Goal: Task Accomplishment & Management: Use online tool/utility

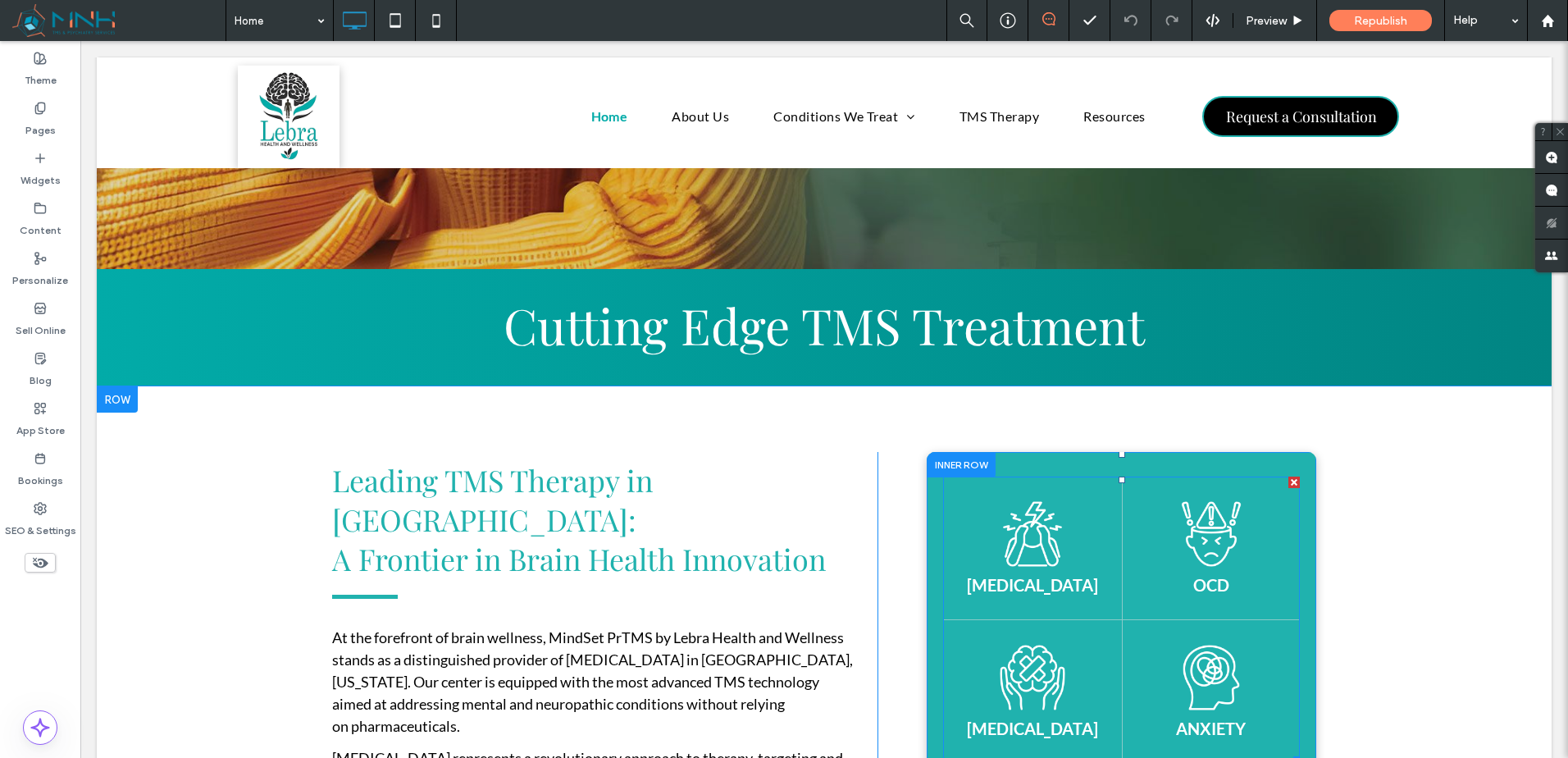
scroll to position [684, 0]
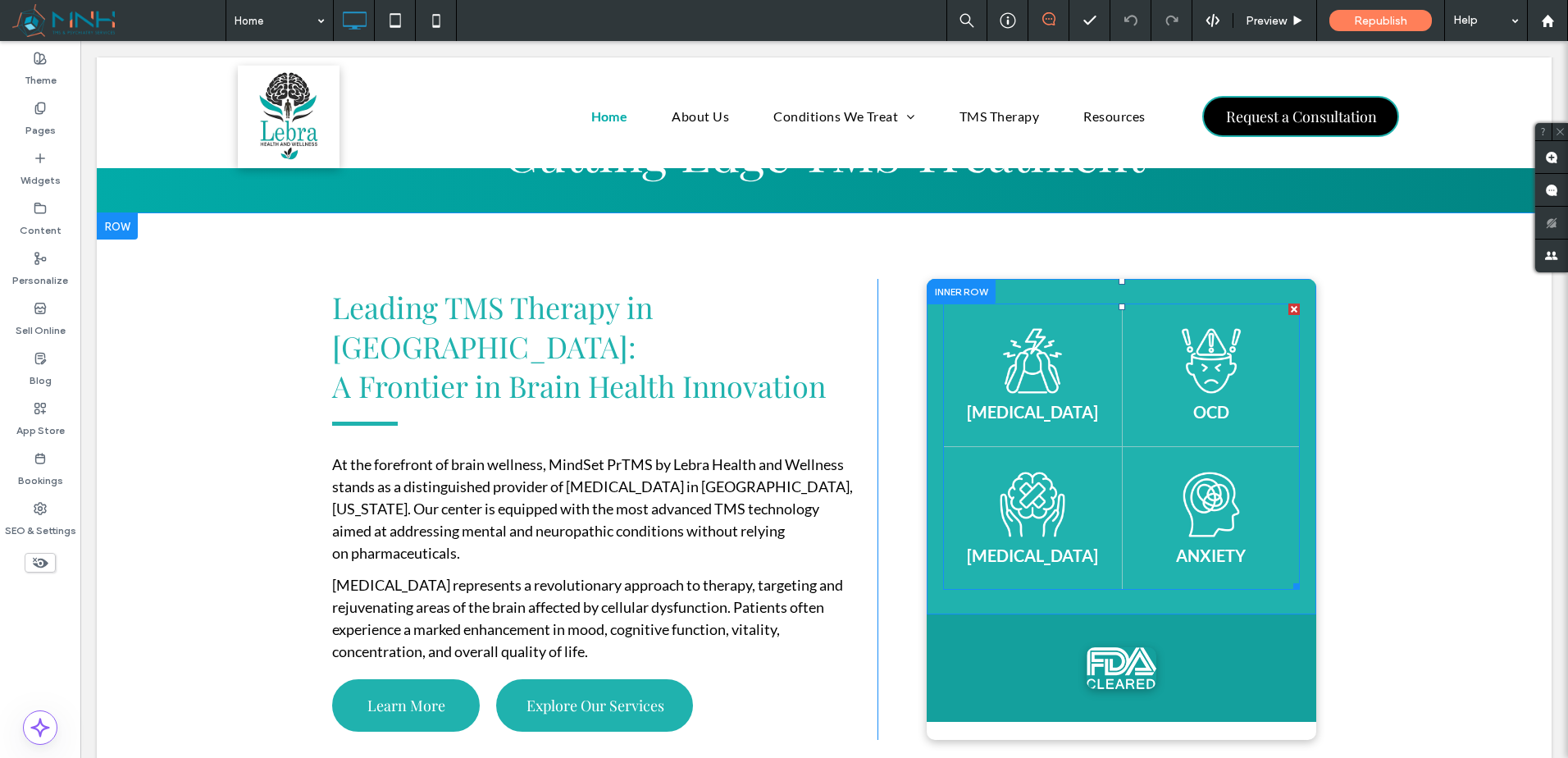
click at [1227, 556] on p "ANXIETY" at bounding box center [1211, 555] width 70 height 20
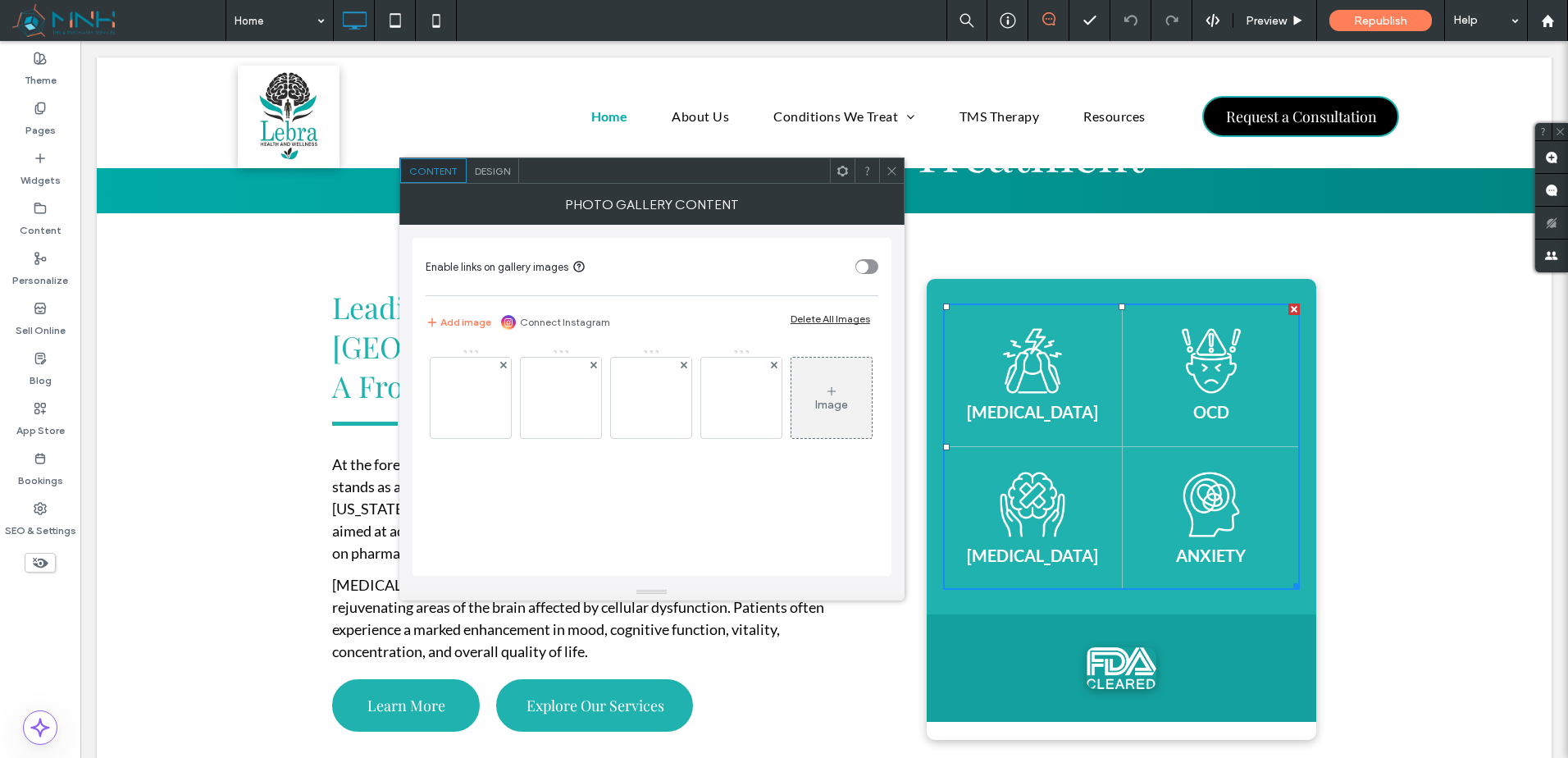
click at [489, 176] on span "Design" at bounding box center [493, 171] width 35 height 12
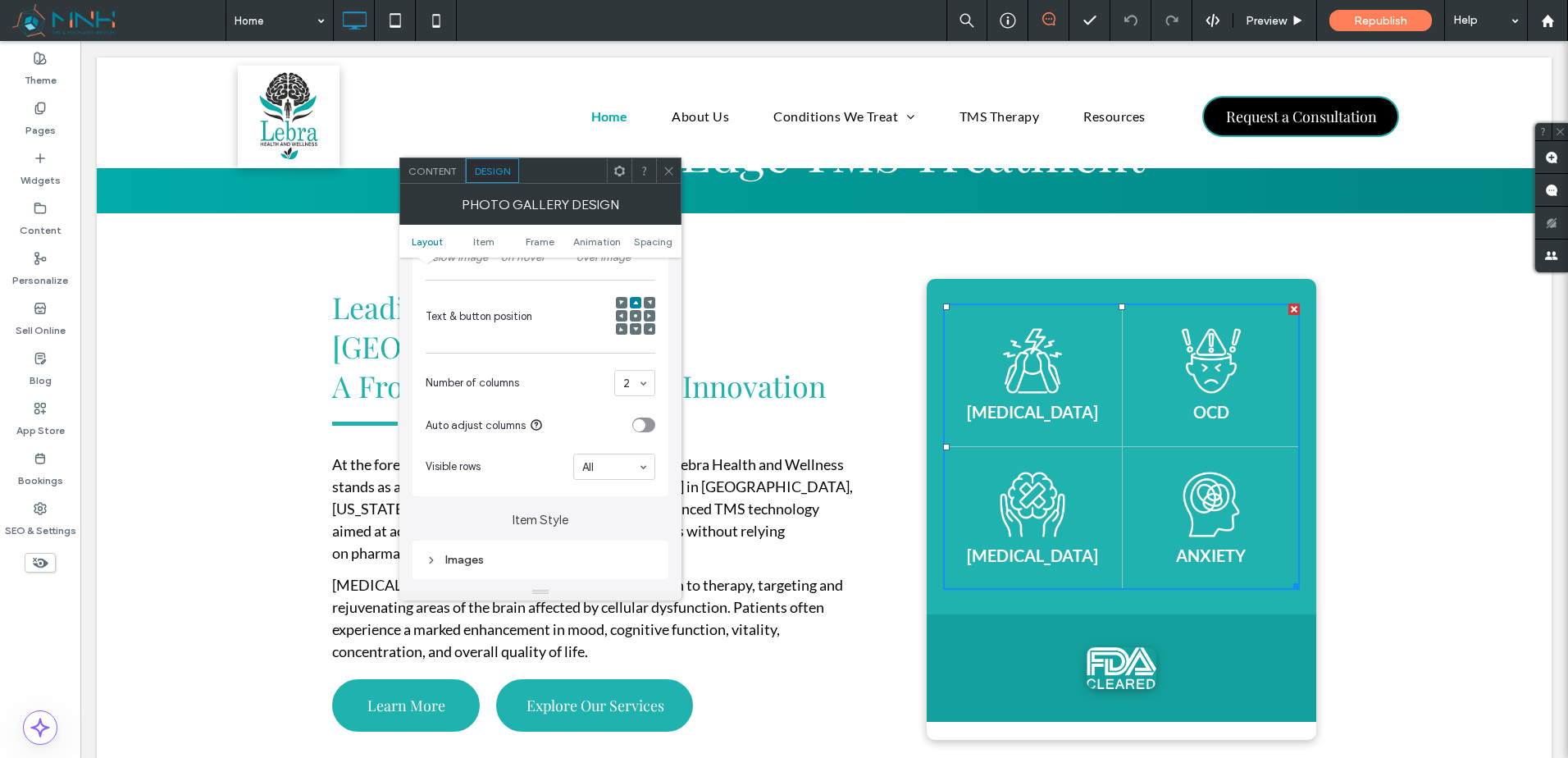
scroll to position [410, 0]
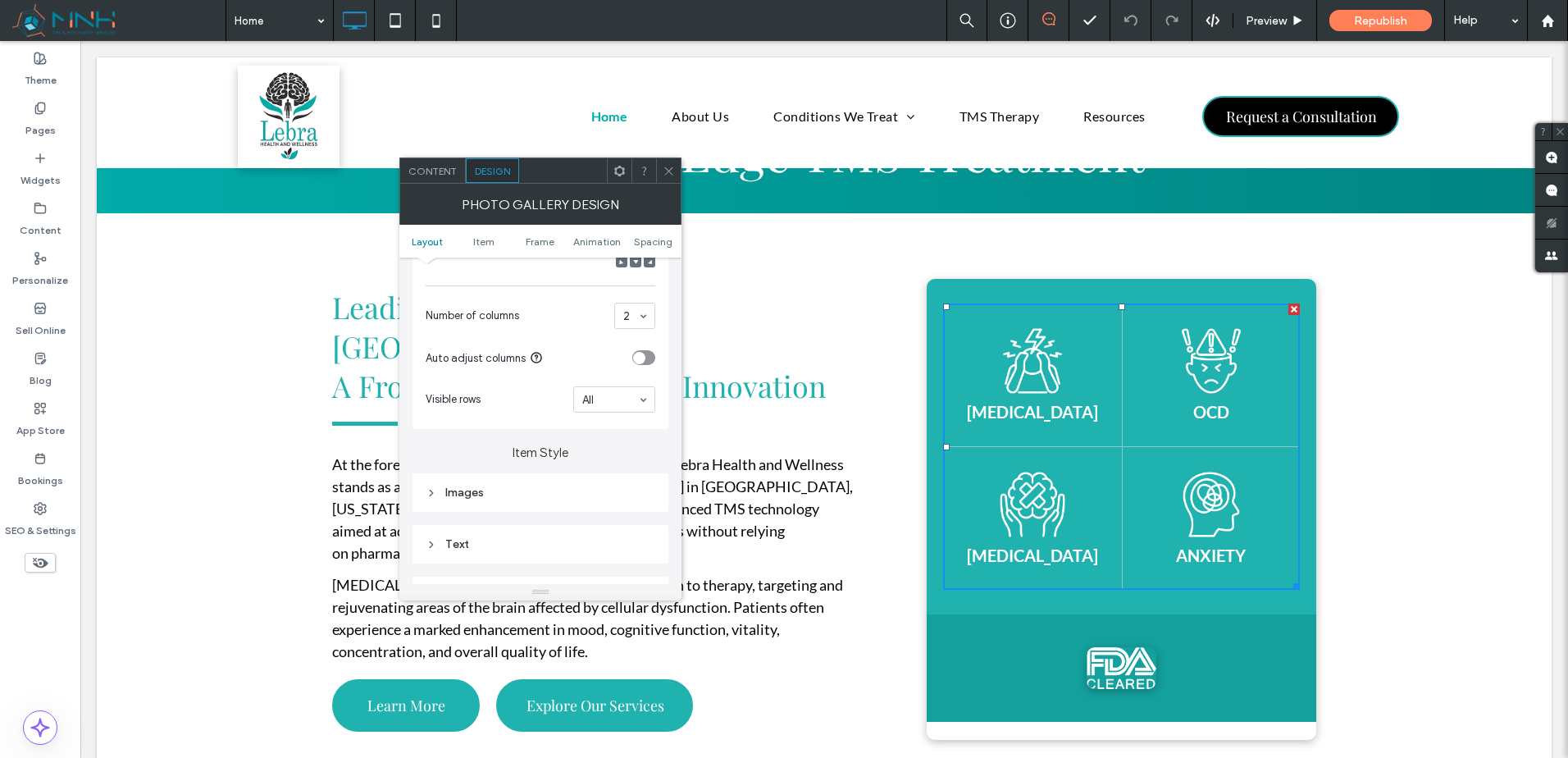
click at [546, 543] on div "Text" at bounding box center [540, 544] width 230 height 14
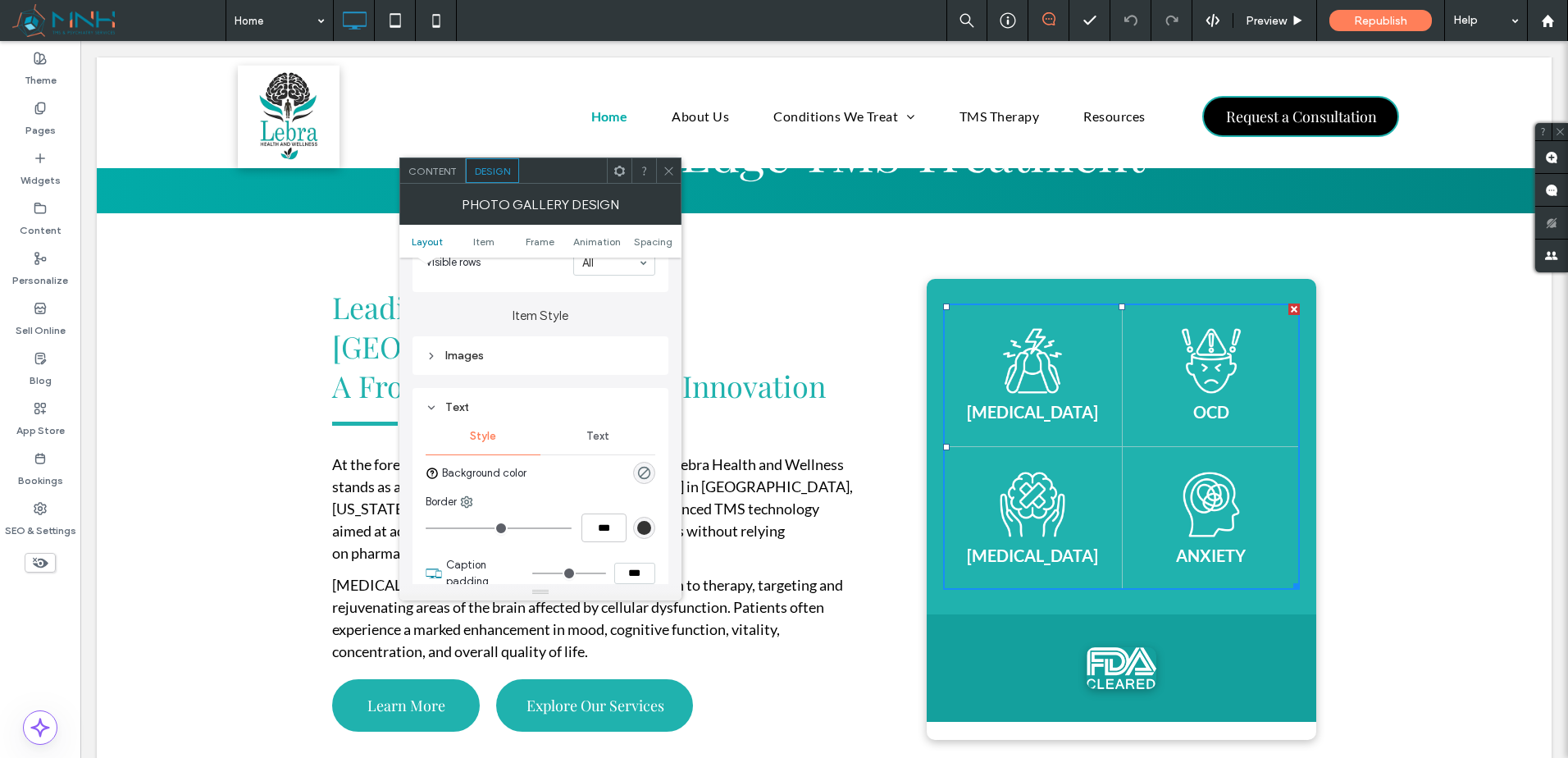
click at [598, 442] on span "Text" at bounding box center [598, 436] width 23 height 13
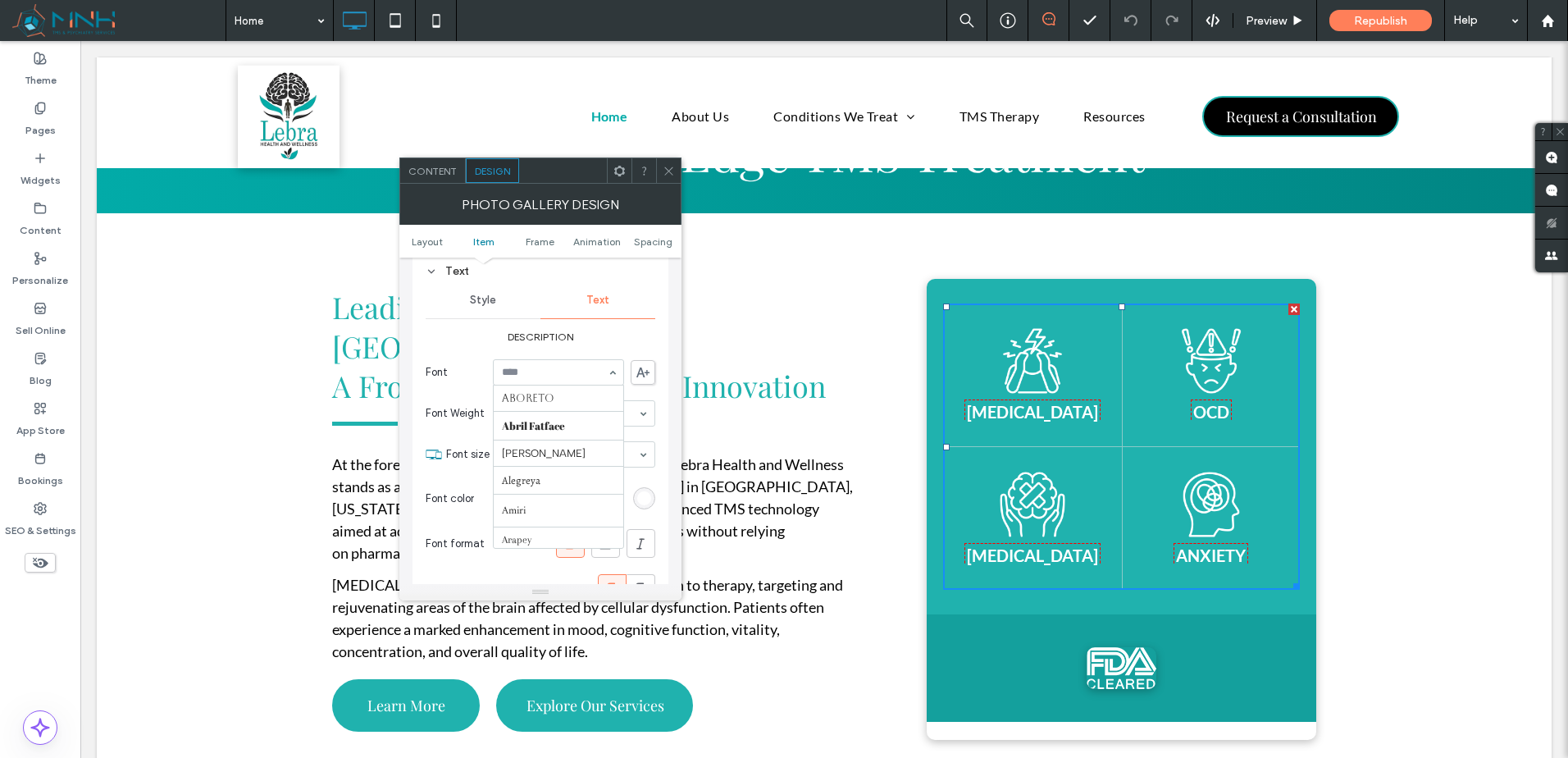
scroll to position [713, 0]
type input "***"
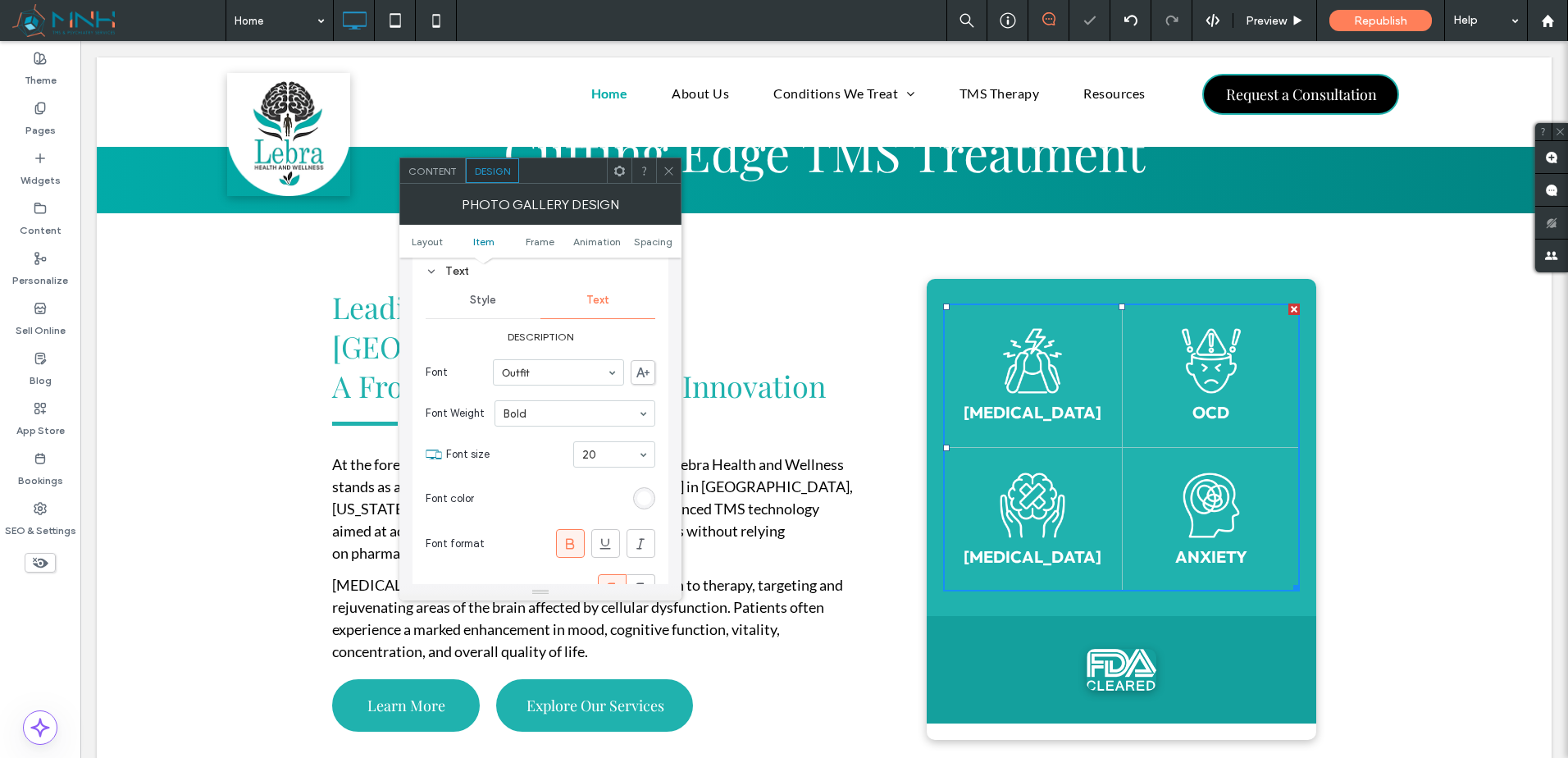
click at [675, 175] on div at bounding box center [668, 171] width 25 height 25
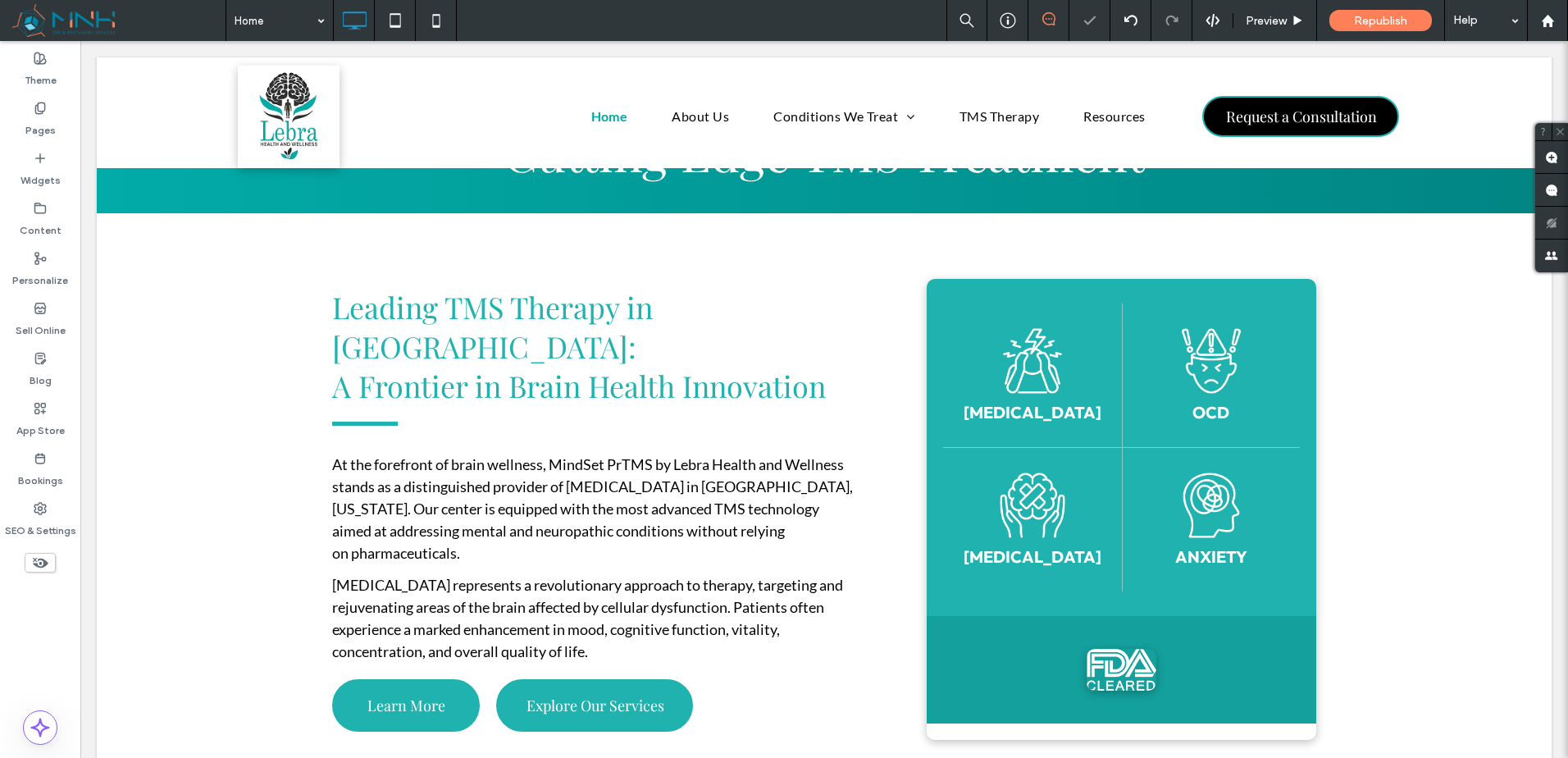
scroll to position [1231, 0]
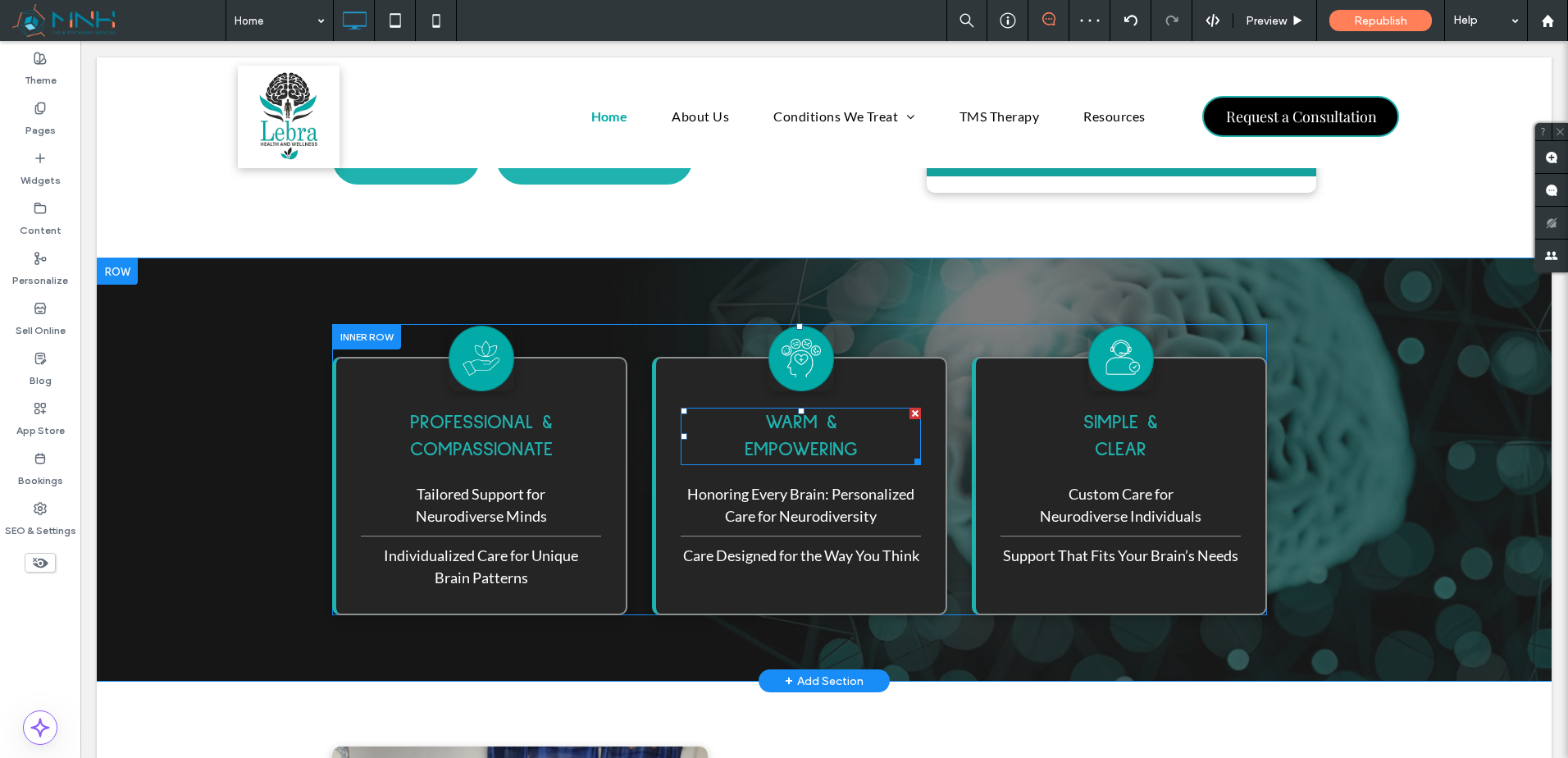
click at [822, 412] on span "WARM & EMPOWERING" at bounding box center [801, 435] width 113 height 47
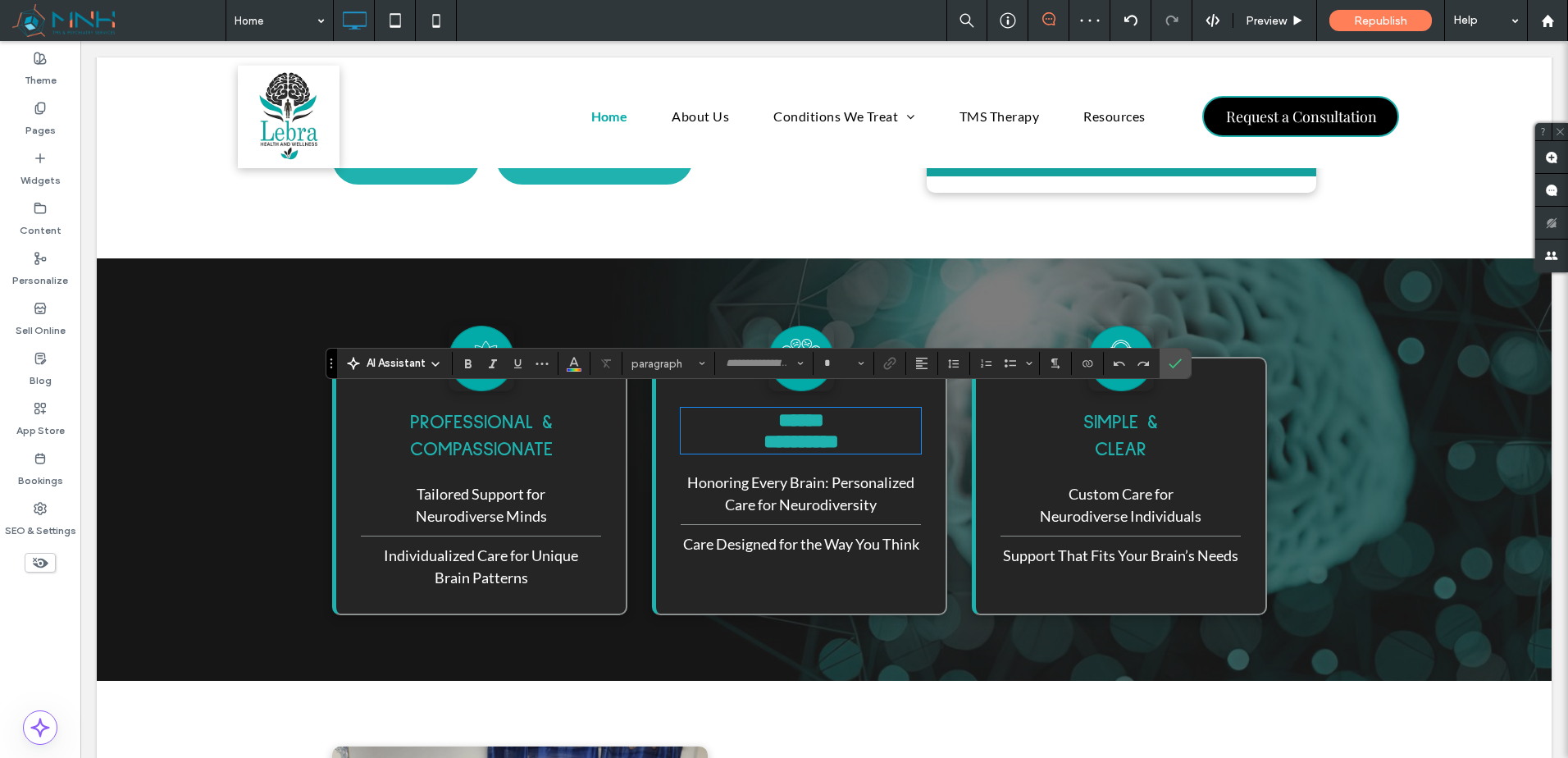
type input "**********"
type input "**"
click at [785, 410] on span "**********" at bounding box center [800, 431] width 75 height 41
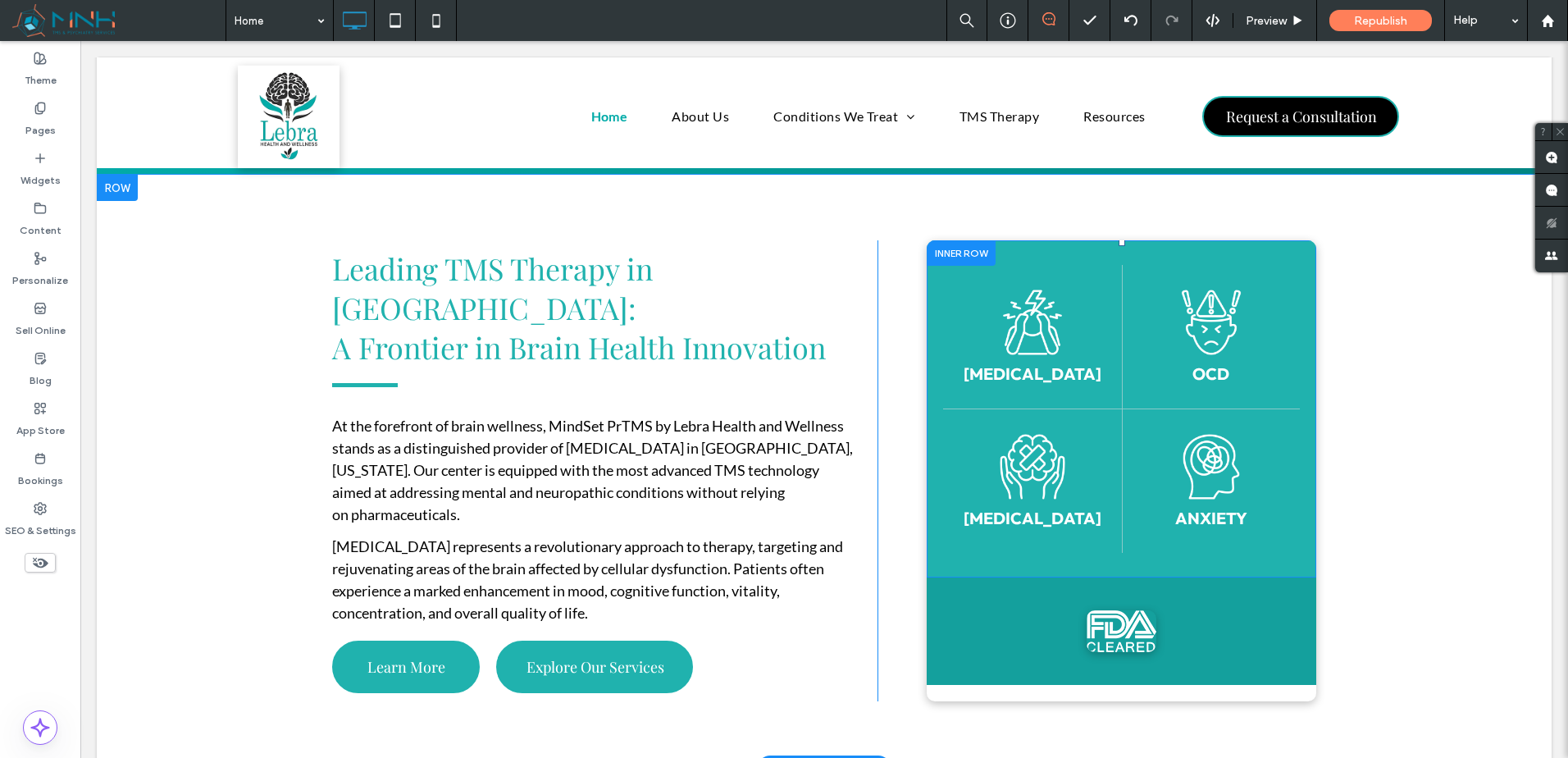
scroll to position [684, 0]
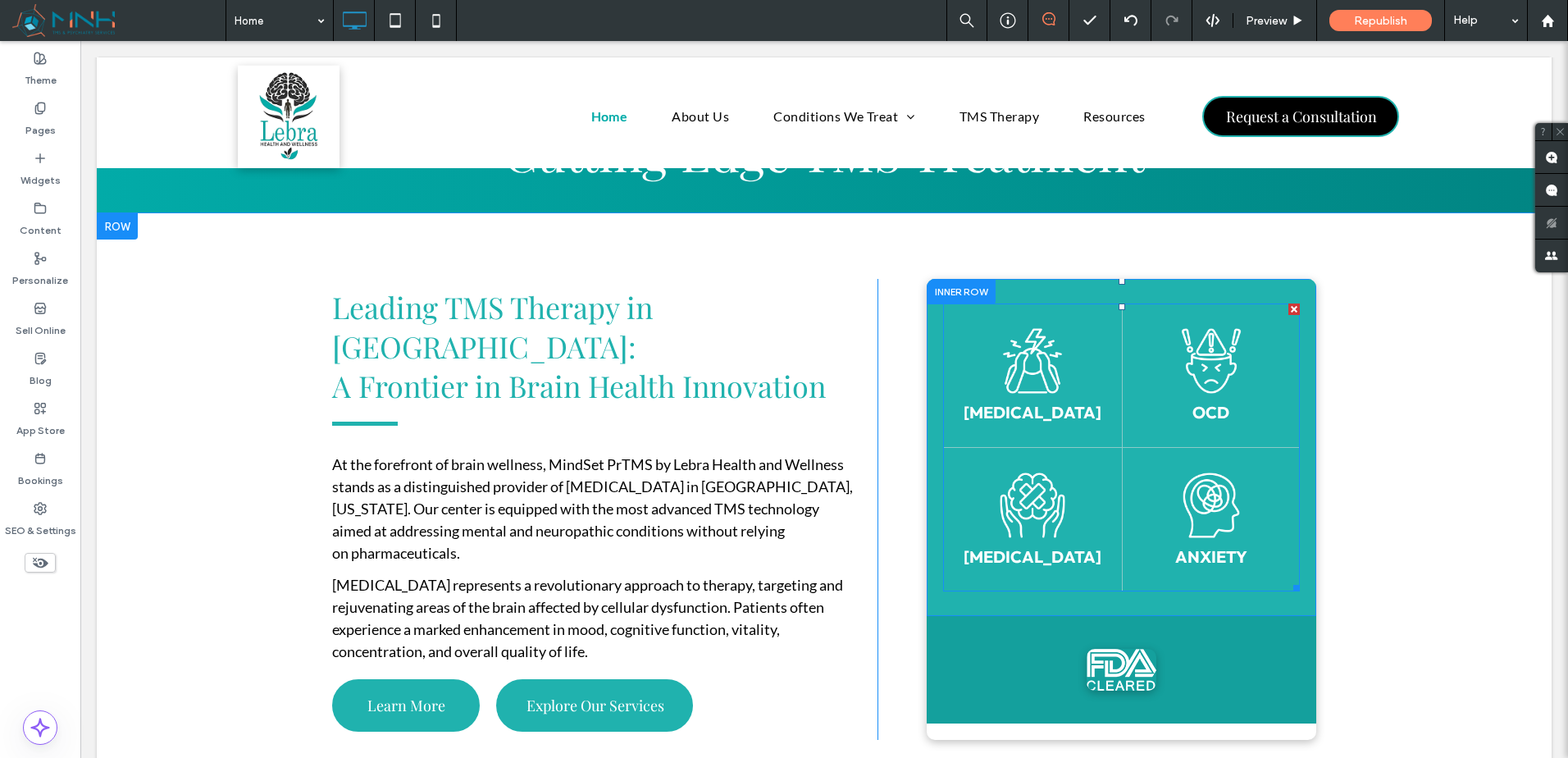
click at [1143, 383] on link at bounding box center [1211, 361] width 142 height 66
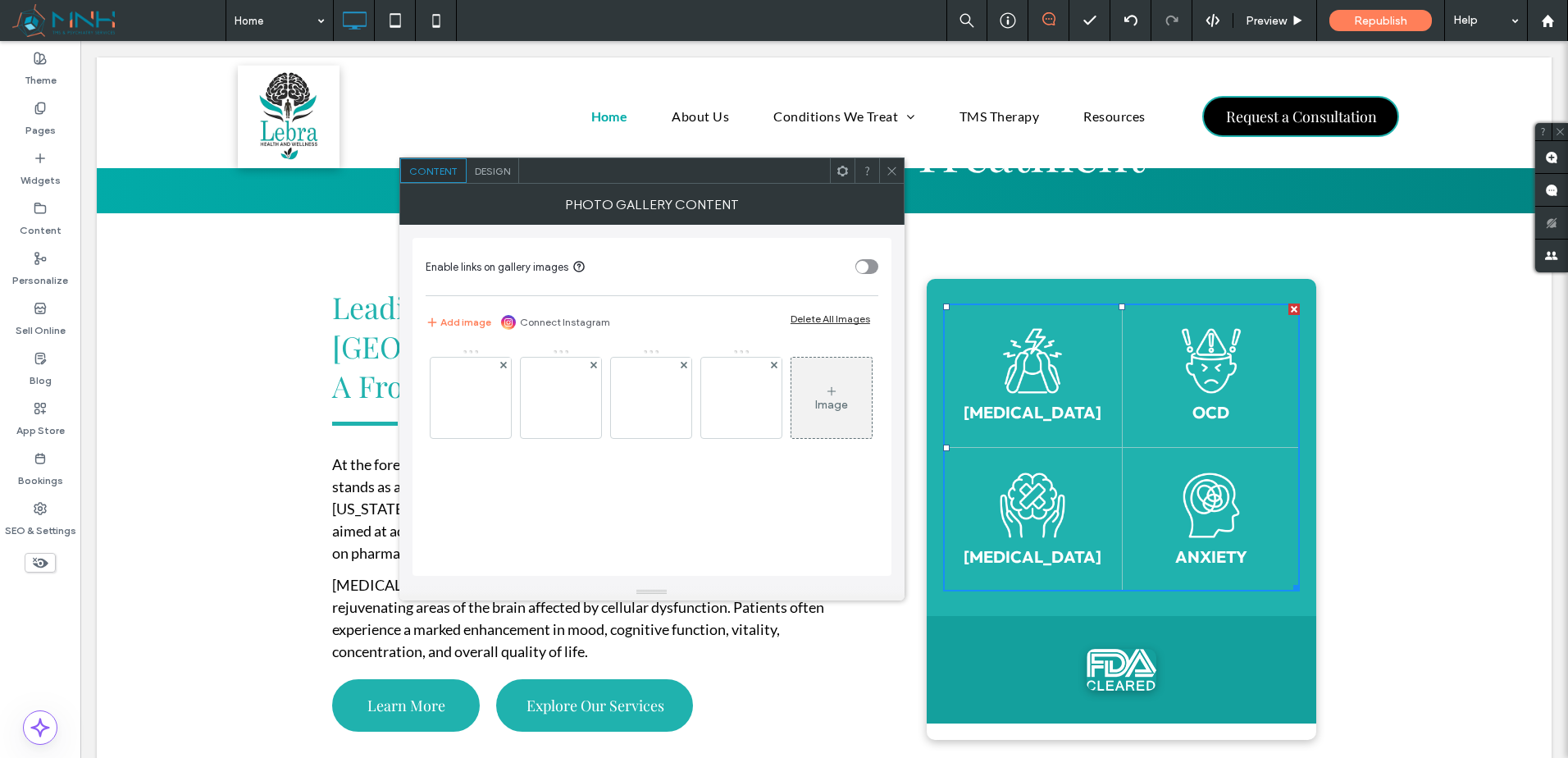
click at [495, 181] on div "Design" at bounding box center [492, 171] width 52 height 25
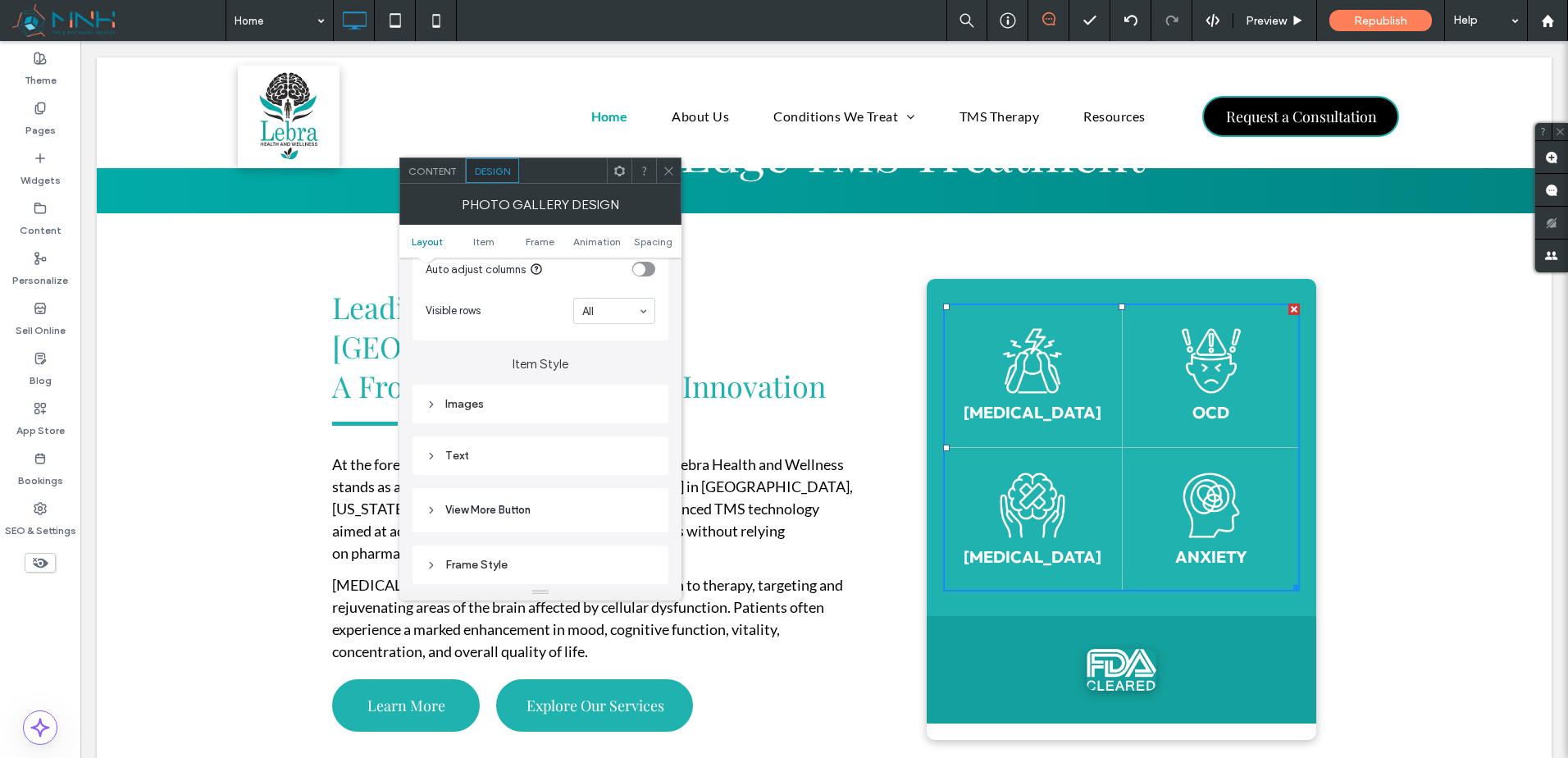
scroll to position [547, 0]
drag, startPoint x: 549, startPoint y: 401, endPoint x: 568, endPoint y: 417, distance: 24.8
click at [550, 401] on div "Text" at bounding box center [540, 408] width 230 height 14
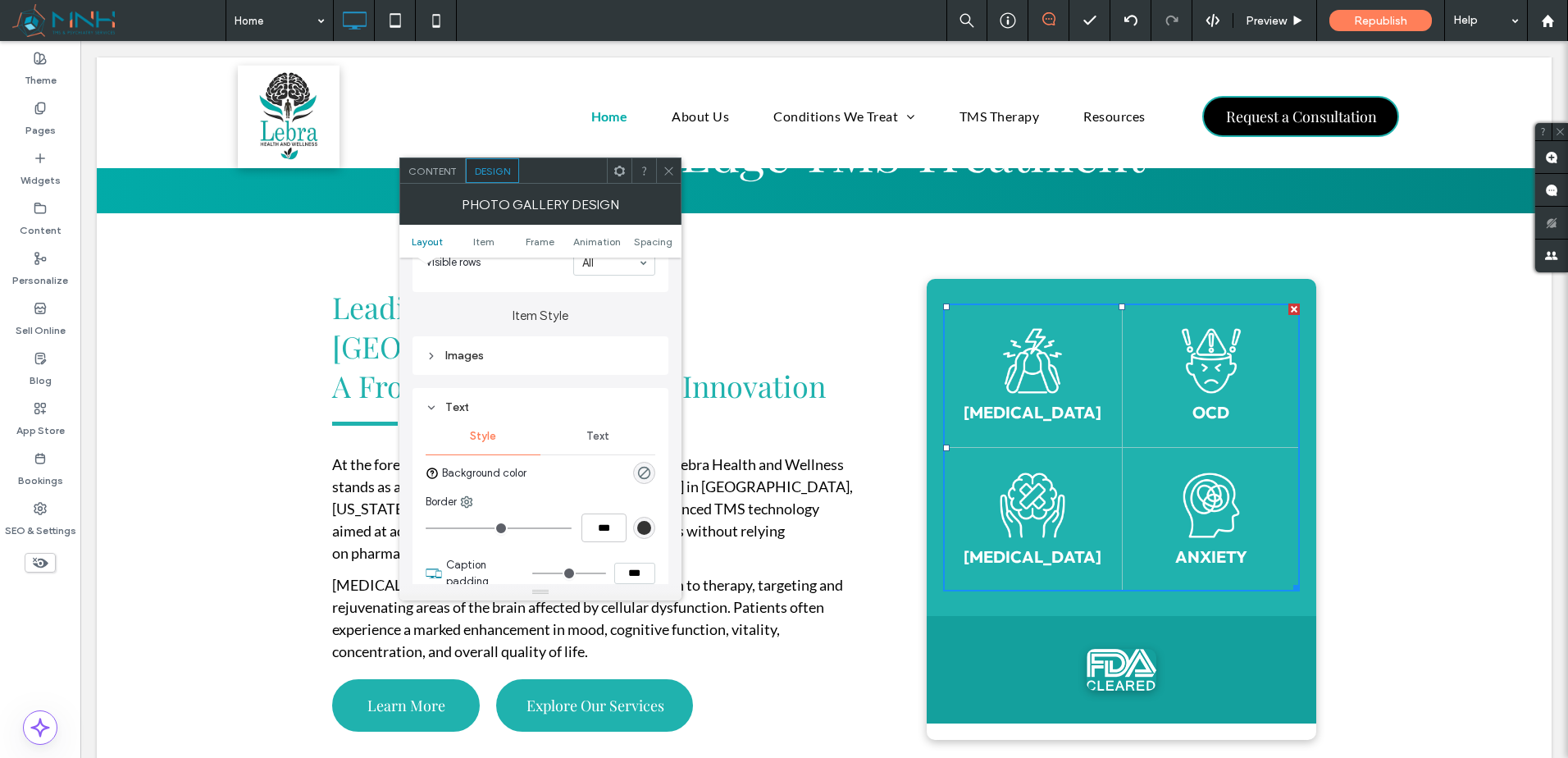
click at [592, 446] on div "Text" at bounding box center [598, 436] width 115 height 36
type input "***"
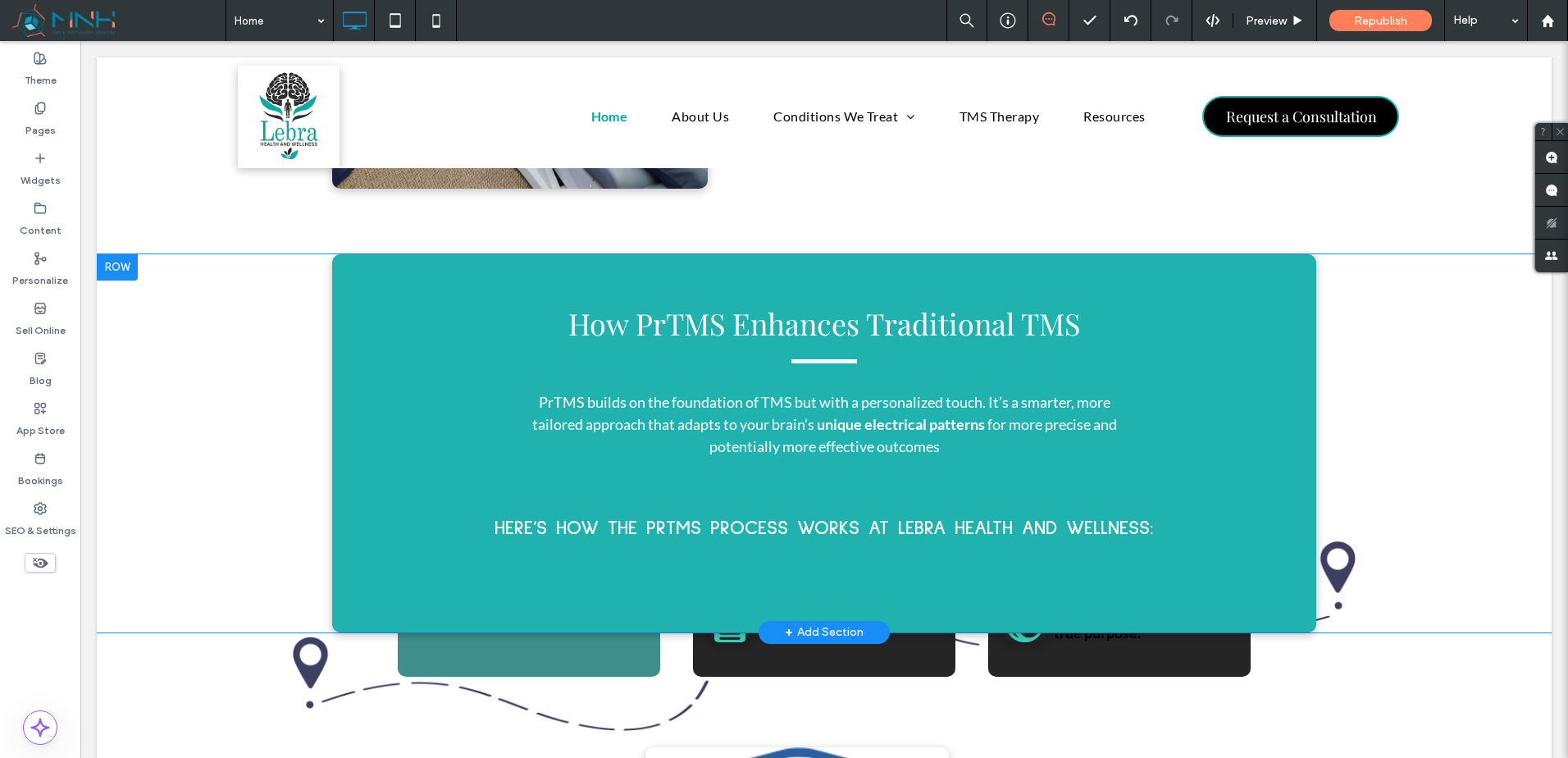
scroll to position [2188, 0]
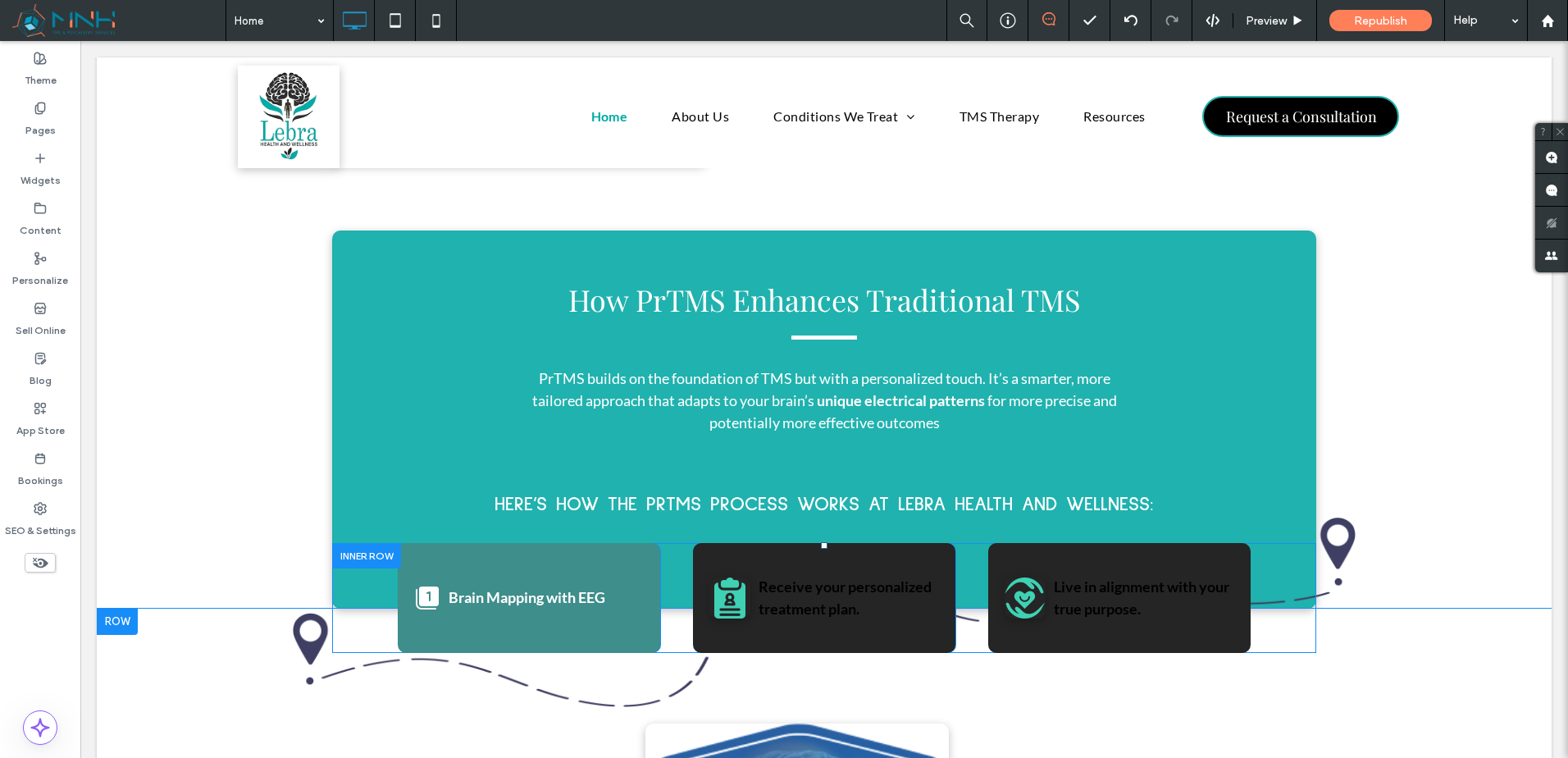
click at [602, 620] on div "Brain Mapping with EEG Click To Paste" at bounding box center [529, 598] width 262 height 110
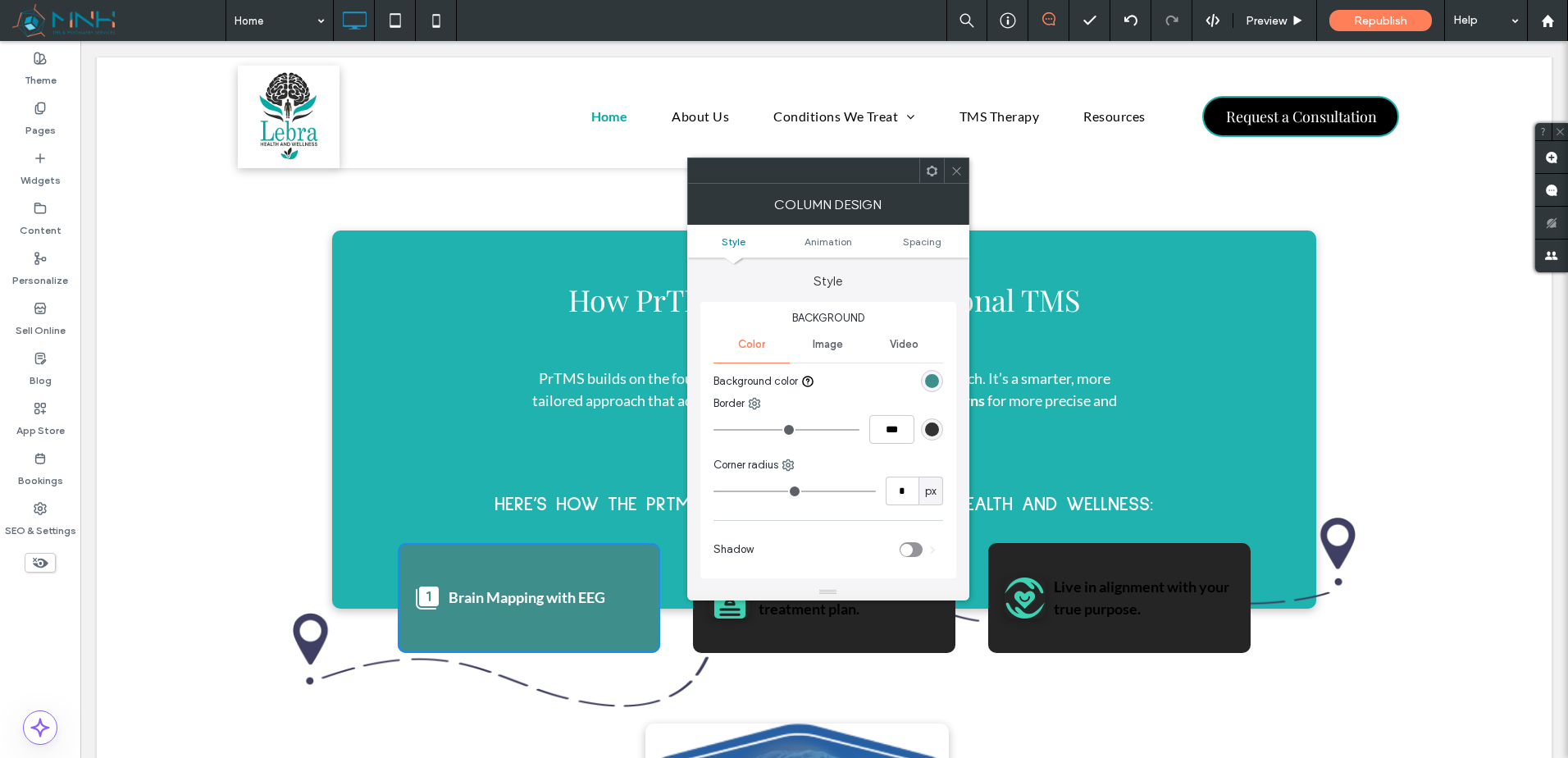
type input "**"
click at [931, 386] on div "rgb(62, 142, 139)" at bounding box center [932, 381] width 14 height 14
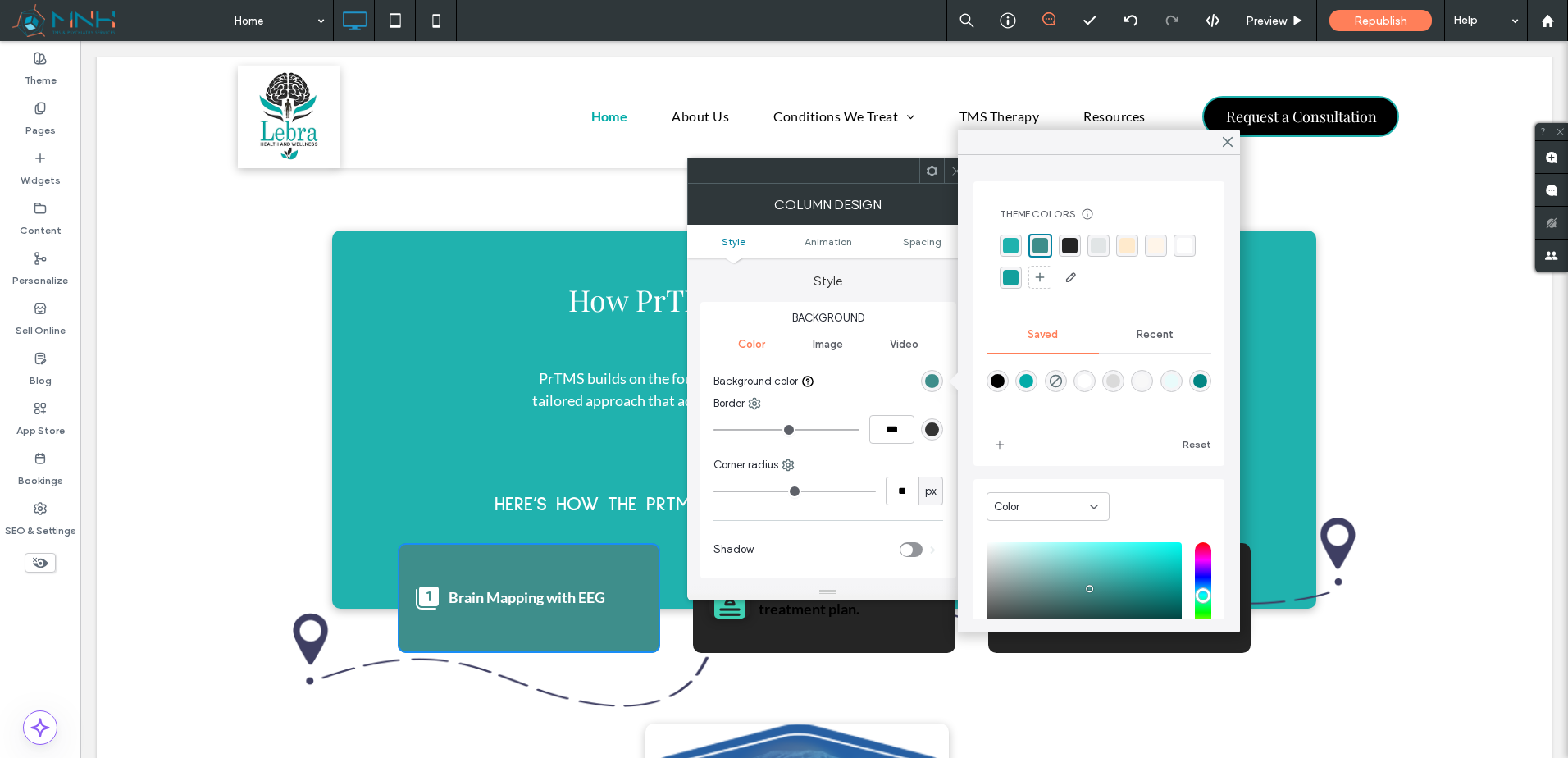
click at [1068, 250] on div "rgba(37,37,37,1)" at bounding box center [1070, 246] width 16 height 16
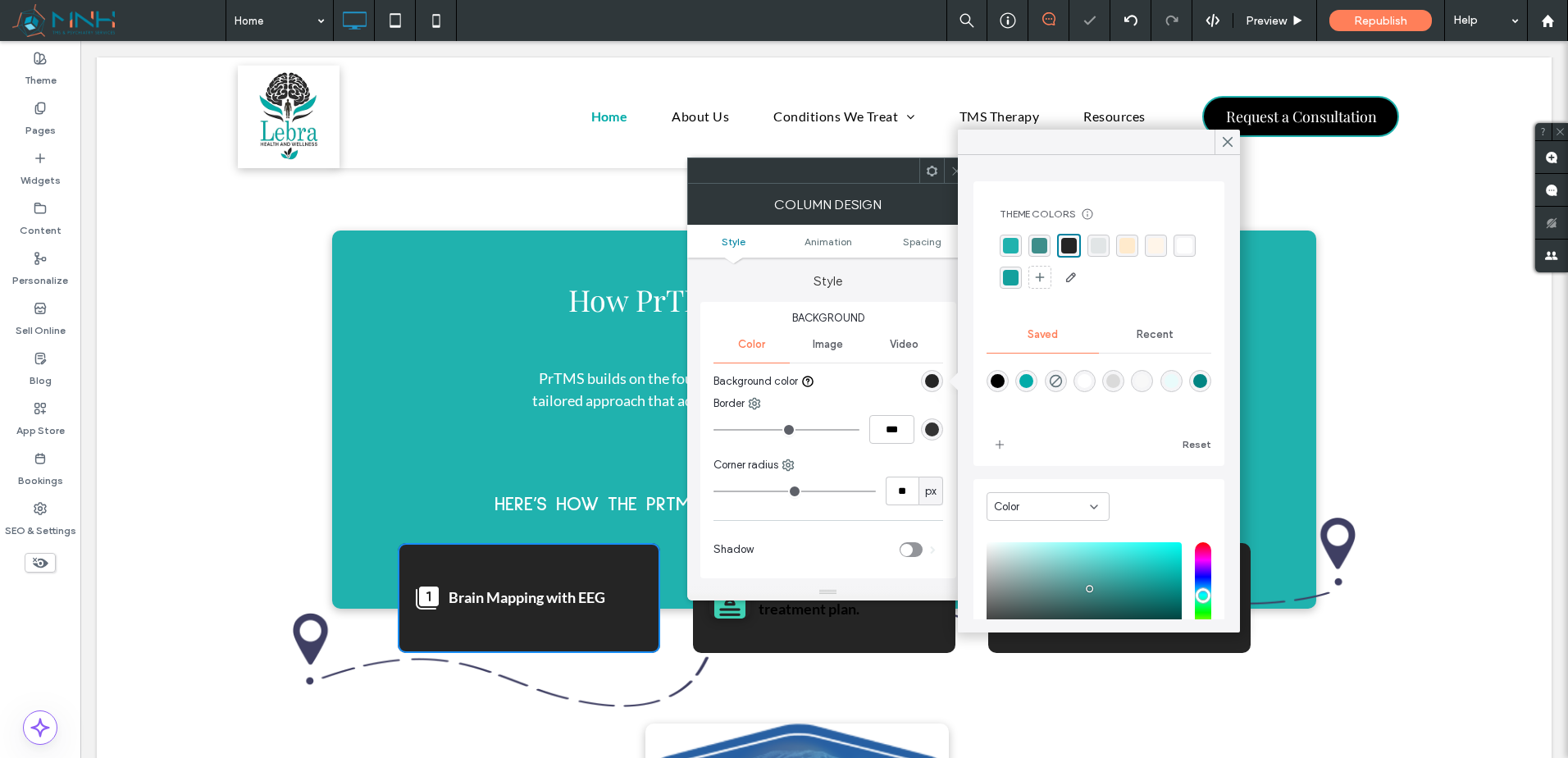
click at [948, 168] on div at bounding box center [956, 171] width 25 height 25
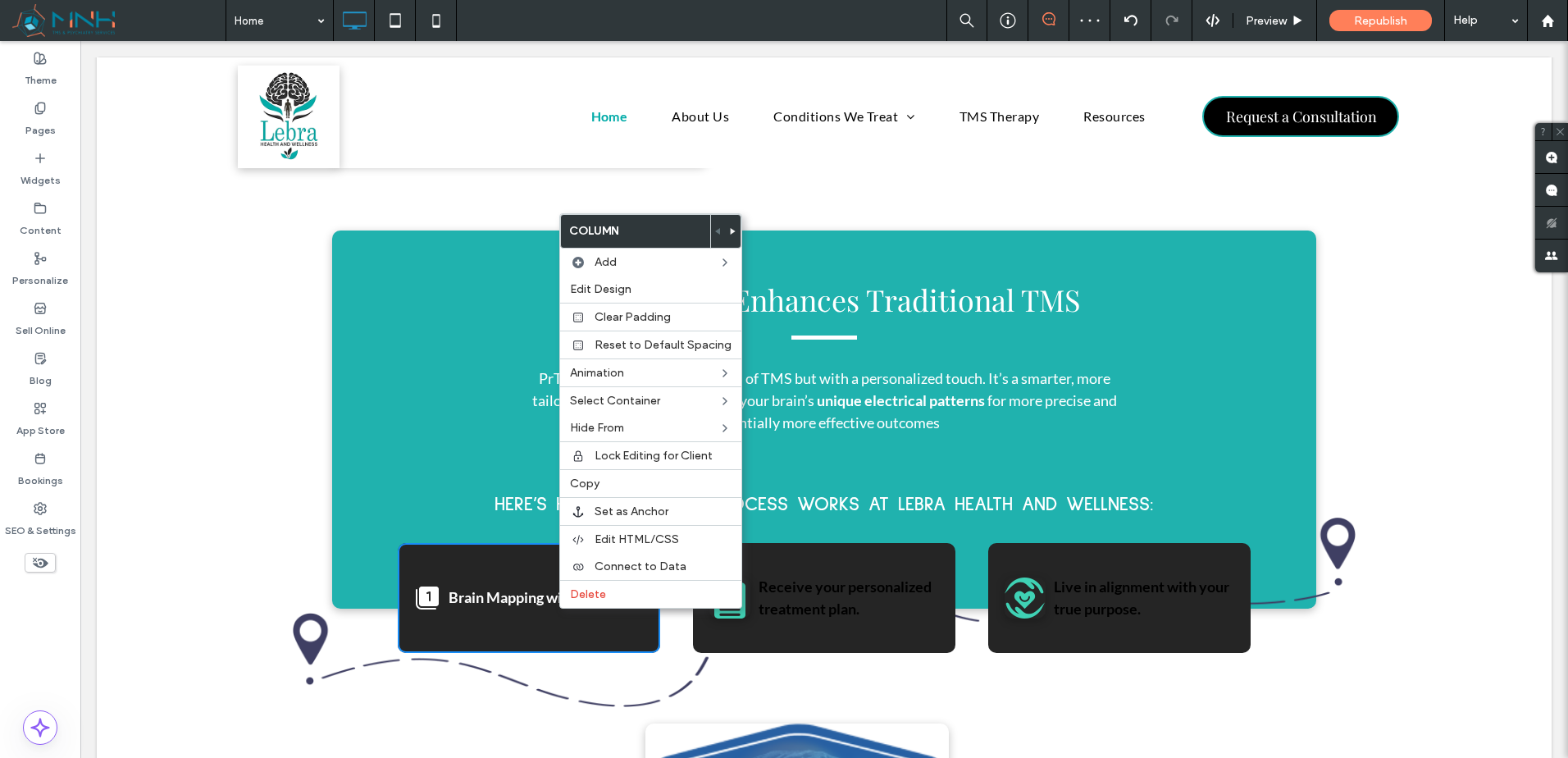
click at [389, 543] on div "Brain Mapping with EEG Click To Paste Receive your personalized treatment plan.…" at bounding box center [824, 598] width 984 height 110
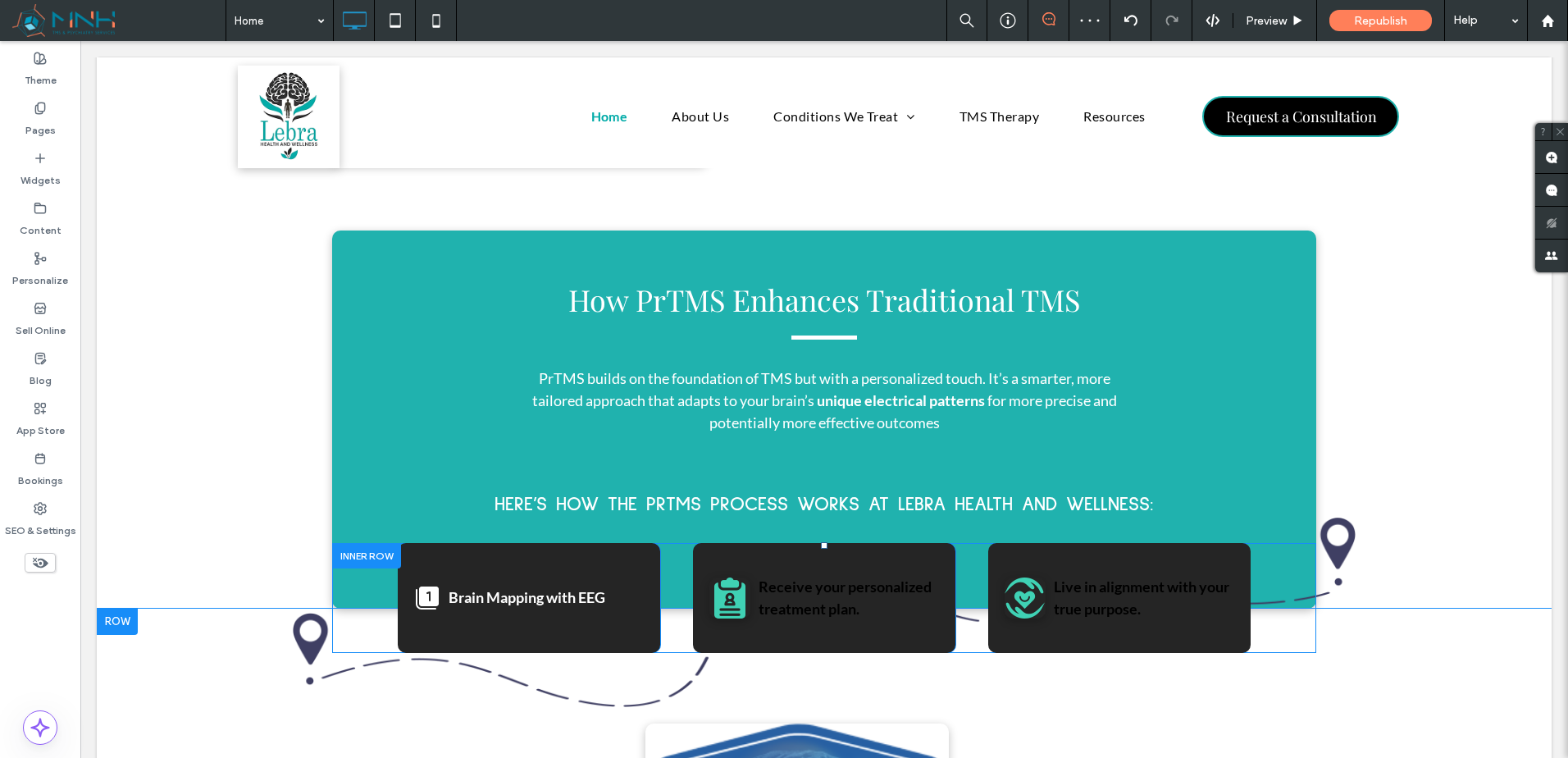
drag, startPoint x: 354, startPoint y: 556, endPoint x: 363, endPoint y: 566, distance: 13.5
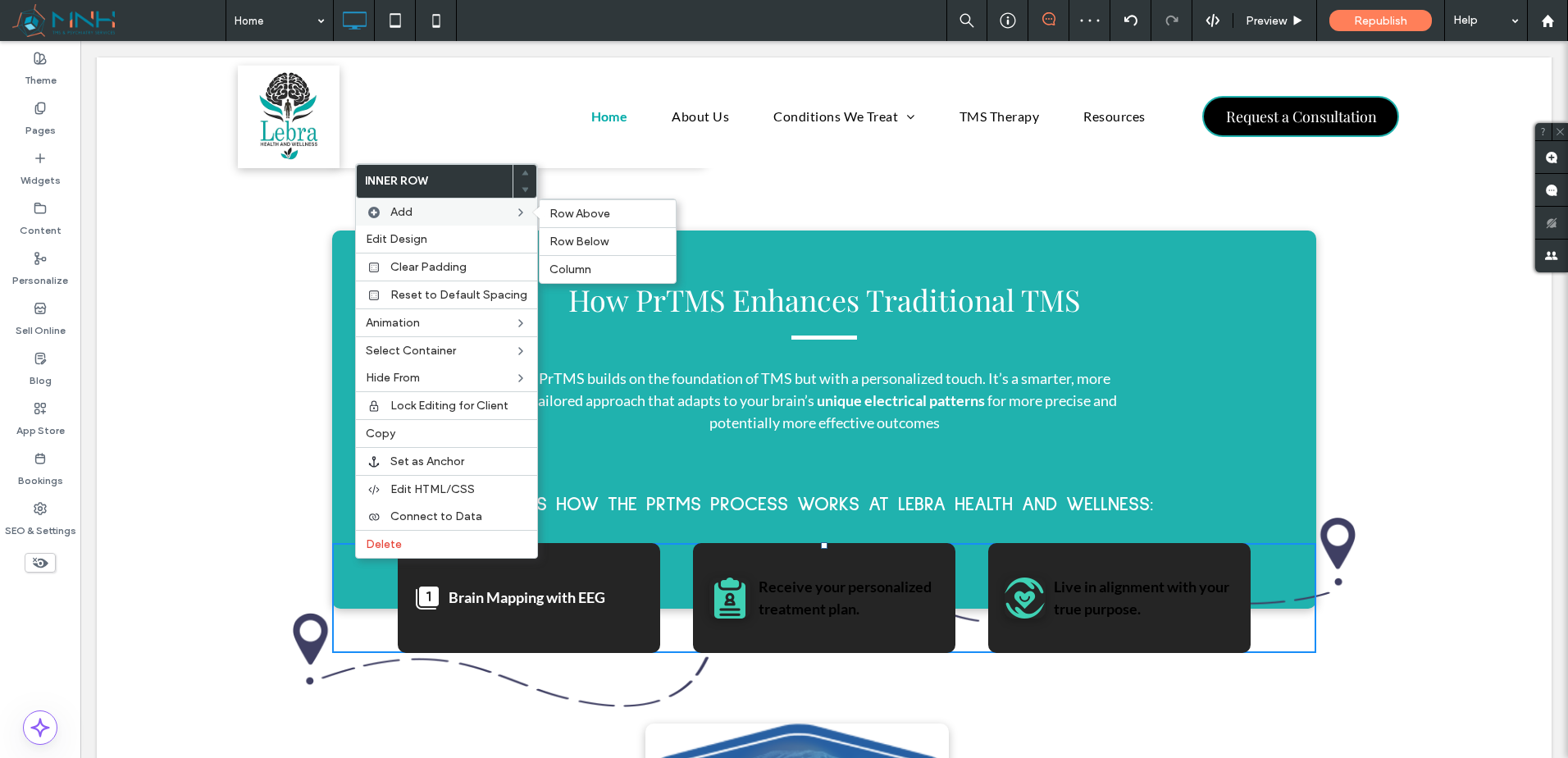
drag, startPoint x: 440, startPoint y: 215, endPoint x: 536, endPoint y: 214, distance: 96.0
click at [477, 215] on label "Add" at bounding box center [452, 212] width 124 height 14
click at [605, 221] on div "Row Above" at bounding box center [608, 213] width 137 height 27
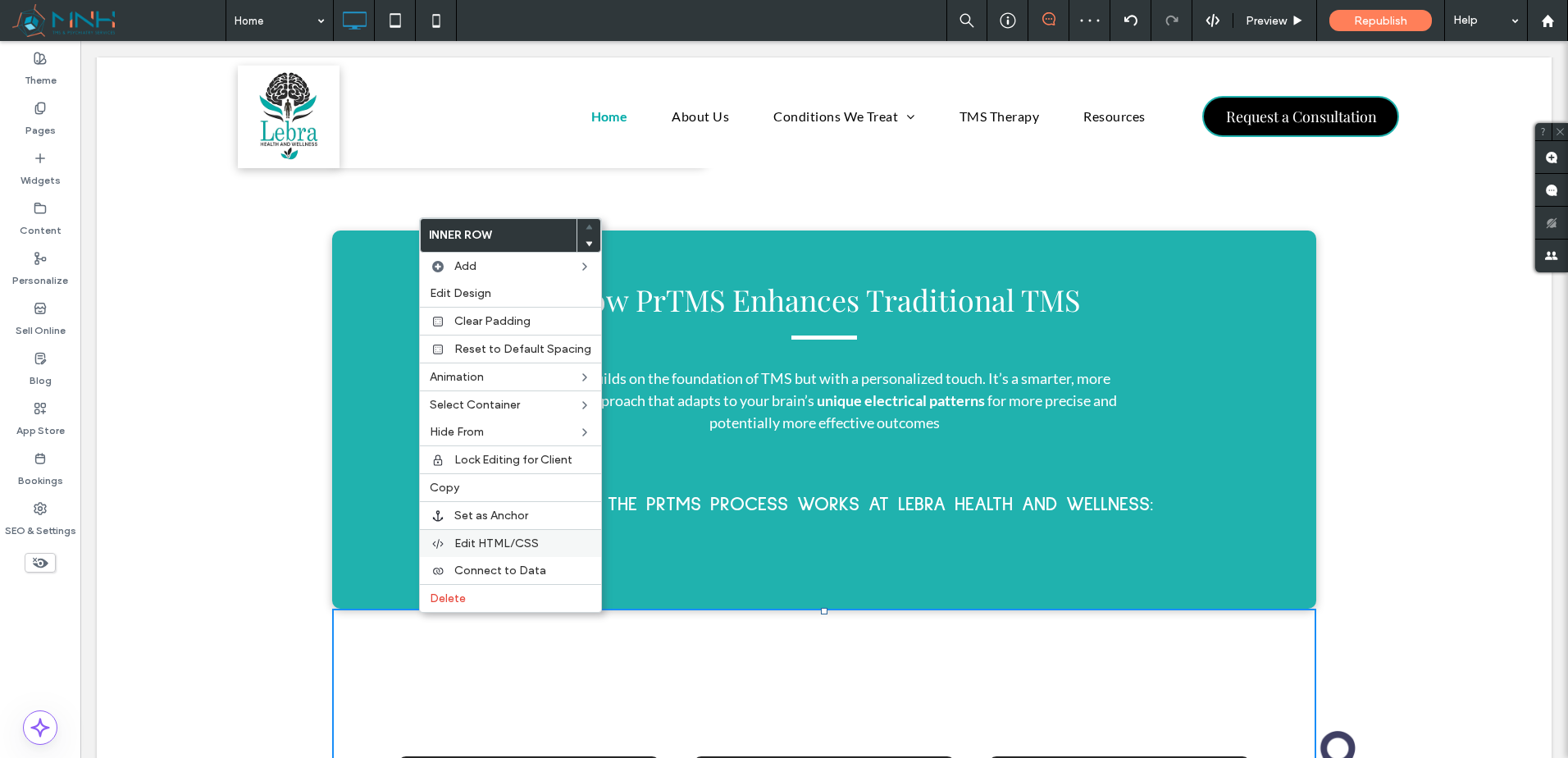
click at [535, 539] on span "Edit HTML/CSS" at bounding box center [496, 543] width 84 height 14
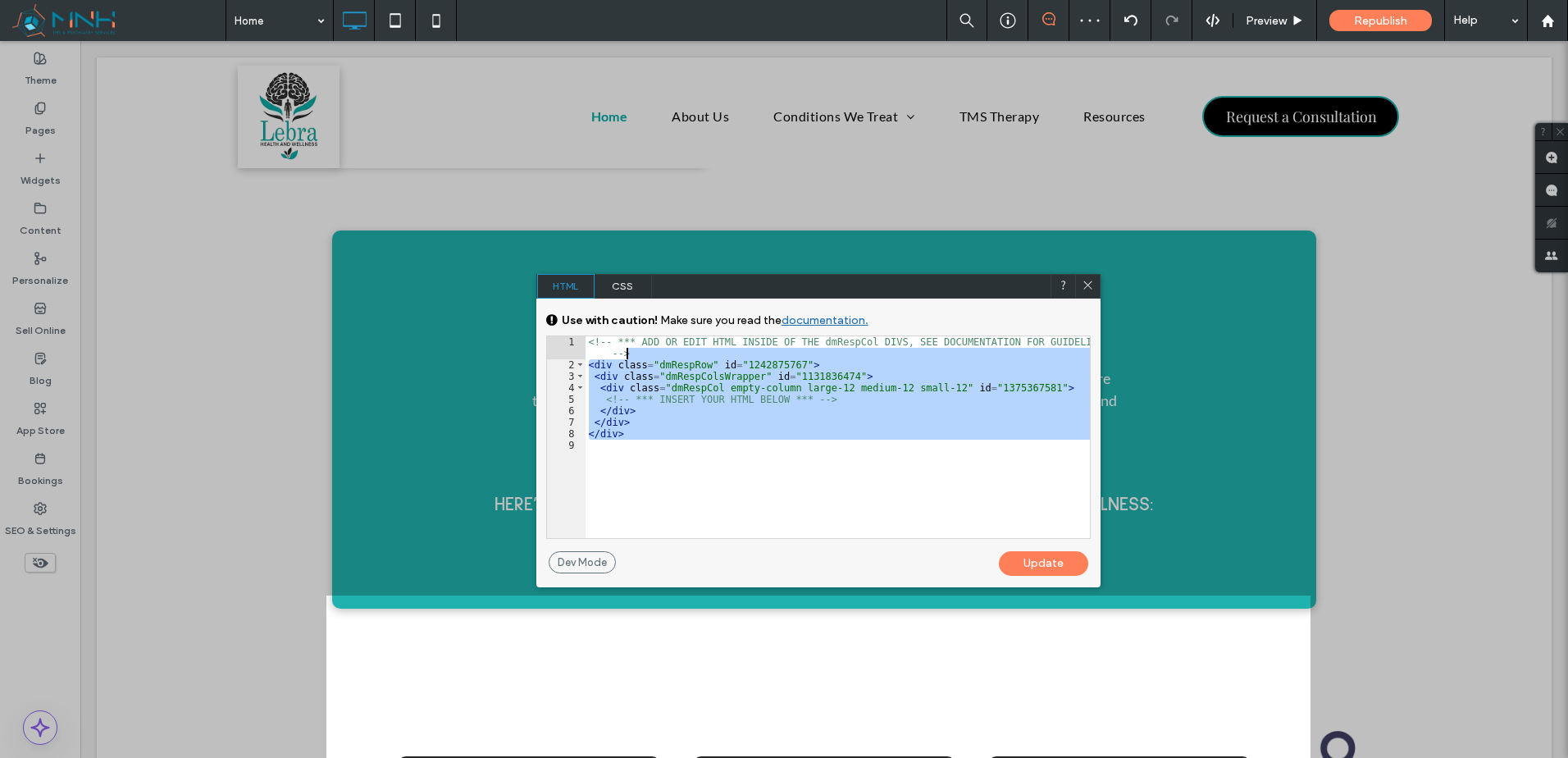
drag, startPoint x: 643, startPoint y: 461, endPoint x: 677, endPoint y: 356, distance: 110.4
click at [670, 356] on div "<!-- *** ADD OR EDIT HTML INSIDE OF THE dmRespCol DIVS, SEE DOCUMENTATION FOR G…" at bounding box center [838, 454] width 504 height 236
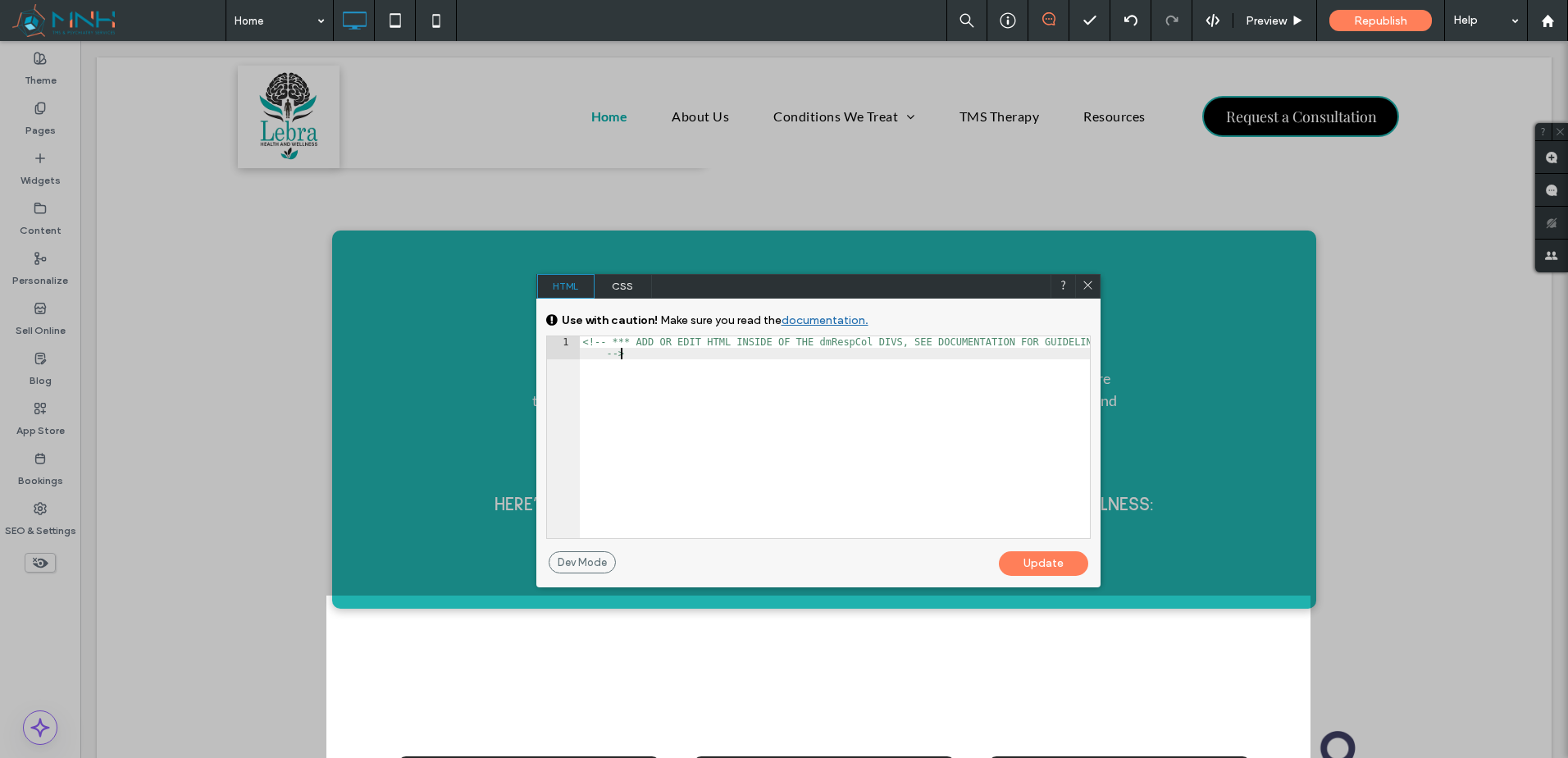
click at [1090, 277] on div at bounding box center [1088, 286] width 25 height 25
click at [1092, 285] on icon at bounding box center [1088, 286] width 12 height 12
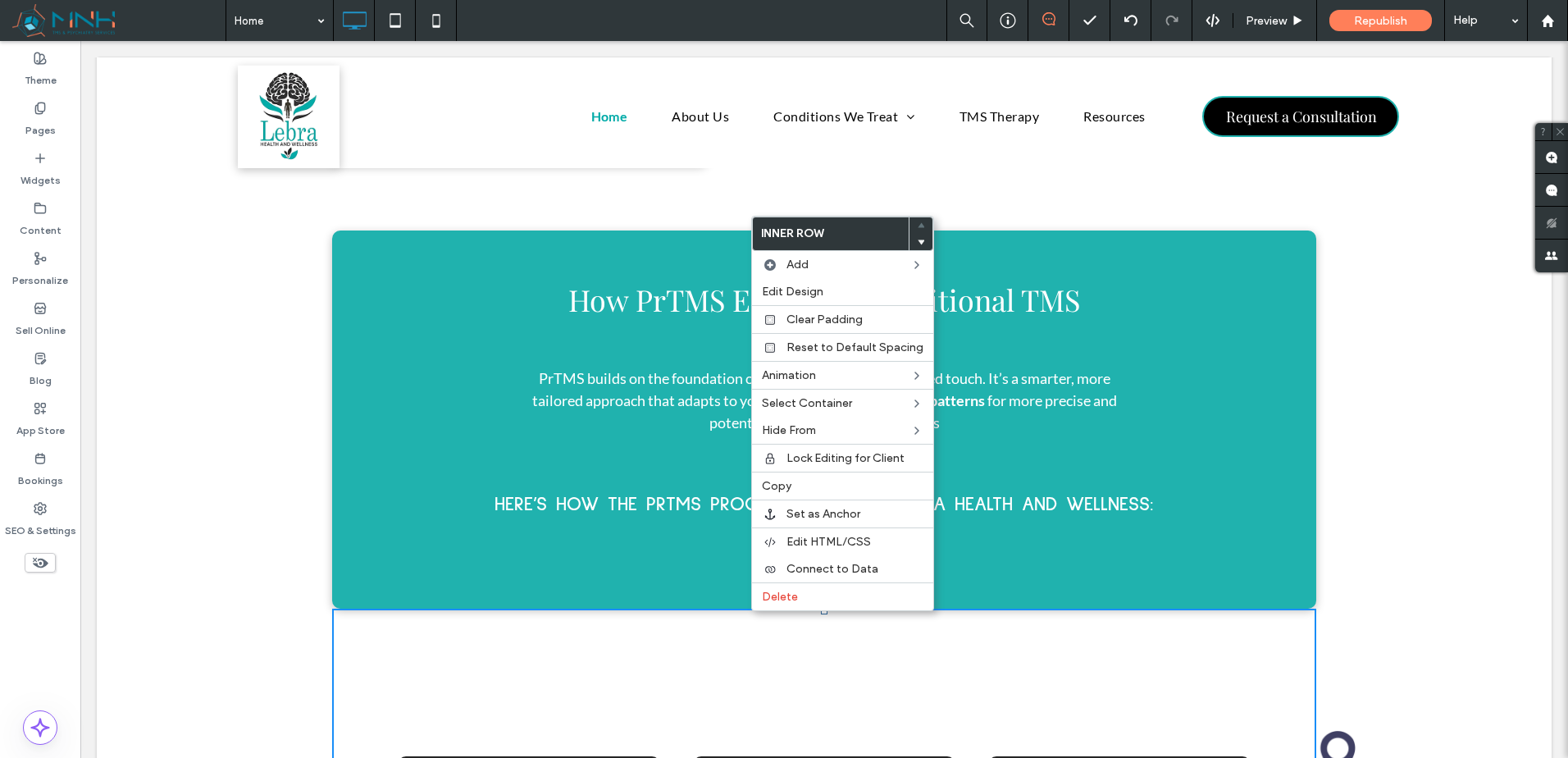
click at [800, 595] on label "Delete" at bounding box center [843, 597] width 161 height 14
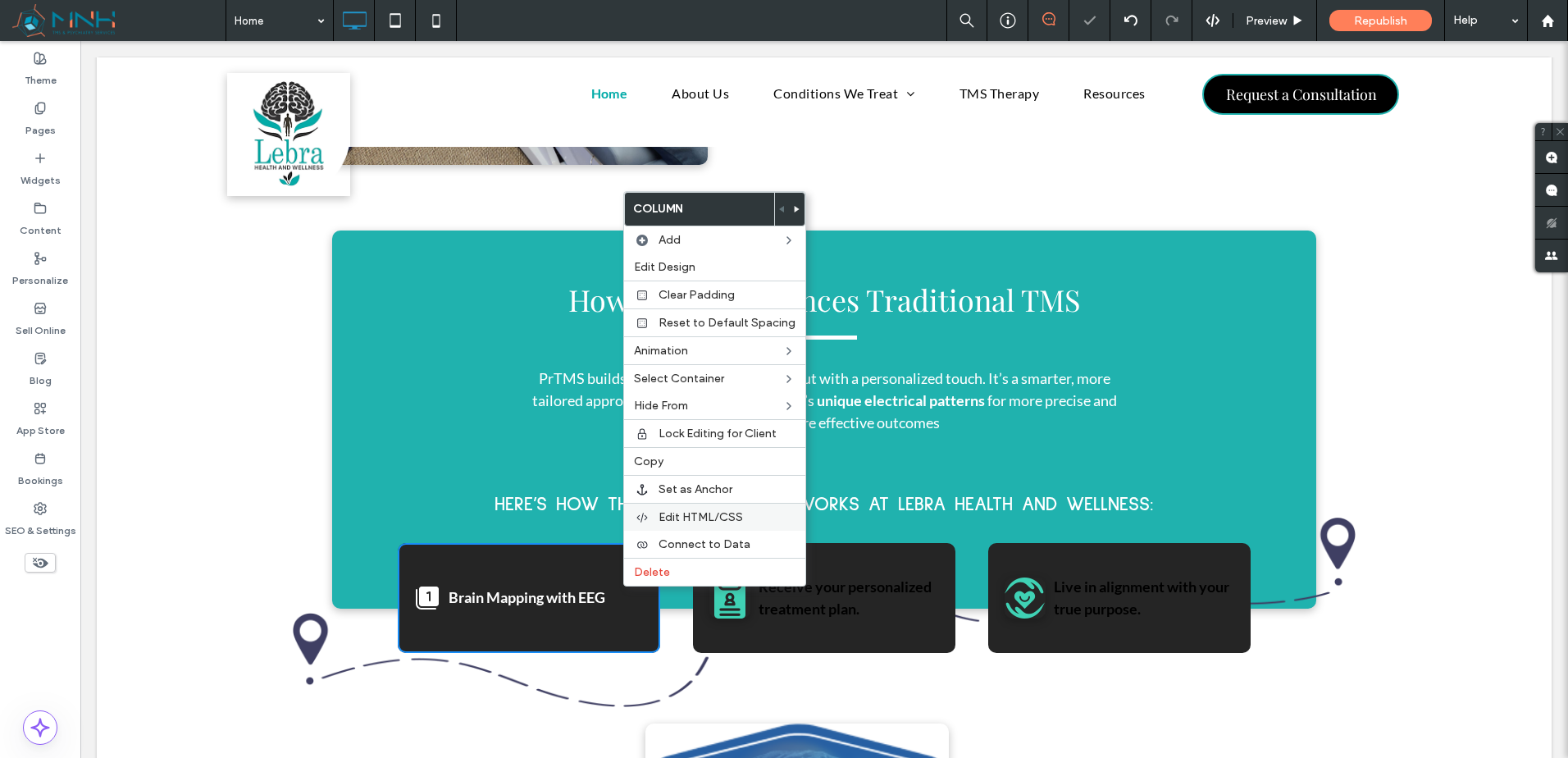
click at [714, 510] on div "Edit HTML/CSS" at bounding box center [714, 516] width 181 height 27
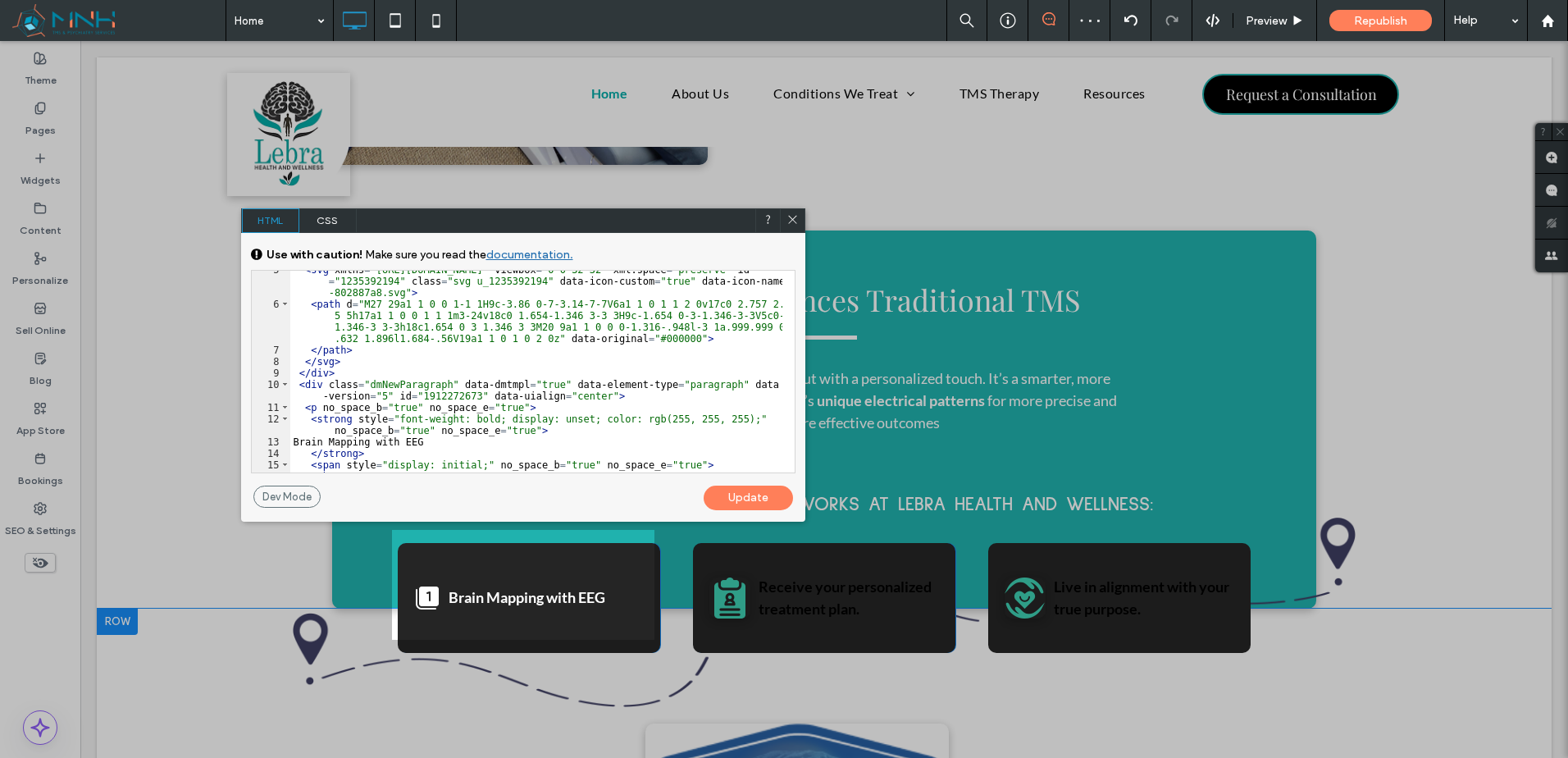
scroll to position [50, 0]
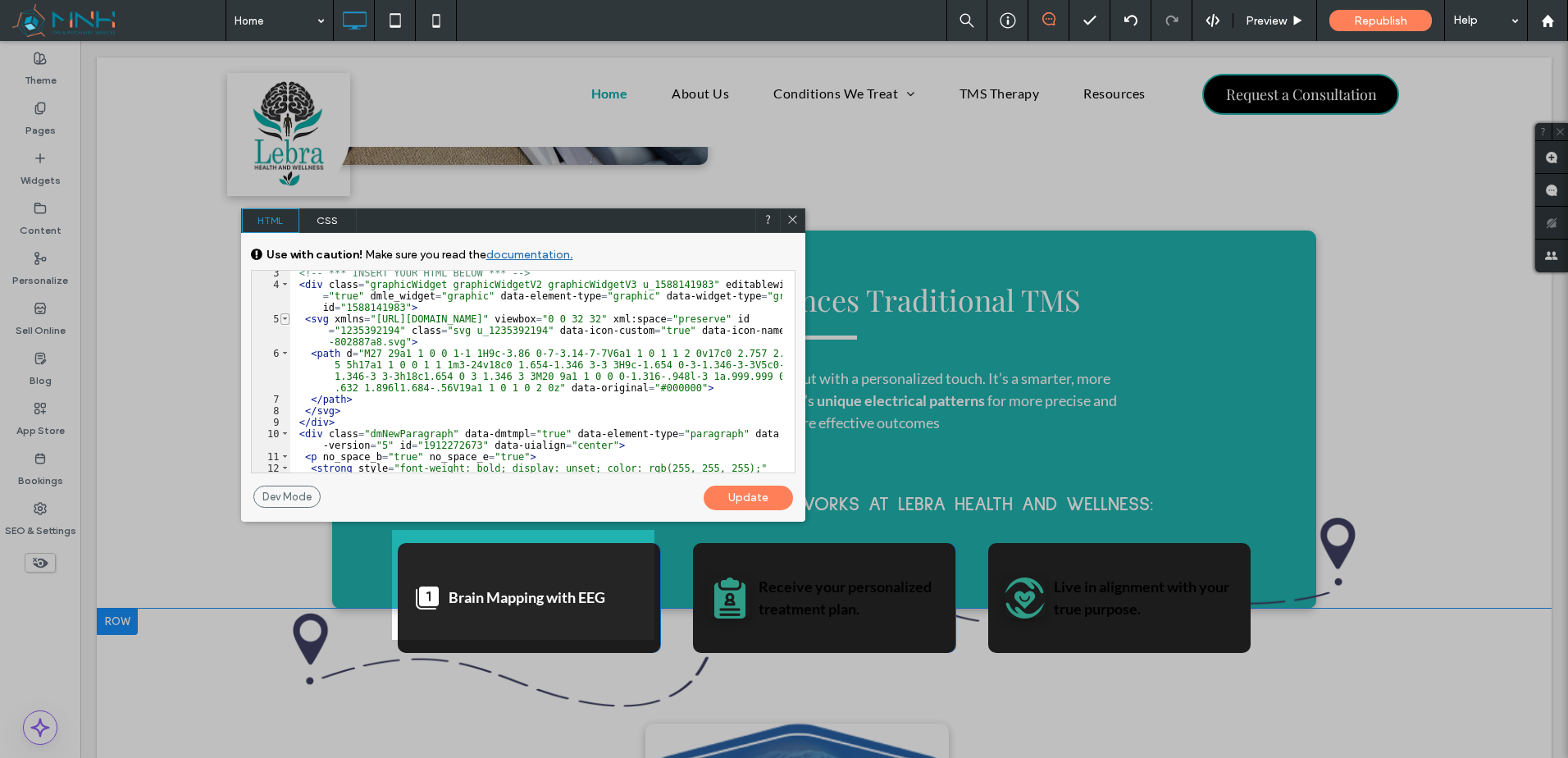
click at [285, 315] on span at bounding box center [285, 318] width 9 height 12
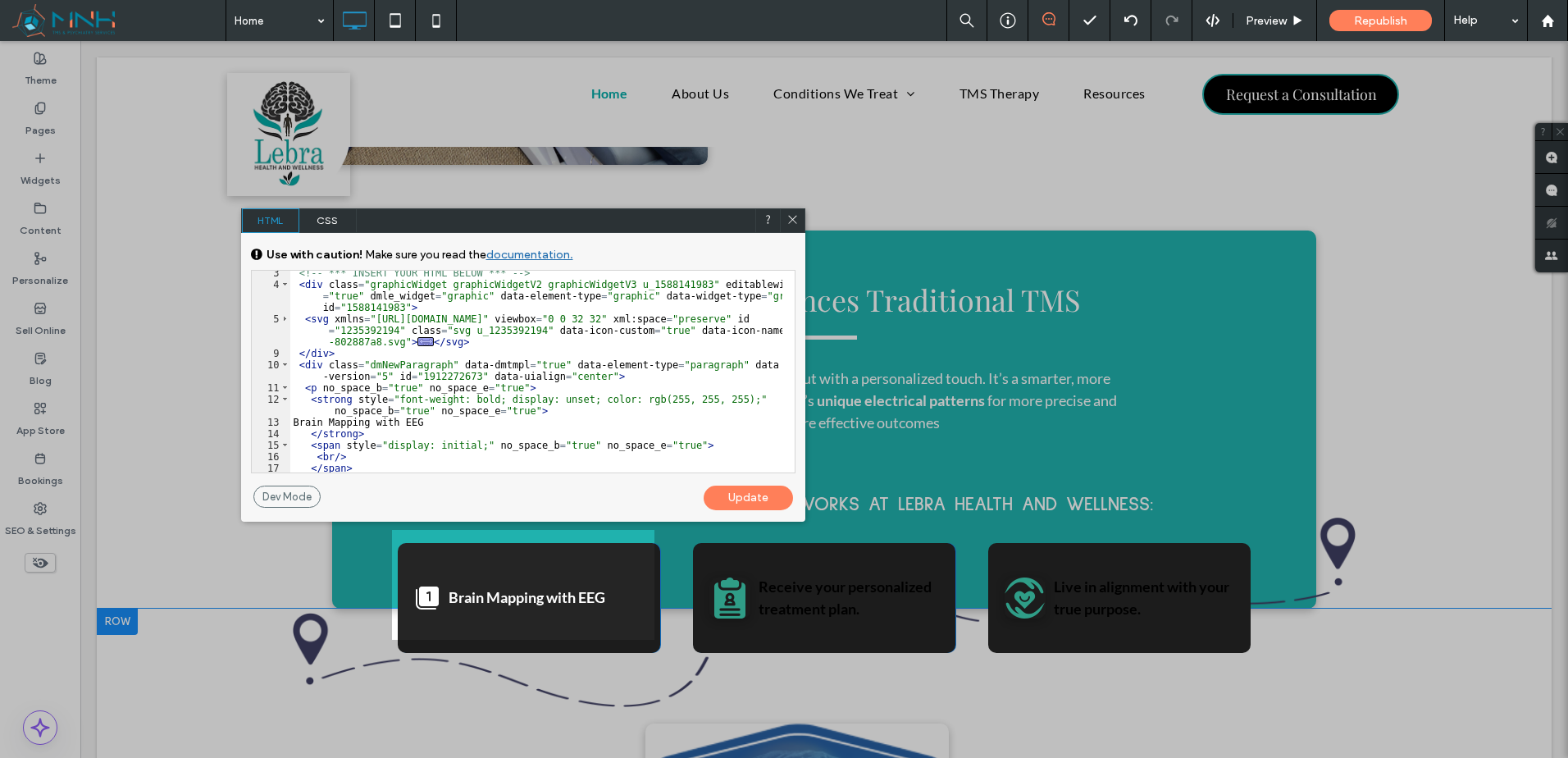
click at [402, 356] on div "<!-- *** INSERT YOUR HTML BELOW *** --> < div class = "graphicWidget graphicWid…" at bounding box center [536, 380] width 492 height 225
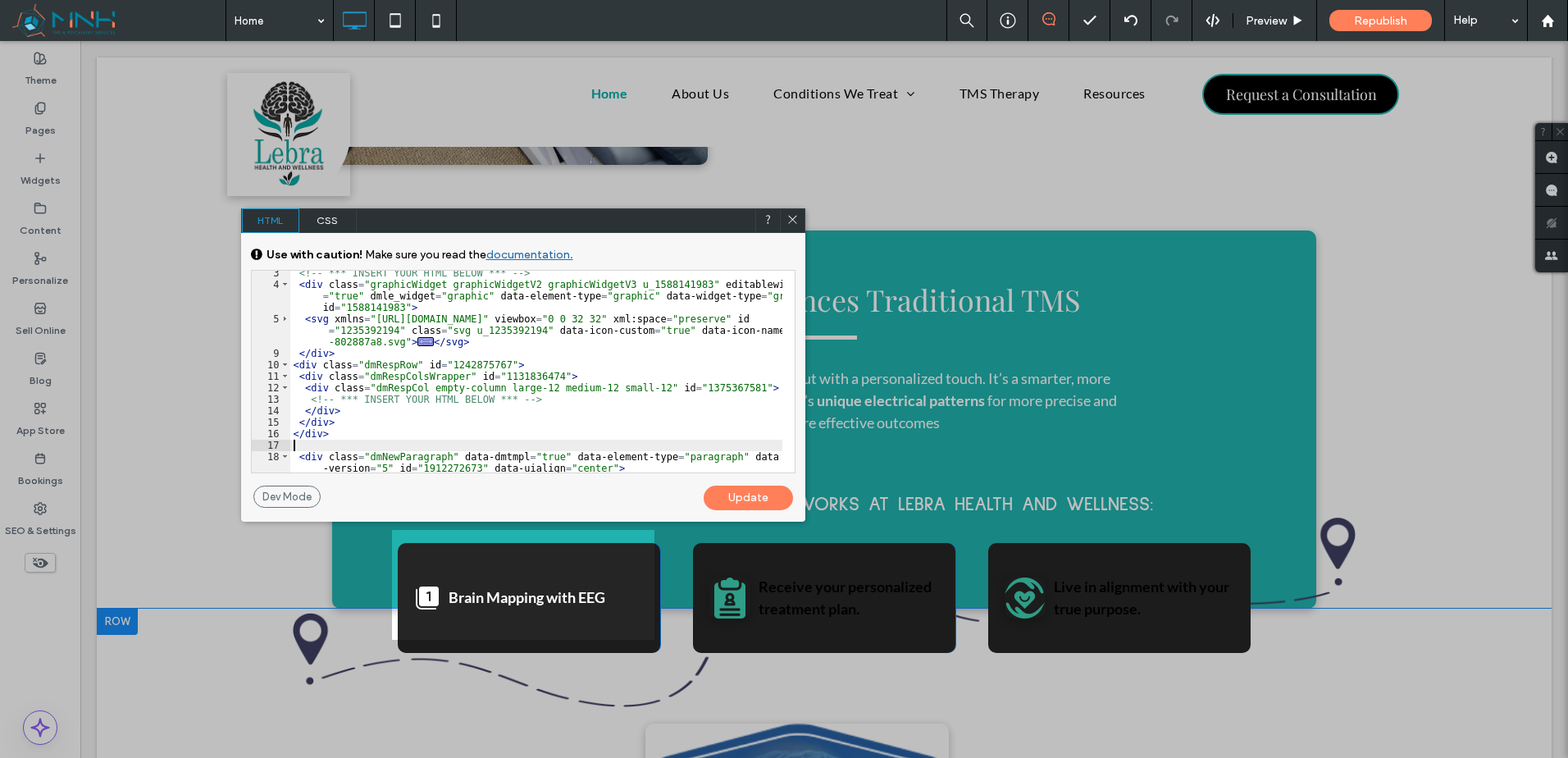
click at [728, 486] on div "Update" at bounding box center [748, 498] width 90 height 25
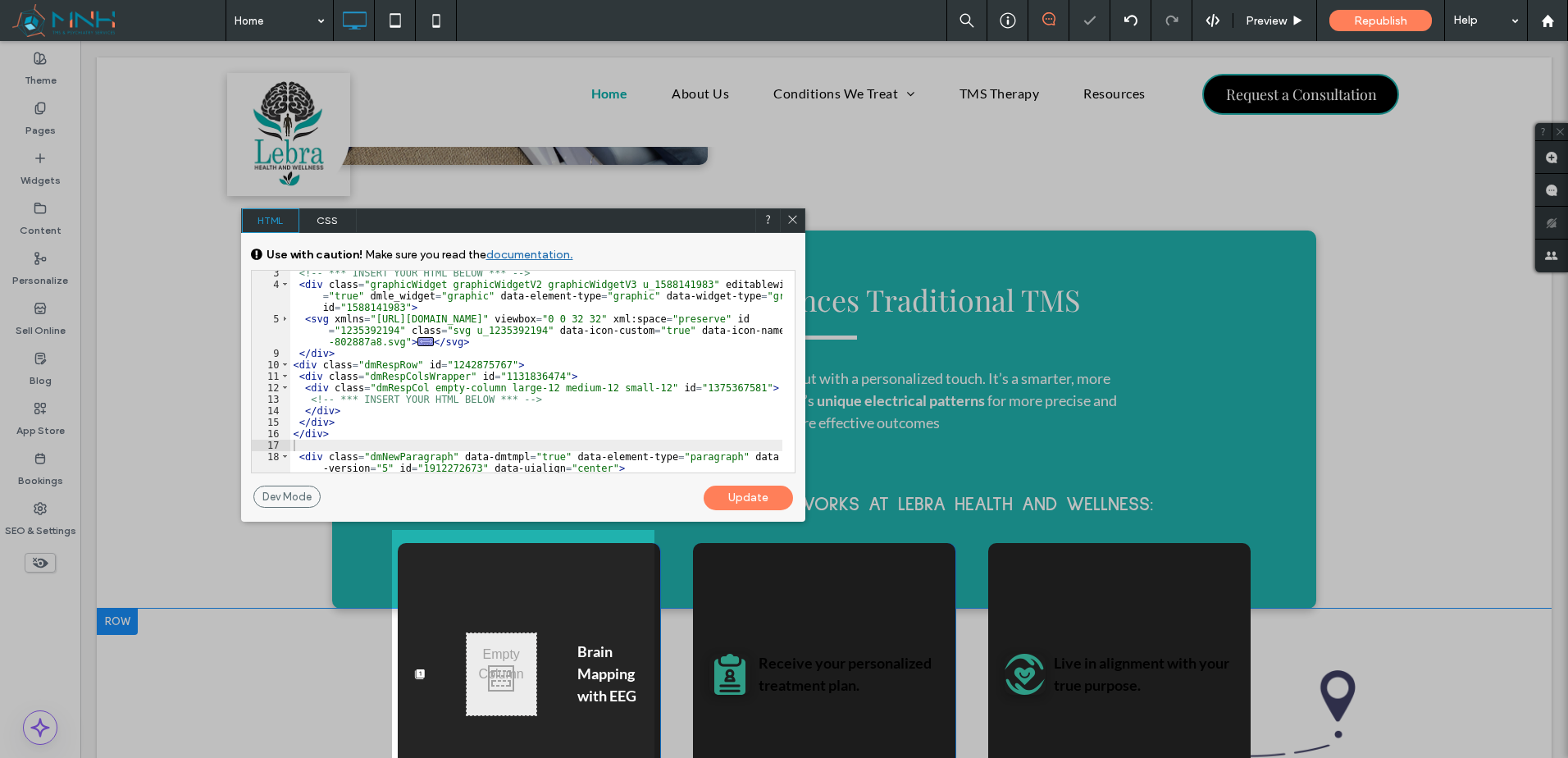
click at [792, 215] on icon at bounding box center [792, 220] width 12 height 12
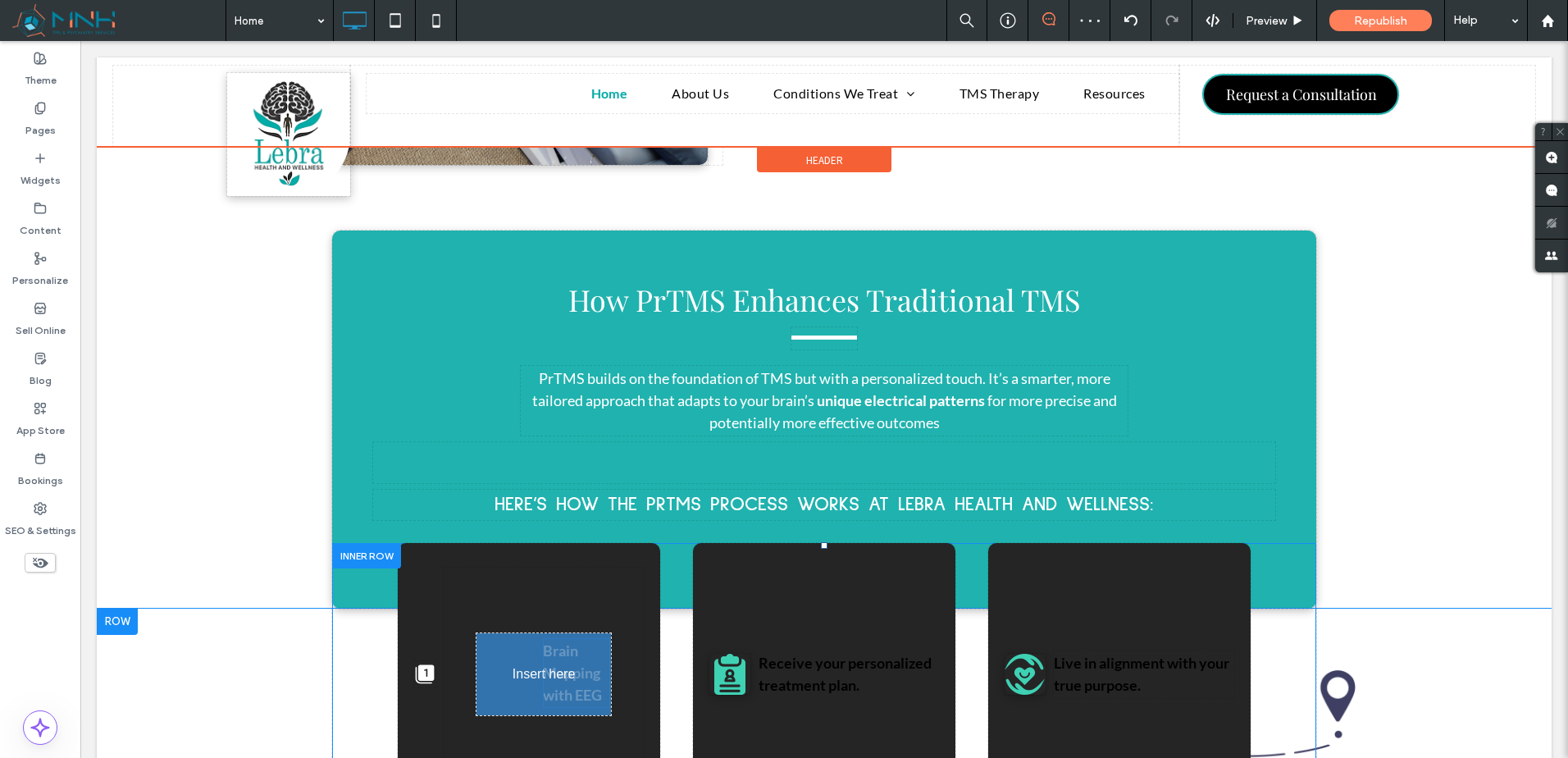
drag, startPoint x: 595, startPoint y: 659, endPoint x: 537, endPoint y: 669, distance: 58.9
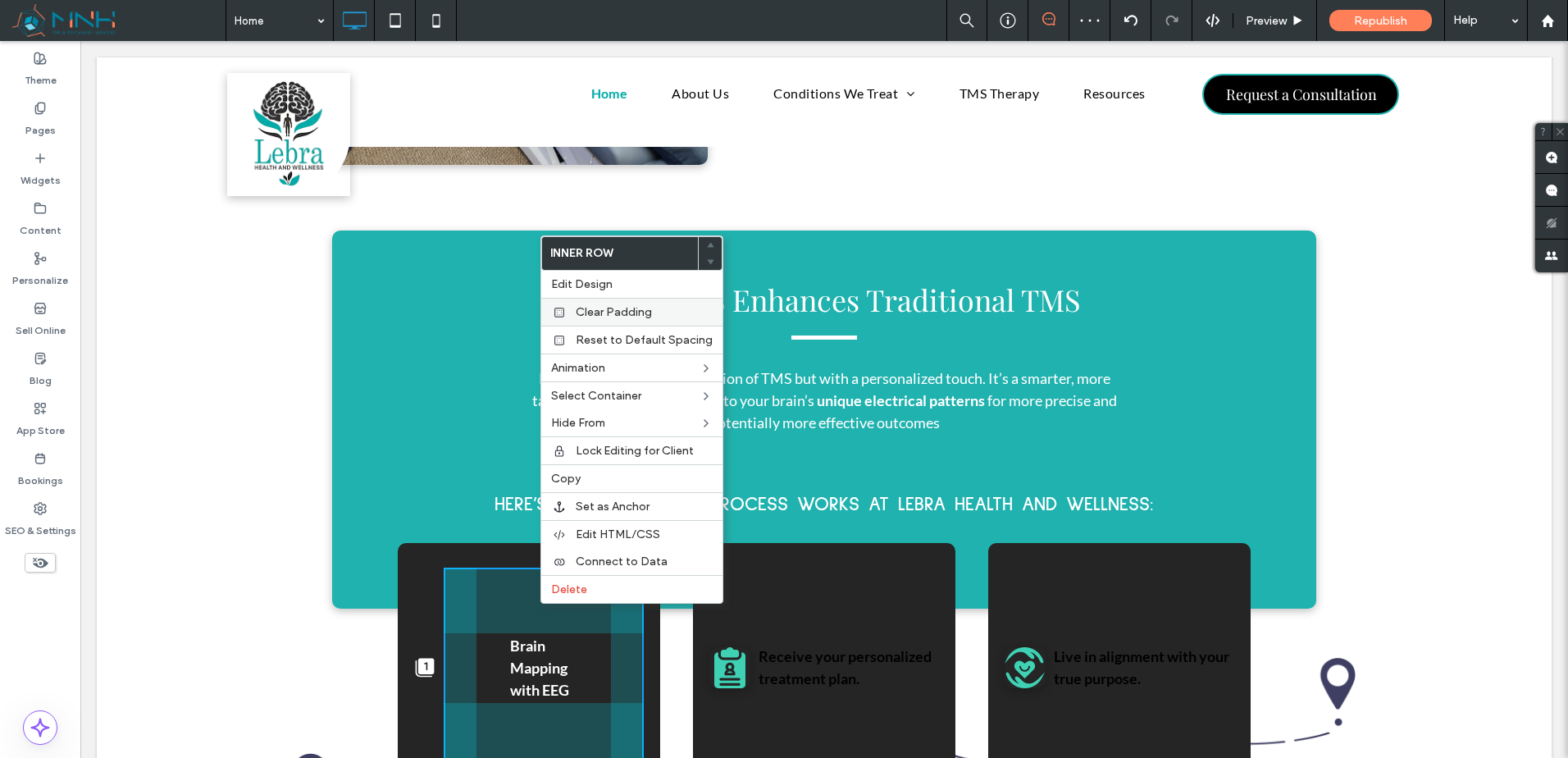
drag, startPoint x: 643, startPoint y: 314, endPoint x: 665, endPoint y: 323, distance: 23.8
click at [643, 314] on span "Clear Padding" at bounding box center [614, 312] width 76 height 14
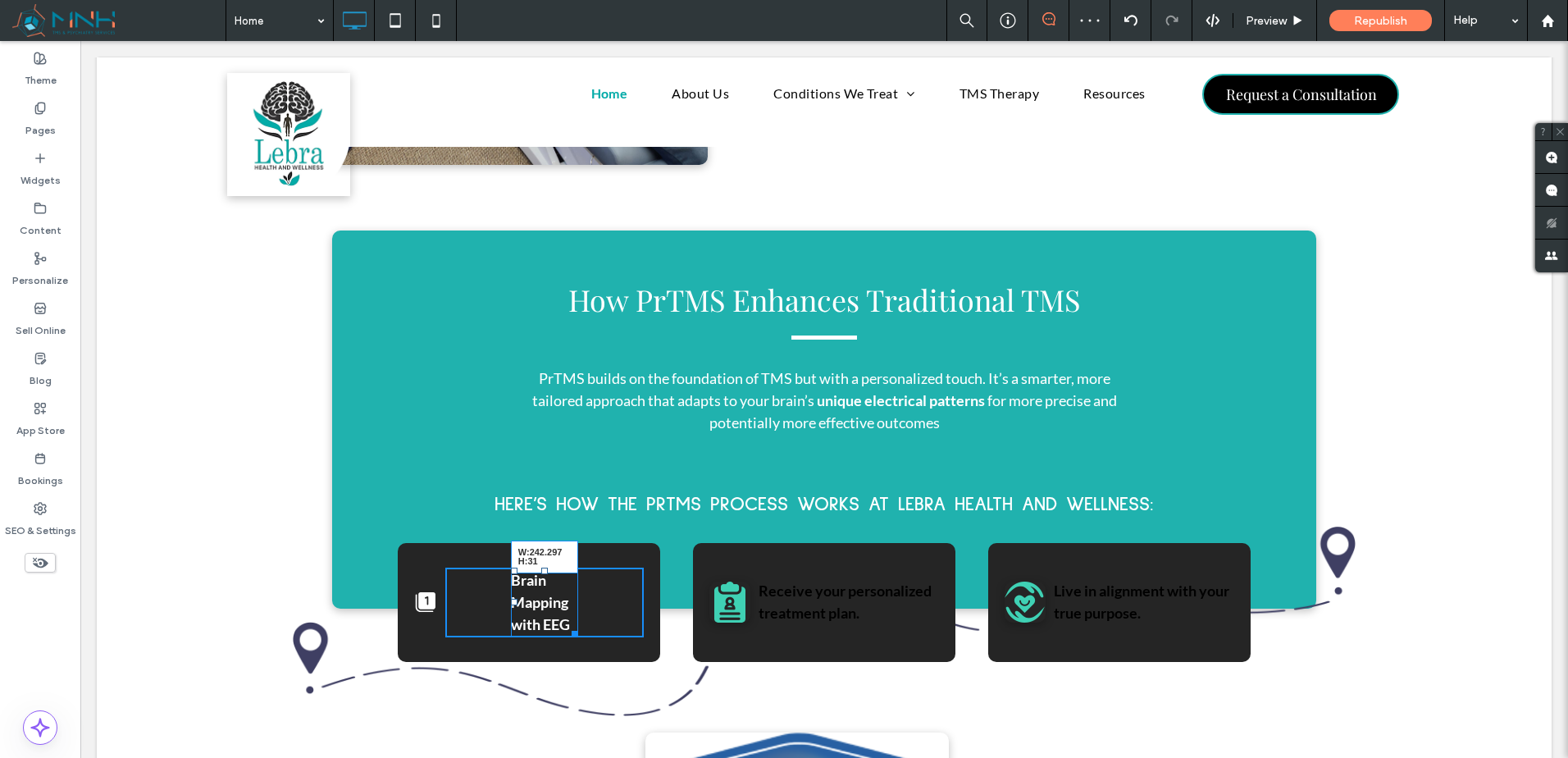
drag, startPoint x: 566, startPoint y: 615, endPoint x: 984, endPoint y: 615, distance: 418.0
click at [984, 615] on div "Click To Paste Click To Paste Brain Mapping with EEG W:242.297 H:31 Click To Pa…" at bounding box center [824, 603] width 853 height 119
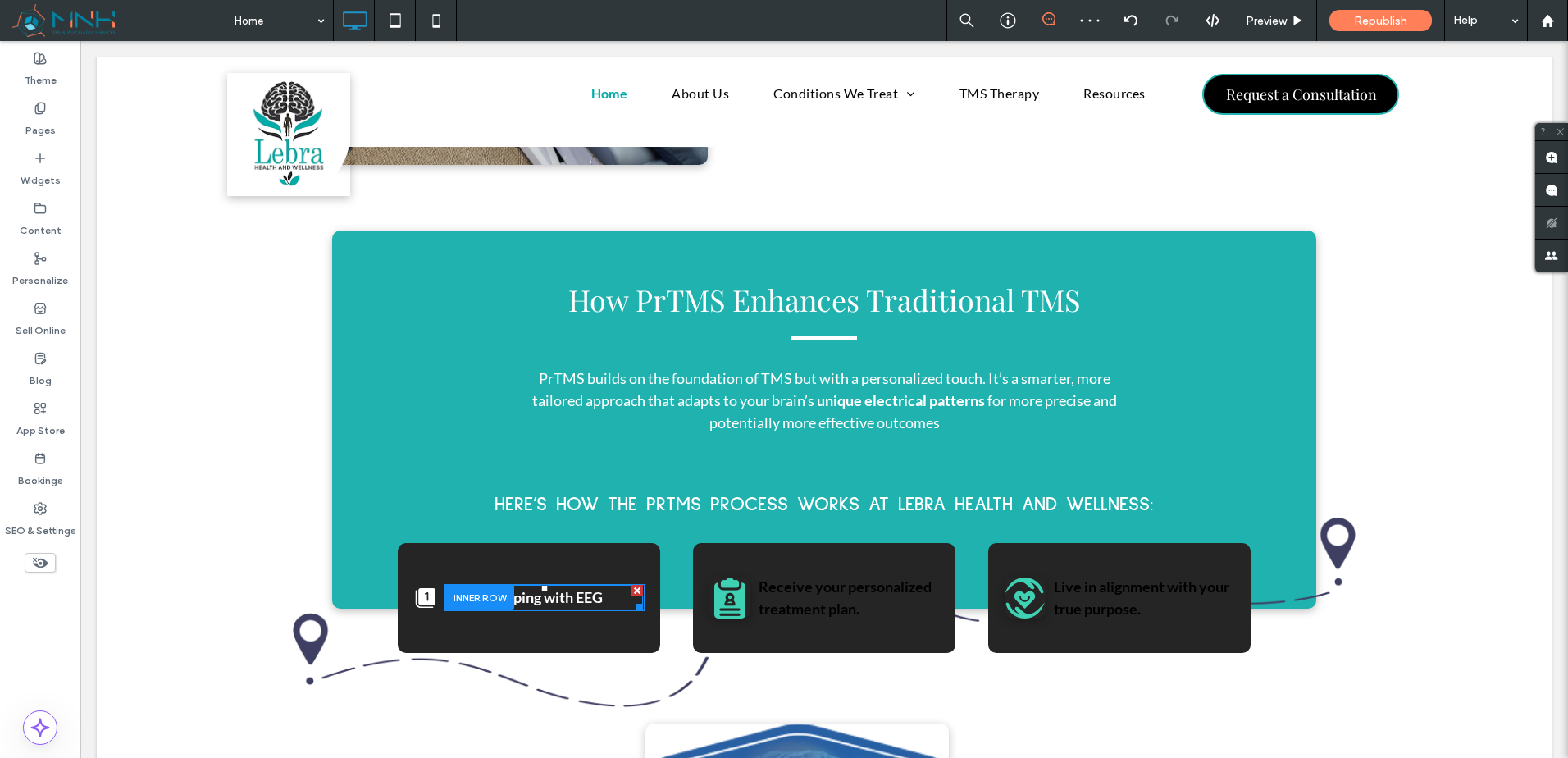
drag, startPoint x: 567, startPoint y: 584, endPoint x: 576, endPoint y: 587, distance: 9.5
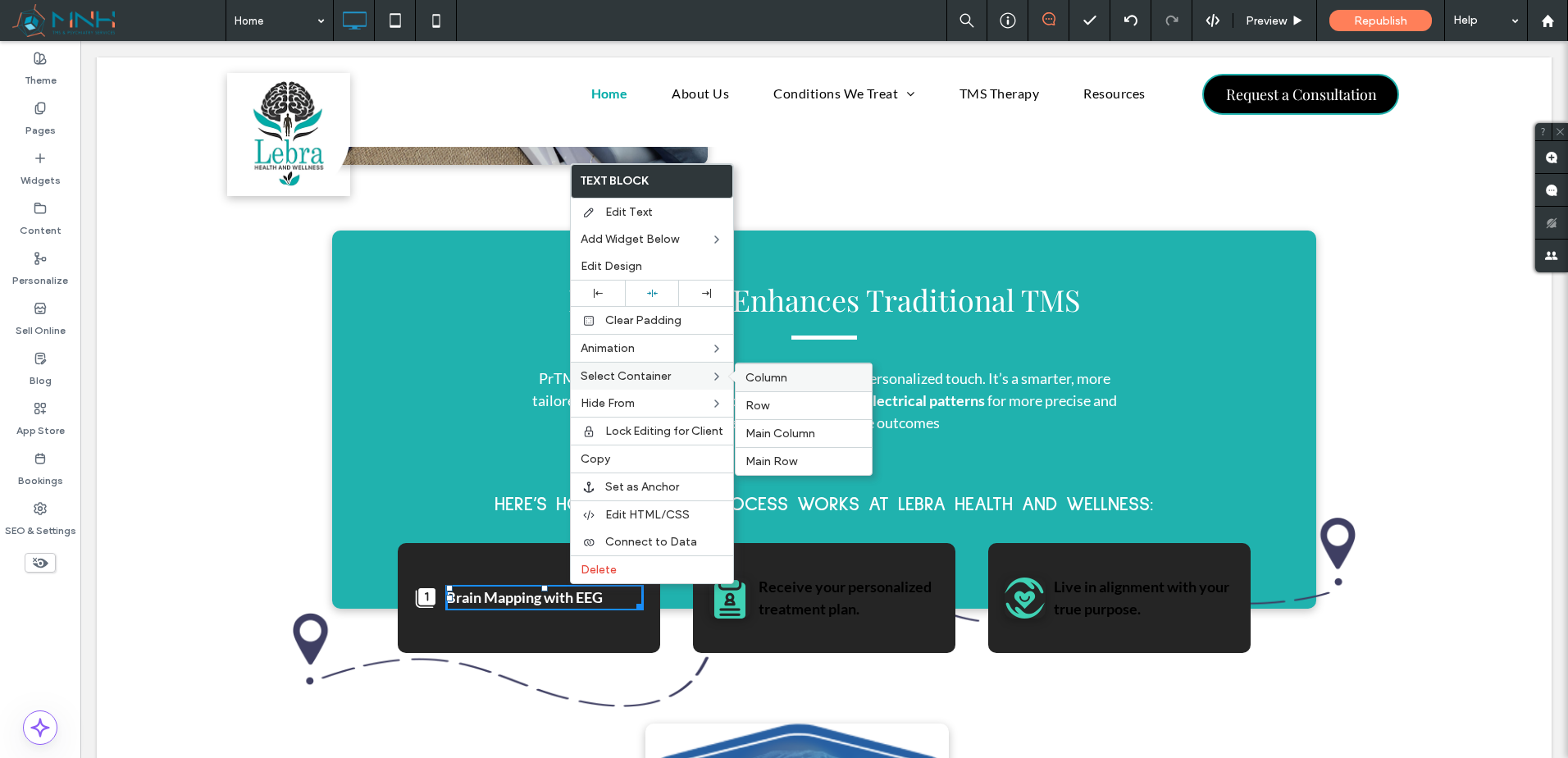
click at [778, 378] on span "Column" at bounding box center [766, 378] width 42 height 14
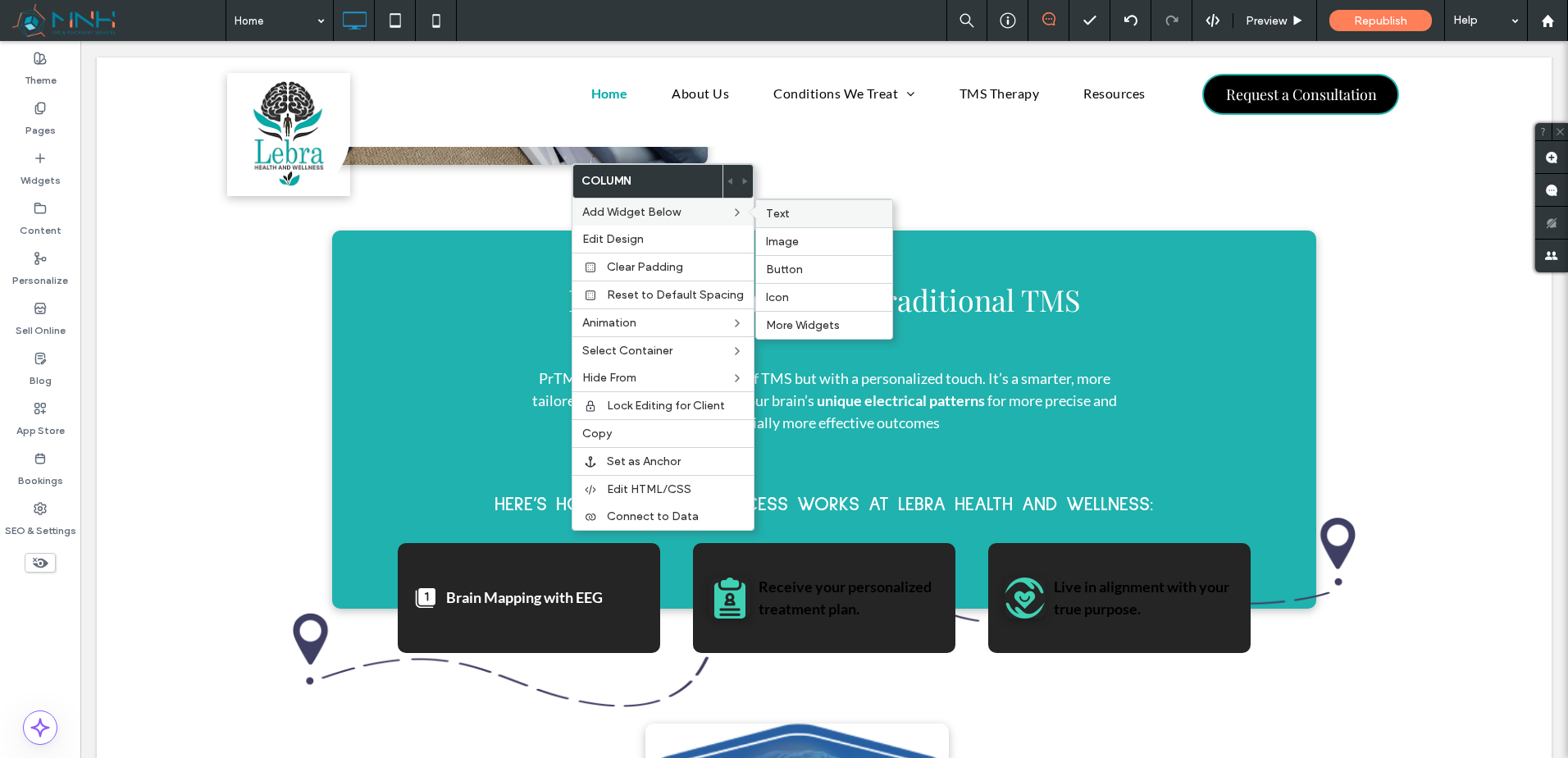
click at [816, 216] on label "Text" at bounding box center [823, 214] width 116 height 14
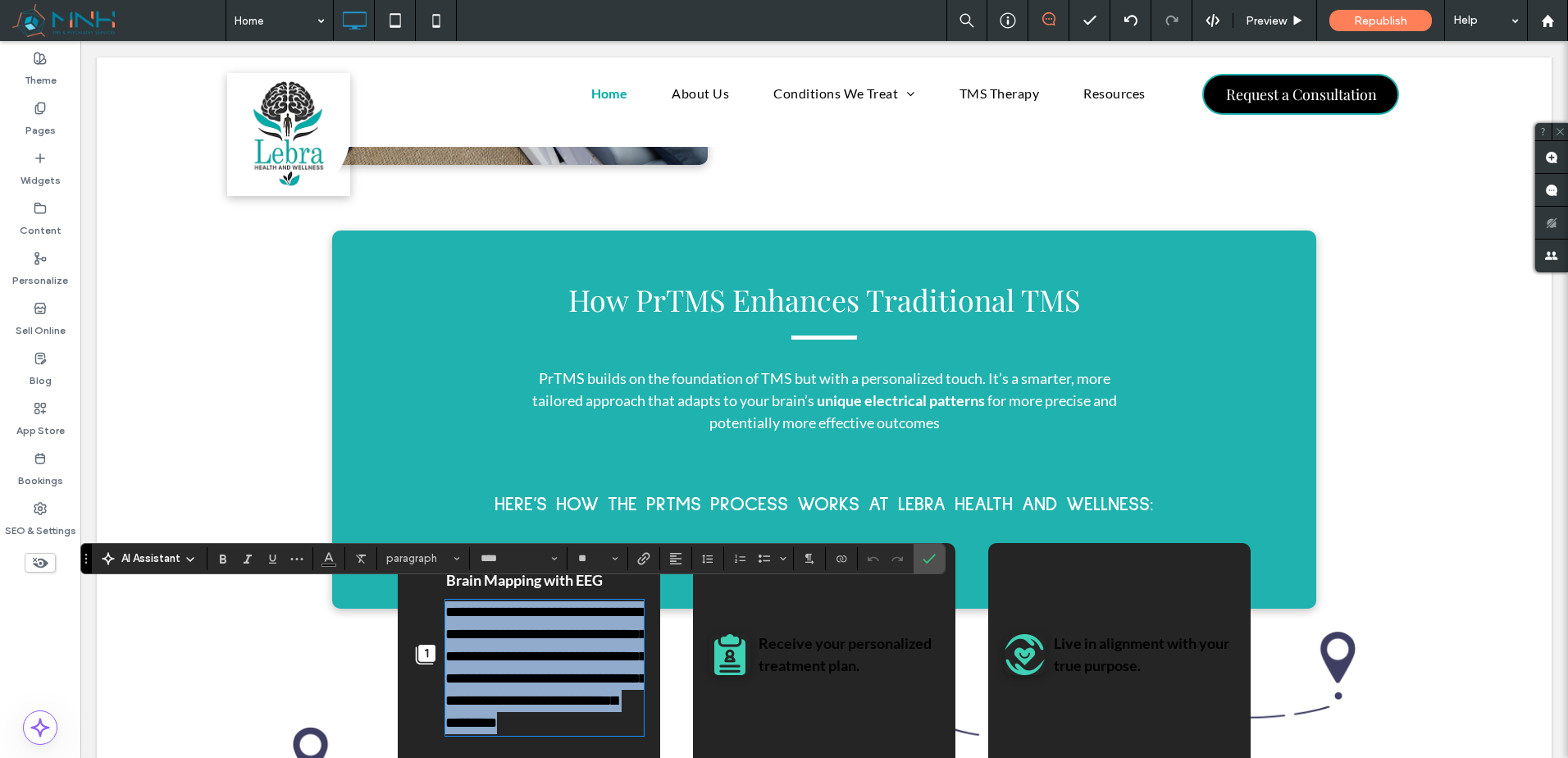
click at [559, 689] on span "**********" at bounding box center [545, 668] width 201 height 126
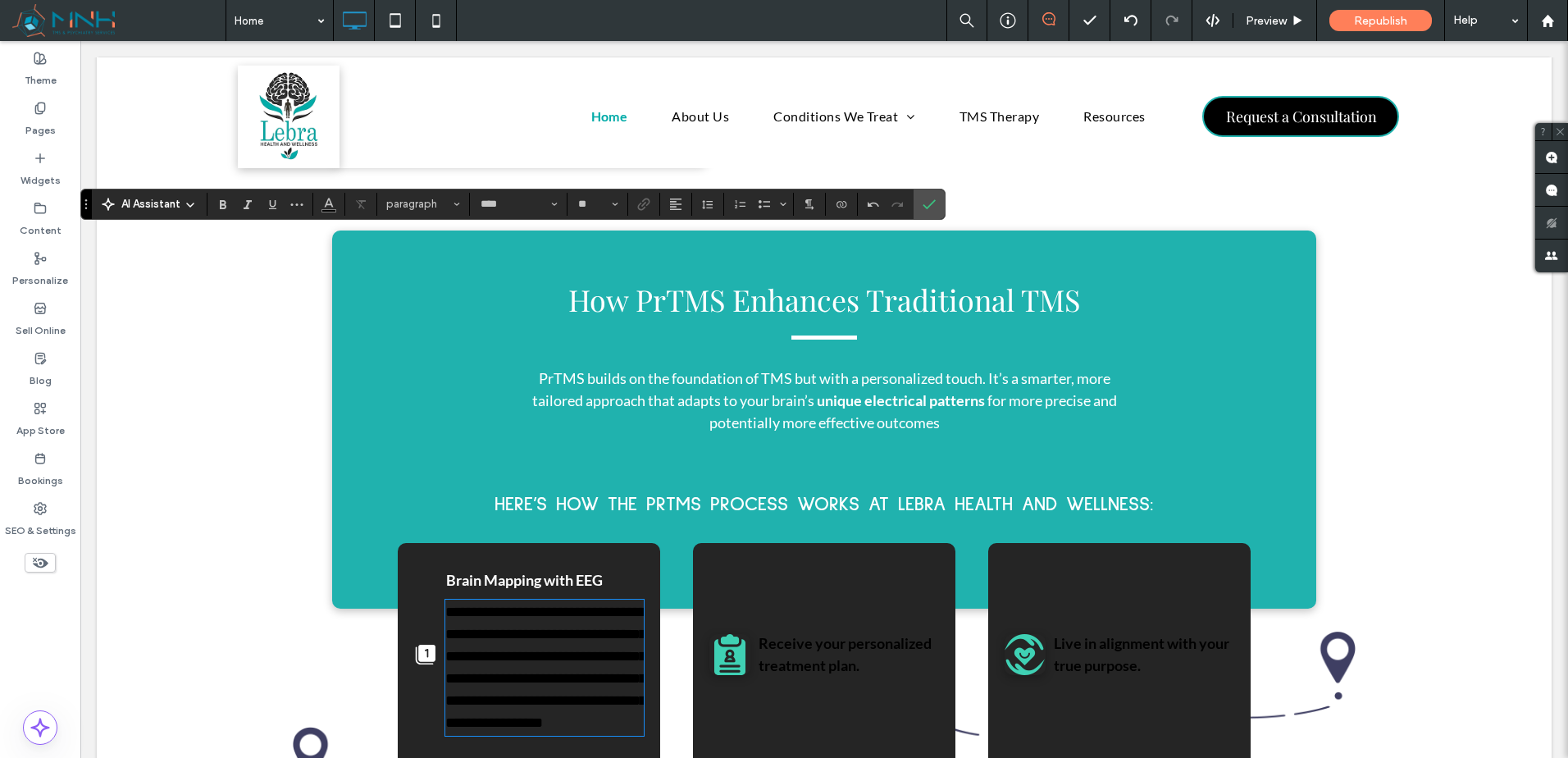
scroll to position [2542, 0]
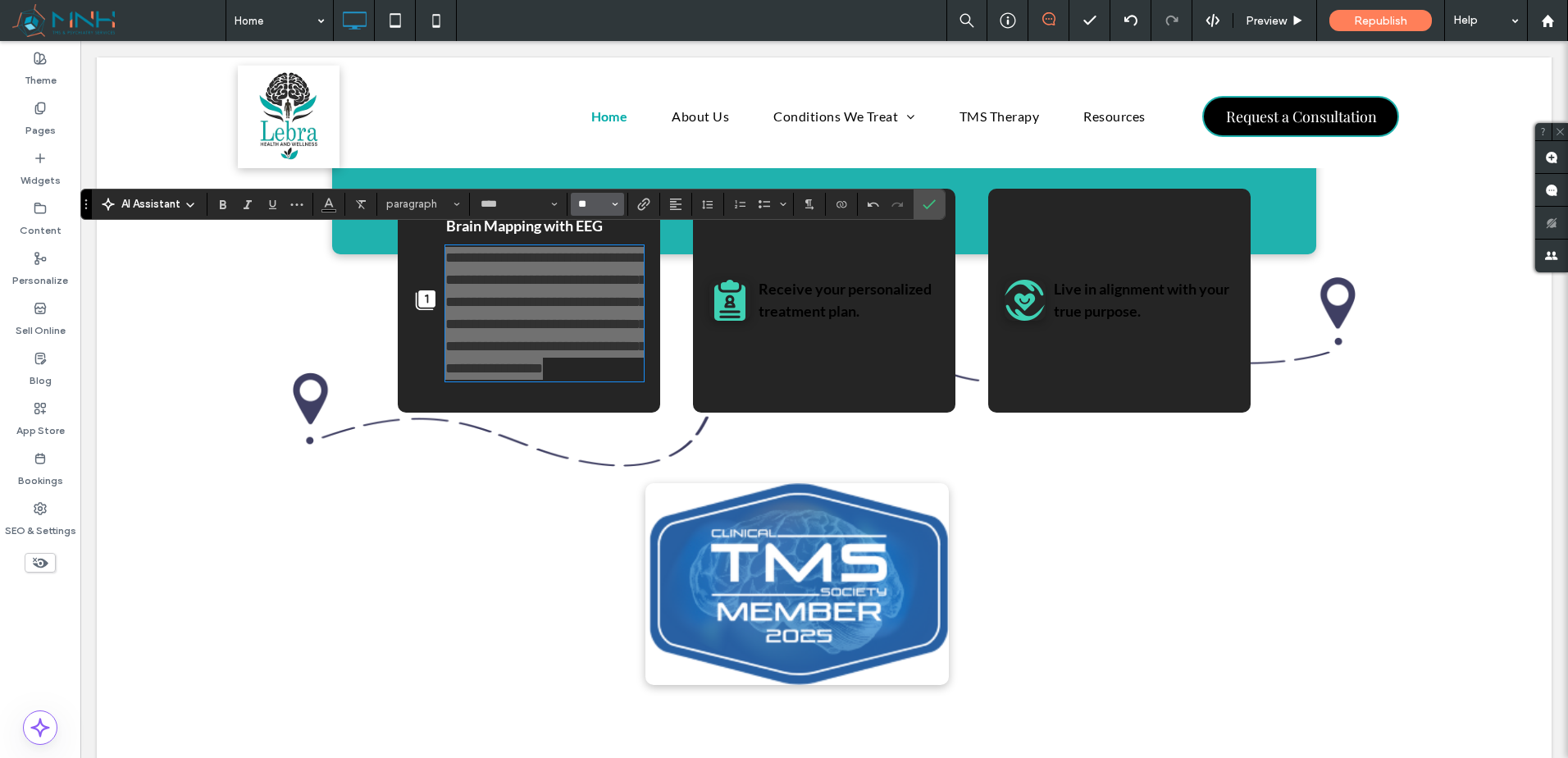
click at [595, 202] on input "**" at bounding box center [592, 204] width 32 height 13
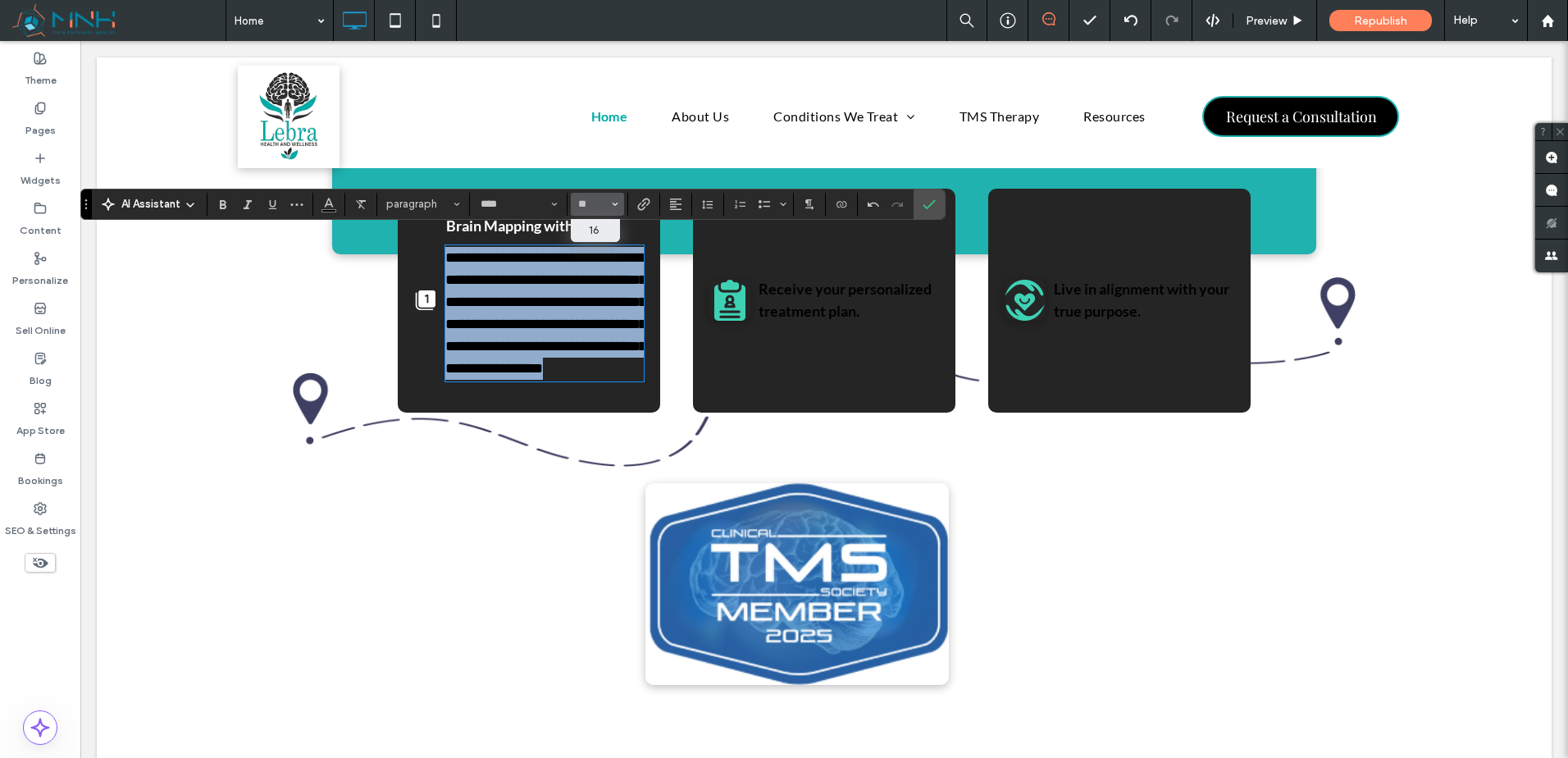
type input "**"
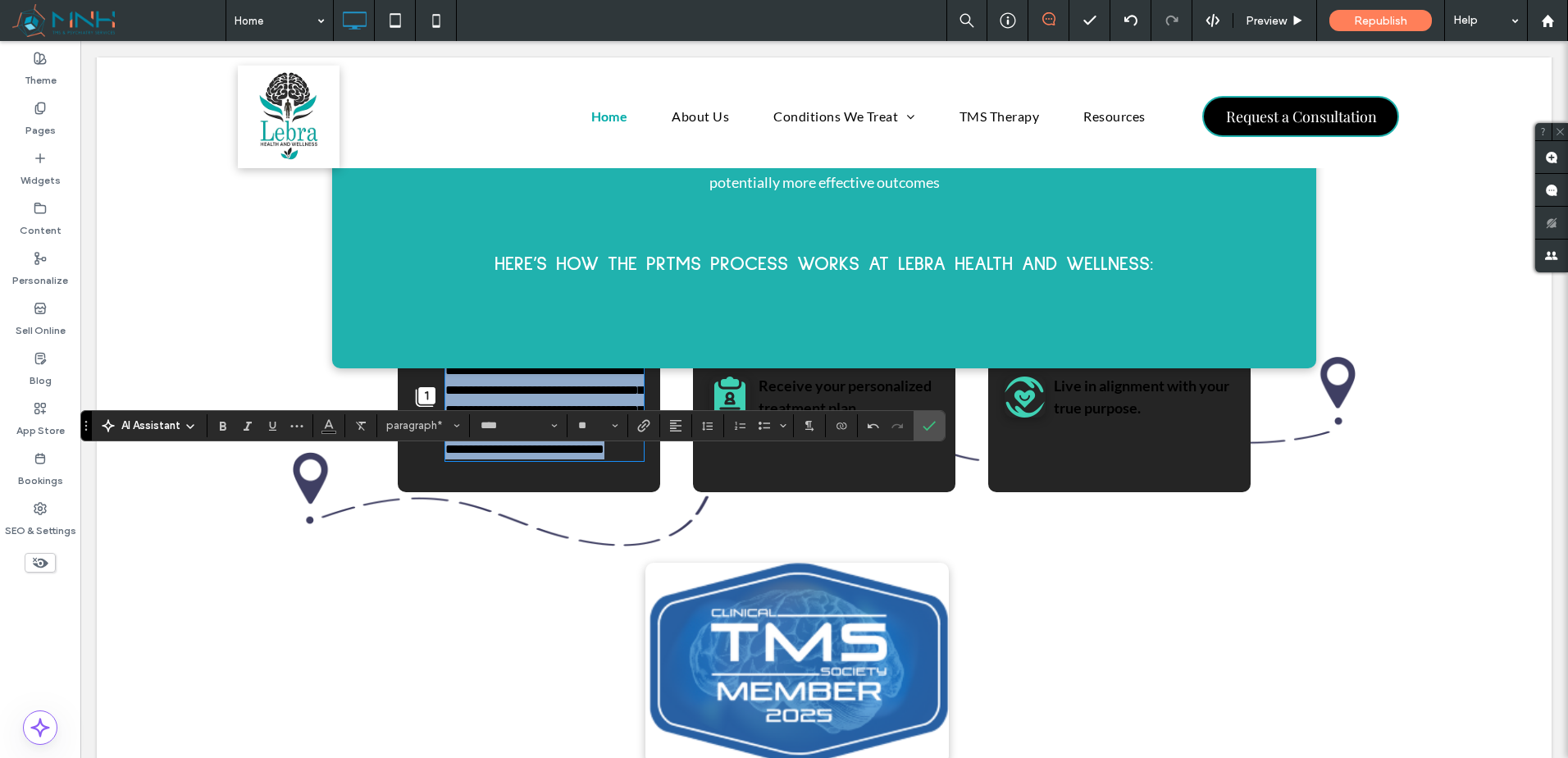
scroll to position [2268, 0]
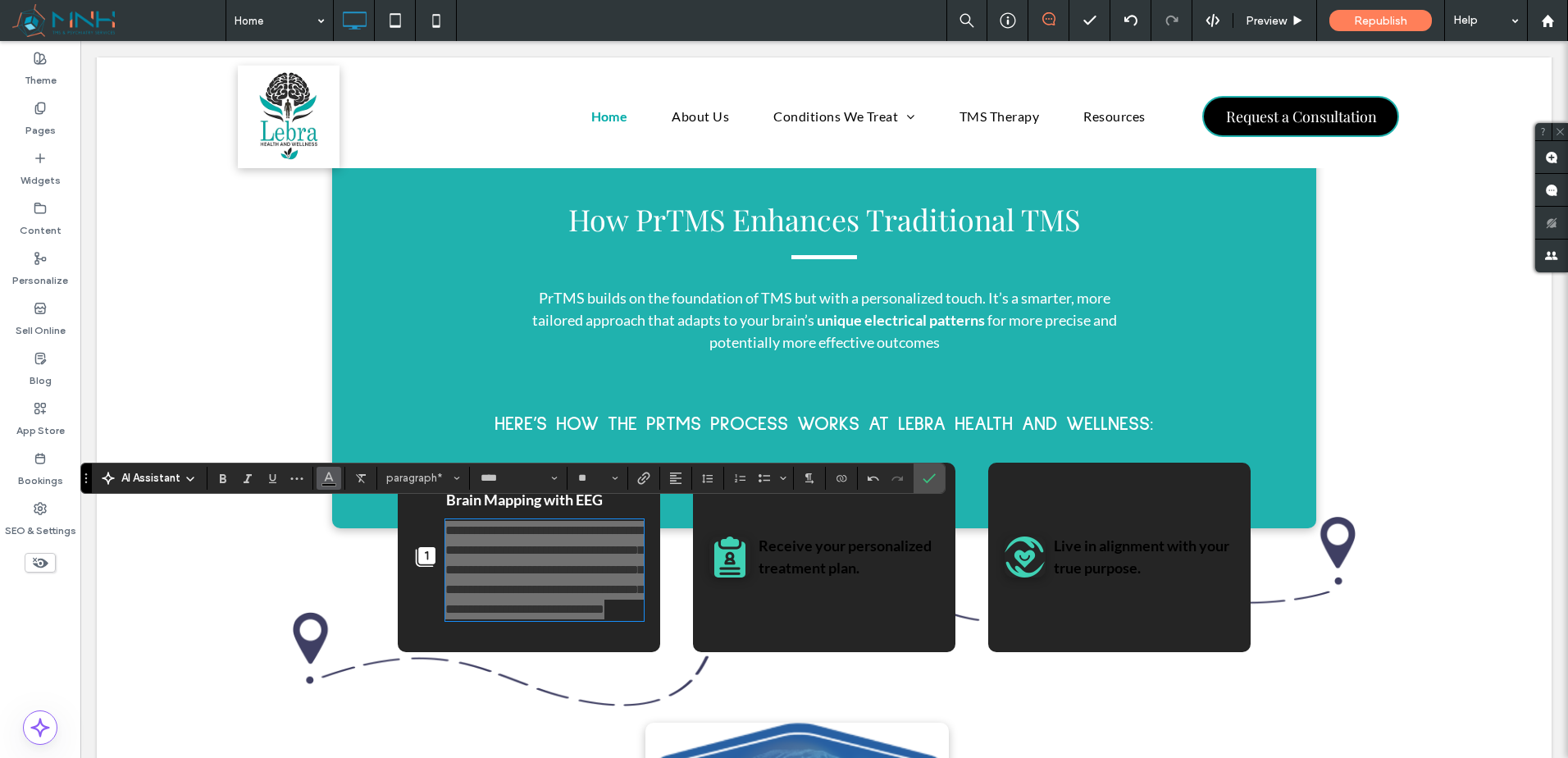
click at [324, 479] on icon "Color" at bounding box center [329, 476] width 13 height 13
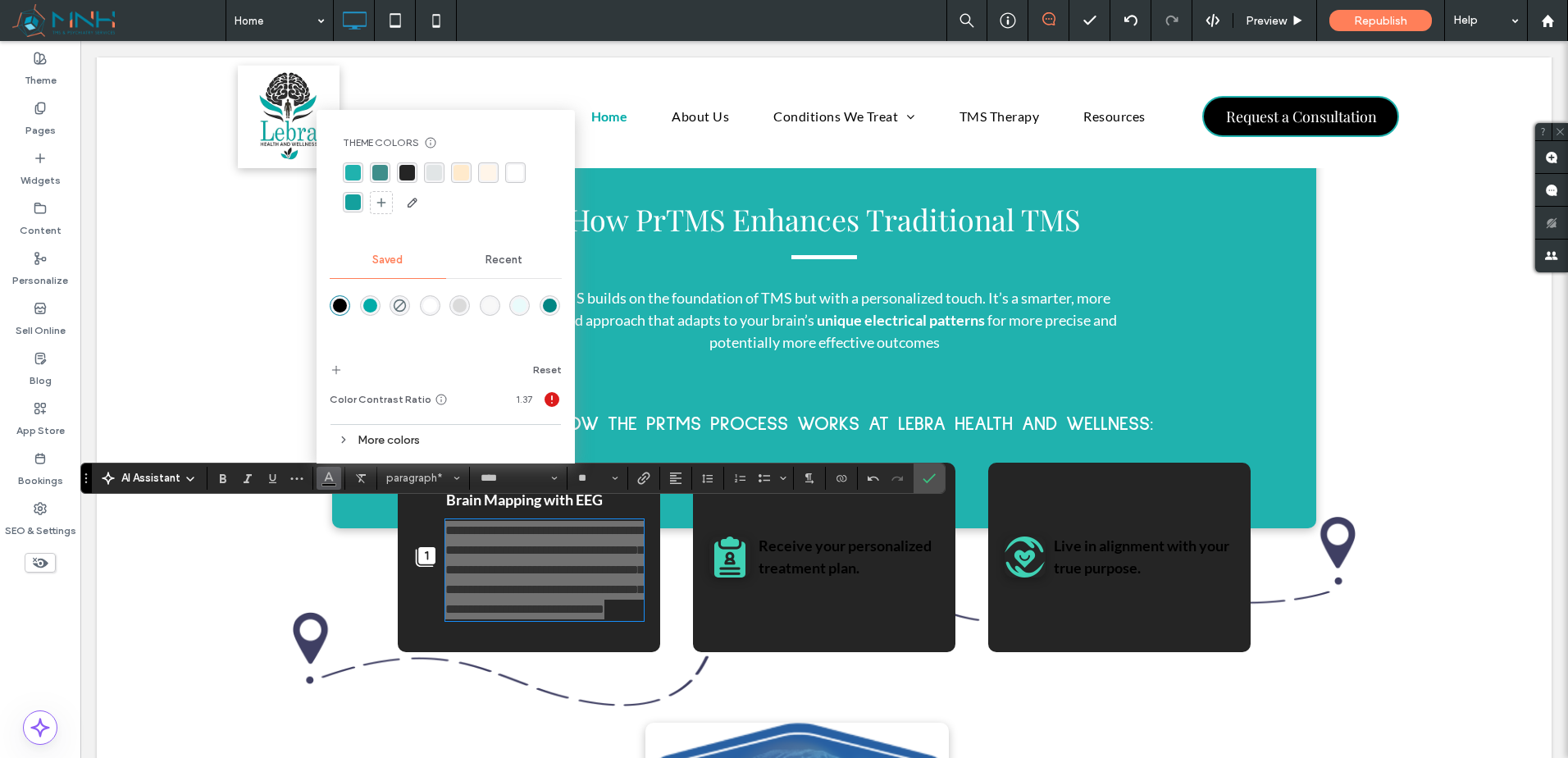
click at [434, 301] on div "rgba(255,255,255,1)" at bounding box center [430, 306] width 14 height 14
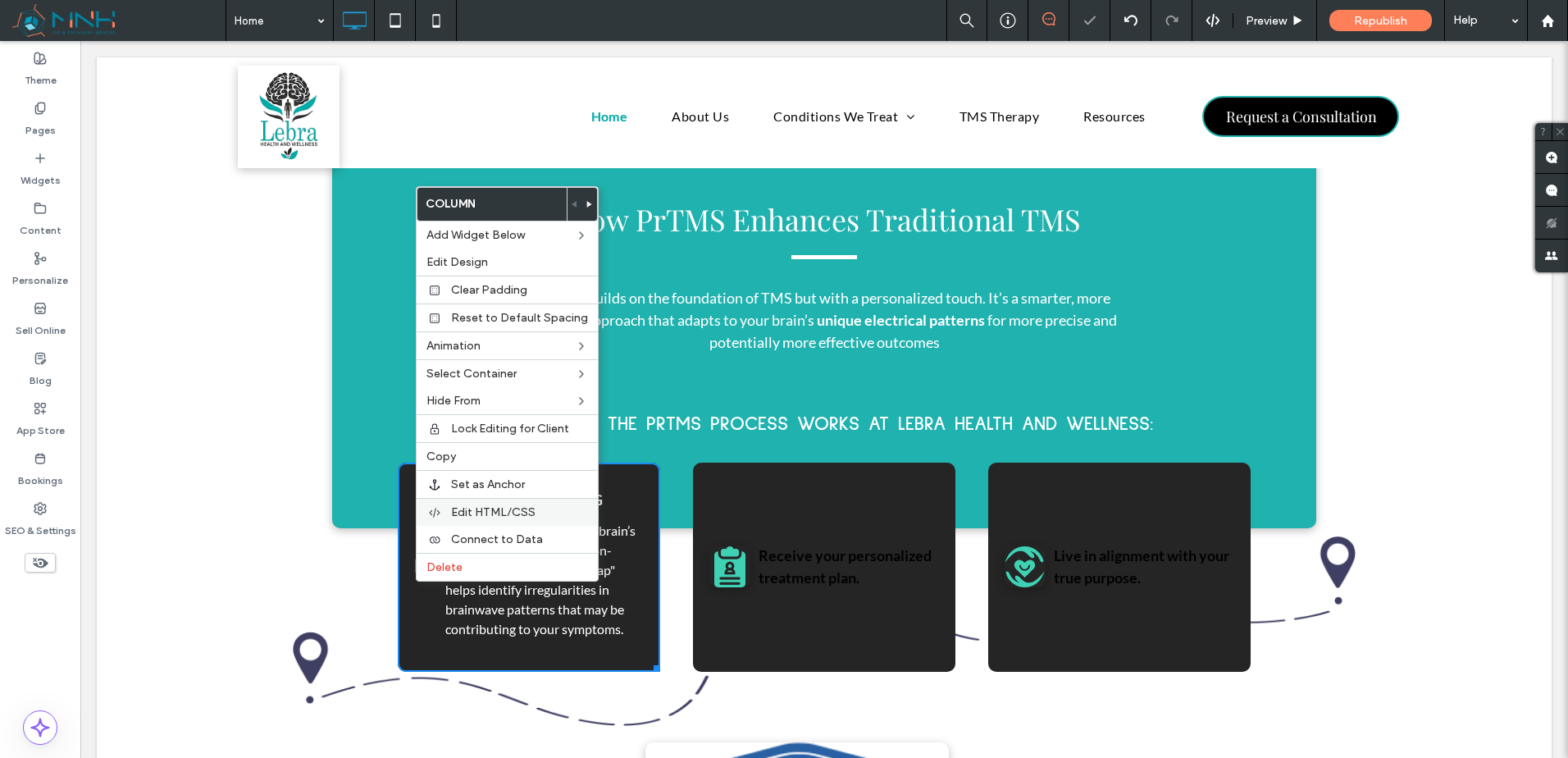
click at [491, 514] on span "Edit HTML/CSS" at bounding box center [493, 512] width 84 height 14
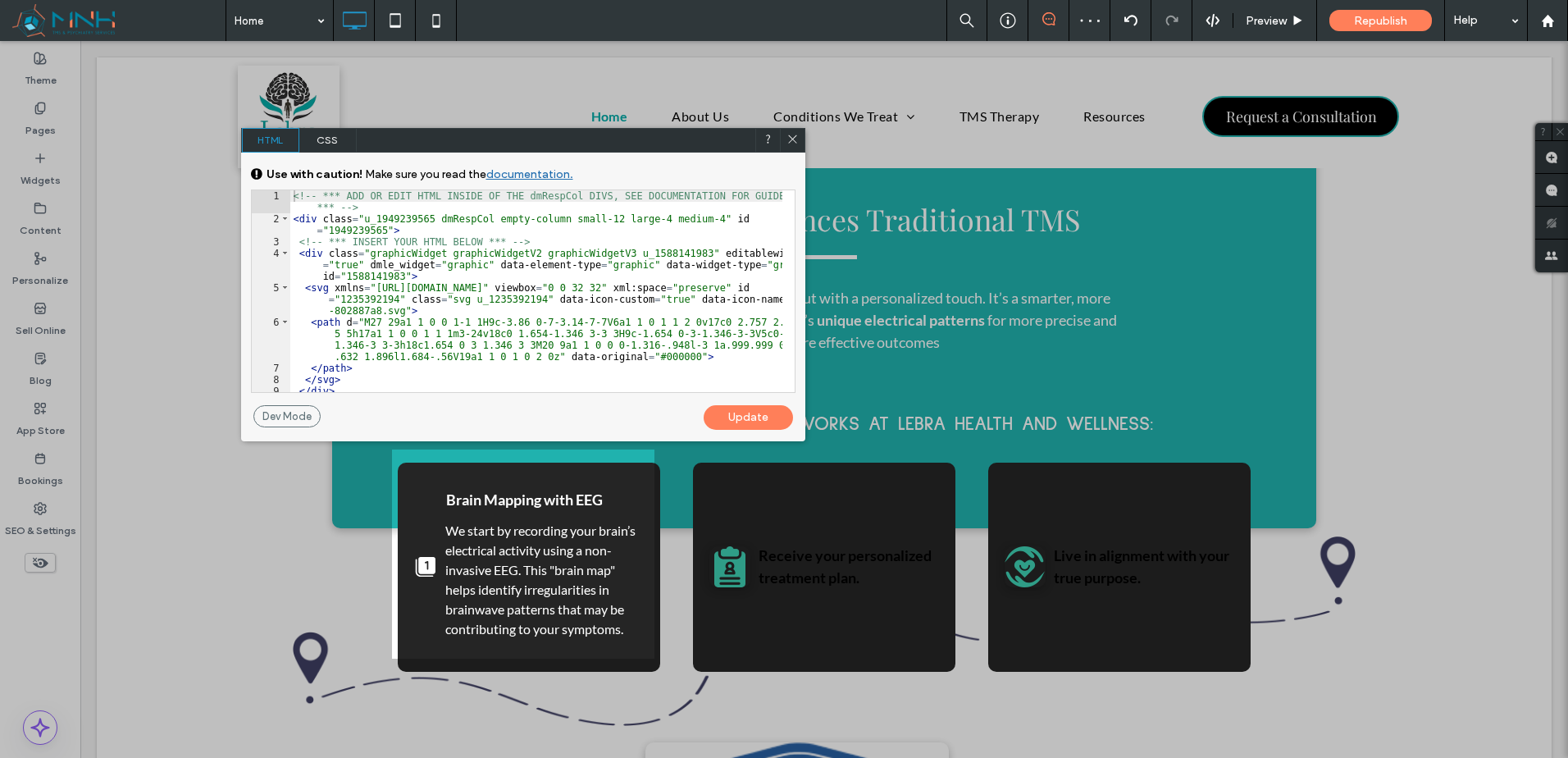
drag, startPoint x: 325, startPoint y: 137, endPoint x: 375, endPoint y: 144, distance: 50.5
click at [332, 137] on span "CSS" at bounding box center [328, 140] width 58 height 25
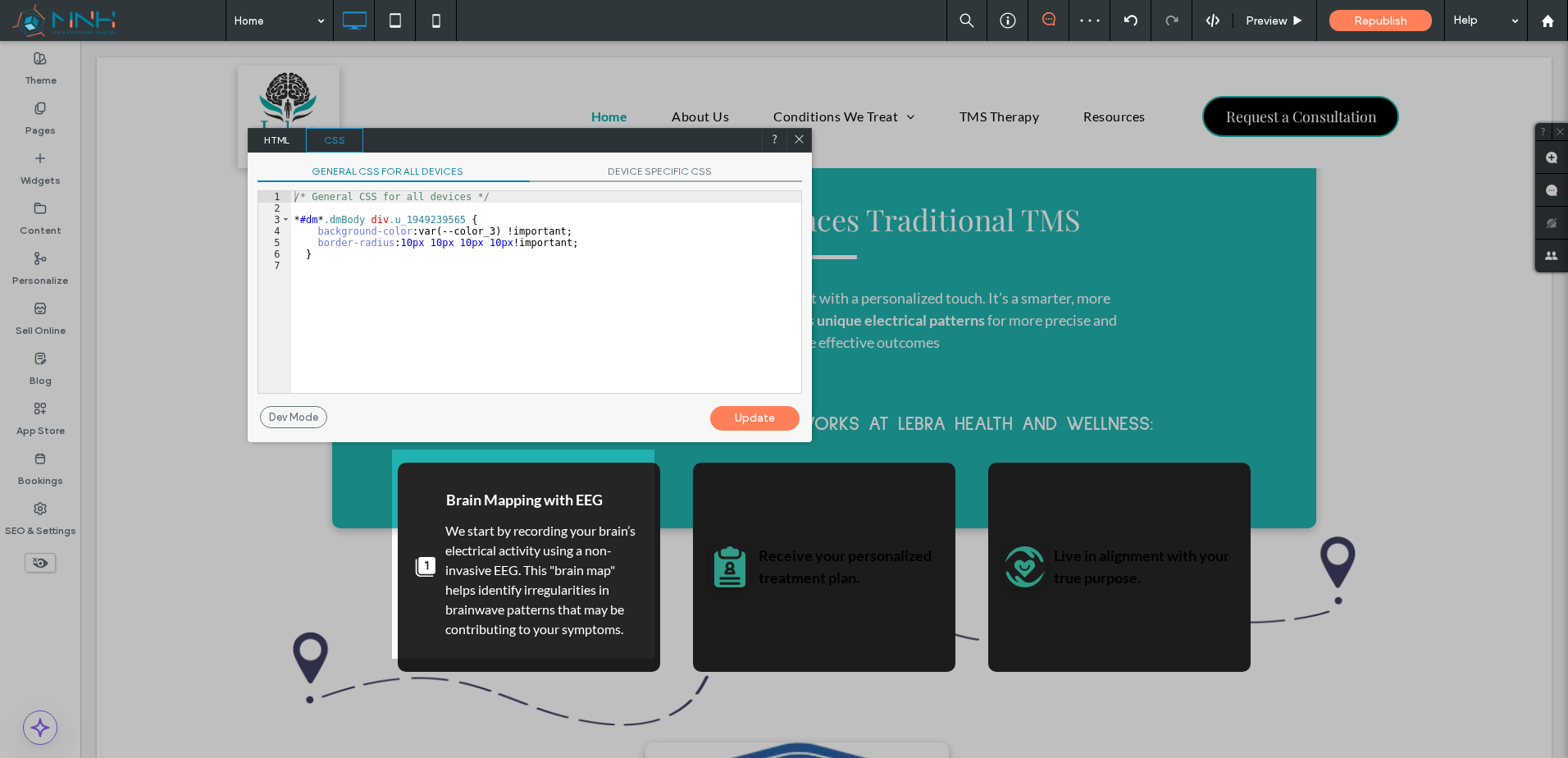
click at [593, 247] on div "/* General CSS for all devices */ * #dm * .dmBody div .u_1949239565 { backgroun…" at bounding box center [546, 304] width 511 height 225
click at [650, 176] on span "DEVICE SPECIFIC CSS" at bounding box center [666, 173] width 272 height 17
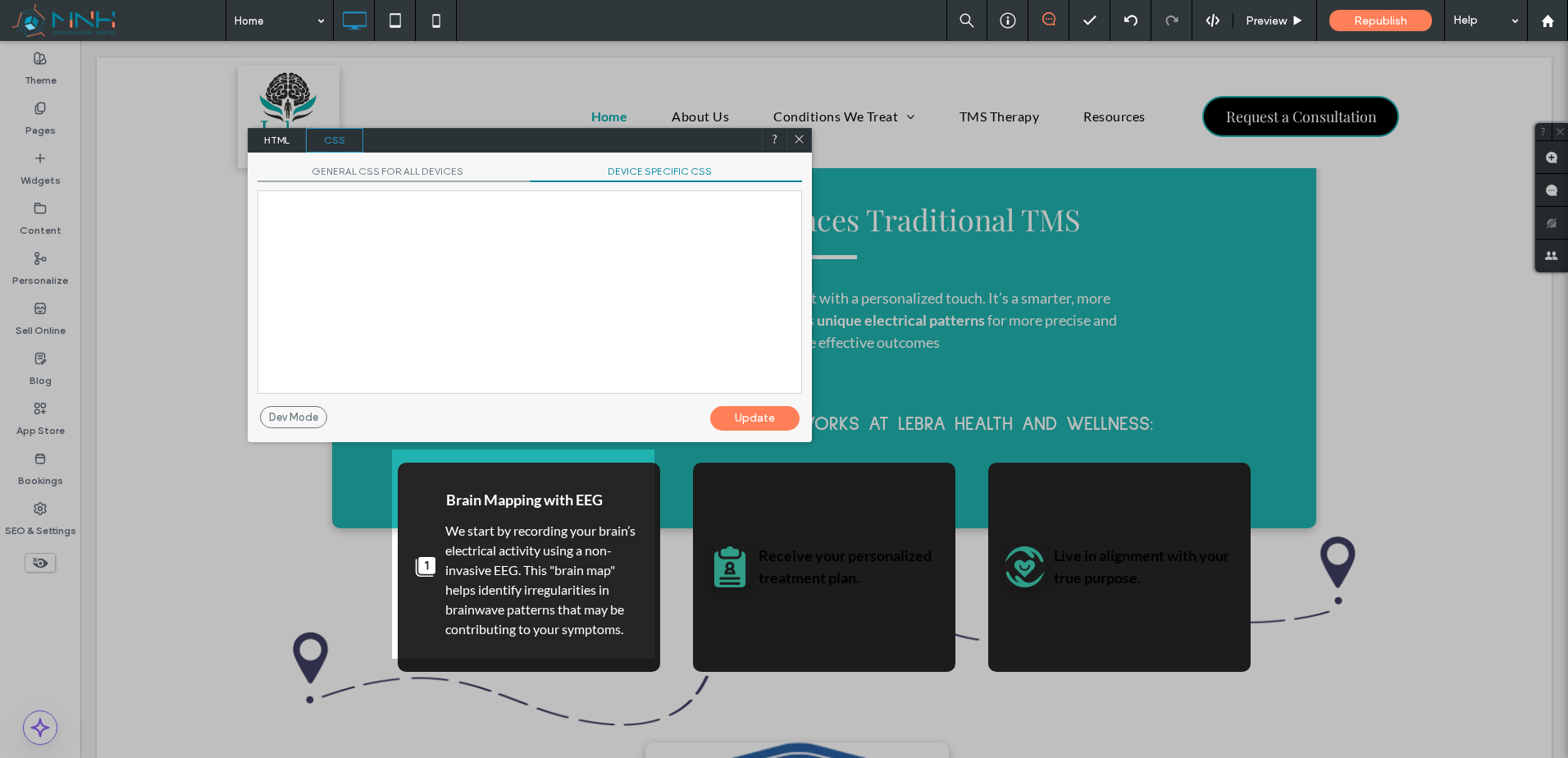
click at [693, 231] on div at bounding box center [529, 293] width 543 height 202
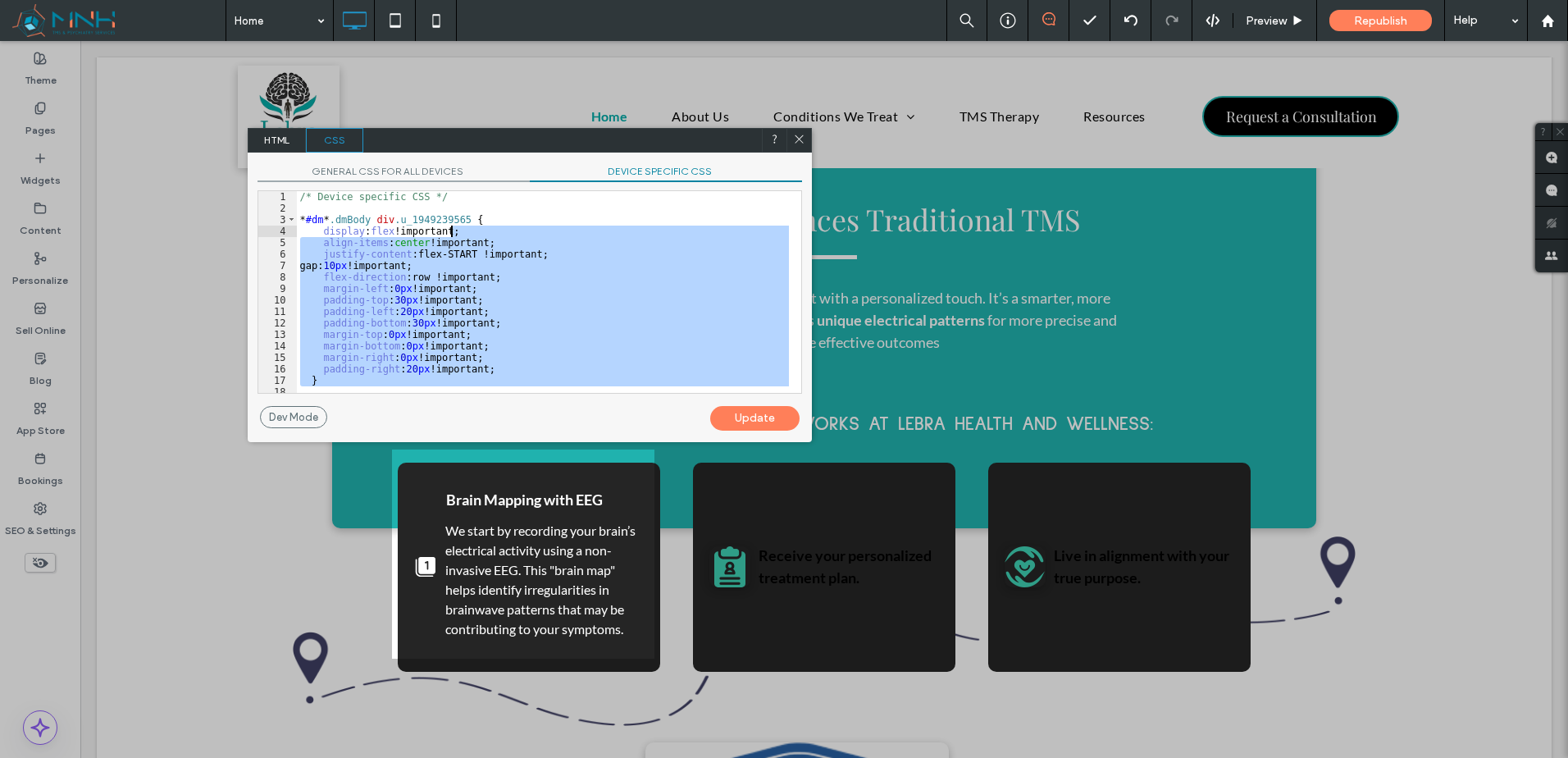
click at [425, 270] on div "/* Device specific CSS */ * #dm * .dmBody div .u_1949239565 { display : flex !i…" at bounding box center [542, 293] width 492 height 202
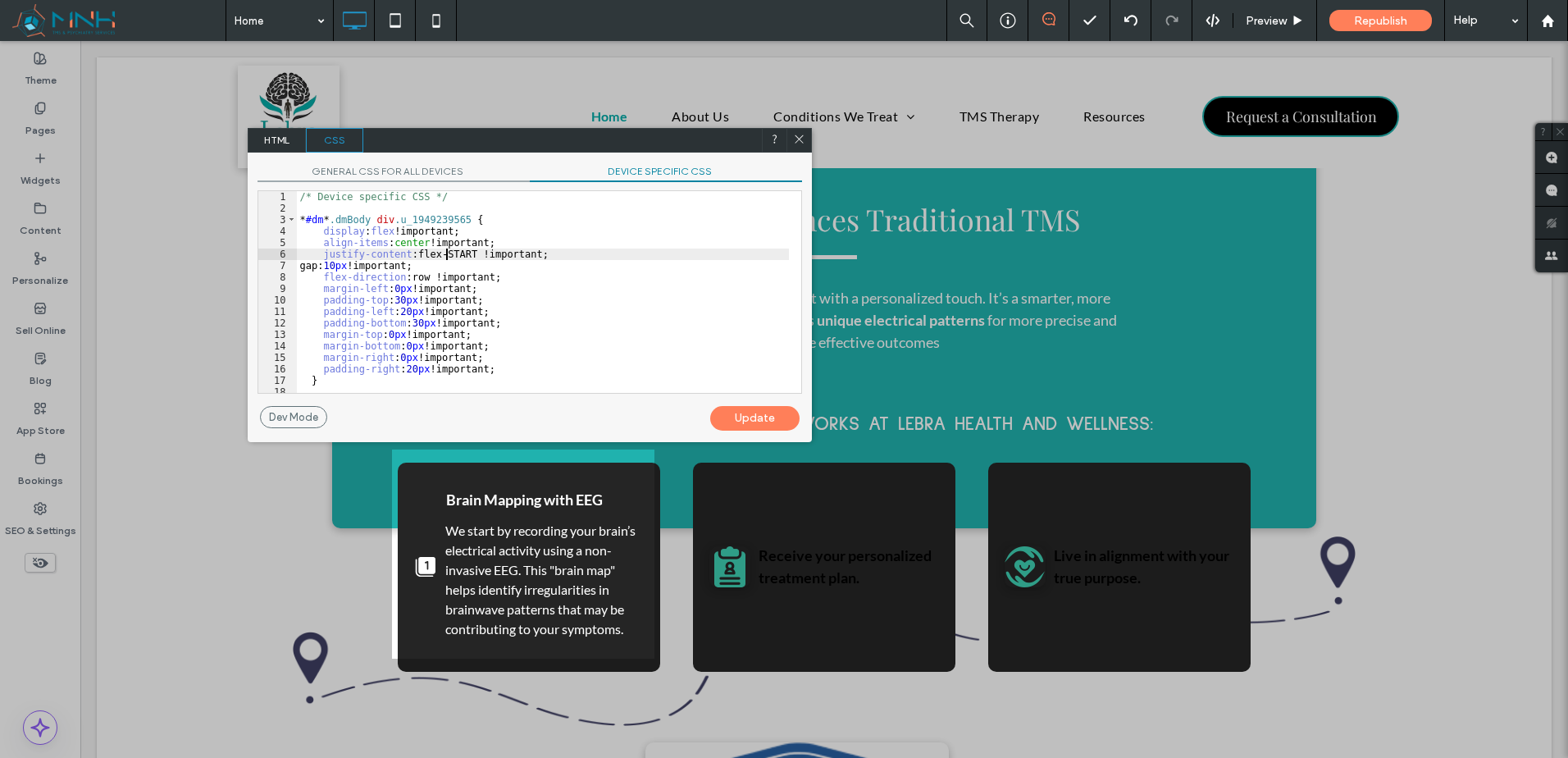
click at [447, 252] on div "/* Device specific CSS */ * #dm * .dmBody div .u_1949239565 { display : flex !i…" at bounding box center [542, 304] width 492 height 225
drag, startPoint x: 447, startPoint y: 252, endPoint x: 402, endPoint y: 247, distance: 45.3
click at [445, 252] on div "/* Device specific CSS */ * #dm * .dmBody div .u_1949239565 { display : flex !i…" at bounding box center [542, 304] width 492 height 225
click at [423, 254] on div "/* Device specific CSS */ * #dm * .dmBody div .u_1949239565 { display : flex !i…" at bounding box center [542, 304] width 492 height 225
drag, startPoint x: 423, startPoint y: 254, endPoint x: 418, endPoint y: 245, distance: 10.3
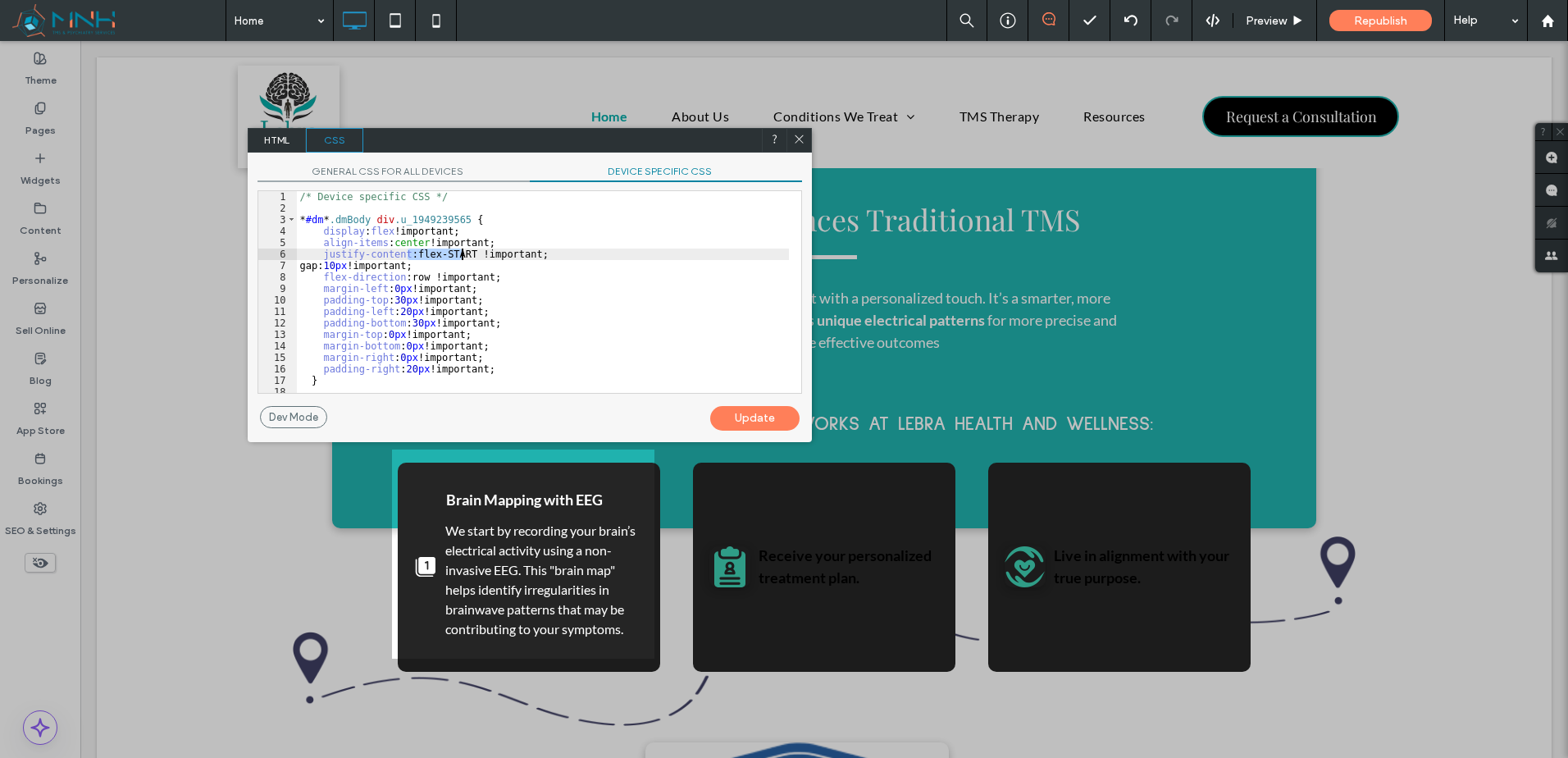
click at [448, 251] on div "/* Device specific CSS */ * #dm * .dmBody div .u_1949239565 { display : flex !i…" at bounding box center [542, 304] width 492 height 225
click at [402, 238] on div "/* Device specific CSS */ * #dm * .dmBody div .u_1949239565 { display : flex !i…" at bounding box center [542, 304] width 492 height 225
click at [402, 238] on div "/* Device specific CSS */ * #dm * .dmBody div .u_1949239565 { display : flex !i…" at bounding box center [542, 304] width 492 height 225
click at [748, 422] on div "Update" at bounding box center [754, 418] width 90 height 25
click at [802, 137] on icon at bounding box center [800, 139] width 12 height 12
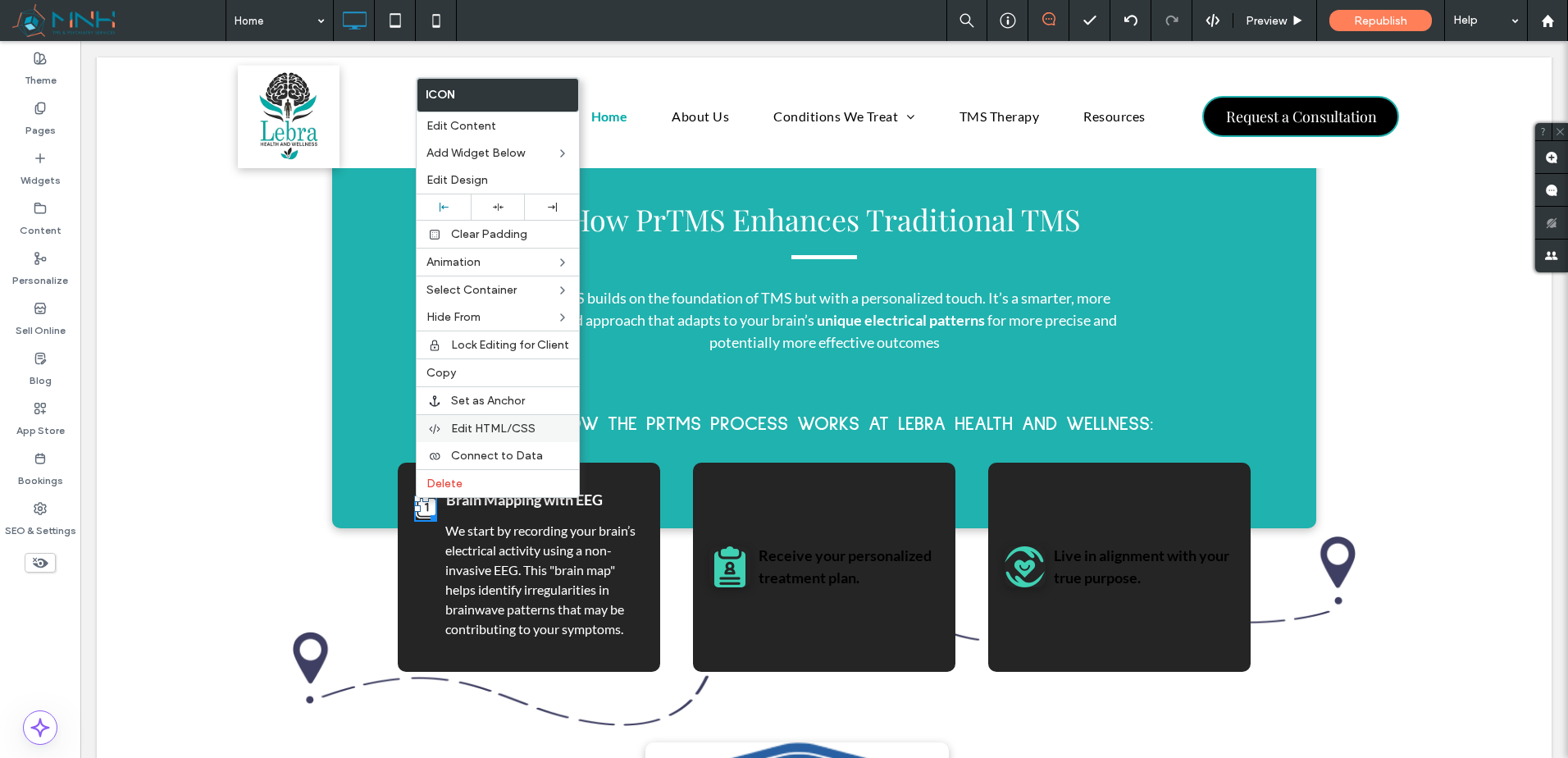
click at [519, 418] on div "Edit HTML/CSS" at bounding box center [497, 427] width 162 height 27
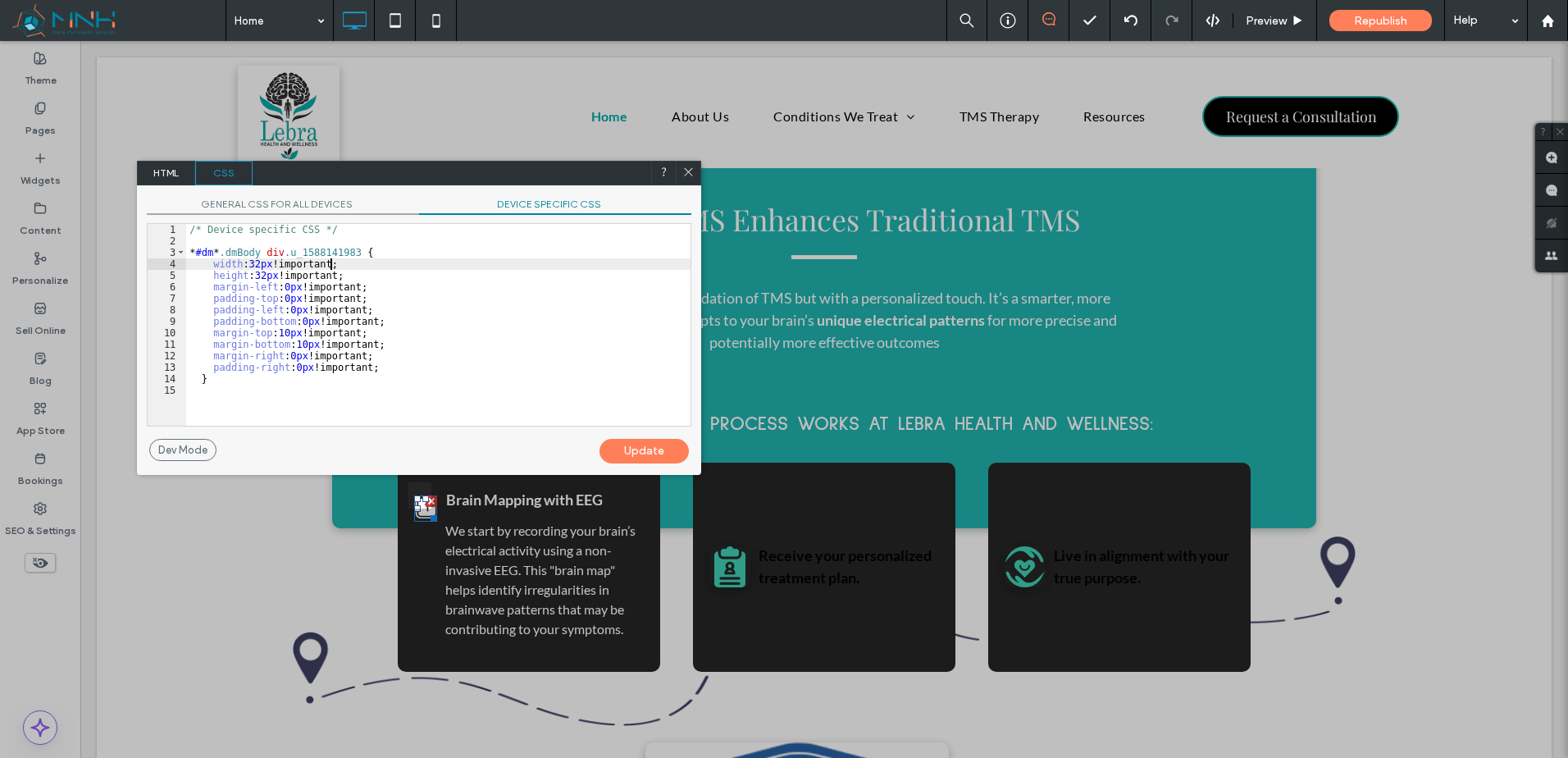
click at [488, 264] on div "/* Device specific CSS */ * #dm * .dmBody div .u_1588141983 { width : 32 px !im…" at bounding box center [438, 337] width 504 height 225
click at [215, 263] on div "/* Device specific CSS */ * #dm * .dmBody div .u_1588141983 { width : 32 px !im…" at bounding box center [438, 337] width 504 height 225
click at [256, 277] on div "/* Device specific CSS */ * #dm * .dmBody div .u_1588141983 { min-width : 32 px…" at bounding box center [438, 337] width 504 height 225
drag, startPoint x: 256, startPoint y: 277, endPoint x: 293, endPoint y: 277, distance: 37.0
click at [258, 277] on div "/* Device specific CSS */ * #dm * .dmBody div .u_1588141983 { min-width : 32 px…" at bounding box center [438, 337] width 504 height 225
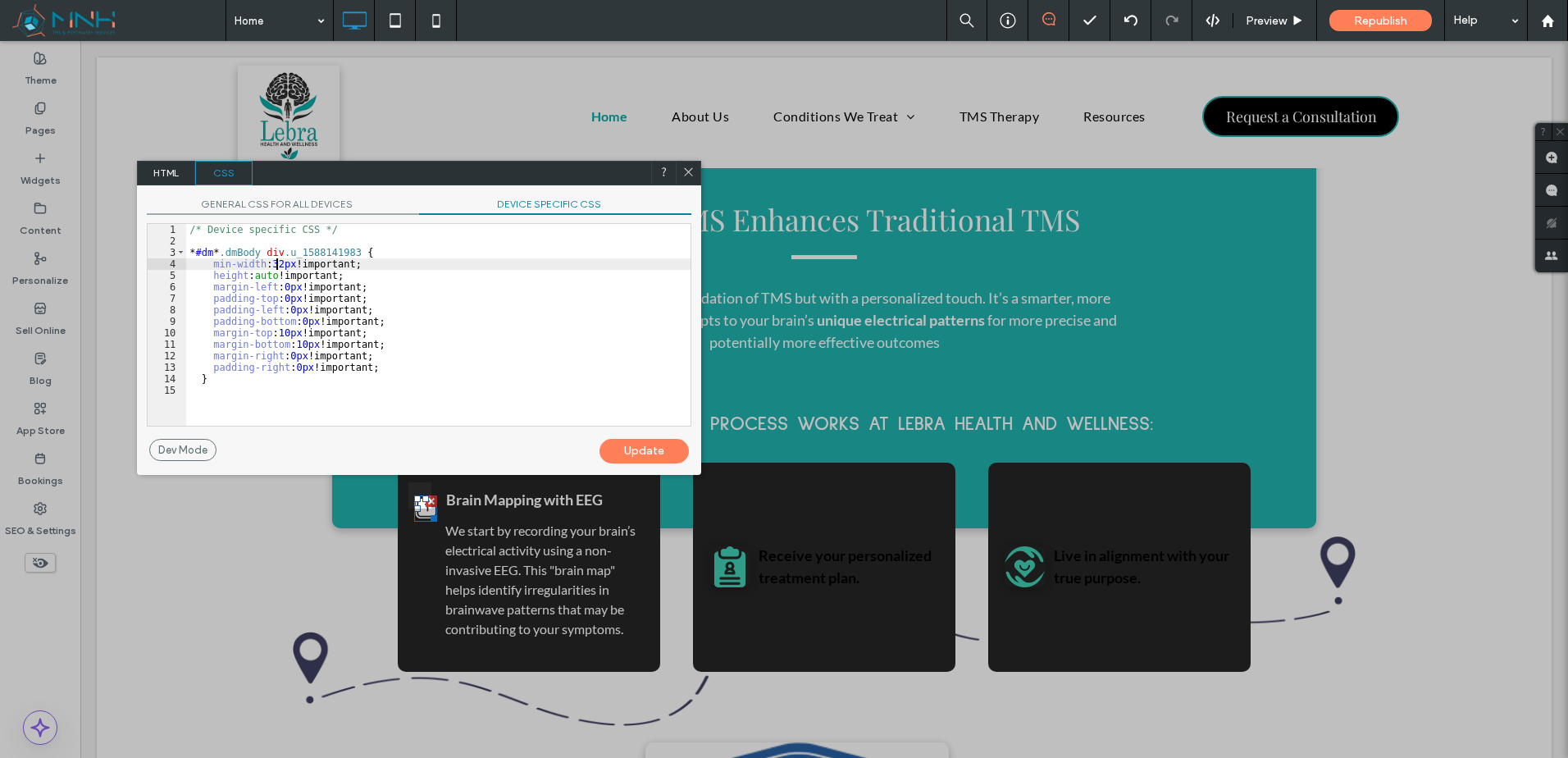
click at [277, 264] on div "/* Device specific CSS */ * #dm * .dmBody div .u_1588141983 { min-width : 32 px…" at bounding box center [438, 337] width 504 height 225
drag, startPoint x: 272, startPoint y: 264, endPoint x: 289, endPoint y: 273, distance: 19.2
click at [269, 265] on div "/* Device specific CSS */ * #dm * .dmBody div .u_1588141983 { min-width : 32 px…" at bounding box center [438, 337] width 504 height 225
type textarea "**"
click at [653, 441] on div "Update" at bounding box center [644, 451] width 90 height 25
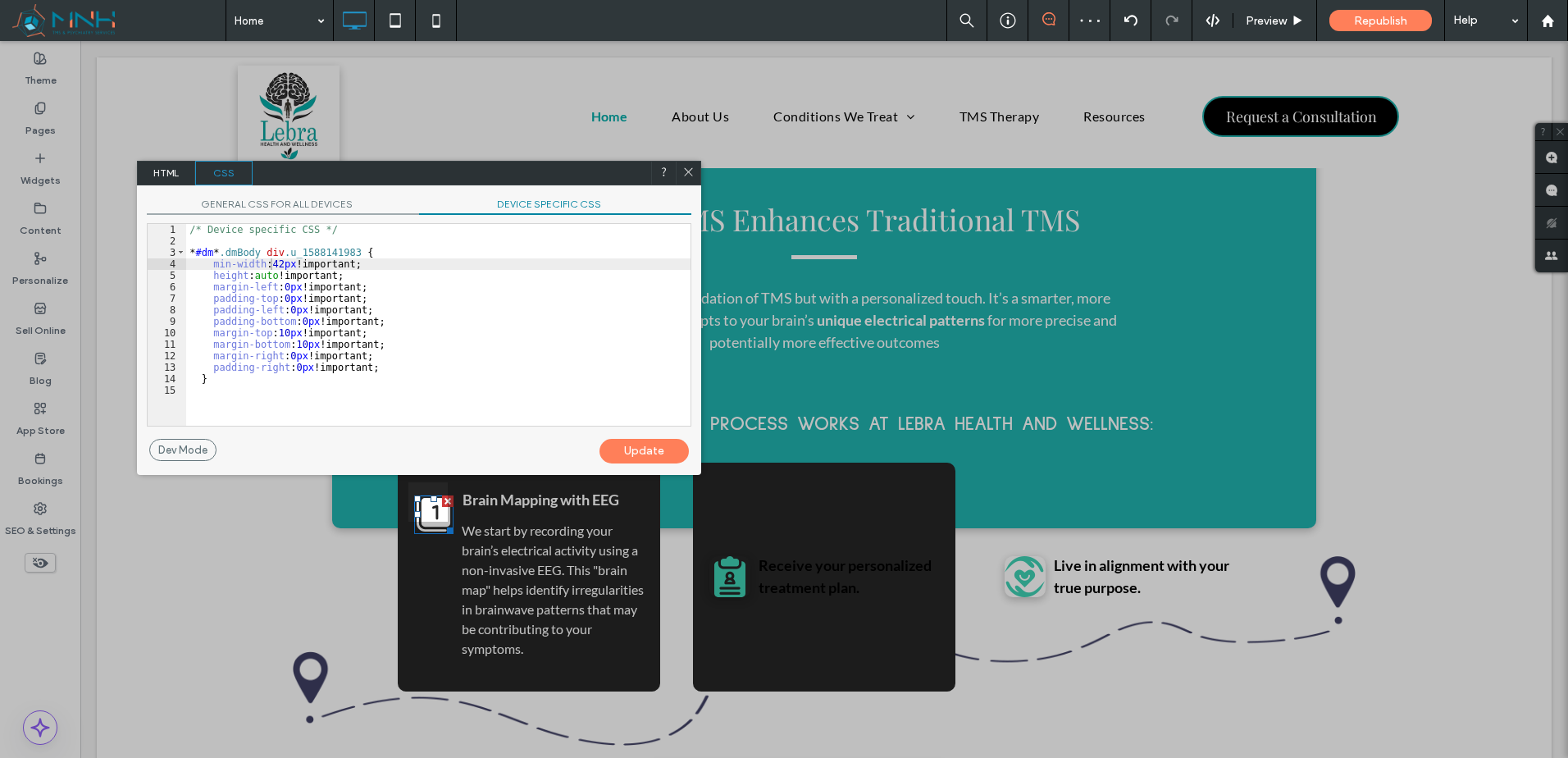
click at [692, 173] on icon at bounding box center [689, 172] width 12 height 12
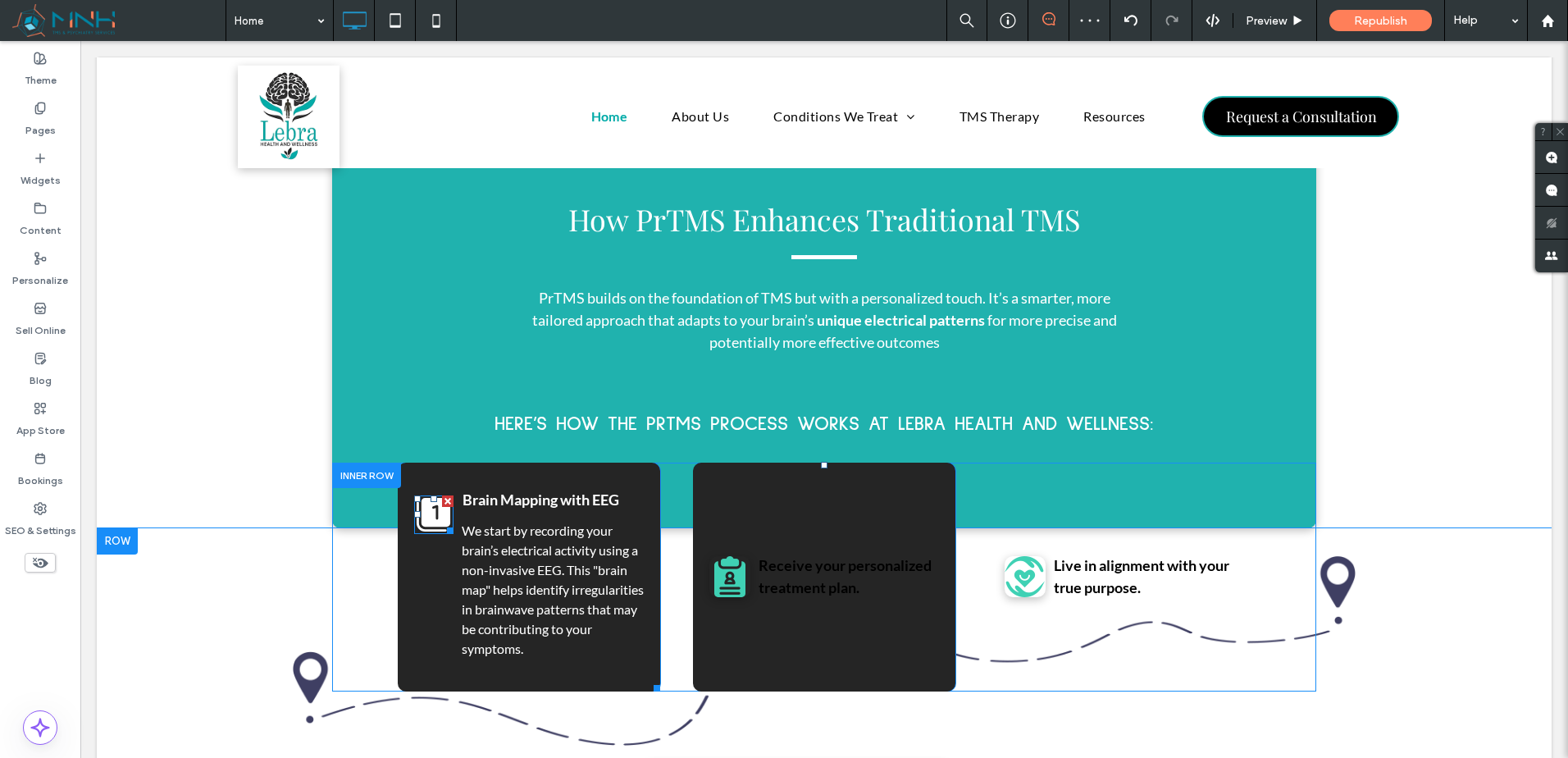
click at [420, 504] on icon at bounding box center [433, 515] width 35 height 35
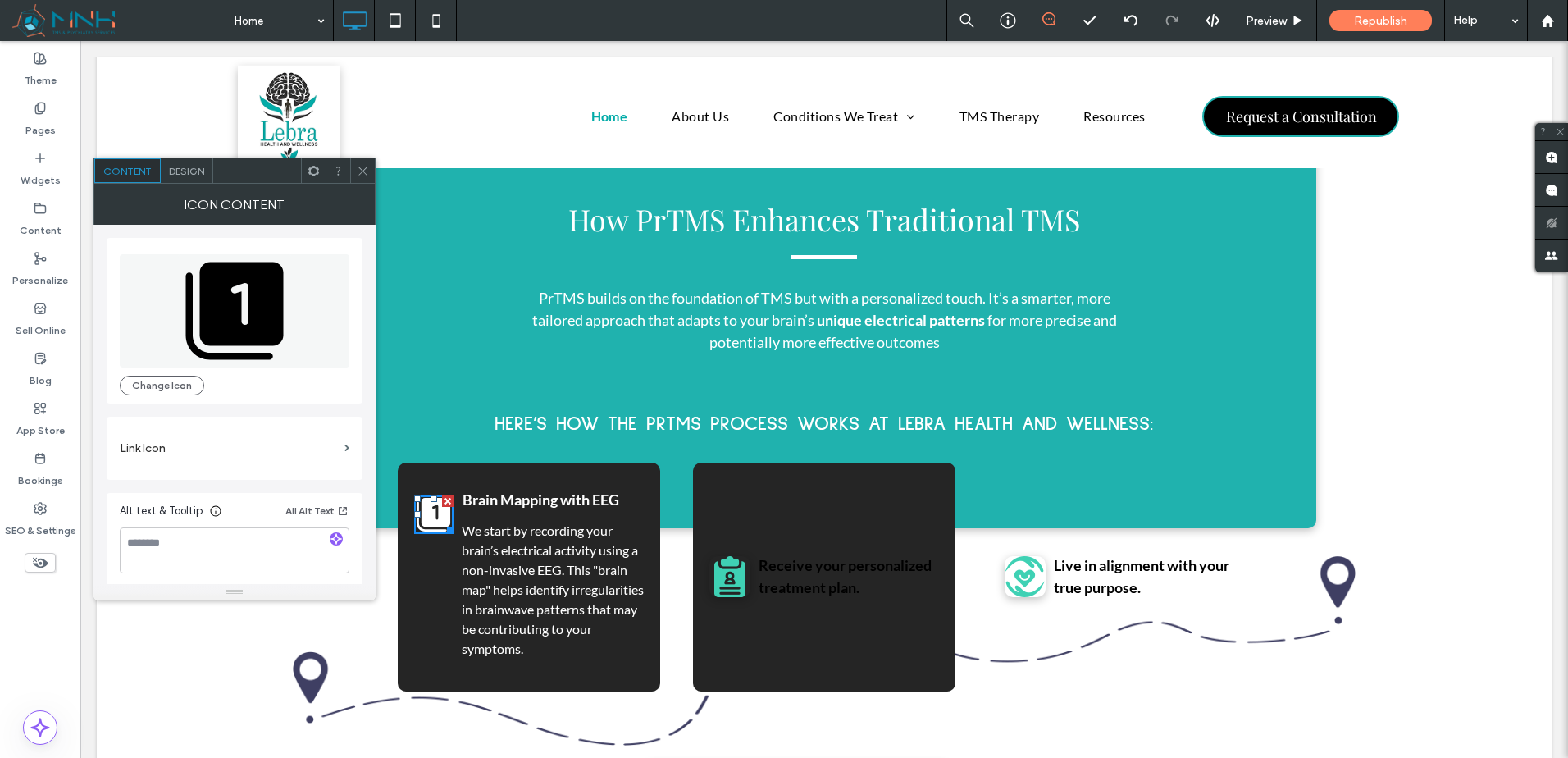
click at [190, 168] on span "Design" at bounding box center [187, 171] width 35 height 12
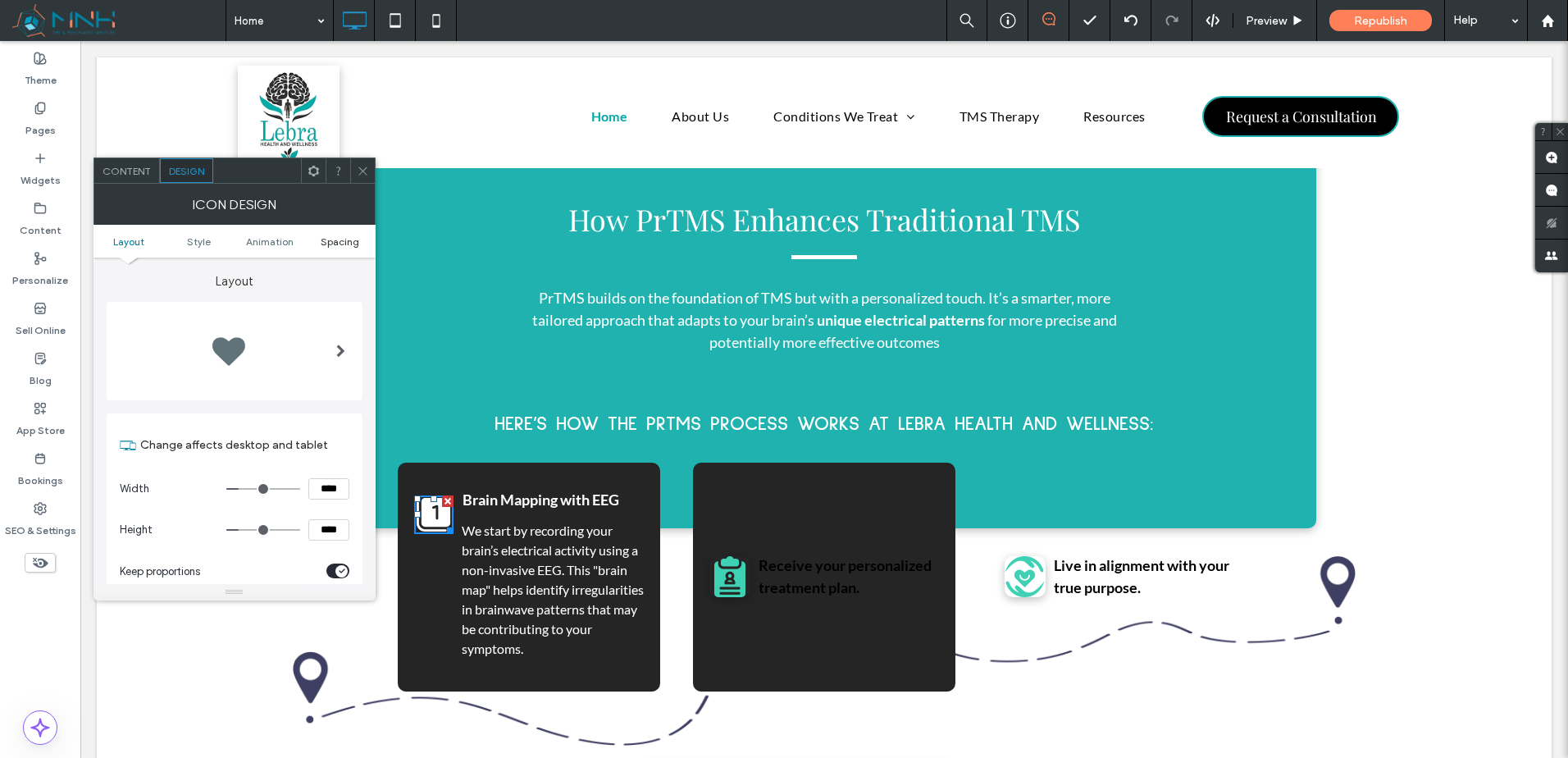
click at [338, 238] on span "Spacing" at bounding box center [339, 242] width 38 height 12
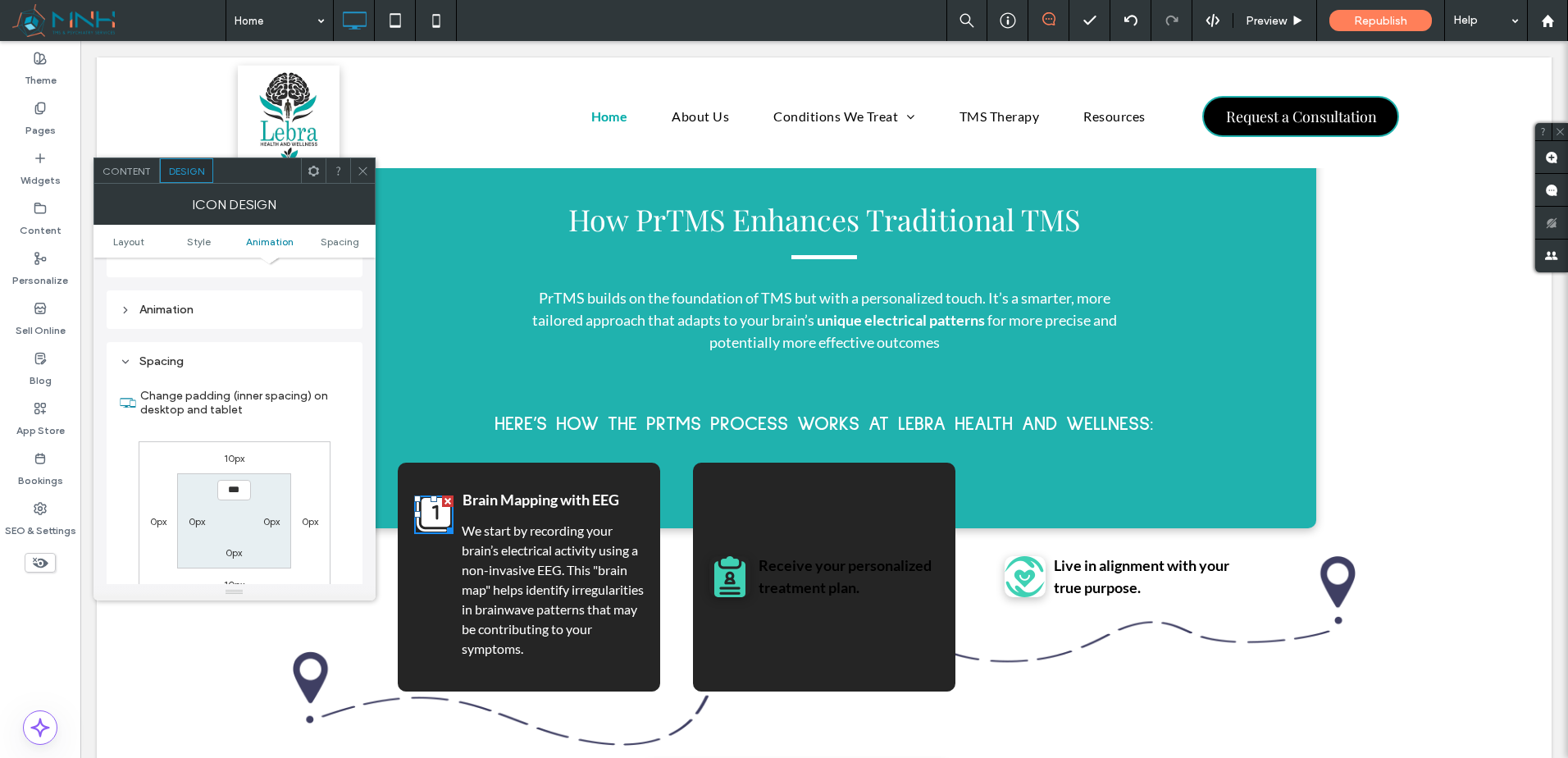
scroll to position [901, 0]
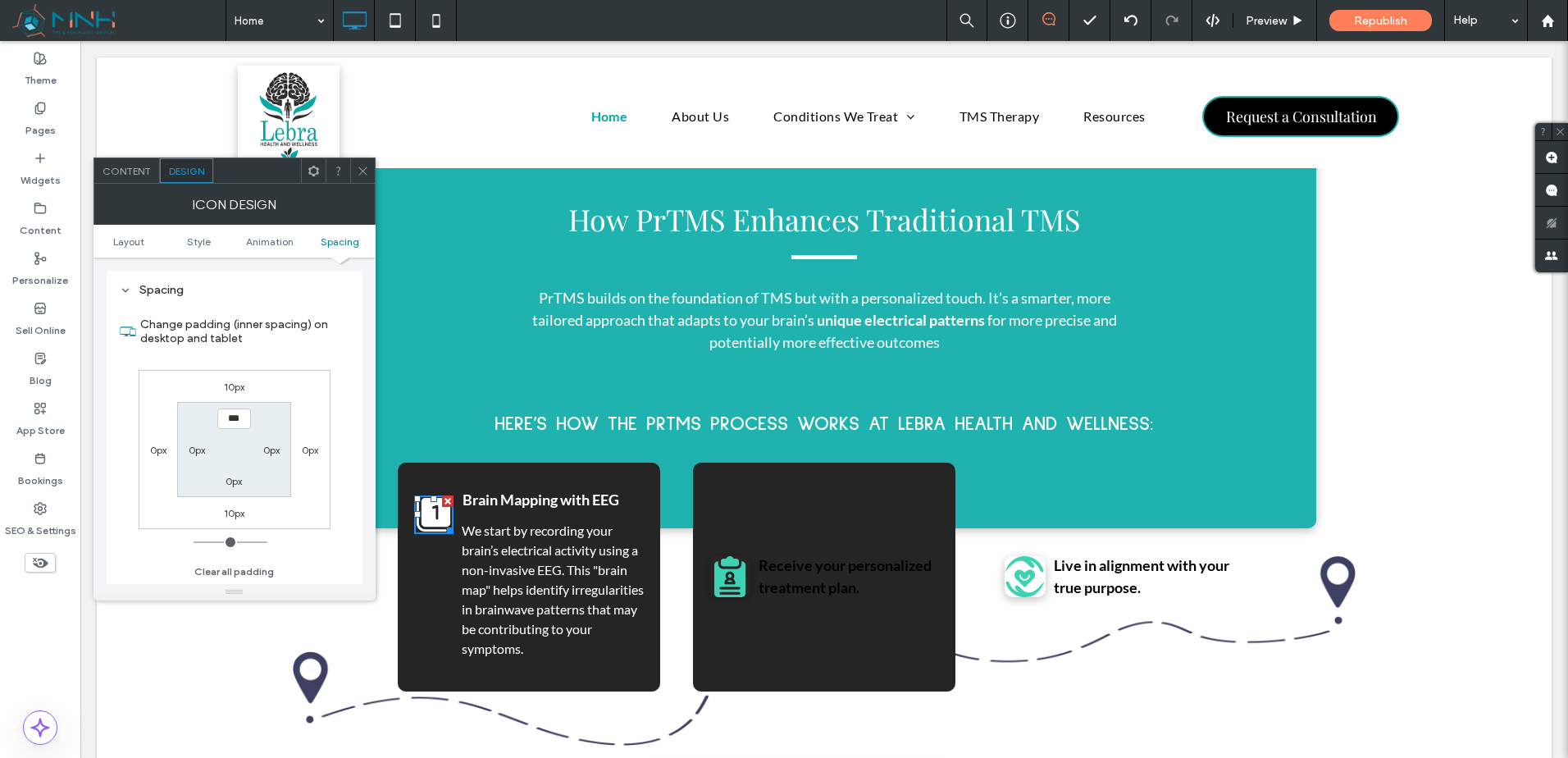
click at [234, 387] on label "10px" at bounding box center [234, 387] width 20 height 12
type input "**"
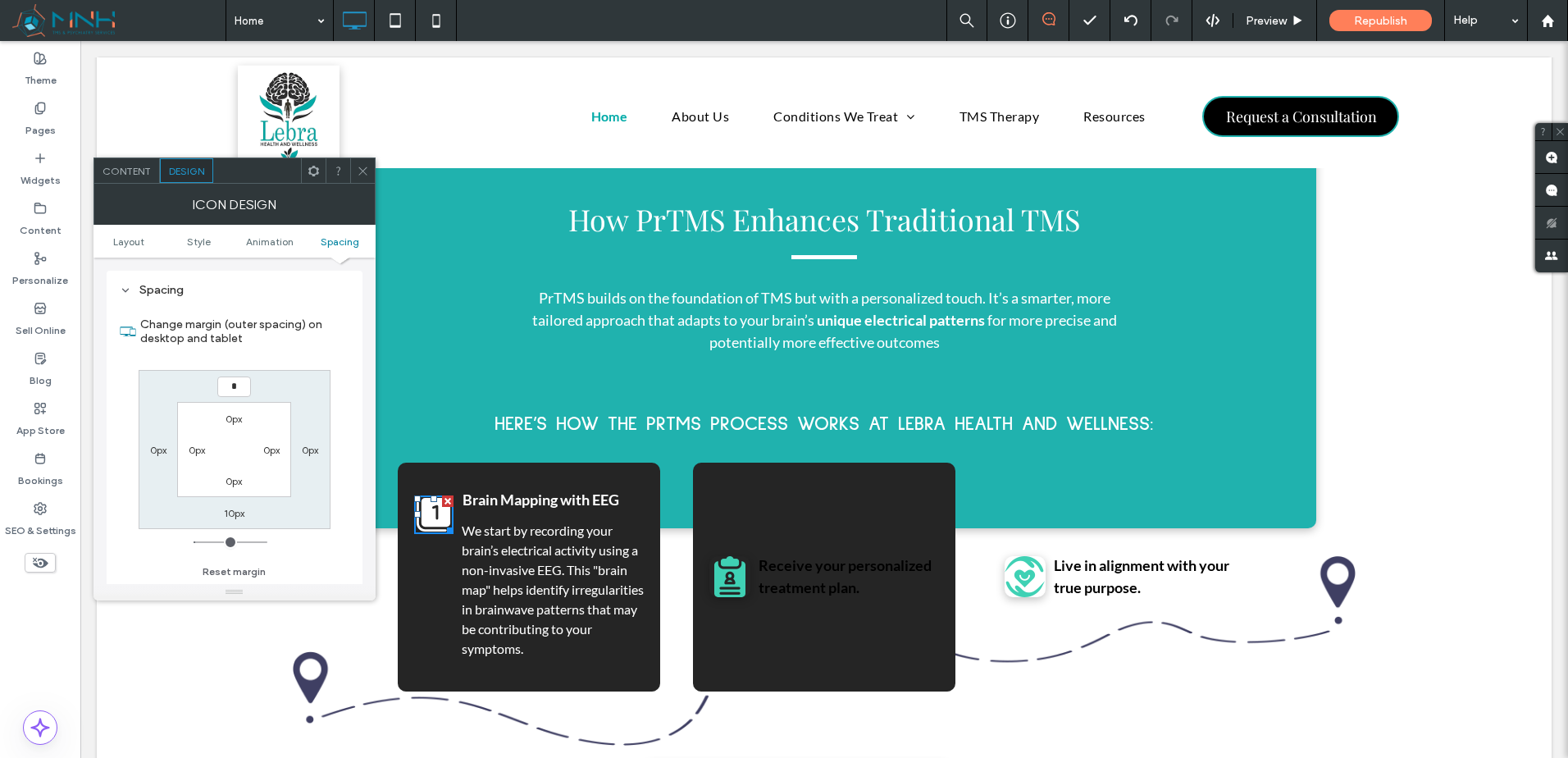
type input "*"
type input "***"
click at [294, 389] on div "*** 0px 10px 0px 0px 0px 0px 0px" at bounding box center [234, 449] width 192 height 160
click at [231, 513] on label "10px" at bounding box center [234, 513] width 20 height 12
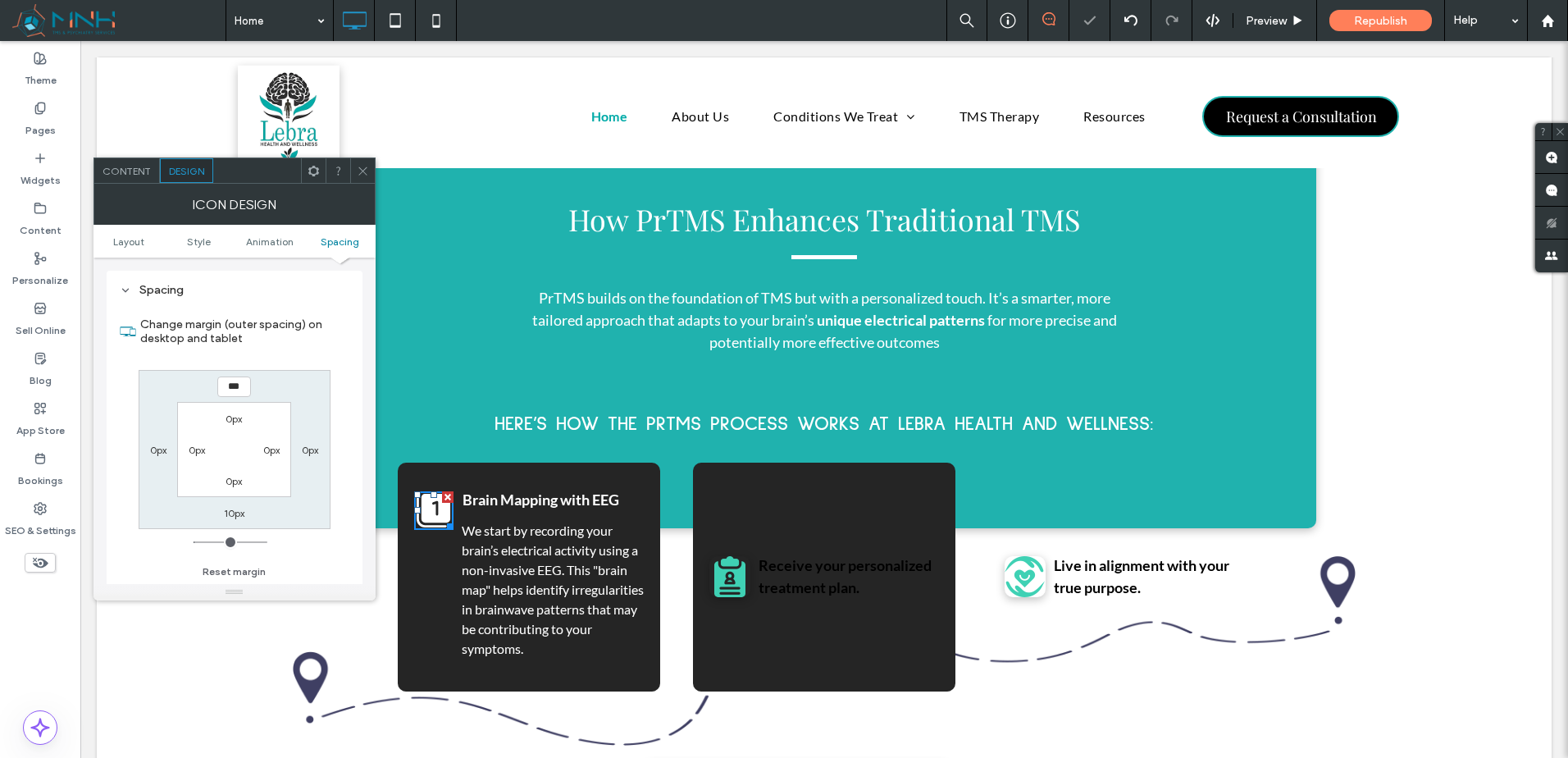
type input "*"
drag, startPoint x: 277, startPoint y: 515, endPoint x: 331, endPoint y: 363, distance: 161.3
click at [280, 512] on div "5px 0px *** 0px 0px 0px 0px 0px" at bounding box center [234, 449] width 192 height 160
click at [361, 170] on icon at bounding box center [363, 171] width 12 height 12
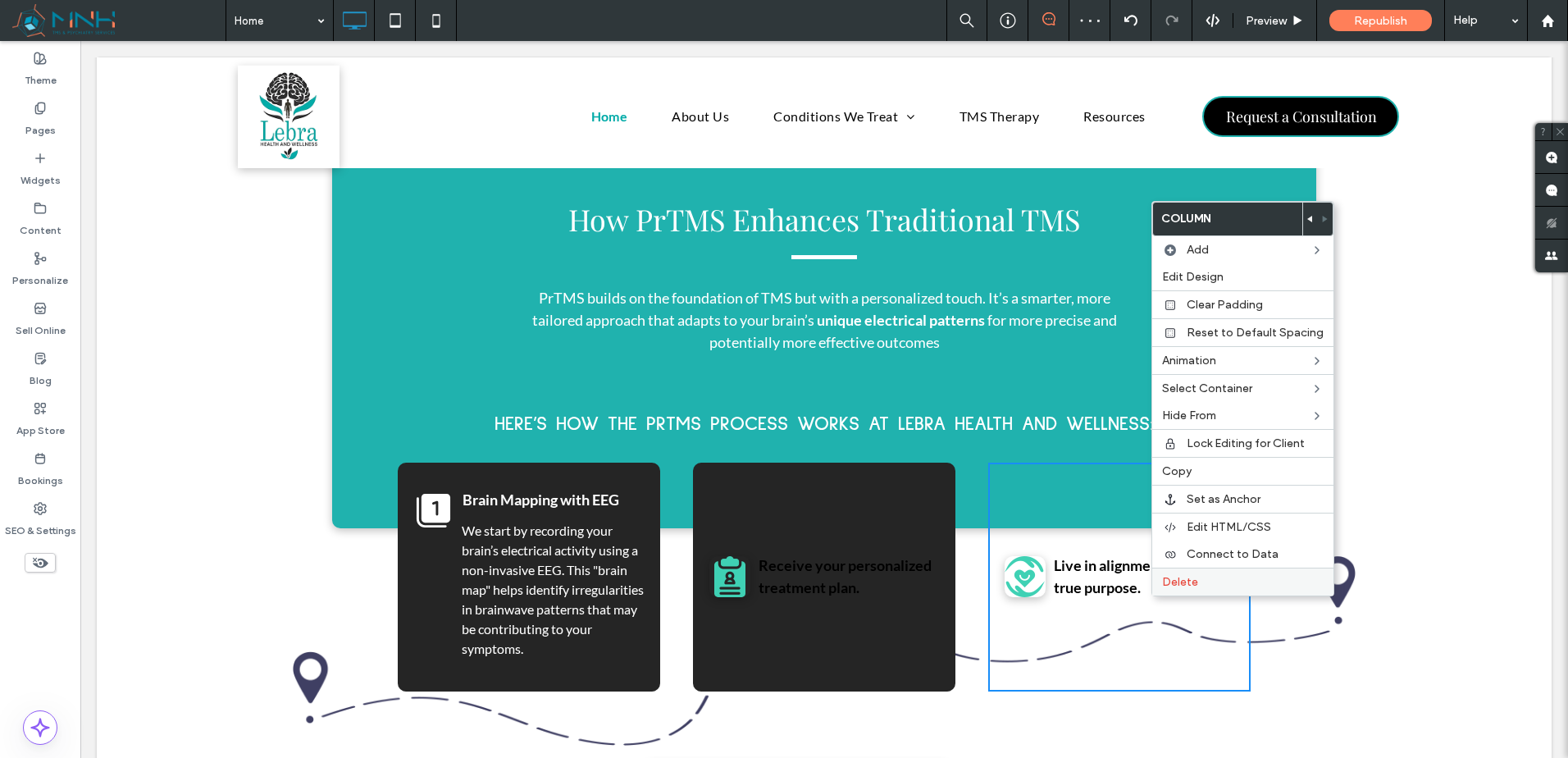
click at [1184, 576] on span "Delete" at bounding box center [1180, 582] width 36 height 14
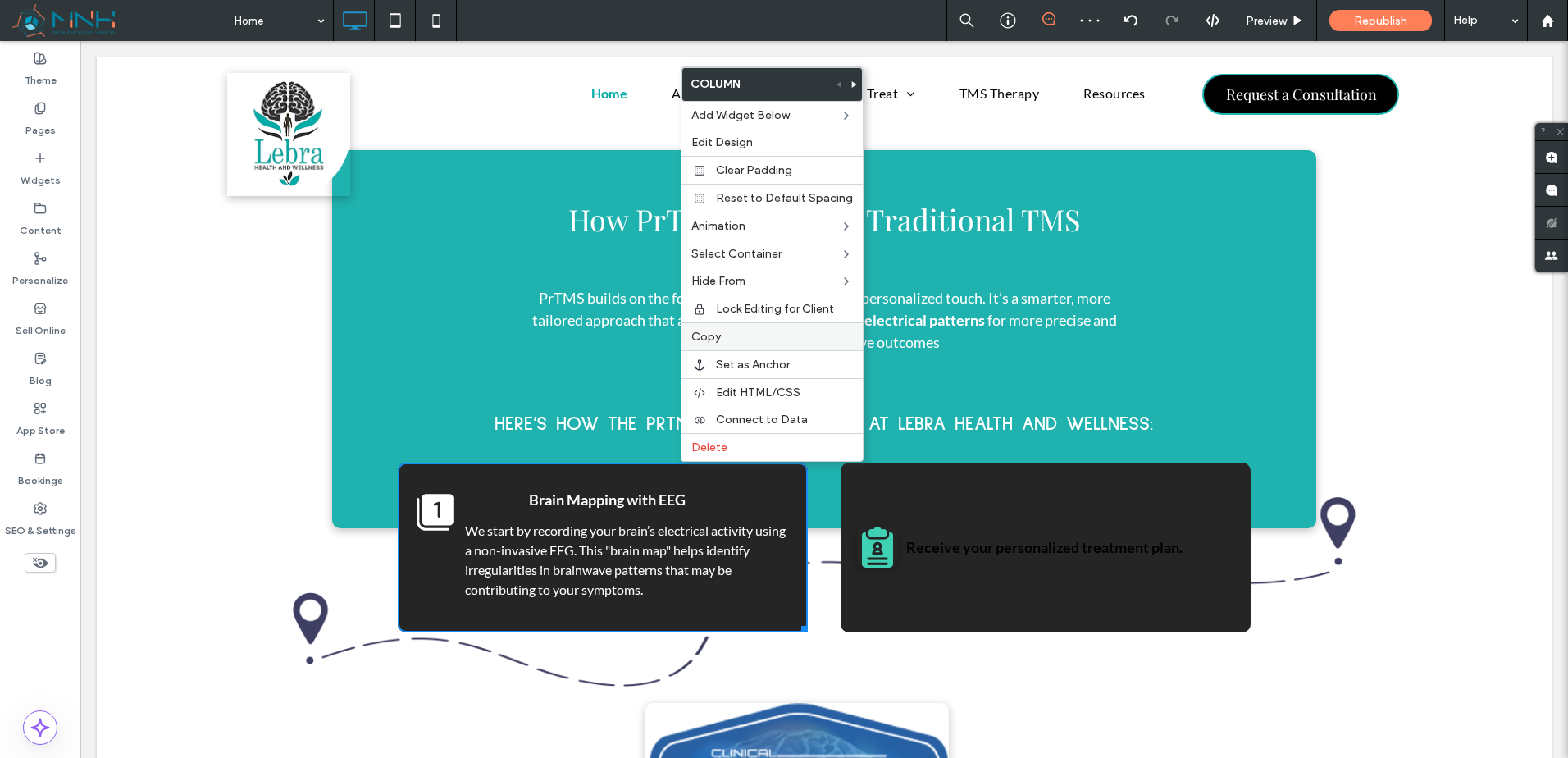
click at [736, 338] on label "Copy" at bounding box center [772, 337] width 161 height 14
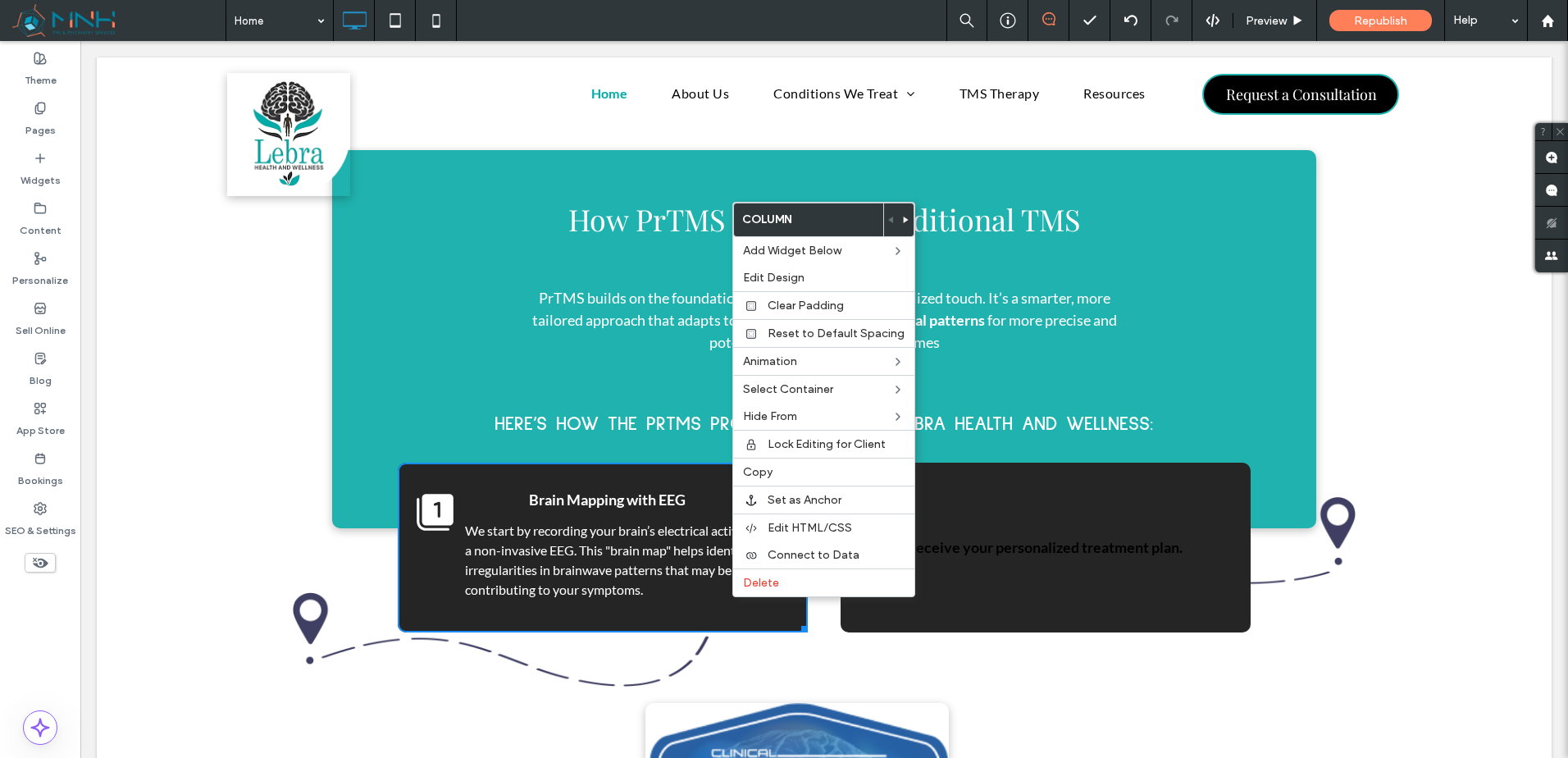
click at [642, 595] on div "Click To Paste Click To Paste Brain Mapping with EEG We start by recording your…" at bounding box center [603, 548] width 410 height 170
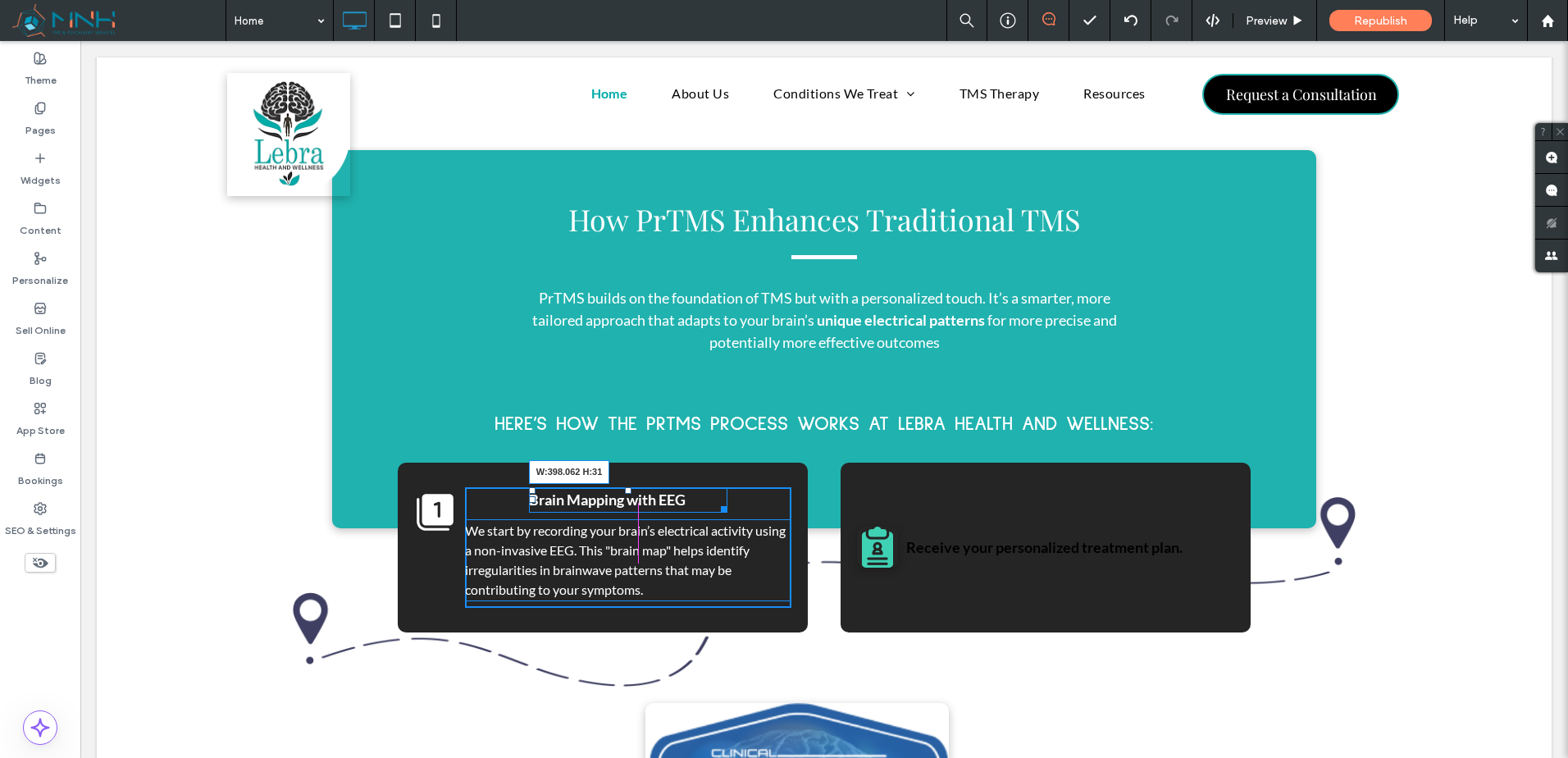
drag, startPoint x: 719, startPoint y: 496, endPoint x: 983, endPoint y: 496, distance: 264.0
click at [983, 496] on div "Click To Paste Click To Paste Brain Mapping with EEG W:398.062 H:31 We start by…" at bounding box center [824, 548] width 853 height 170
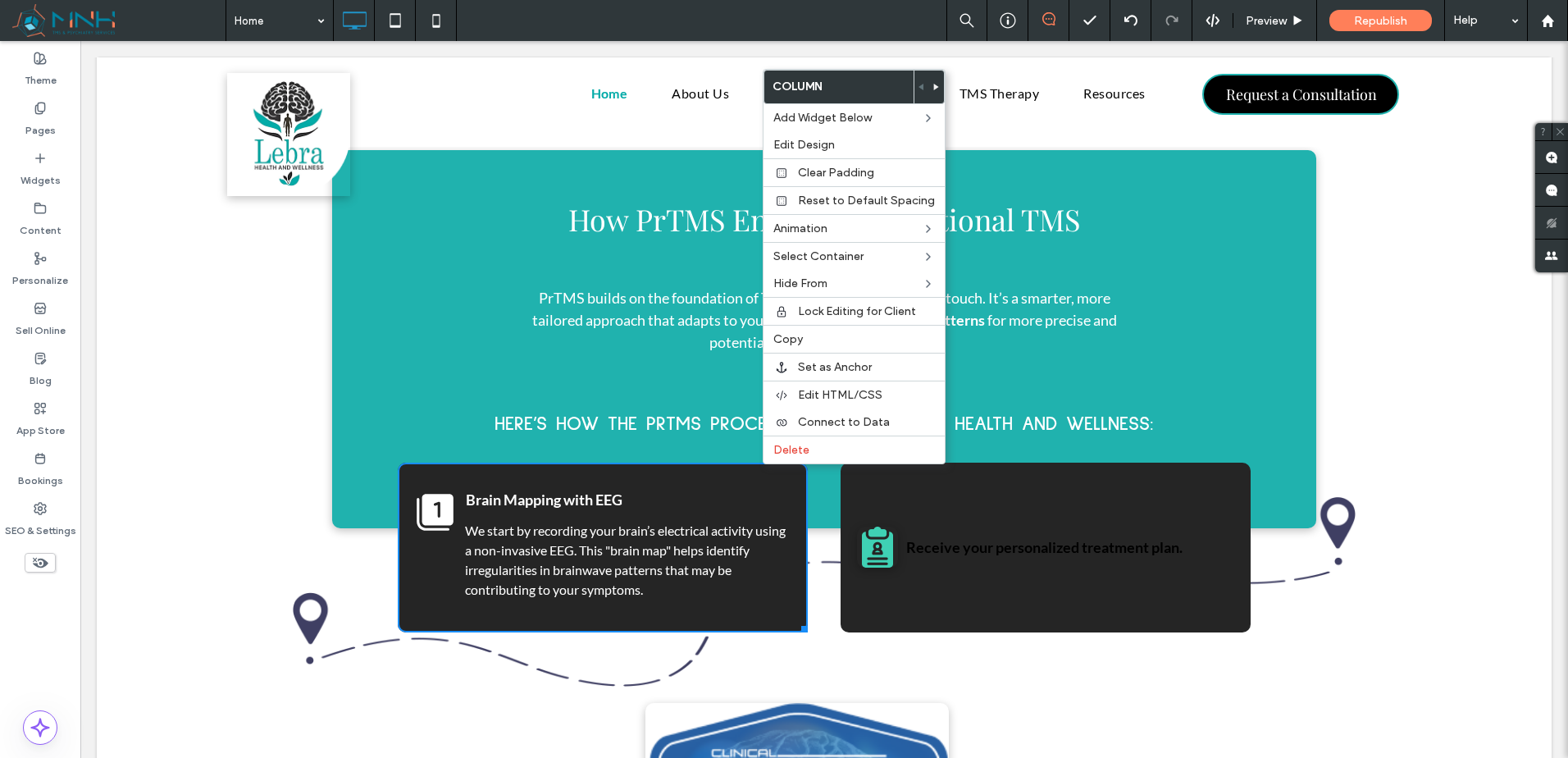
drag, startPoint x: 1034, startPoint y: 486, endPoint x: 1076, endPoint y: 488, distance: 42.0
click at [1271, 489] on div "Click To Paste Click To Paste Brain Mapping with EEG We start by recording your…" at bounding box center [824, 548] width 984 height 170
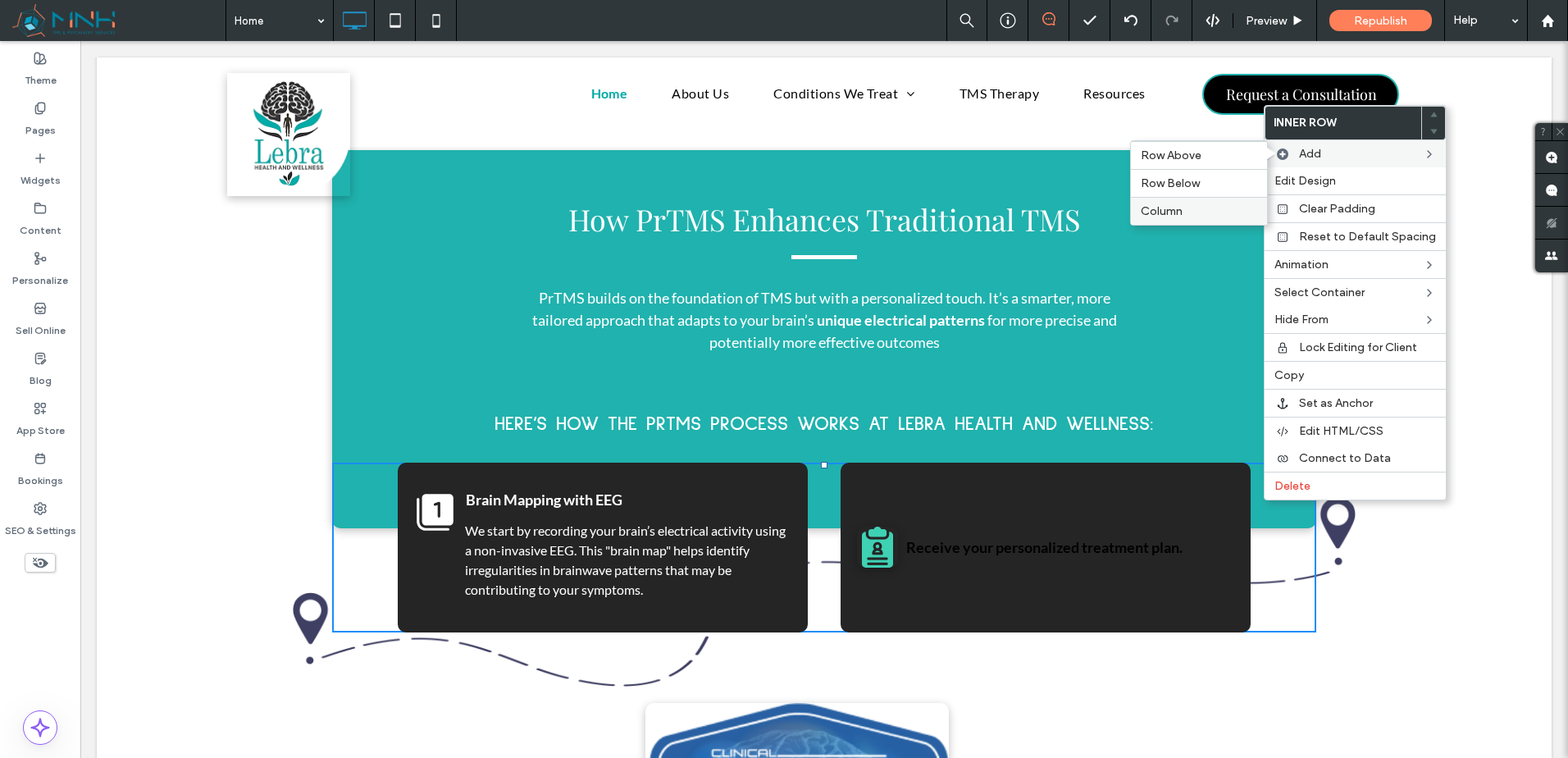
click at [1242, 207] on label "Column" at bounding box center [1198, 211] width 116 height 14
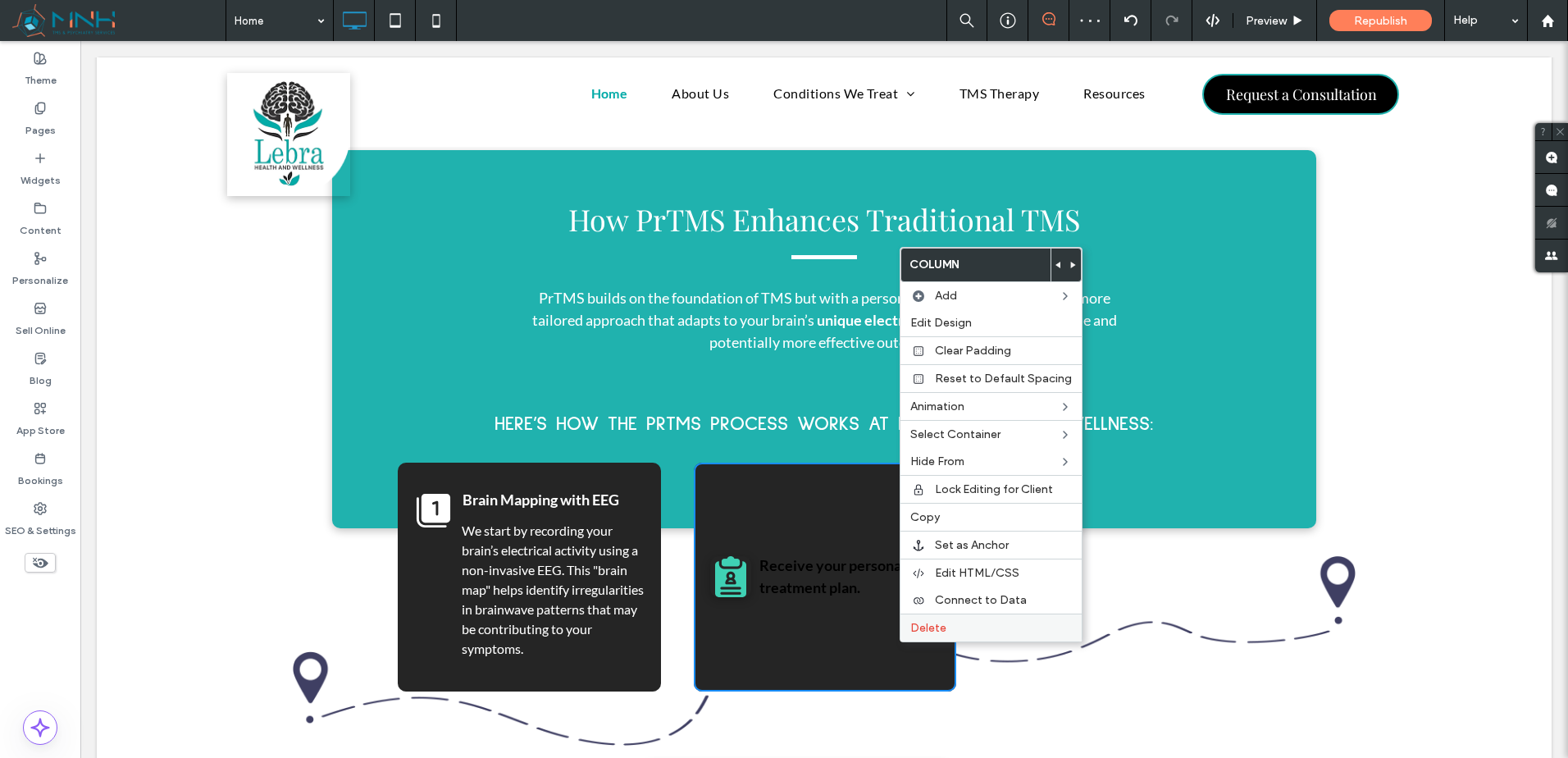
click at [918, 636] on div "Delete" at bounding box center [991, 627] width 181 height 27
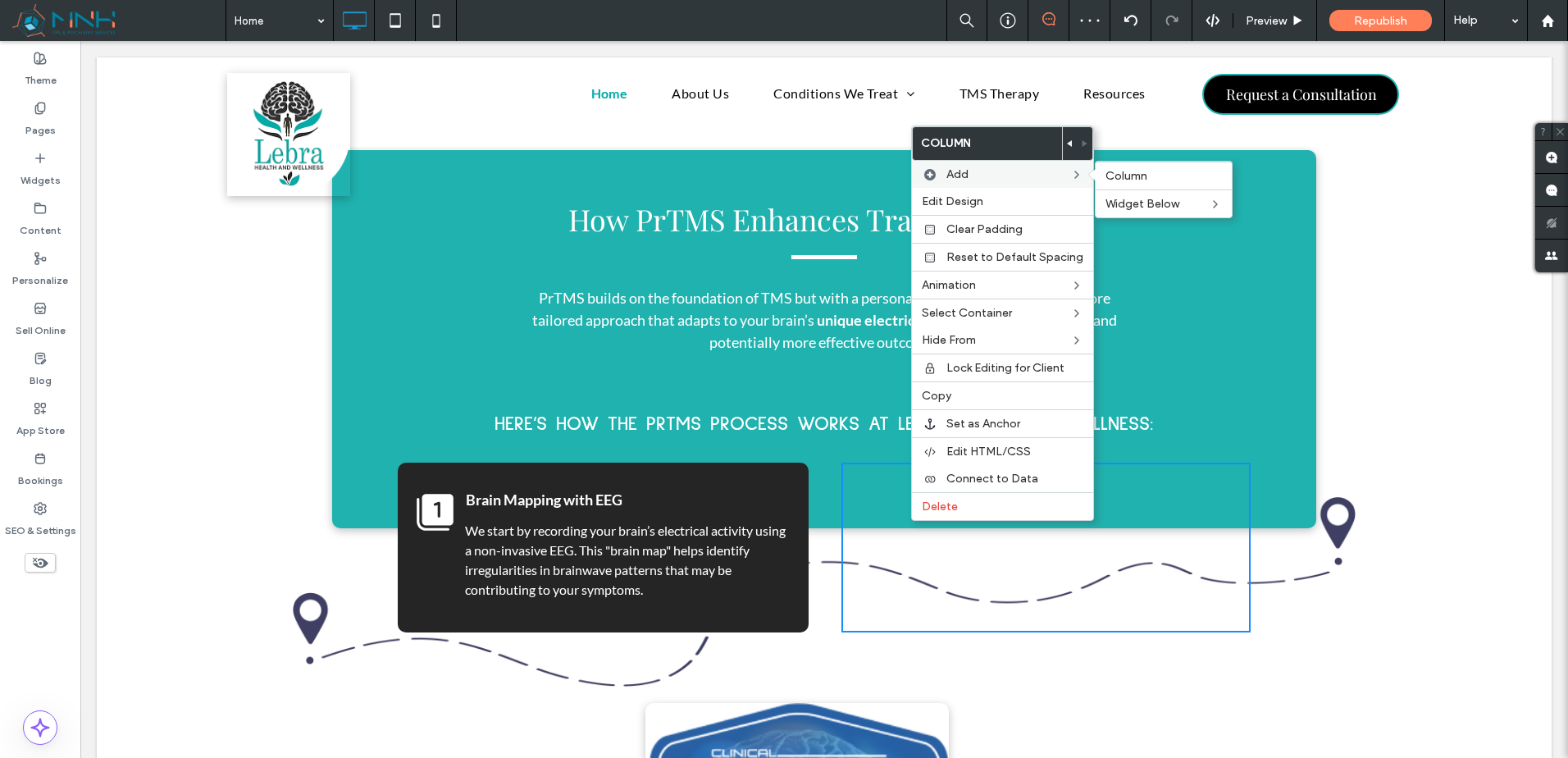
click at [1015, 176] on label "Add" at bounding box center [1009, 175] width 124 height 14
drag, startPoint x: 926, startPoint y: 565, endPoint x: 889, endPoint y: 558, distance: 37.7
click at [928, 565] on div "Click To Paste Click To Paste" at bounding box center [1046, 548] width 410 height 170
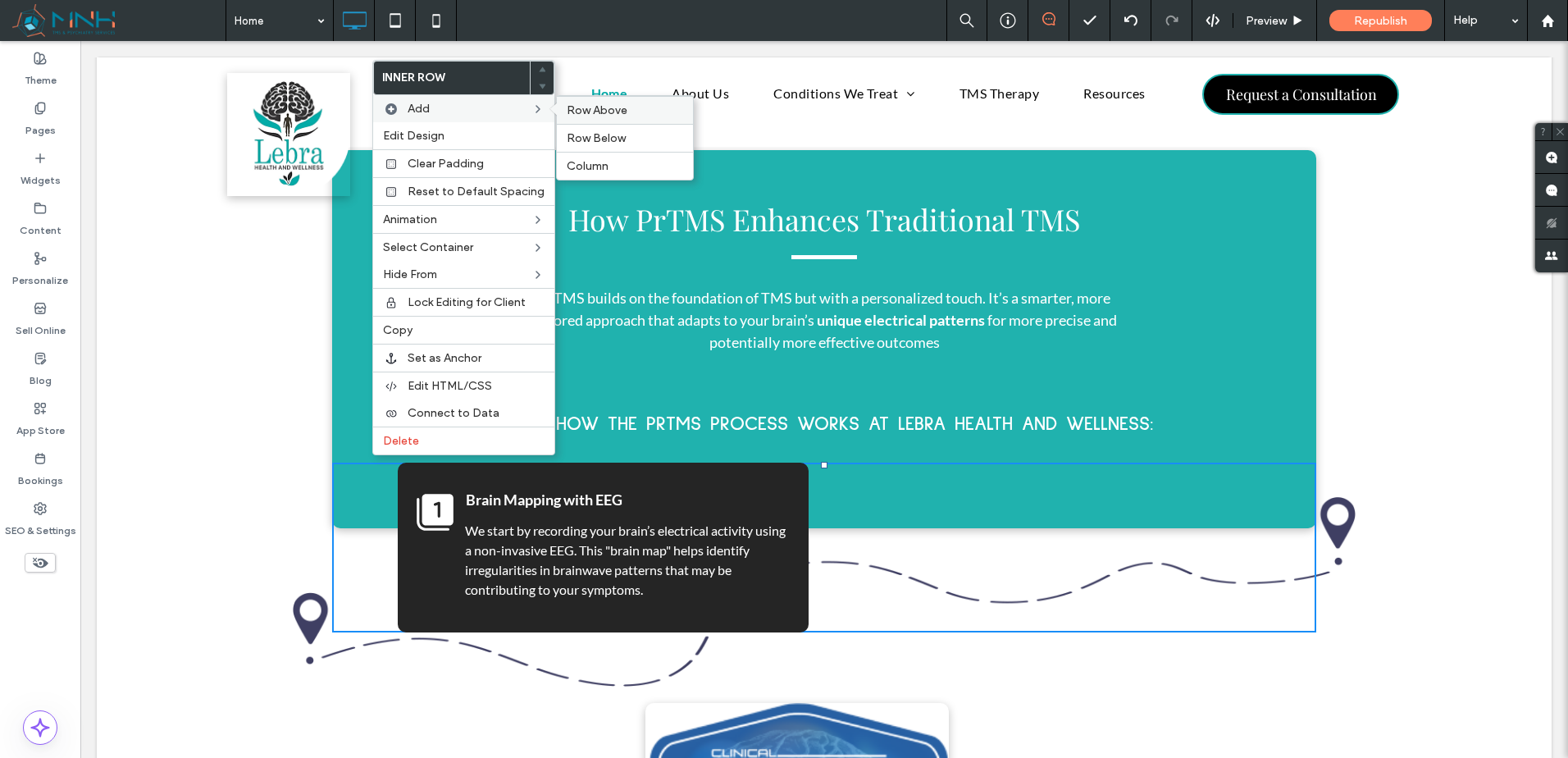
click at [597, 108] on span "Row Above" at bounding box center [597, 111] width 60 height 14
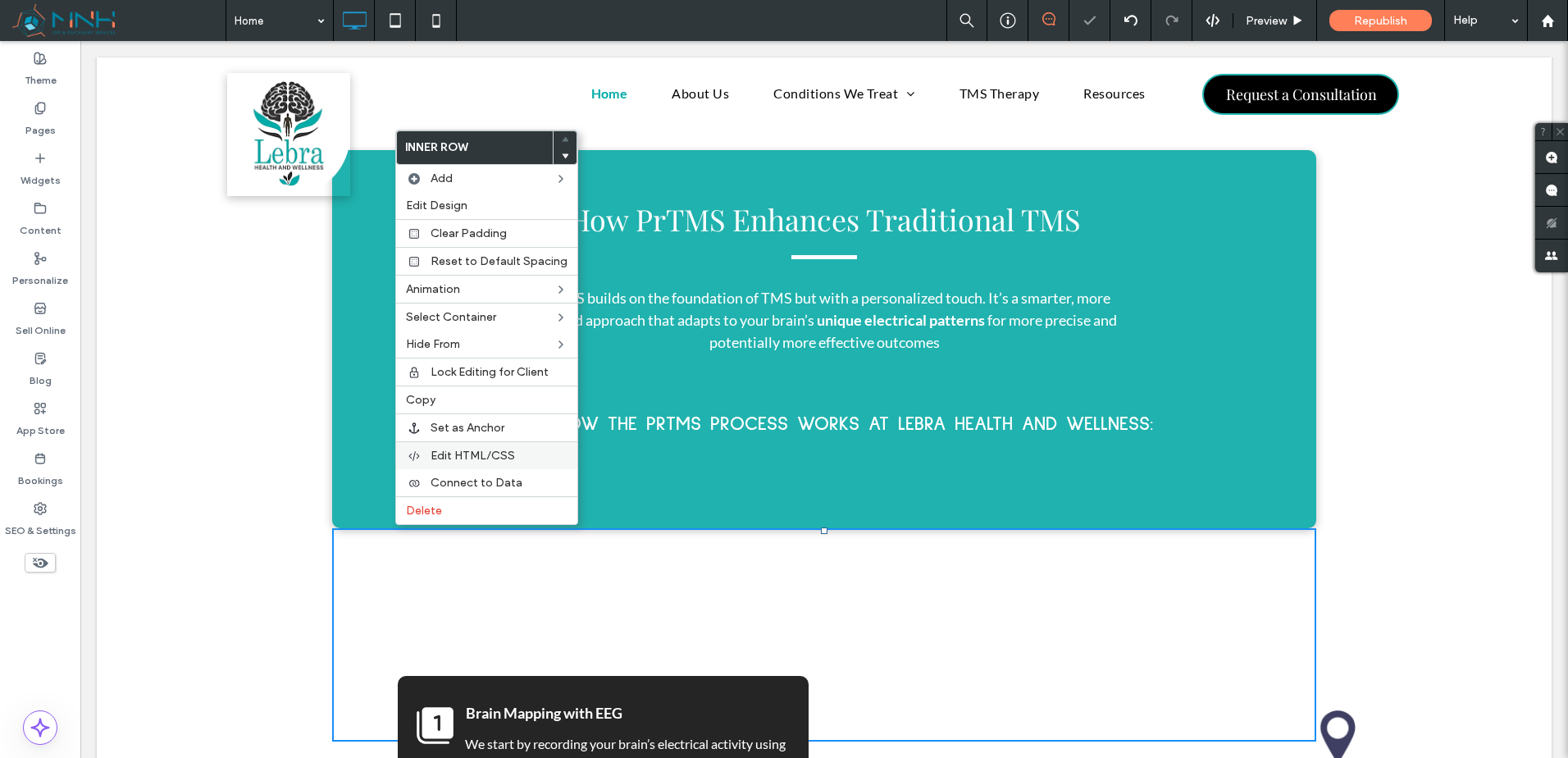
drag, startPoint x: 502, startPoint y: 455, endPoint x: 506, endPoint y: 421, distance: 34.2
click at [502, 456] on span "Edit HTML/CSS" at bounding box center [472, 456] width 84 height 14
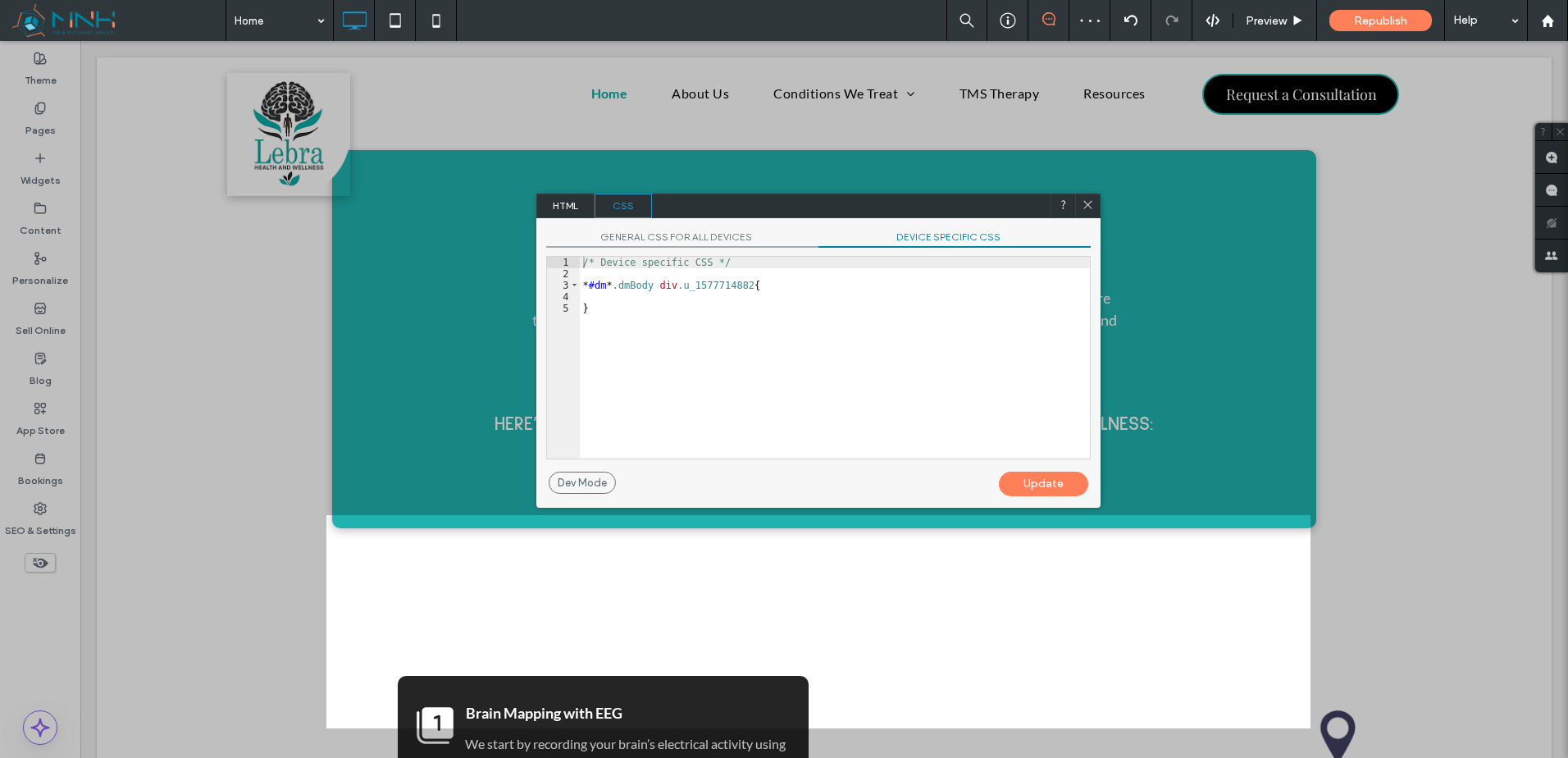
drag, startPoint x: 568, startPoint y: 207, endPoint x: 636, endPoint y: 322, distance: 133.6
click at [570, 207] on span "HTML" at bounding box center [566, 206] width 58 height 25
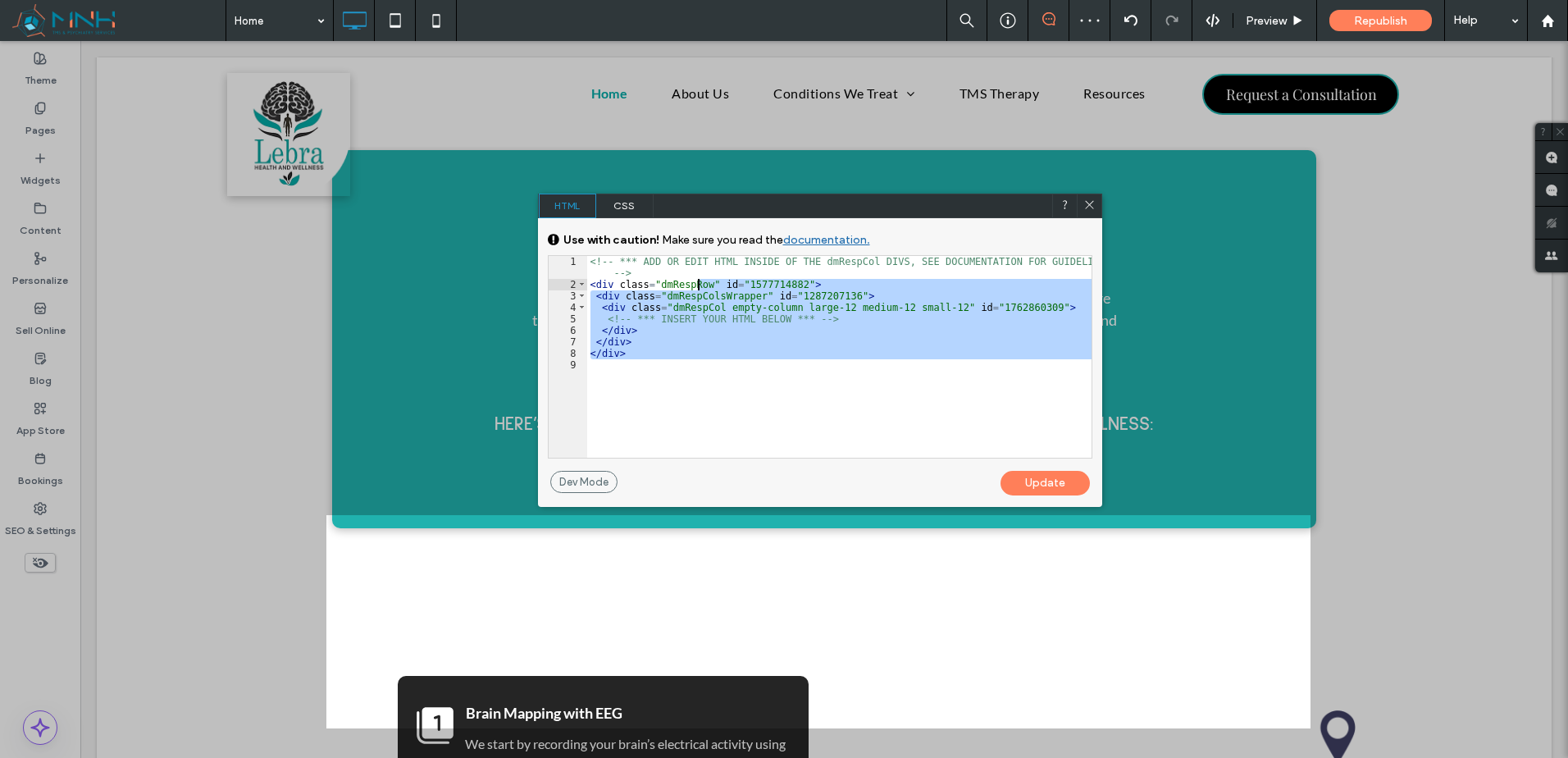
drag, startPoint x: 670, startPoint y: 377, endPoint x: 704, endPoint y: 272, distance: 110.4
click at [703, 272] on div "<!-- *** ADD OR EDIT HTML INSIDE OF THE dmRespCol DIVS, SEE DOCUMENTATION FOR G…" at bounding box center [839, 374] width 504 height 236
click at [1093, 203] on icon at bounding box center [1089, 205] width 12 height 12
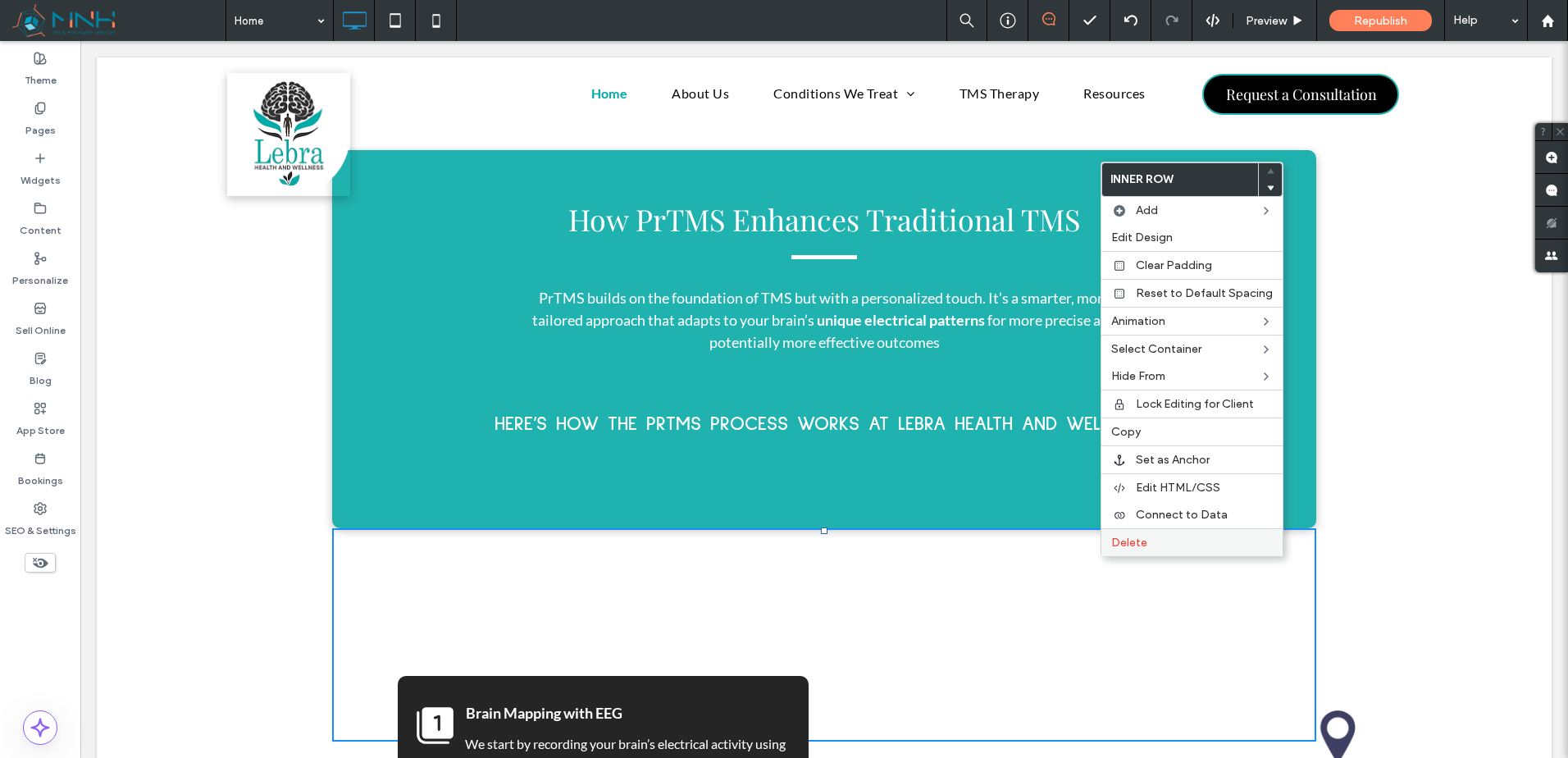
click at [1136, 538] on span "Delete" at bounding box center [1129, 543] width 36 height 14
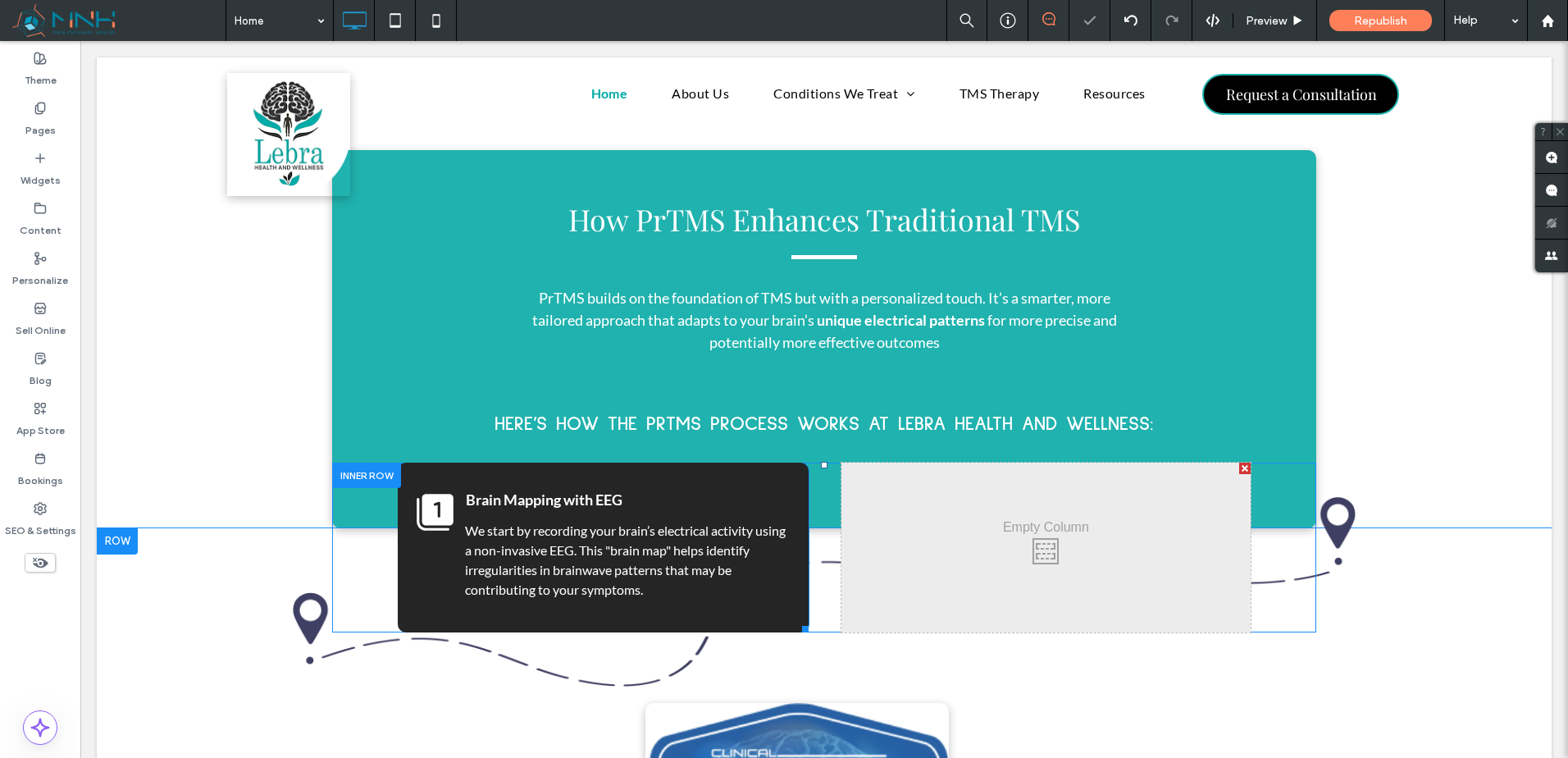
drag, startPoint x: 1065, startPoint y: 517, endPoint x: 1059, endPoint y: 527, distance: 11.7
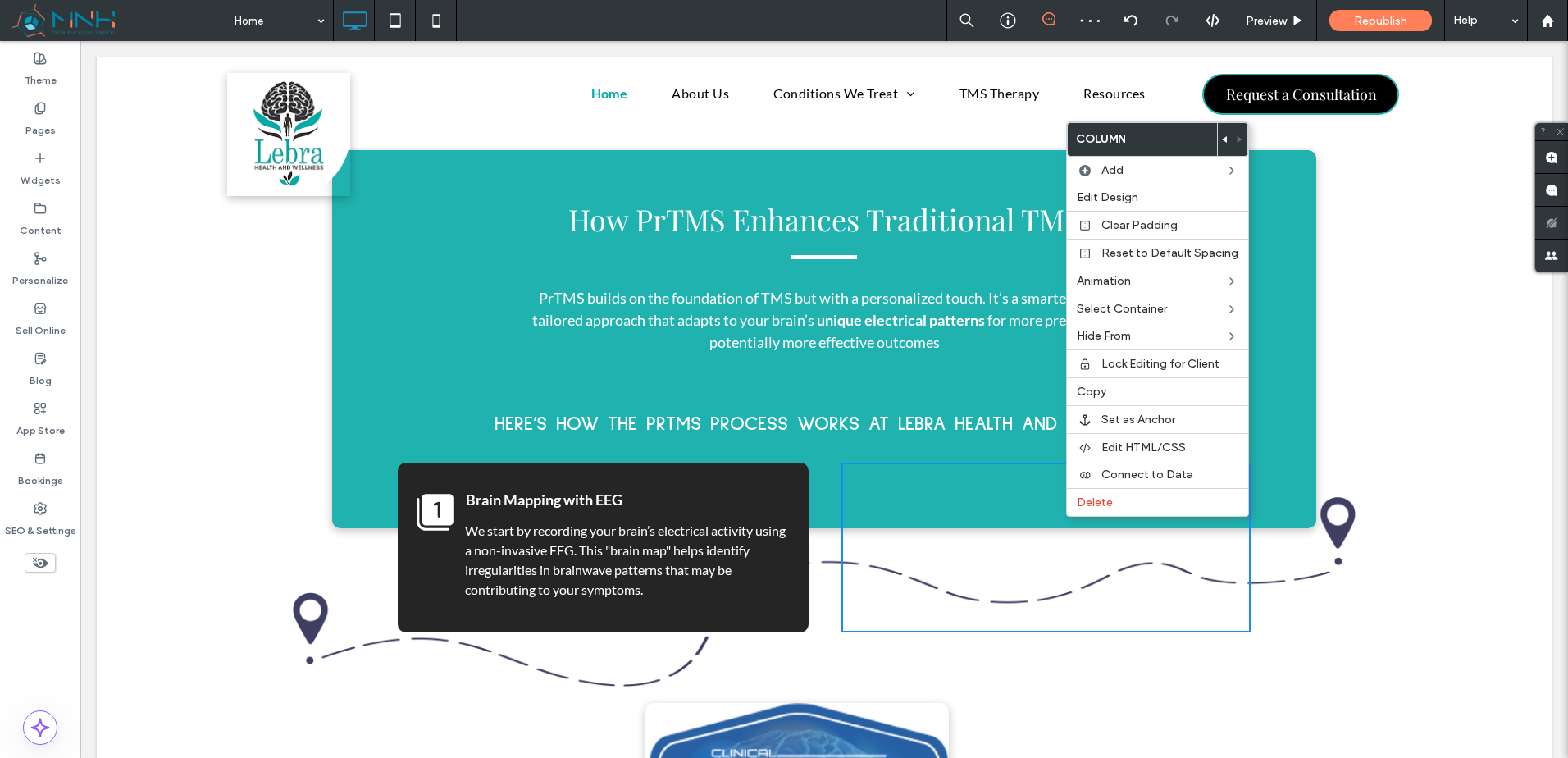
click at [419, 494] on icon at bounding box center [435, 512] width 37 height 37
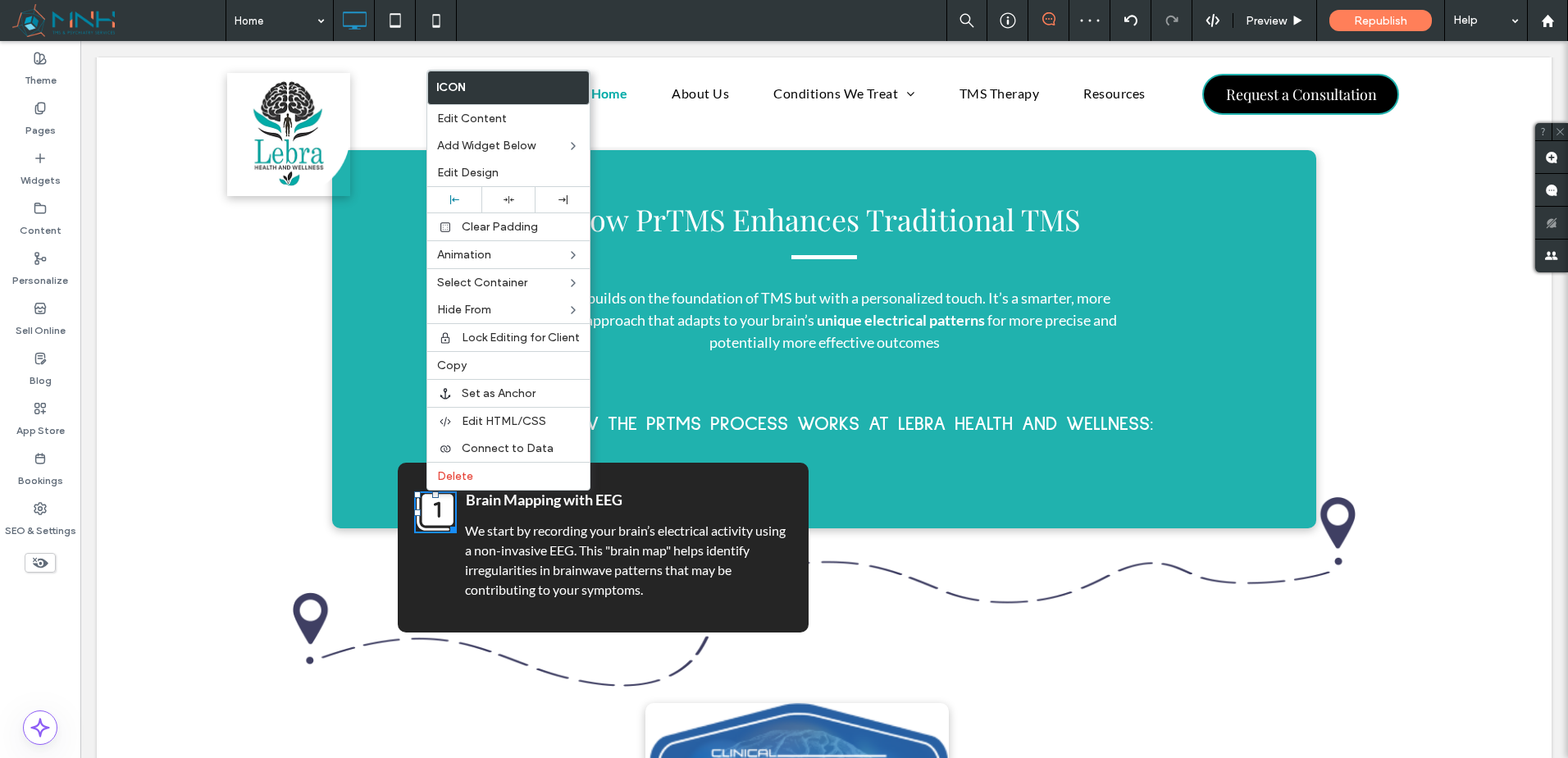
drag, startPoint x: 454, startPoint y: 368, endPoint x: 782, endPoint y: 411, distance: 330.8
click at [456, 368] on span "Copy" at bounding box center [451, 365] width 29 height 14
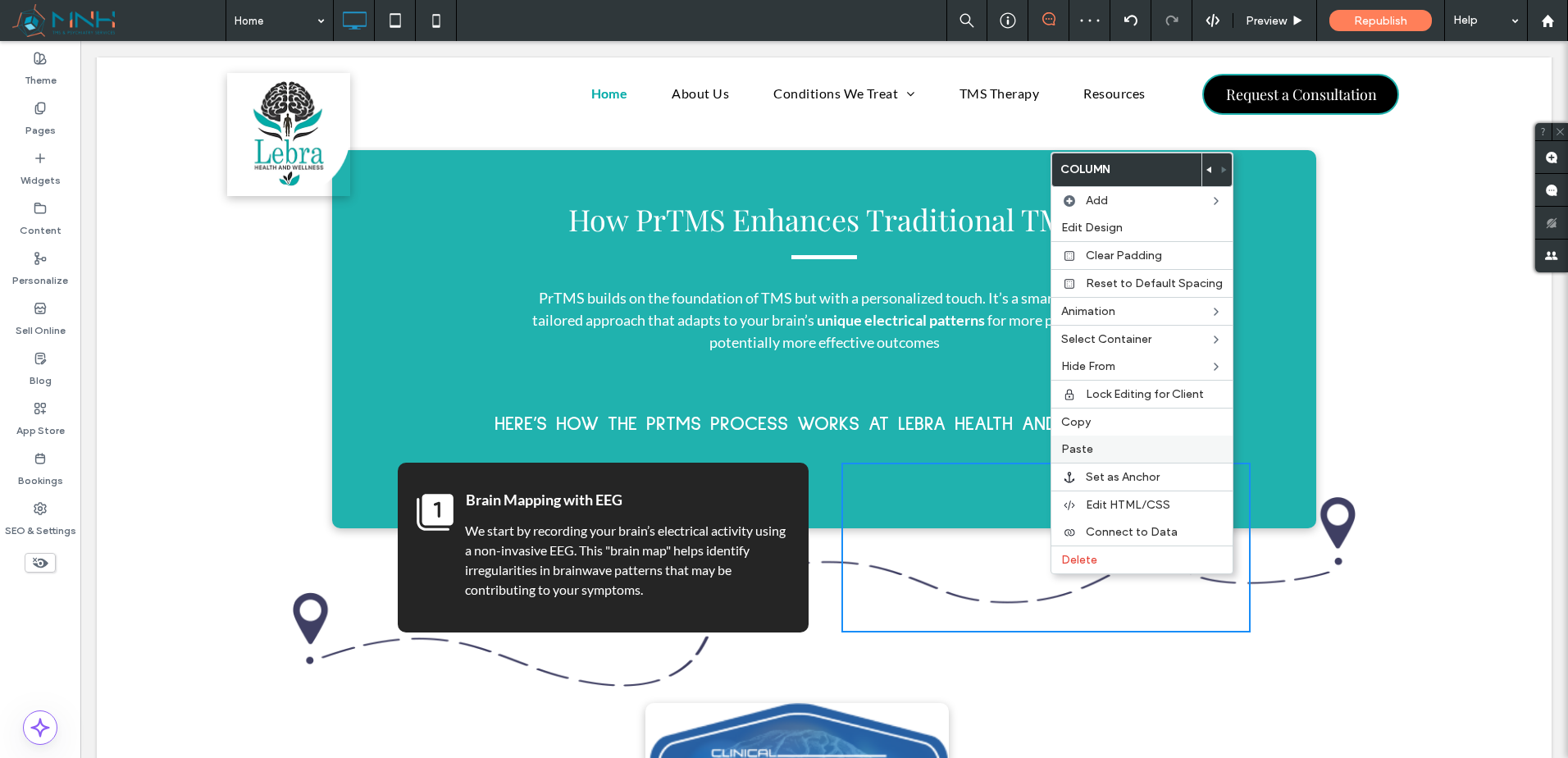
click at [1110, 448] on label "Paste" at bounding box center [1142, 449] width 161 height 14
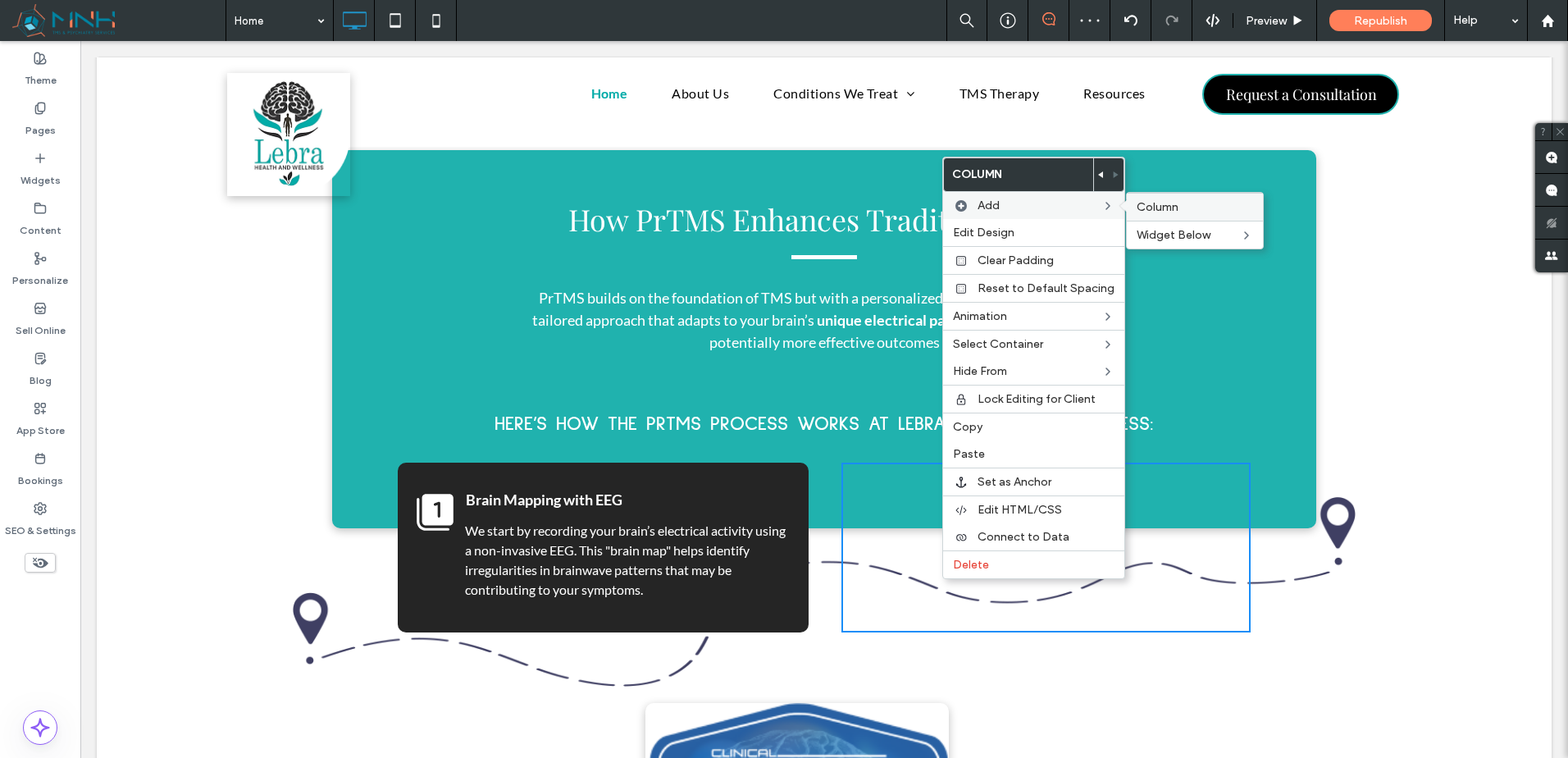
drag, startPoint x: 1163, startPoint y: 212, endPoint x: 1108, endPoint y: 265, distance: 76.4
click at [1163, 212] on span "Column" at bounding box center [1157, 207] width 42 height 14
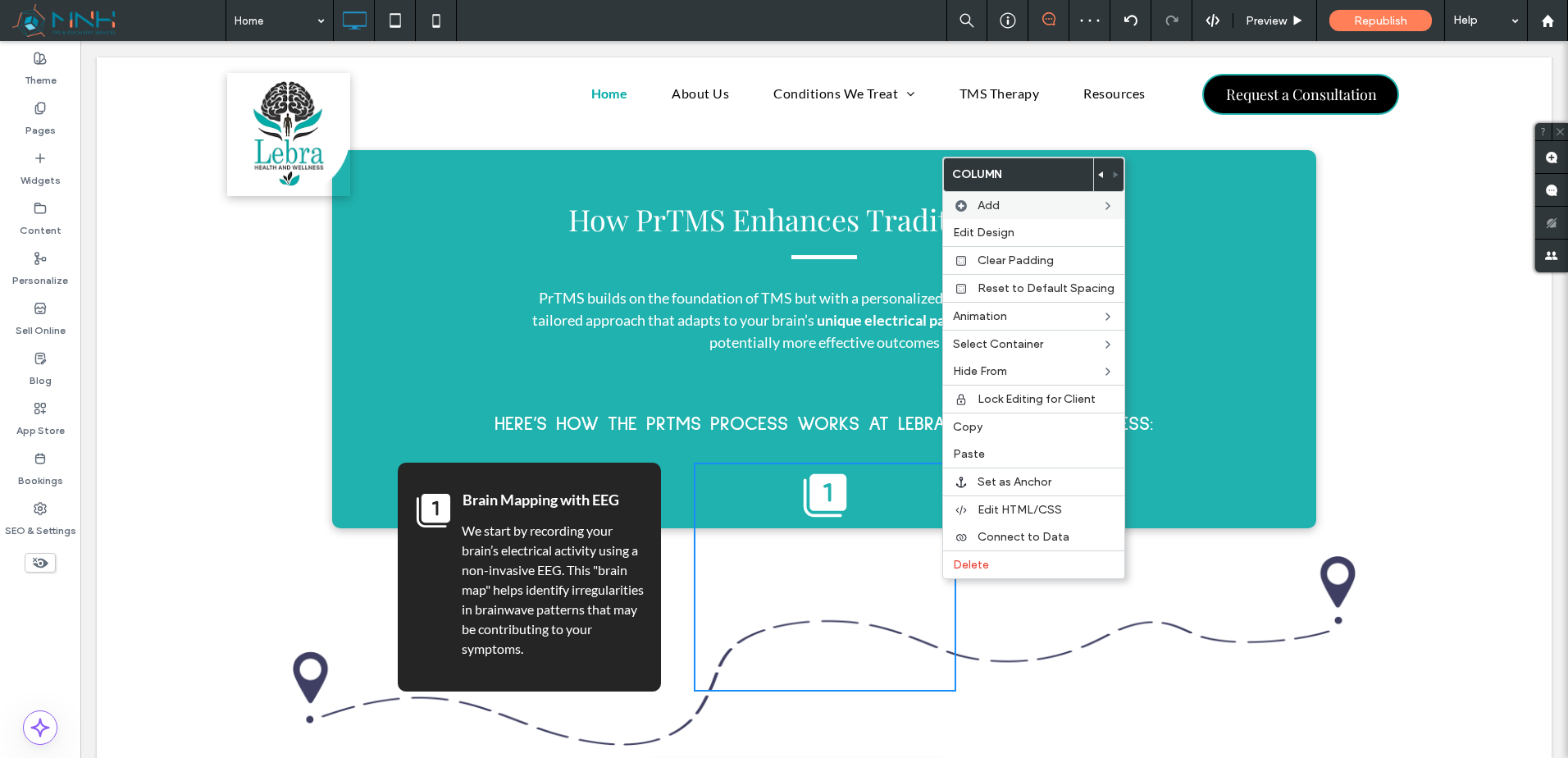
click at [940, 582] on div "Click To Paste Click To Paste" at bounding box center [824, 577] width 261 height 229
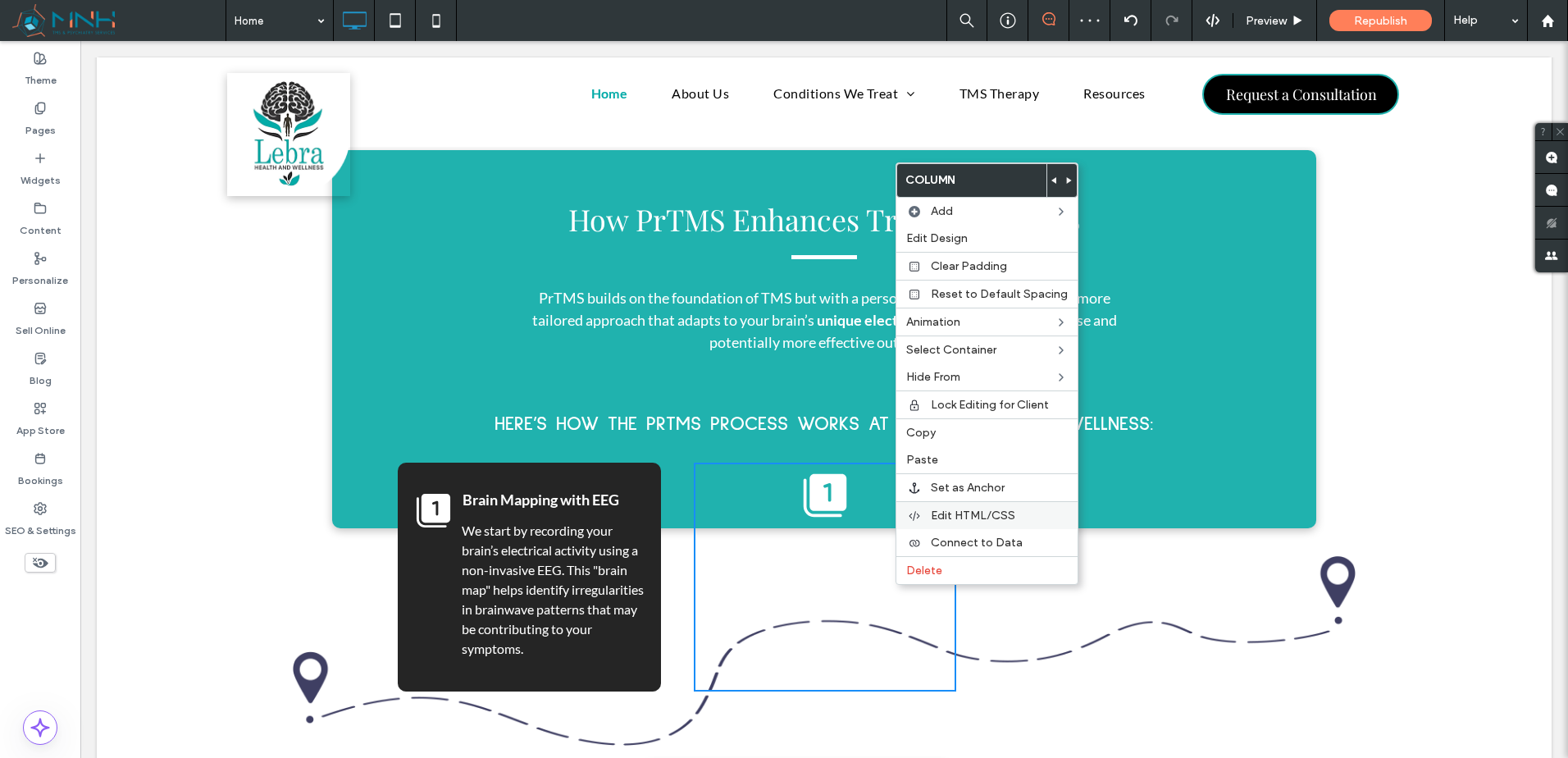
click at [984, 512] on span "Edit HTML/CSS" at bounding box center [972, 516] width 84 height 14
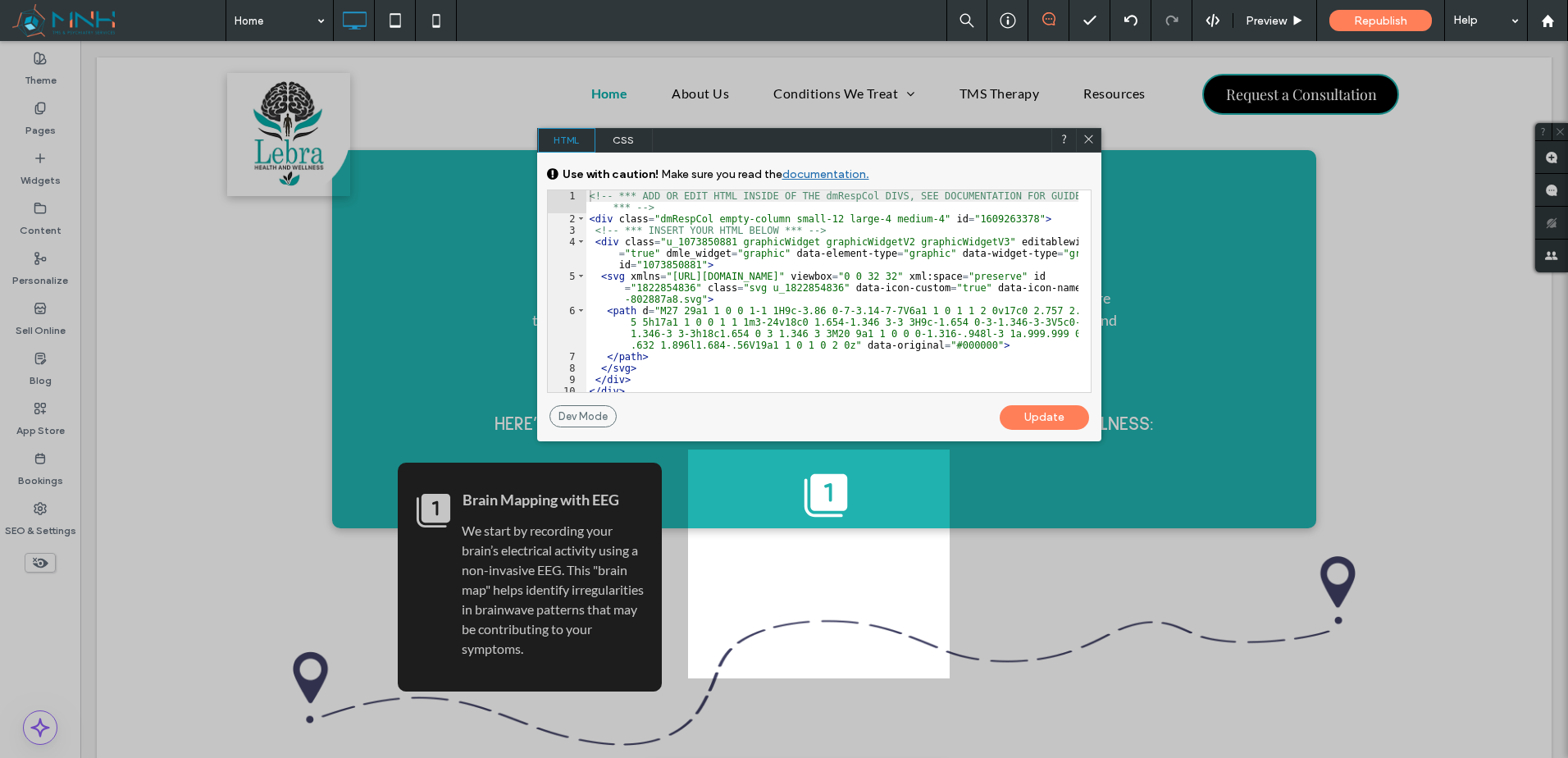
scroll to position [17, 0]
click at [793, 247] on div "<!-- *** ADD OR EDIT HTML INSIDE OF THE dmRespCol DIVS, SEE DOCUMENTATION FOR G…" at bounding box center [832, 309] width 492 height 236
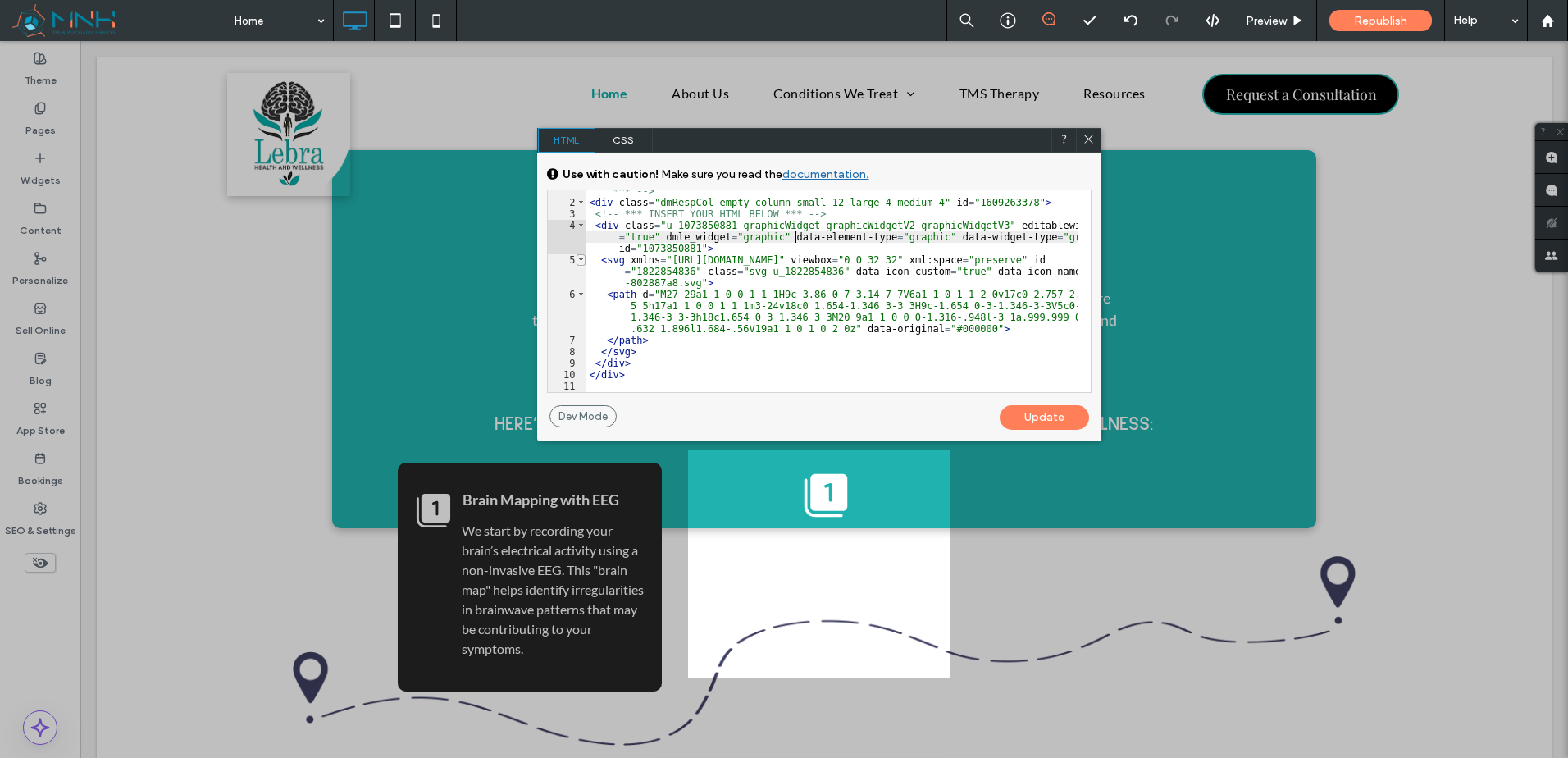
click at [581, 259] on span at bounding box center [581, 260] width 9 height 12
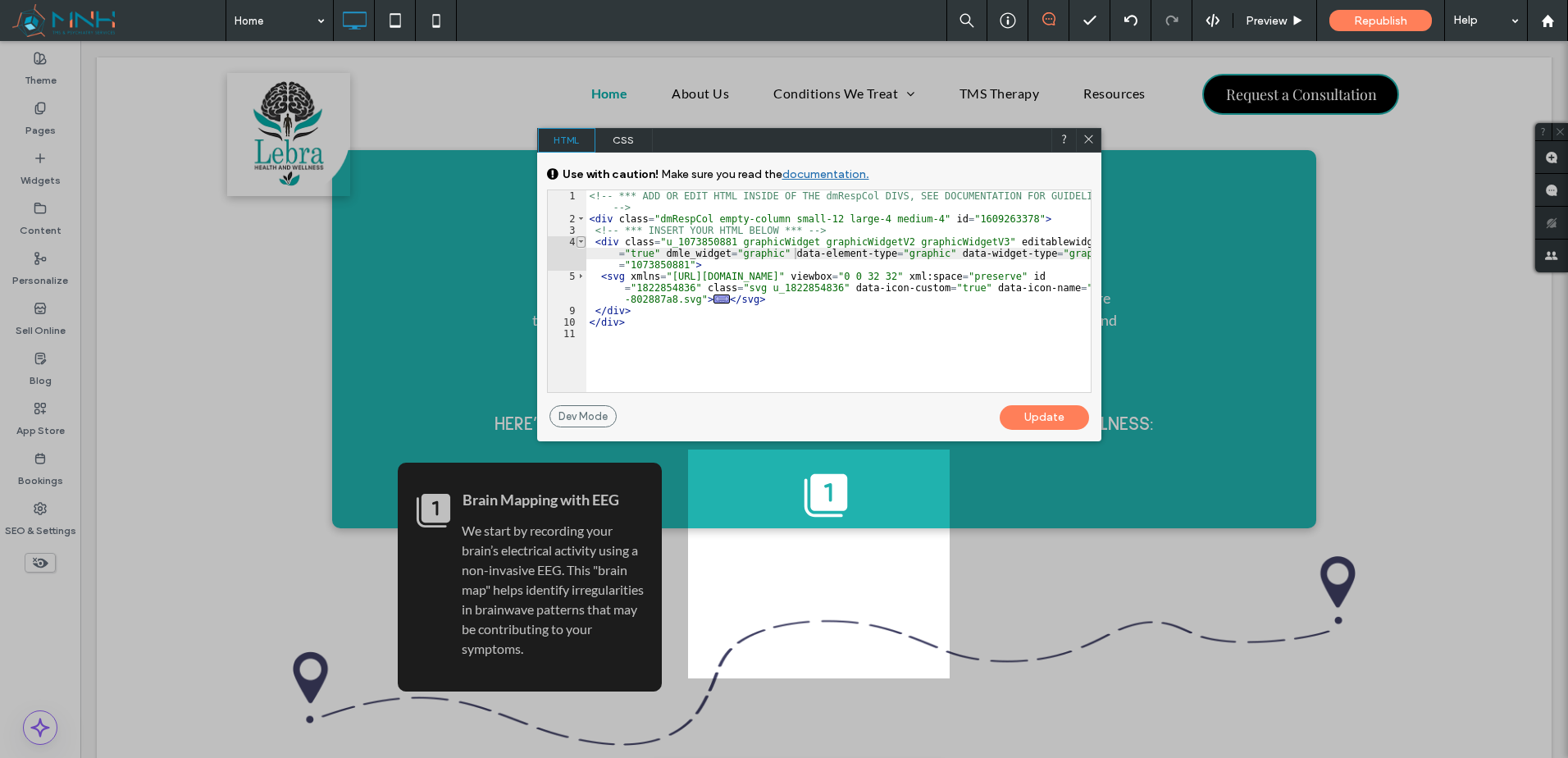
click at [582, 241] on span at bounding box center [581, 241] width 9 height 12
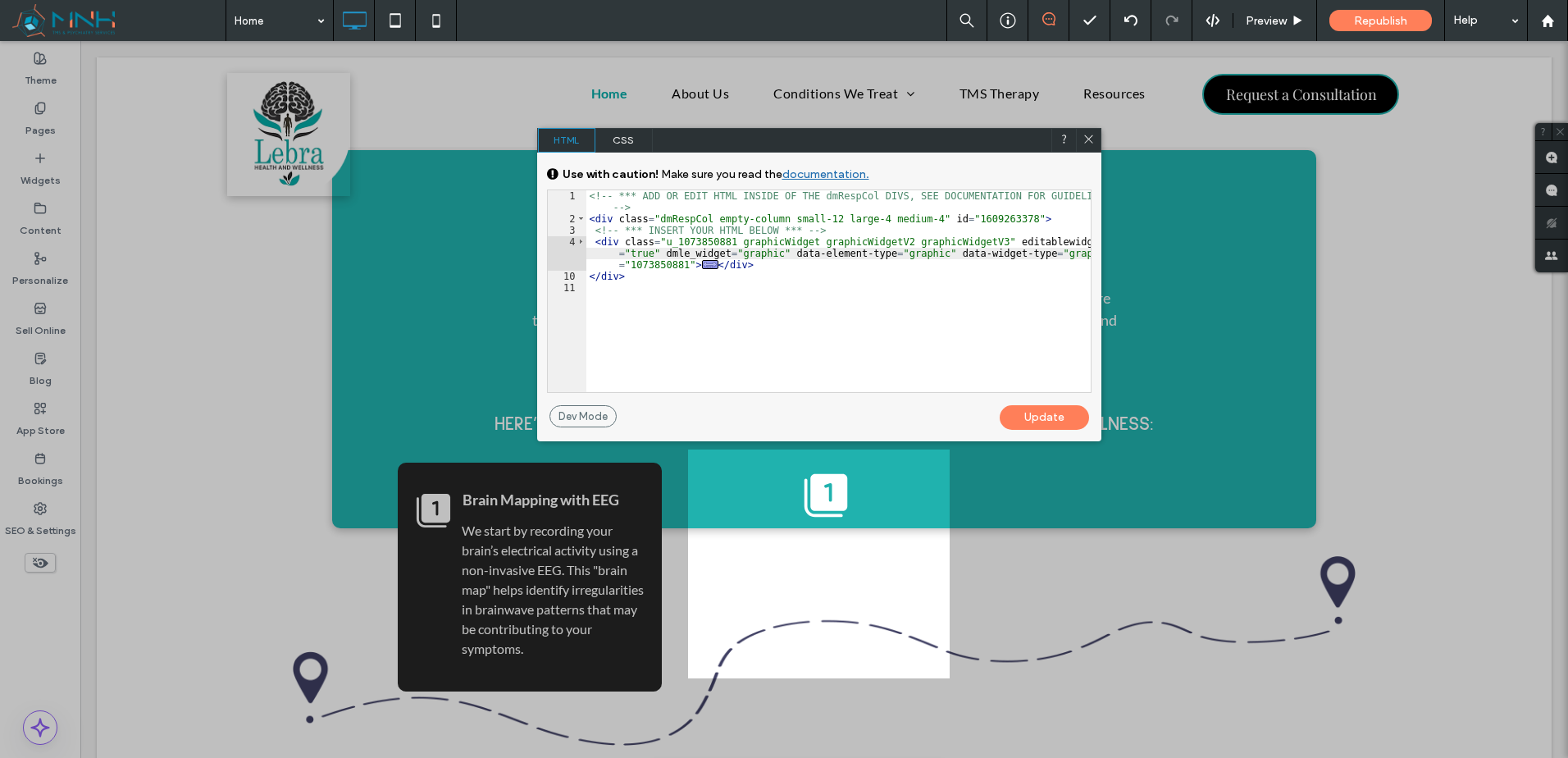
click at [807, 269] on div "<!-- *** ADD OR EDIT HTML INSIDE OF THE dmRespCol DIVS, SEE DOCUMENTATION FOR G…" at bounding box center [839, 309] width 504 height 236
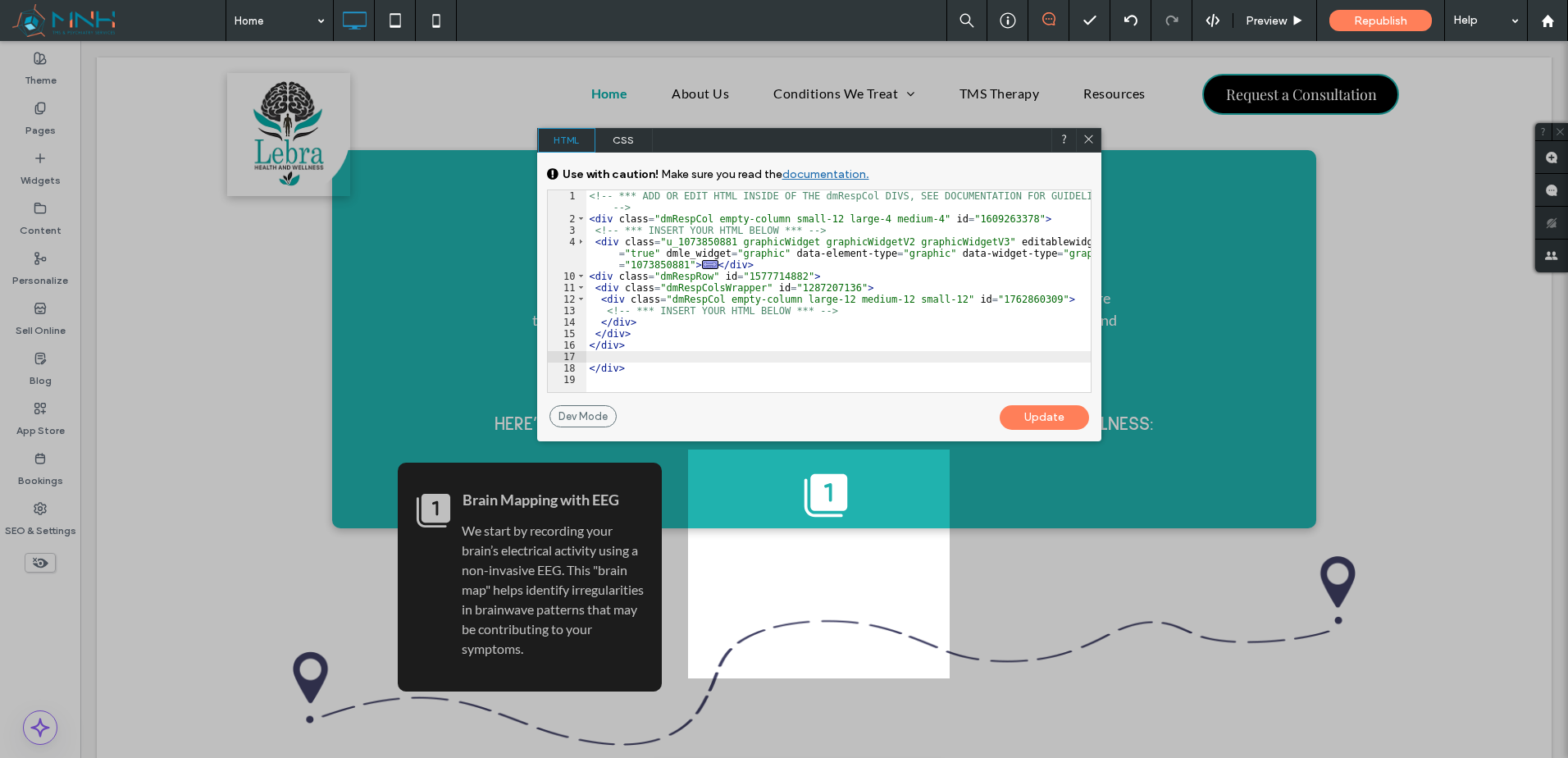
click at [1059, 412] on div "Update" at bounding box center [1044, 418] width 90 height 25
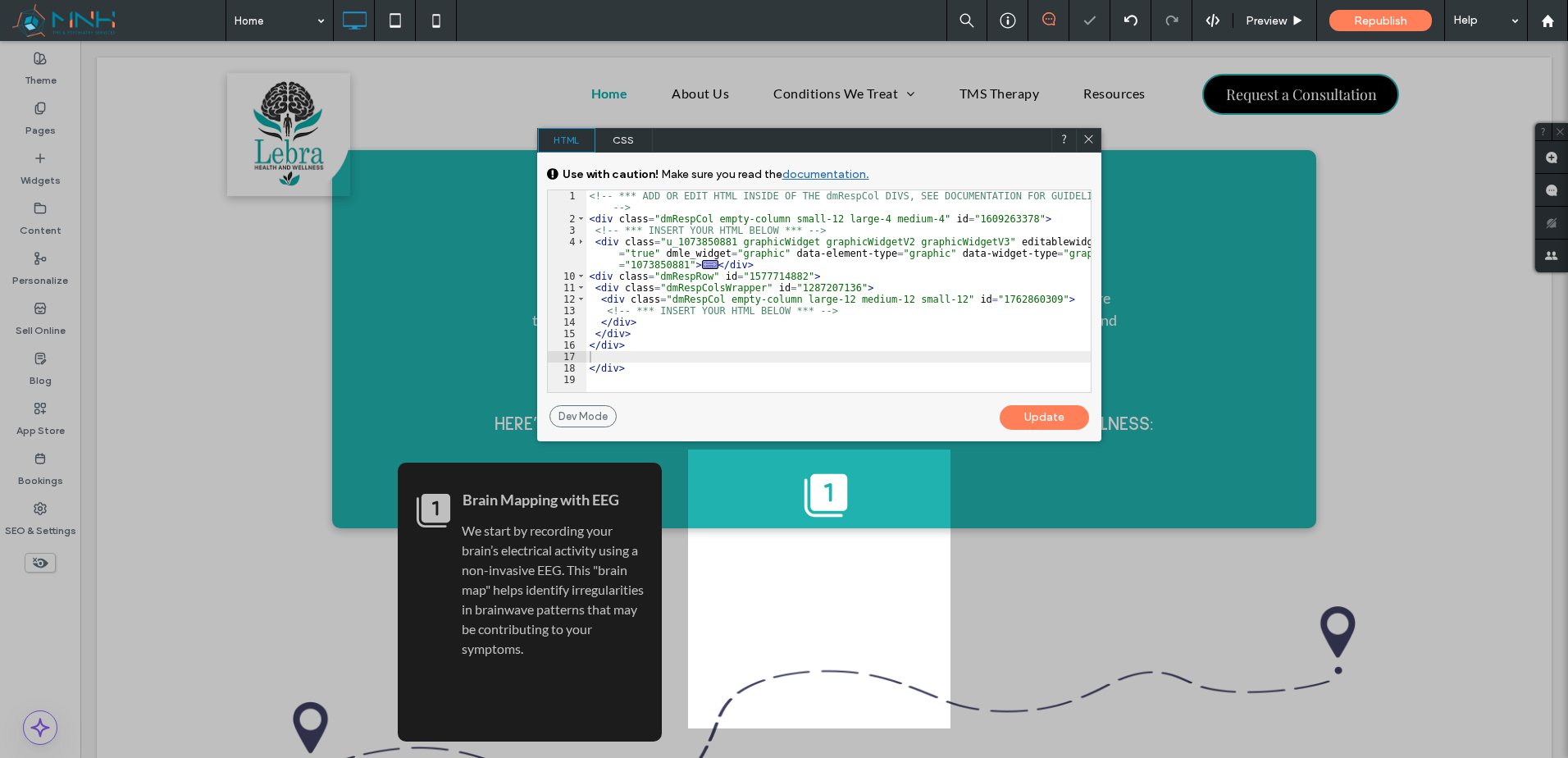
click at [1087, 139] on use at bounding box center [1088, 138] width 8 height 8
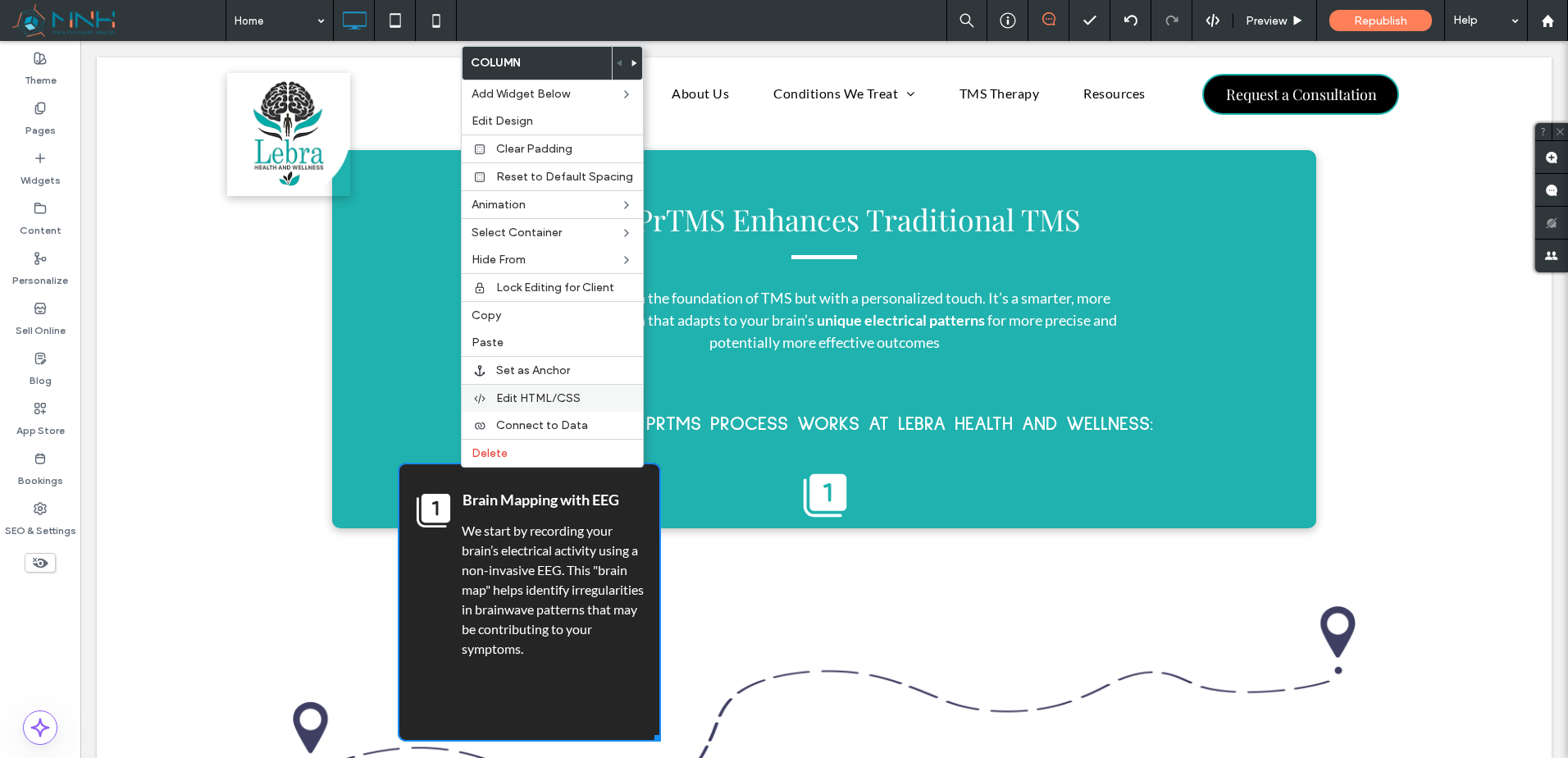
click at [555, 394] on span "Edit HTML/CSS" at bounding box center [538, 398] width 84 height 14
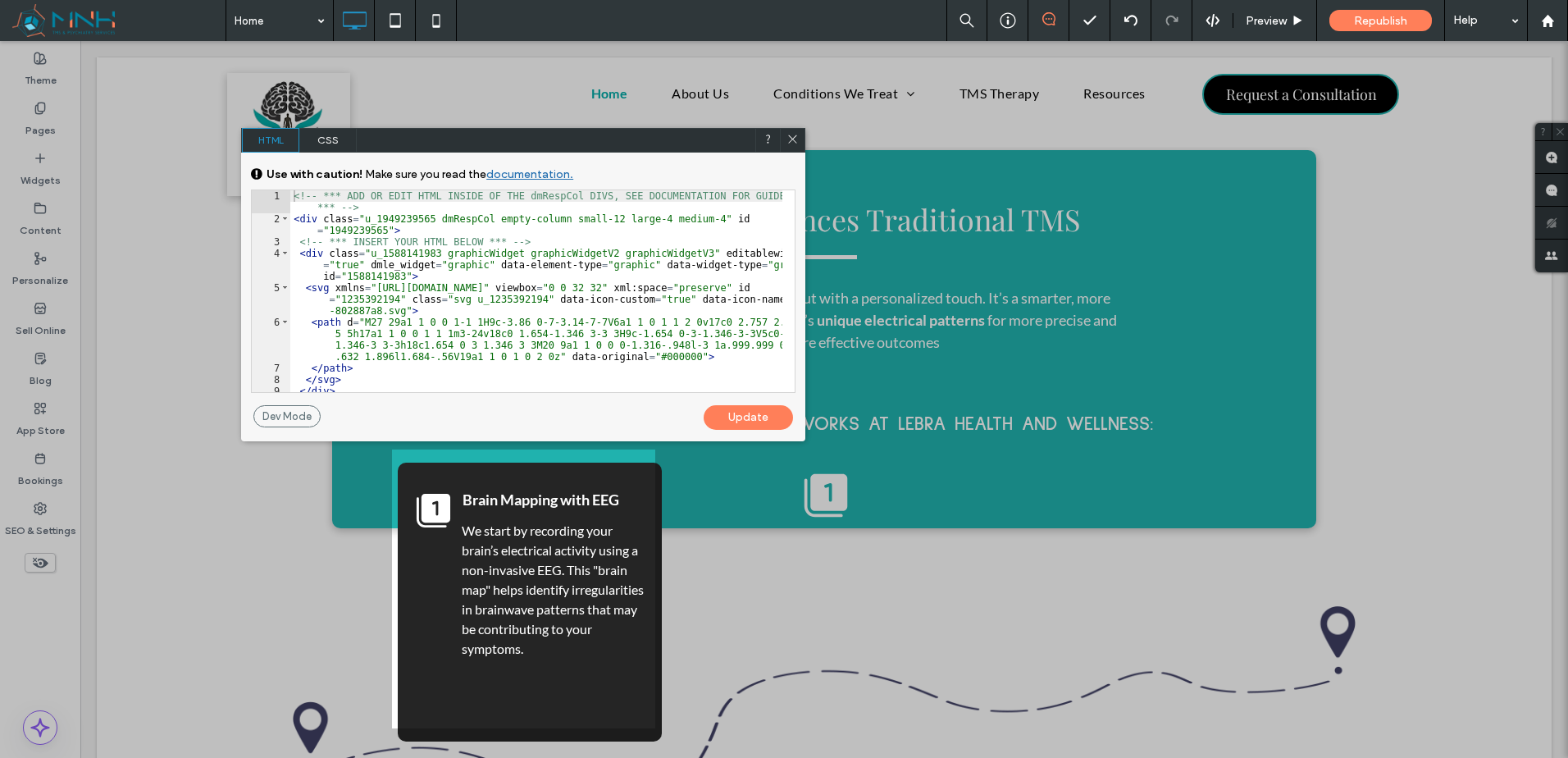
drag, startPoint x: 792, startPoint y: 140, endPoint x: 645, endPoint y: 199, distance: 158.4
click at [792, 140] on icon at bounding box center [792, 139] width 12 height 12
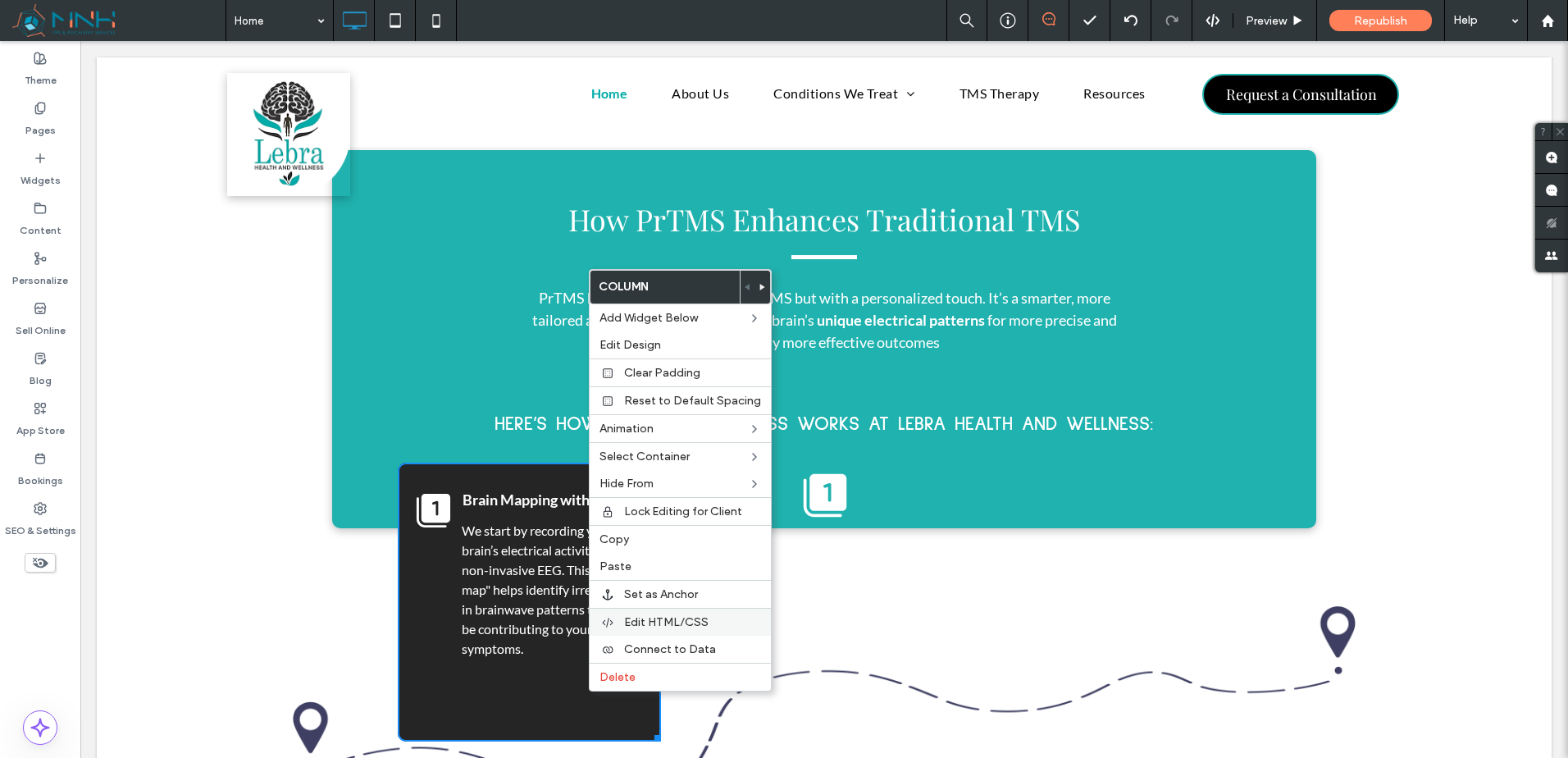
click at [695, 621] on span "Edit HTML/CSS" at bounding box center [666, 622] width 84 height 14
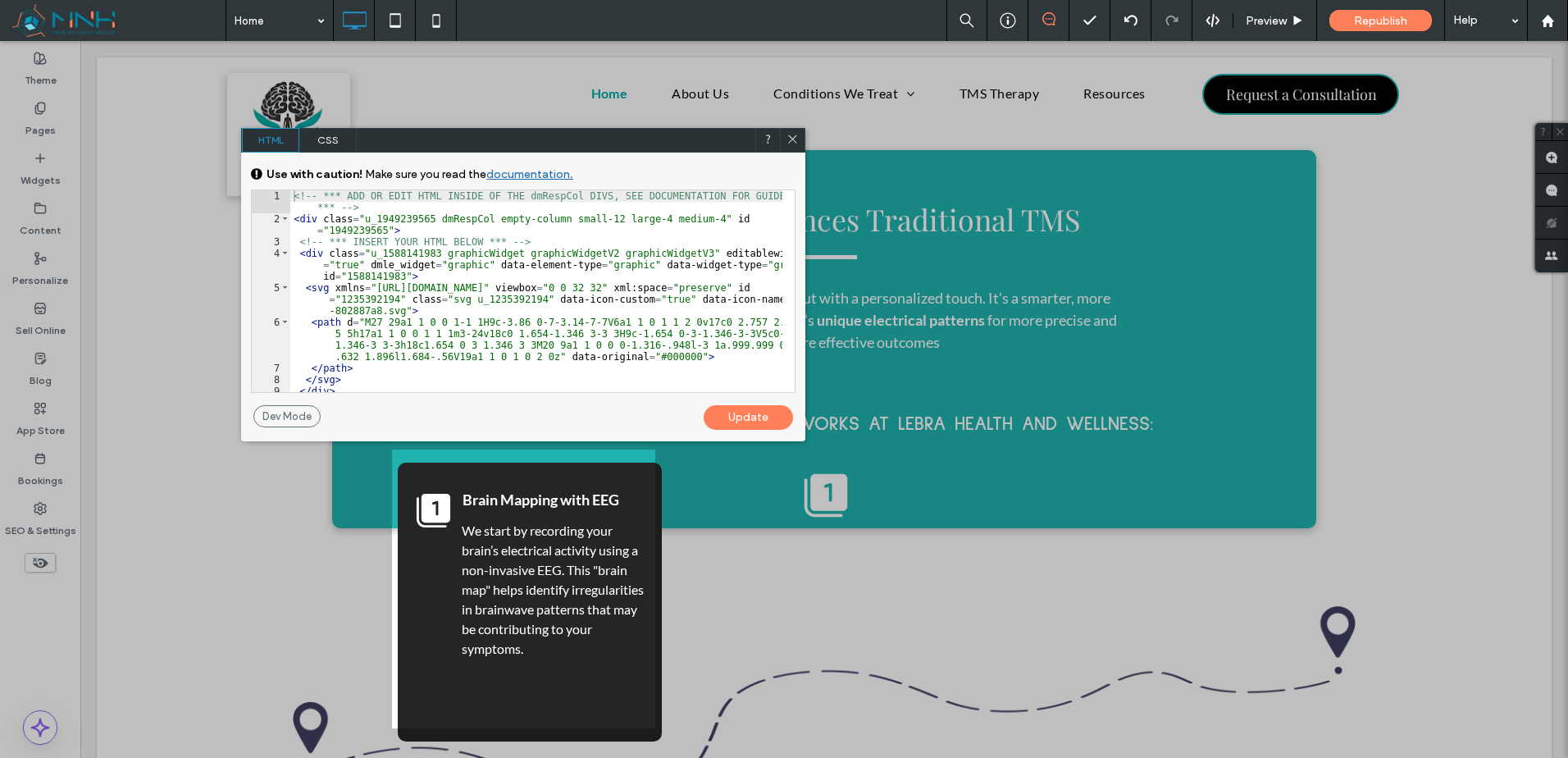
drag, startPoint x: 345, startPoint y: 147, endPoint x: 365, endPoint y: 149, distance: 20.1
click at [347, 147] on span "CSS" at bounding box center [328, 140] width 58 height 25
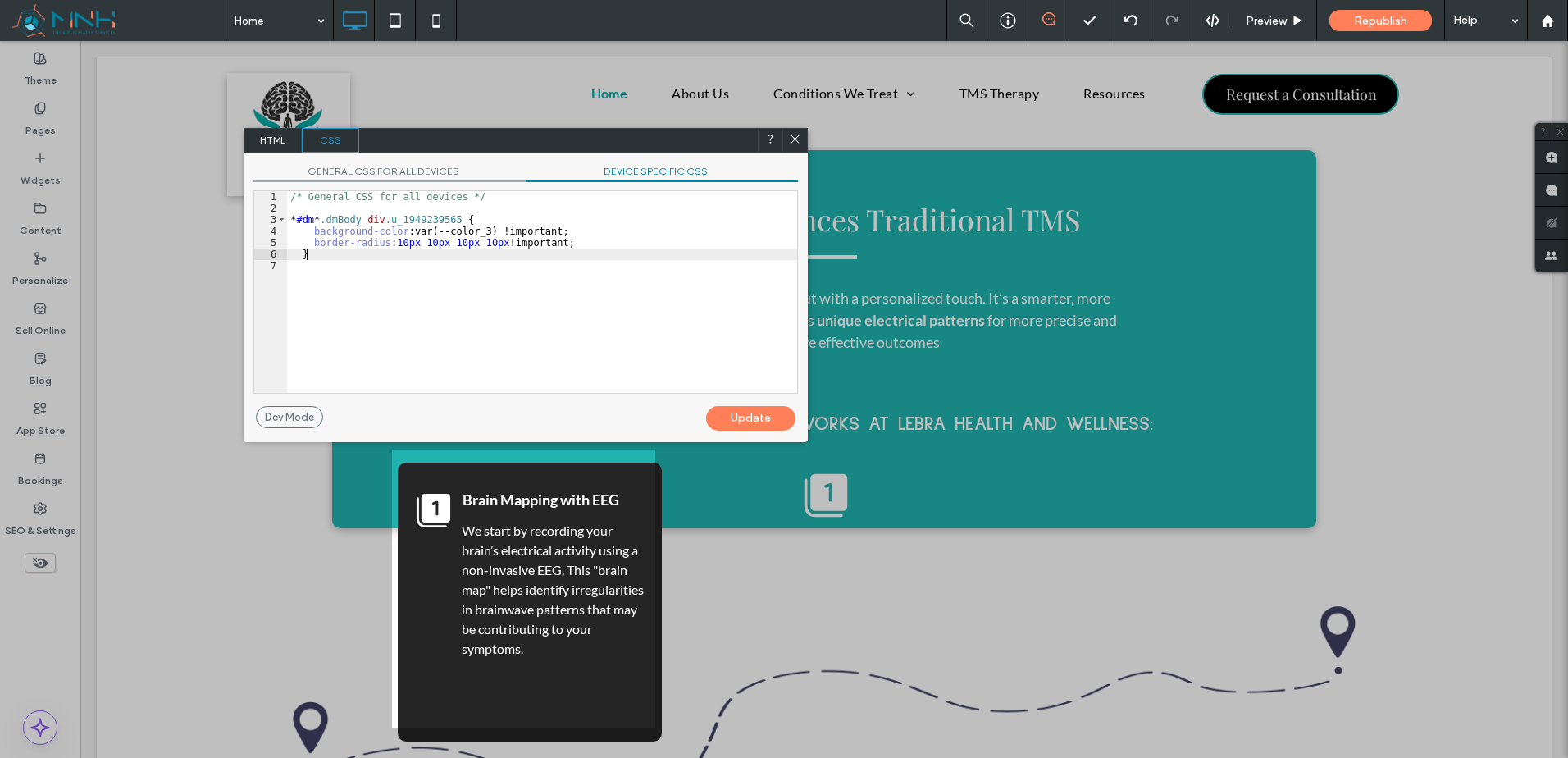
drag, startPoint x: 532, startPoint y: 256, endPoint x: 595, endPoint y: 208, distance: 79.2
click at [531, 253] on div "/* General CSS for all devices */ * #dm * .dmBody div .u_1949239565 { backgroun…" at bounding box center [542, 304] width 511 height 225
click at [650, 181] on span "DEVICE SPECIFIC CSS" at bounding box center [661, 173] width 272 height 17
drag, startPoint x: 654, startPoint y: 225, endPoint x: 596, endPoint y: 222, distance: 58.1
click at [653, 224] on div "/* Device specific CSS */ * #dm * .dmBody div .u_1577714882 { }" at bounding box center [542, 304] width 511 height 225
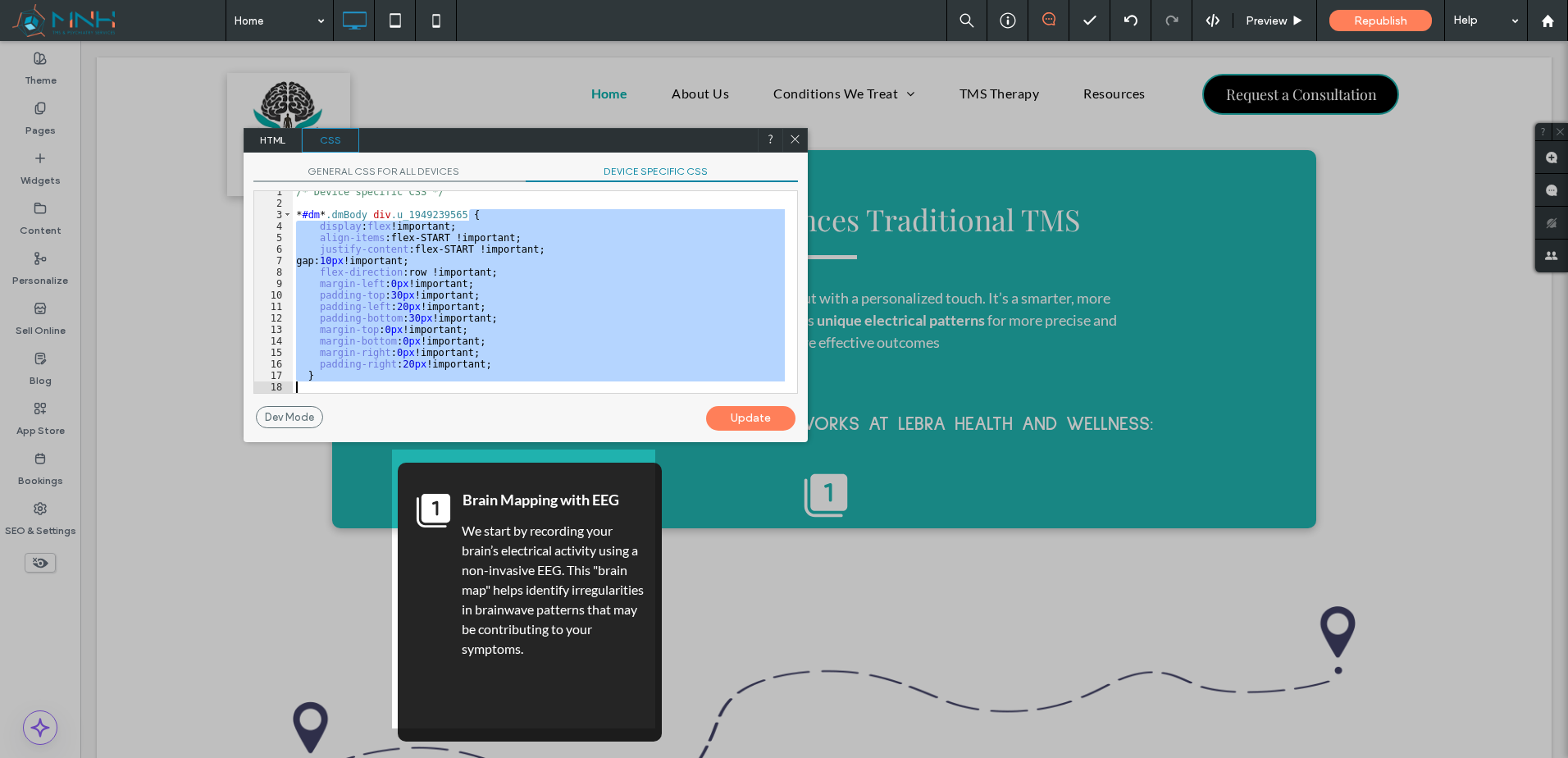
scroll to position [5, 0]
drag, startPoint x: 581, startPoint y: 216, endPoint x: 643, endPoint y: 436, distance: 228.6
click at [643, 436] on div "GENERAL CSS FOR ALL DEVICES DEVICE SPECIFIC CSS Use with caution! Make sure you…" at bounding box center [526, 297] width 565 height 290
click at [795, 145] on icon at bounding box center [795, 139] width 12 height 12
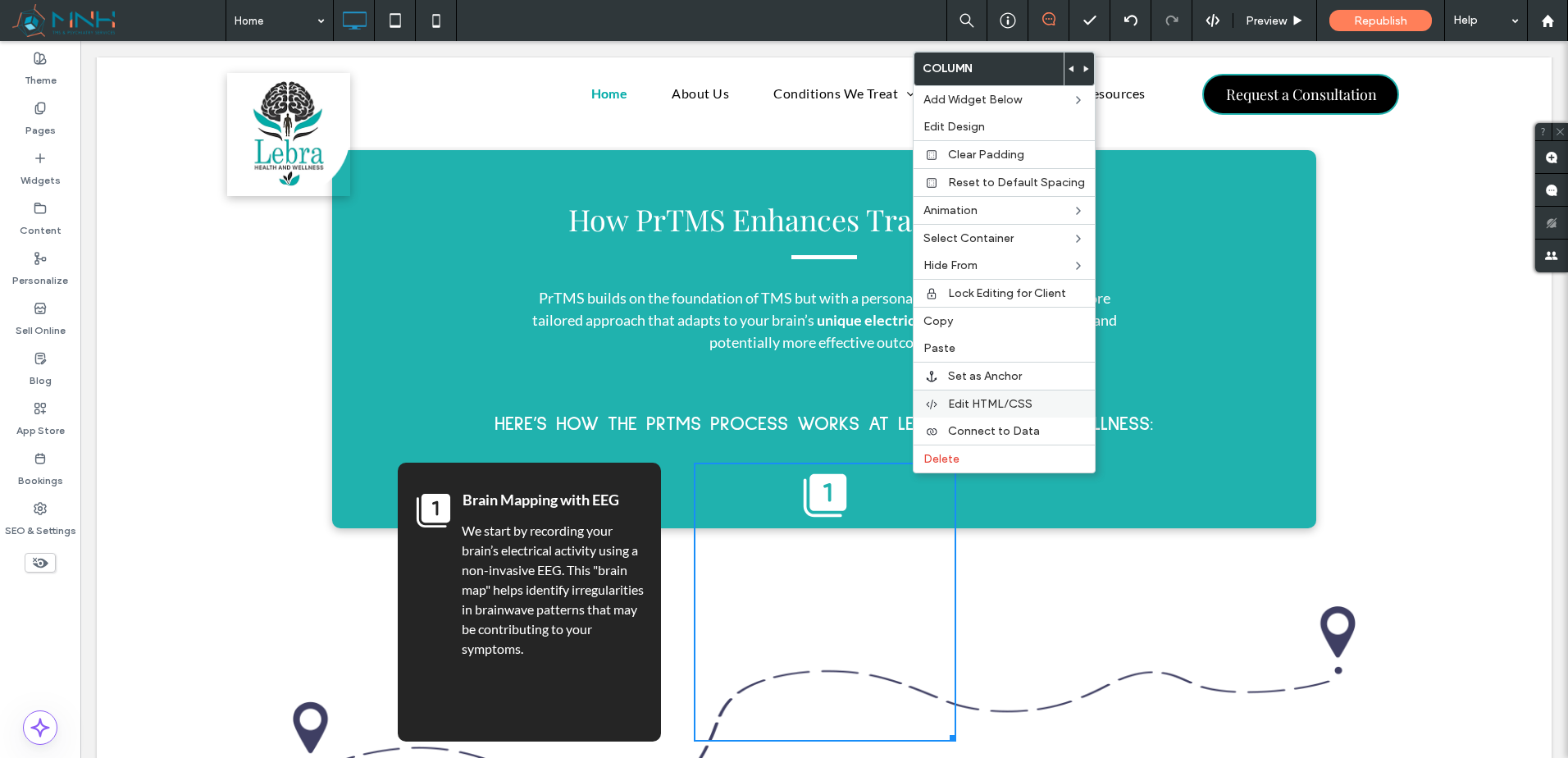
click at [1003, 403] on span "Edit HTML/CSS" at bounding box center [990, 404] width 84 height 14
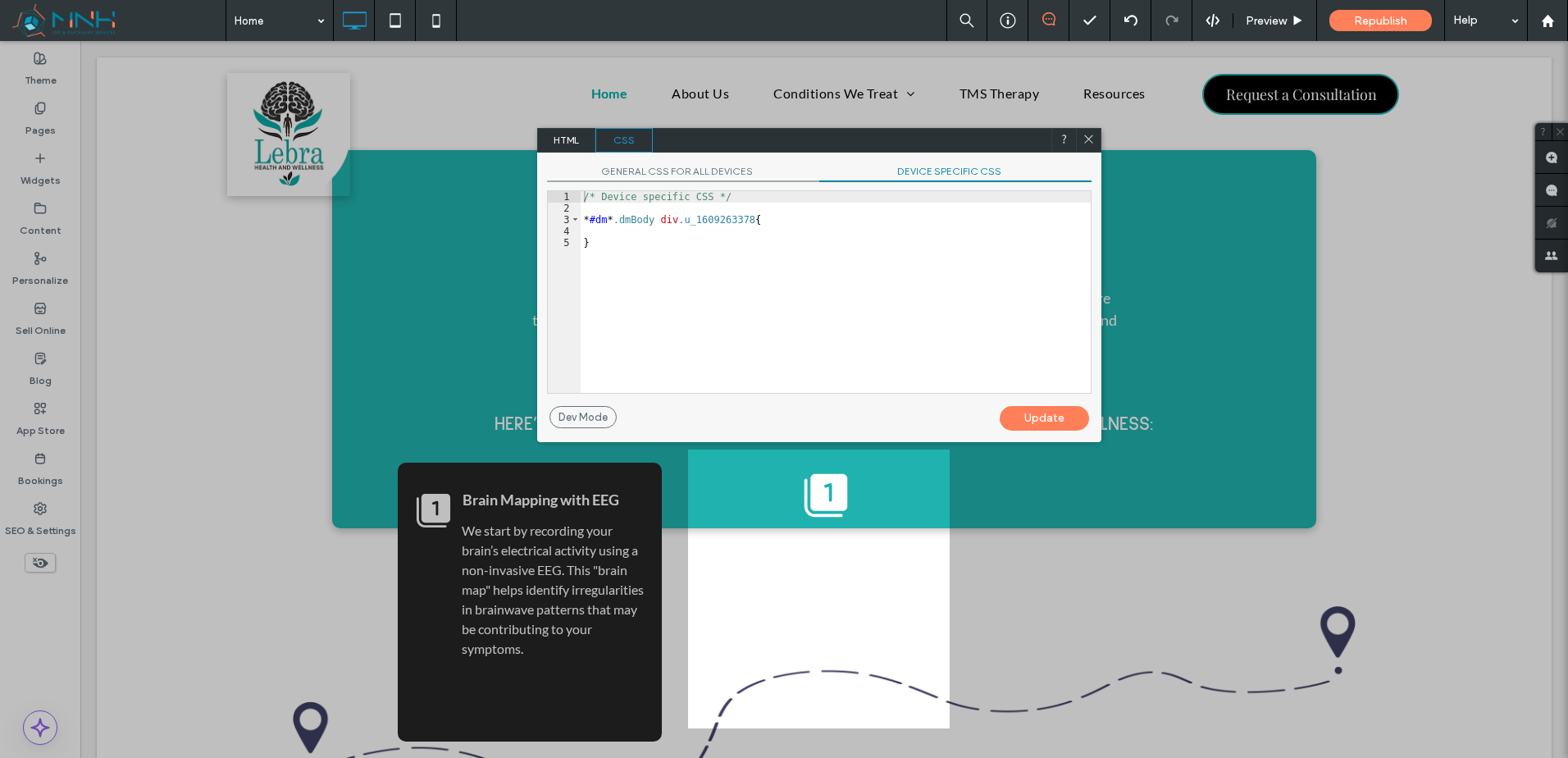
click at [924, 184] on div "GENERAL CSS FOR ALL DEVICES DEVICE SPECIFIC CSS Use with caution! Make sure you…" at bounding box center [819, 279] width 565 height 254
drag, startPoint x: 855, startPoint y: 231, endPoint x: 898, endPoint y: 273, distance: 60.1
click at [898, 272] on div "/* Device specific CSS */ * #dm * .dmBody div .u_1609263378 { }" at bounding box center [836, 304] width 511 height 225
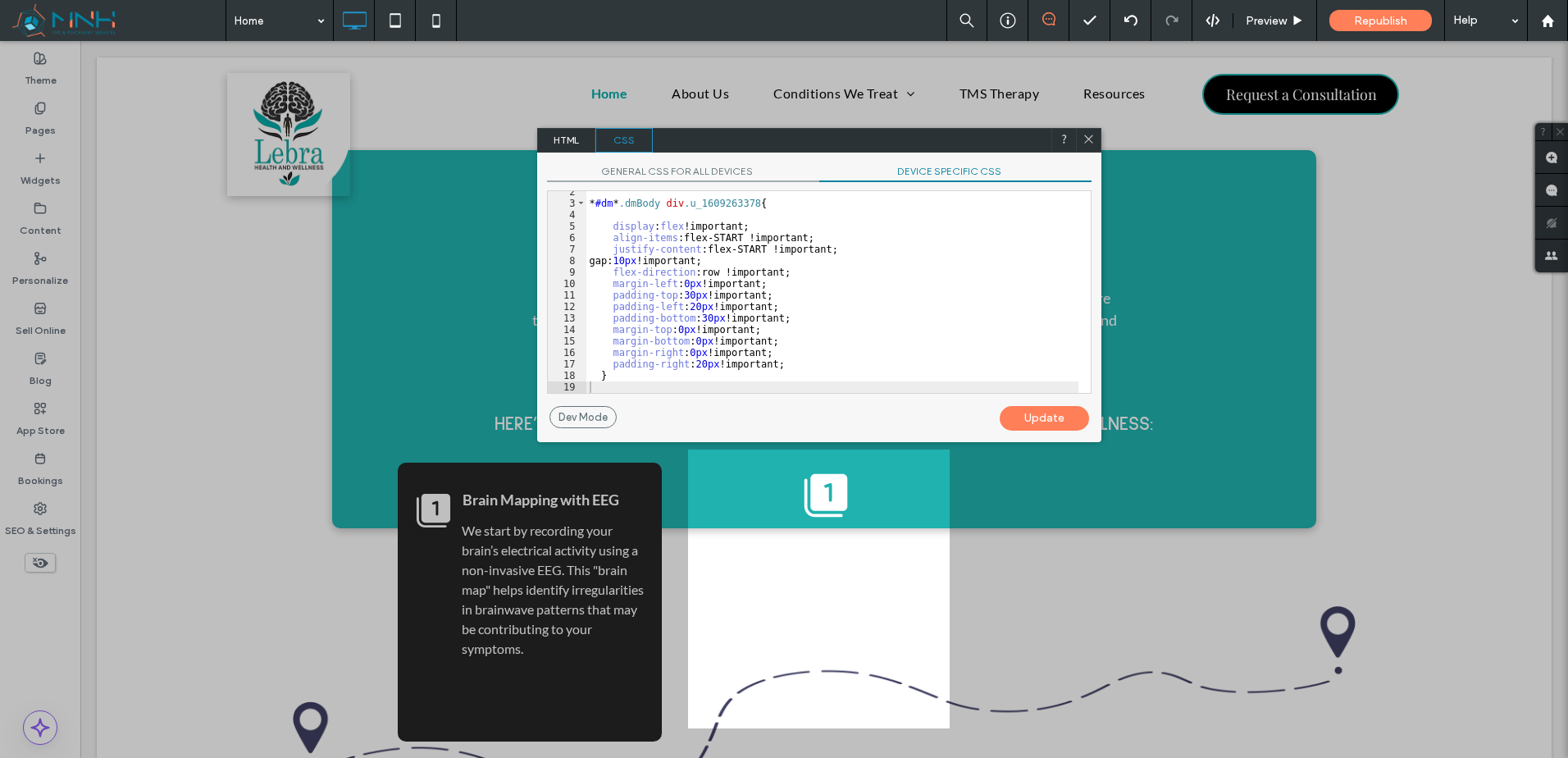
click at [1029, 422] on div "Update" at bounding box center [1044, 418] width 90 height 25
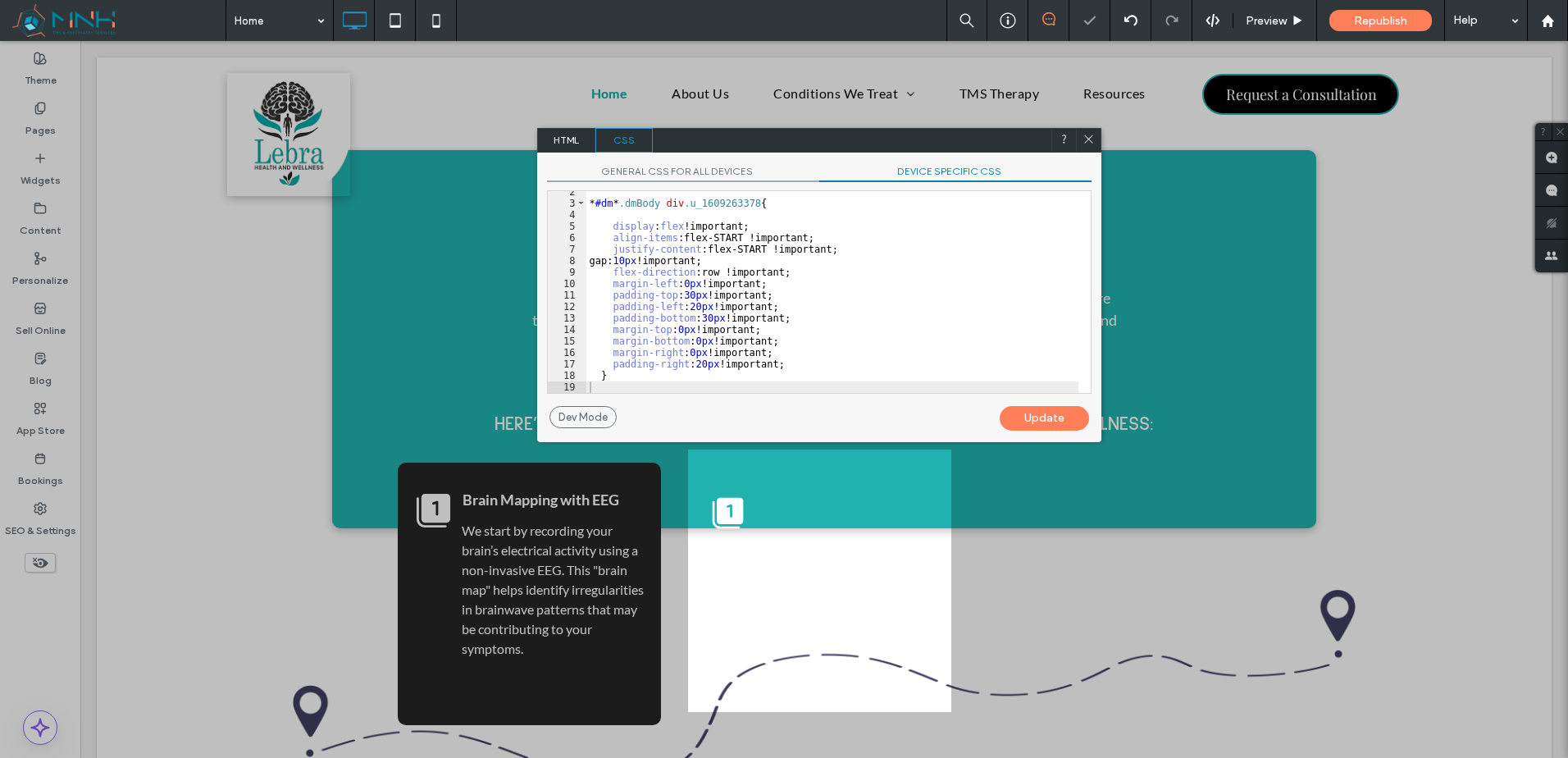
click at [1090, 139] on icon at bounding box center [1088, 139] width 12 height 12
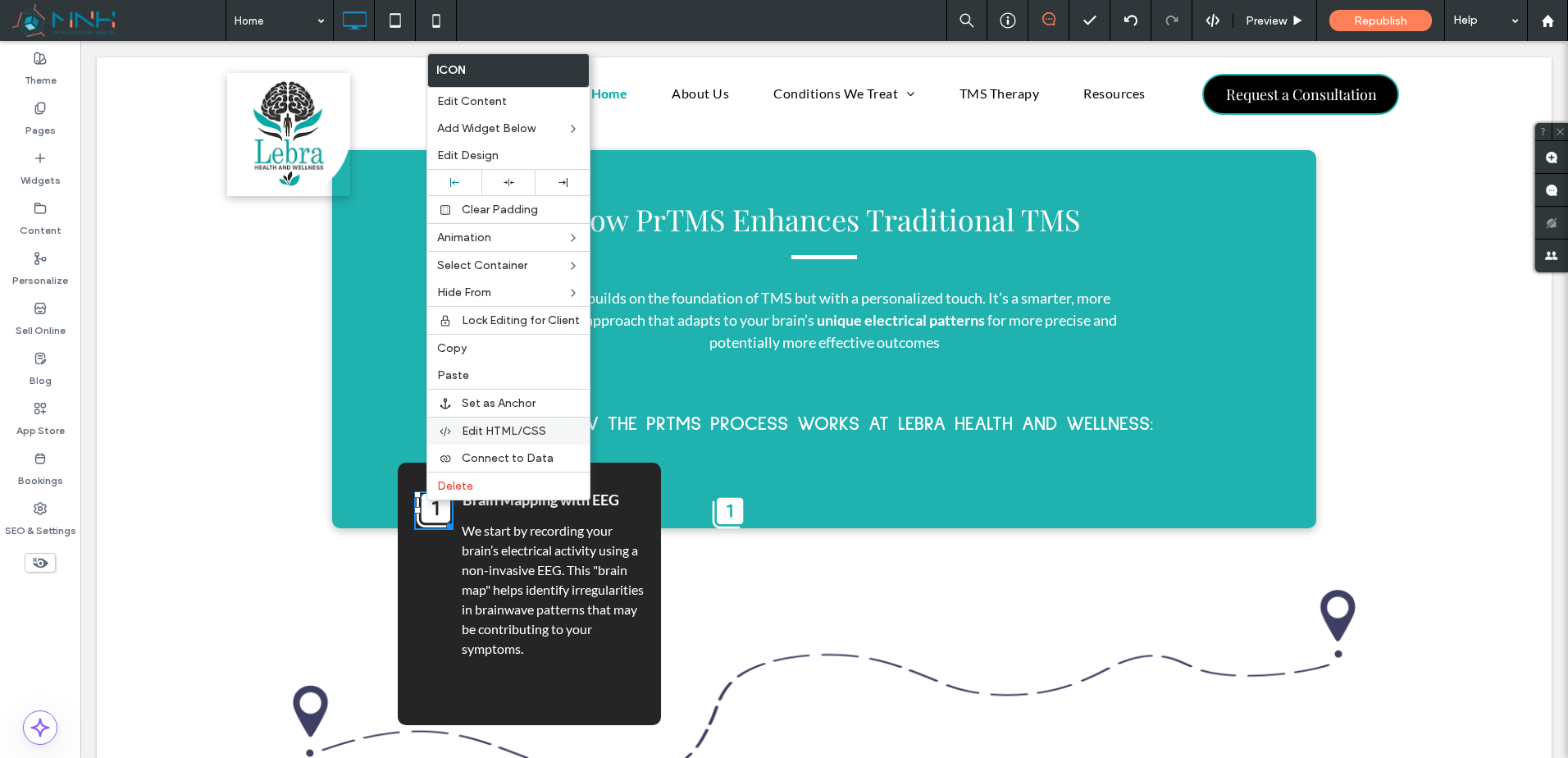
click at [525, 418] on div "Edit HTML/CSS" at bounding box center [508, 430] width 162 height 27
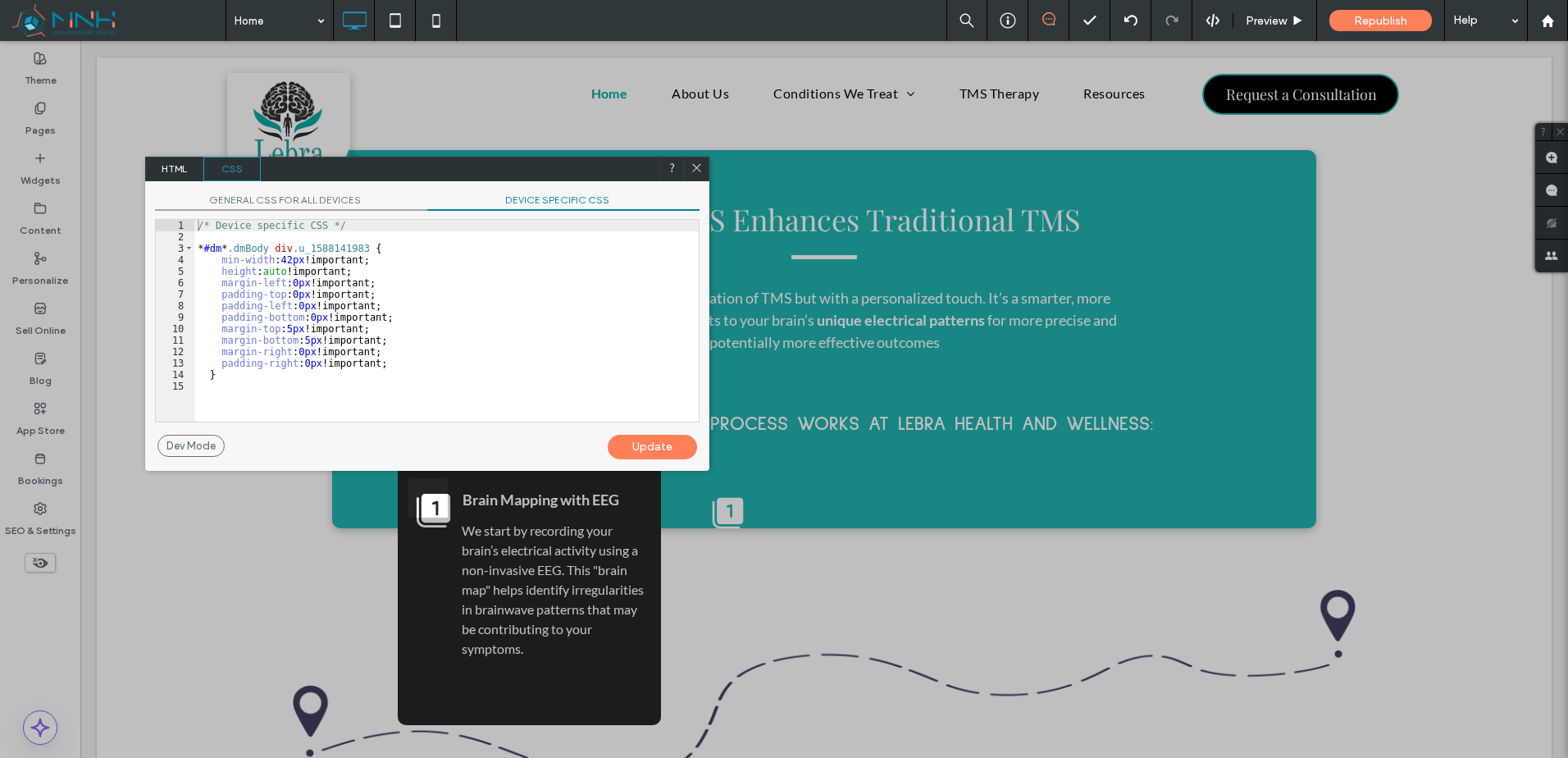
drag, startPoint x: 322, startPoint y: 184, endPoint x: 329, endPoint y: 194, distance: 12.2
click at [323, 184] on div "GENERAL CSS FOR ALL DEVICES DEVICE SPECIFIC CSS Use with caution! Make sure you…" at bounding box center [427, 308] width 565 height 254
drag, startPoint x: 329, startPoint y: 194, endPoint x: 421, endPoint y: 263, distance: 115.0
click at [330, 194] on span "GENERAL CSS FOR ALL DEVICES" at bounding box center [291, 201] width 272 height 17
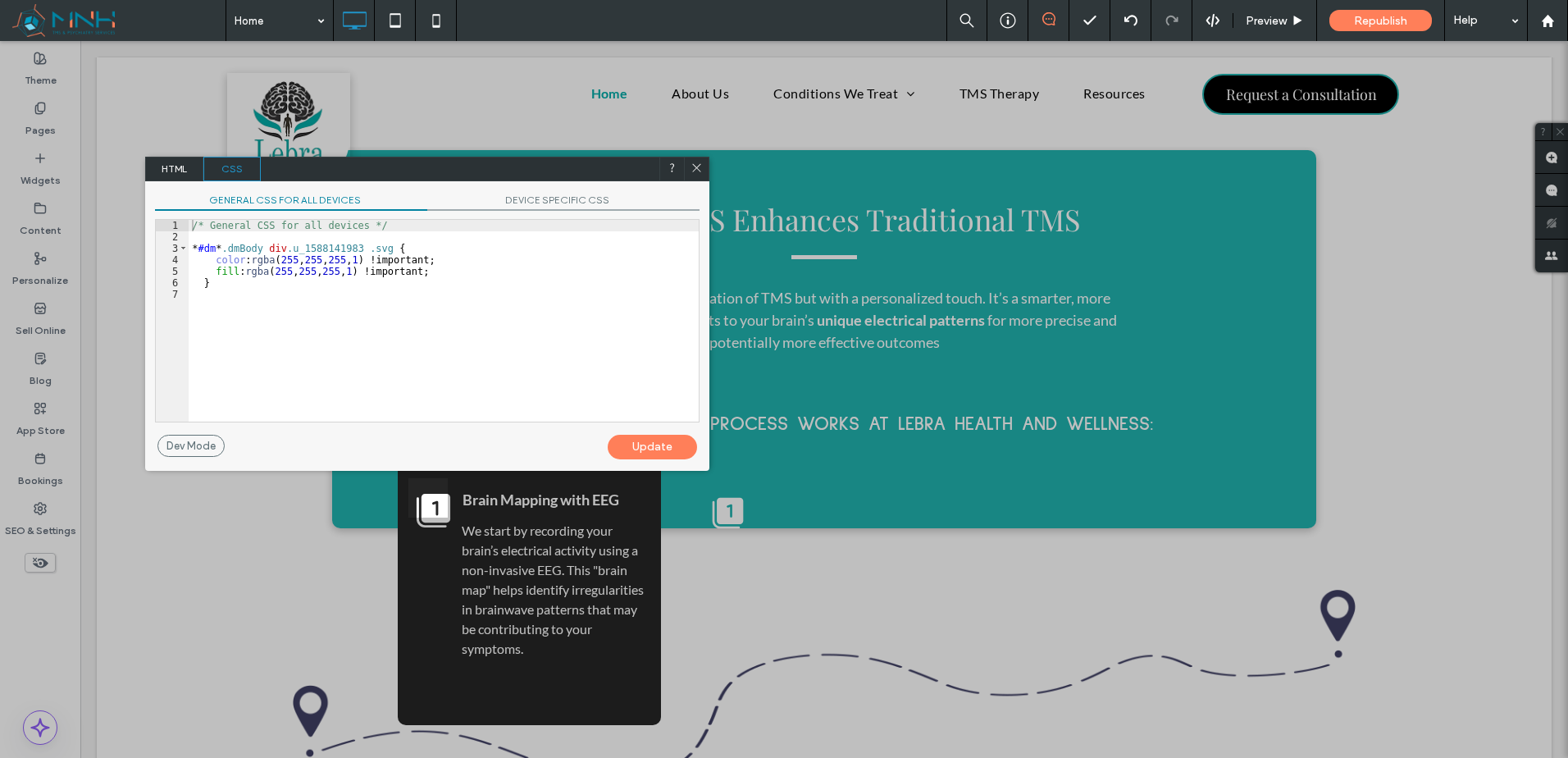
click at [434, 263] on div "/* General CSS for all devices */ * #dm * .dmBody div .u_1588141983 .svg { colo…" at bounding box center [444, 332] width 511 height 225
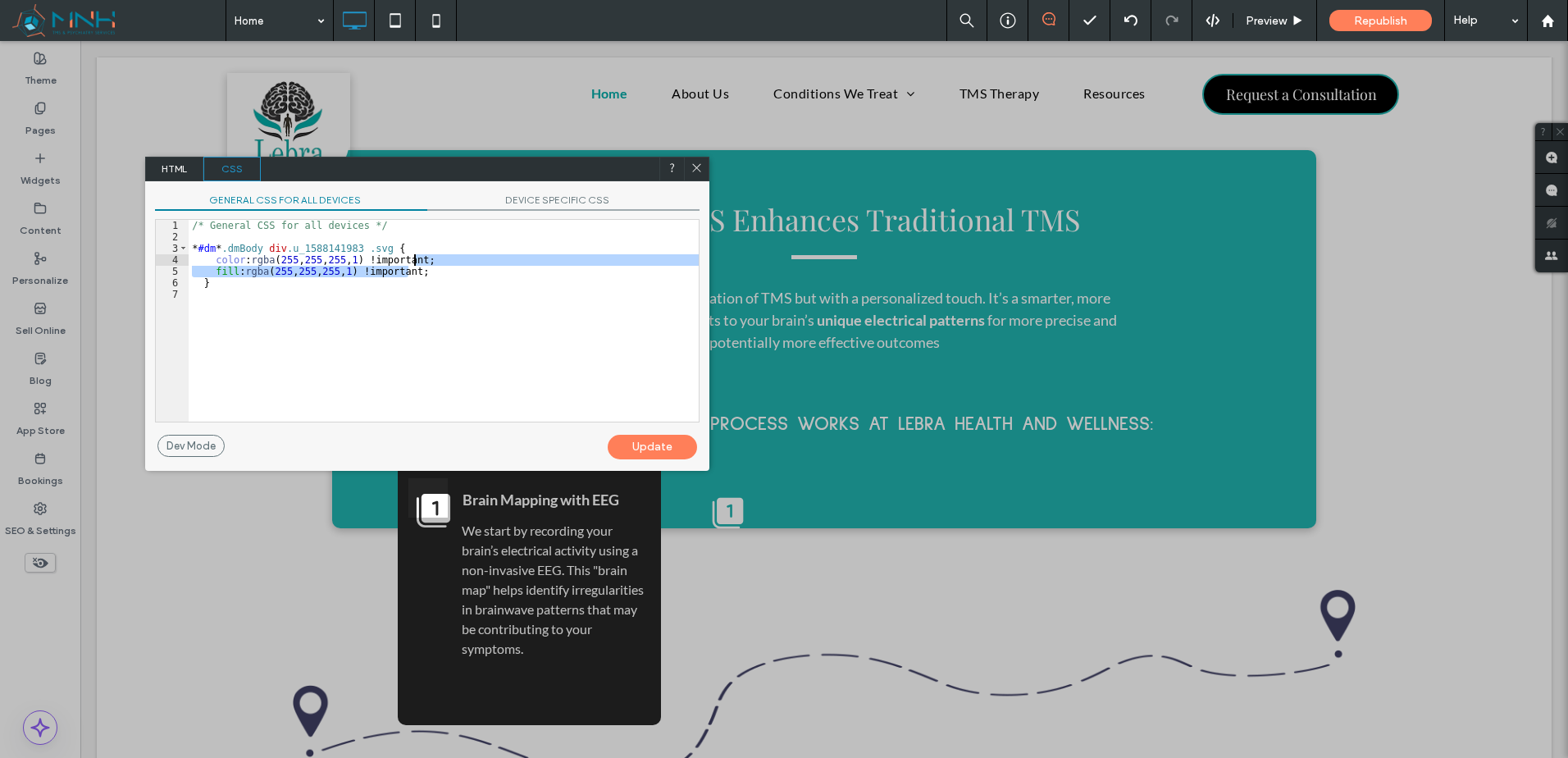
drag, startPoint x: 534, startPoint y: 205, endPoint x: 535, endPoint y: 247, distance: 42.0
click at [535, 205] on span "DEVICE SPECIFIC CSS" at bounding box center [563, 201] width 272 height 17
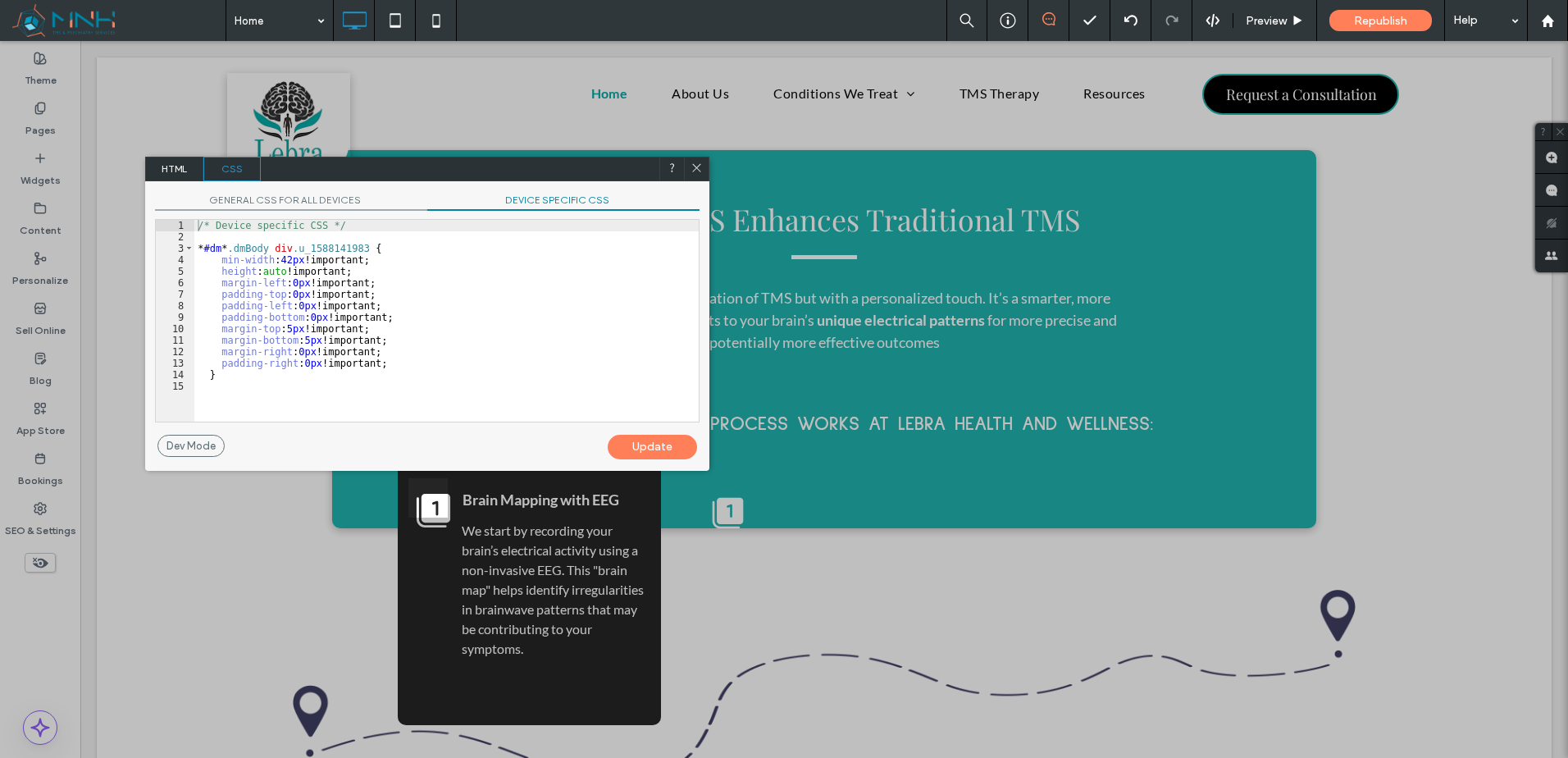
drag, startPoint x: 535, startPoint y: 251, endPoint x: 464, endPoint y: 258, distance: 71.3
click at [533, 251] on div "/* Device specific CSS */ * #dm * .dmBody div .u_1588141983 { min-width : 42 px…" at bounding box center [446, 332] width 504 height 225
drag, startPoint x: 464, startPoint y: 256, endPoint x: 535, endPoint y: 430, distance: 187.9
click at [535, 434] on div "GENERAL CSS FOR ALL DEVICES DEVICE SPECIFIC CSS Use with caution! Make sure you…" at bounding box center [427, 325] width 565 height 290
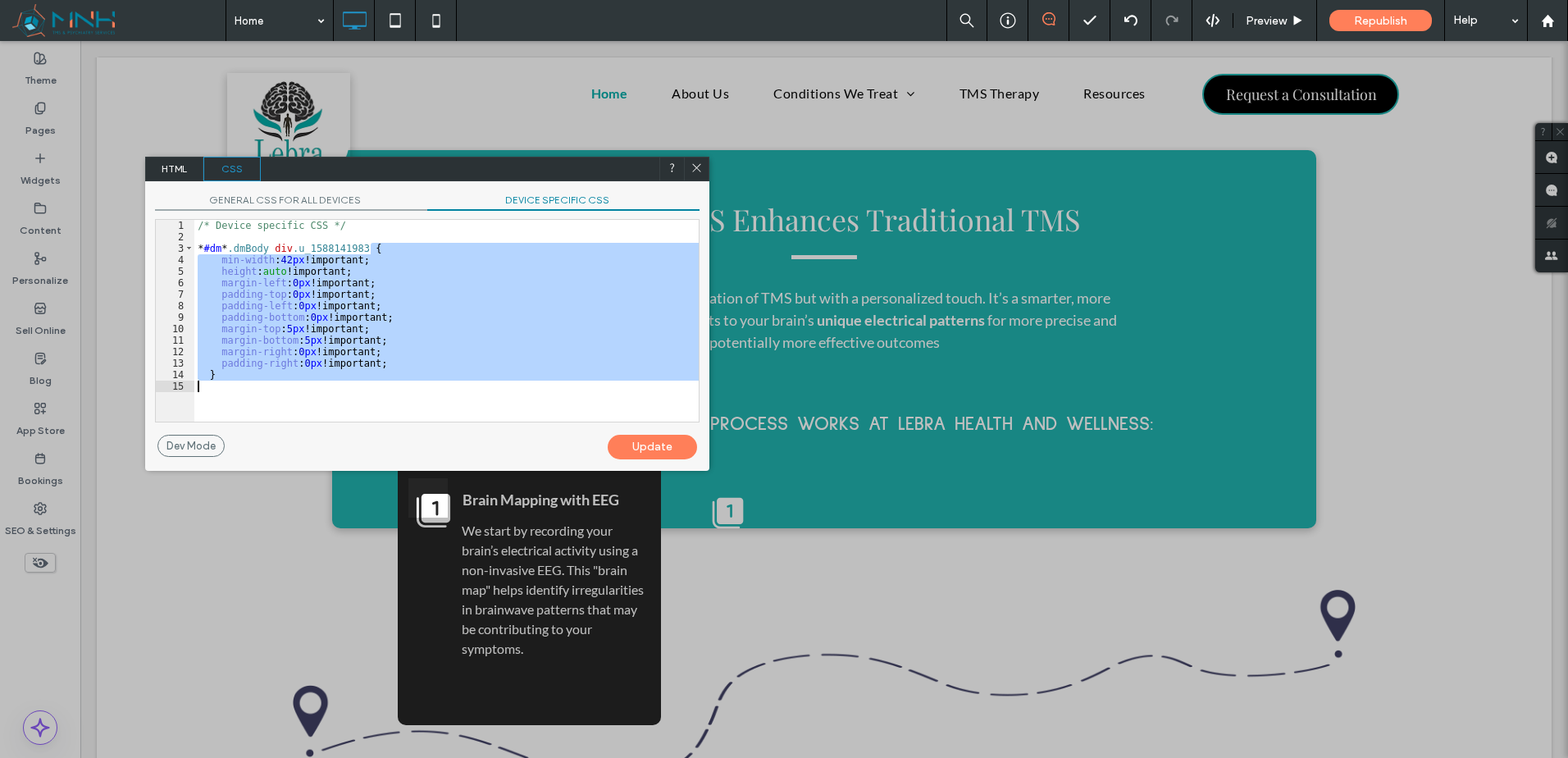
drag, startPoint x: 465, startPoint y: 247, endPoint x: 644, endPoint y: 336, distance: 199.9
click at [558, 473] on body ".wqwq-1{fill:#231f20;} .cls-1q, .cls-2q { fill-rule: evenodd; } .cls-2q { fill:…" at bounding box center [784, 379] width 1568 height 758
click at [692, 160] on div at bounding box center [698, 169] width 25 height 25
click at [690, 164] on div at bounding box center [698, 169] width 25 height 25
click at [695, 168] on icon at bounding box center [698, 167] width 12 height 12
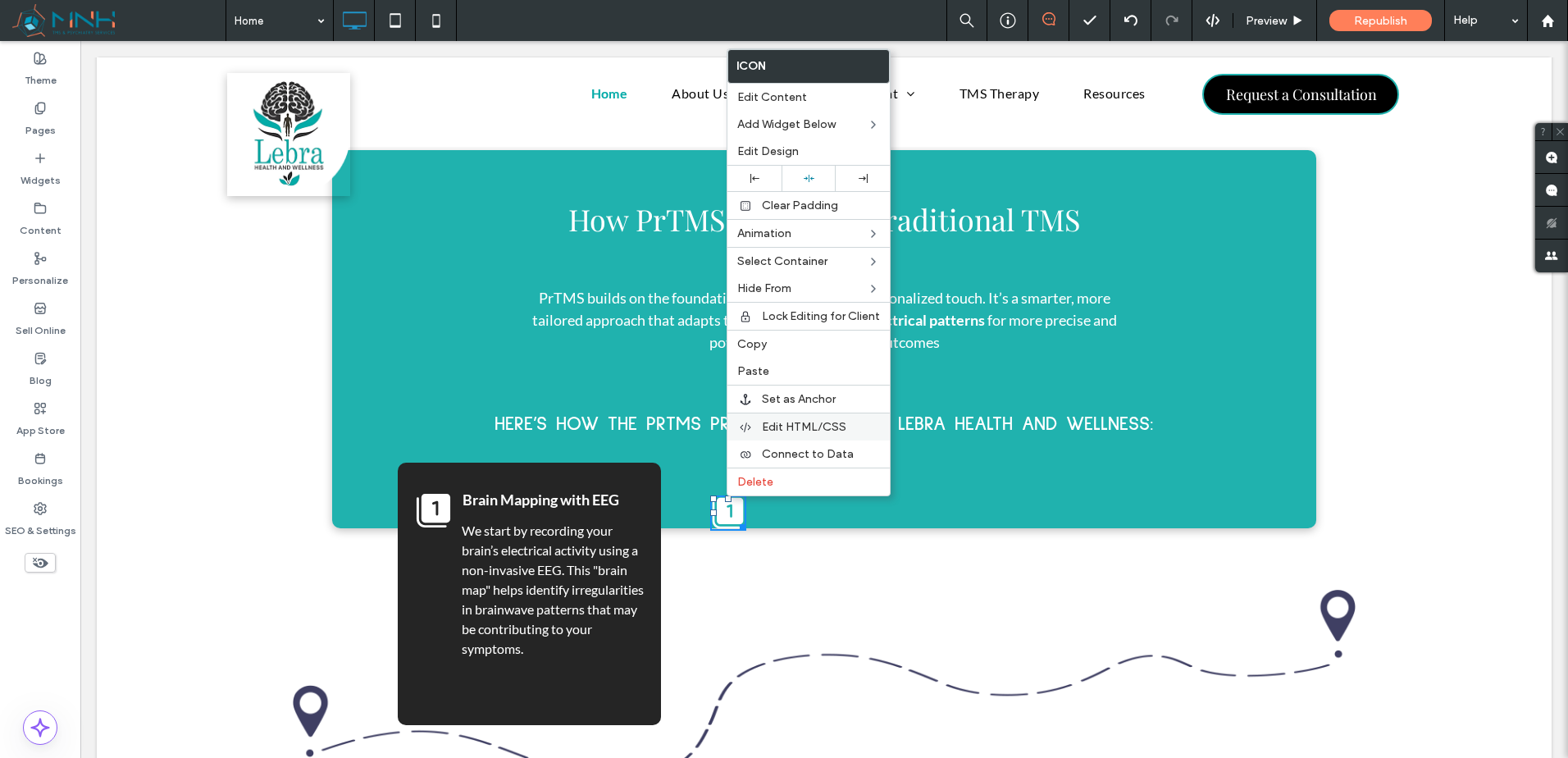
click at [839, 430] on span "Edit HTML/CSS" at bounding box center [804, 427] width 84 height 14
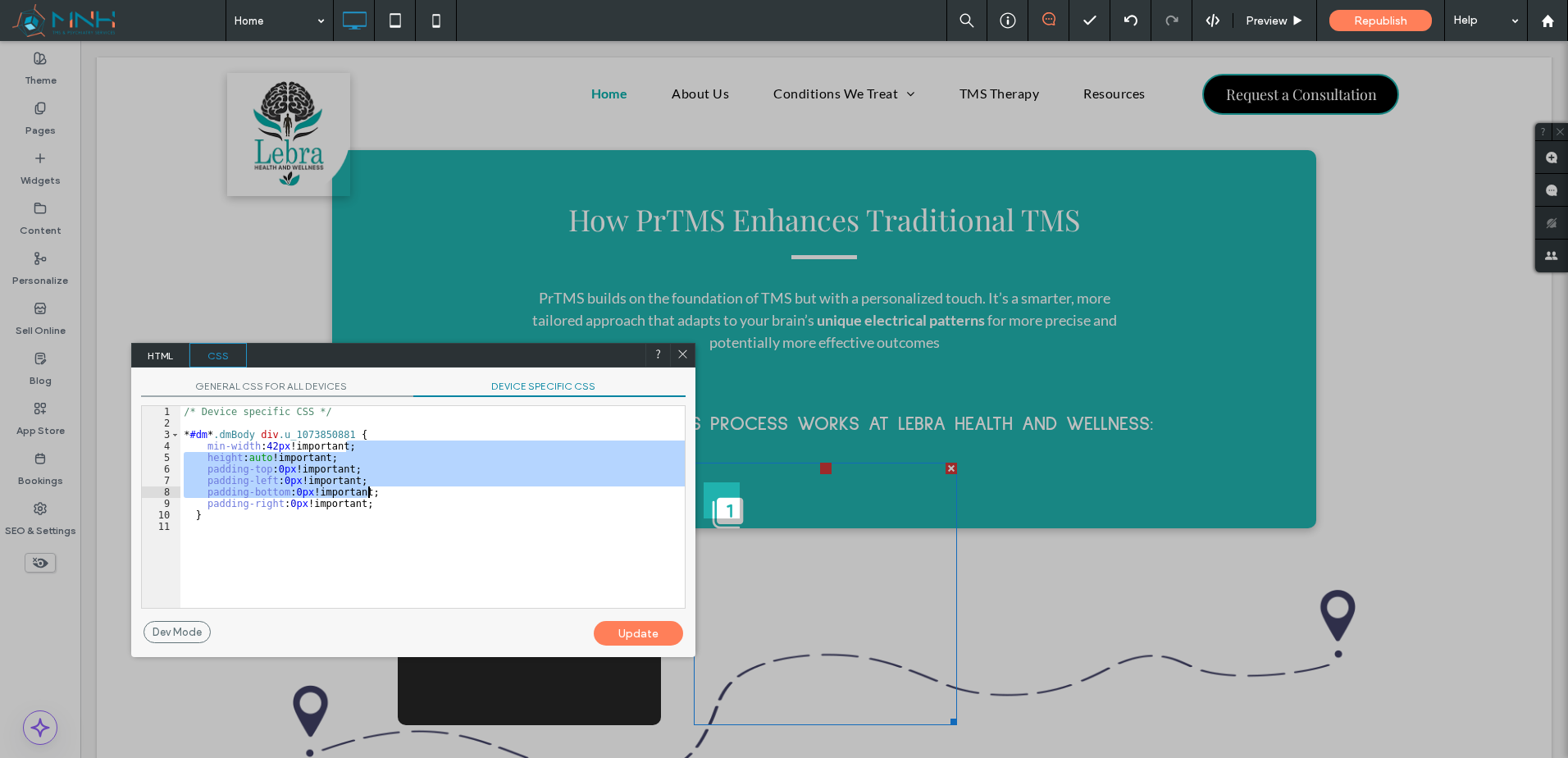
drag, startPoint x: 429, startPoint y: 442, endPoint x: 460, endPoint y: 496, distance: 62.3
click at [460, 496] on div "/* Device specific CSS */ * #dm * .dmBody div .u_1073850881 { min-width : 42 px…" at bounding box center [433, 519] width 504 height 225
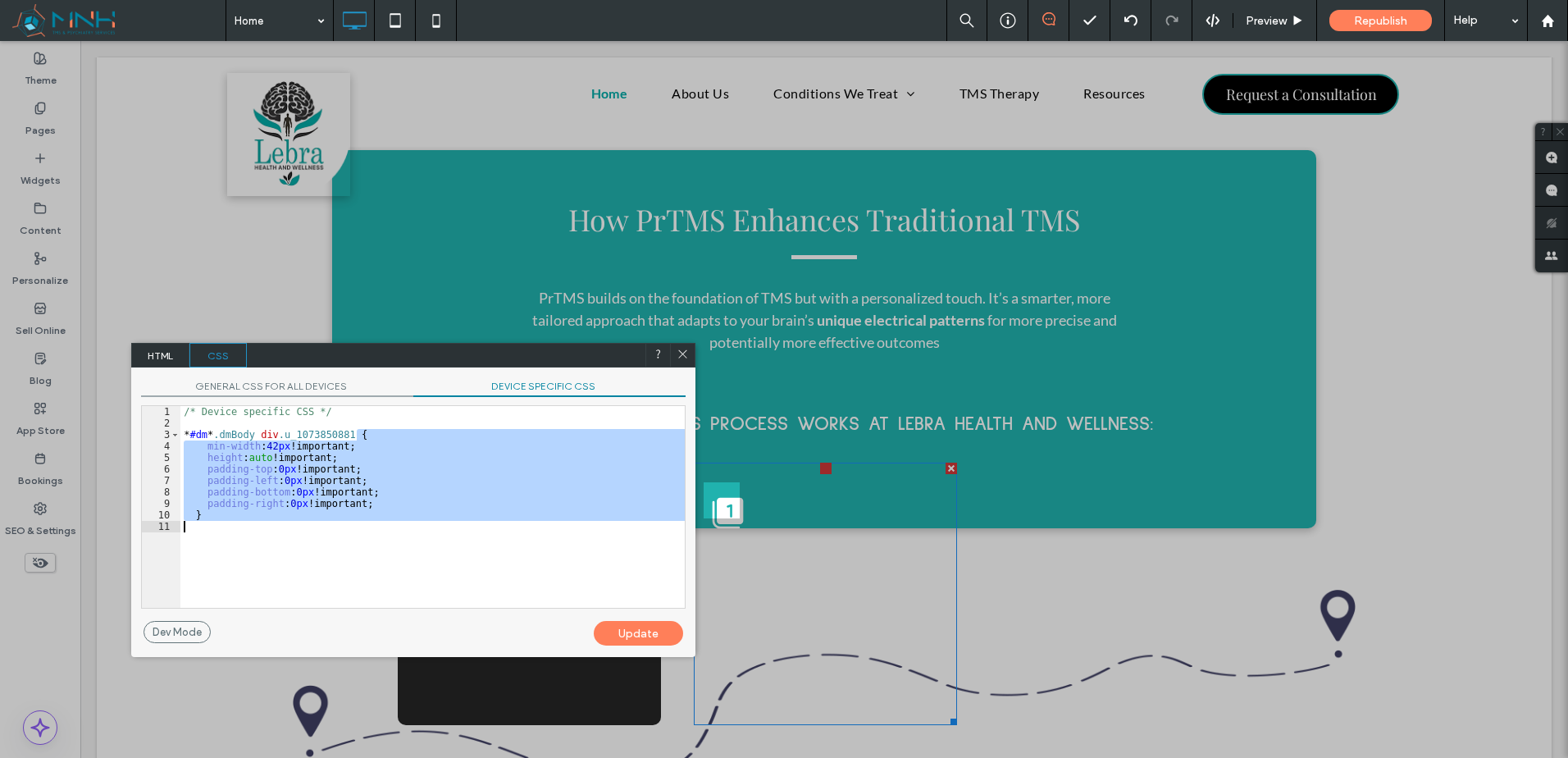
drag, startPoint x: 434, startPoint y: 434, endPoint x: 542, endPoint y: 604, distance: 201.4
click at [540, 623] on div "GENERAL CSS FOR ALL DEVICES DEVICE SPECIFIC CSS Use with caution! Make sure you…" at bounding box center [413, 512] width 565 height 290
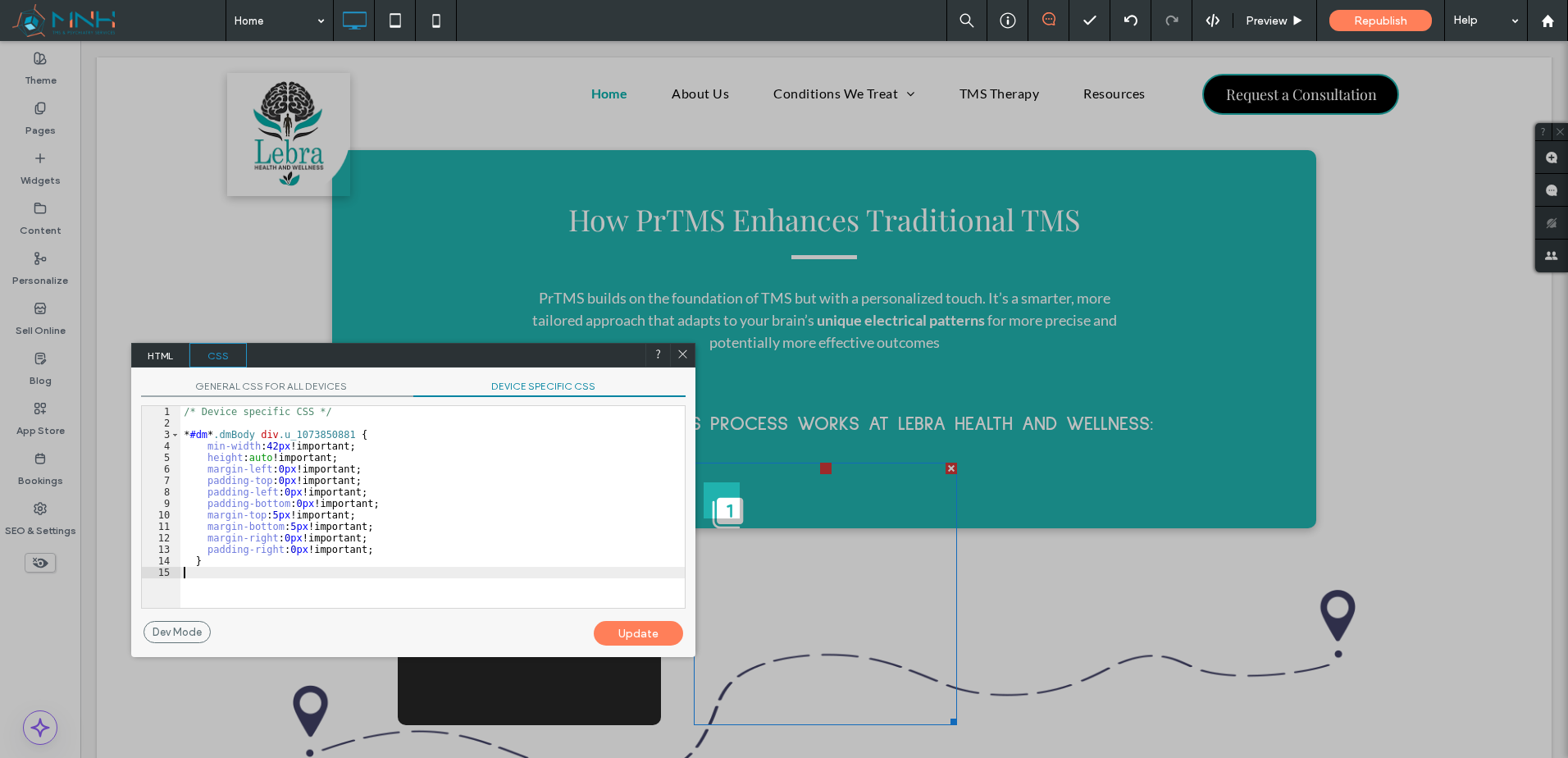
click at [624, 622] on div "Update" at bounding box center [638, 633] width 90 height 25
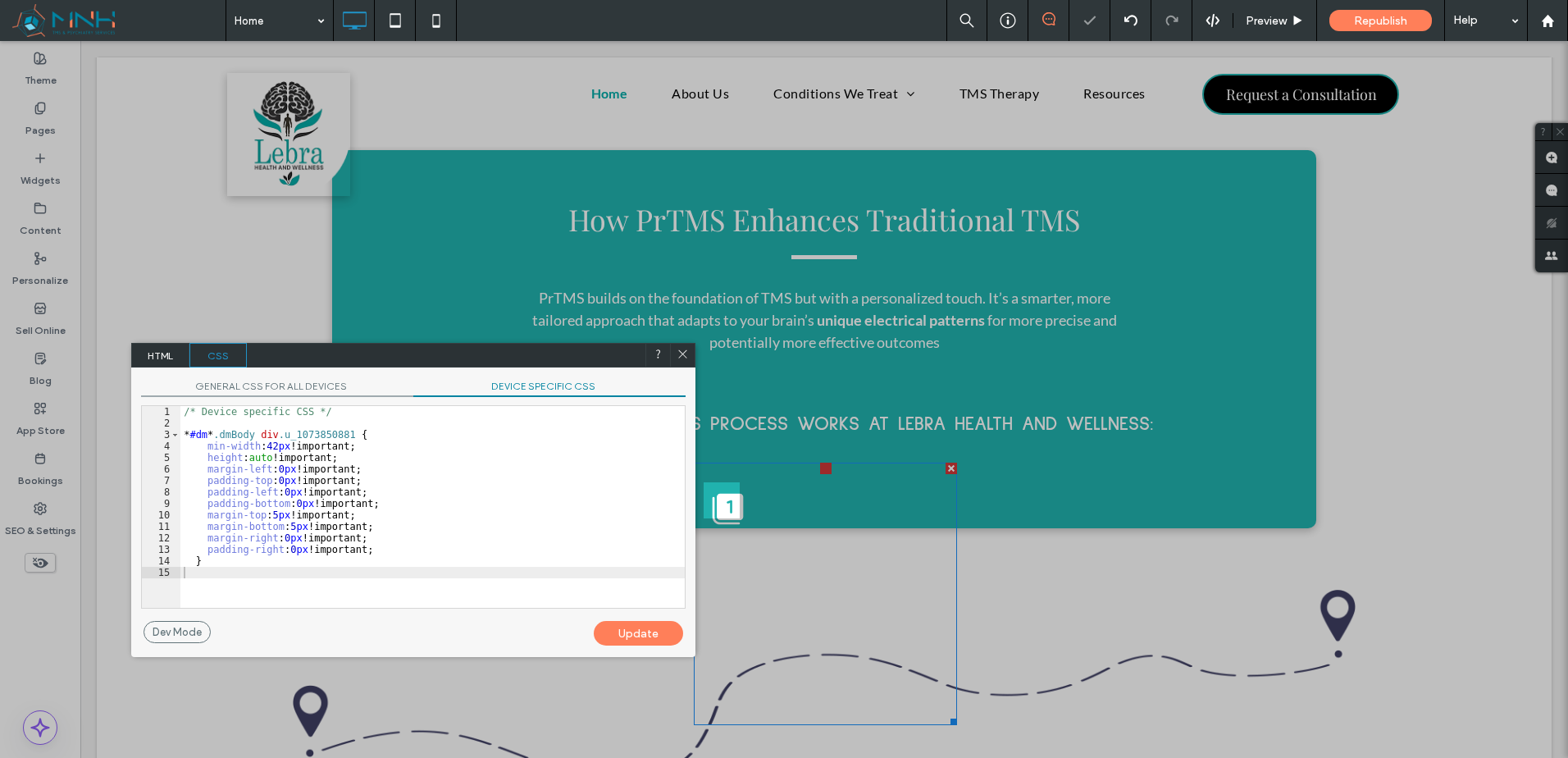
drag, startPoint x: 679, startPoint y: 348, endPoint x: 614, endPoint y: 308, distance: 76.3
click at [679, 348] on icon at bounding box center [683, 354] width 12 height 12
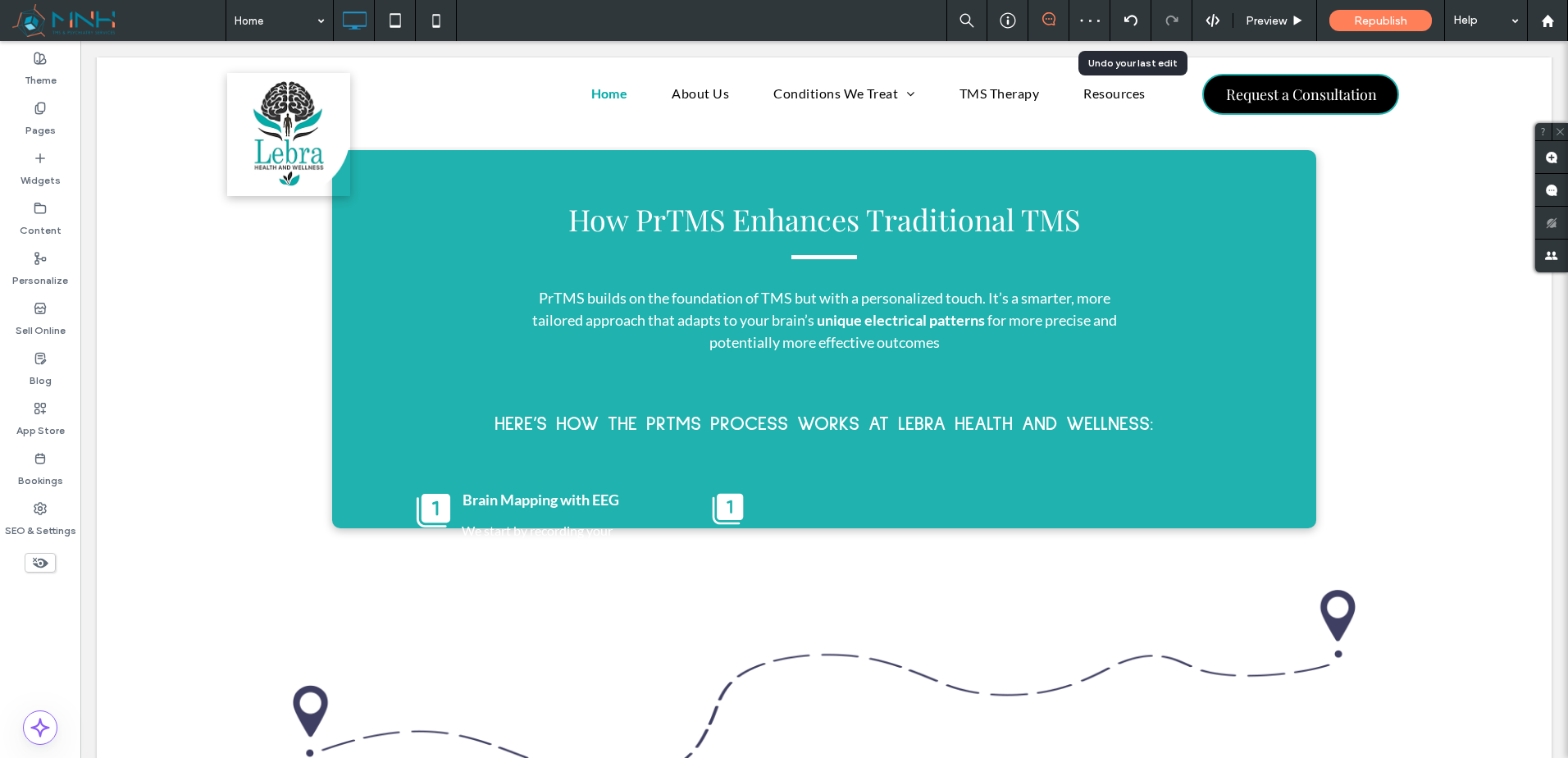
click at [1136, 17] on icon at bounding box center [1131, 20] width 13 height 13
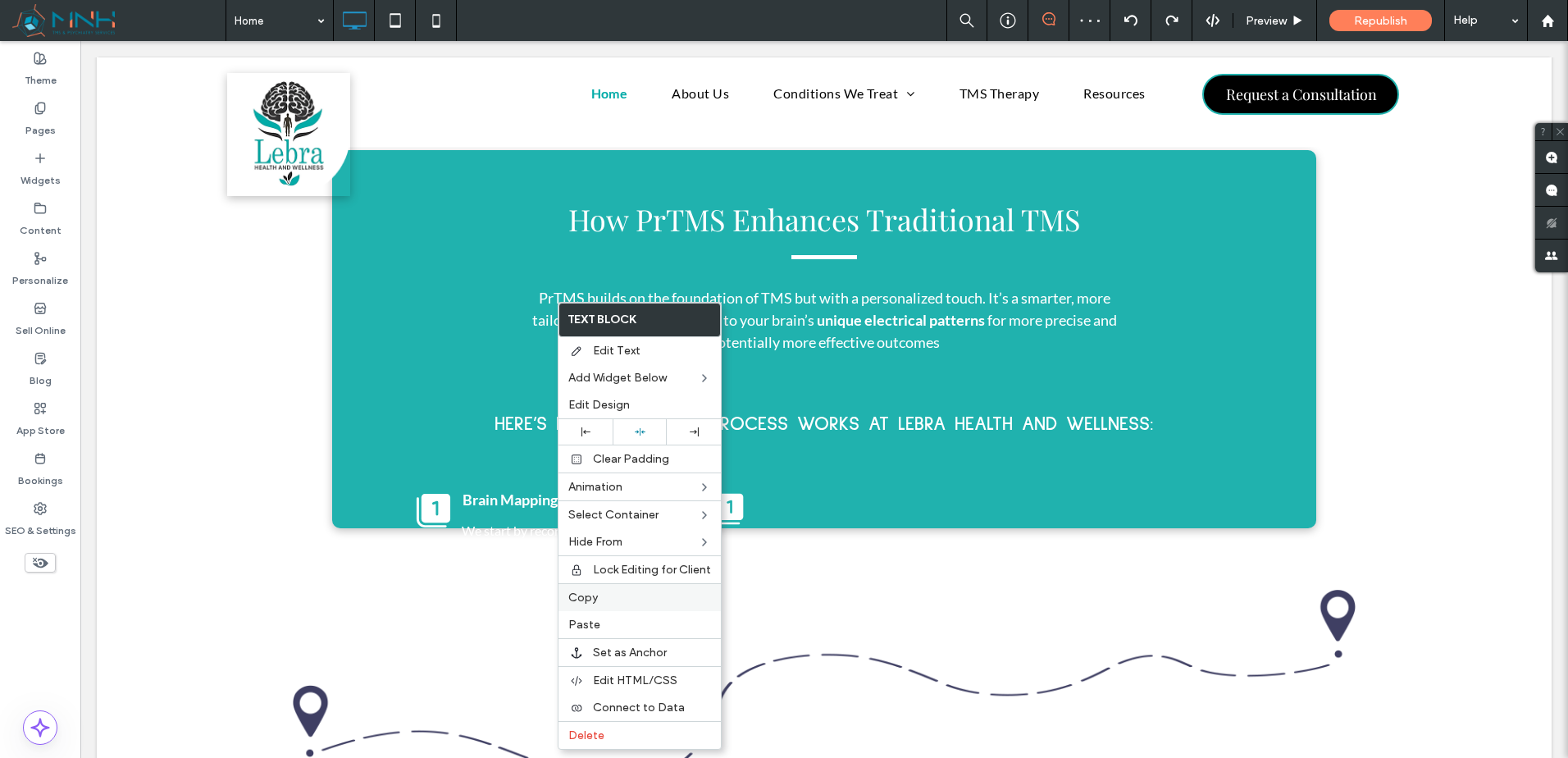
click at [643, 598] on label "Copy" at bounding box center [639, 598] width 143 height 14
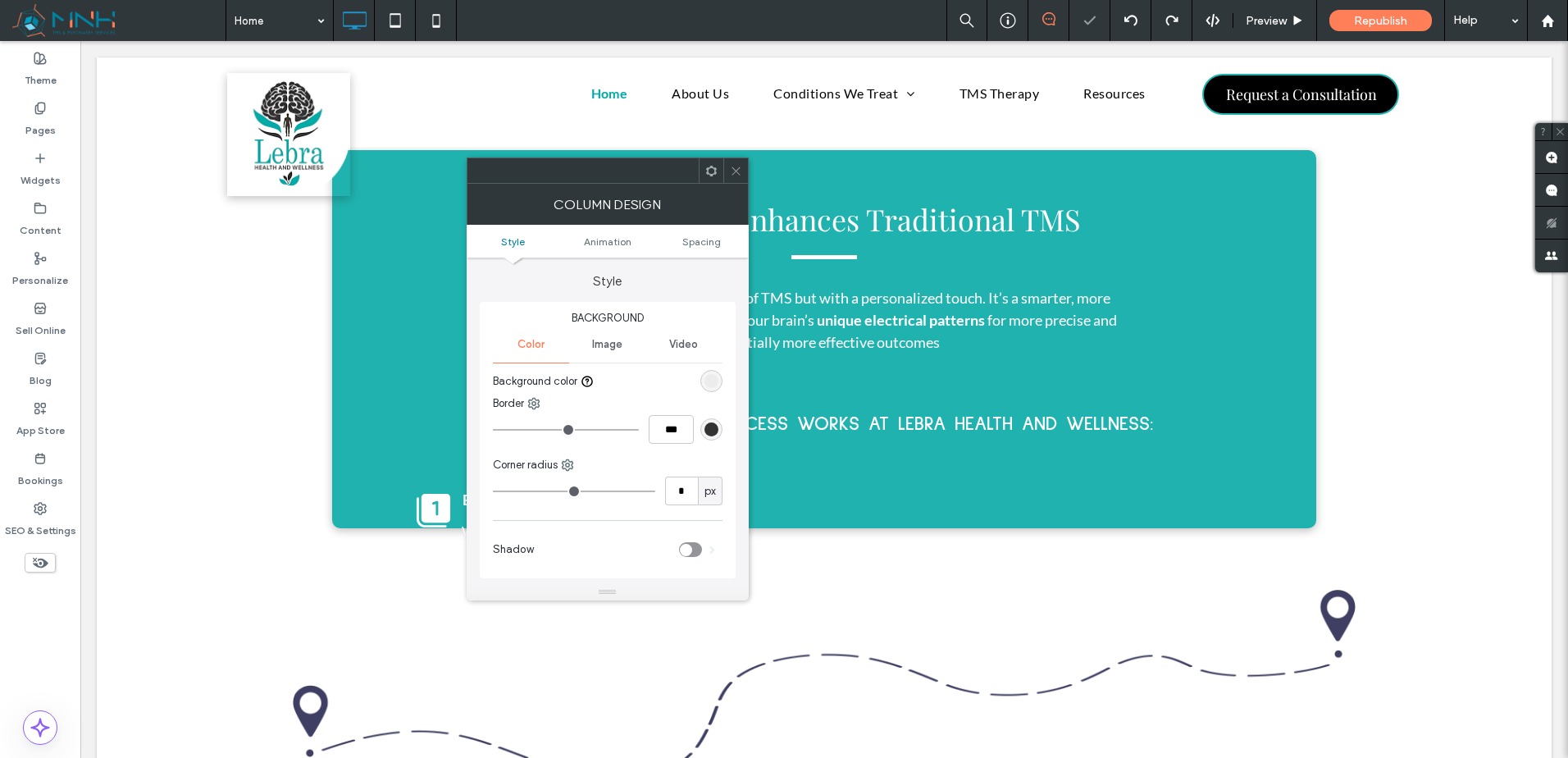
drag, startPoint x: 712, startPoint y: 176, endPoint x: 719, endPoint y: 182, distance: 9.2
click at [713, 176] on icon at bounding box center [712, 171] width 12 height 12
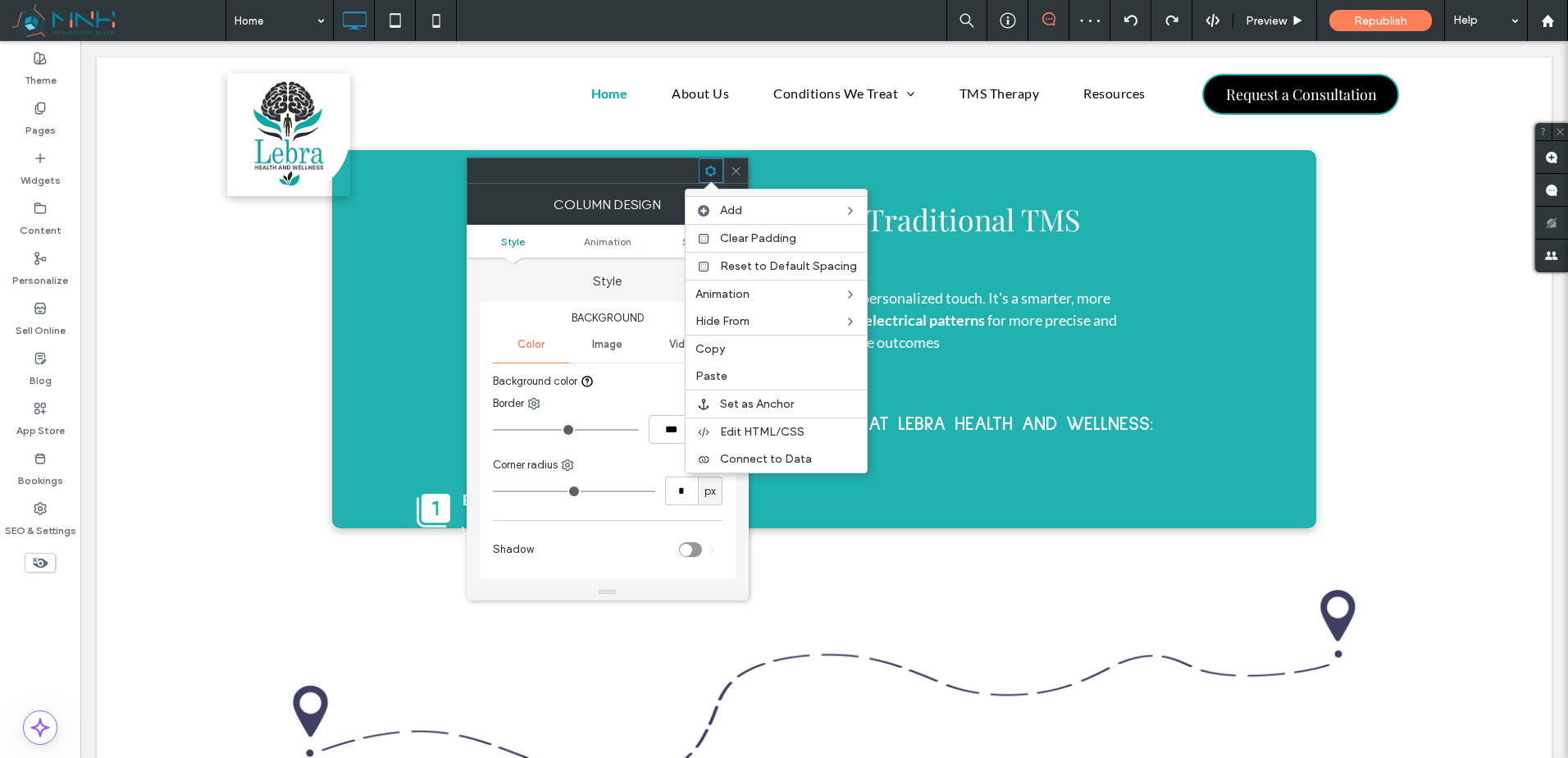
drag, startPoint x: 745, startPoint y: 379, endPoint x: 616, endPoint y: 488, distance: 168.9
click at [743, 379] on label "Paste" at bounding box center [776, 376] width 161 height 14
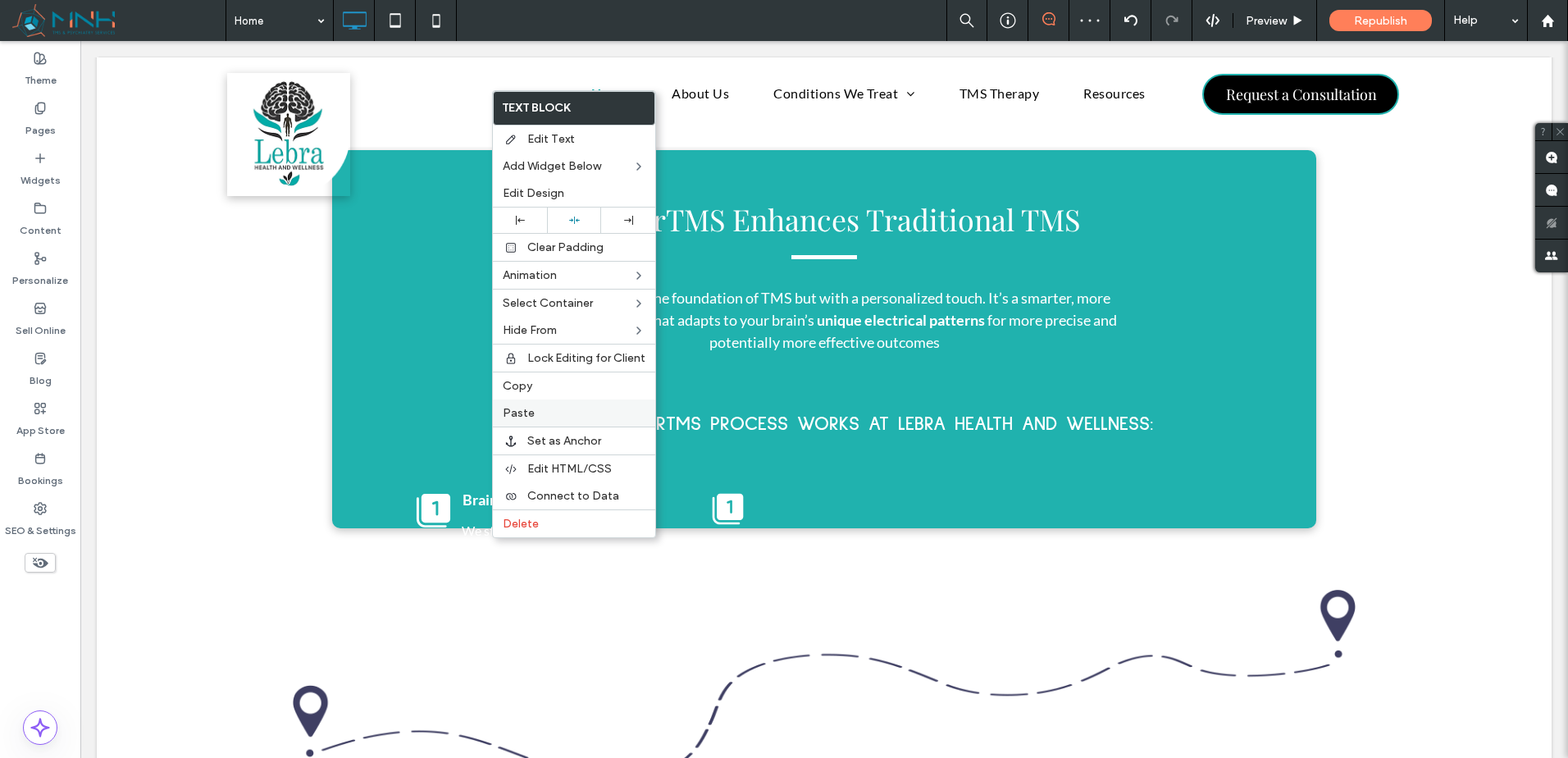
drag, startPoint x: 524, startPoint y: 392, endPoint x: 590, endPoint y: 408, distance: 67.9
click at [525, 392] on span "Copy" at bounding box center [517, 386] width 29 height 14
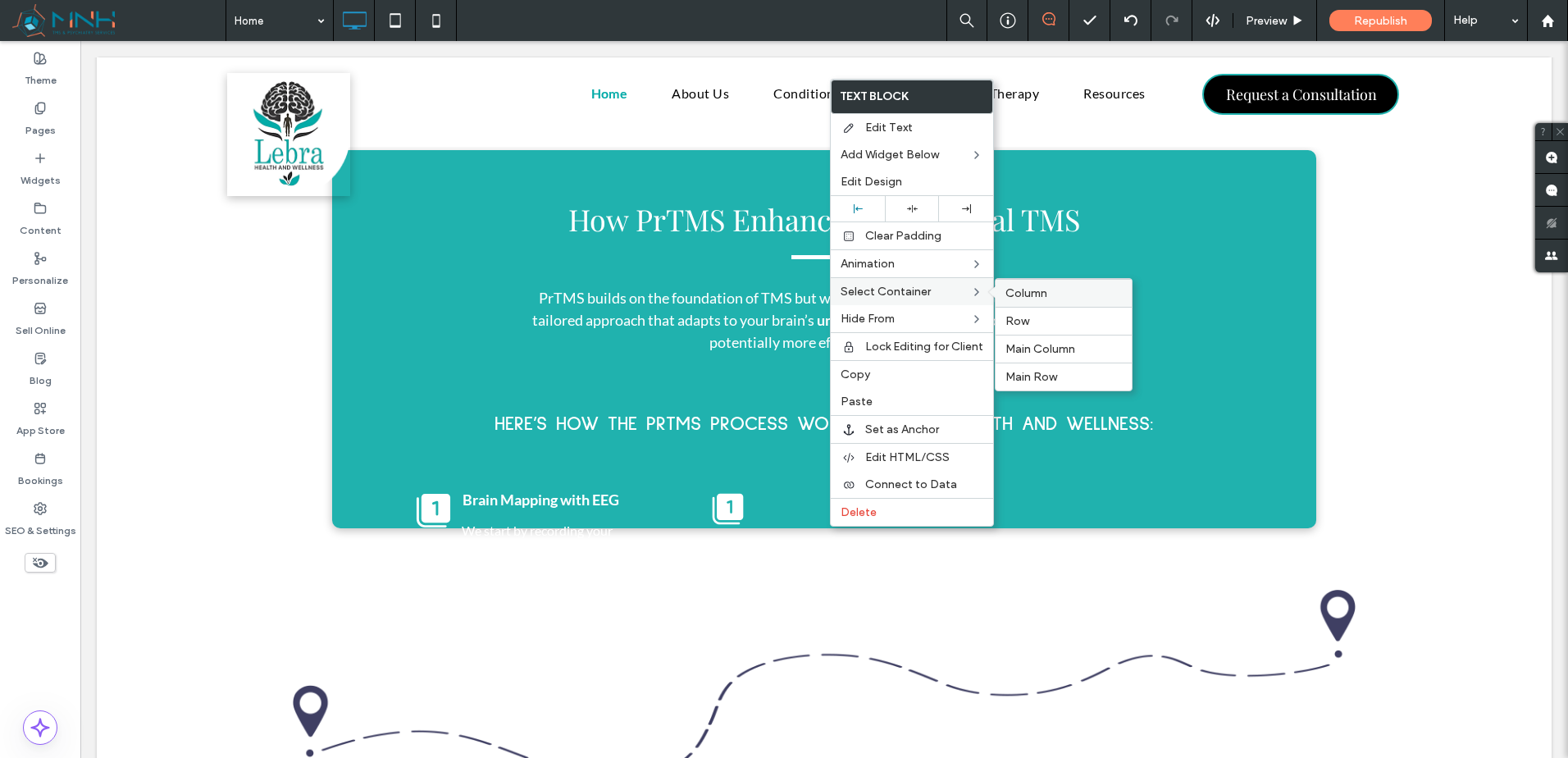
click at [1041, 293] on span "Column" at bounding box center [1026, 293] width 42 height 14
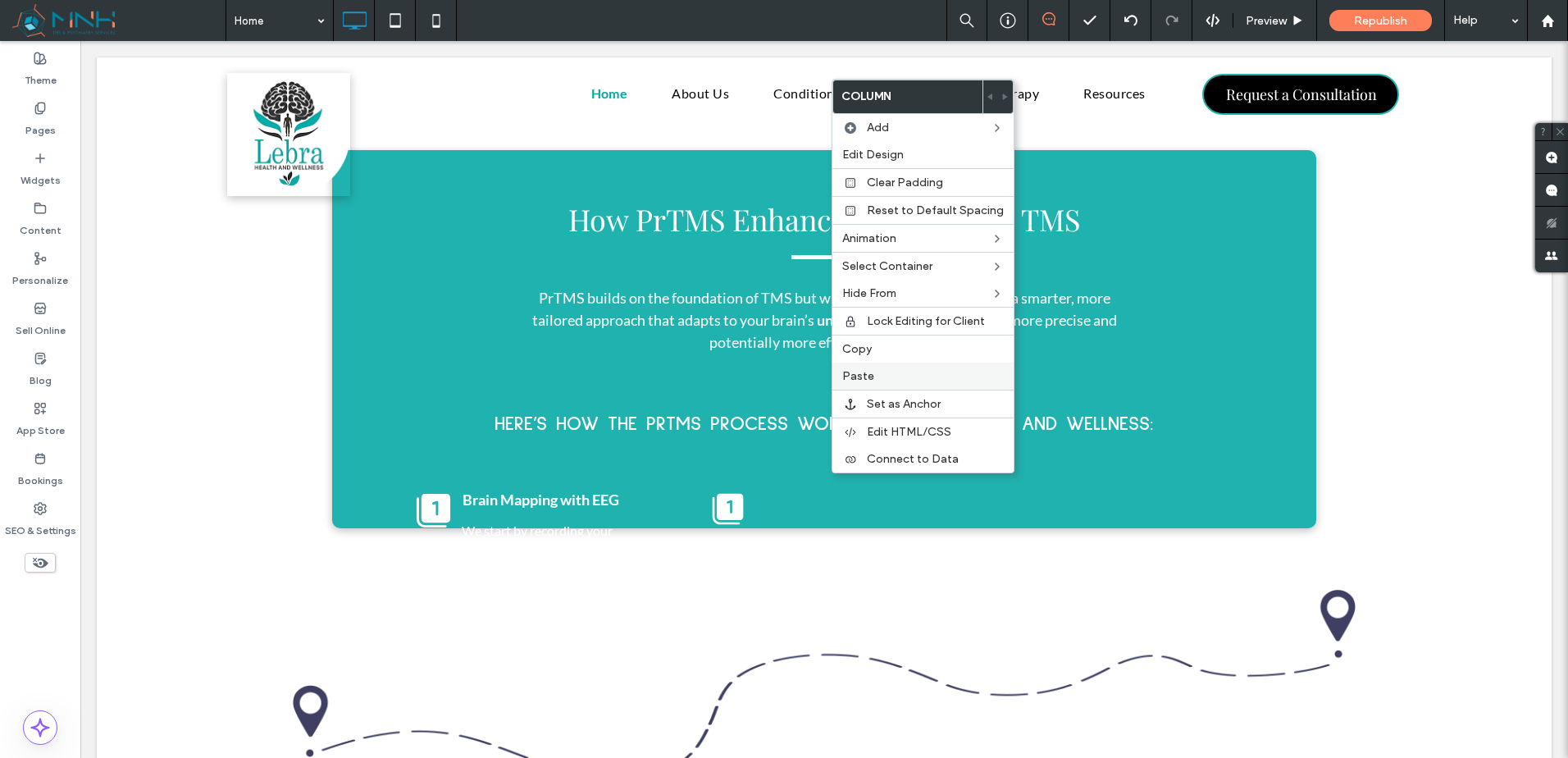
click at [901, 376] on label "Paste" at bounding box center [923, 376] width 161 height 14
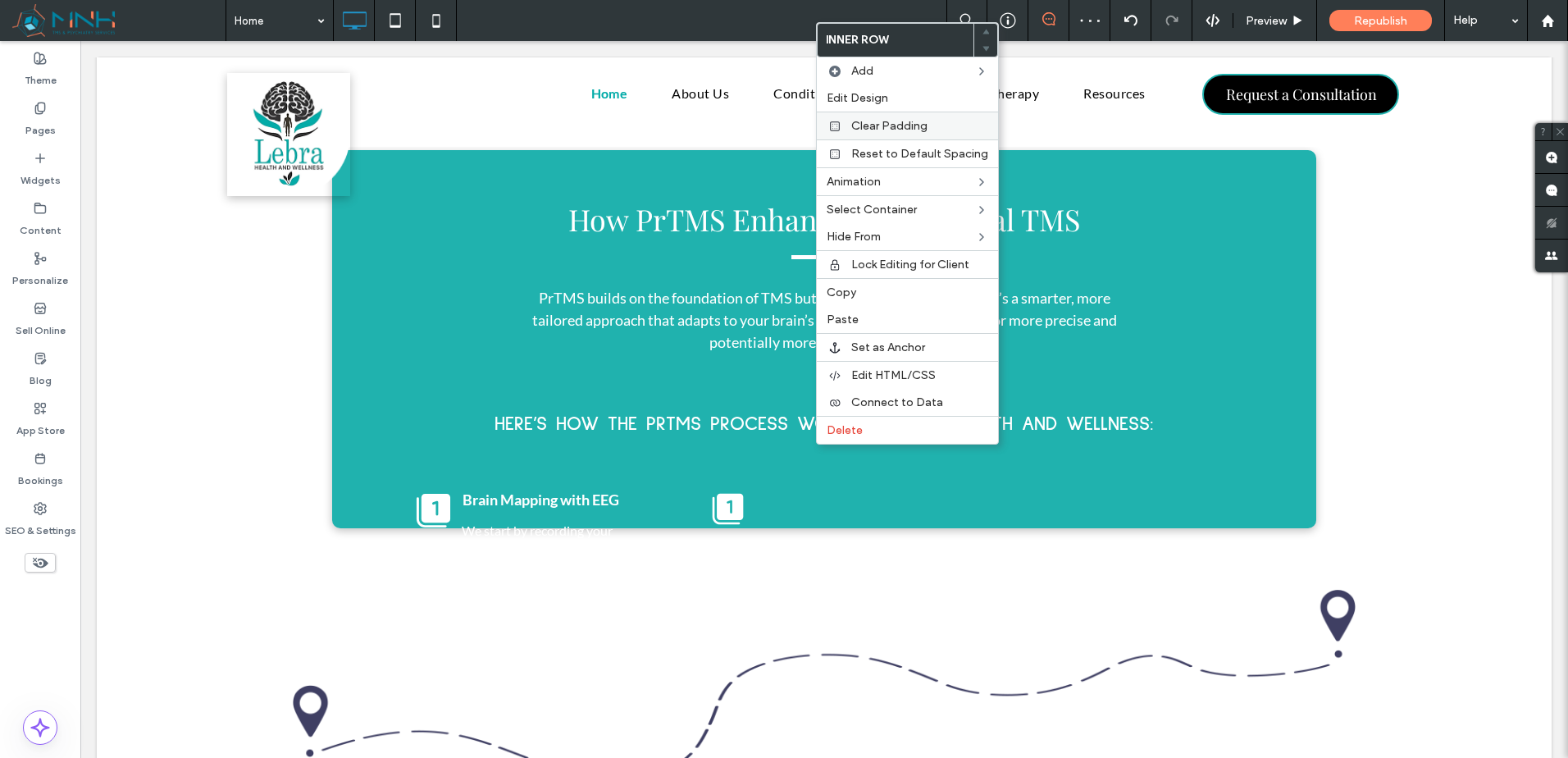
click at [893, 121] on span "Clear Padding" at bounding box center [889, 126] width 76 height 14
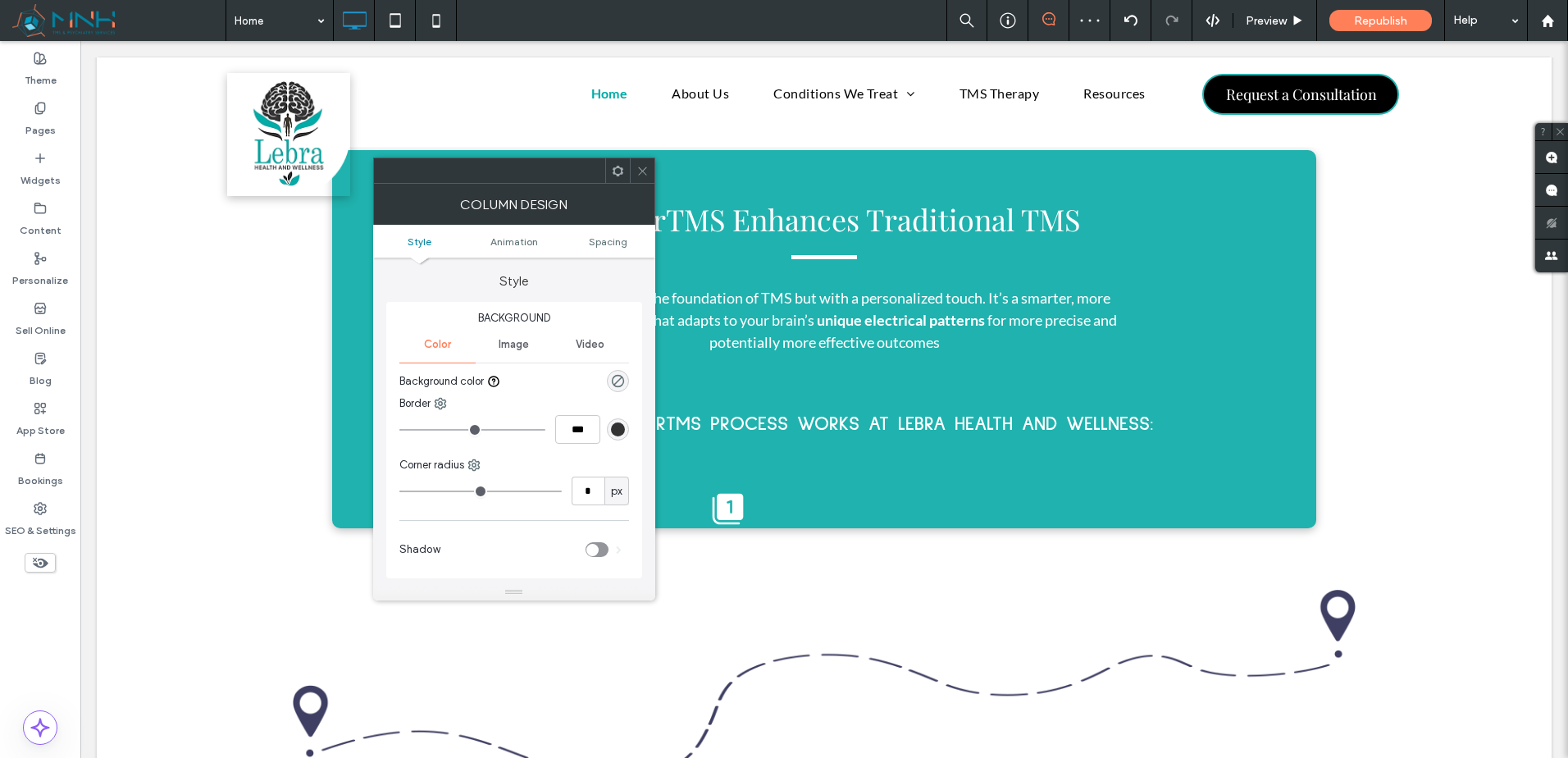
drag, startPoint x: 620, startPoint y: 379, endPoint x: 598, endPoint y: 273, distance: 108.3
click at [620, 379] on icon "rgba(0, 0, 0, 0)" at bounding box center [618, 381] width 14 height 14
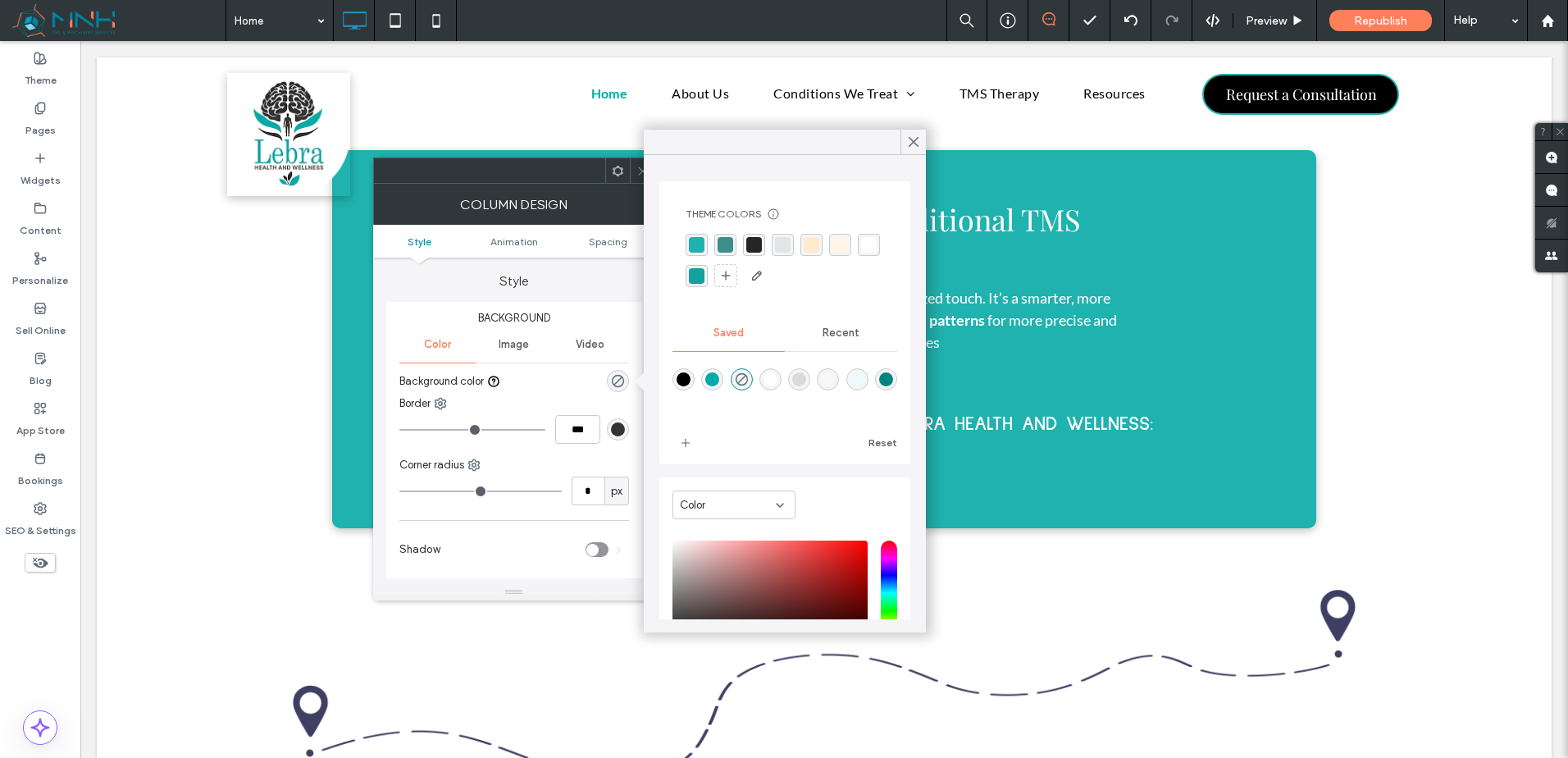
click at [752, 247] on div "rgba(37,37,37,1)" at bounding box center [754, 245] width 16 height 16
click at [636, 168] on icon at bounding box center [643, 171] width 12 height 12
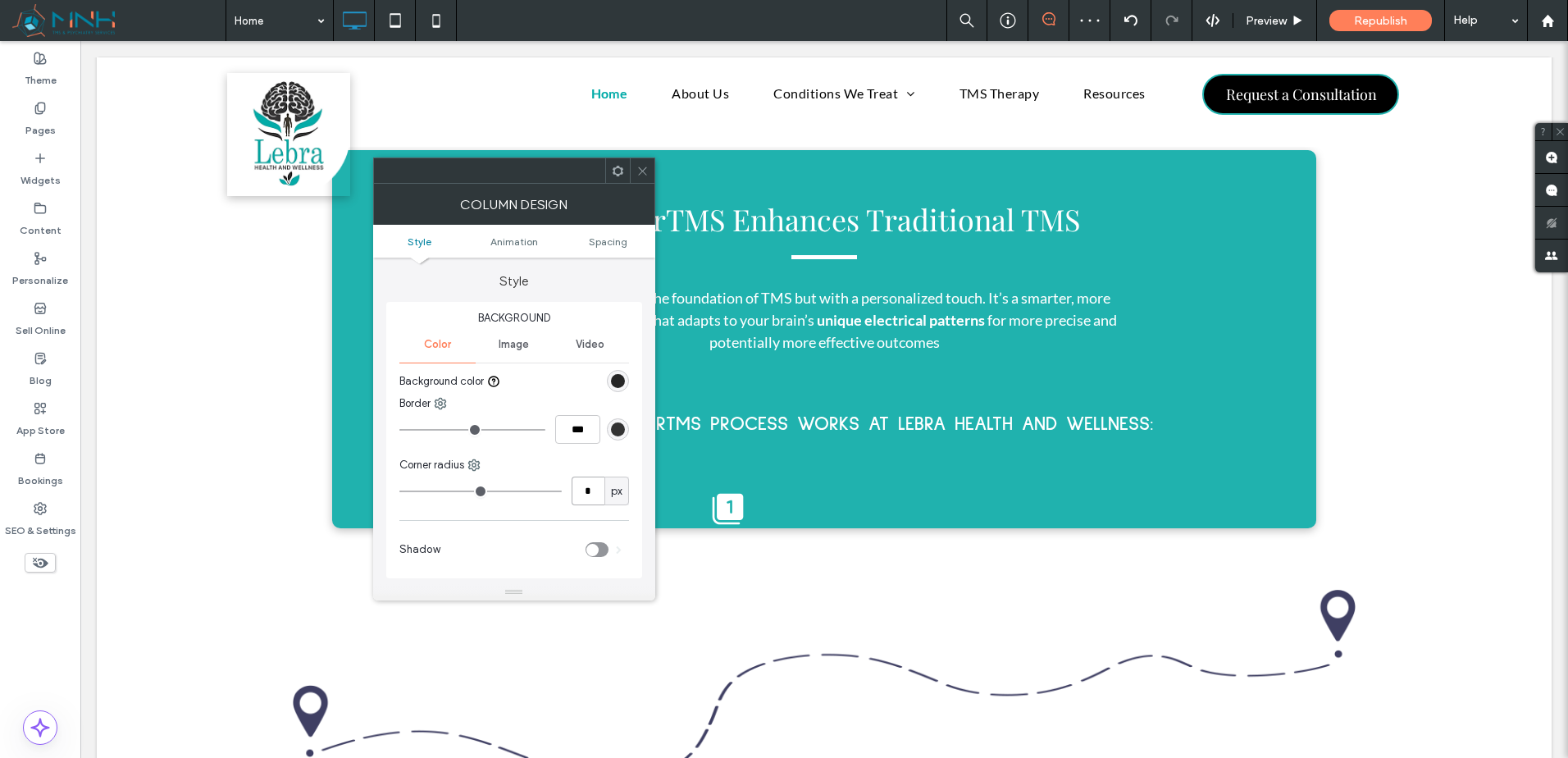
click at [582, 496] on input "*" at bounding box center [588, 491] width 33 height 28
click at [576, 495] on input "*" at bounding box center [588, 491] width 33 height 28
type input "**"
click at [576, 467] on div "Corner radius" at bounding box center [514, 465] width 230 height 17
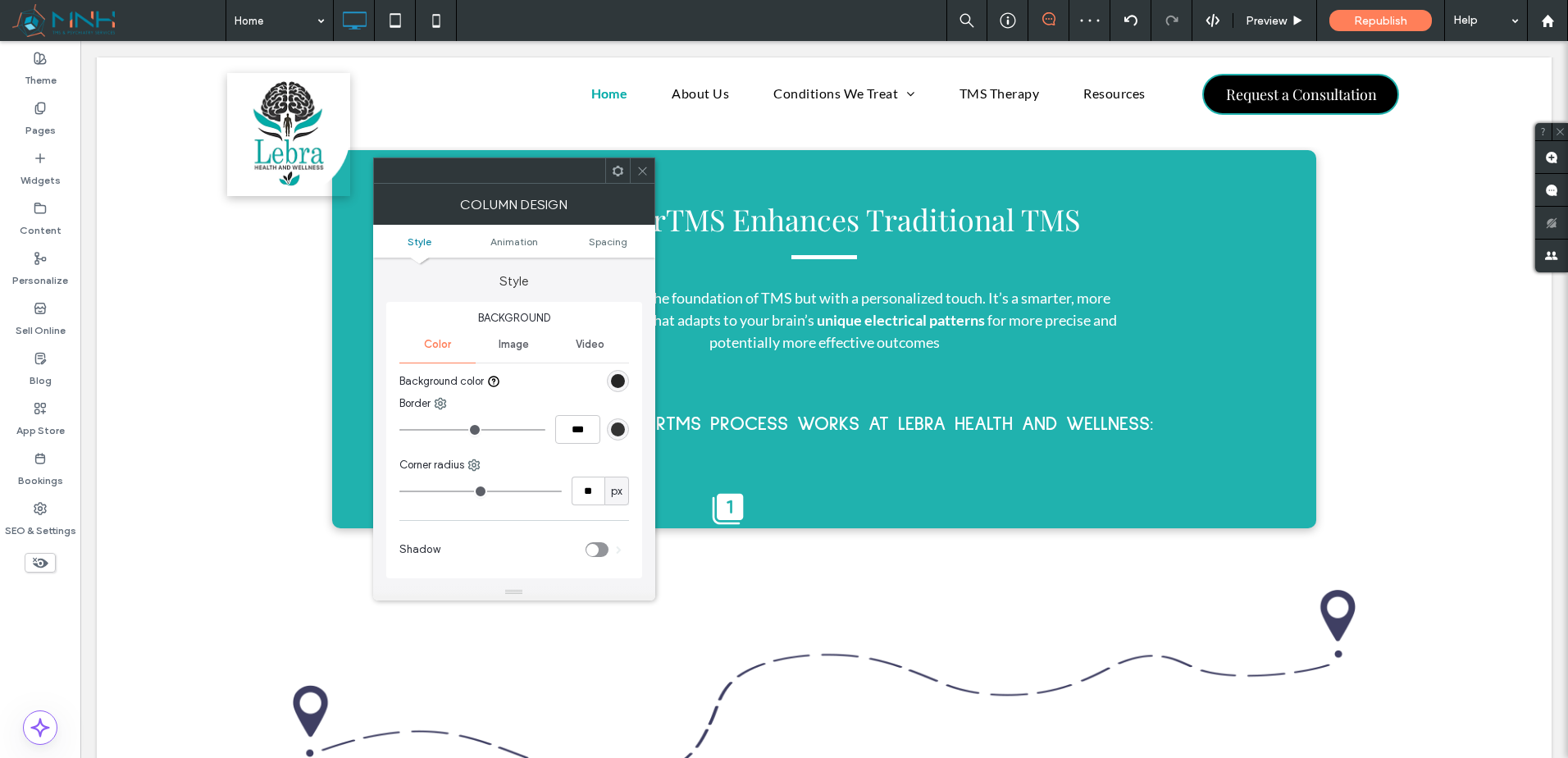
click at [646, 182] on span at bounding box center [643, 171] width 12 height 25
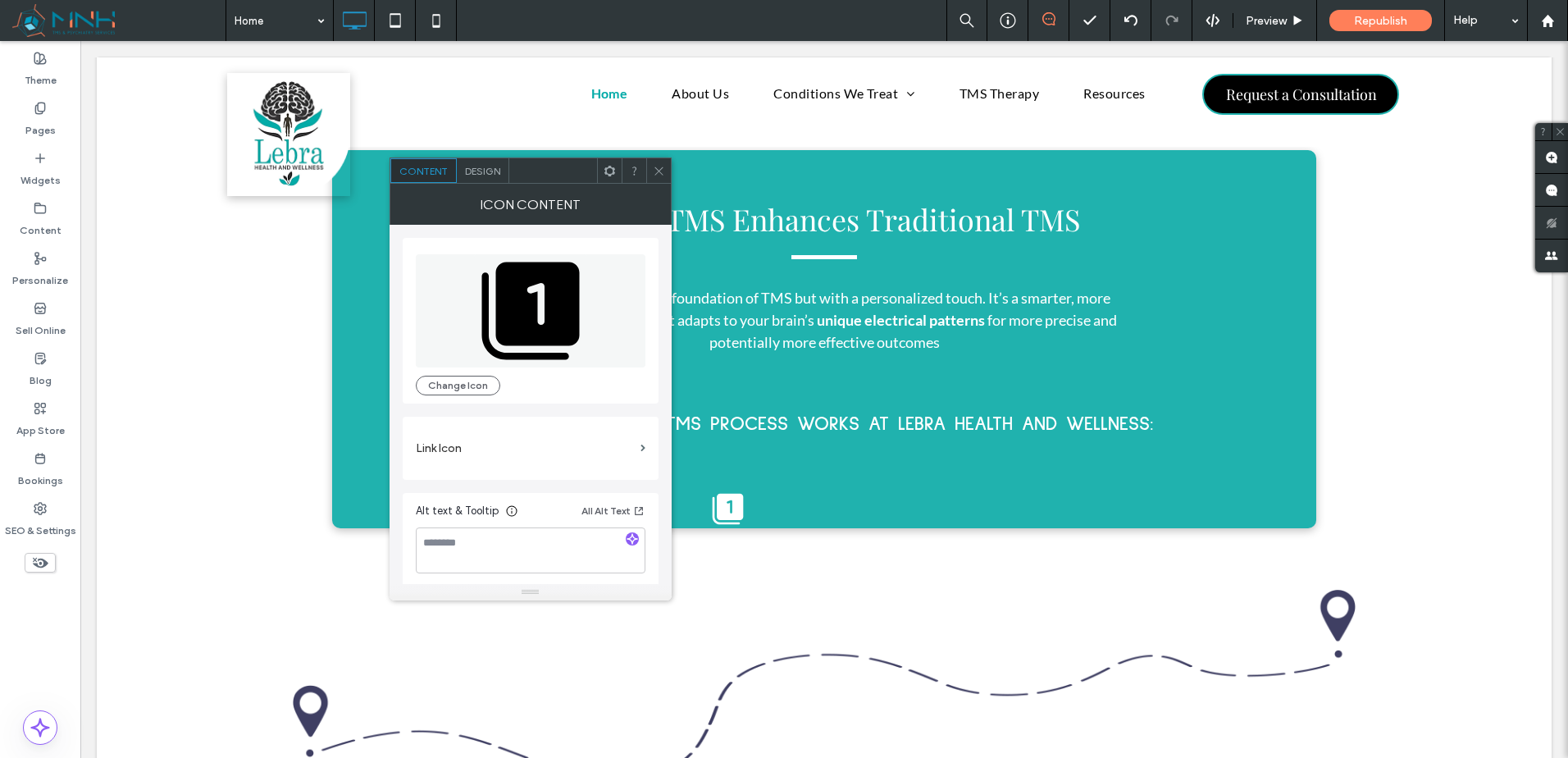
click at [490, 333] on icon at bounding box center [531, 311] width 113 height 113
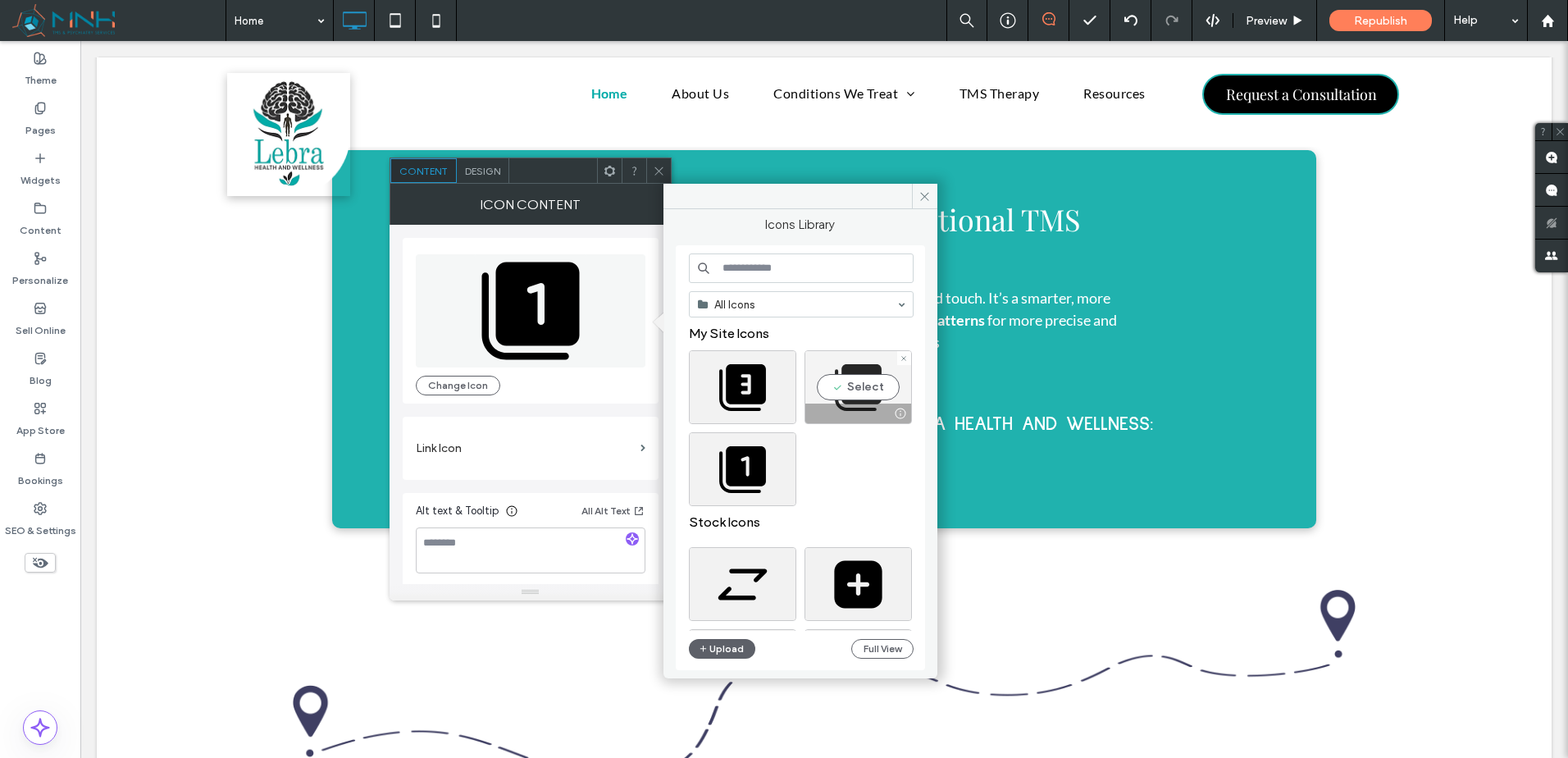
click at [856, 389] on div "Select" at bounding box center [858, 387] width 107 height 74
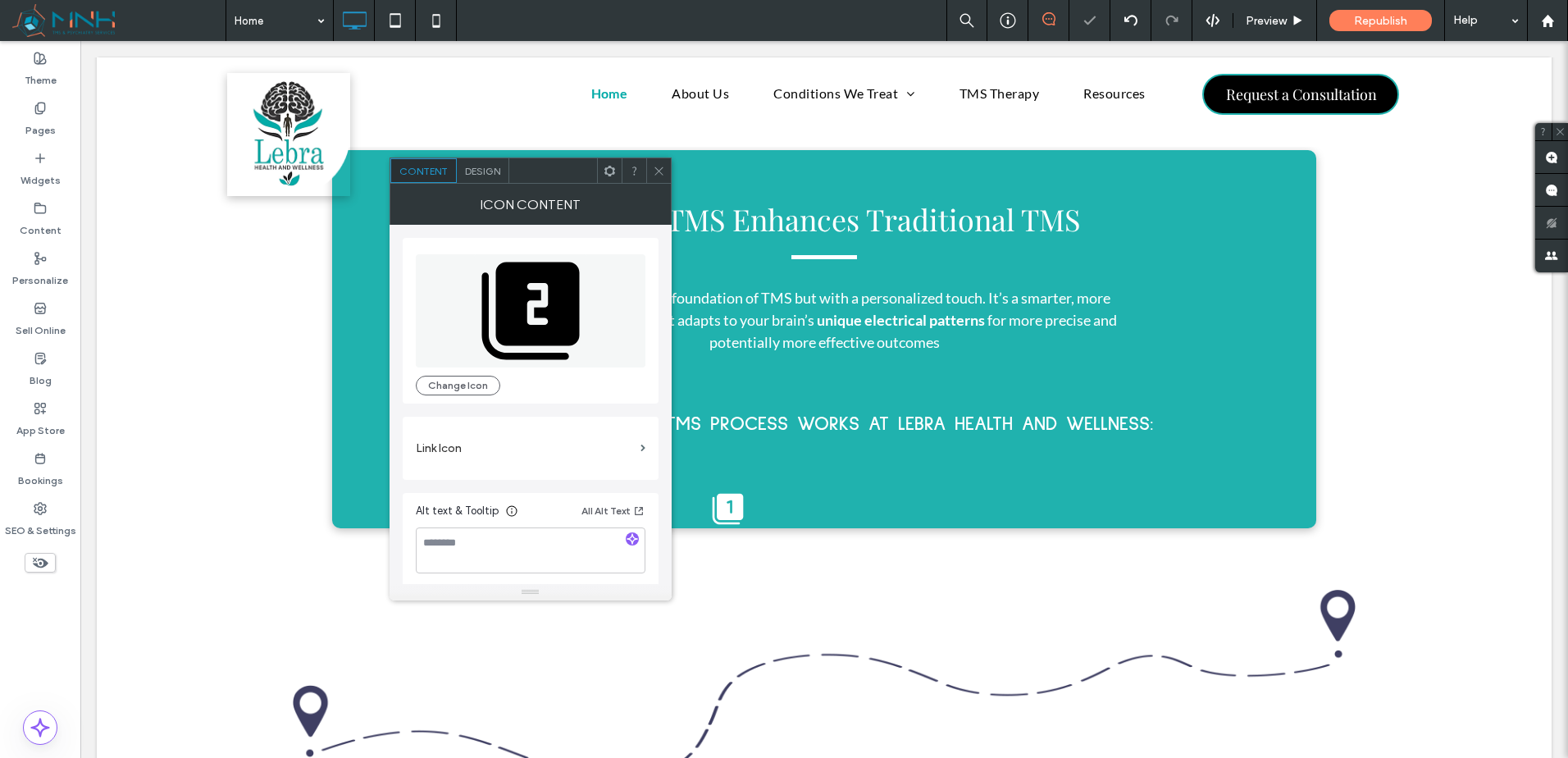
click at [657, 165] on icon at bounding box center [659, 171] width 12 height 12
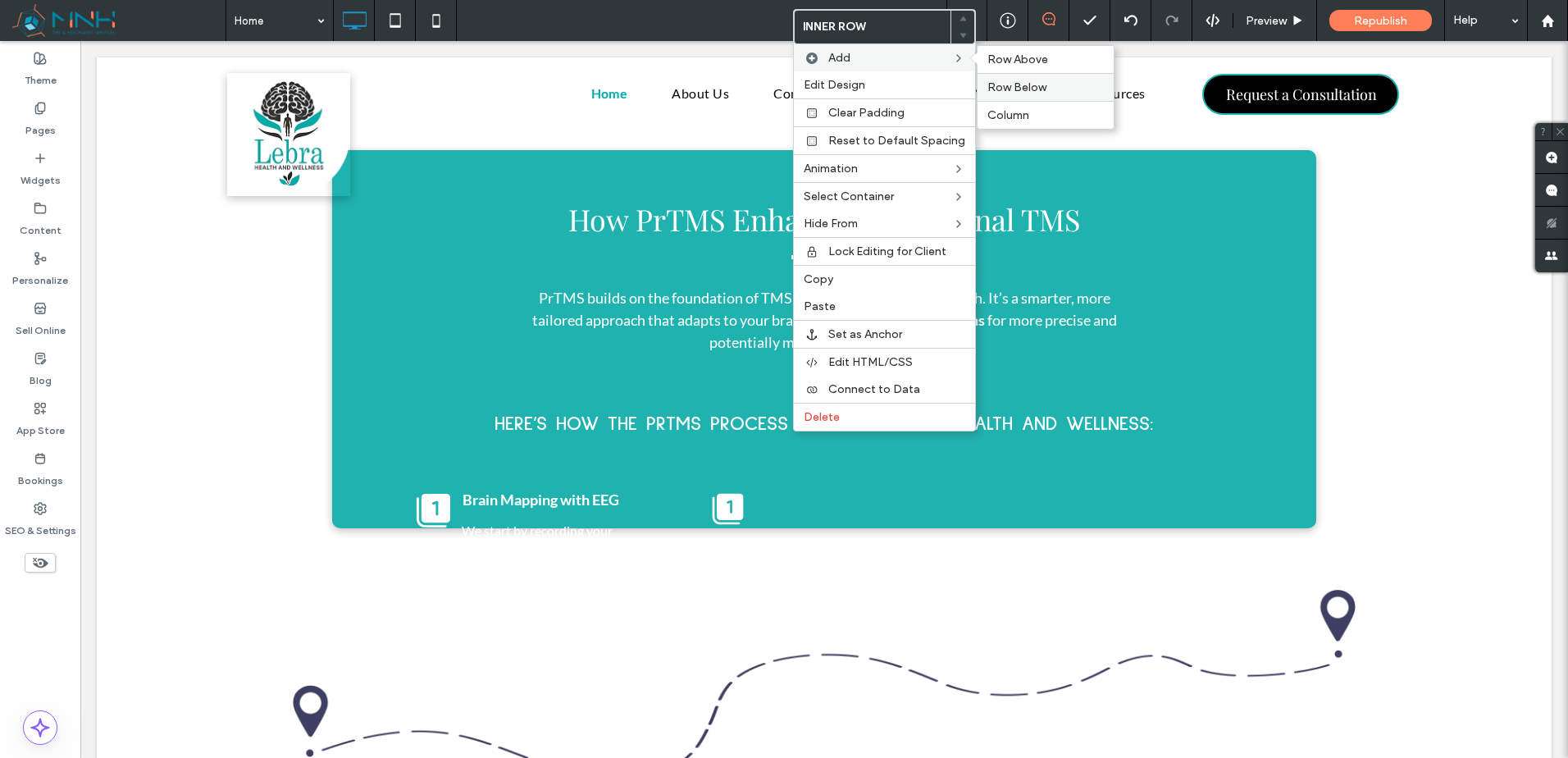
click at [1032, 88] on span "Row Below" at bounding box center [1017, 88] width 59 height 14
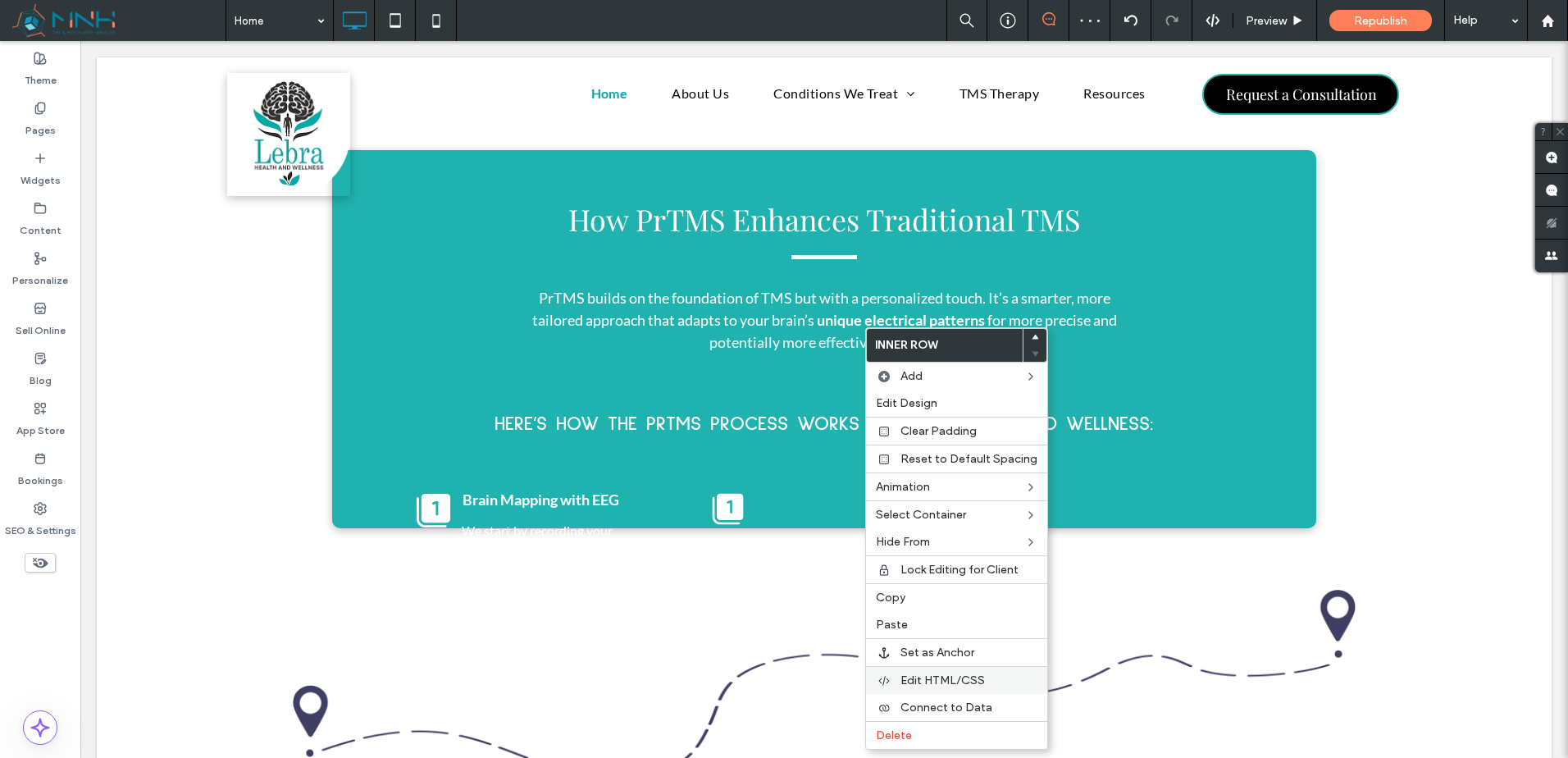
click at [961, 672] on div "Edit HTML/CSS" at bounding box center [956, 679] width 181 height 27
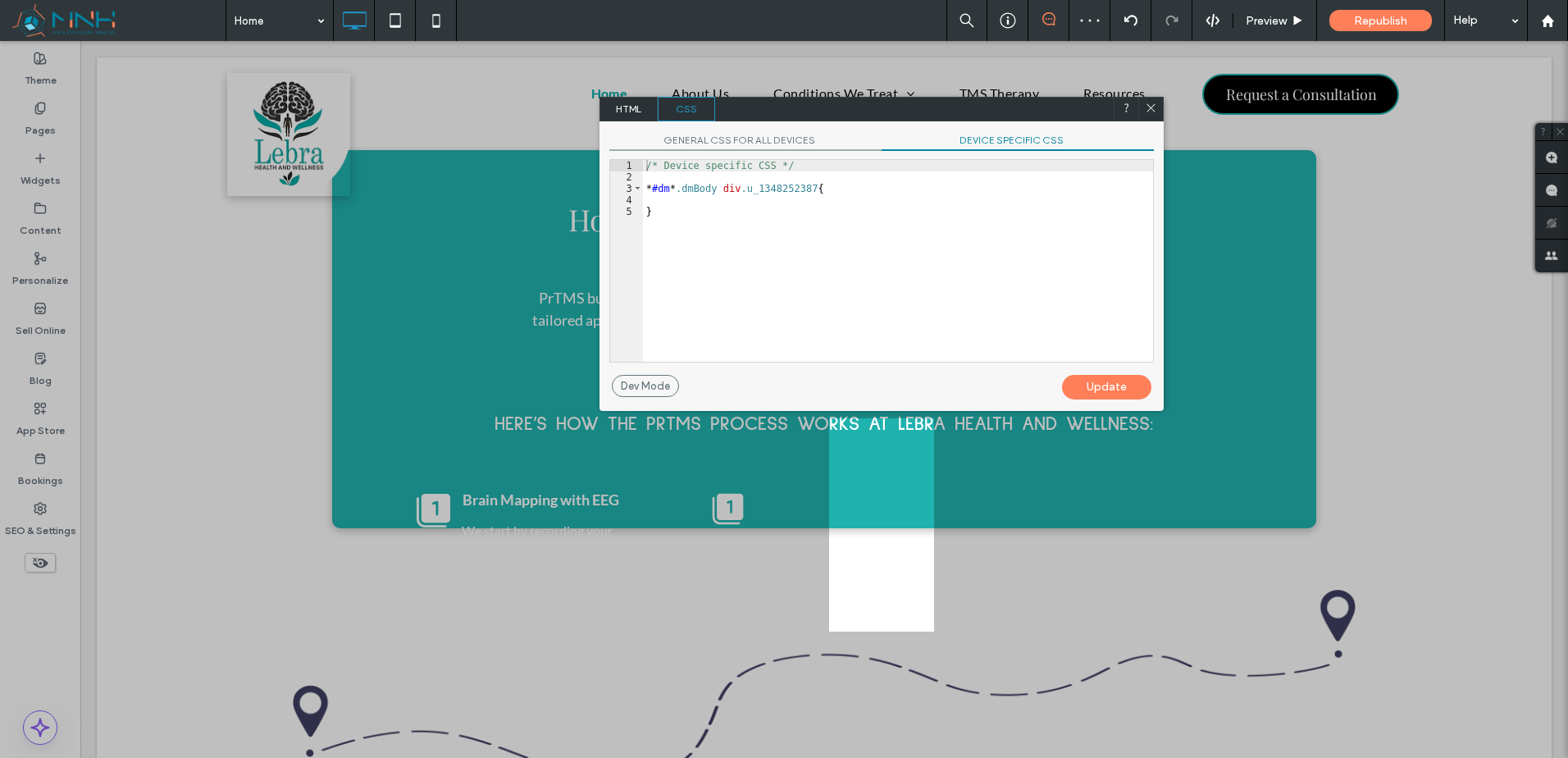
click at [671, 134] on span "GENERAL CSS FOR ALL DEVICES" at bounding box center [745, 142] width 272 height 17
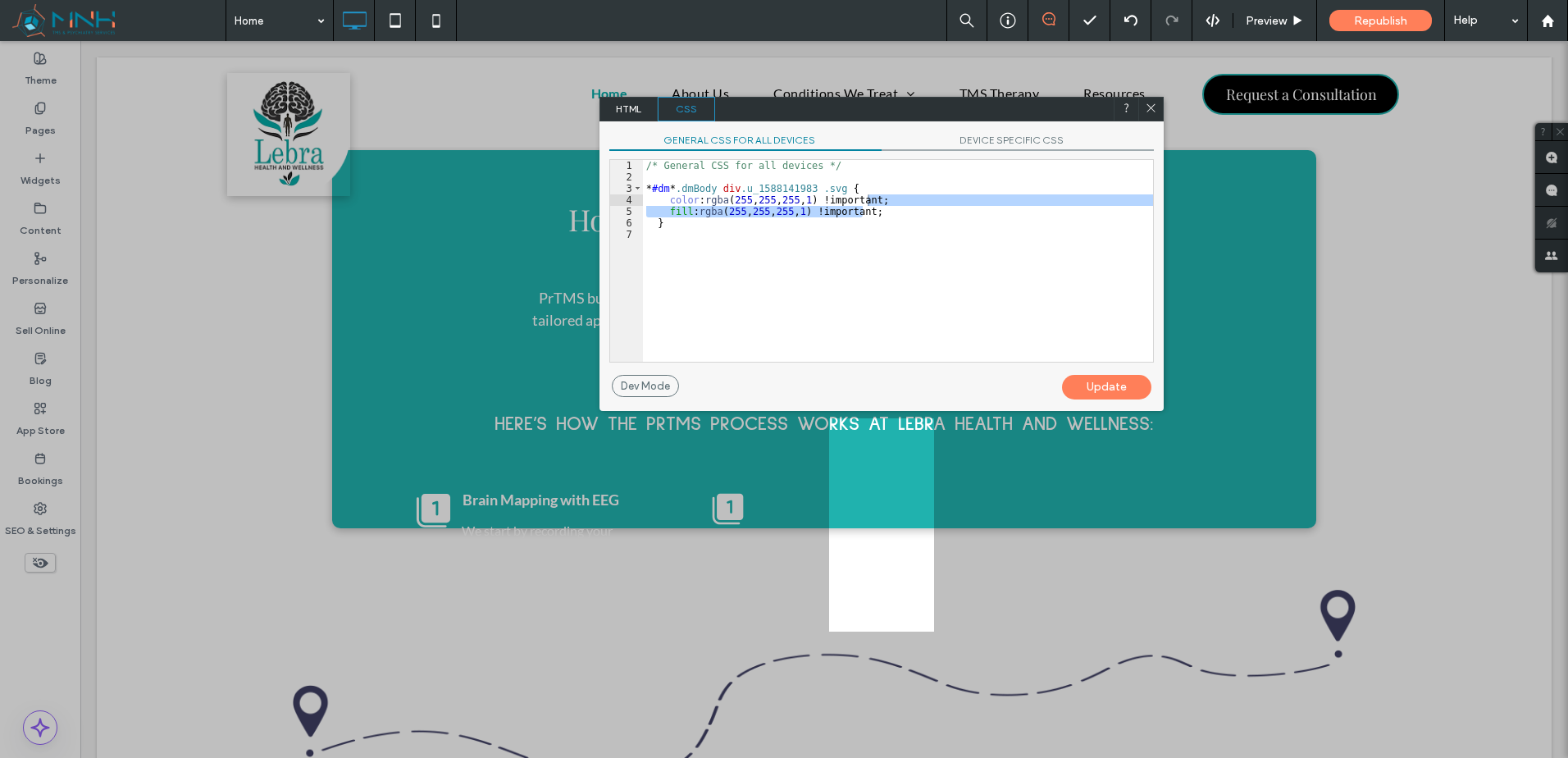
click at [631, 110] on span "HTML" at bounding box center [628, 109] width 58 height 25
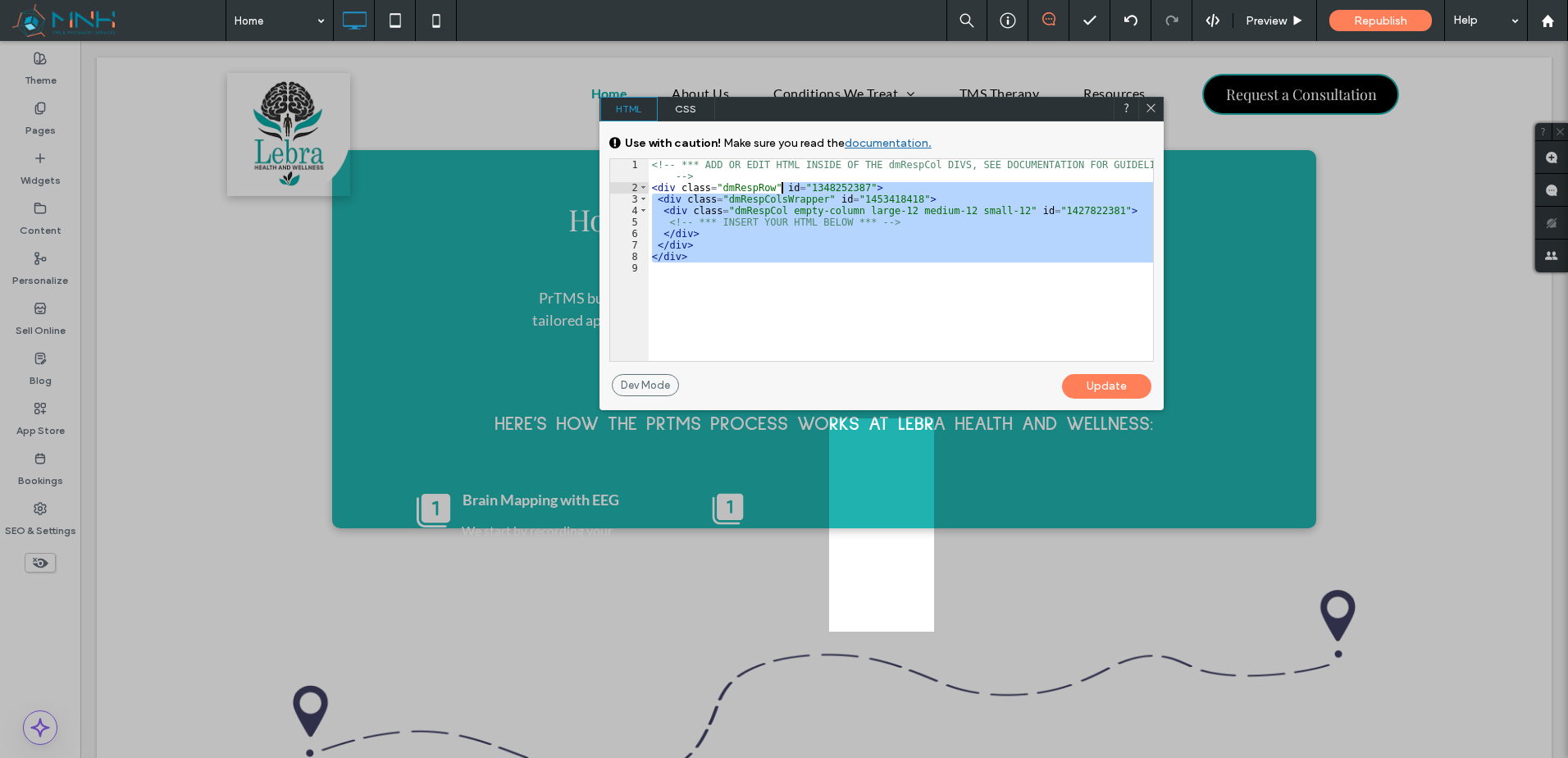
drag, startPoint x: 742, startPoint y: 267, endPoint x: 785, endPoint y: 180, distance: 97.0
click at [785, 180] on div "<!-- *** ADD OR EDIT HTML INSIDE OF THE dmRespCol DIVS, SEE DOCUMENTATION FOR G…" at bounding box center [901, 277] width 504 height 236
click at [1147, 110] on icon at bounding box center [1151, 108] width 12 height 12
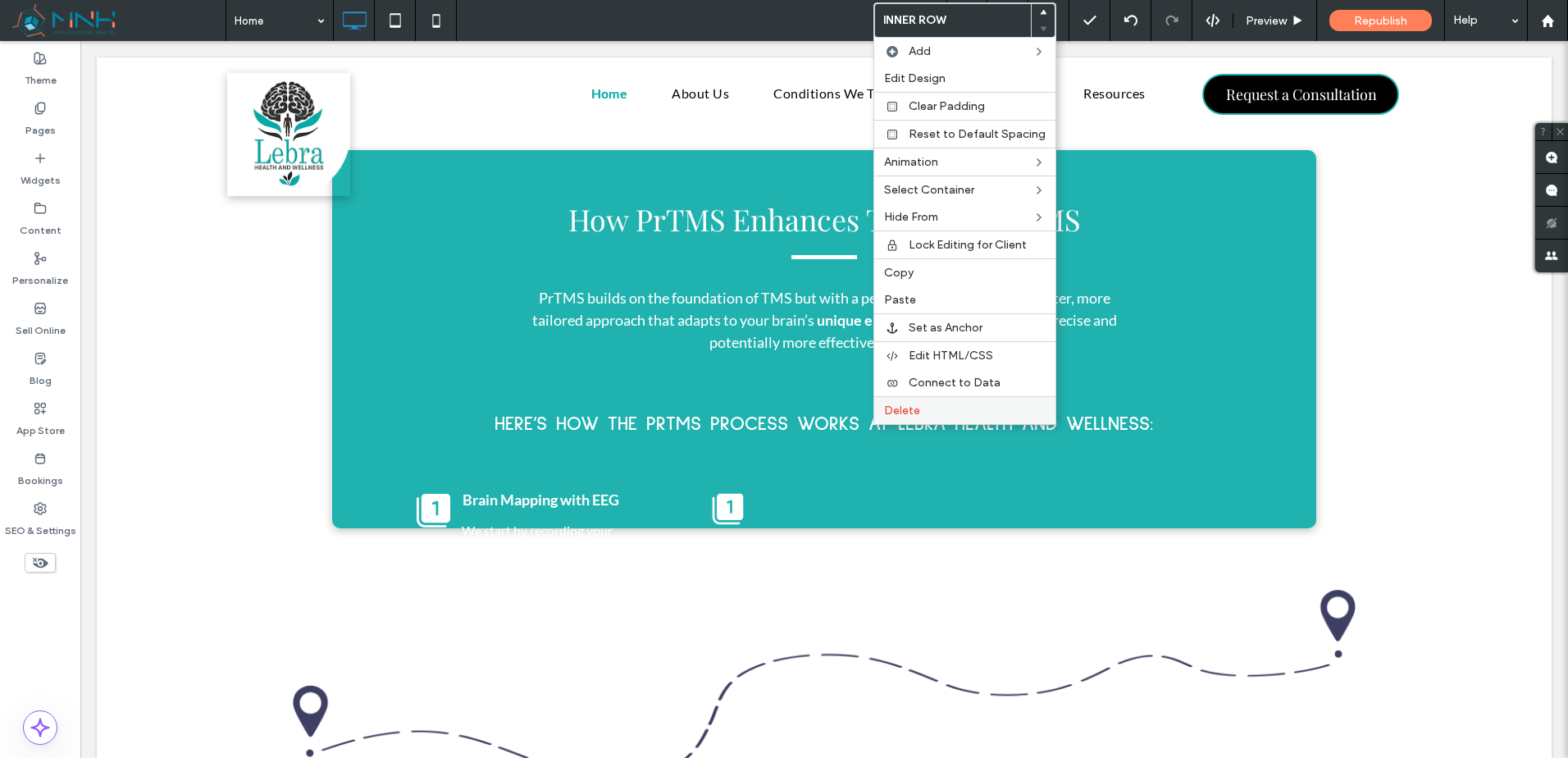
drag, startPoint x: 963, startPoint y: 411, endPoint x: 1014, endPoint y: 413, distance: 51.0
click at [963, 411] on label "Delete" at bounding box center [964, 410] width 161 height 14
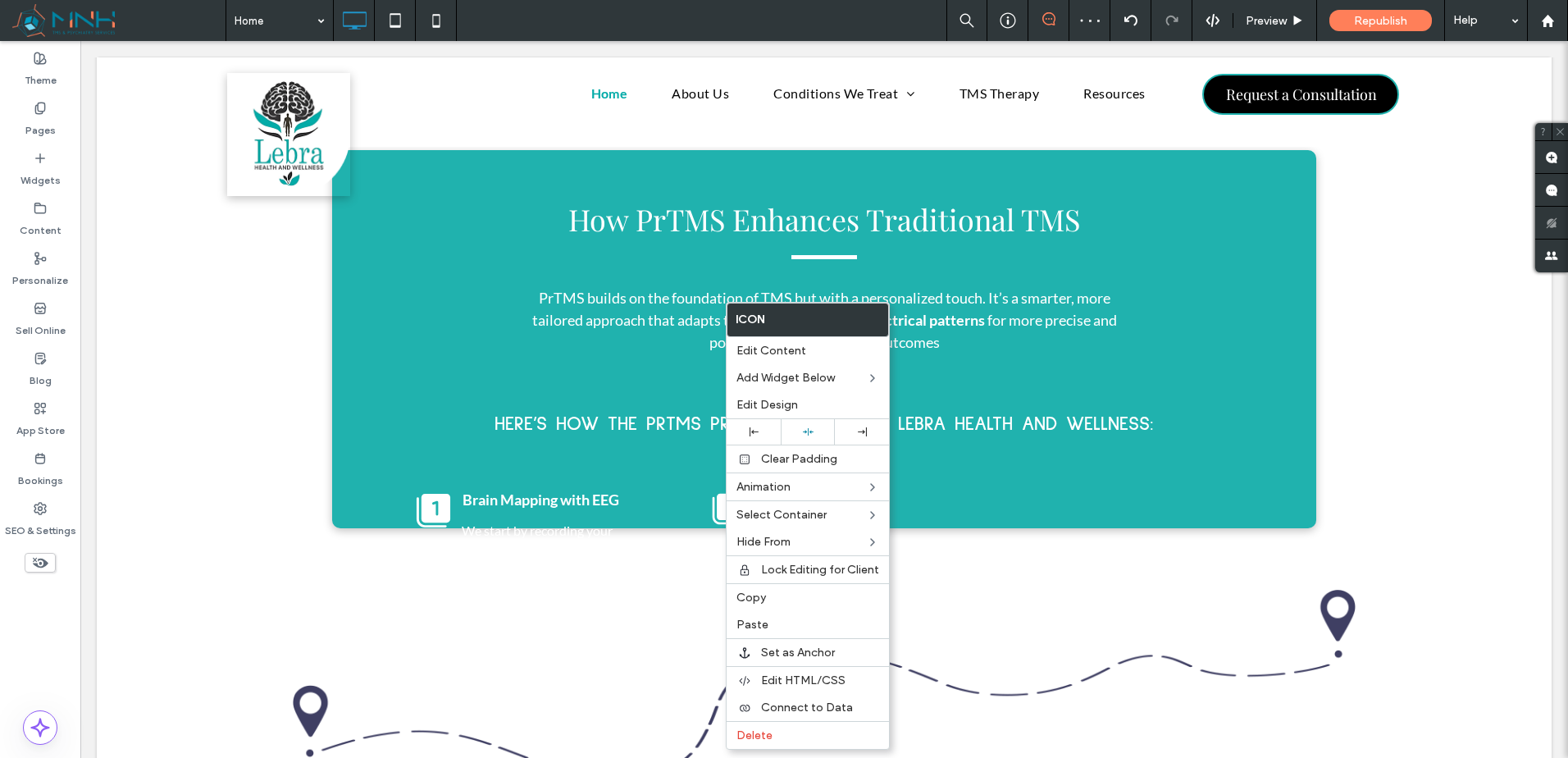
drag, startPoint x: 768, startPoint y: 602, endPoint x: 889, endPoint y: 574, distance: 124.2
click at [770, 601] on label "Copy" at bounding box center [807, 598] width 143 height 14
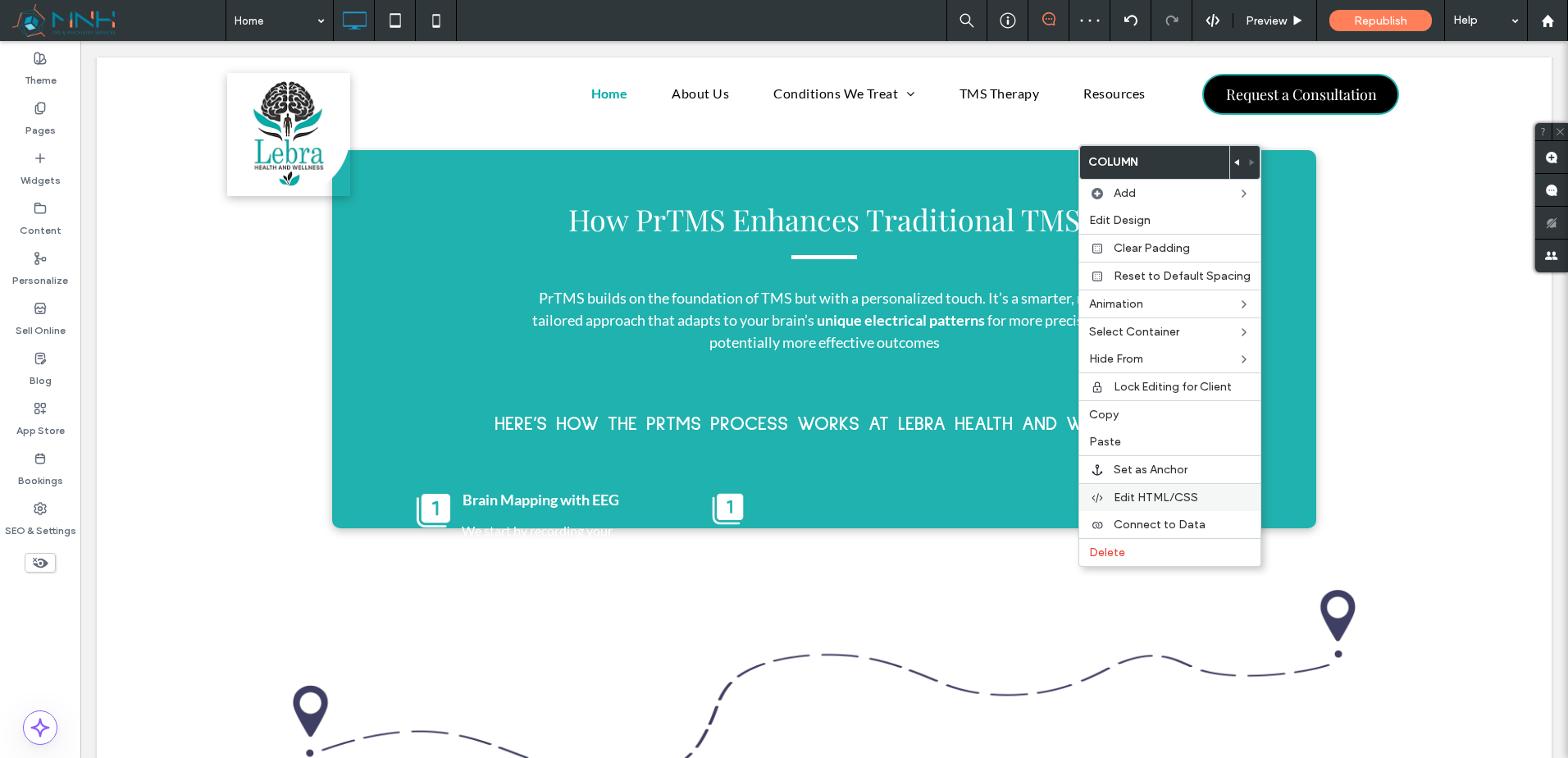
click at [1159, 495] on span "Edit HTML/CSS" at bounding box center [1156, 497] width 84 height 14
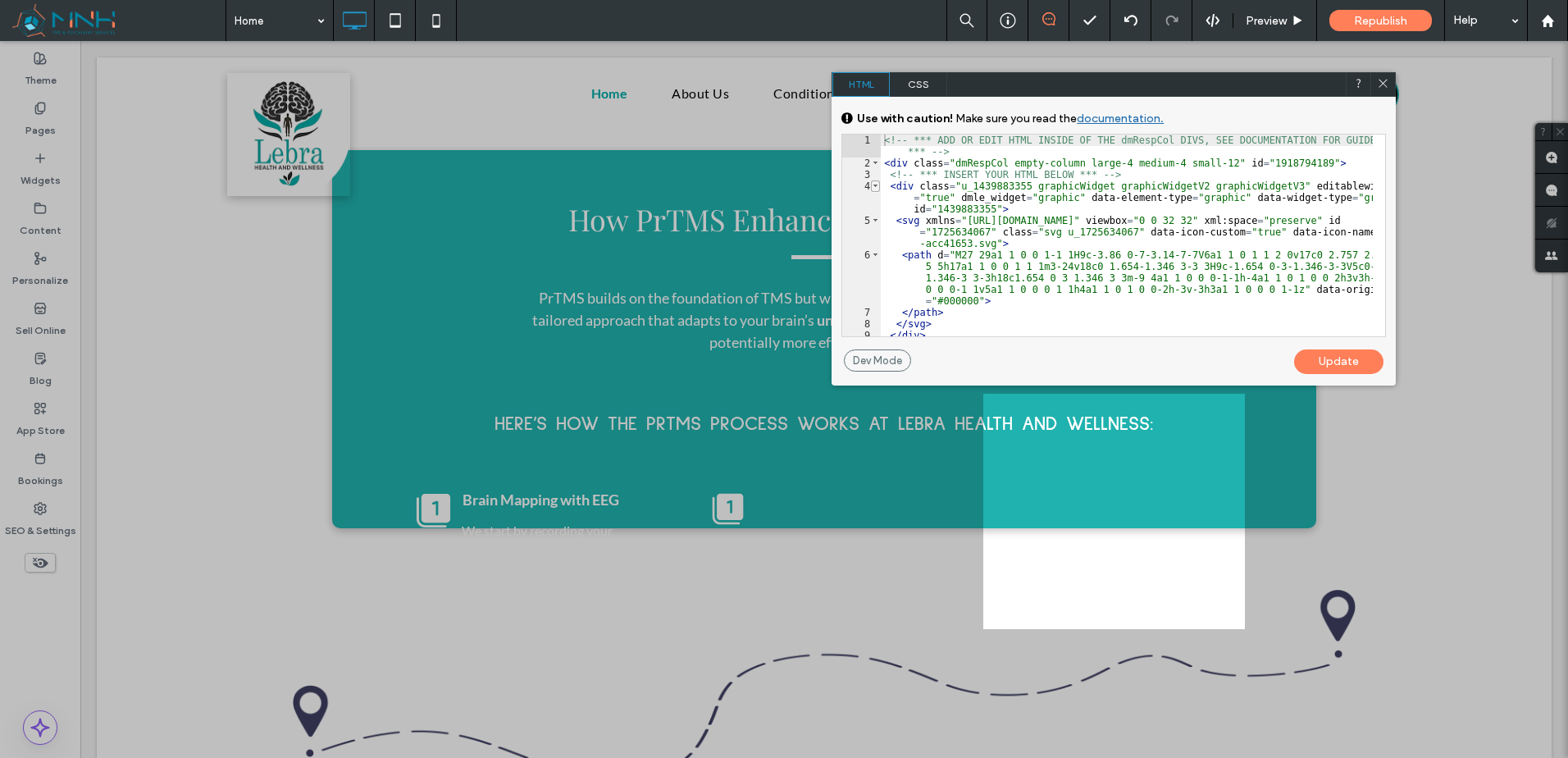
click at [879, 184] on span at bounding box center [876, 186] width 9 height 12
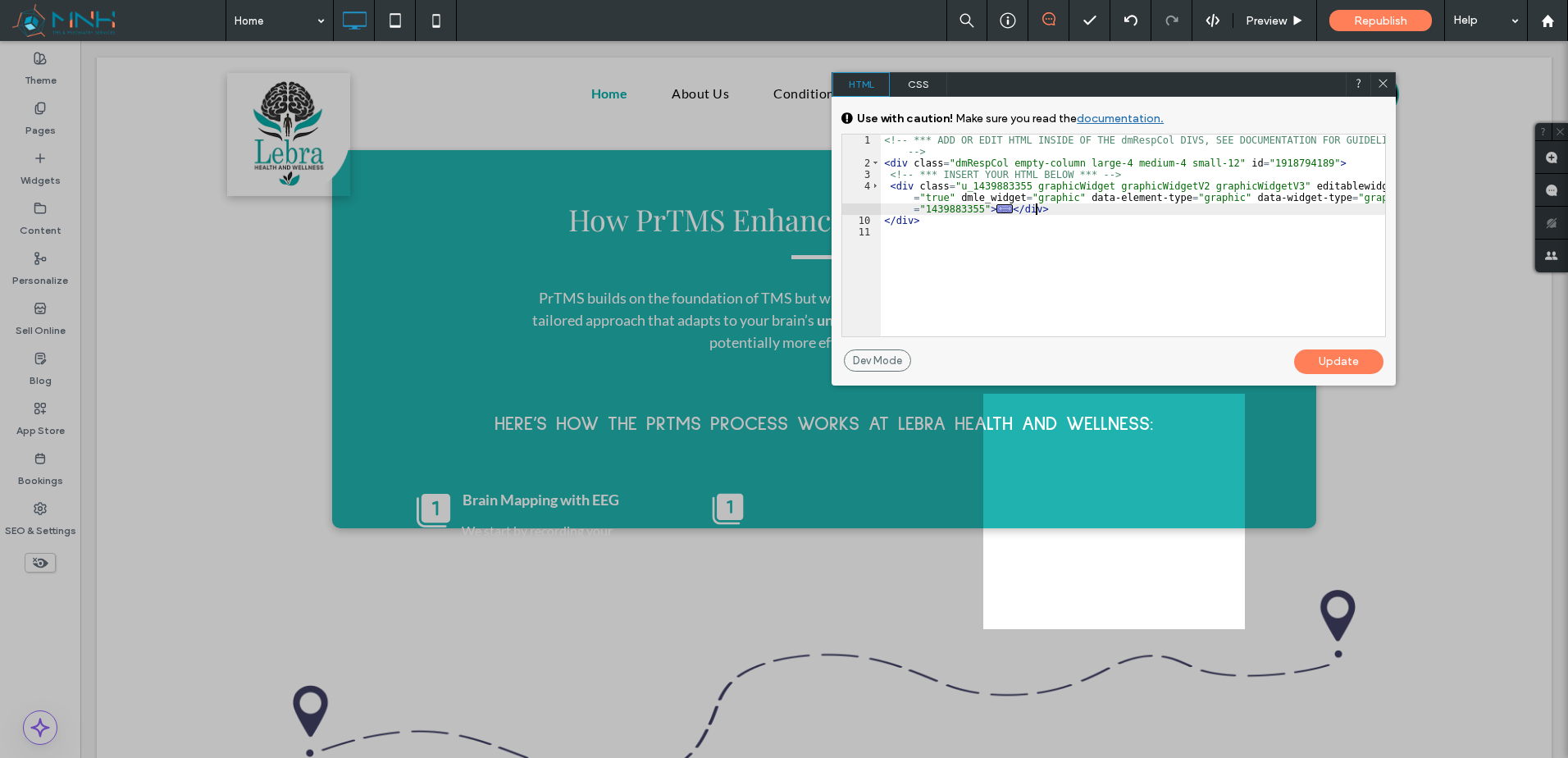
click at [1079, 210] on div "<!-- *** ADD OR EDIT HTML INSIDE OF THE dmRespCol DIVS, SEE DOCUMENTATION FOR G…" at bounding box center [1133, 253] width 504 height 236
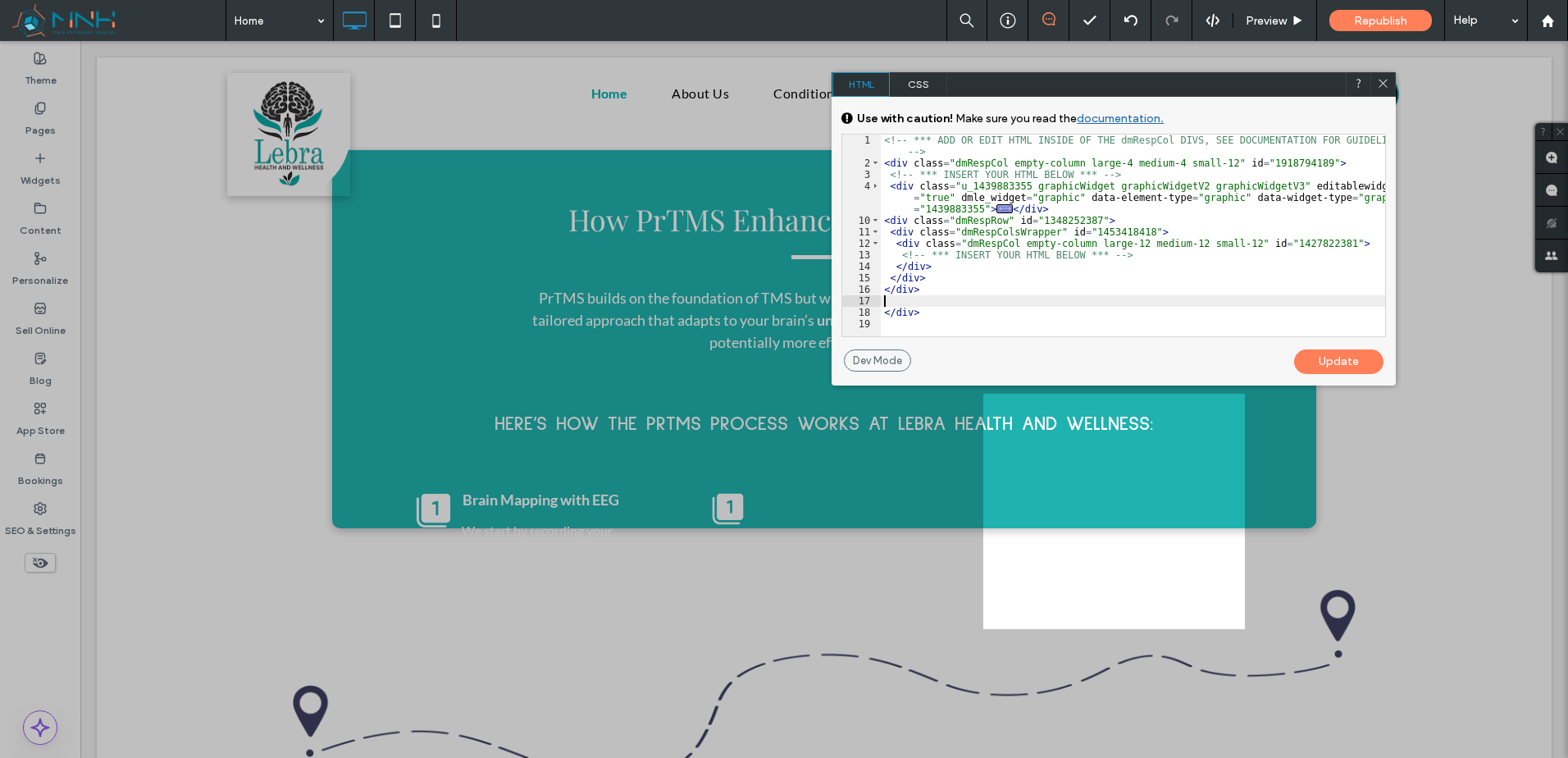
click at [1347, 358] on div "Update" at bounding box center [1338, 362] width 90 height 25
click at [1386, 82] on icon at bounding box center [1384, 83] width 12 height 12
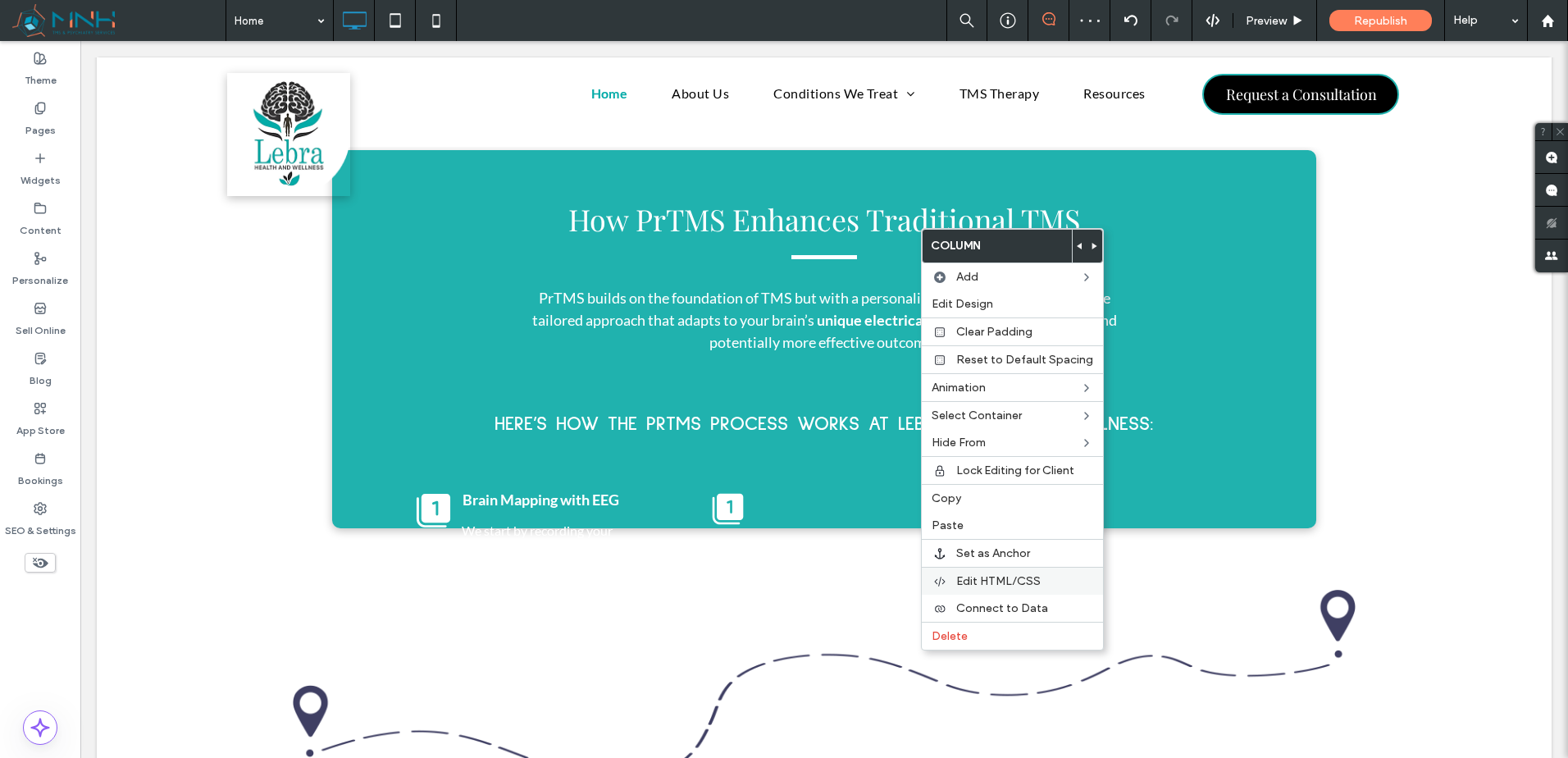
click at [1003, 576] on span "Edit HTML/CSS" at bounding box center [998, 582] width 84 height 14
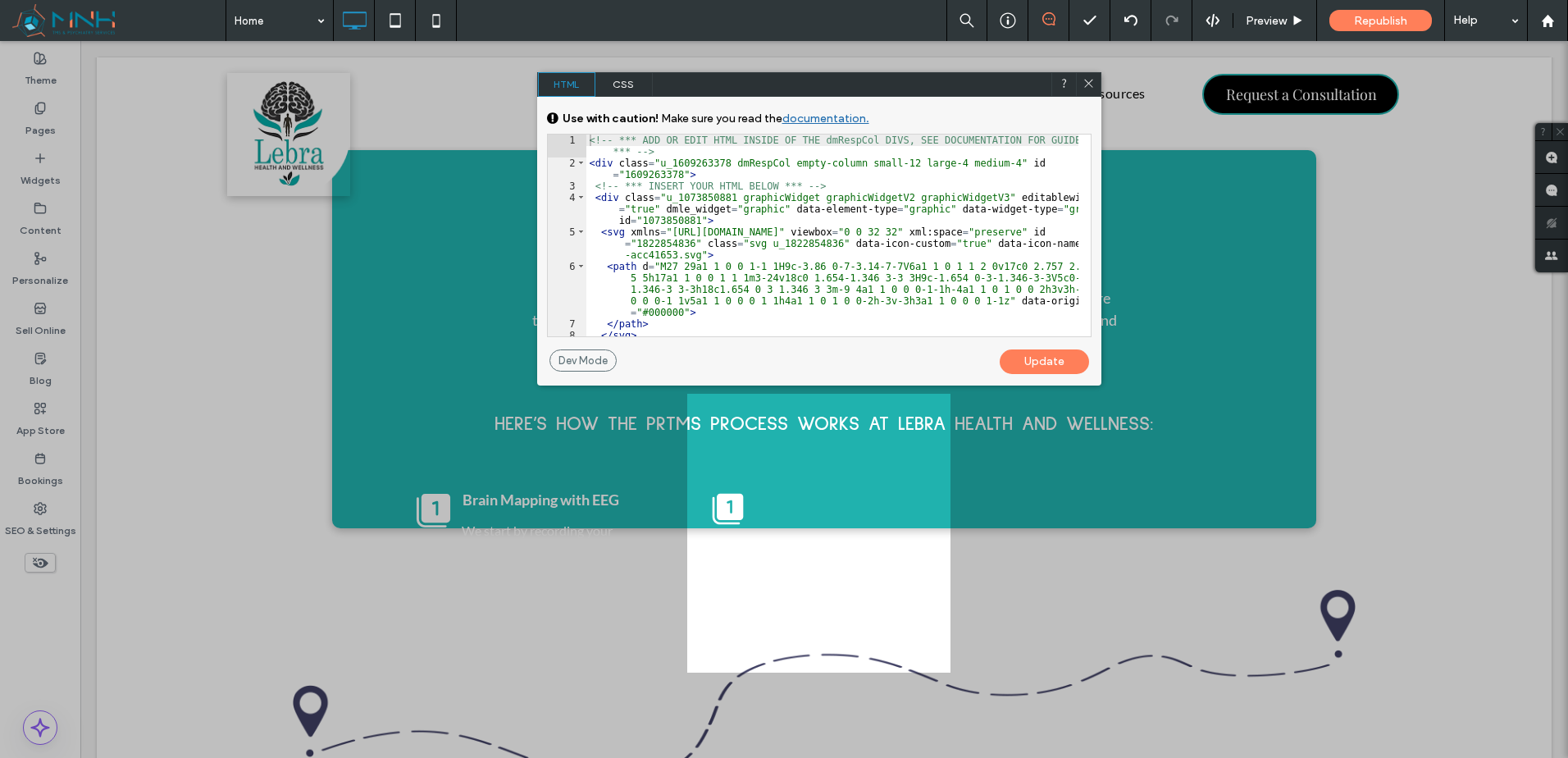
click at [621, 88] on span "CSS" at bounding box center [624, 84] width 58 height 25
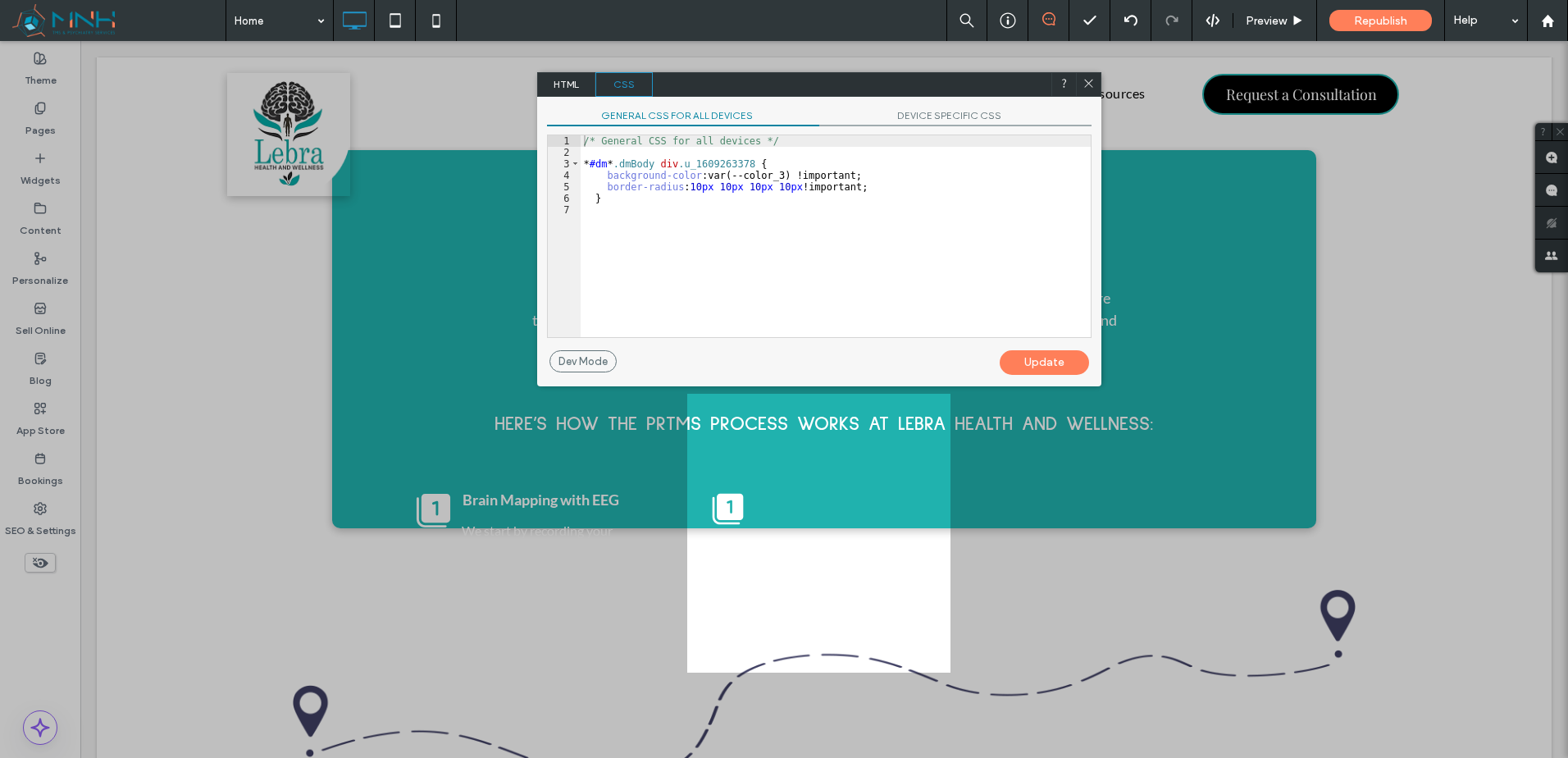
click at [913, 115] on span "DEVICE SPECIFIC CSS" at bounding box center [955, 117] width 272 height 17
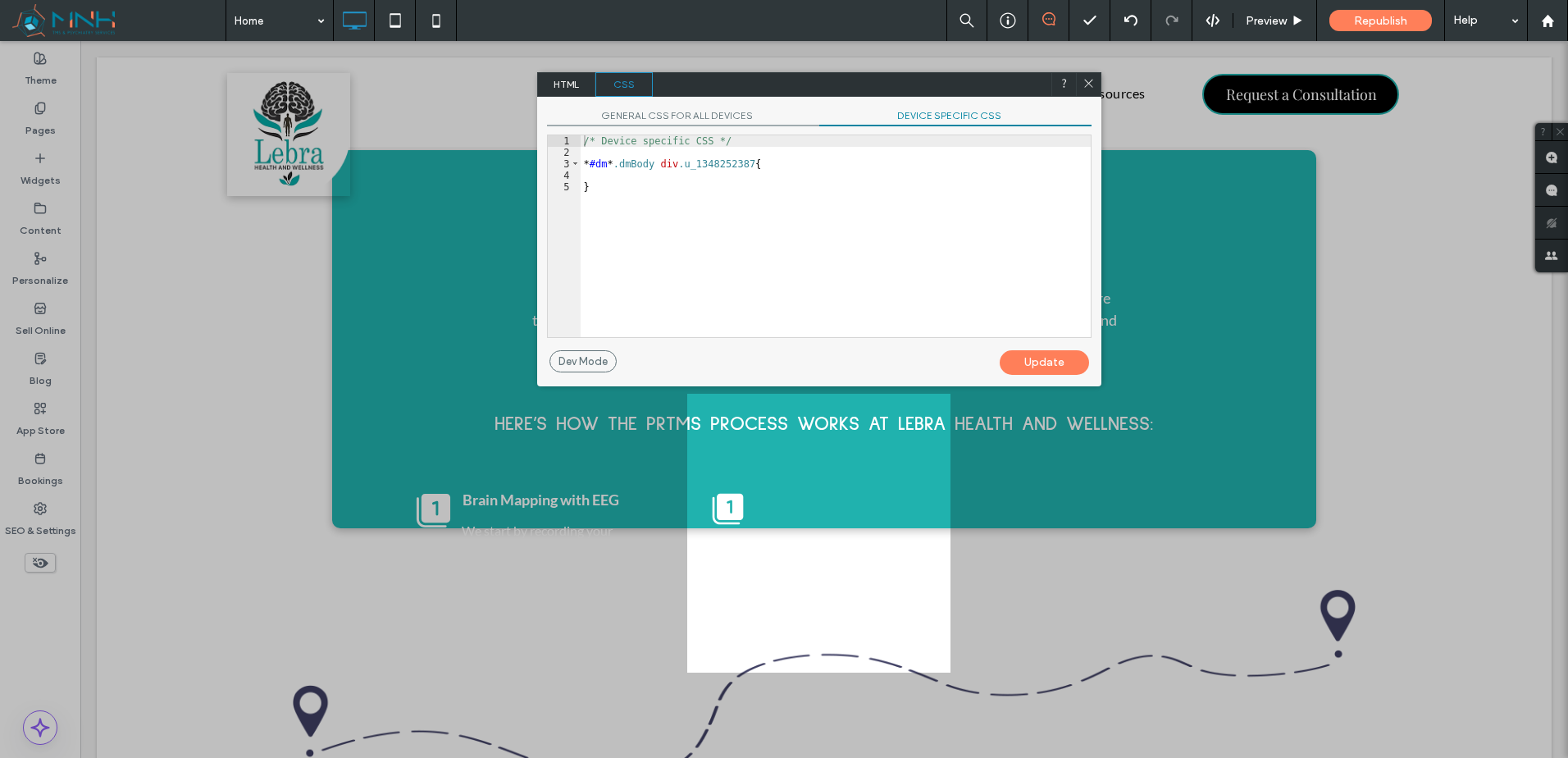
click at [904, 199] on div "/* Device specific CSS */ * #dm * .dmBody div .u_1348252387 { }" at bounding box center [836, 248] width 511 height 225
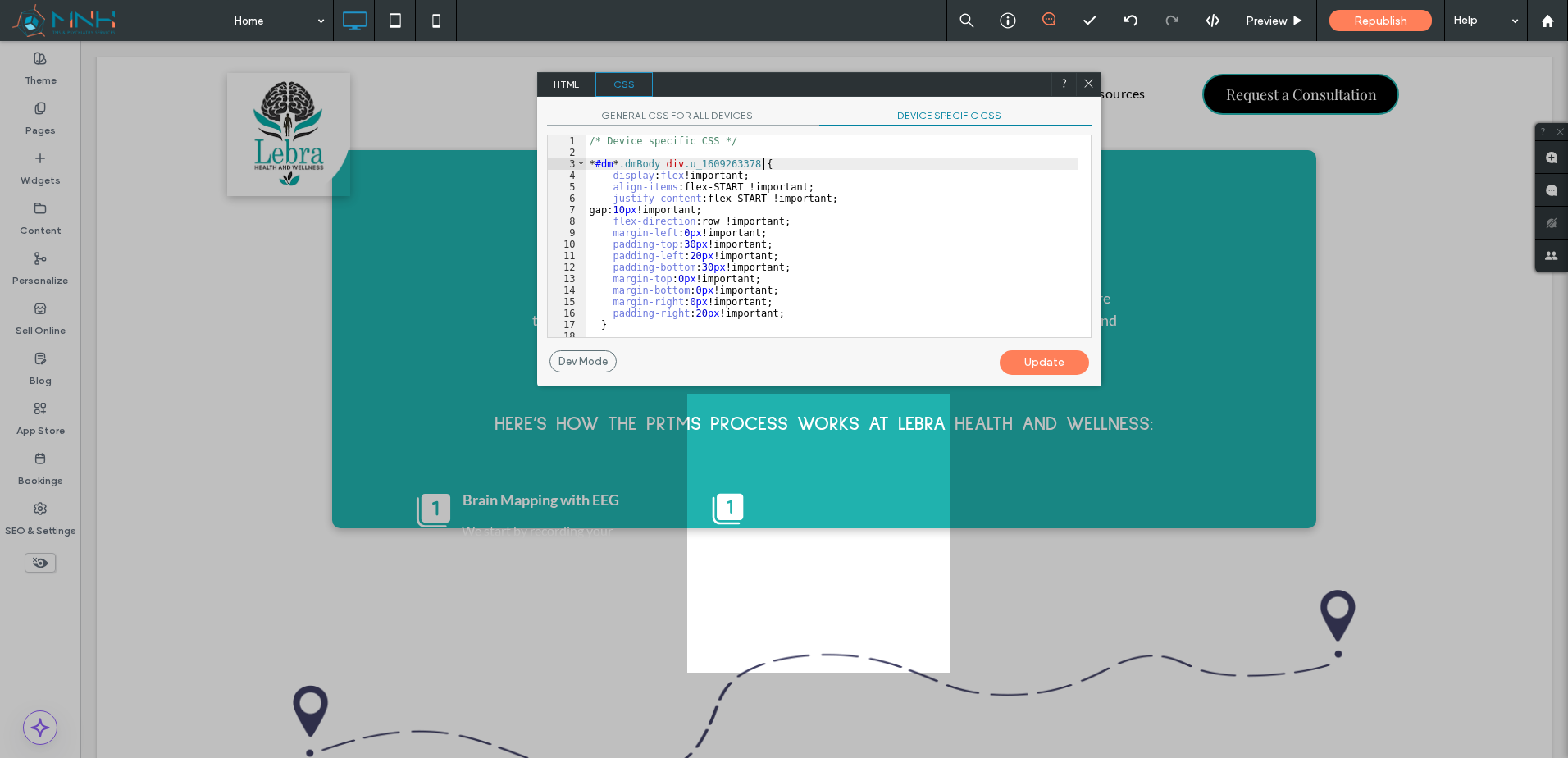
drag, startPoint x: 823, startPoint y: 164, endPoint x: 949, endPoint y: 369, distance: 240.6
click at [928, 382] on div "GENERAL CSS FOR ALL DEVICES DEVICE SPECIFIC CSS Use with caution! Make sure you…" at bounding box center [819, 241] width 565 height 290
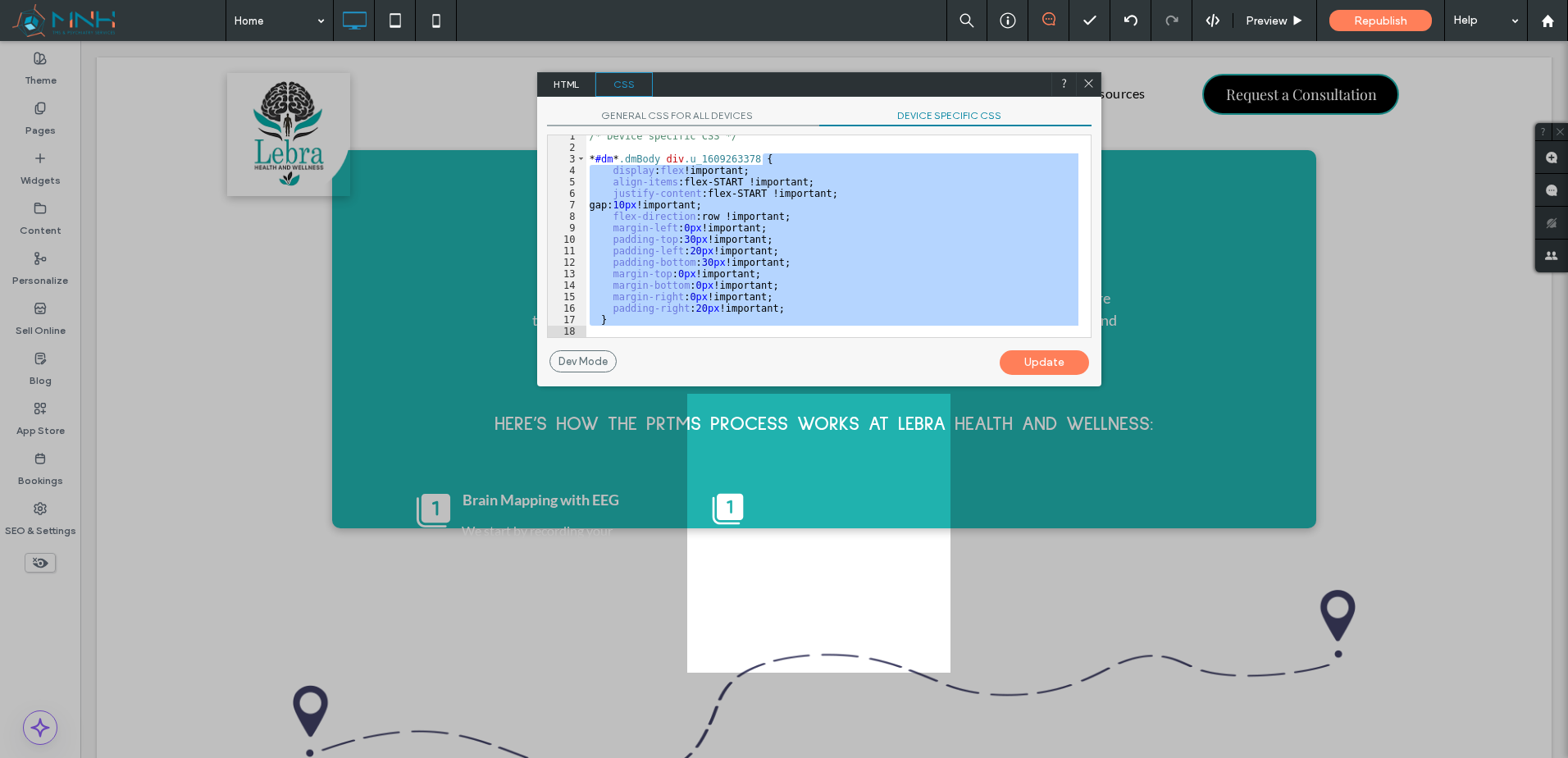
click at [1088, 82] on icon at bounding box center [1088, 83] width 12 height 12
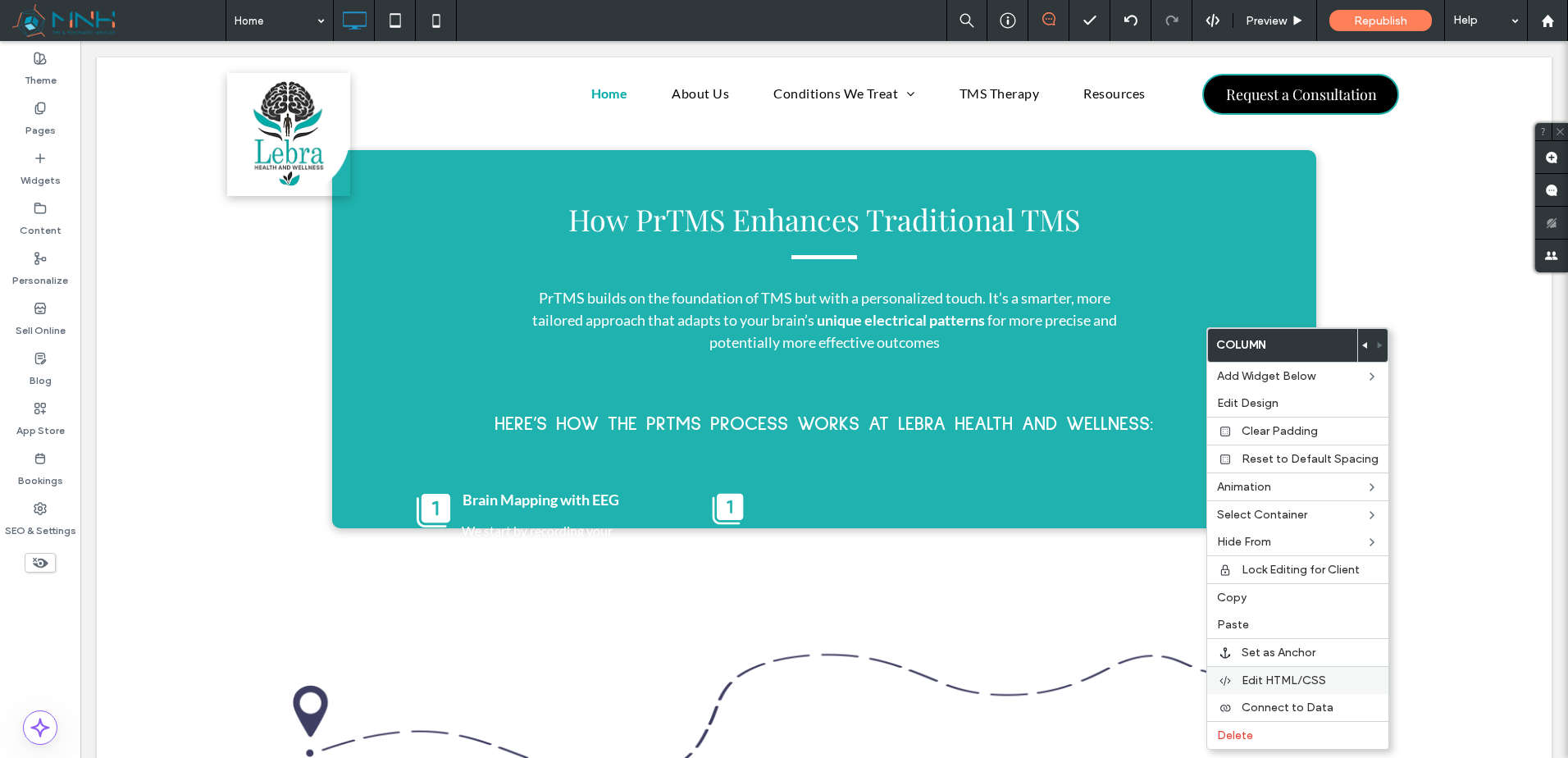
click at [1301, 677] on span "Edit HTML/CSS" at bounding box center [1283, 681] width 84 height 14
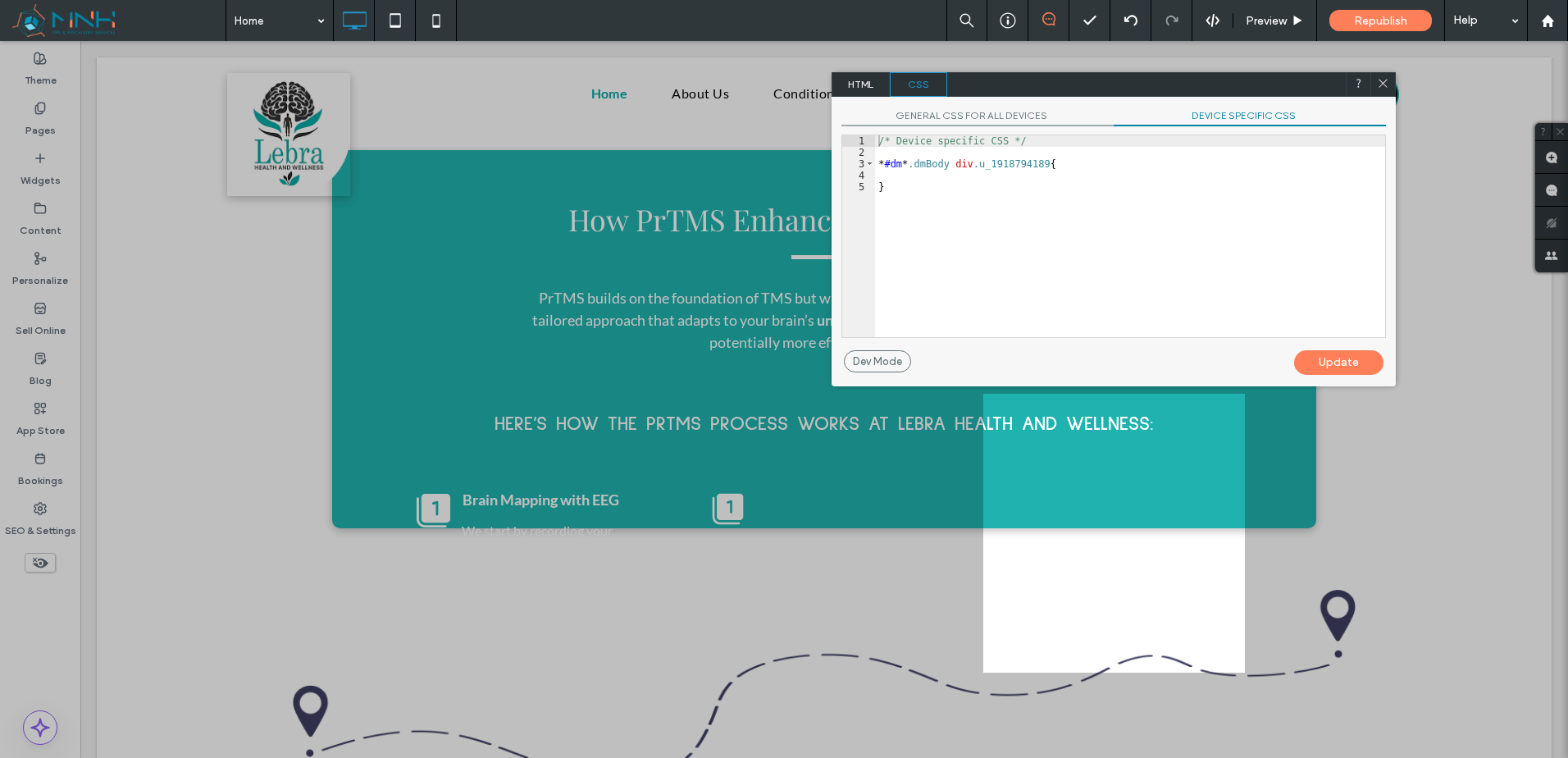
click at [1190, 119] on span "DEVICE SPECIFIC CSS" at bounding box center [1250, 117] width 272 height 17
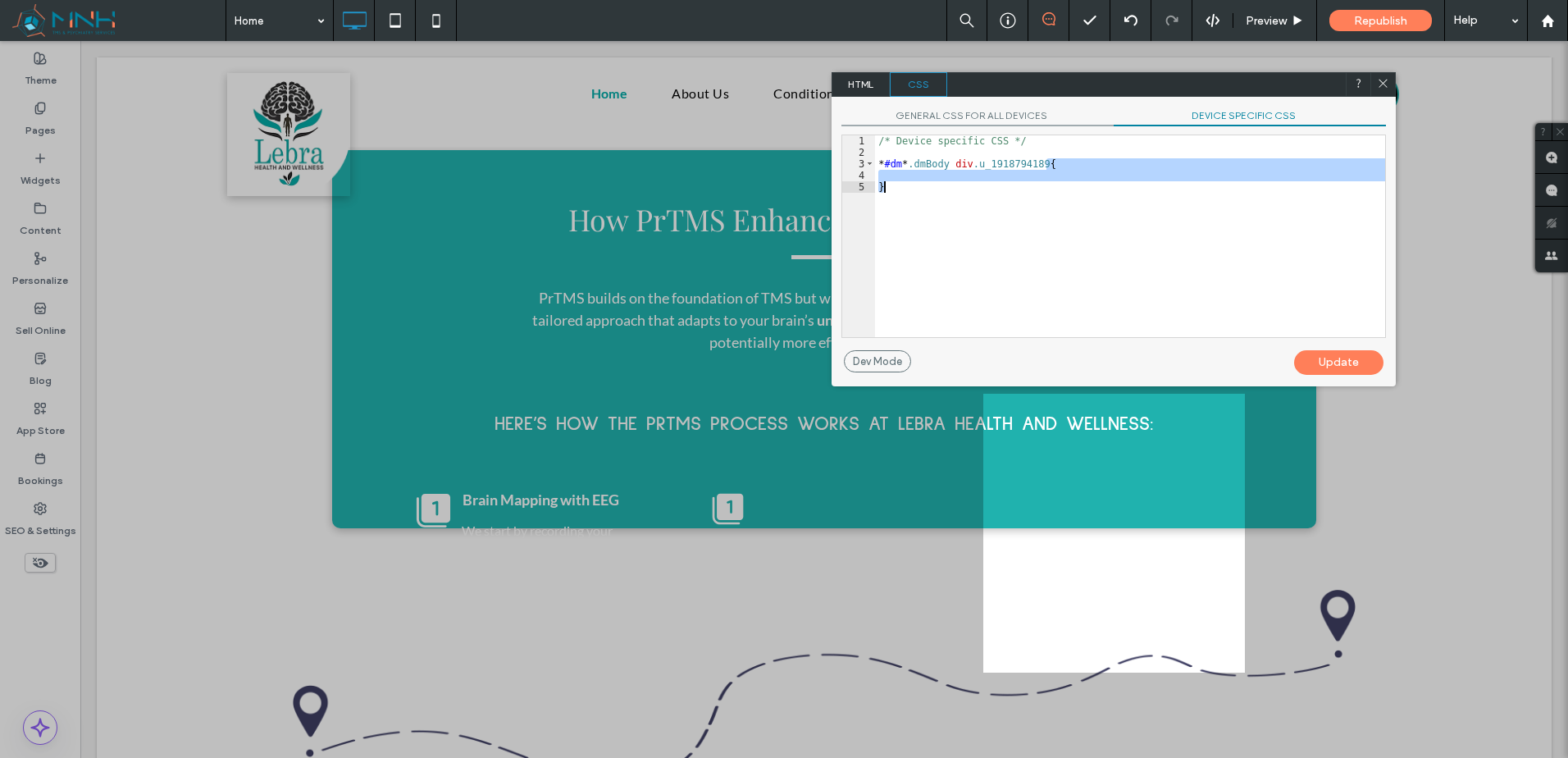
drag, startPoint x: 1172, startPoint y: 164, endPoint x: 1268, endPoint y: 263, distance: 137.9
click at [1238, 264] on div "/* Device specific CSS */ * #dm * .dmBody div .u_1918794189 { }" at bounding box center [1130, 248] width 511 height 225
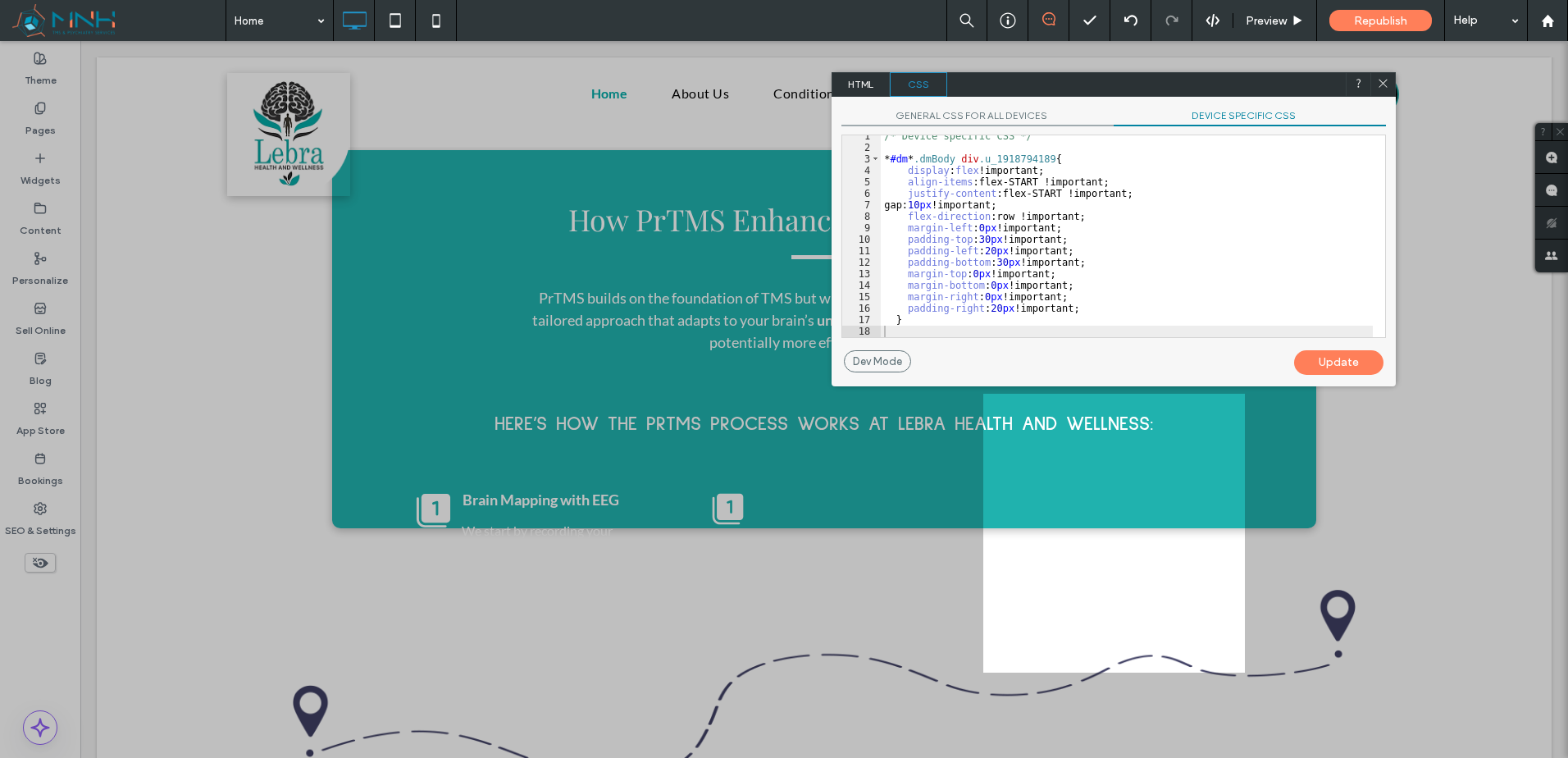
click at [1365, 358] on div "Update" at bounding box center [1338, 363] width 90 height 25
click at [1388, 86] on icon at bounding box center [1384, 83] width 12 height 12
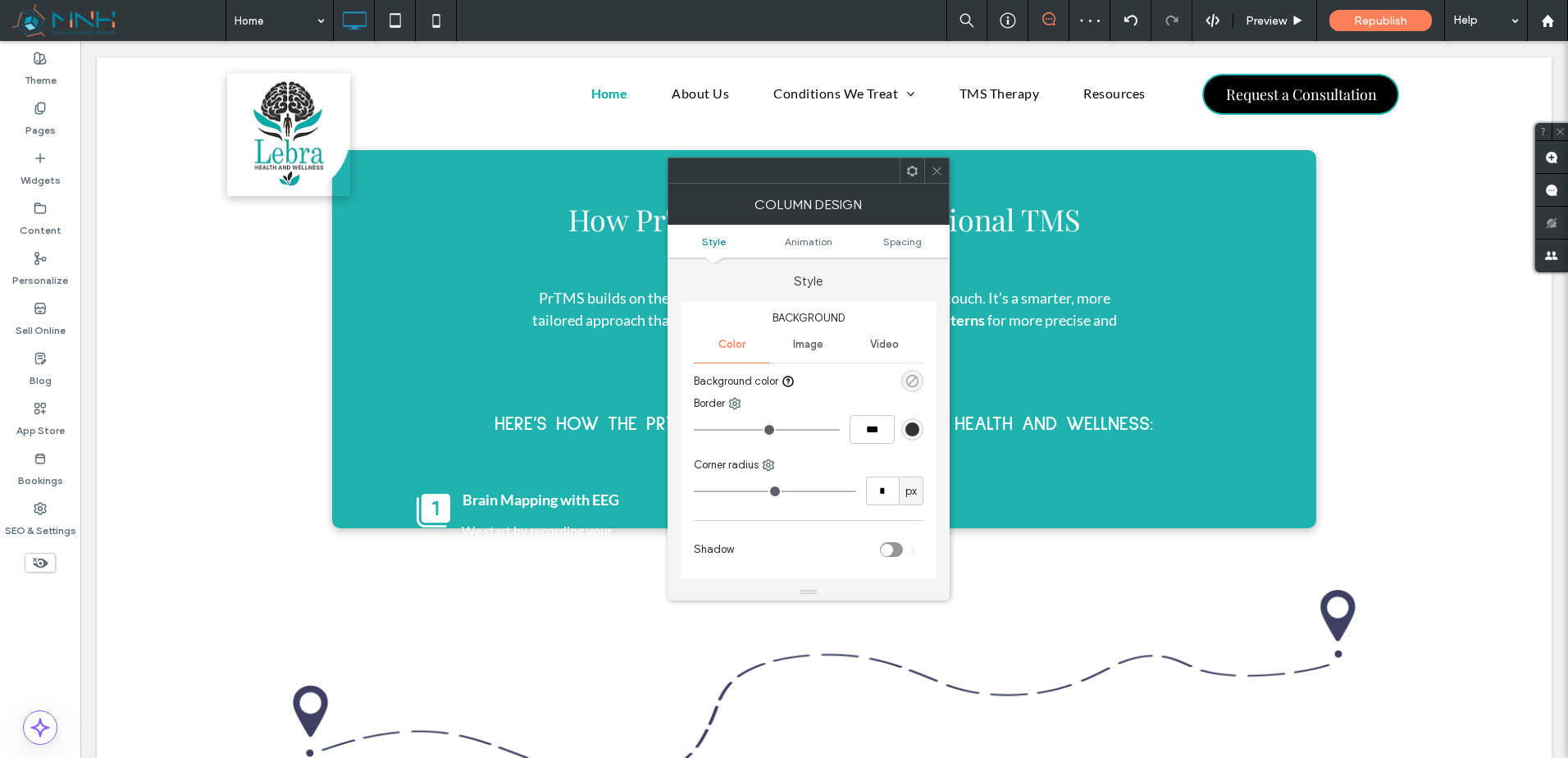
click at [906, 380] on icon "rgba(0, 0, 0, 0)" at bounding box center [913, 381] width 14 height 14
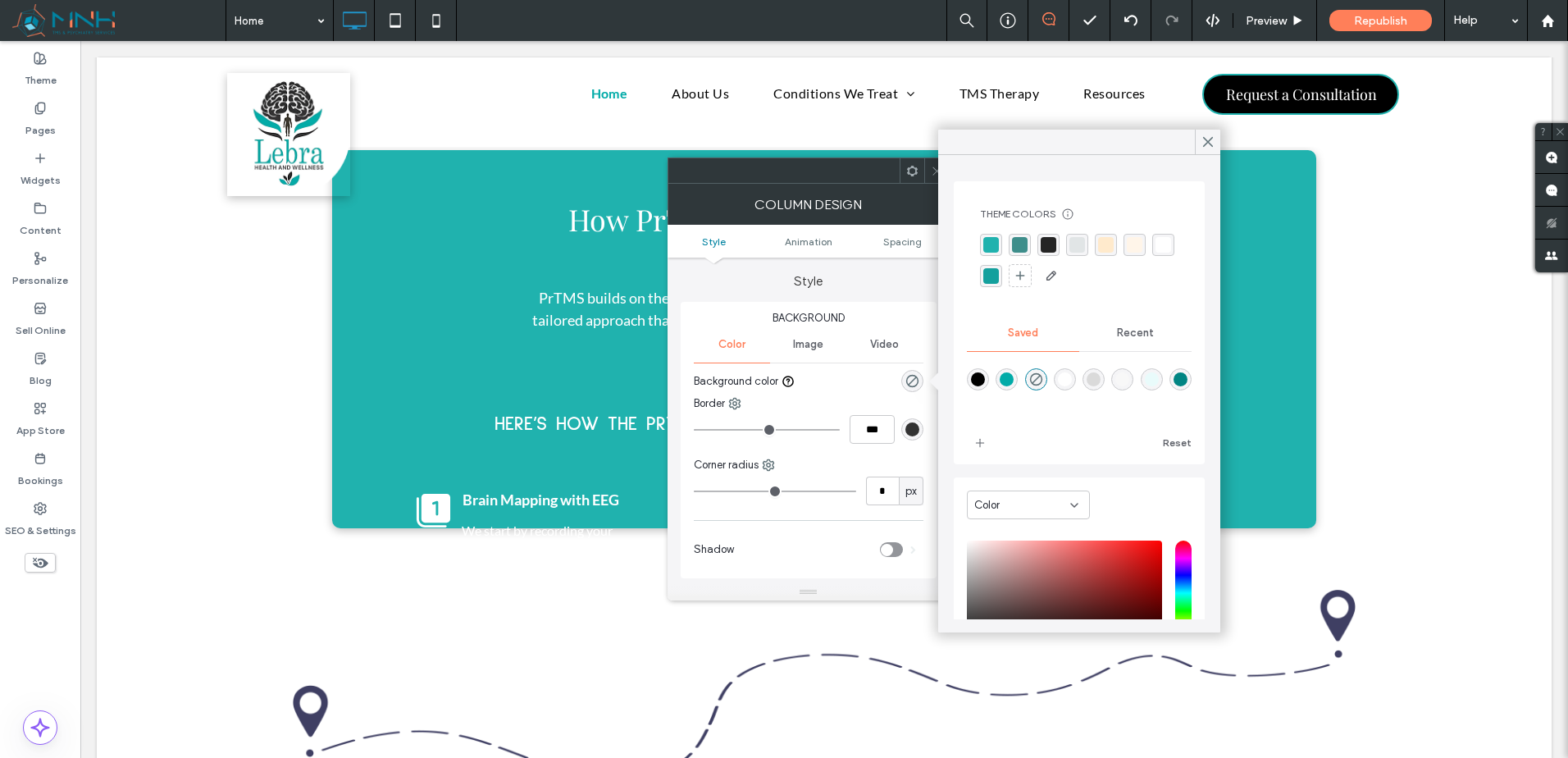
click at [1051, 239] on div "rgba(37,37,37,1)" at bounding box center [1049, 245] width 16 height 16
click at [881, 488] on input "*" at bounding box center [882, 491] width 33 height 28
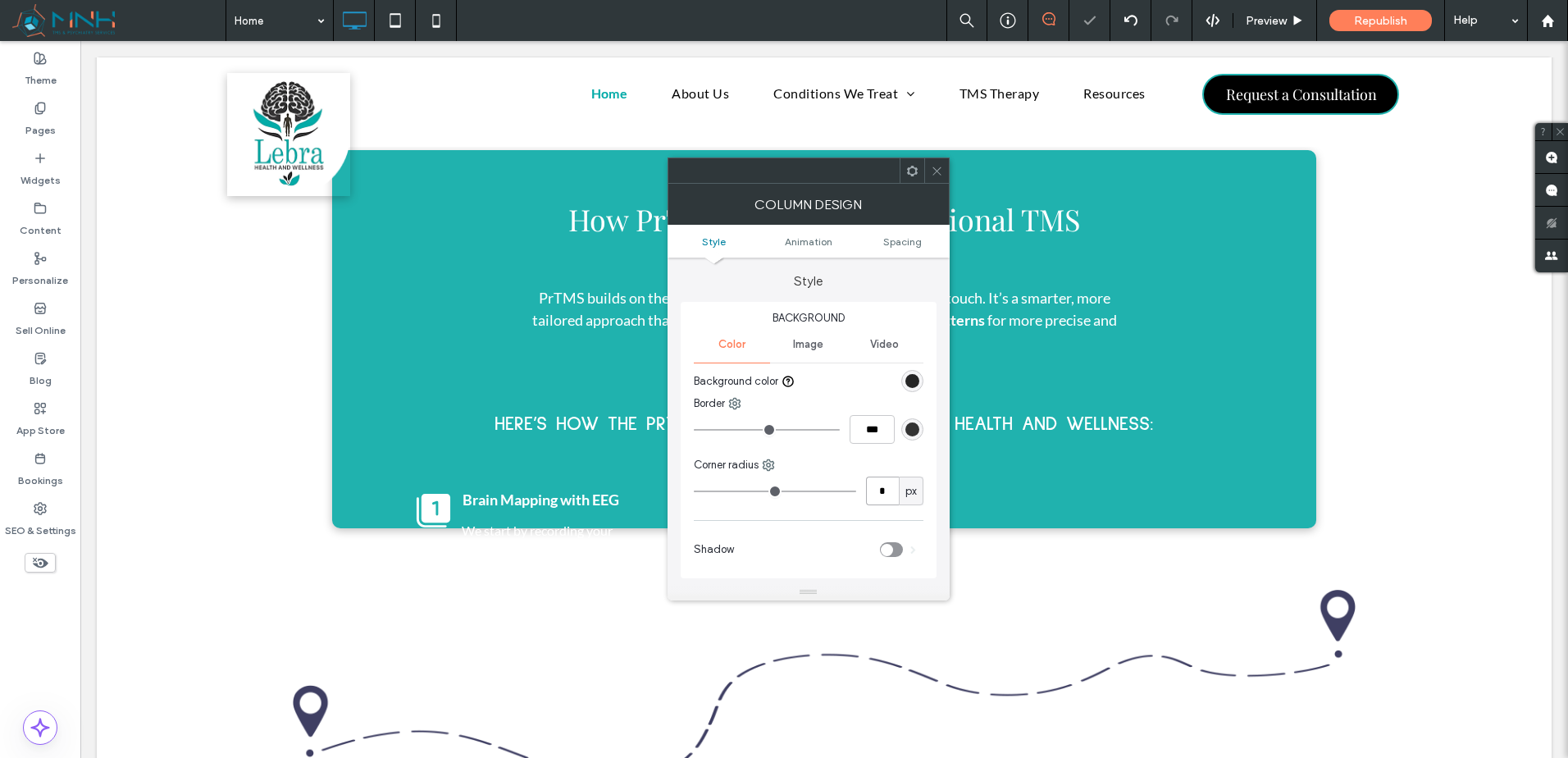
click at [866, 490] on input "*" at bounding box center [882, 491] width 33 height 28
type input "**"
click at [830, 457] on div "Corner radius" at bounding box center [808, 465] width 230 height 17
click at [931, 168] on icon at bounding box center [937, 171] width 12 height 12
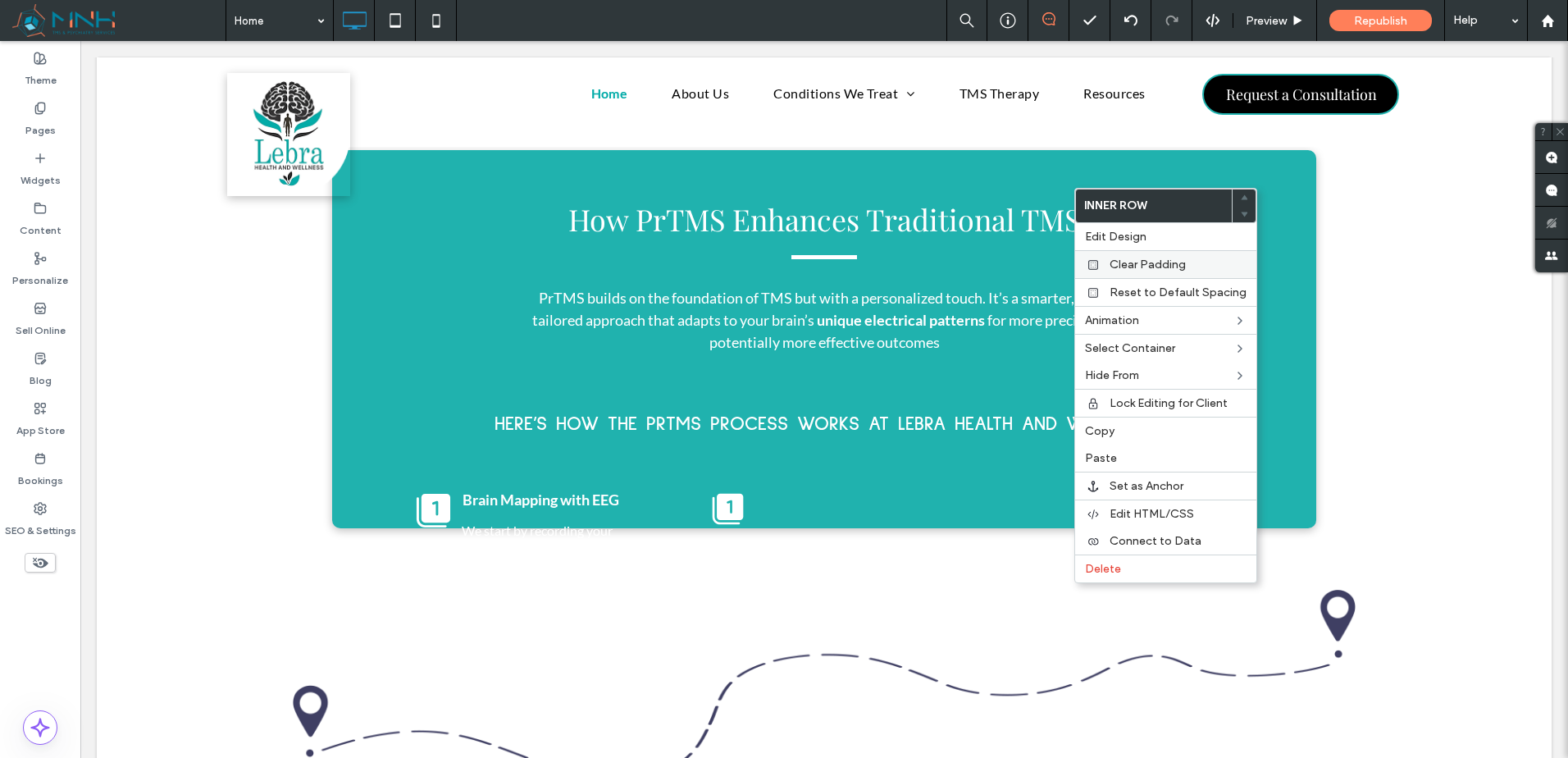
click at [1158, 261] on span "Clear Padding" at bounding box center [1148, 265] width 76 height 14
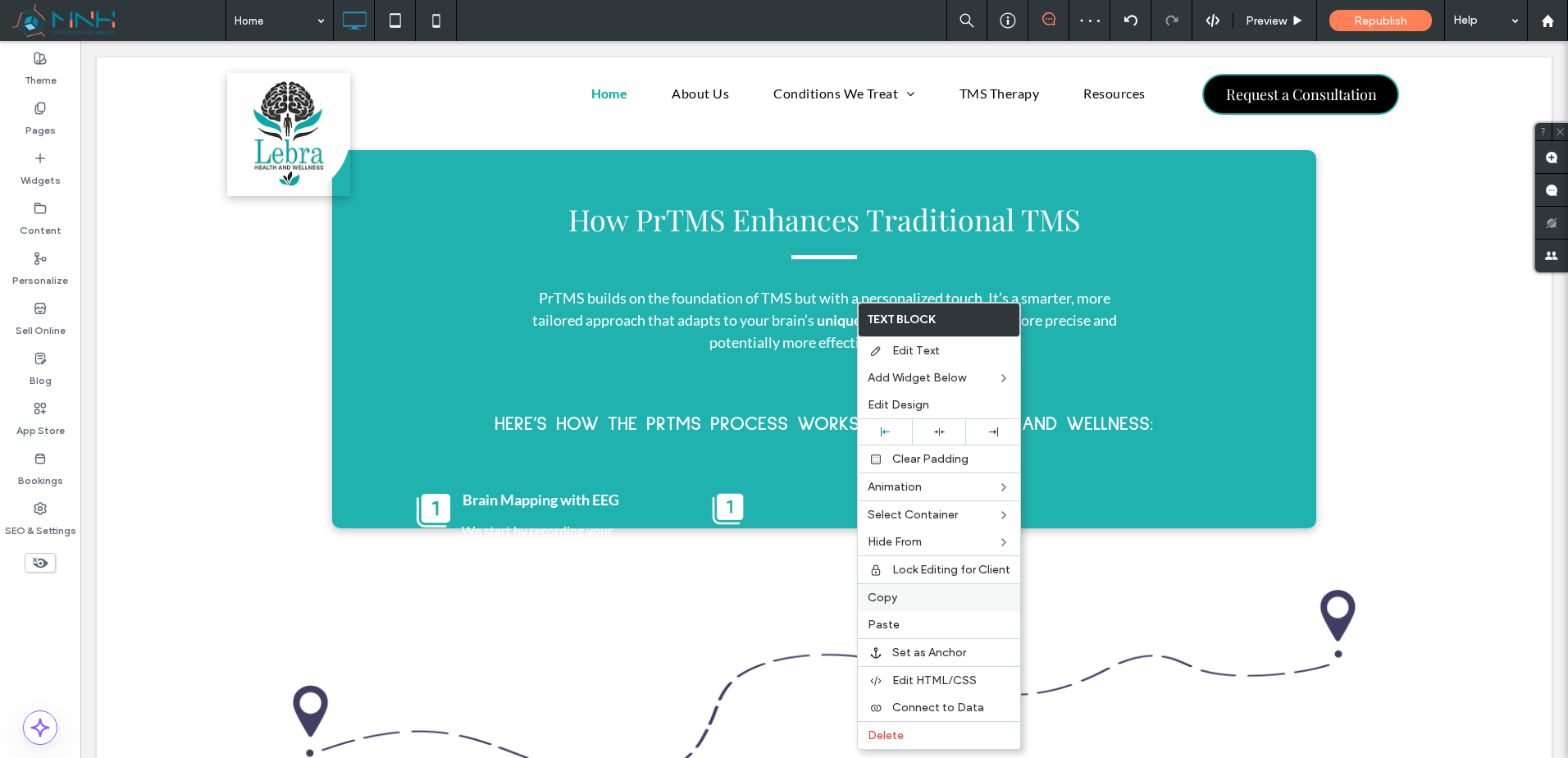
click at [909, 596] on label "Copy" at bounding box center [939, 598] width 143 height 14
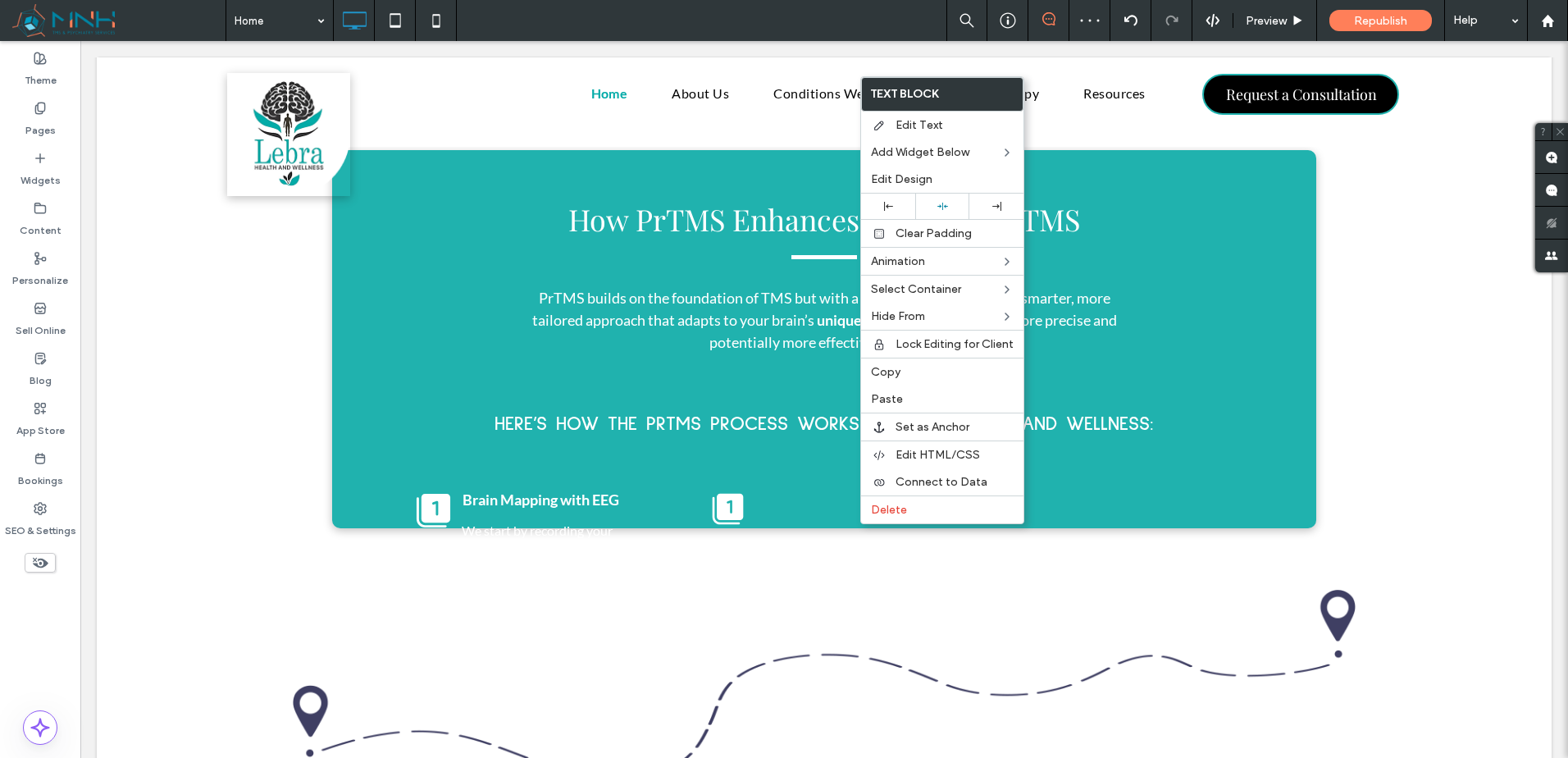
drag, startPoint x: 894, startPoint y: 378, endPoint x: 1119, endPoint y: 390, distance: 225.3
click at [896, 376] on span "Copy" at bounding box center [885, 372] width 29 height 14
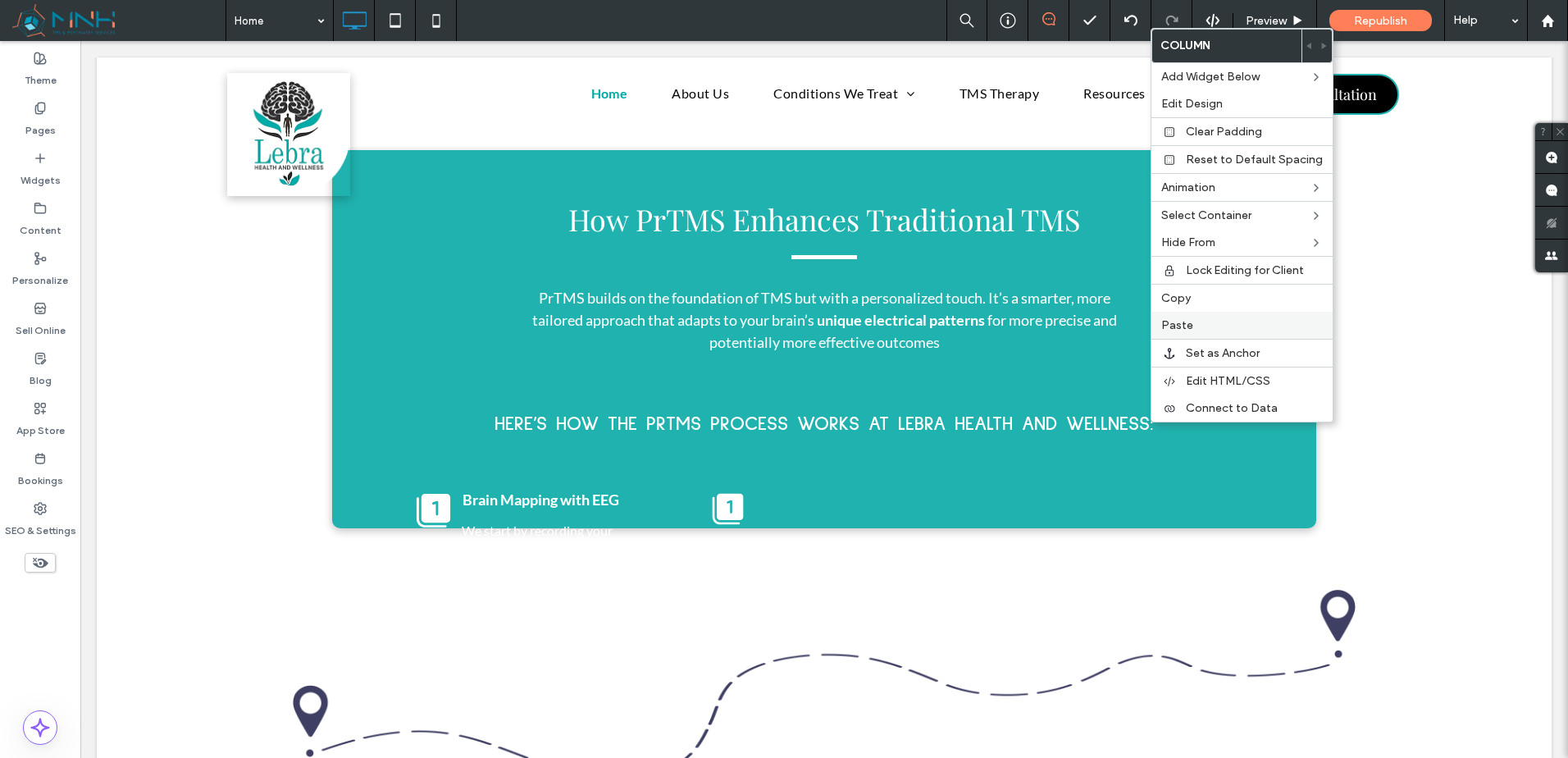
click at [1226, 323] on label "Paste" at bounding box center [1242, 325] width 161 height 14
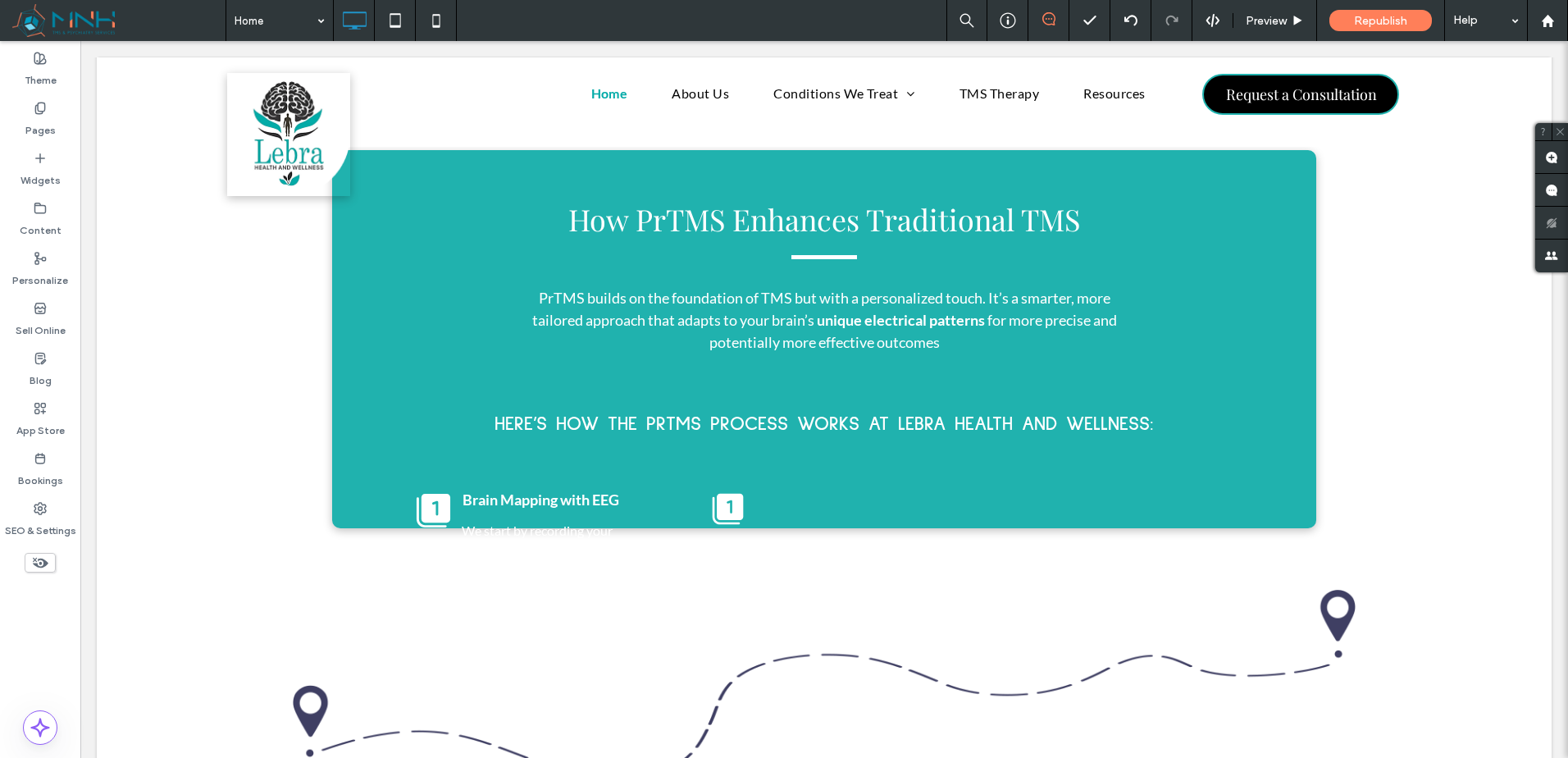
type input "****"
type input "**"
type input "****"
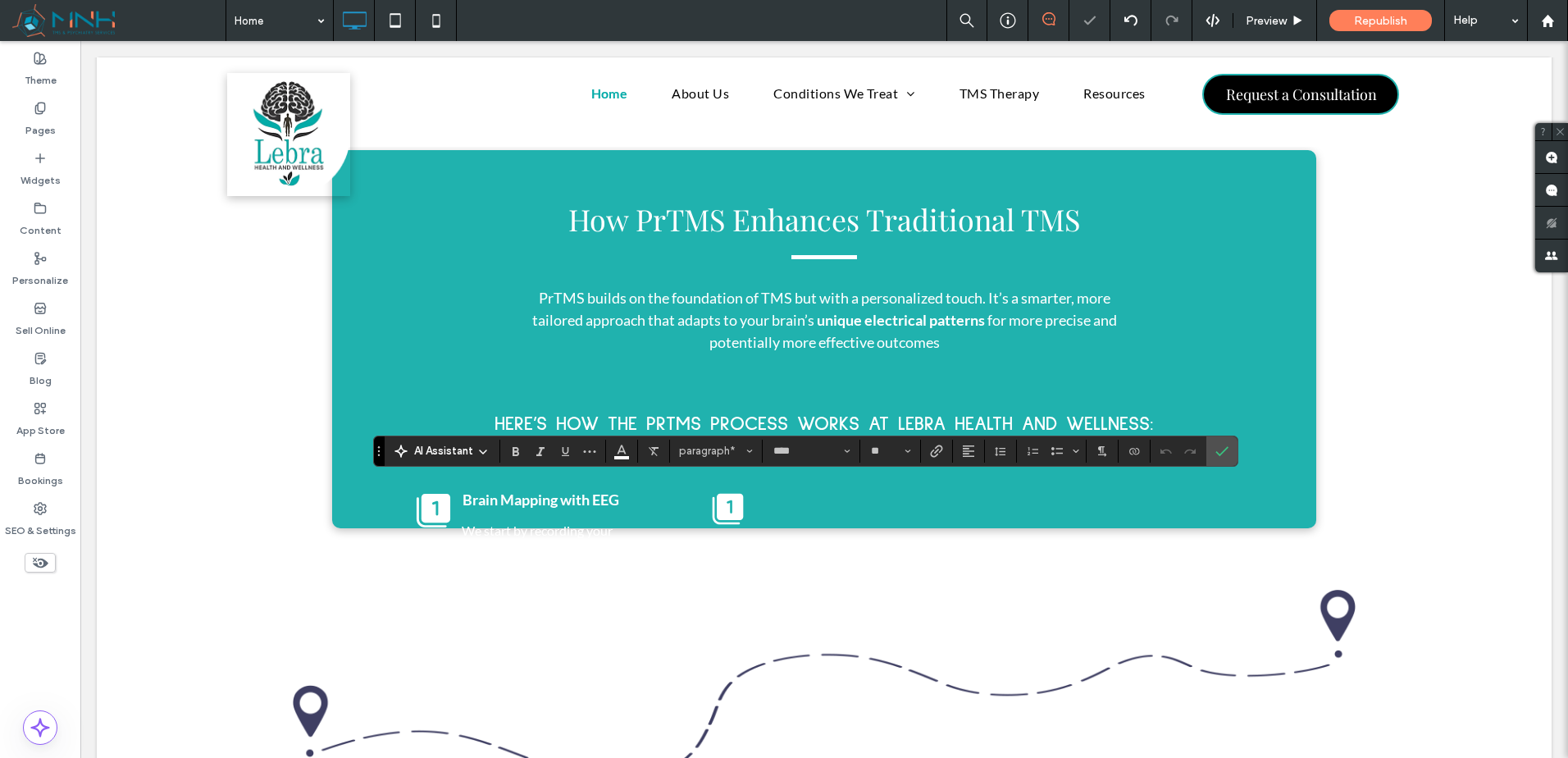
type input "**"
click at [881, 446] on input "**" at bounding box center [885, 451] width 32 height 13
type input "**"
click at [617, 453] on icon "Color" at bounding box center [621, 449] width 13 height 13
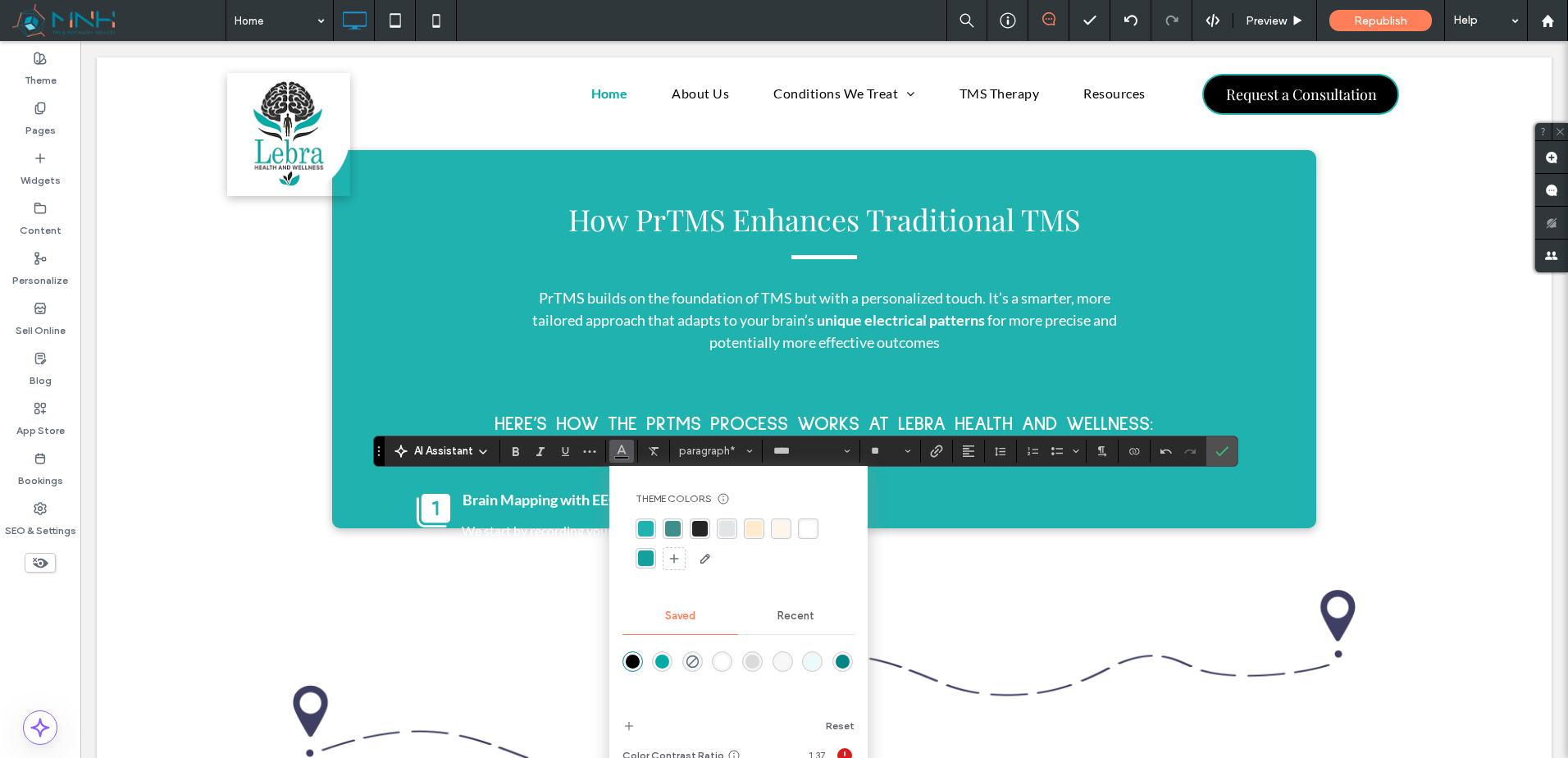
click at [724, 661] on div "rgba(255,255,255,1)" at bounding box center [722, 661] width 14 height 14
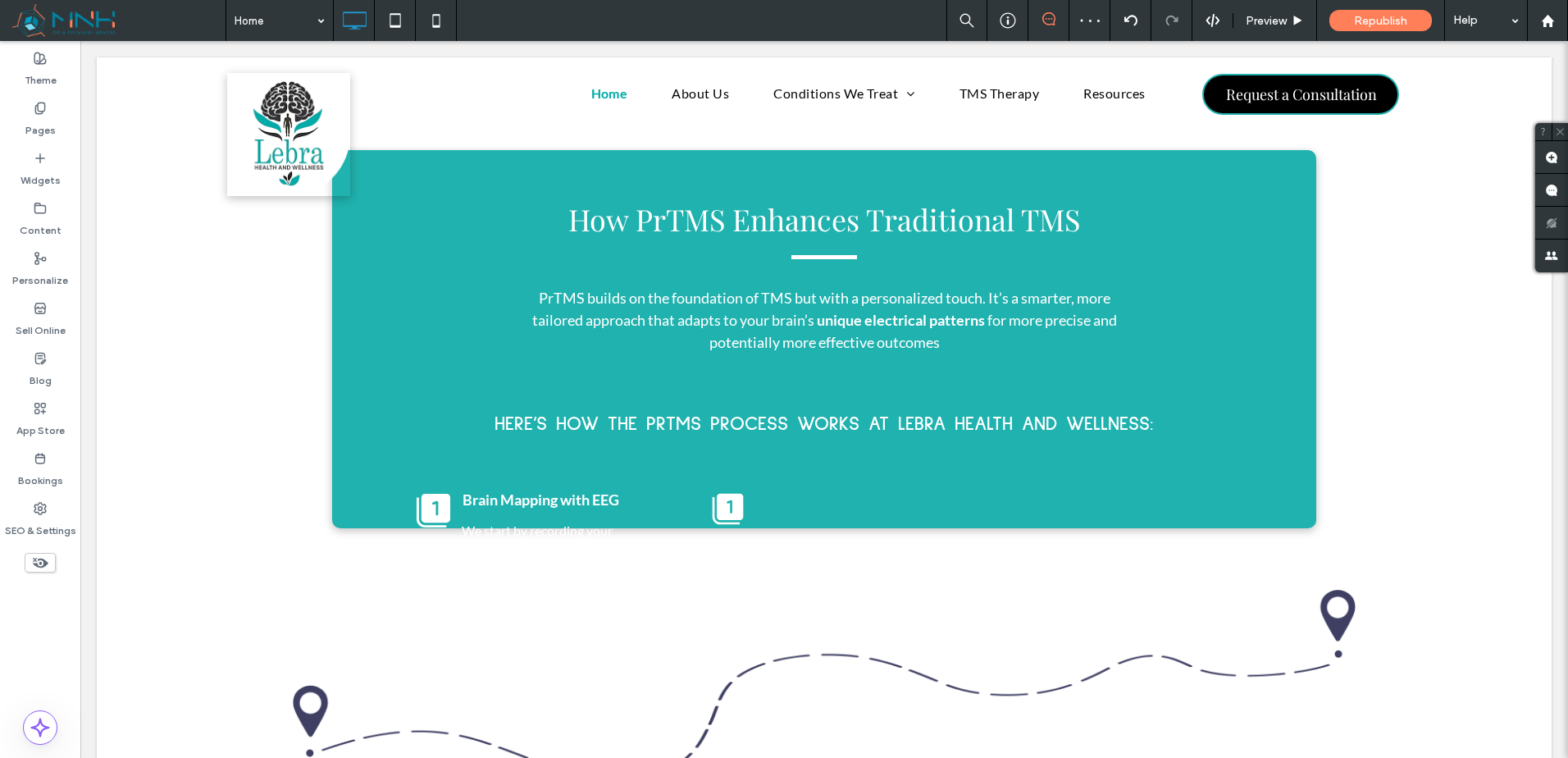
type input "****"
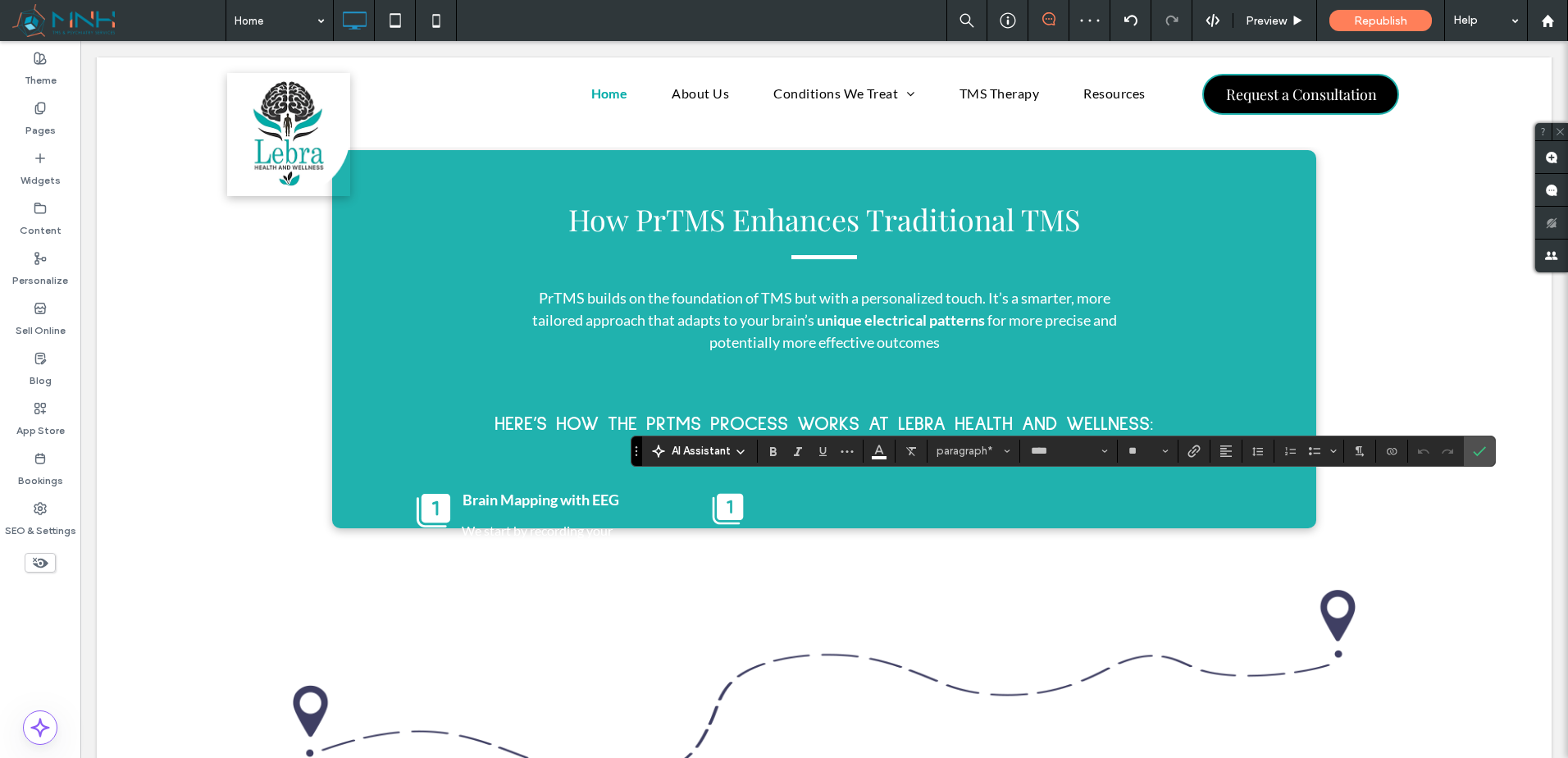
type input "**"
drag, startPoint x: 875, startPoint y: 447, endPoint x: 955, endPoint y: 453, distance: 80.2
click at [875, 446] on icon "Color" at bounding box center [879, 449] width 13 height 13
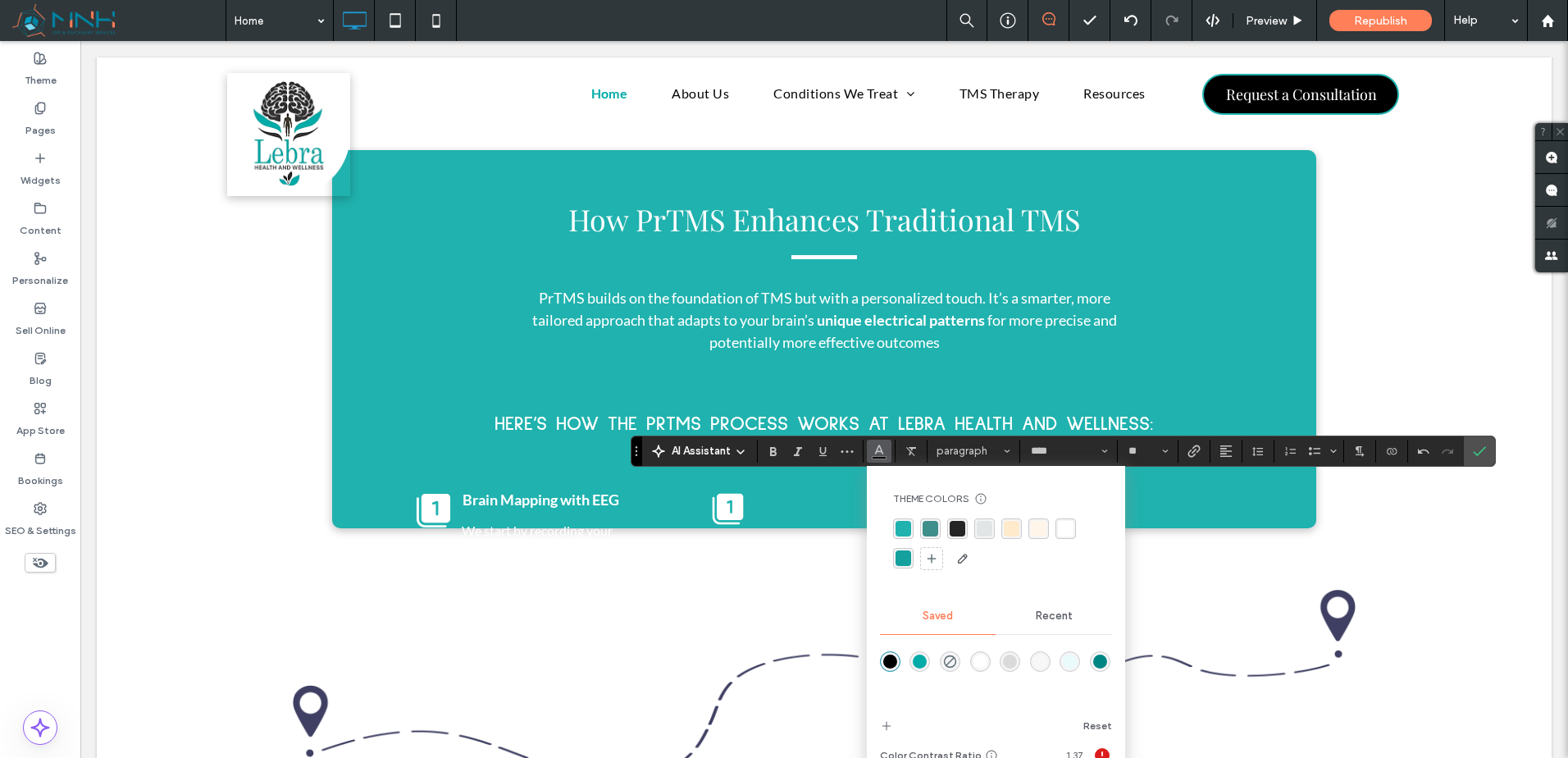
click at [979, 656] on div "rgba(255,255,255,1)" at bounding box center [980, 661] width 14 height 14
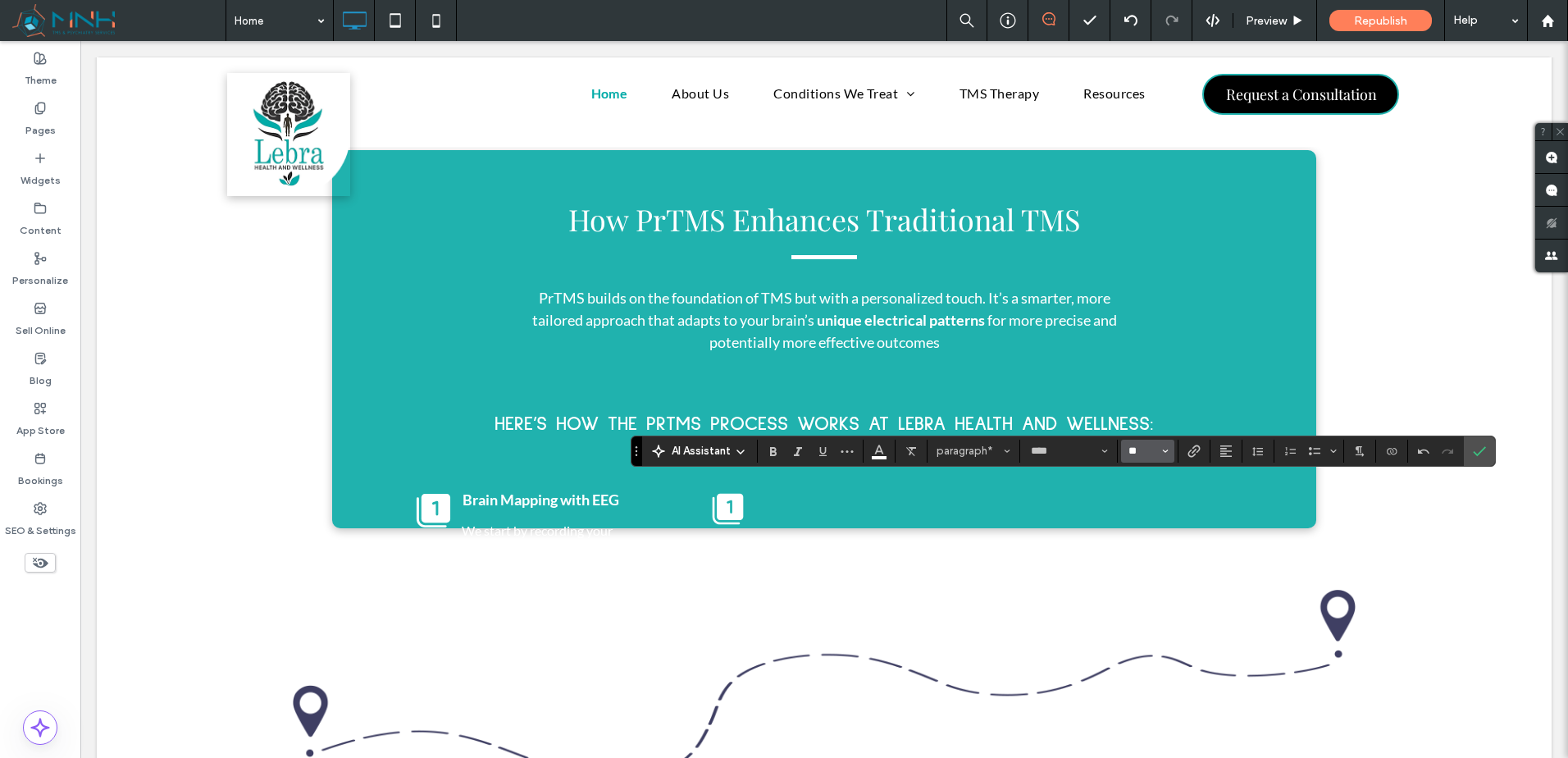
click at [1144, 452] on input "**" at bounding box center [1143, 451] width 32 height 13
type input "**"
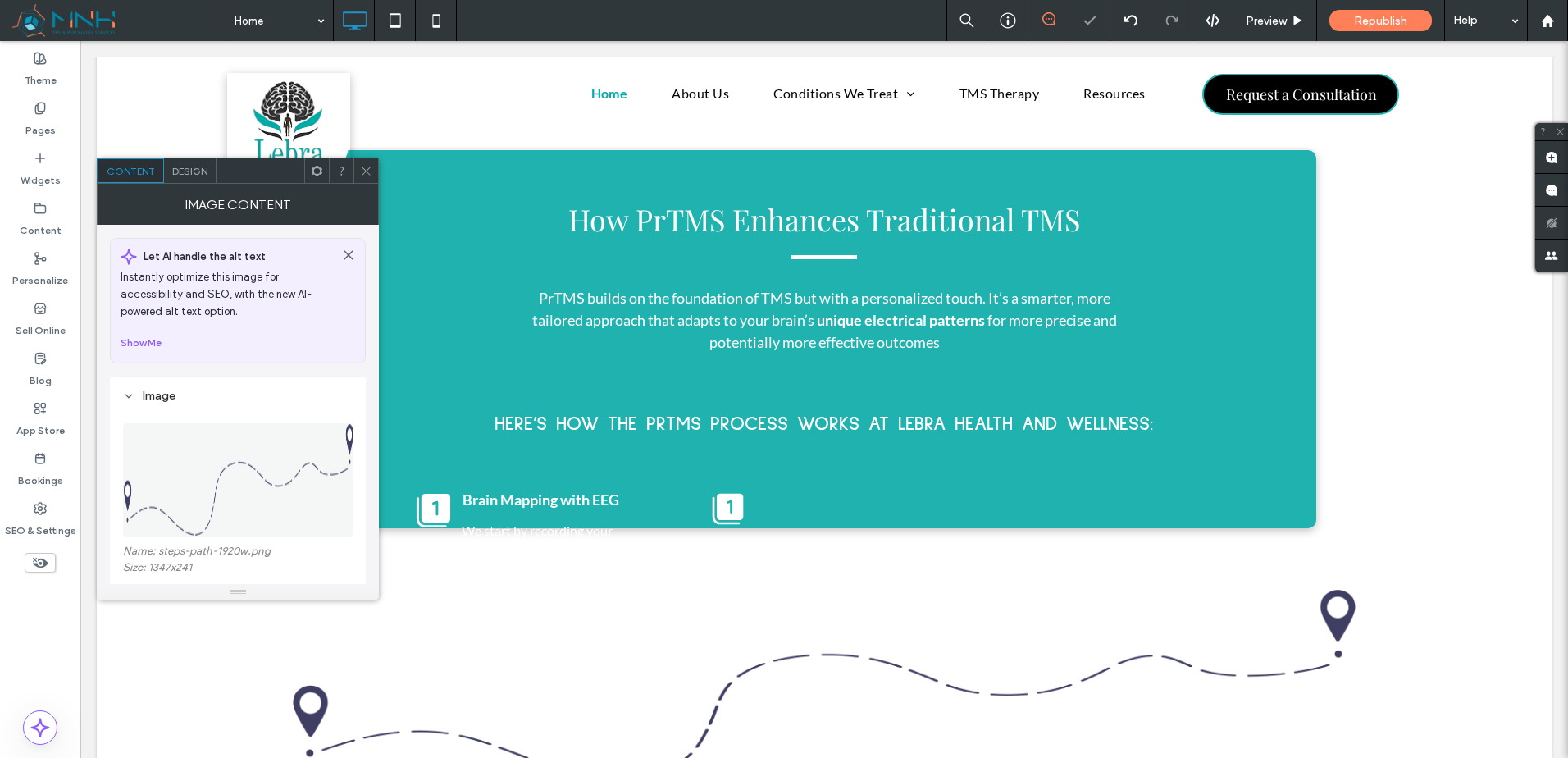
click at [173, 160] on div "Design" at bounding box center [190, 171] width 52 height 25
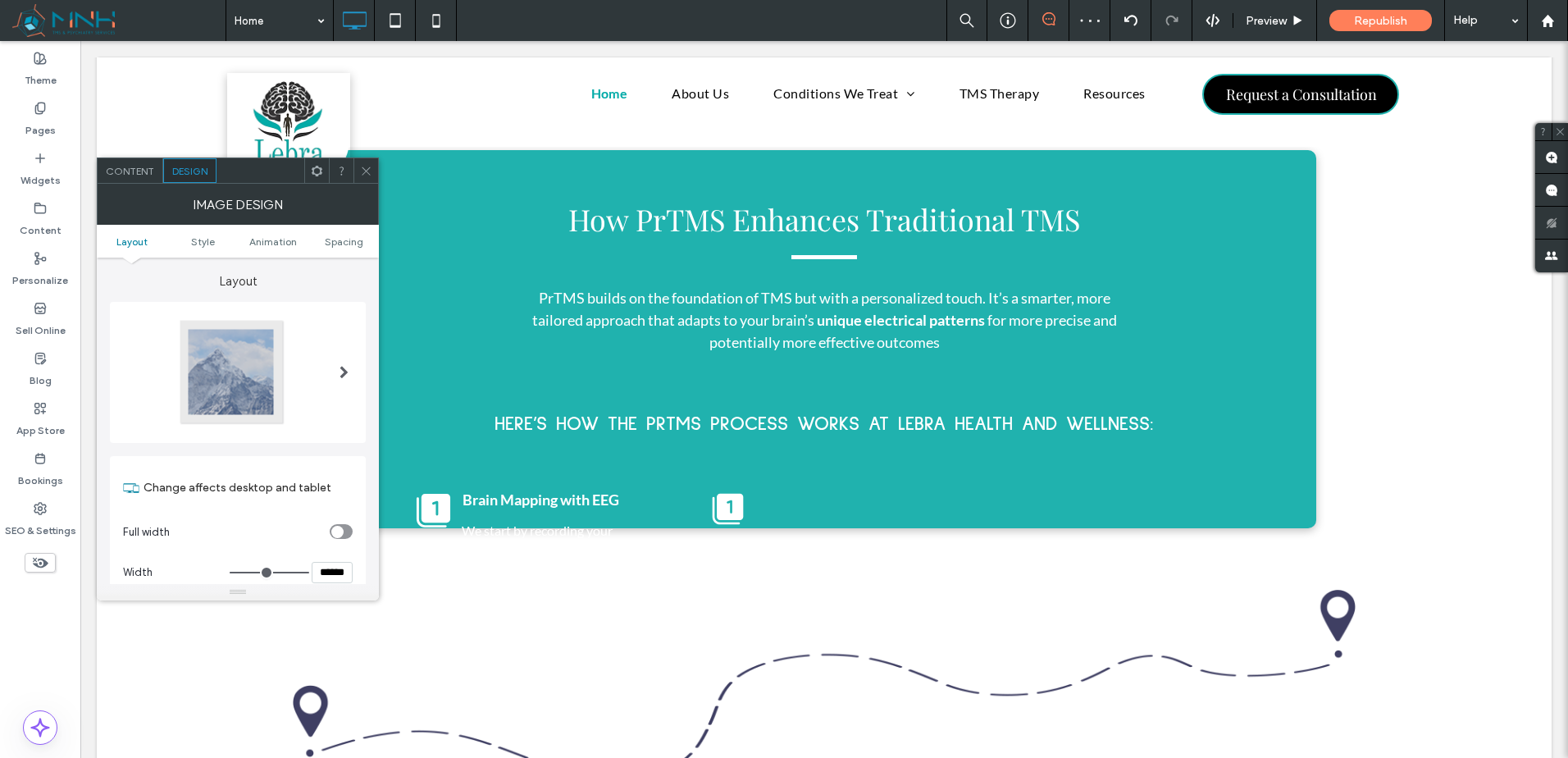
click at [338, 233] on ul "Layout Style Animation Spacing" at bounding box center [238, 241] width 282 height 33
click at [339, 236] on span "Spacing" at bounding box center [343, 242] width 38 height 12
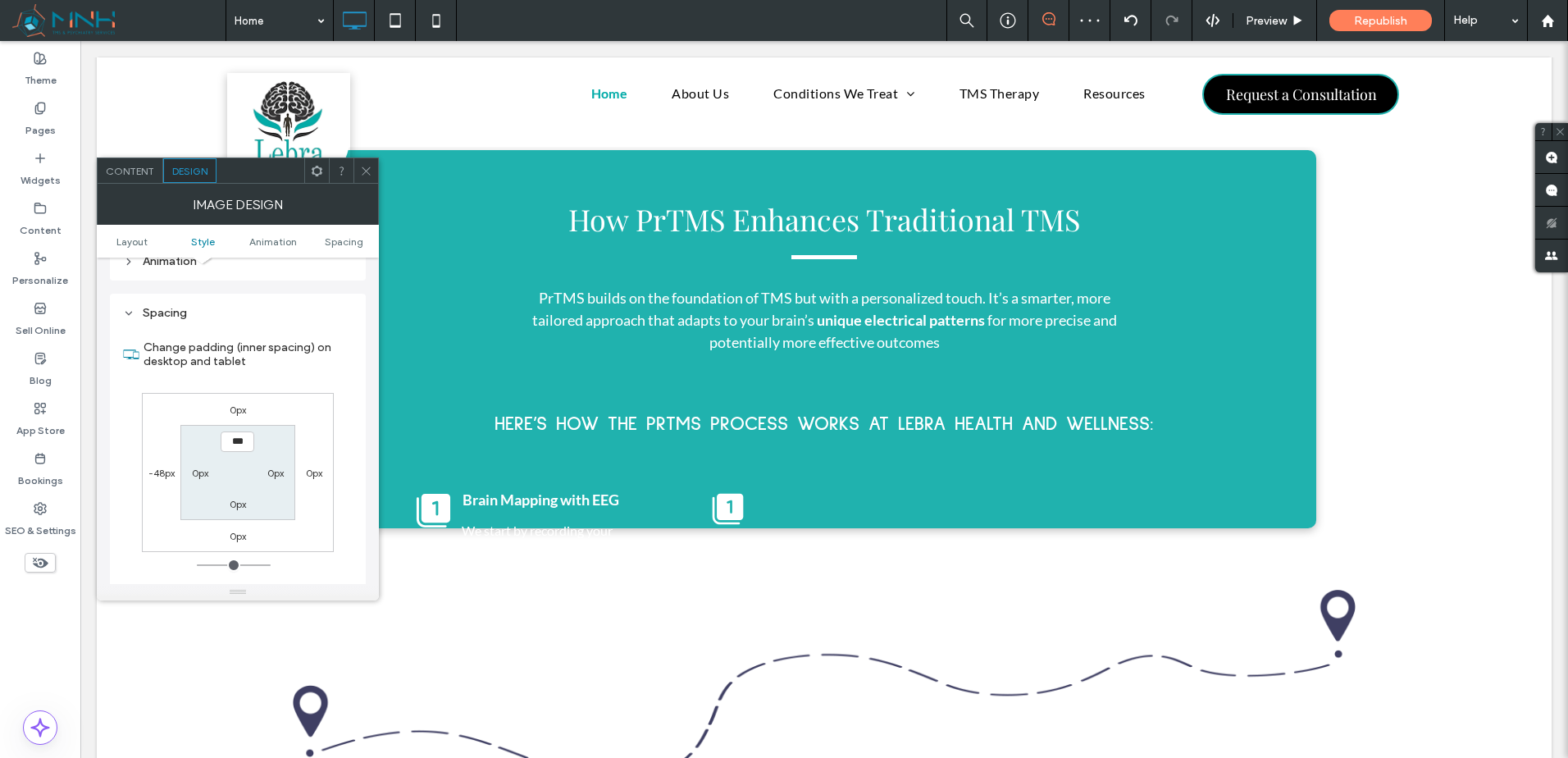
scroll to position [825, 0]
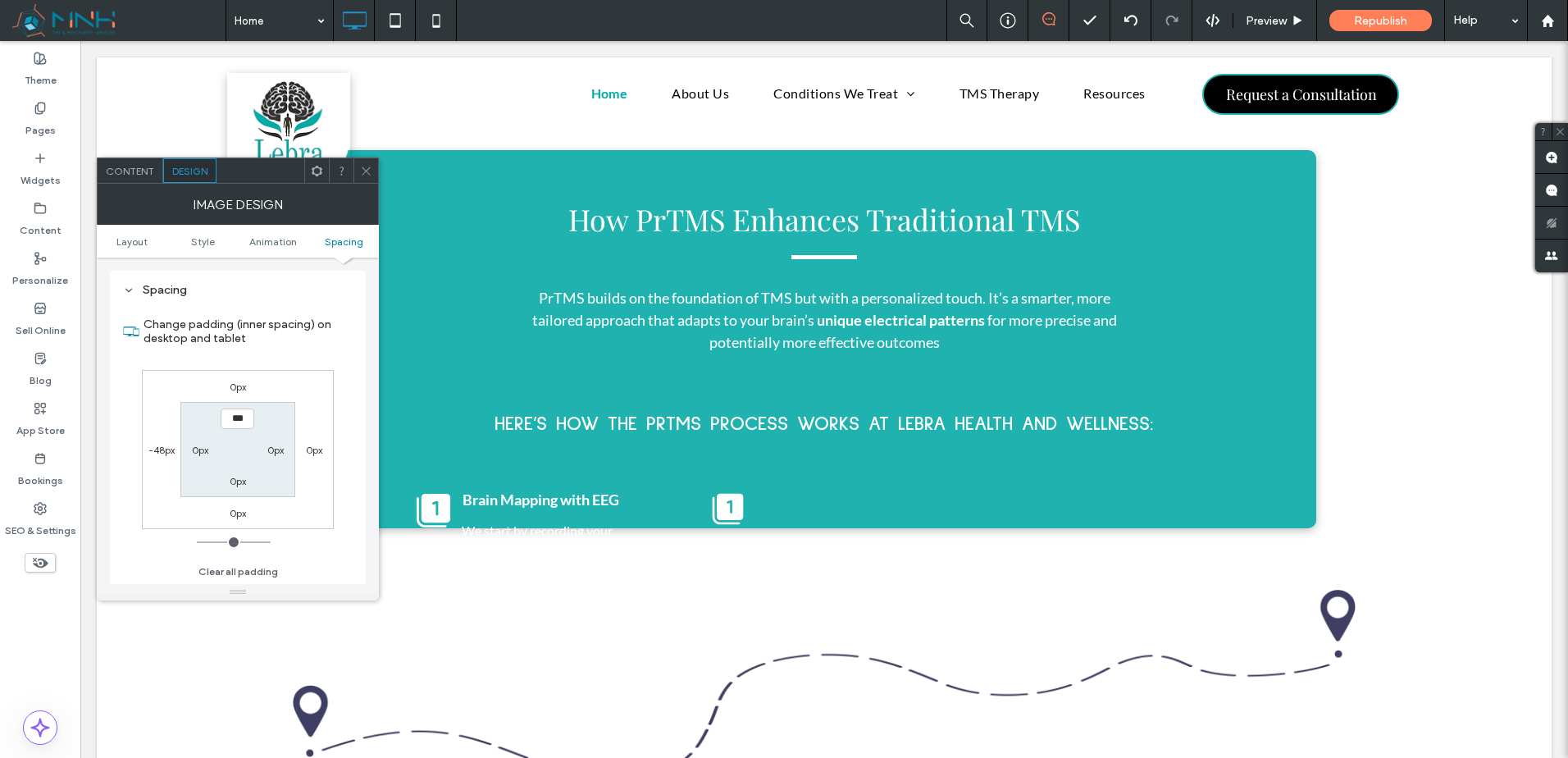
click at [363, 175] on icon at bounding box center [366, 171] width 12 height 12
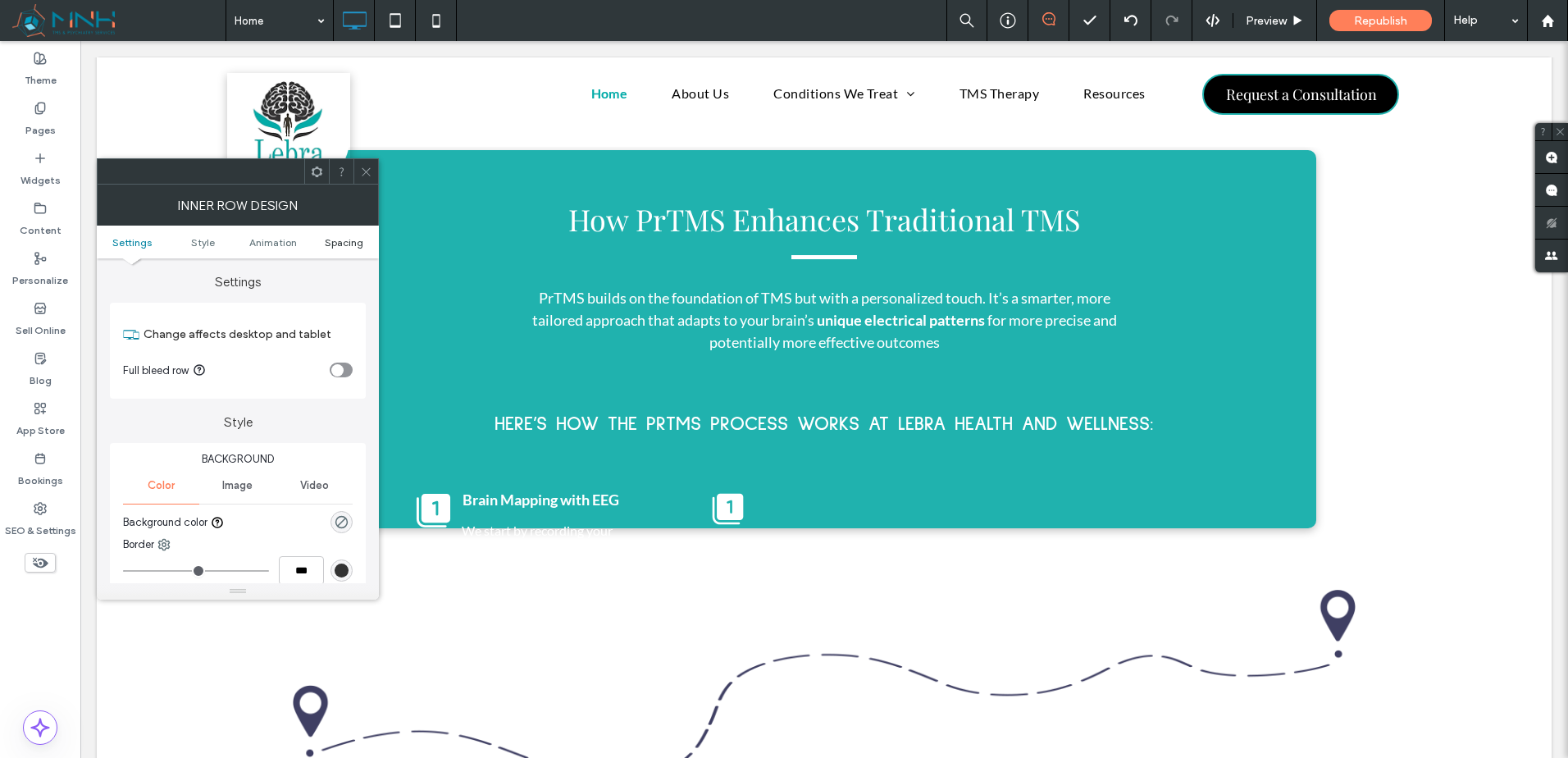
click at [354, 244] on span "Spacing" at bounding box center [343, 242] width 38 height 12
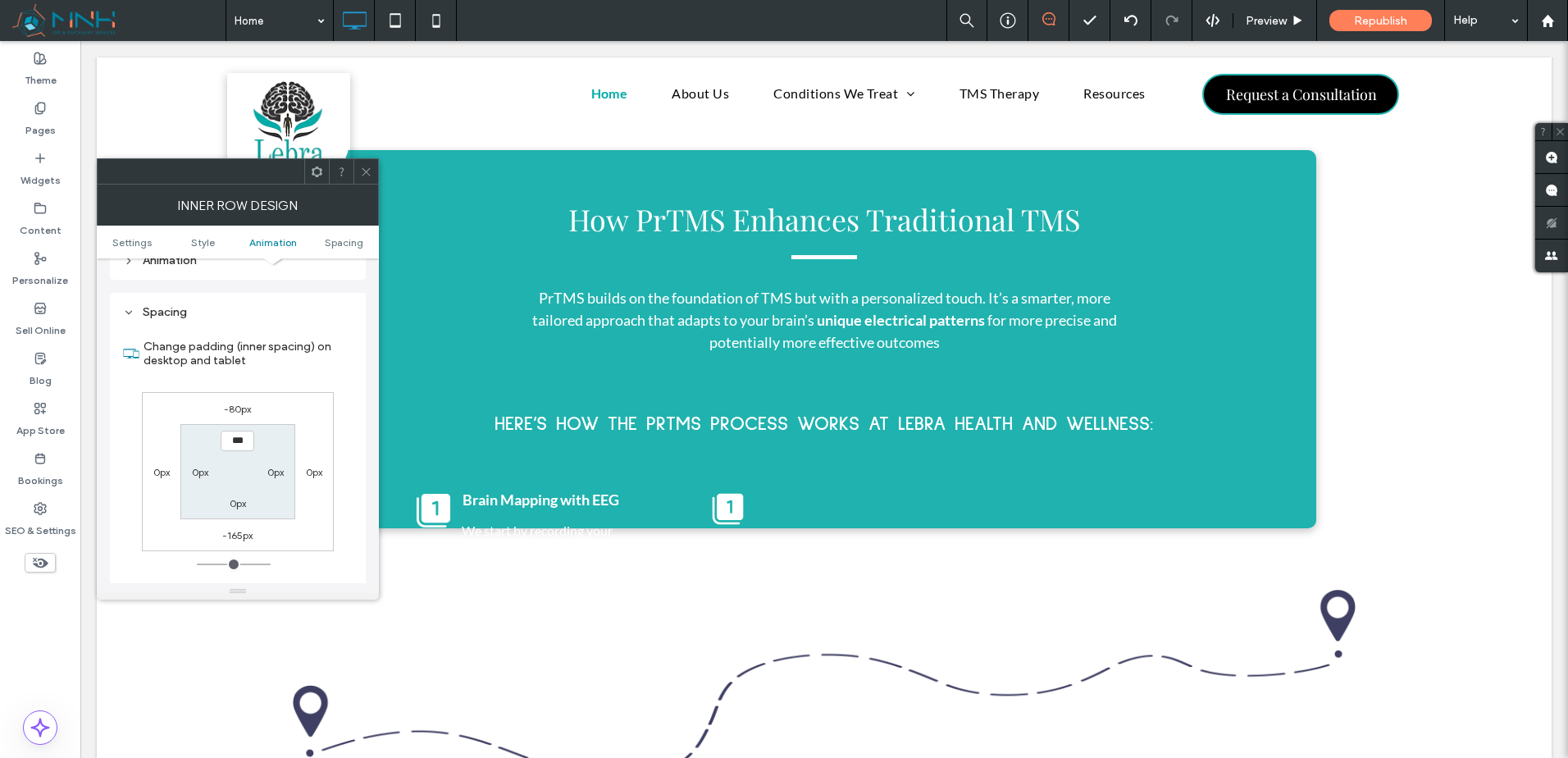
scroll to position [512, 0]
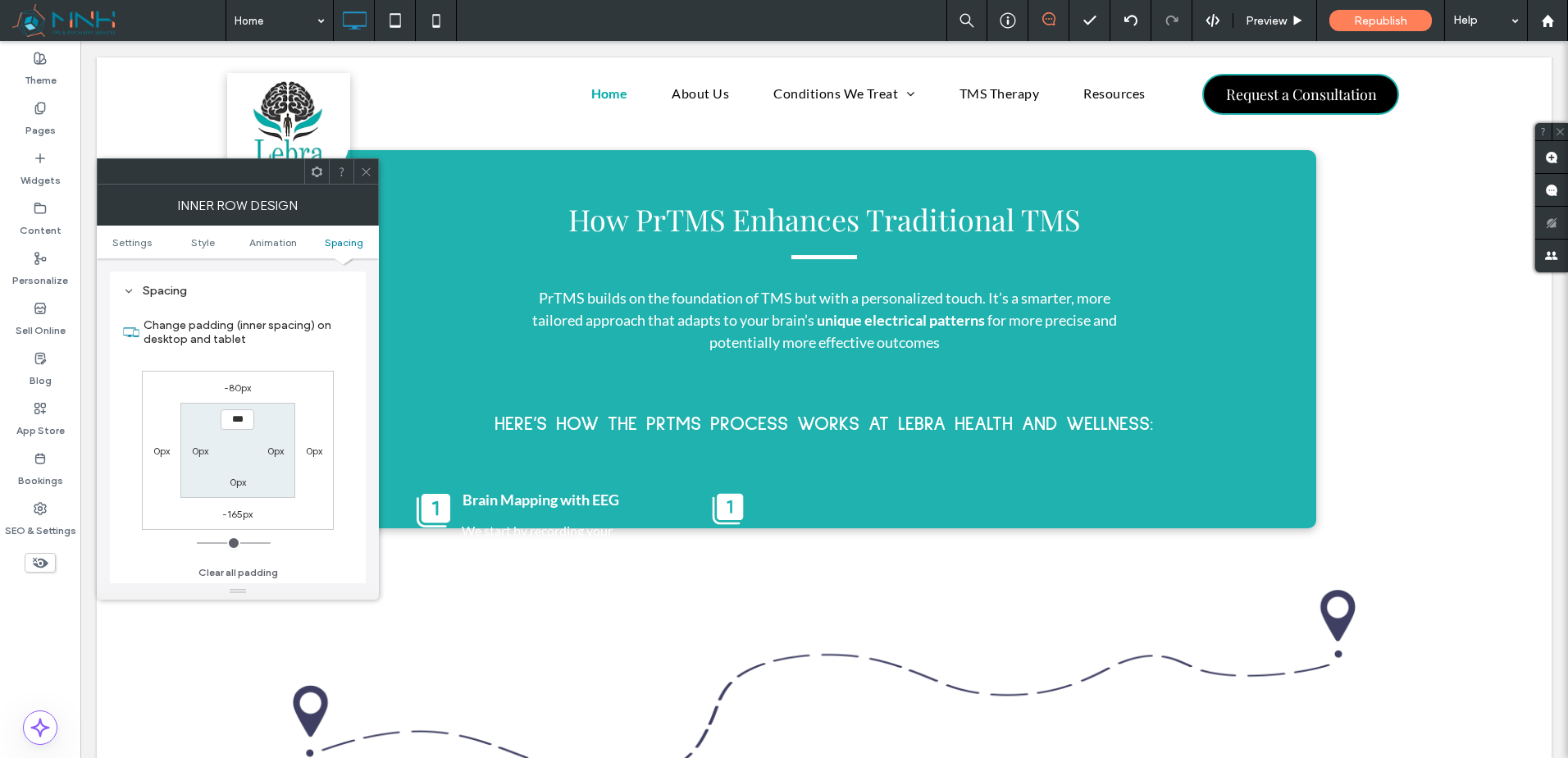
click at [241, 517] on label "-165px" at bounding box center [238, 514] width 30 height 12
type input "*"
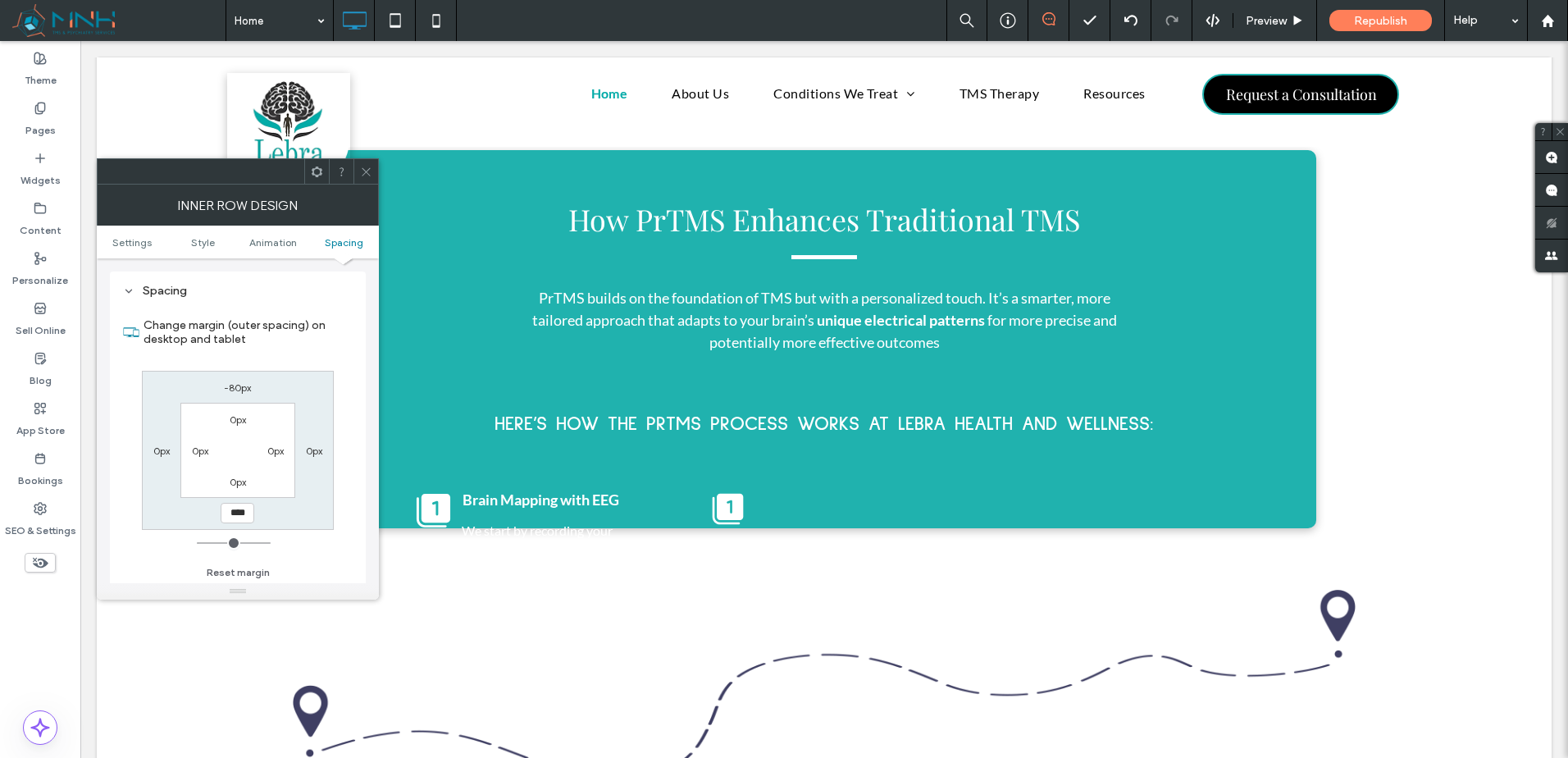
type input "****"
type input "***"
type input "*"
type input "****"
type input "*"
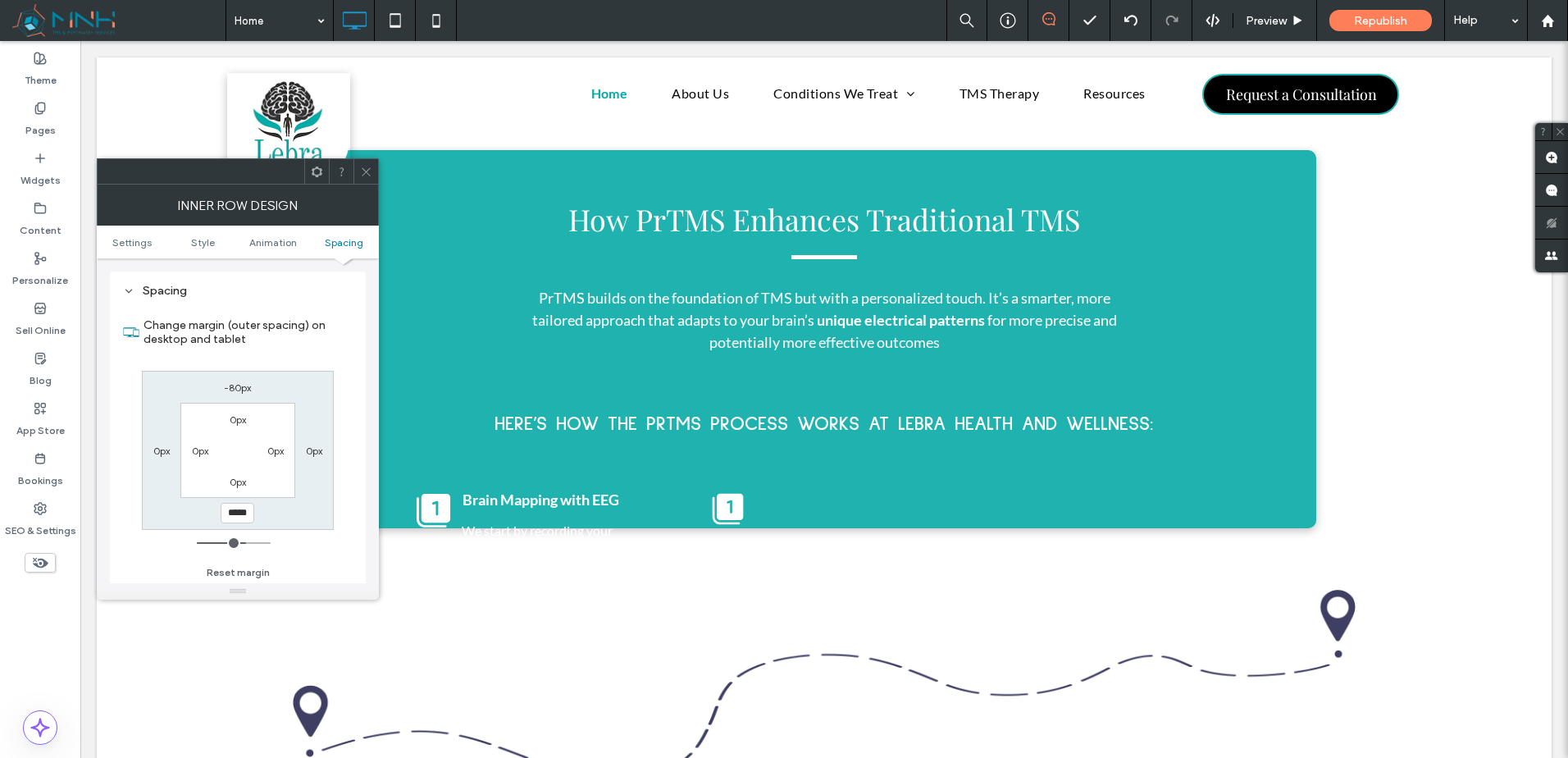
scroll to position [0, 0]
type input "******"
type input "*"
click at [355, 176] on div at bounding box center [366, 172] width 25 height 25
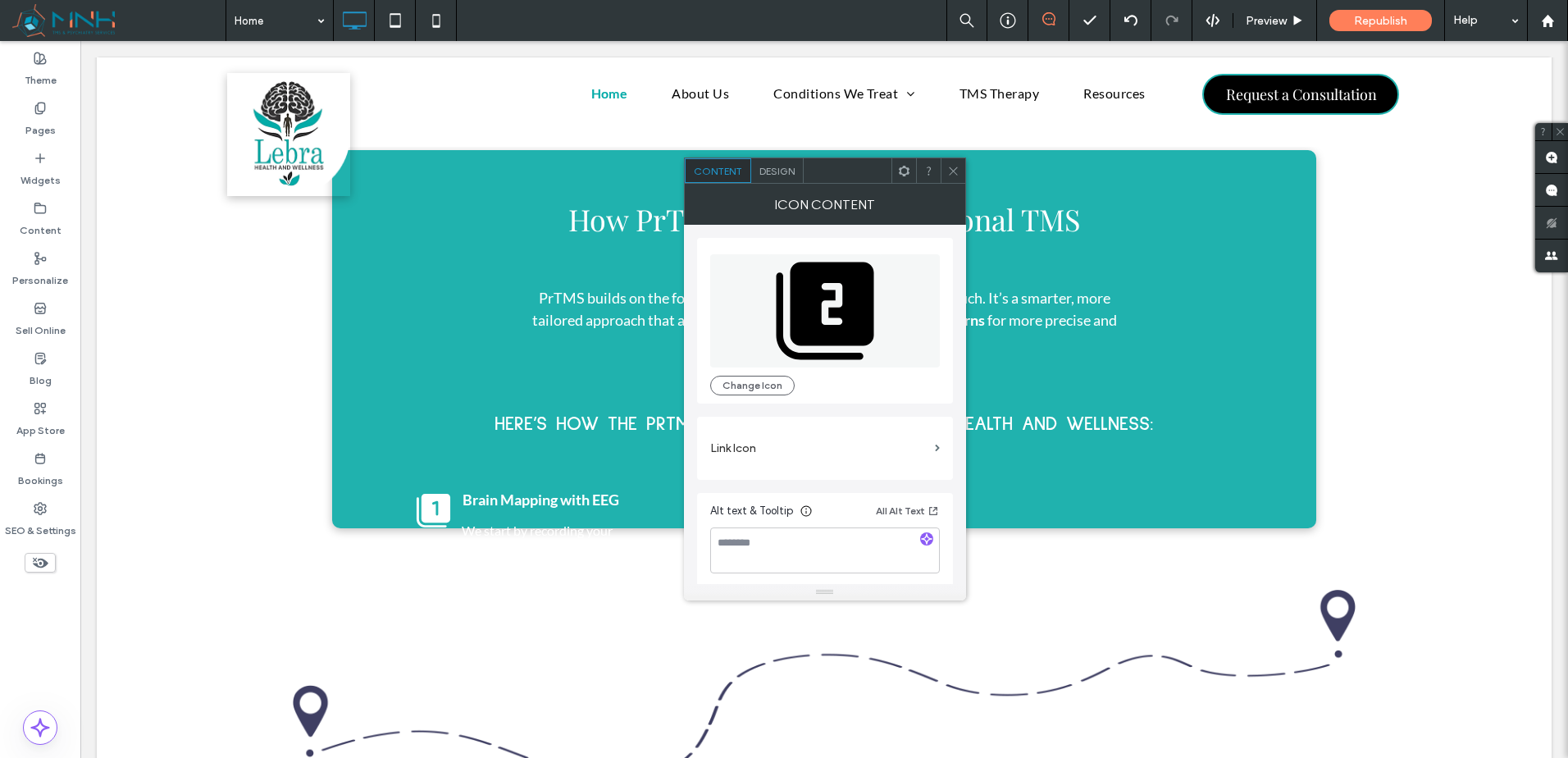
click at [815, 317] on icon at bounding box center [824, 311] width 98 height 98
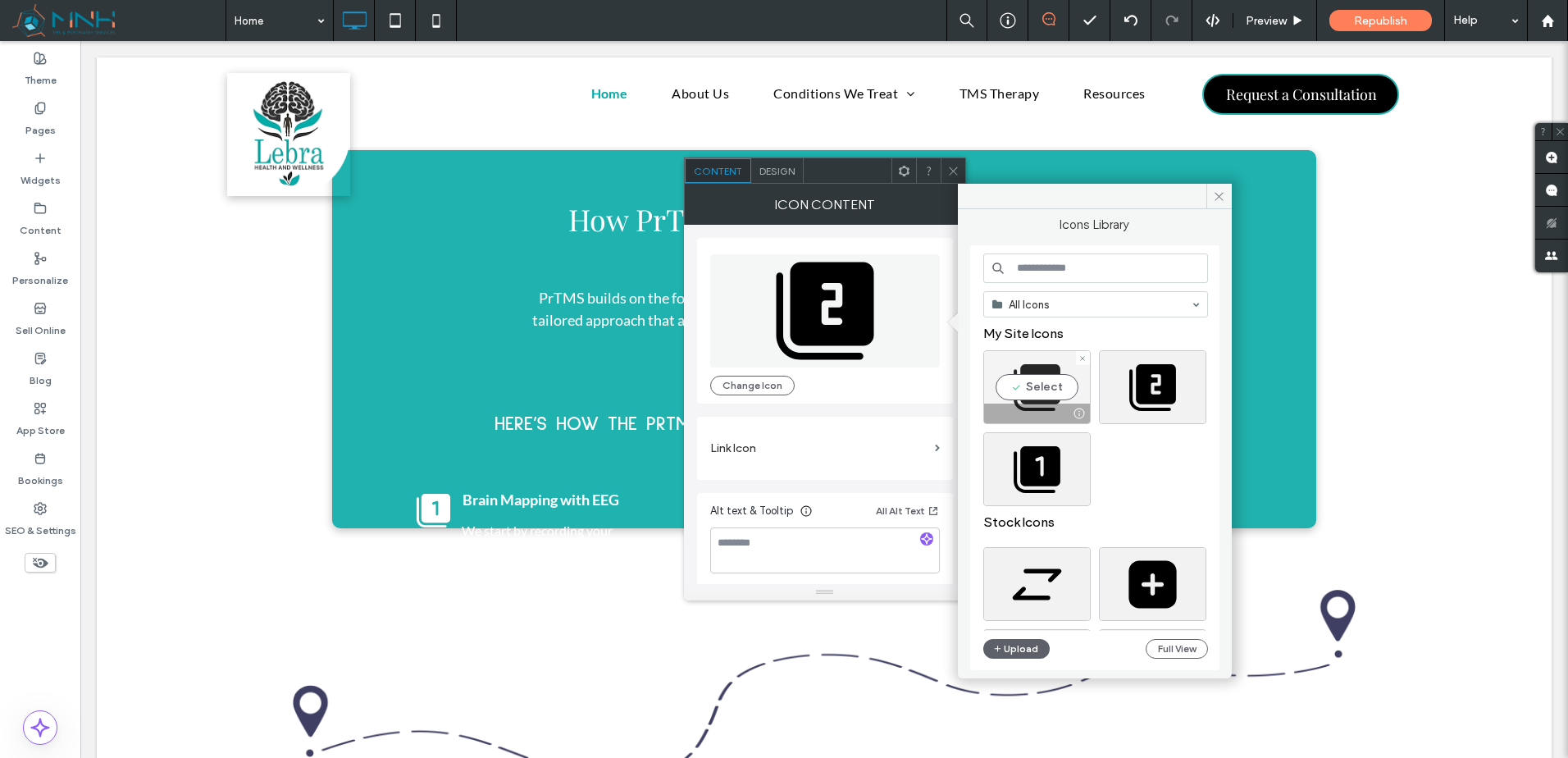
click at [1047, 371] on div "Select" at bounding box center [1036, 387] width 107 height 74
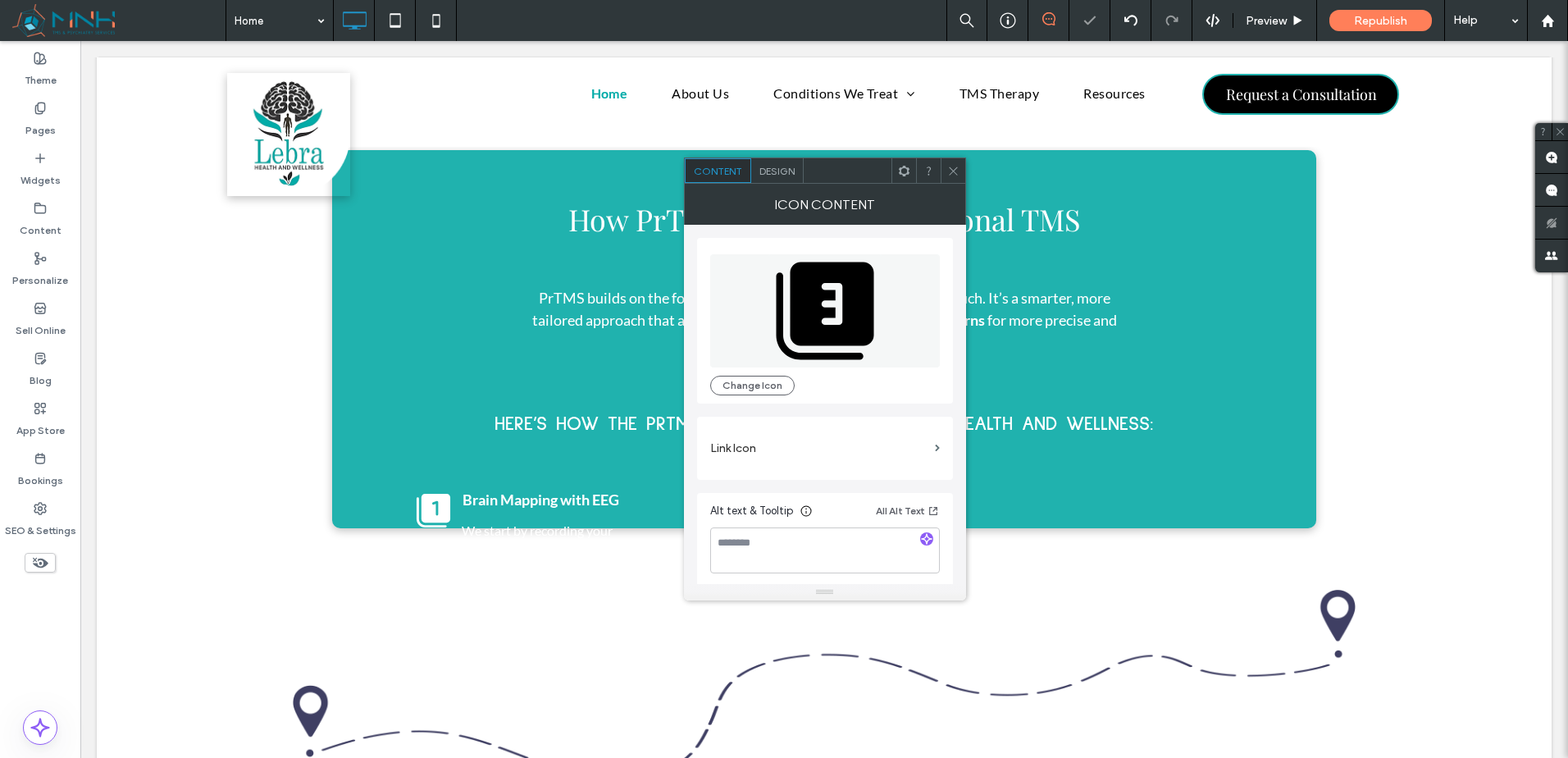
click at [954, 170] on use at bounding box center [953, 170] width 8 height 8
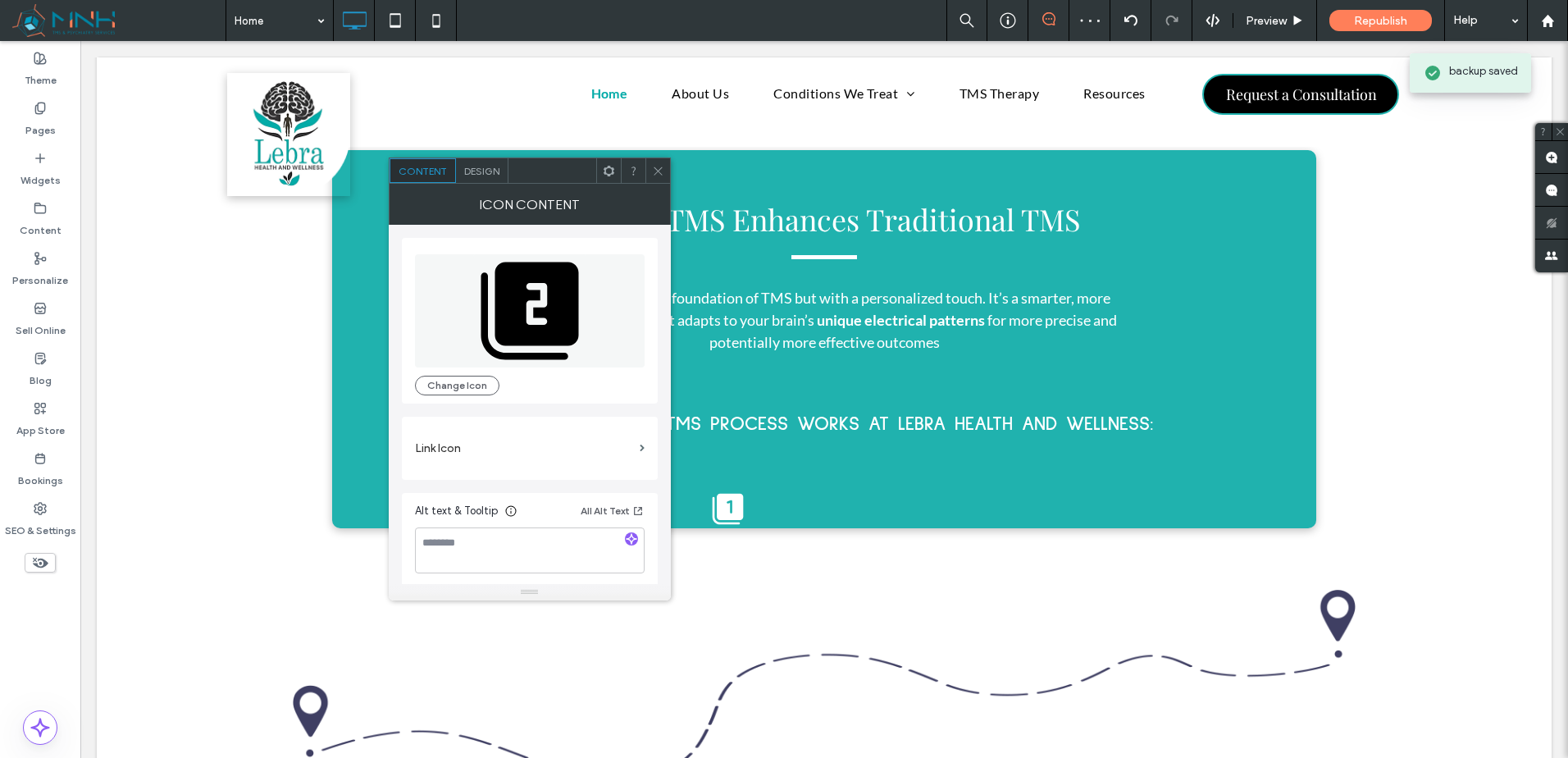
click at [485, 176] on span "Design" at bounding box center [482, 171] width 35 height 12
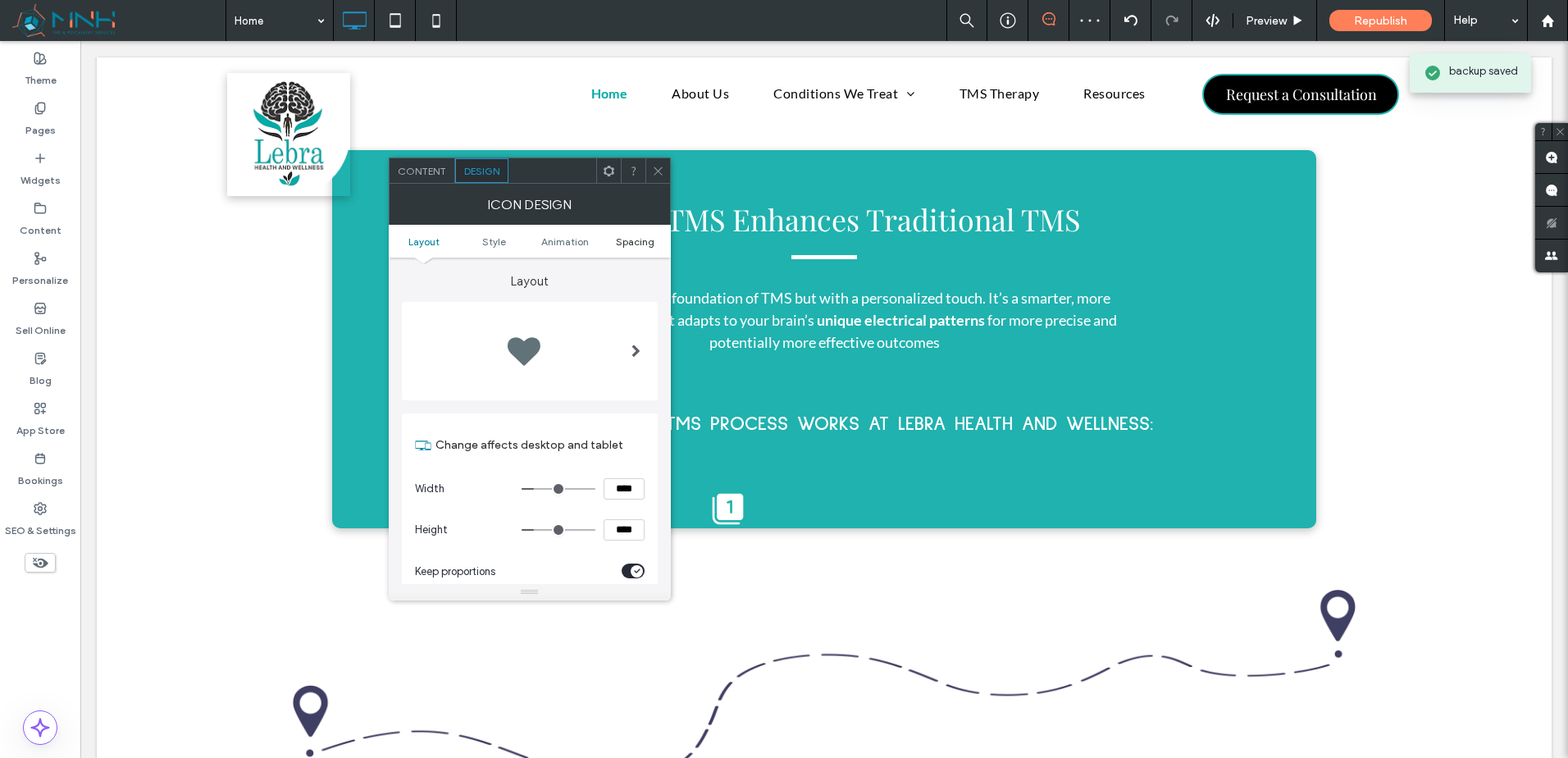
click at [626, 239] on span "Spacing" at bounding box center [635, 242] width 38 height 12
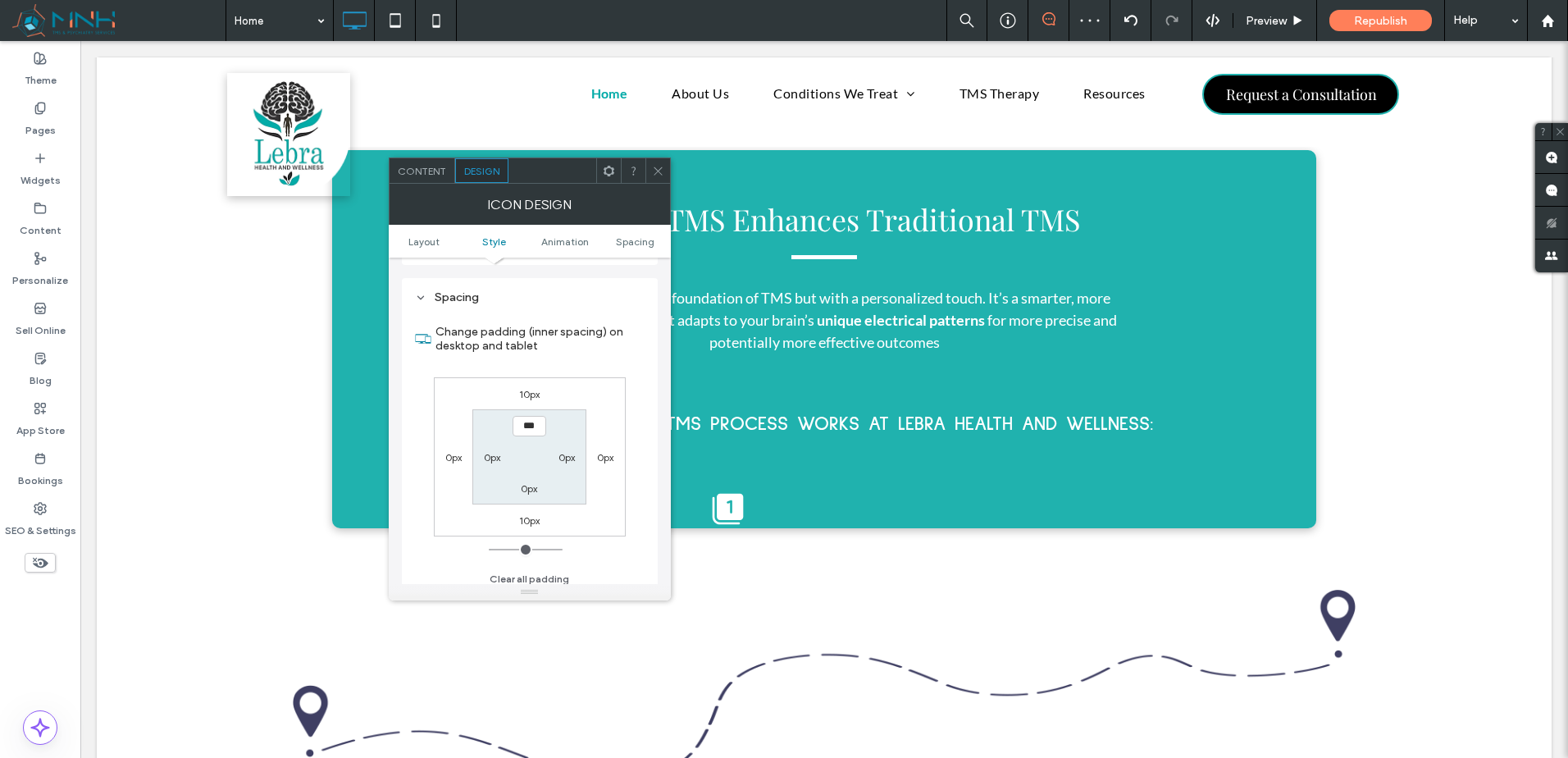
scroll to position [901, 0]
click at [527, 517] on label "10px" at bounding box center [529, 513] width 20 height 12
type input "**"
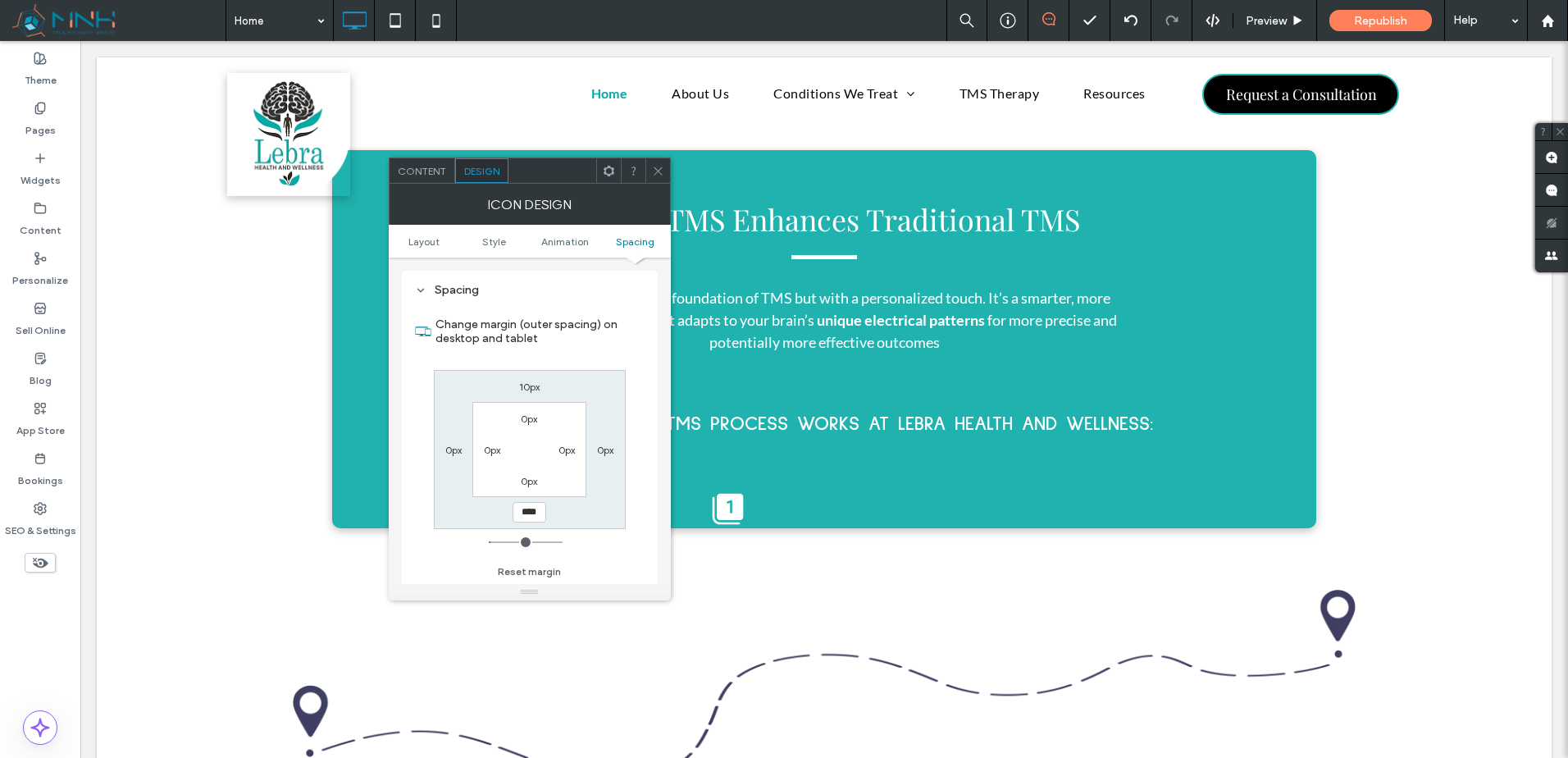
click at [528, 387] on label "10px" at bounding box center [529, 387] width 20 height 12
click at [627, 402] on div "Change margin (outer spacing) on desktop and tablet **** 0px 10px 0px 0px 0px 0…" at bounding box center [529, 442] width 230 height 283
click at [528, 386] on input "****" at bounding box center [529, 387] width 34 height 20
drag, startPoint x: 621, startPoint y: 378, endPoint x: 636, endPoint y: 260, distance: 118.9
click at [624, 340] on div "Change margin (outer spacing) on desktop and tablet **** 0px 10px 0px 0px 0px 0…" at bounding box center [529, 442] width 230 height 283
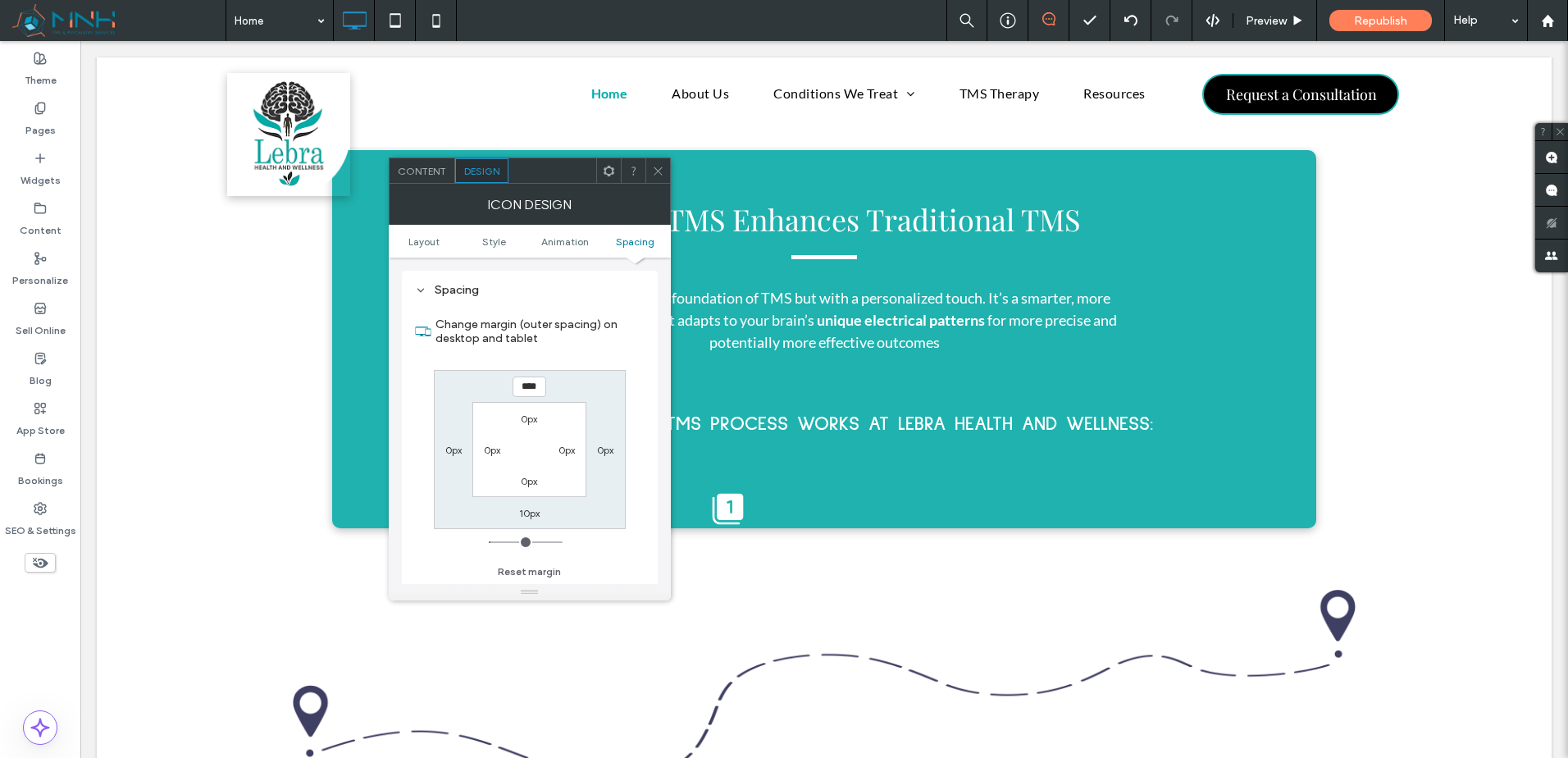
drag, startPoint x: 665, startPoint y: 164, endPoint x: 646, endPoint y: 197, distance: 38.1
click at [665, 166] on div at bounding box center [658, 171] width 25 height 25
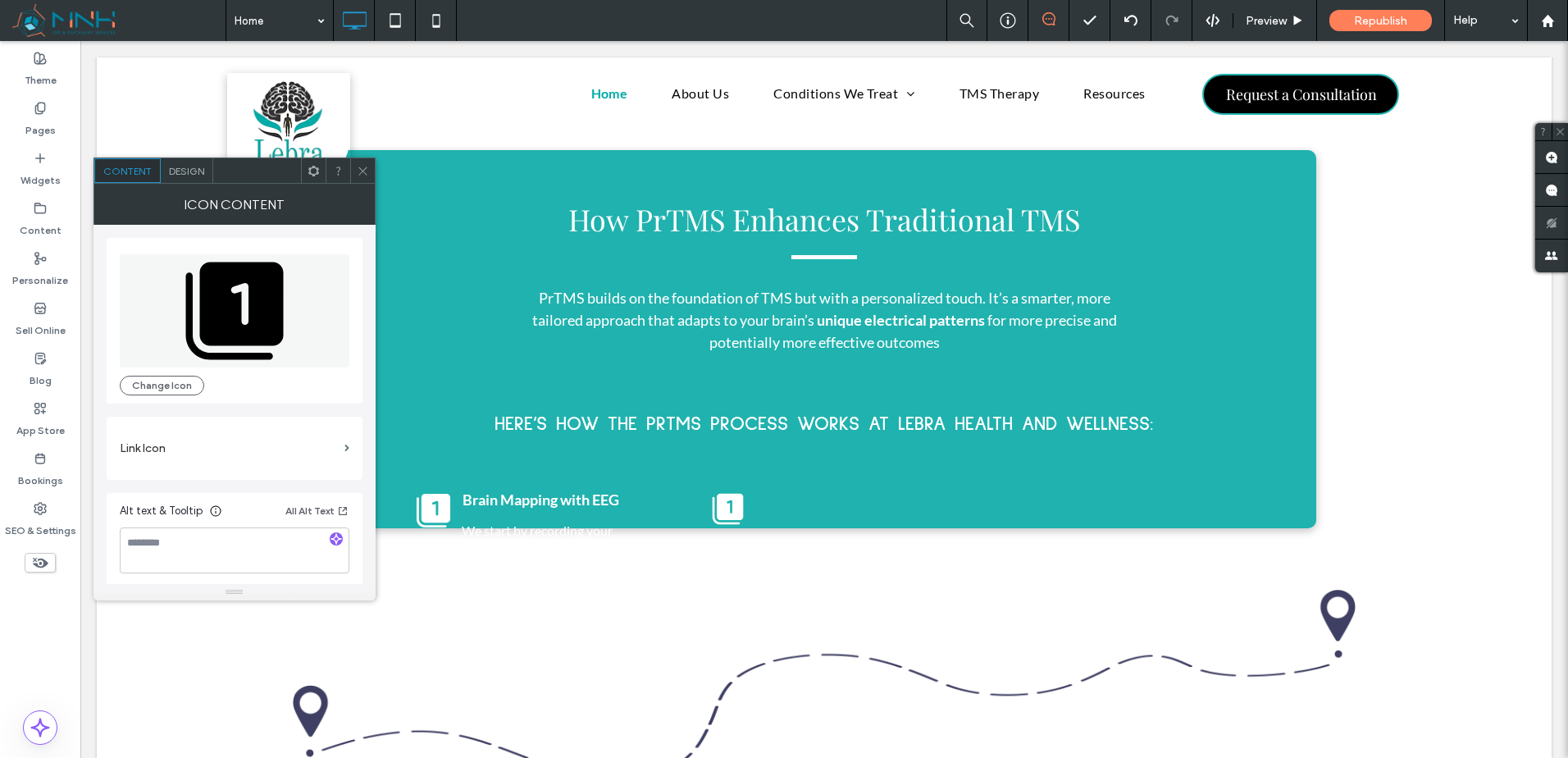
click at [183, 169] on span "Design" at bounding box center [187, 171] width 35 height 12
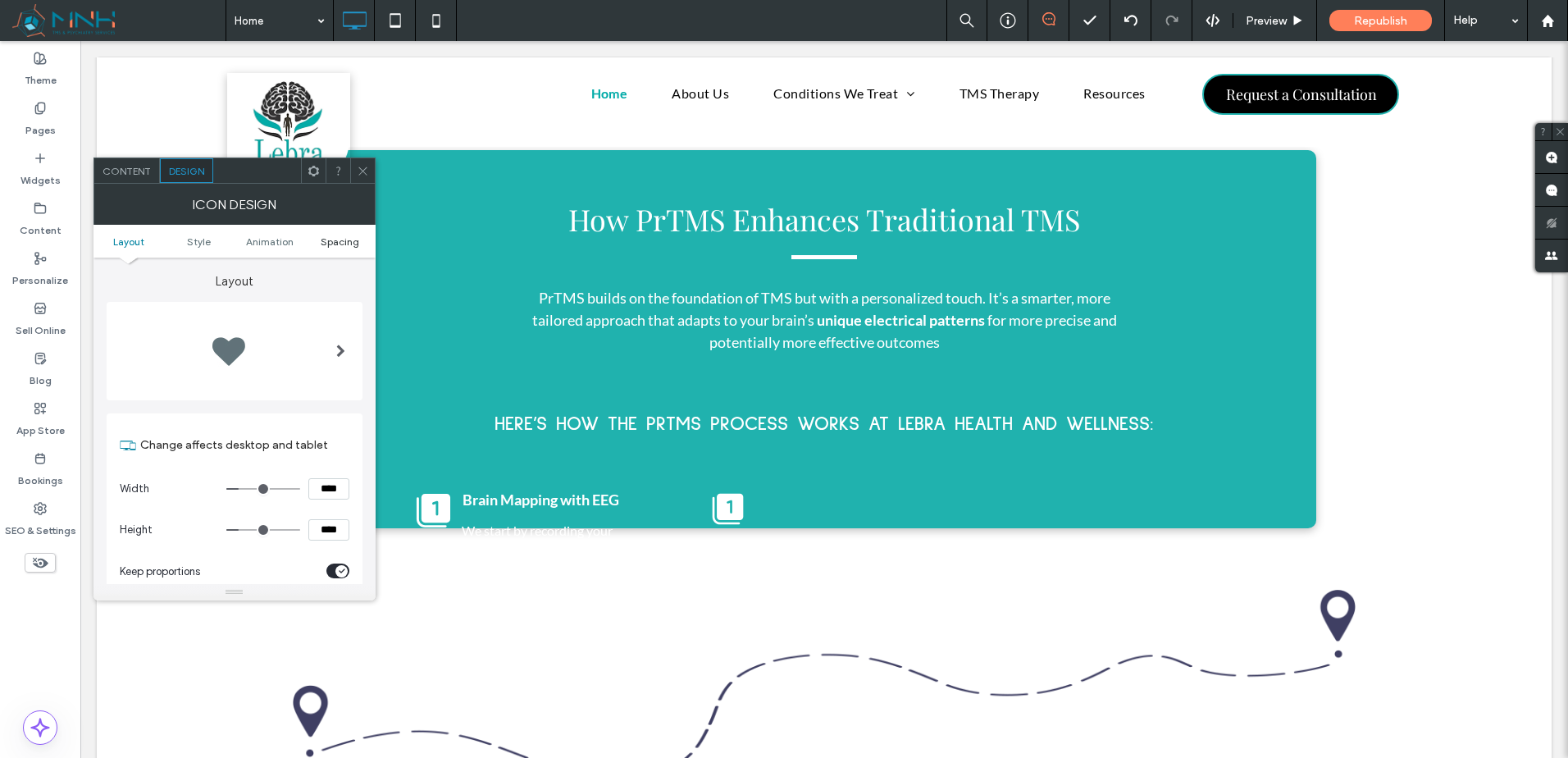
drag, startPoint x: 338, startPoint y: 243, endPoint x: 370, endPoint y: 242, distance: 32.0
click at [339, 242] on span "Spacing" at bounding box center [339, 242] width 38 height 12
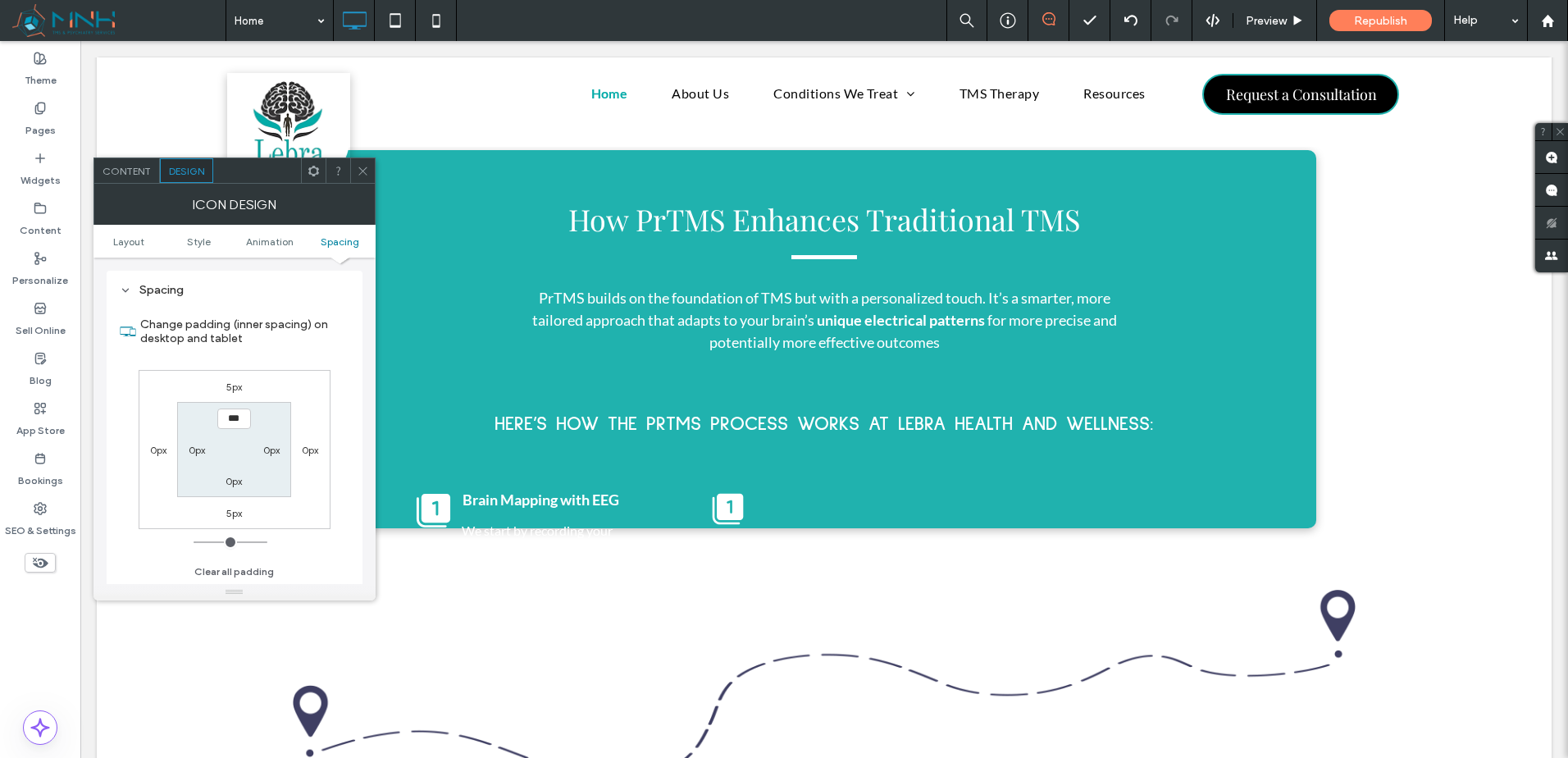
click at [227, 383] on label "5px" at bounding box center [234, 387] width 16 height 12
type input "*"
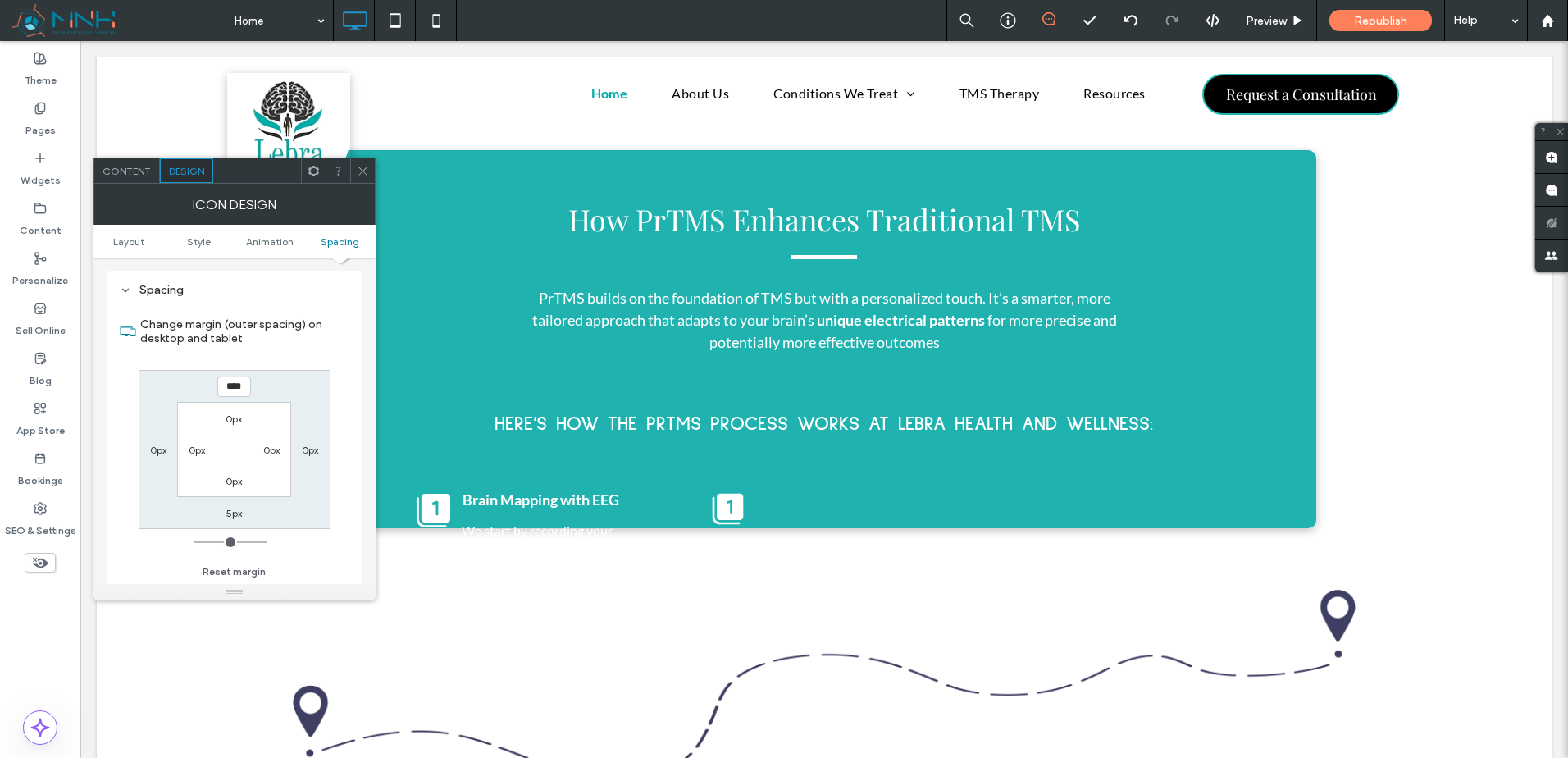
type input "****"
type input "**"
click at [293, 400] on div "**** 0px 5px 0px 0px 0px 0px 0px" at bounding box center [234, 449] width 192 height 160
click at [361, 170] on icon at bounding box center [363, 171] width 12 height 12
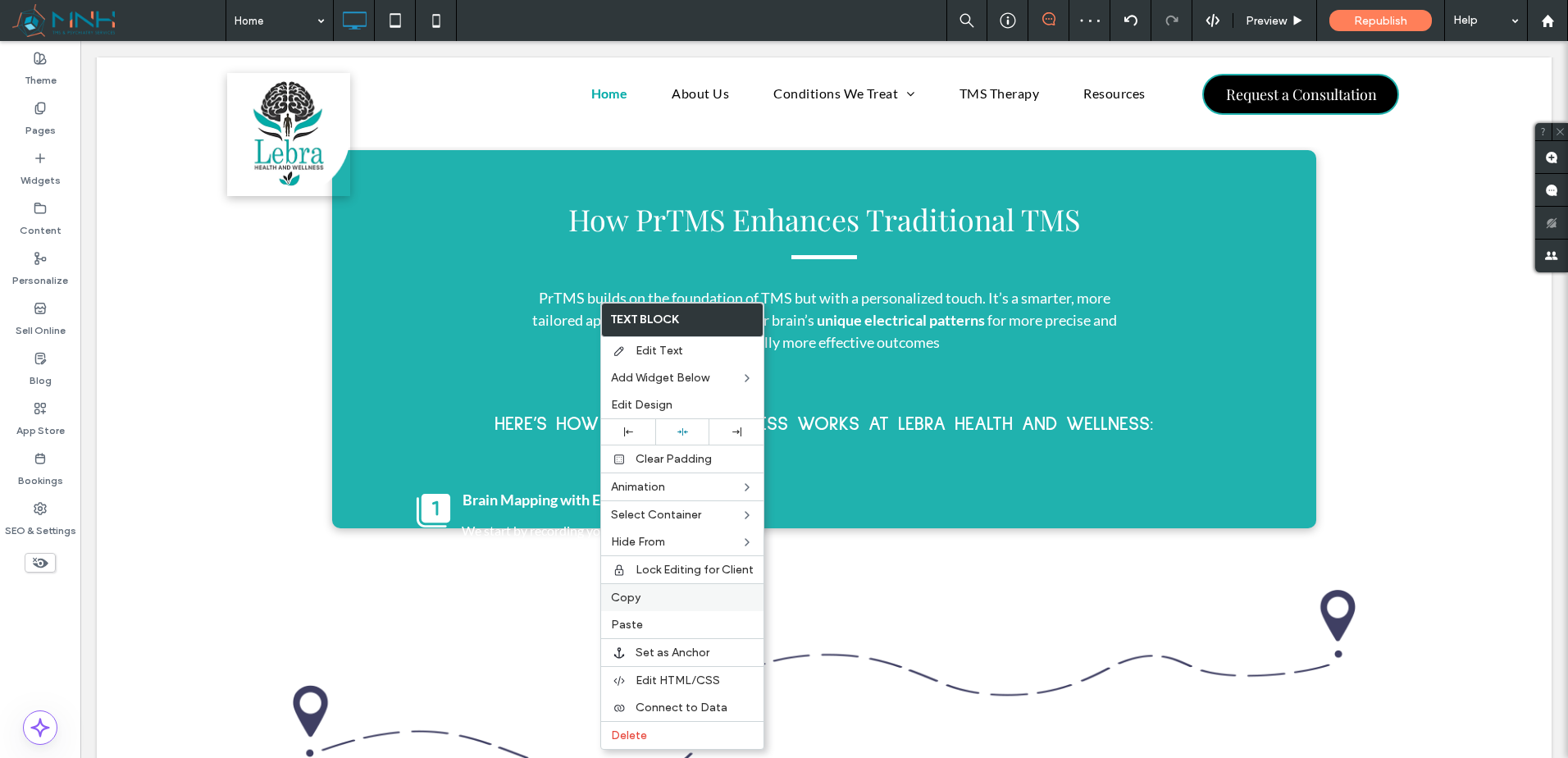
click at [665, 604] on label "Copy" at bounding box center [682, 598] width 143 height 14
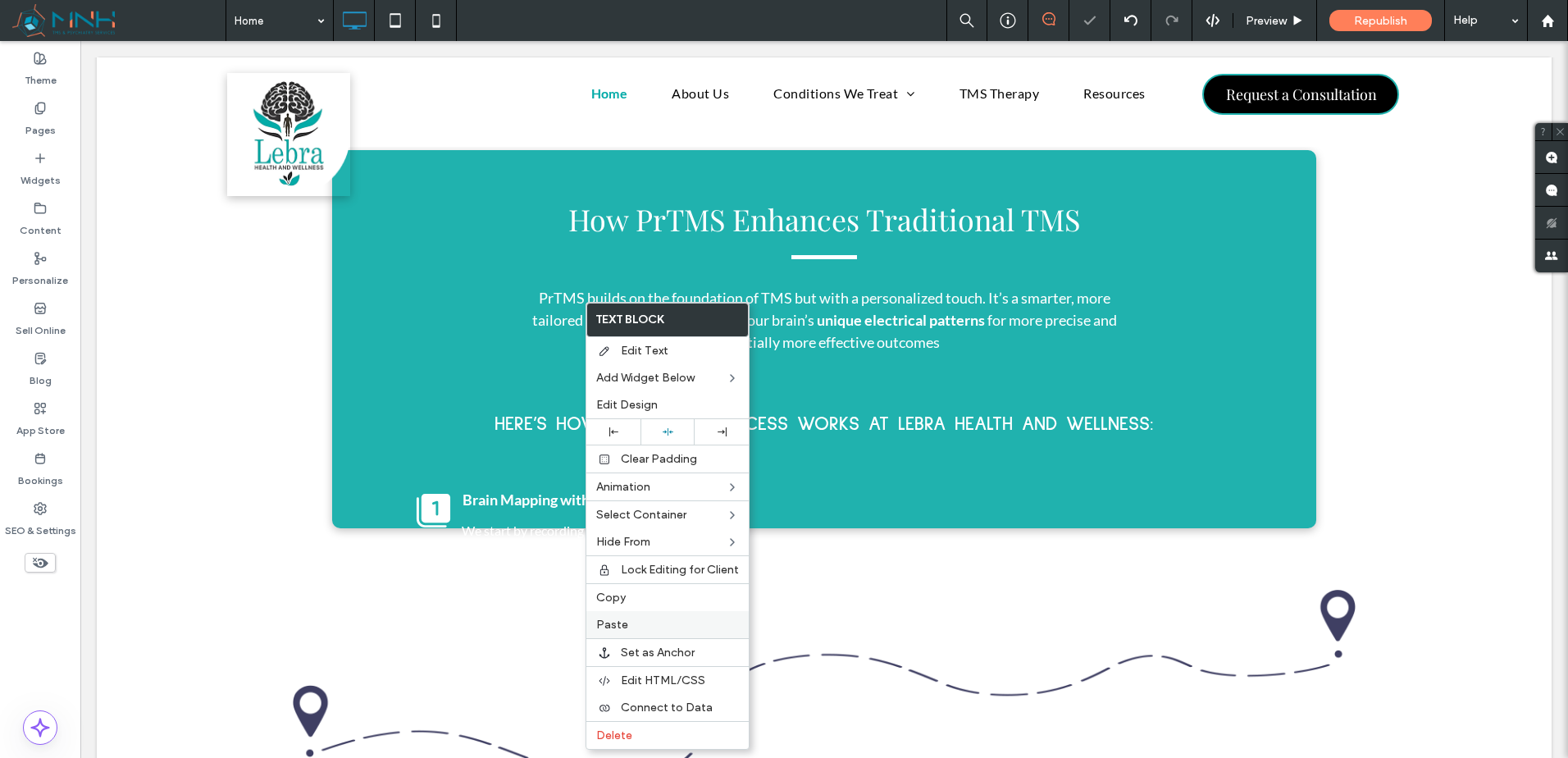
click at [675, 624] on label "Paste" at bounding box center [667, 625] width 143 height 14
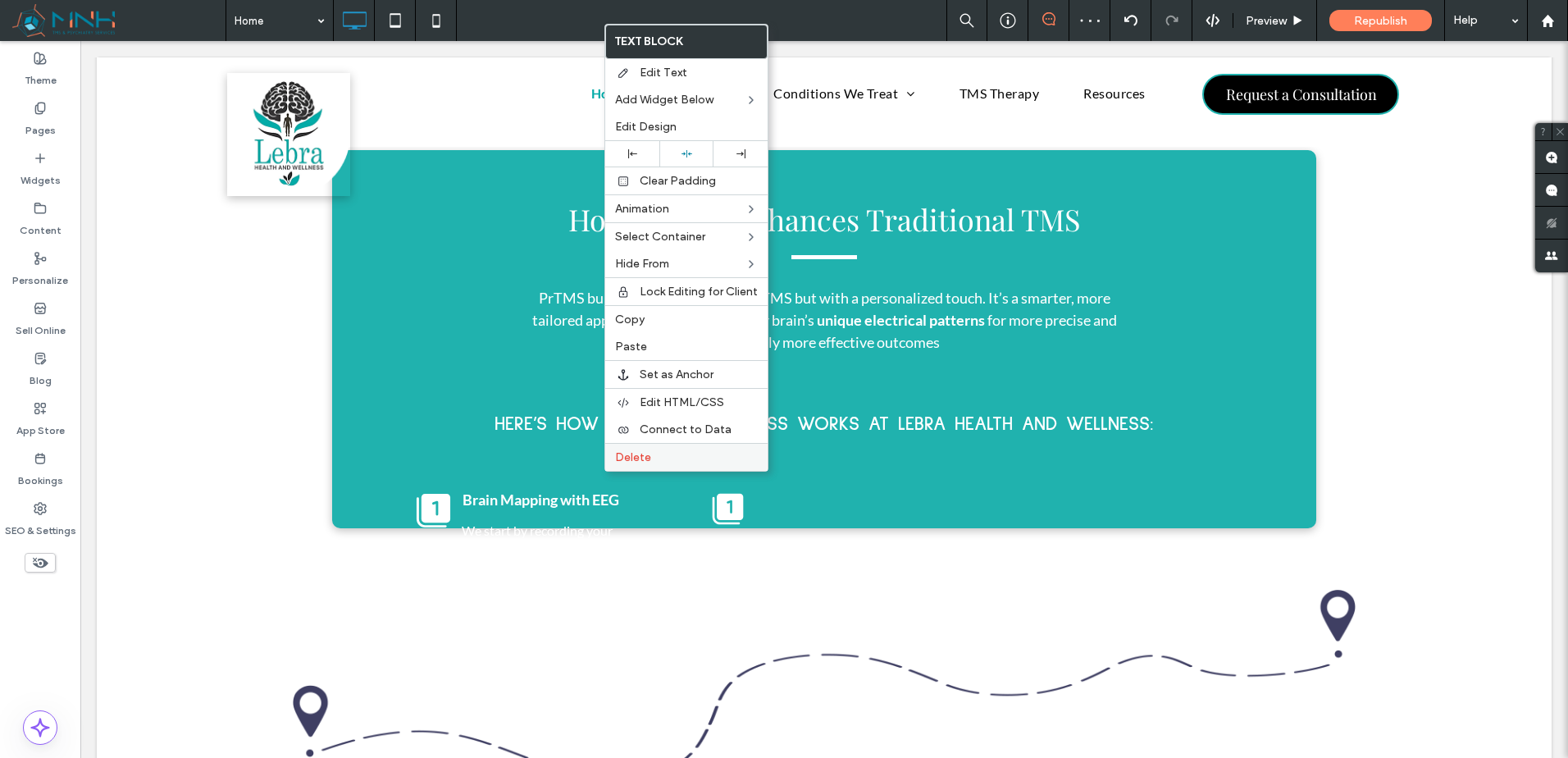
click at [675, 457] on label "Delete" at bounding box center [686, 457] width 143 height 14
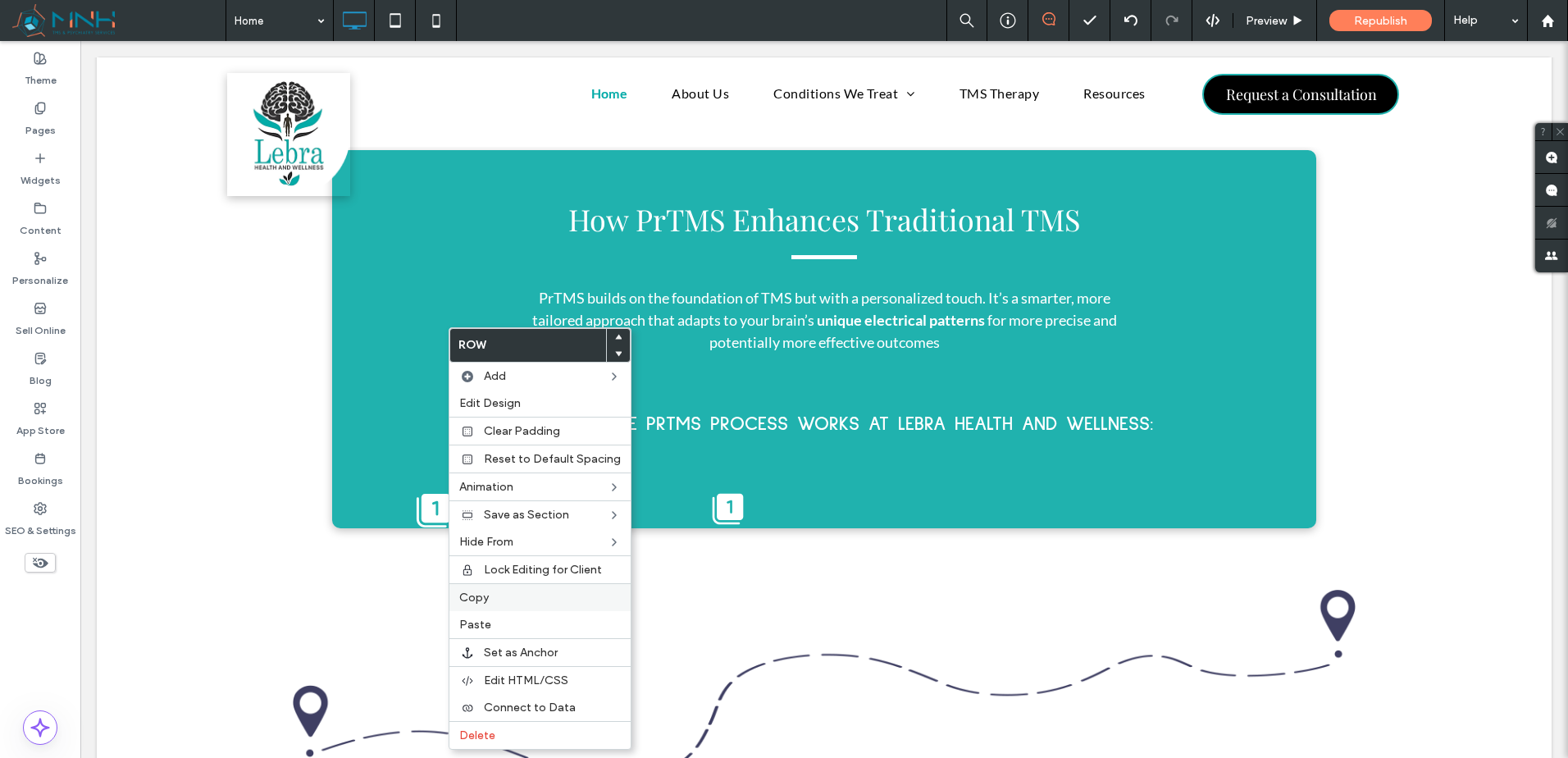
click at [496, 586] on div "Copy" at bounding box center [540, 597] width 181 height 27
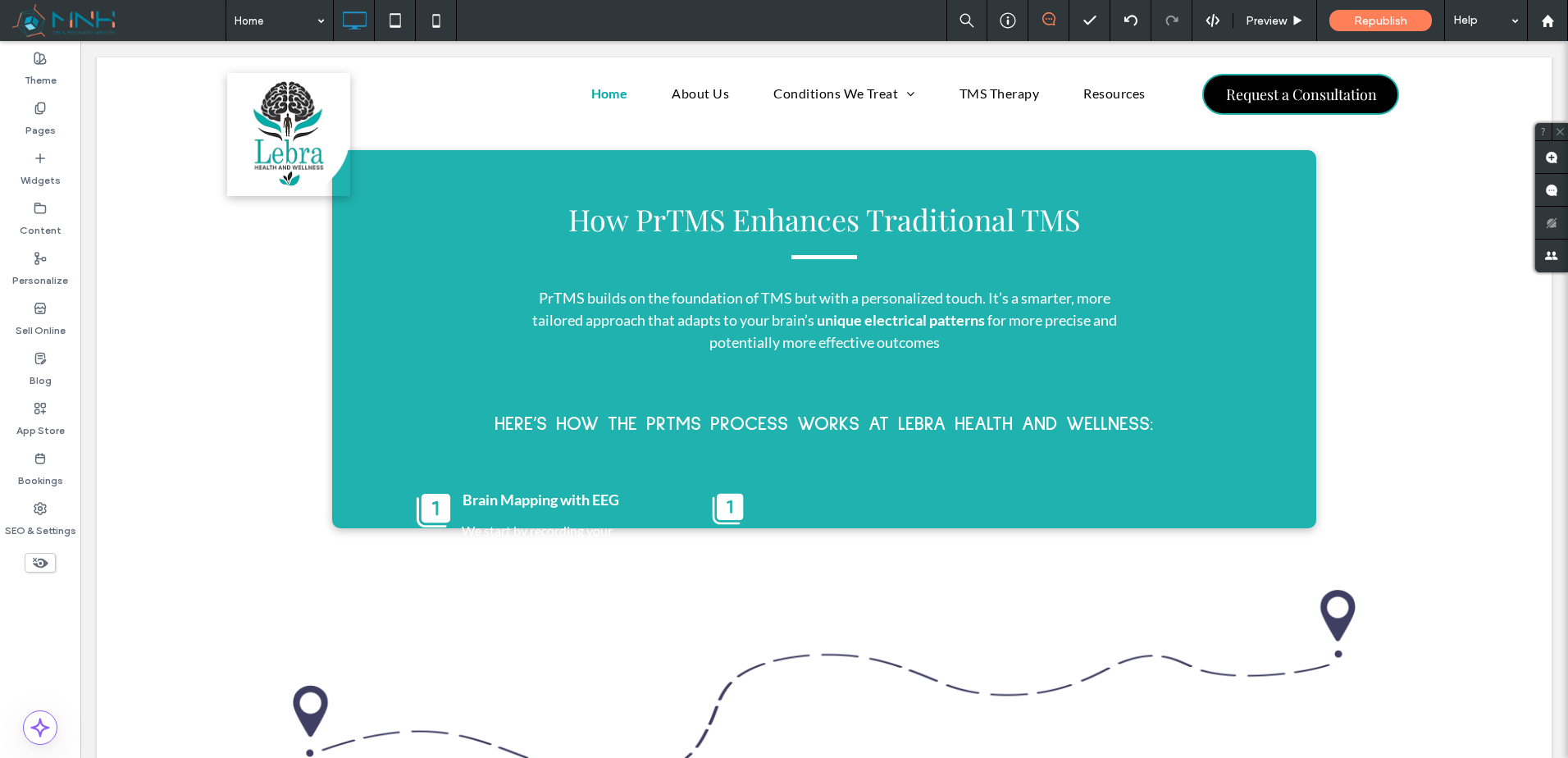
type input "**********"
type input "**"
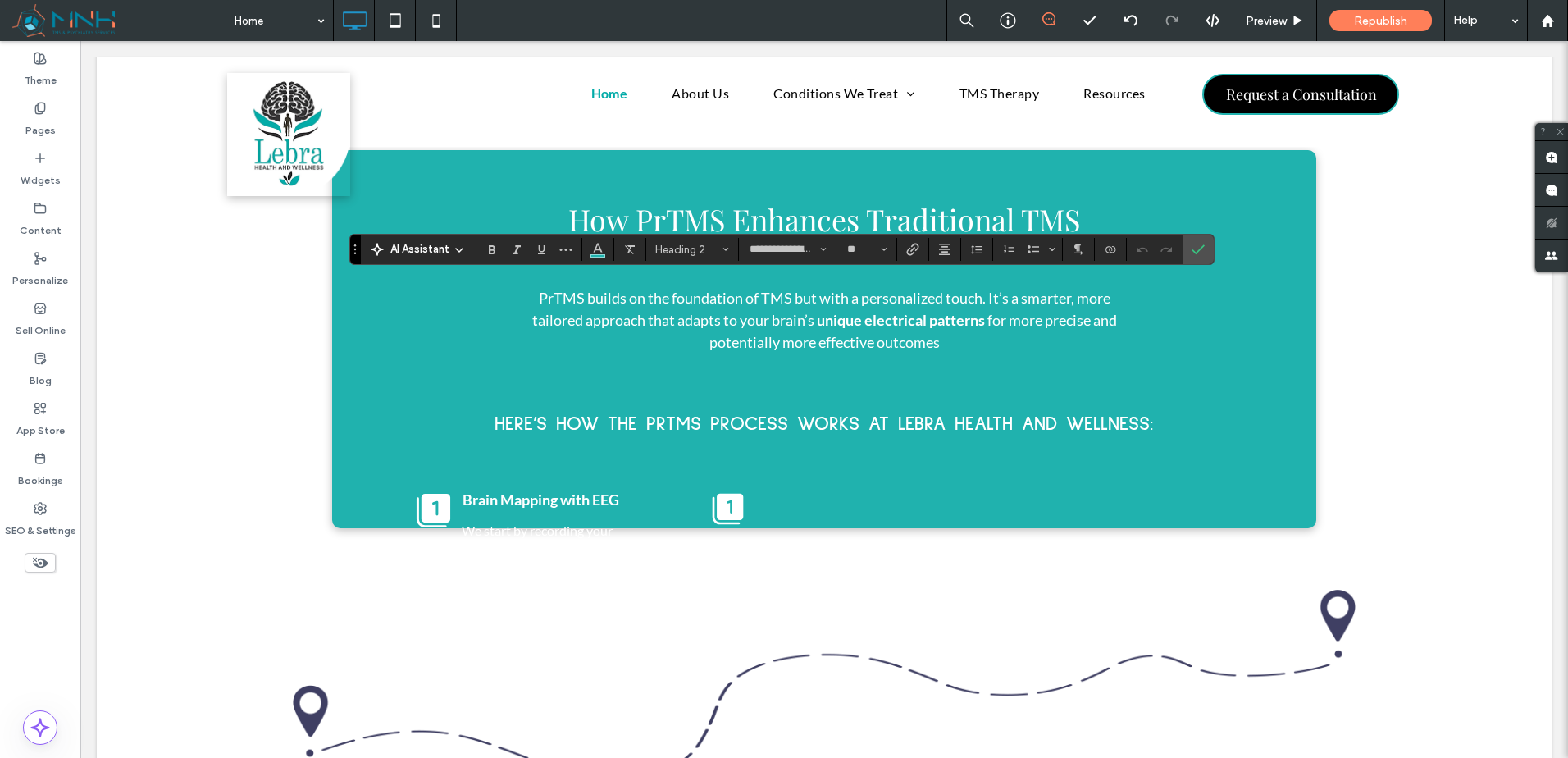
type input "****"
type input "**"
type input "**********"
type input "**"
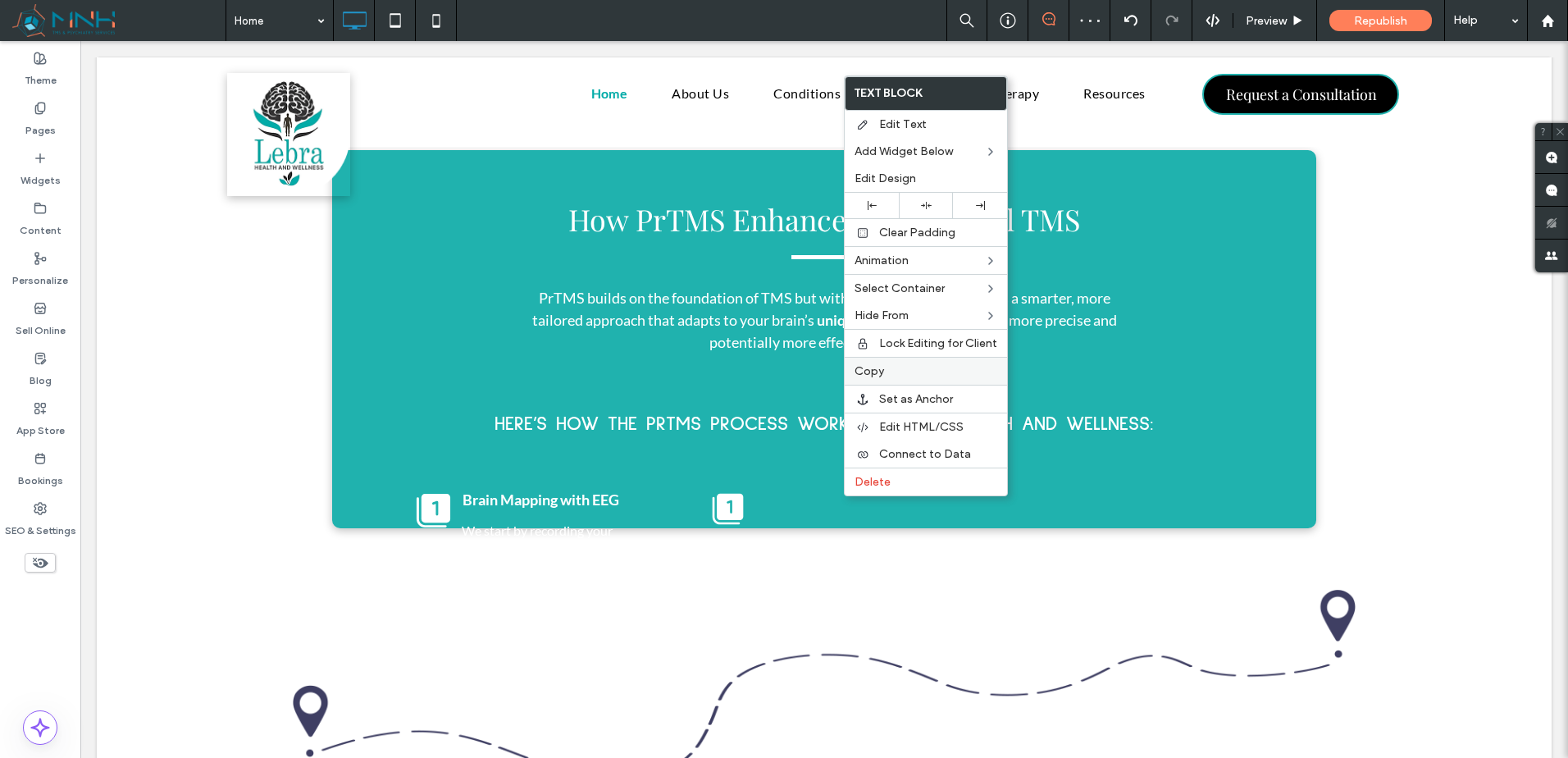
click at [909, 376] on label "Copy" at bounding box center [925, 371] width 143 height 14
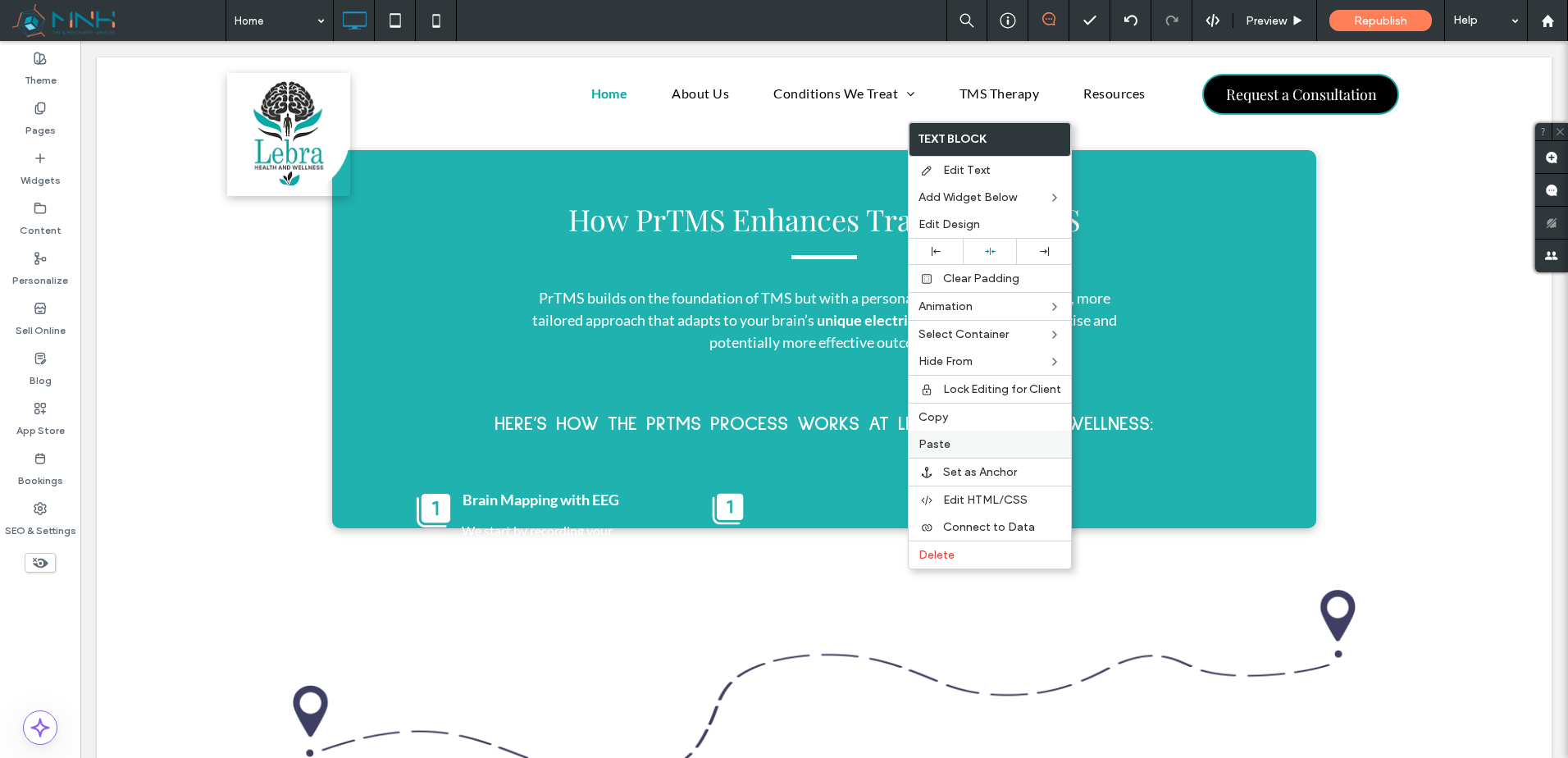
click at [939, 443] on span "Paste" at bounding box center [934, 444] width 32 height 14
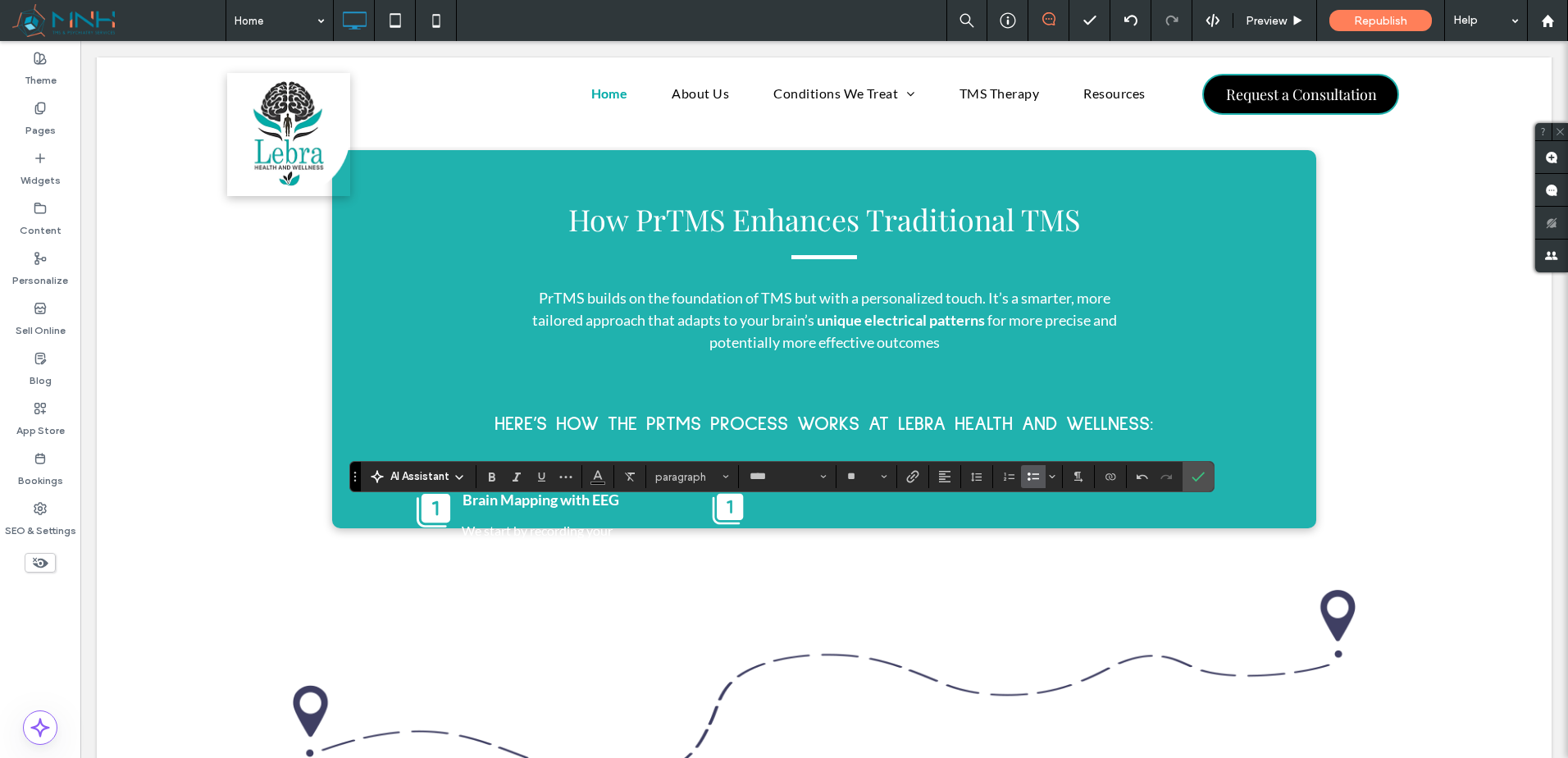
click at [1032, 477] on icon "Bulleted List" at bounding box center [1033, 476] width 13 height 13
click at [946, 473] on icon "Alignment" at bounding box center [945, 476] width 13 height 13
click at [961, 397] on use "ui.textEditor.alignment.center" at bounding box center [956, 402] width 12 height 12
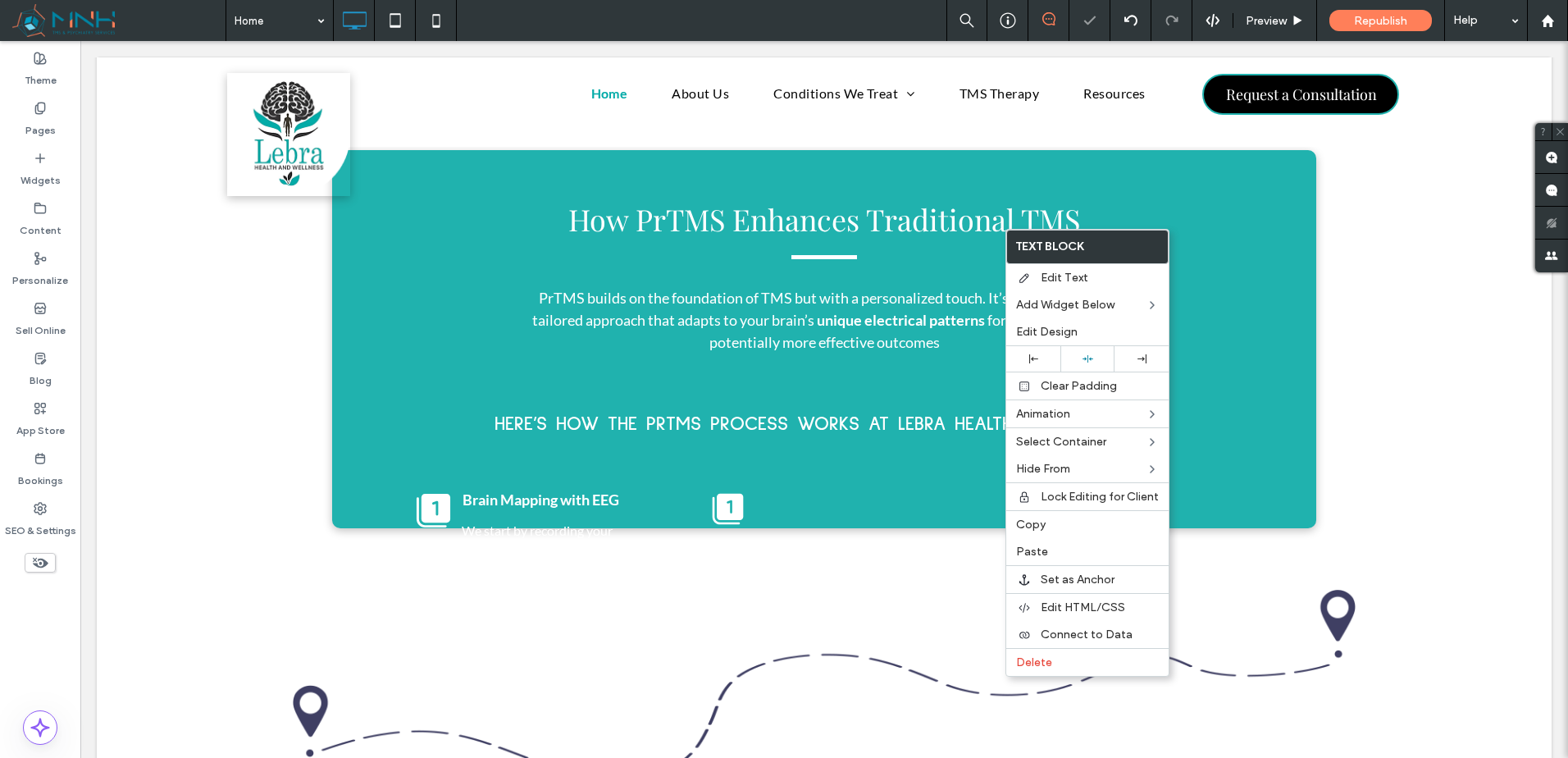
click at [1041, 665] on span "Delete" at bounding box center [1034, 662] width 36 height 14
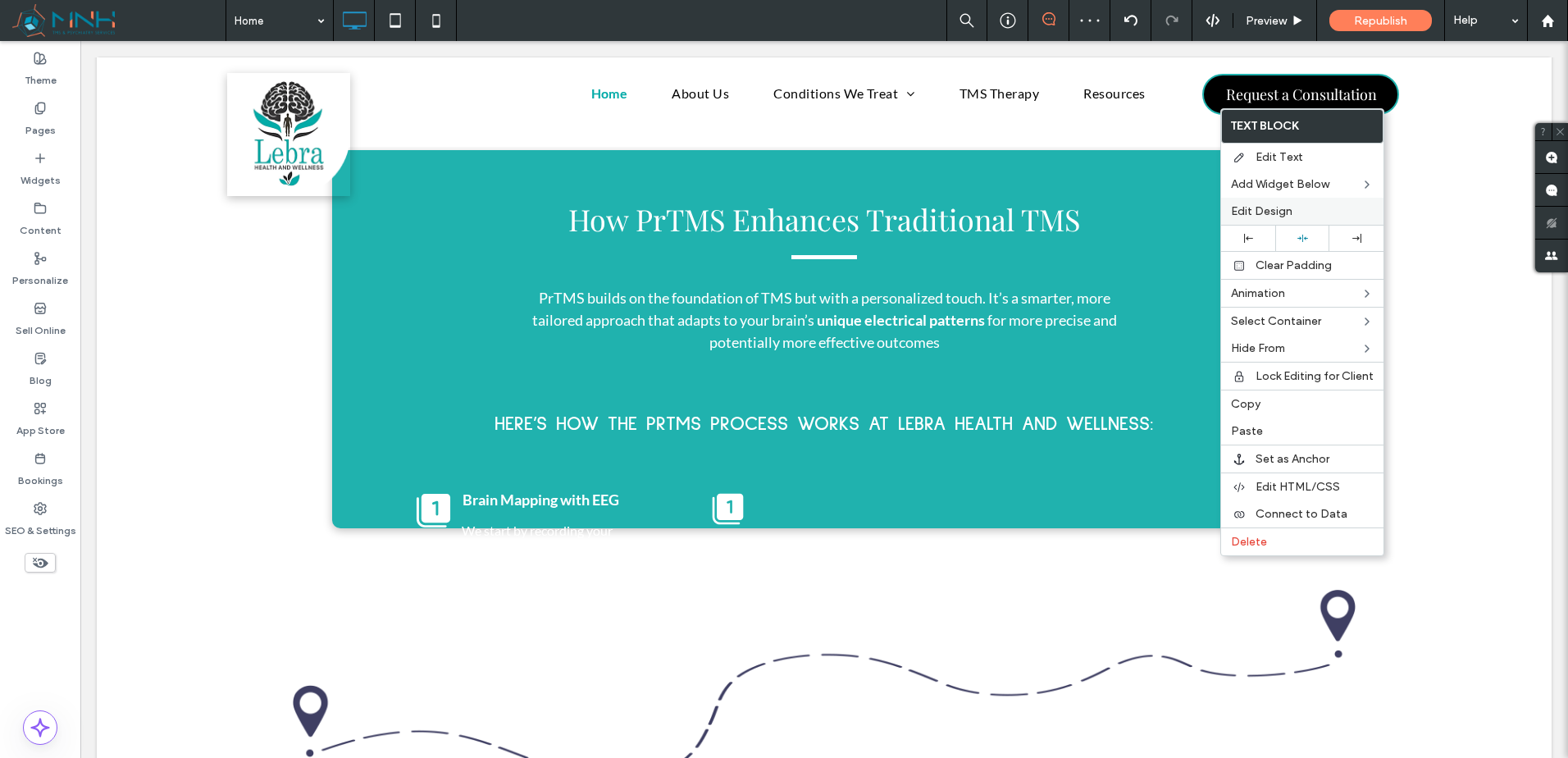
click at [1295, 211] on label "Edit Design" at bounding box center [1302, 211] width 143 height 14
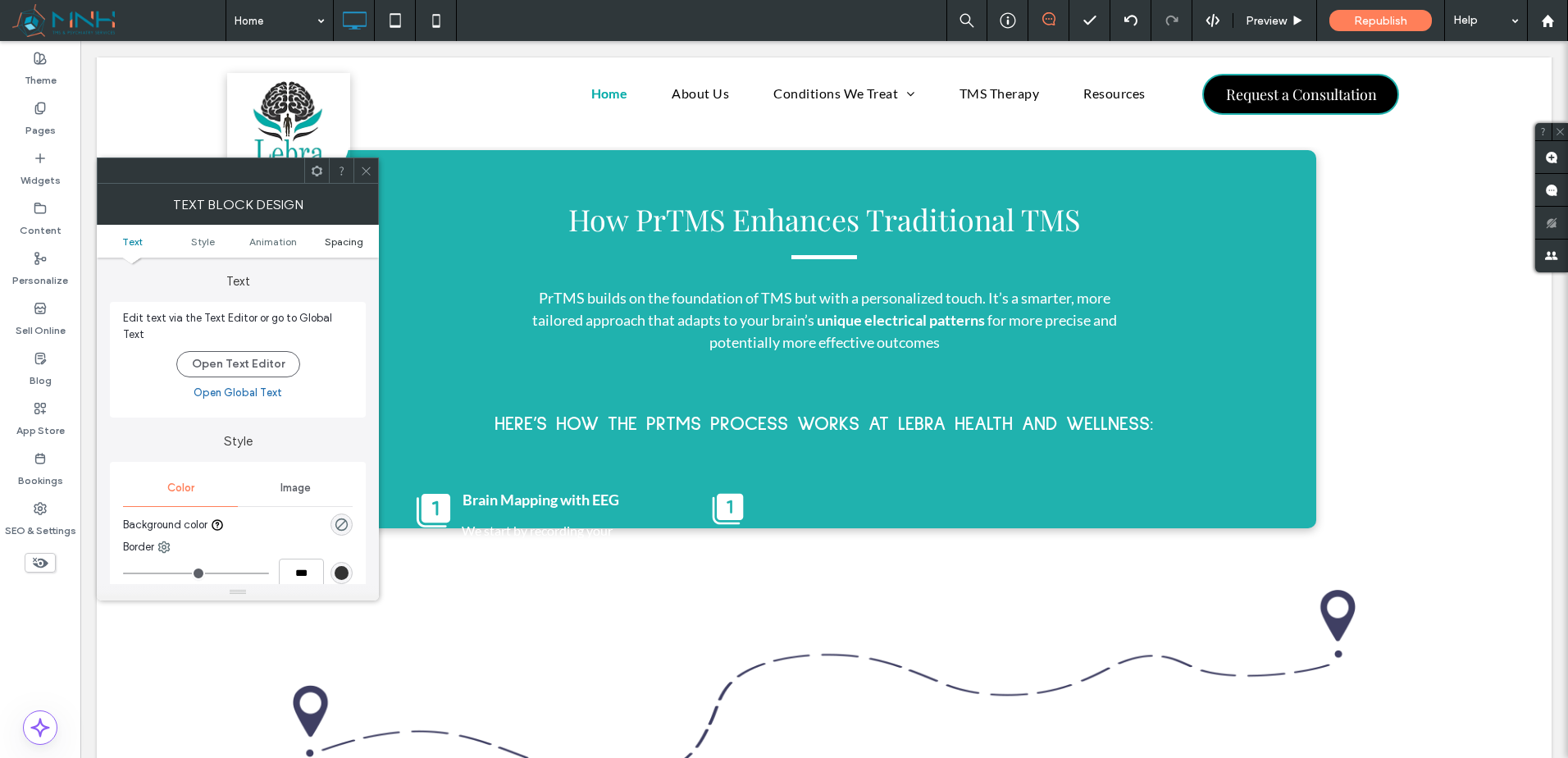
click at [334, 238] on span "Spacing" at bounding box center [343, 242] width 38 height 12
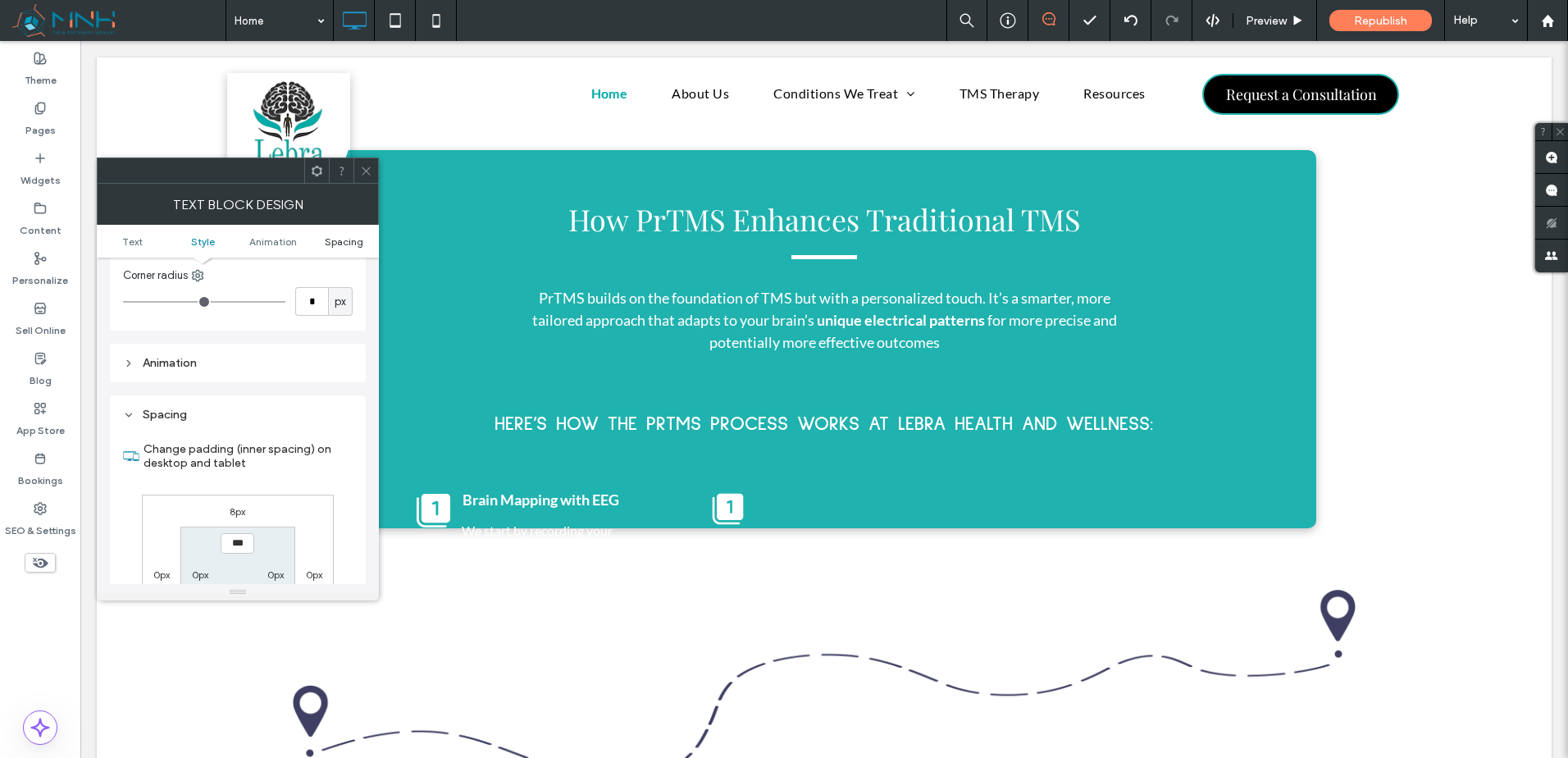
scroll to position [423, 0]
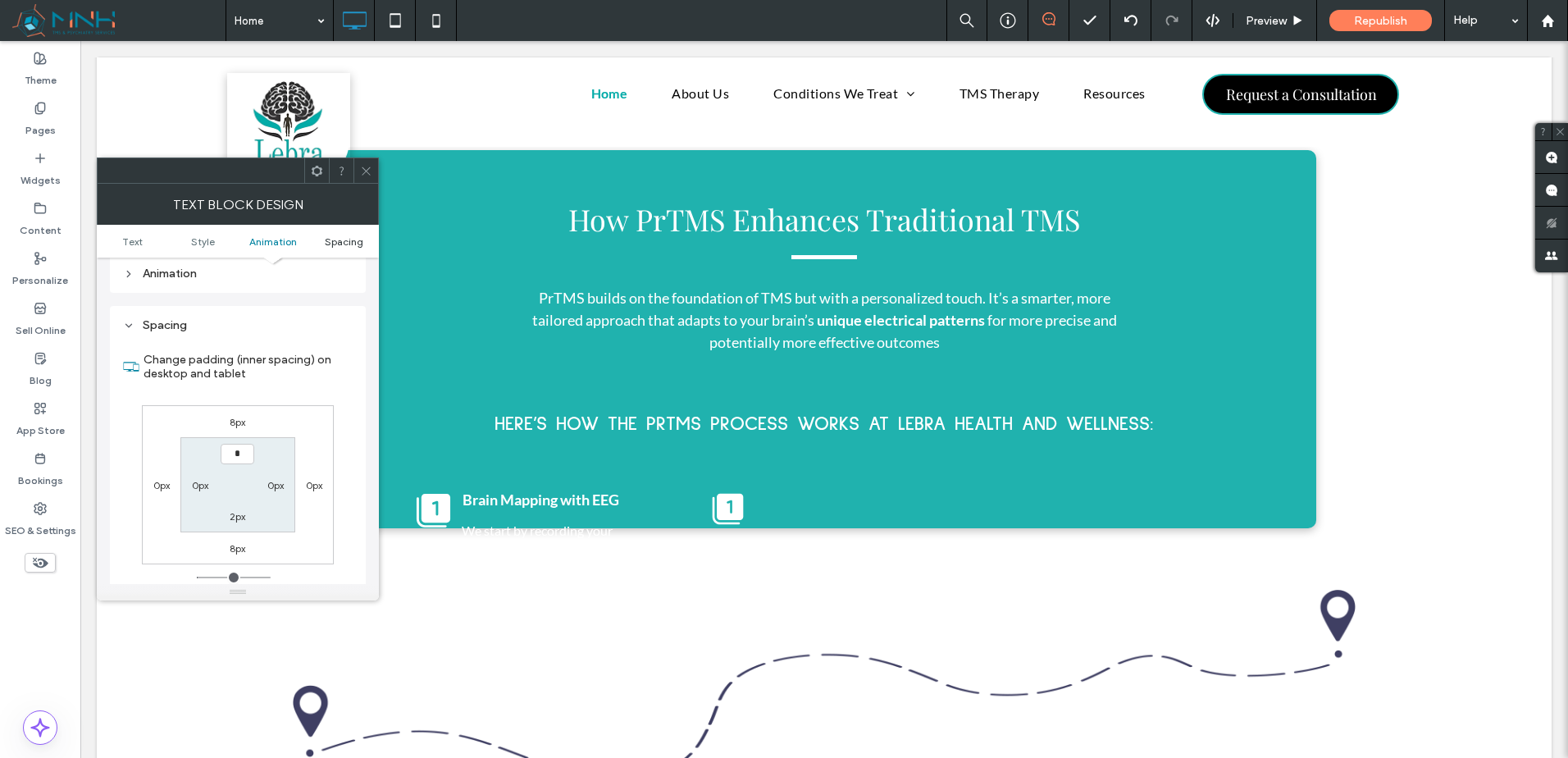
type input "**"
type input "*"
type input "**"
type input "*"
type input "**"
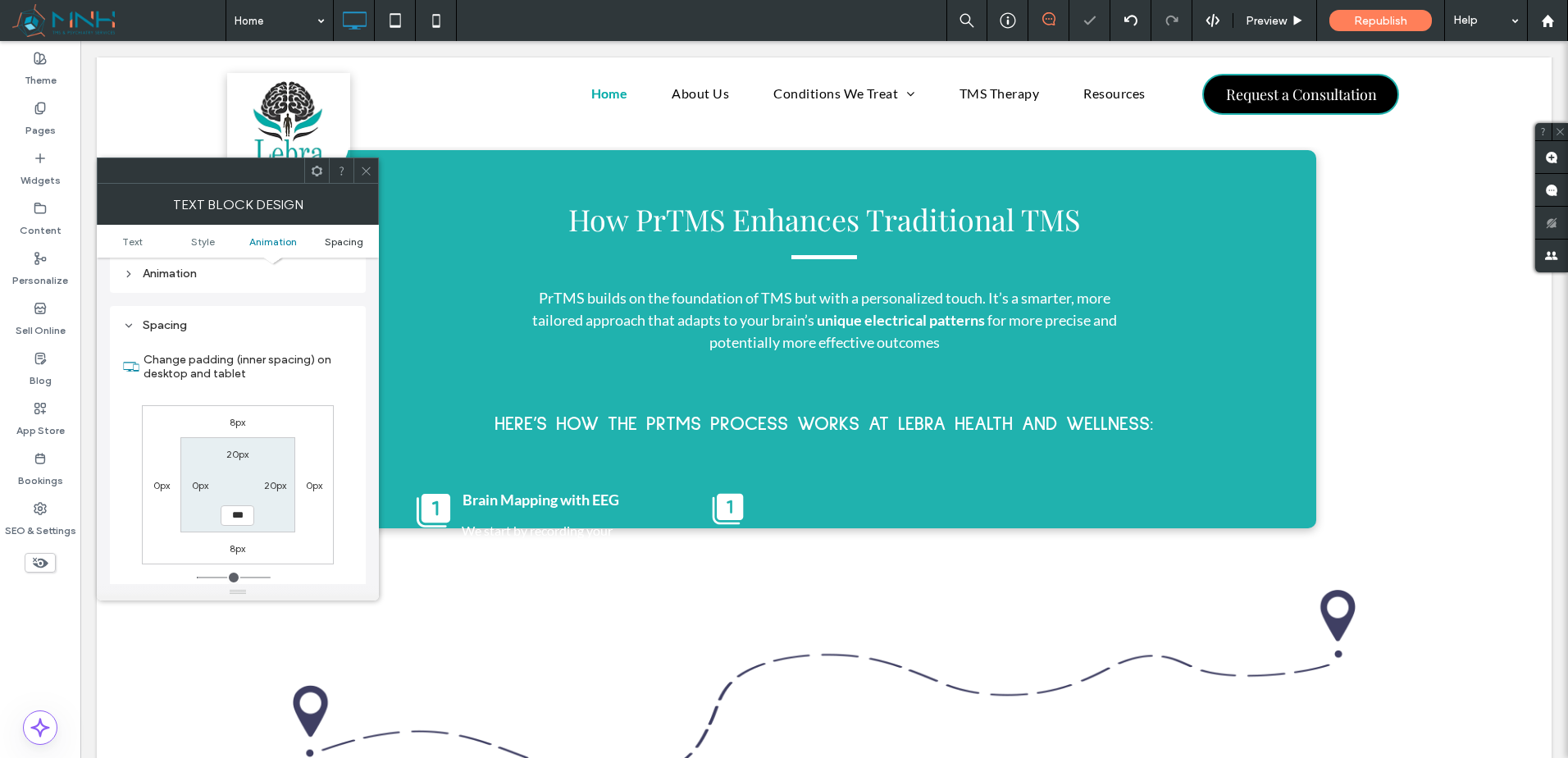
type input "*"
type input "***"
type input "**"
type input "****"
click at [350, 162] on div at bounding box center [341, 171] width 25 height 25
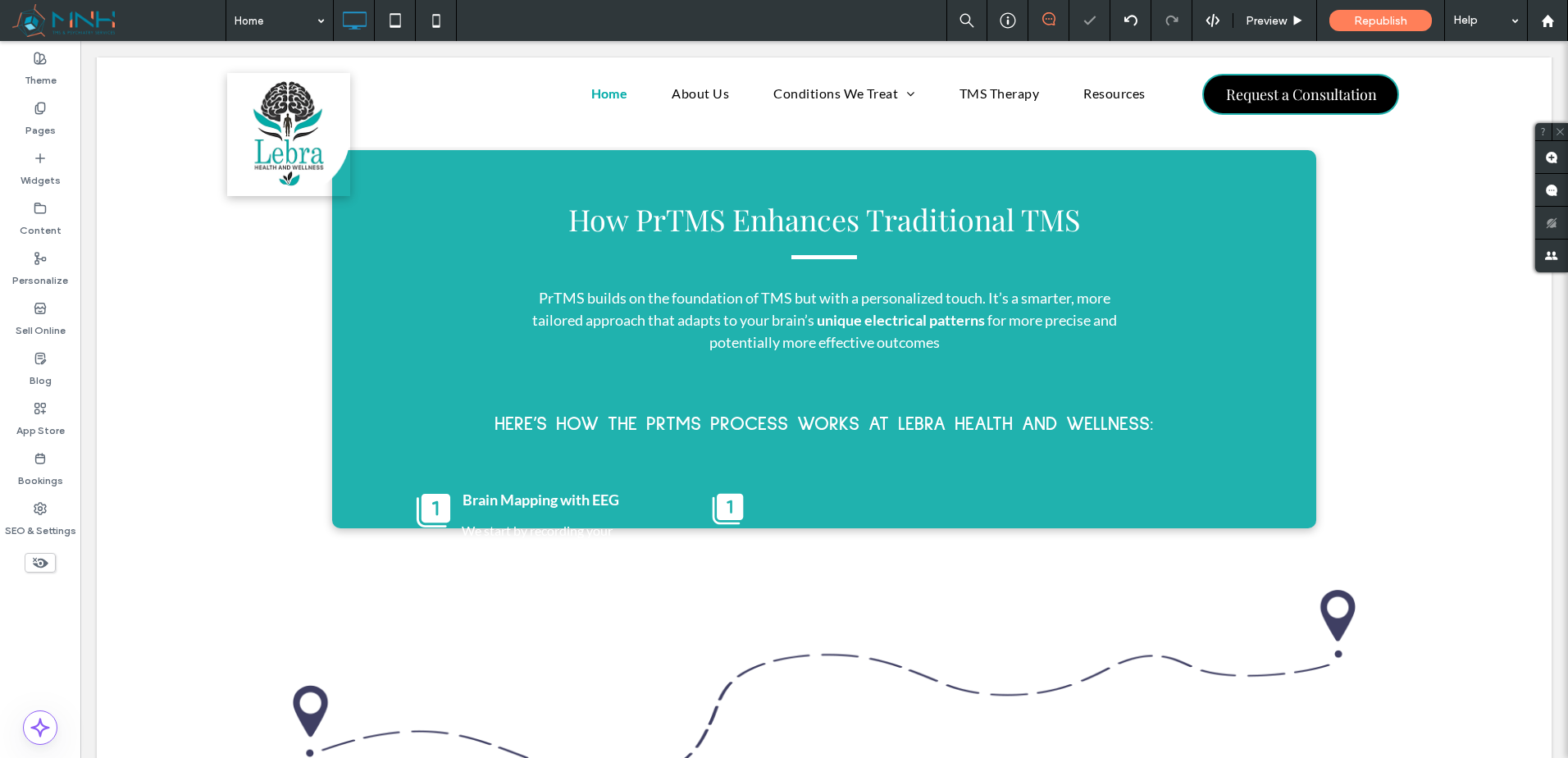
type input "****"
type input "**"
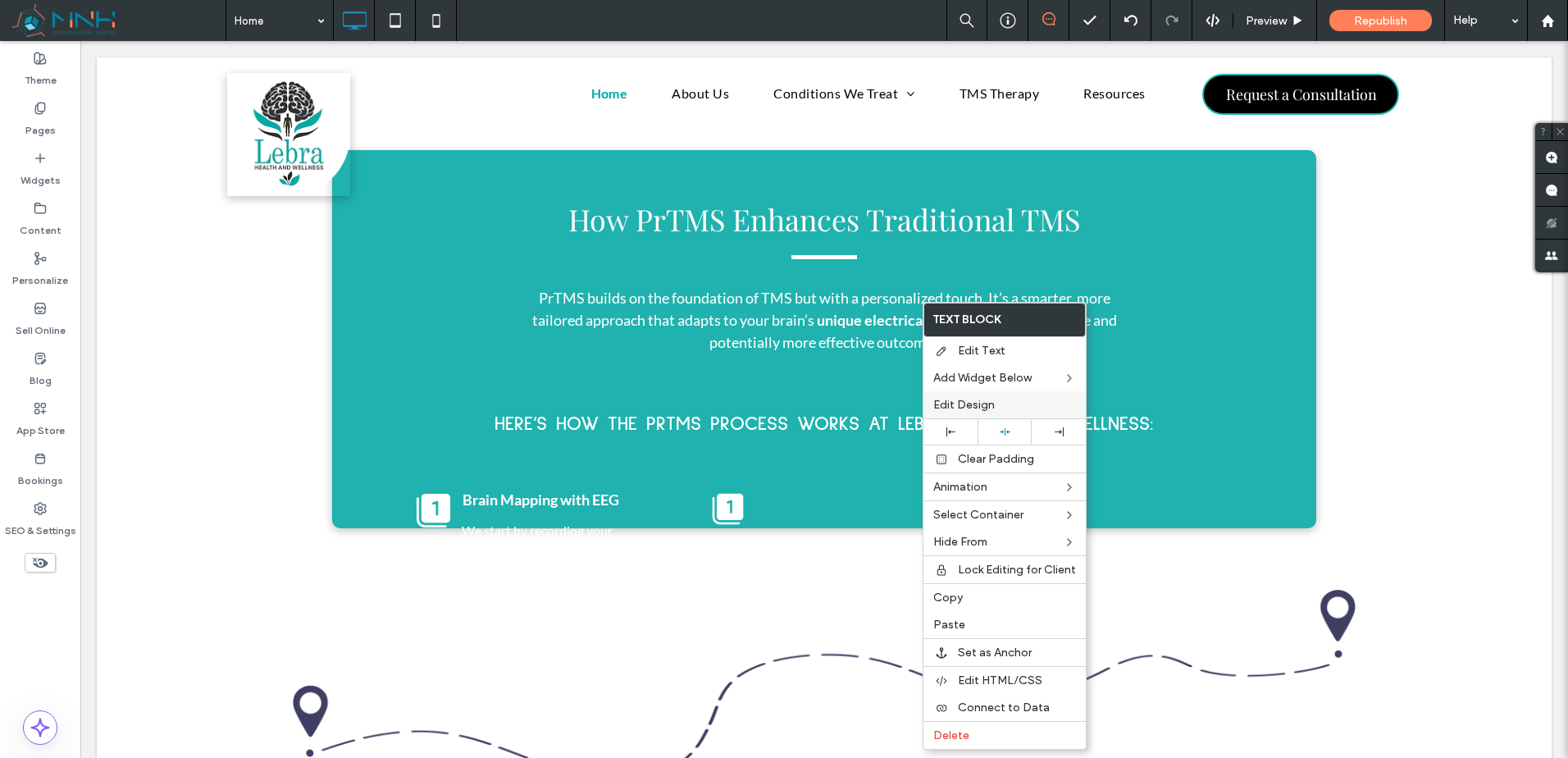
click at [978, 402] on span "Edit Design" at bounding box center [963, 405] width 61 height 14
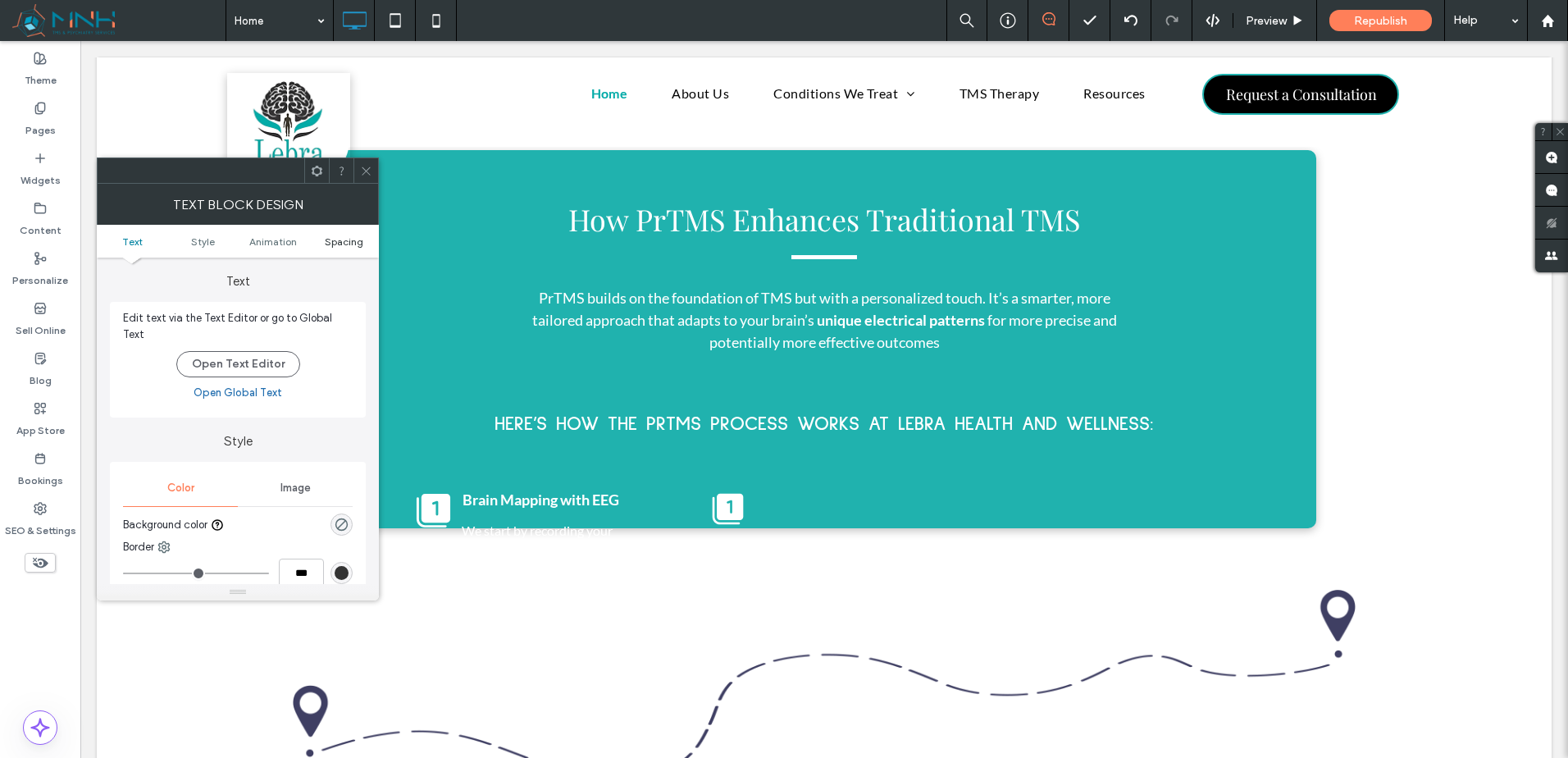
click at [332, 239] on span "Spacing" at bounding box center [343, 242] width 38 height 12
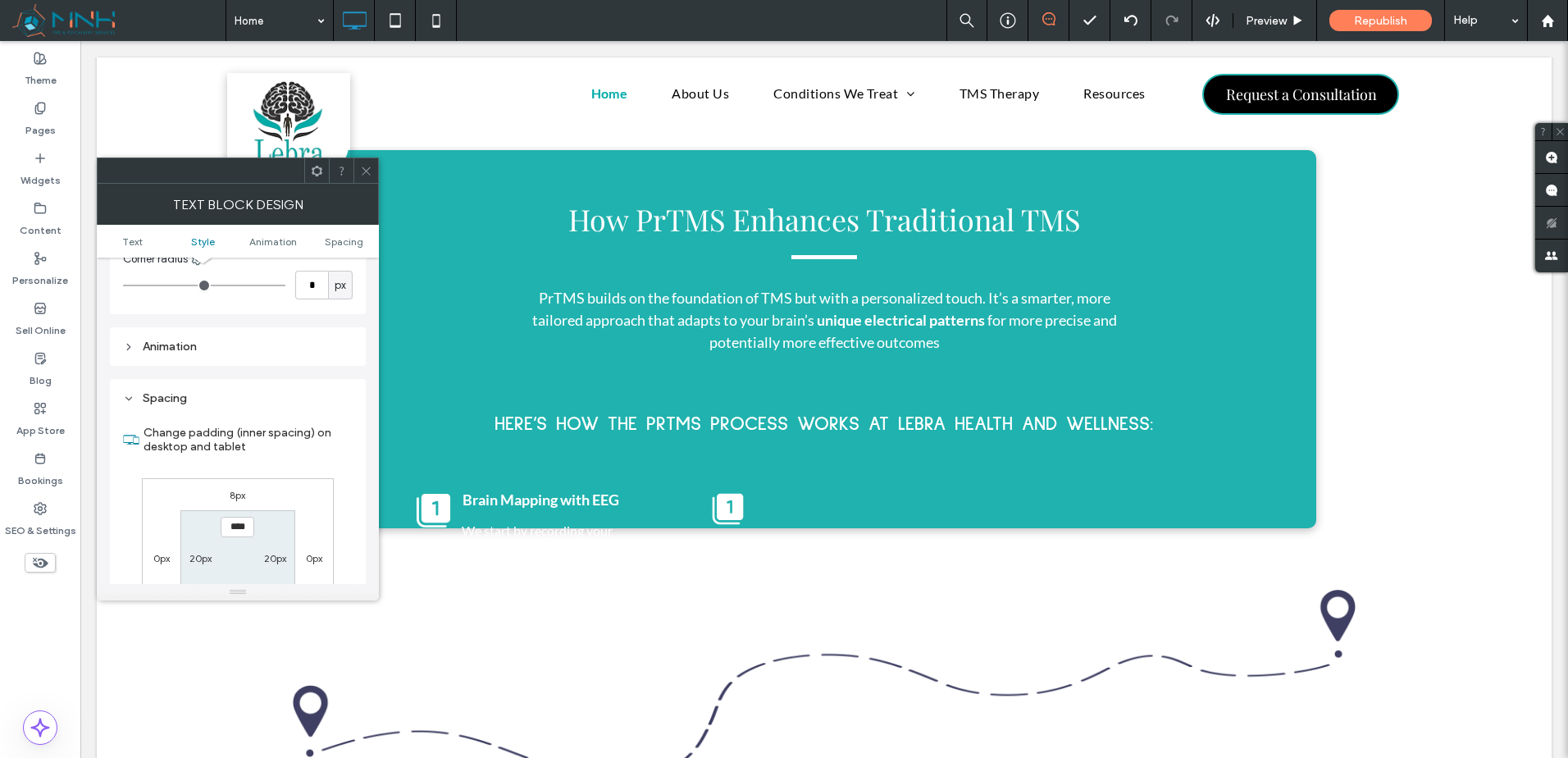
scroll to position [449, 0]
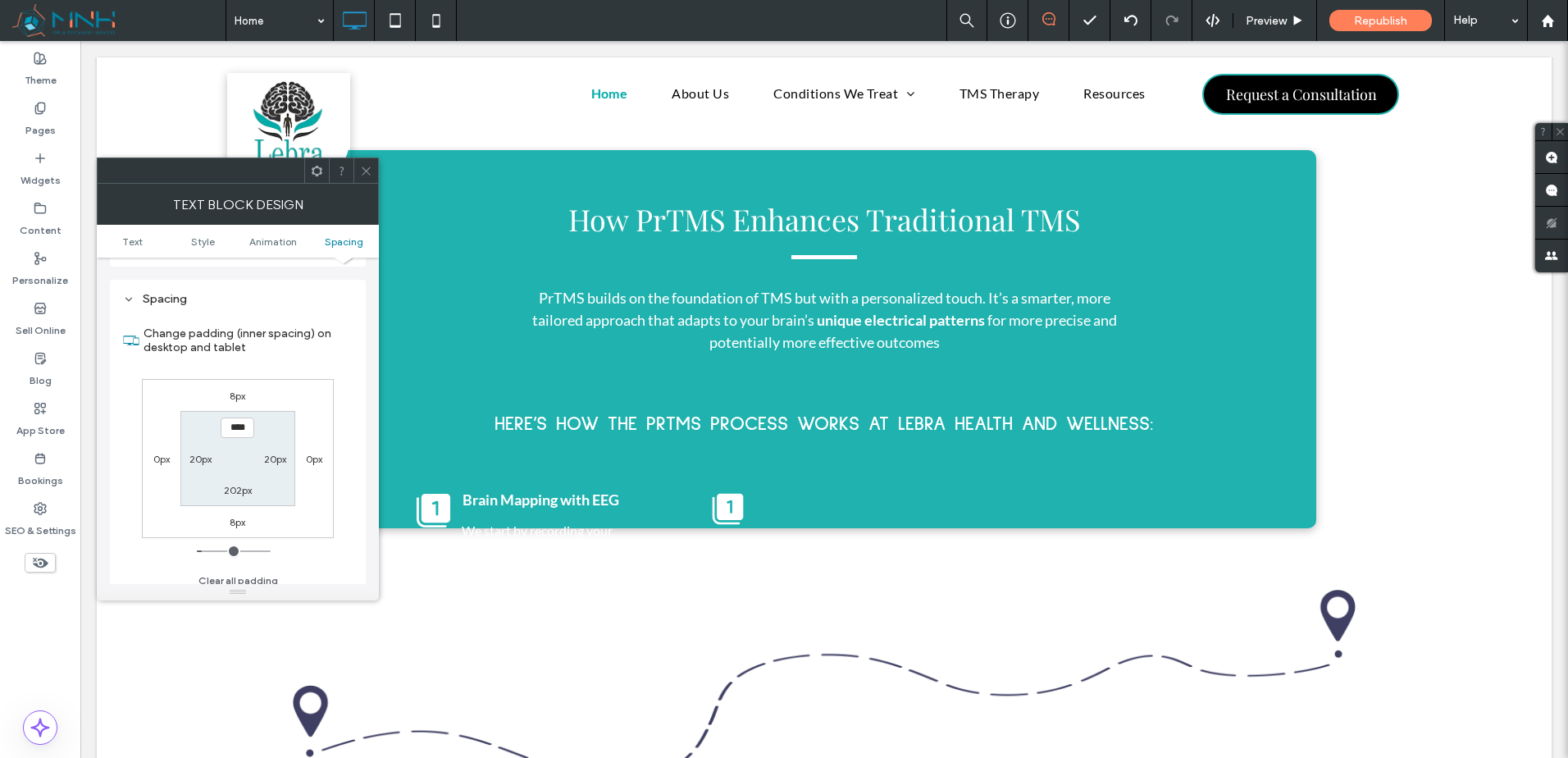
click at [238, 485] on label "202px" at bounding box center [238, 490] width 27 height 12
type input "***"
type input "**"
type input "****"
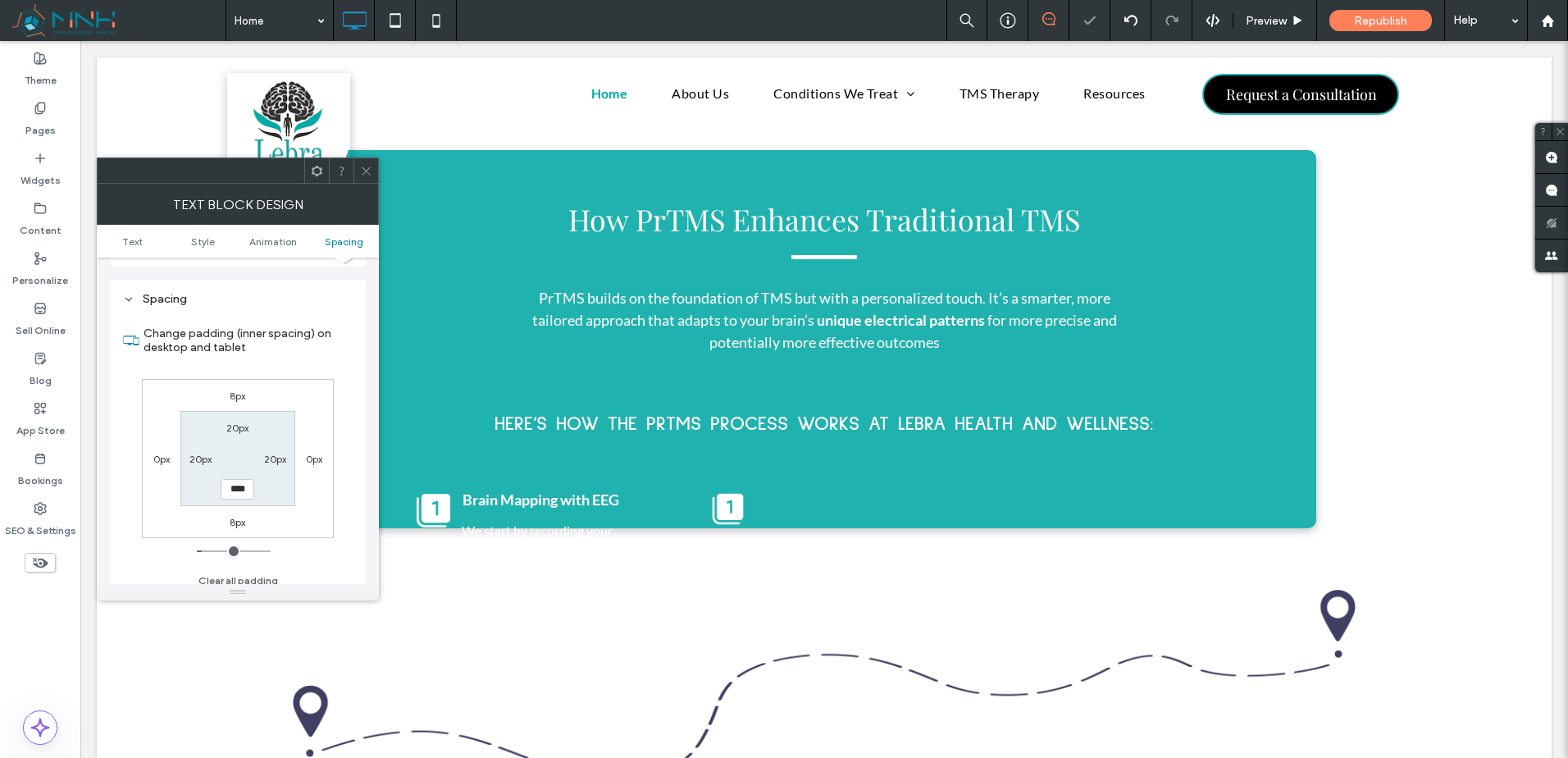
click at [313, 174] on use at bounding box center [317, 170] width 11 height 11
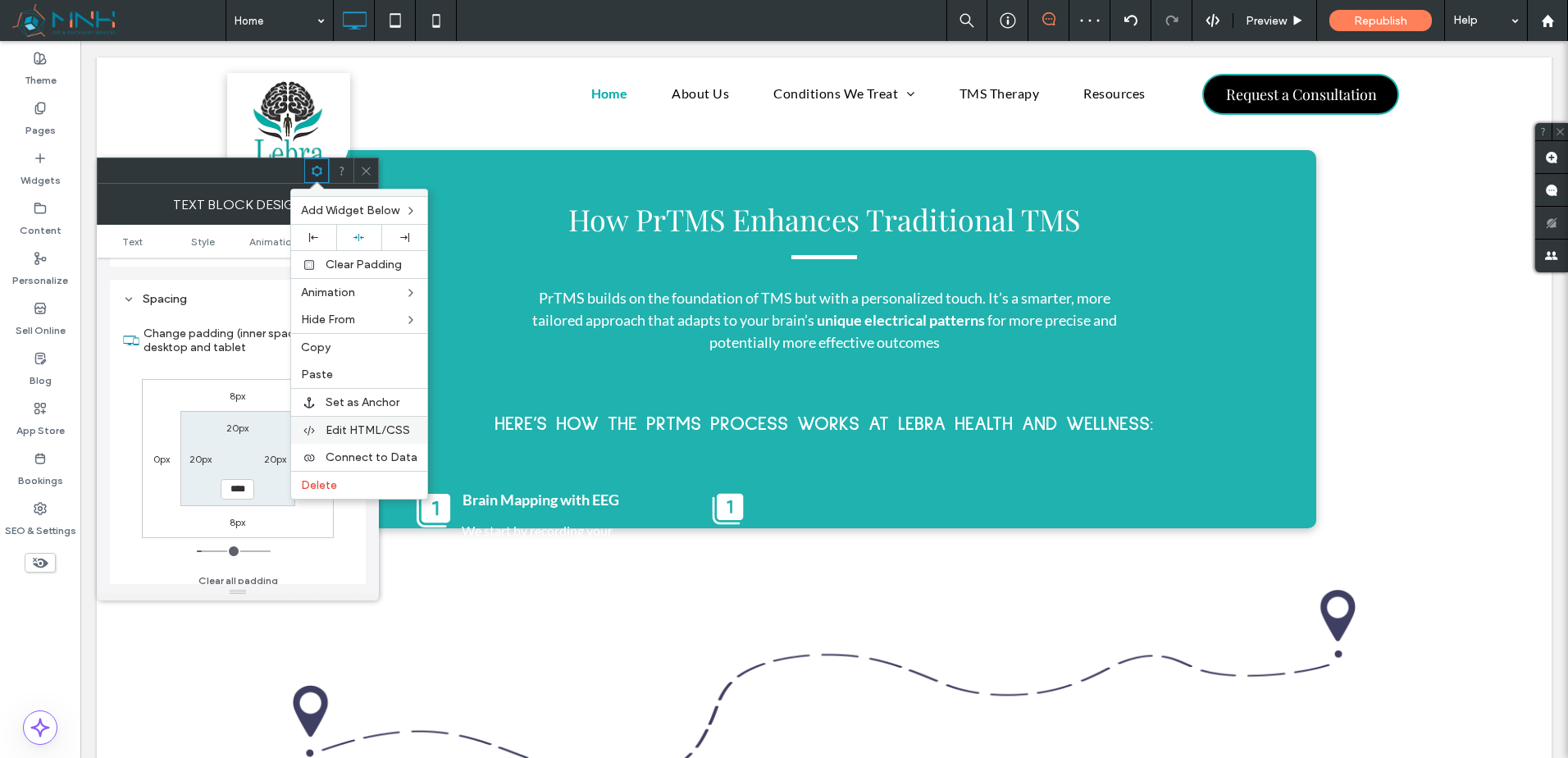
click at [349, 423] on span "Edit HTML/CSS" at bounding box center [367, 430] width 84 height 14
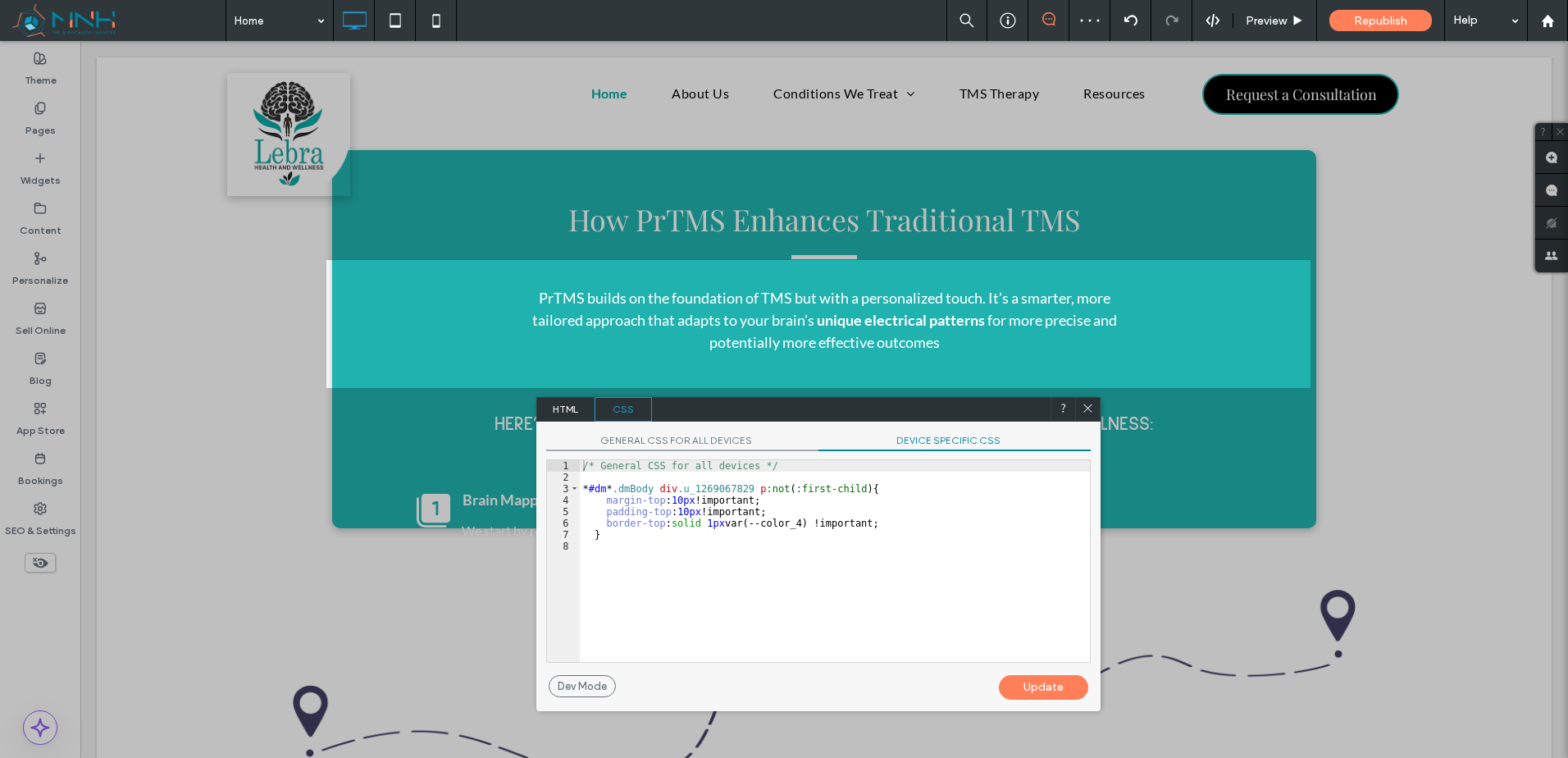
click at [963, 447] on span "DEVICE SPECIFIC CSS" at bounding box center [954, 442] width 272 height 17
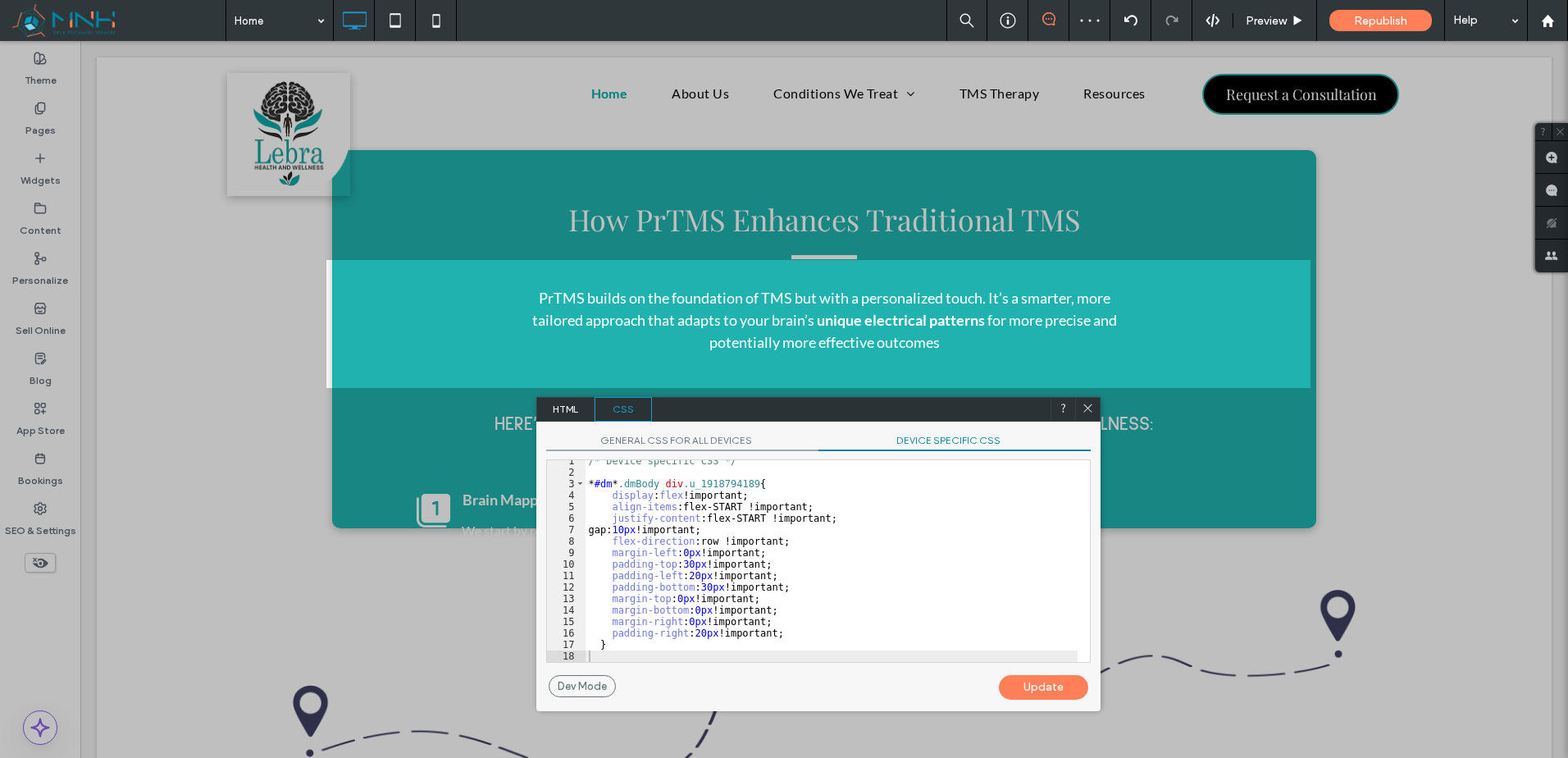
click at [950, 504] on div "/* Device specific CSS */ * #dm * .dmBody div .u_1918794189 { display : flex !i…" at bounding box center [831, 568] width 492 height 225
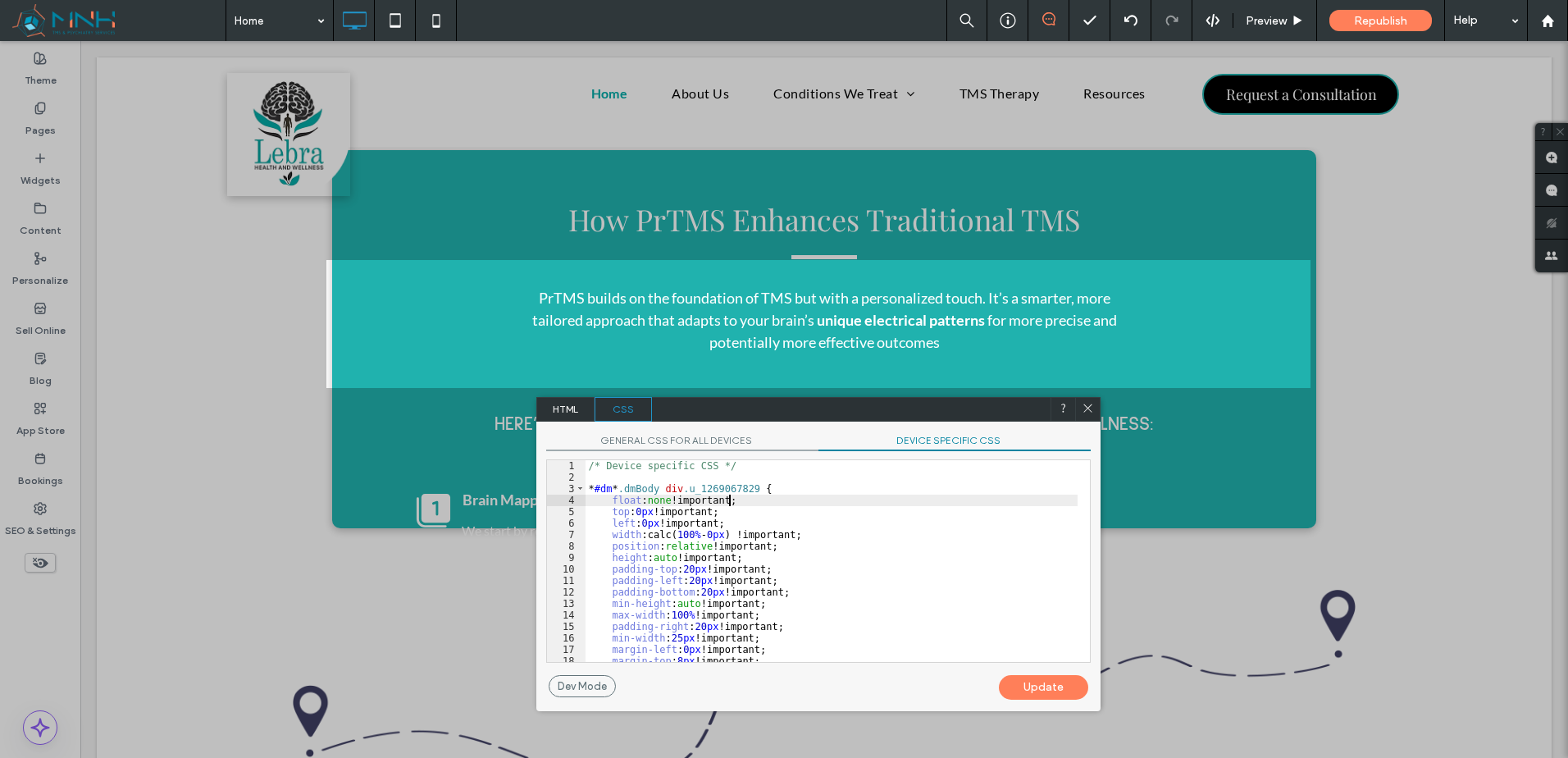
scroll to position [50, 0]
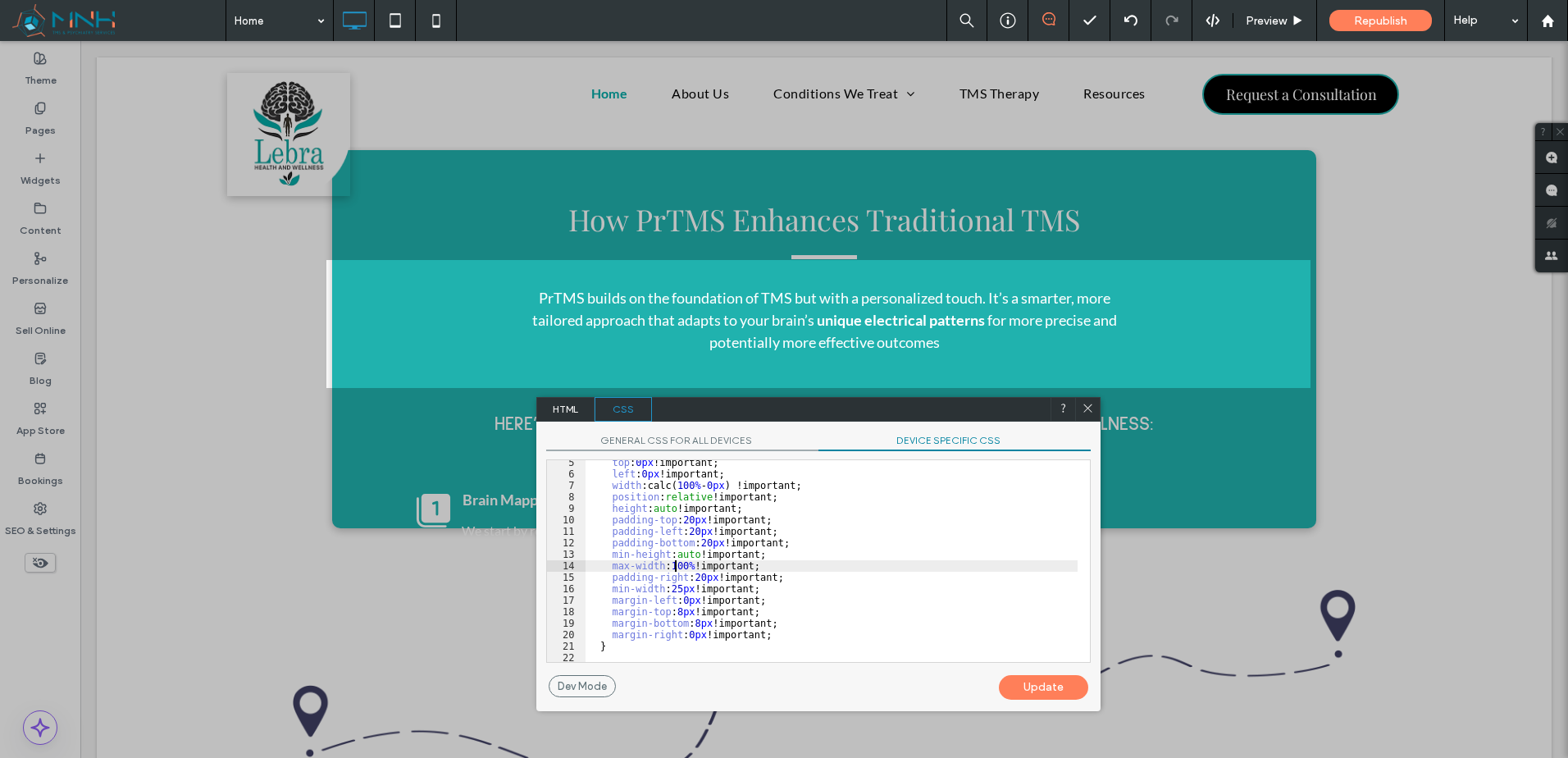
click at [668, 564] on div "top : 0 px !important; left : 0 px !important; width :calc( 100 % - 0 px ) !imp…" at bounding box center [831, 569] width 492 height 225
drag, startPoint x: 686, startPoint y: 567, endPoint x: 662, endPoint y: 566, distance: 24.0
click at [662, 566] on div "top : 0 px !important; left : 0 px !important; width :calc( 100 % - 0 px ) !imp…" at bounding box center [831, 569] width 492 height 225
type textarea "**"
click at [1058, 694] on div "Update" at bounding box center [1043, 688] width 90 height 25
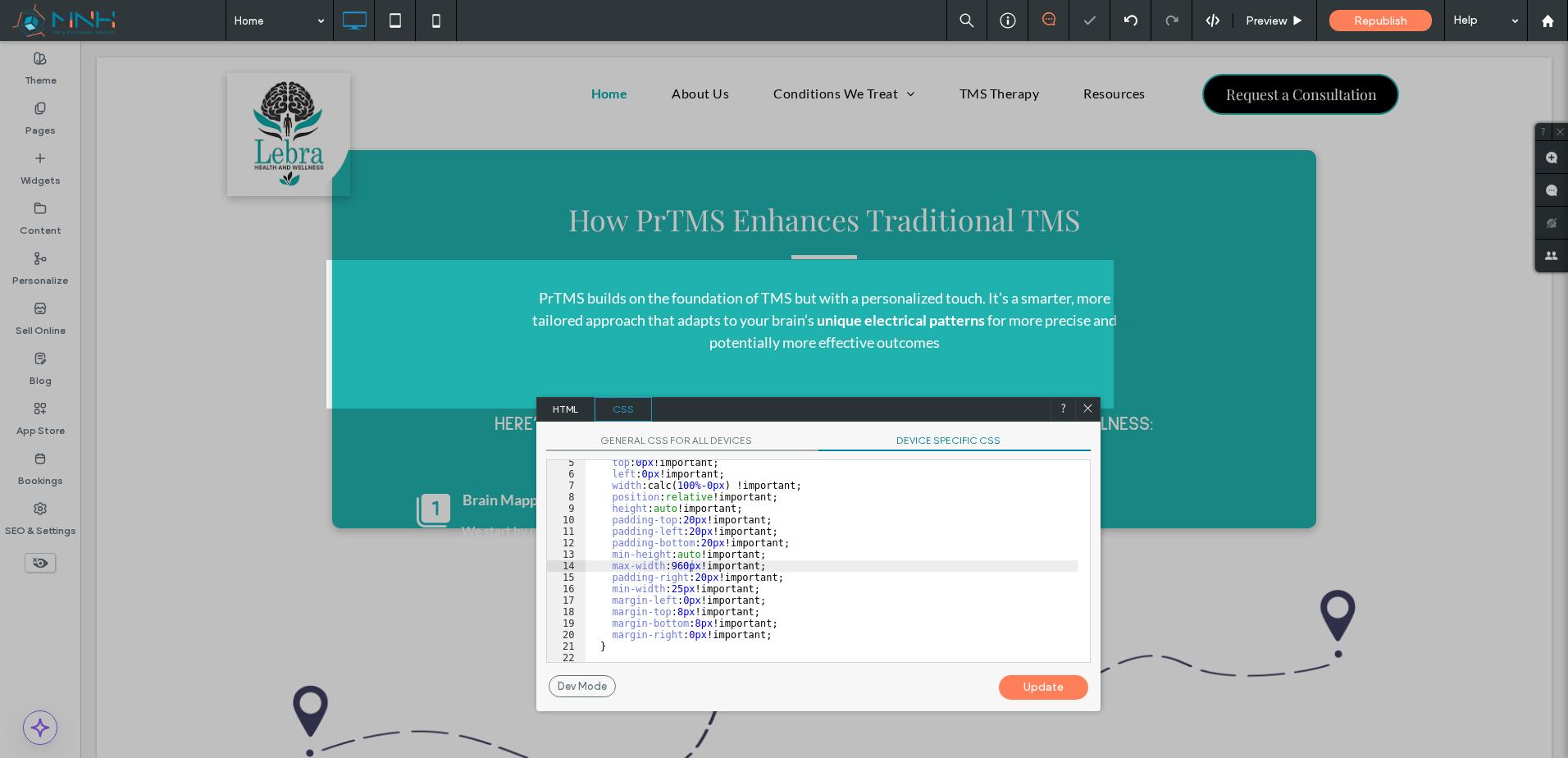
click at [1089, 402] on icon at bounding box center [1088, 408] width 12 height 12
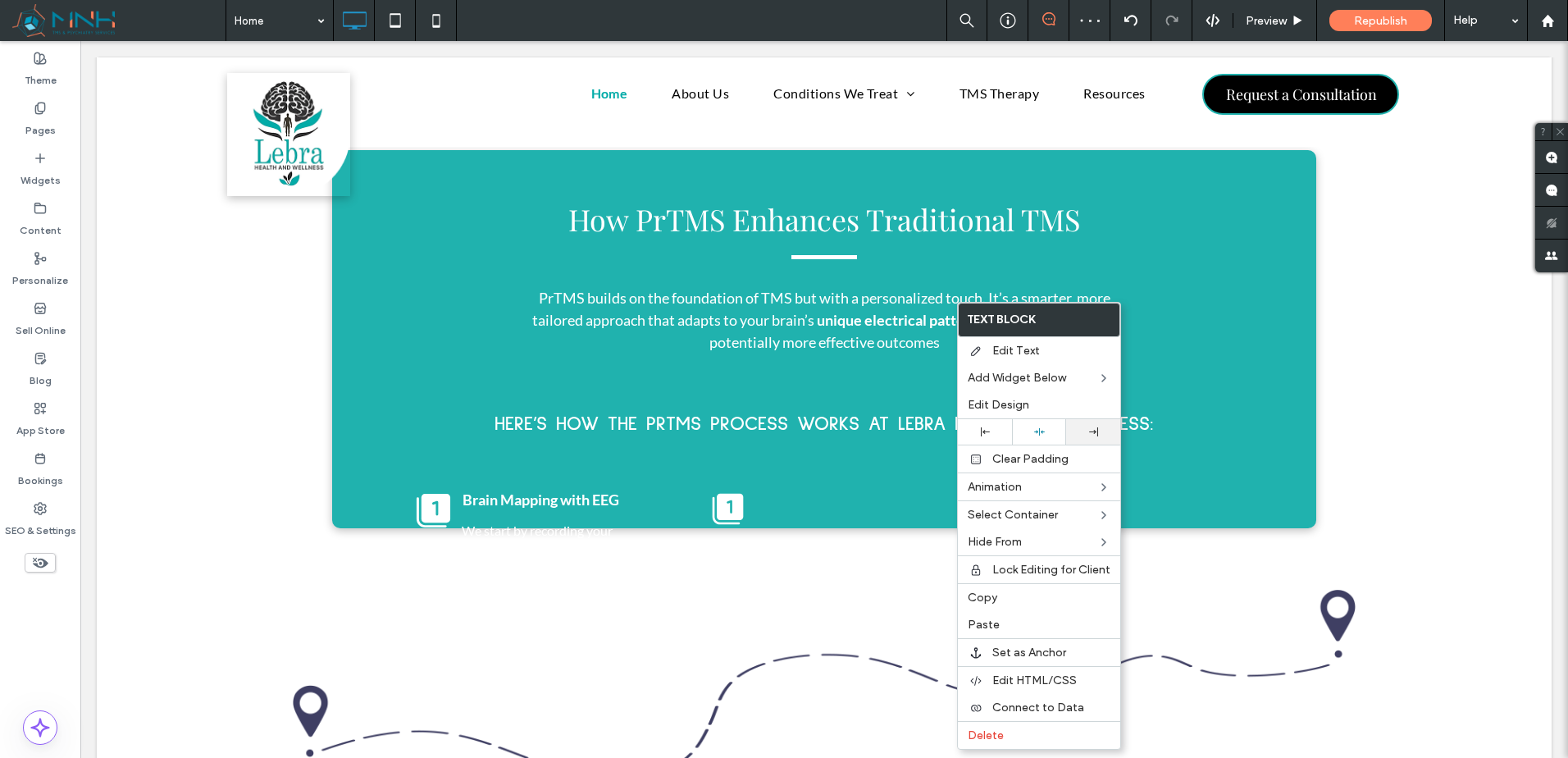
click at [1043, 438] on div at bounding box center [1039, 432] width 54 height 26
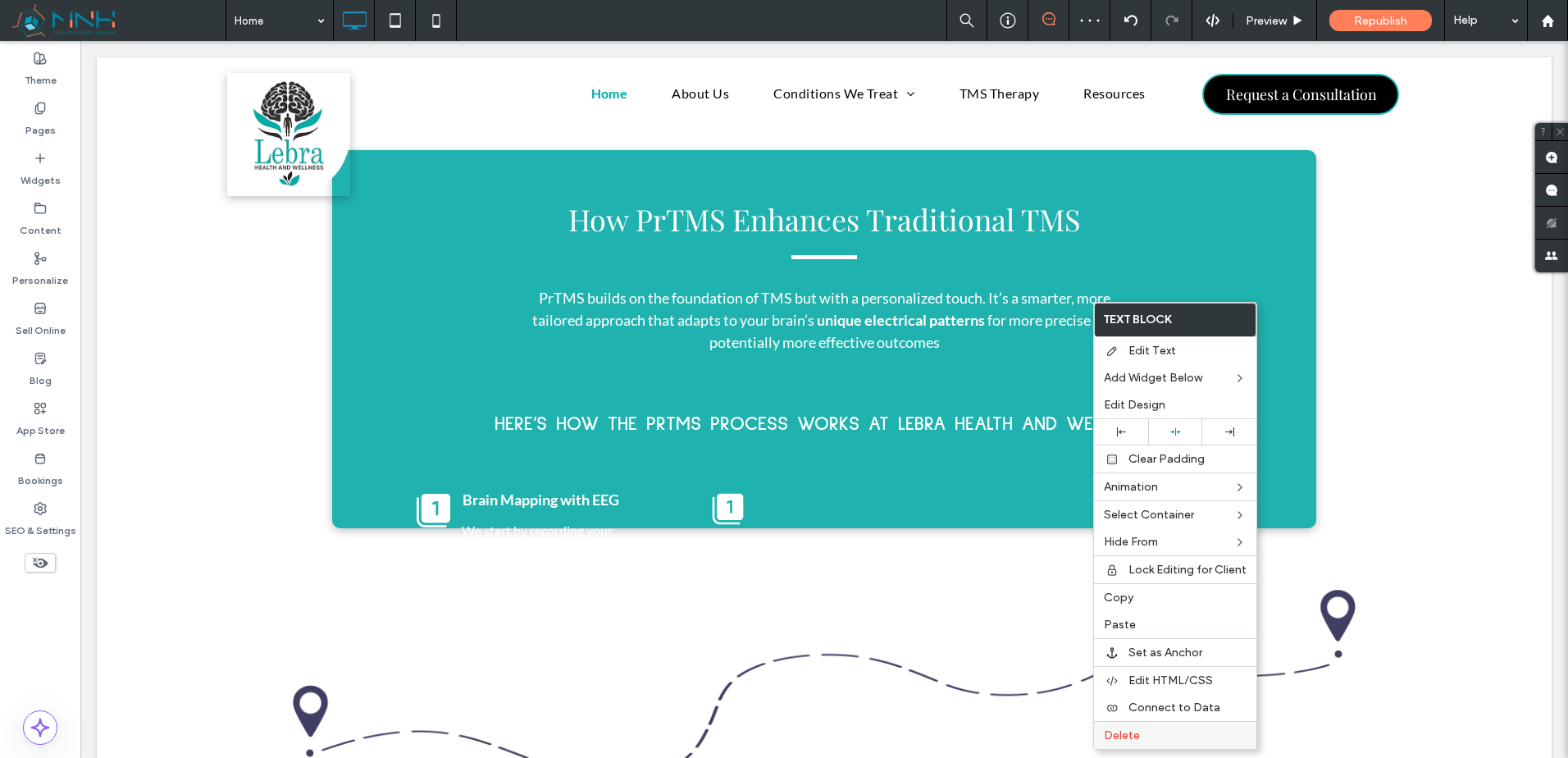
click at [1147, 737] on label "Delete" at bounding box center [1174, 736] width 143 height 14
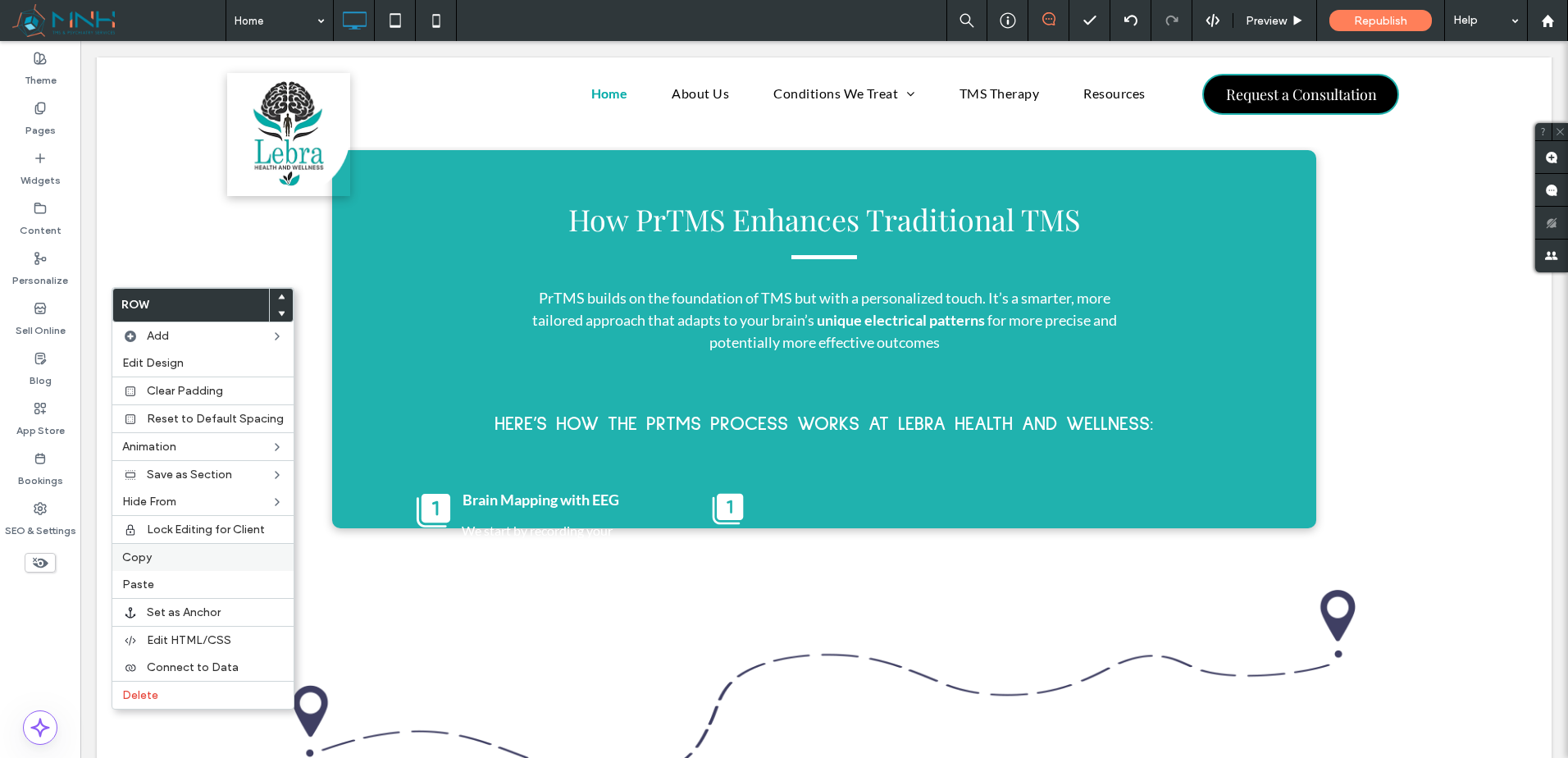
click at [203, 551] on div "Copy" at bounding box center [203, 557] width 181 height 27
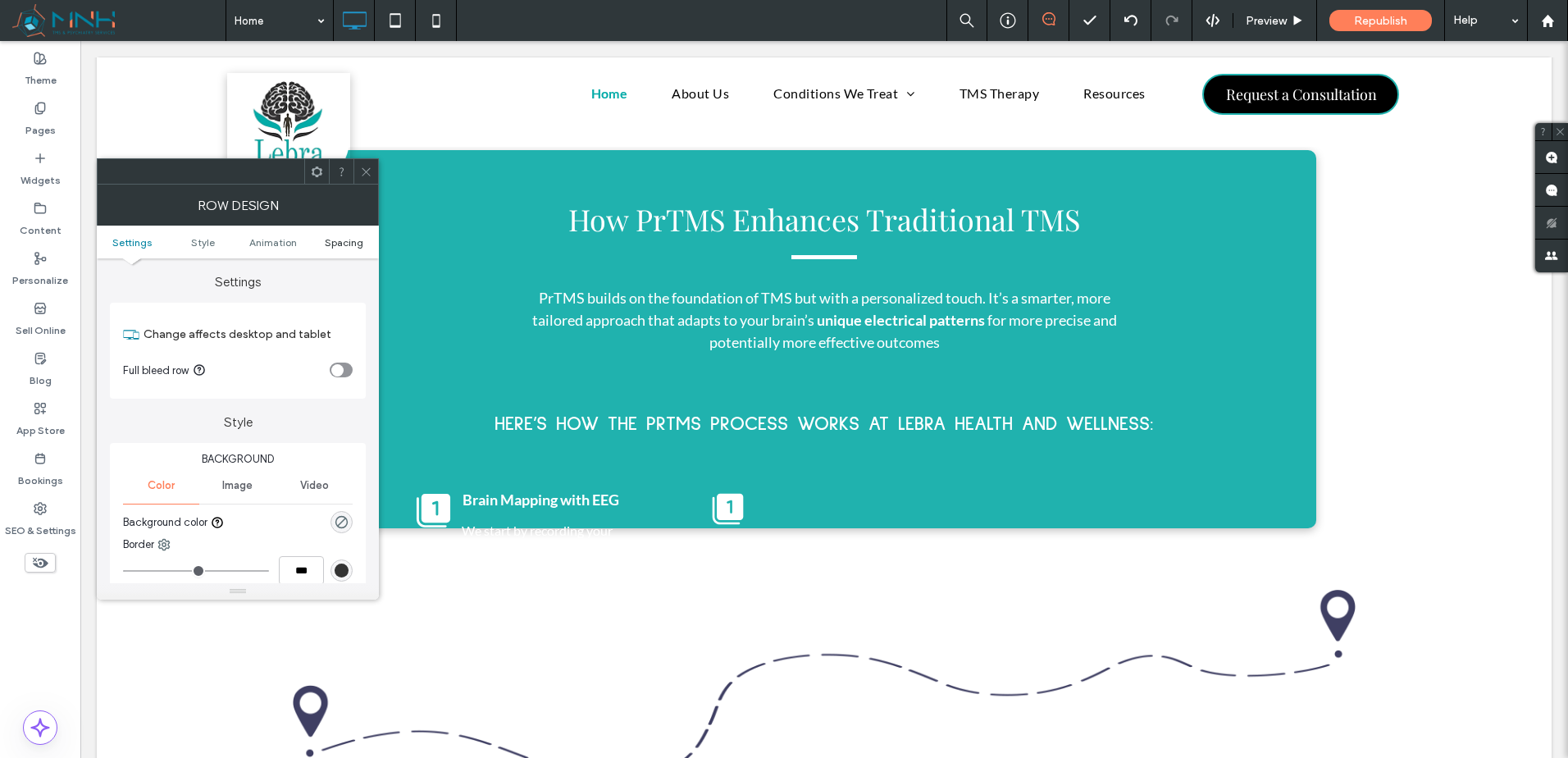
click at [357, 242] on span "Spacing" at bounding box center [343, 242] width 38 height 12
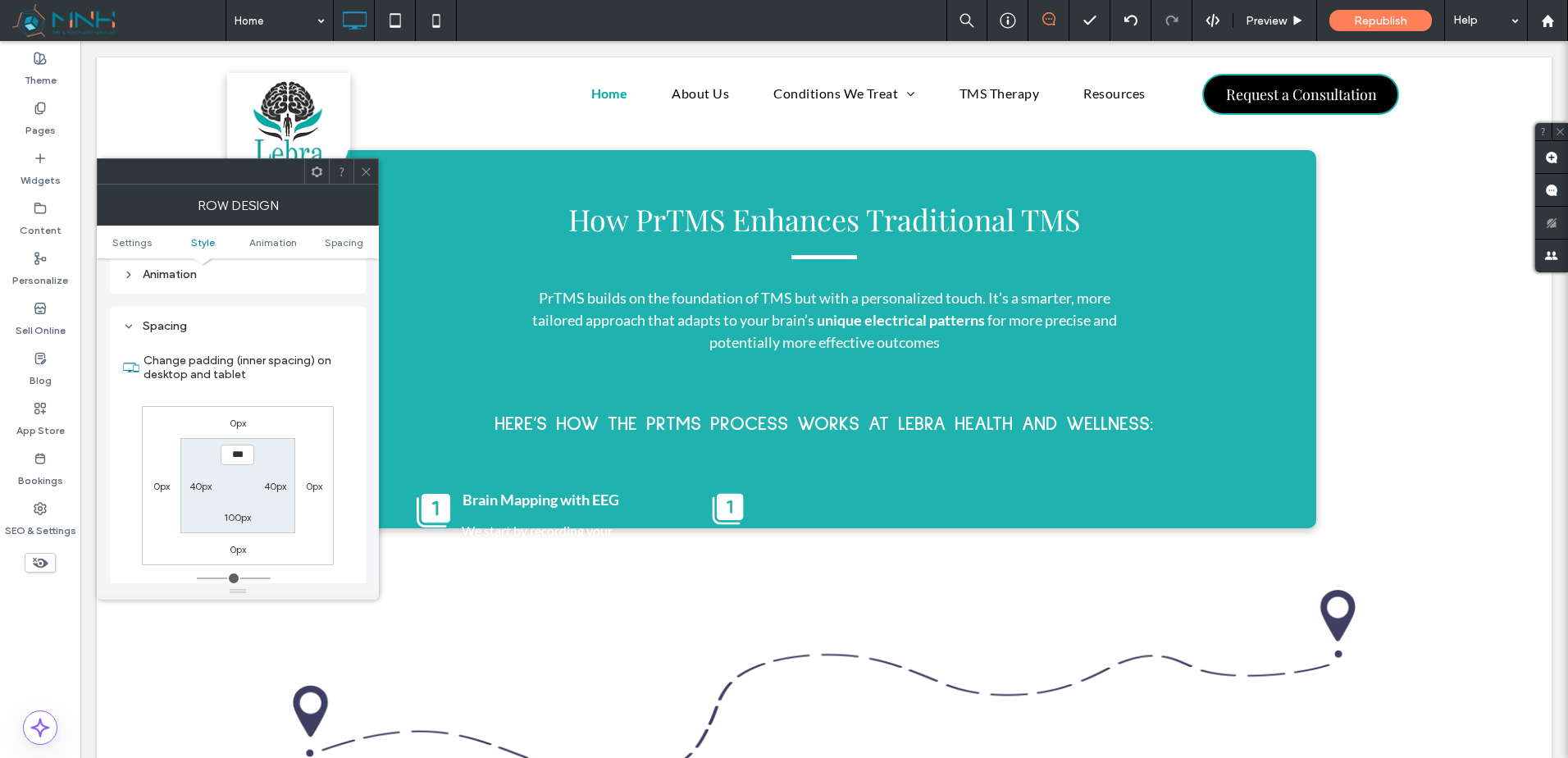
scroll to position [451, 0]
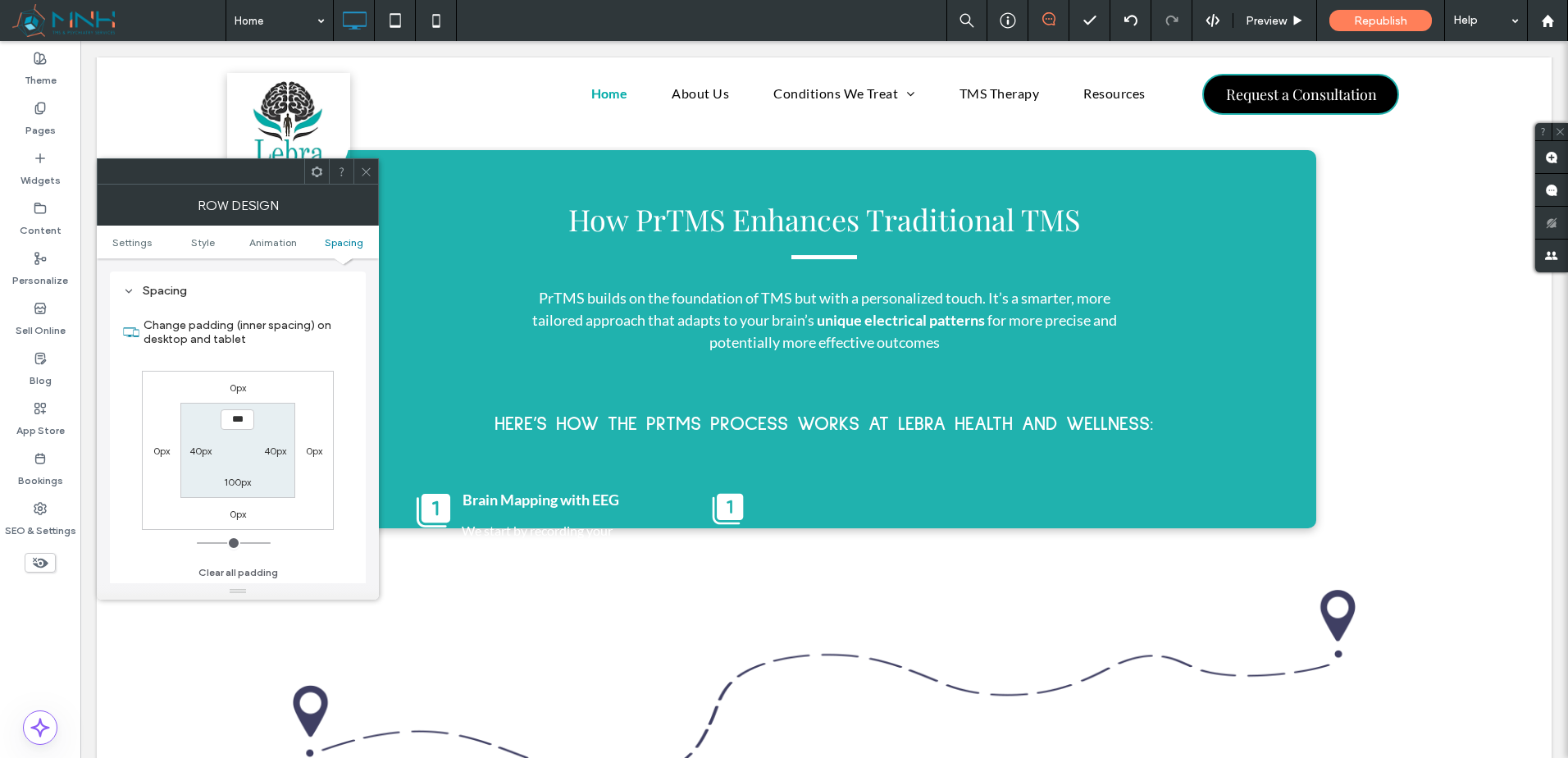
click at [237, 486] on label "100px" at bounding box center [238, 482] width 27 height 12
type input "***"
click at [370, 164] on span at bounding box center [366, 172] width 12 height 25
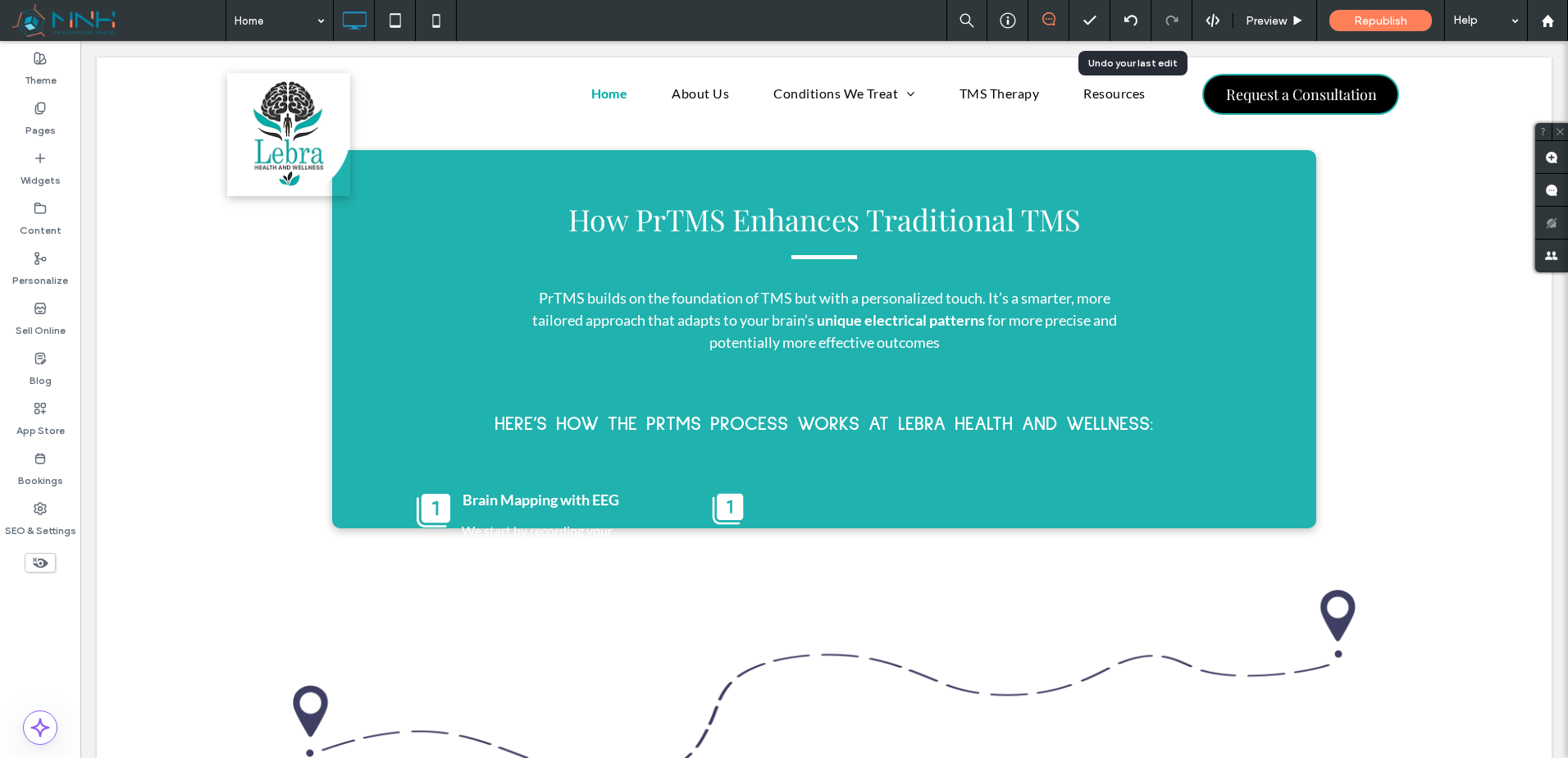
click at [1112, 19] on div at bounding box center [1130, 20] width 40 height 13
click at [1125, 25] on icon at bounding box center [1131, 20] width 13 height 13
click at [1127, 26] on icon at bounding box center [1131, 20] width 13 height 13
type input "****"
type input "**"
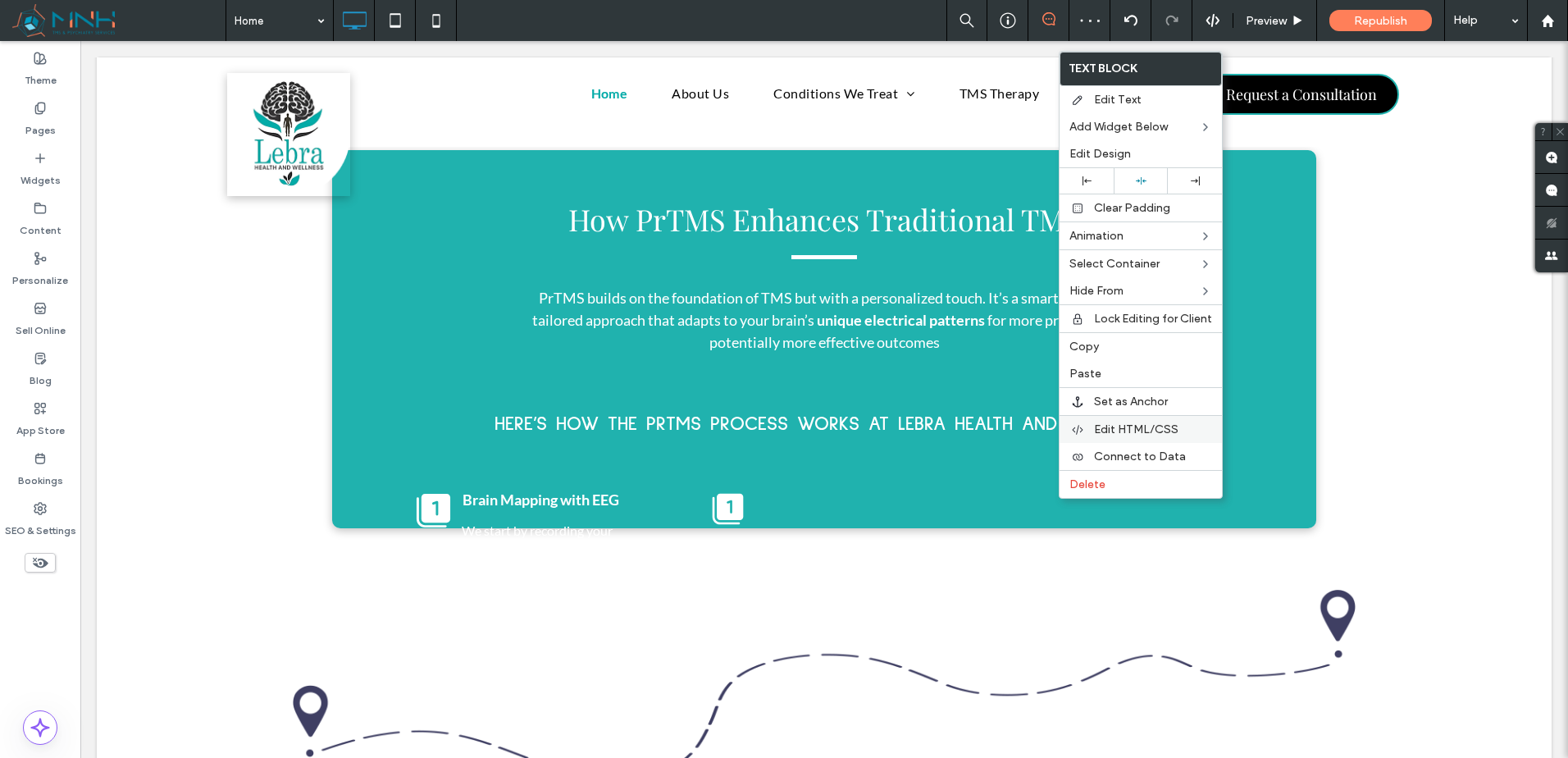
click at [1147, 422] on div "Edit HTML/CSS" at bounding box center [1140, 428] width 162 height 27
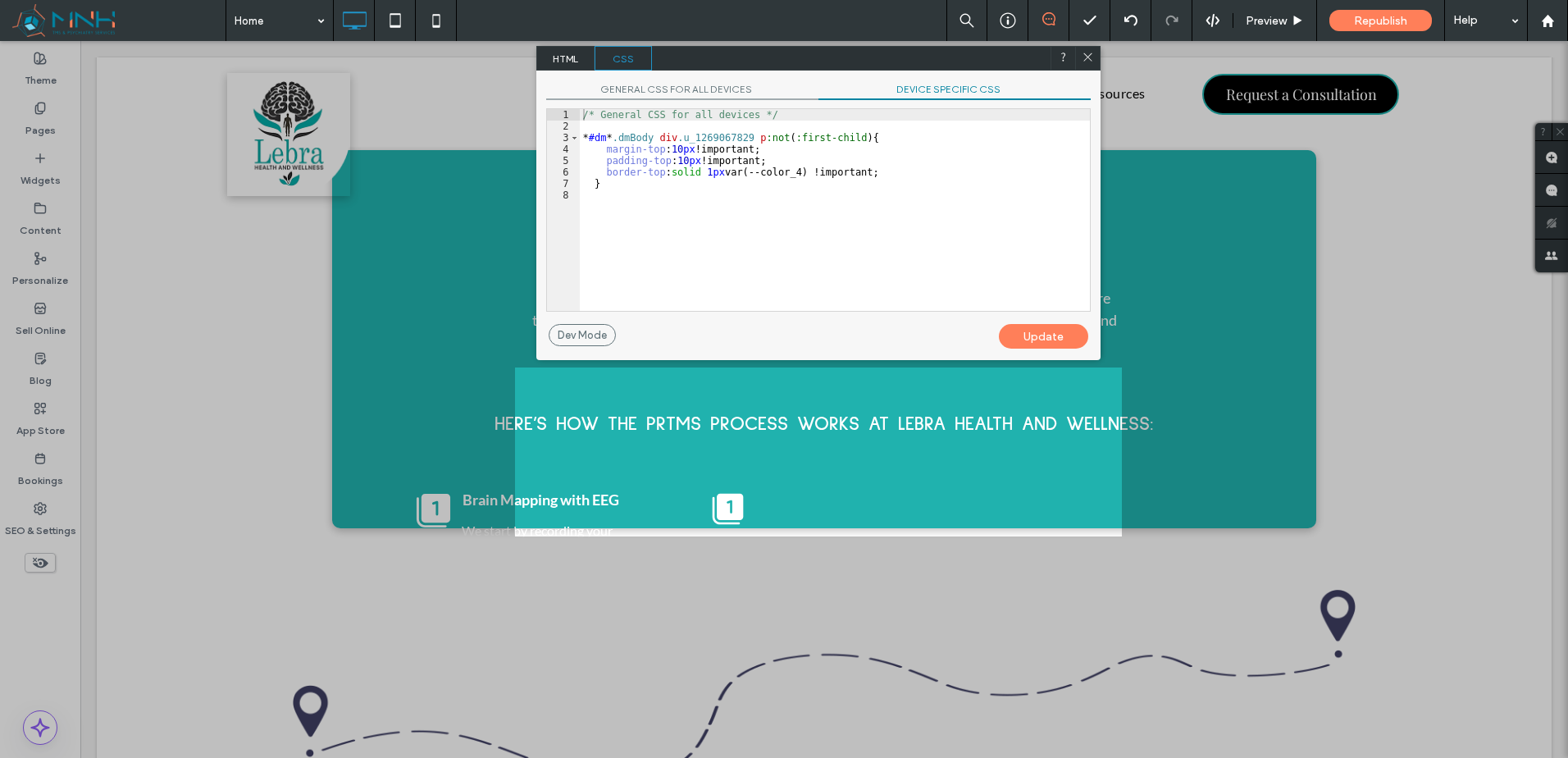
drag, startPoint x: 940, startPoint y: 89, endPoint x: 907, endPoint y: 182, distance: 98.7
click at [940, 90] on span "DEVICE SPECIFIC CSS" at bounding box center [954, 90] width 272 height 17
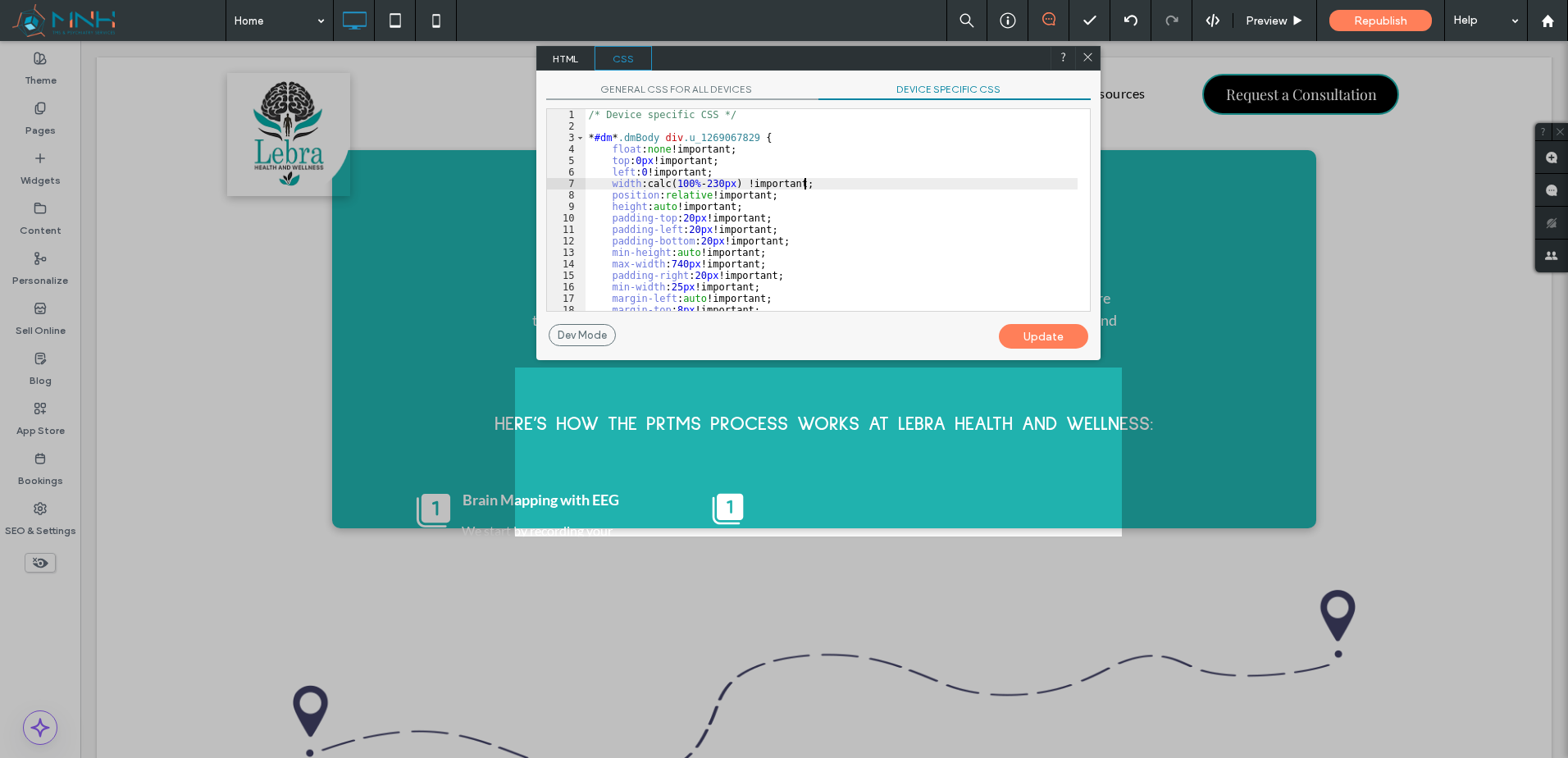
drag, startPoint x: 907, startPoint y: 182, endPoint x: 901, endPoint y: 215, distance: 33.5
click at [907, 184] on div "/* Device specific CSS */ * #dm * .dmBody div .u_1269067829 { float : none !imp…" at bounding box center [831, 222] width 492 height 225
drag, startPoint x: 850, startPoint y: 181, endPoint x: 858, endPoint y: 170, distance: 13.6
click at [858, 170] on div "/* Device specific CSS */ * #dm * .dmBody div .u_1269067829 { float : none !imp…" at bounding box center [831, 222] width 492 height 225
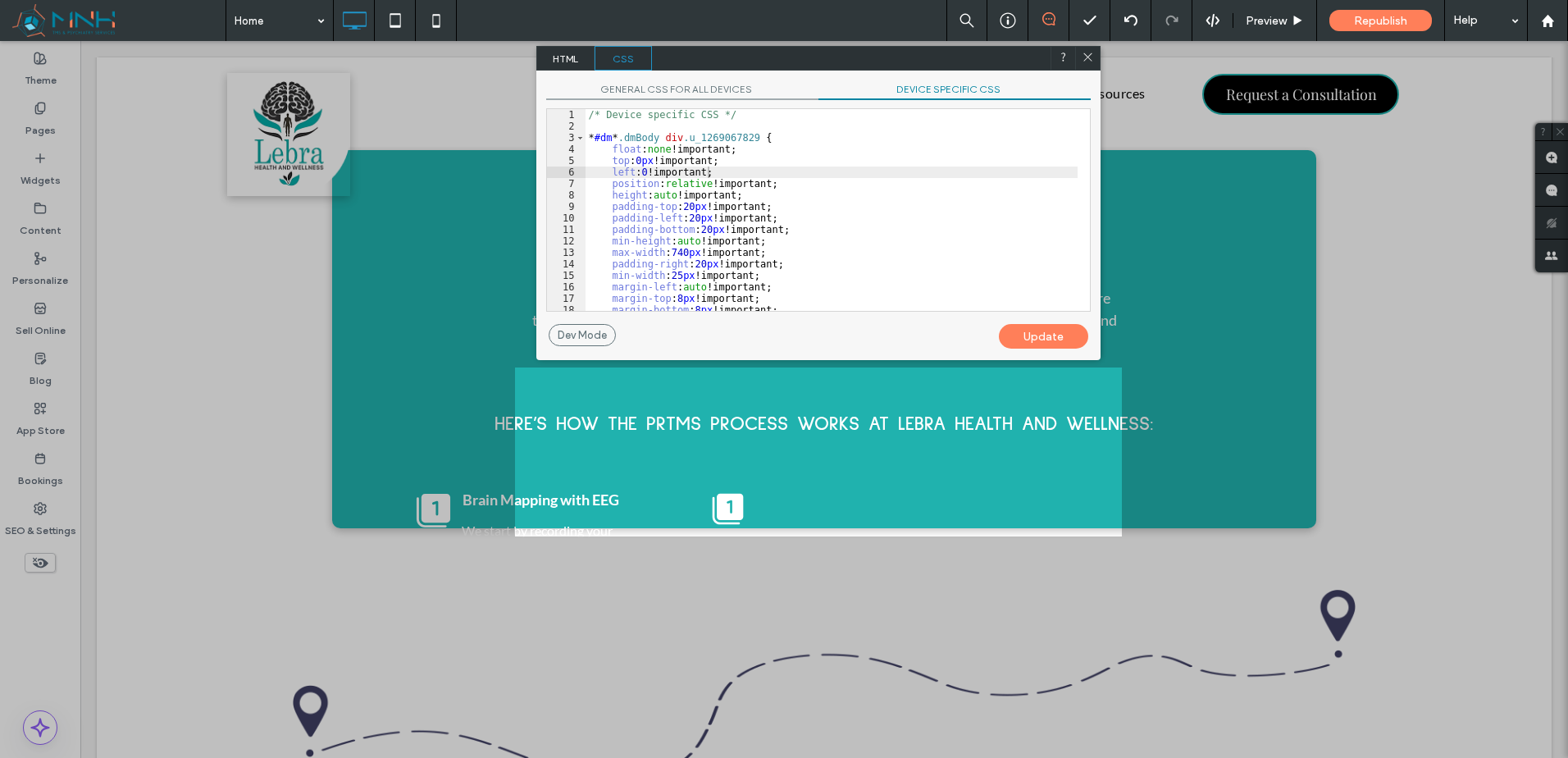
click at [1028, 338] on div "Update" at bounding box center [1043, 336] width 90 height 25
click at [1087, 60] on icon at bounding box center [1088, 57] width 12 height 12
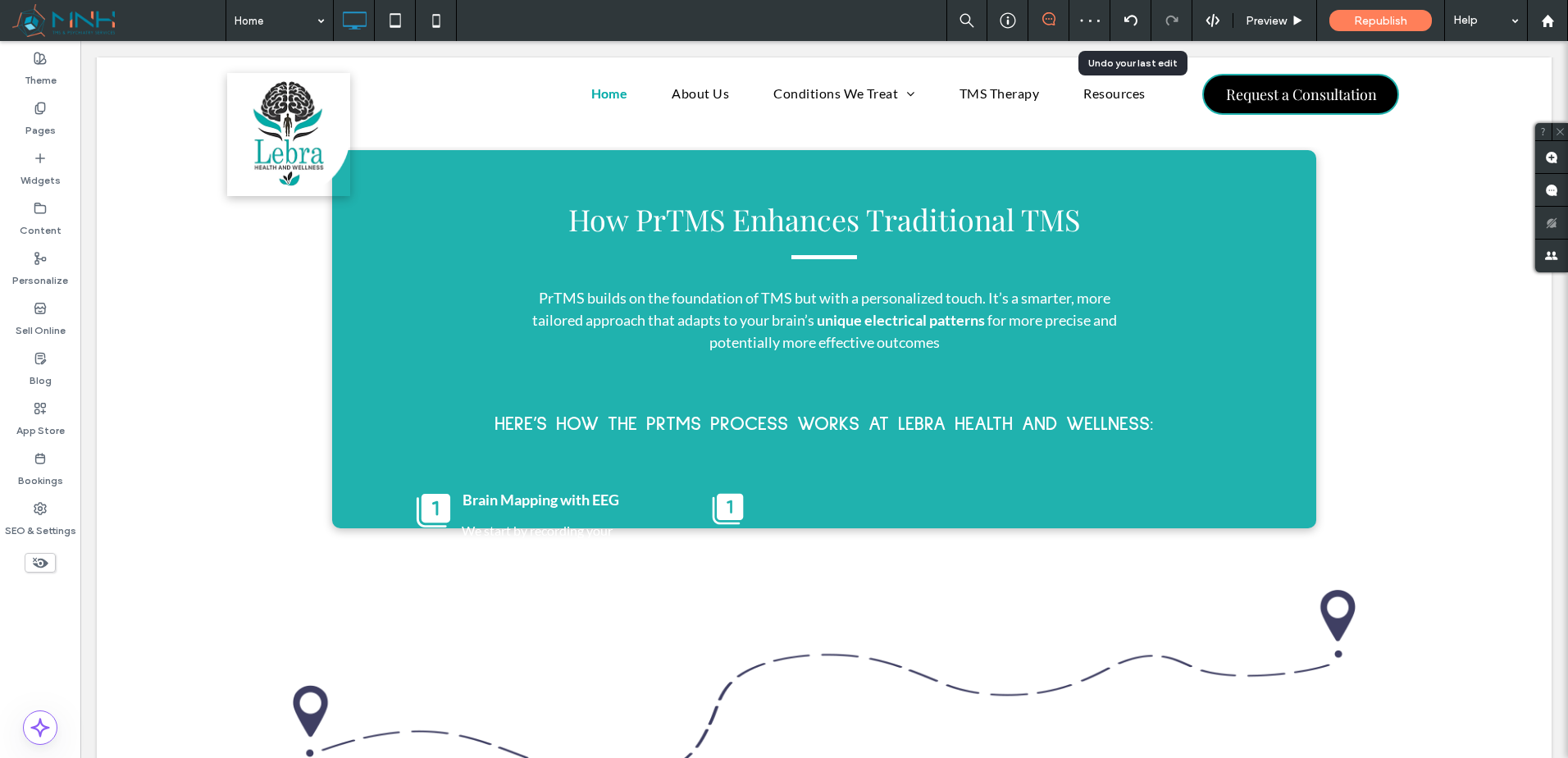
click at [1131, 16] on use at bounding box center [1130, 20] width 13 height 11
click at [386, 22] on icon at bounding box center [394, 20] width 33 height 33
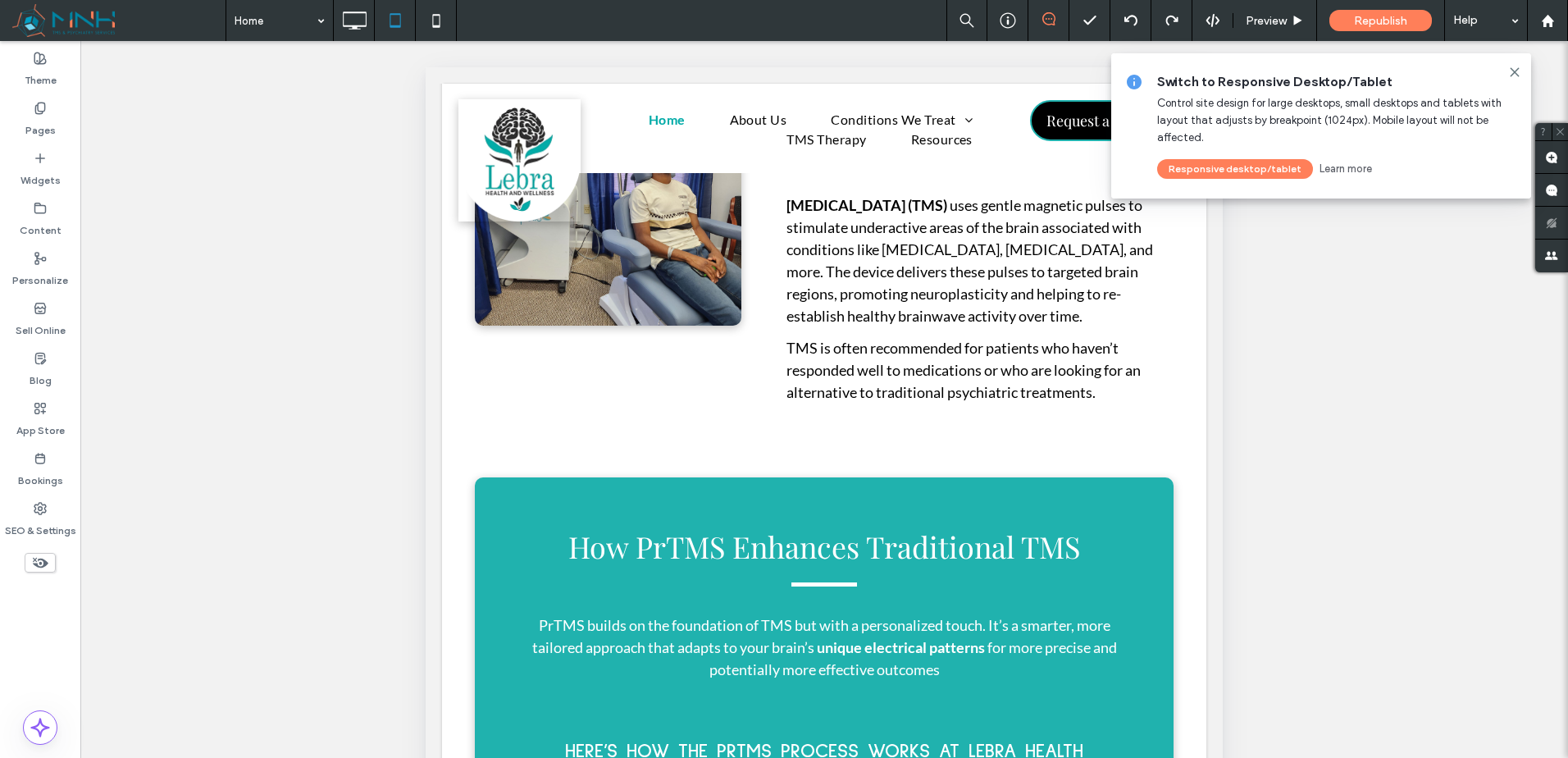
click at [1260, 167] on button "Responsive desktop/tablet" at bounding box center [1236, 169] width 156 height 20
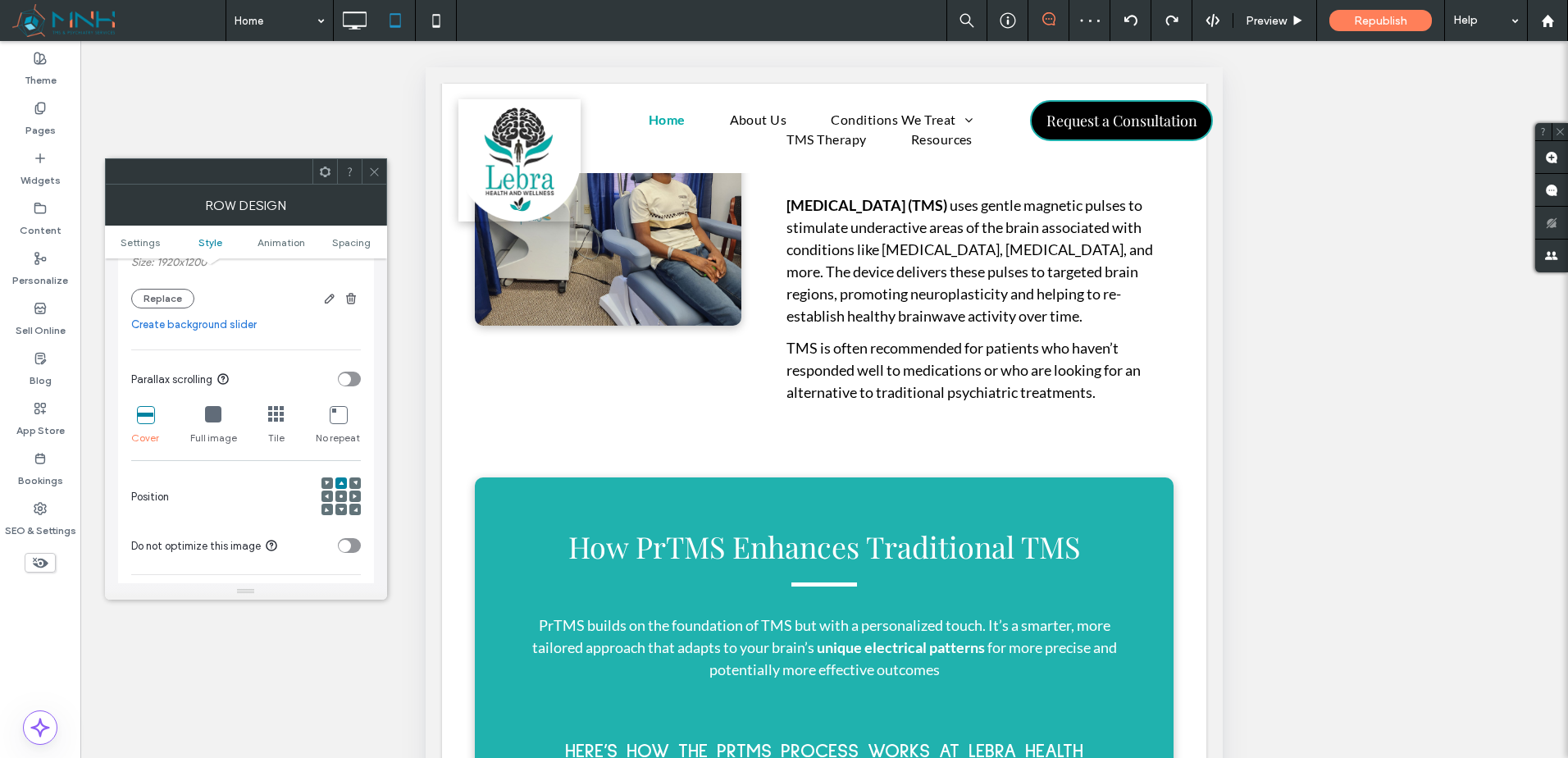
scroll to position [547, 0]
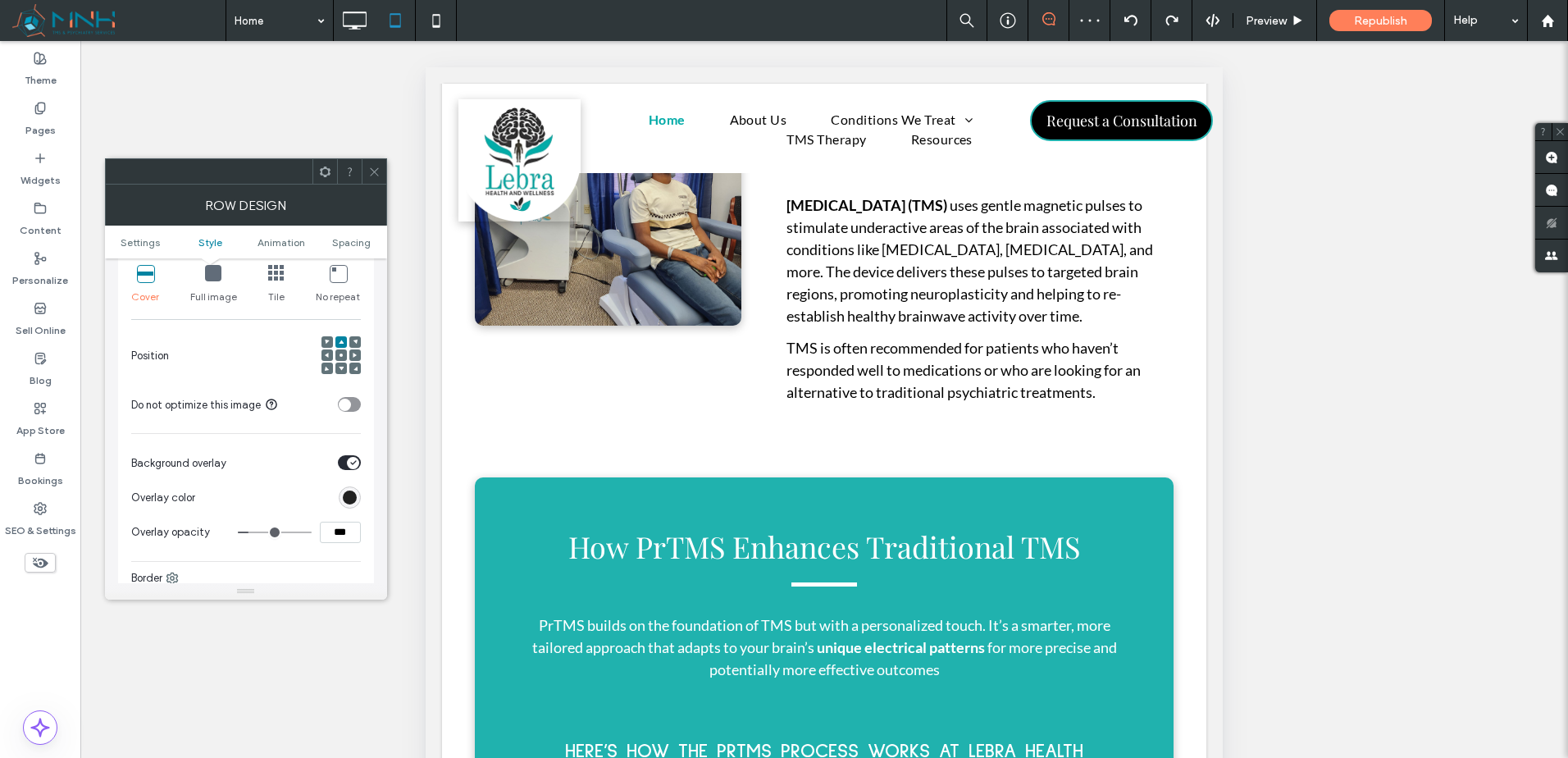
click at [326, 345] on span at bounding box center [327, 341] width 5 height 12
click at [324, 168] on use at bounding box center [324, 171] width 11 height 11
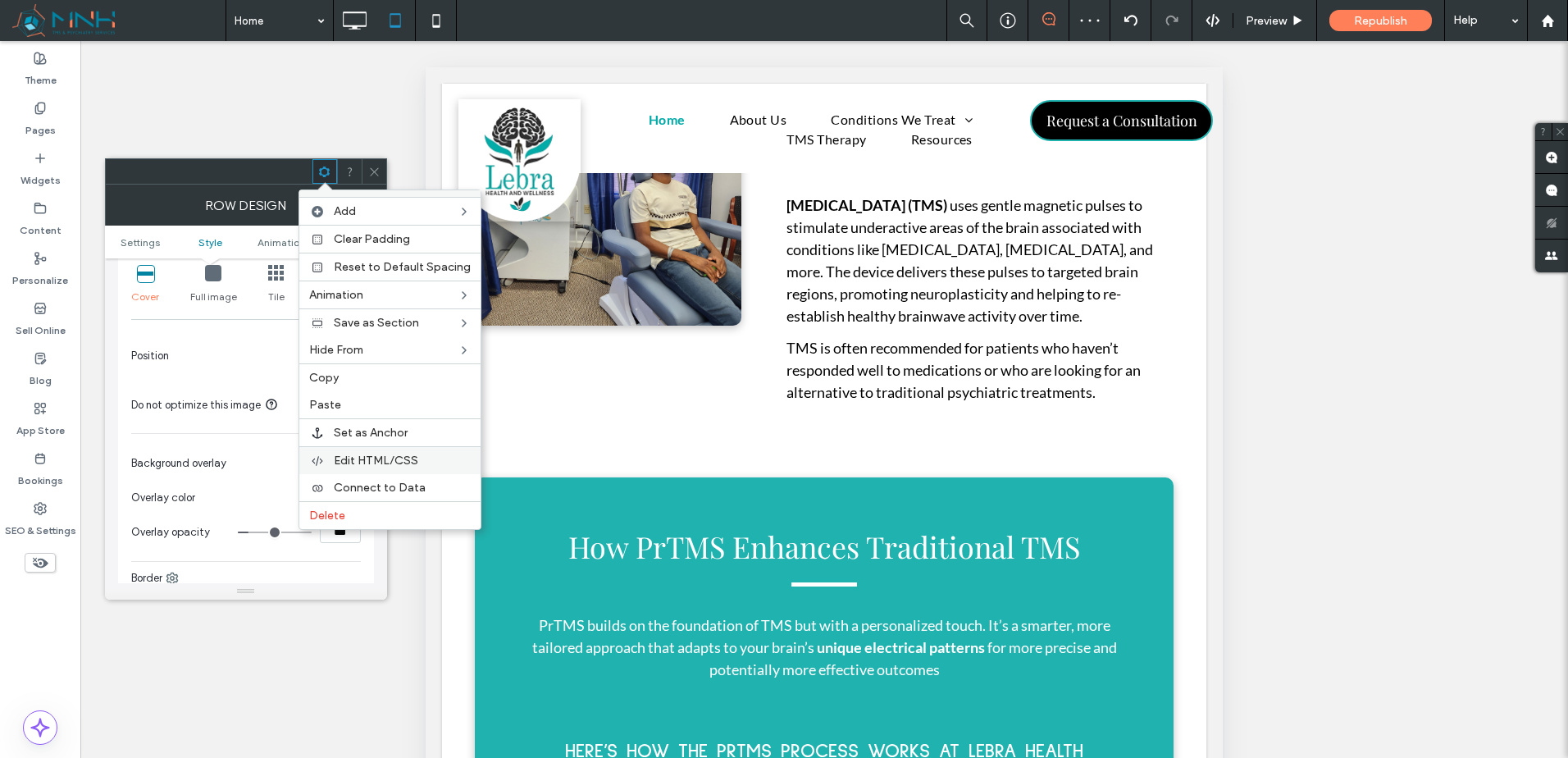
click at [384, 456] on span "Edit HTML/CSS" at bounding box center [376, 461] width 84 height 14
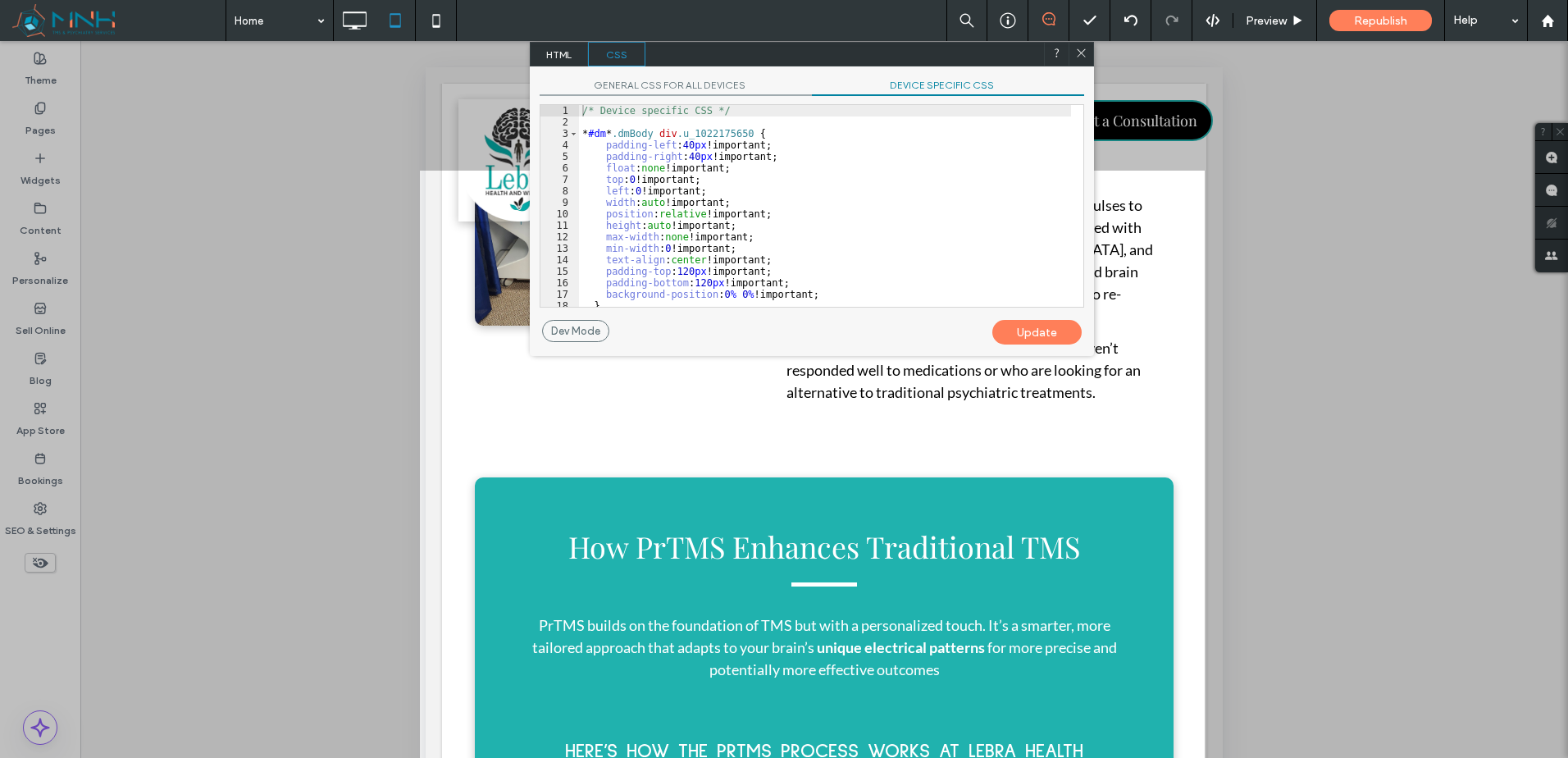
click at [964, 105] on div "/* Device specific CSS */ * #dm * .dmBody div .u_1022175650 { padding-left : 40…" at bounding box center [824, 217] width 492 height 225
drag, startPoint x: 921, startPoint y: 213, endPoint x: 896, endPoint y: 227, distance: 28.7
click at [920, 215] on div "/* Device specific CSS */ * #dm * .dmBody div .u_1022175650 { padding-left : 40…" at bounding box center [824, 217] width 492 height 225
click at [711, 293] on div "/* Device specific CSS */ * #dm * .dmBody div .u_1022175650 { padding-left : 40…" at bounding box center [824, 217] width 492 height 225
click at [714, 295] on div "/* Device specific CSS */ * #dm * .dmBody div .u_1022175650 { padding-left : 40…" at bounding box center [824, 206] width 492 height 202
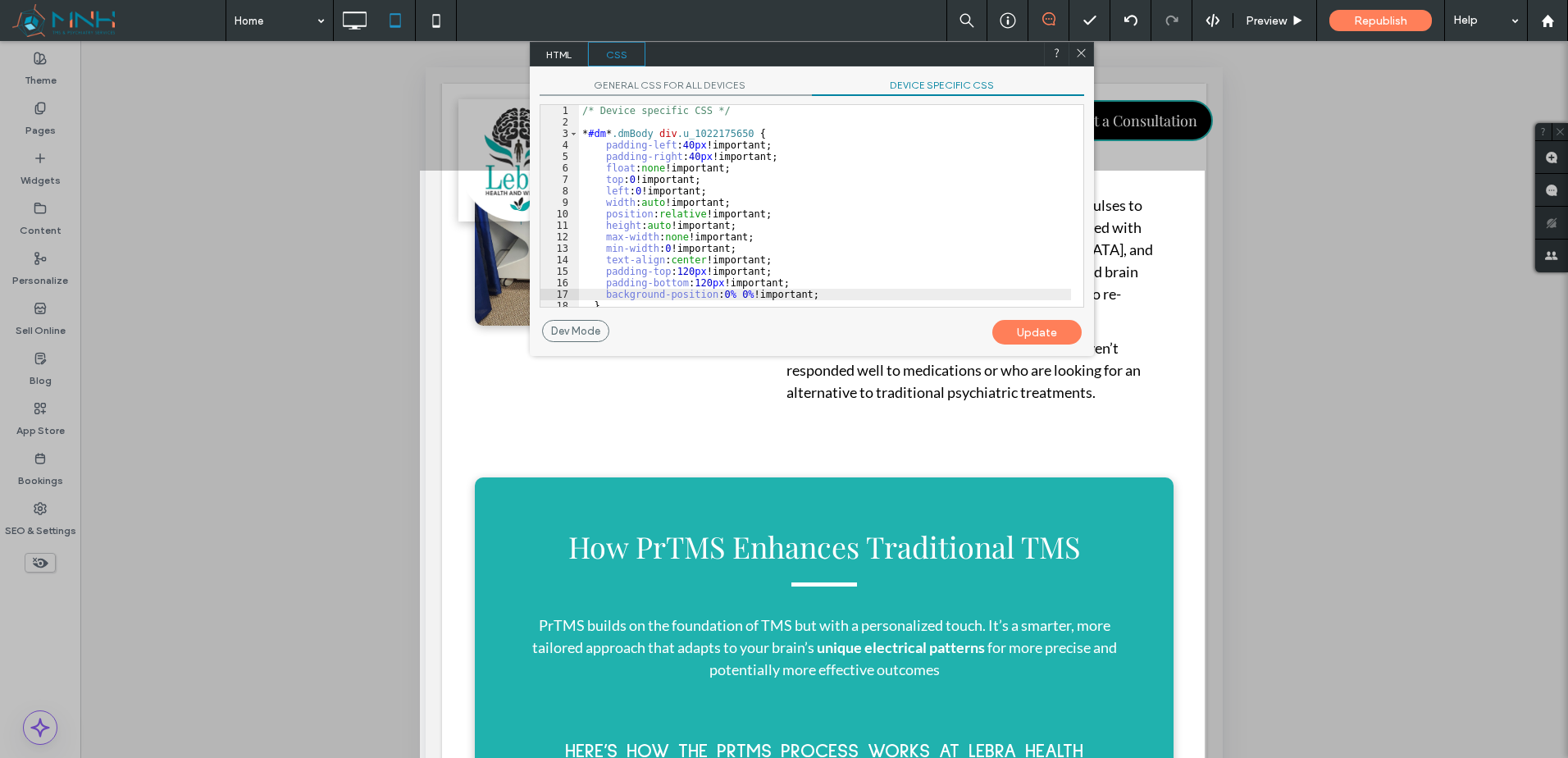
type textarea "**"
click at [1031, 324] on div "Update" at bounding box center [1037, 332] width 90 height 25
click at [1084, 53] on icon at bounding box center [1081, 53] width 12 height 12
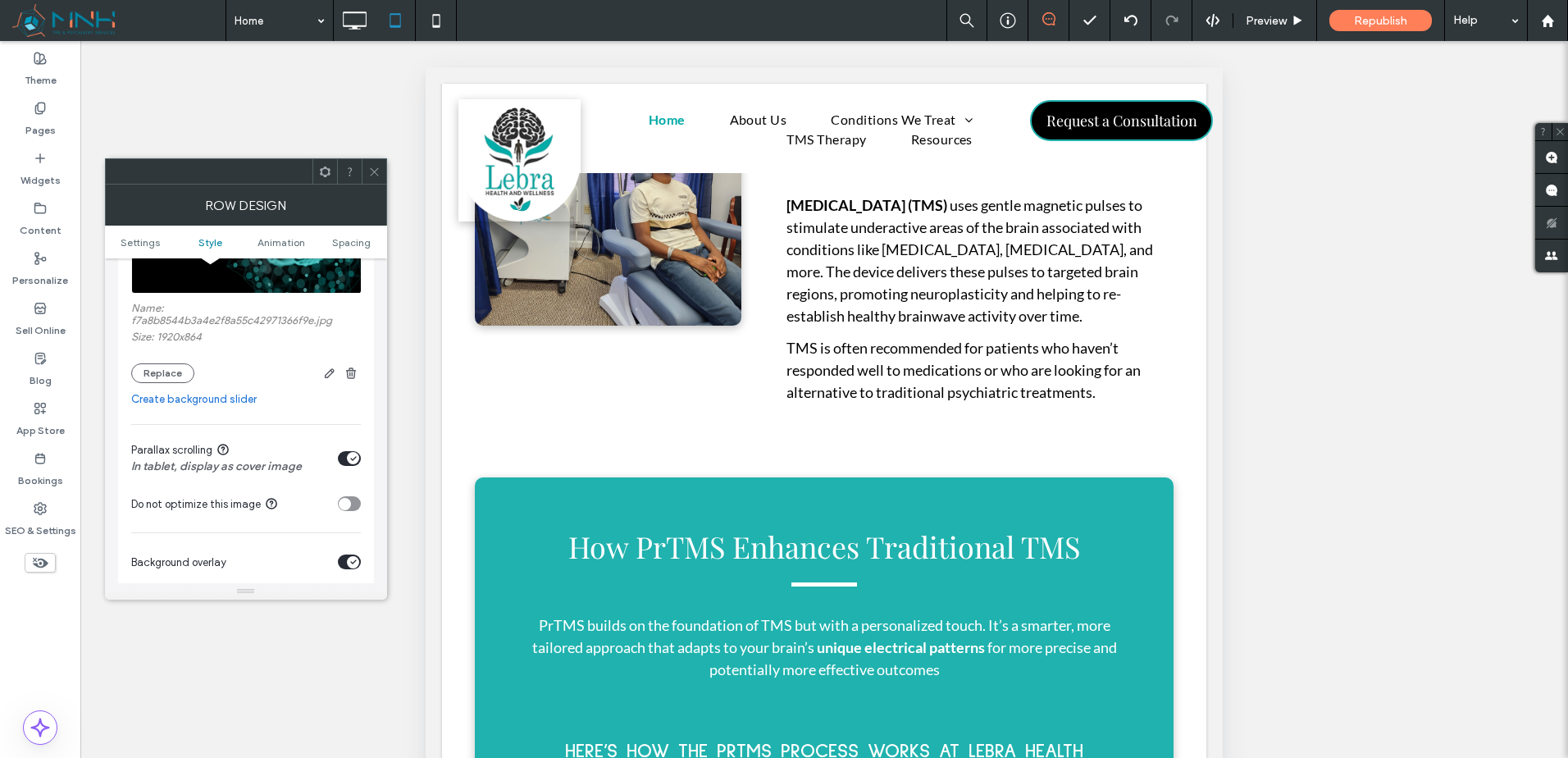
scroll to position [410, 0]
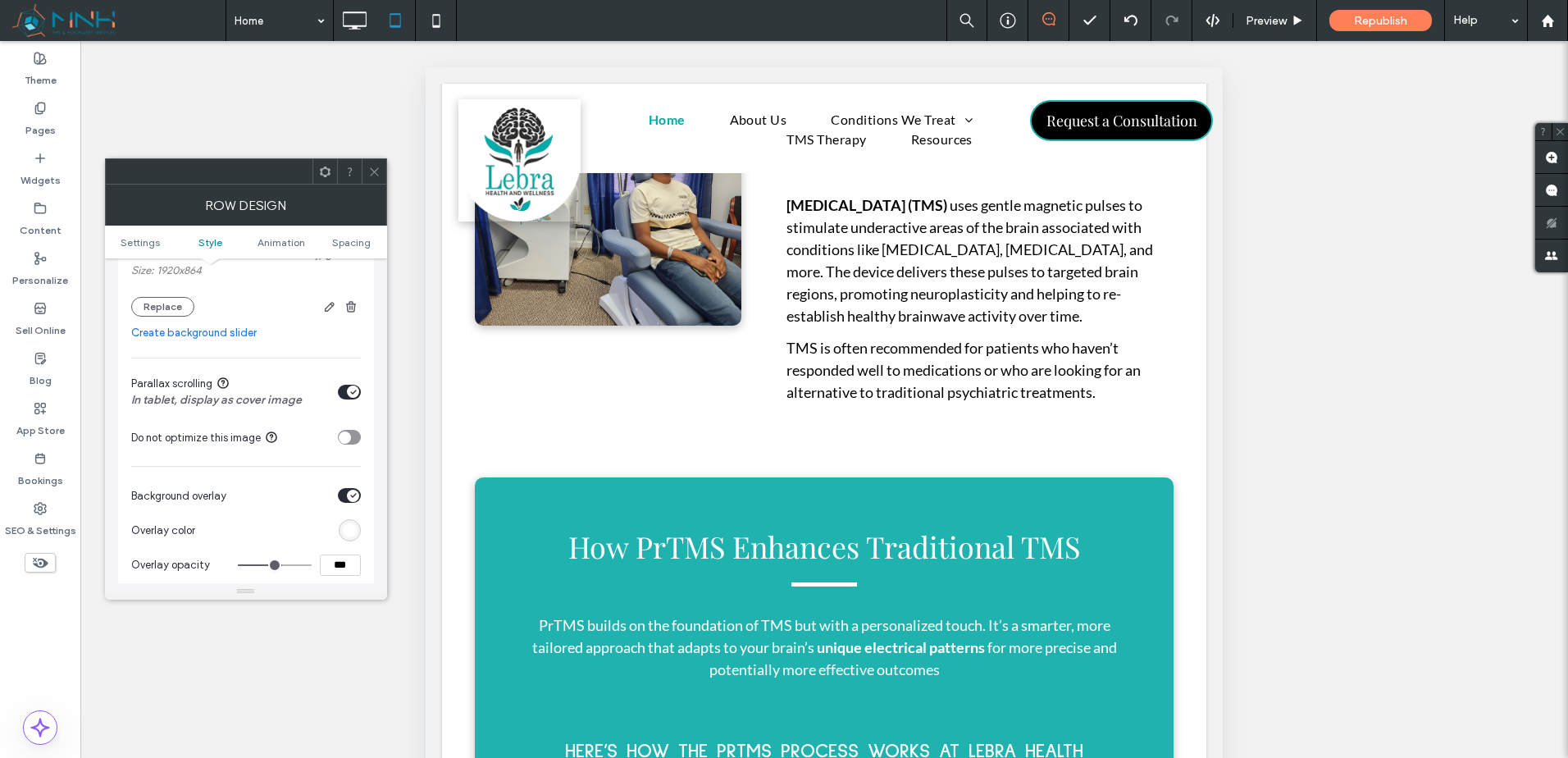
click at [348, 394] on div "toggle" at bounding box center [353, 392] width 12 height 12
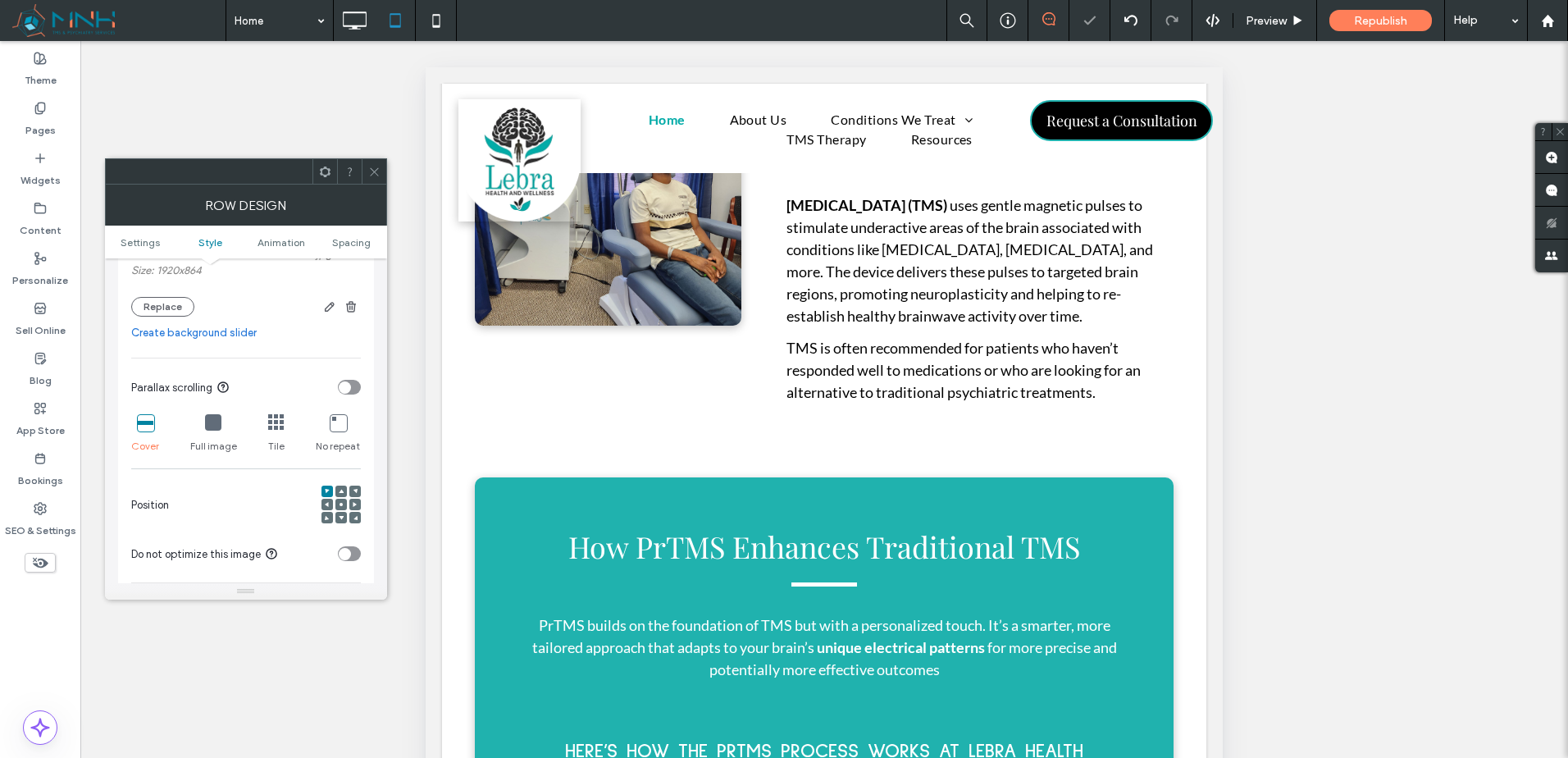
click at [341, 505] on use at bounding box center [341, 504] width 4 height 4
click at [348, 388] on div "toggle" at bounding box center [345, 387] width 12 height 12
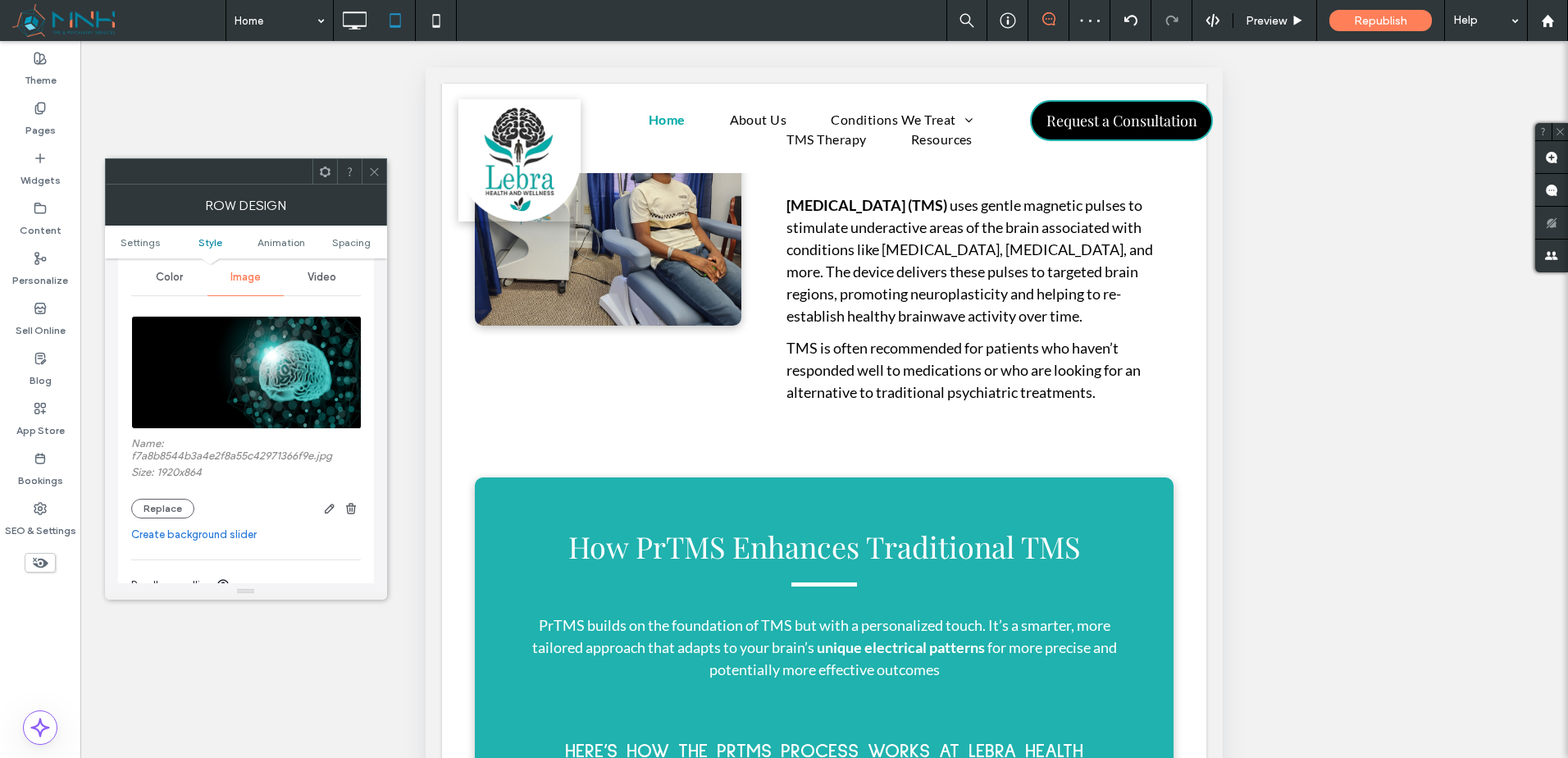
scroll to position [273, 0]
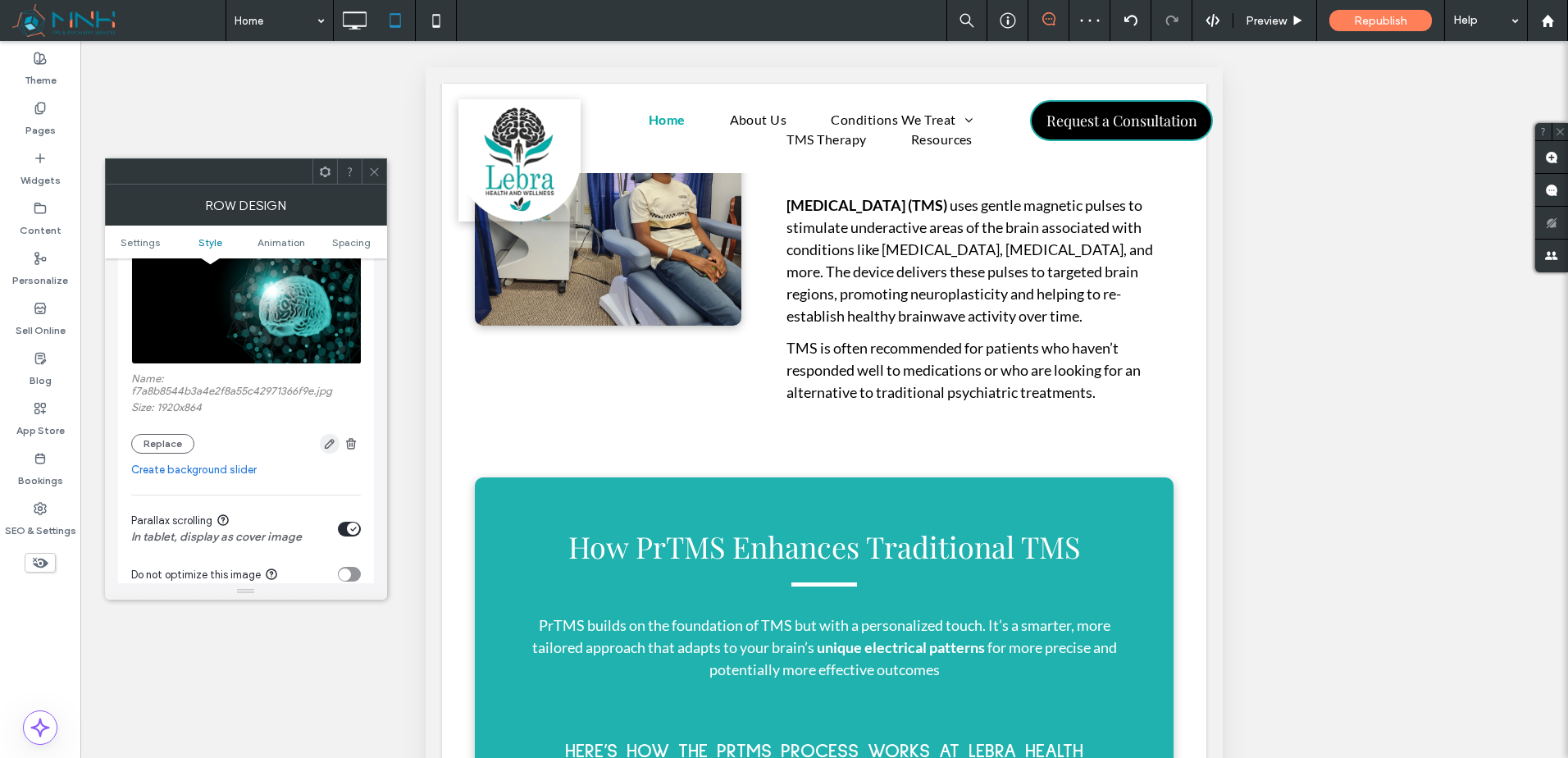
click at [324, 445] on icon "button" at bounding box center [330, 443] width 13 height 13
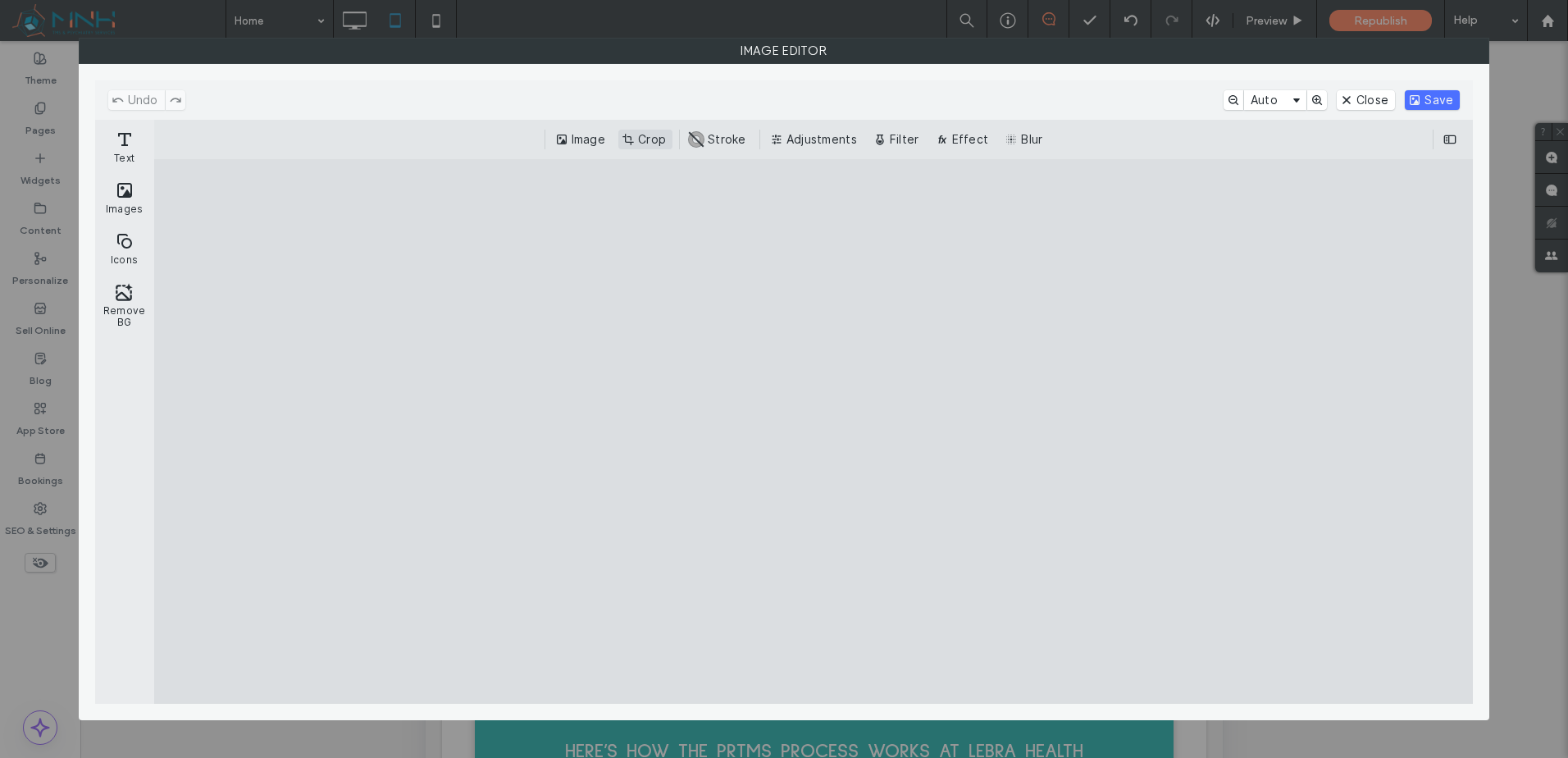
click at [659, 137] on button "Crop" at bounding box center [645, 139] width 54 height 20
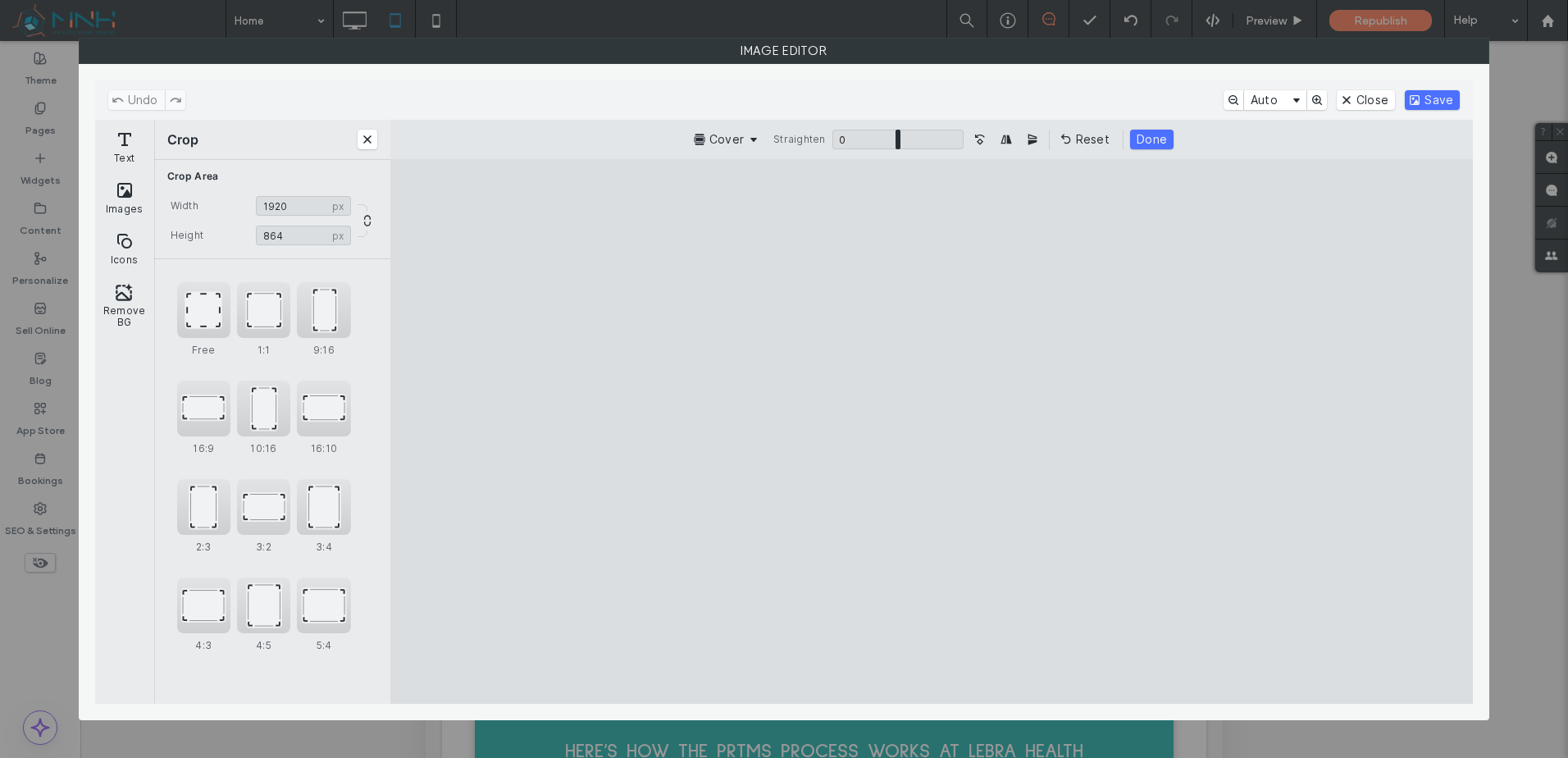
drag, startPoint x: 261, startPoint y: 522, endPoint x: 609, endPoint y: 492, distance: 349.3
click at [261, 522] on div "3:2" at bounding box center [263, 506] width 53 height 56
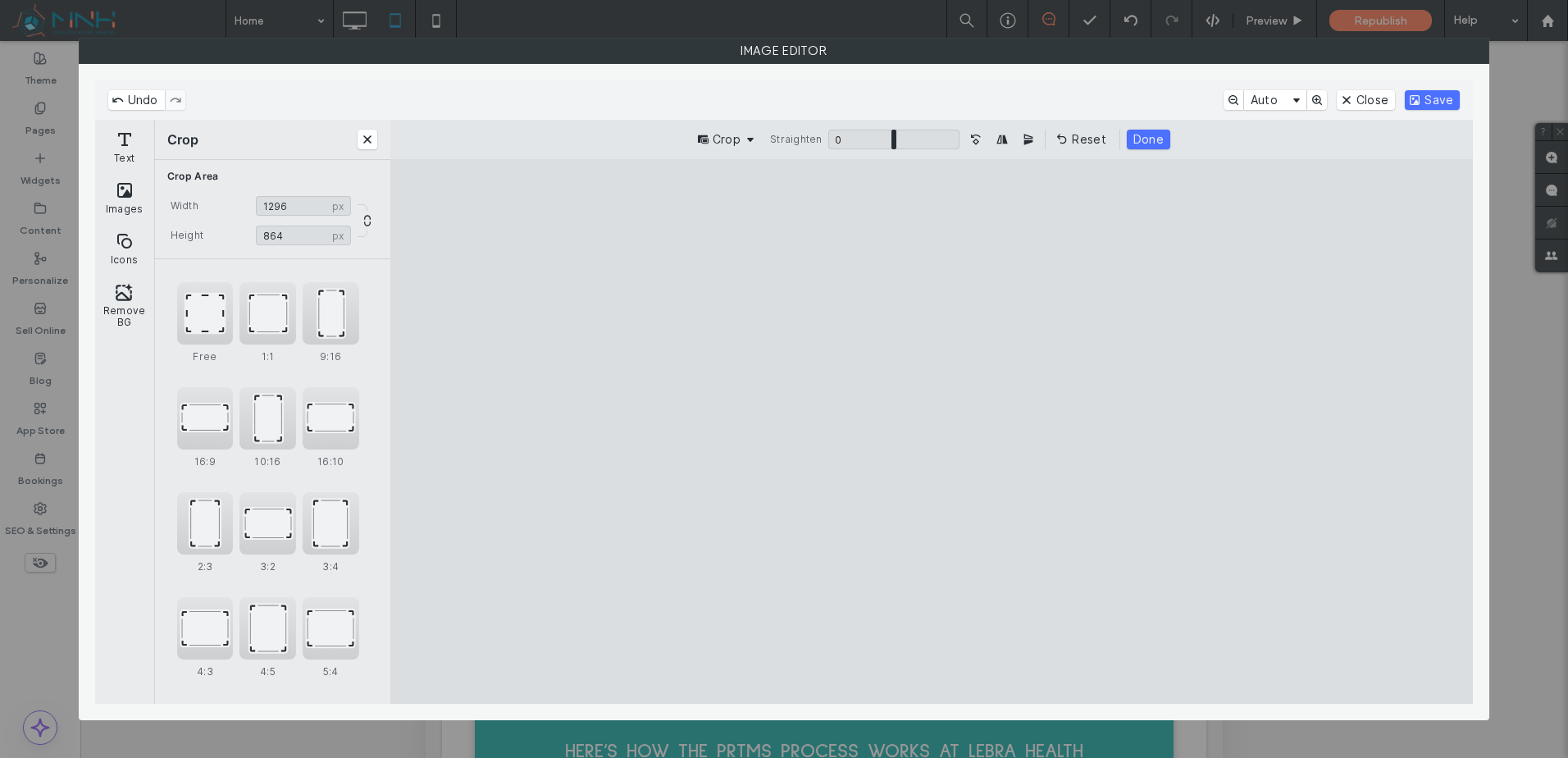
drag, startPoint x: 869, startPoint y: 467, endPoint x: 1340, endPoint y: 460, distance: 471.1
click at [932, 432] on cesdk-canvas "Editor canvas" at bounding box center [932, 432] width 0 height 0
drag, startPoint x: 1054, startPoint y: 461, endPoint x: 21, endPoint y: 325, distance: 1041.9
click at [932, 432] on cesdk-canvas "Editor canvas" at bounding box center [932, 432] width 0 height 0
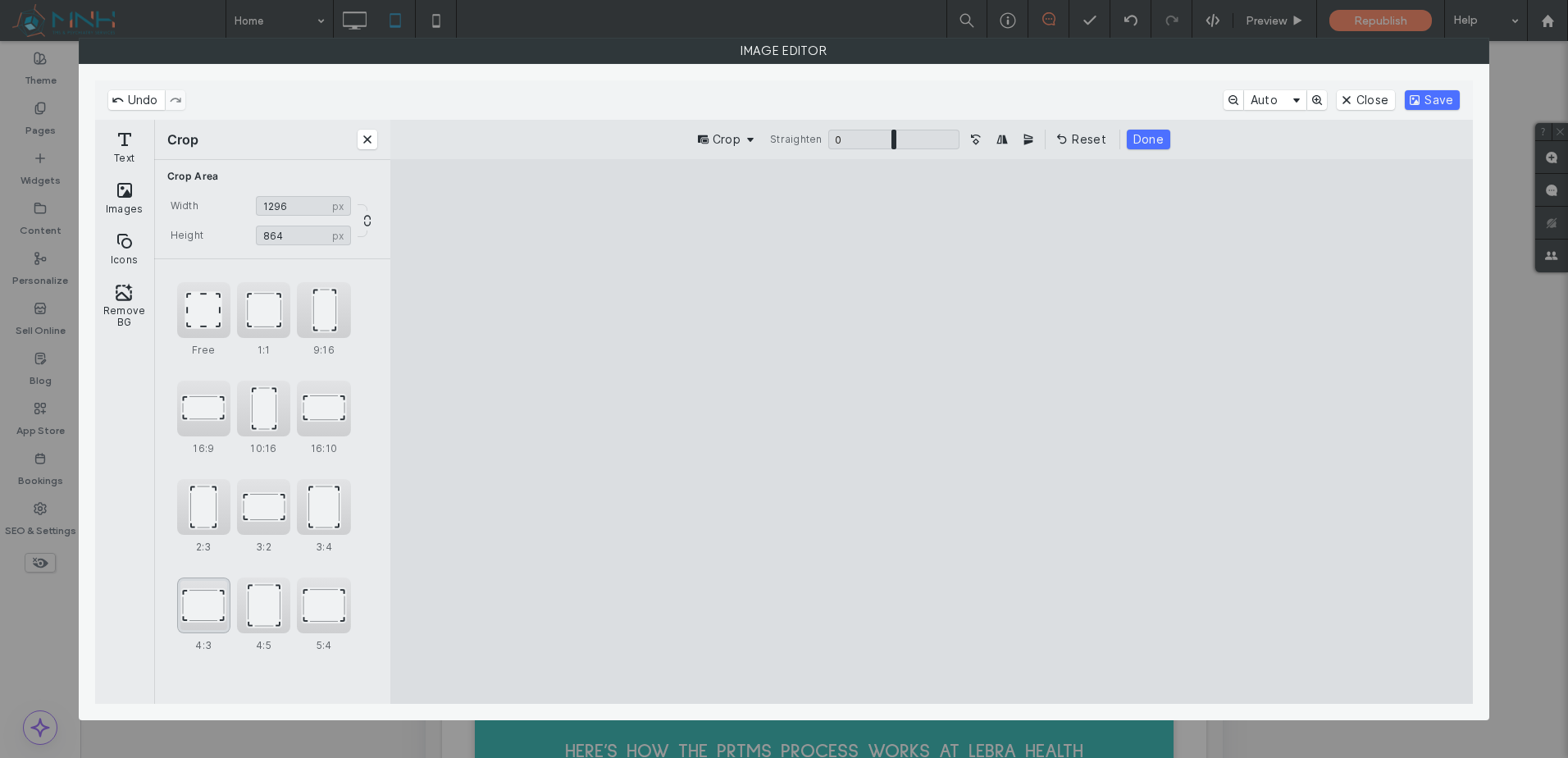
click at [197, 622] on div "4:3" at bounding box center [204, 605] width 53 height 56
drag, startPoint x: 802, startPoint y: 504, endPoint x: 39, endPoint y: 503, distance: 763.0
click at [932, 432] on cesdk-canvas "Editor canvas" at bounding box center [932, 432] width 0 height 0
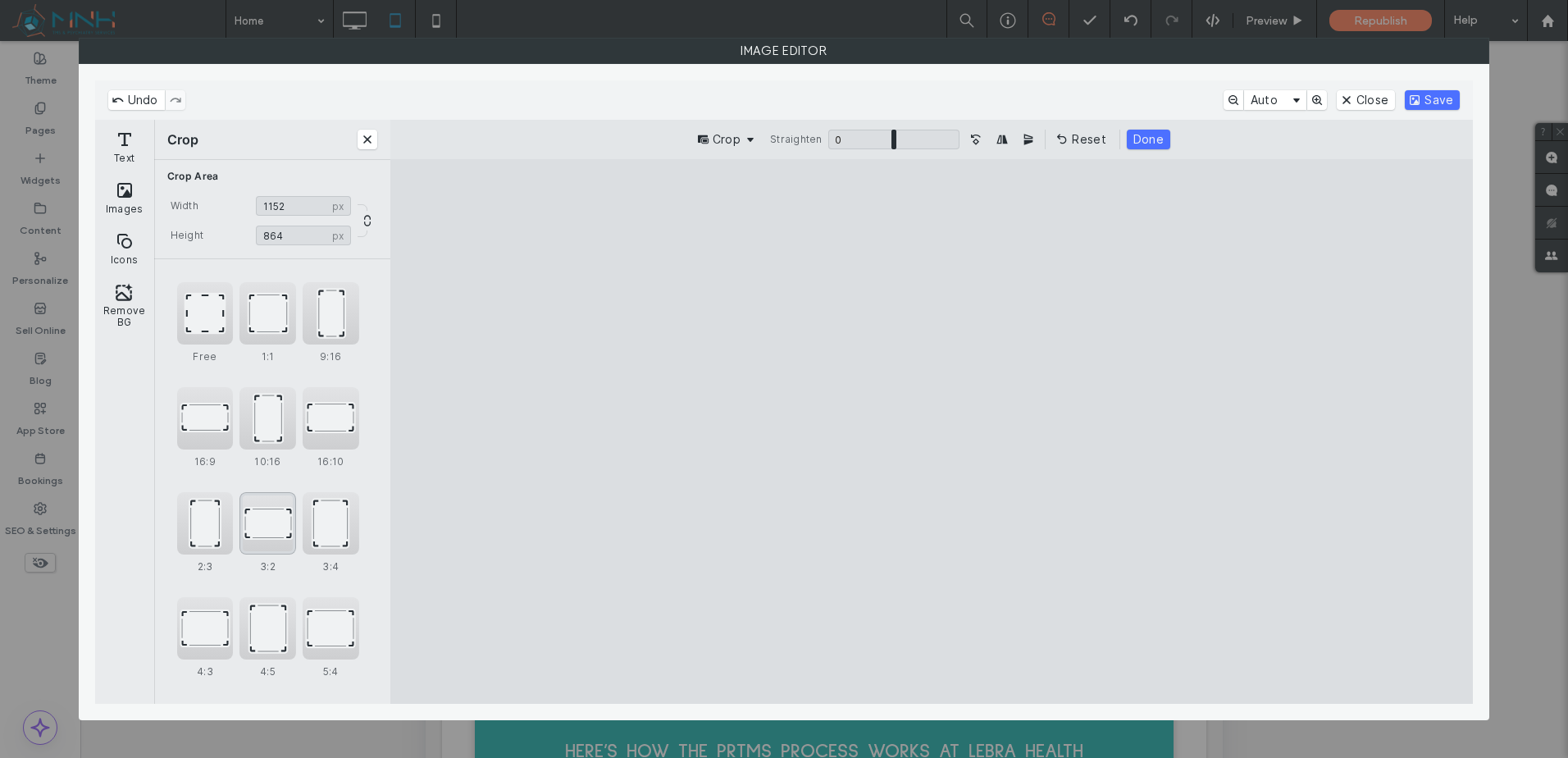
click at [293, 528] on div "Free 1:1 9:16 16:9 10:16 16:10 2:3 3:2 3:4 4:3 4:5 5:4" at bounding box center [272, 488] width 191 height 413
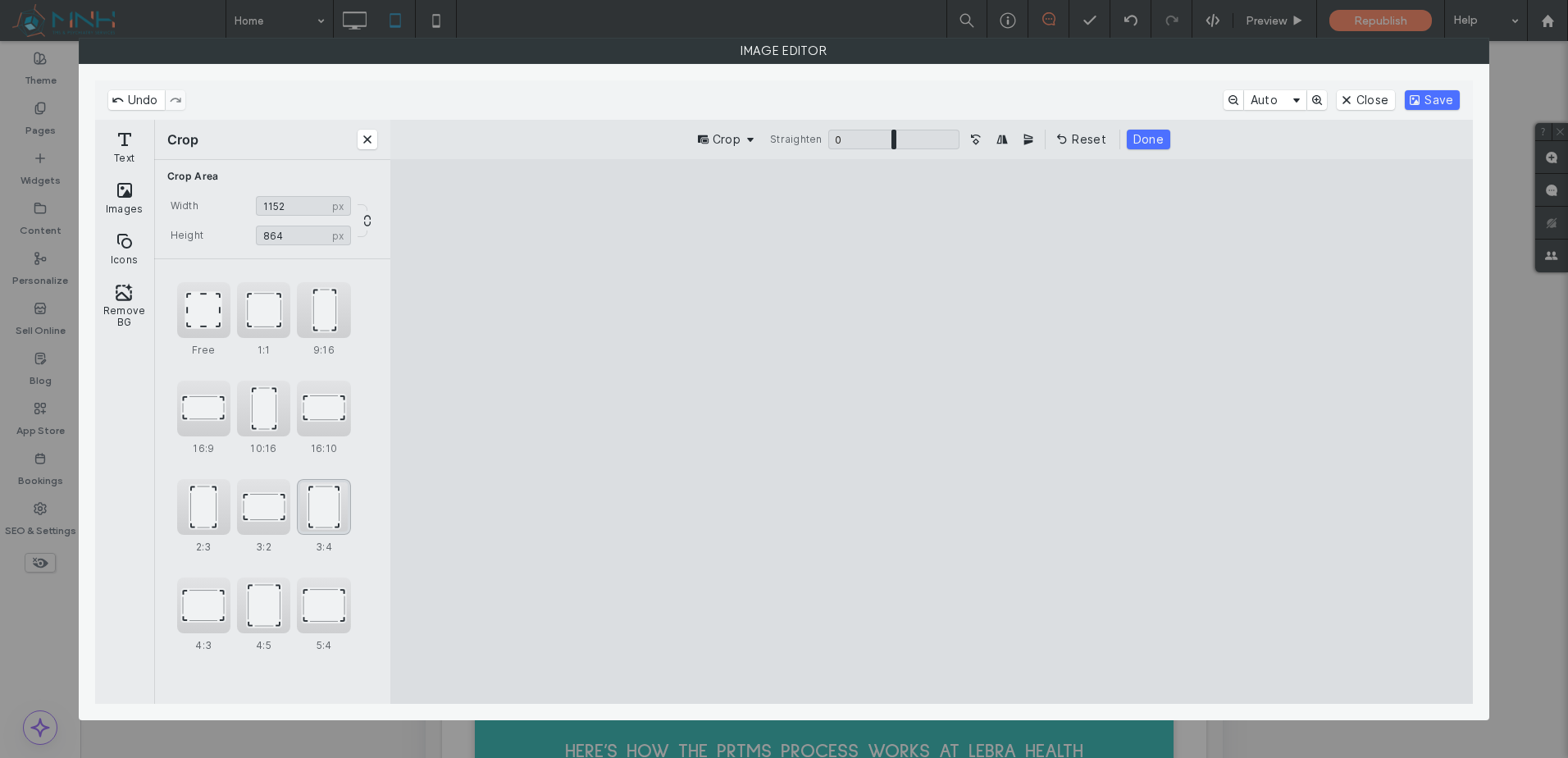
click at [303, 521] on div "3:4" at bounding box center [324, 506] width 53 height 56
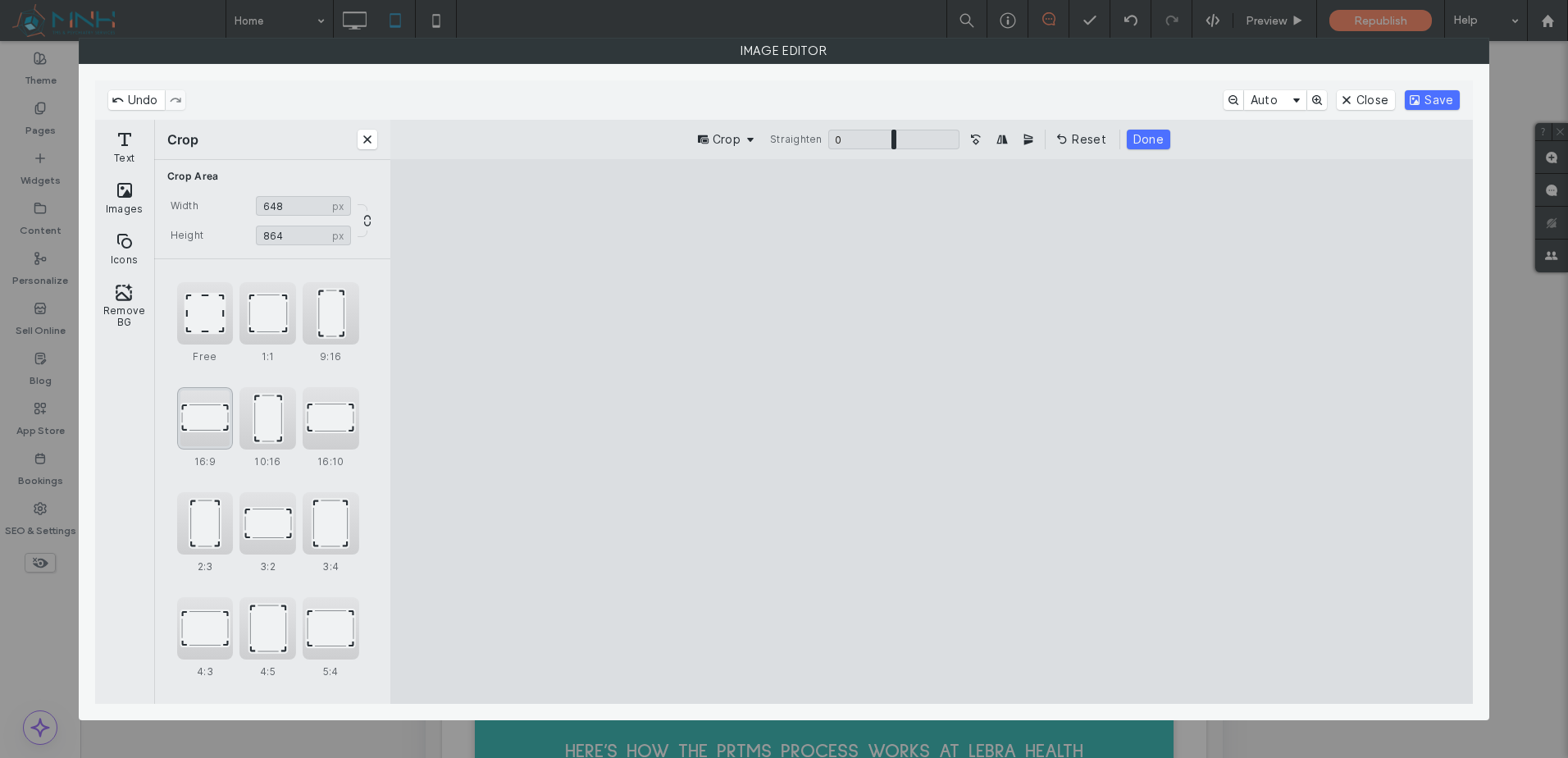
click at [215, 416] on div "16:9" at bounding box center [206, 418] width 57 height 62
type input "****"
drag, startPoint x: 992, startPoint y: 415, endPoint x: 0, endPoint y: 415, distance: 992.0
click at [932, 432] on cesdk-canvas "Editor canvas" at bounding box center [932, 432] width 0 height 0
click at [1455, 99] on button "Save" at bounding box center [1432, 100] width 55 height 20
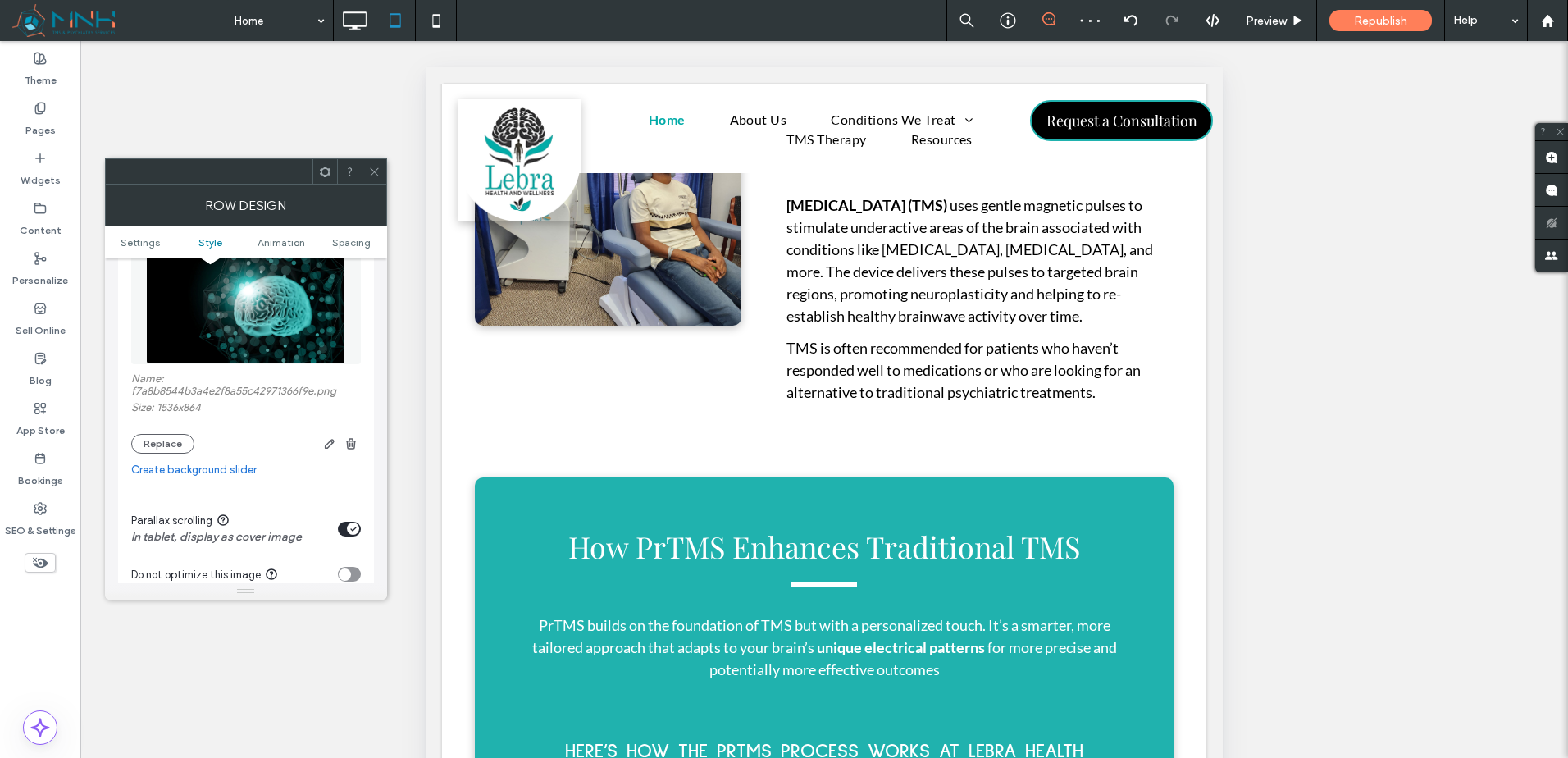
click at [371, 168] on icon at bounding box center [374, 172] width 12 height 12
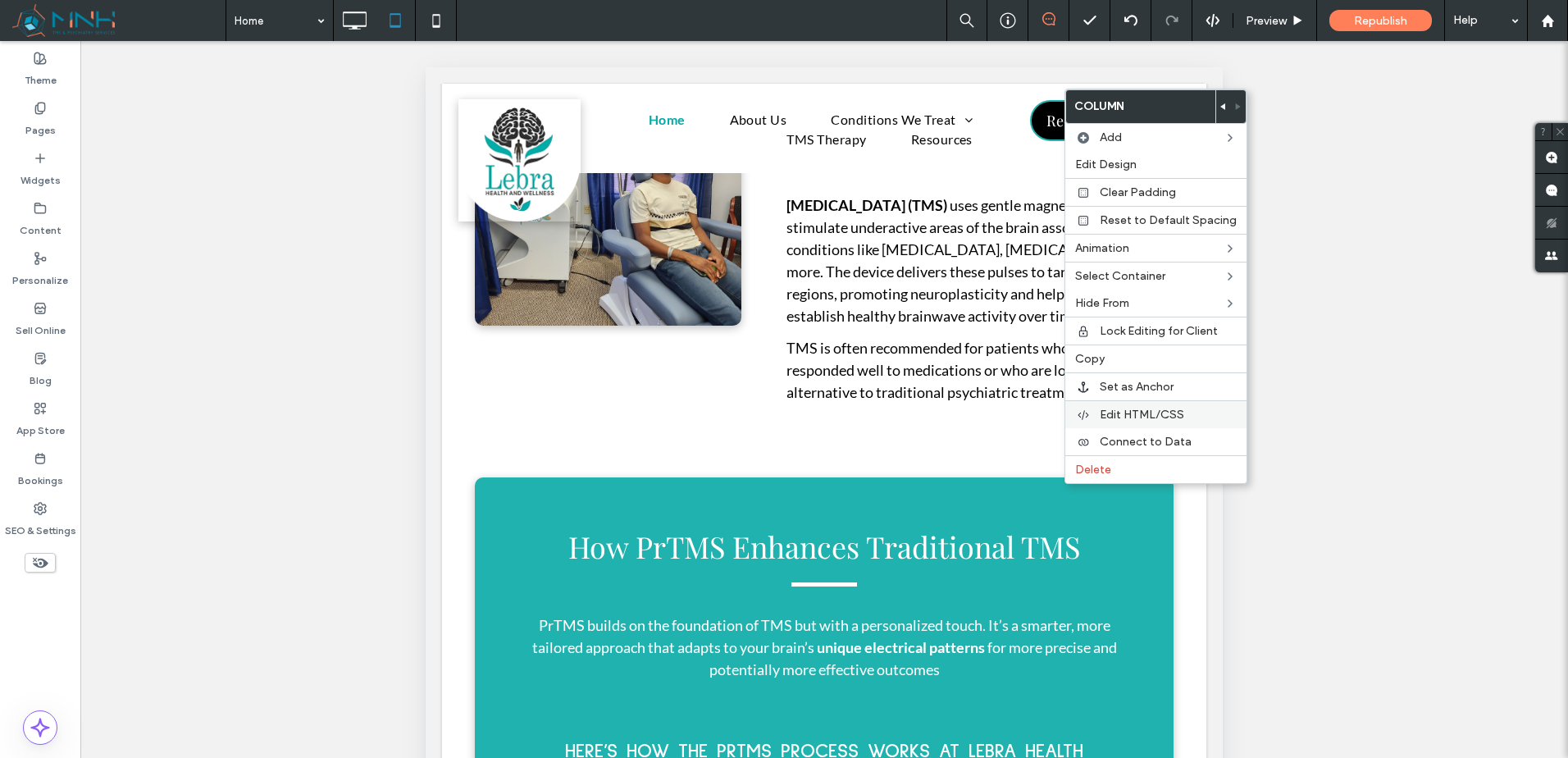
click at [1185, 414] on label "Edit HTML/CSS" at bounding box center [1168, 415] width 137 height 14
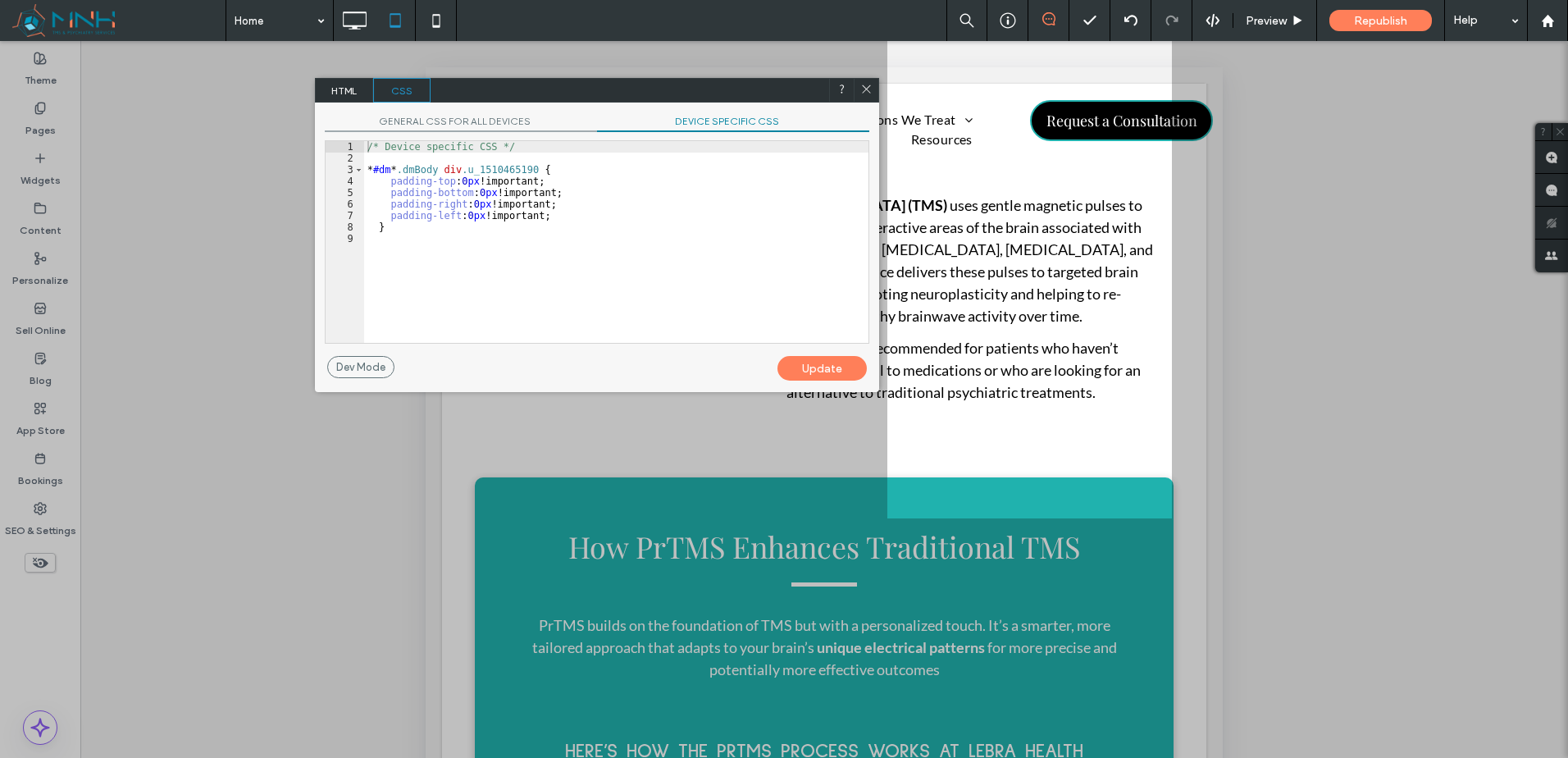
click at [691, 126] on span "DEVICE SPECIFIC CSS" at bounding box center [733, 123] width 272 height 17
click at [673, 206] on div "/* Device specific CSS */ * #dm * .dmBody div .u_1510465190 { padding-top : 0 p…" at bounding box center [616, 254] width 504 height 225
type textarea "**"
click at [829, 370] on div "Update" at bounding box center [822, 369] width 90 height 25
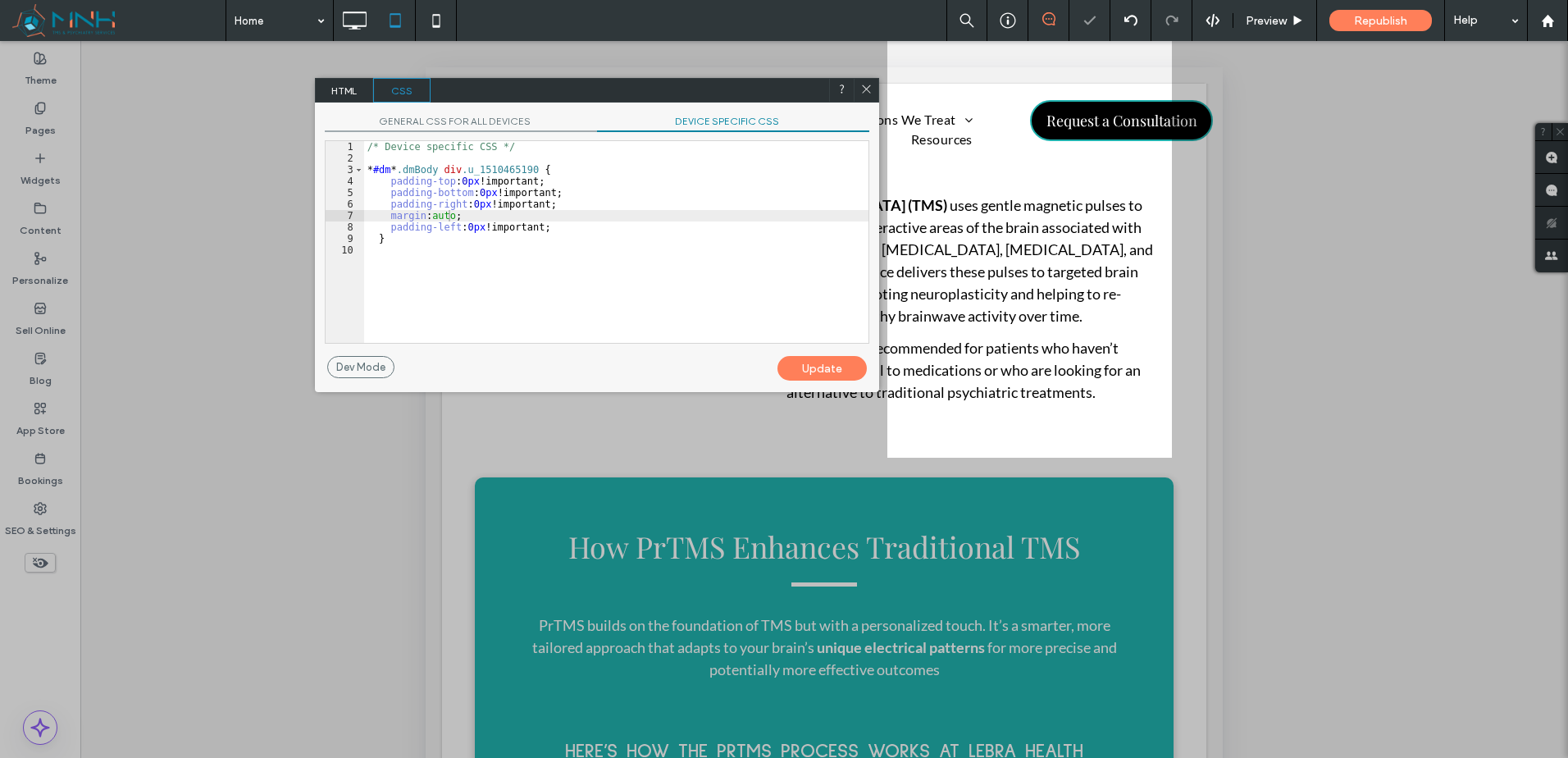
click at [862, 82] on div at bounding box center [866, 90] width 25 height 25
click at [866, 90] on icon at bounding box center [867, 89] width 12 height 12
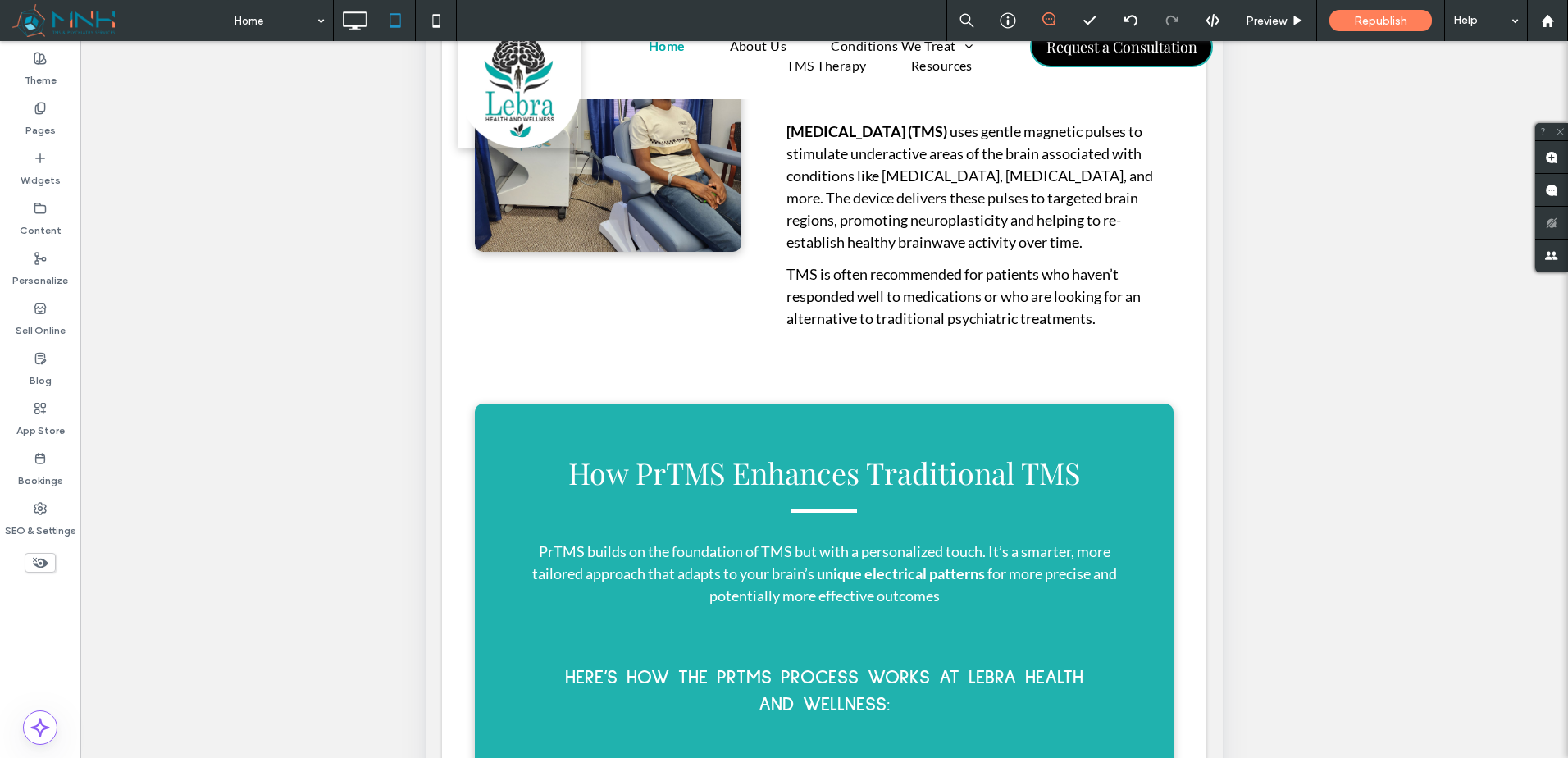
scroll to position [137, 0]
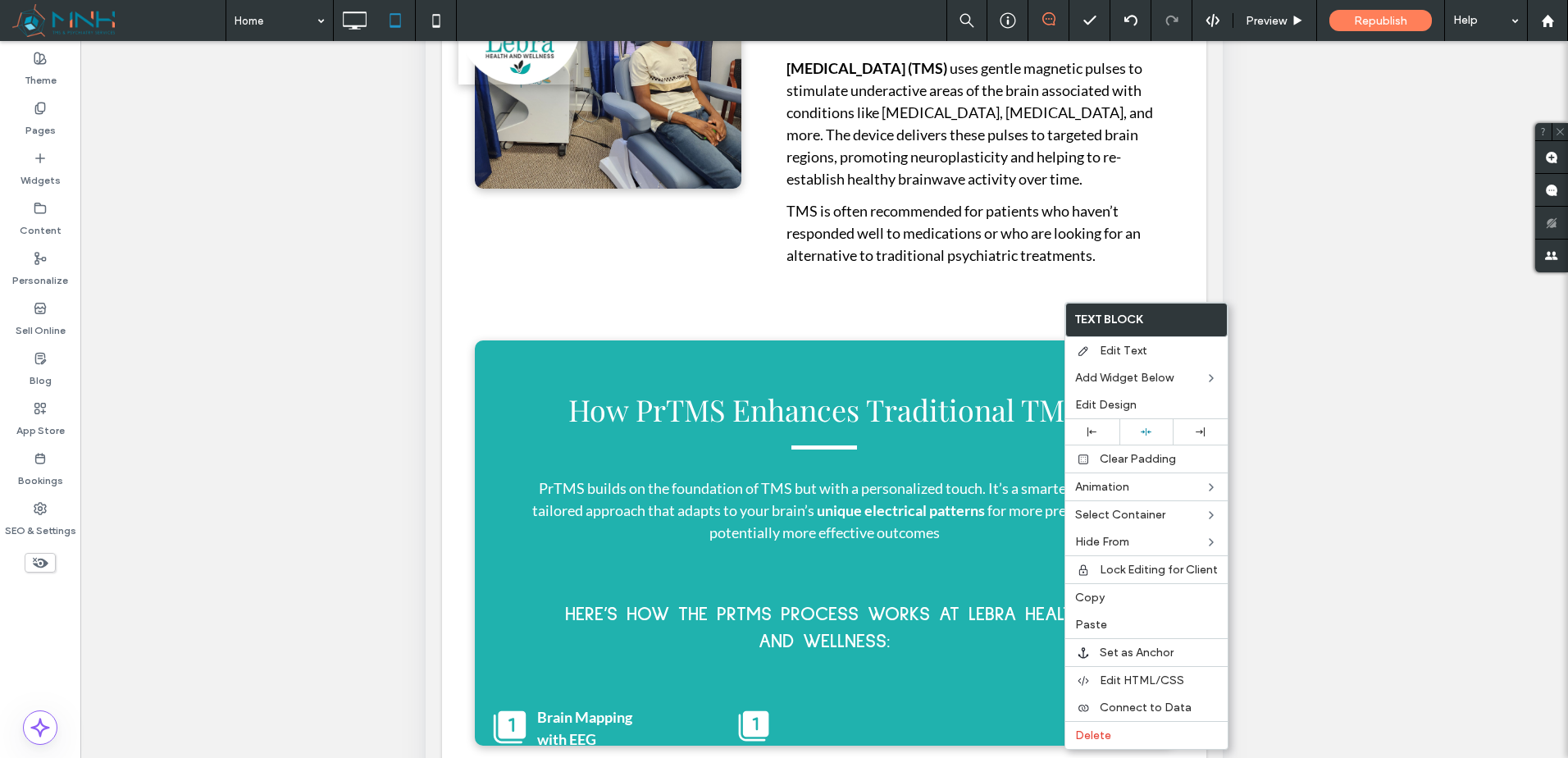
drag, startPoint x: 1104, startPoint y: 740, endPoint x: 1023, endPoint y: 592, distance: 168.7
click at [1104, 739] on span "Delete" at bounding box center [1093, 736] width 36 height 14
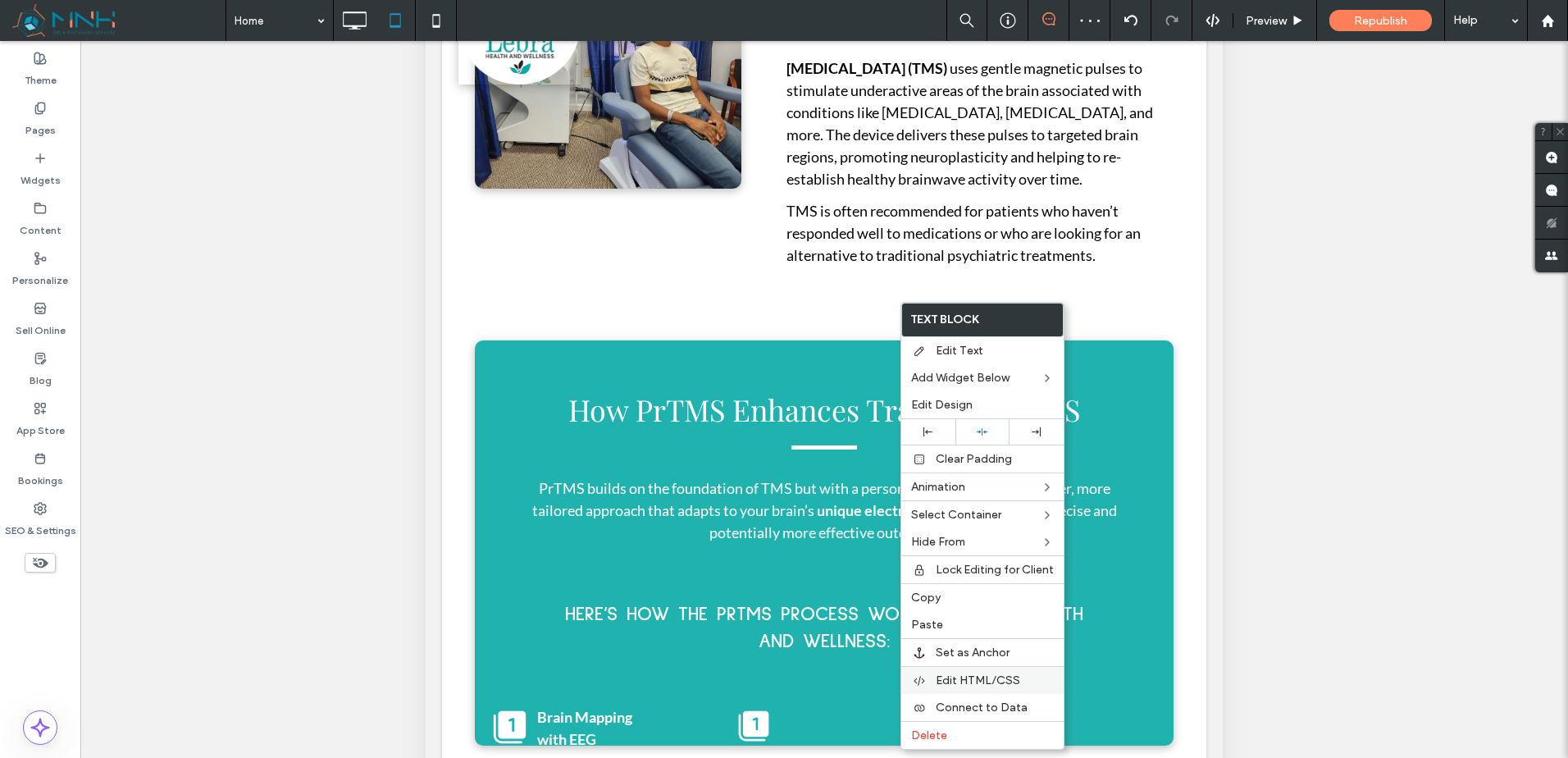
click at [993, 675] on span "Edit HTML/CSS" at bounding box center [978, 681] width 84 height 14
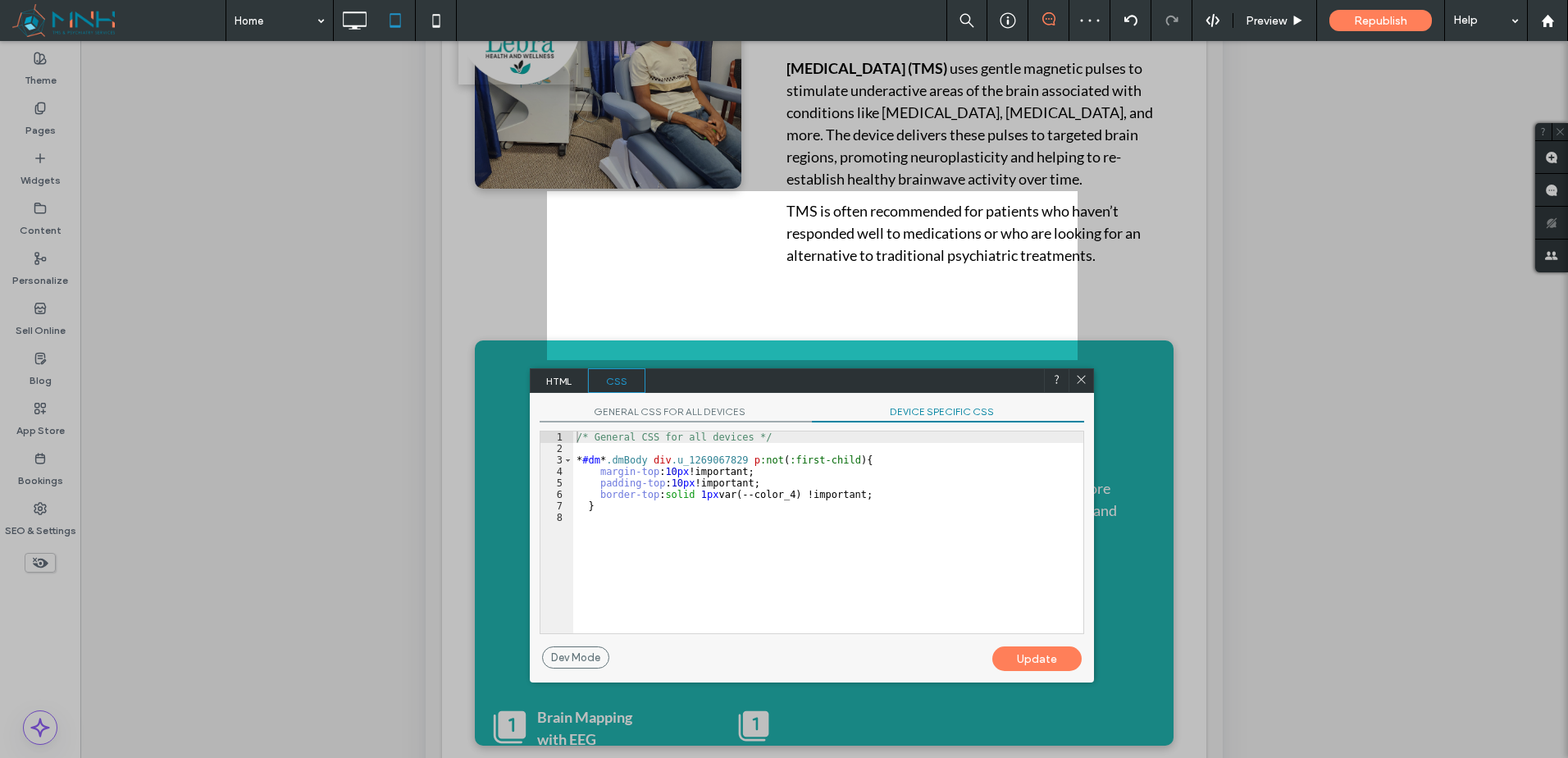
click at [938, 418] on span "DEVICE SPECIFIC CSS" at bounding box center [948, 413] width 272 height 17
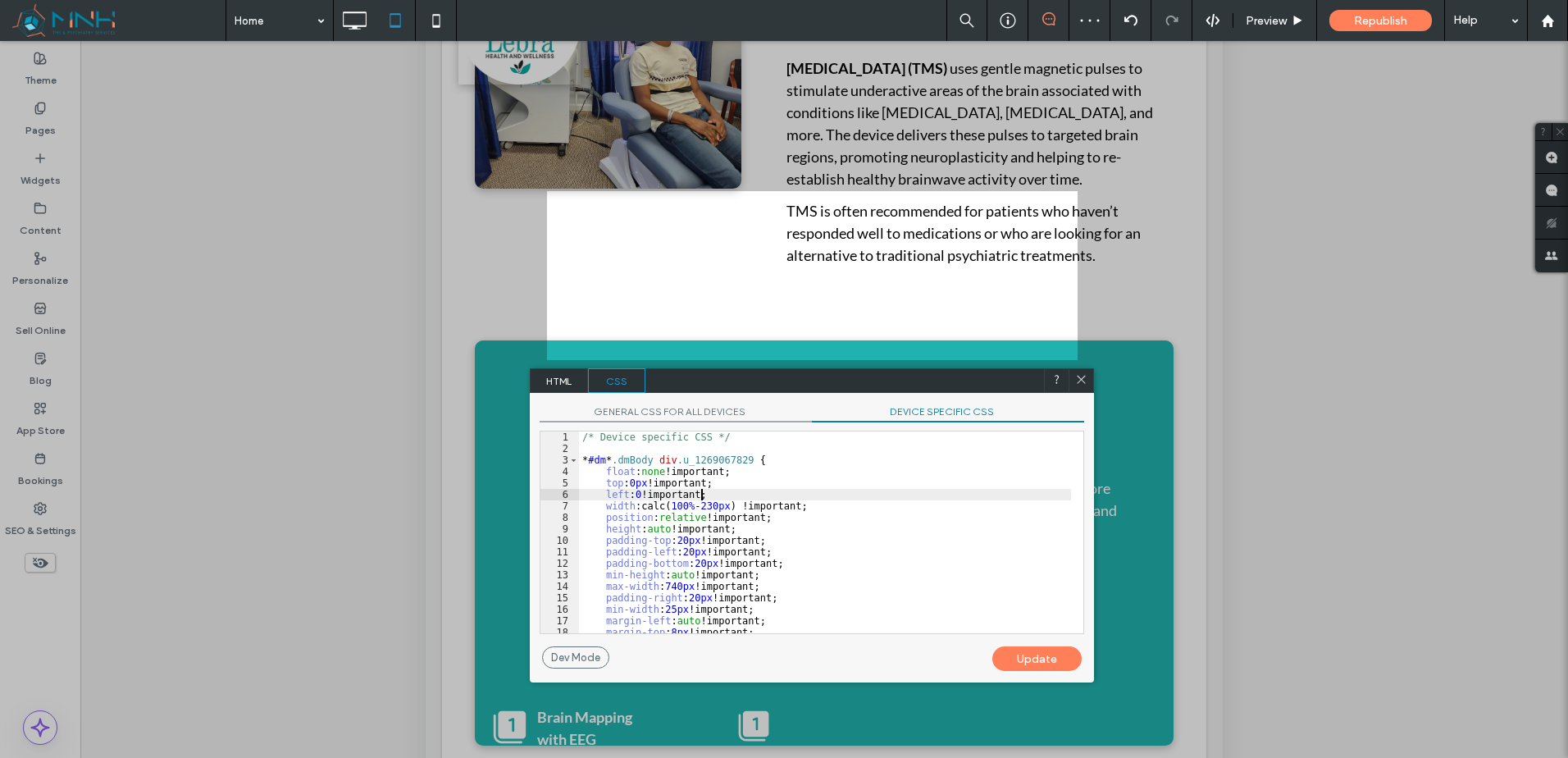
drag, startPoint x: 946, startPoint y: 490, endPoint x: 899, endPoint y: 516, distance: 53.7
click at [946, 491] on div "/* Device specific CSS */ * #dm * .dmBody div .u_1269067829 { float : none !imp…" at bounding box center [824, 544] width 492 height 225
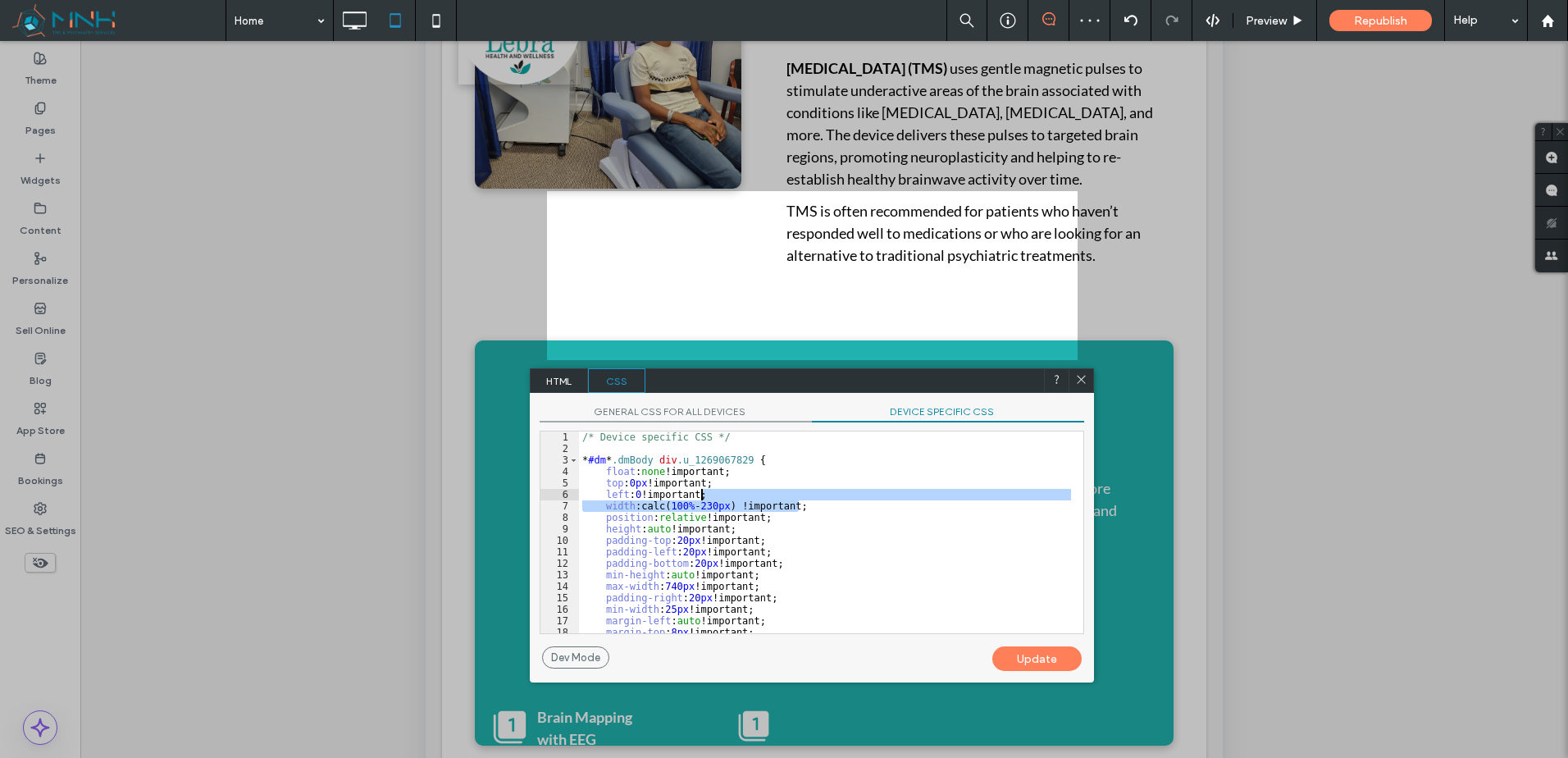
click at [862, 493] on div "/* Device specific CSS */ * #dm * .dmBody div .u_1269067829 { float : none !imp…" at bounding box center [824, 544] width 492 height 225
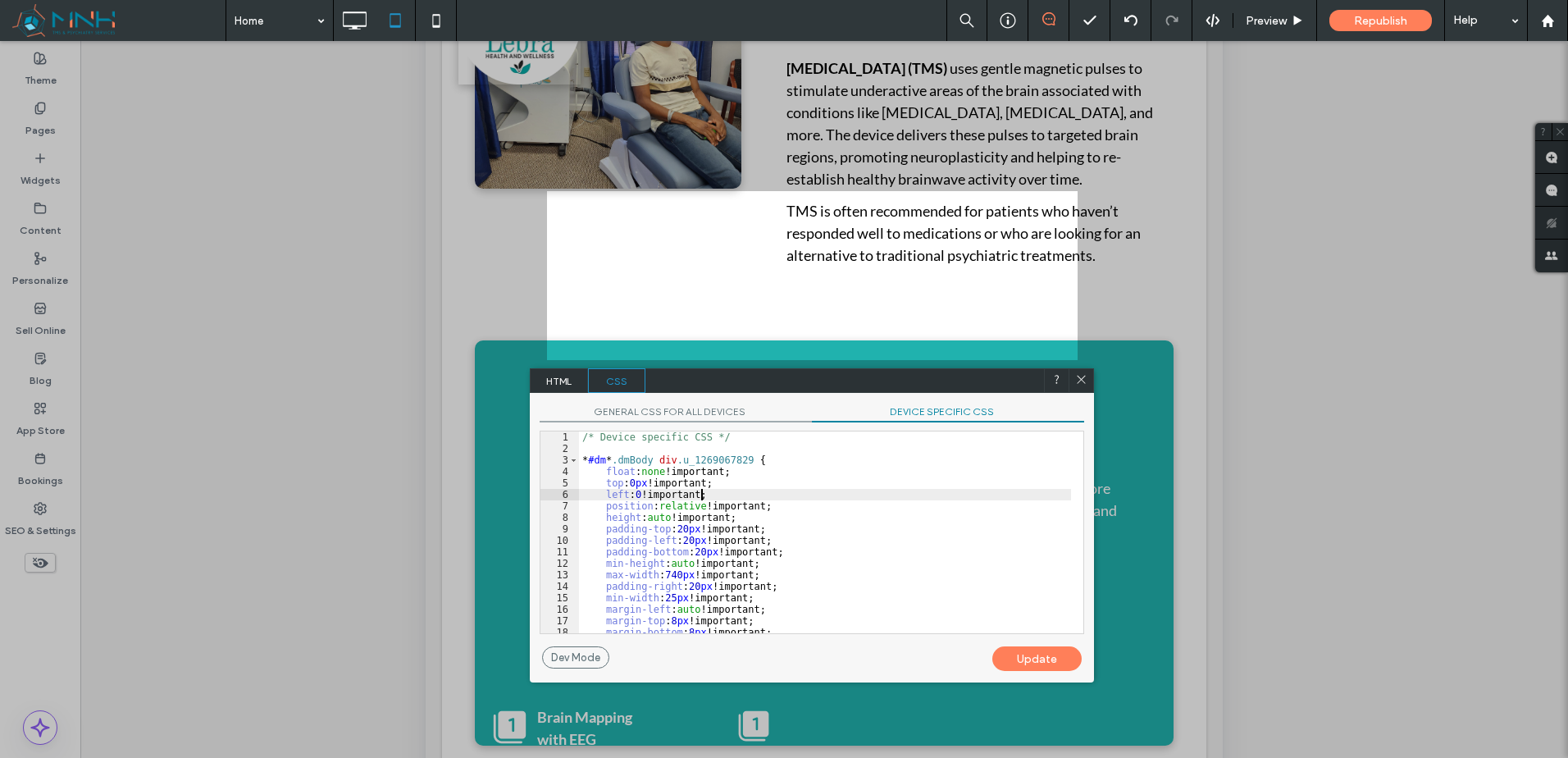
drag, startPoint x: 1045, startPoint y: 661, endPoint x: 1079, endPoint y: 501, distance: 163.6
click at [1045, 660] on div "Update" at bounding box center [1037, 659] width 90 height 25
click at [1088, 371] on div at bounding box center [1081, 380] width 25 height 25
click at [1083, 381] on use at bounding box center [1080, 379] width 8 height 8
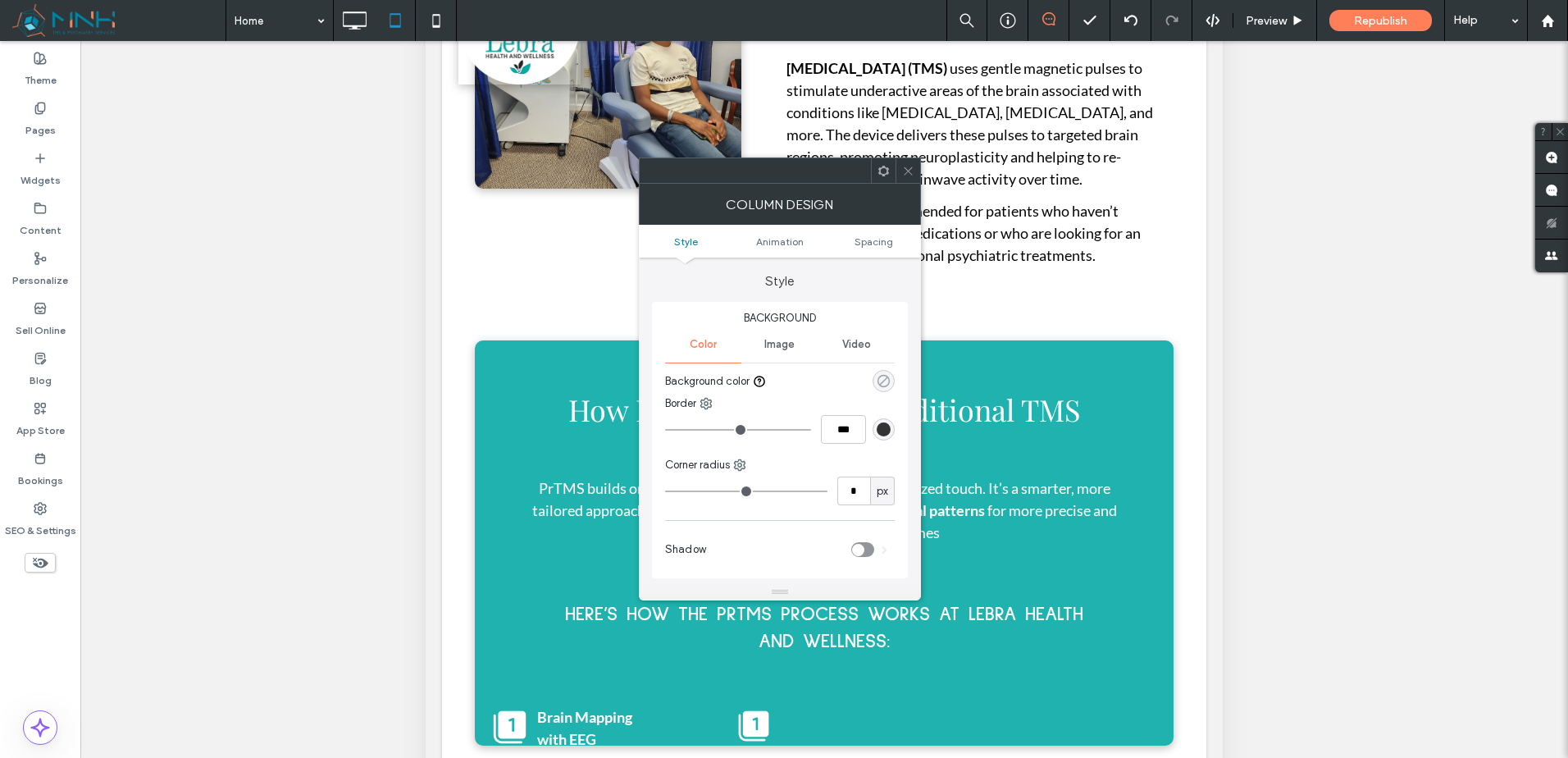
click at [883, 376] on use "rgba(0, 0, 0, 0)" at bounding box center [884, 381] width 12 height 12
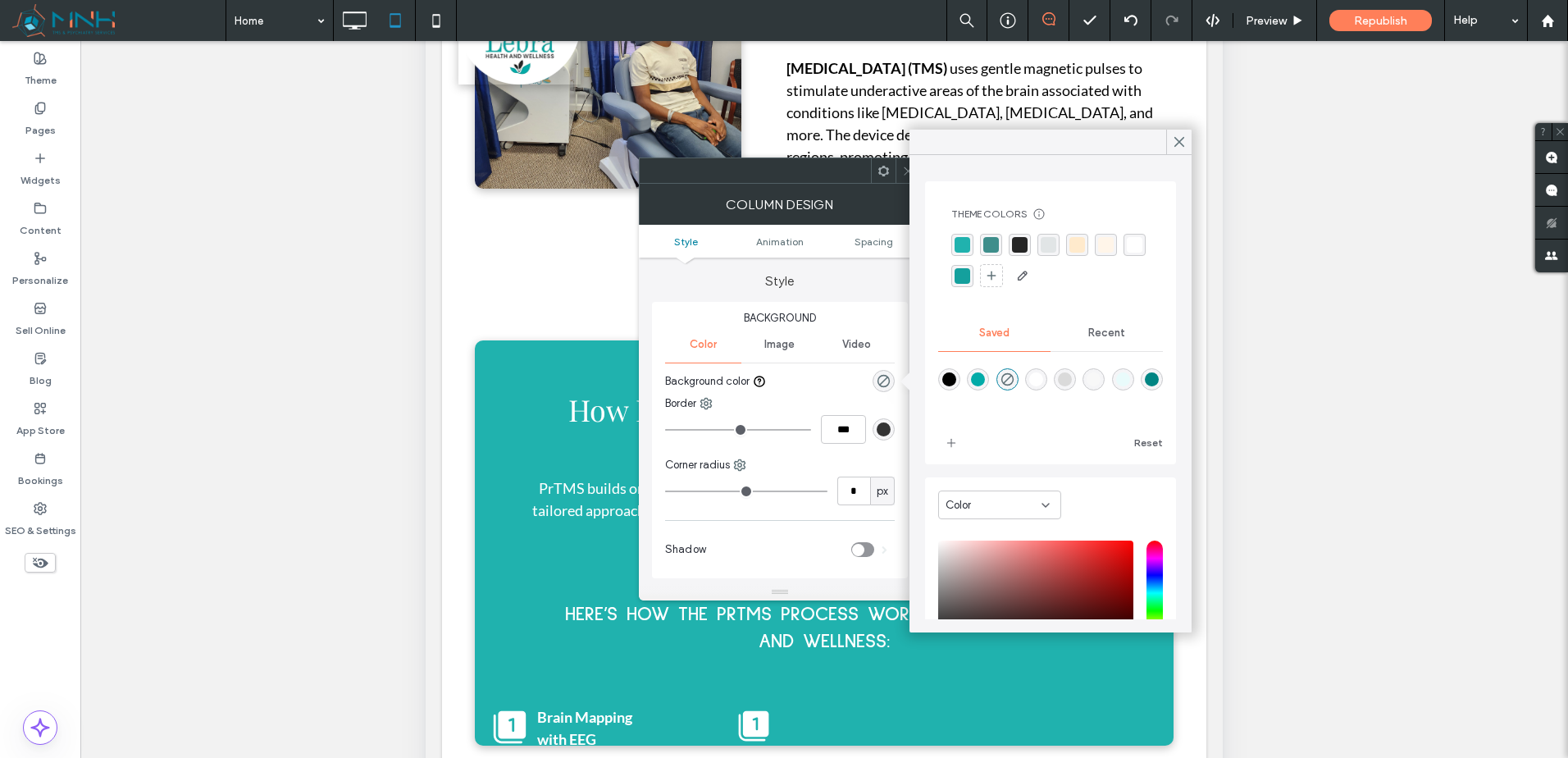
click at [1014, 241] on div "rgba(37,37,37,1)" at bounding box center [1020, 245] width 16 height 16
drag, startPoint x: 843, startPoint y: 496, endPoint x: 833, endPoint y: 496, distance: 10.0
click at [842, 496] on input "*" at bounding box center [854, 491] width 33 height 28
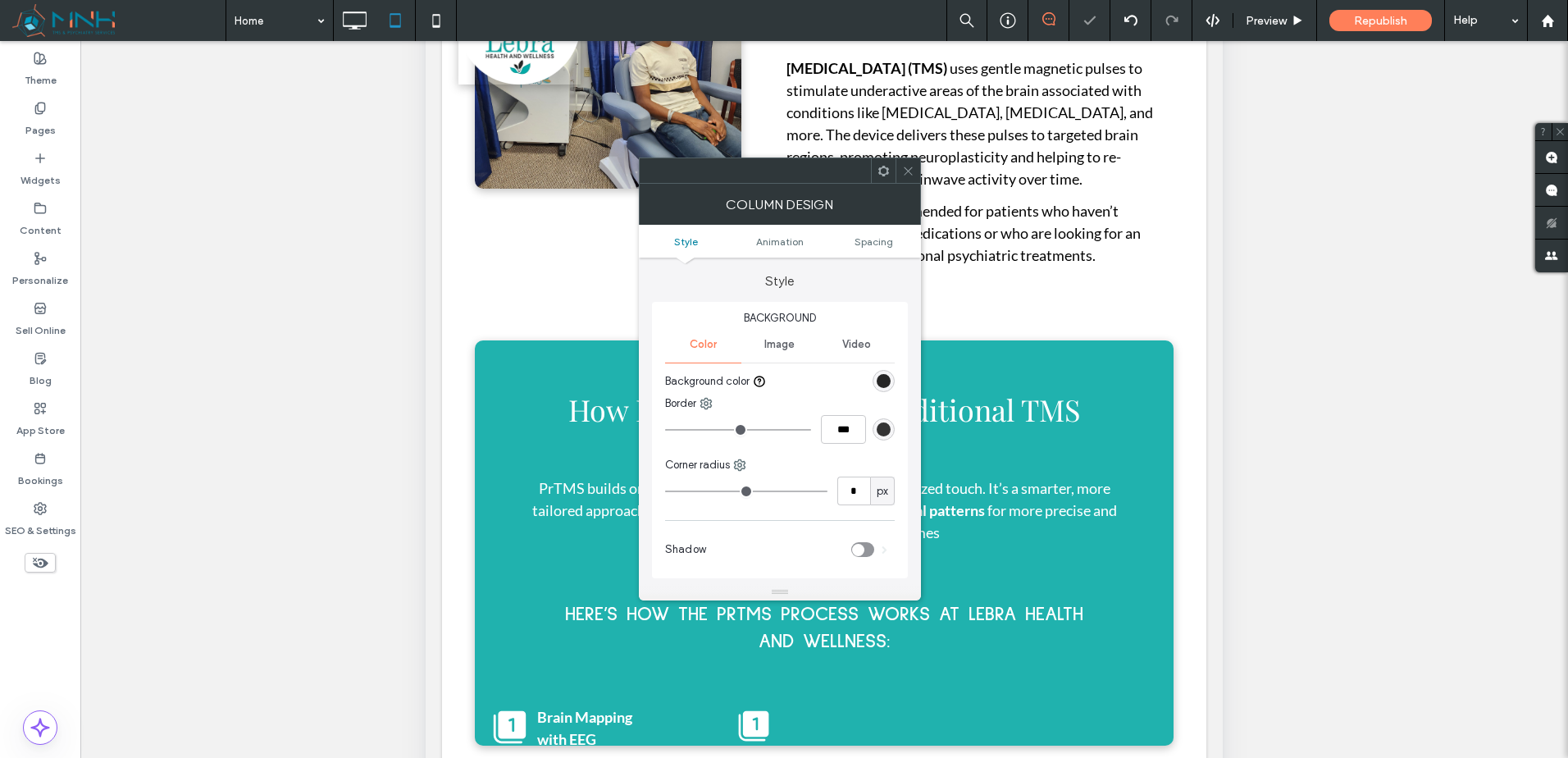
click at [833, 496] on div "* px" at bounding box center [779, 491] width 230 height 28
click at [840, 492] on input "*" at bounding box center [854, 491] width 33 height 28
click at [834, 490] on div "* px" at bounding box center [779, 491] width 230 height 28
click at [840, 489] on input "*" at bounding box center [854, 491] width 33 height 28
click at [842, 492] on input "*" at bounding box center [854, 491] width 33 height 28
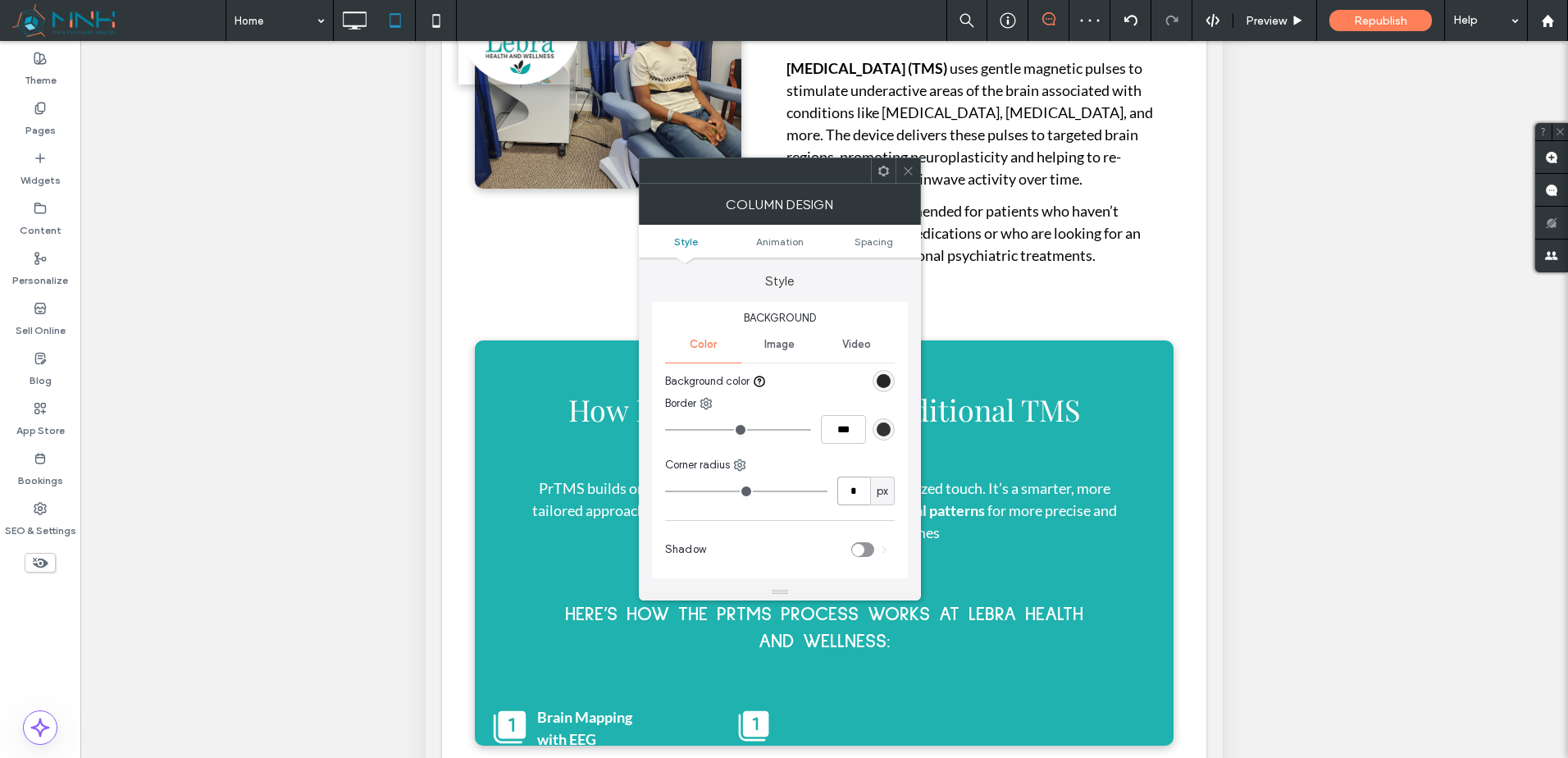
click at [842, 489] on input "*" at bounding box center [854, 491] width 33 height 28
type input "**"
click at [847, 457] on div "Corner radius" at bounding box center [779, 465] width 230 height 17
click at [913, 176] on icon at bounding box center [909, 171] width 12 height 12
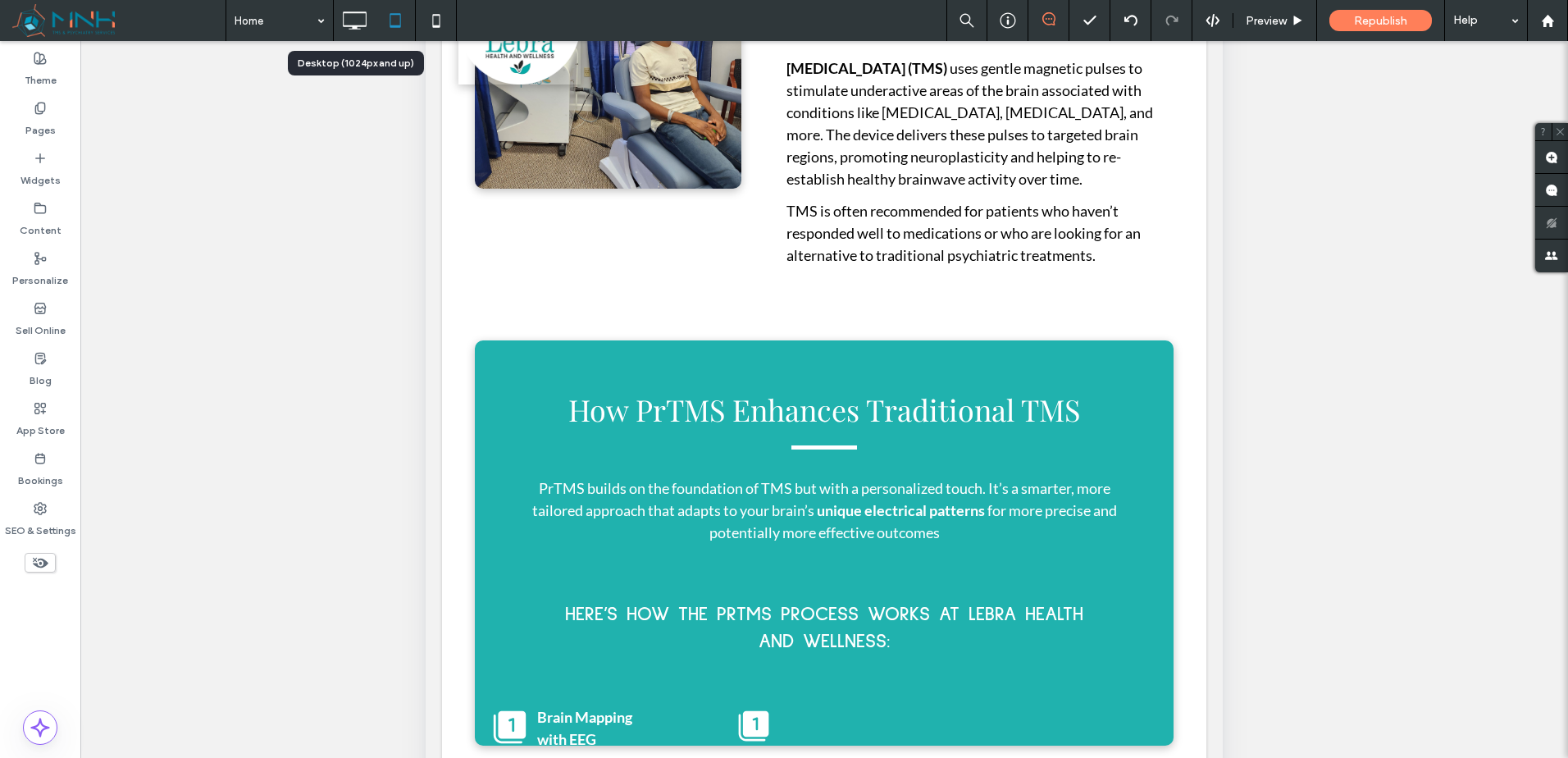
click at [370, 11] on icon at bounding box center [354, 20] width 33 height 33
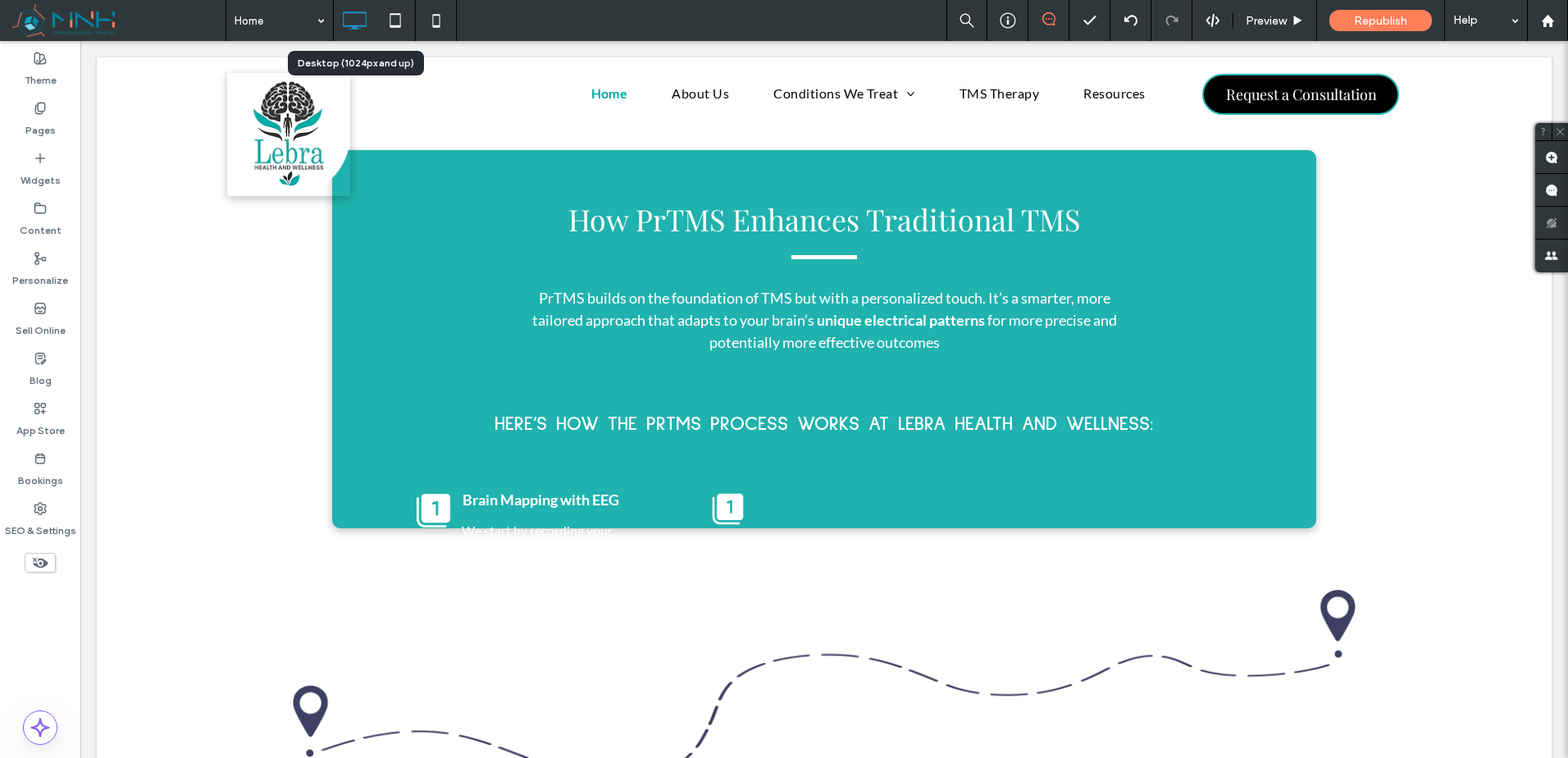
scroll to position [0, 0]
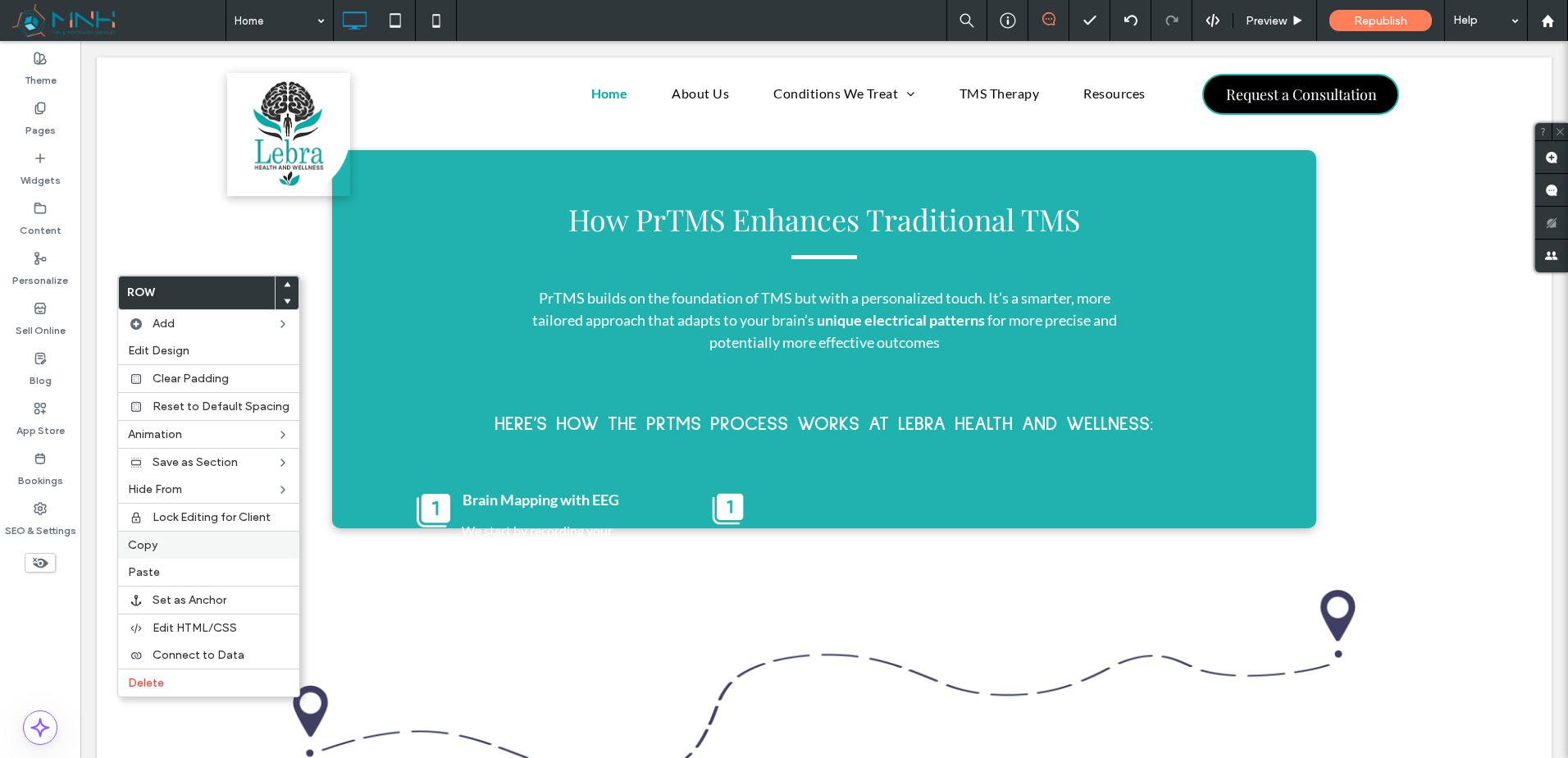
click at [176, 540] on label "Copy" at bounding box center [208, 545] width 161 height 14
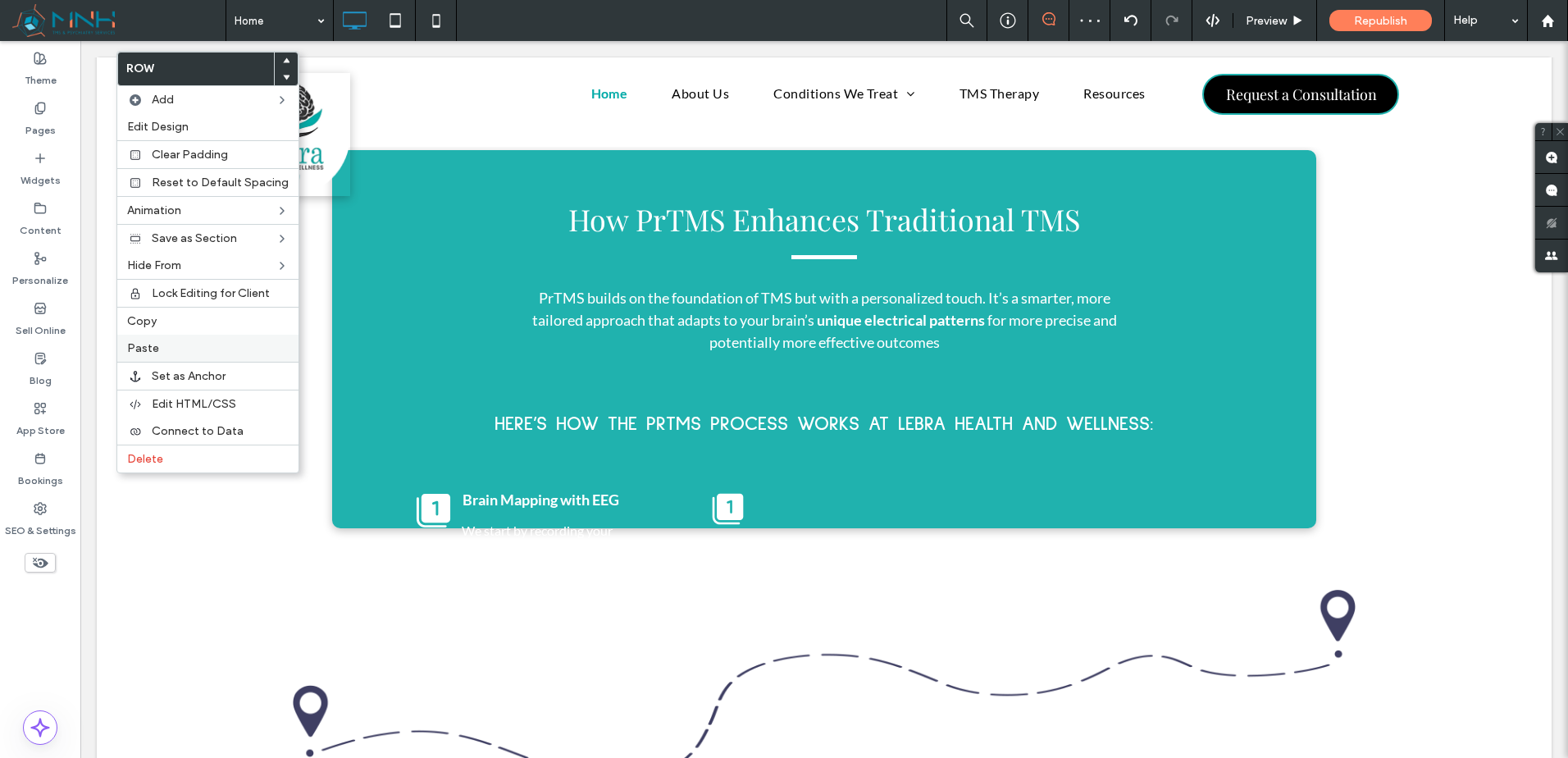
click at [176, 349] on label "Paste" at bounding box center [207, 348] width 161 height 14
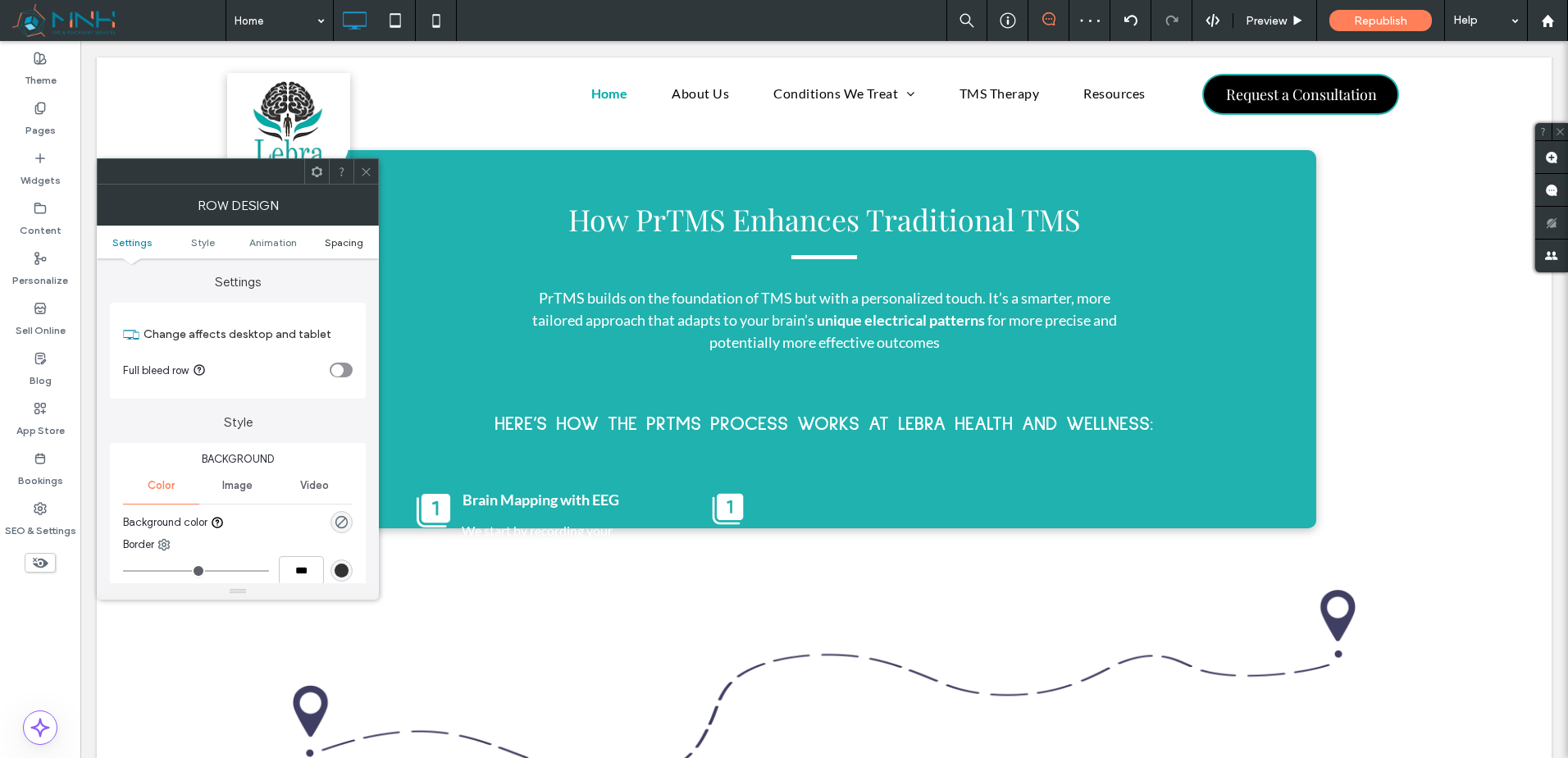
click at [332, 241] on span "Spacing" at bounding box center [343, 242] width 38 height 12
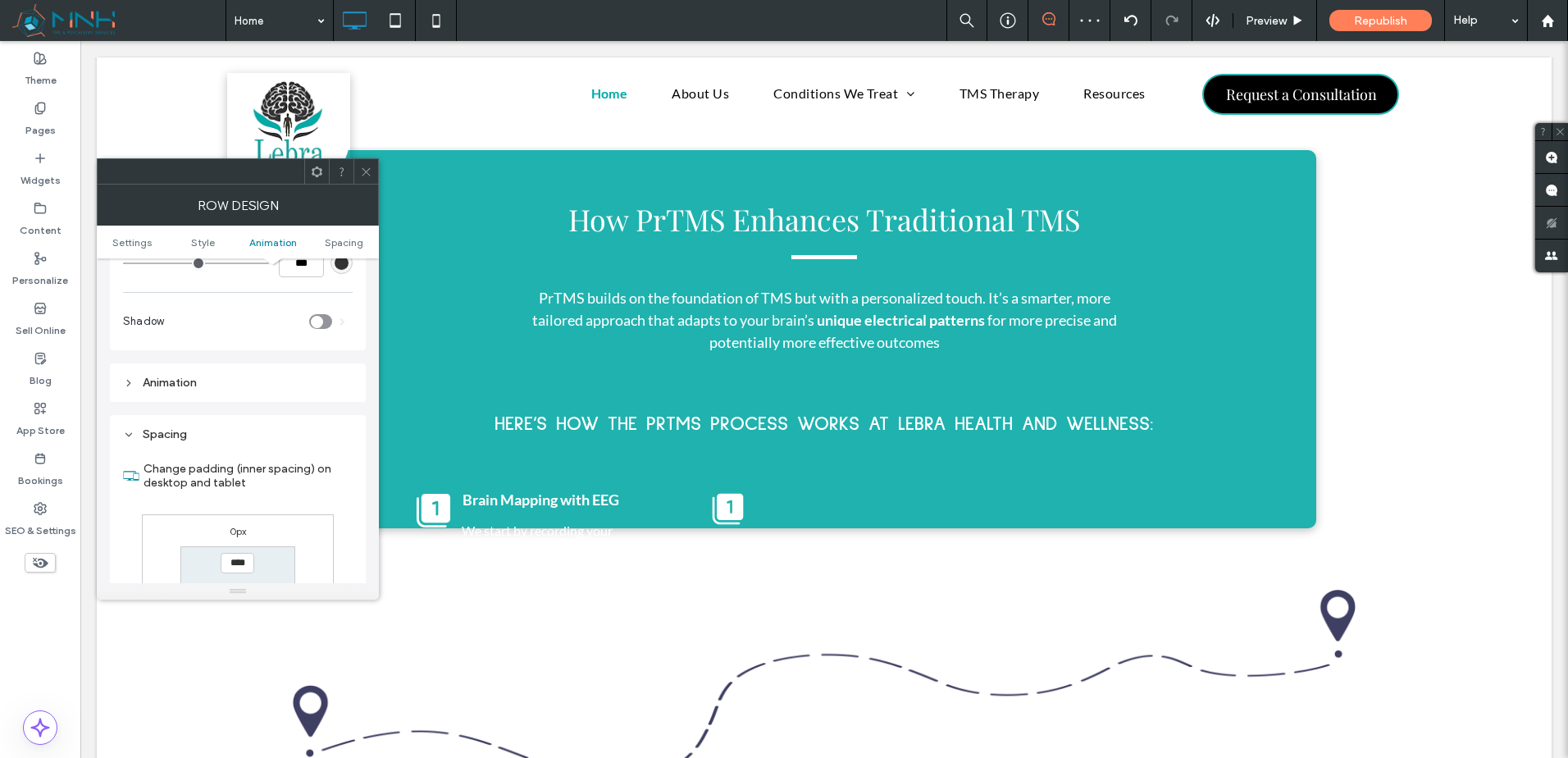
scroll to position [451, 0]
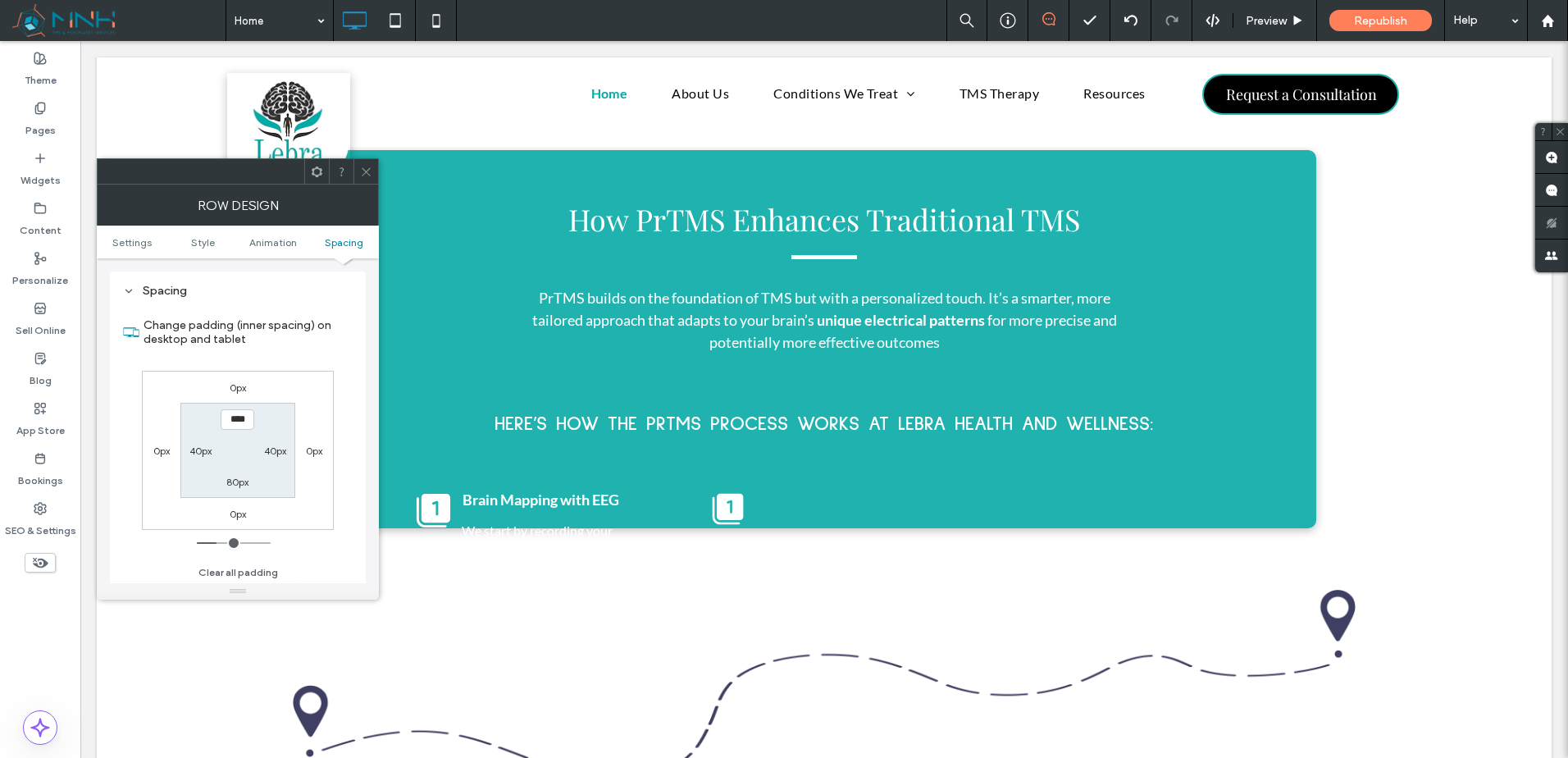
click at [238, 481] on label "80px" at bounding box center [237, 482] width 22 height 12
type input "**"
type input "****"
click at [368, 173] on use at bounding box center [365, 171] width 8 height 8
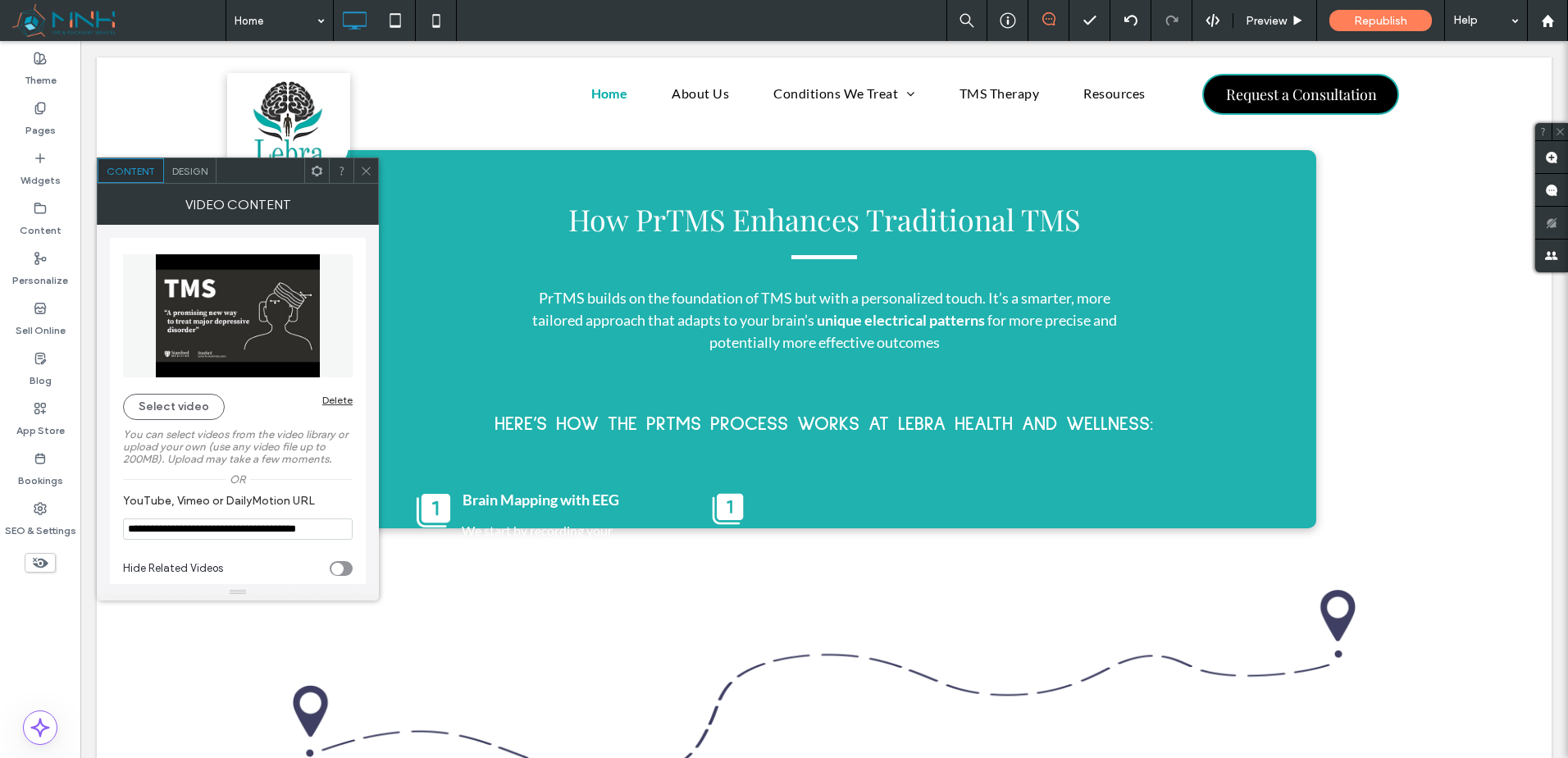
click at [197, 165] on span "Design" at bounding box center [190, 171] width 35 height 12
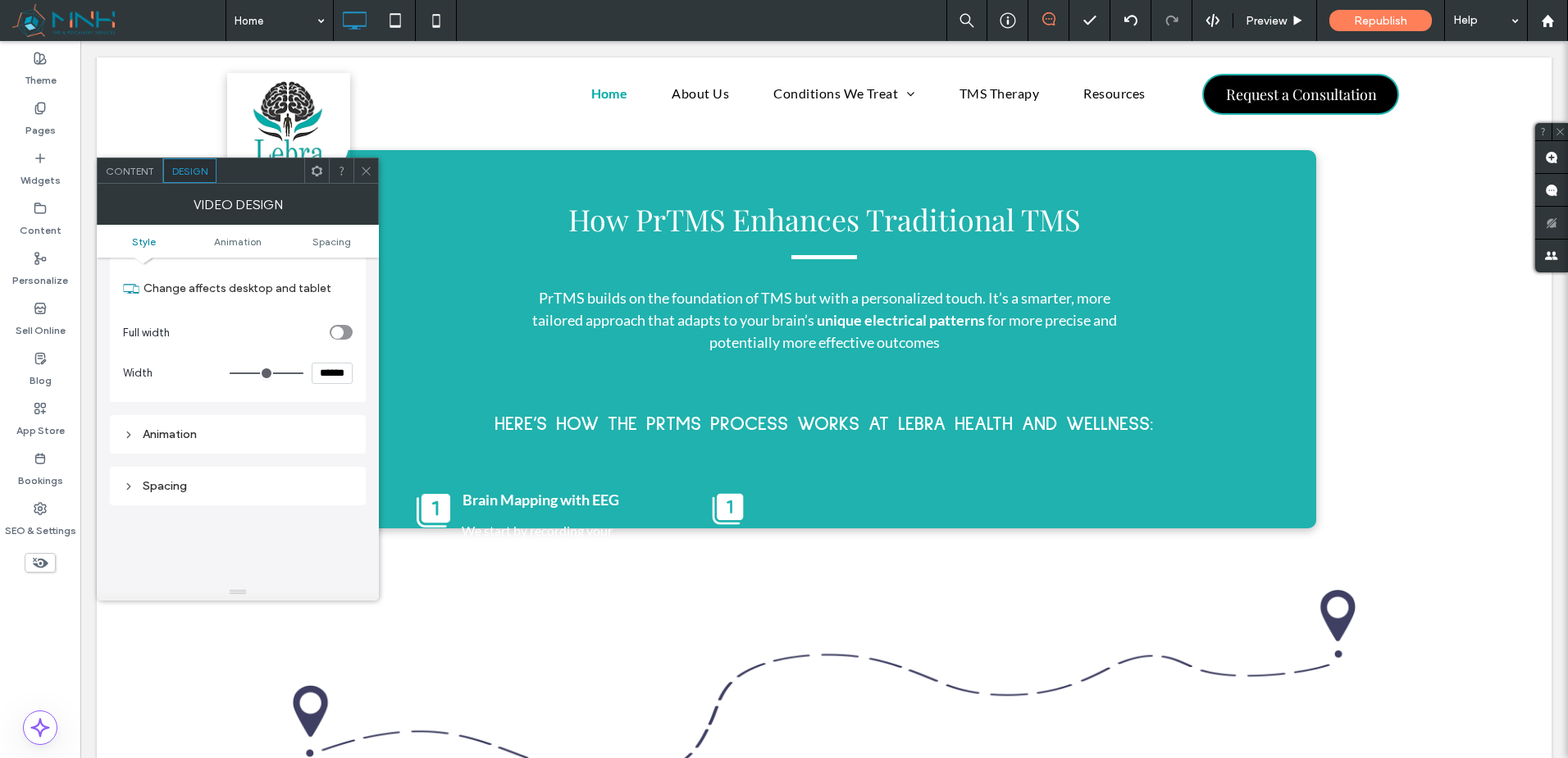
scroll to position [0, 0]
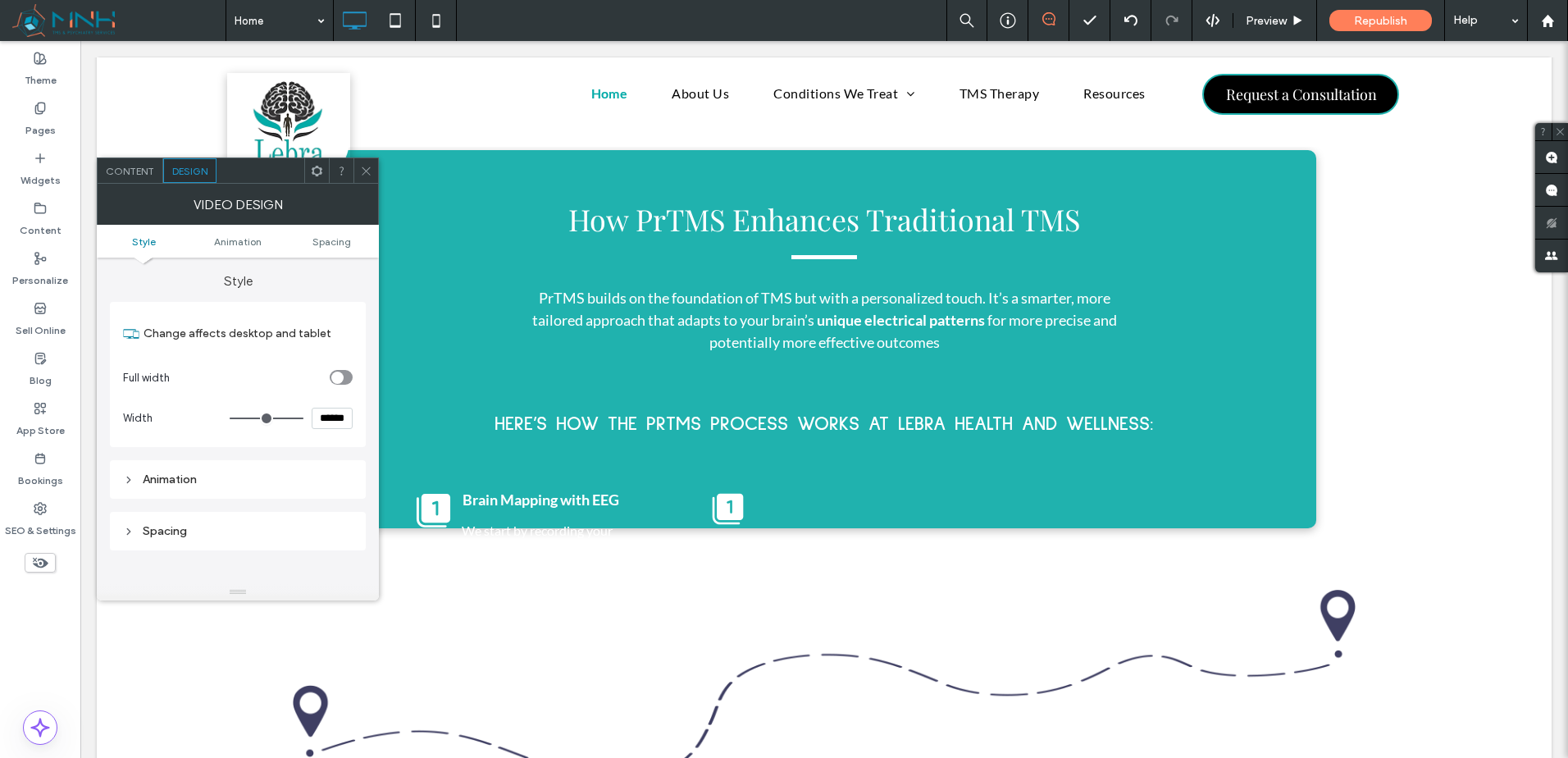
click at [126, 174] on span "Content" at bounding box center [129, 171] width 49 height 12
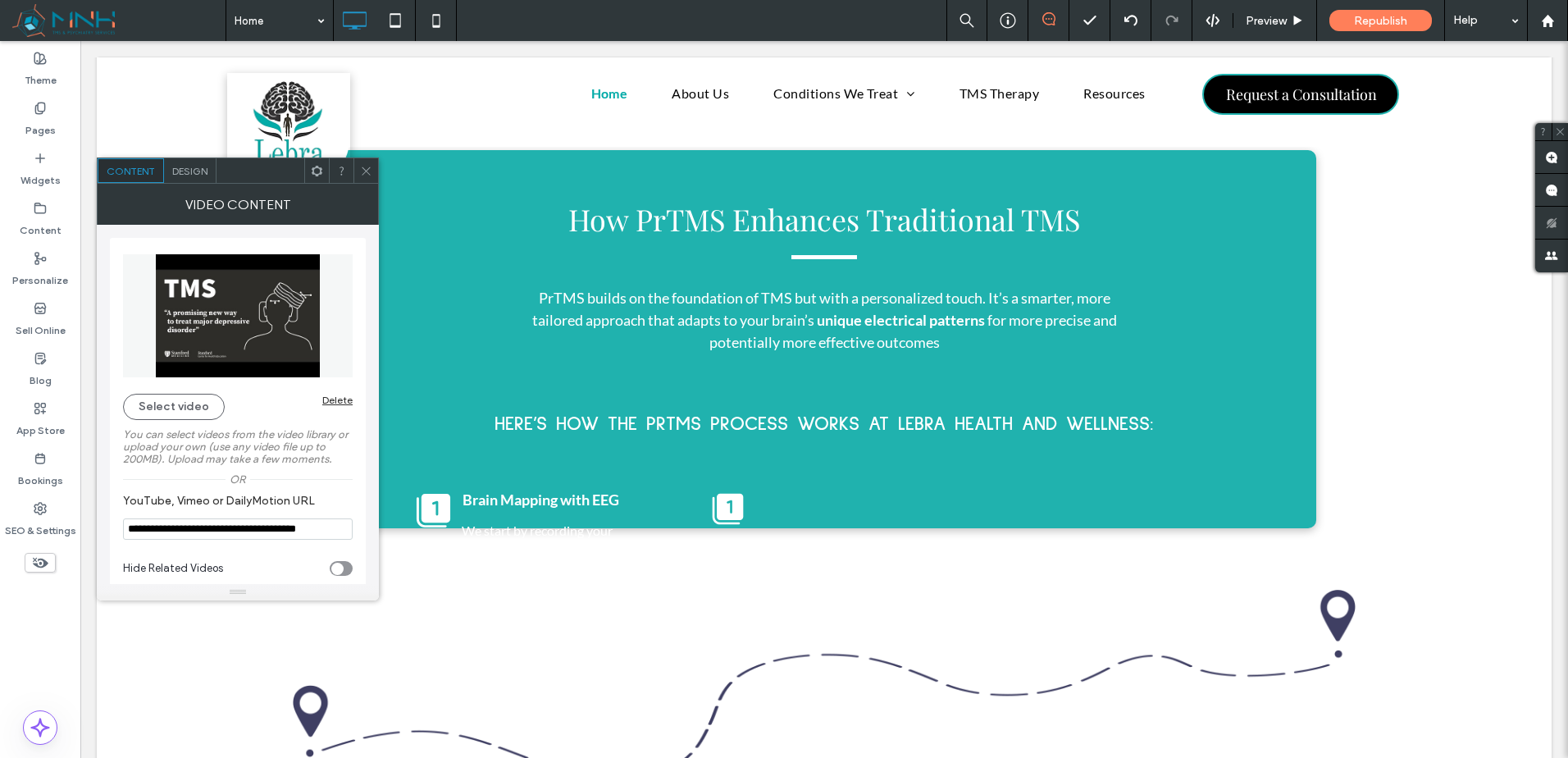
click at [265, 356] on img at bounding box center [238, 316] width 230 height 123
click at [238, 520] on input "**********" at bounding box center [238, 529] width 230 height 21
paste input "YouTube, Vimeo or DailyMotion URL"
type input "**********"
click at [246, 506] on label "YouTube, Vimeo or DailyMotion URL" at bounding box center [235, 503] width 223 height 18
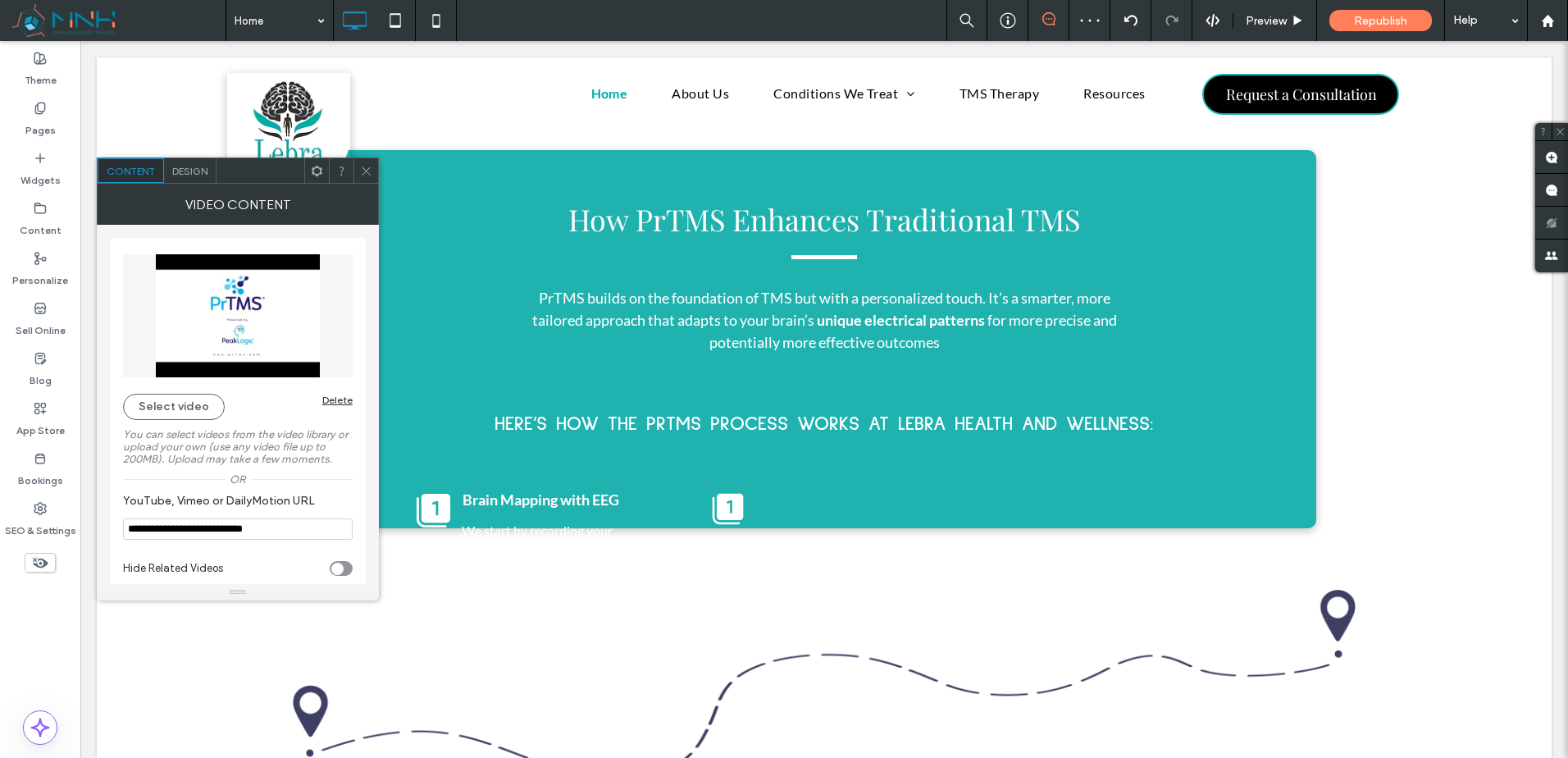
drag, startPoint x: 363, startPoint y: 176, endPoint x: 378, endPoint y: 176, distance: 15.0
click at [363, 176] on icon at bounding box center [366, 171] width 12 height 12
click at [181, 165] on span "Design" at bounding box center [190, 171] width 35 height 12
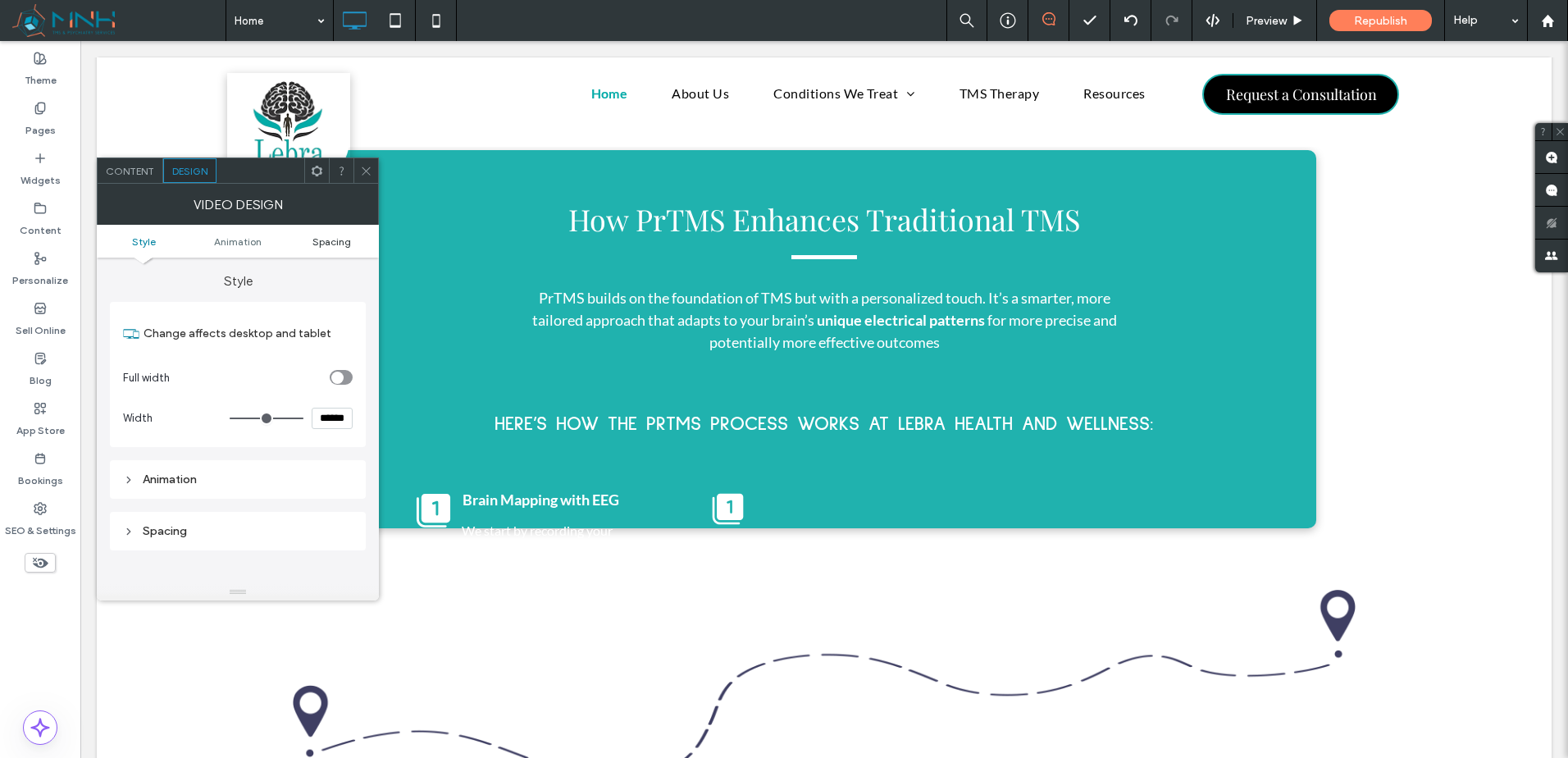
click at [339, 242] on span "Spacing" at bounding box center [332, 242] width 38 height 12
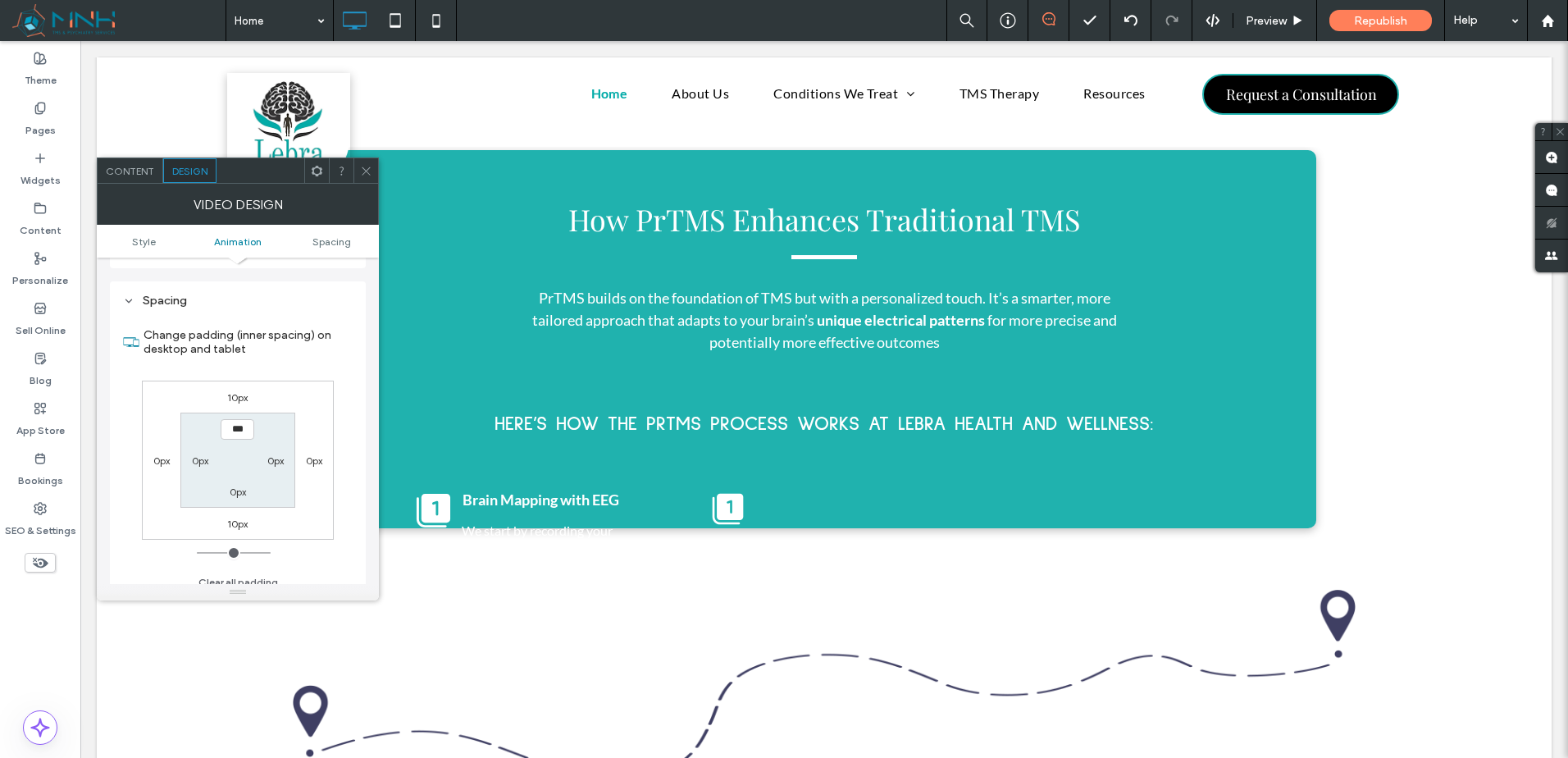
scroll to position [241, 0]
click at [236, 387] on label "10px" at bounding box center [237, 387] width 20 height 12
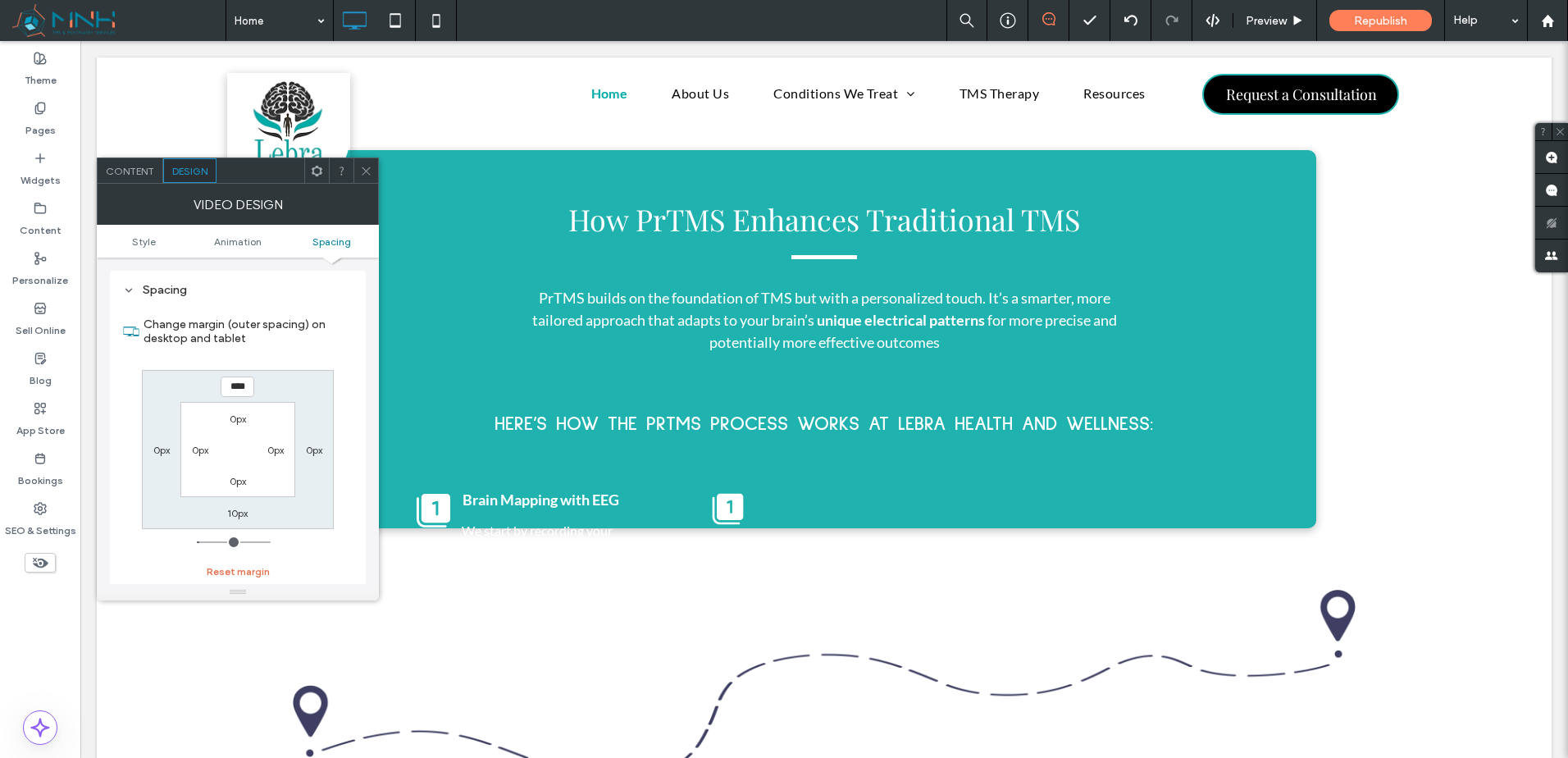
click at [249, 576] on button "Reset margin" at bounding box center [238, 572] width 63 height 20
type input "*"
type input "***"
click at [322, 181] on span at bounding box center [317, 171] width 12 height 25
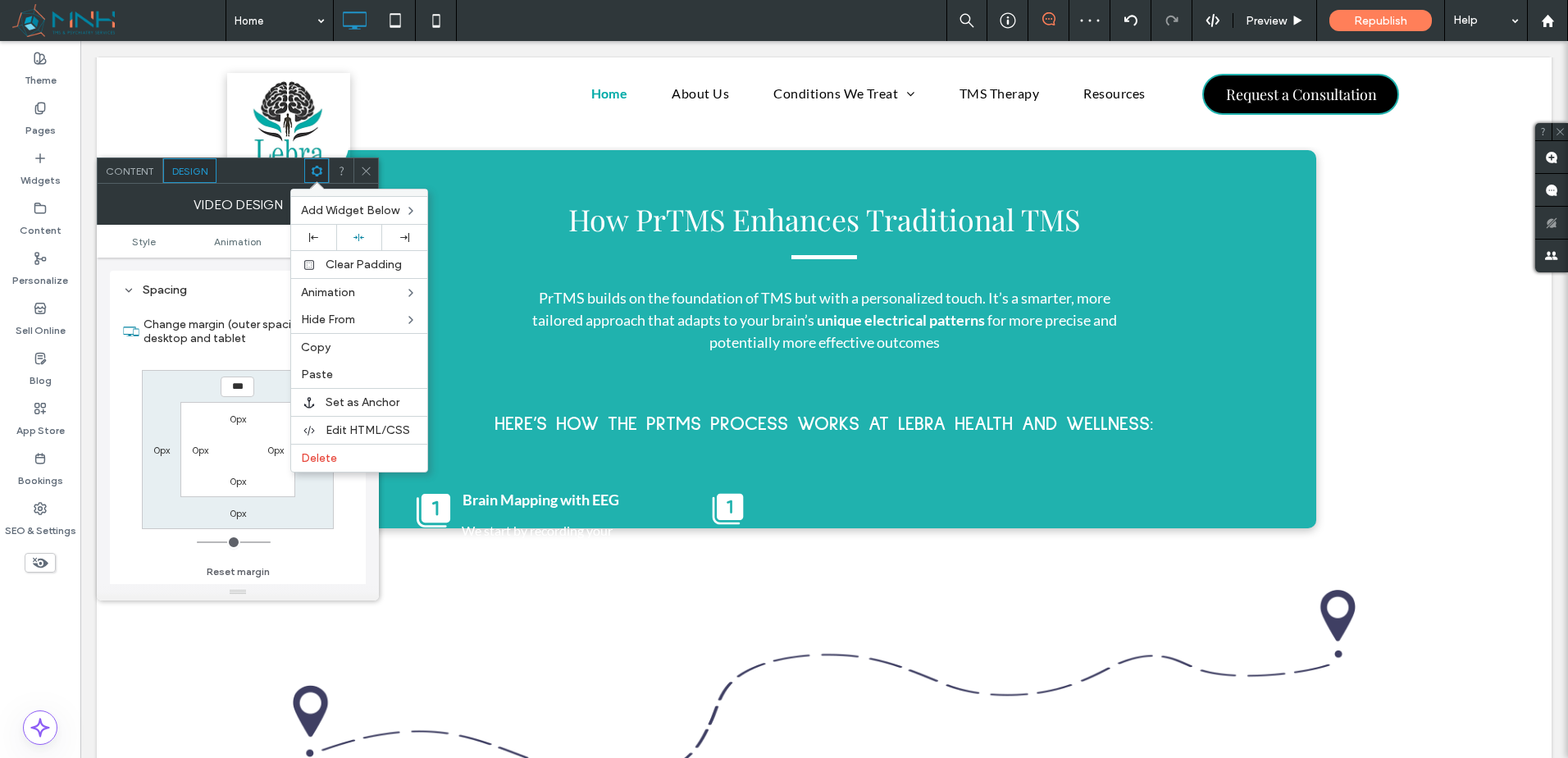
click at [370, 168] on icon at bounding box center [366, 171] width 12 height 12
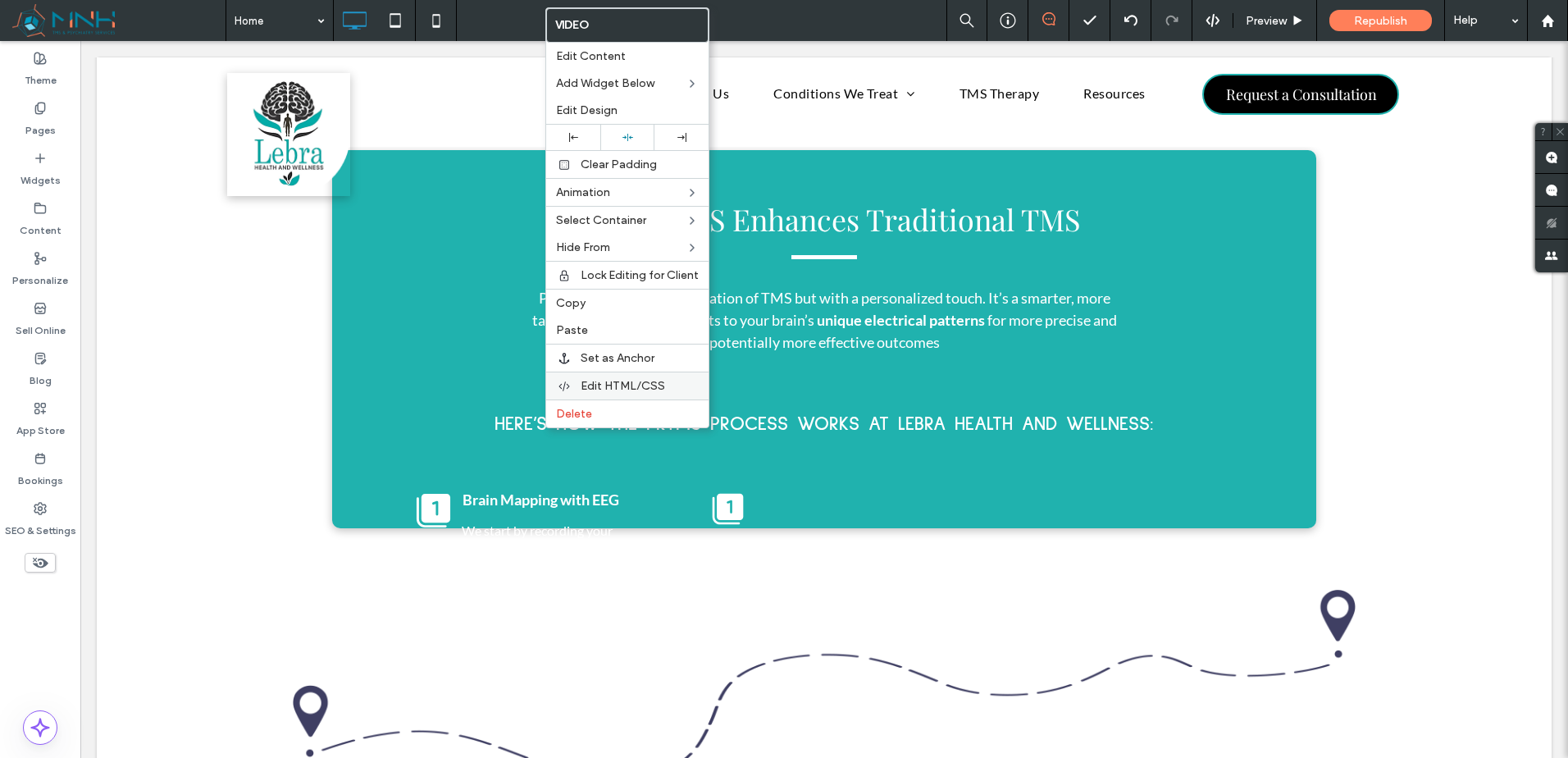
click at [628, 378] on div "Edit HTML/CSS" at bounding box center [627, 385] width 162 height 27
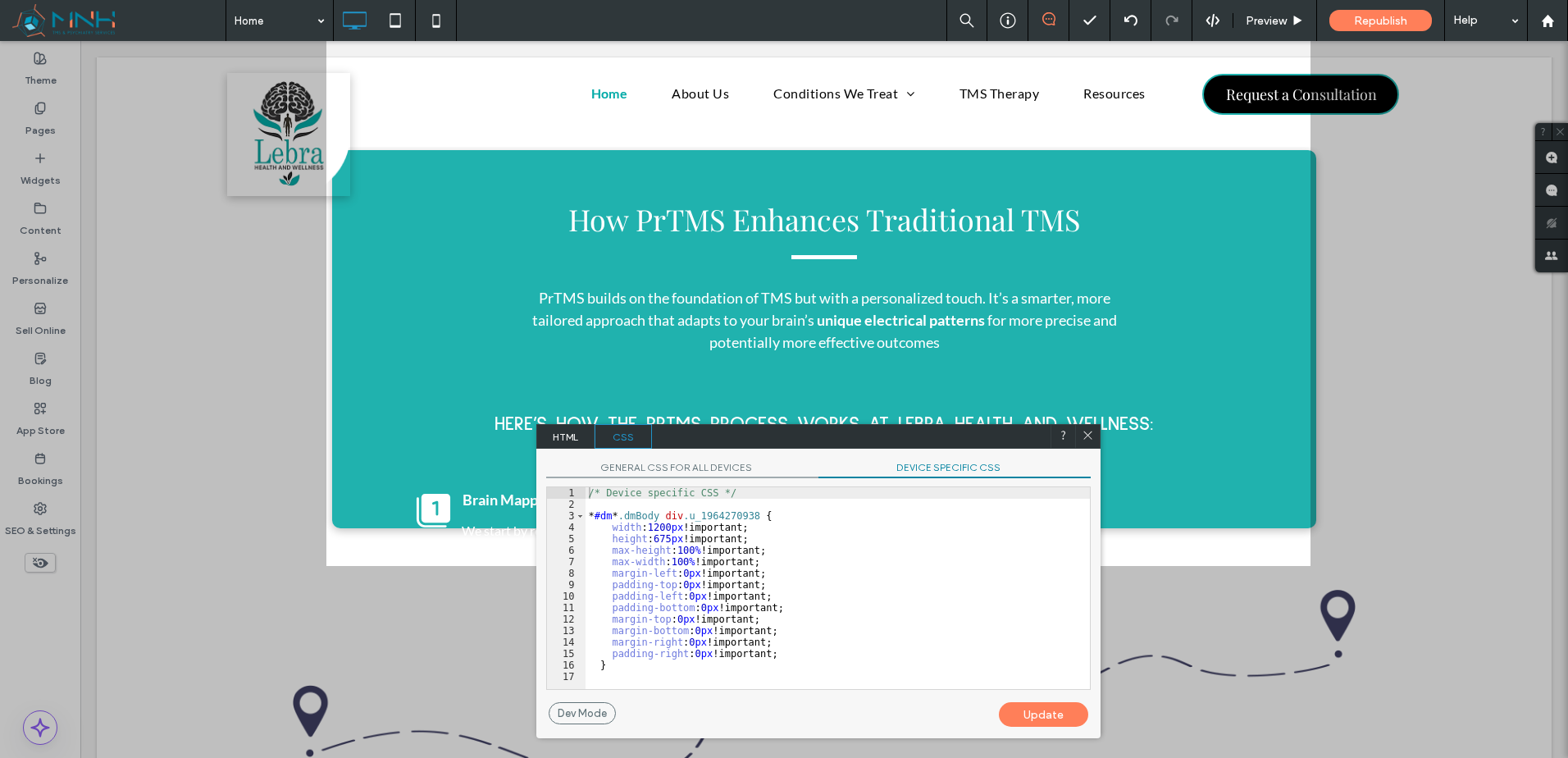
click at [683, 478] on div "GENERAL CSS FOR ALL DEVICES DEVICE SPECIFIC CSS Use with caution! Make sure you…" at bounding box center [818, 575] width 565 height 254
click at [702, 471] on span "GENERAL CSS FOR ALL DEVICES" at bounding box center [682, 469] width 272 height 17
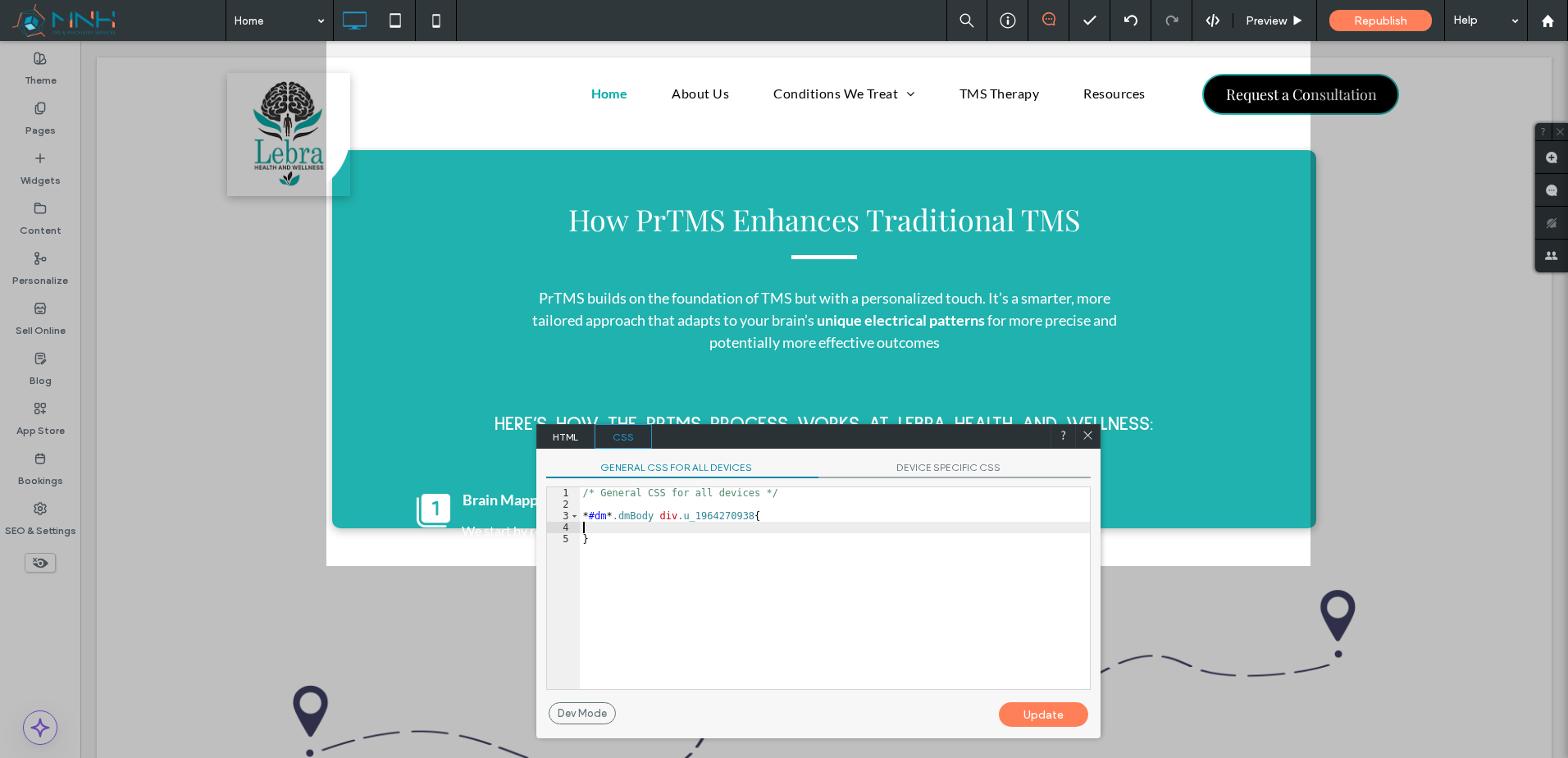
click at [904, 527] on div "/* General CSS for all devices */ * #dm * .dmBody div .u_1964270938 { }" at bounding box center [835, 600] width 511 height 225
paste textarea
click at [930, 525] on div "/* General CSS for all devices */ * #dm * .dmBody div .u_1964270938 { border-ra…" at bounding box center [835, 600] width 511 height 225
type textarea "**"
drag, startPoint x: 1054, startPoint y: 715, endPoint x: 1057, endPoint y: 705, distance: 10.4
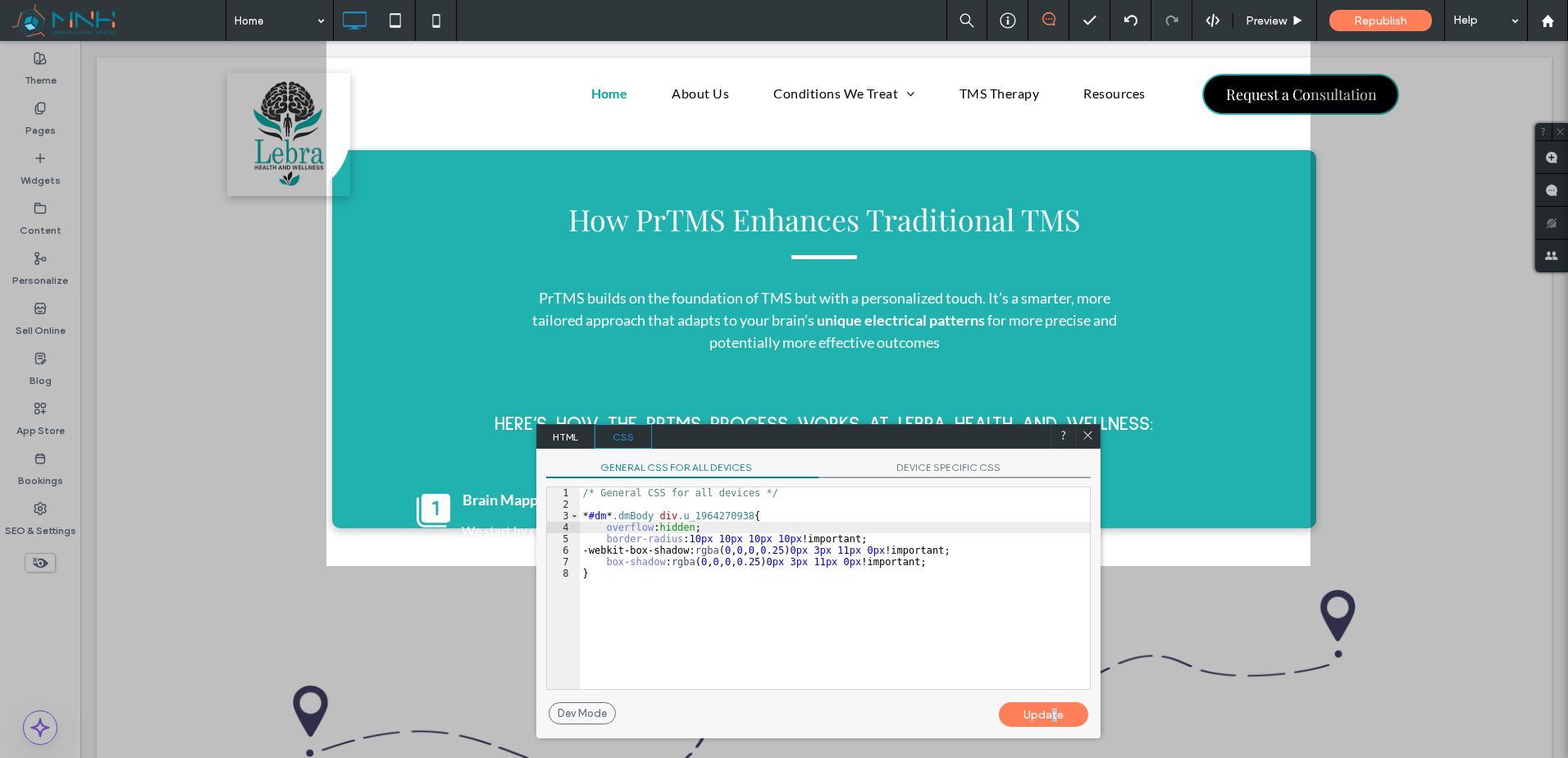
click at [1056, 715] on div "Update" at bounding box center [1043, 715] width 90 height 25
click at [1094, 436] on div at bounding box center [1088, 436] width 25 height 25
click at [1090, 434] on icon at bounding box center [1088, 435] width 12 height 12
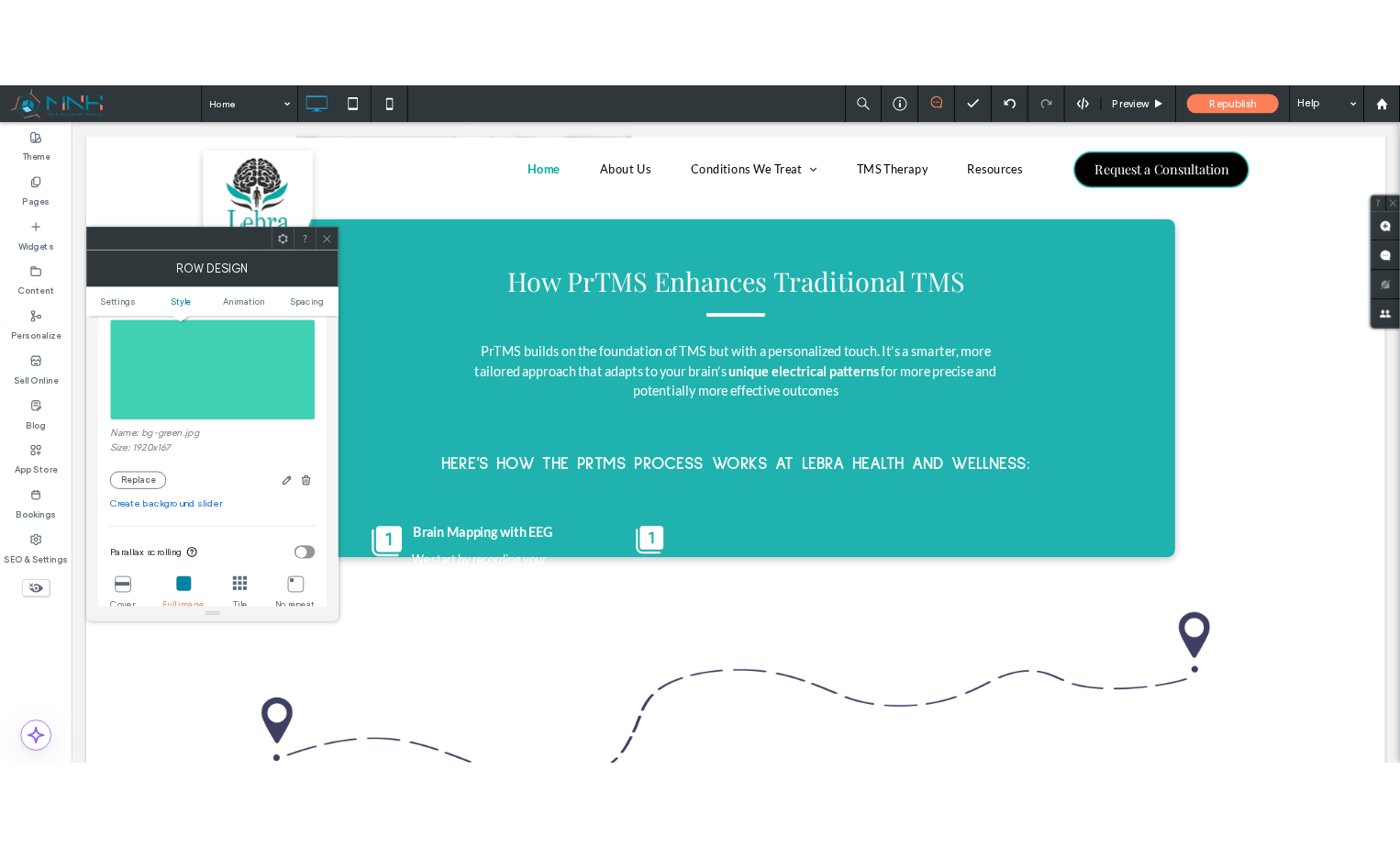
scroll to position [305, 0]
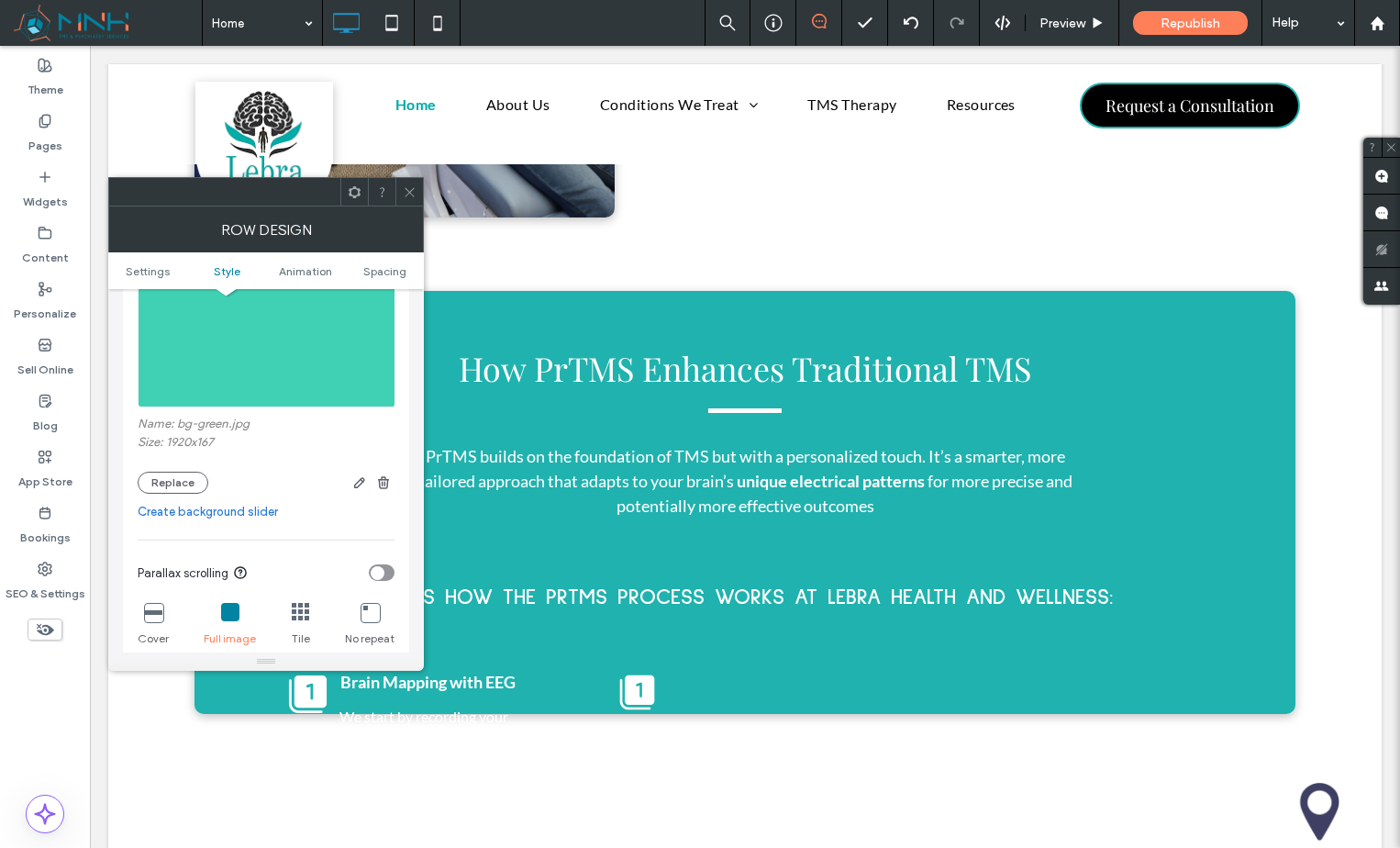
click at [408, 191] on icon at bounding box center [409, 192] width 14 height 14
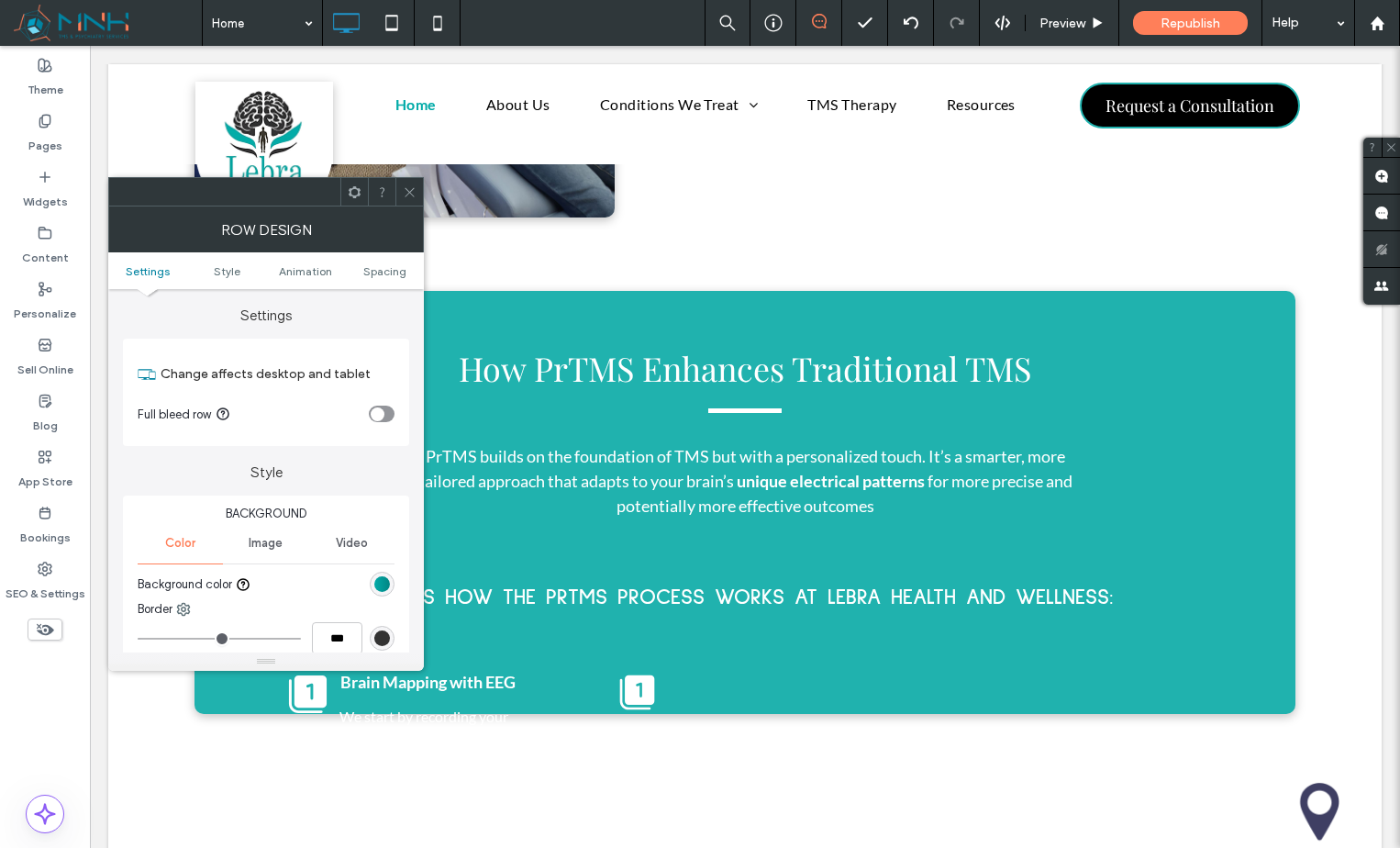
click at [391, 583] on div "linear-gradient(90deg, rgb(2, 171, 168) 0%, rgb(1, 133, 131) 100%)" at bounding box center [382, 583] width 25 height 25
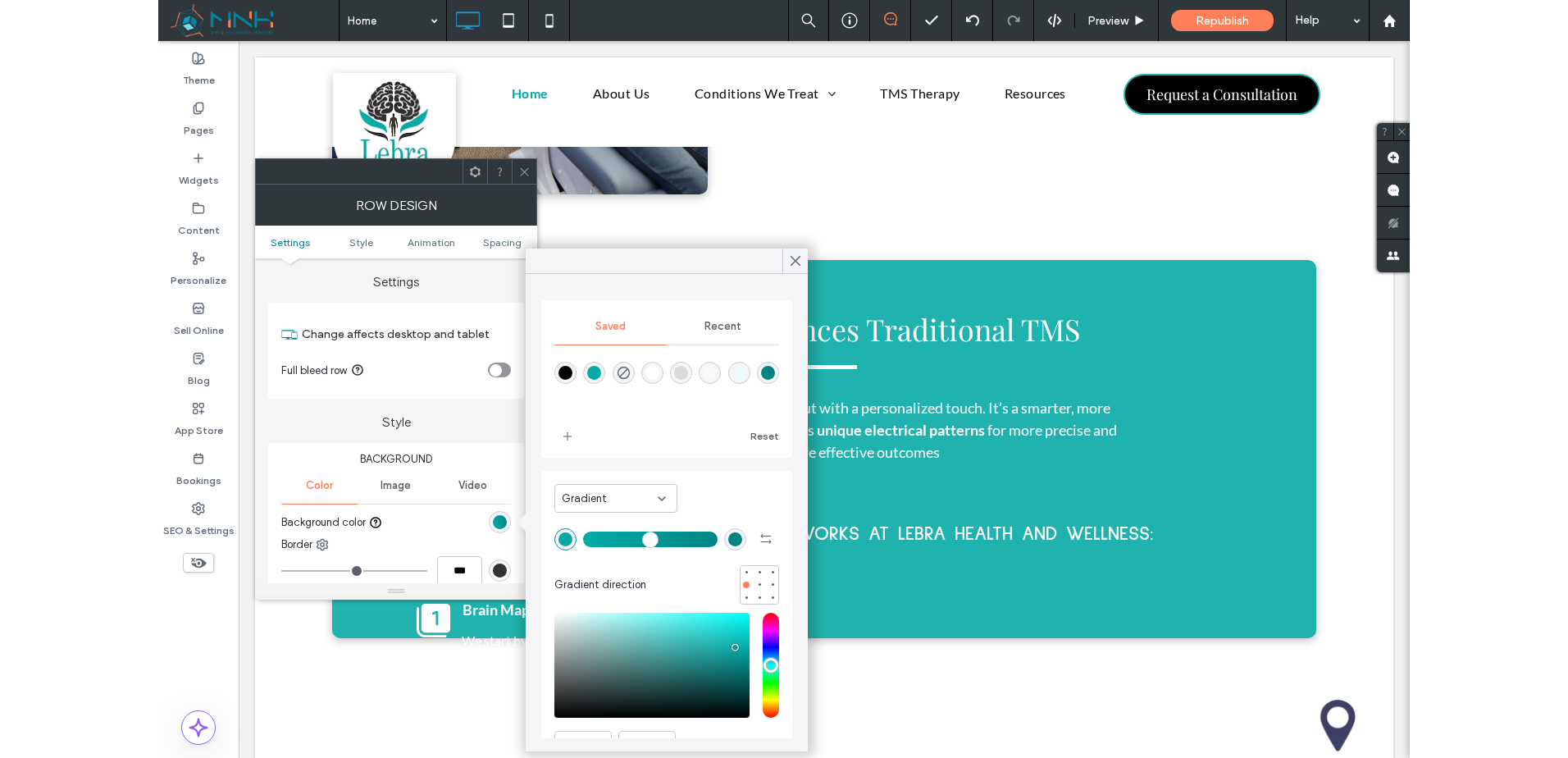
scroll to position [83, 0]
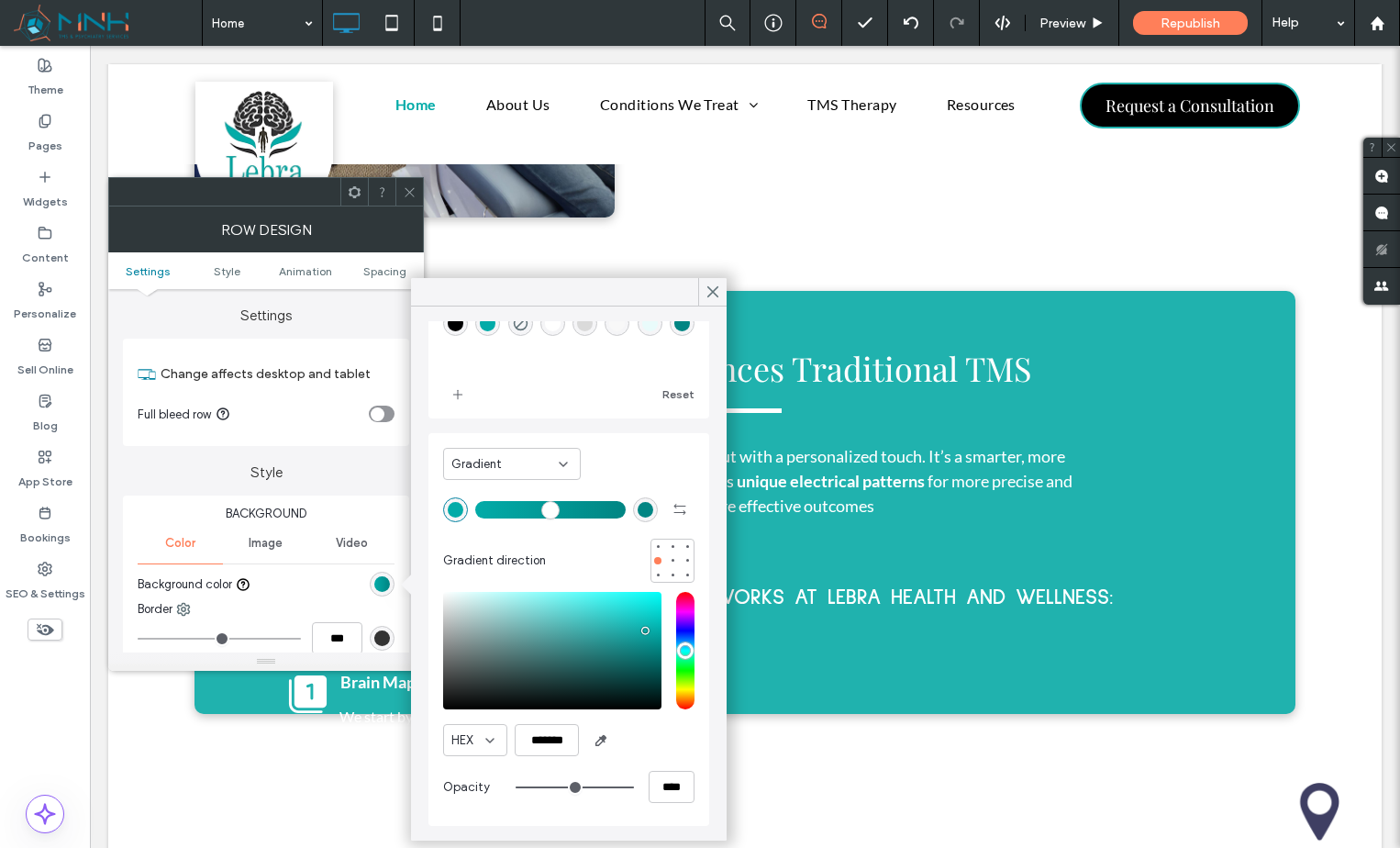
click at [633, 518] on div "rgb(1, 133, 131)" at bounding box center [644, 510] width 25 height 25
type input "*******"
click at [561, 743] on input "*******" at bounding box center [546, 740] width 64 height 32
click at [642, 740] on div "HEX *******" at bounding box center [569, 740] width 252 height 32
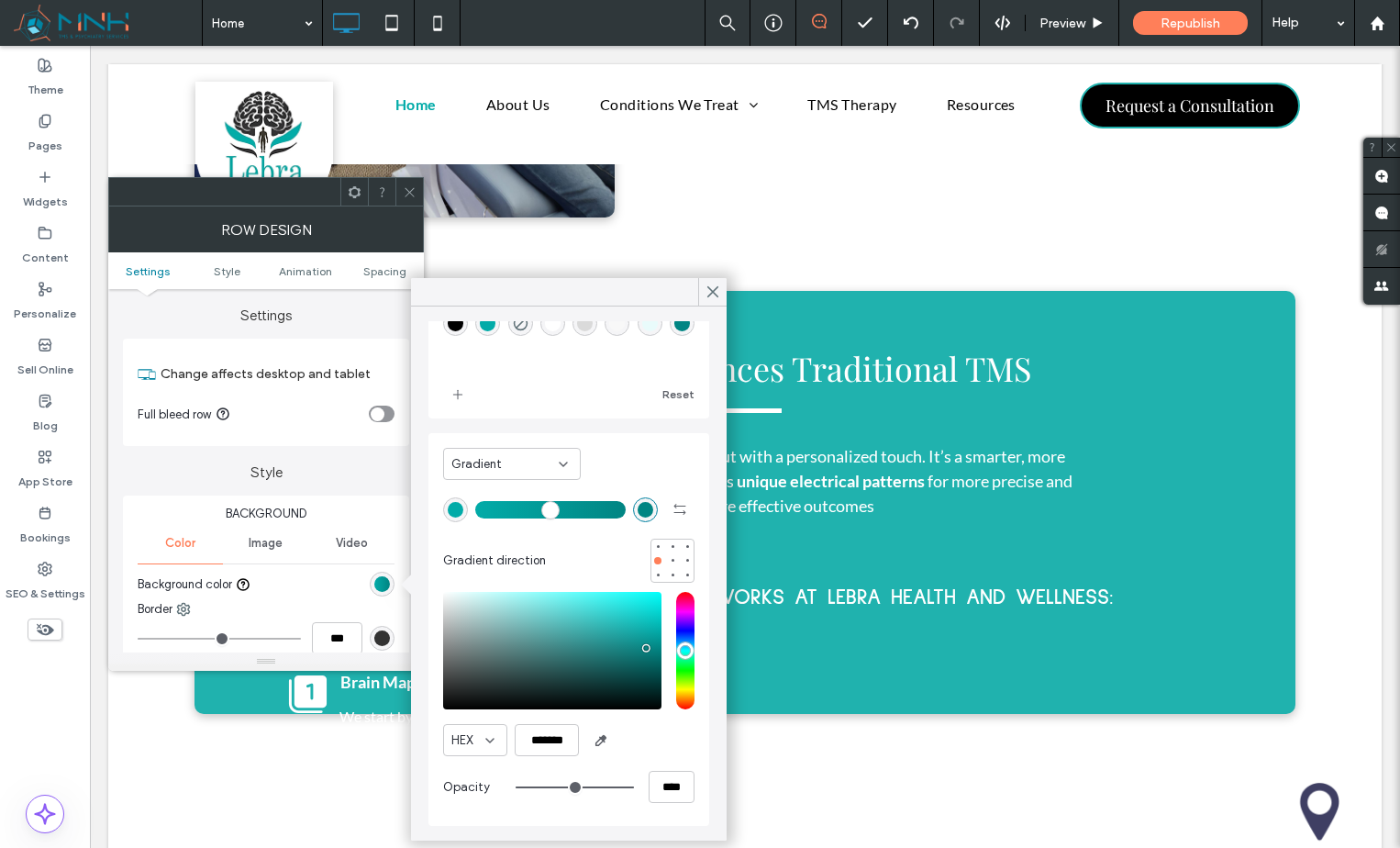
click at [416, 191] on div at bounding box center [409, 192] width 28 height 28
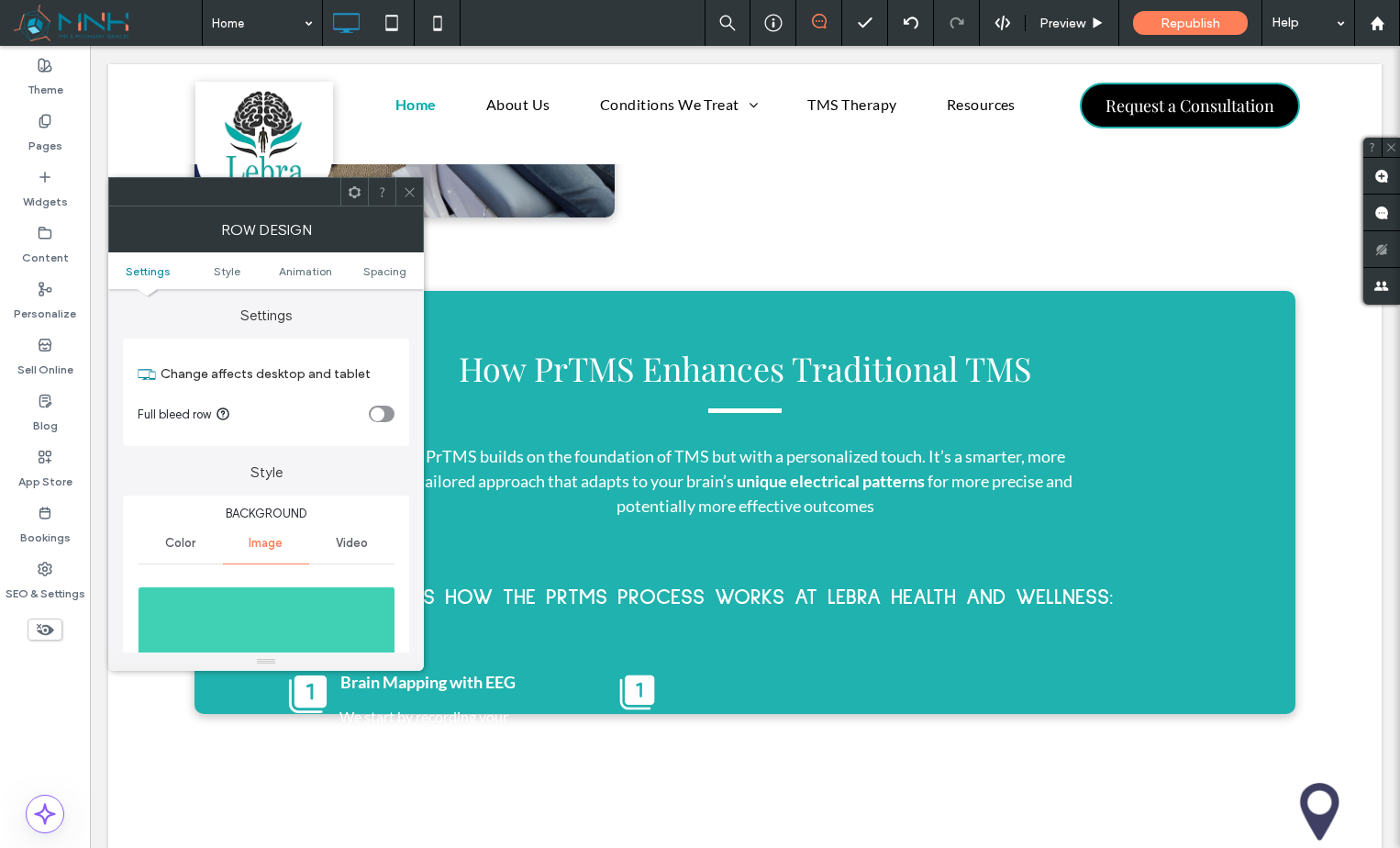
drag, startPoint x: 319, startPoint y: 608, endPoint x: 331, endPoint y: 606, distance: 12.2
click at [320, 607] on img at bounding box center [267, 650] width 259 height 127
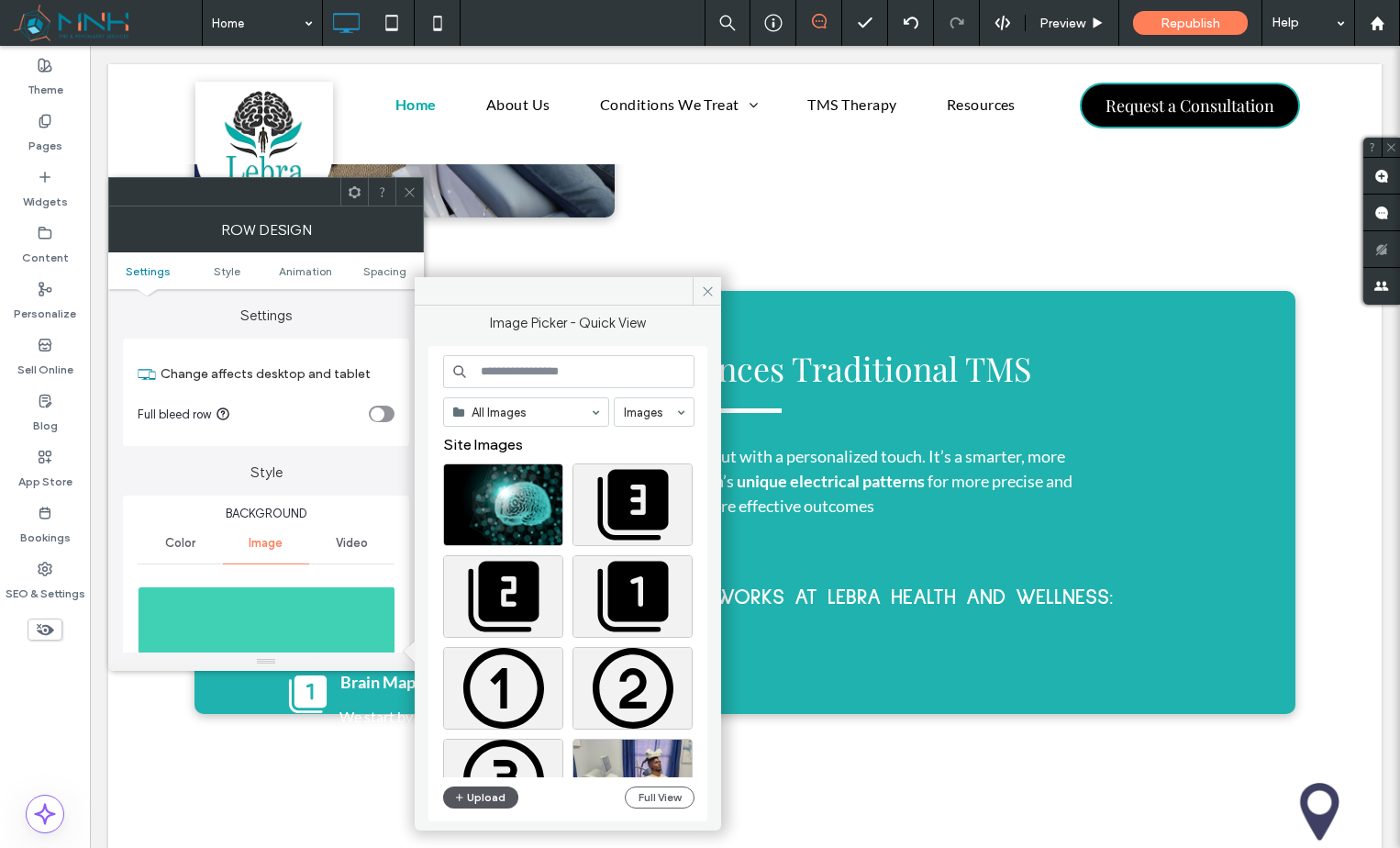
click at [496, 795] on button "Upload" at bounding box center [481, 797] width 75 height 22
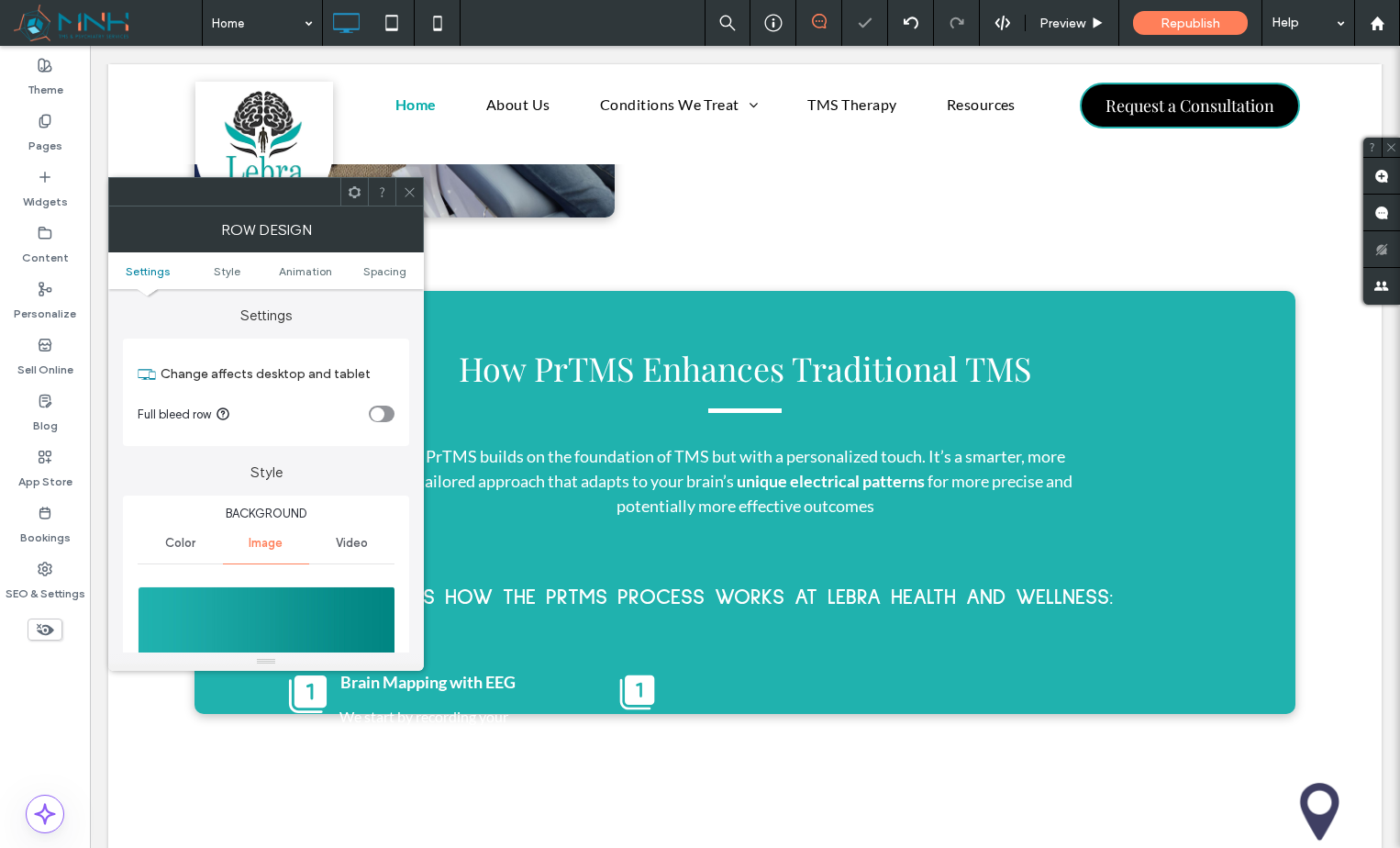
click at [411, 194] on icon at bounding box center [409, 192] width 14 height 14
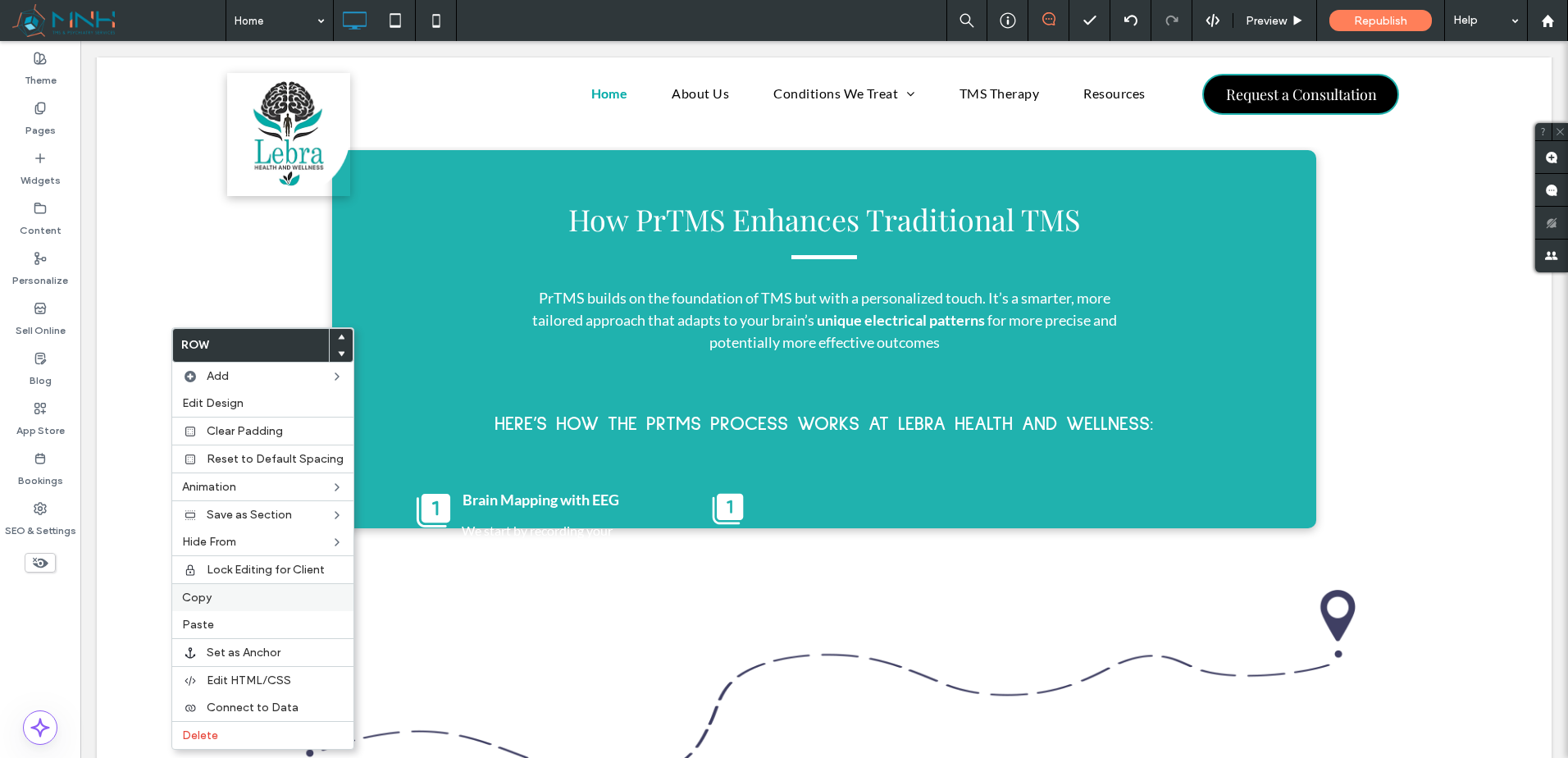
click at [233, 597] on label "Copy" at bounding box center [262, 598] width 161 height 14
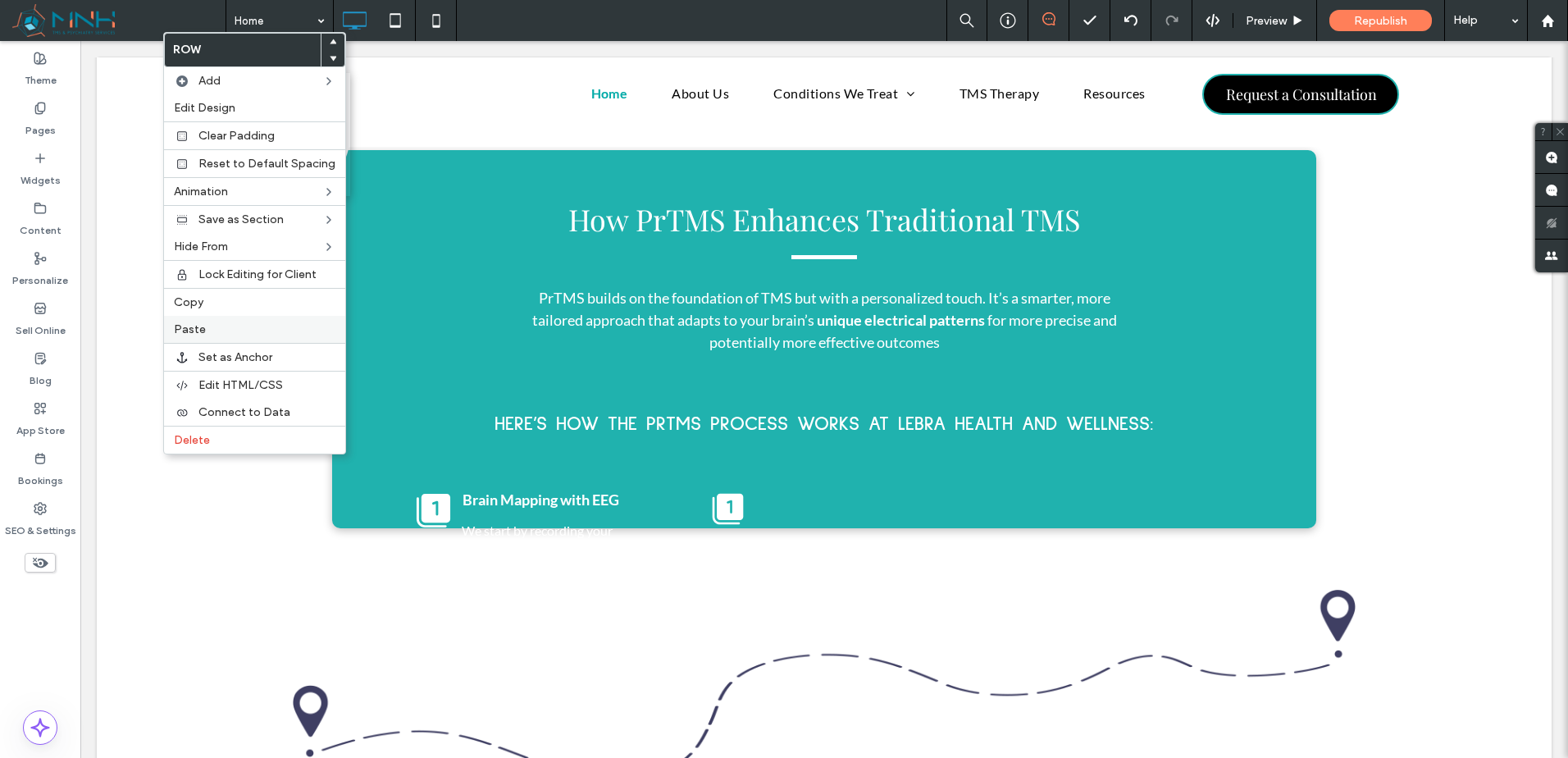
click at [222, 323] on label "Paste" at bounding box center [254, 330] width 161 height 14
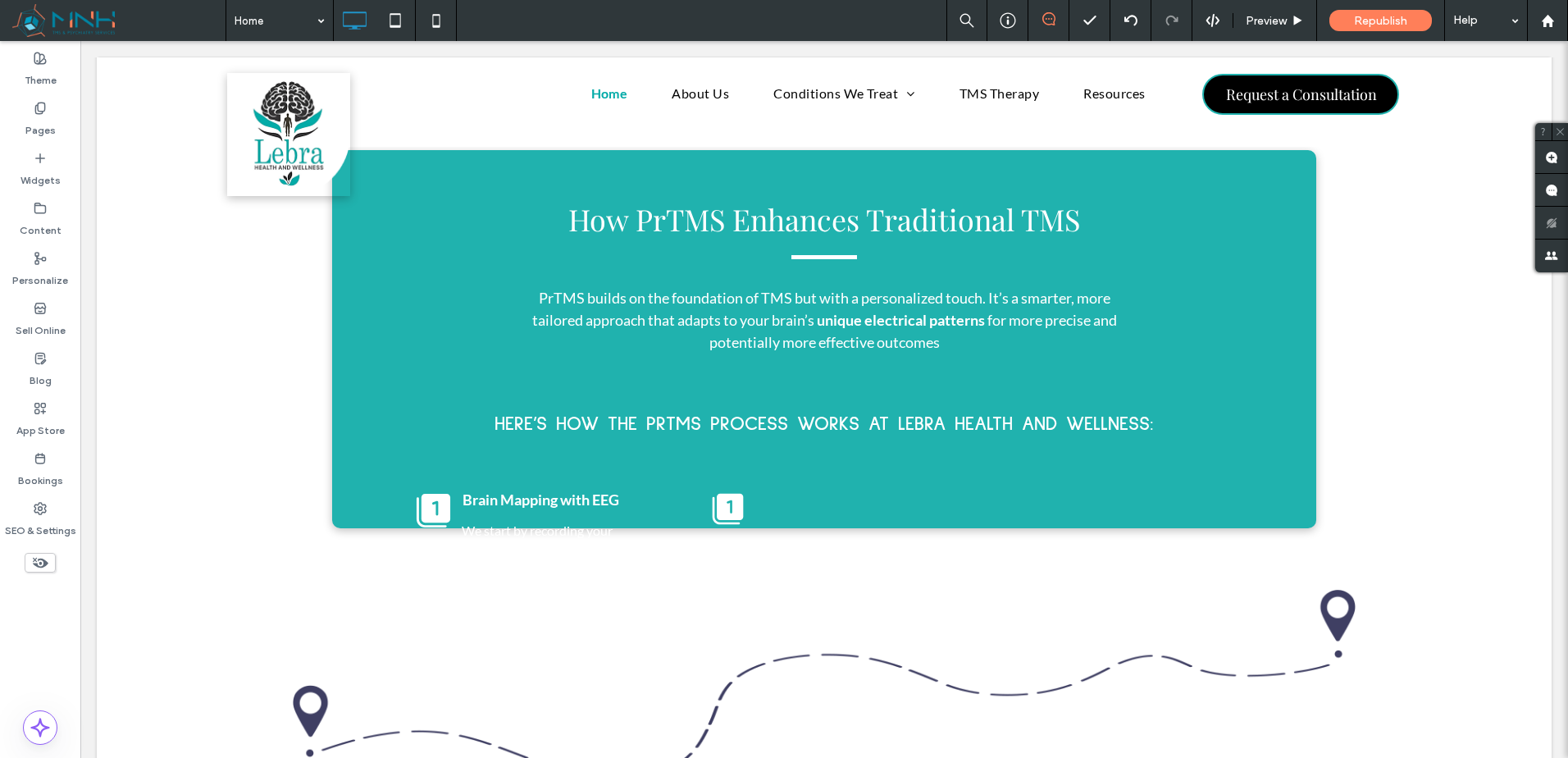
type input "**********"
type input "**"
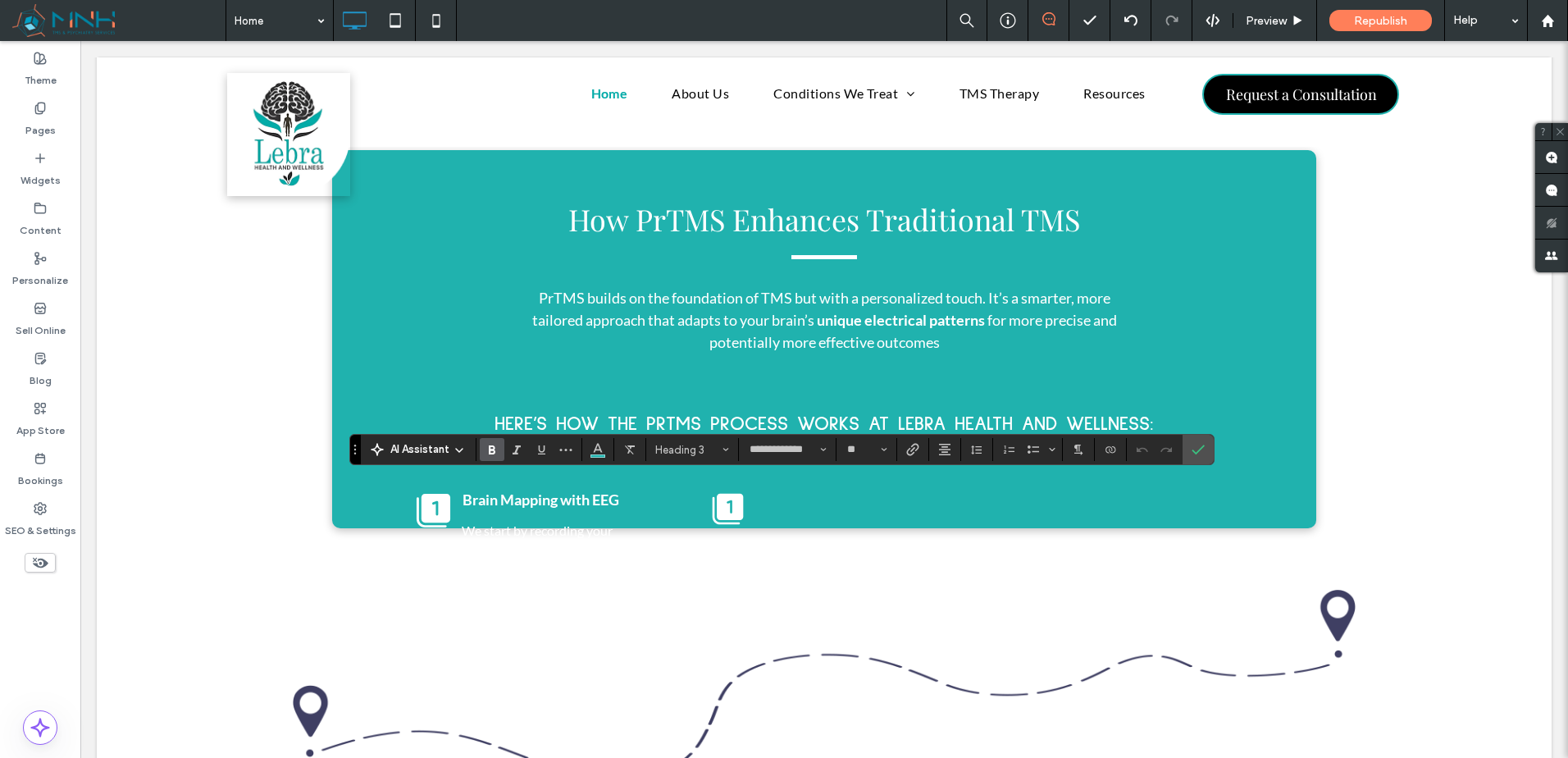
type input "****"
type input "**"
click at [1201, 453] on icon "Confirm" at bounding box center [1197, 449] width 13 height 13
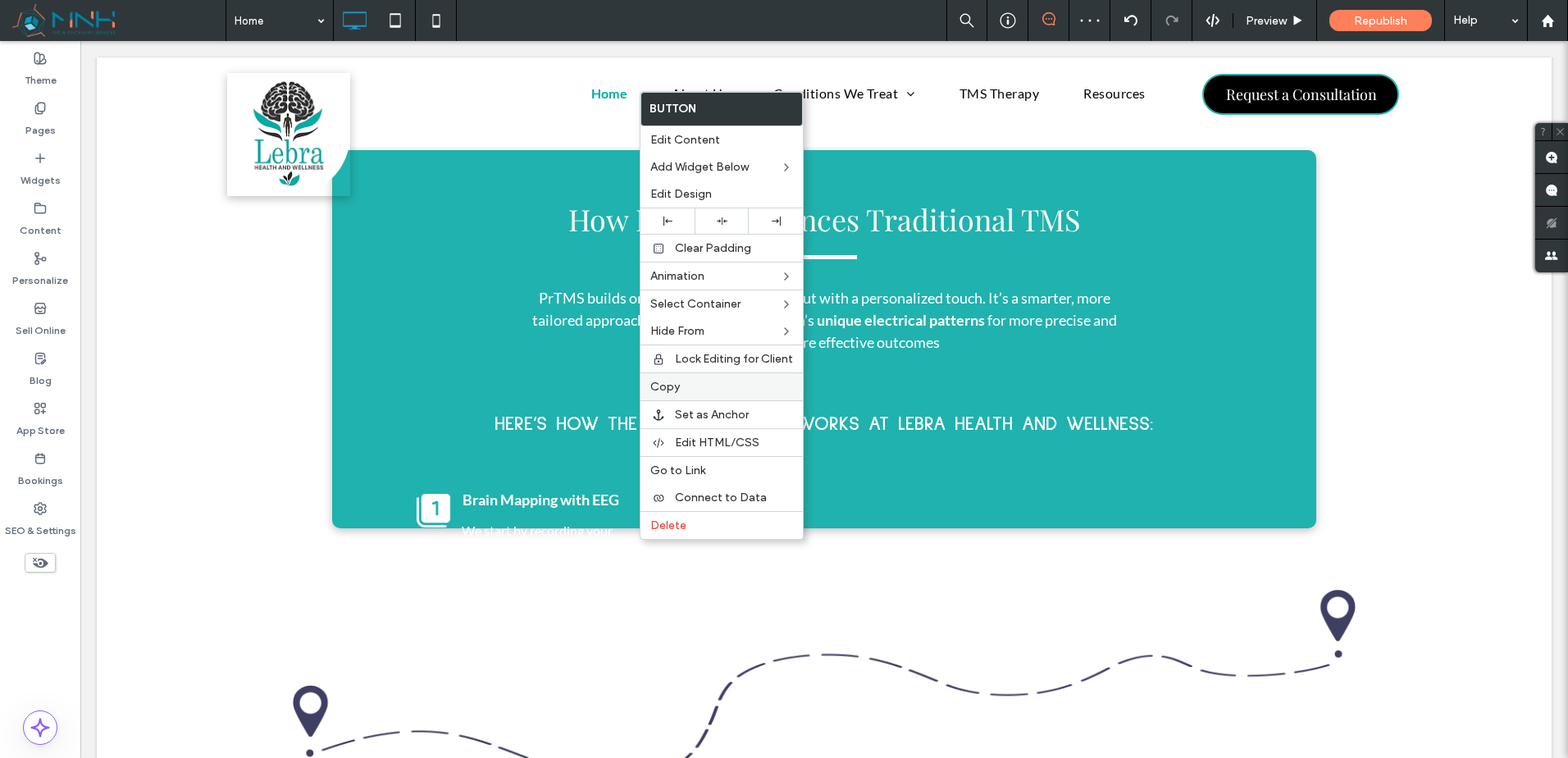
drag, startPoint x: 691, startPoint y: 385, endPoint x: 918, endPoint y: 409, distance: 228.3
click at [693, 385] on label "Copy" at bounding box center [722, 387] width 143 height 14
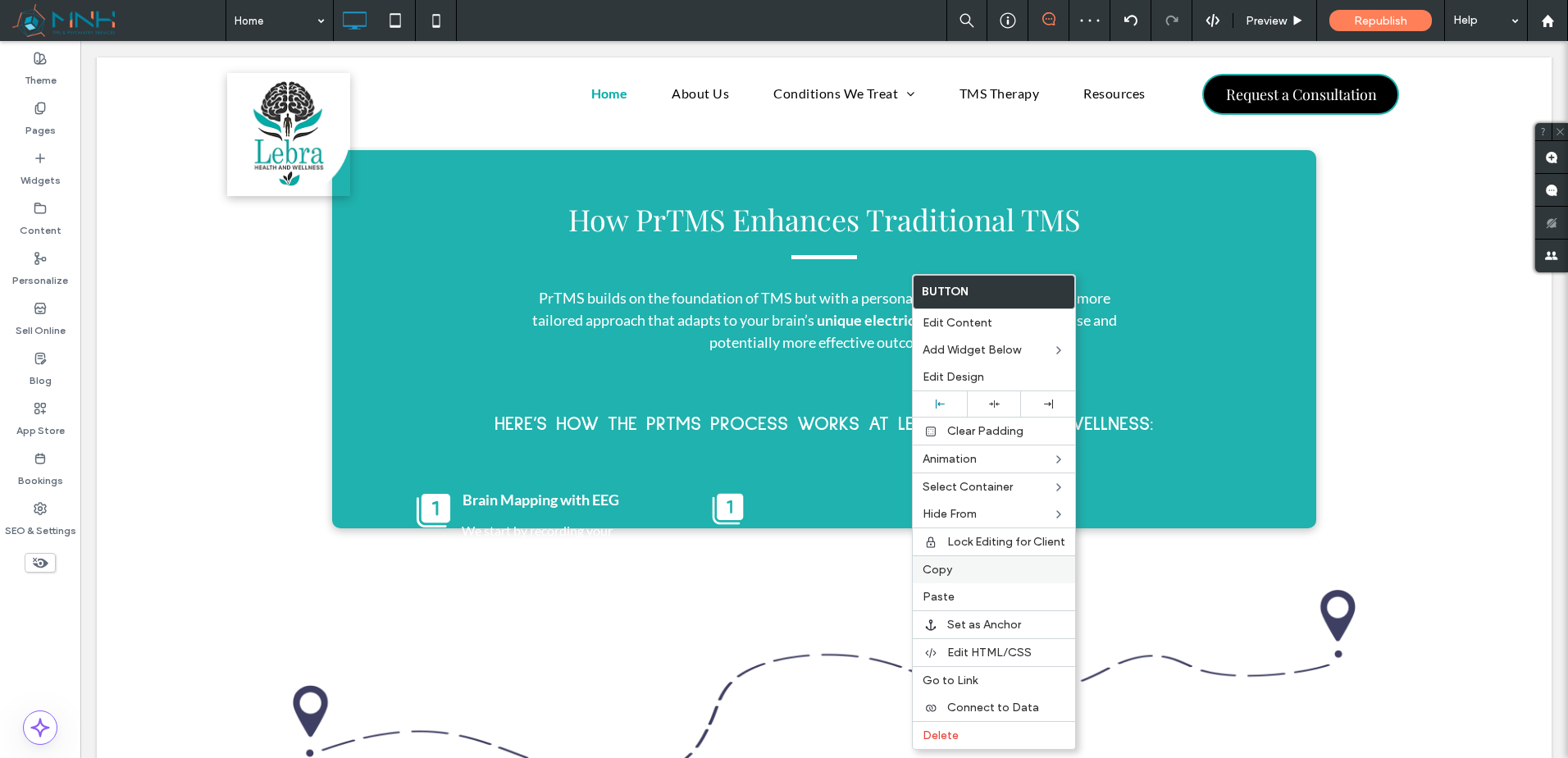
click at [1012, 572] on label "Copy" at bounding box center [994, 570] width 143 height 14
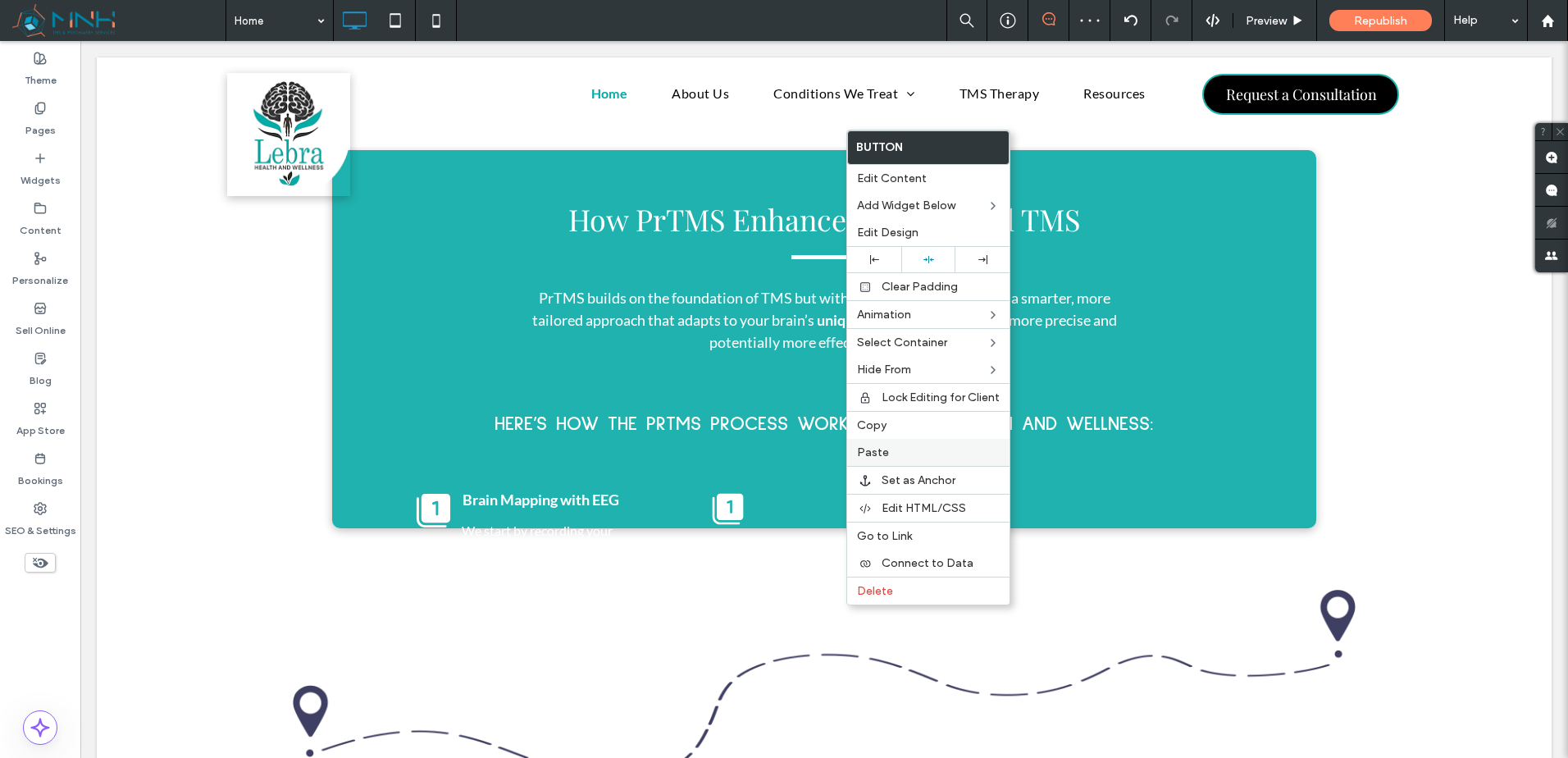
click at [895, 452] on label "Paste" at bounding box center [928, 452] width 143 height 14
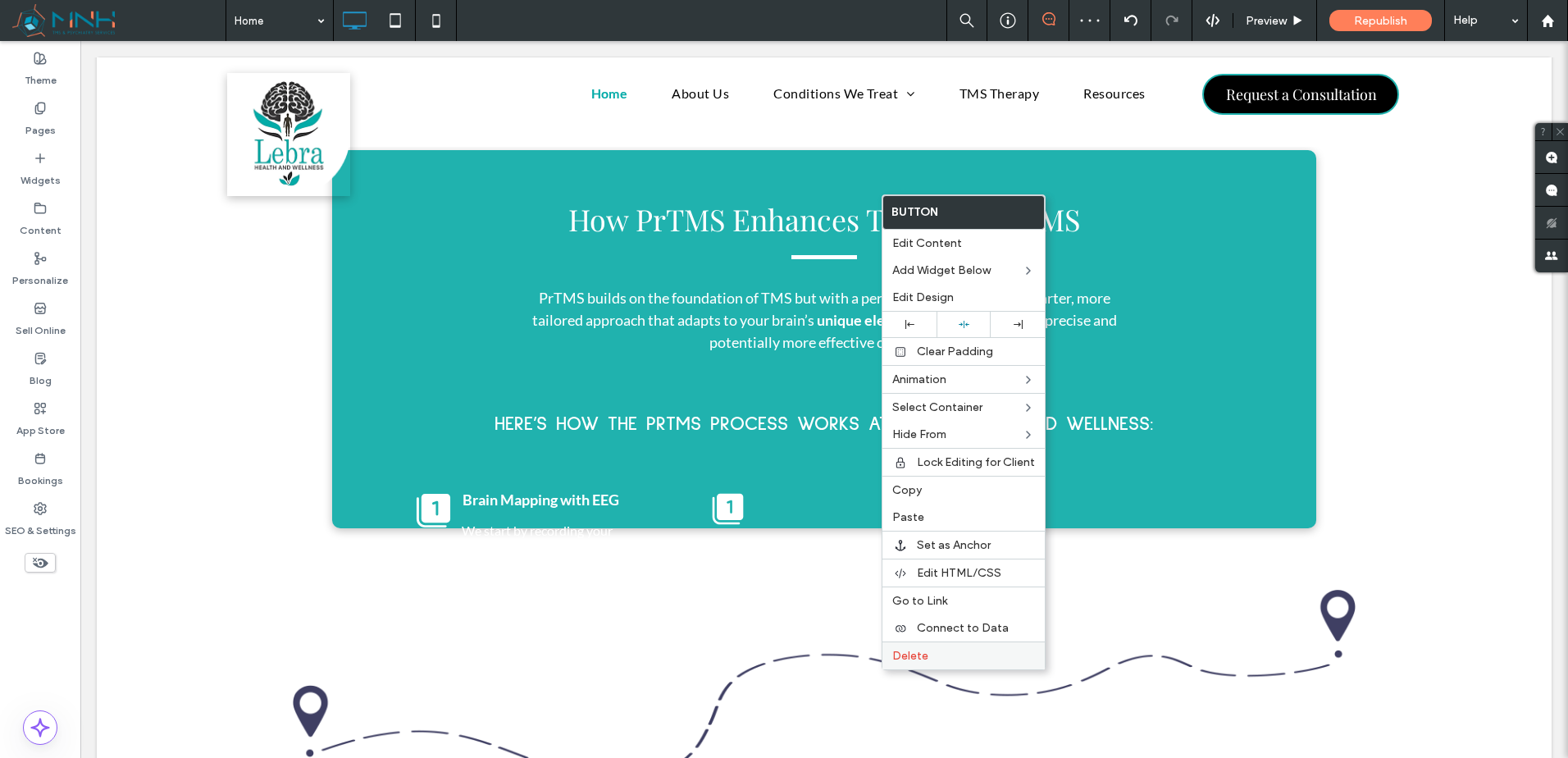
click at [939, 653] on label "Delete" at bounding box center [963, 656] width 143 height 14
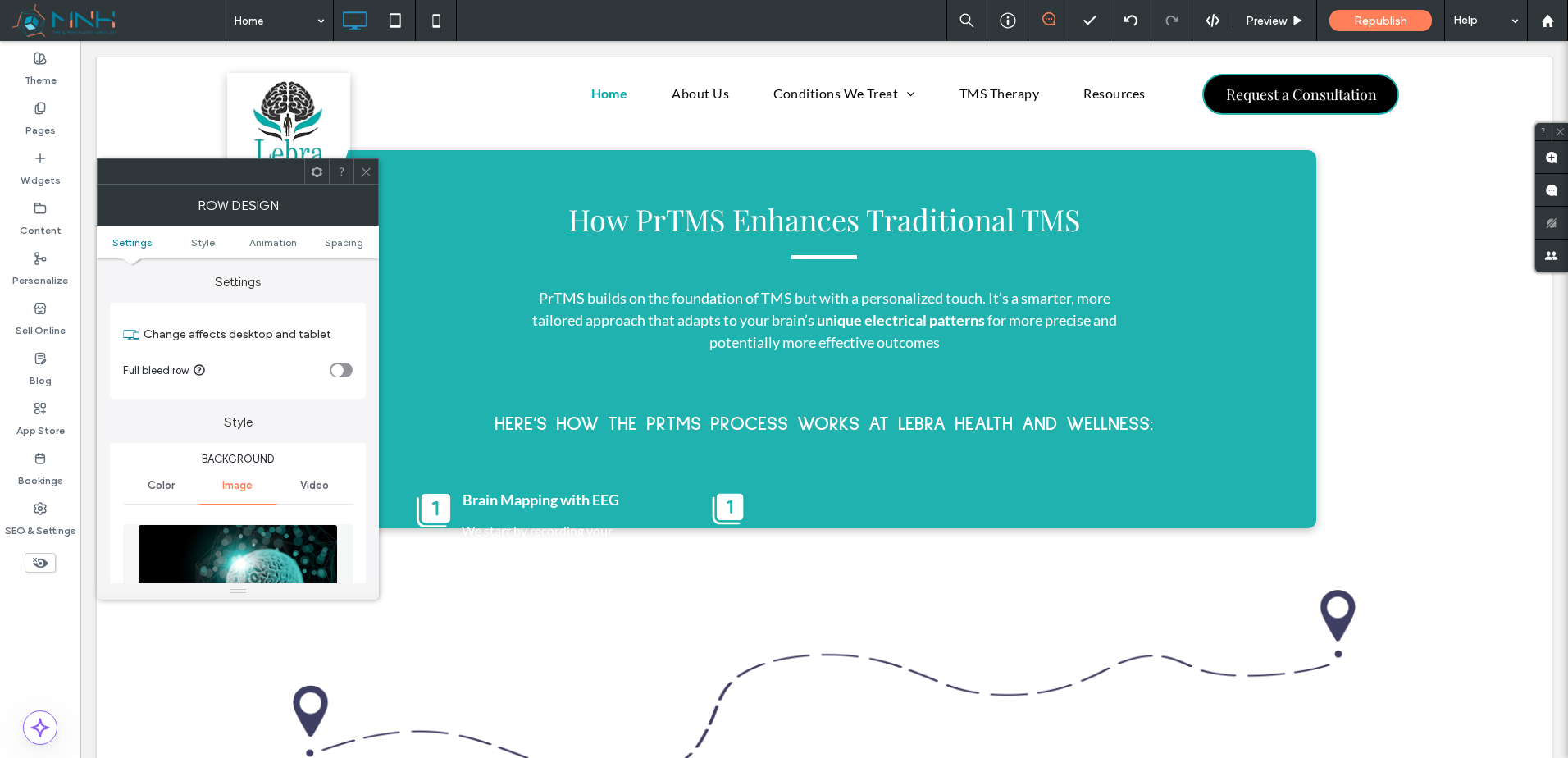
click at [358, 177] on div at bounding box center [366, 172] width 25 height 25
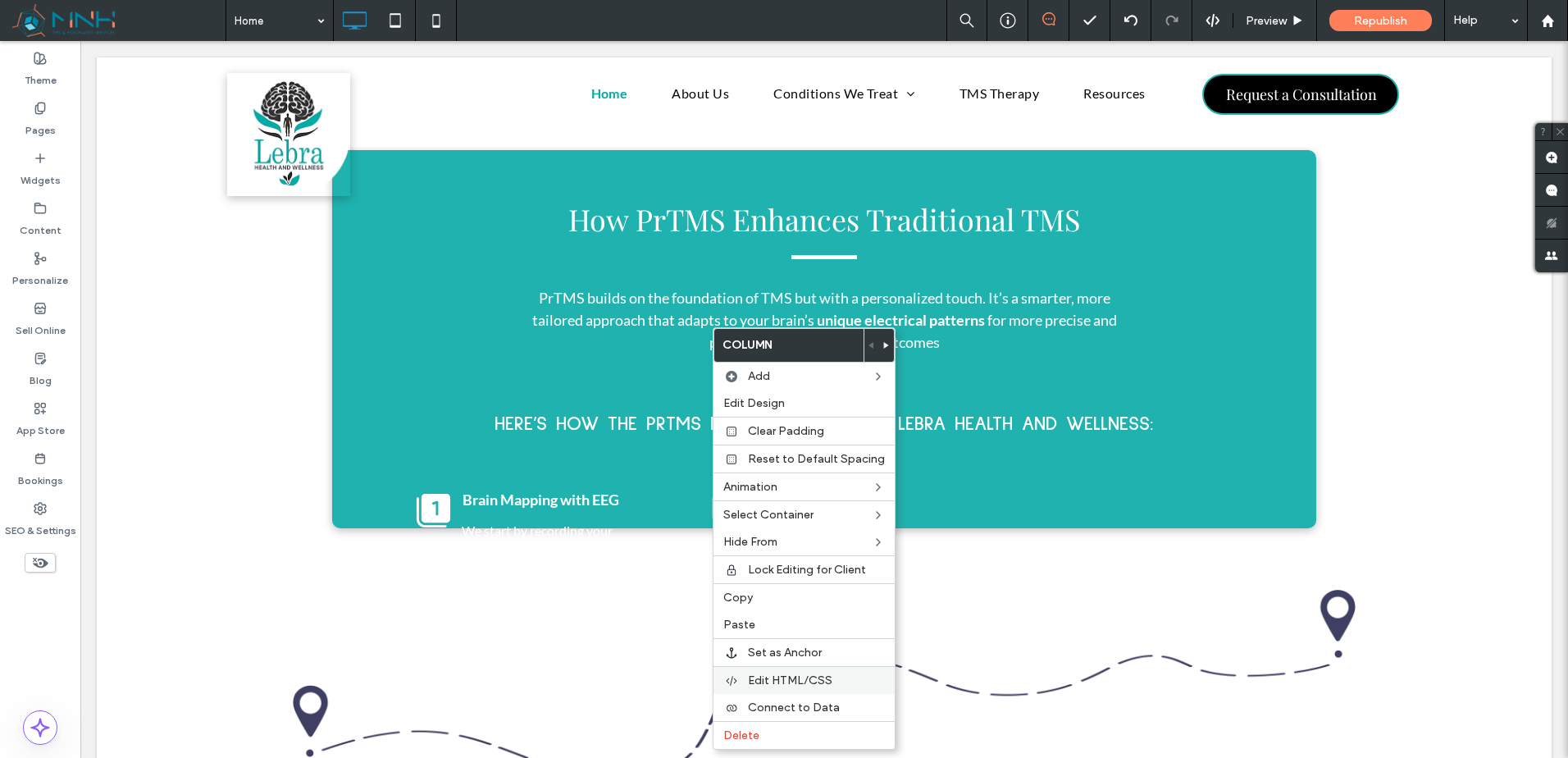
click at [831, 673] on div "Edit HTML/CSS" at bounding box center [804, 679] width 181 height 27
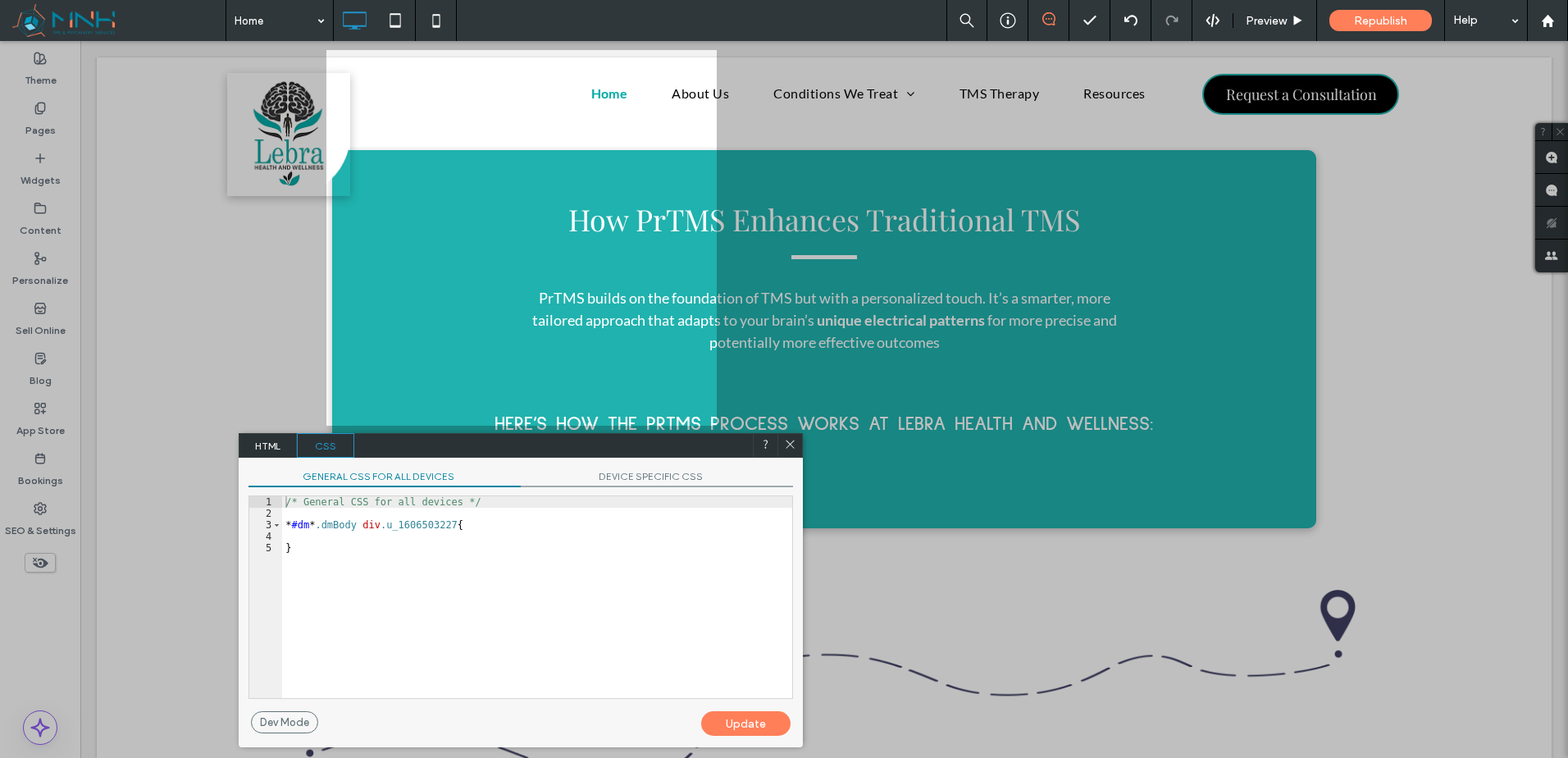
click at [622, 484] on span "DEVICE SPECIFIC CSS" at bounding box center [657, 478] width 272 height 17
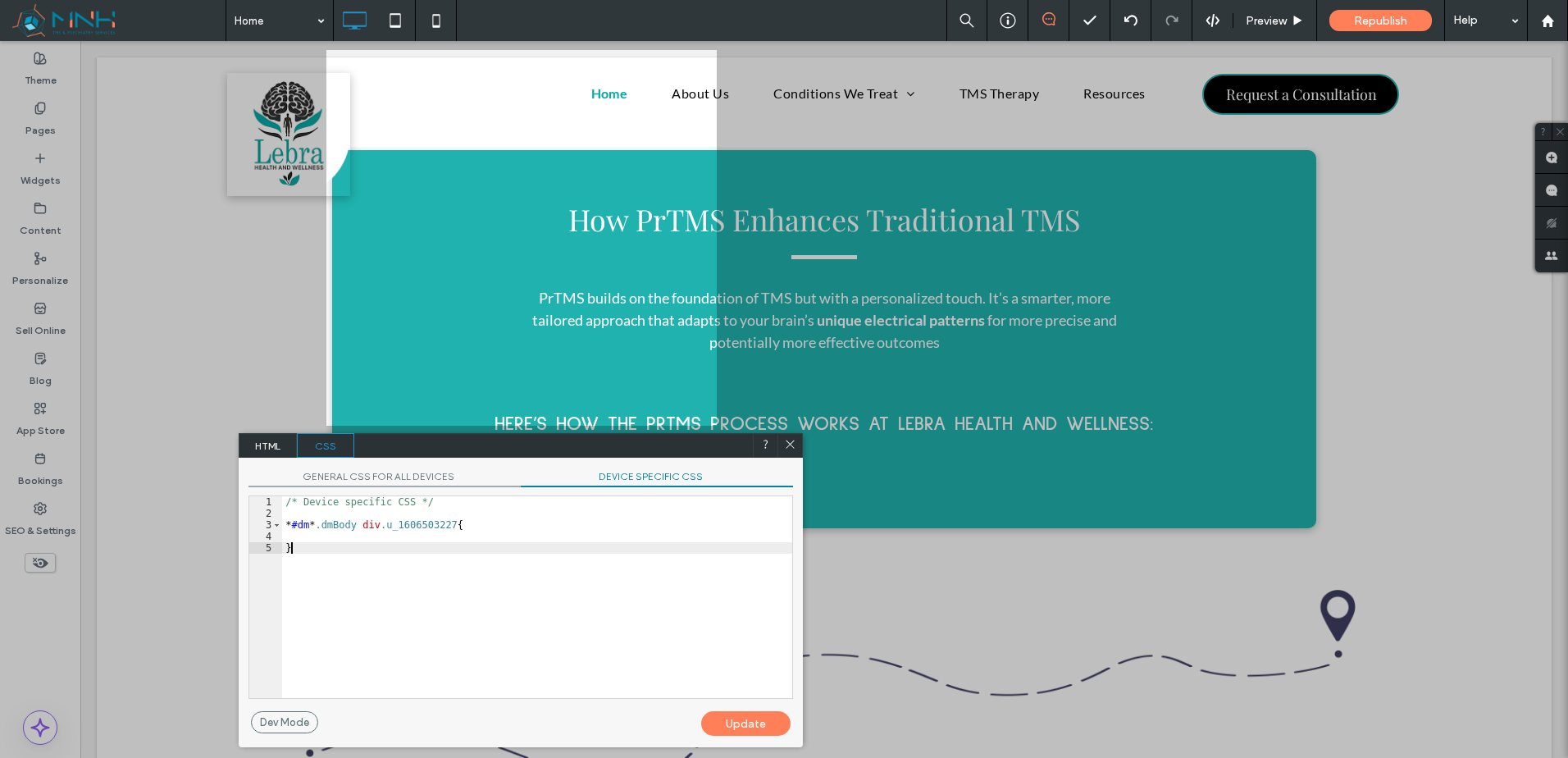
drag, startPoint x: 544, startPoint y: 563, endPoint x: 507, endPoint y: 553, distance: 38.3
click at [545, 563] on div "/* Device specific CSS */ * #dm * .dmBody div .u_1606503227 { }" at bounding box center [537, 609] width 511 height 225
click at [501, 537] on div "/* Device specific CSS */ * #dm * .dmBody div .u_1606503227 { }" at bounding box center [537, 609] width 511 height 225
type textarea "**"
drag, startPoint x: 747, startPoint y: 731, endPoint x: 782, endPoint y: 648, distance: 90.1
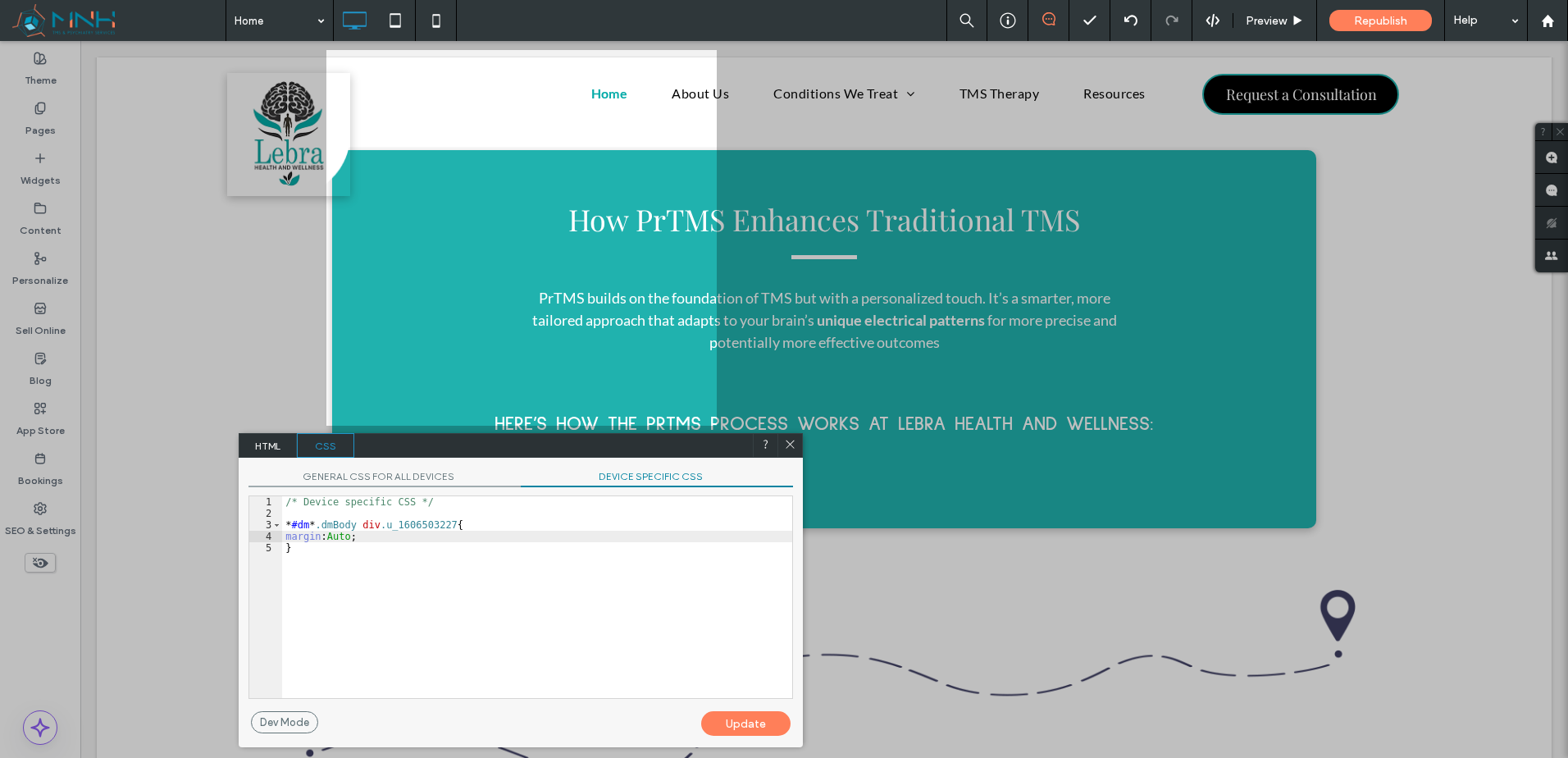
click at [751, 731] on div "Update" at bounding box center [745, 723] width 90 height 25
click at [792, 445] on use at bounding box center [790, 444] width 8 height 8
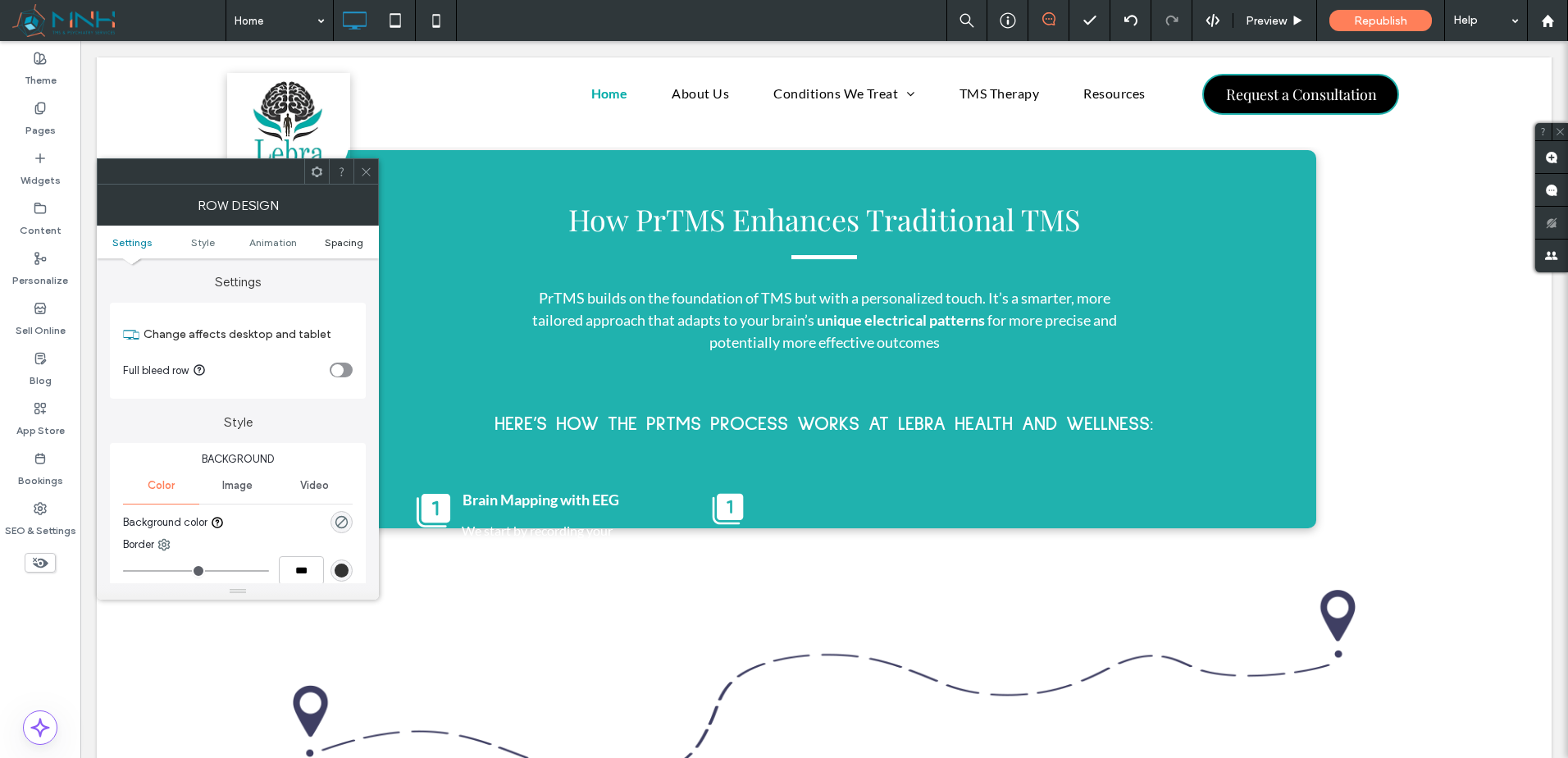
click at [339, 247] on span "Spacing" at bounding box center [343, 242] width 38 height 12
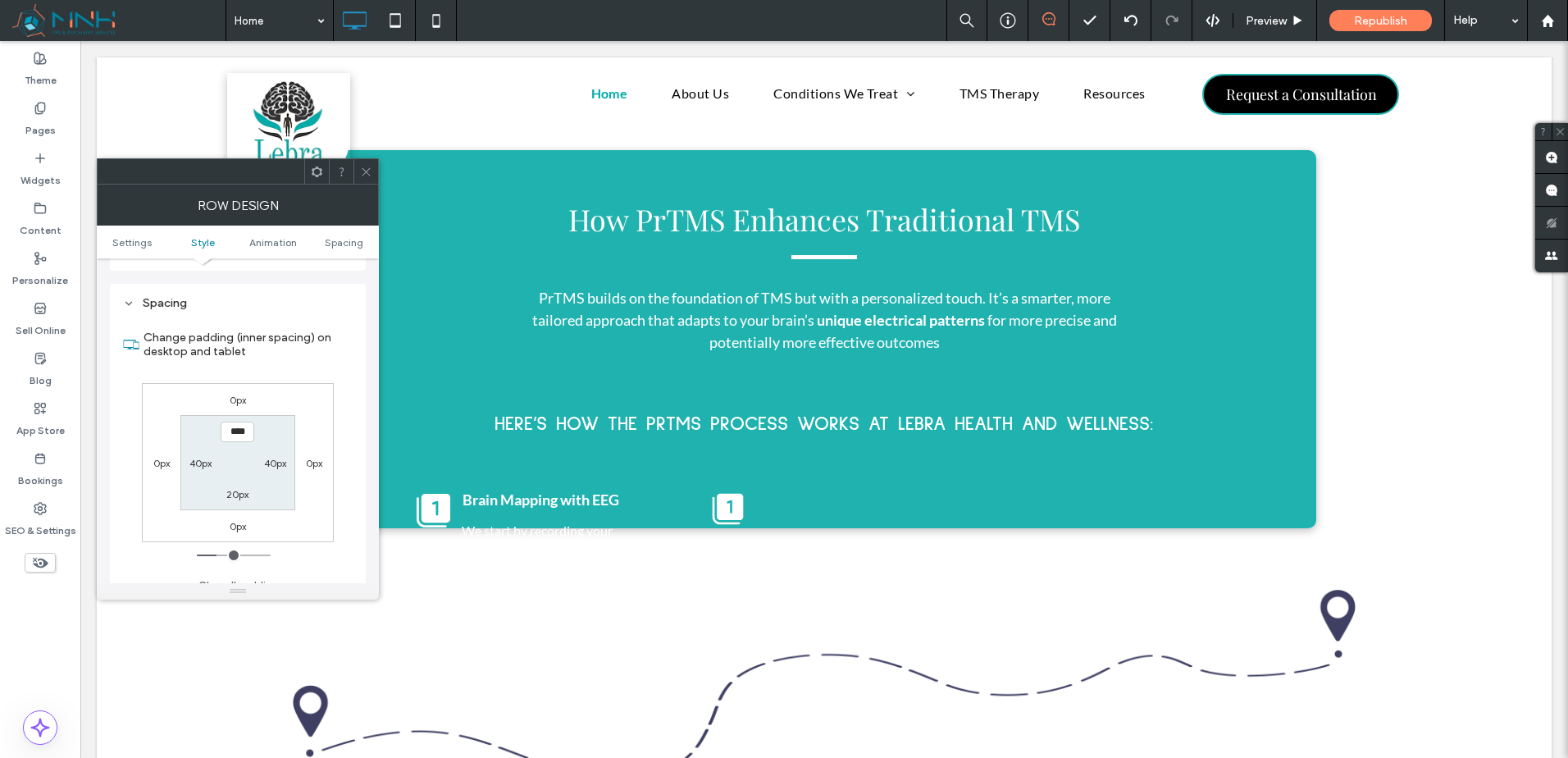
scroll to position [451, 0]
type input "****"
type input "**"
click at [366, 163] on span at bounding box center [366, 172] width 12 height 25
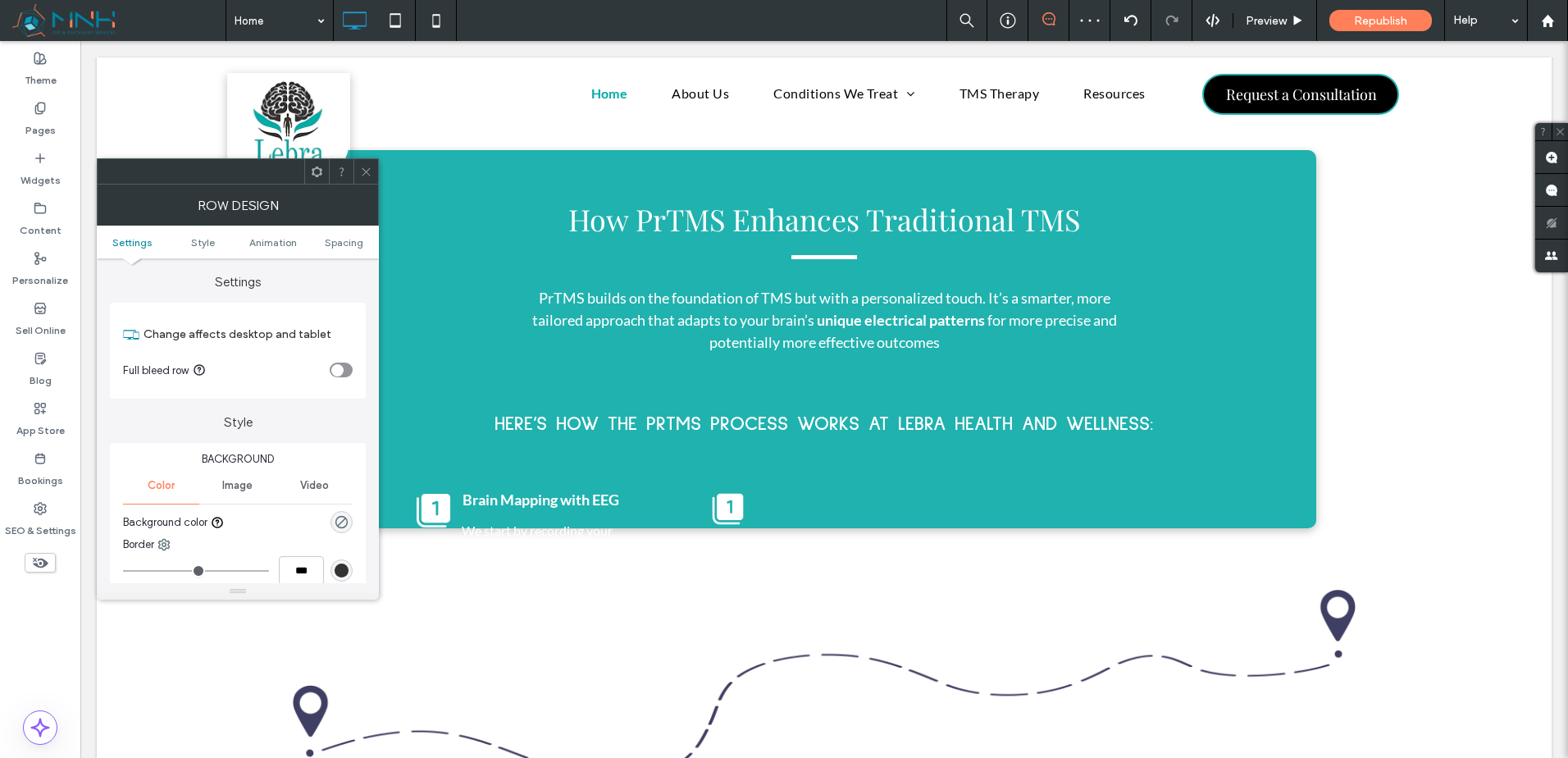
click at [323, 177] on icon at bounding box center [317, 172] width 12 height 12
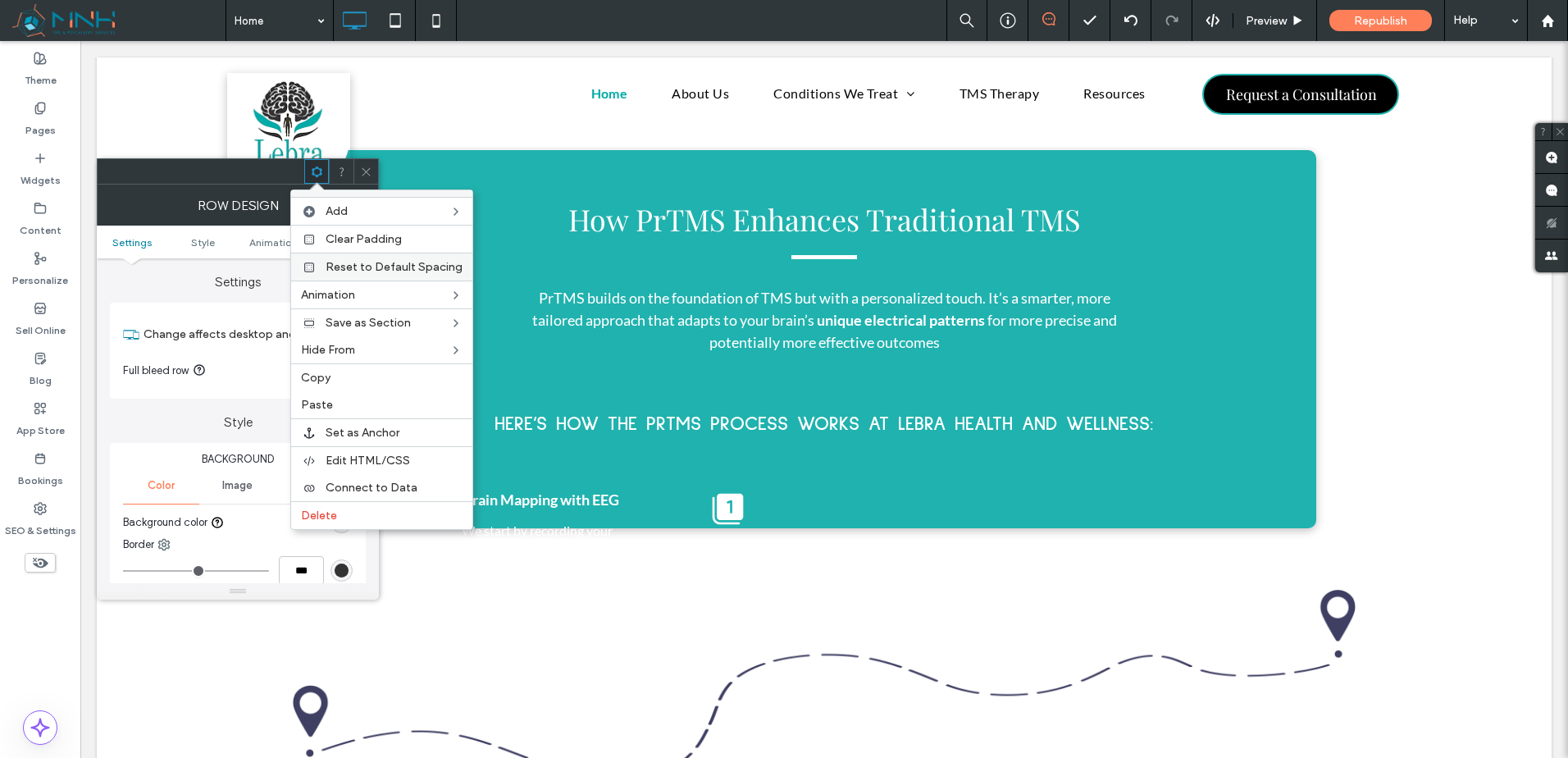
click at [399, 266] on span "Reset to Default Spacing" at bounding box center [394, 267] width 137 height 14
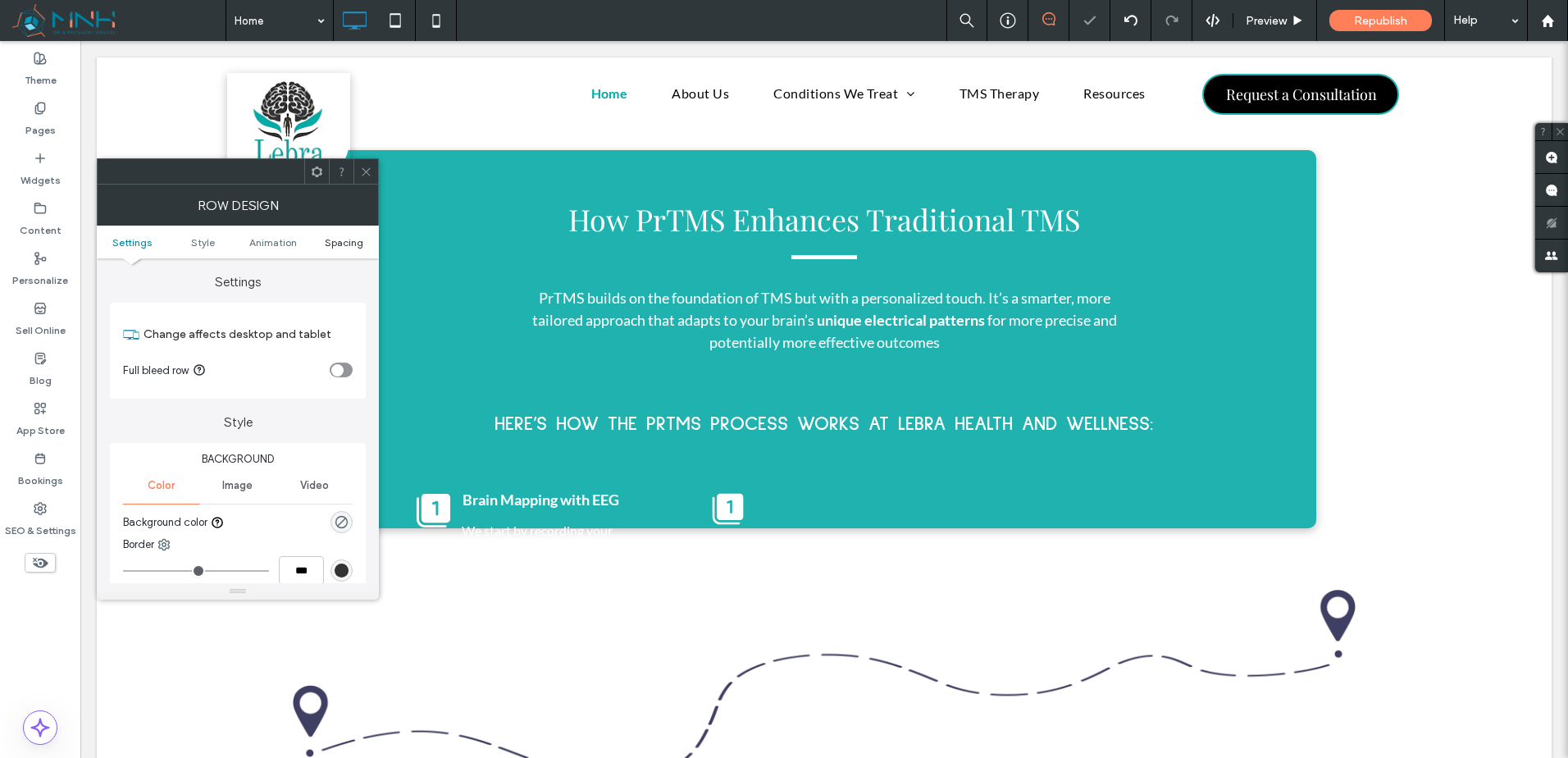
click at [342, 238] on span "Spacing" at bounding box center [343, 242] width 38 height 12
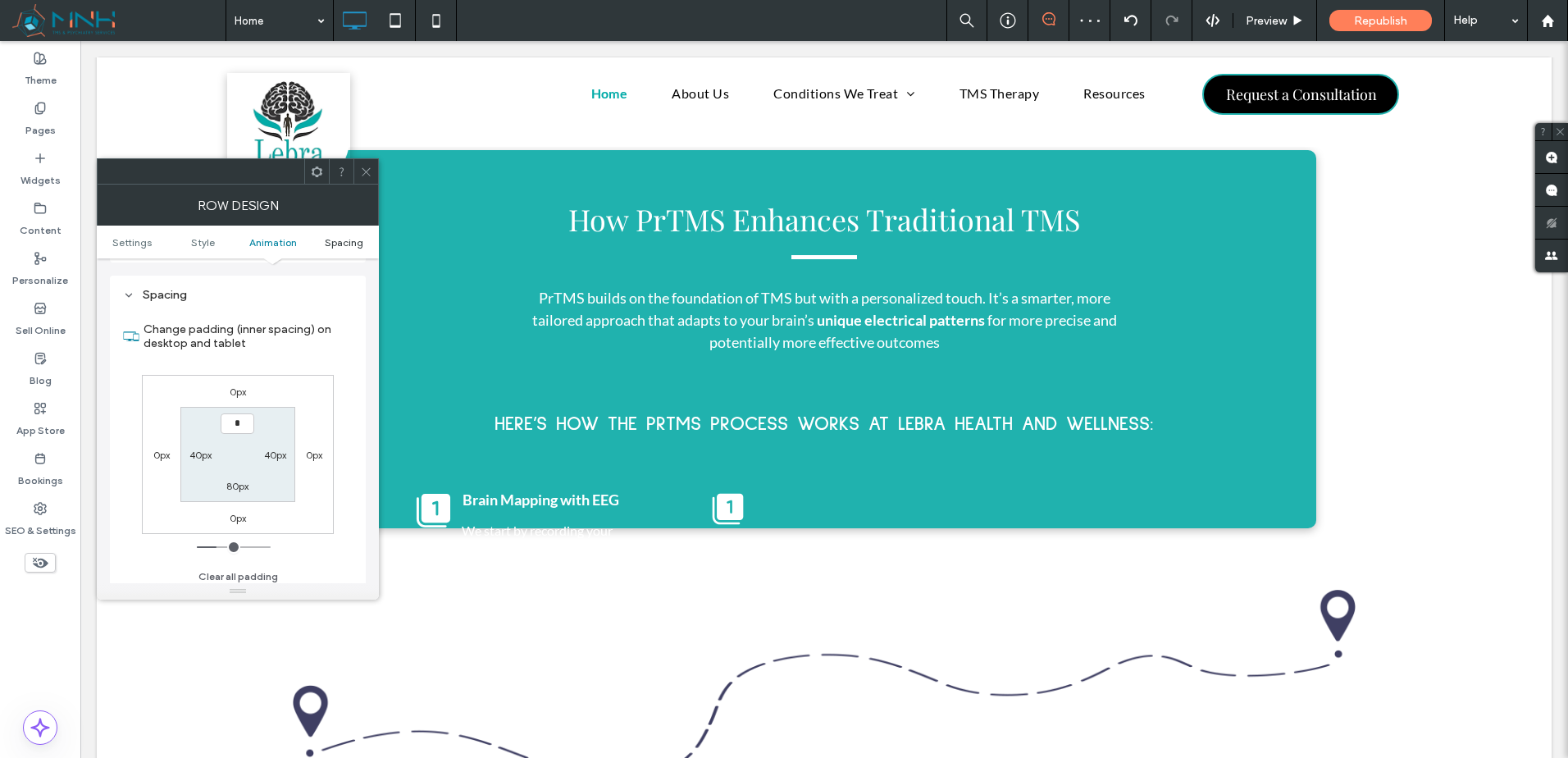
scroll to position [449, 0]
type input "****"
type input "**"
click at [369, 168] on icon at bounding box center [366, 172] width 12 height 12
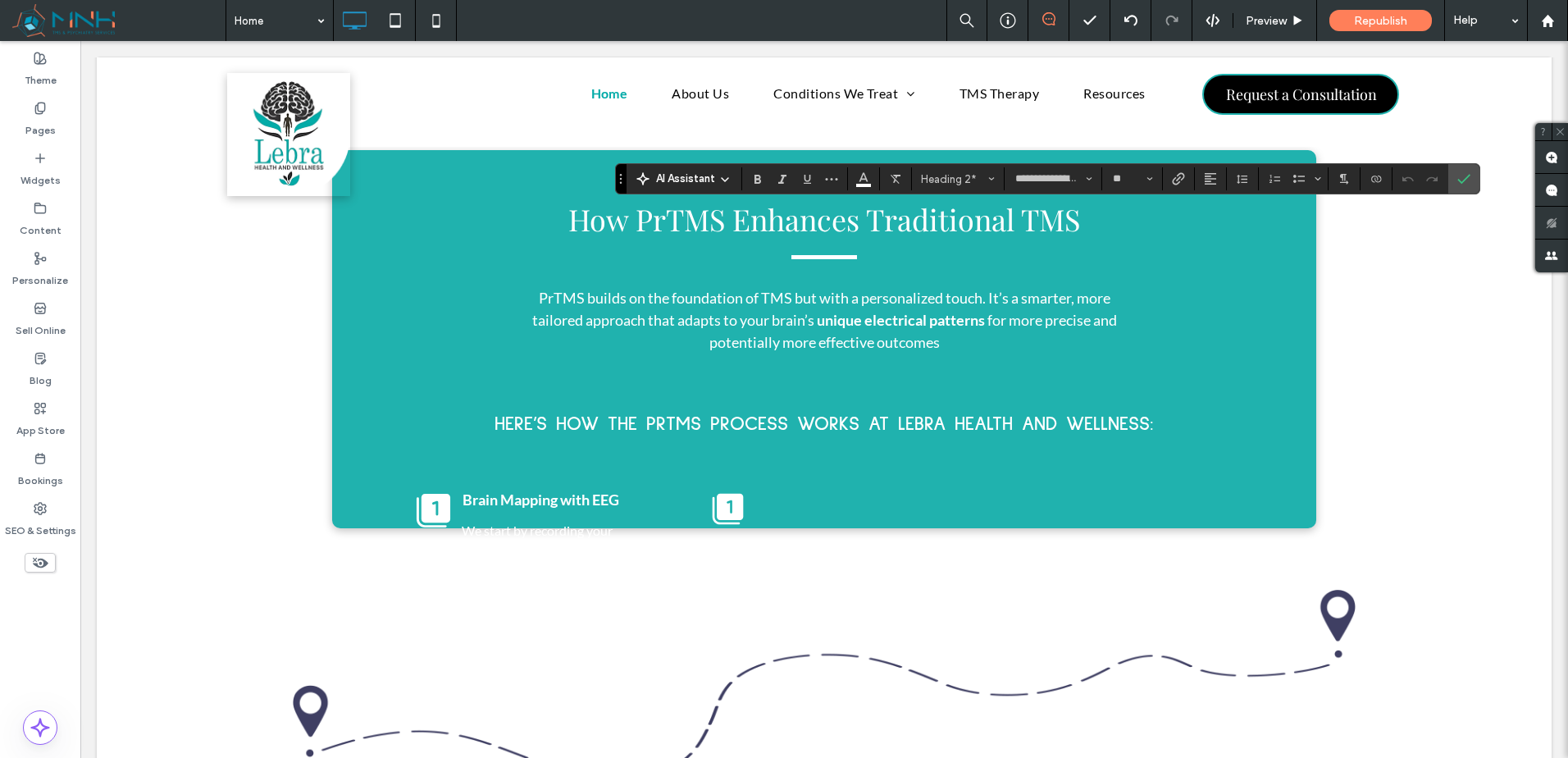
type input "****"
type input "**"
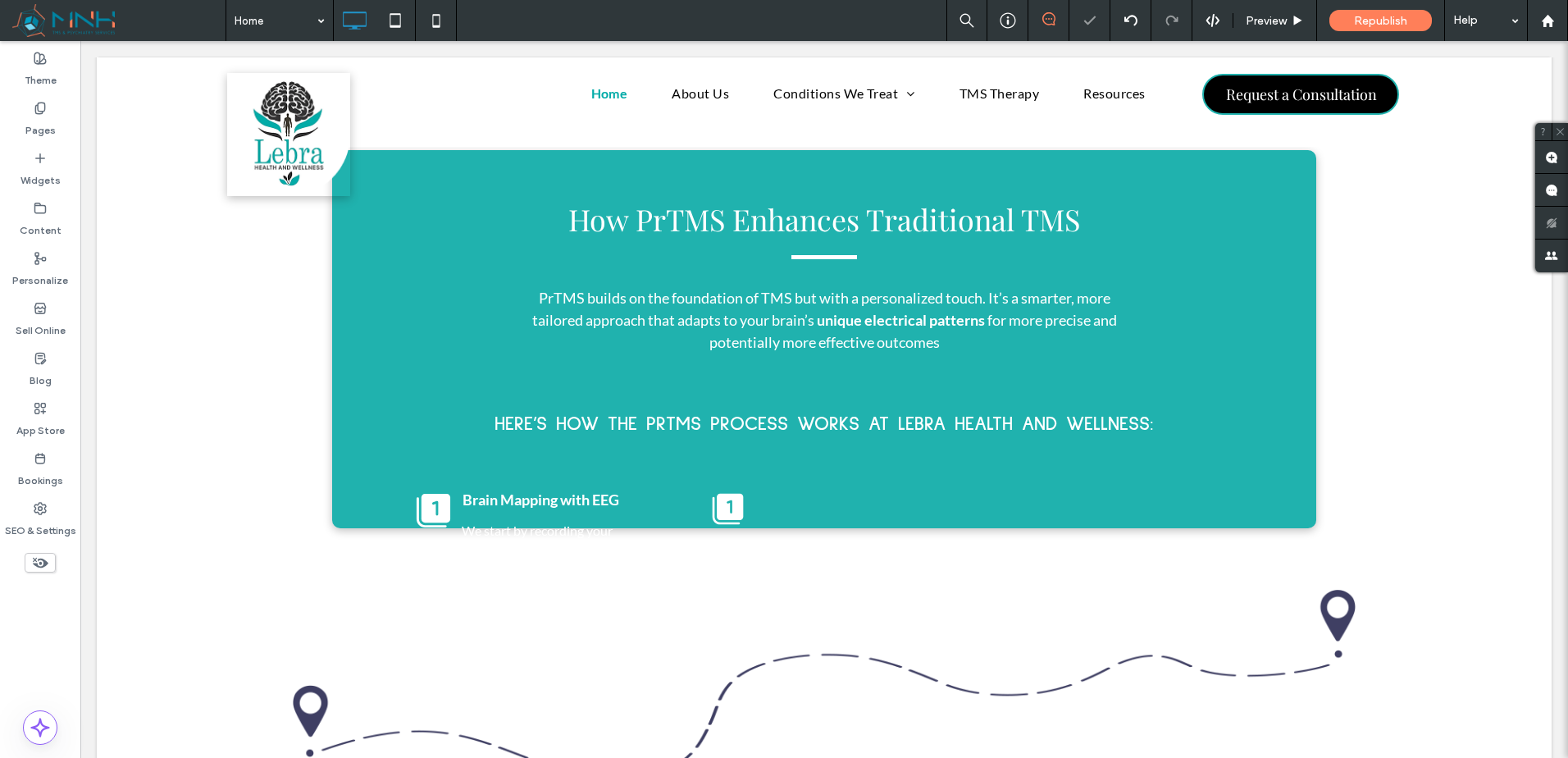
type input "****"
type input "**"
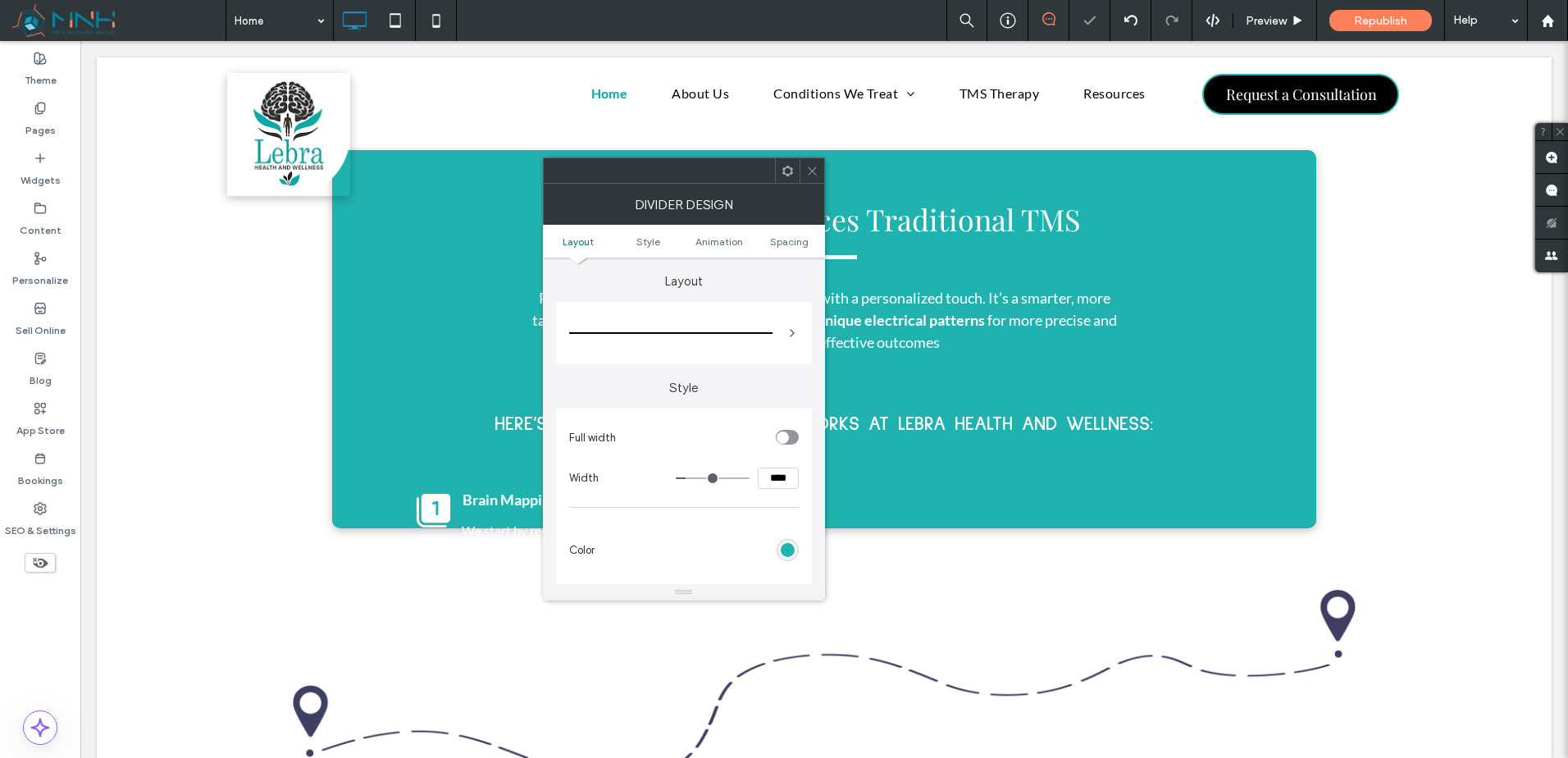
click at [774, 482] on input "****" at bounding box center [778, 478] width 41 height 21
click at [773, 482] on input "****" at bounding box center [778, 478] width 41 height 21
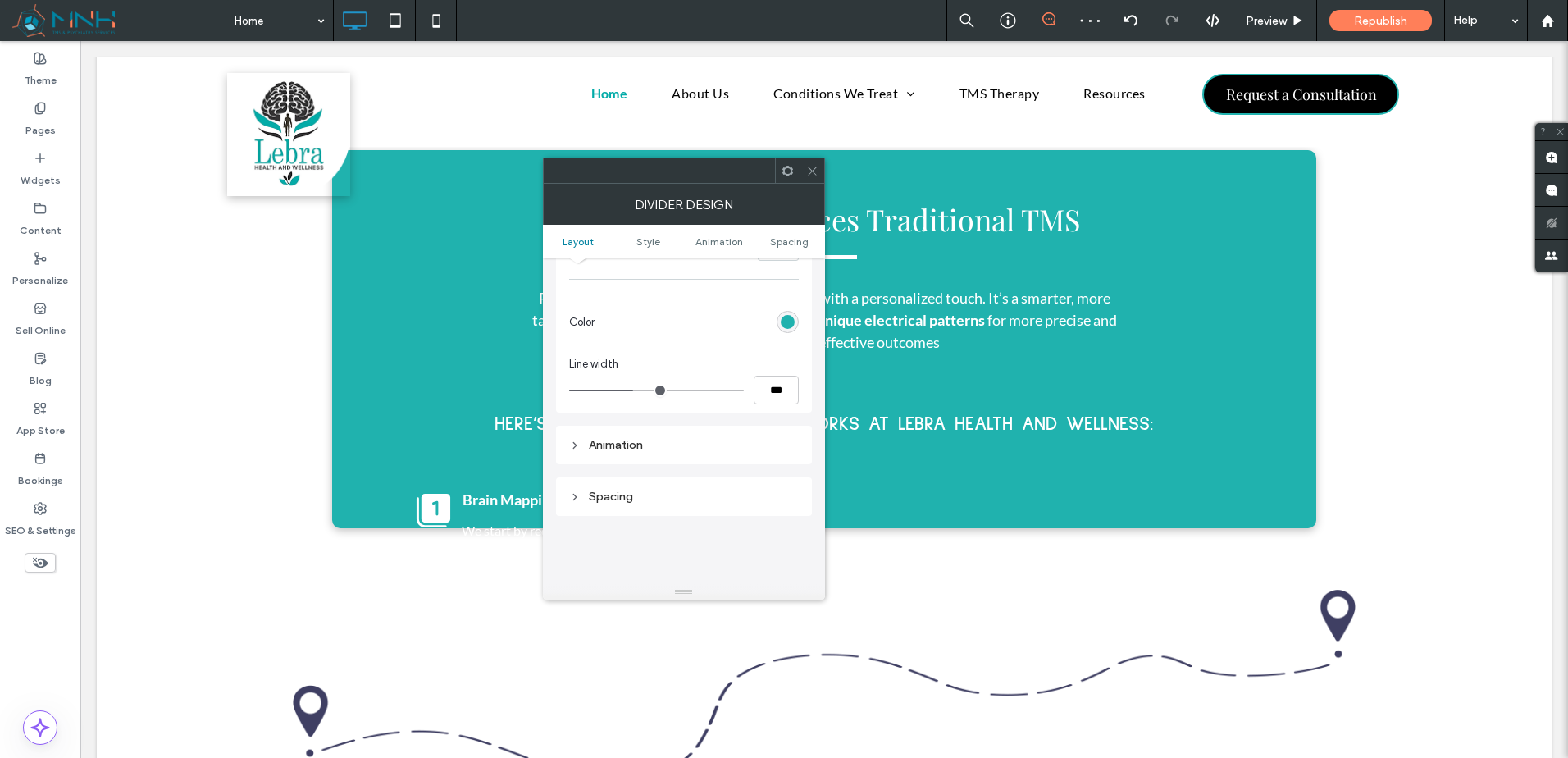
scroll to position [273, 0]
click at [778, 352] on input "***" at bounding box center [776, 345] width 45 height 28
type input "*"
type input "***"
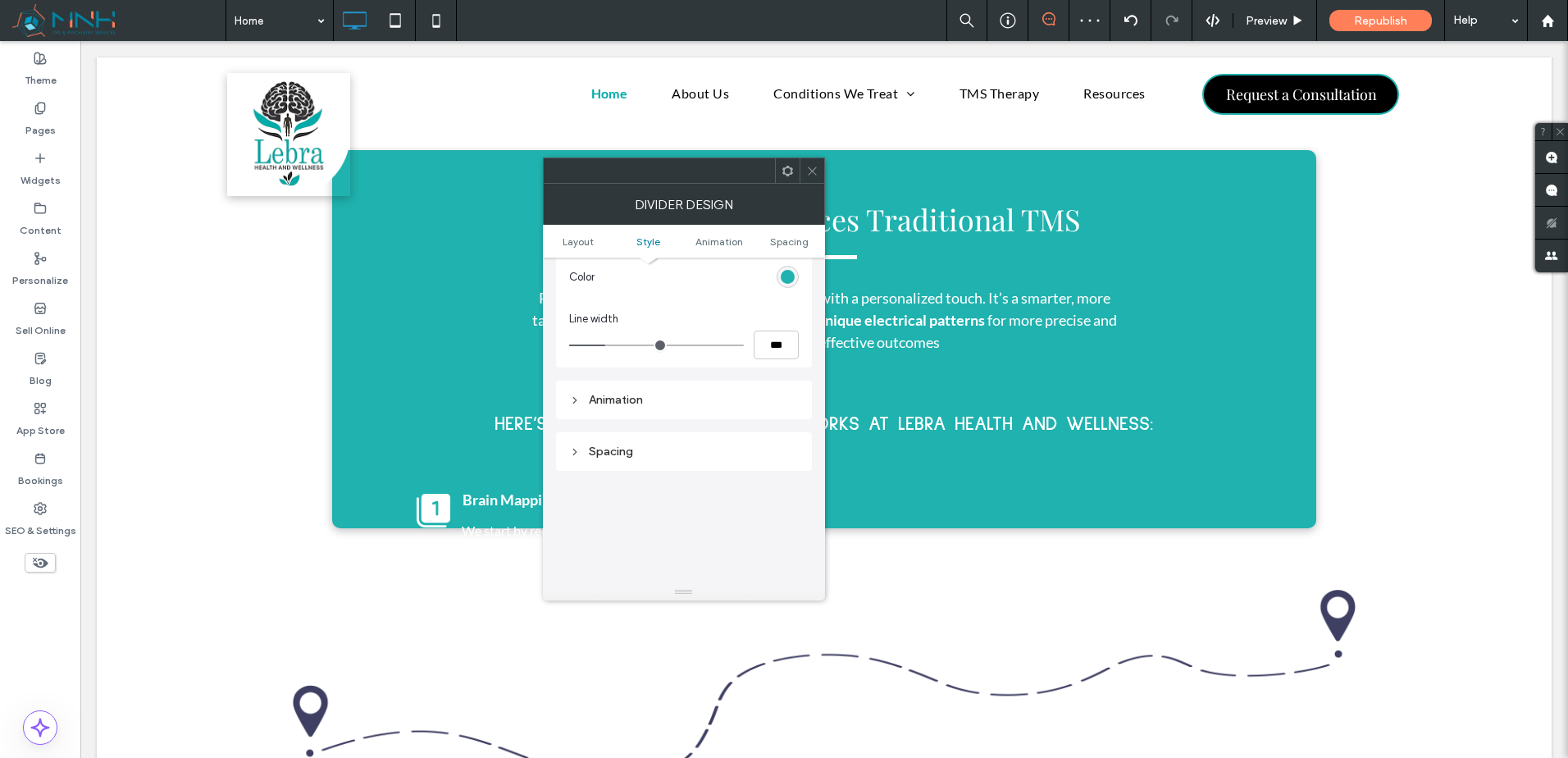
click at [784, 327] on div "Line width ***" at bounding box center [683, 335] width 230 height 49
click at [811, 180] on span at bounding box center [813, 171] width 12 height 25
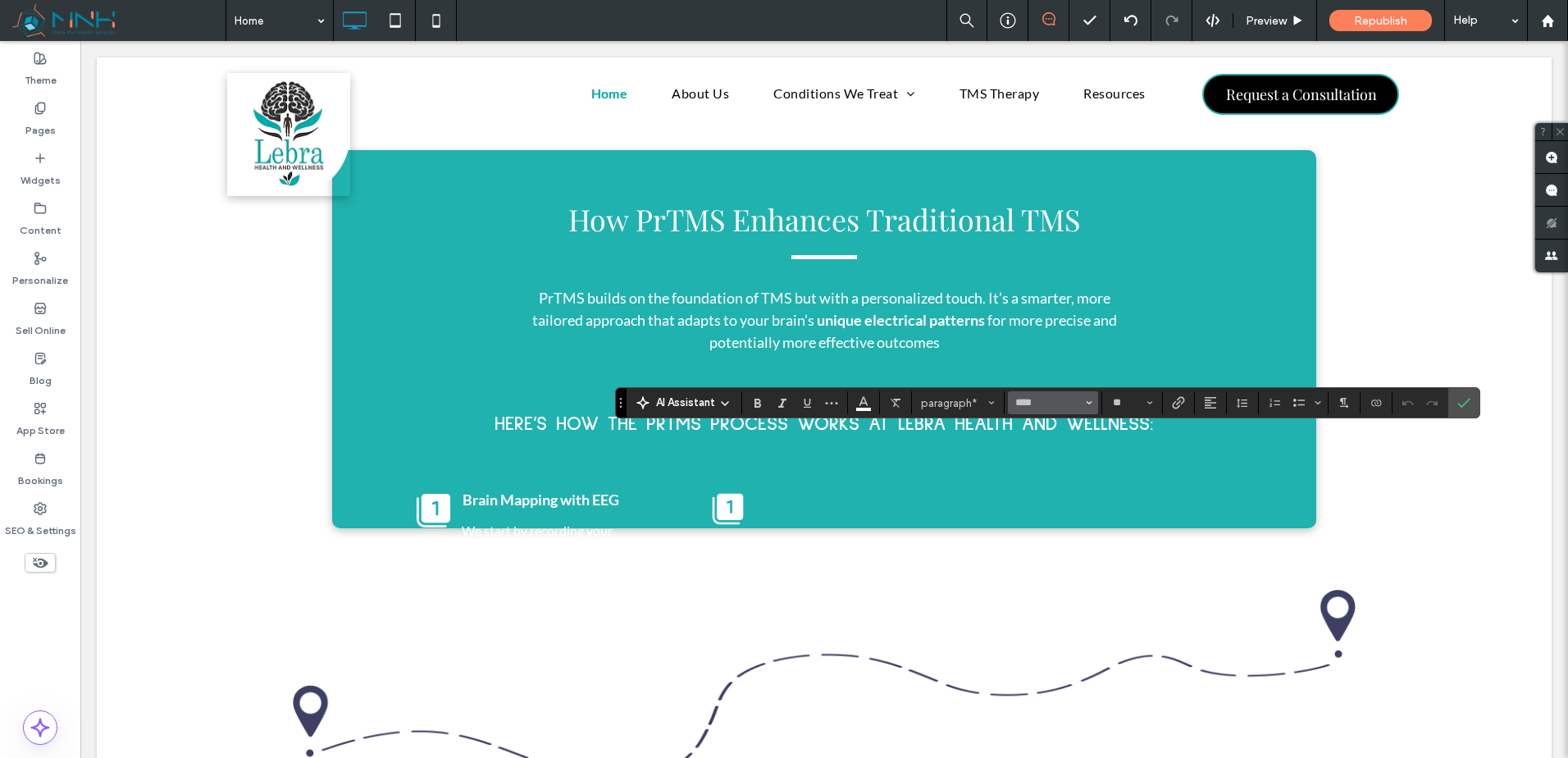
drag, startPoint x: 958, startPoint y: 401, endPoint x: 1012, endPoint y: 398, distance: 54.1
click at [961, 400] on span "paragraph*" at bounding box center [953, 403] width 64 height 12
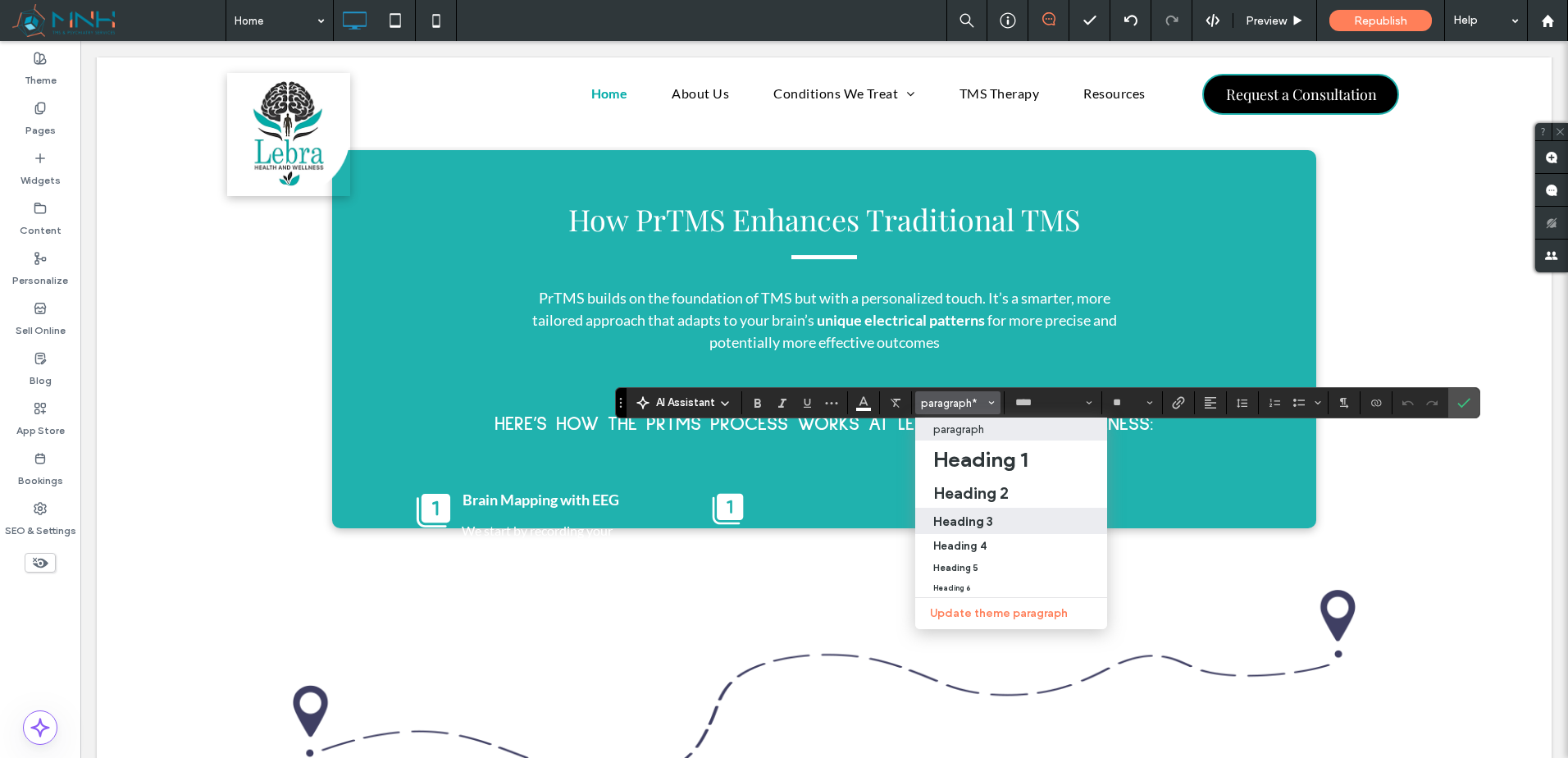
click at [1035, 521] on div "Heading 3" at bounding box center [1011, 521] width 156 height 16
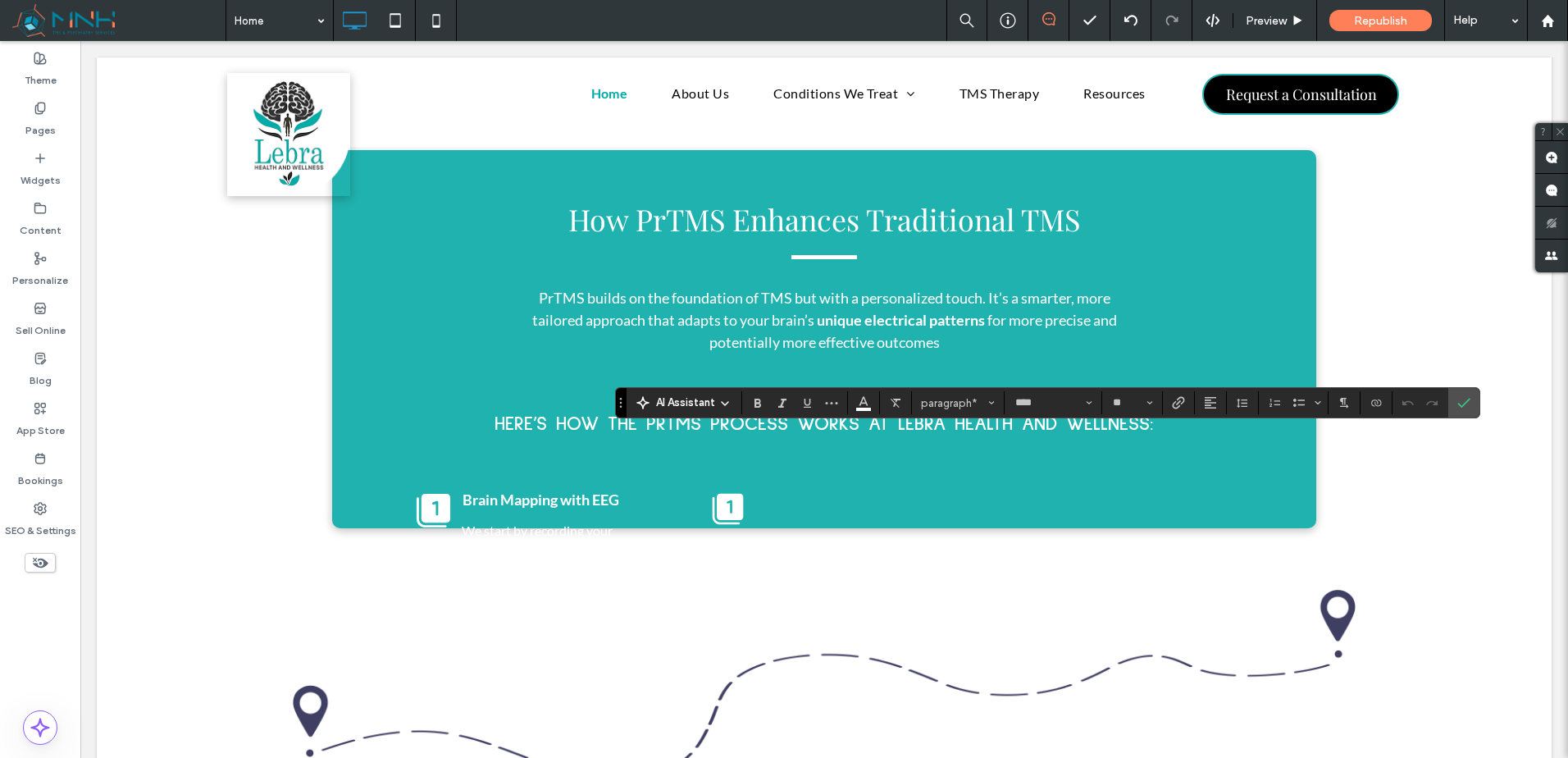
type input "**********"
type input "**"
click at [870, 401] on button "Color" at bounding box center [863, 402] width 25 height 23
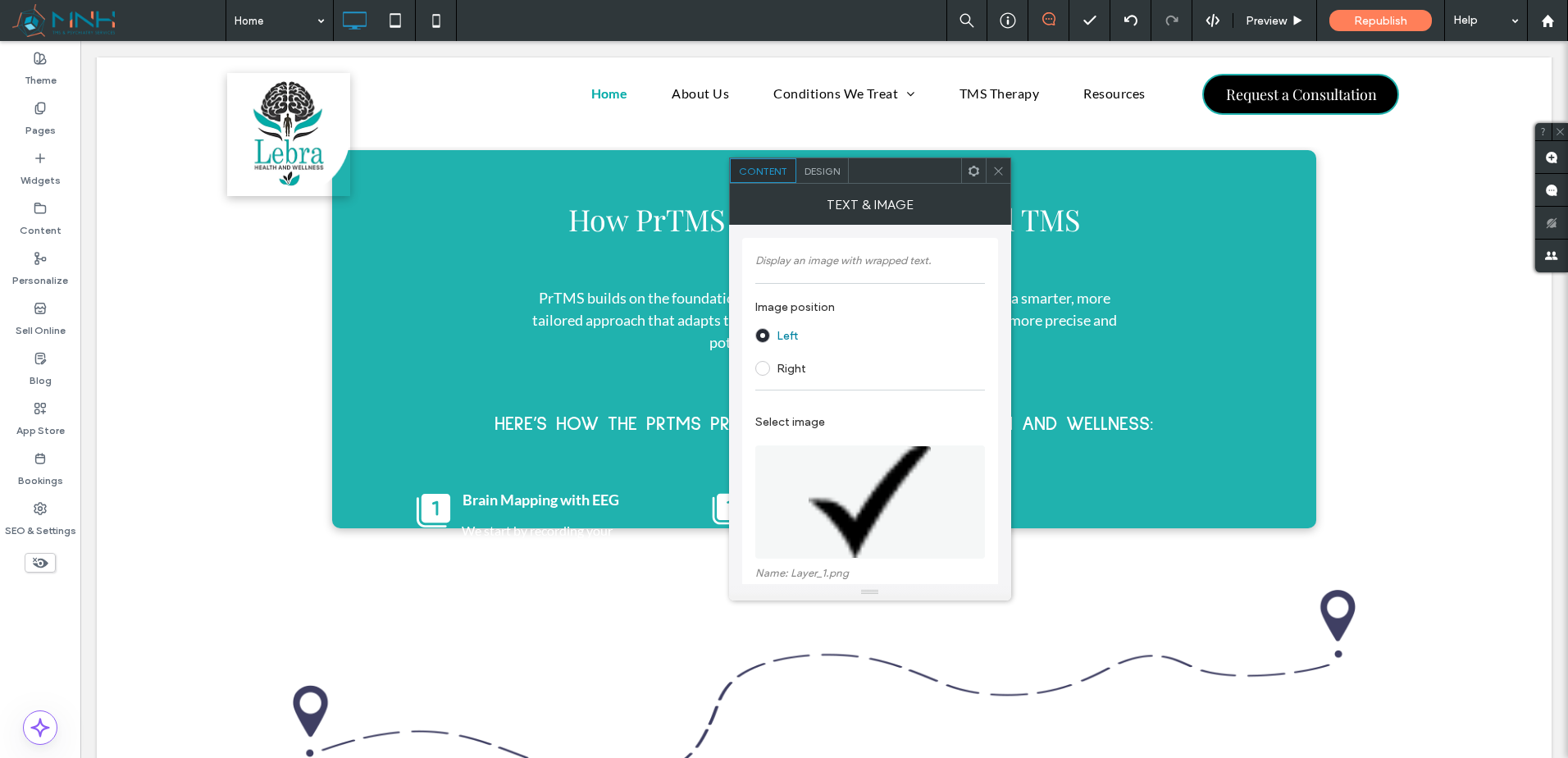
click at [971, 173] on use at bounding box center [973, 170] width 11 height 11
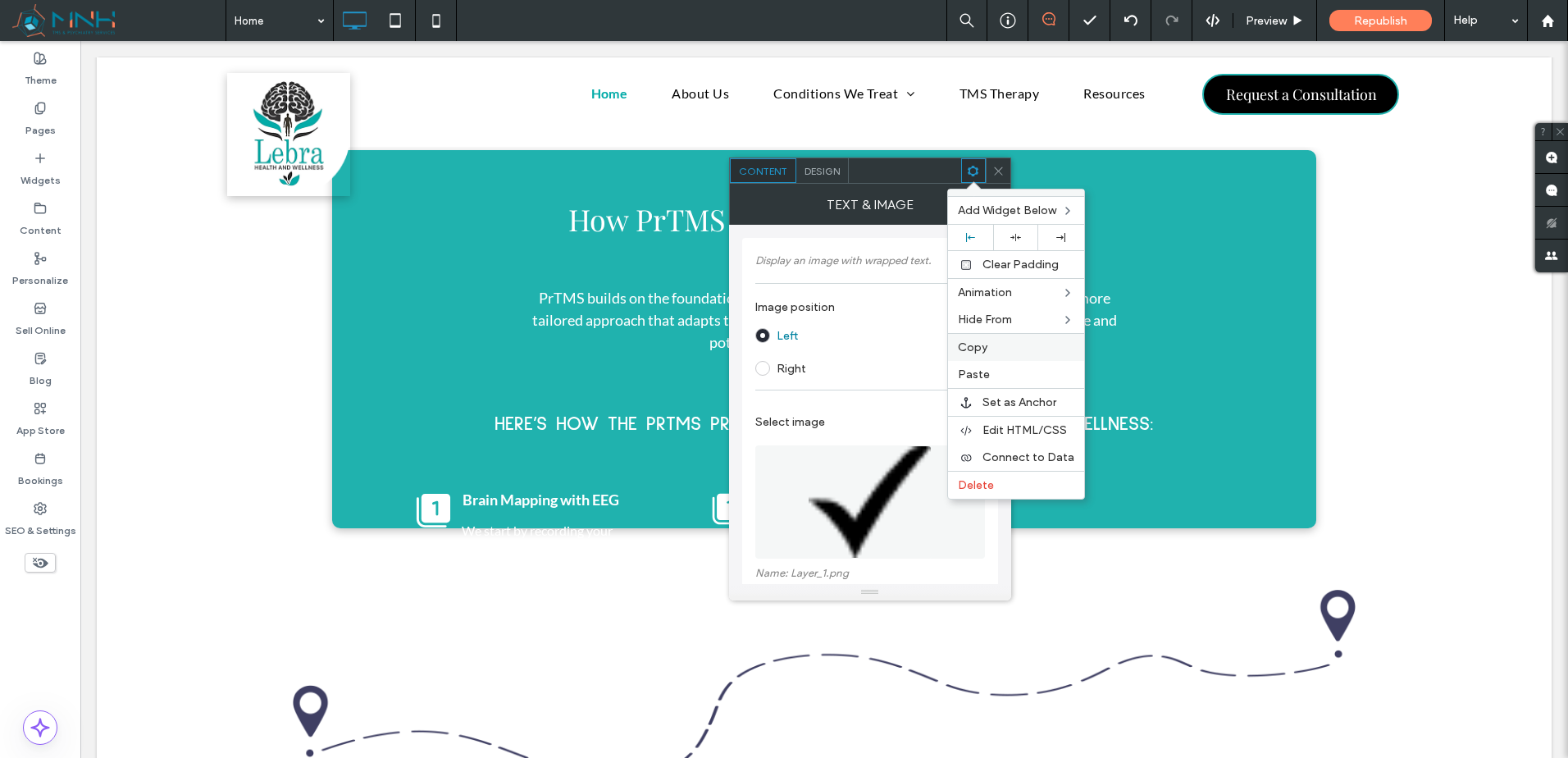
click at [1012, 345] on label "Copy" at bounding box center [1016, 348] width 116 height 14
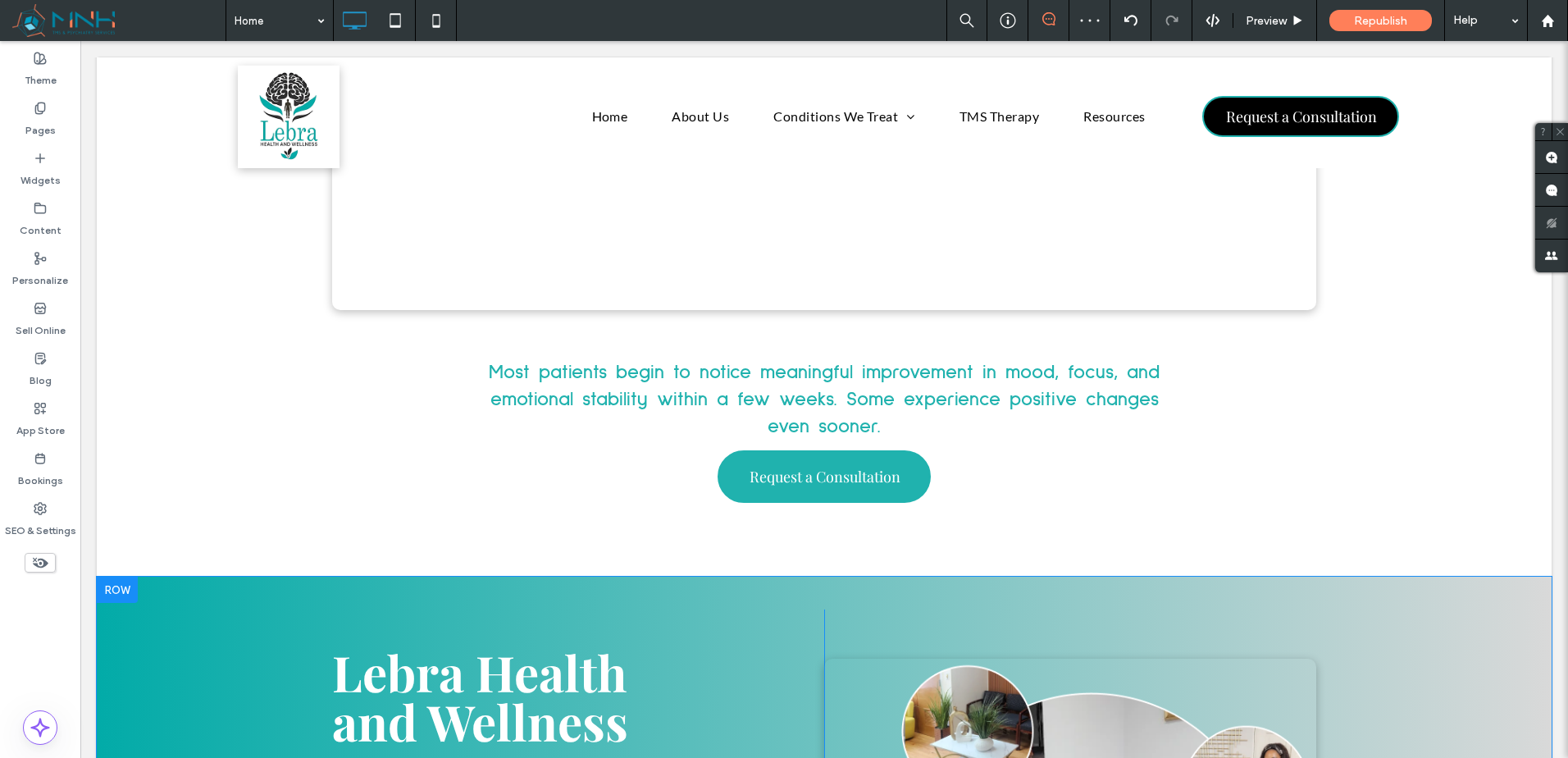
scroll to position [3986, 0]
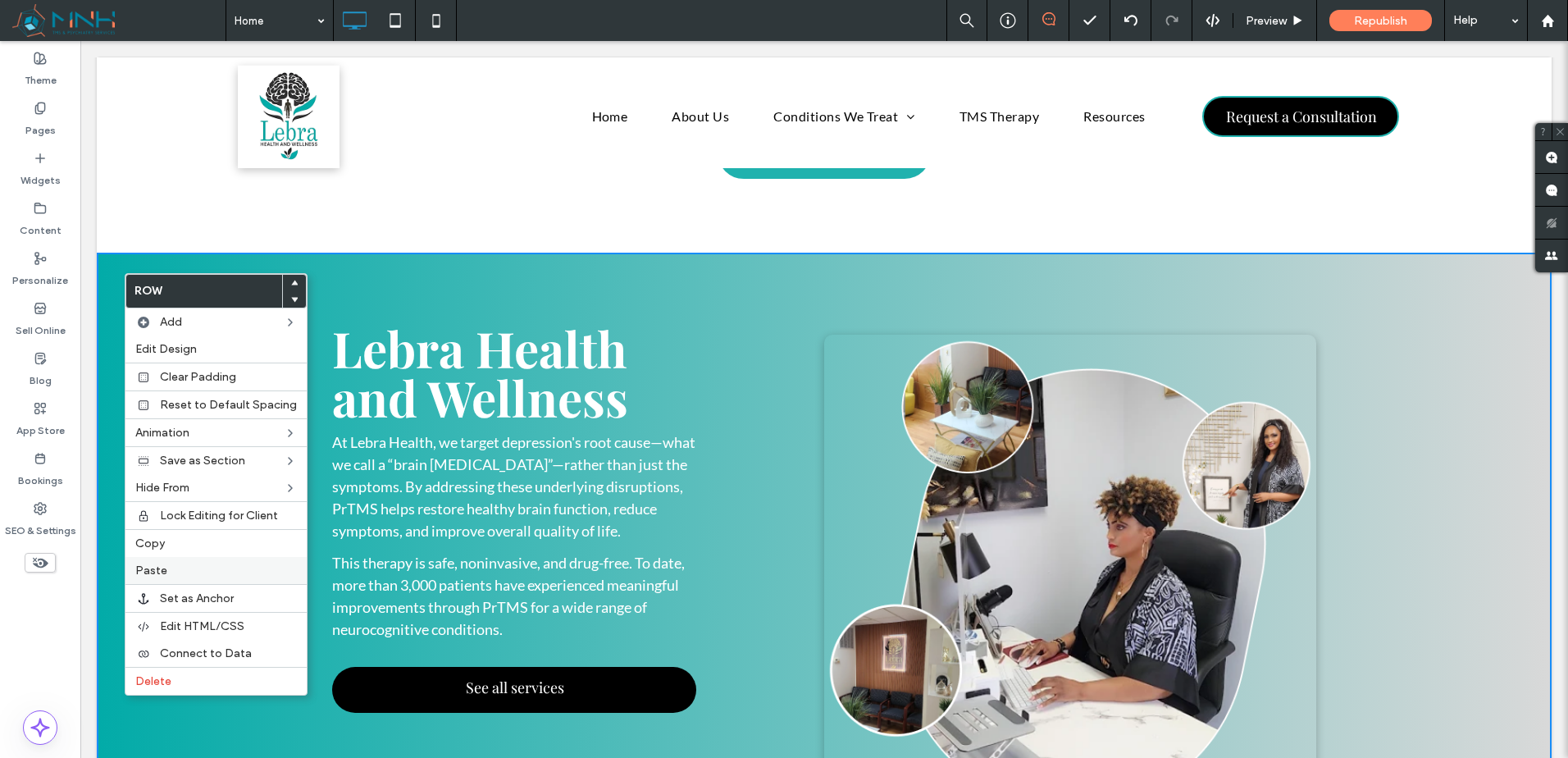
click at [203, 566] on label "Paste" at bounding box center [216, 571] width 161 height 14
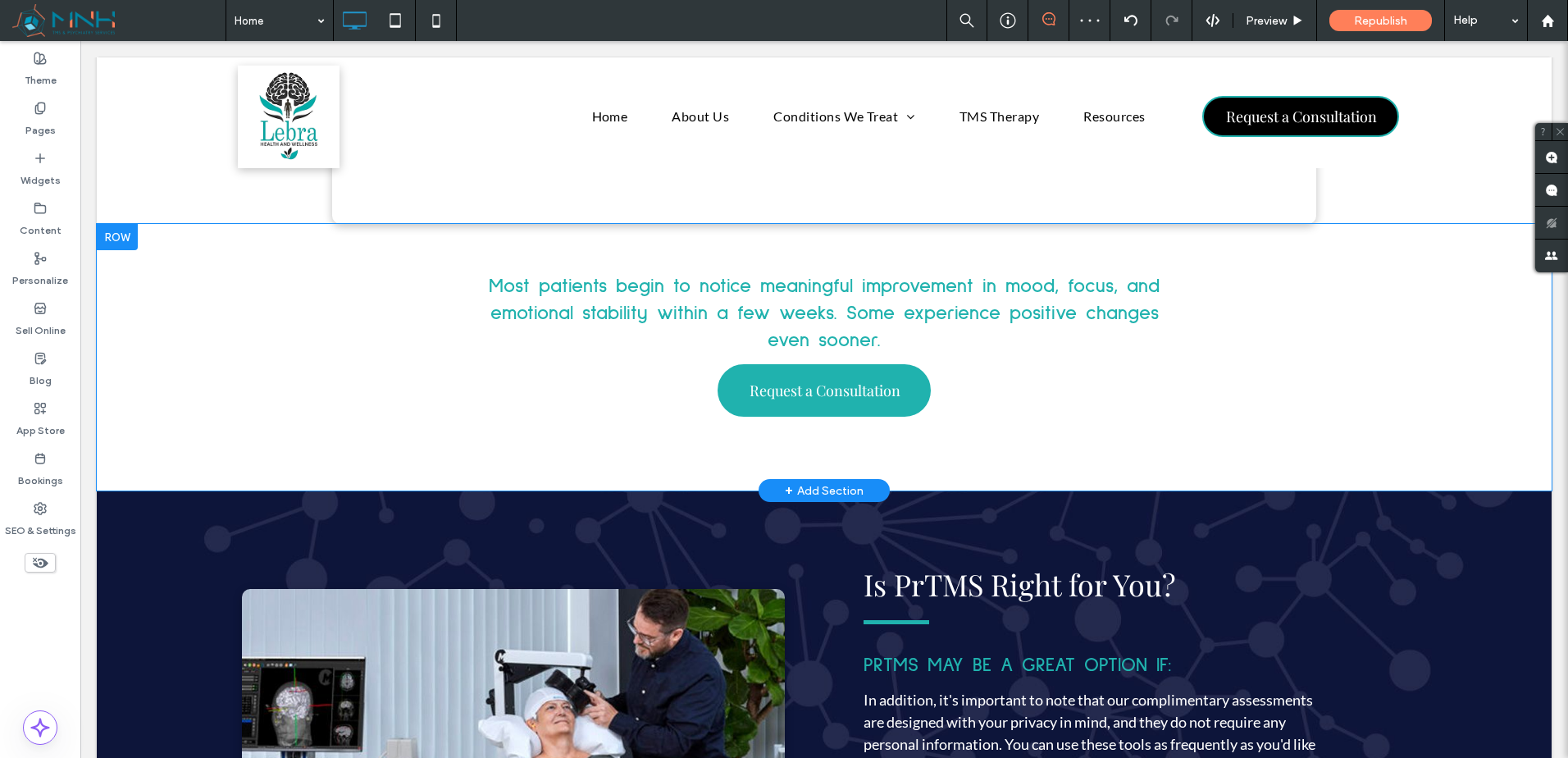
scroll to position [3713, 0]
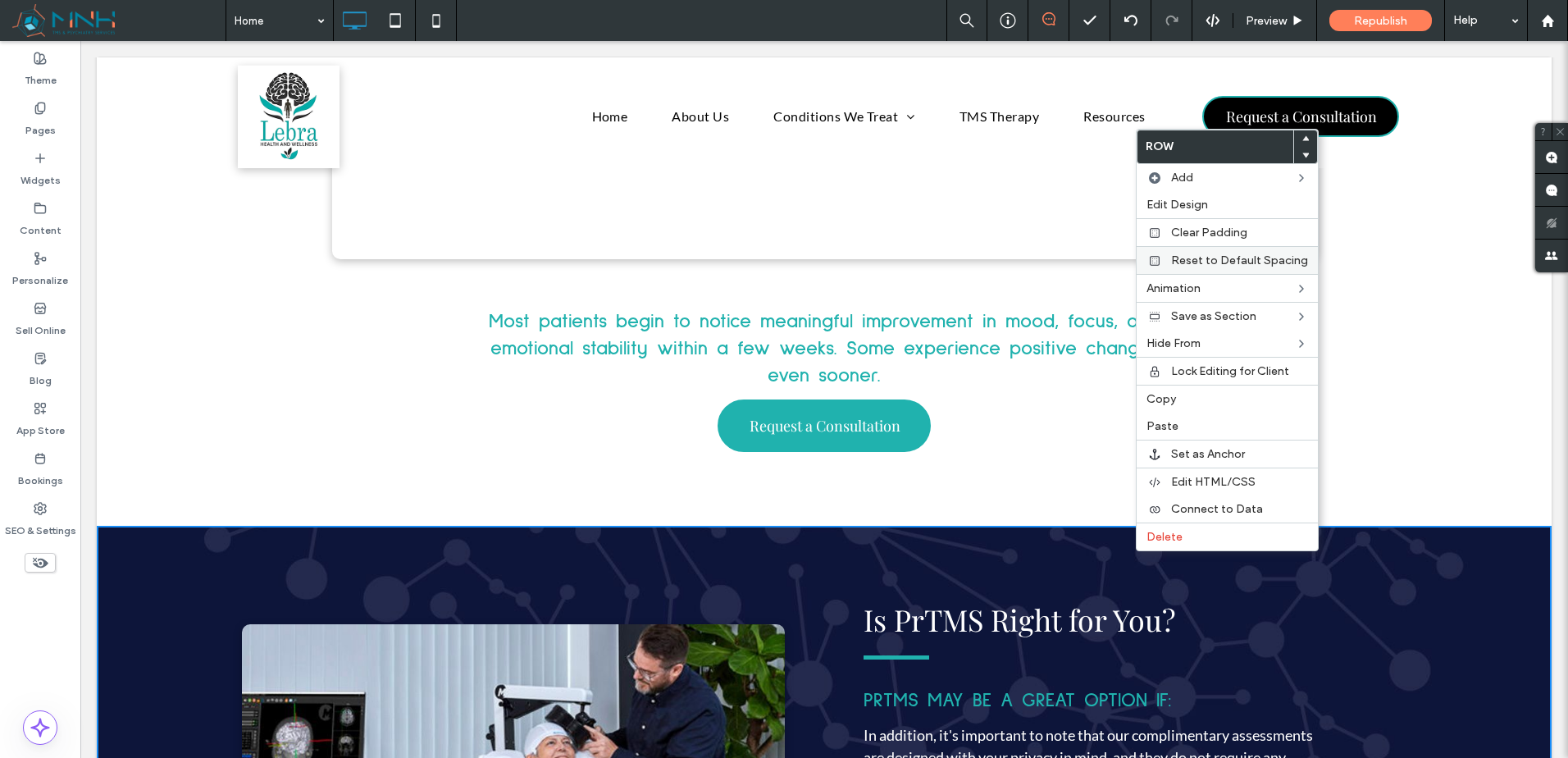
click at [1252, 262] on span "Reset to Default Spacing" at bounding box center [1239, 261] width 137 height 14
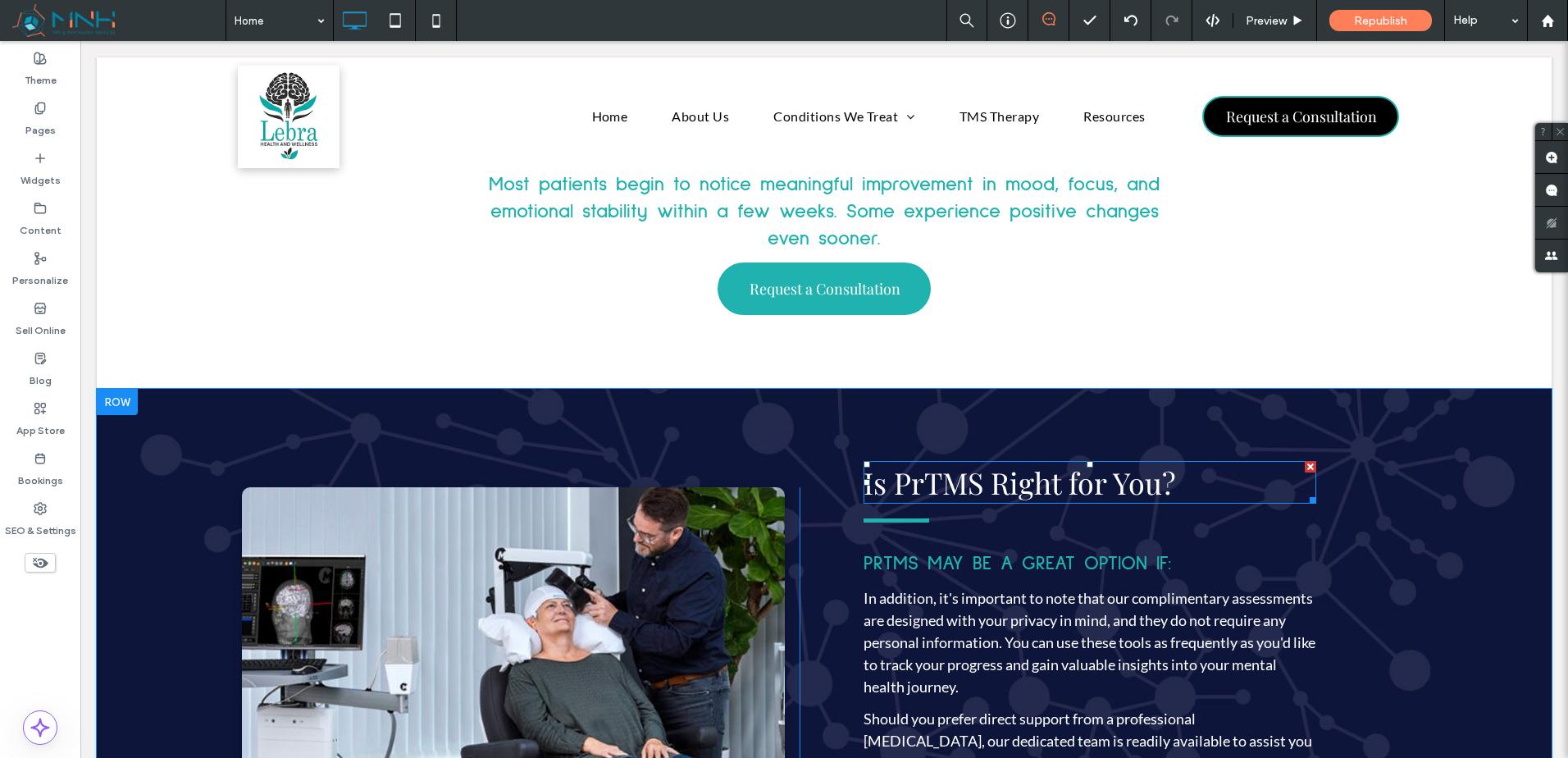
scroll to position [4123, 0]
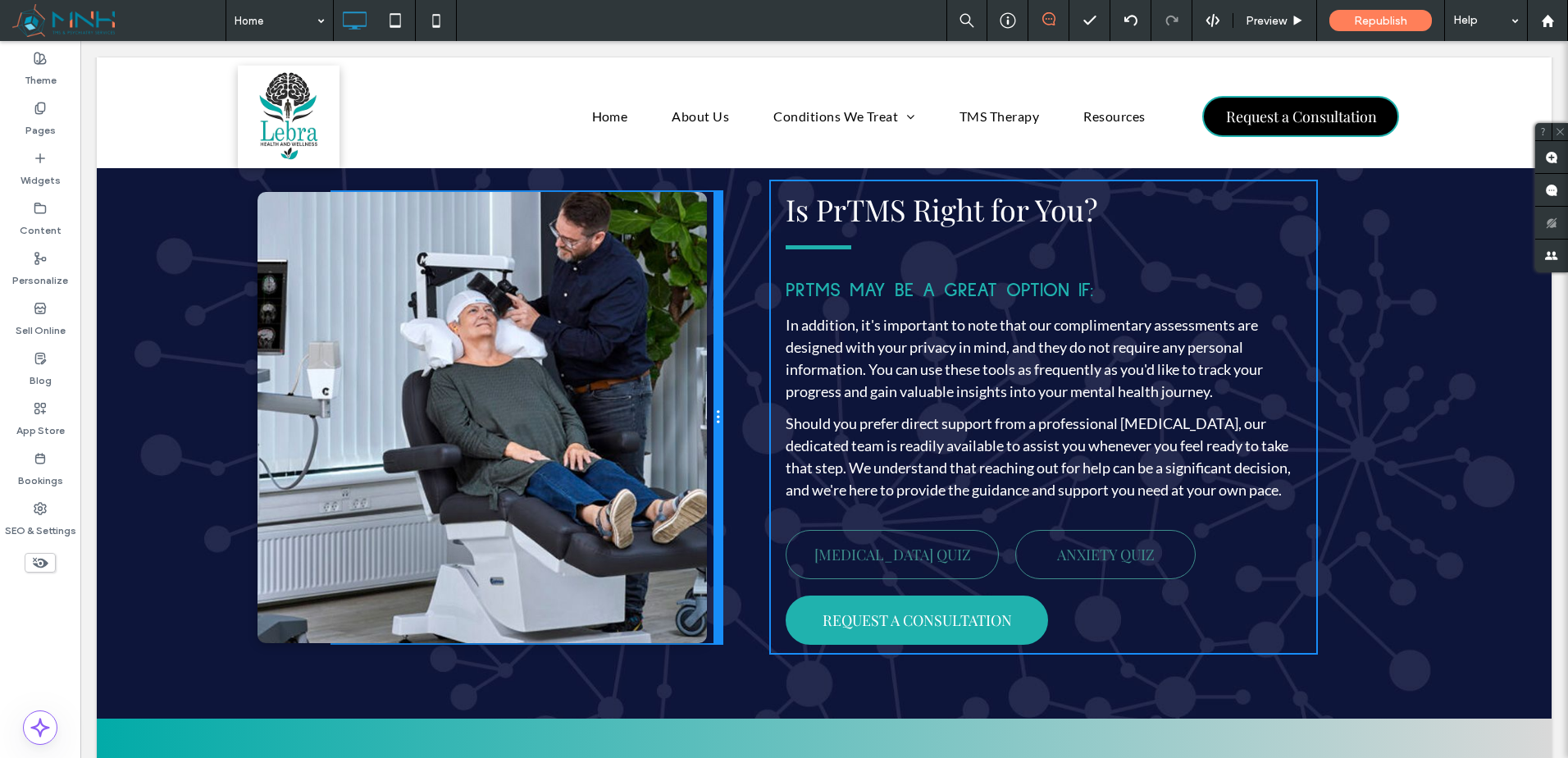
drag, startPoint x: 793, startPoint y: 496, endPoint x: 691, endPoint y: 499, distance: 102.0
click at [691, 499] on div "Click To Paste Click To Paste" at bounding box center [527, 418] width 390 height 451
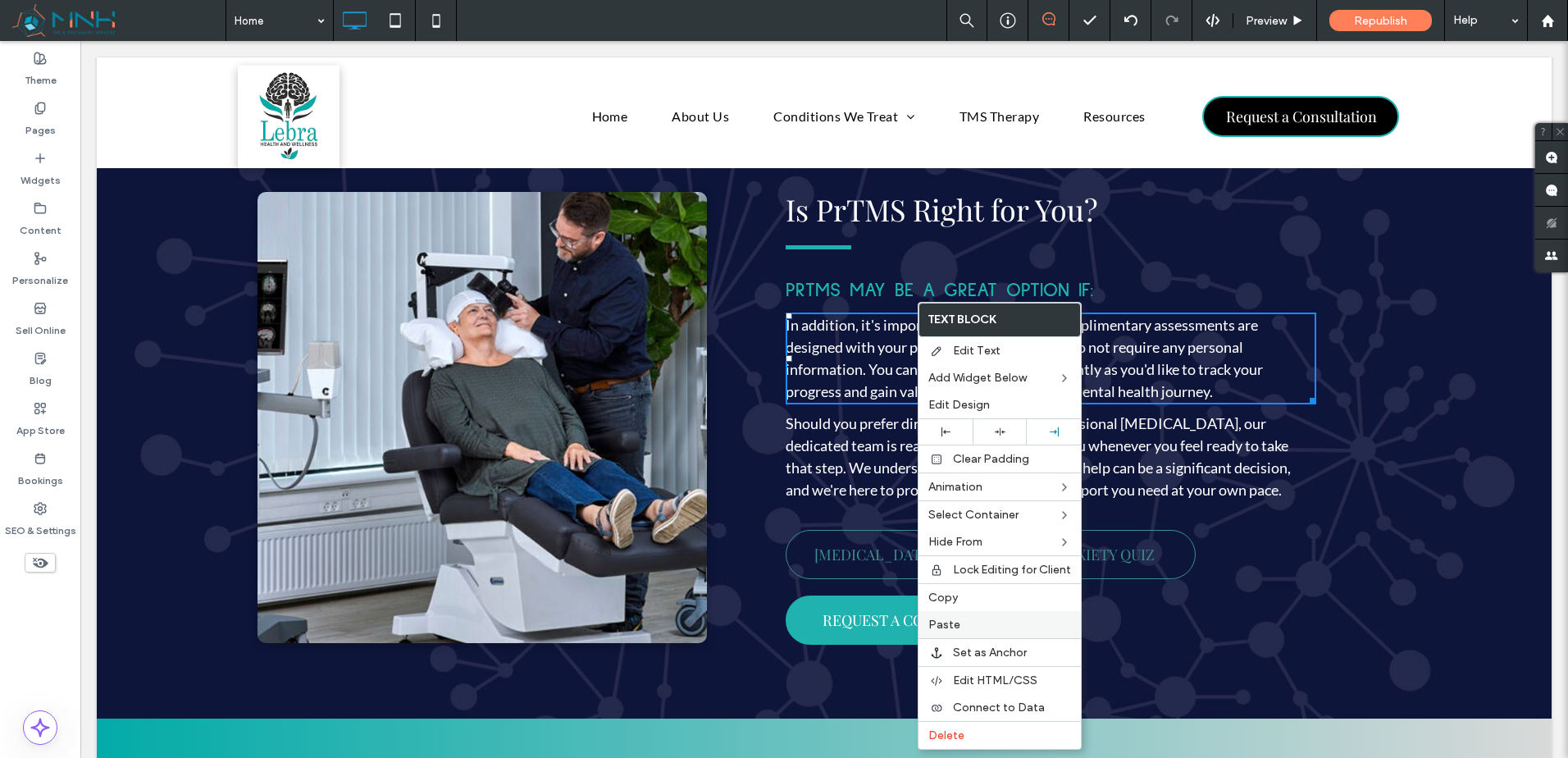
click at [1007, 623] on label "Paste" at bounding box center [999, 625] width 143 height 14
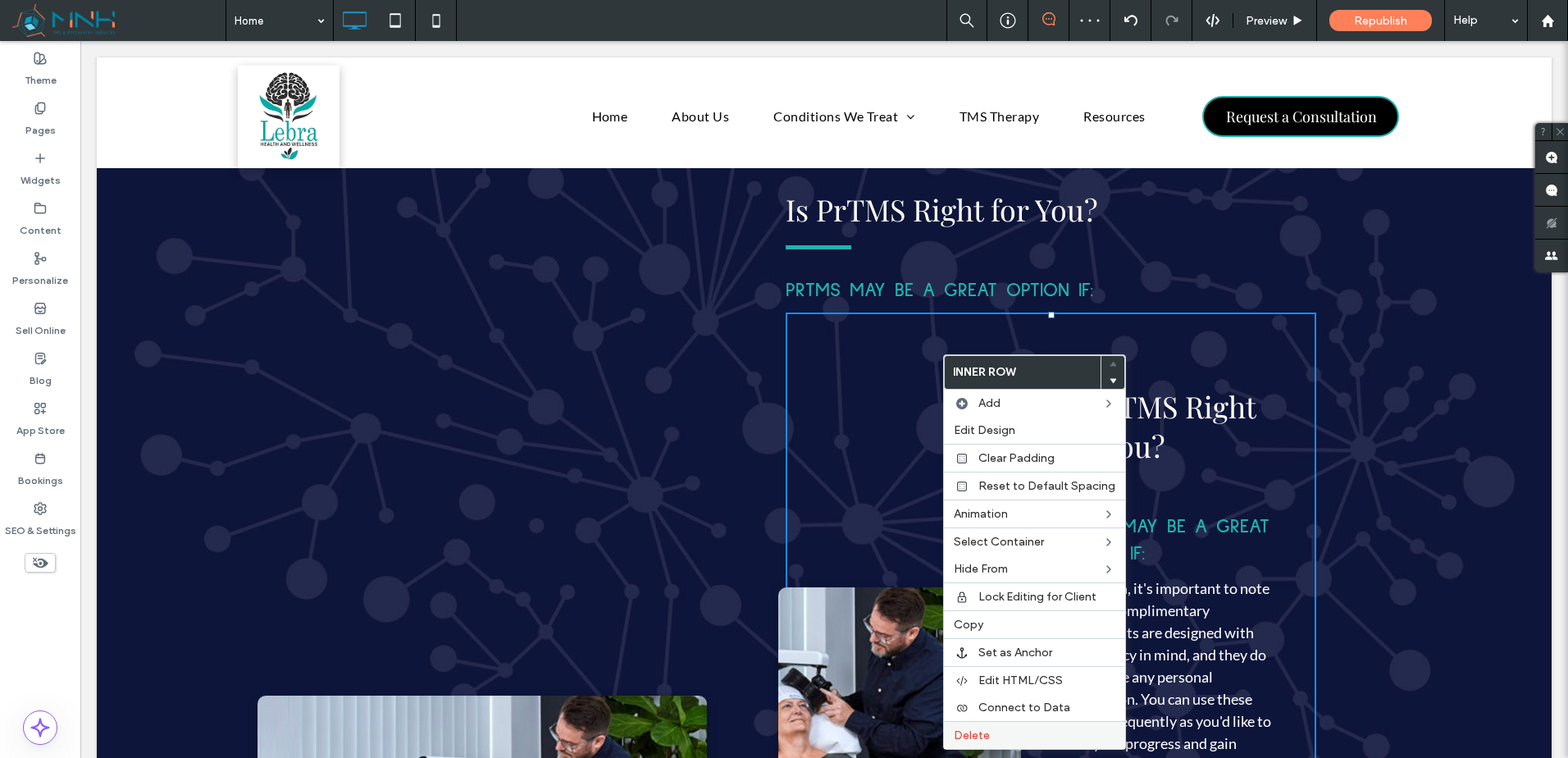
click at [1008, 723] on div "Delete" at bounding box center [1034, 734] width 181 height 27
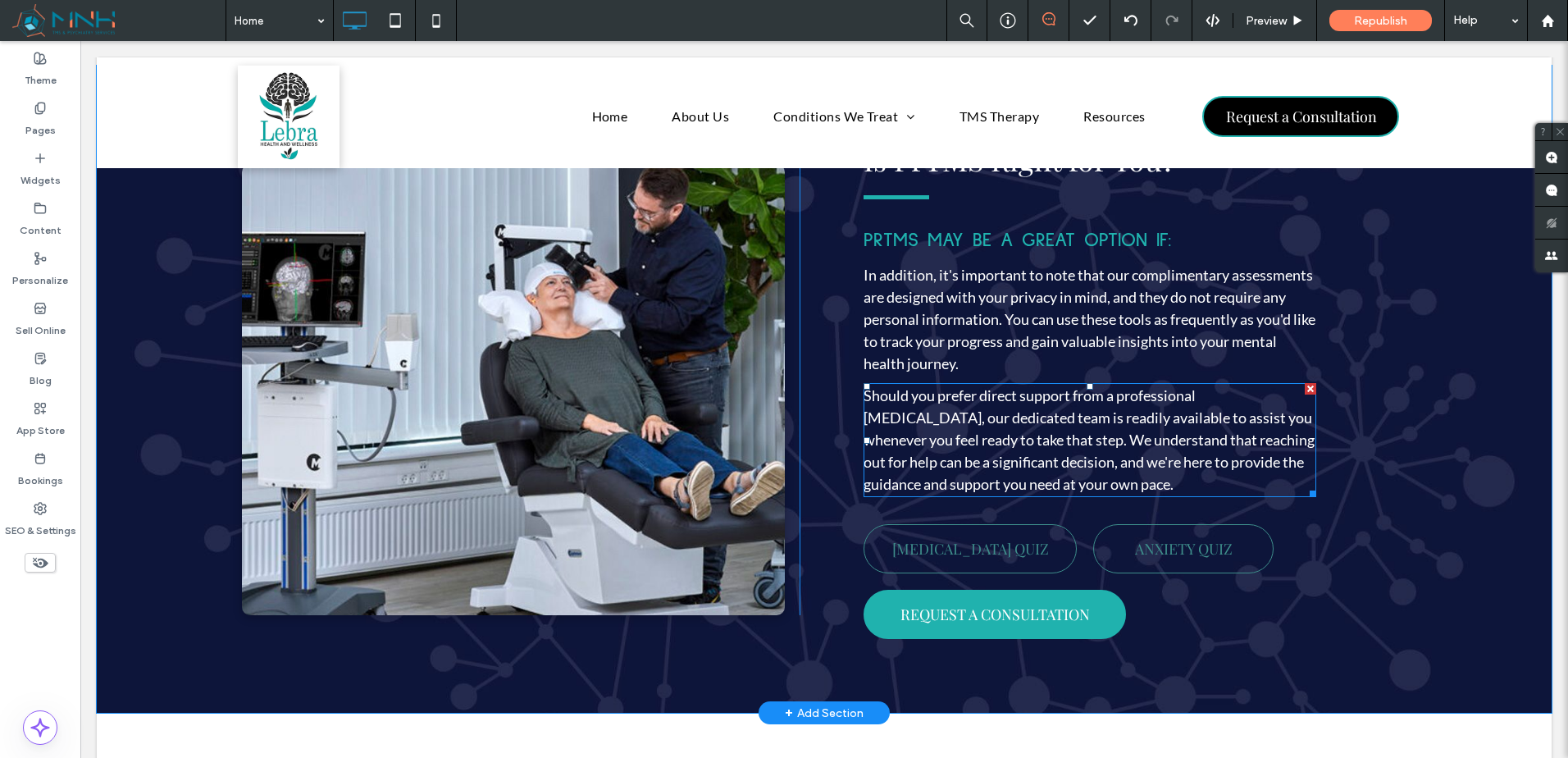
scroll to position [5742, 0]
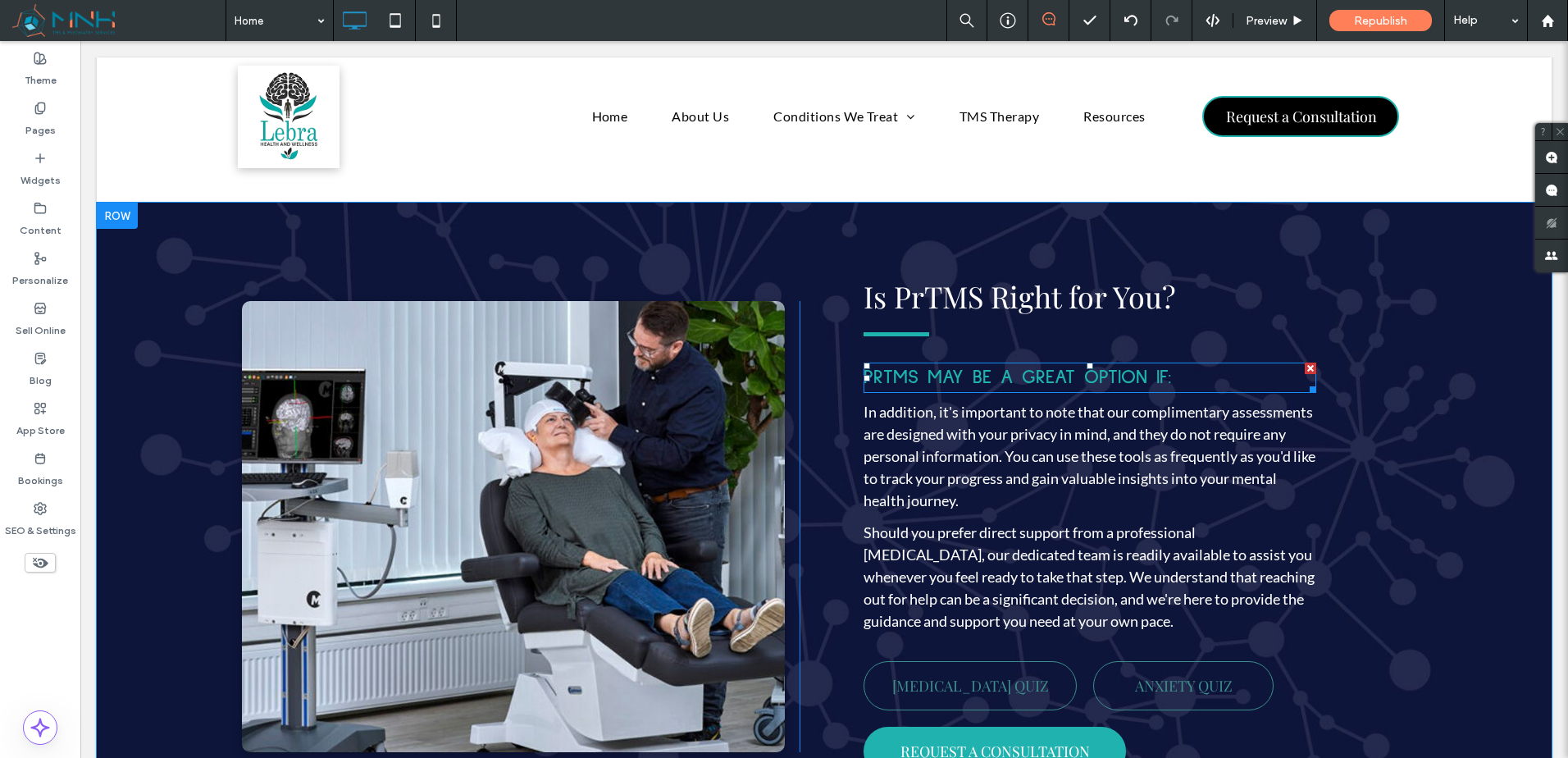
click at [1136, 387] on span "PRTMS MAY BE A GREAT OPTION IF:" at bounding box center [1018, 378] width 308 height 20
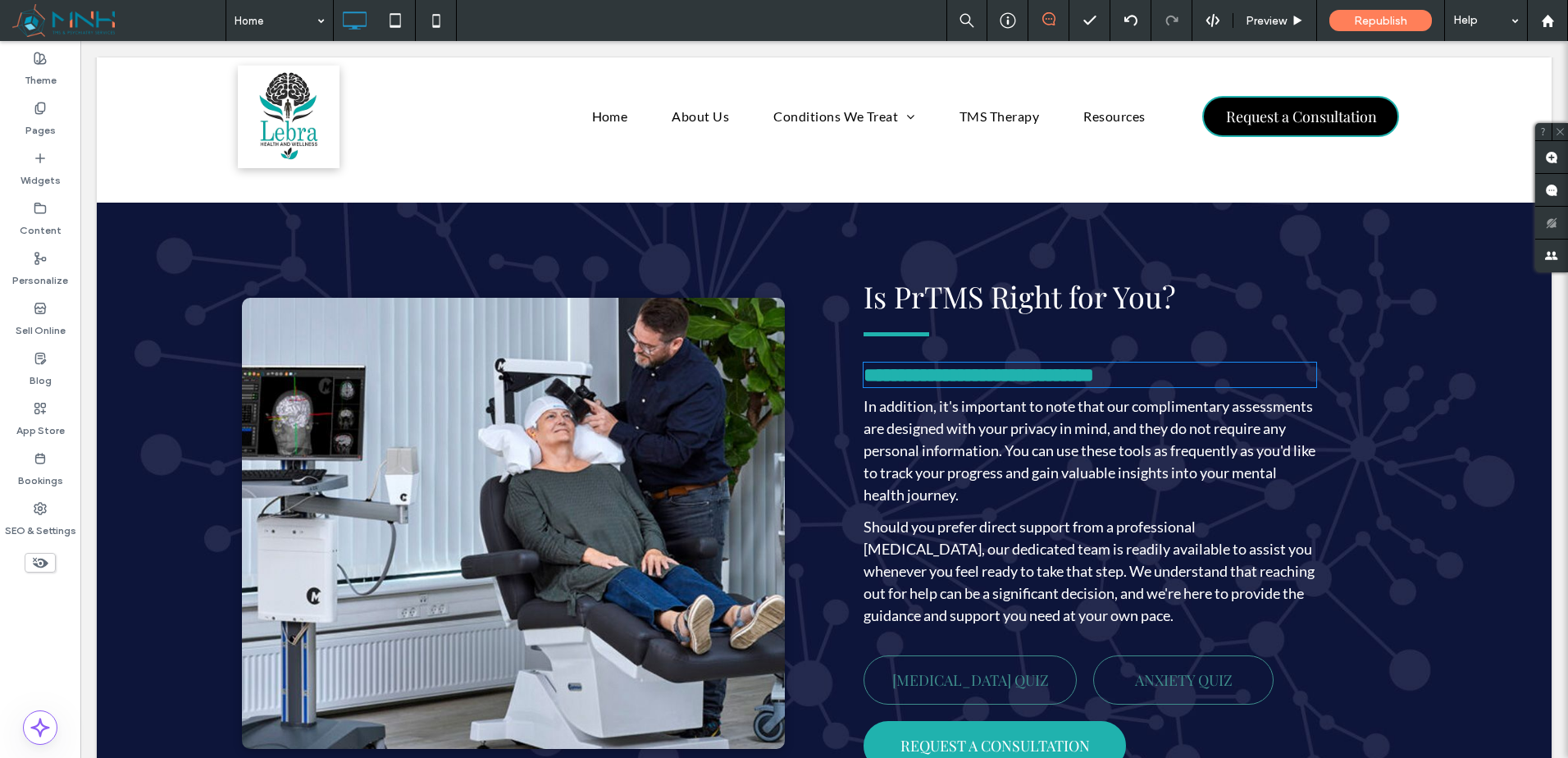
type input "**********"
type input "**"
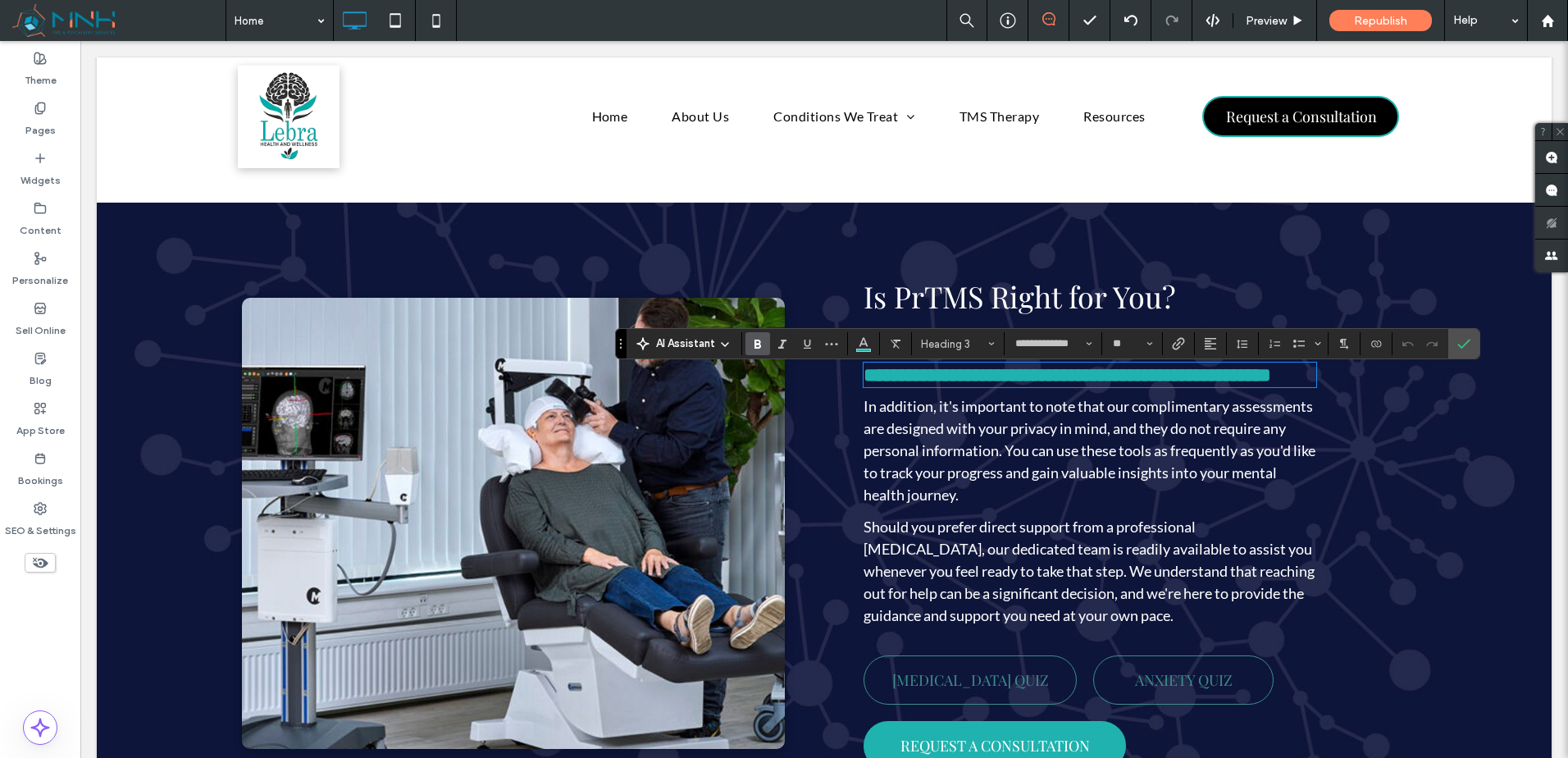
scroll to position [0, 0]
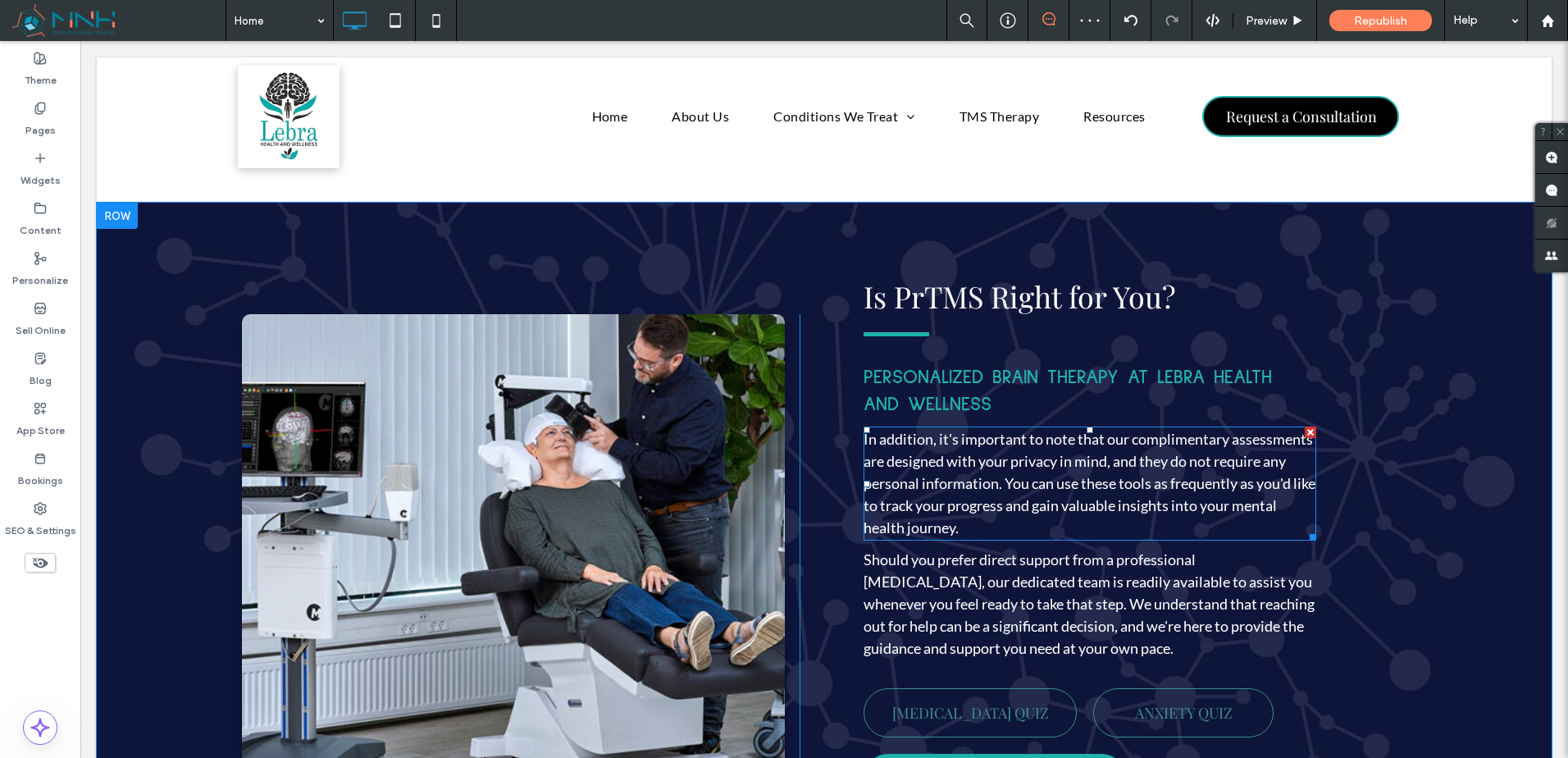
click at [989, 509] on span "In addition, it's important to note that our complimentary assessments are desi…" at bounding box center [1089, 483] width 452 height 106
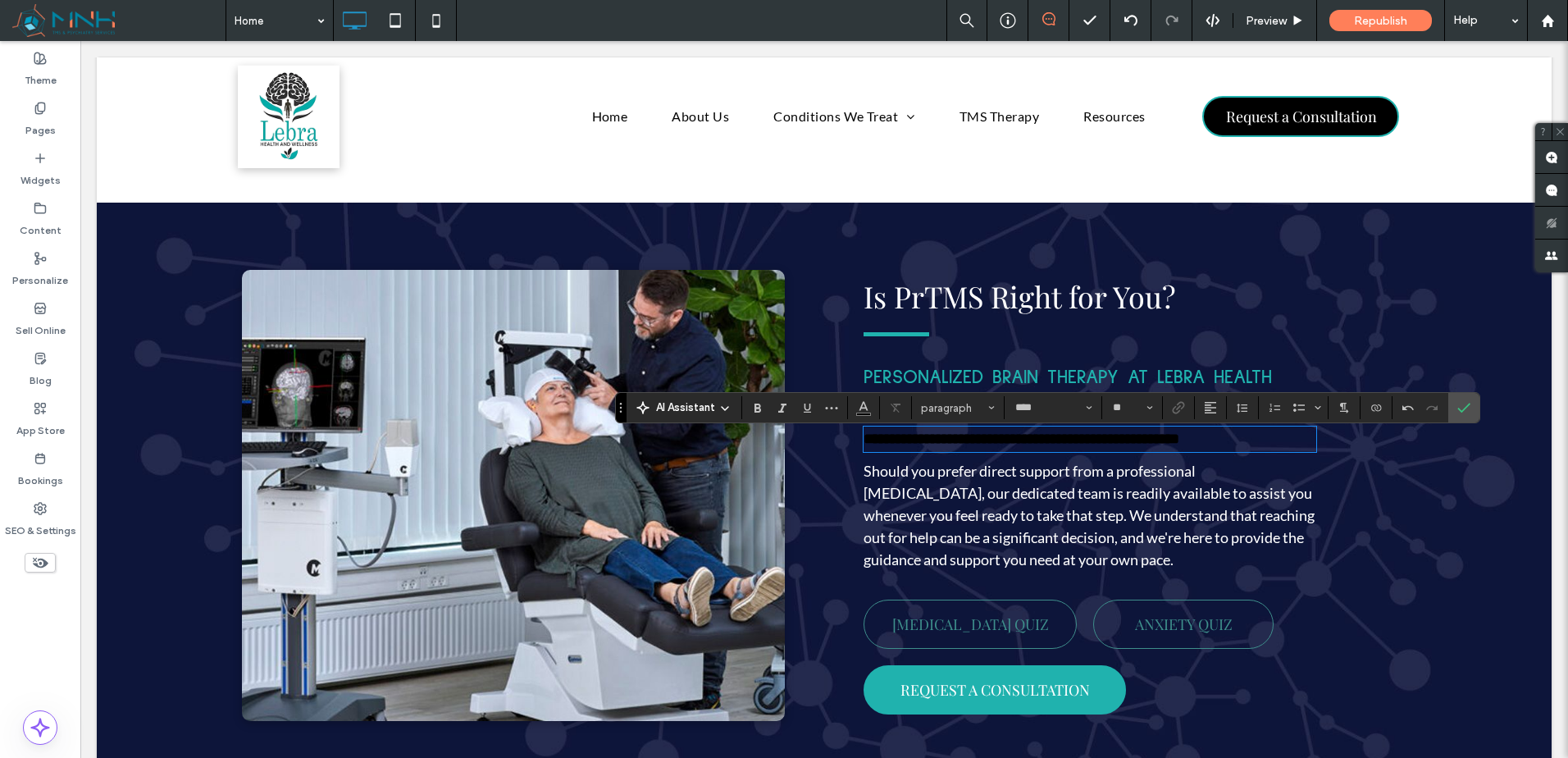
click at [1136, 436] on div "**********" at bounding box center [1089, 439] width 453 height 26
click at [1127, 445] on strong "**********" at bounding box center [1021, 439] width 316 height 15
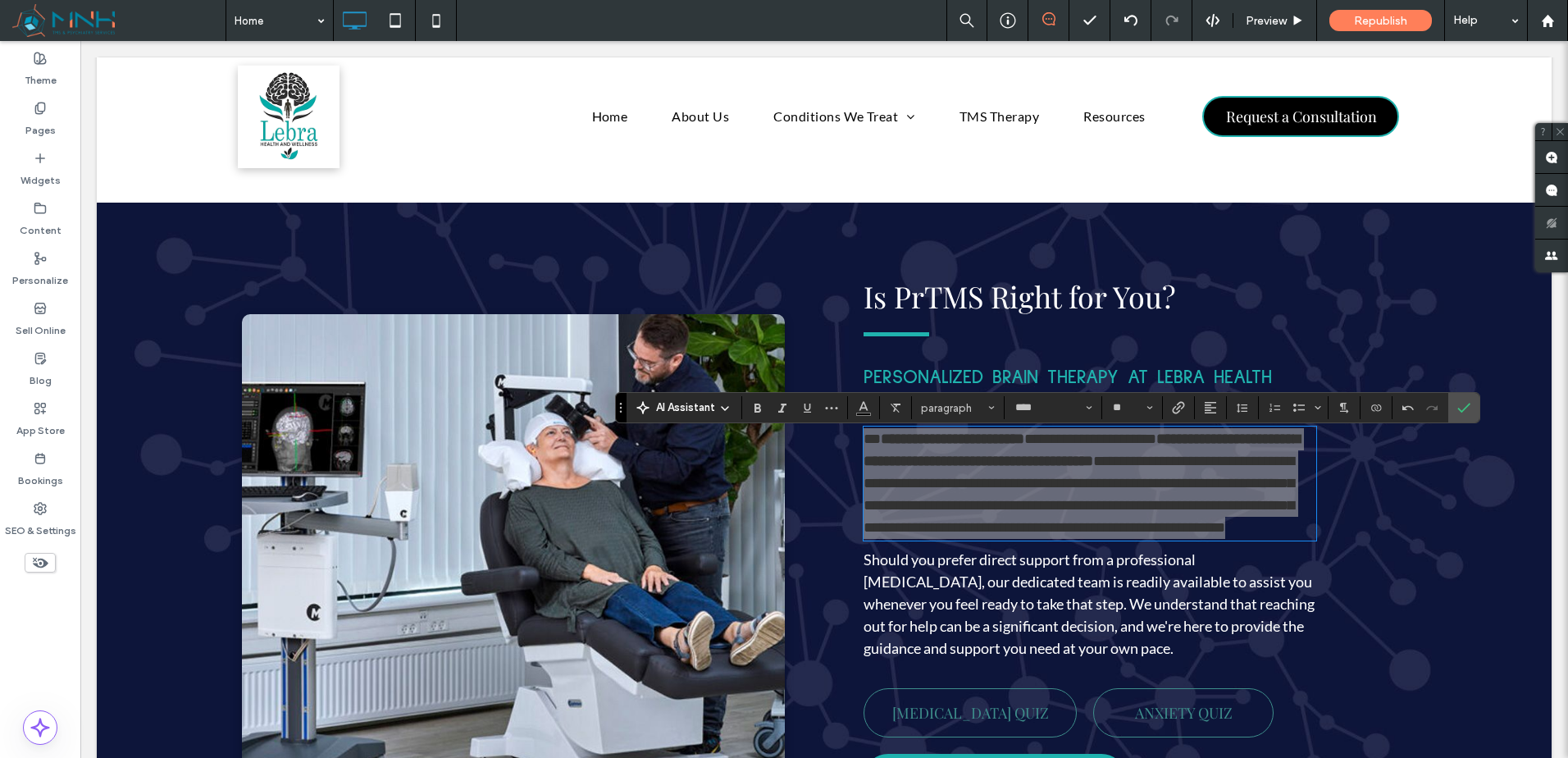
click at [860, 404] on icon "Color" at bounding box center [863, 406] width 13 height 13
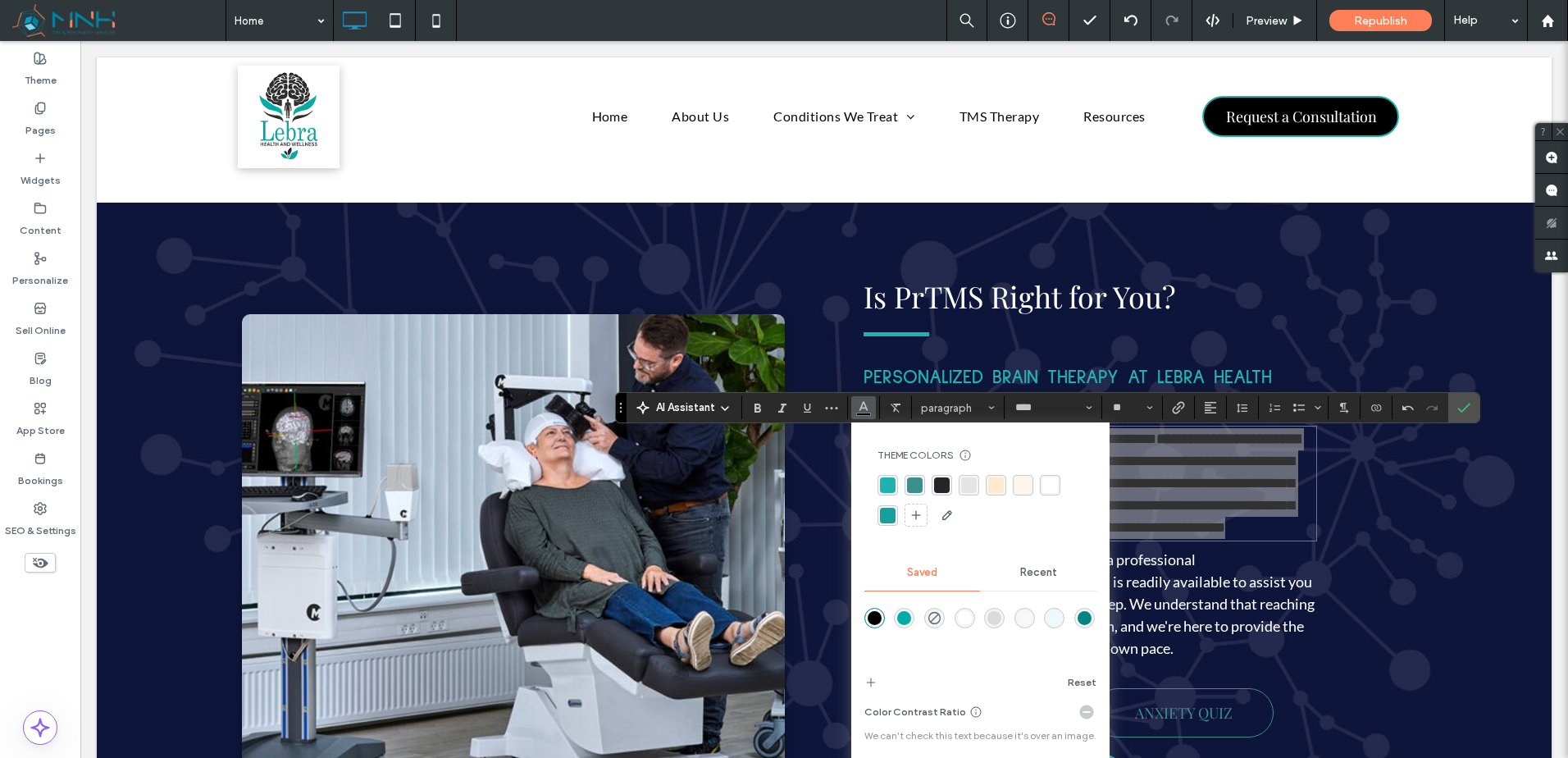
drag, startPoint x: 961, startPoint y: 616, endPoint x: 1250, endPoint y: 544, distance: 297.8
click at [961, 616] on div "rgba(255,255,255,1)" at bounding box center [965, 618] width 14 height 14
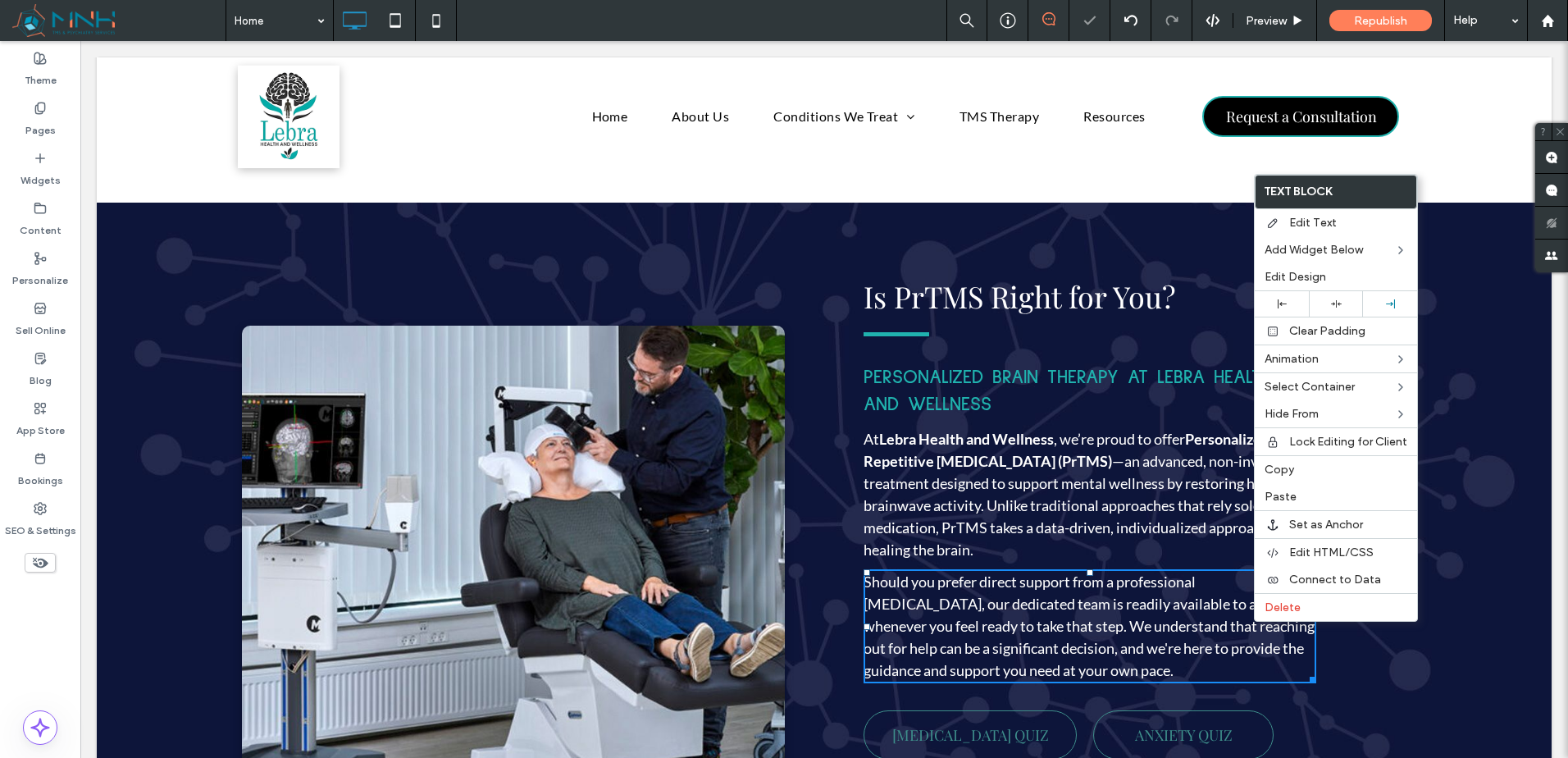
click at [1267, 614] on div "Delete" at bounding box center [1336, 606] width 162 height 27
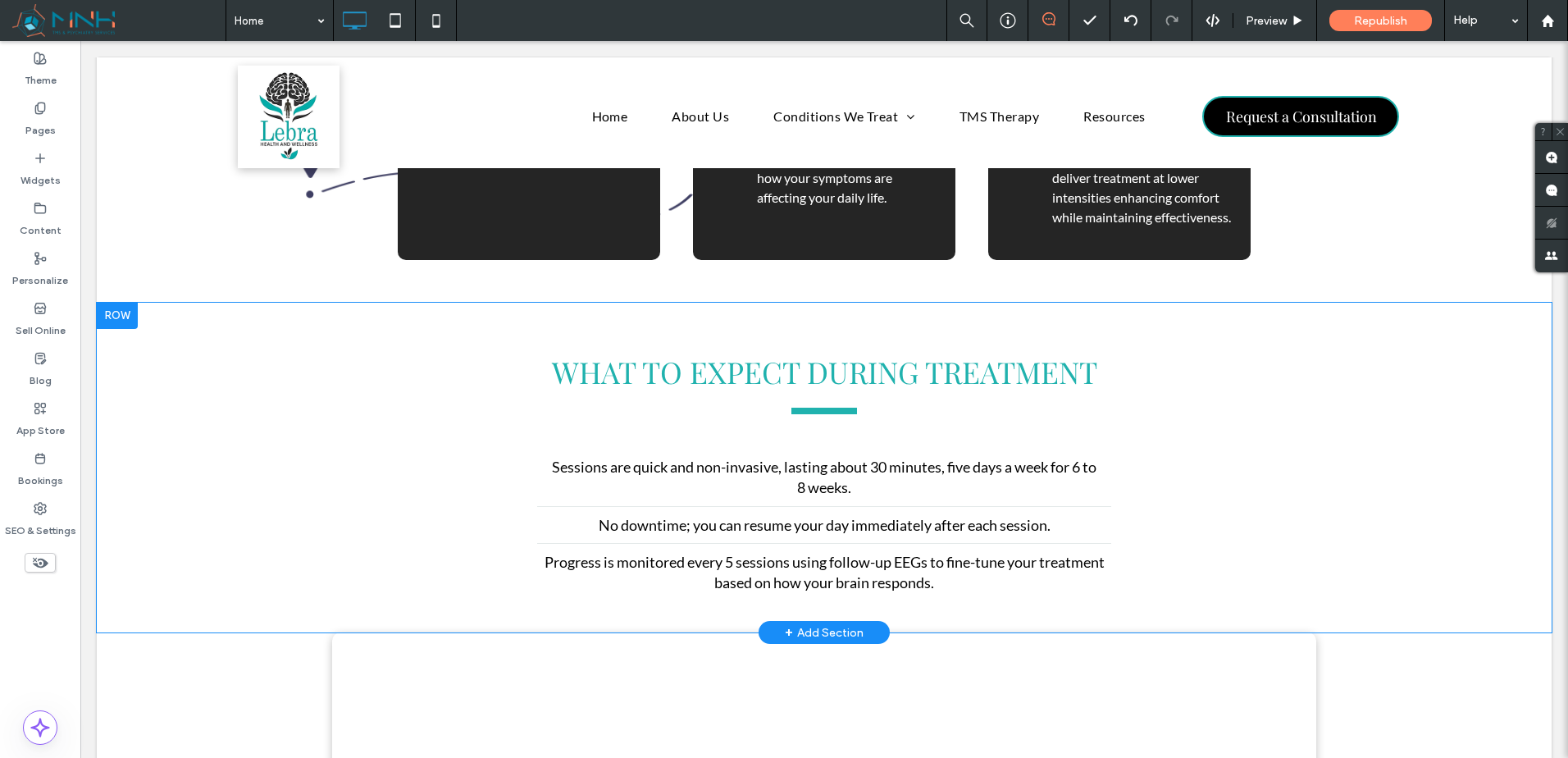
scroll to position [2734, 0]
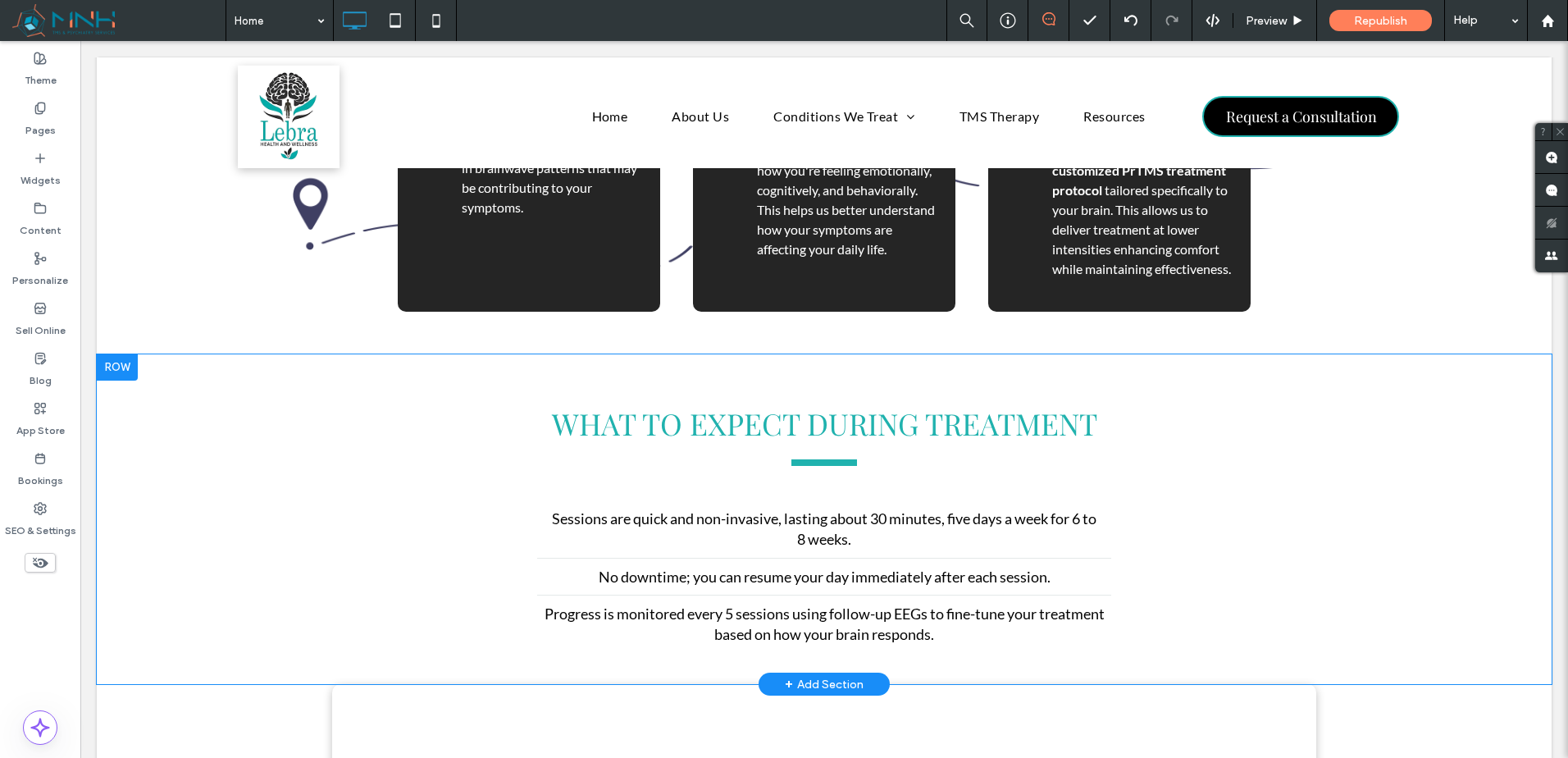
drag, startPoint x: 174, startPoint y: 497, endPoint x: 157, endPoint y: 474, distance: 28.6
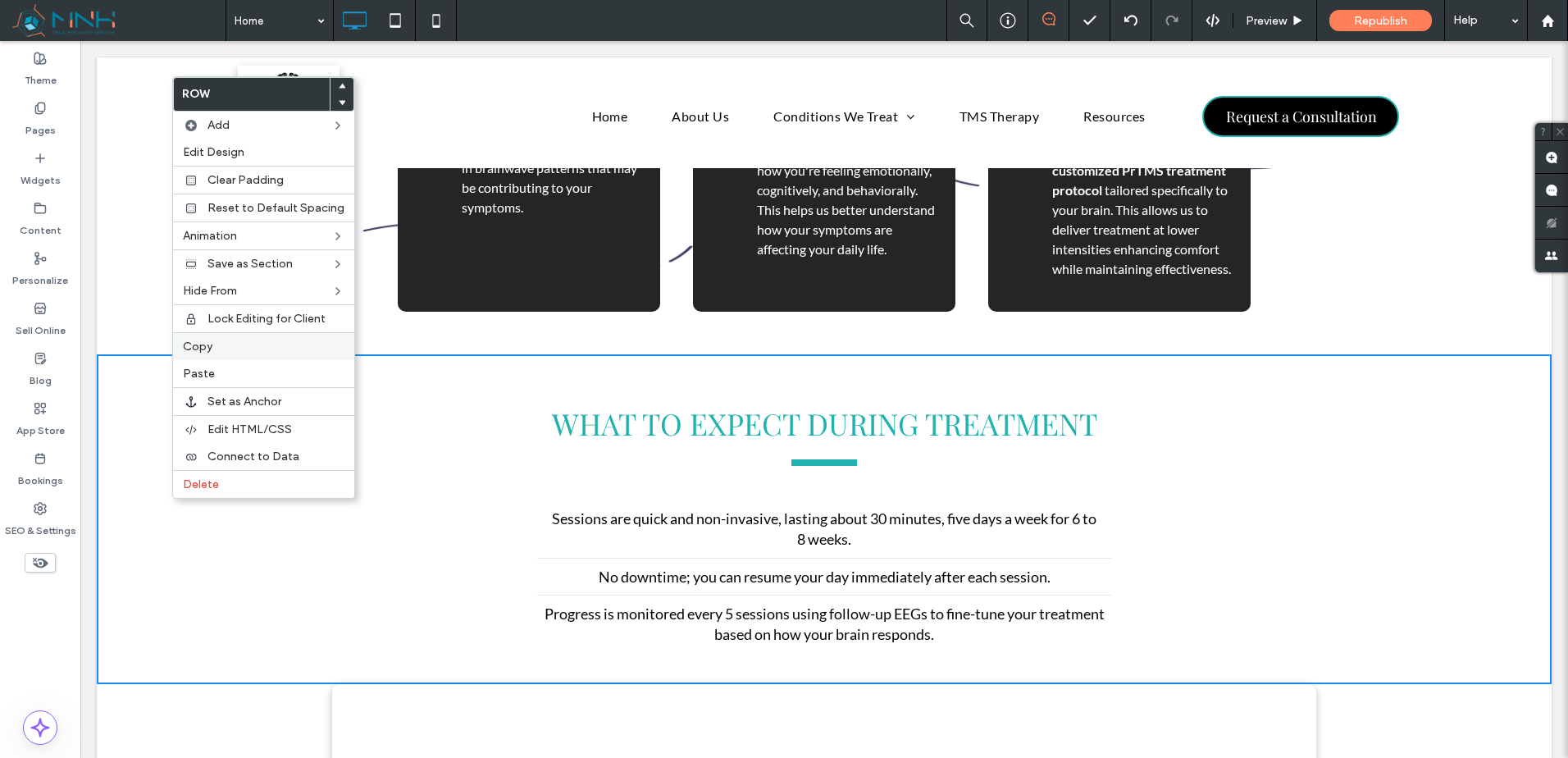
click at [217, 353] on label "Copy" at bounding box center [263, 347] width 161 height 14
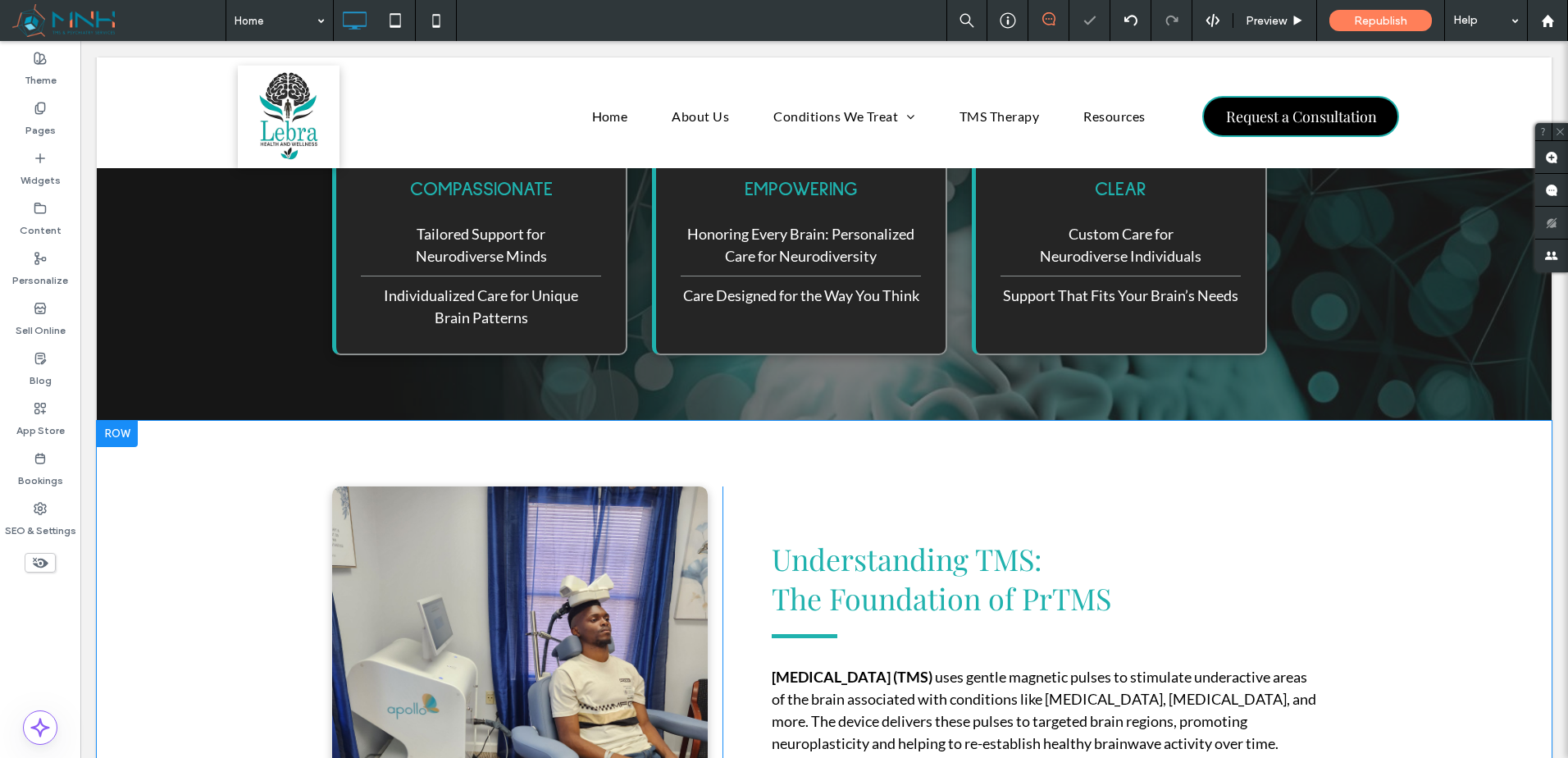
scroll to position [1504, 0]
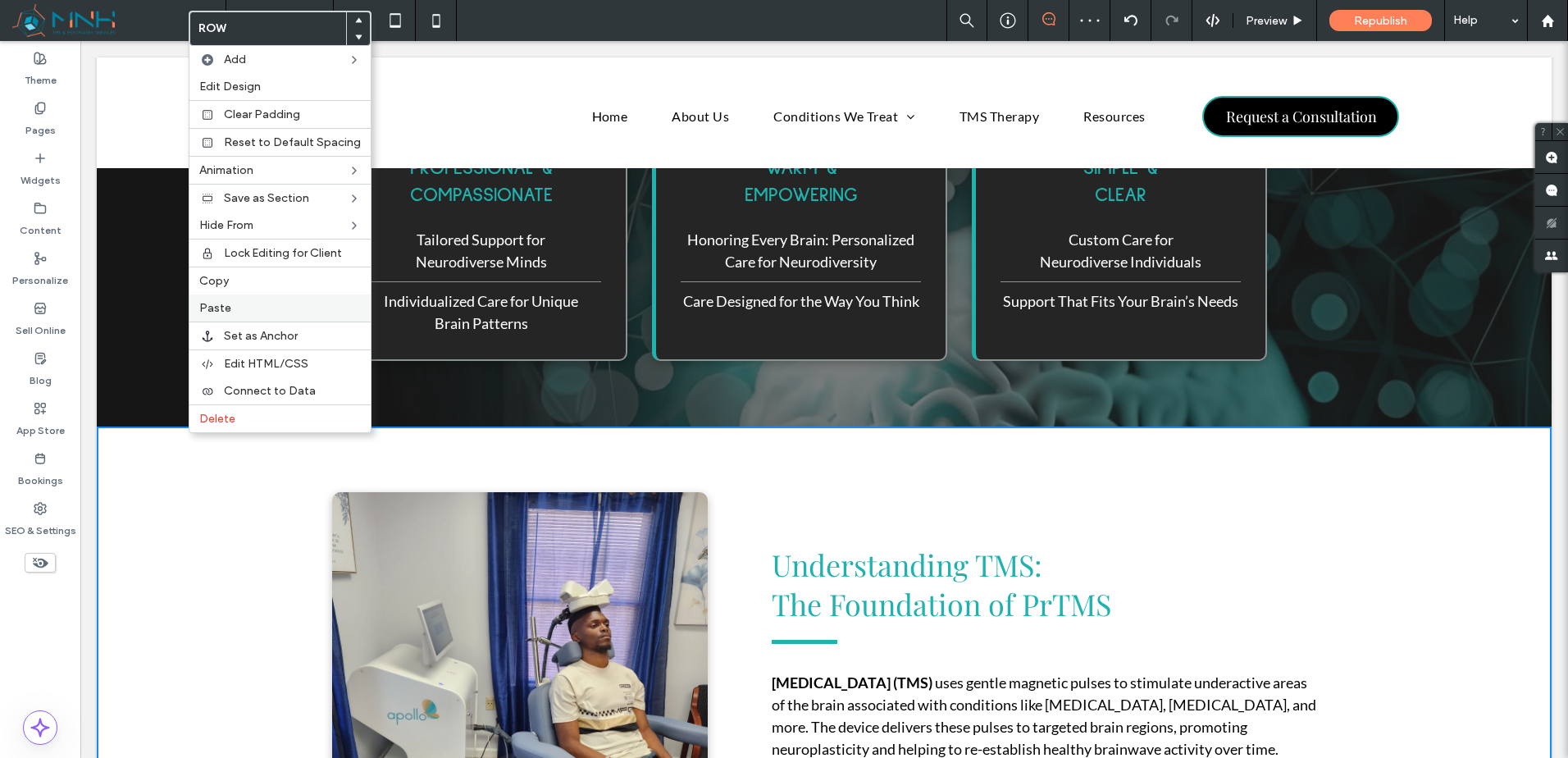
drag, startPoint x: 239, startPoint y: 313, endPoint x: 251, endPoint y: 313, distance: 12.0
click at [241, 313] on label "Paste" at bounding box center [280, 309] width 161 height 14
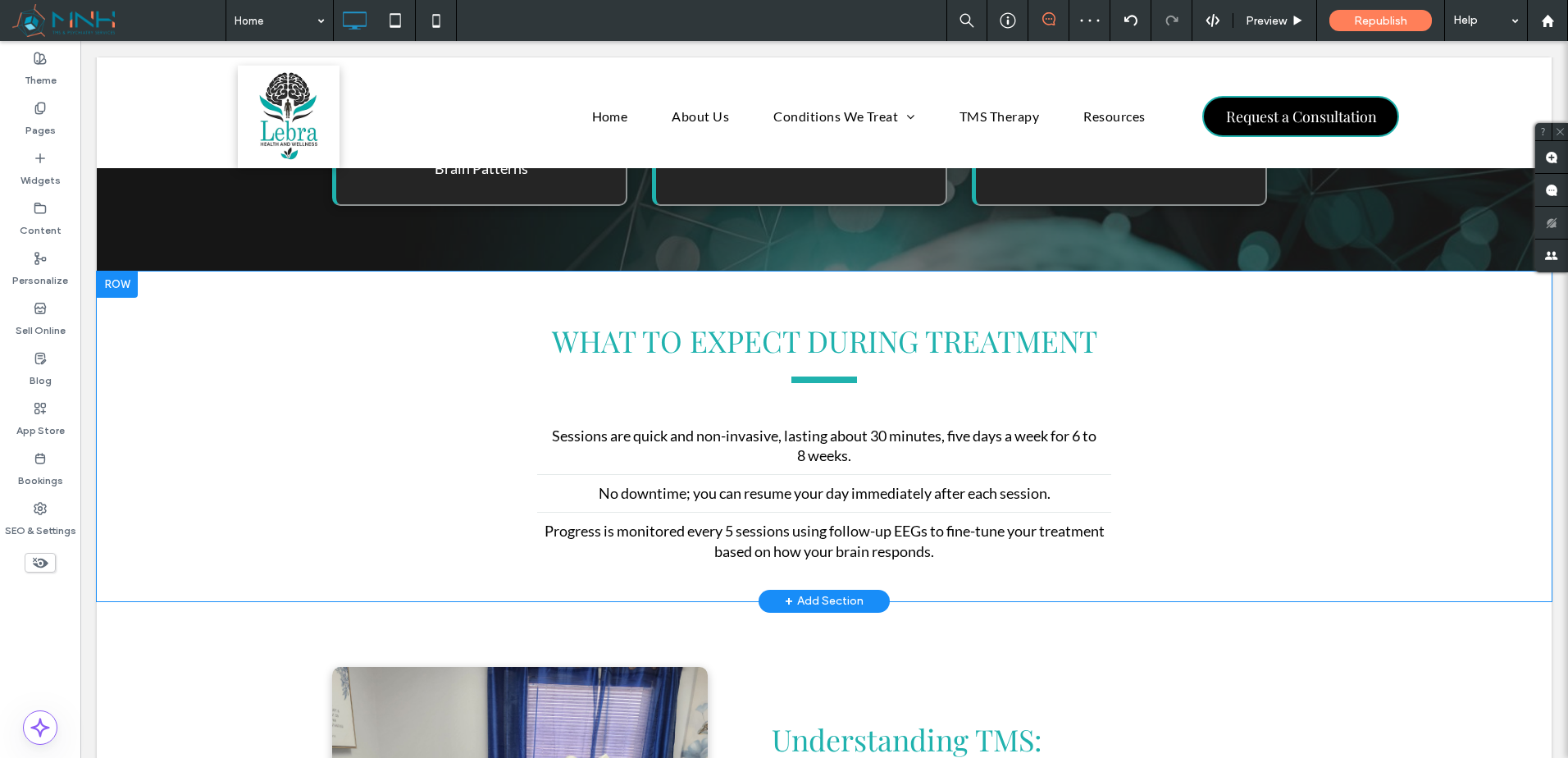
scroll to position [1641, 0]
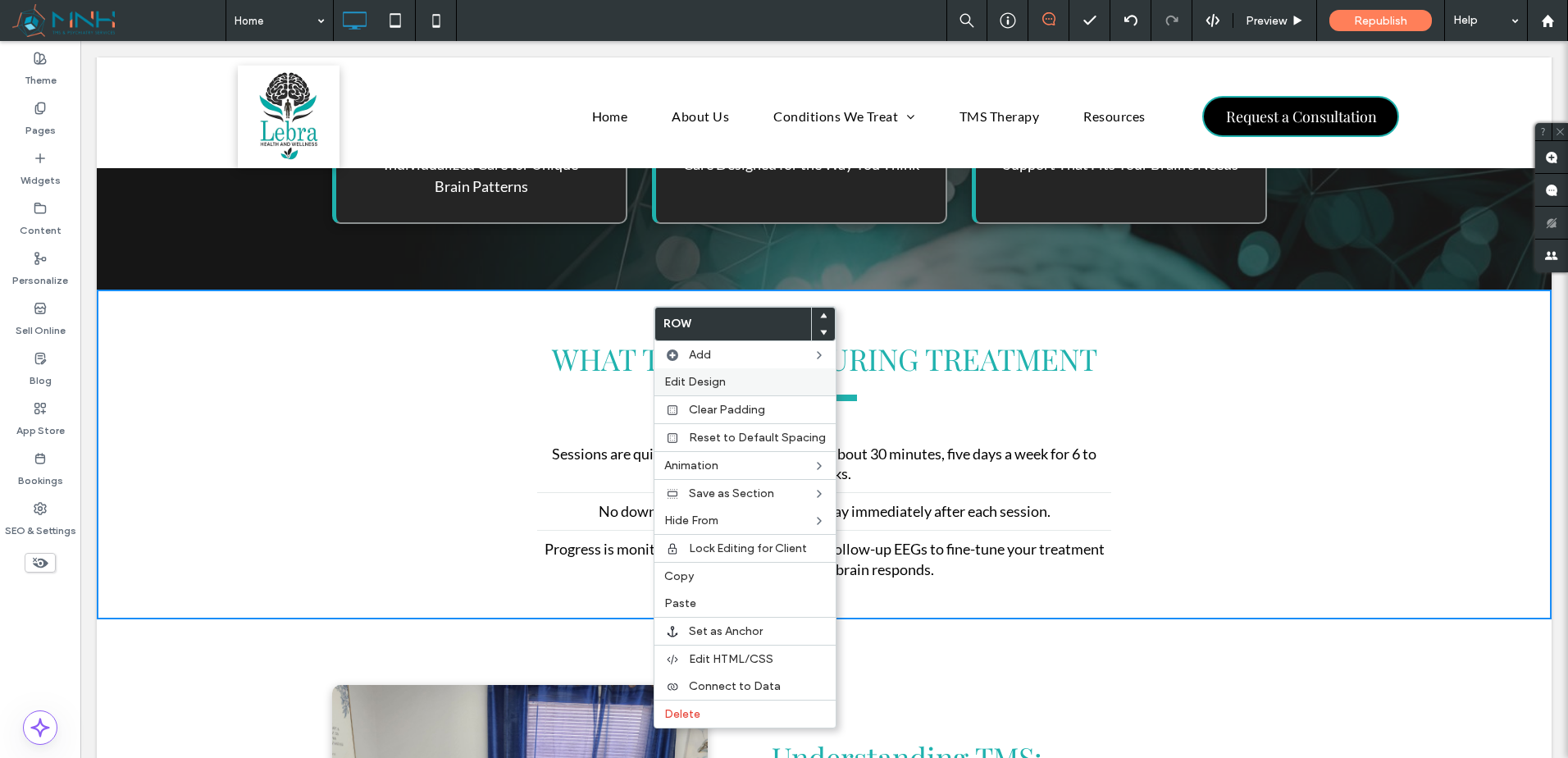
click at [722, 380] on span "Edit Design" at bounding box center [694, 382] width 61 height 14
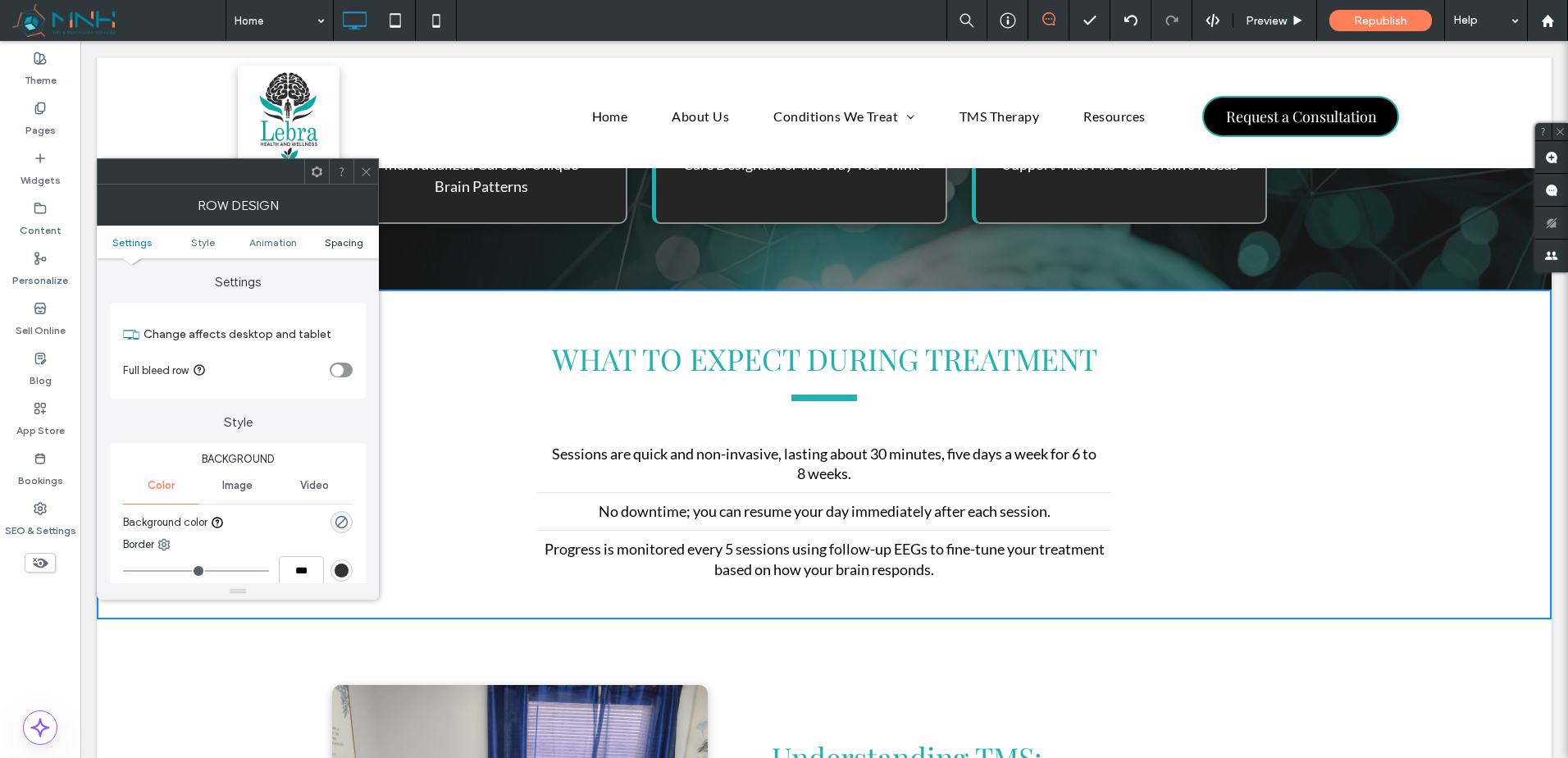
click at [357, 247] on span "Spacing" at bounding box center [343, 242] width 38 height 12
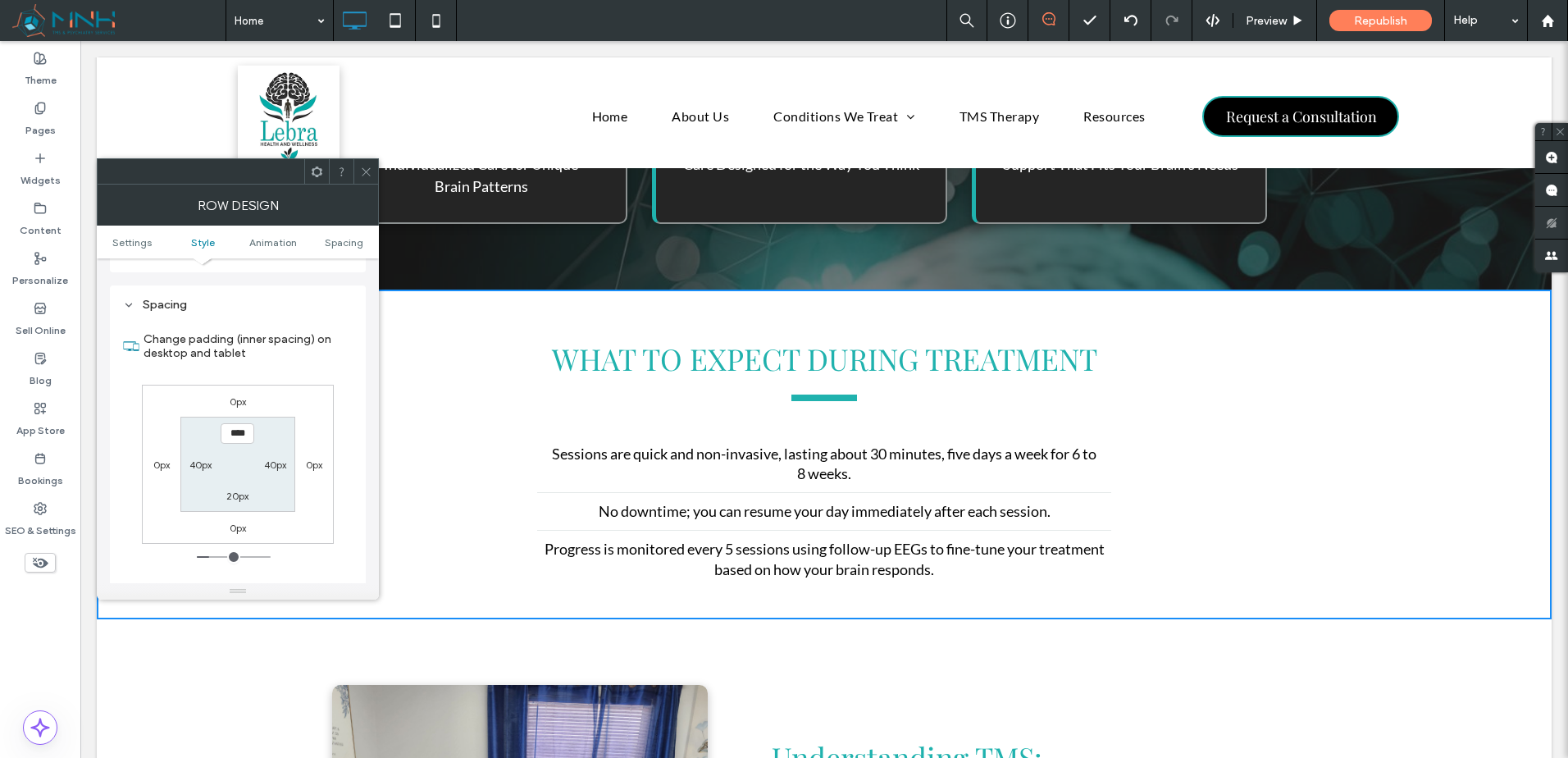
scroll to position [451, 0]
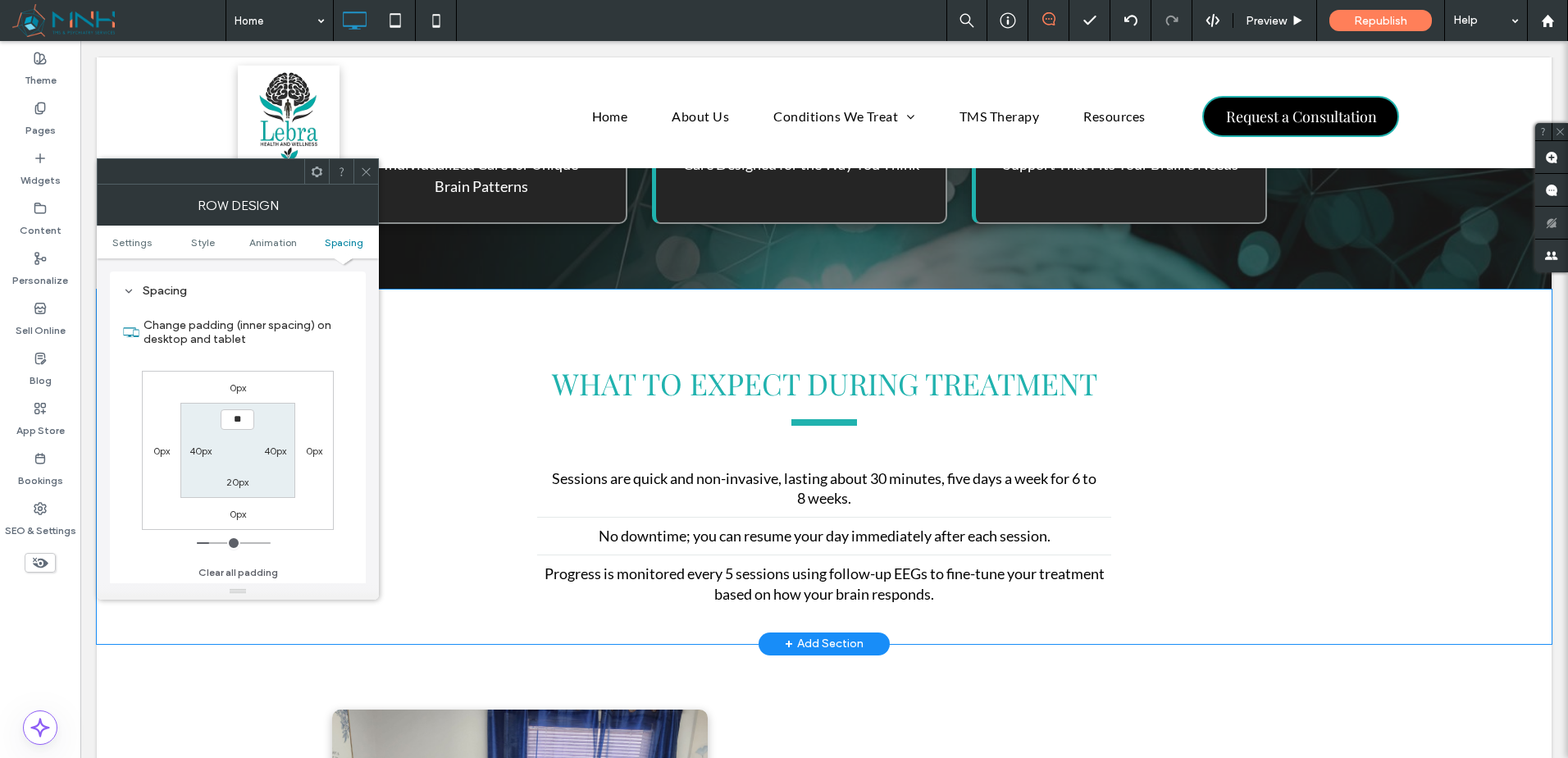
type input "****"
type input "**"
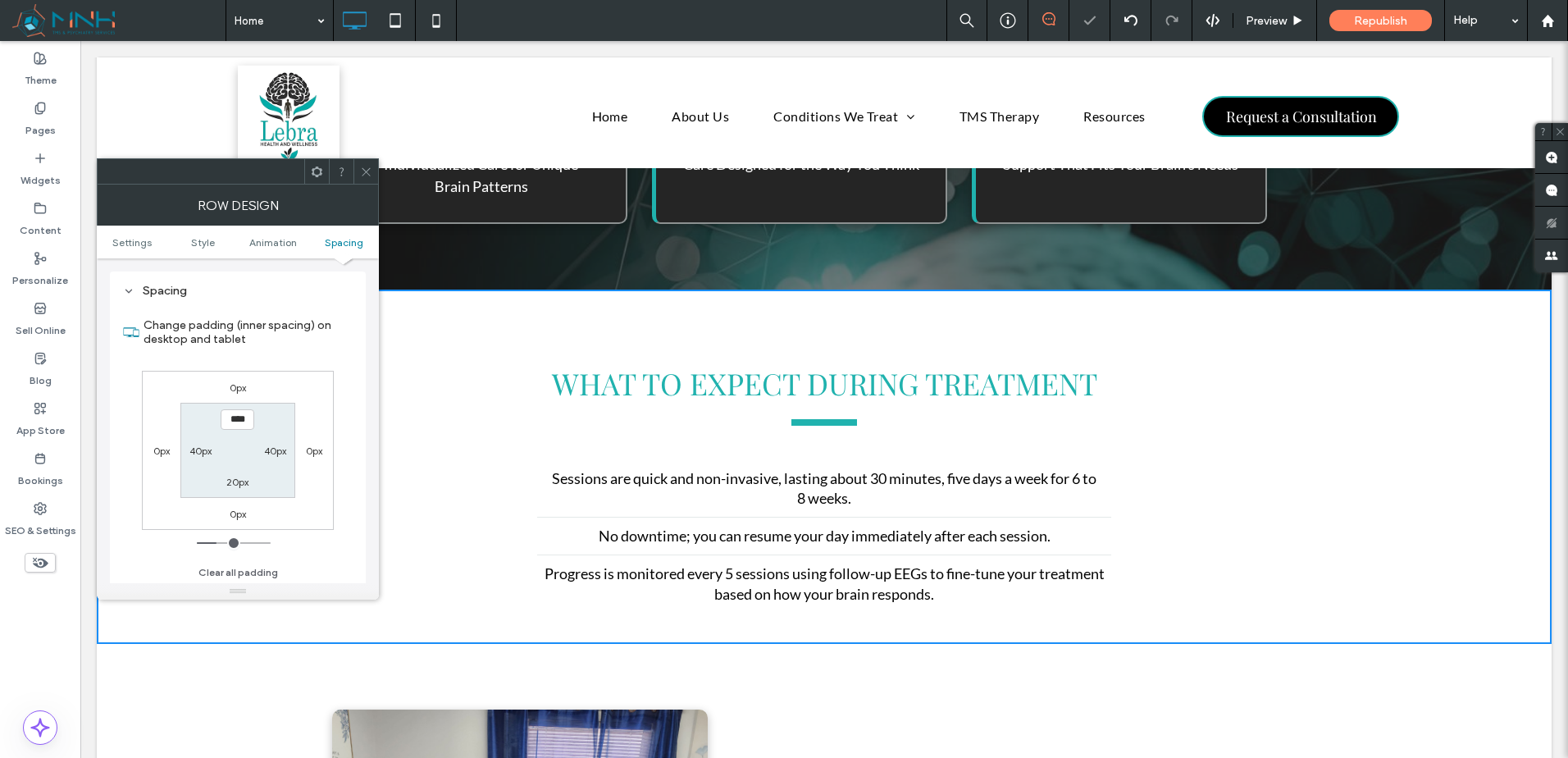
click at [363, 167] on icon at bounding box center [366, 172] width 12 height 12
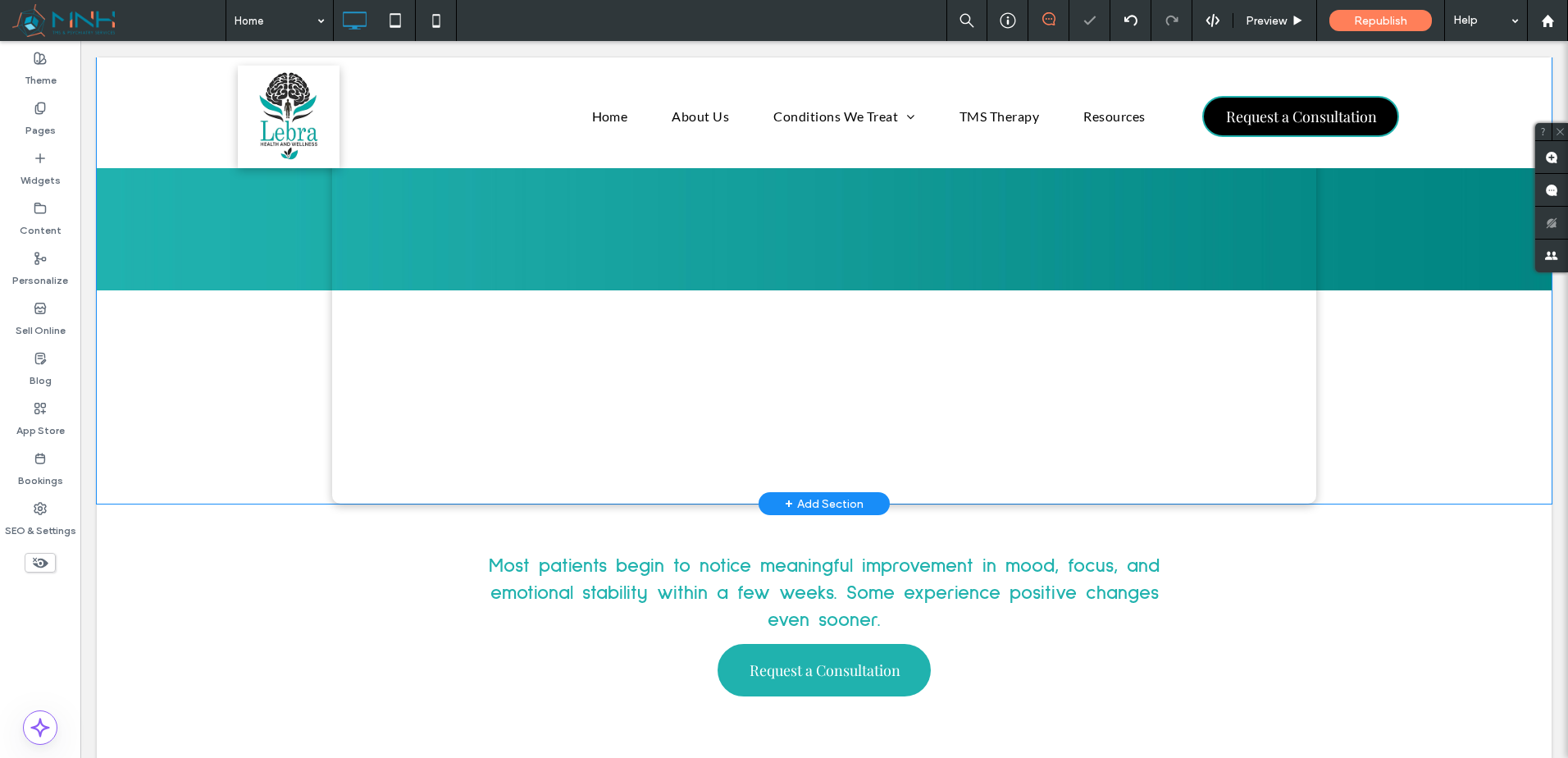
scroll to position [3419, 0]
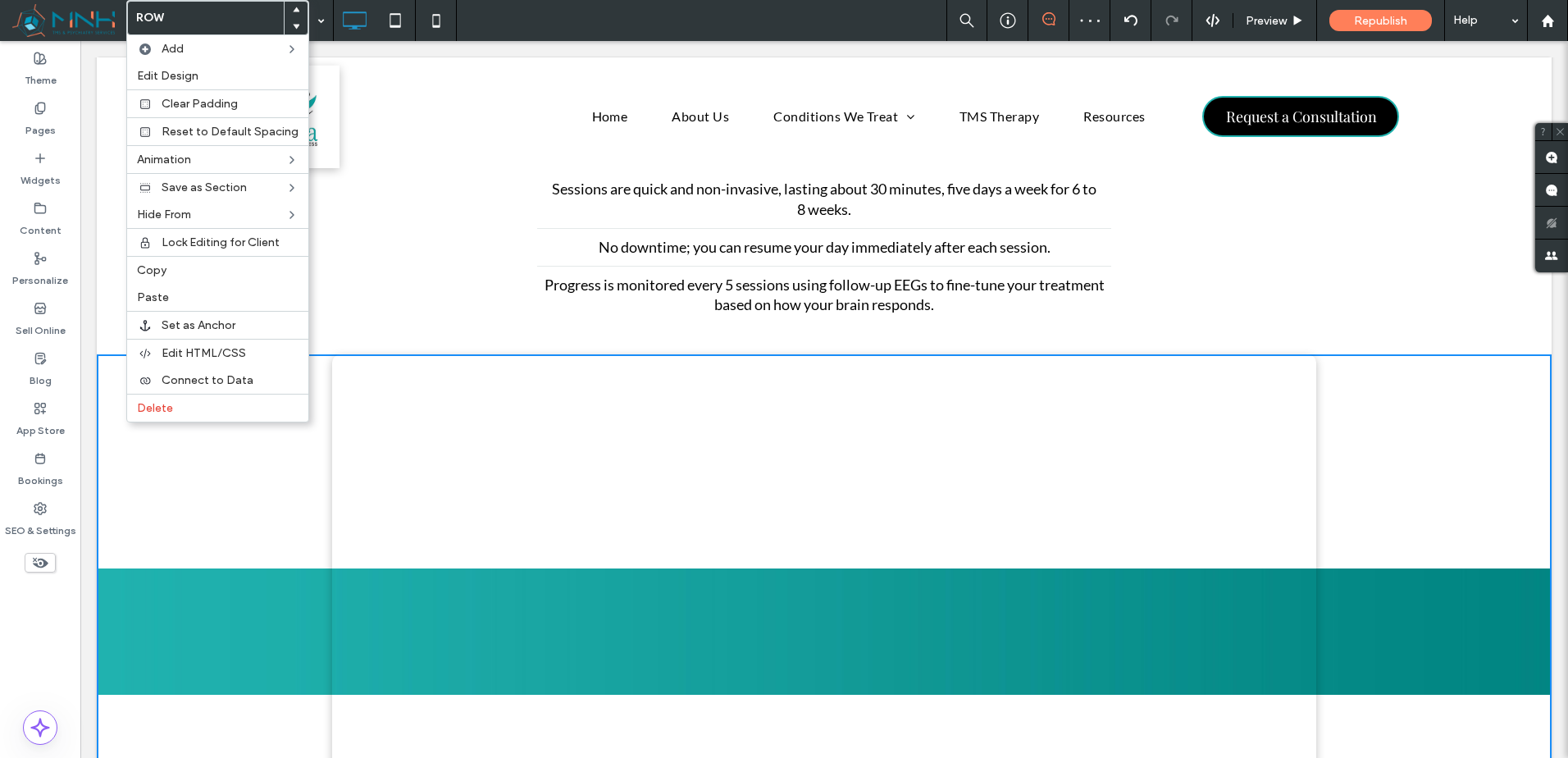
drag, startPoint x: 188, startPoint y: 269, endPoint x: 450, endPoint y: 318, distance: 266.5
click at [189, 269] on label "Copy" at bounding box center [218, 270] width 161 height 14
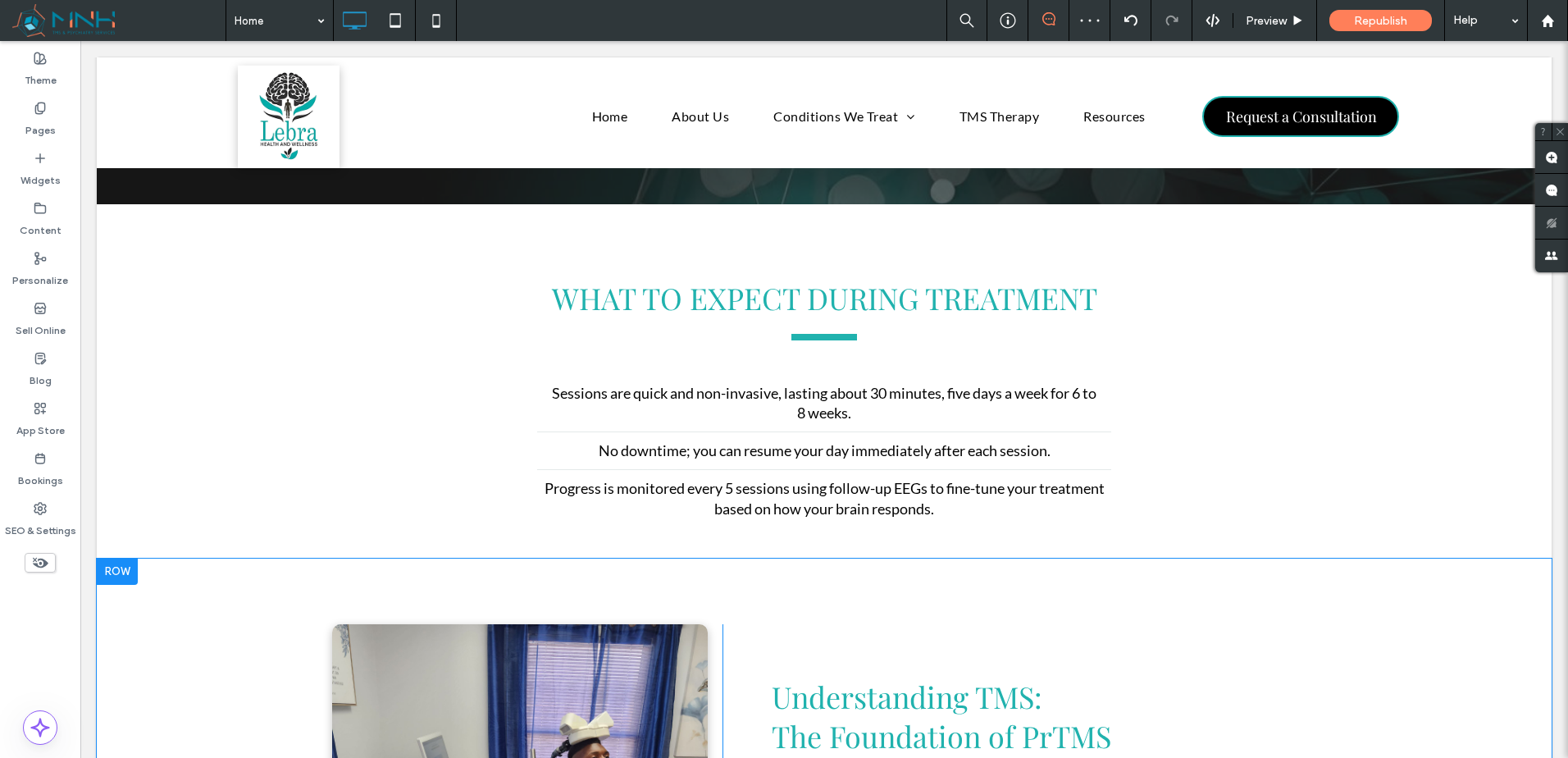
scroll to position [1778, 0]
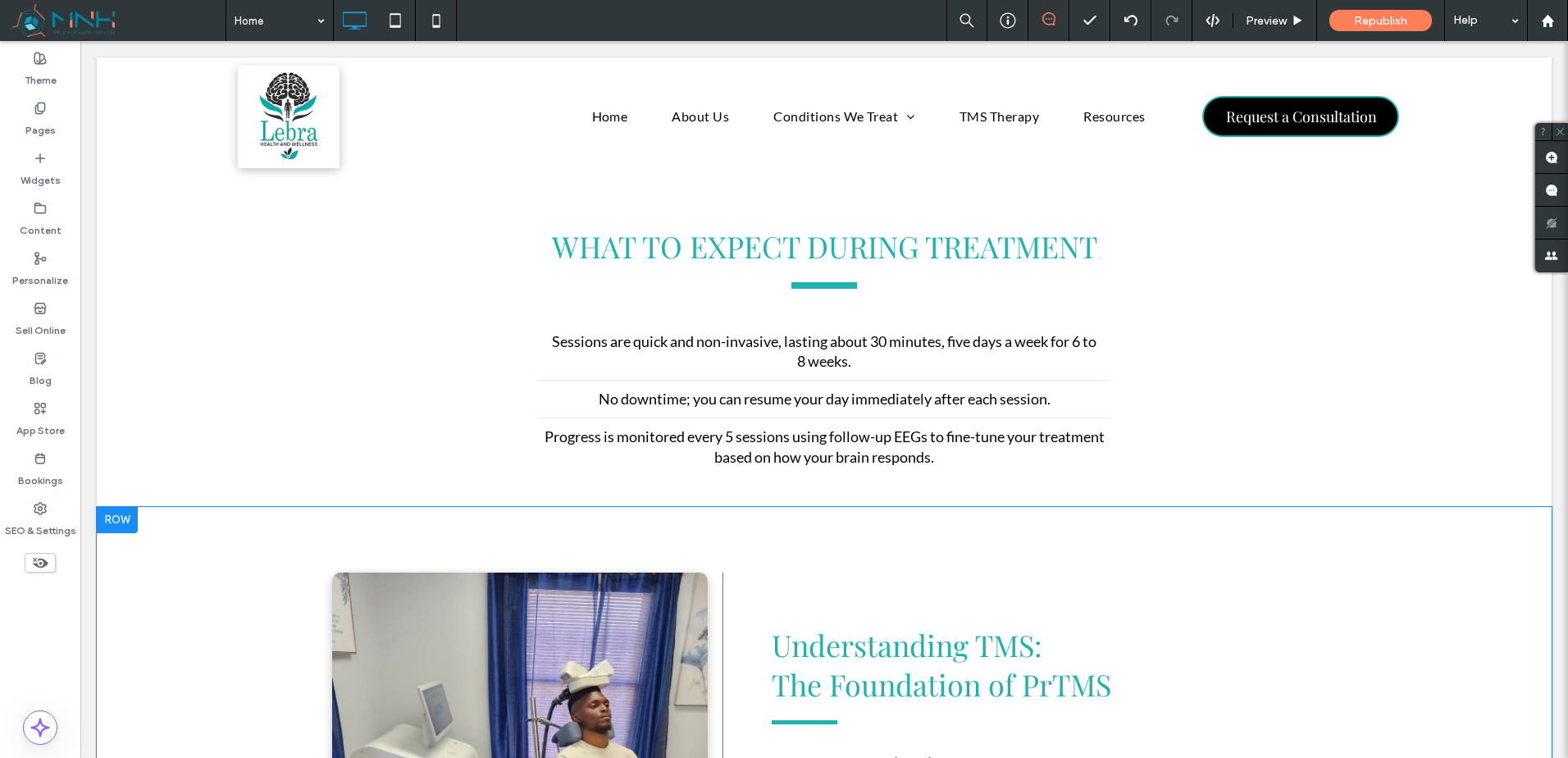
drag, startPoint x: 199, startPoint y: 522, endPoint x: 178, endPoint y: 516, distance: 21.8
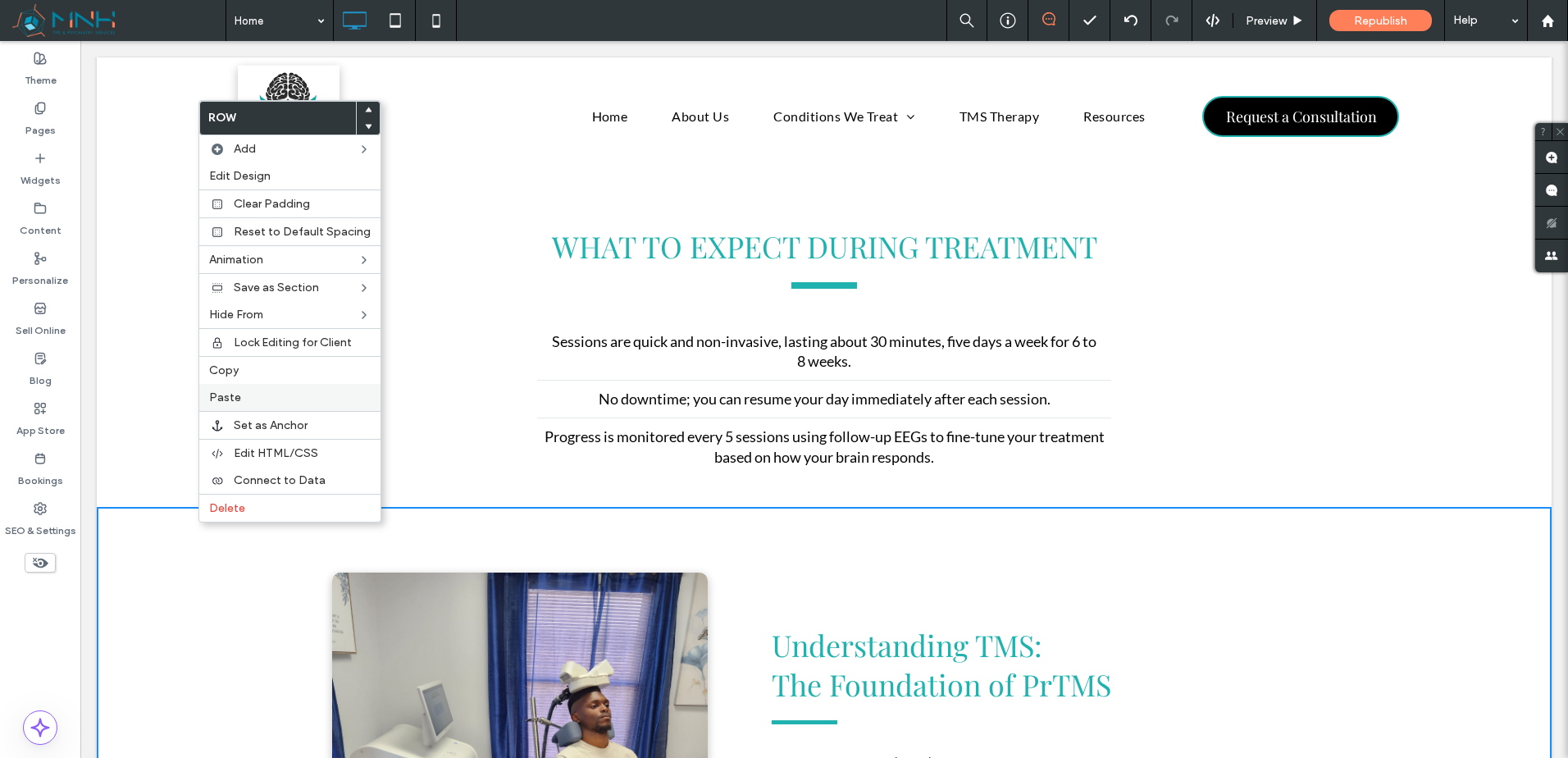
click at [261, 399] on label "Paste" at bounding box center [290, 397] width 161 height 14
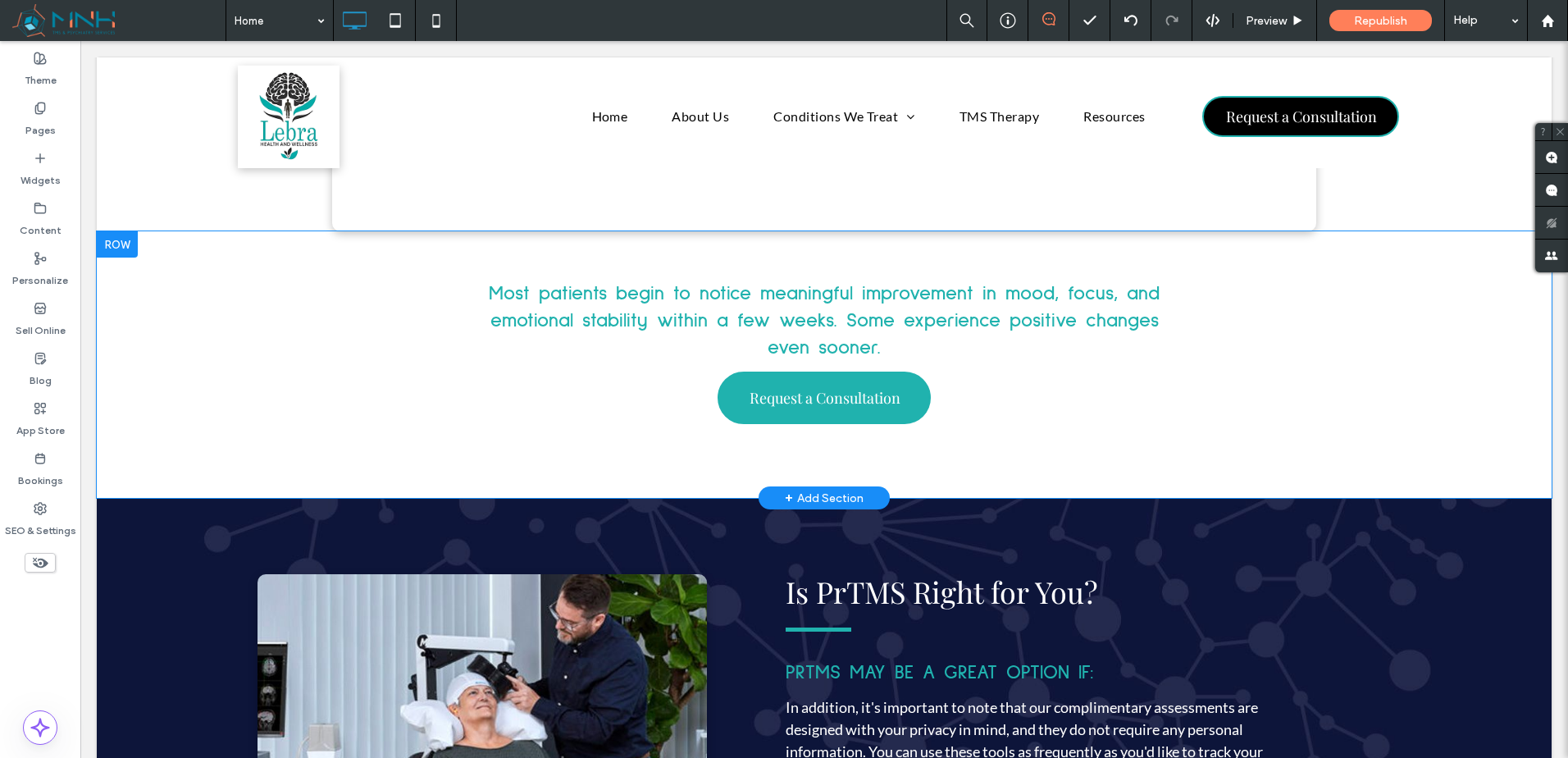
scroll to position [4512, 0]
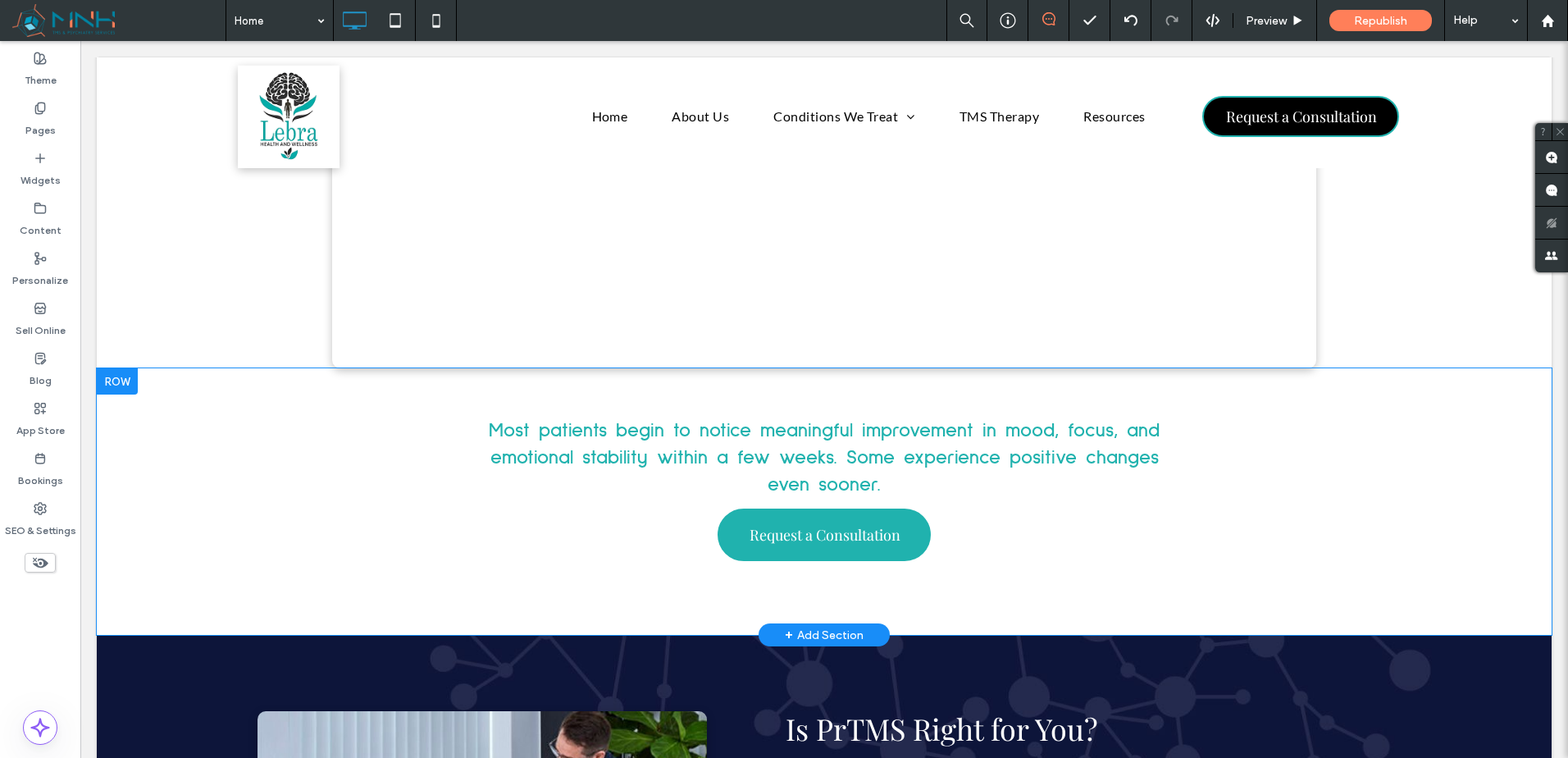
drag, startPoint x: 183, startPoint y: 457, endPoint x: 170, endPoint y: 454, distance: 13.3
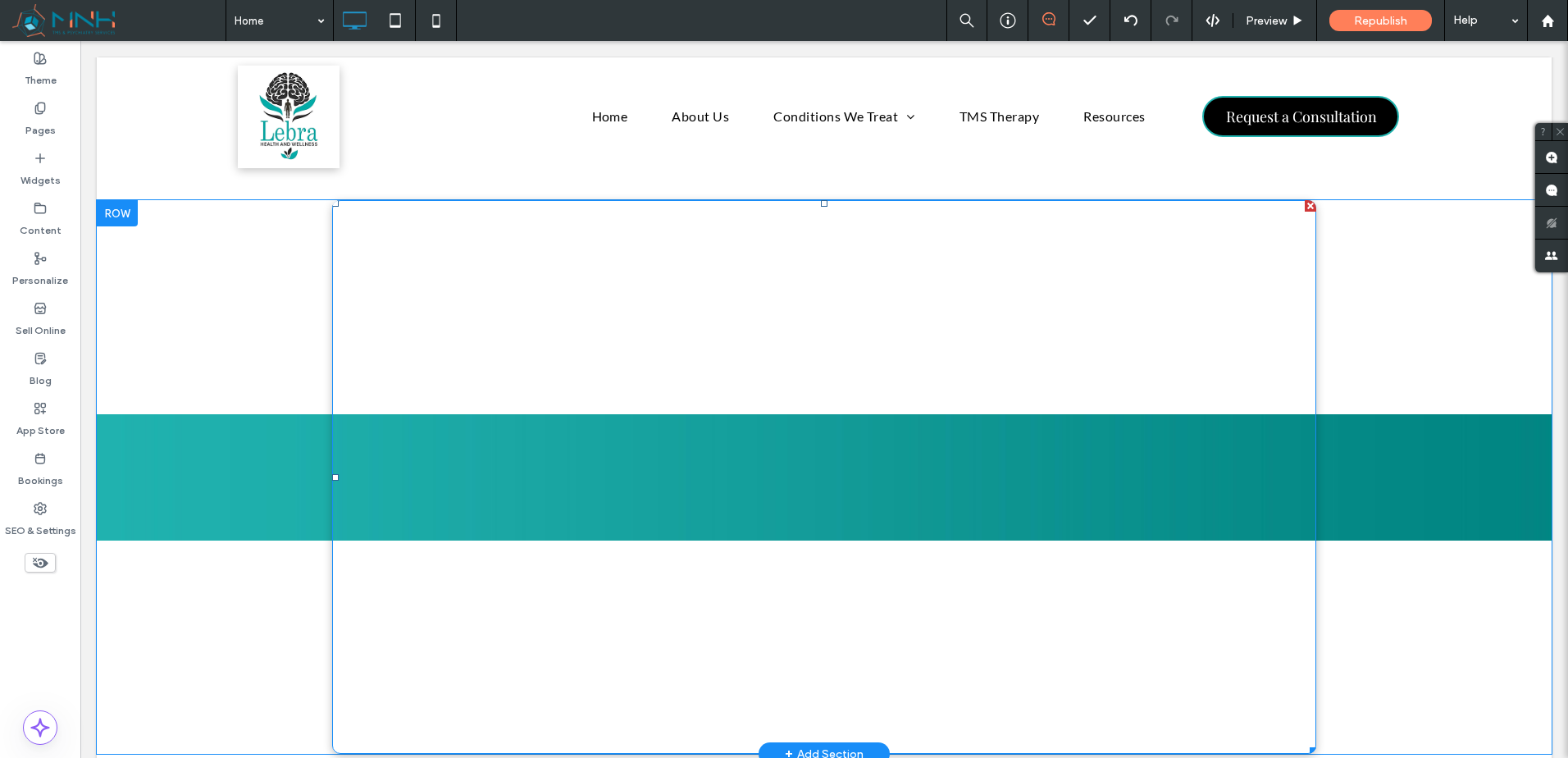
scroll to position [4101, 0]
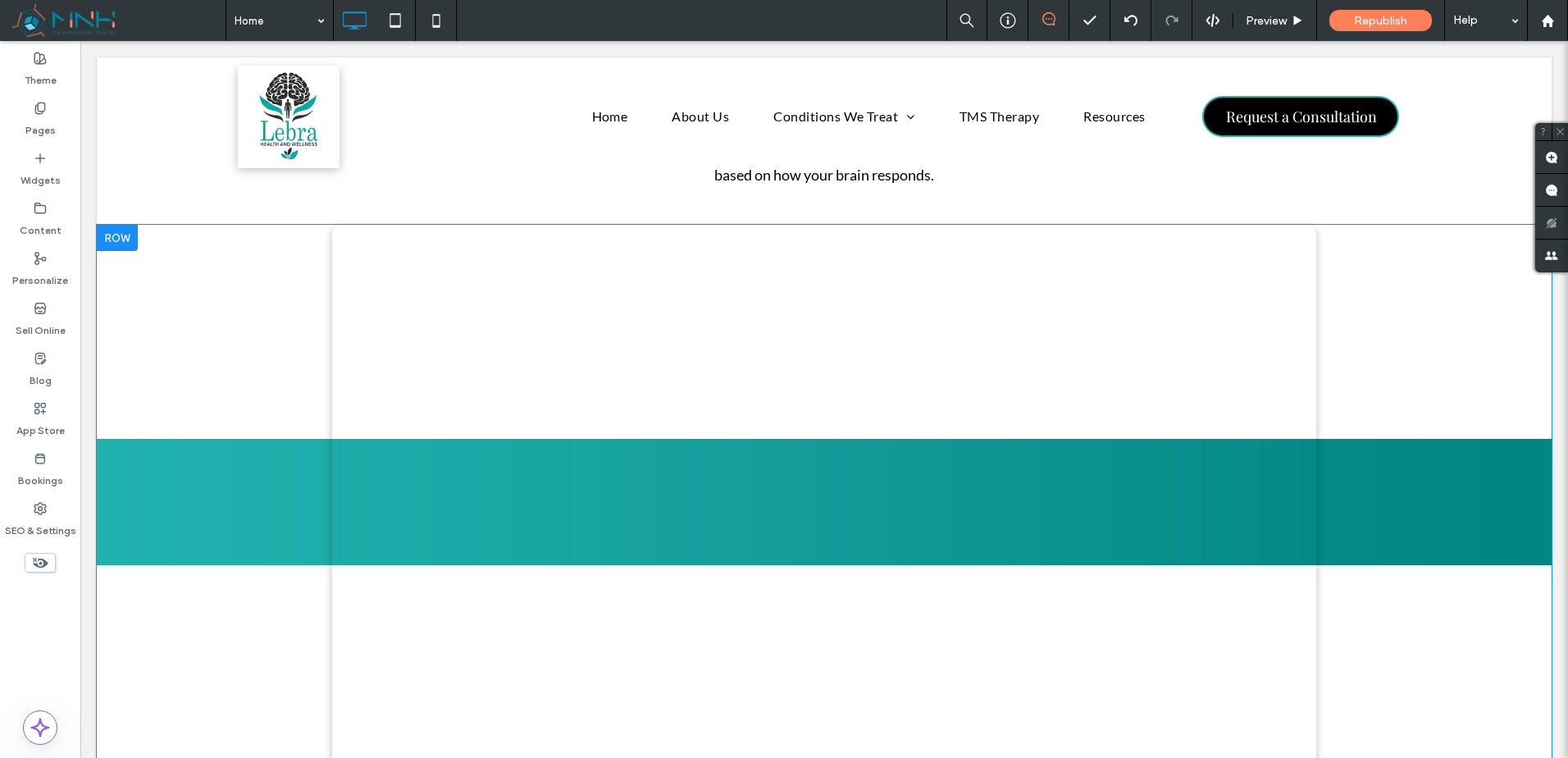
click at [1400, 517] on div "Click To Paste Click To Paste Row + Add Section" at bounding box center [823, 502] width 1455 height 554
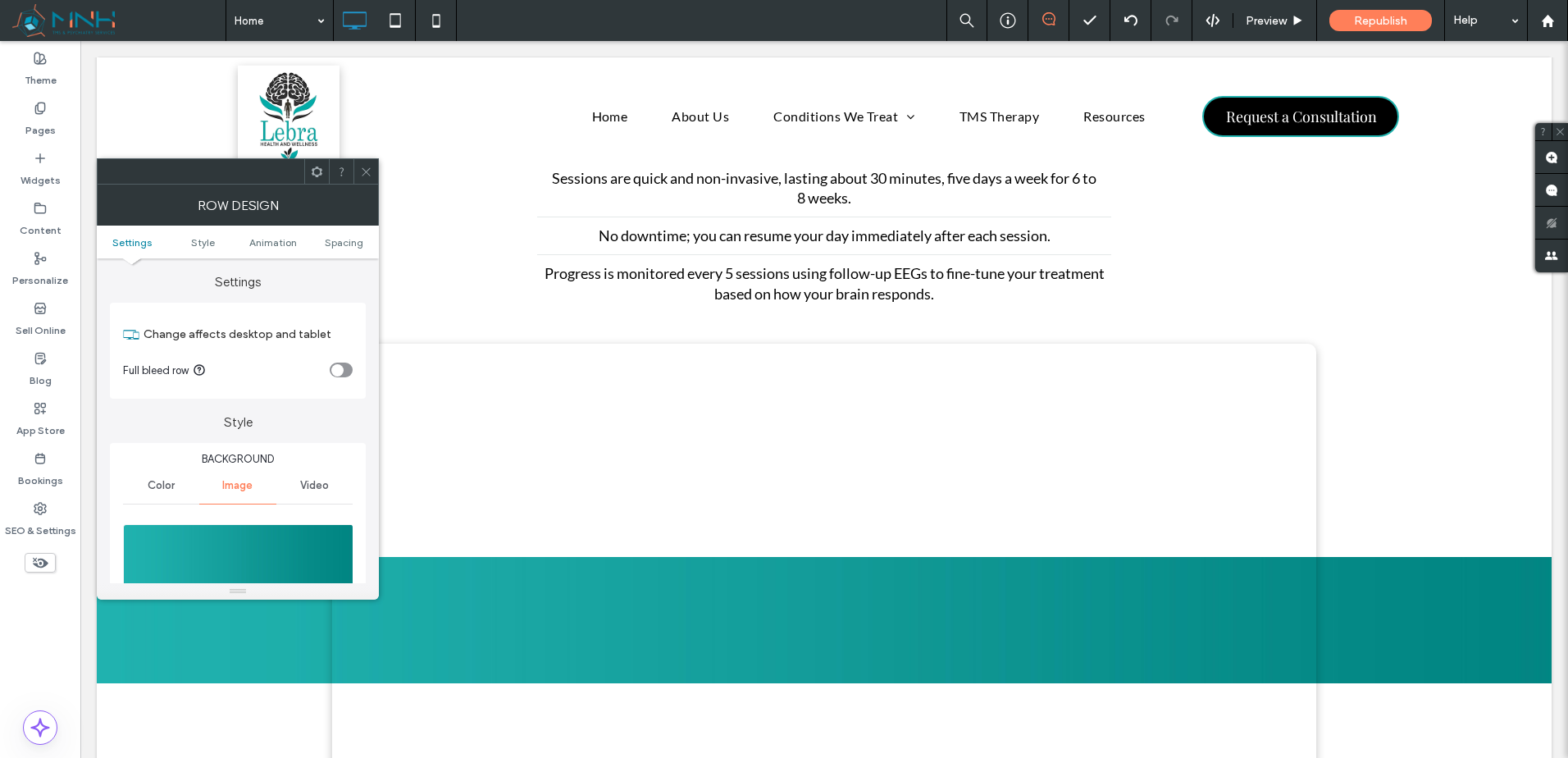
scroll to position [1641, 0]
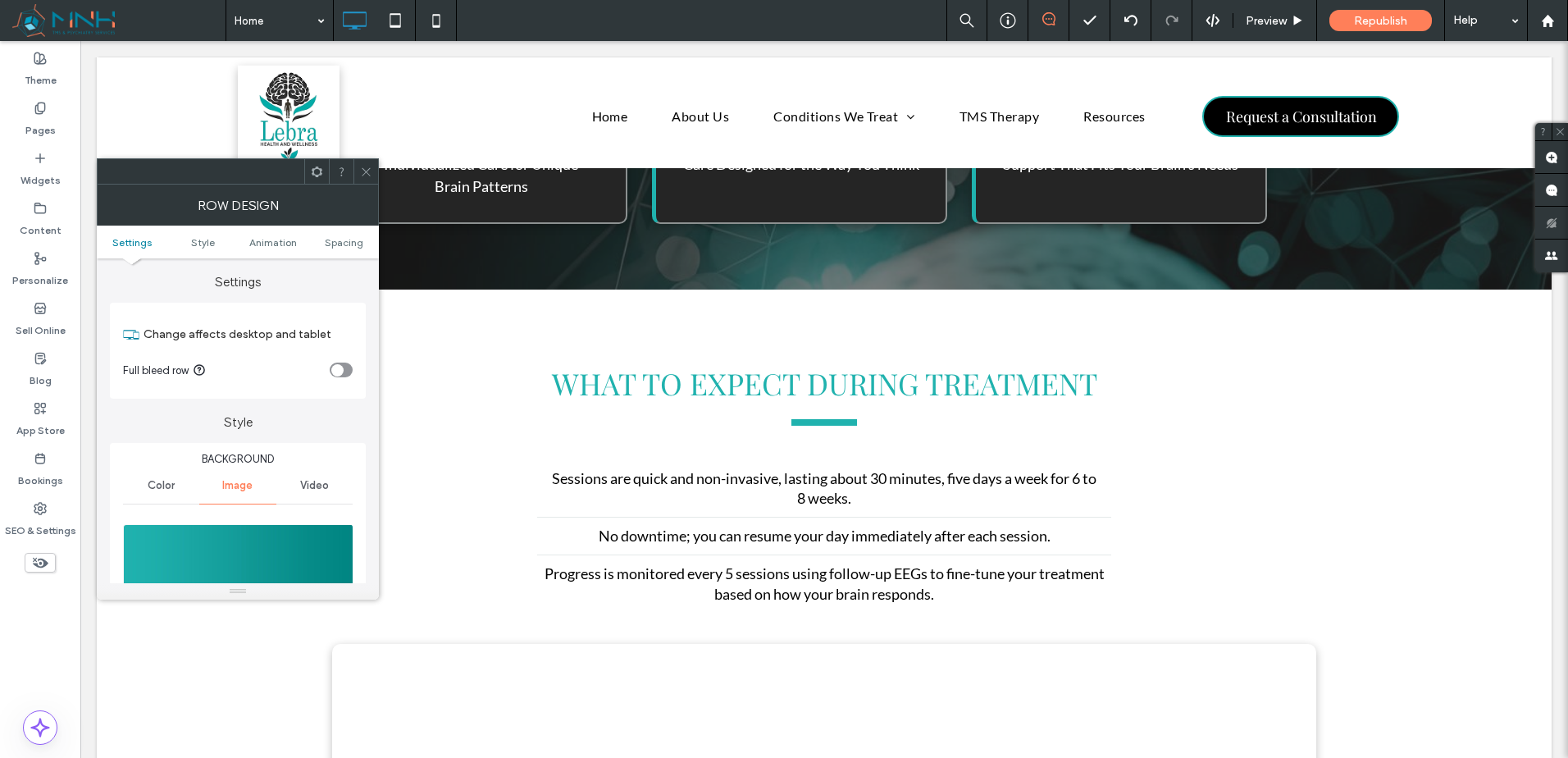
click at [365, 167] on icon at bounding box center [366, 172] width 12 height 12
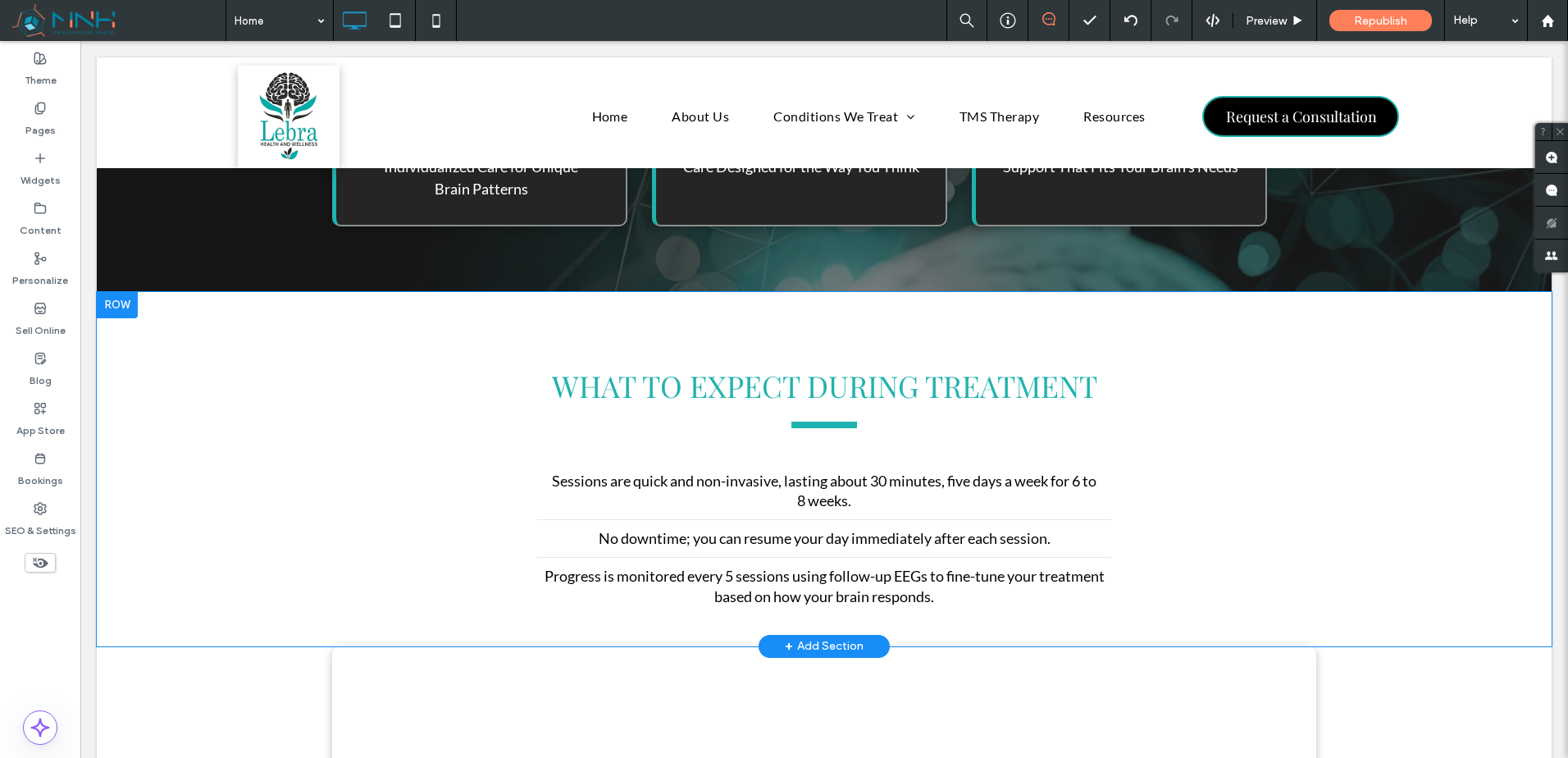
scroll to position [1819, 0]
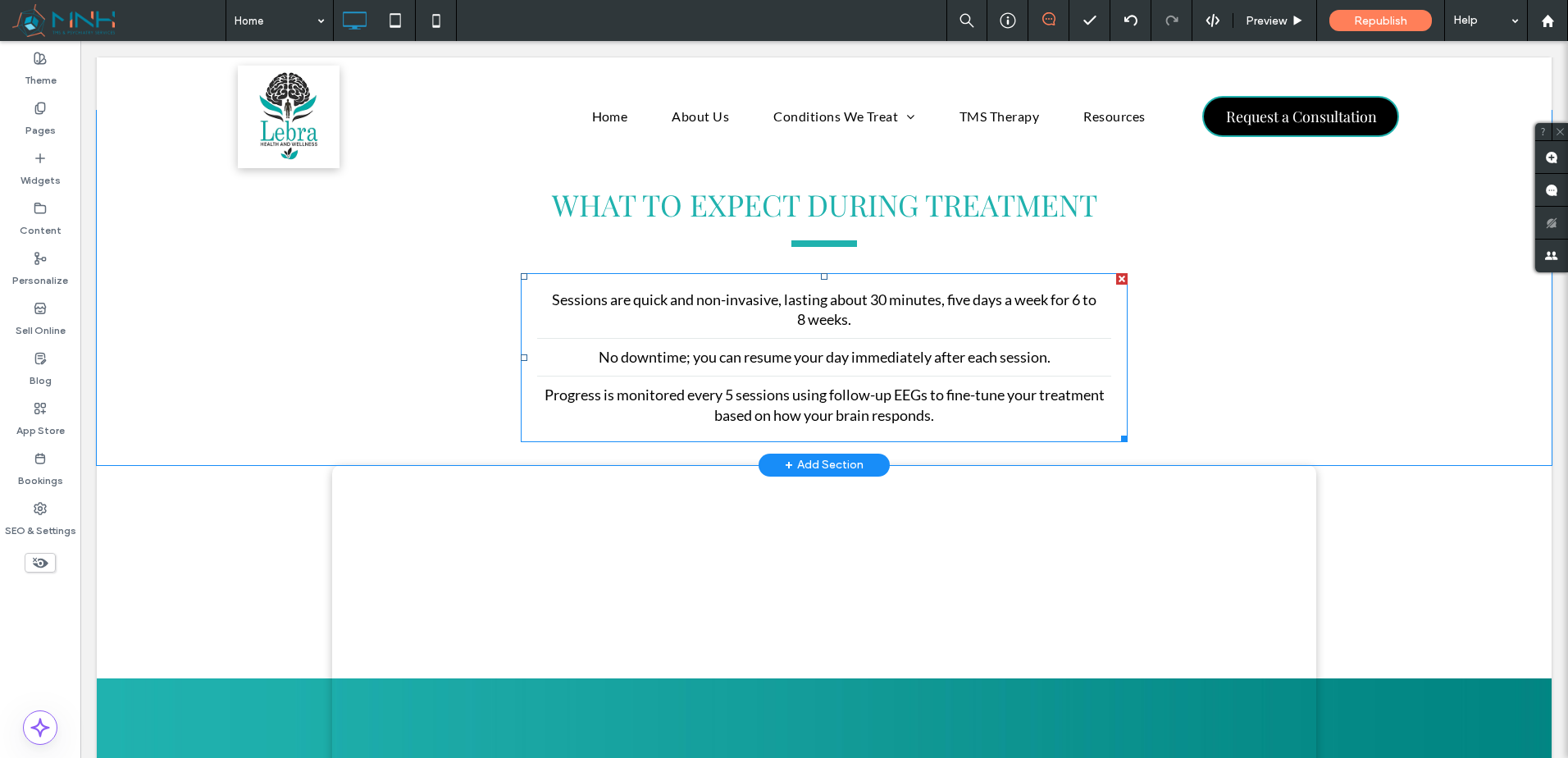
drag, startPoint x: 1016, startPoint y: 351, endPoint x: 1016, endPoint y: 331, distance: 20.0
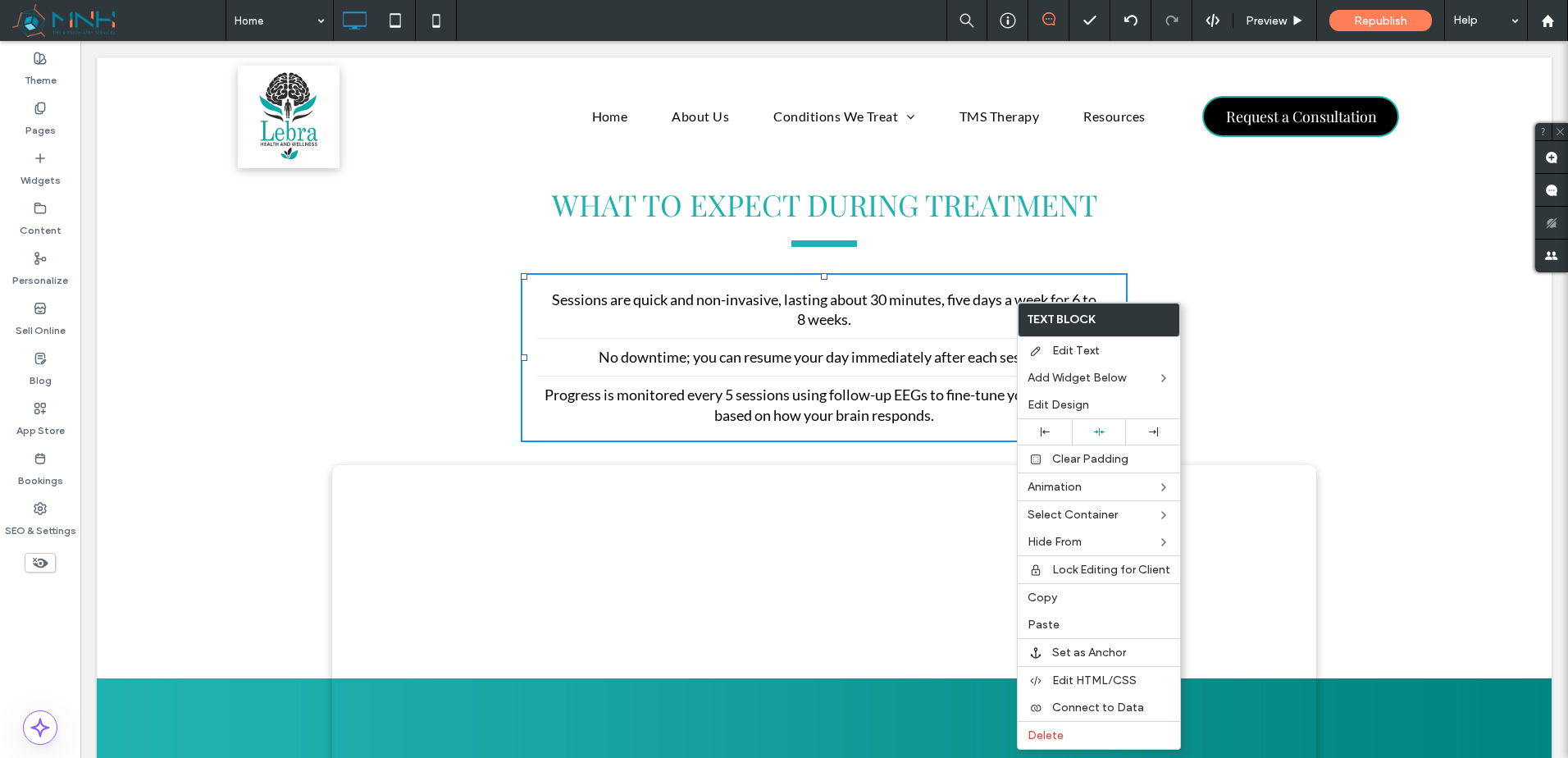
click at [948, 247] on div "WHAT TO EXPECT DURING TREATMENT Sessions are quick and non-invasive, lasting ab…" at bounding box center [824, 312] width 984 height 272
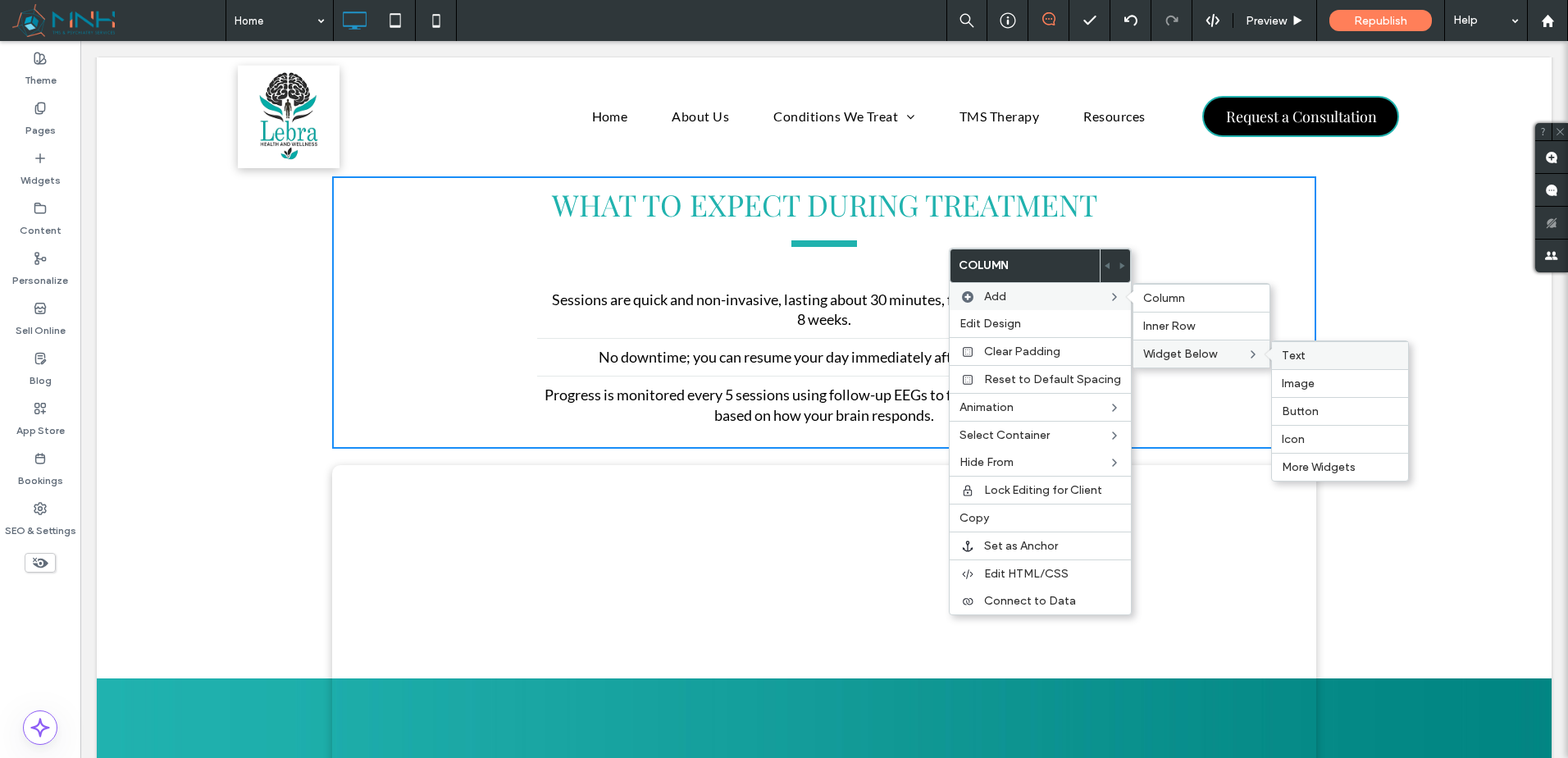
click at [1312, 357] on label "Text" at bounding box center [1339, 356] width 116 height 14
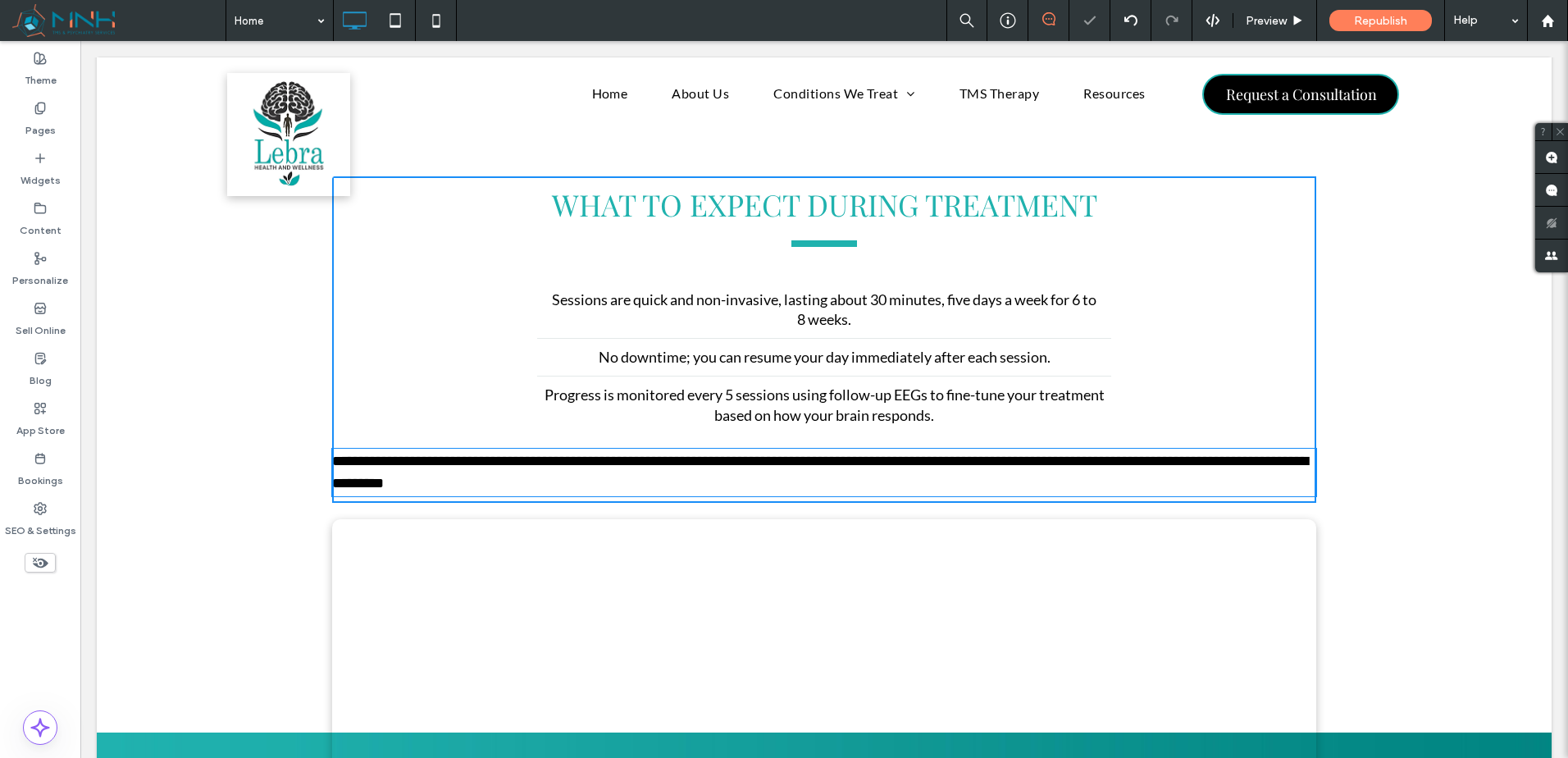
type input "****"
type input "**"
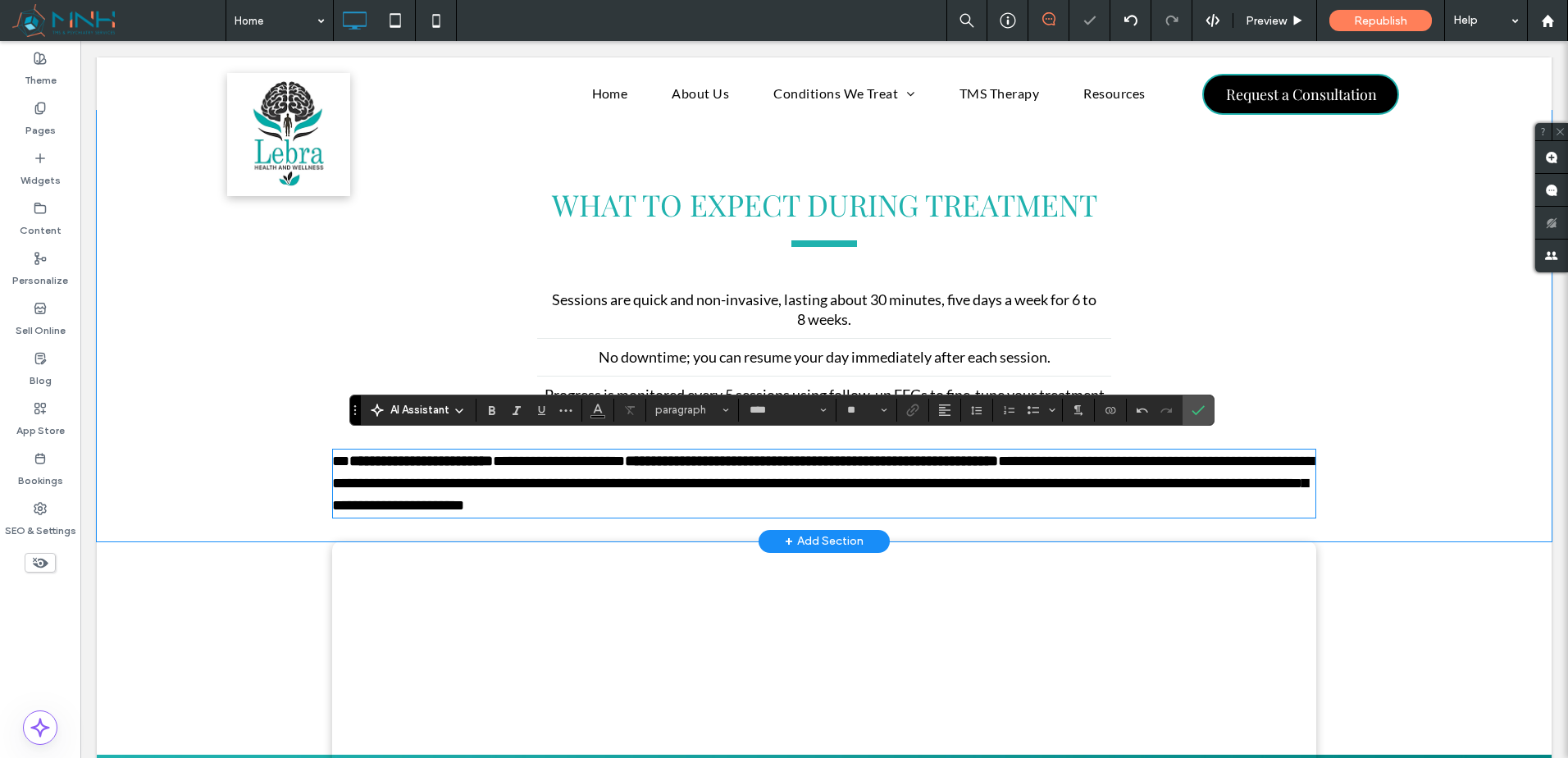
scroll to position [0, 0]
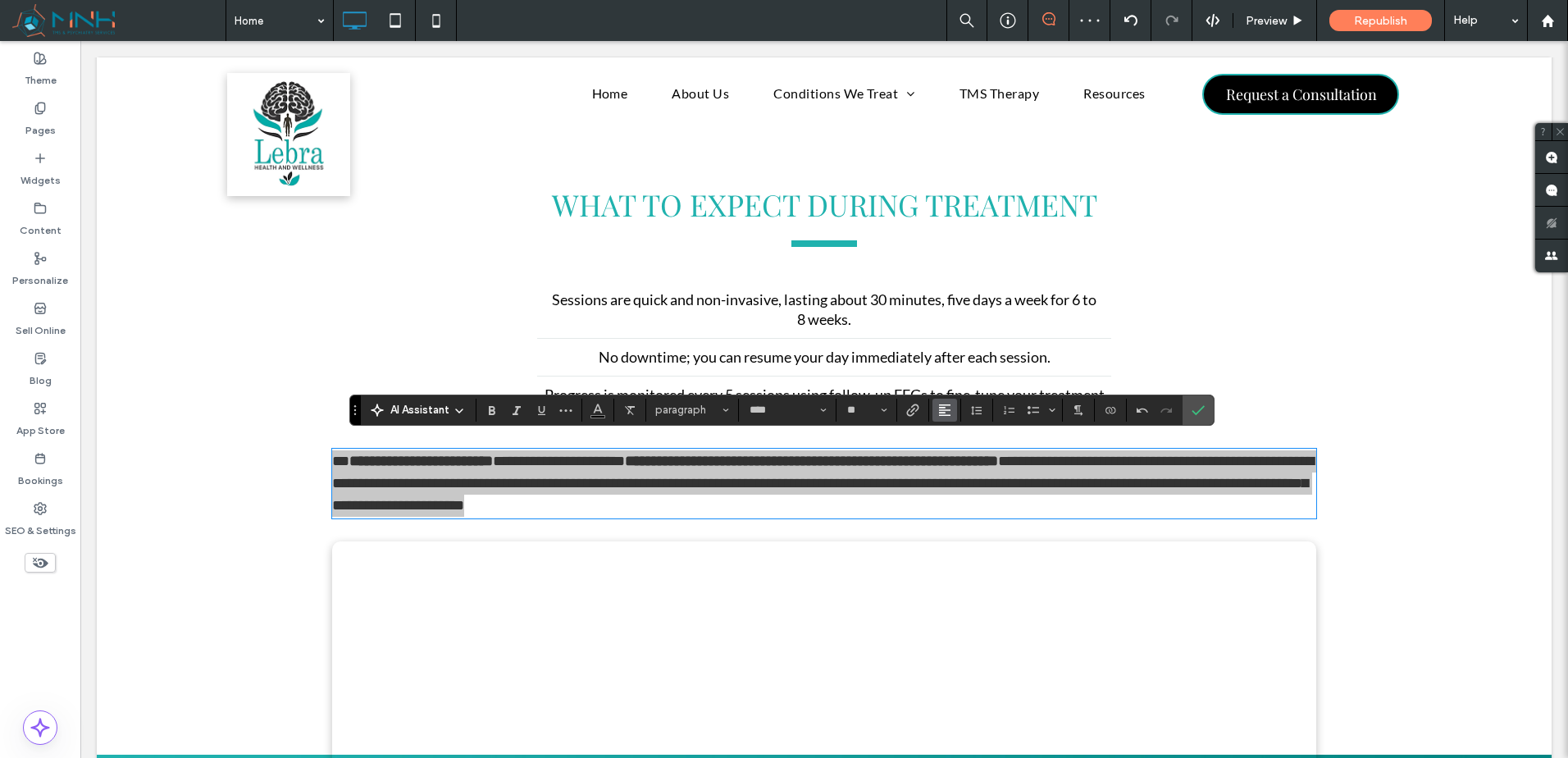
click at [950, 408] on icon "Alignment" at bounding box center [945, 410] width 13 height 13
drag, startPoint x: 965, startPoint y: 456, endPoint x: 1084, endPoint y: 425, distance: 123.0
click at [966, 456] on div "ui.textEditor.alignment.center" at bounding box center [961, 460] width 21 height 13
drag, startPoint x: 1196, startPoint y: 409, endPoint x: 953, endPoint y: 320, distance: 258.8
click at [1196, 409] on icon "Confirm" at bounding box center [1197, 410] width 13 height 13
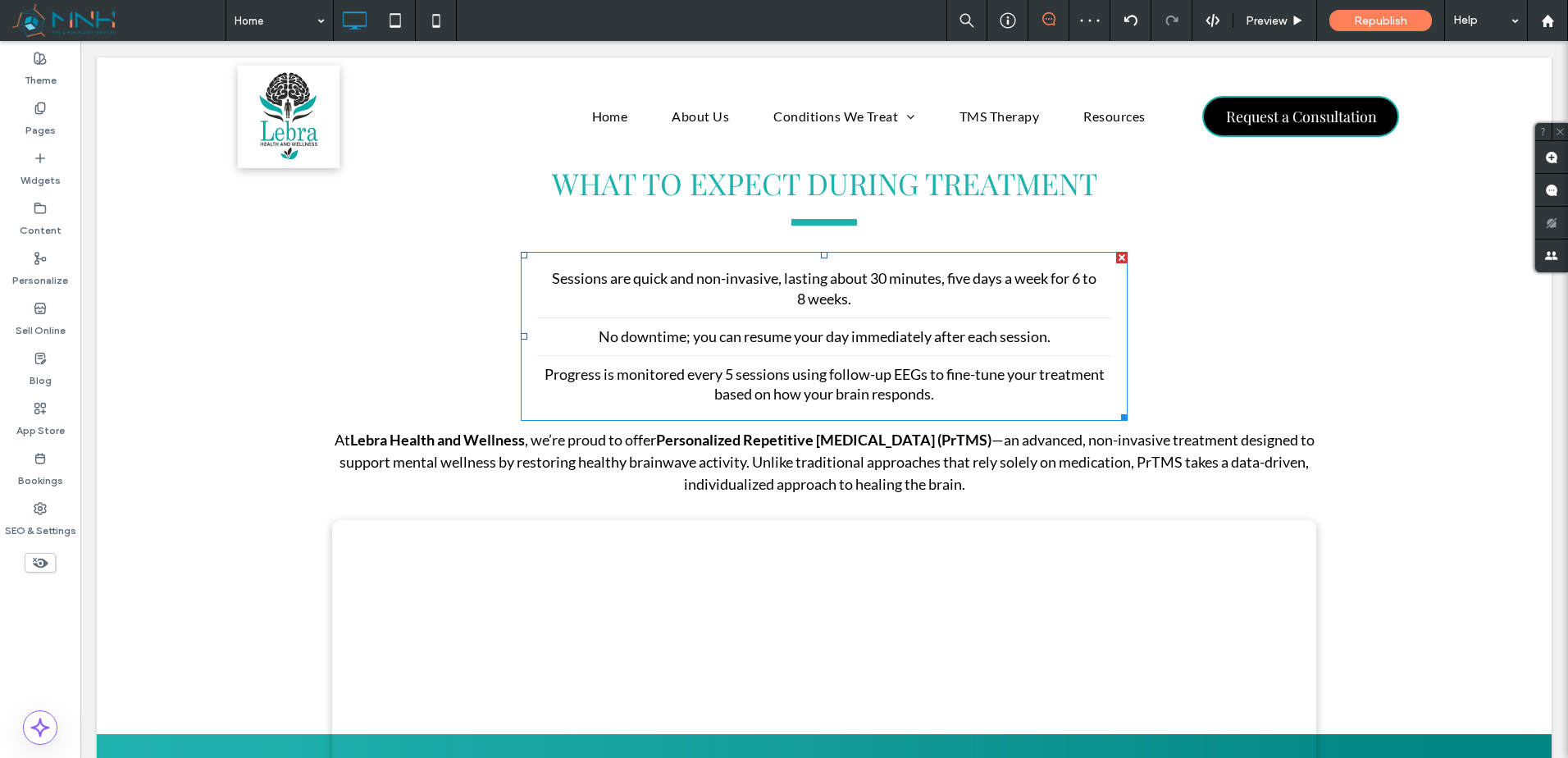
scroll to position [1798, 0]
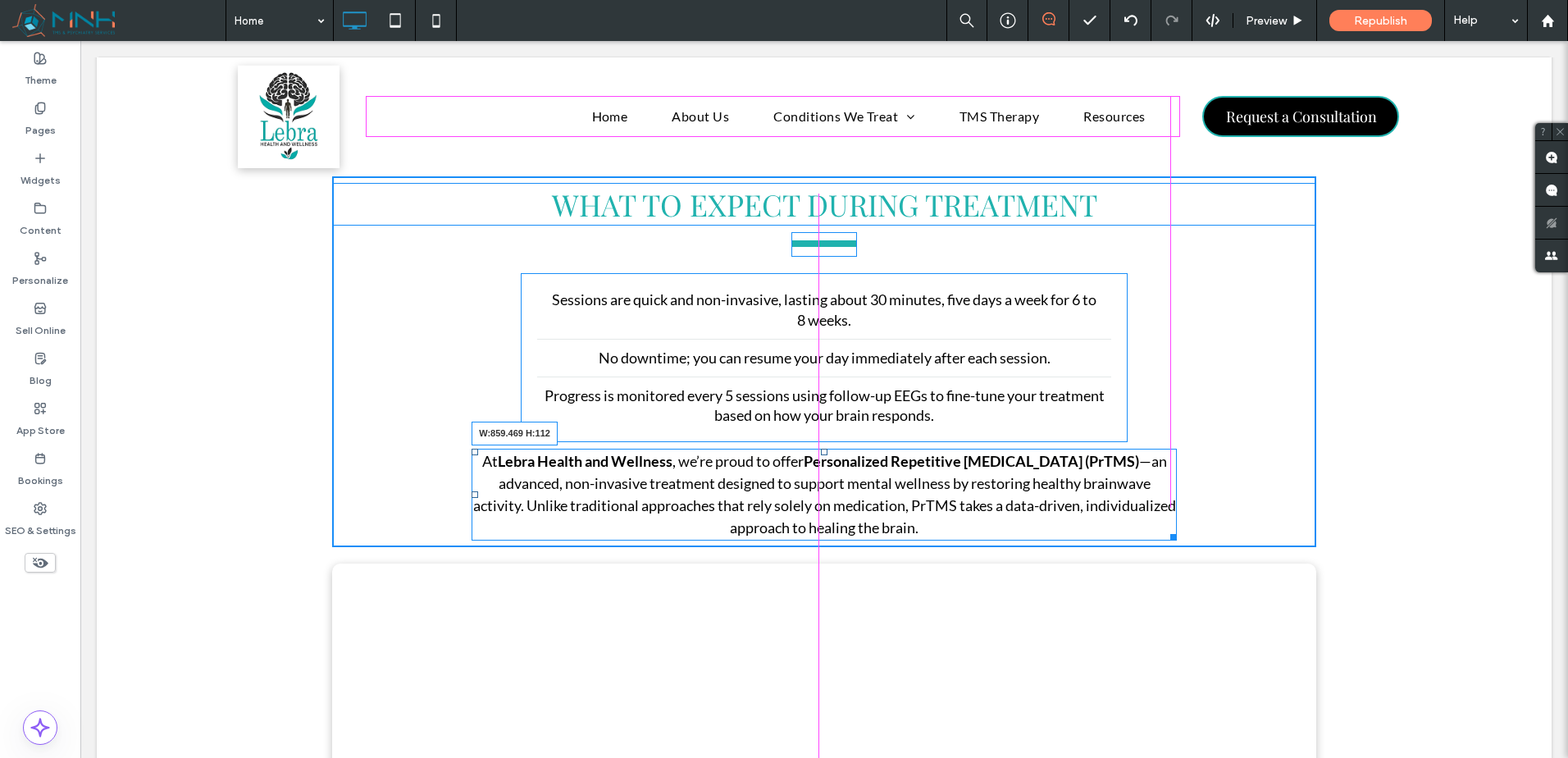
drag, startPoint x: 1307, startPoint y: 503, endPoint x: 1246, endPoint y: 543, distance: 72.9
click at [1166, 503] on div "At Lebra Health and Wellness , we’re proud to offer Personalized Repetitive [ME…" at bounding box center [823, 495] width 705 height 92
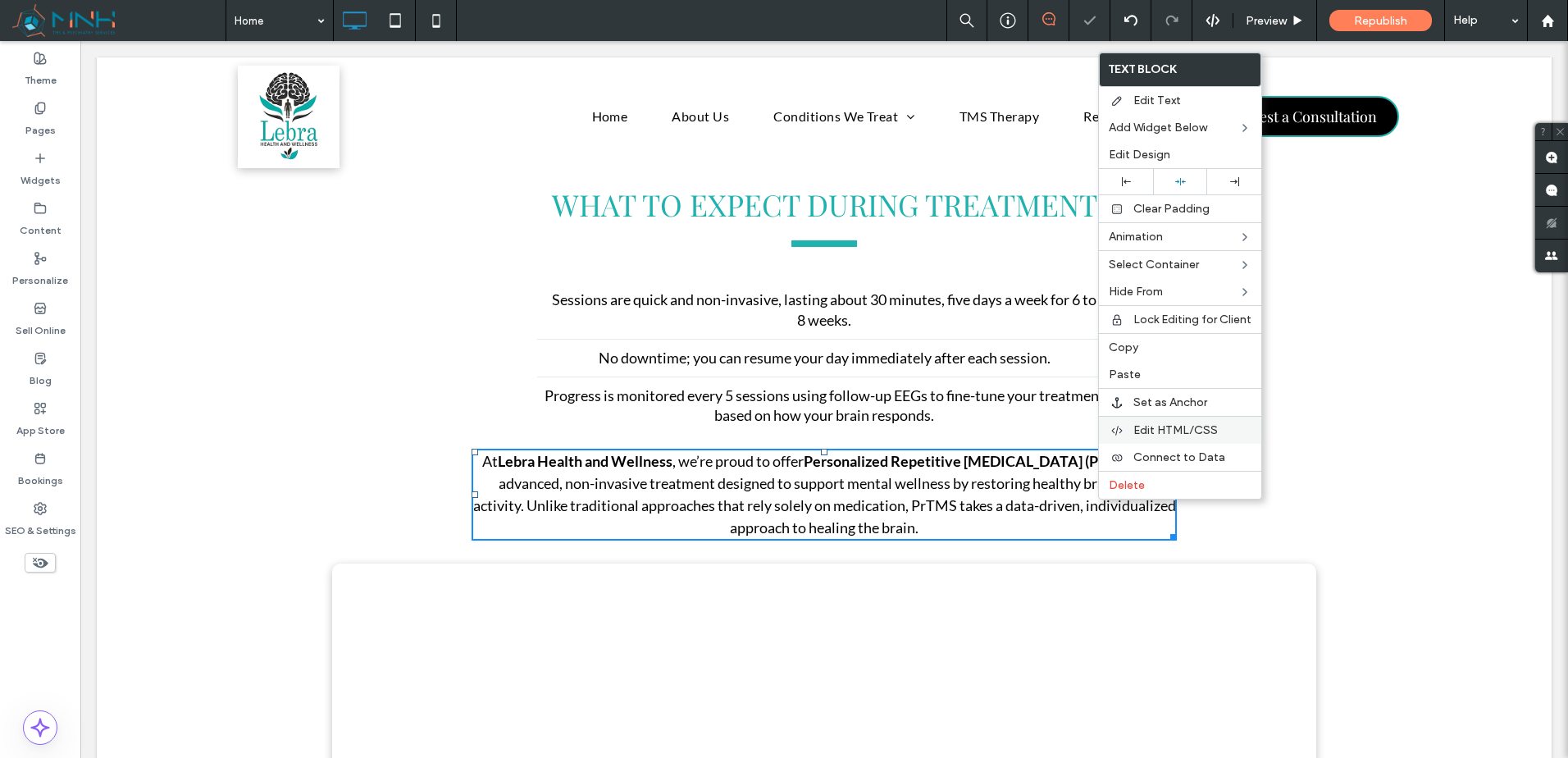
click at [1185, 425] on span "Edit HTML/CSS" at bounding box center [1175, 430] width 84 height 14
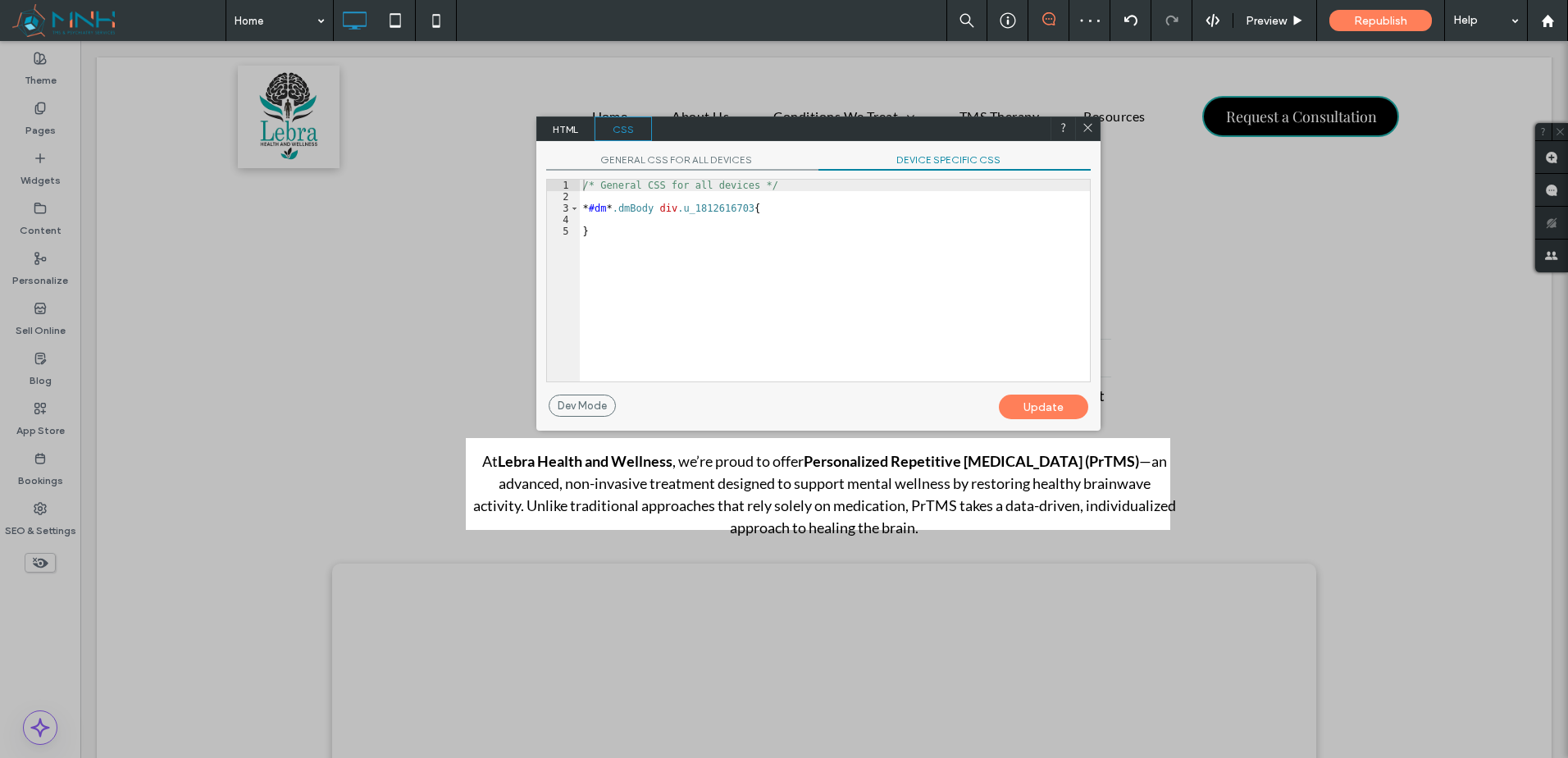
click at [953, 158] on span "DEVICE SPECIFIC CSS" at bounding box center [954, 161] width 272 height 17
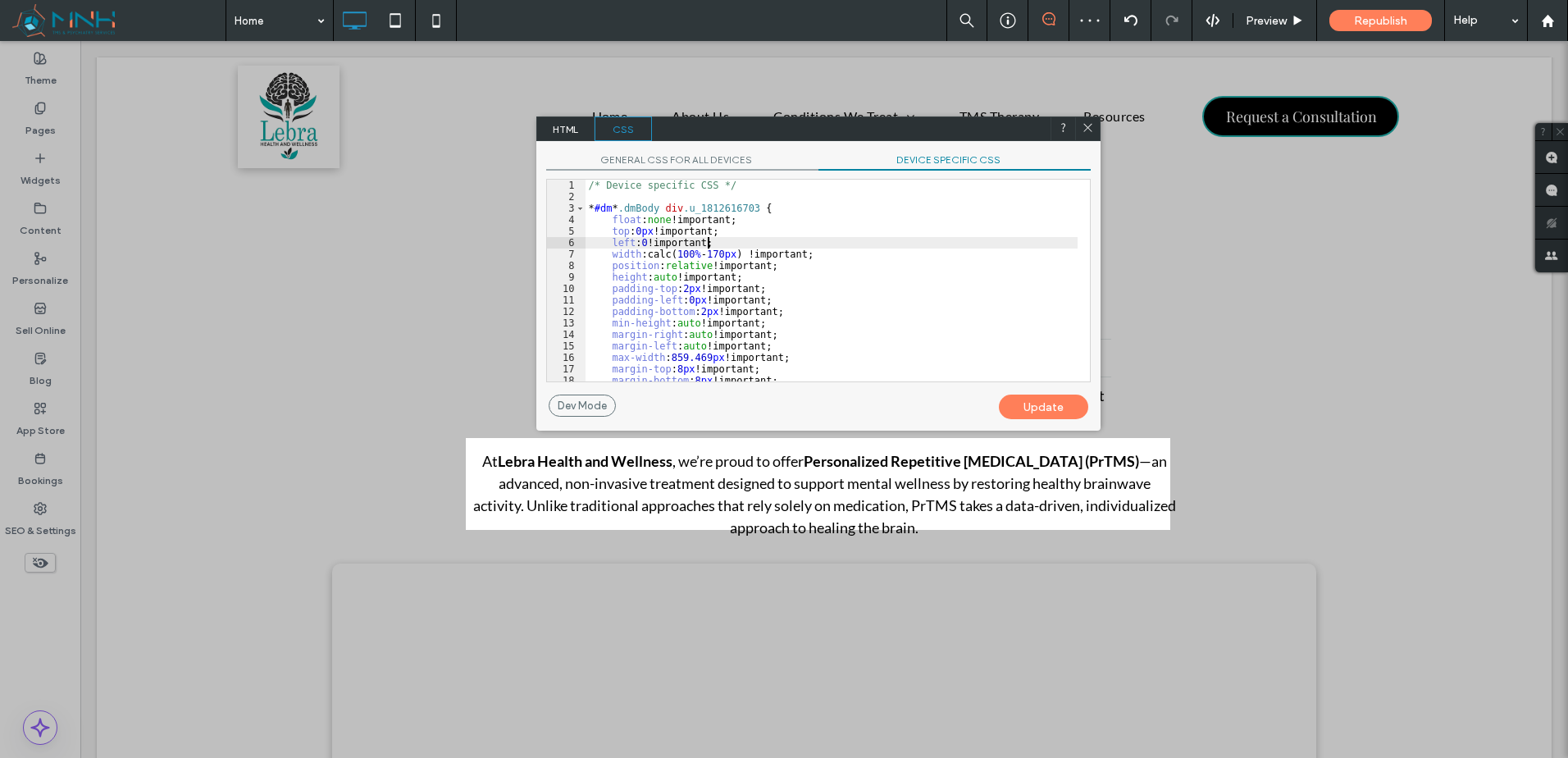
drag, startPoint x: 966, startPoint y: 242, endPoint x: 895, endPoint y: 254, distance: 72.0
click at [966, 243] on div "/* Device specific CSS */ * #dm * .dmBody div .u_1812616703 { float : none !imp…" at bounding box center [831, 293] width 492 height 225
click at [847, 245] on div "/* Device specific CSS */ * #dm * .dmBody div .u_1812616703 { float : none !imp…" at bounding box center [831, 293] width 492 height 225
drag, startPoint x: 681, startPoint y: 345, endPoint x: 702, endPoint y: 345, distance: 21.0
click at [701, 345] on div "/* Device specific CSS */ * #dm * .dmBody div .u_1812616703 { float : none !imp…" at bounding box center [831, 293] width 492 height 225
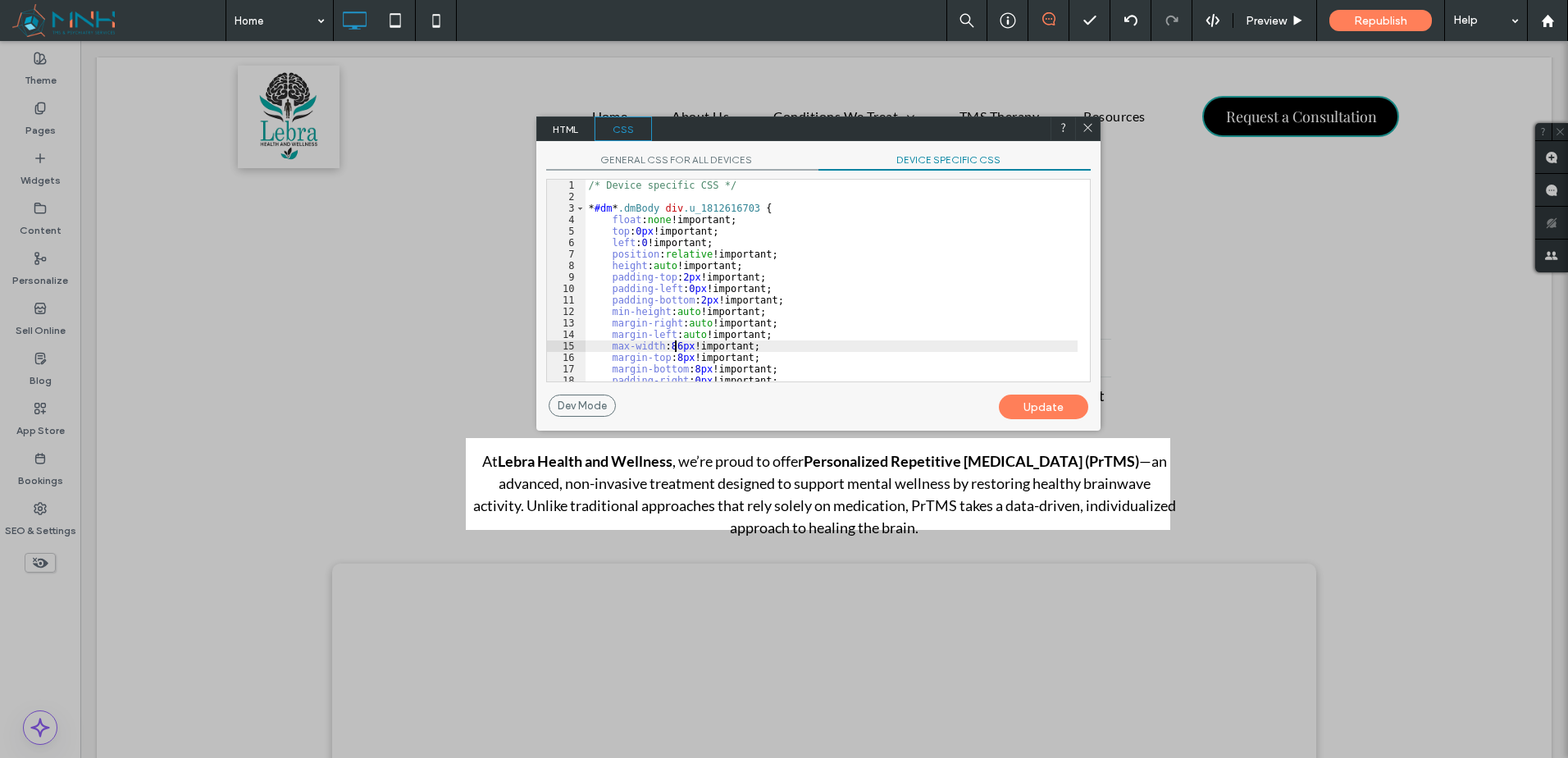
type textarea "**"
click at [1057, 405] on div "Update" at bounding box center [1043, 407] width 90 height 25
click at [1088, 128] on icon at bounding box center [1088, 128] width 12 height 12
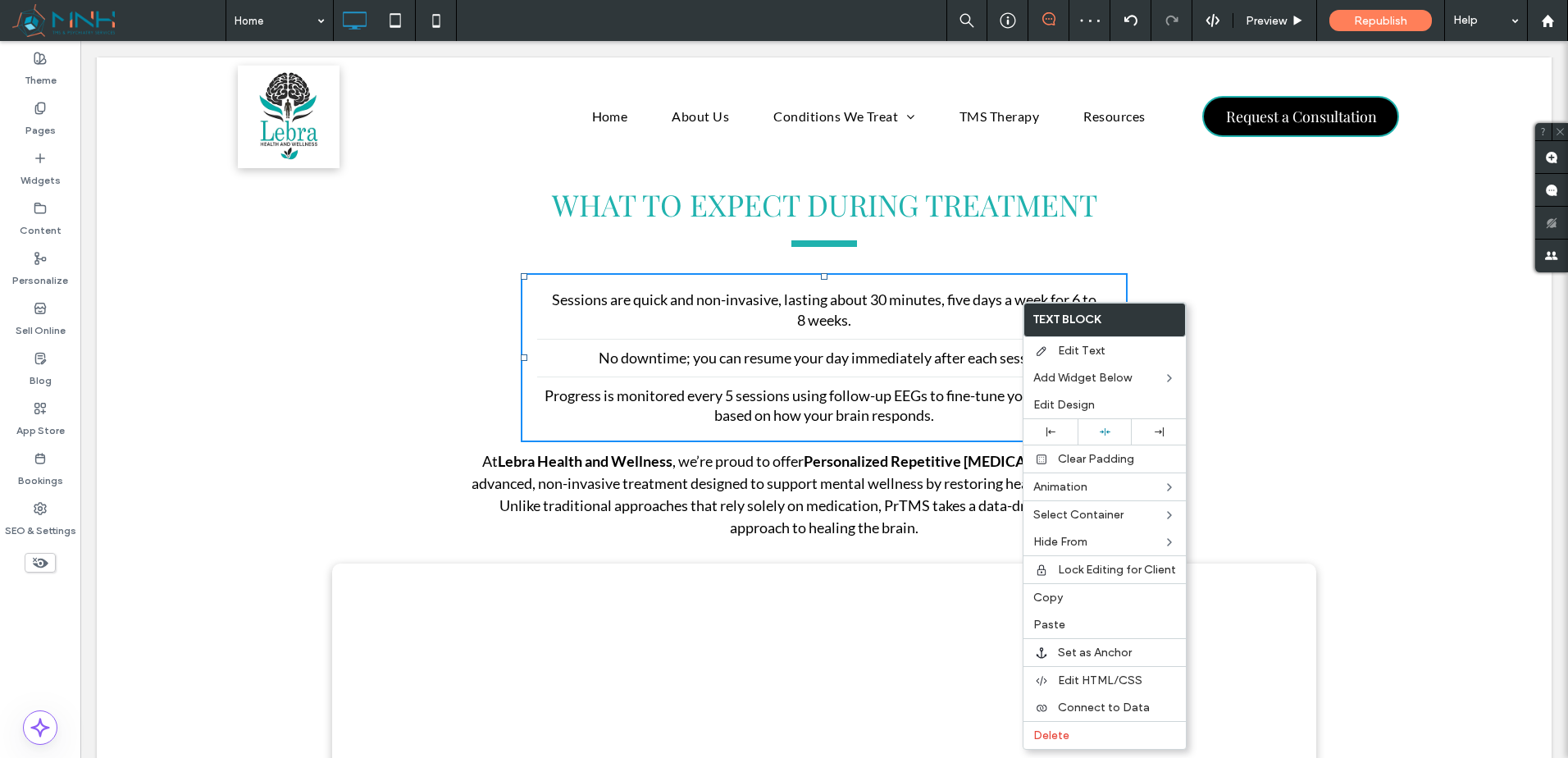
drag, startPoint x: 1087, startPoint y: 739, endPoint x: 1392, endPoint y: 662, distance: 314.6
click at [1088, 739] on label "Delete" at bounding box center [1104, 736] width 143 height 14
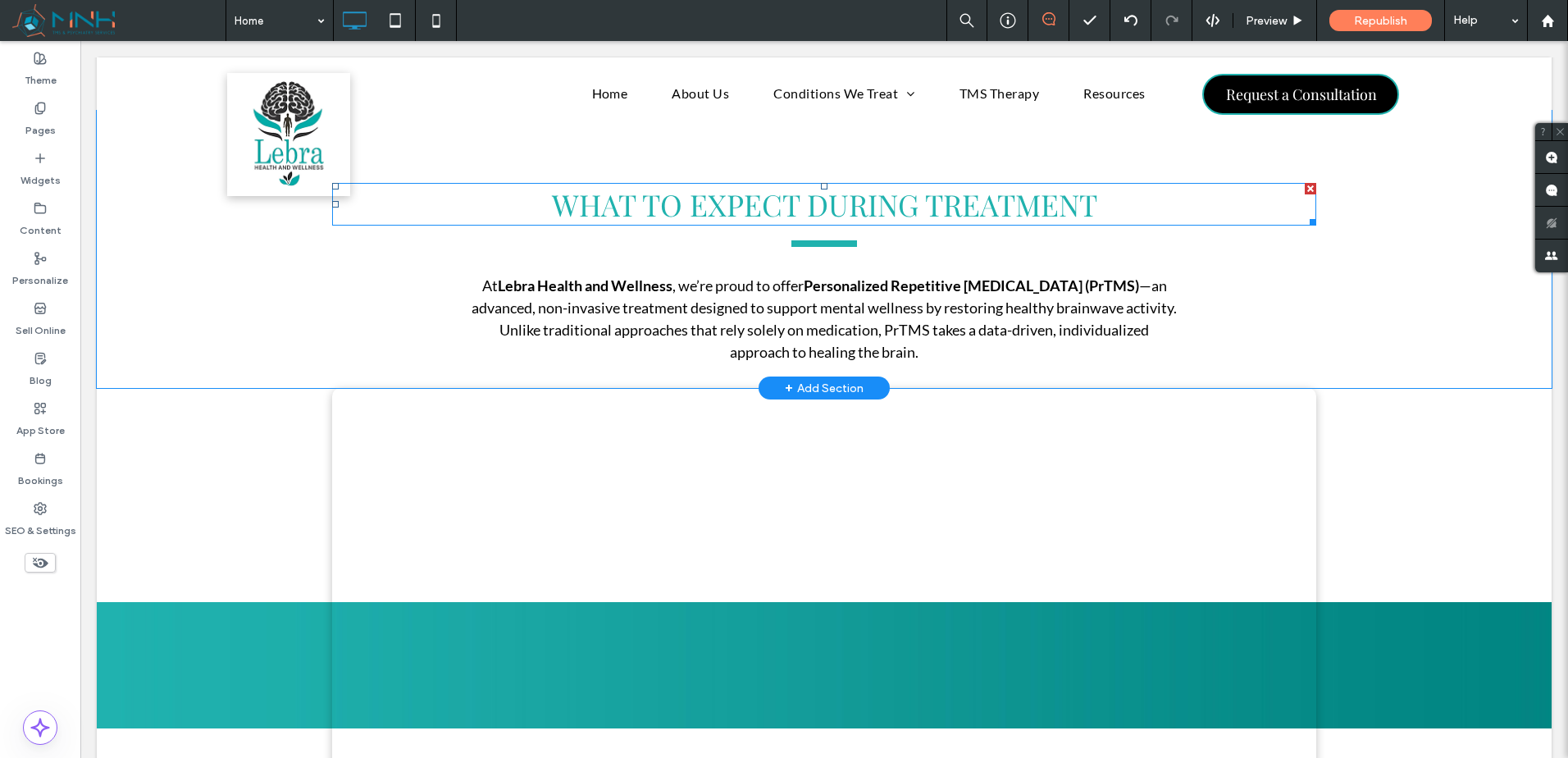
click at [1083, 190] on span "WHAT TO EXPECT DURING TREATMENT" at bounding box center [824, 204] width 545 height 39
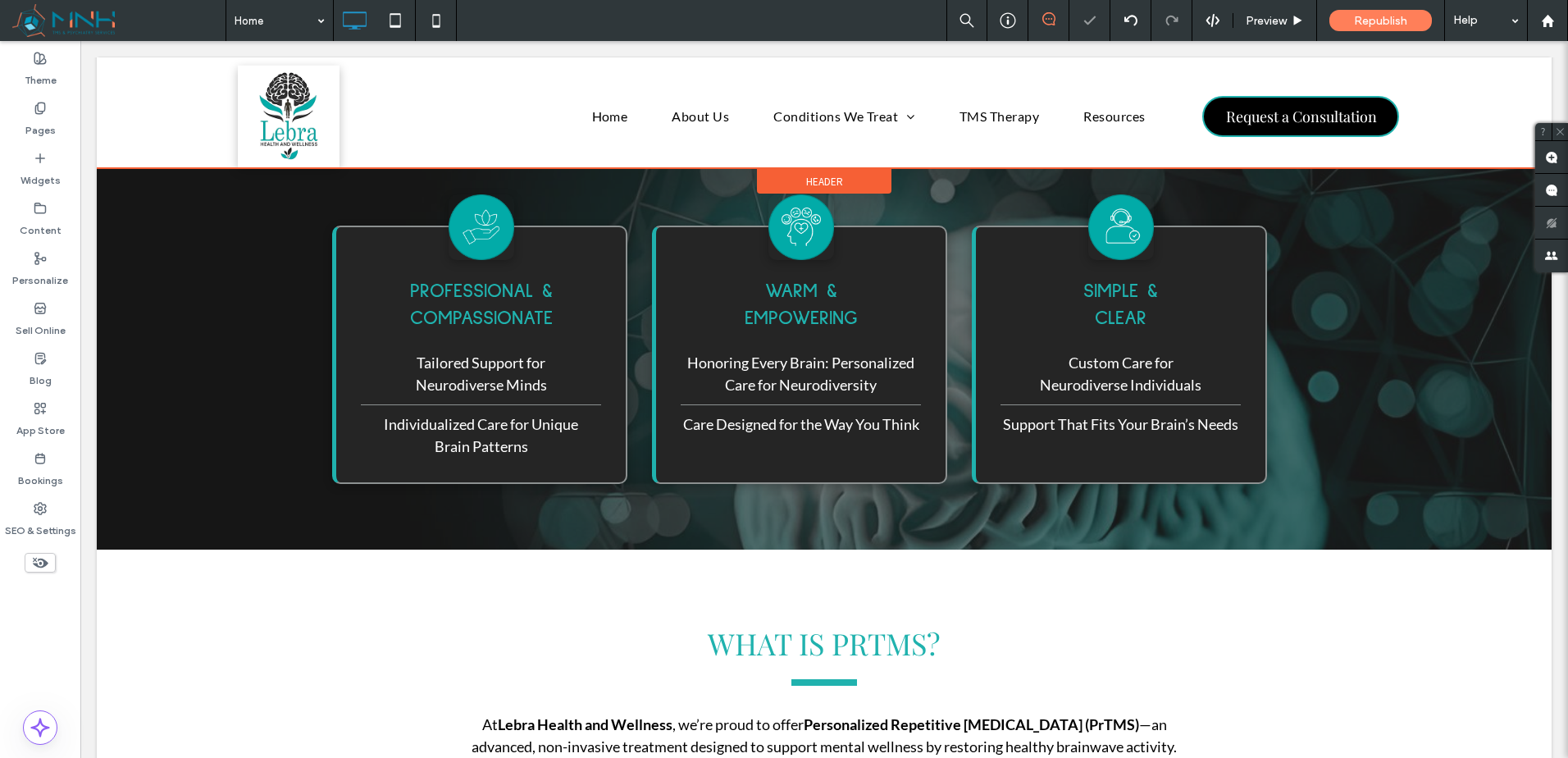
scroll to position [1661, 0]
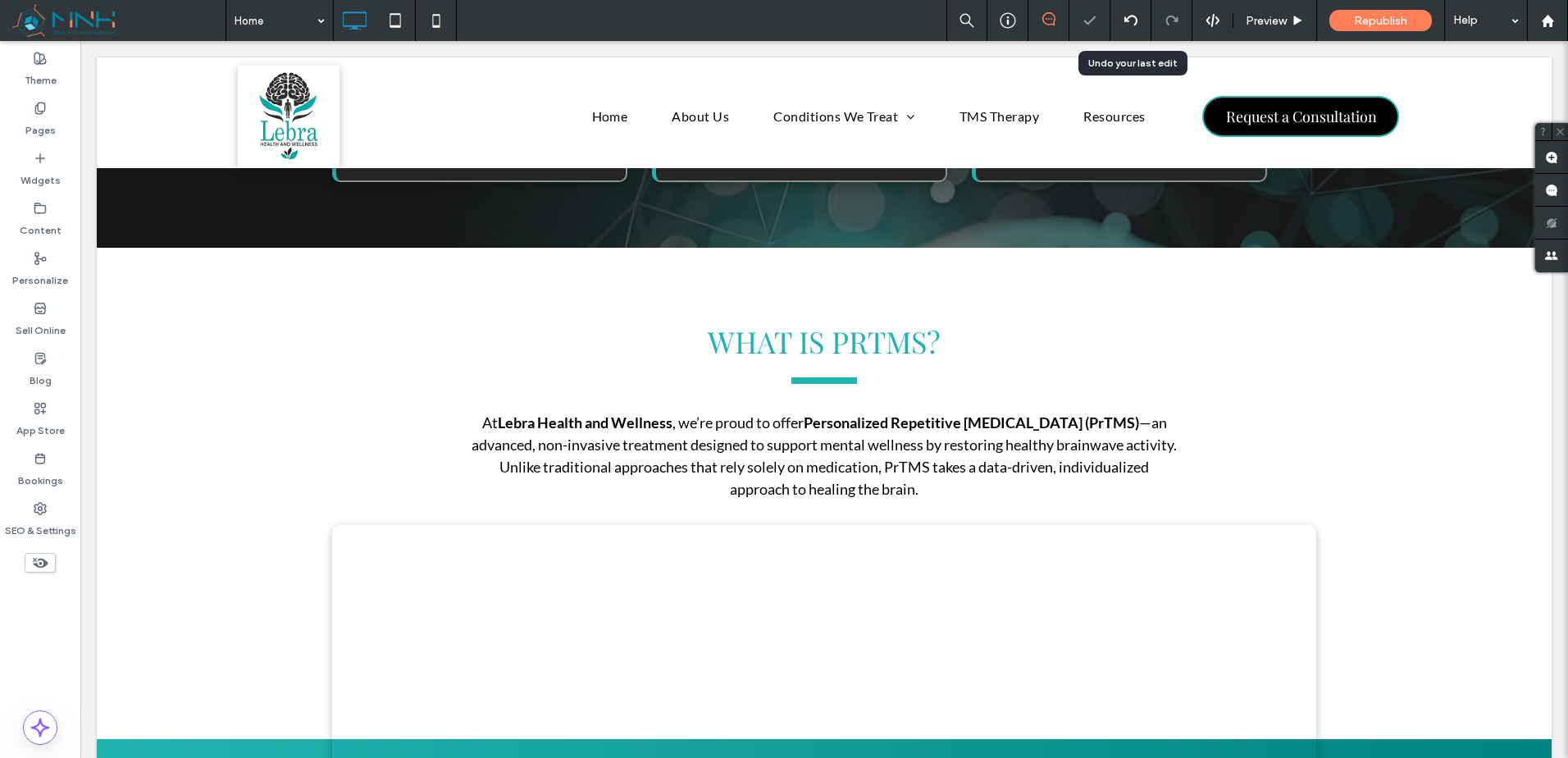
click at [1126, 15] on icon at bounding box center [1131, 20] width 13 height 13
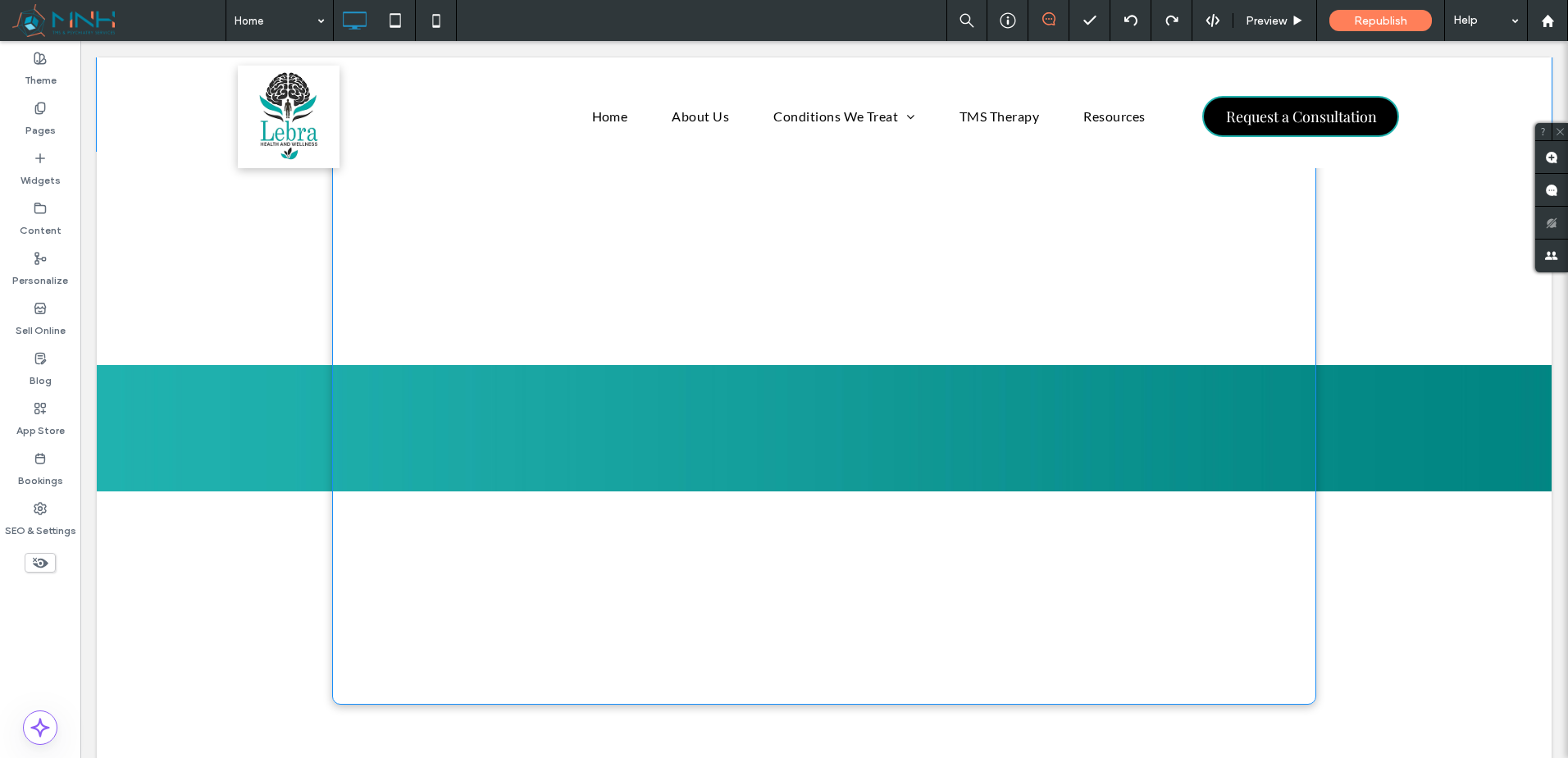
scroll to position [1488, 0]
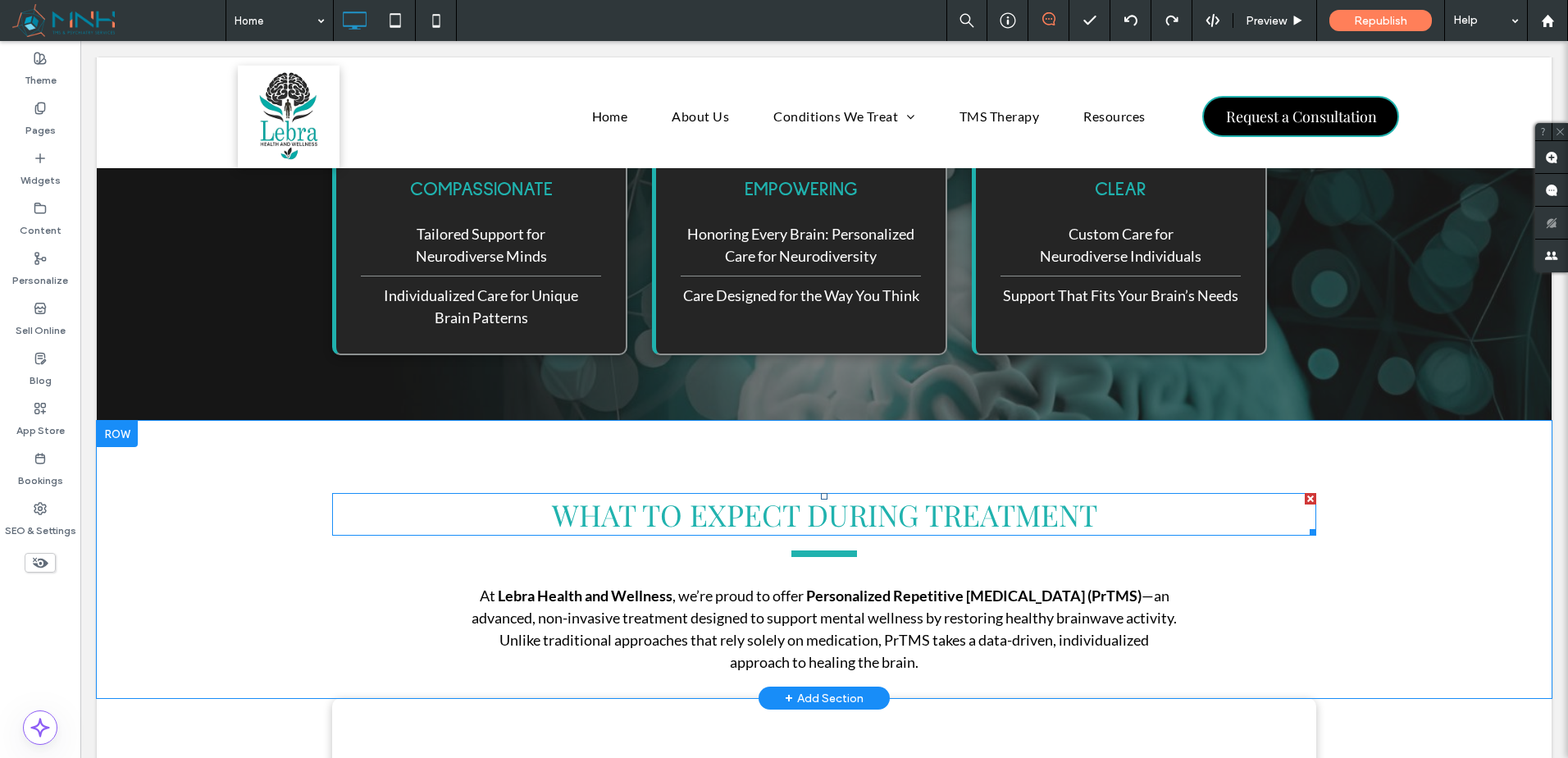
click at [951, 507] on span "WHAT TO EXPECT DURING TREATMENT" at bounding box center [824, 514] width 545 height 39
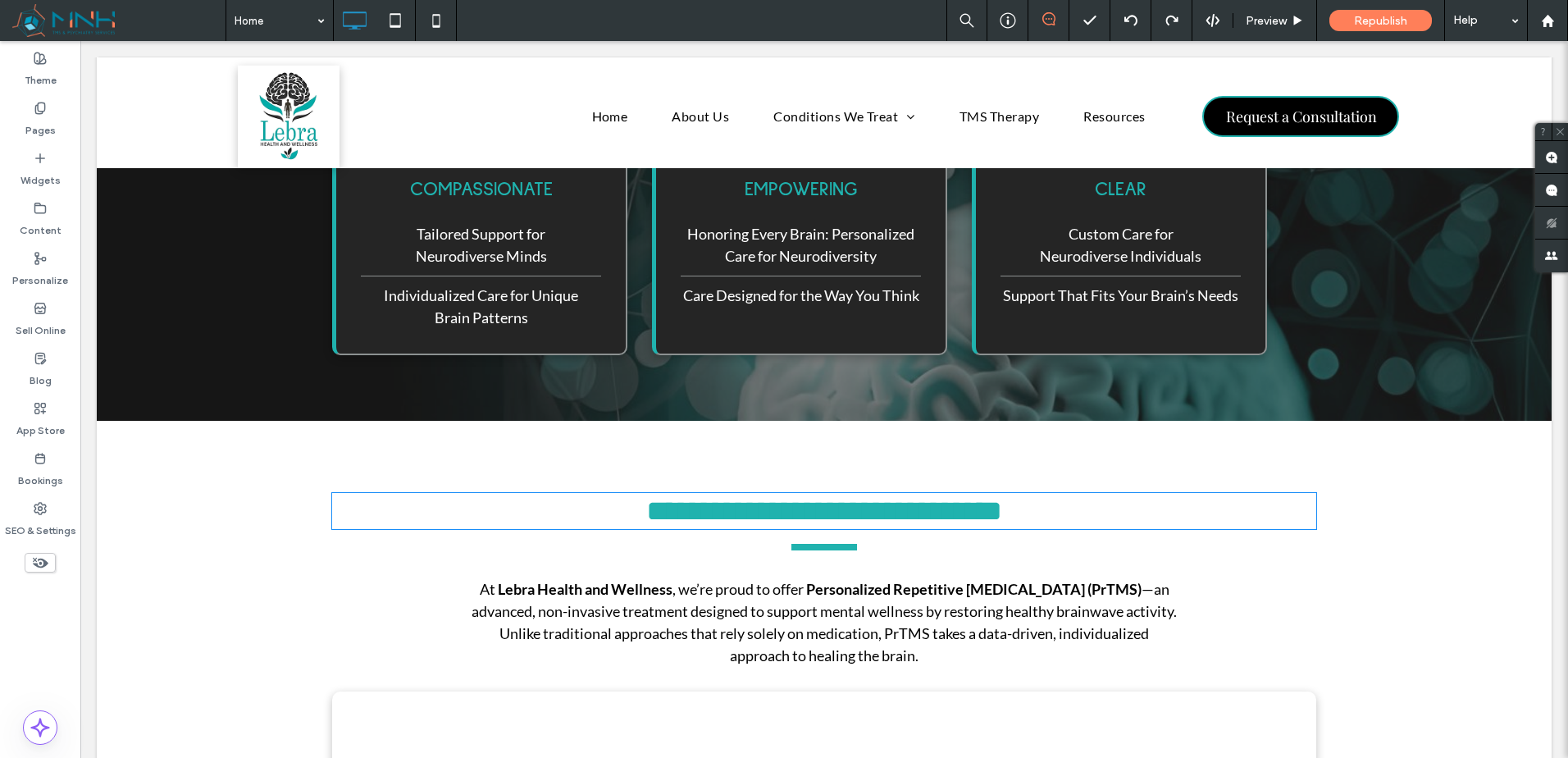
type input "**********"
type input "**"
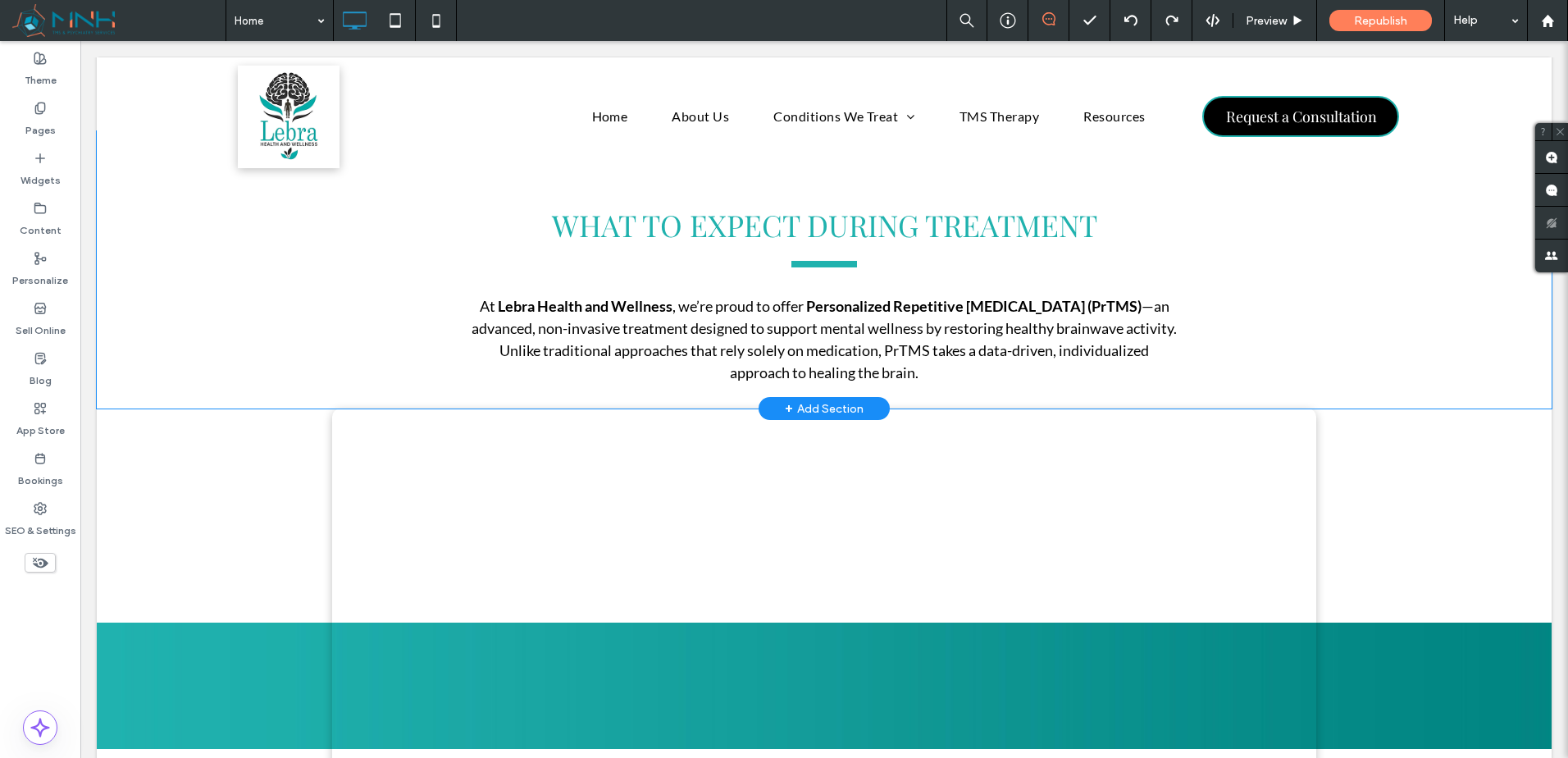
scroll to position [1641, 0]
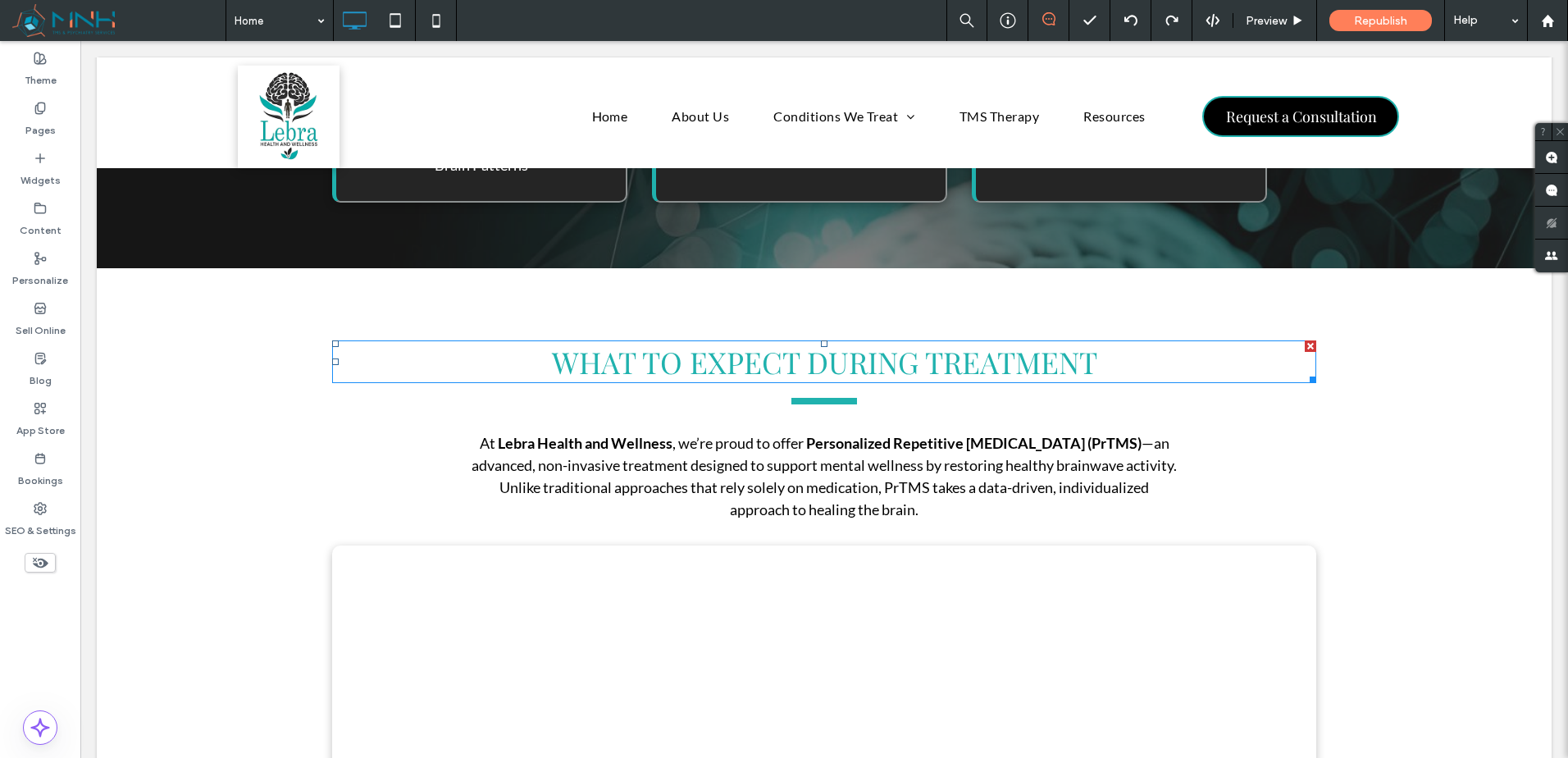
click at [948, 355] on span "WHAT TO EXPECT DURING TREATMENT" at bounding box center [824, 362] width 545 height 39
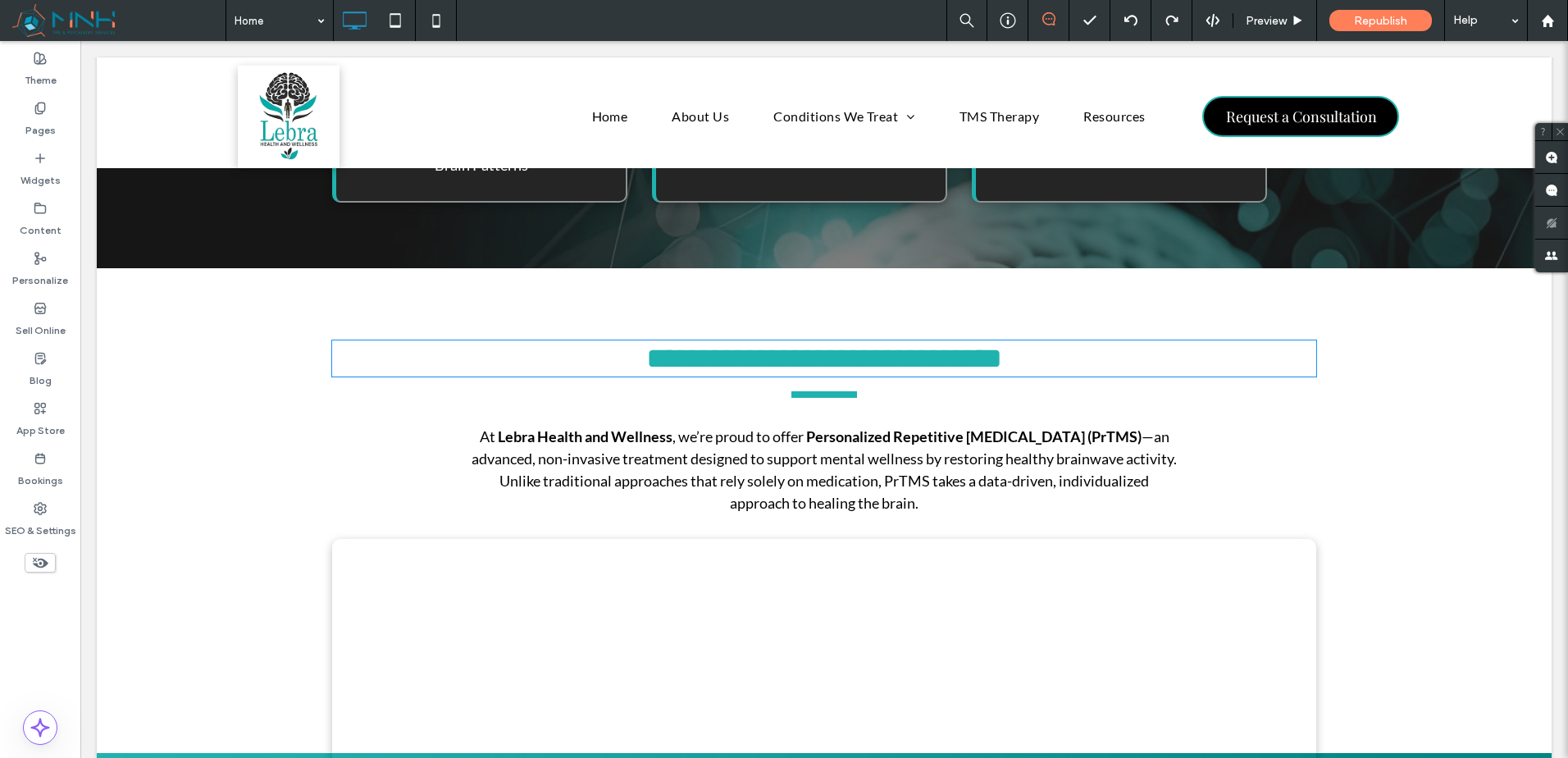
type input "**********"
type input "**"
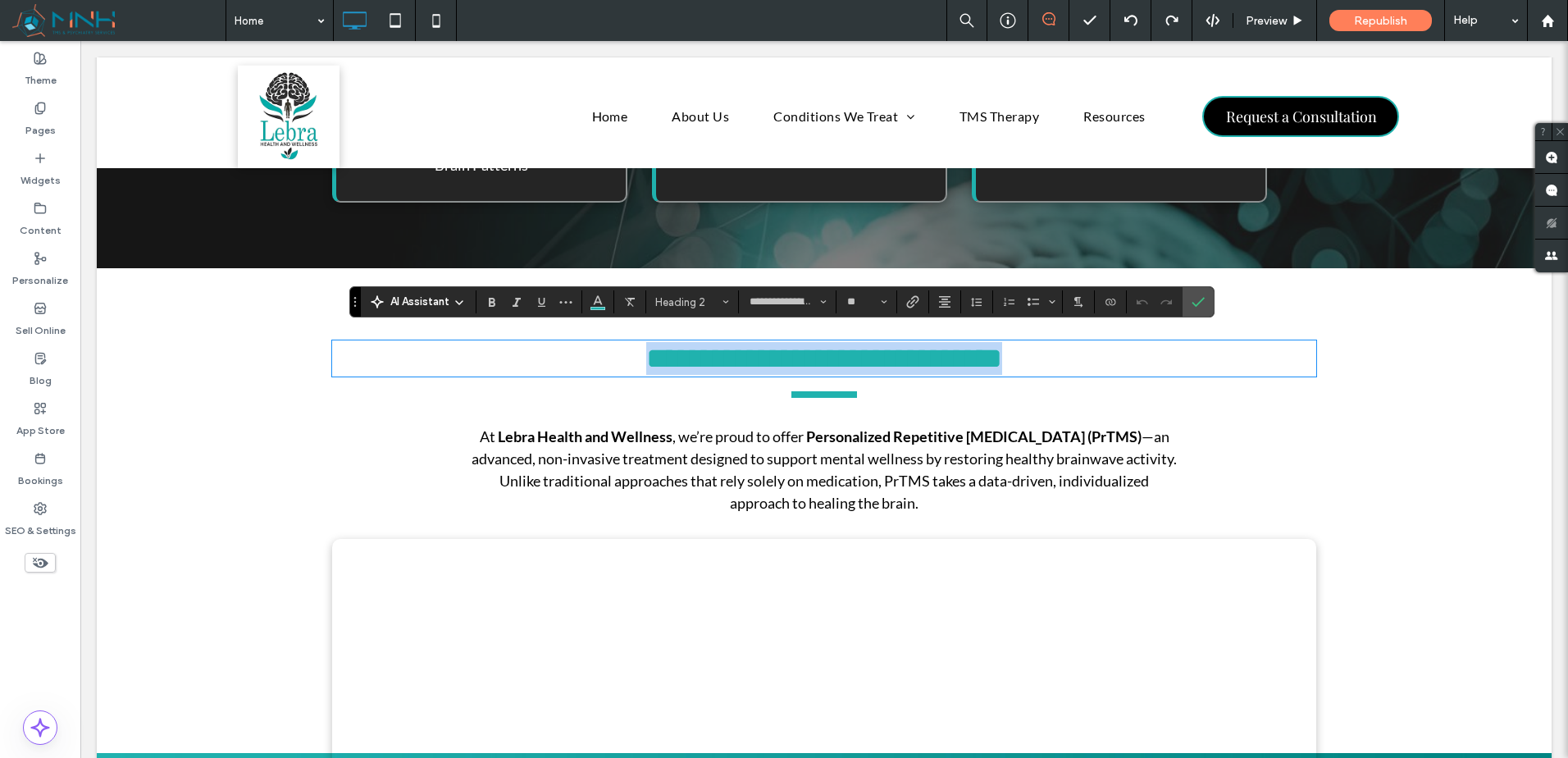
type input "****"
type input "**"
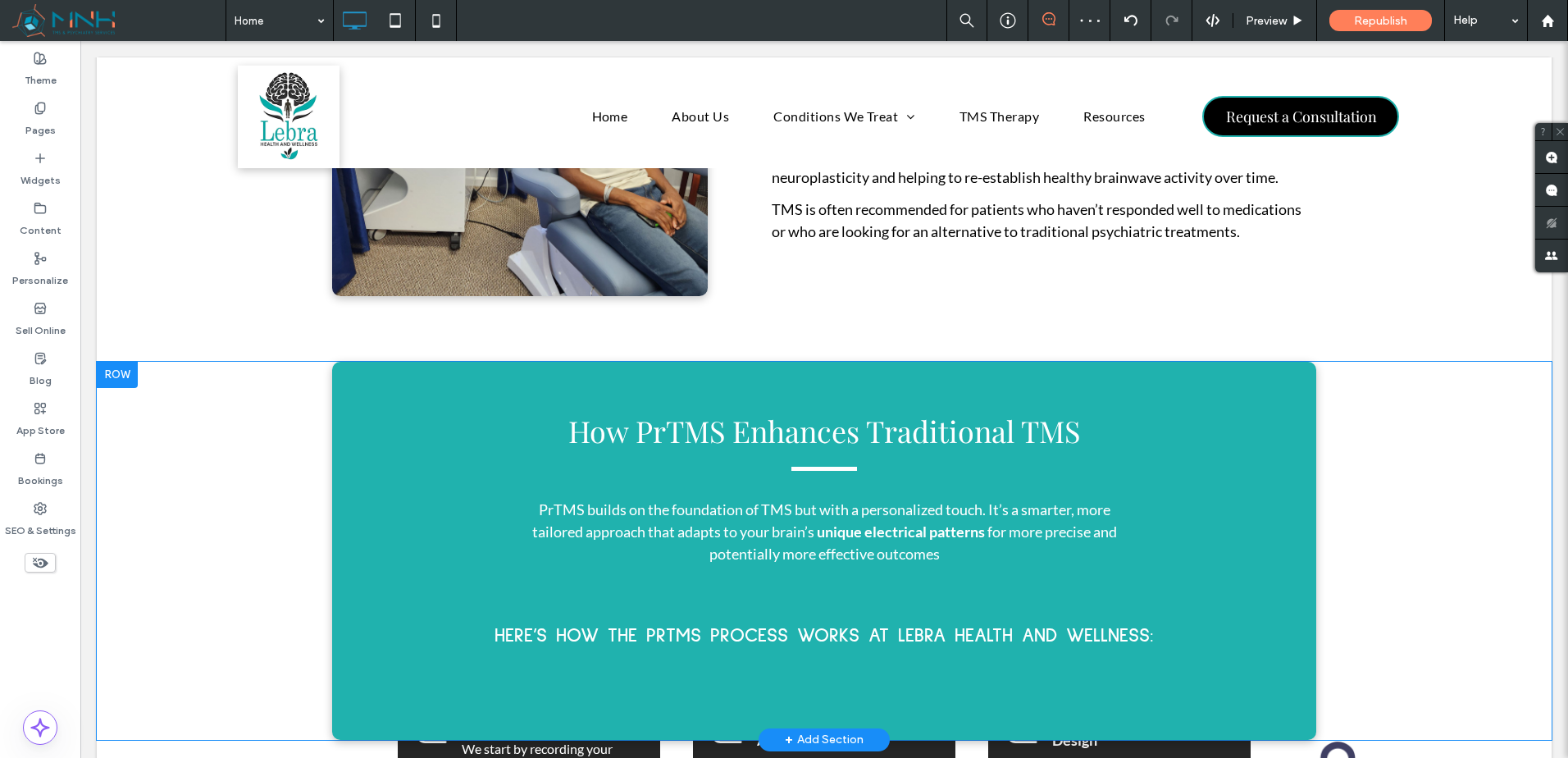
scroll to position [3008, 0]
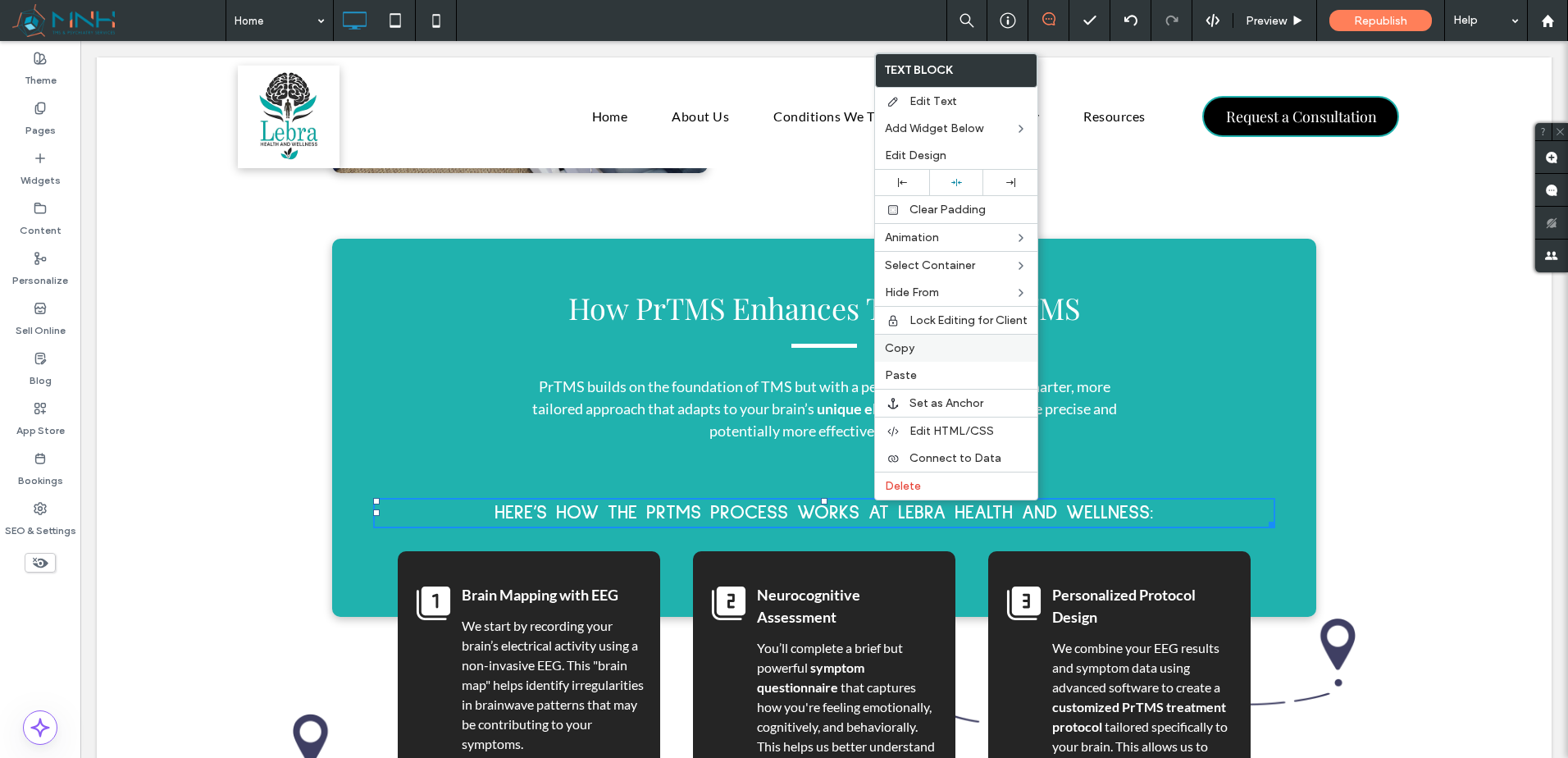
click at [955, 349] on label "Copy" at bounding box center [956, 348] width 143 height 14
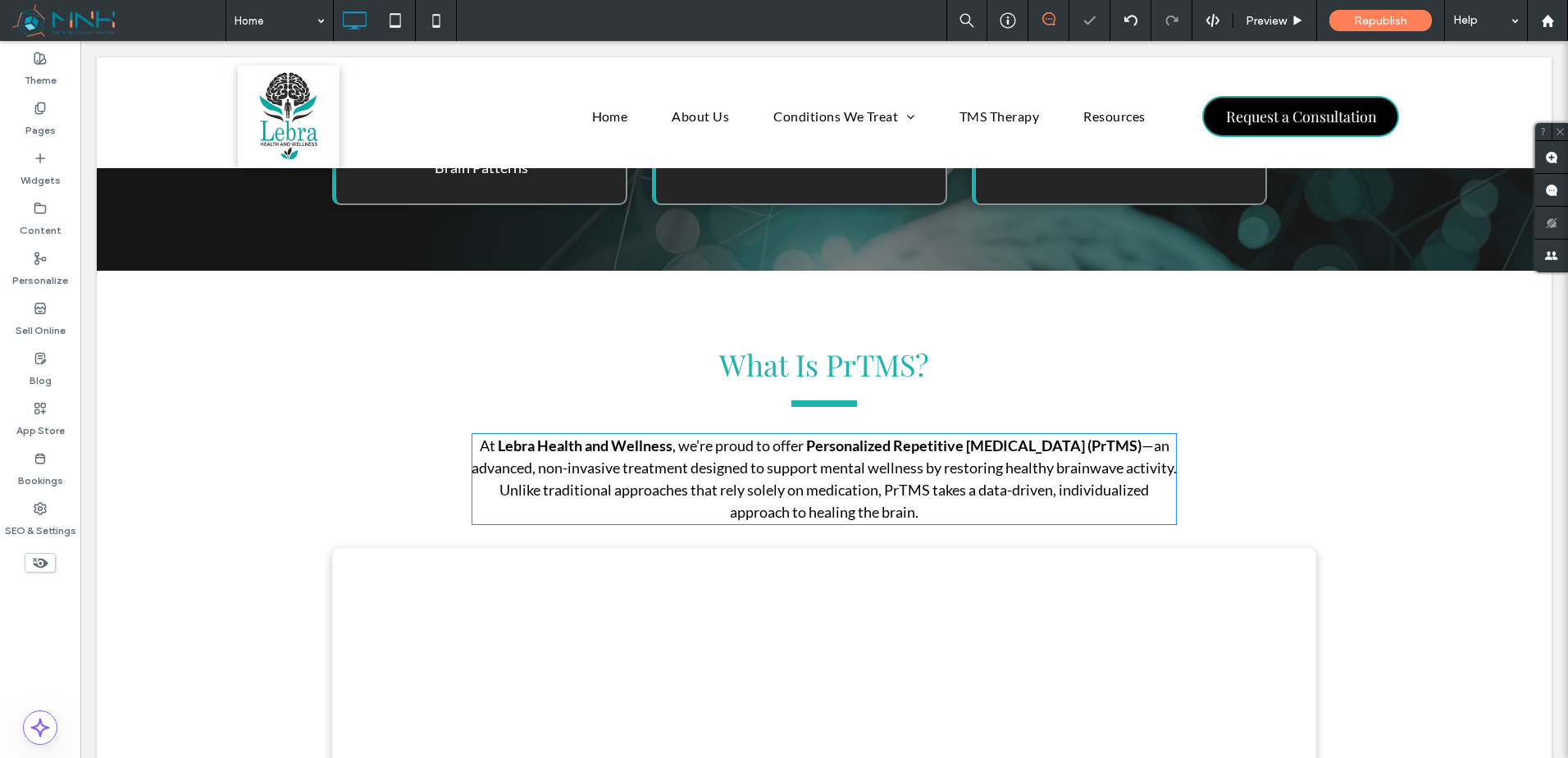
scroll to position [1641, 0]
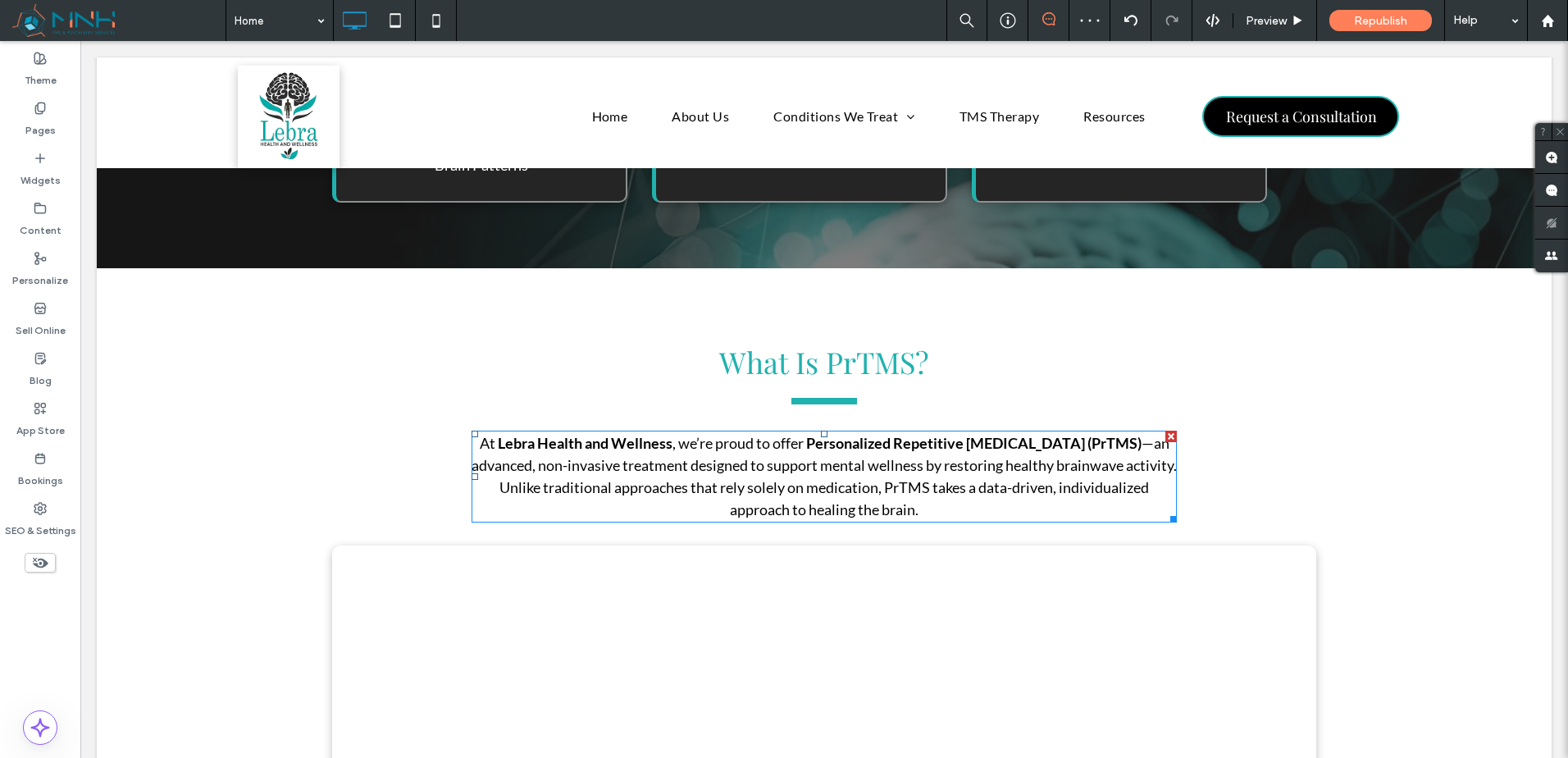
drag, startPoint x: 839, startPoint y: 433, endPoint x: 839, endPoint y: 423, distance: 10.0
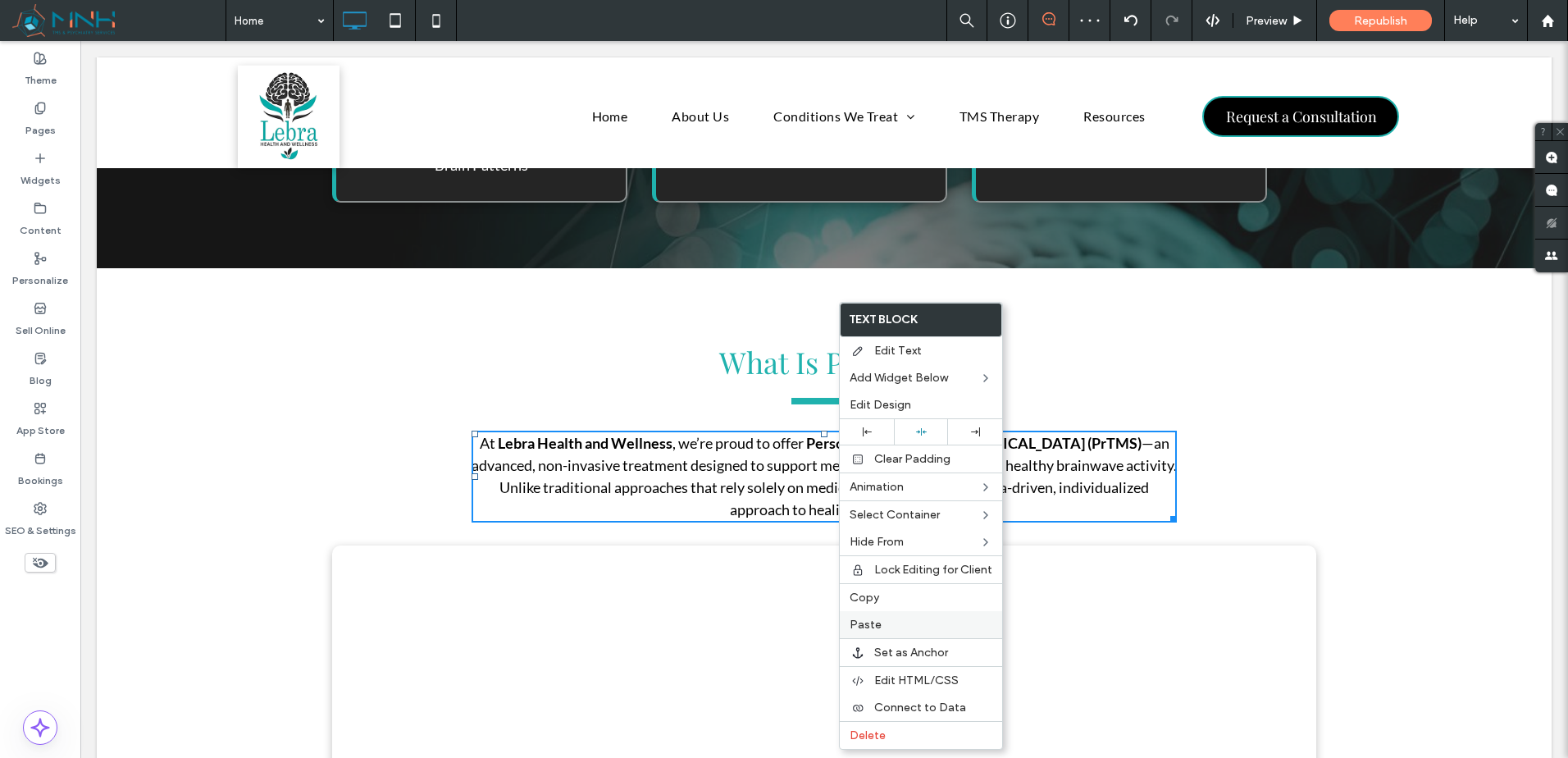
click at [901, 626] on label "Paste" at bounding box center [921, 625] width 143 height 14
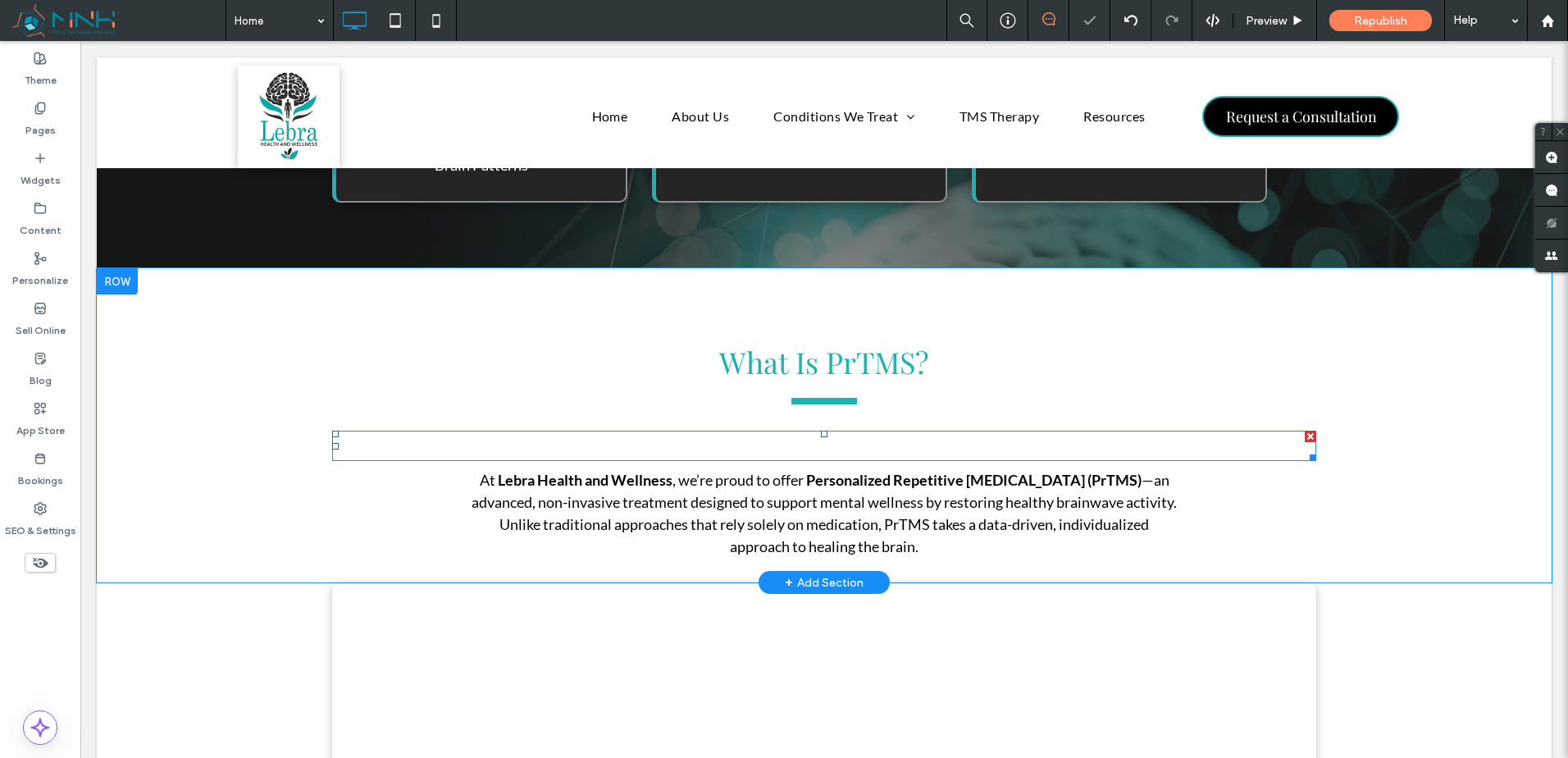
click at [846, 435] on span "HERE’S HOW THE PRTMS PROCESS WORKS AT LEBRA HEALTH AND WELLNESS:" at bounding box center [824, 445] width 659 height 20
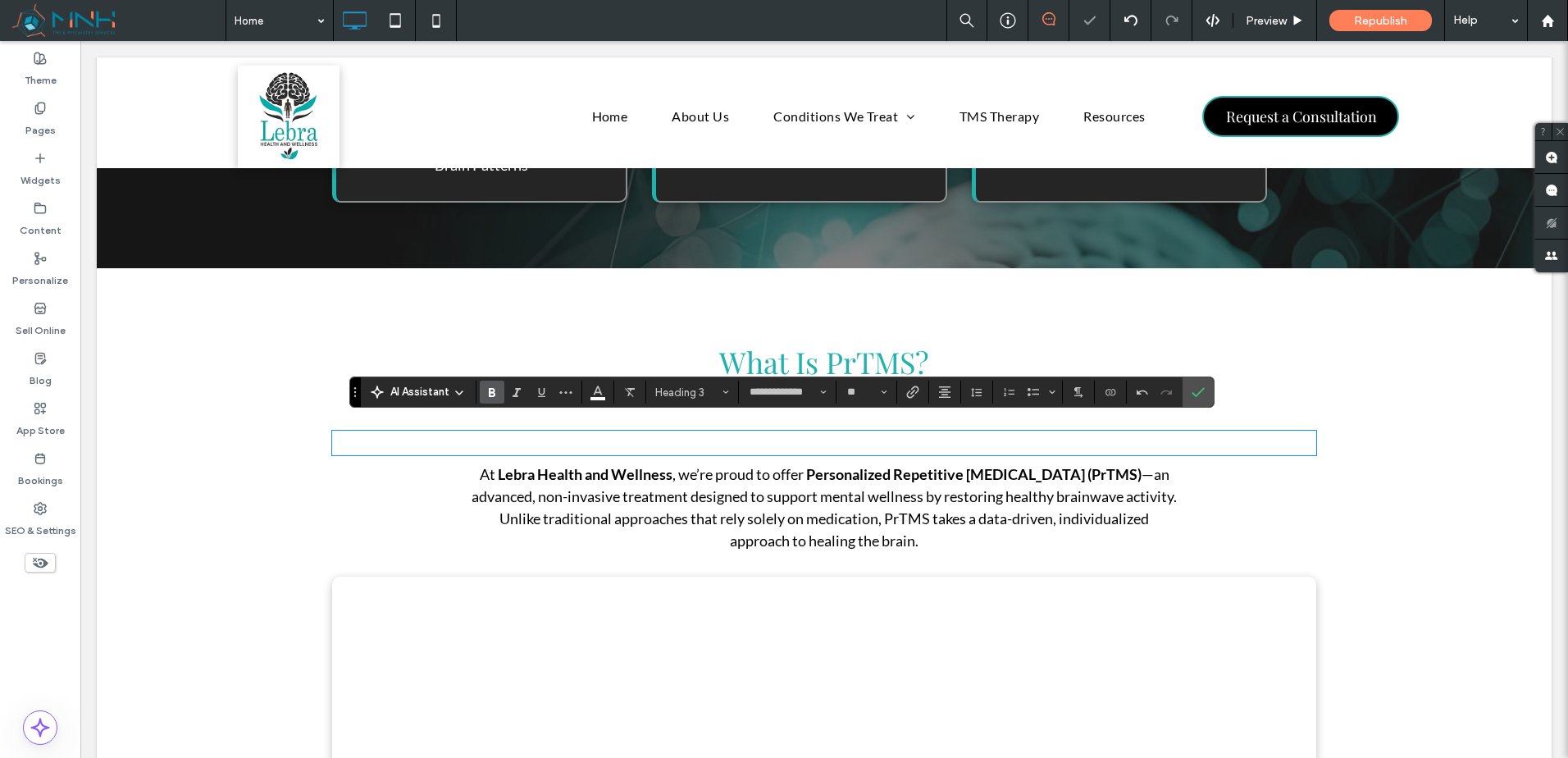
scroll to position [0, 0]
click at [628, 383] on span "Clear Format" at bounding box center [627, 392] width 7 height 23
click at [939, 392] on icon "Alignment" at bounding box center [945, 392] width 13 height 13
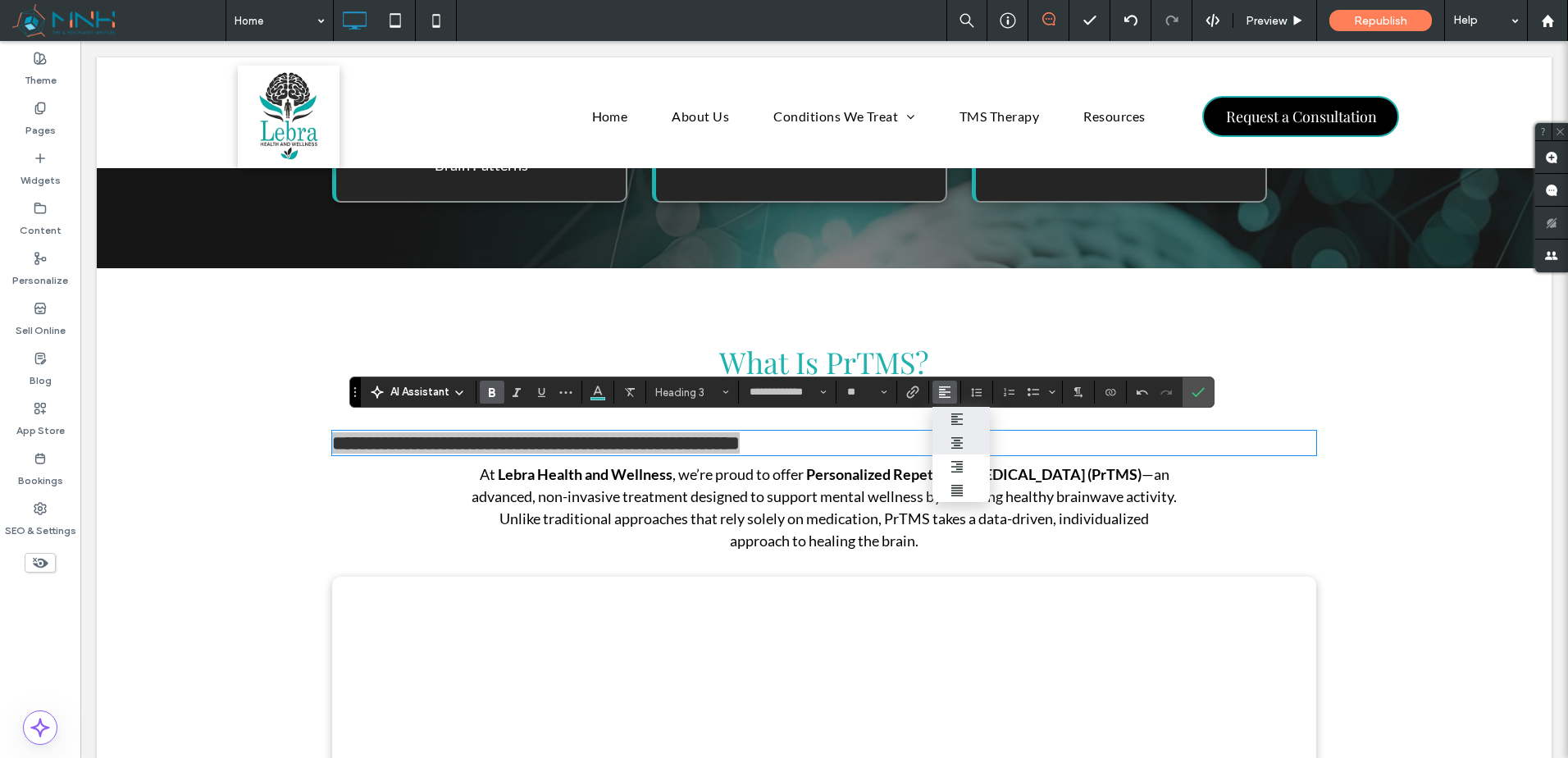
click at [961, 442] on use "ui.textEditor.alignment.center" at bounding box center [956, 442] width 12 height 12
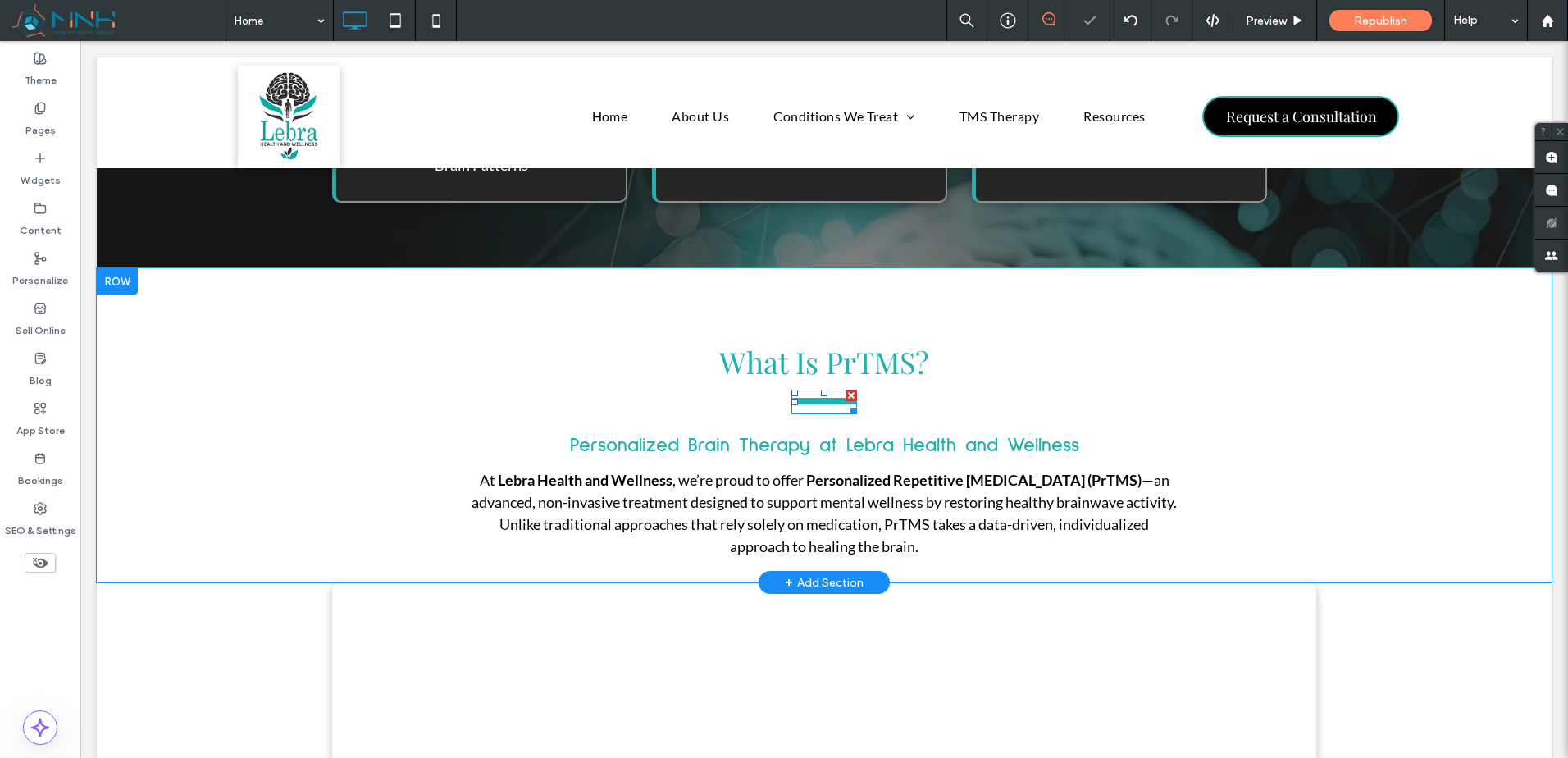
click at [834, 398] on hr at bounding box center [824, 402] width 66 height 8
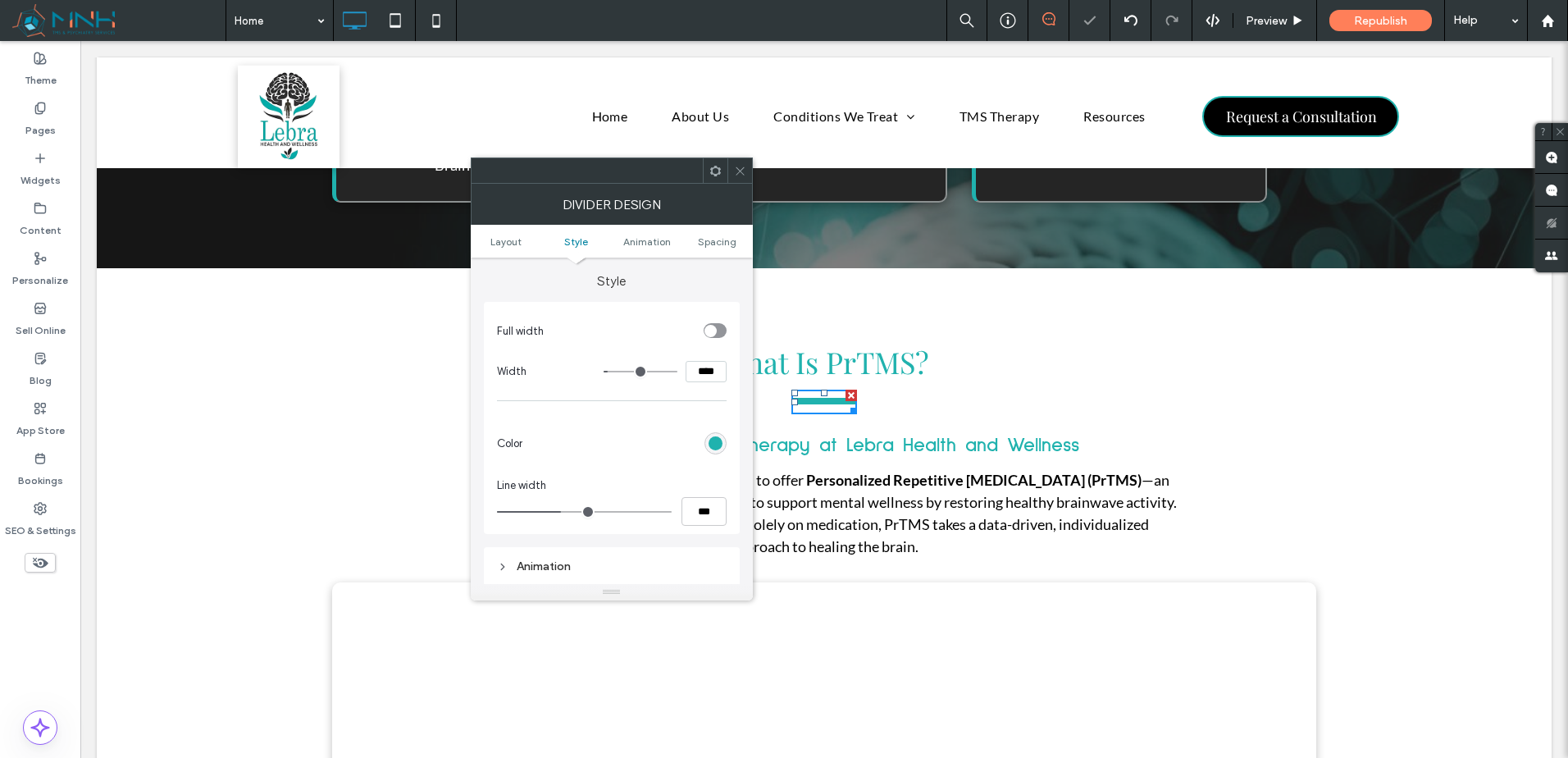
scroll to position [273, 0]
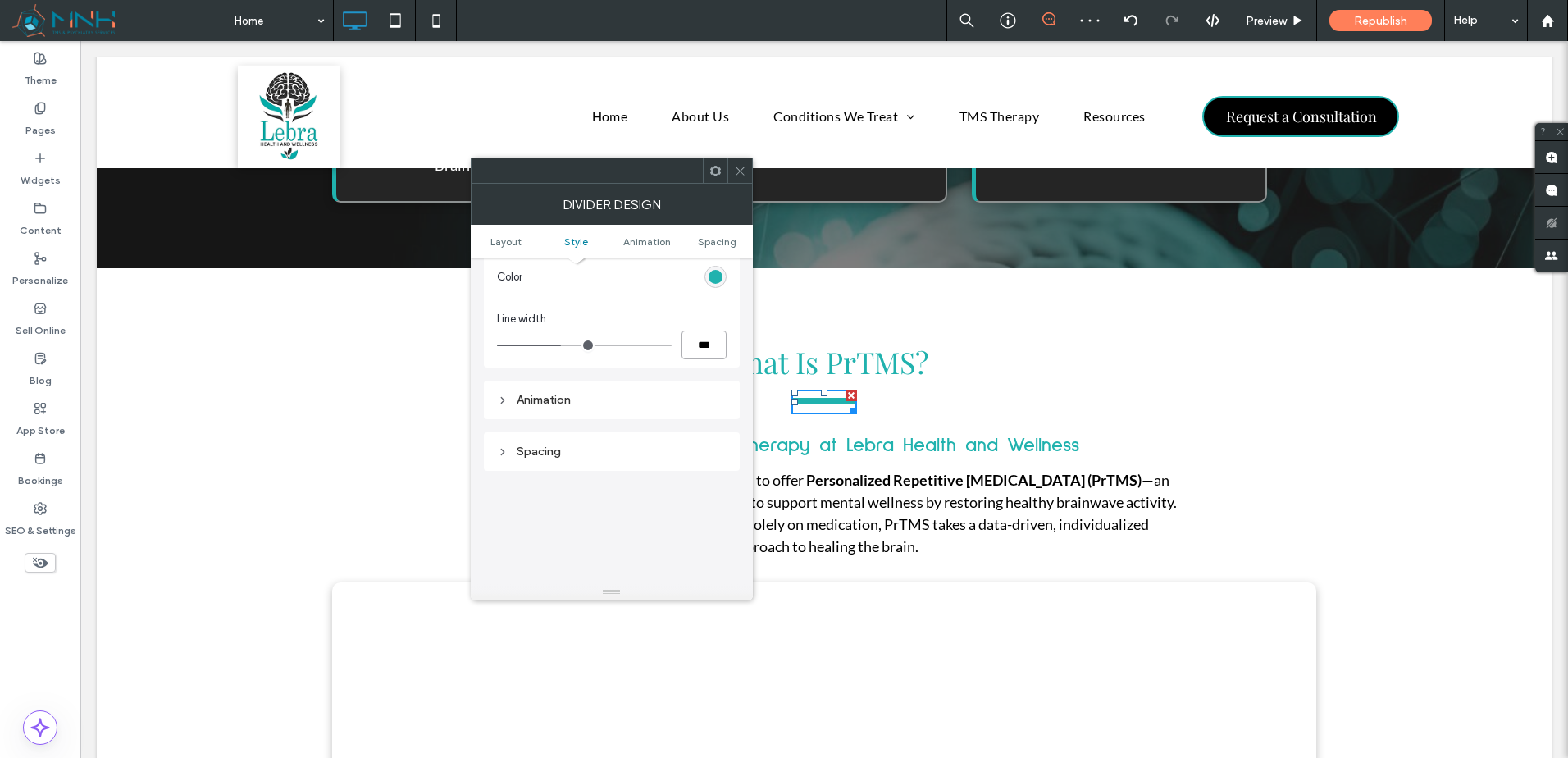
click at [701, 356] on input "***" at bounding box center [704, 345] width 45 height 28
type input "*"
type input "***"
drag, startPoint x: 706, startPoint y: 315, endPoint x: 714, endPoint y: 294, distance: 22.5
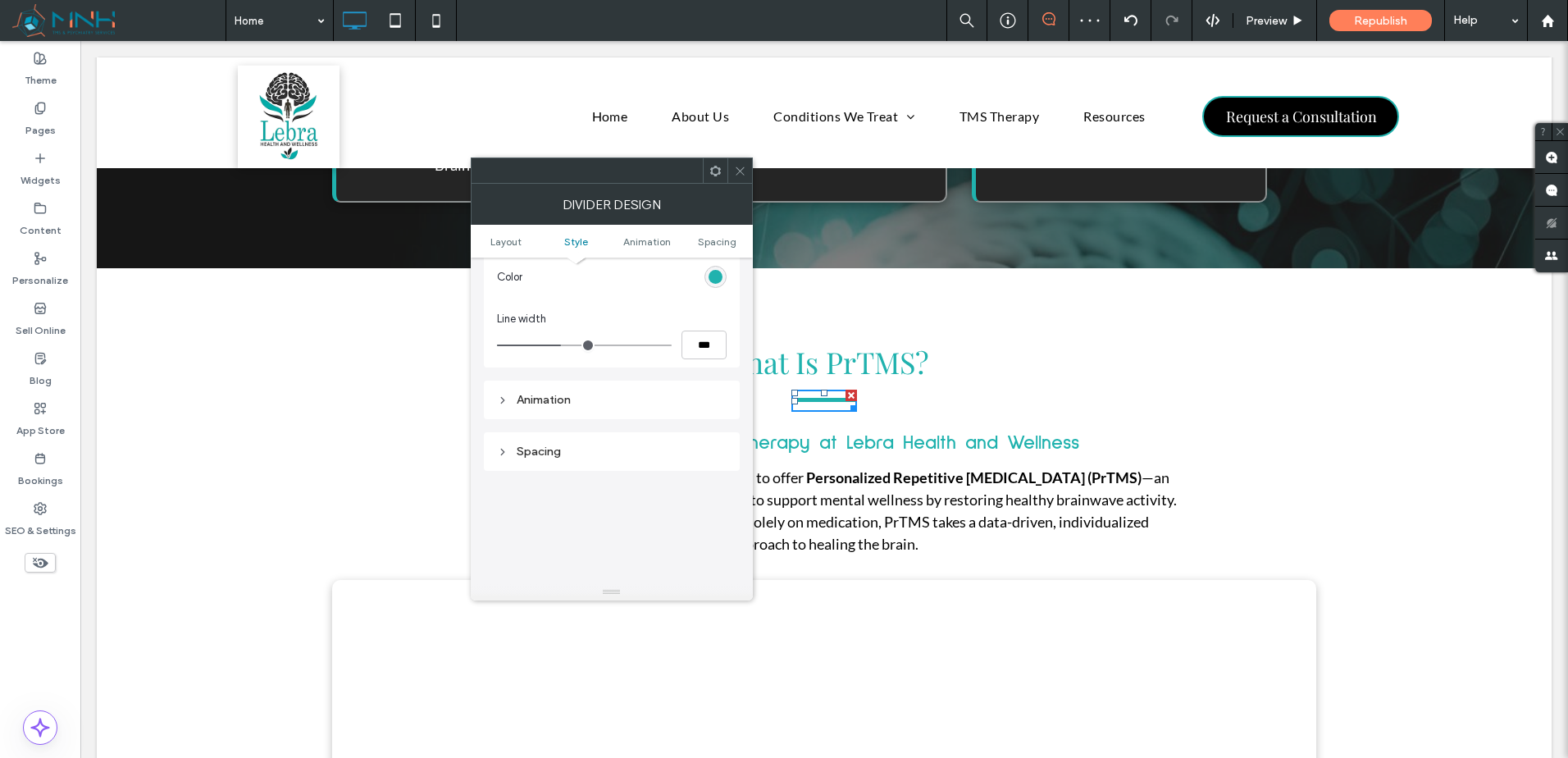
click at [706, 314] on div "Line width" at bounding box center [612, 319] width 230 height 17
click at [741, 168] on icon at bounding box center [740, 171] width 12 height 12
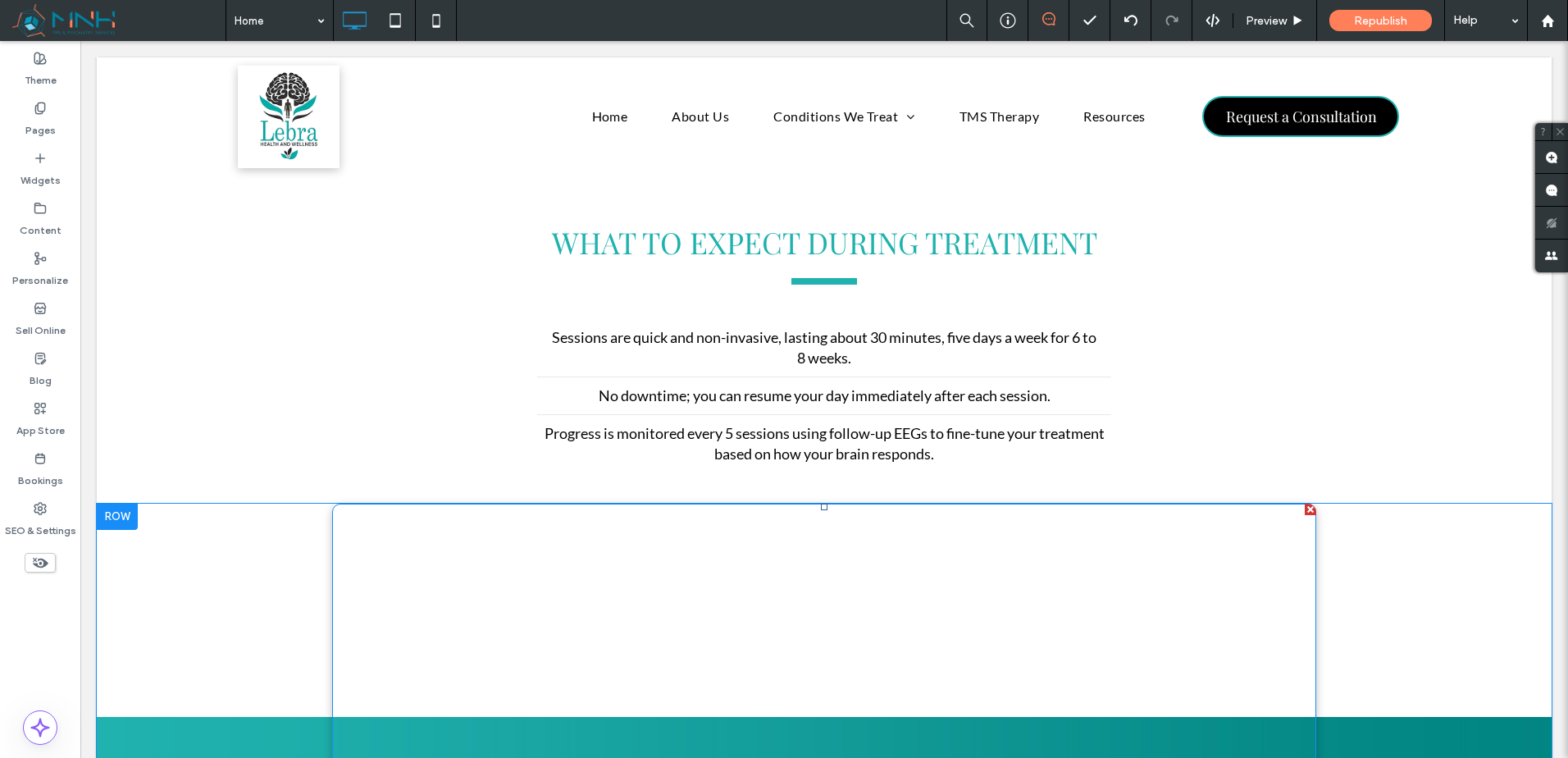
scroll to position [3692, 0]
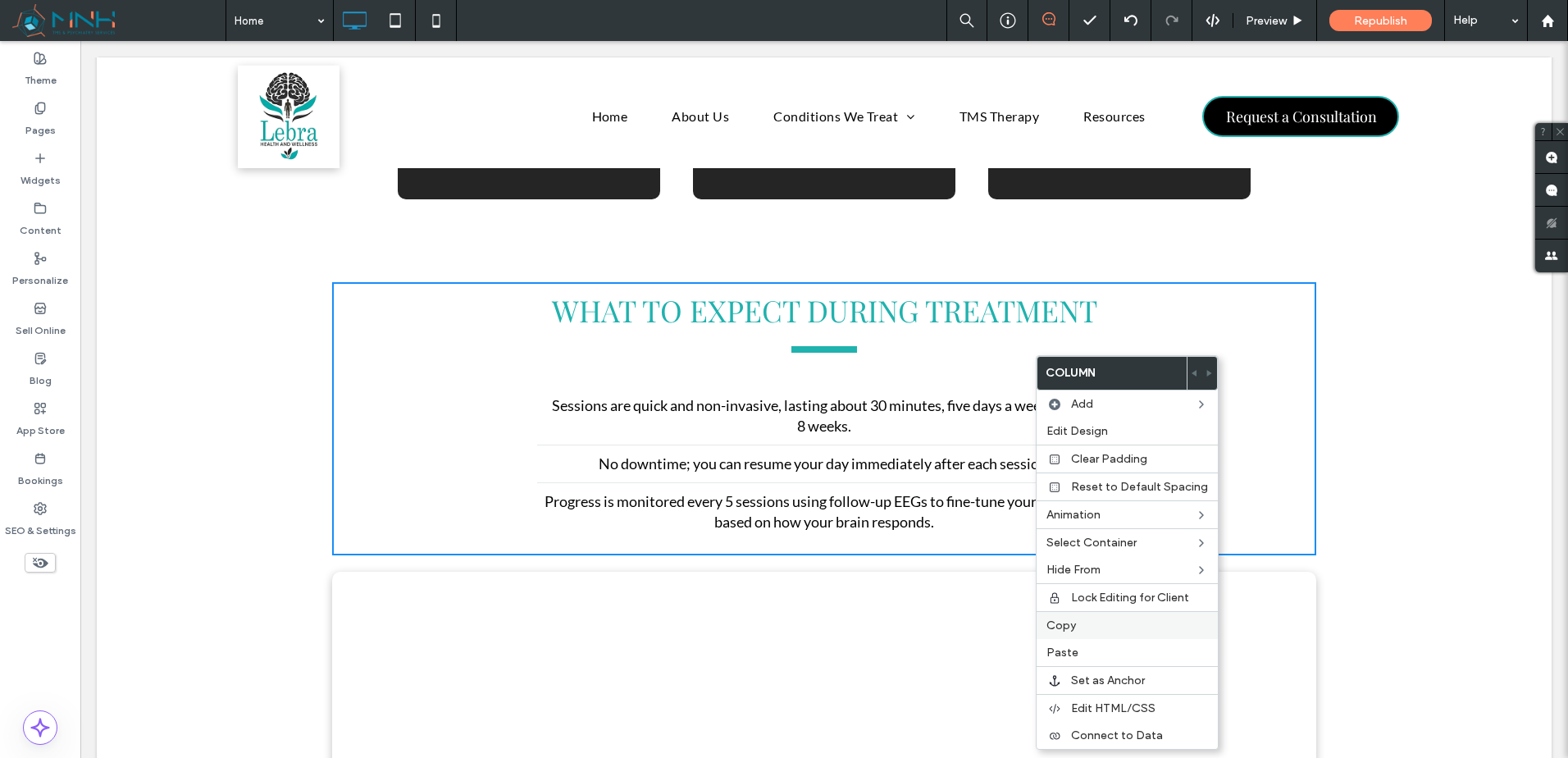
click at [1117, 629] on label "Copy" at bounding box center [1127, 626] width 161 height 14
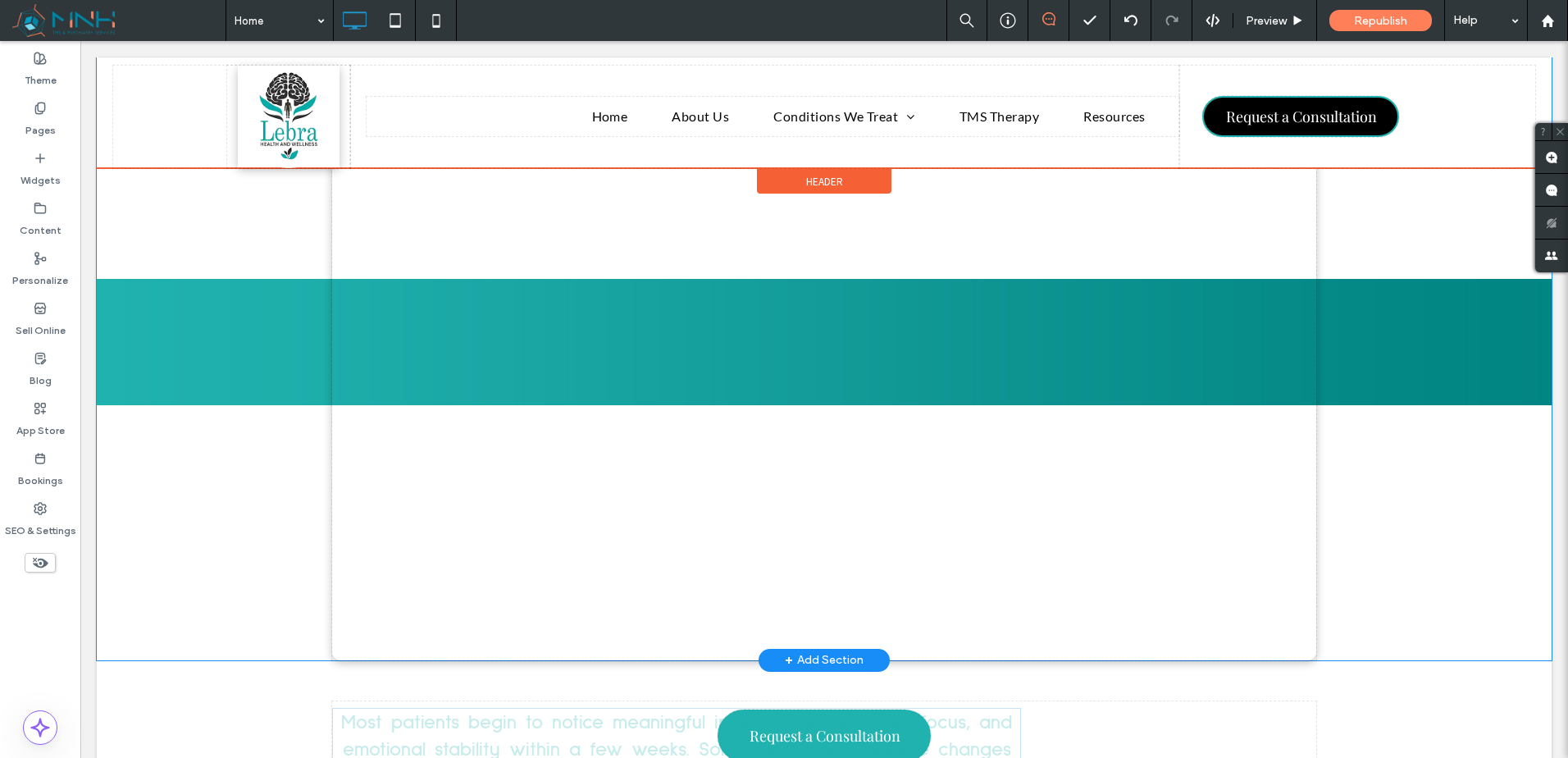
scroll to position [3828, 0]
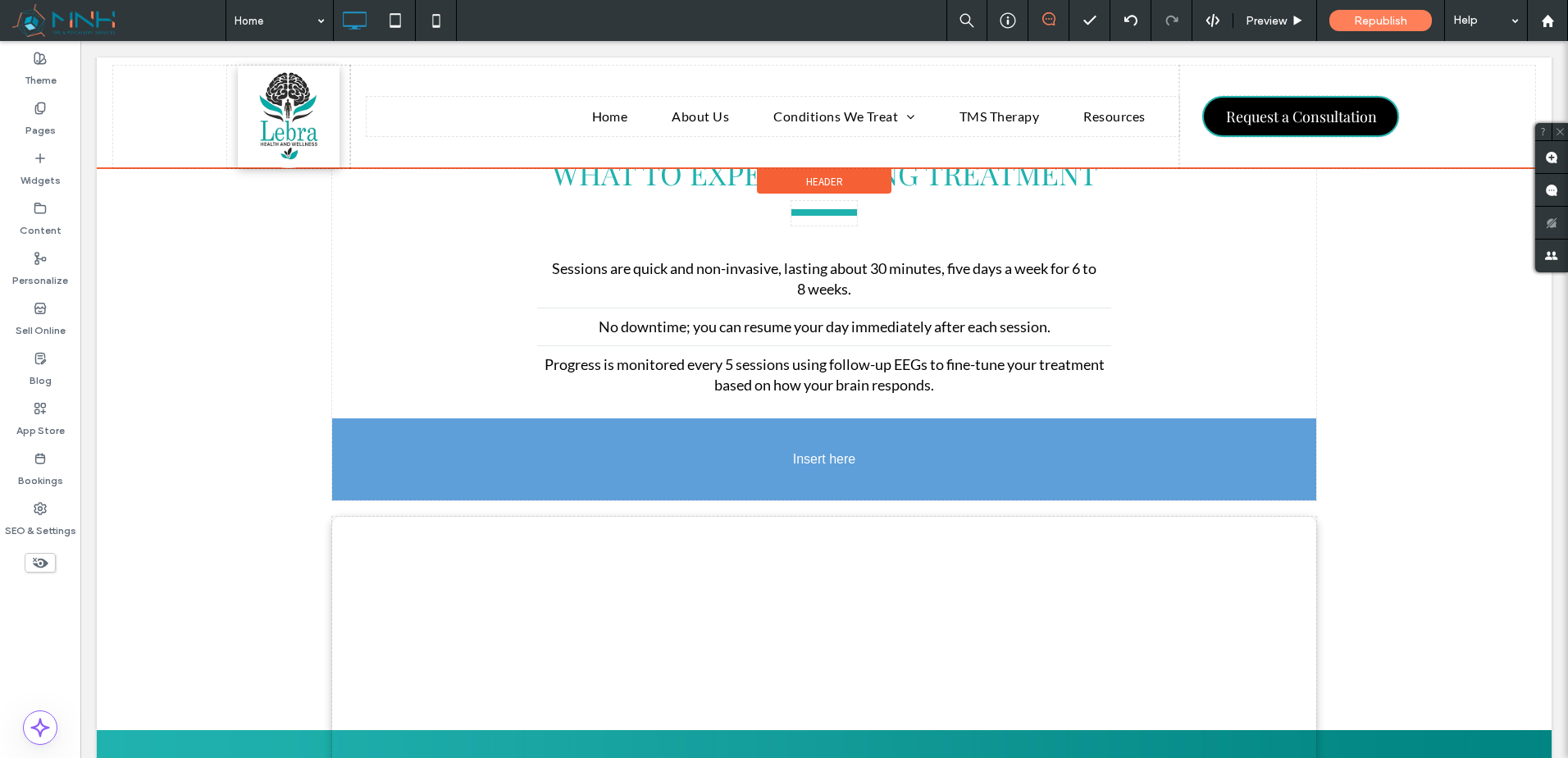
drag, startPoint x: 1016, startPoint y: 588, endPoint x: 963, endPoint y: 510, distance: 94.3
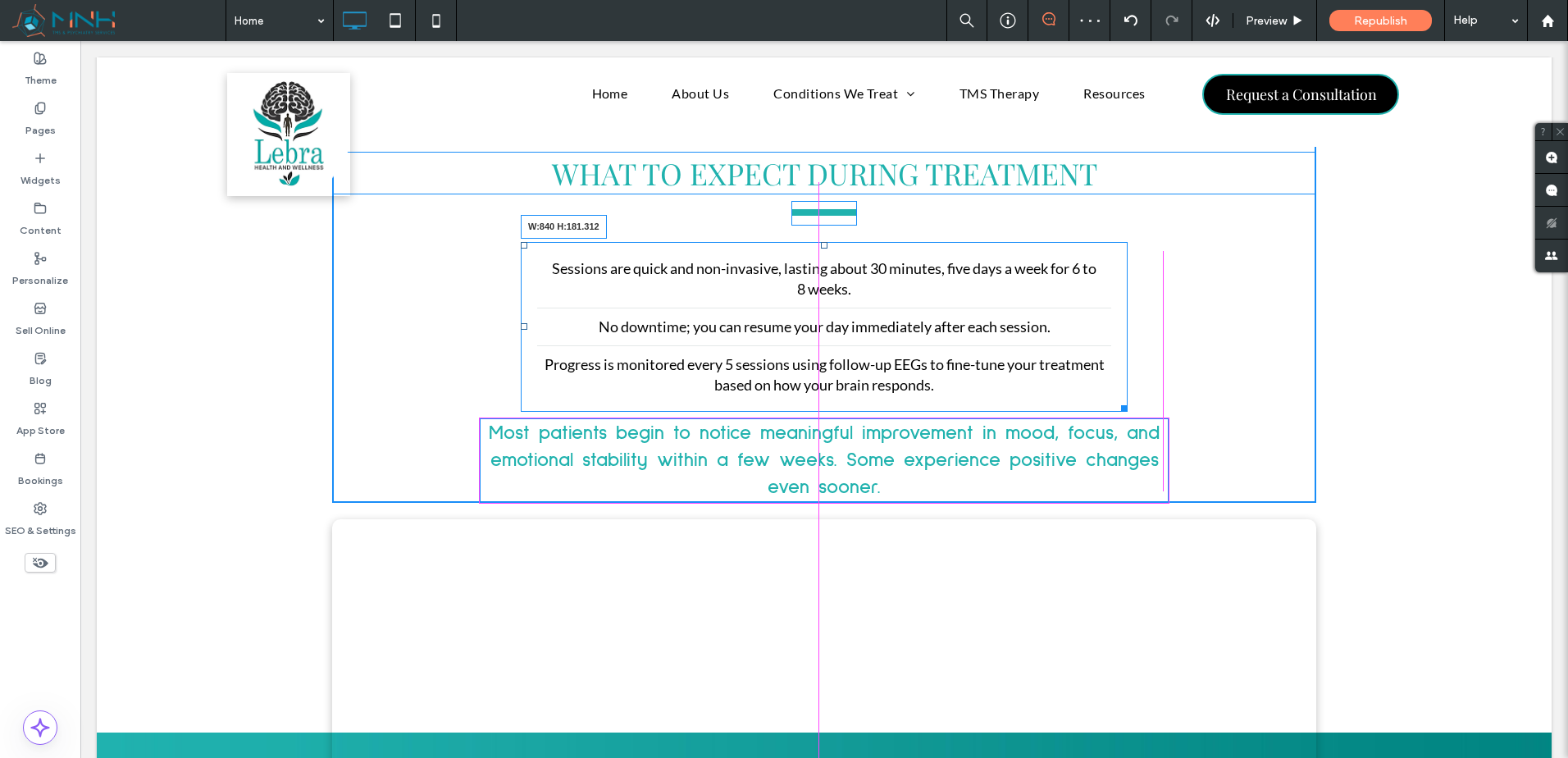
drag, startPoint x: 1119, startPoint y: 411, endPoint x: 1328, endPoint y: 481, distance: 220.4
click at [1159, 414] on div "WHAT TO EXPECT DURING TREATMENT Sessions are quick and non-invasive, lasting ab…" at bounding box center [824, 324] width 984 height 357
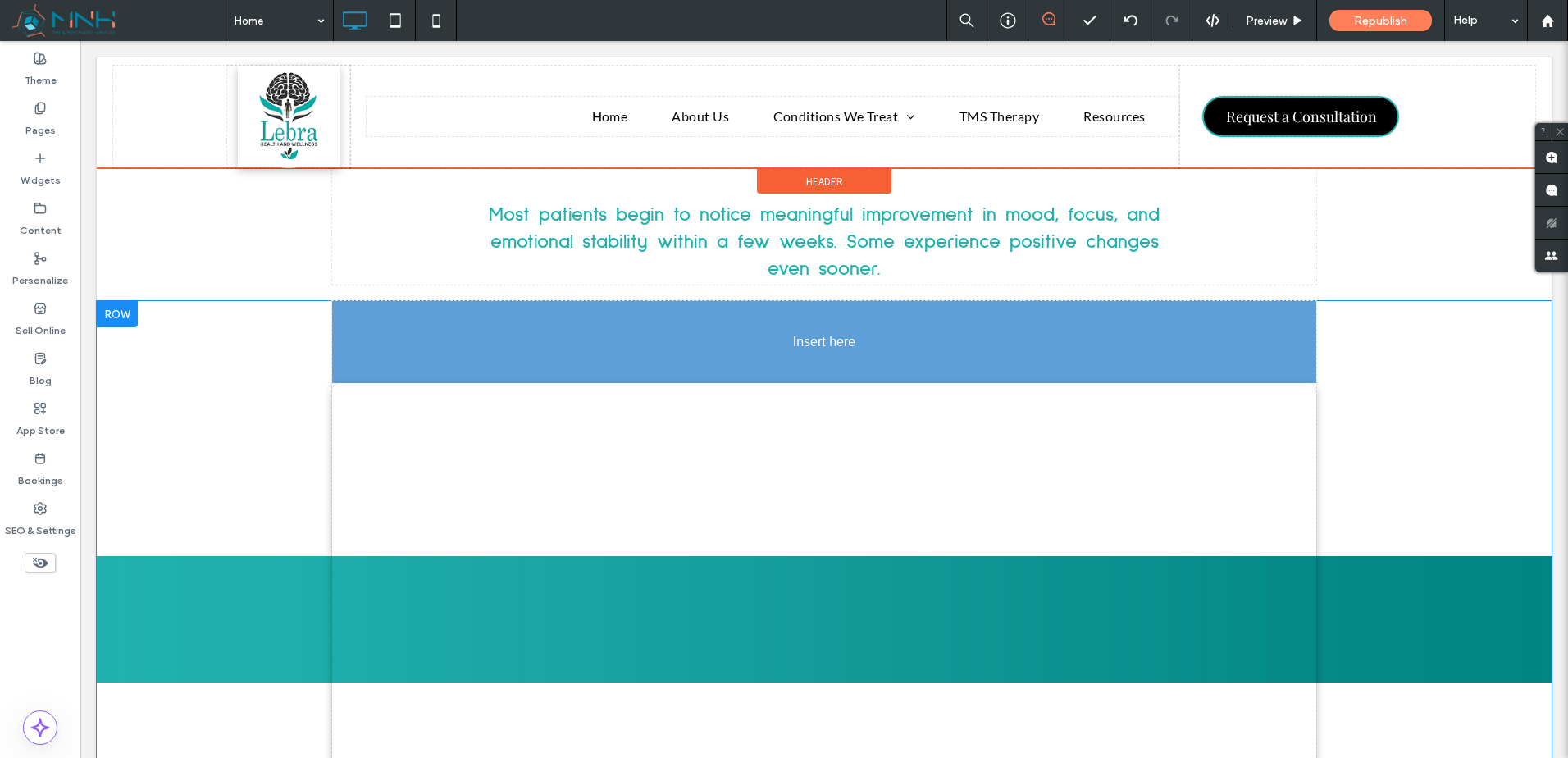
scroll to position [3848, 0]
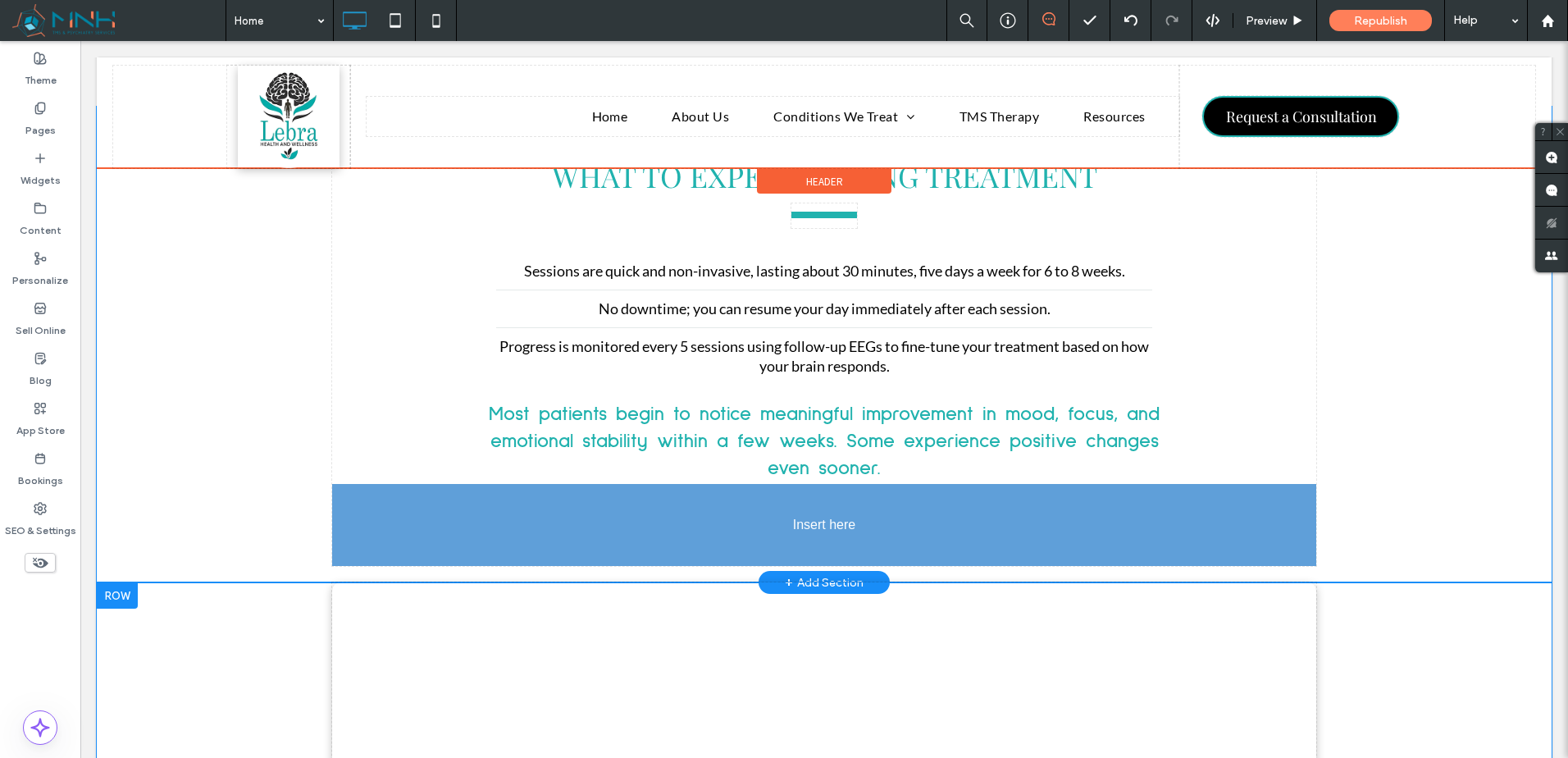
drag, startPoint x: 870, startPoint y: 334, endPoint x: 1012, endPoint y: 527, distance: 239.6
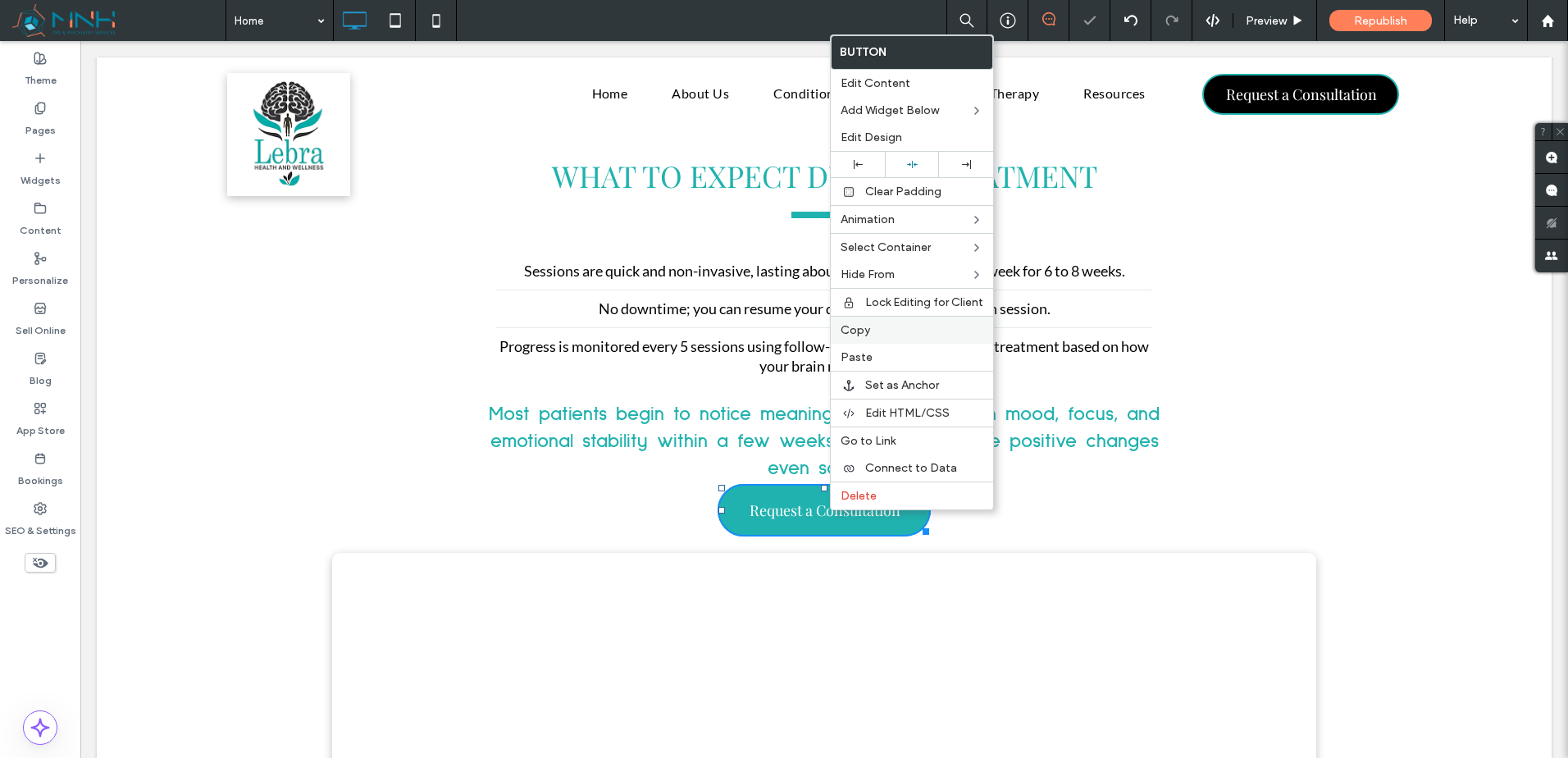
click at [882, 326] on label "Copy" at bounding box center [911, 331] width 143 height 14
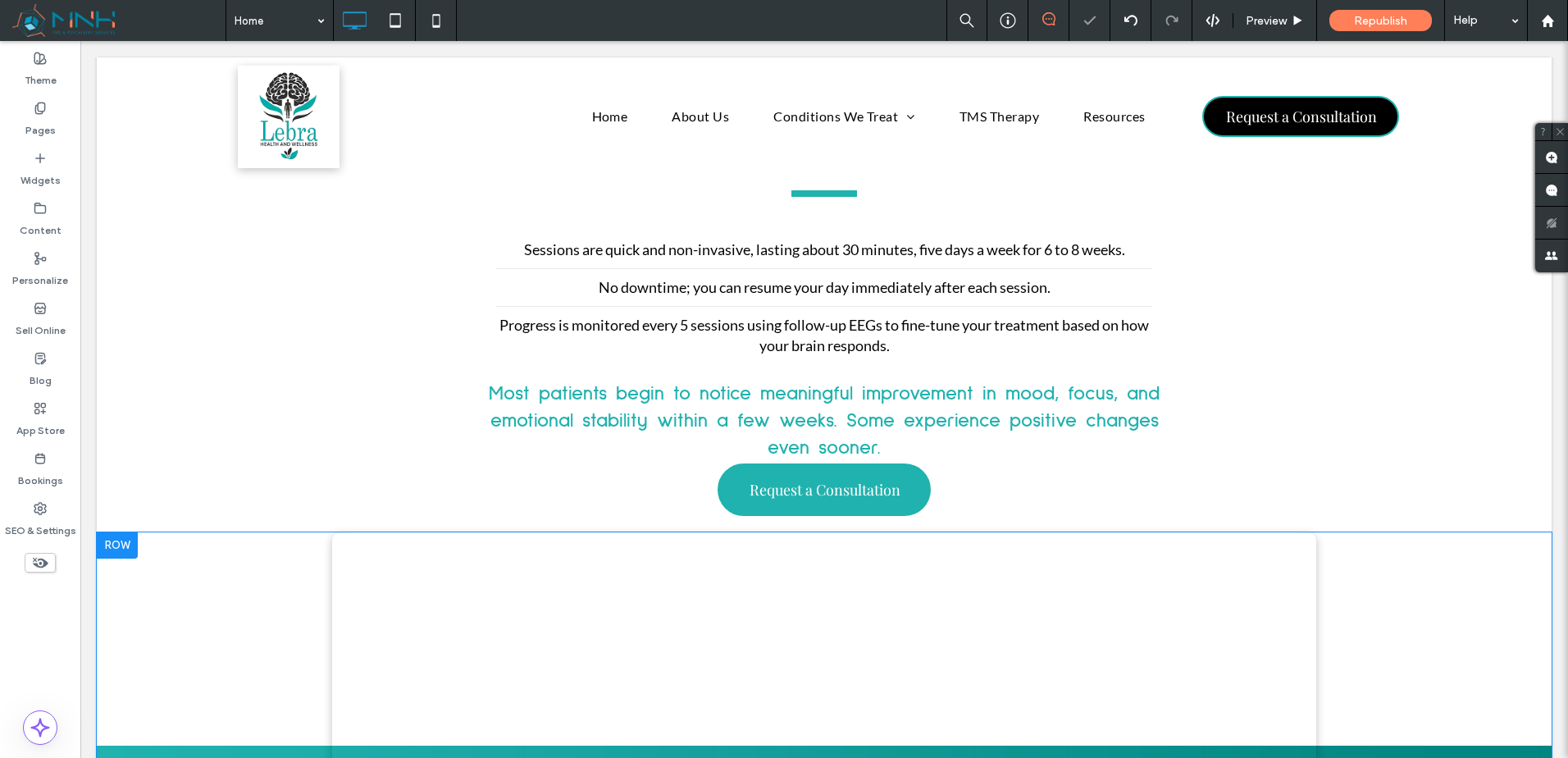
scroll to position [3827, 0]
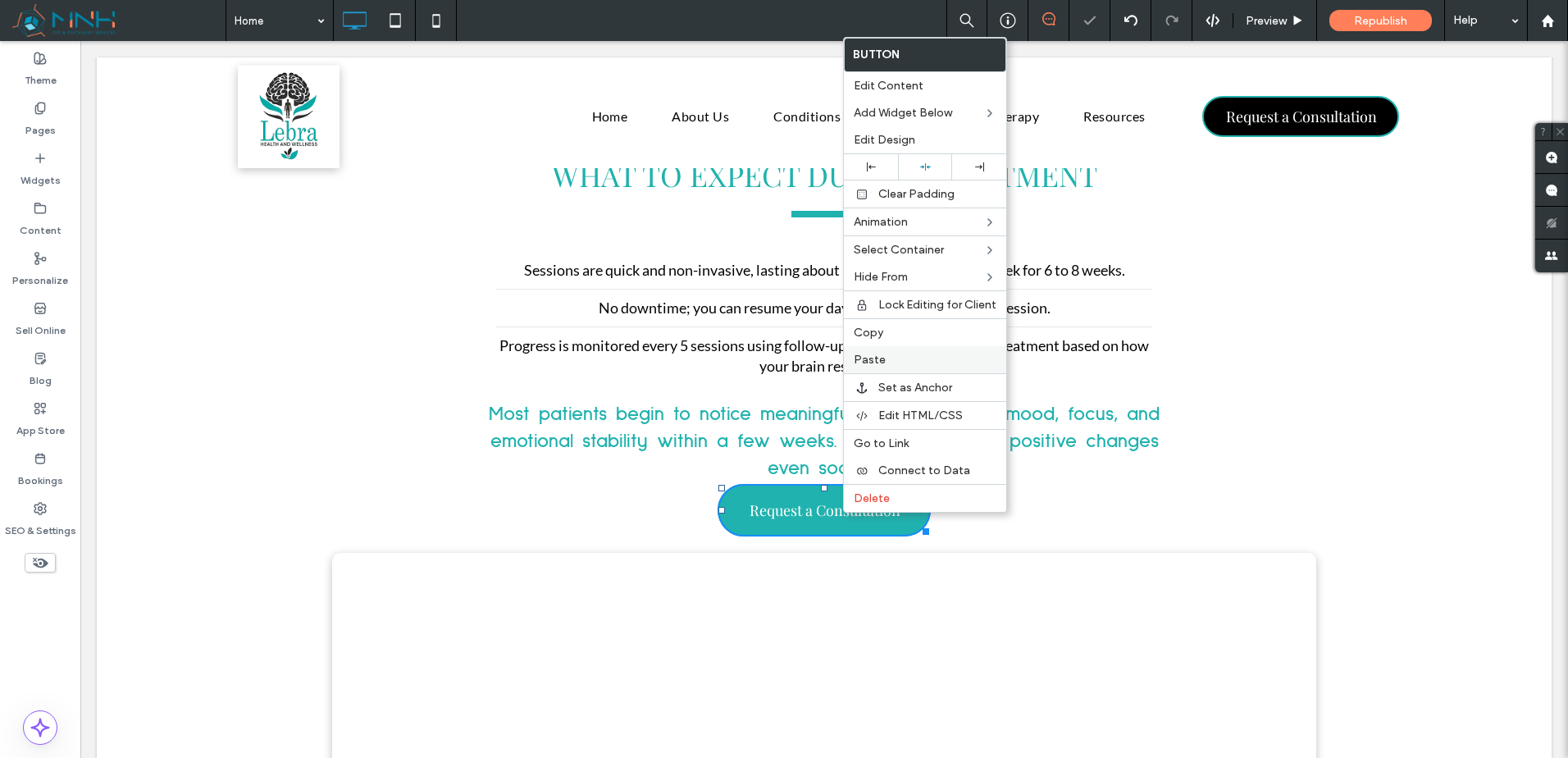
click at [899, 360] on label "Paste" at bounding box center [924, 360] width 143 height 14
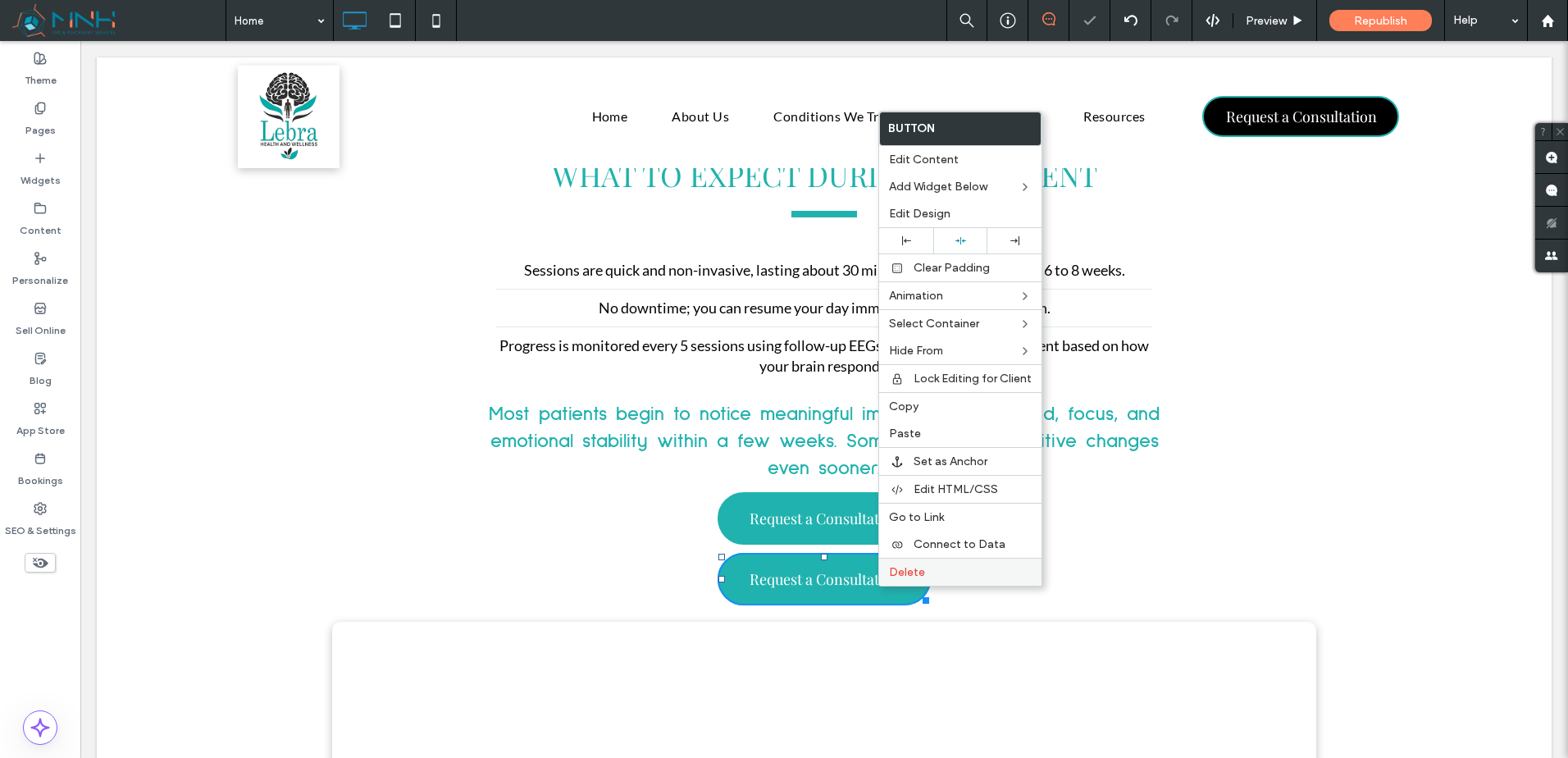
drag, startPoint x: 796, startPoint y: 545, endPoint x: 998, endPoint y: 566, distance: 203.1
click at [906, 580] on div "Delete" at bounding box center [960, 571] width 162 height 27
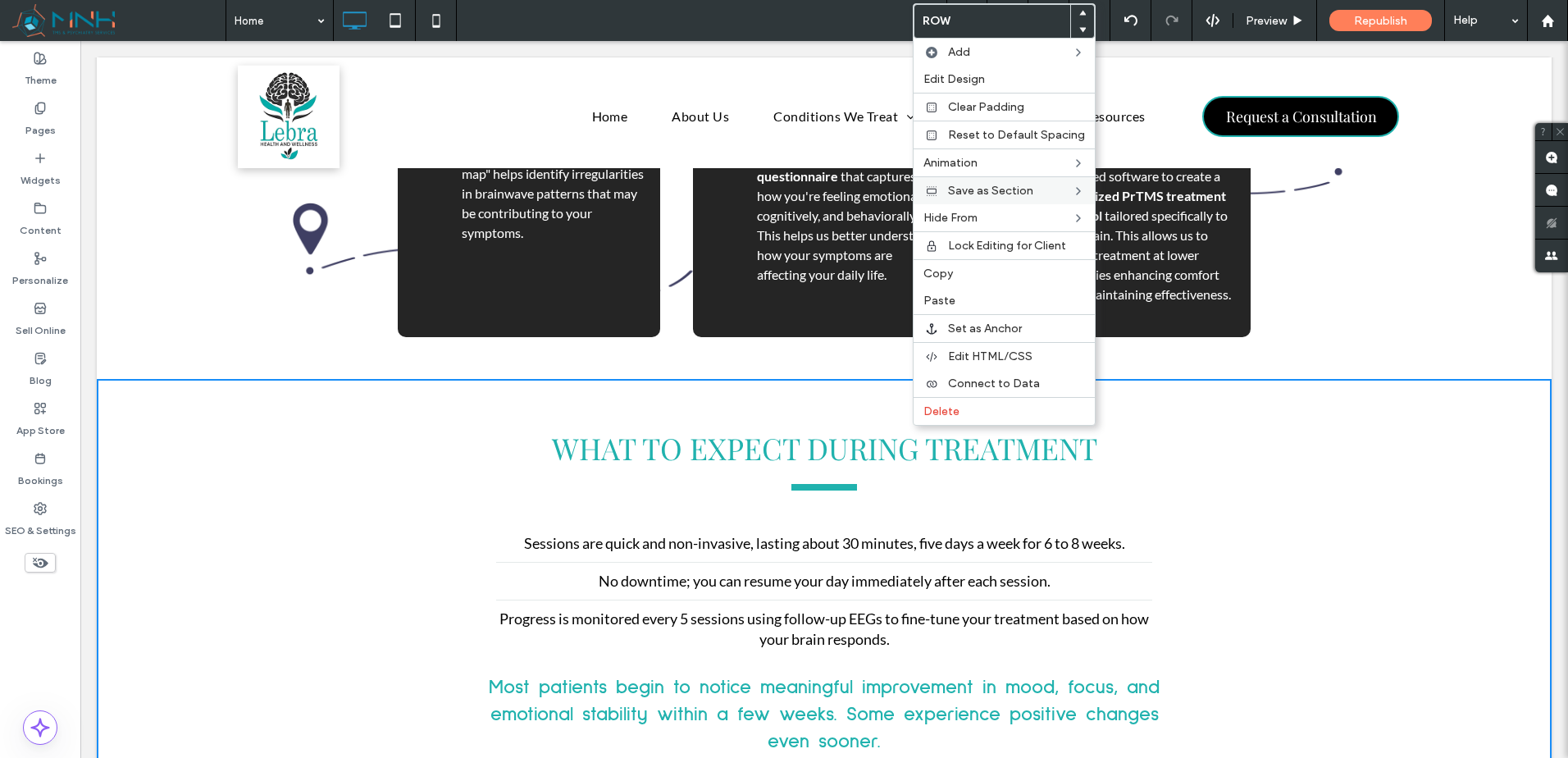
scroll to position [3575, 0]
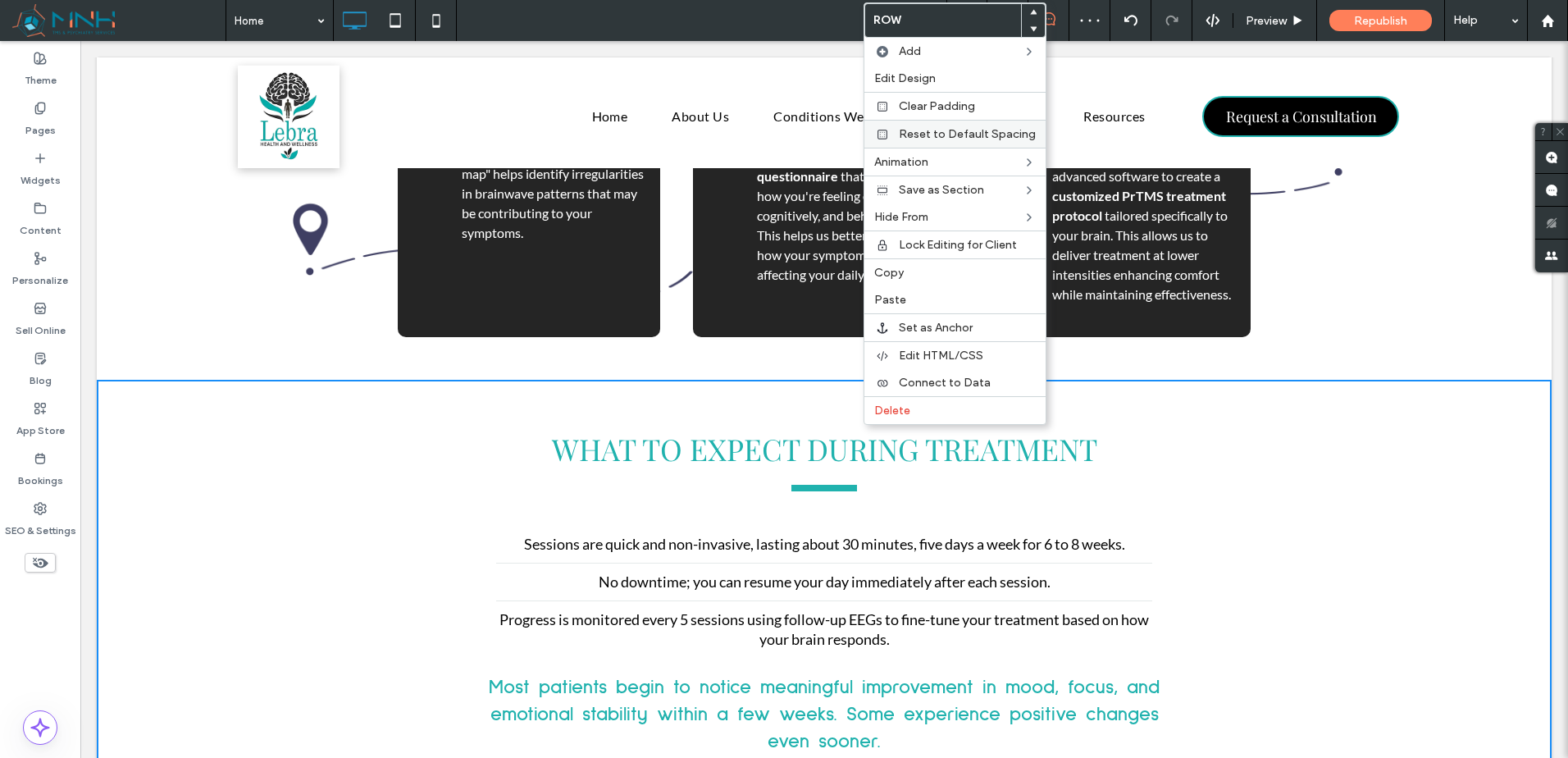
click at [976, 134] on span "Reset to Default Spacing" at bounding box center [967, 134] width 137 height 14
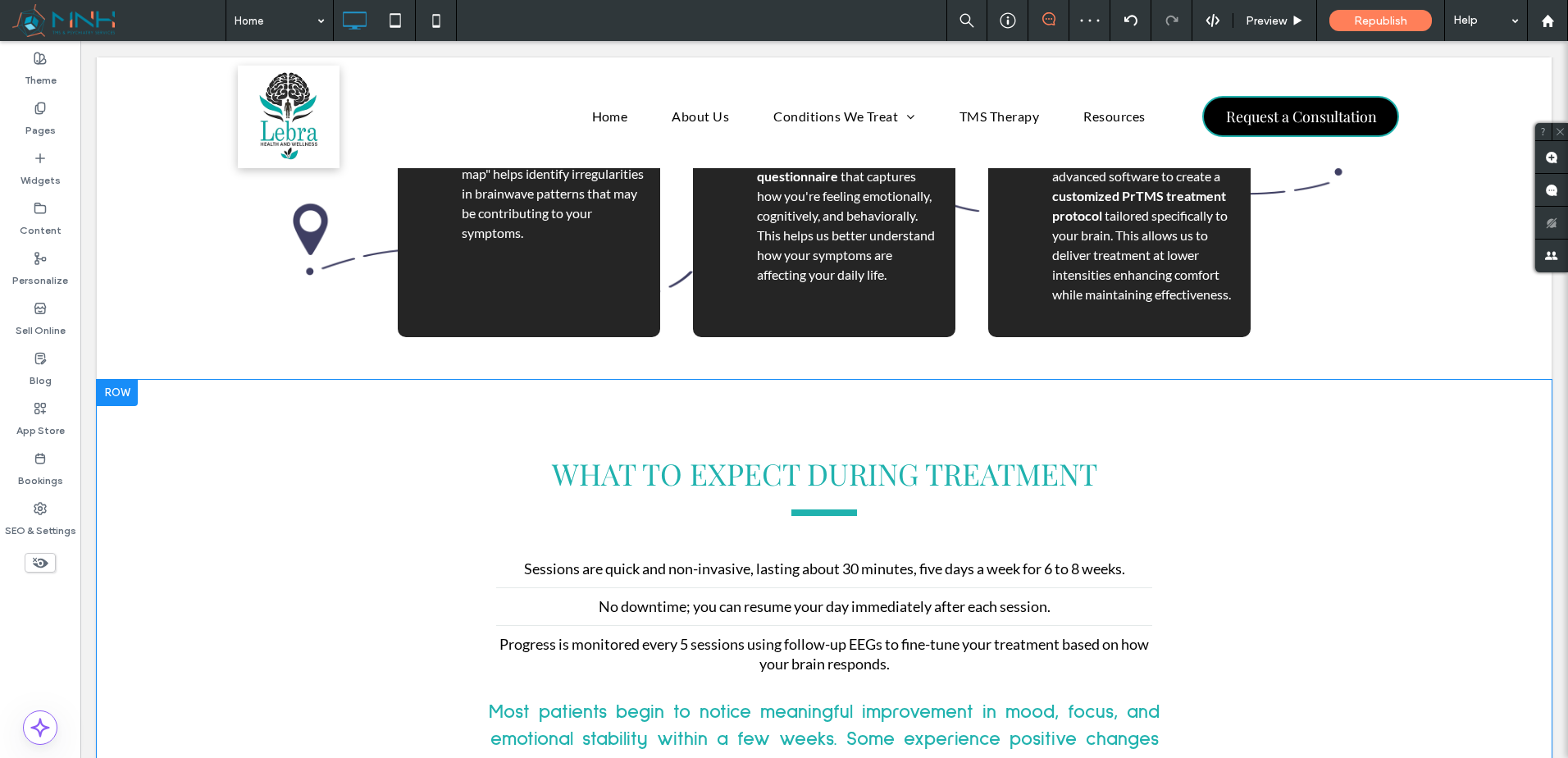
click at [682, 423] on div "WHAT TO EXPECT DURING TREATMENT Sessions are quick and non-invasive, lasting ab…" at bounding box center [823, 647] width 1455 height 536
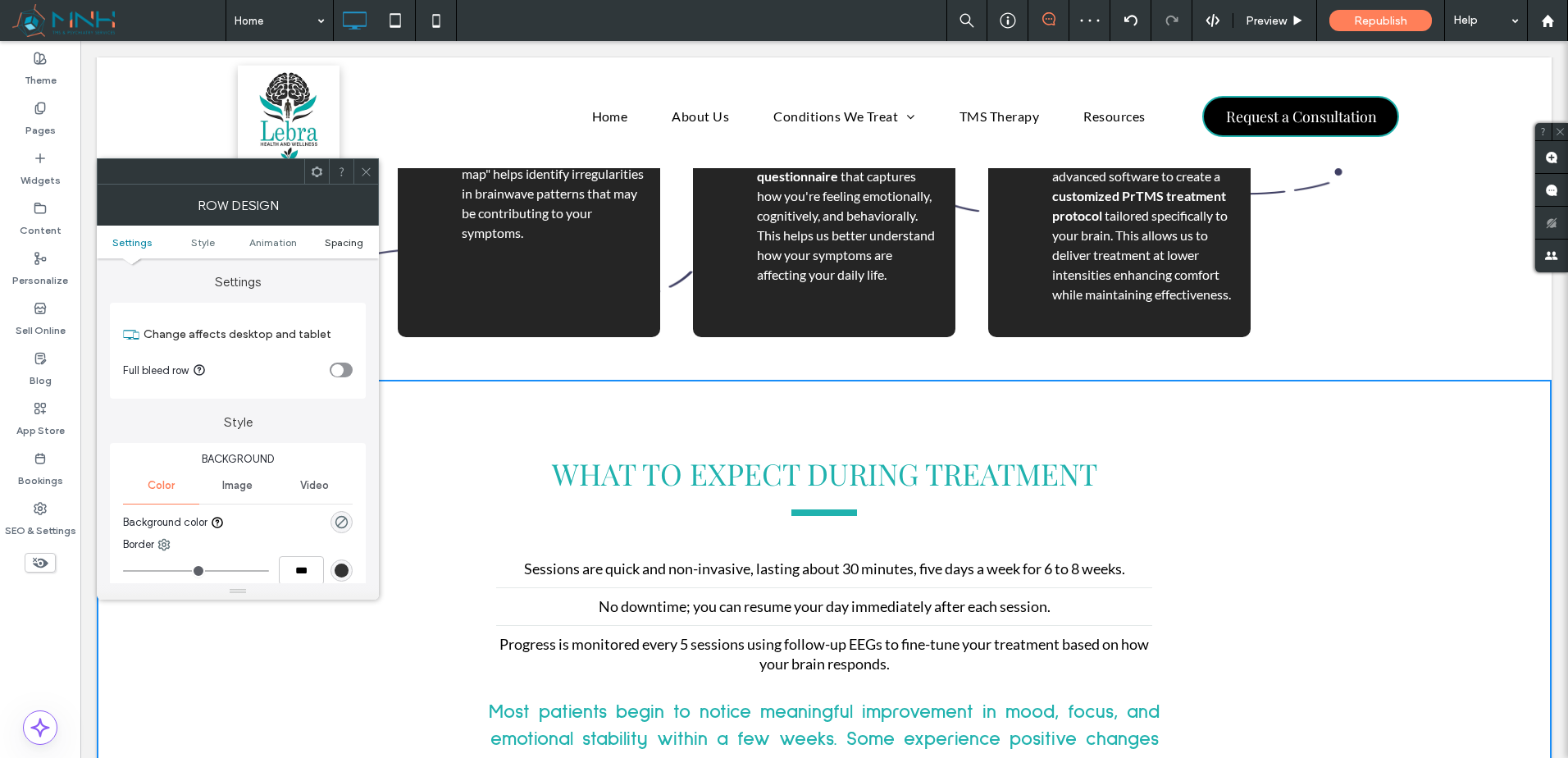
click at [345, 242] on span "Spacing" at bounding box center [343, 242] width 38 height 12
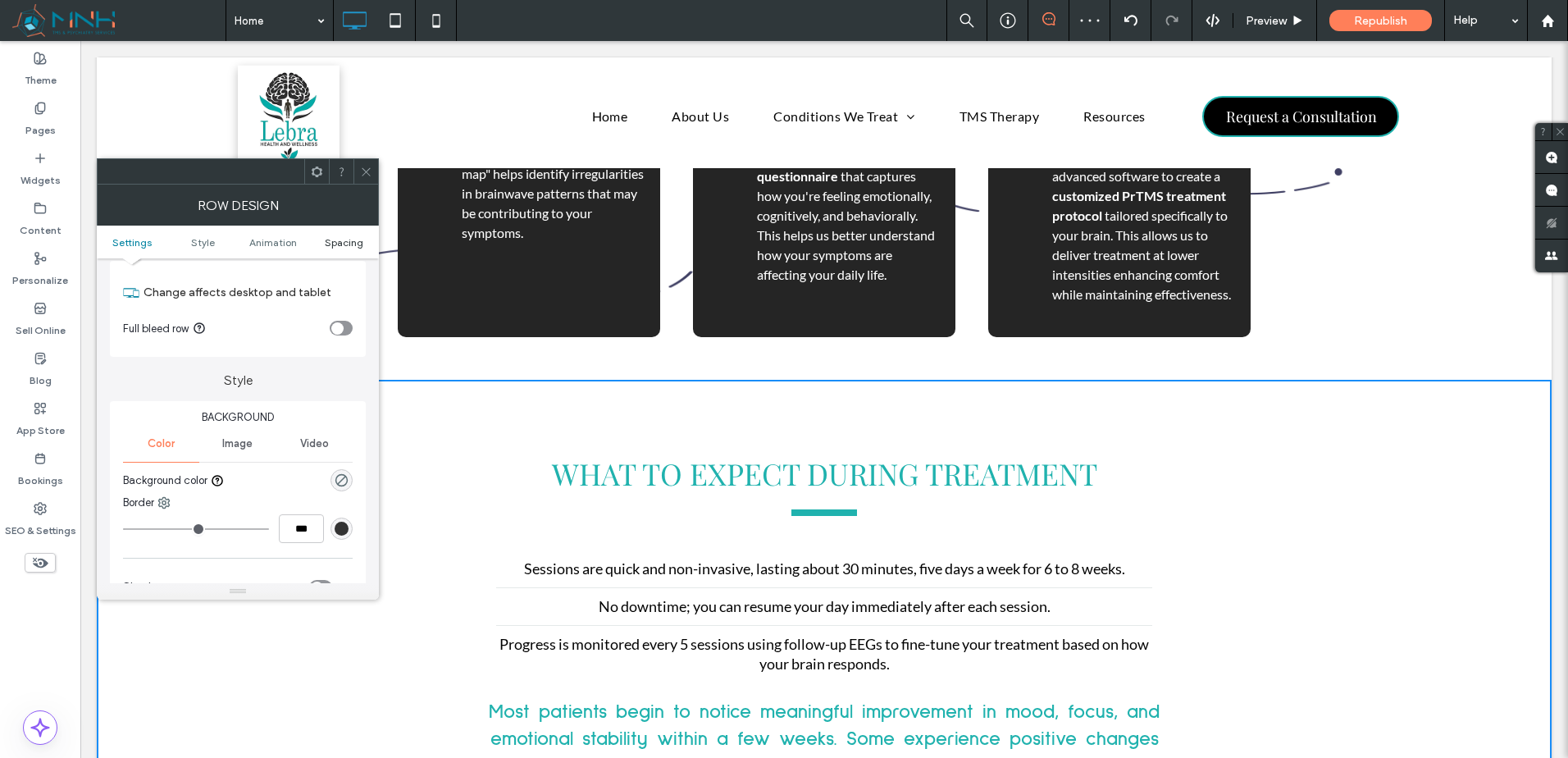
scroll to position [293, 0]
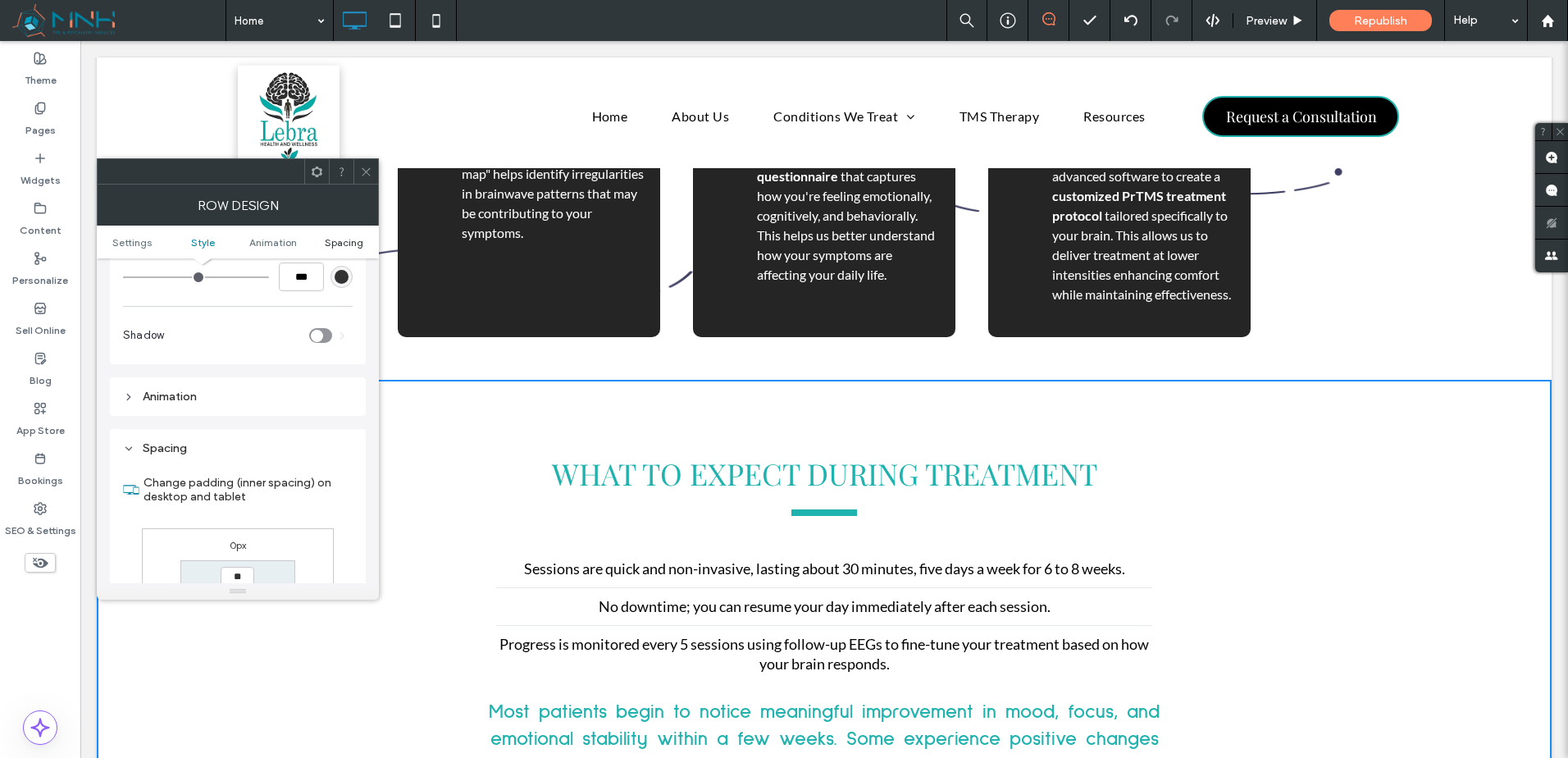
type input "****"
type input "**"
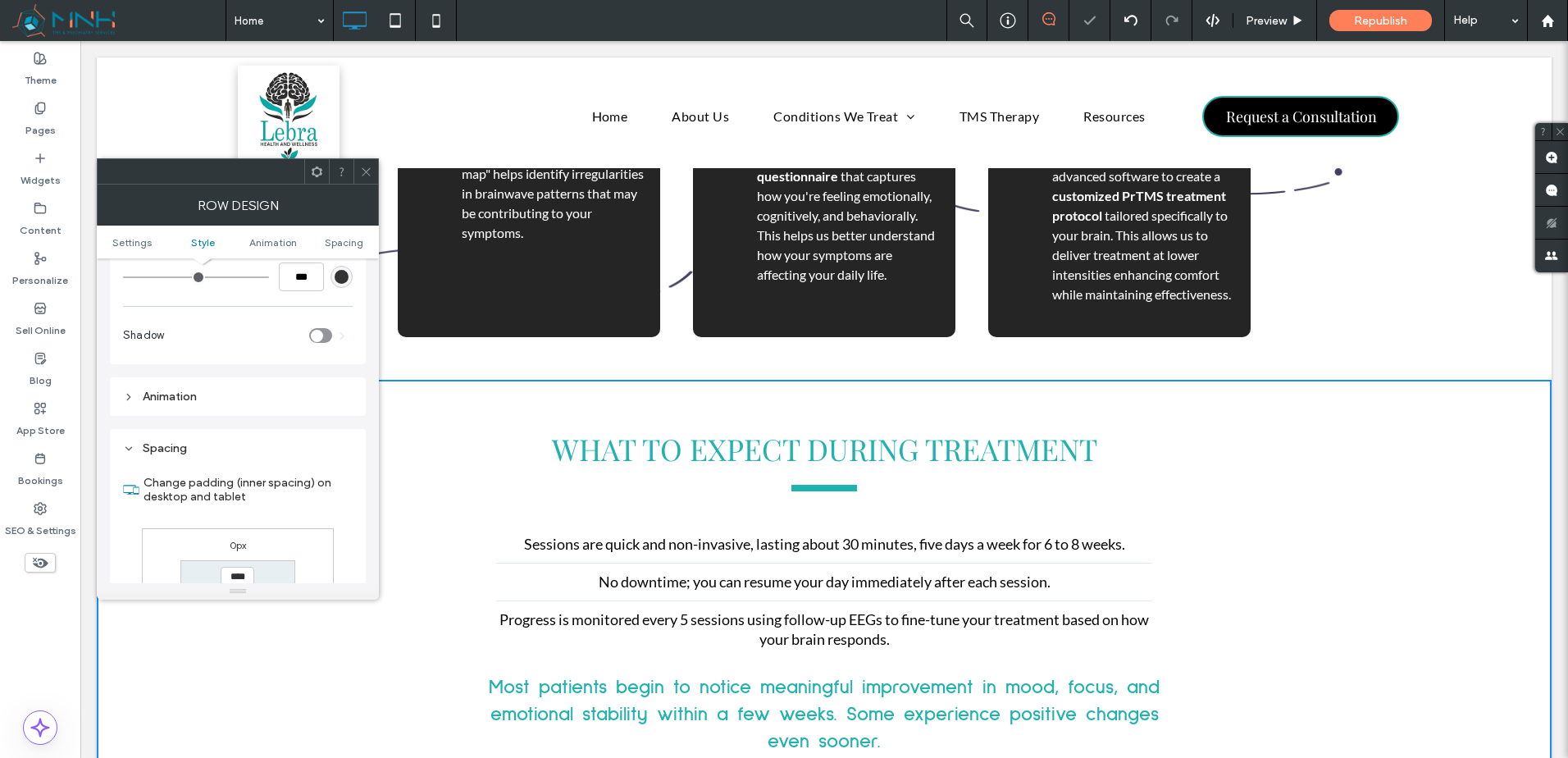
click at [364, 171] on icon at bounding box center [366, 172] width 12 height 12
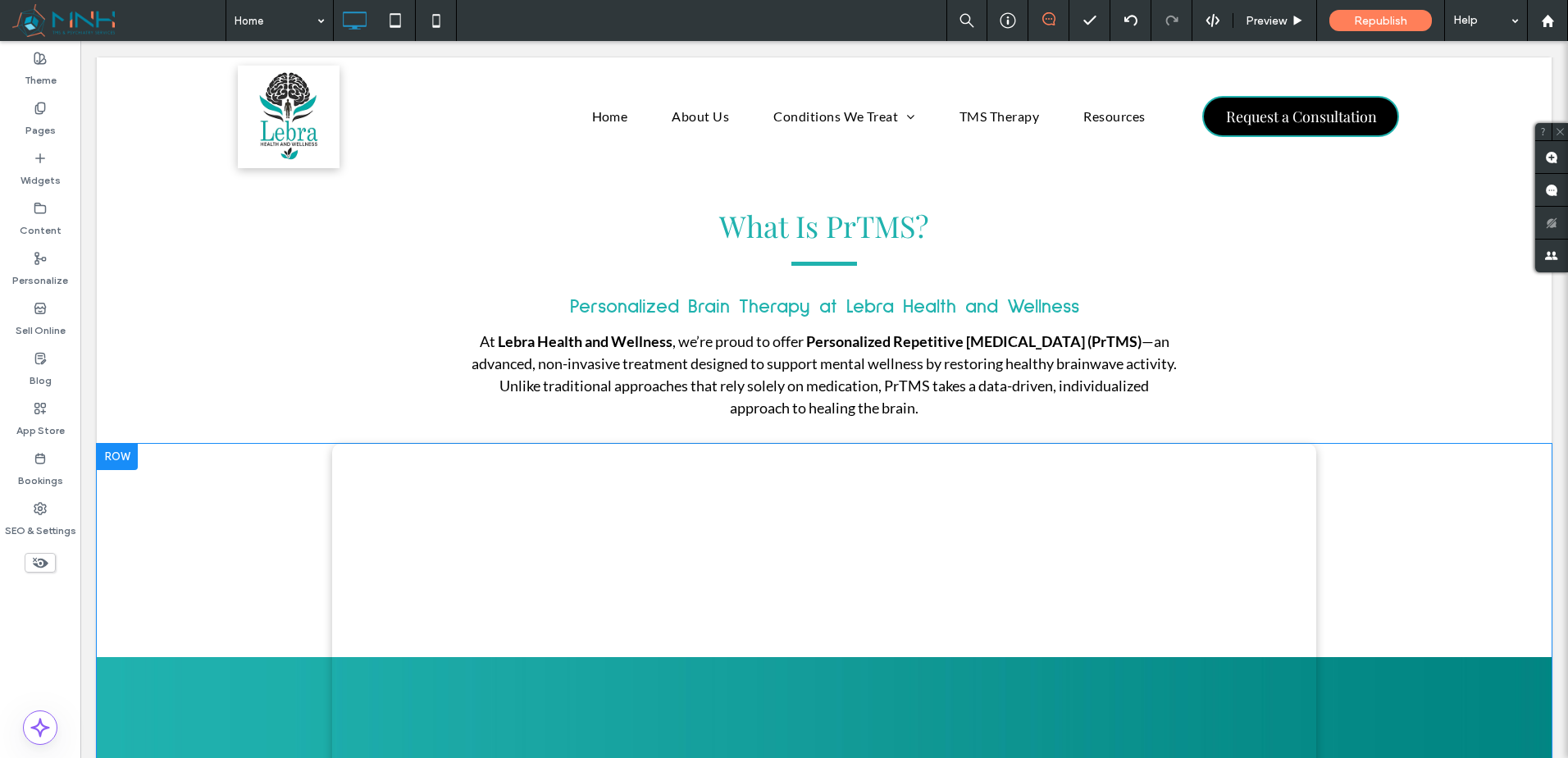
scroll to position [1934, 0]
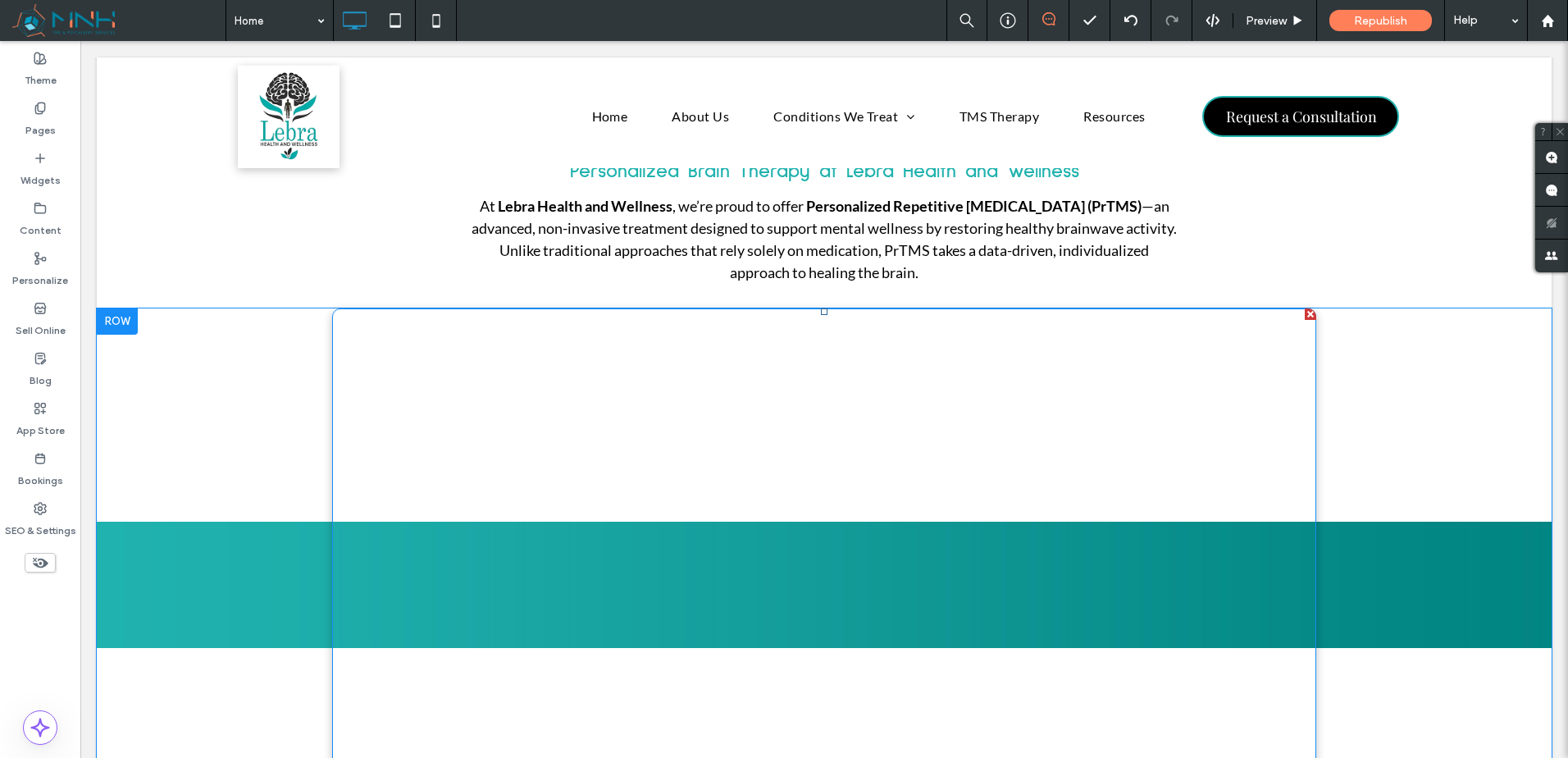
click at [1235, 548] on span at bounding box center [824, 585] width 984 height 554
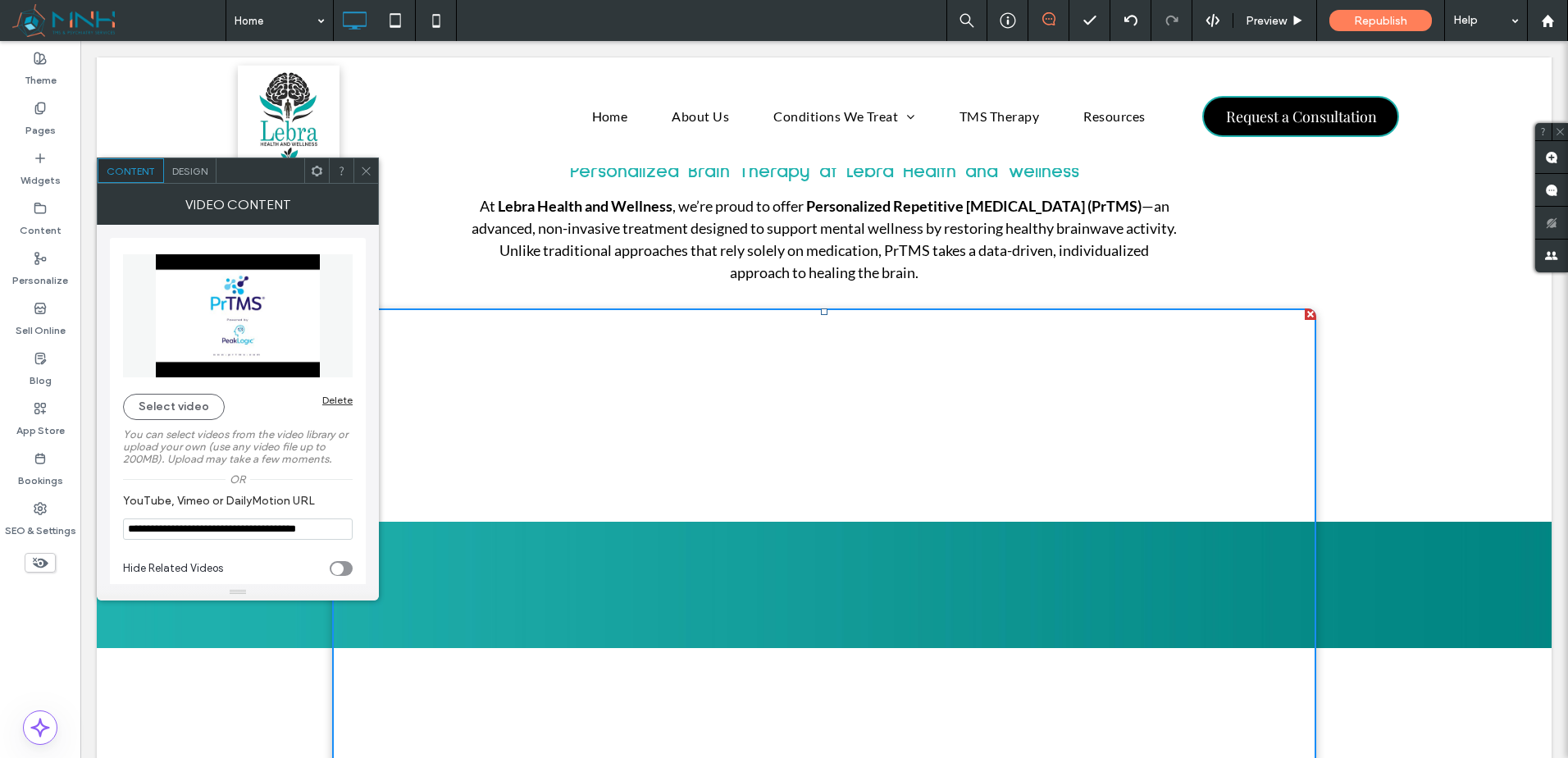
click at [191, 173] on span "Design" at bounding box center [190, 171] width 35 height 12
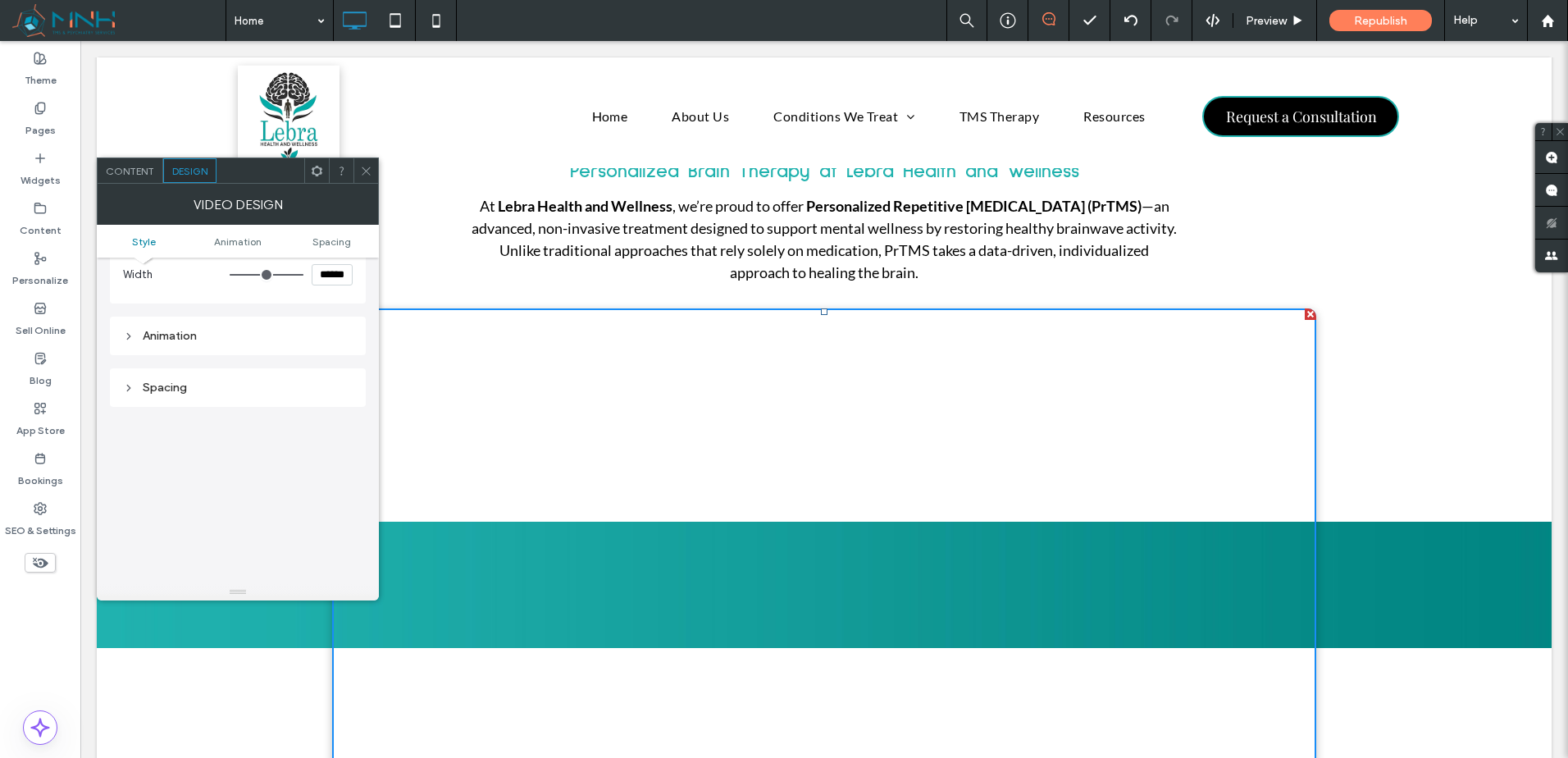
scroll to position [0, 0]
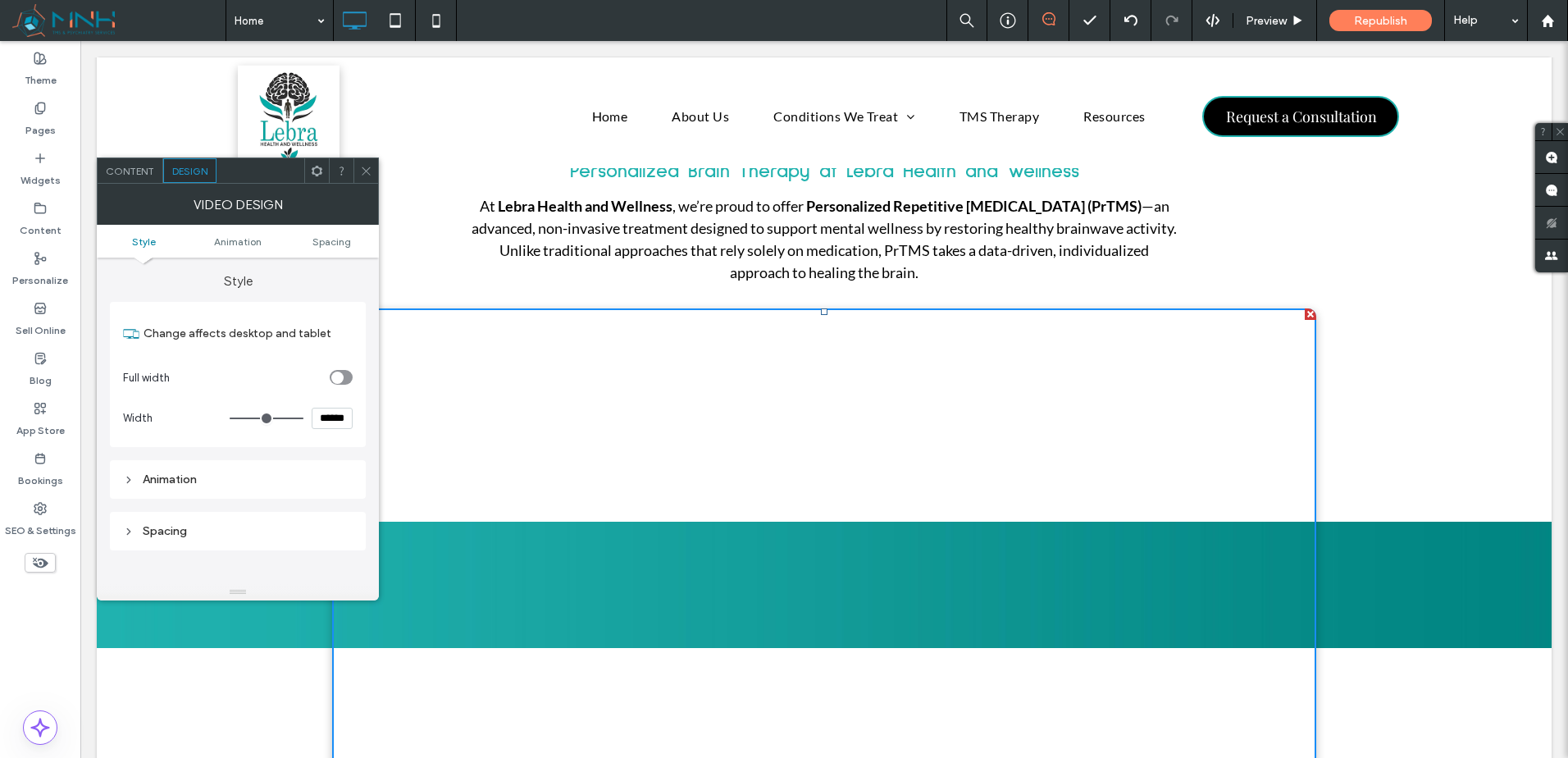
click at [327, 433] on section "Width ******" at bounding box center [238, 418] width 230 height 41
click at [335, 415] on input "******" at bounding box center [332, 418] width 41 height 21
type input "*****"
type input "***"
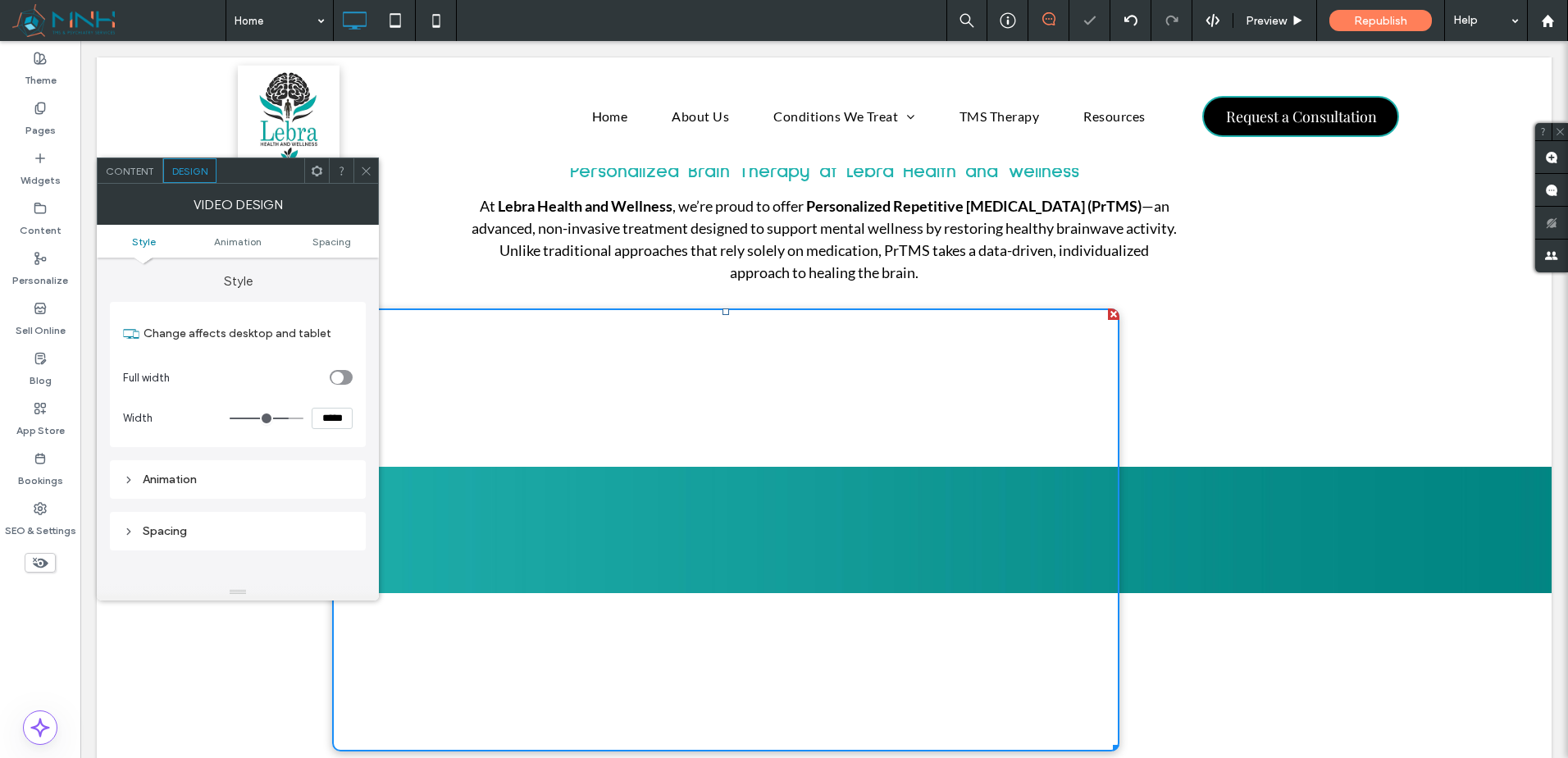
click at [316, 170] on icon at bounding box center [317, 171] width 12 height 12
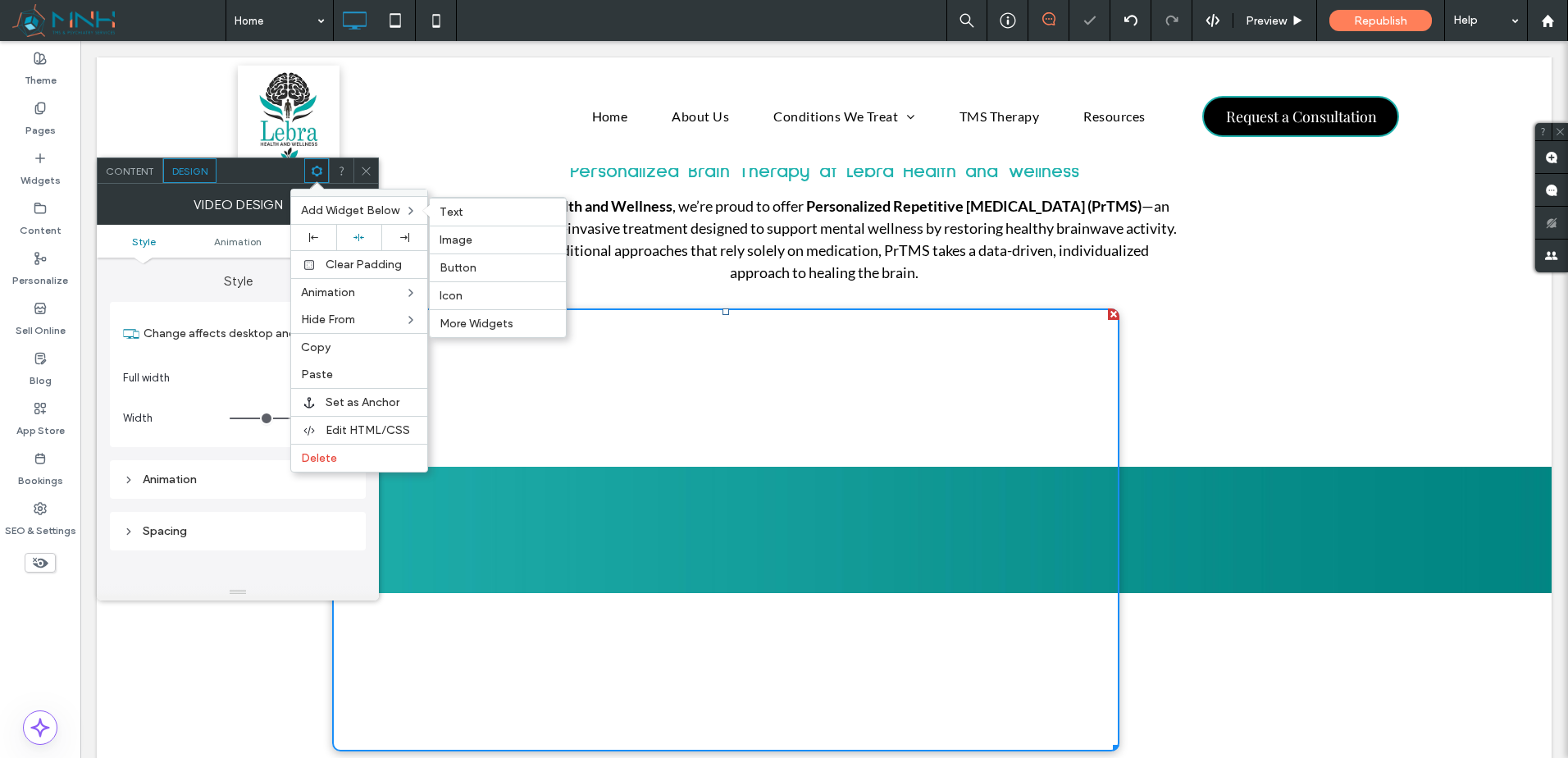
click at [351, 224] on div at bounding box center [359, 238] width 137 height 27
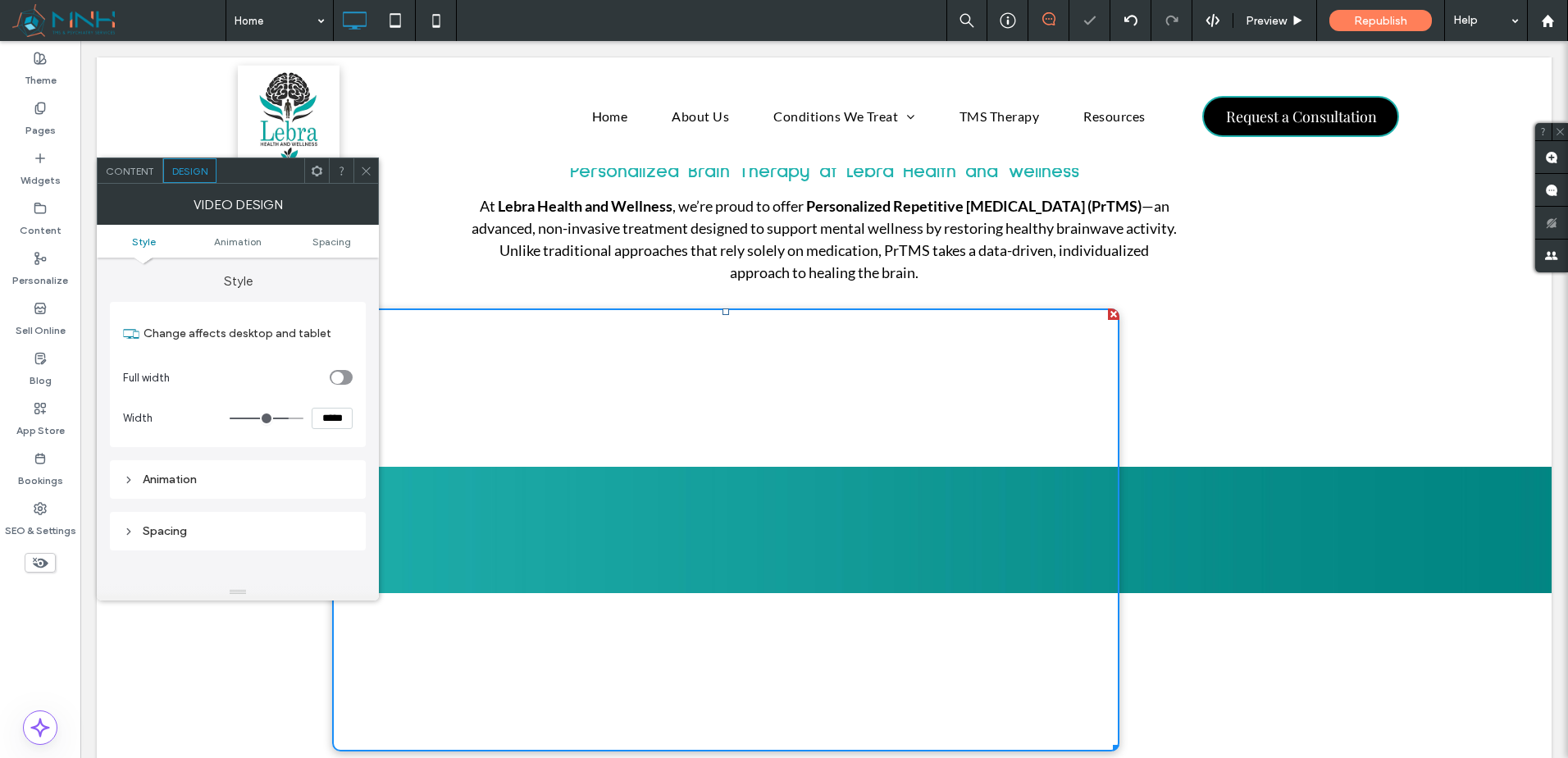
drag, startPoint x: 363, startPoint y: 170, endPoint x: 377, endPoint y: 171, distance: 14.0
click at [364, 170] on icon at bounding box center [366, 171] width 12 height 12
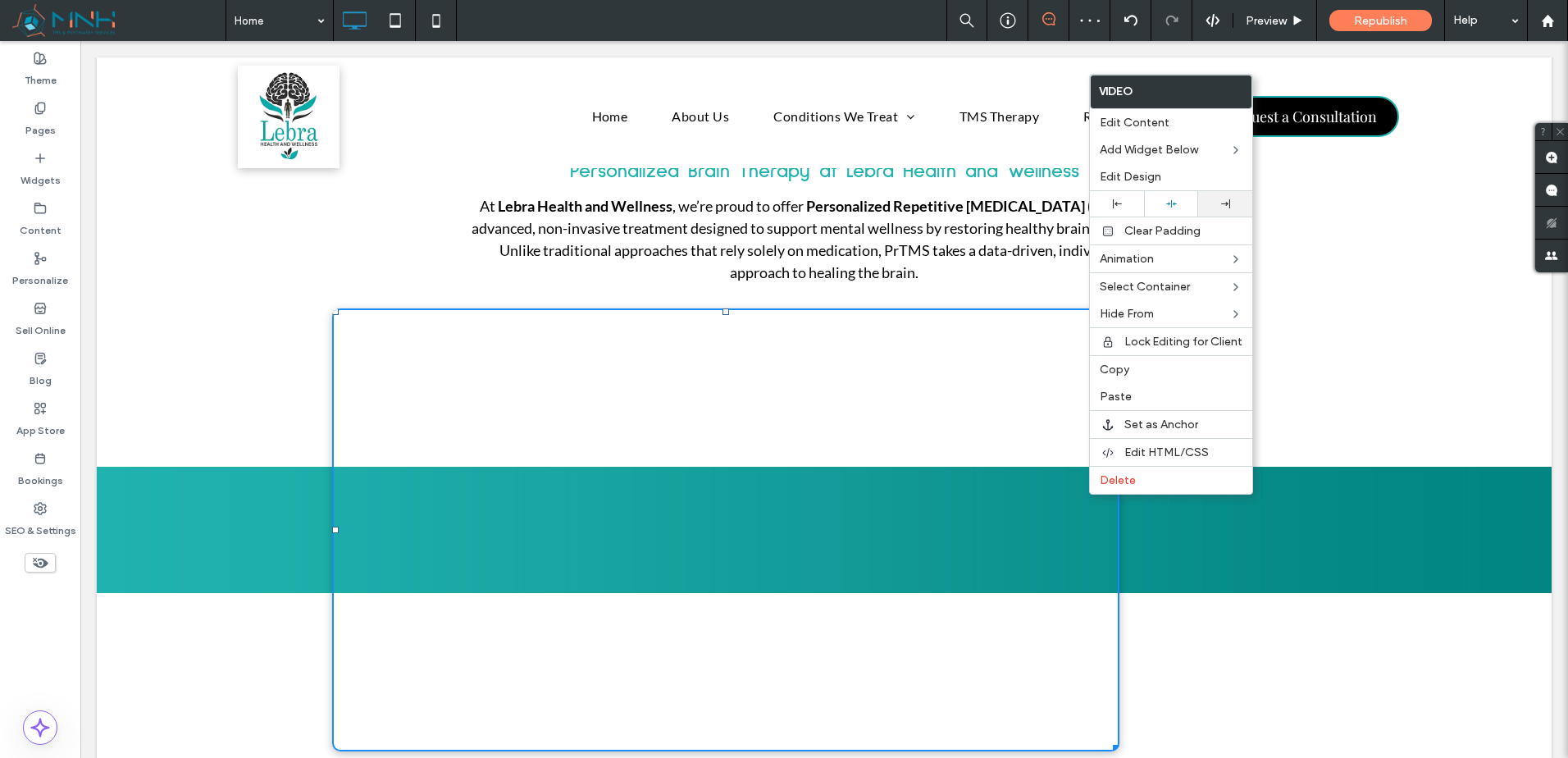
click at [1213, 207] on div at bounding box center [1225, 204] width 38 height 9
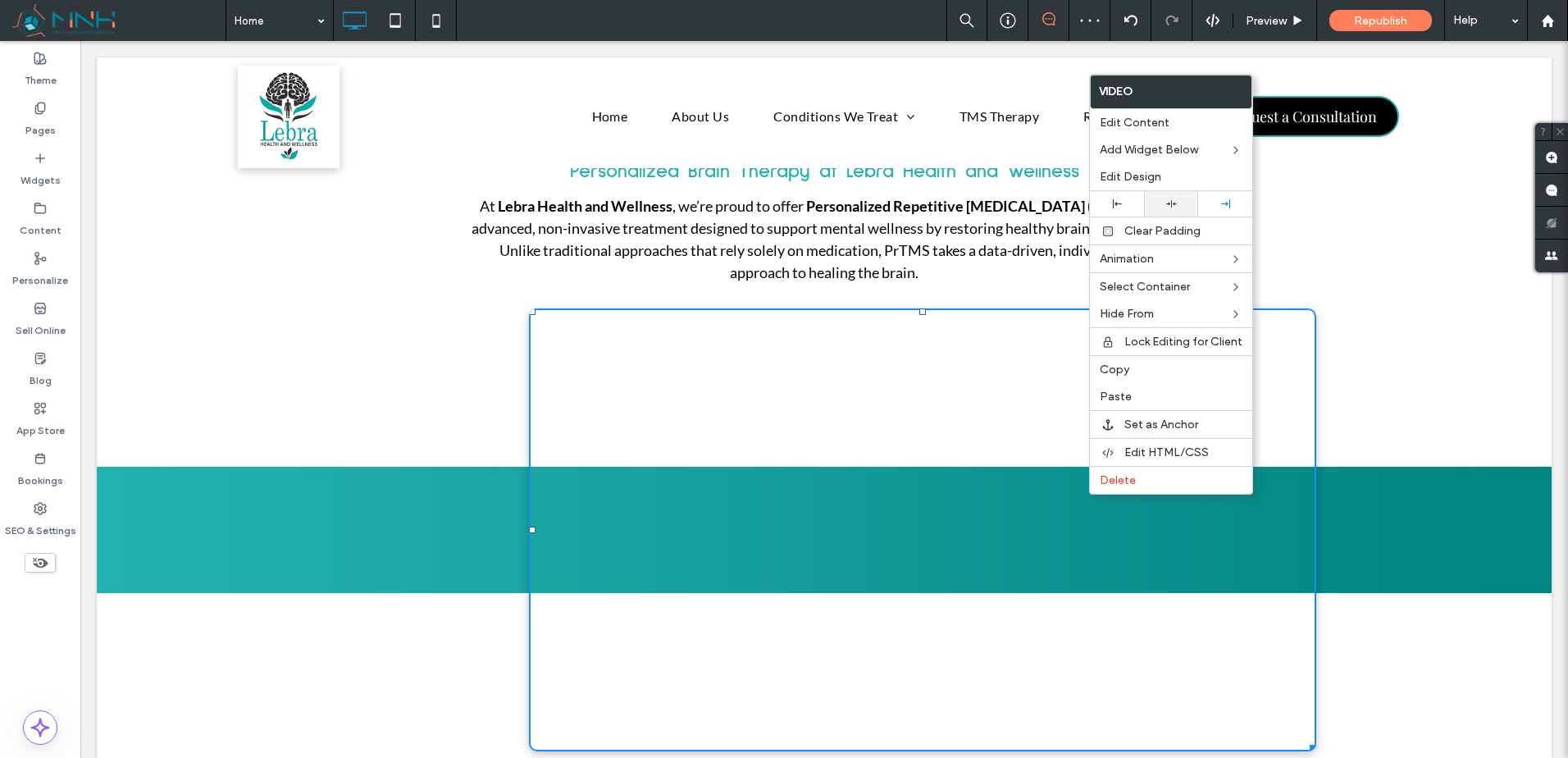
click at [1174, 205] on use at bounding box center [1172, 204] width 11 height 7
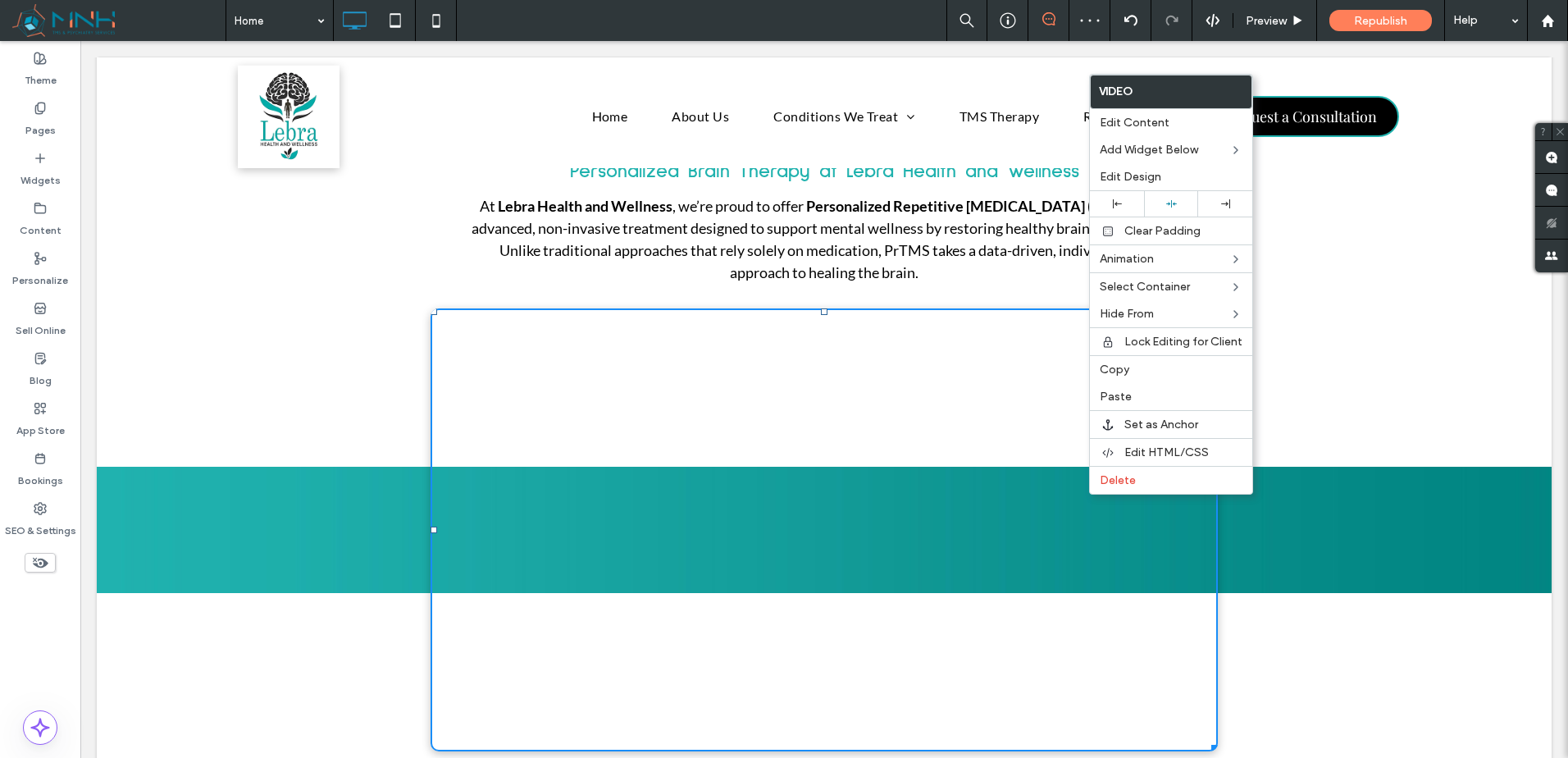
click at [1346, 503] on div "Click To Paste Row + Add Section" at bounding box center [823, 530] width 1455 height 443
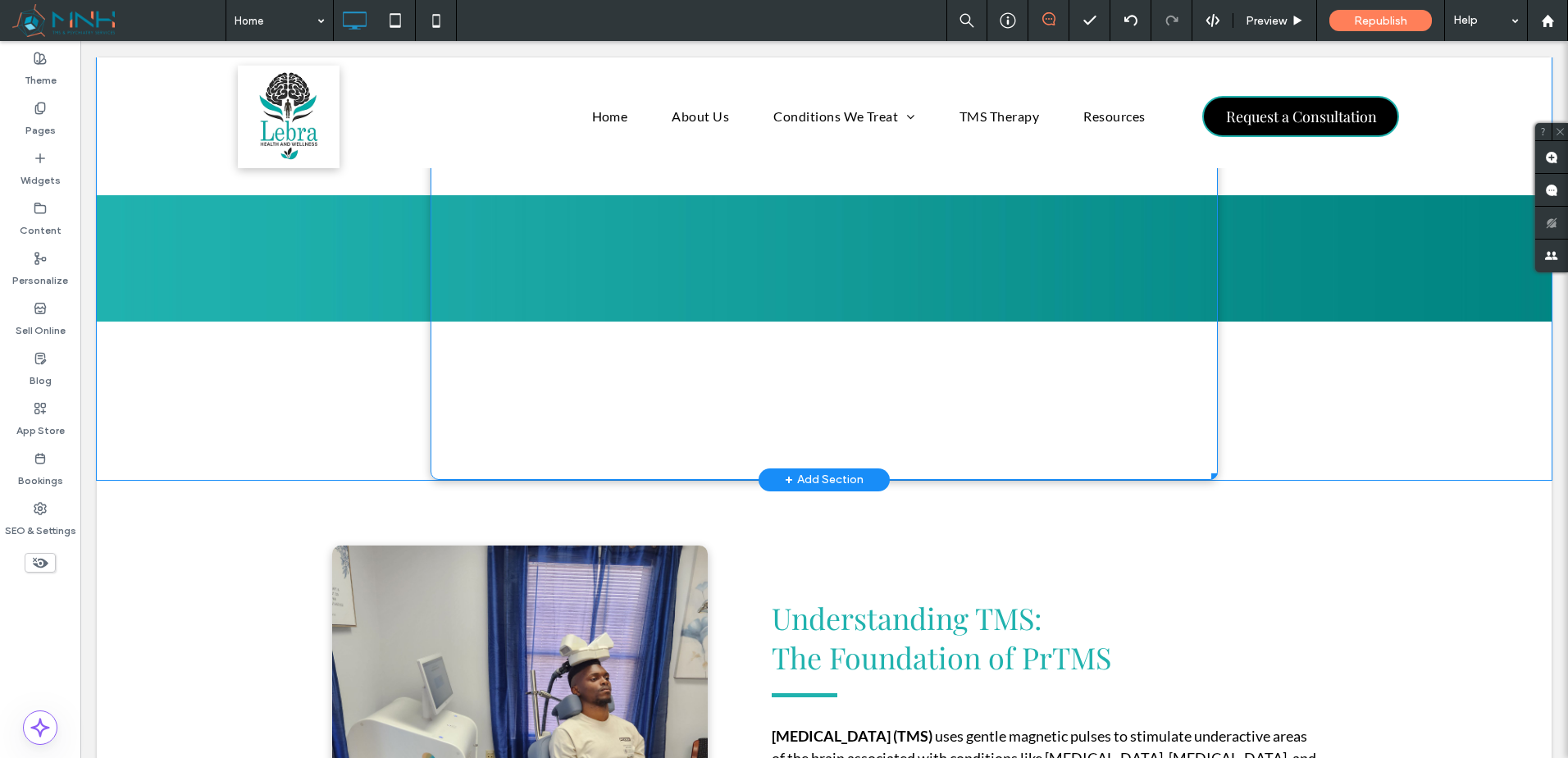
scroll to position [2070, 0]
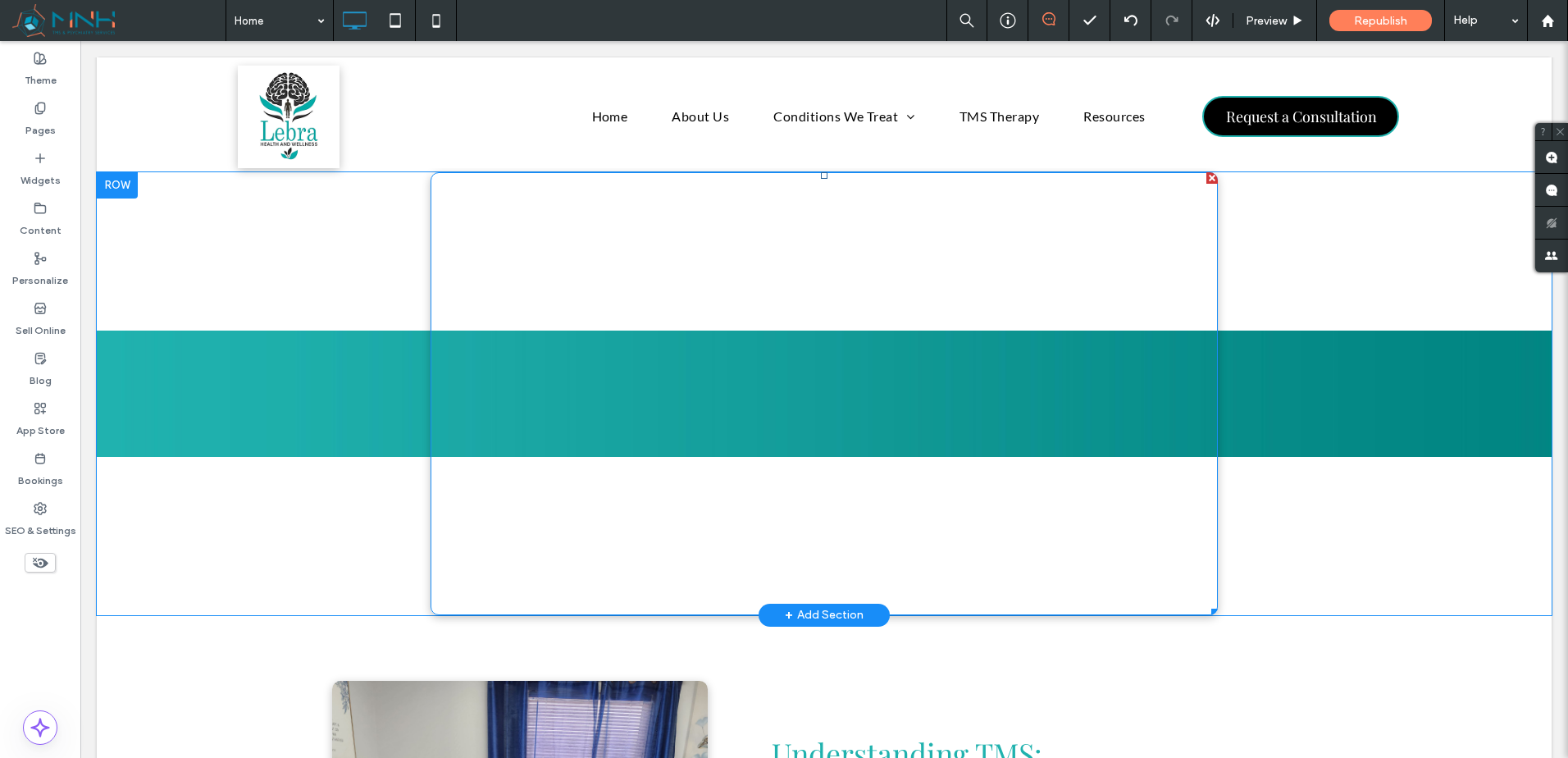
click at [1135, 432] on span at bounding box center [824, 394] width 787 height 443
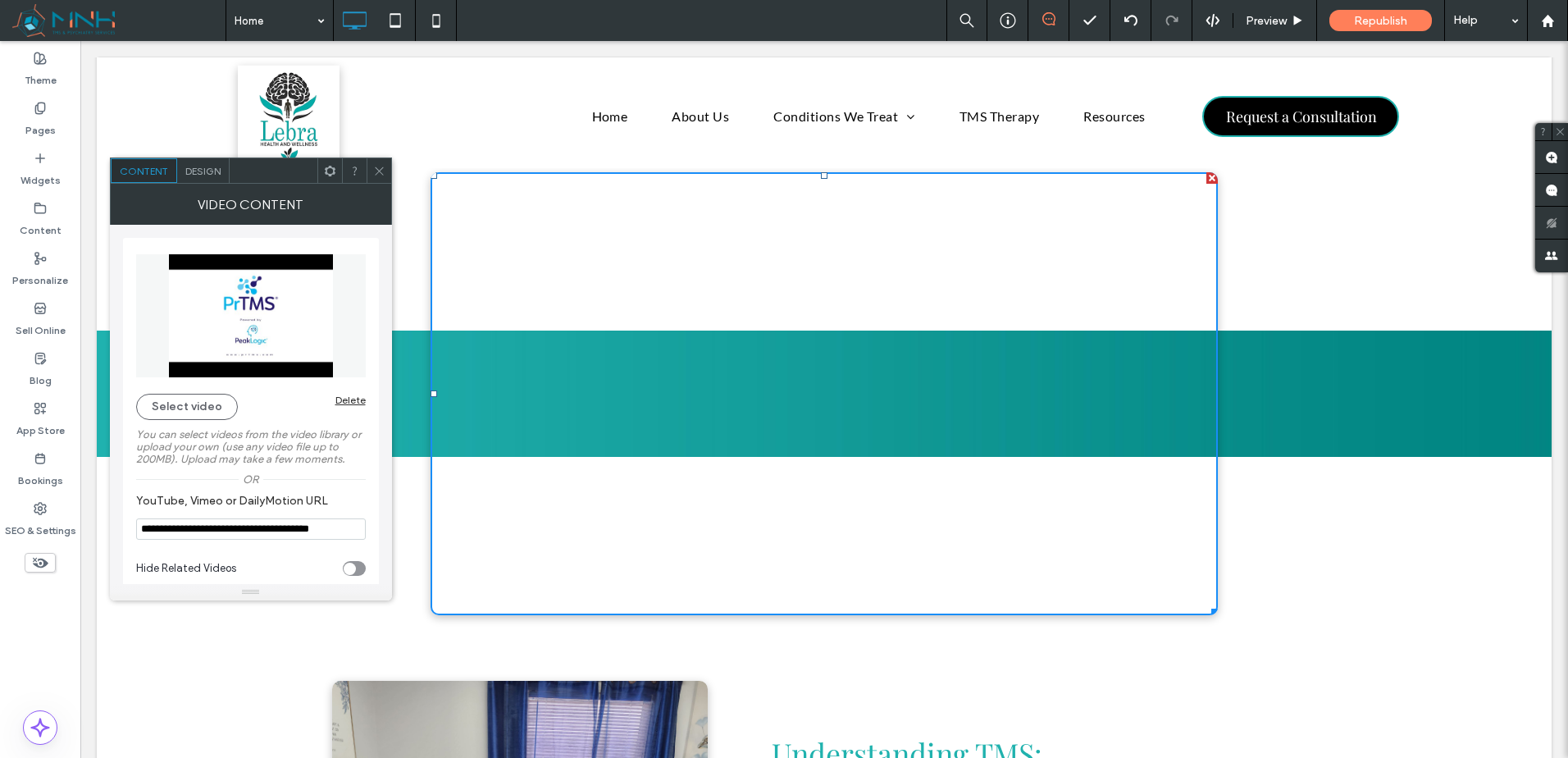
click at [193, 165] on span "Design" at bounding box center [203, 171] width 35 height 12
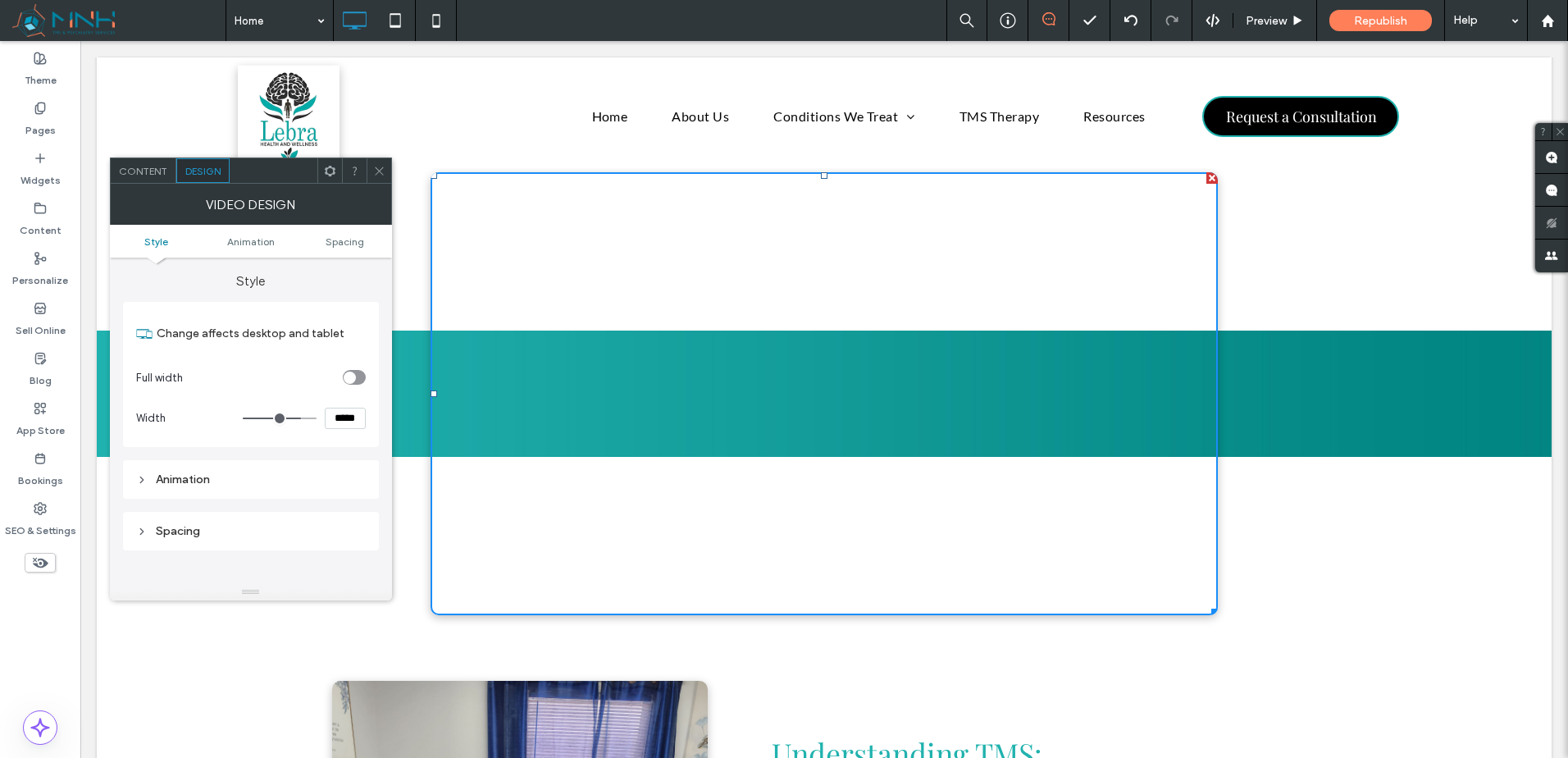
click at [346, 368] on section "Full width" at bounding box center [251, 378] width 230 height 41
click at [357, 377] on div "toggle" at bounding box center [355, 377] width 23 height 15
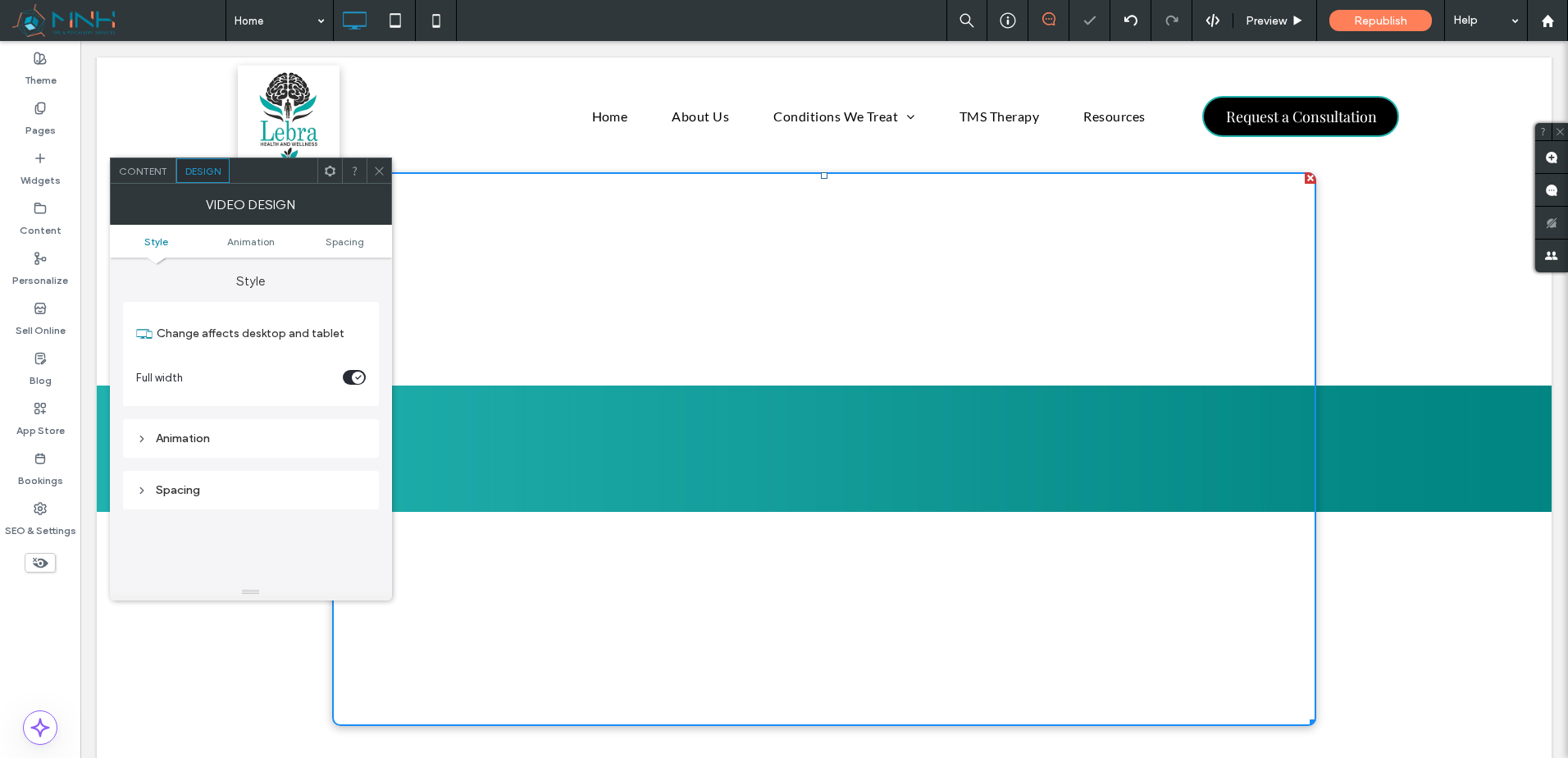
click at [384, 166] on icon at bounding box center [379, 171] width 12 height 12
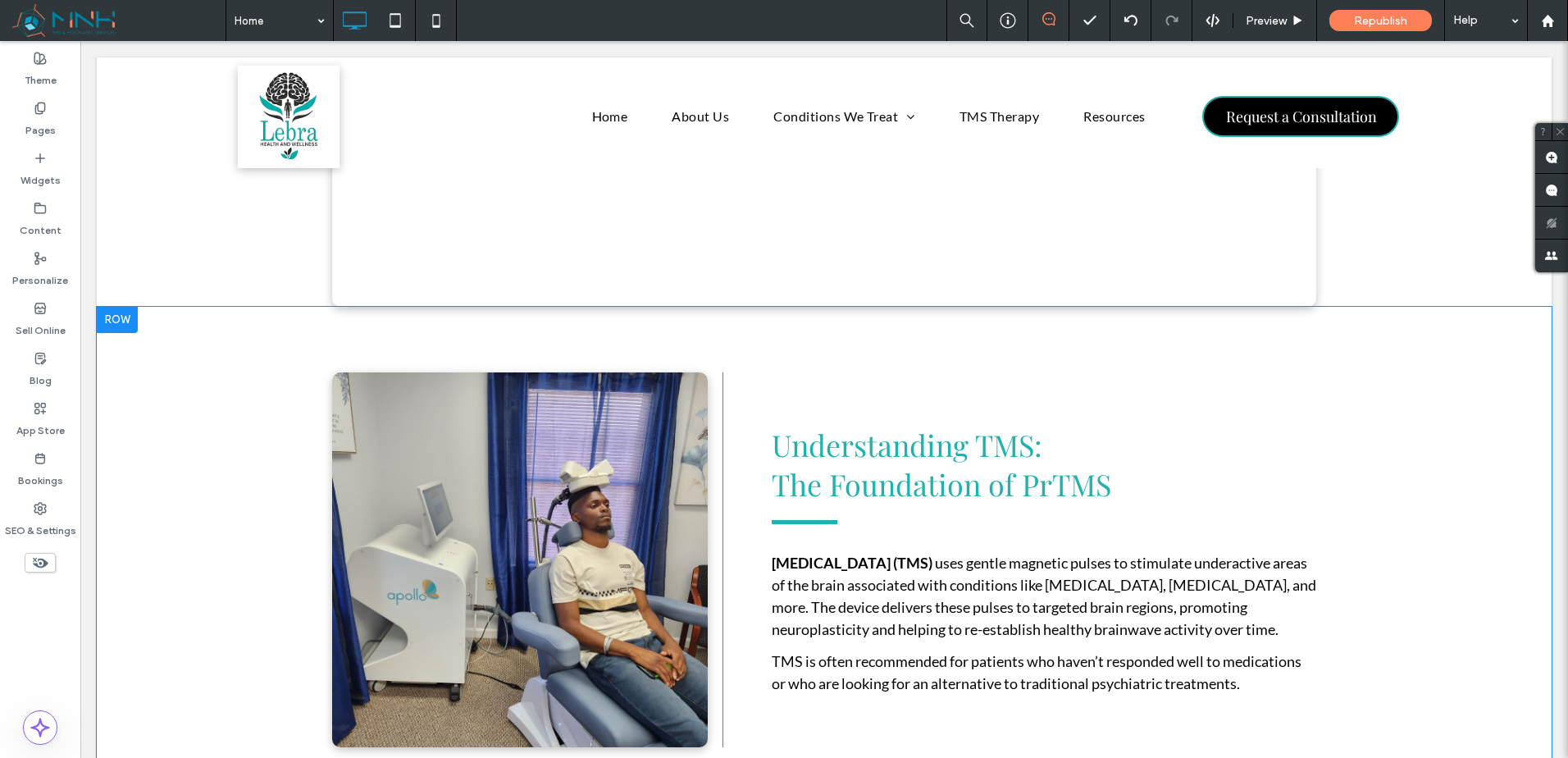
scroll to position [2480, 0]
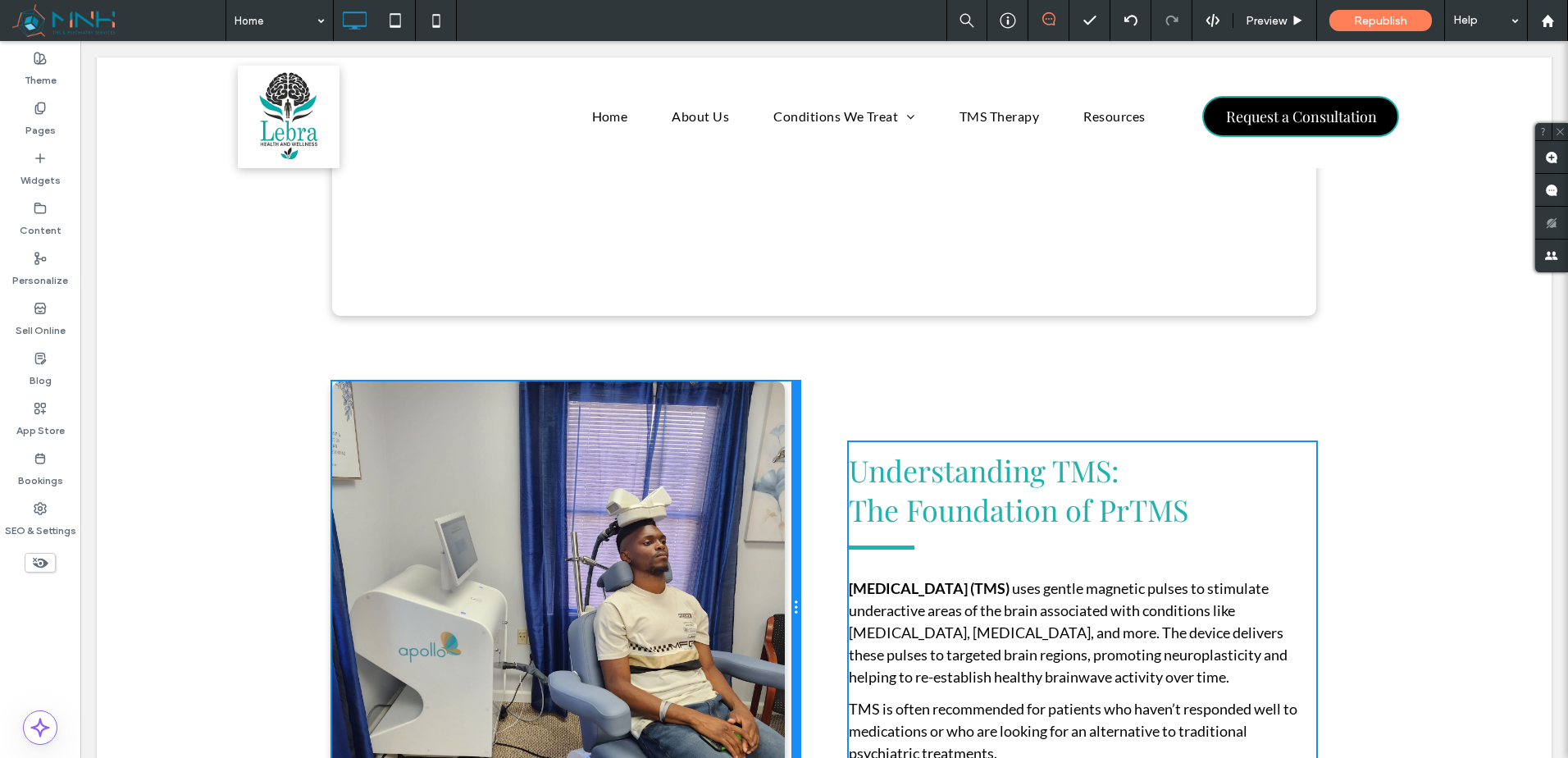
drag, startPoint x: 714, startPoint y: 455, endPoint x: 953, endPoint y: 496, distance: 242.5
click at [813, 457] on div "Click To Paste Understanding TMS: The Foundation of PrTMS [MEDICAL_DATA] (TMS) …" at bounding box center [824, 607] width 984 height 453
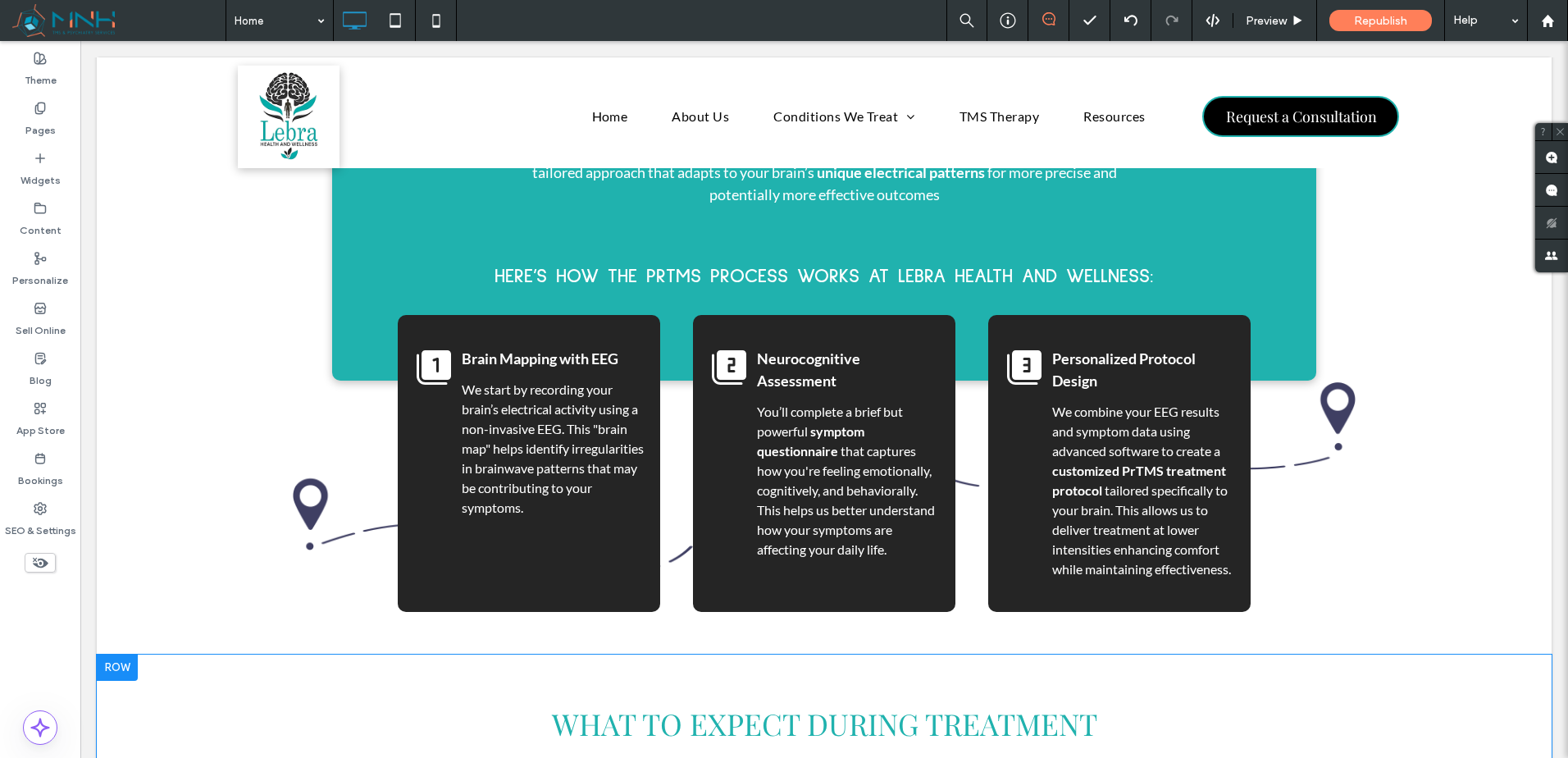
scroll to position [3848, 0]
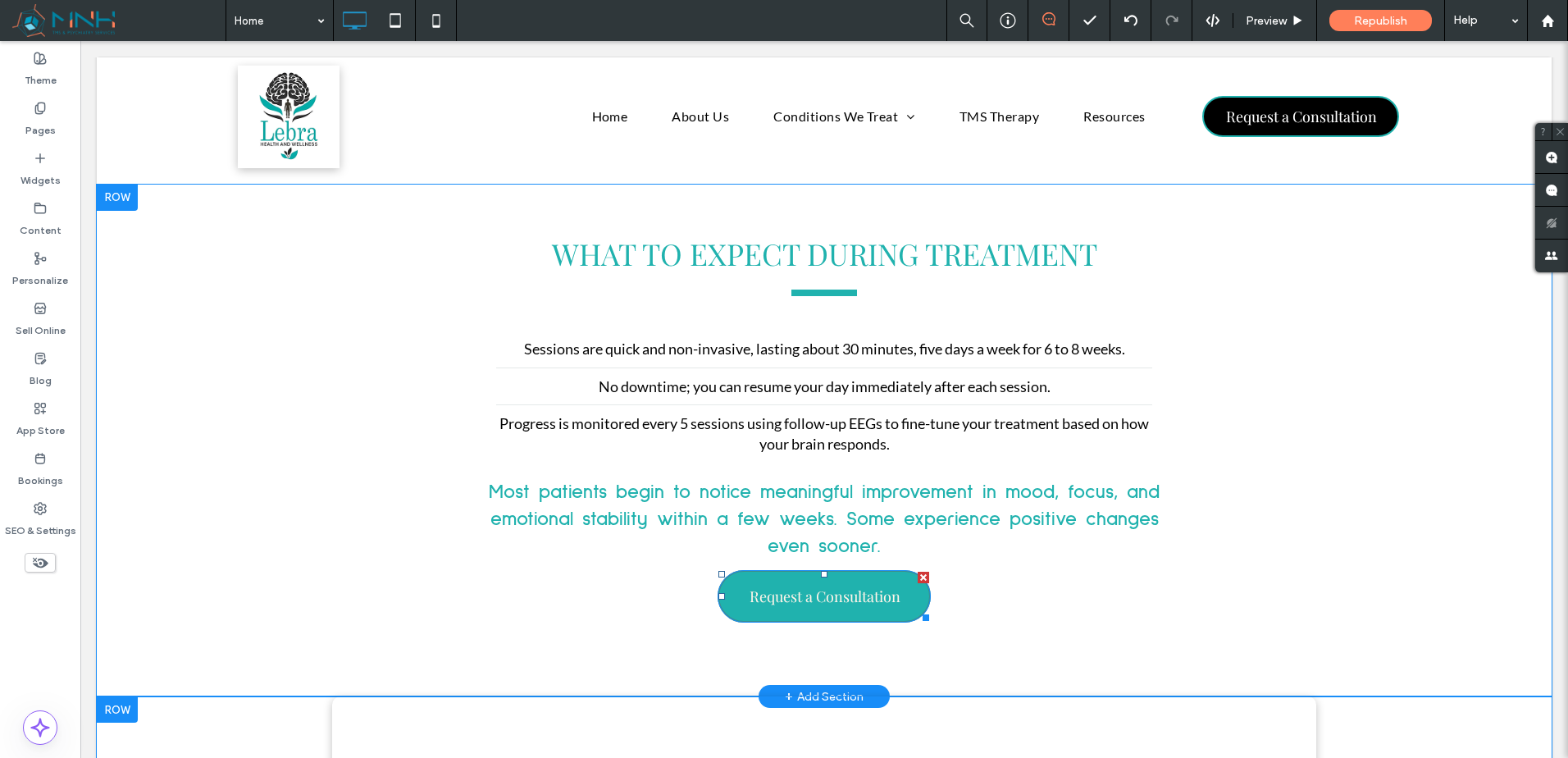
drag, startPoint x: 845, startPoint y: 604, endPoint x: 790, endPoint y: 575, distance: 62.2
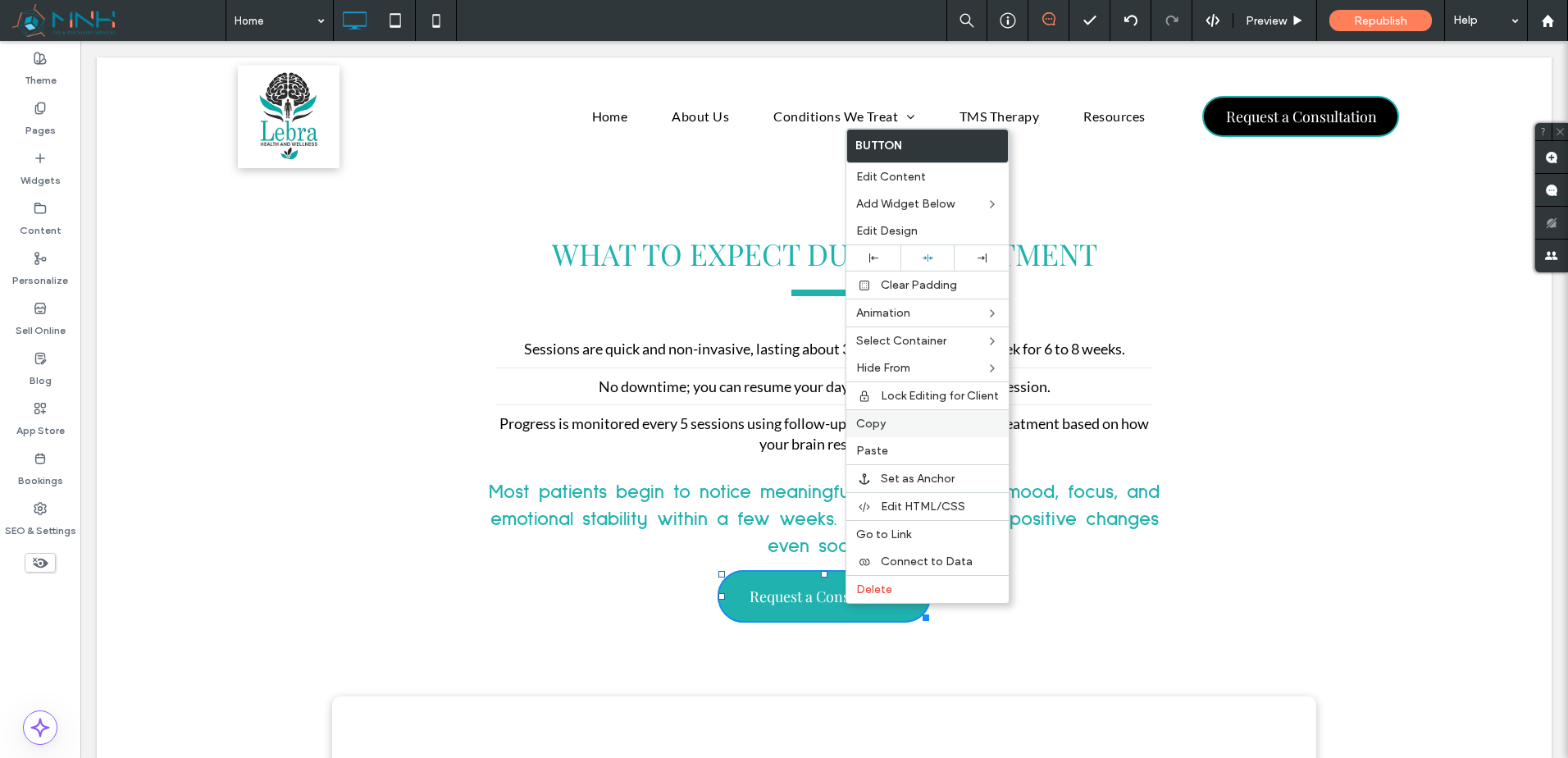
click at [893, 428] on label "Copy" at bounding box center [927, 424] width 143 height 14
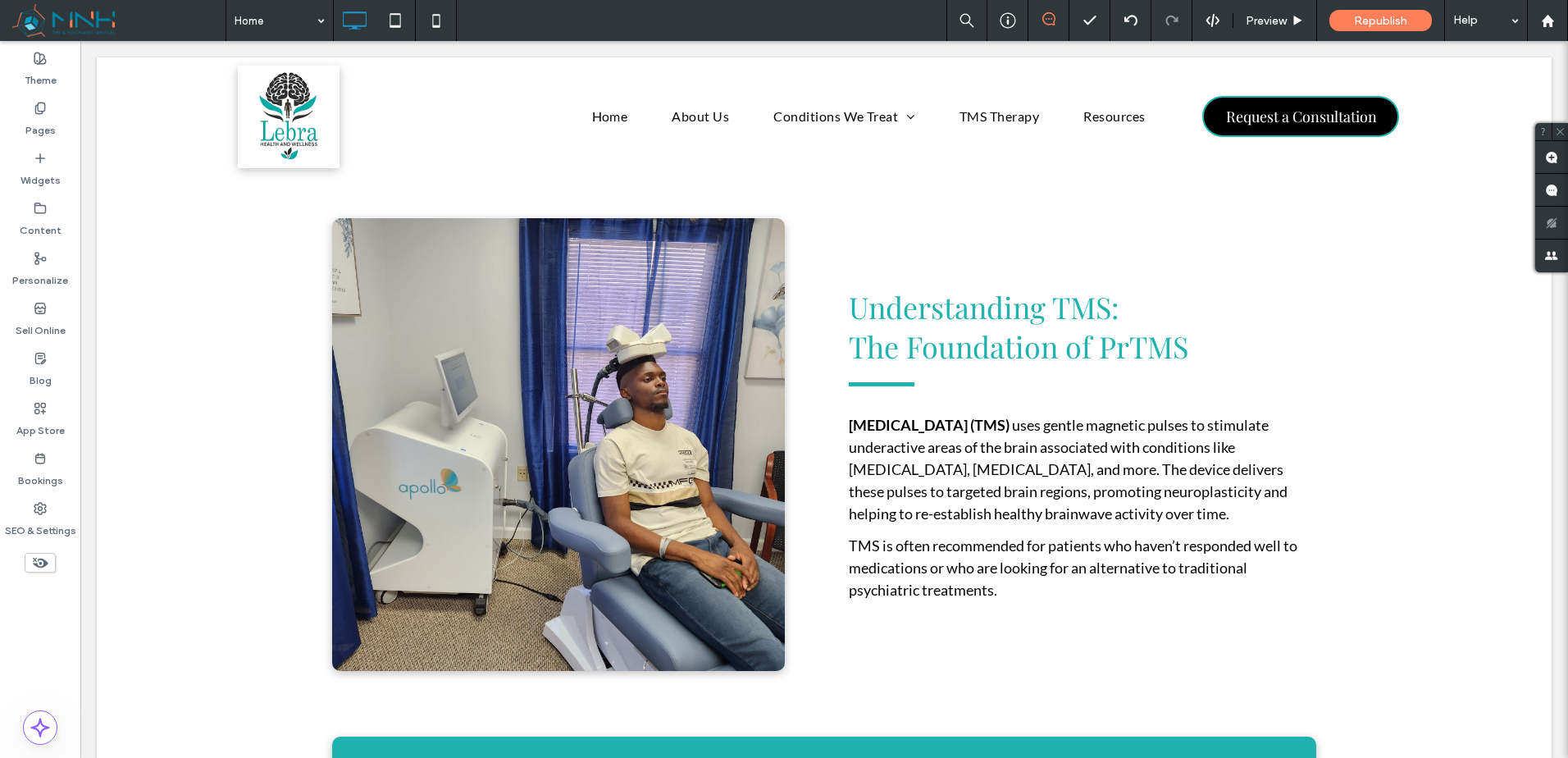
scroll to position [2617, 0]
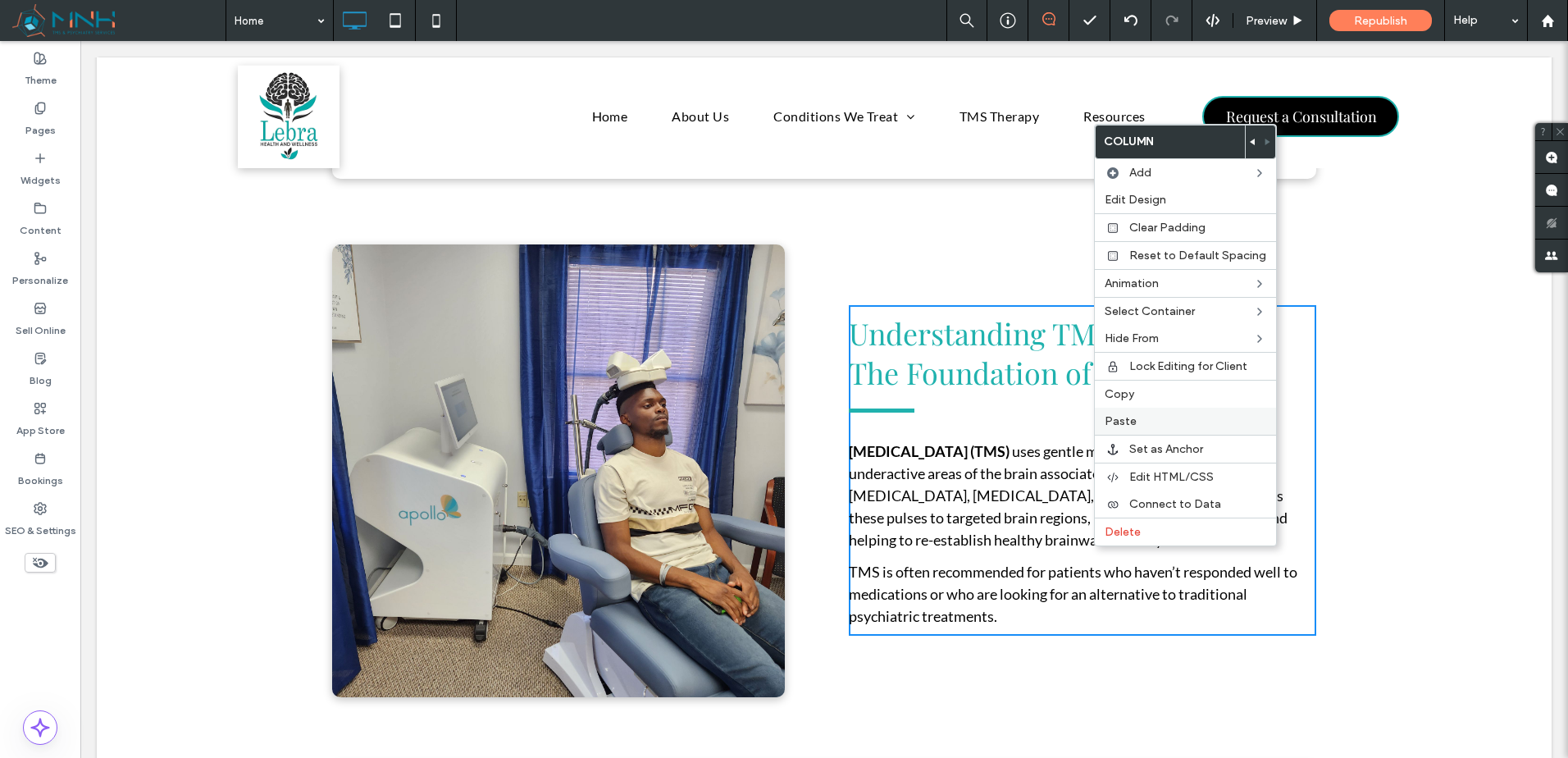
click at [1135, 426] on span "Paste" at bounding box center [1120, 421] width 32 height 14
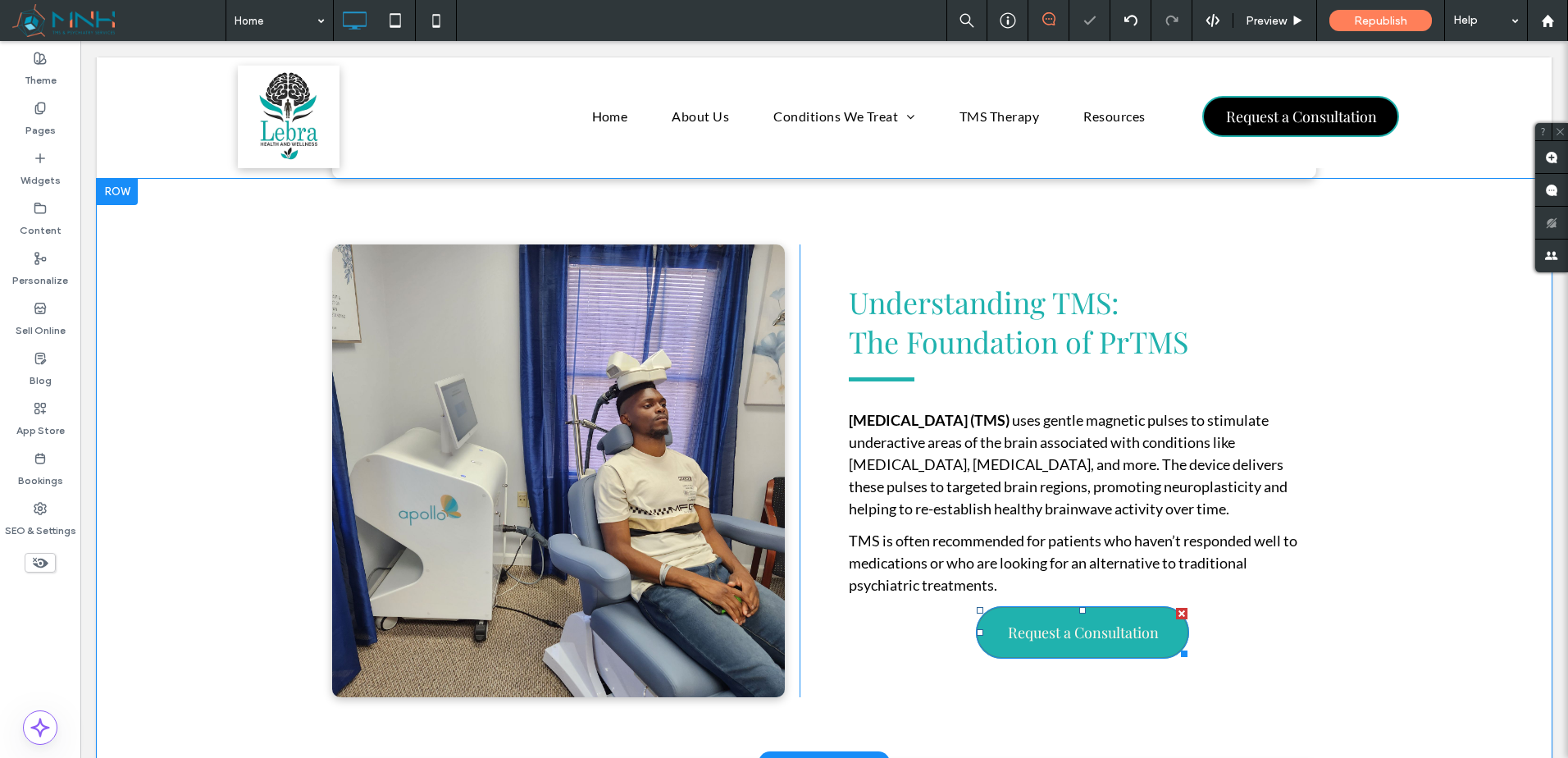
click at [1080, 633] on span "Request a Consultation" at bounding box center [1083, 632] width 151 height 36
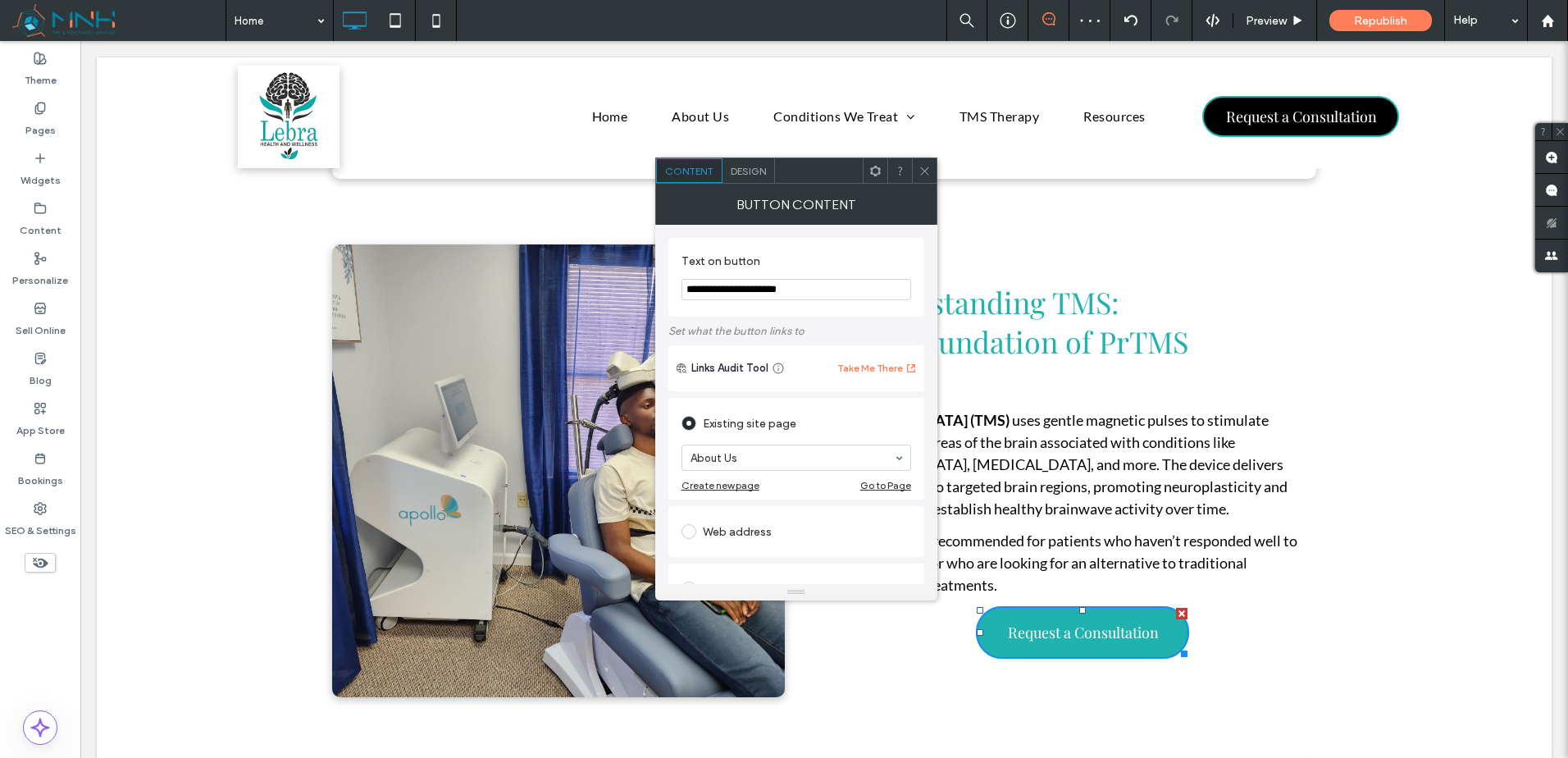
click at [757, 174] on span "Design" at bounding box center [748, 171] width 35 height 12
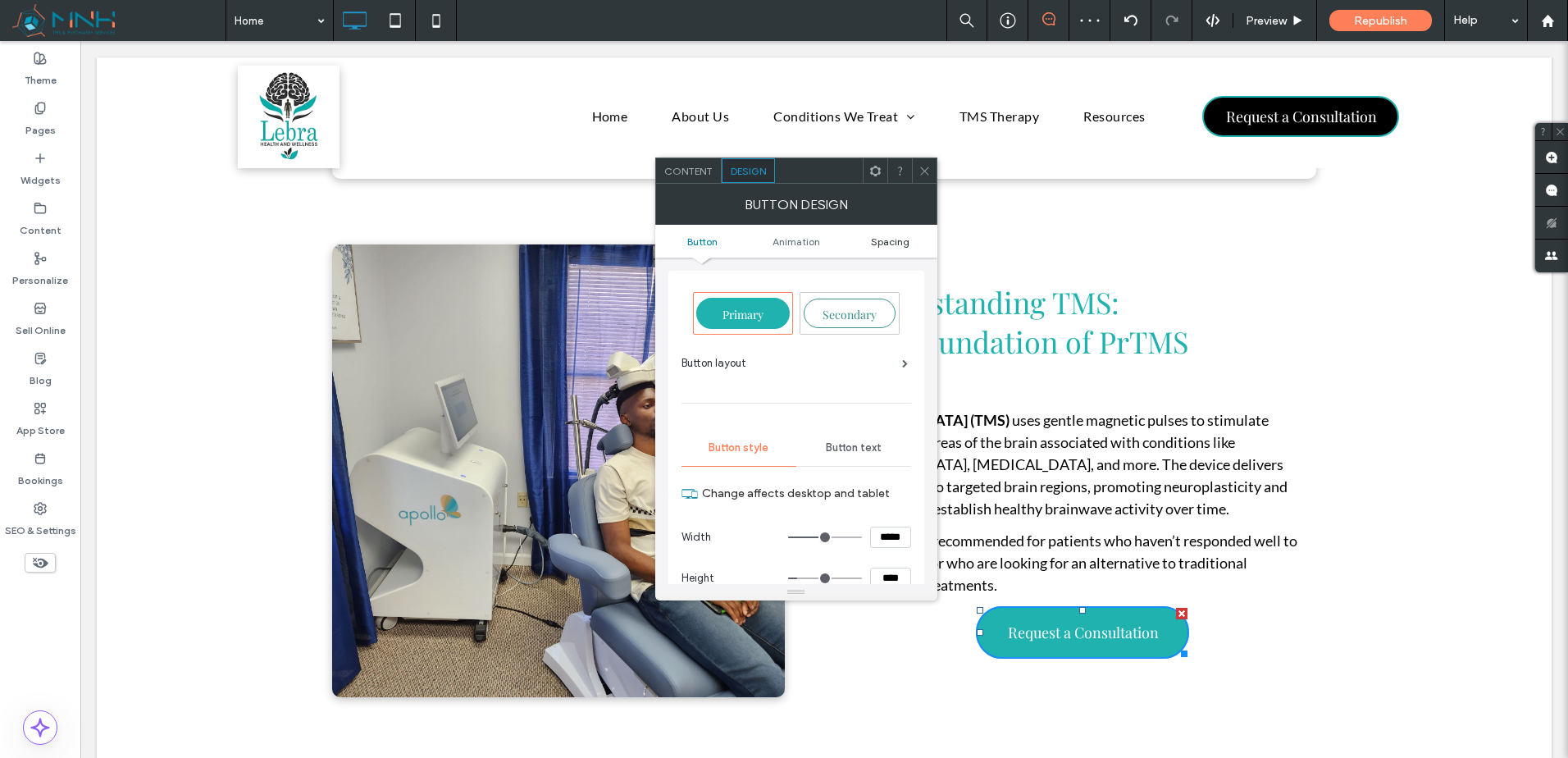
click at [912, 239] on link "Spacing" at bounding box center [890, 242] width 94 height 12
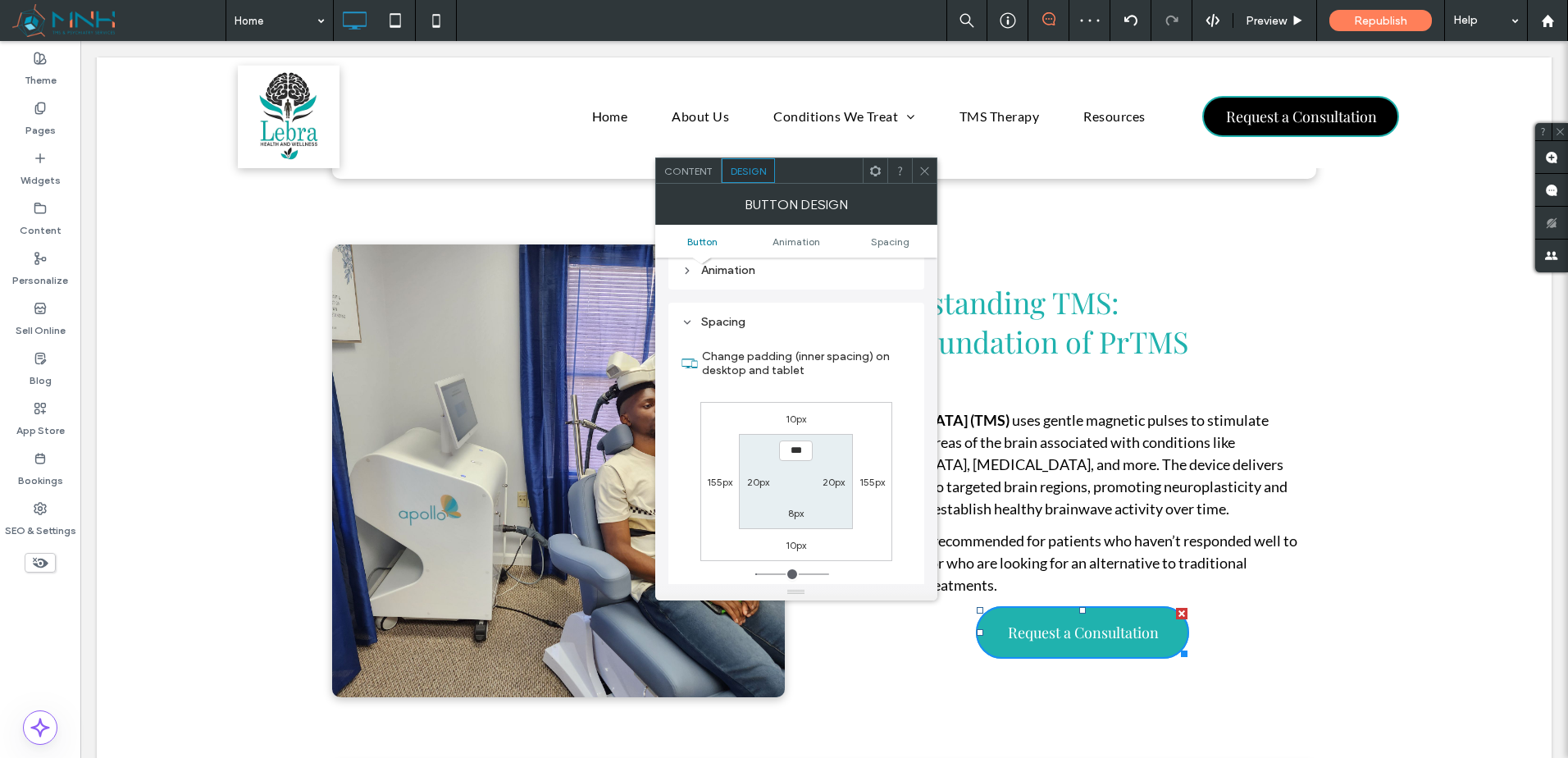
scroll to position [758, 0]
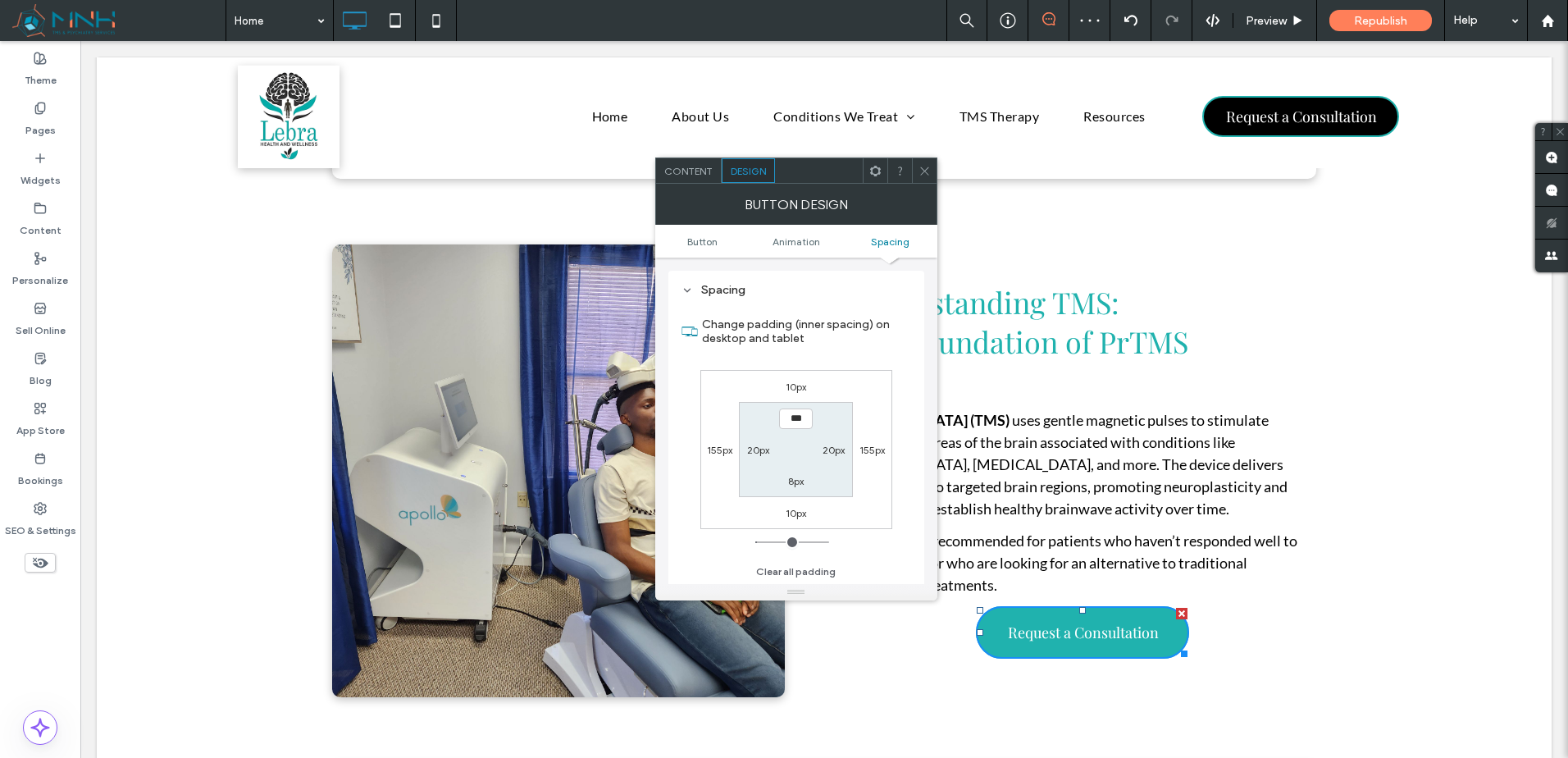
click at [791, 385] on label "10px" at bounding box center [795, 387] width 20 height 12
type input "**"
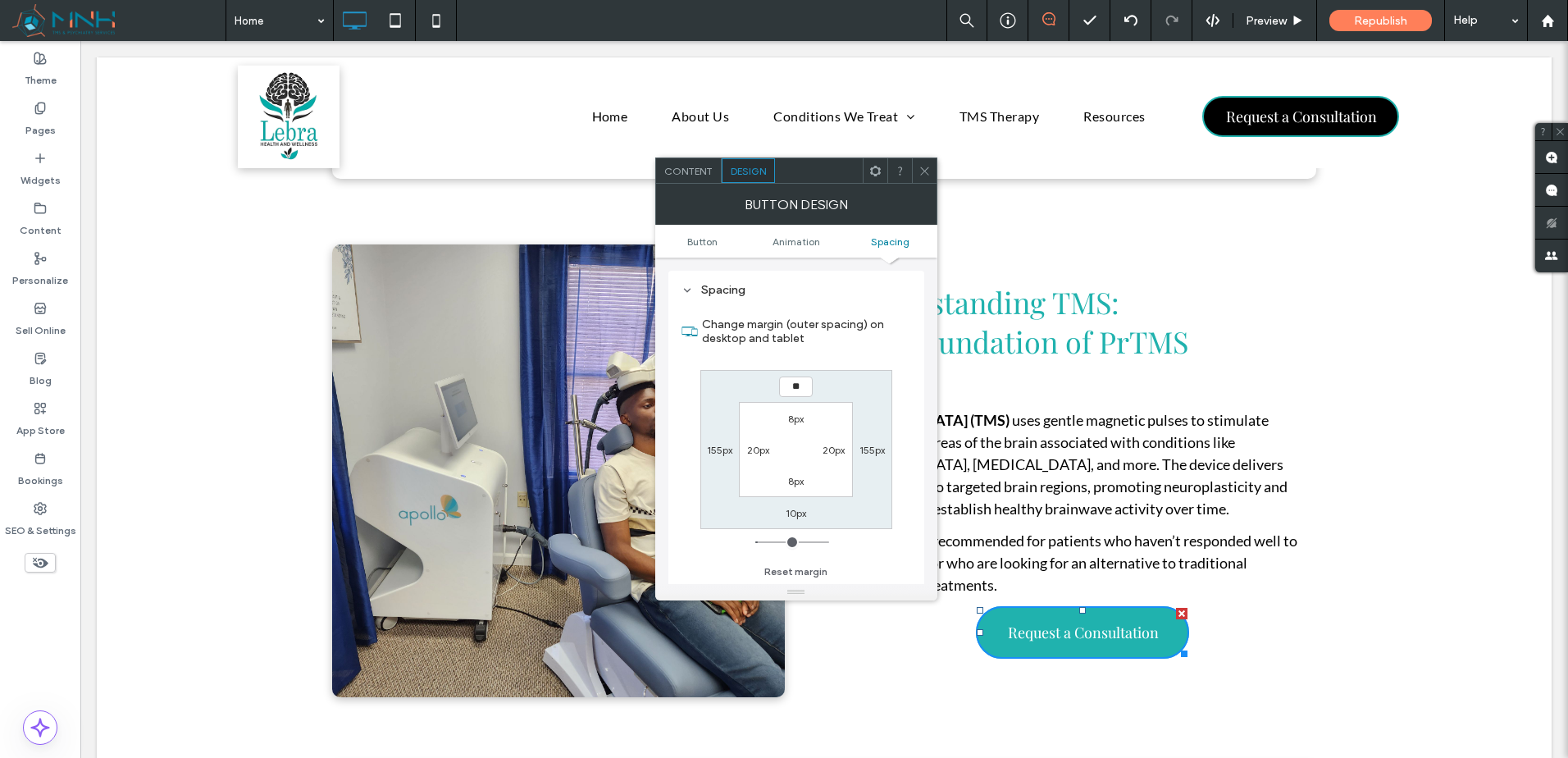
type input "**"
type input "****"
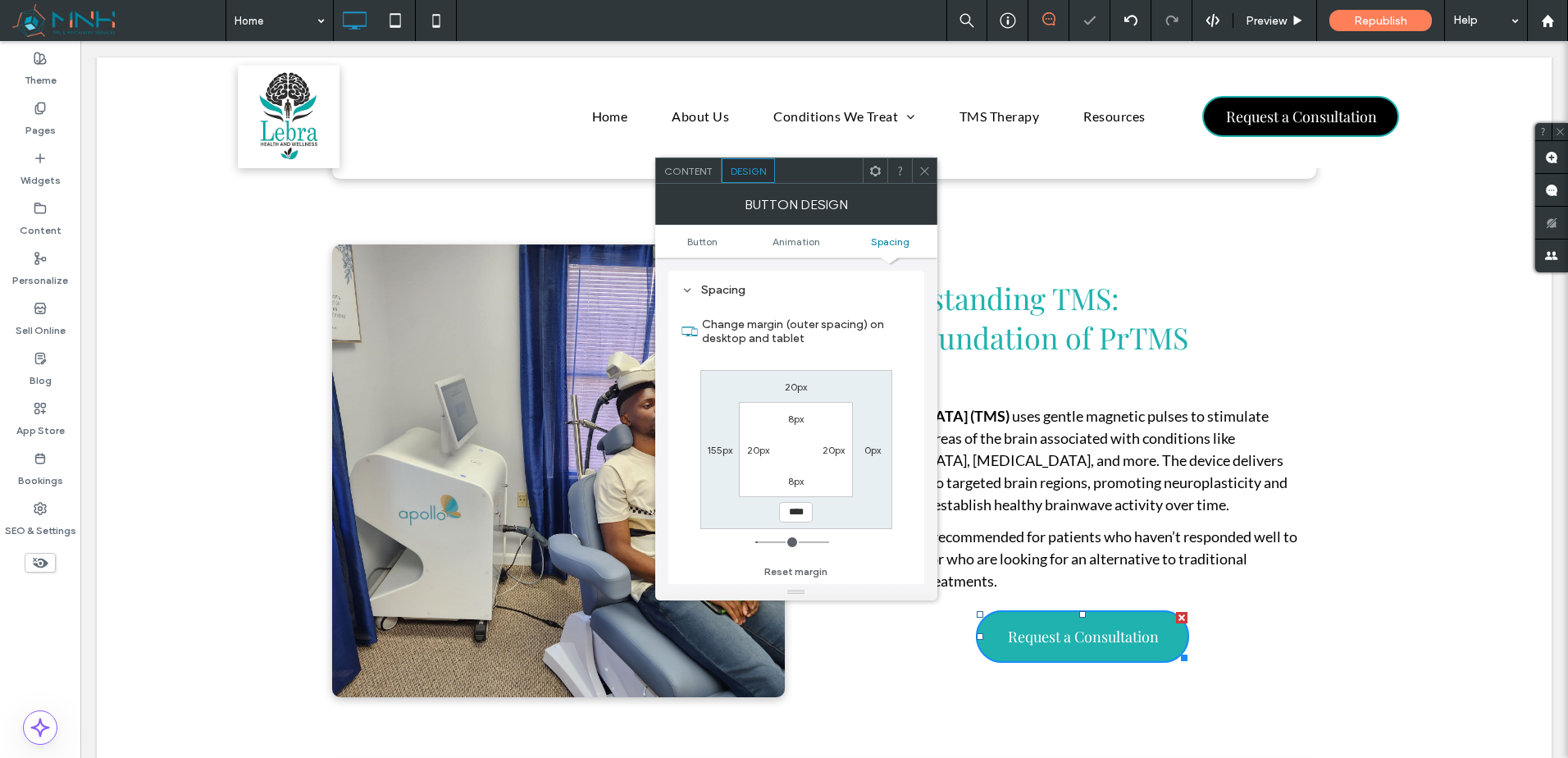
type input "***"
type input "*"
type input "***"
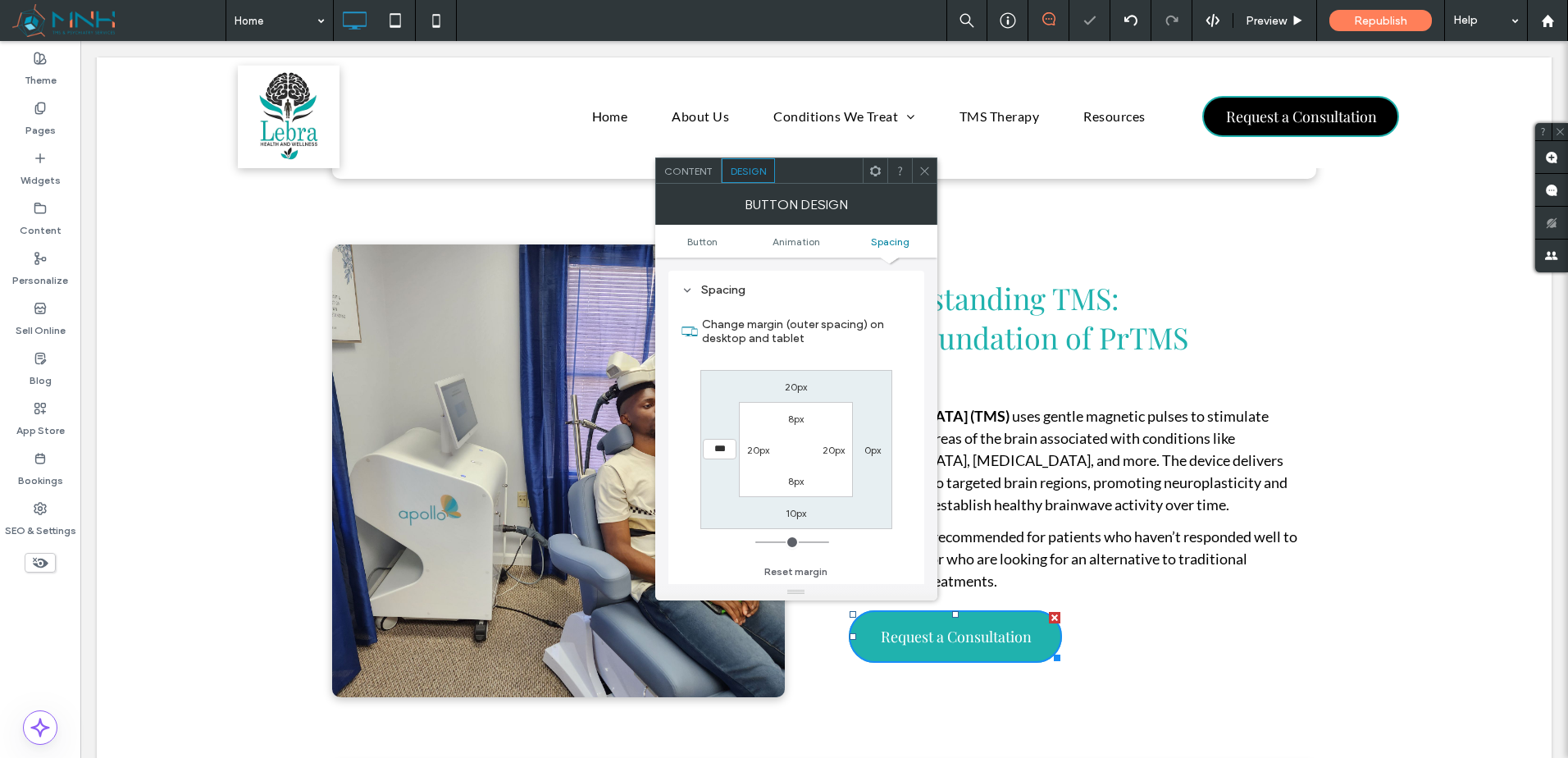
click at [918, 170] on icon at bounding box center [924, 171] width 12 height 12
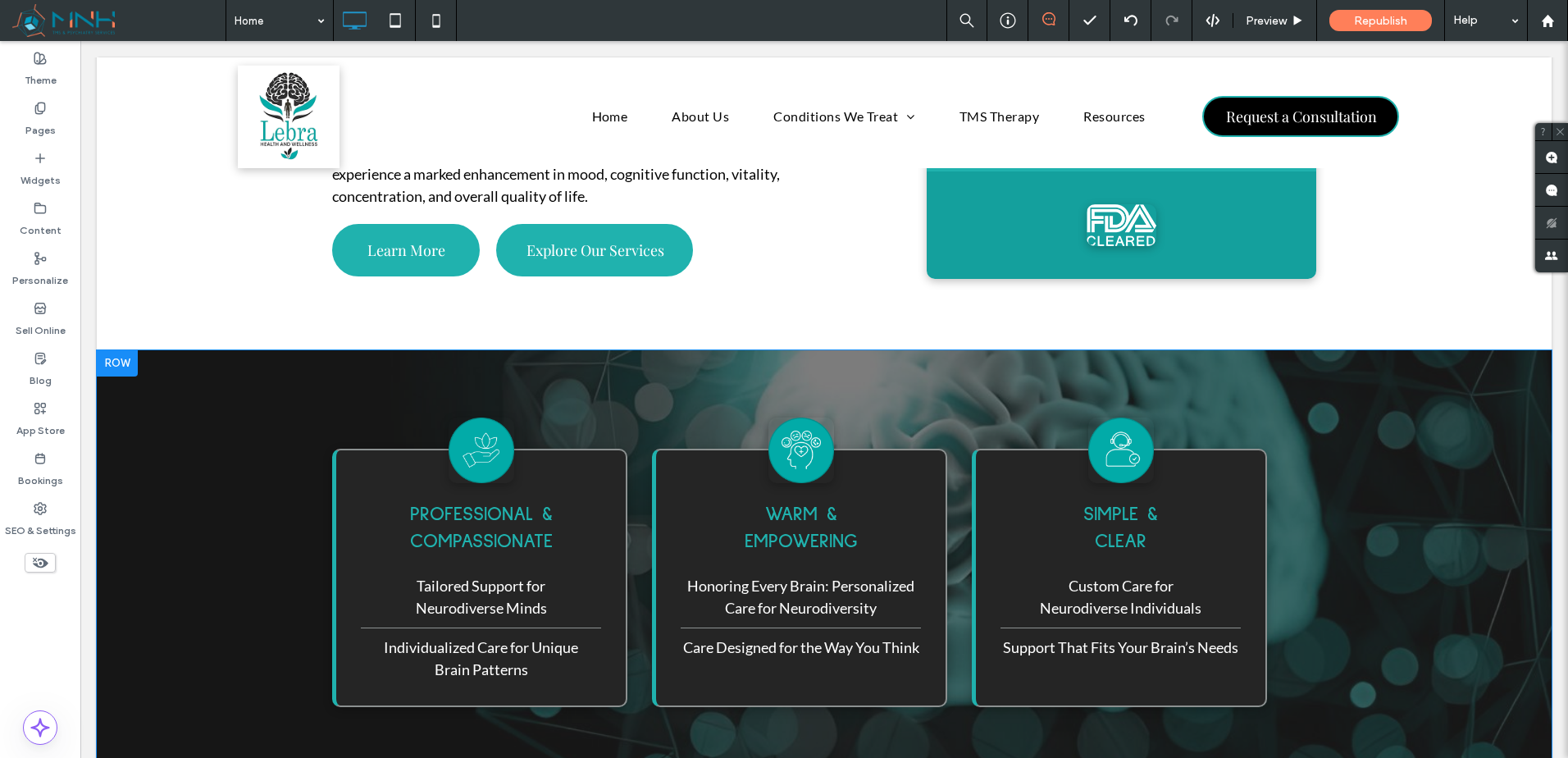
scroll to position [1387, 0]
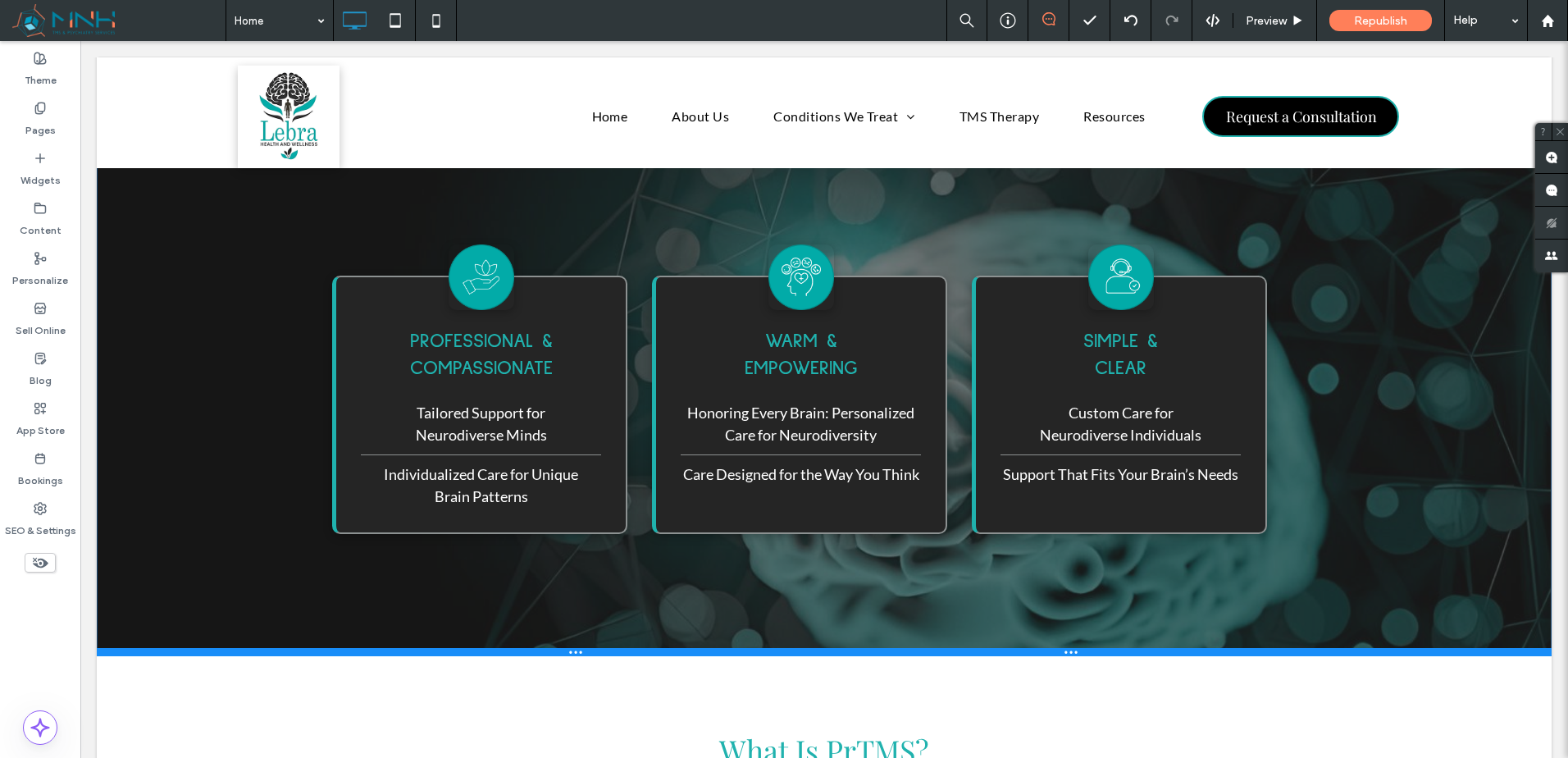
drag, startPoint x: 1221, startPoint y: 528, endPoint x: 1229, endPoint y: 655, distance: 127.3
click at [1229, 655] on div at bounding box center [823, 652] width 1455 height 8
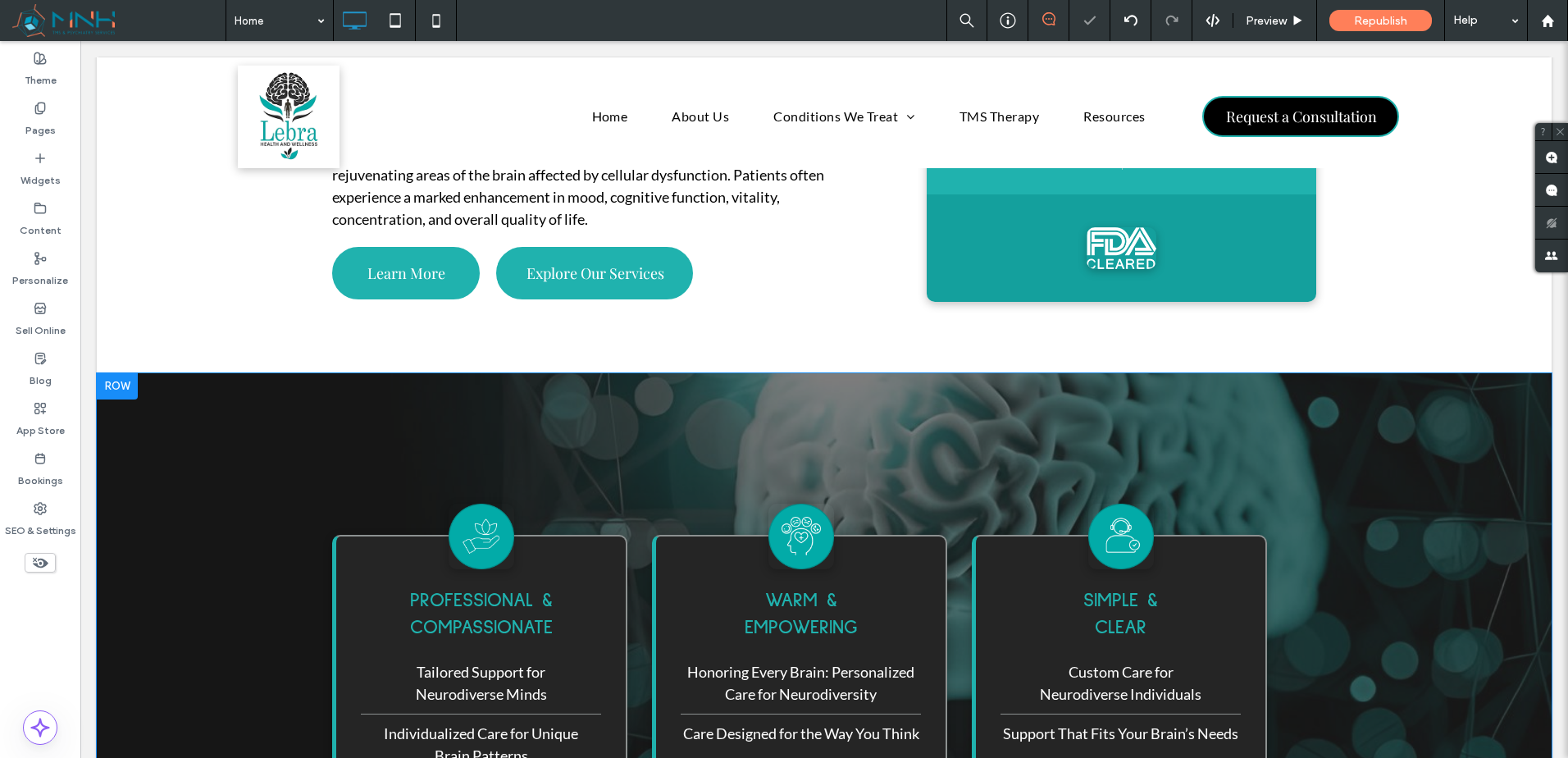
scroll to position [1114, 0]
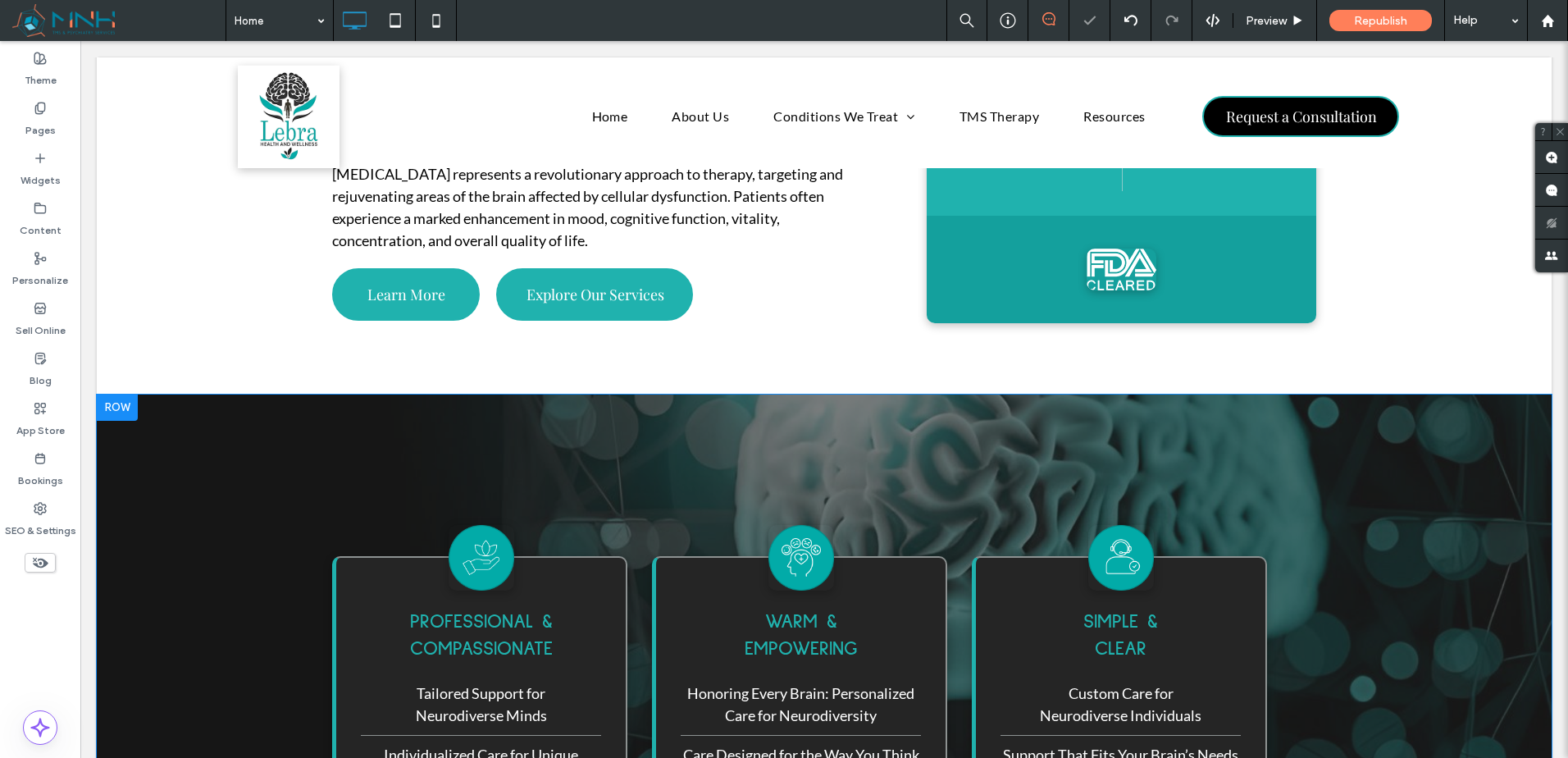
click at [1441, 516] on div "PROFESSIONAL & COMPASSIONATE Tailored Support for Neurodiverse Minds Individual…" at bounding box center [823, 669] width 1455 height 550
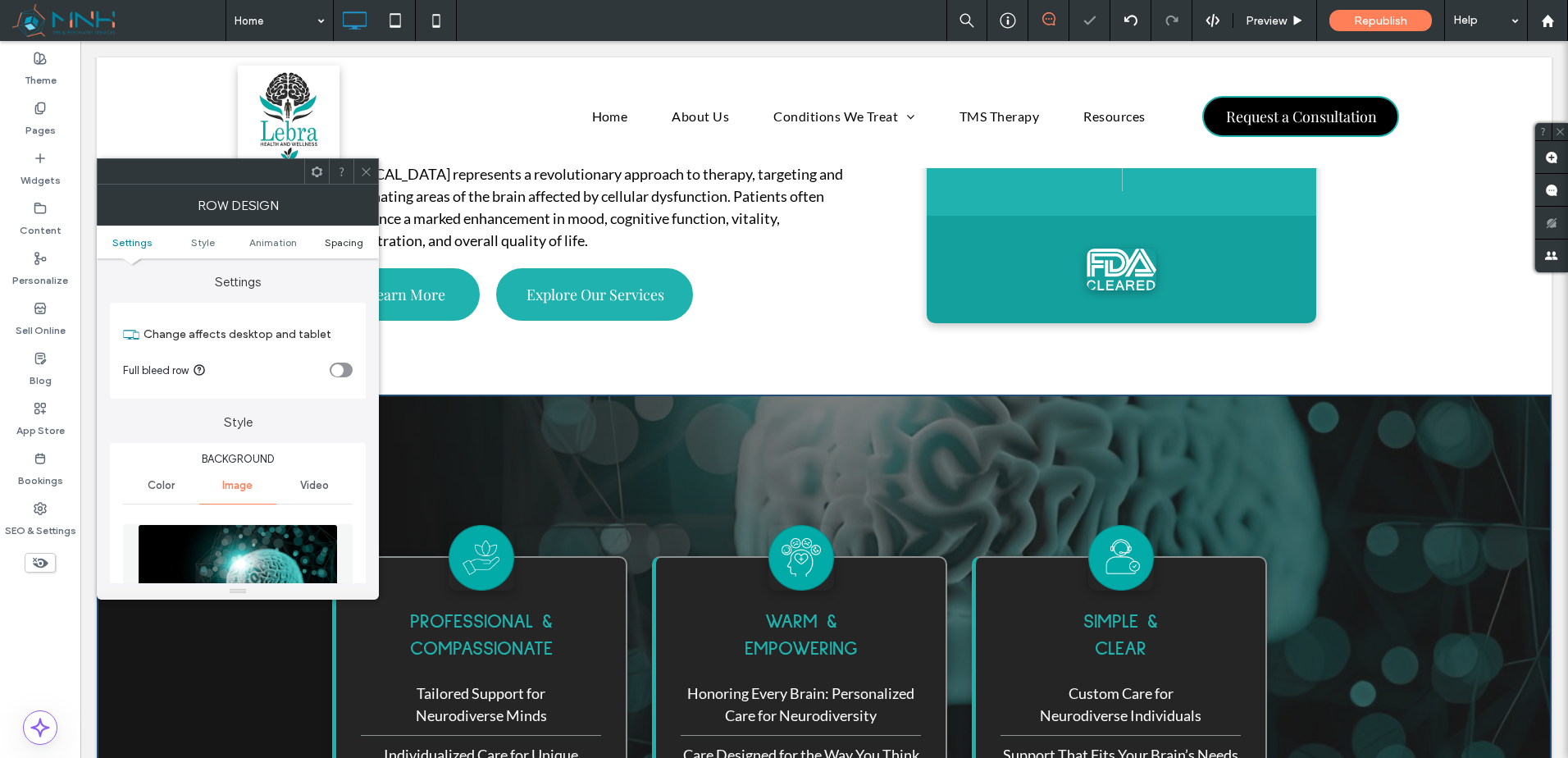
click at [346, 241] on span "Spacing" at bounding box center [343, 242] width 38 height 12
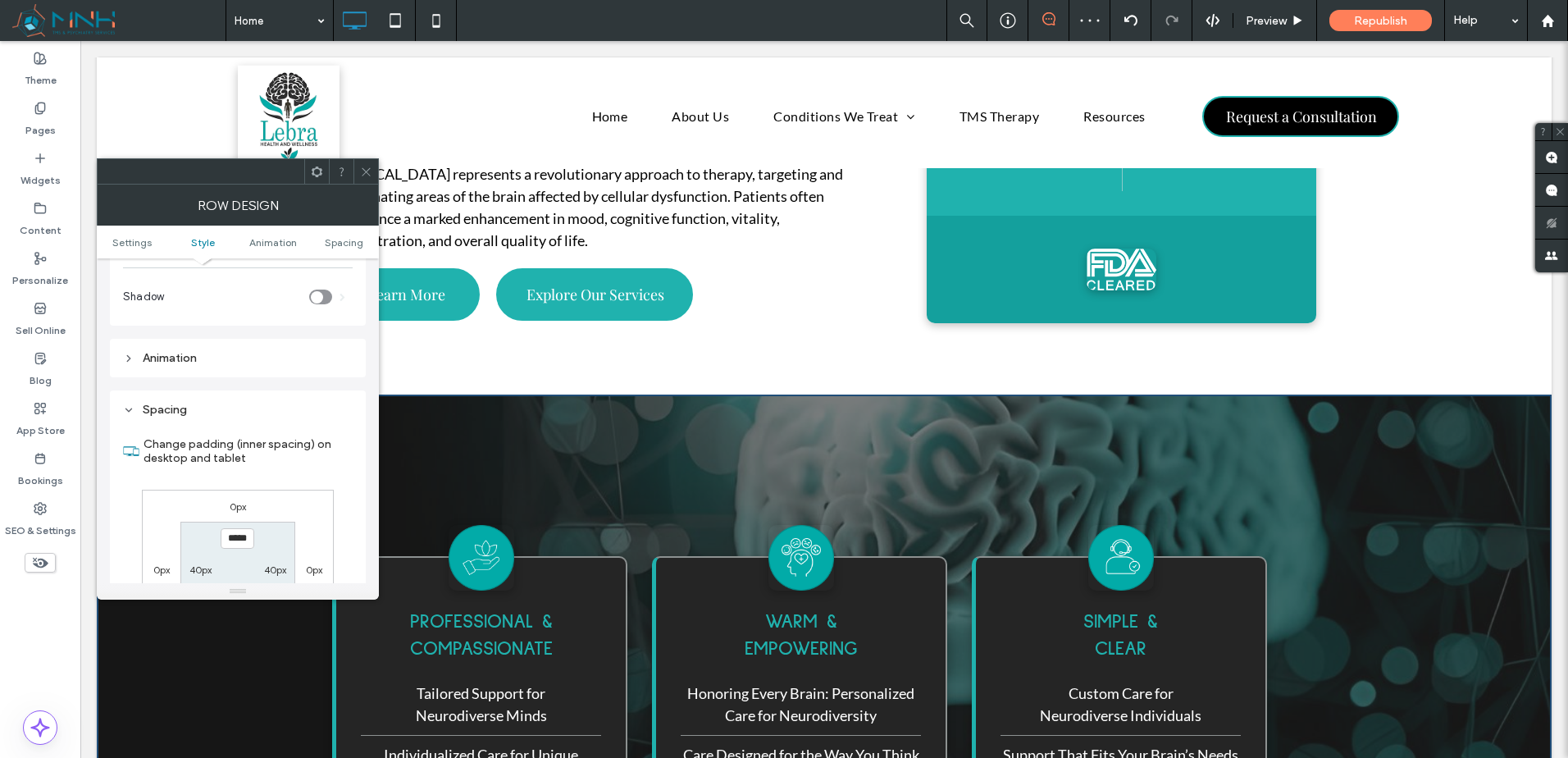
scroll to position [928, 0]
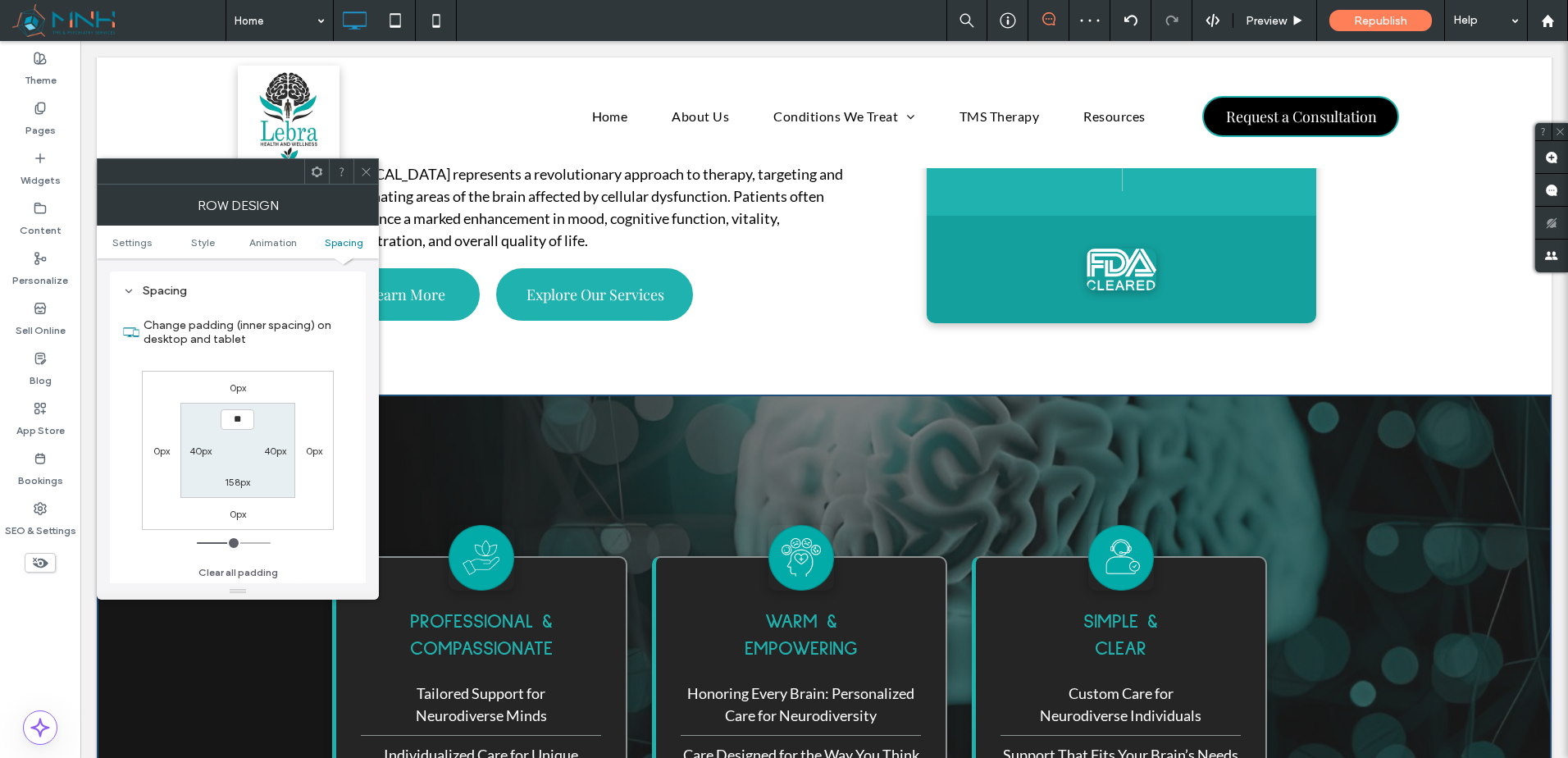
type input "***"
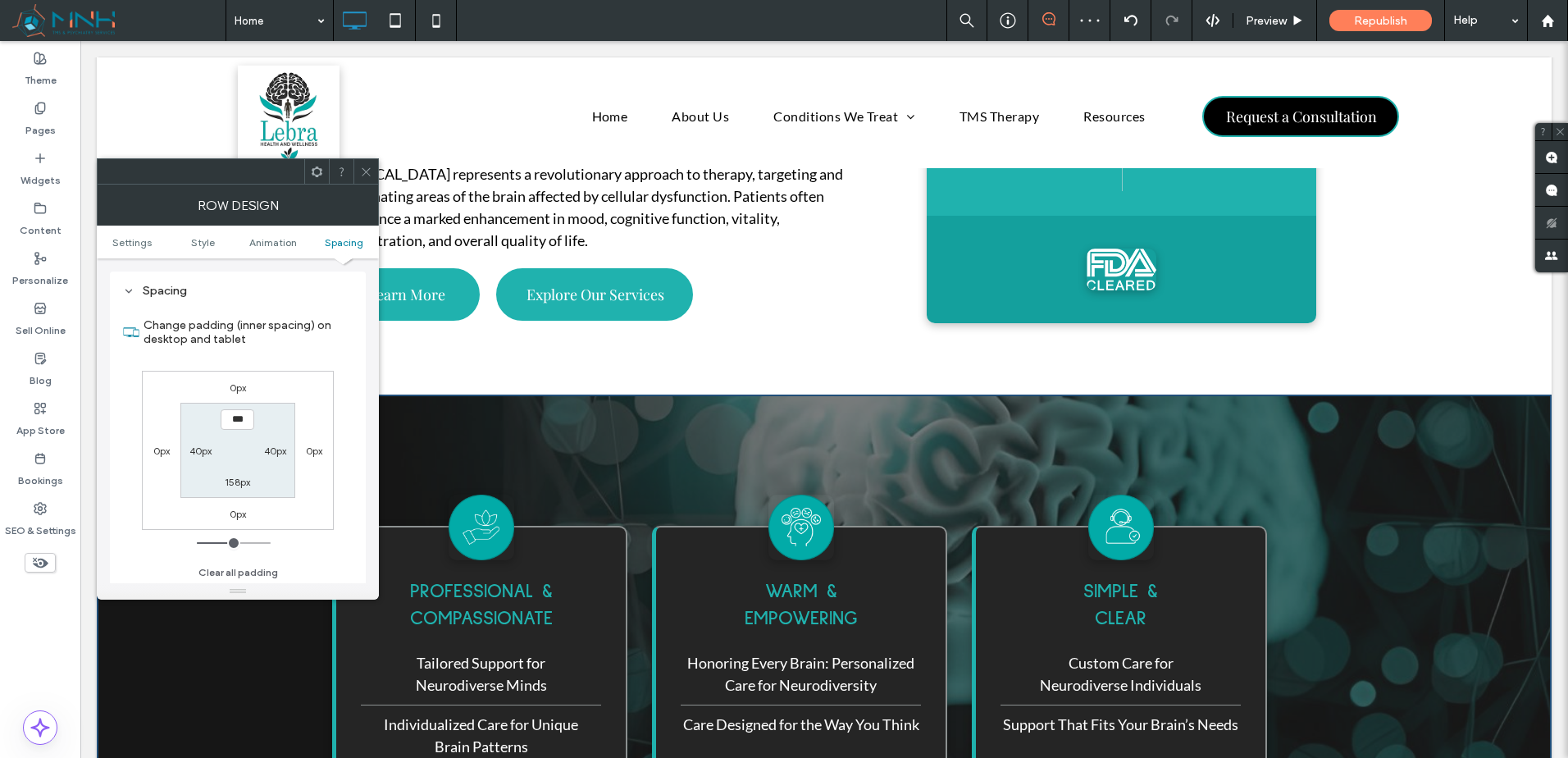
type input "***"
type input "*****"
click at [365, 173] on use at bounding box center [365, 171] width 8 height 8
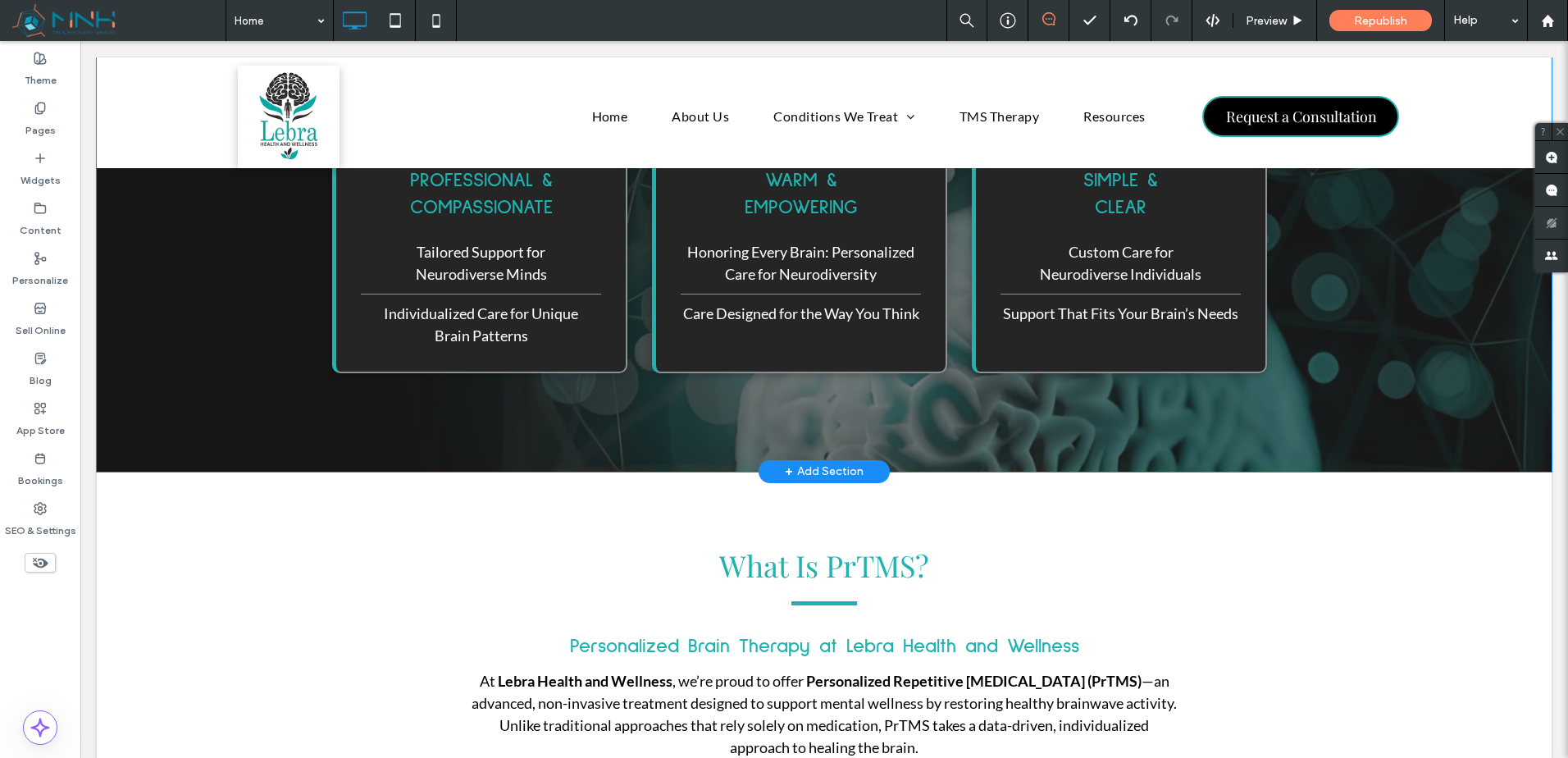
scroll to position [1387, 0]
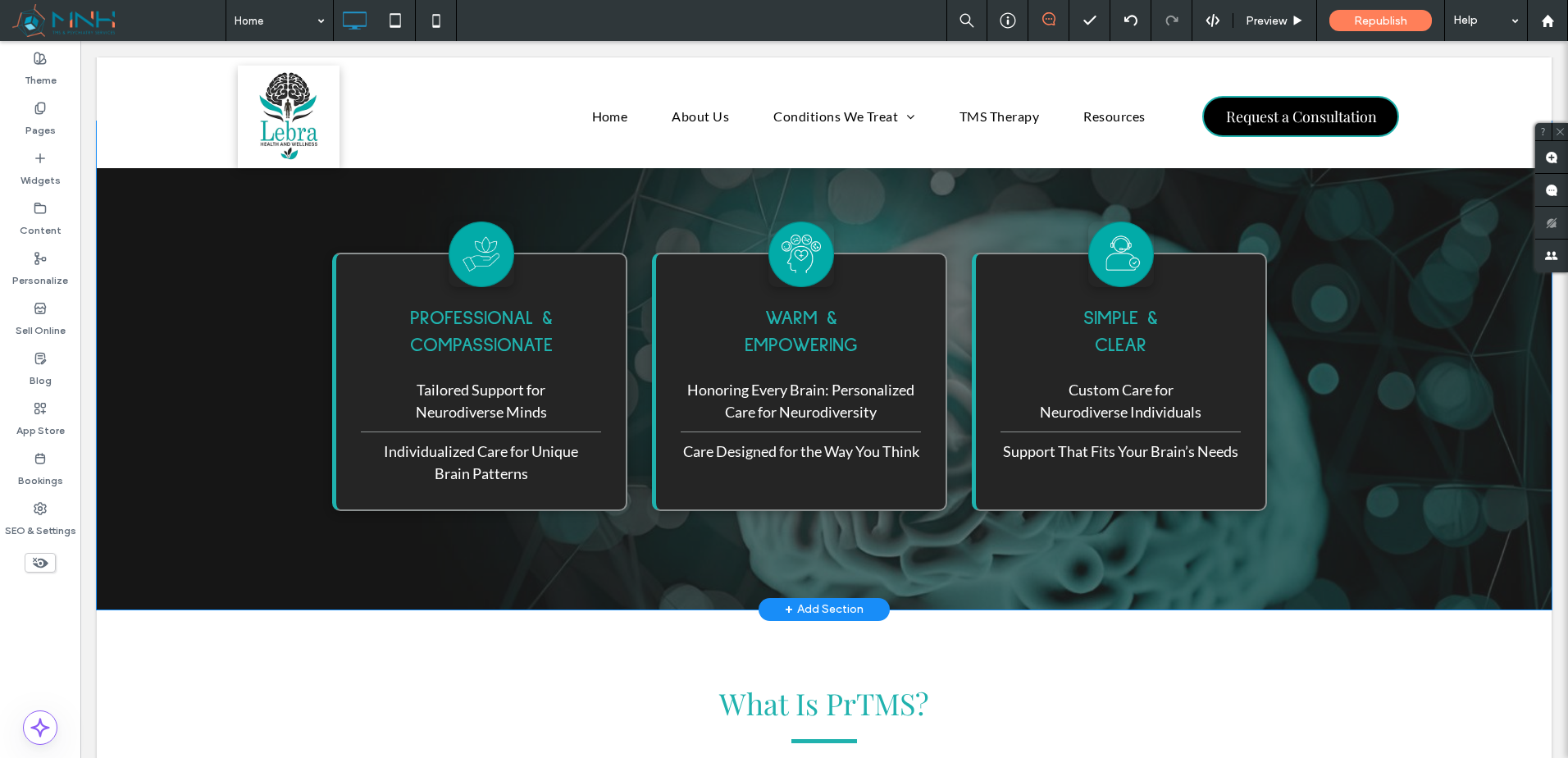
click at [1478, 477] on div "PROFESSIONAL & COMPASSIONATE Tailored Support for Neurodiverse Minds Individual…" at bounding box center [823, 365] width 1455 height 488
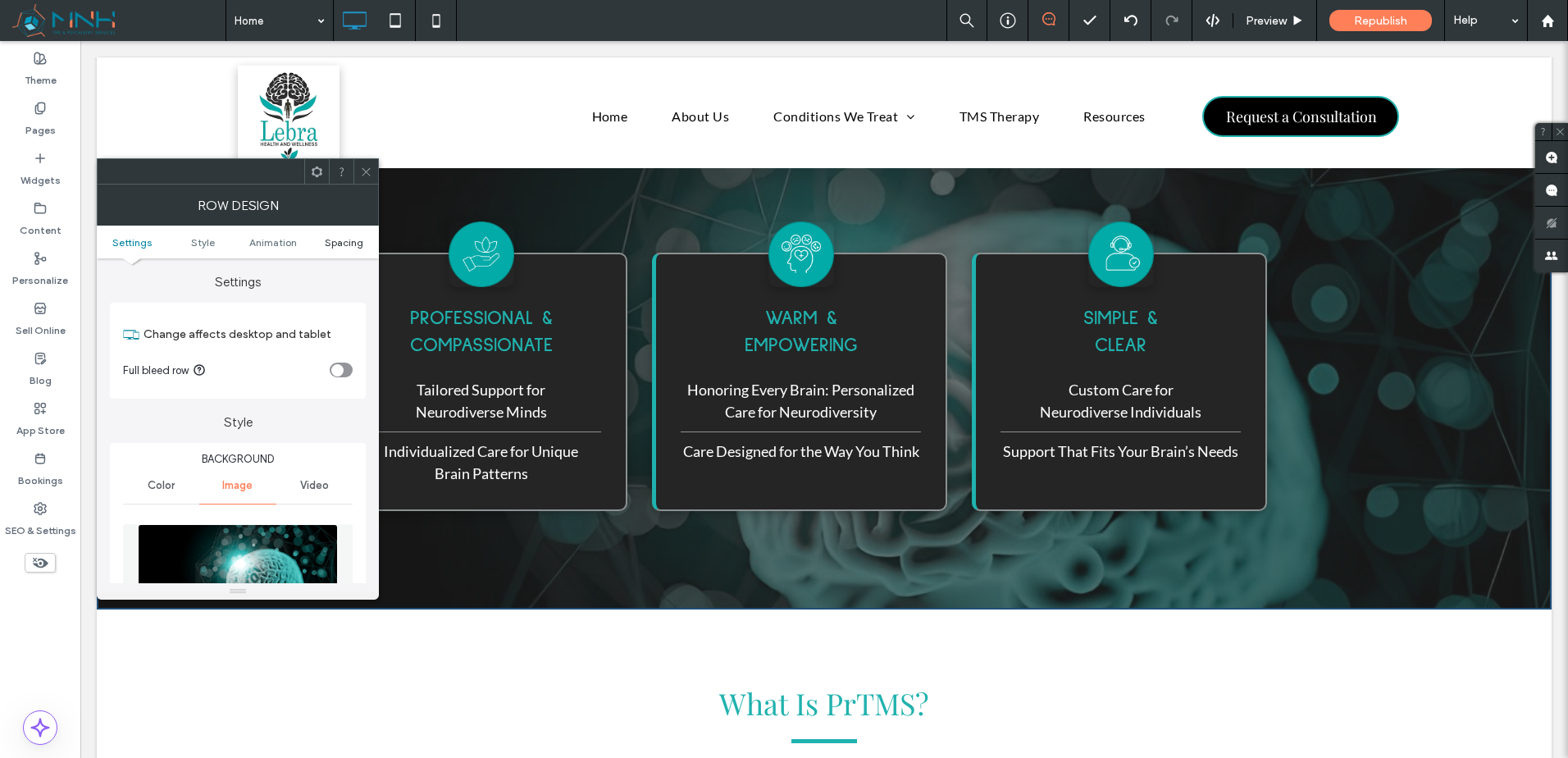
click at [347, 241] on span "Spacing" at bounding box center [343, 242] width 38 height 12
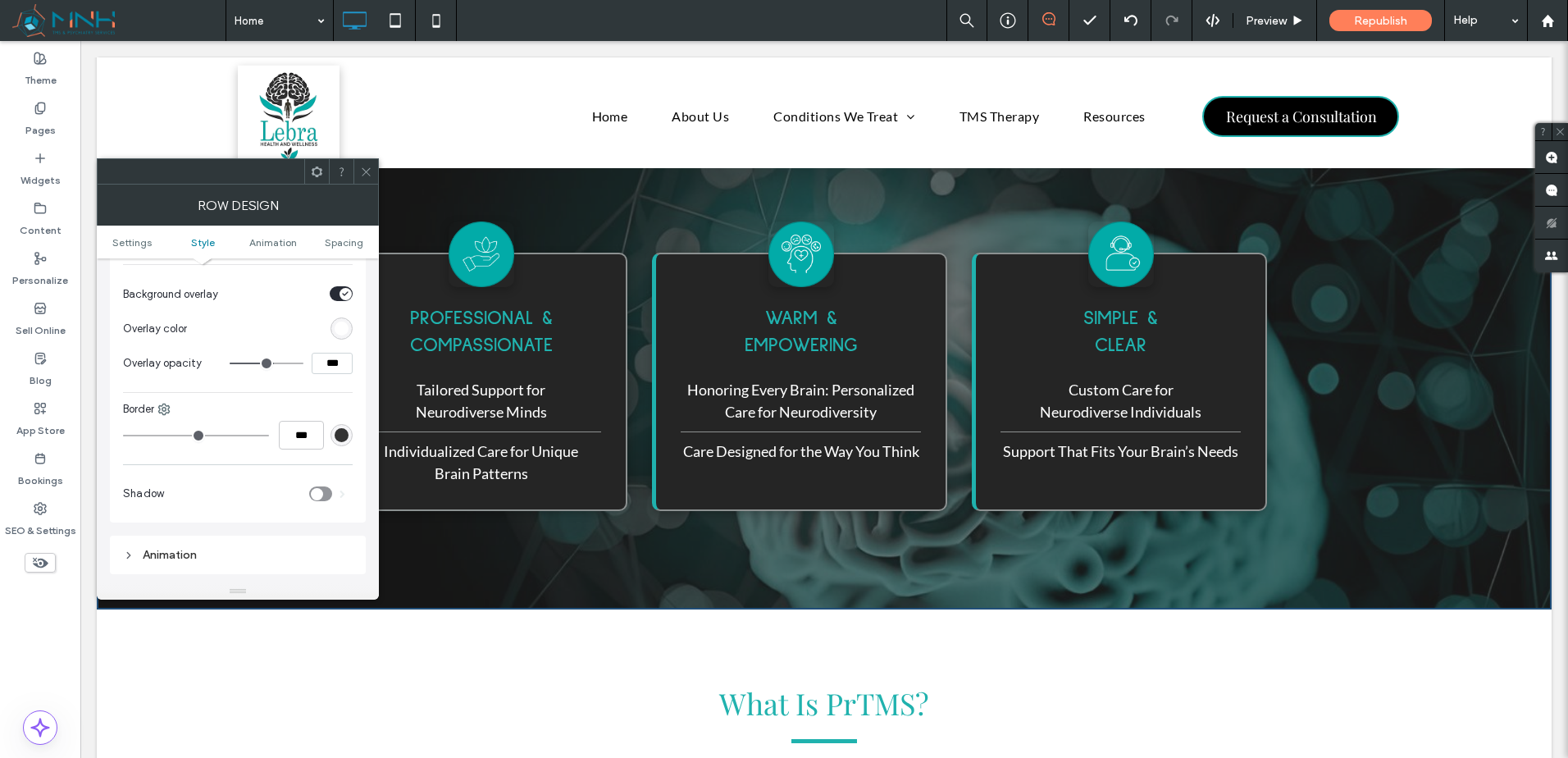
scroll to position [928, 0]
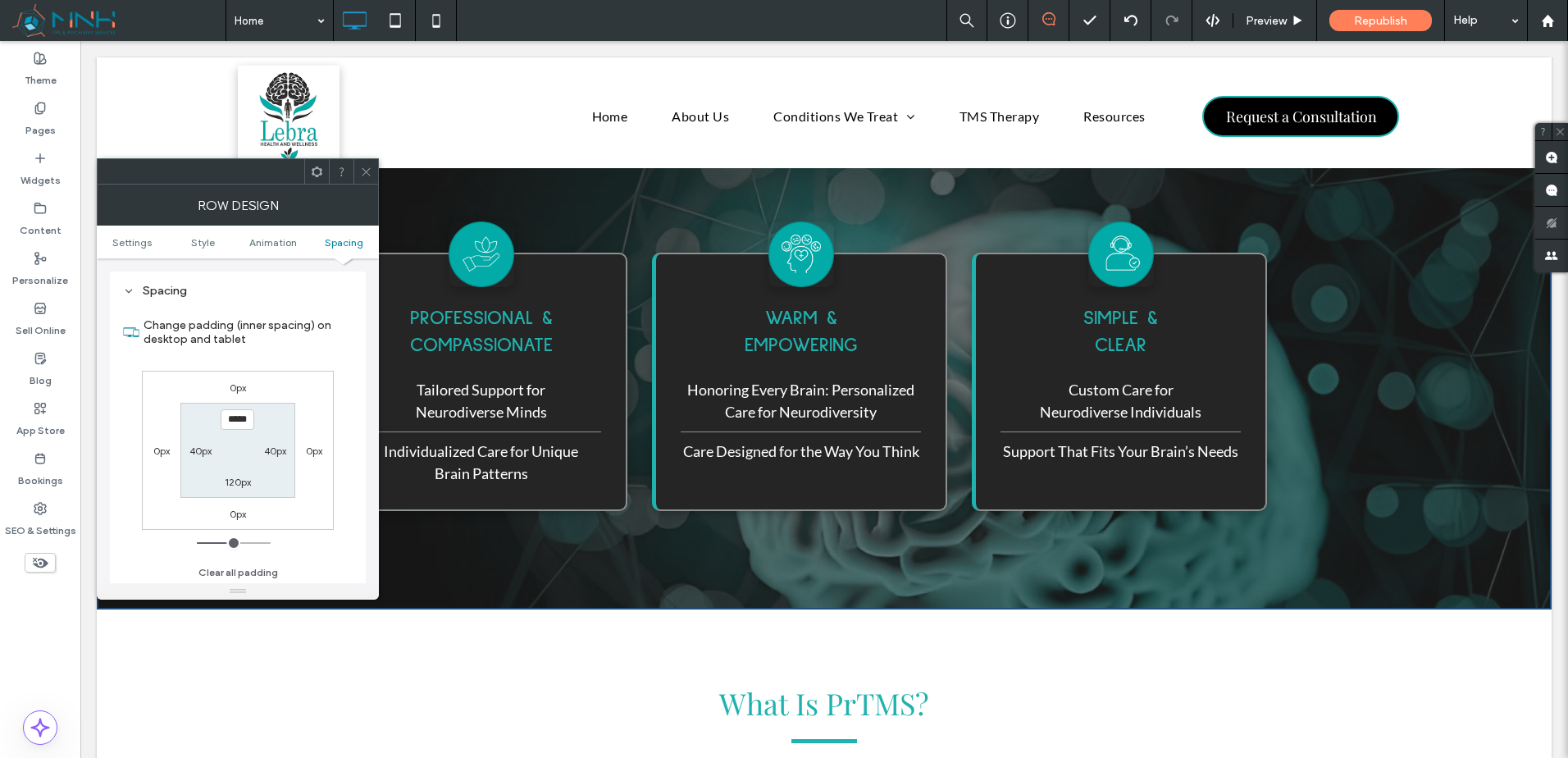
click at [369, 176] on icon at bounding box center [366, 172] width 12 height 12
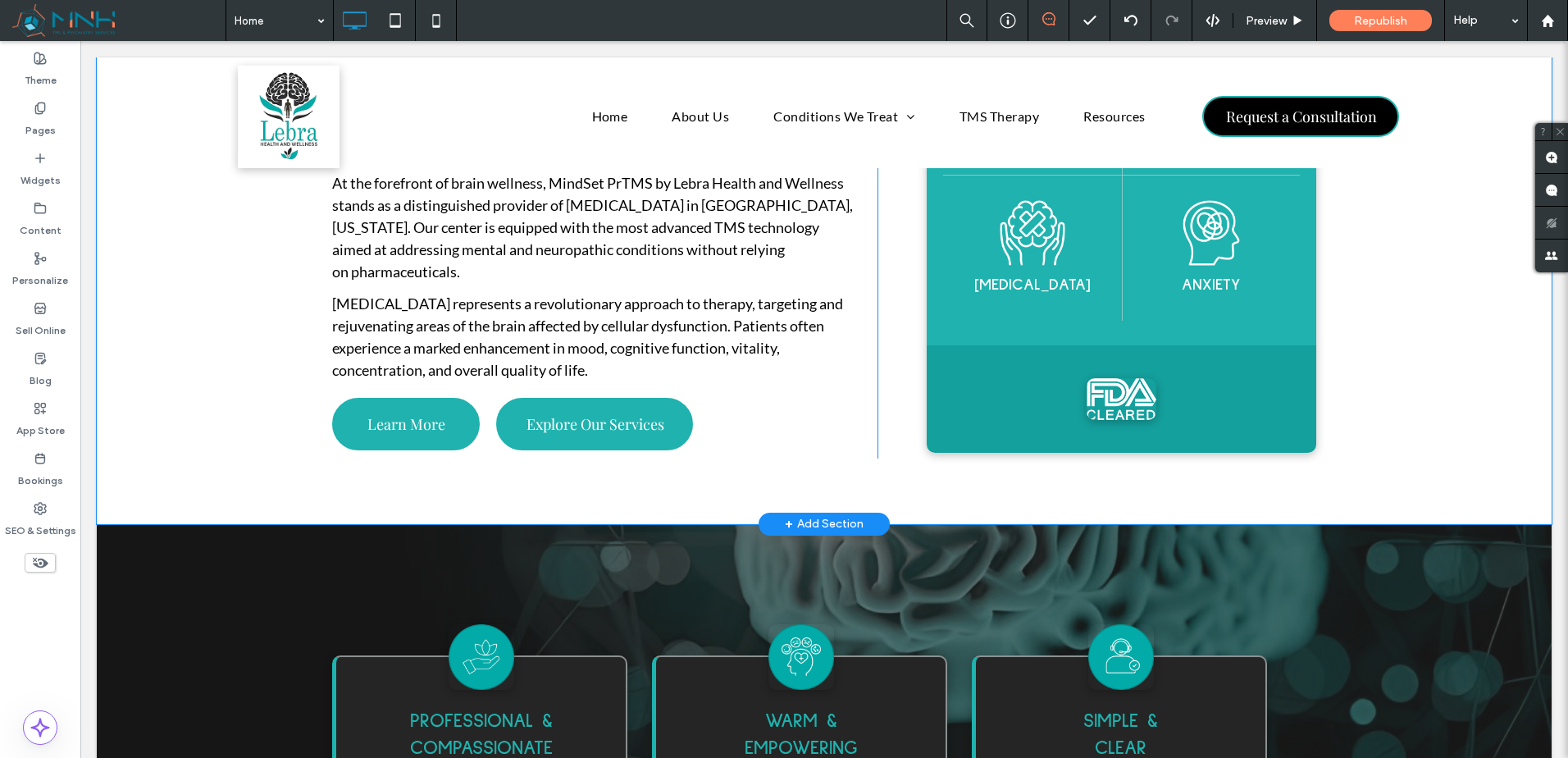
scroll to position [976, 0]
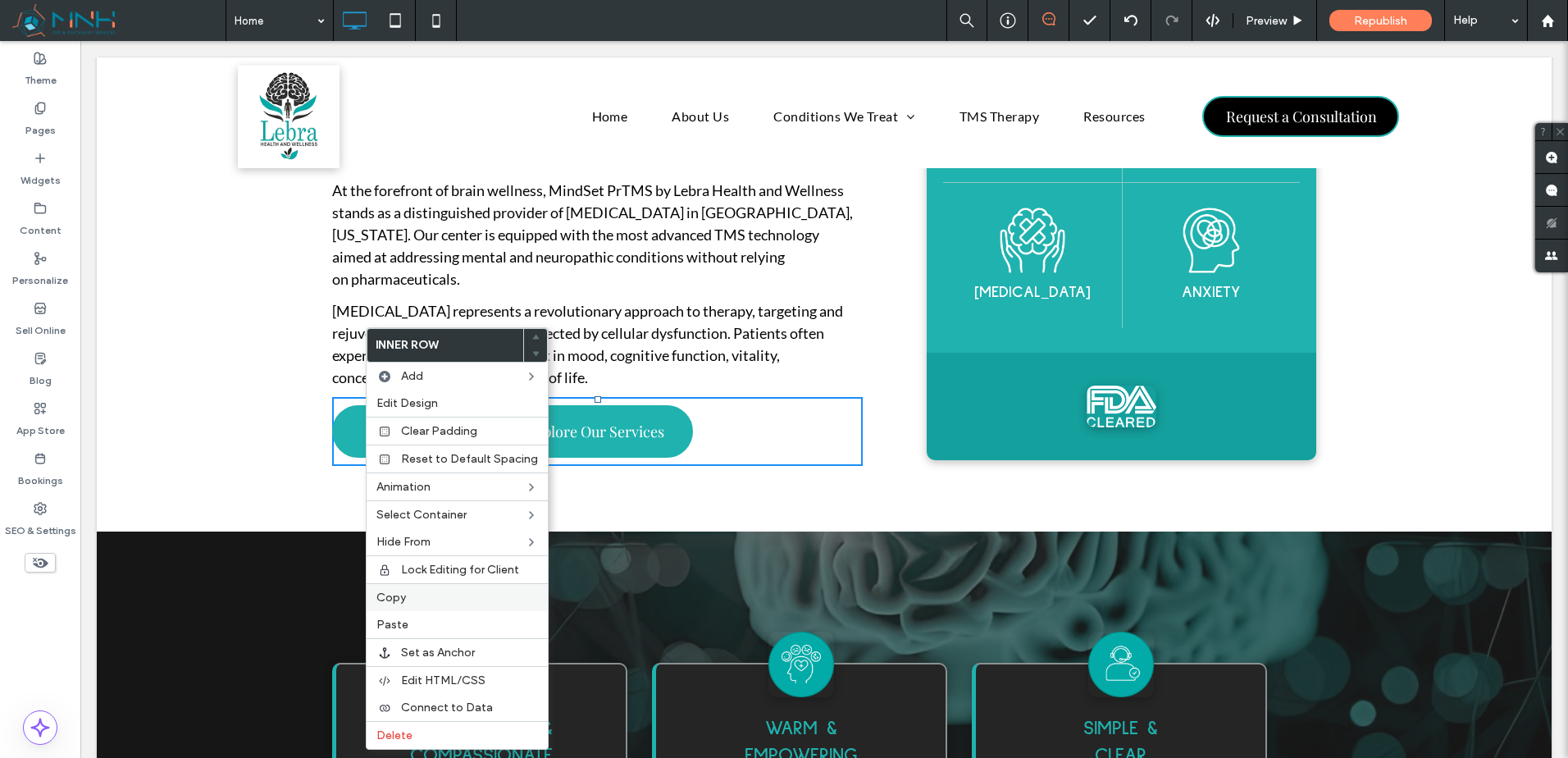
click at [468, 592] on label "Copy" at bounding box center [457, 598] width 161 height 14
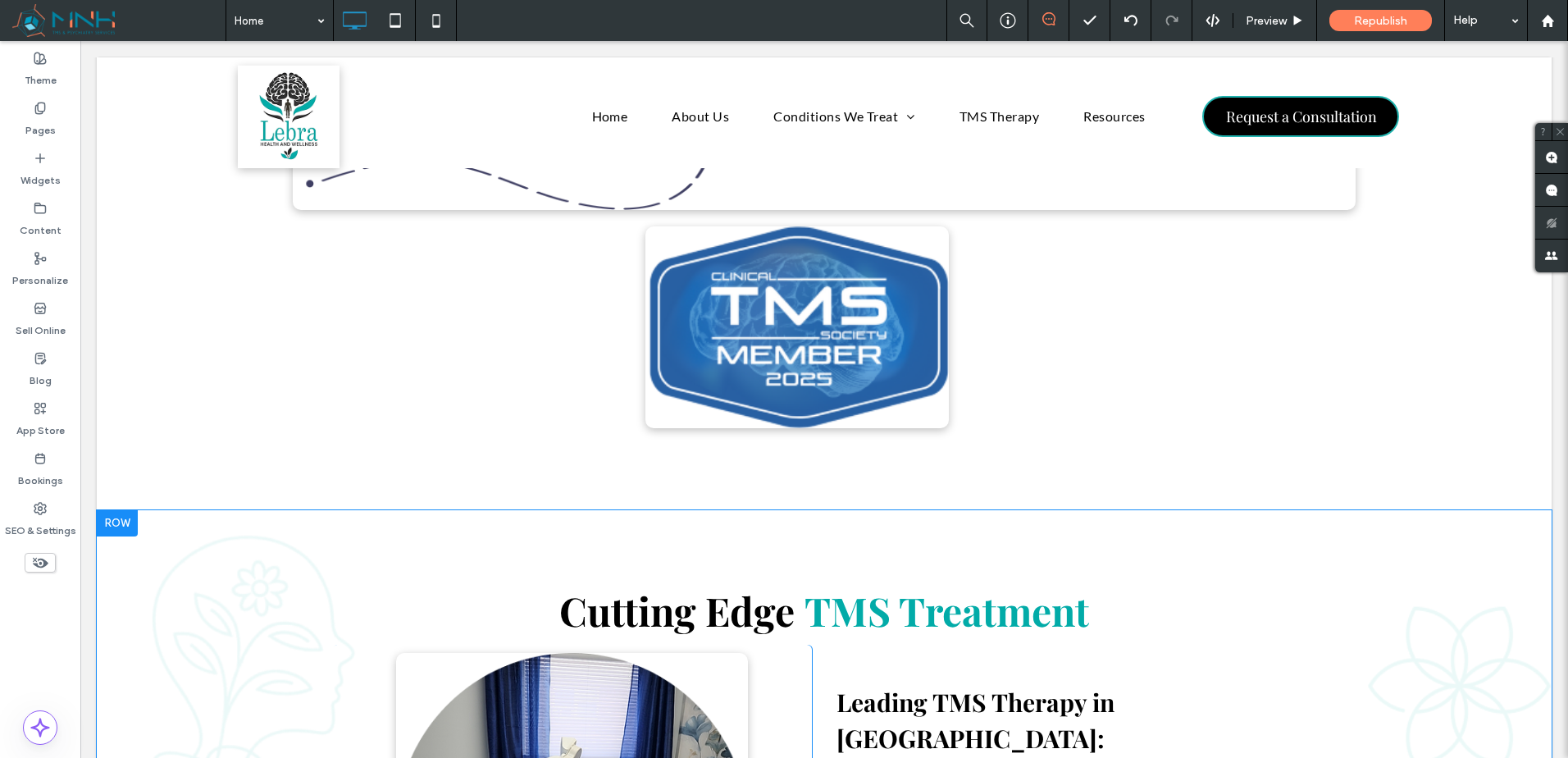
scroll to position [12051, 0]
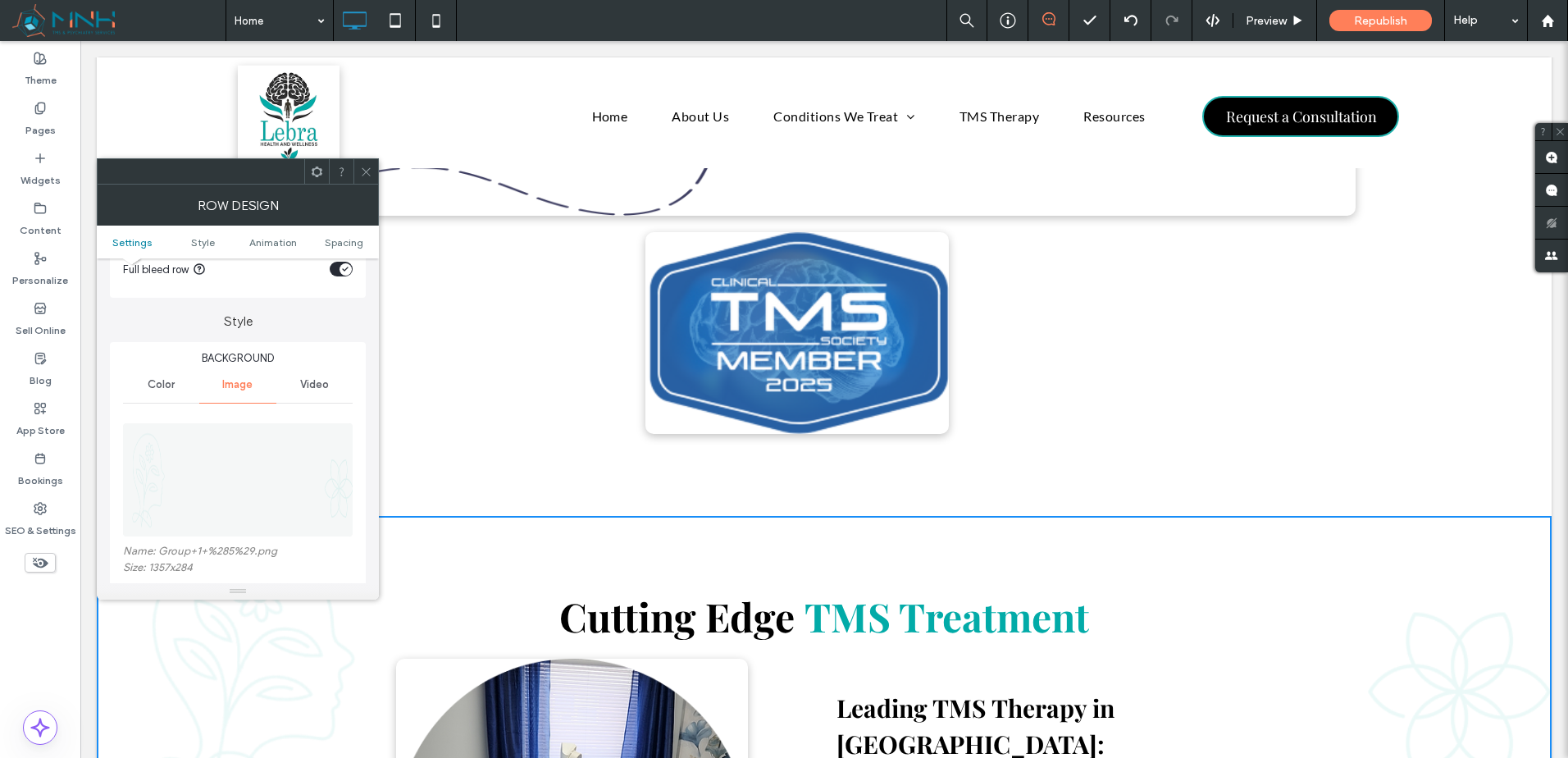
scroll to position [137, 0]
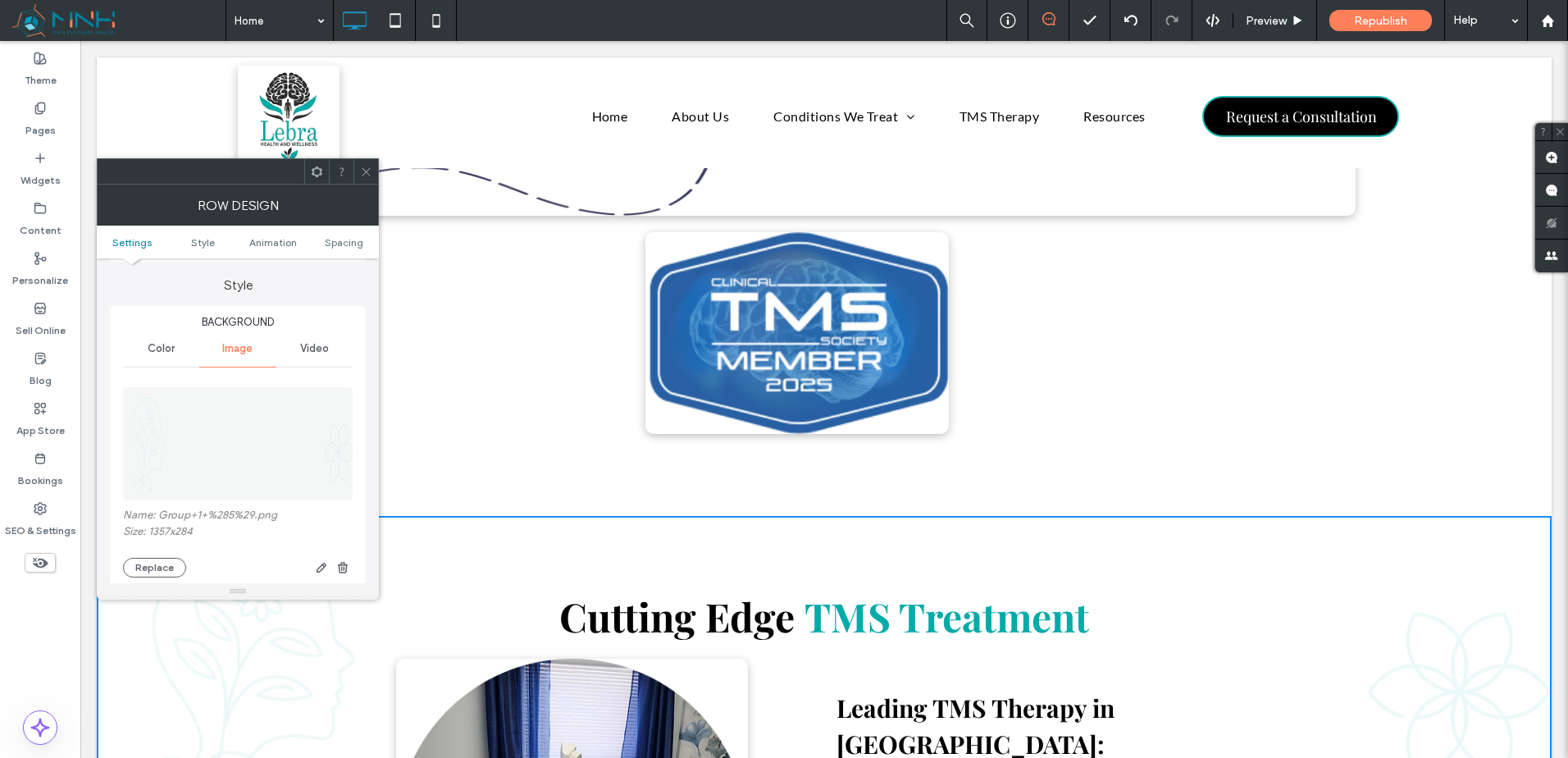
click at [357, 180] on div at bounding box center [366, 172] width 25 height 25
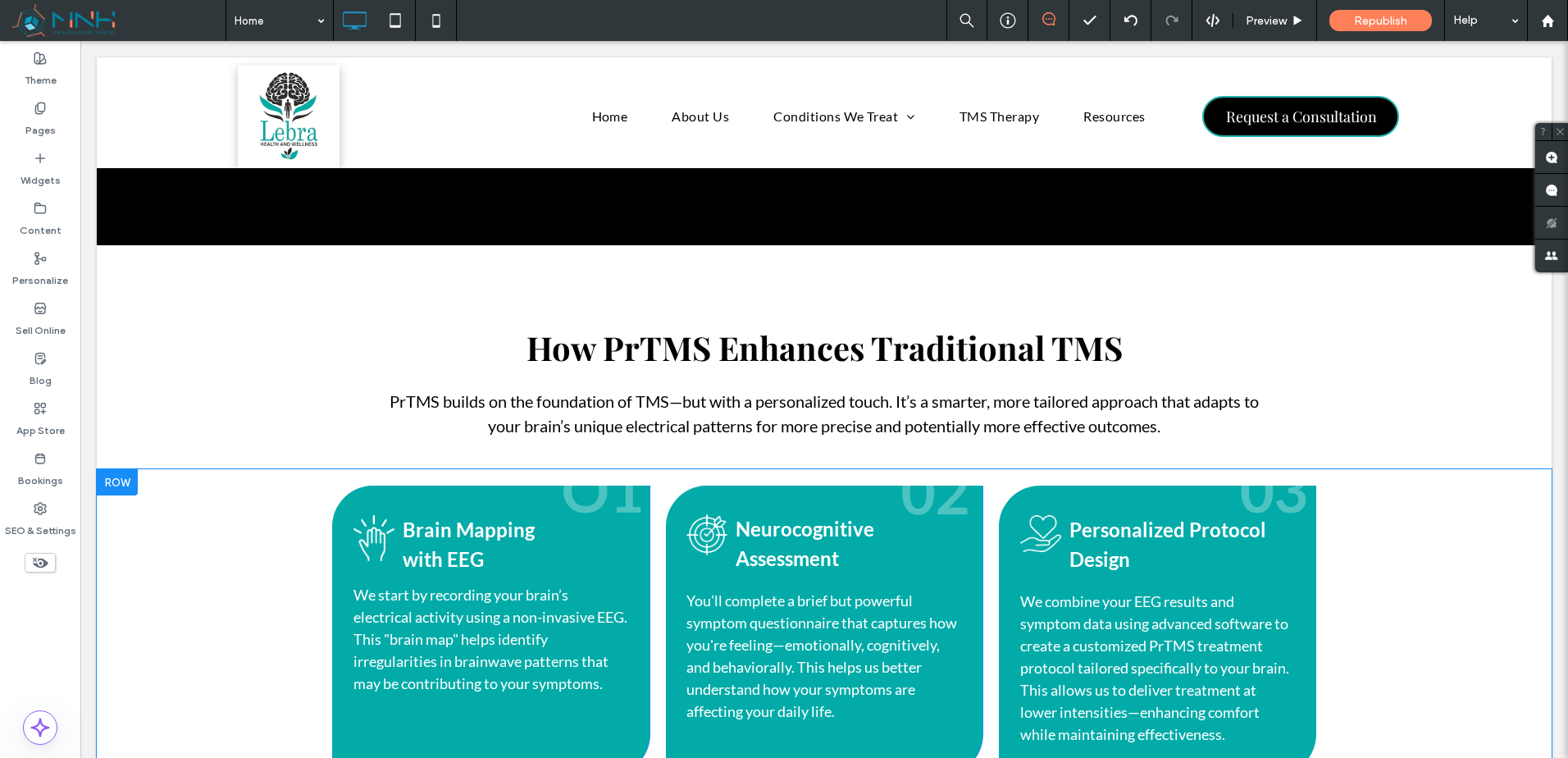
scroll to position [13554, 0]
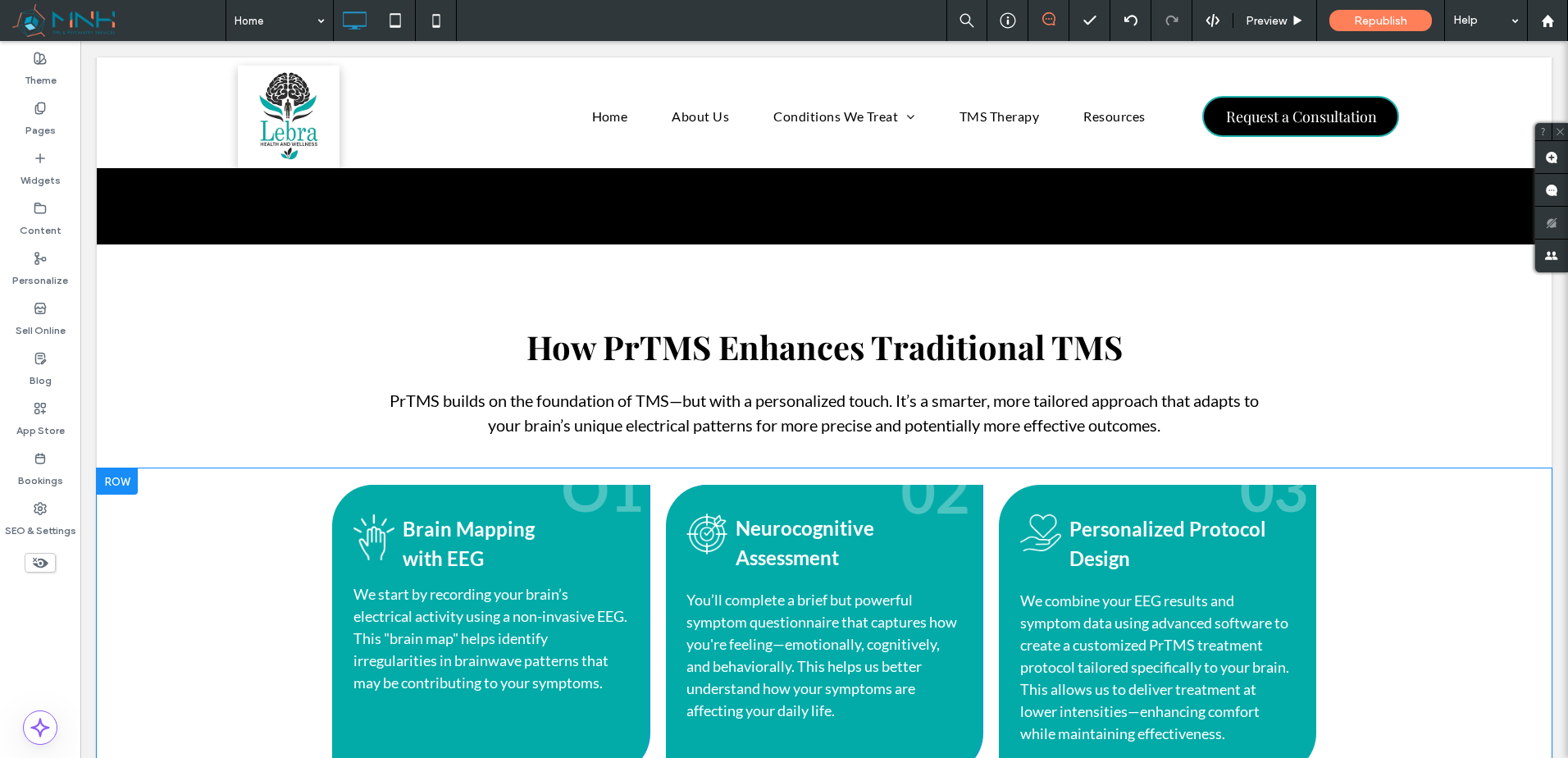
click at [1280, 485] on div "Personalized Protocol Design Click To Paste We combine your EEG results and sym…" at bounding box center [1158, 629] width 317 height 290
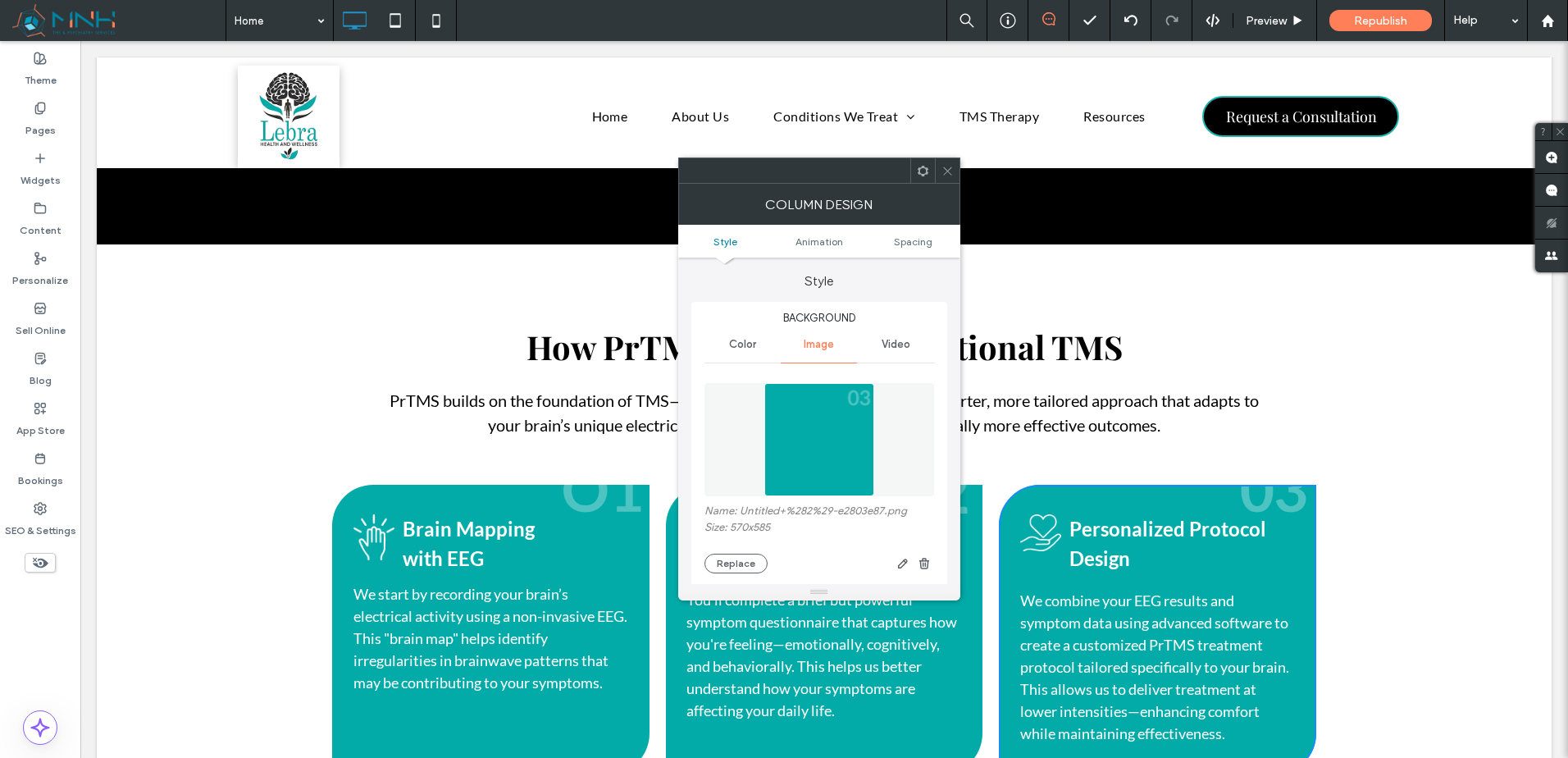
type input "**"
click at [944, 177] on span at bounding box center [948, 171] width 12 height 25
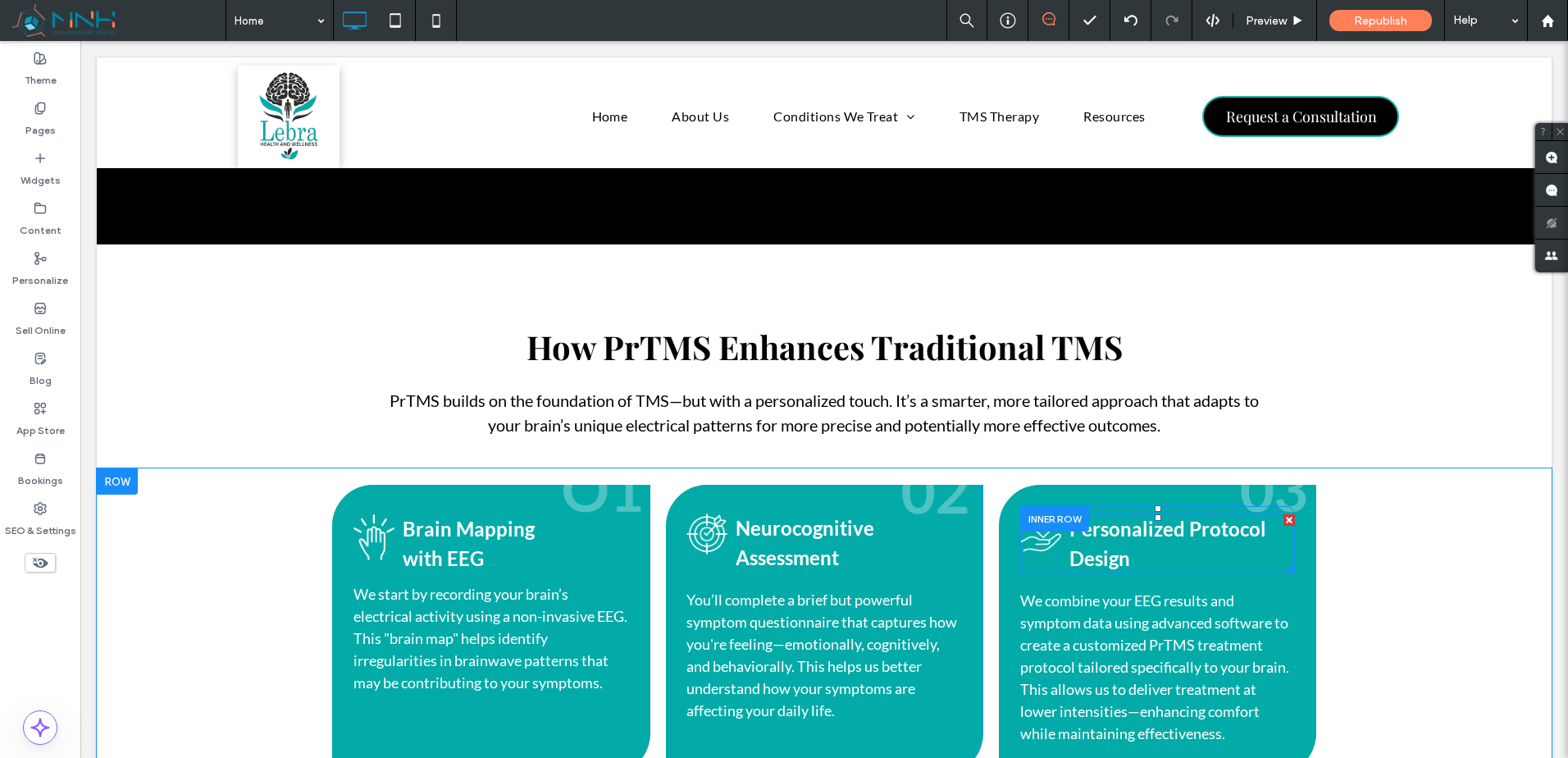
click at [1032, 527] on span at bounding box center [1158, 543] width 275 height 59
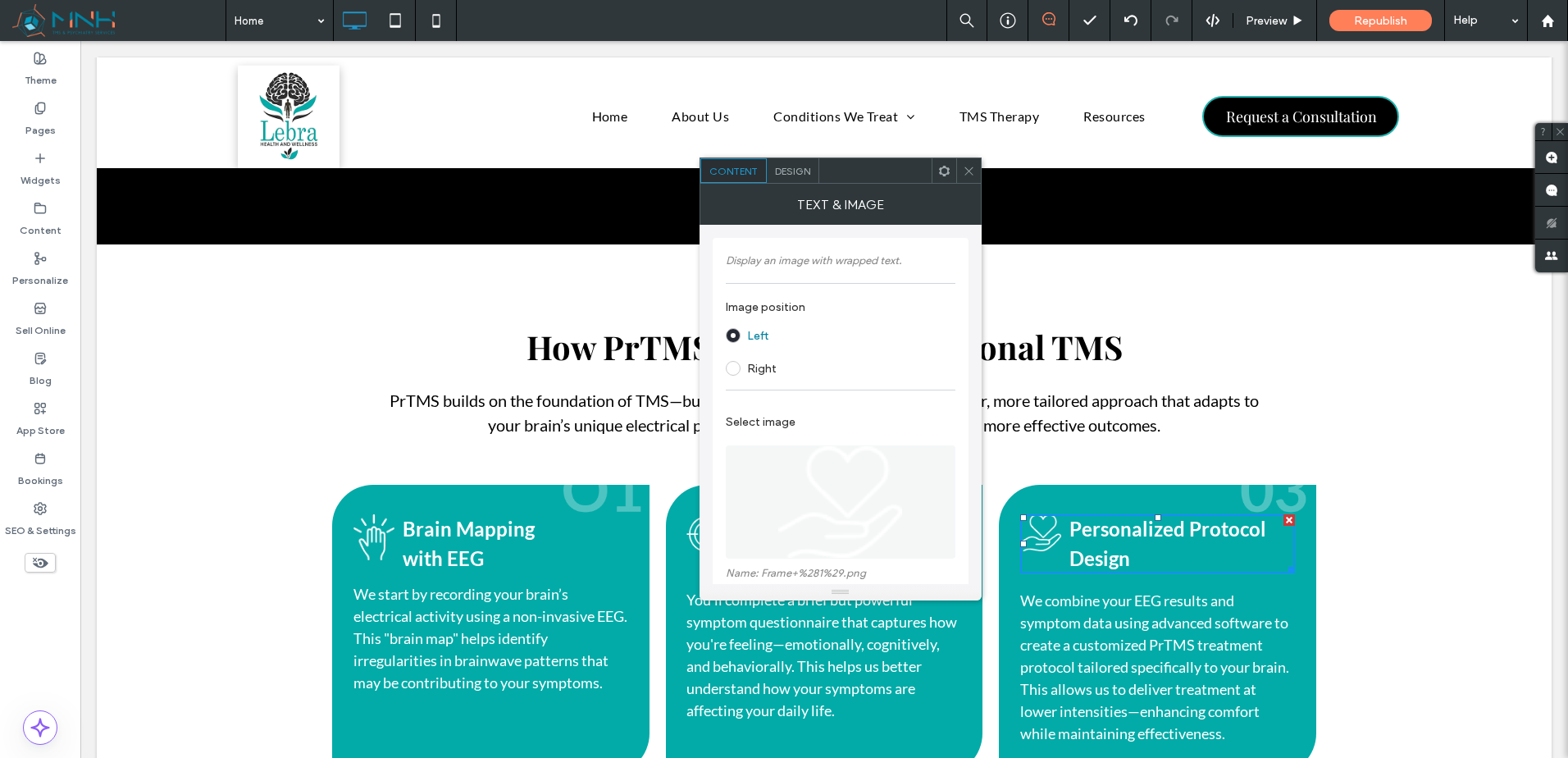
click at [1034, 526] on img at bounding box center [1041, 533] width 41 height 37
click at [1036, 527] on img at bounding box center [1041, 533] width 41 height 37
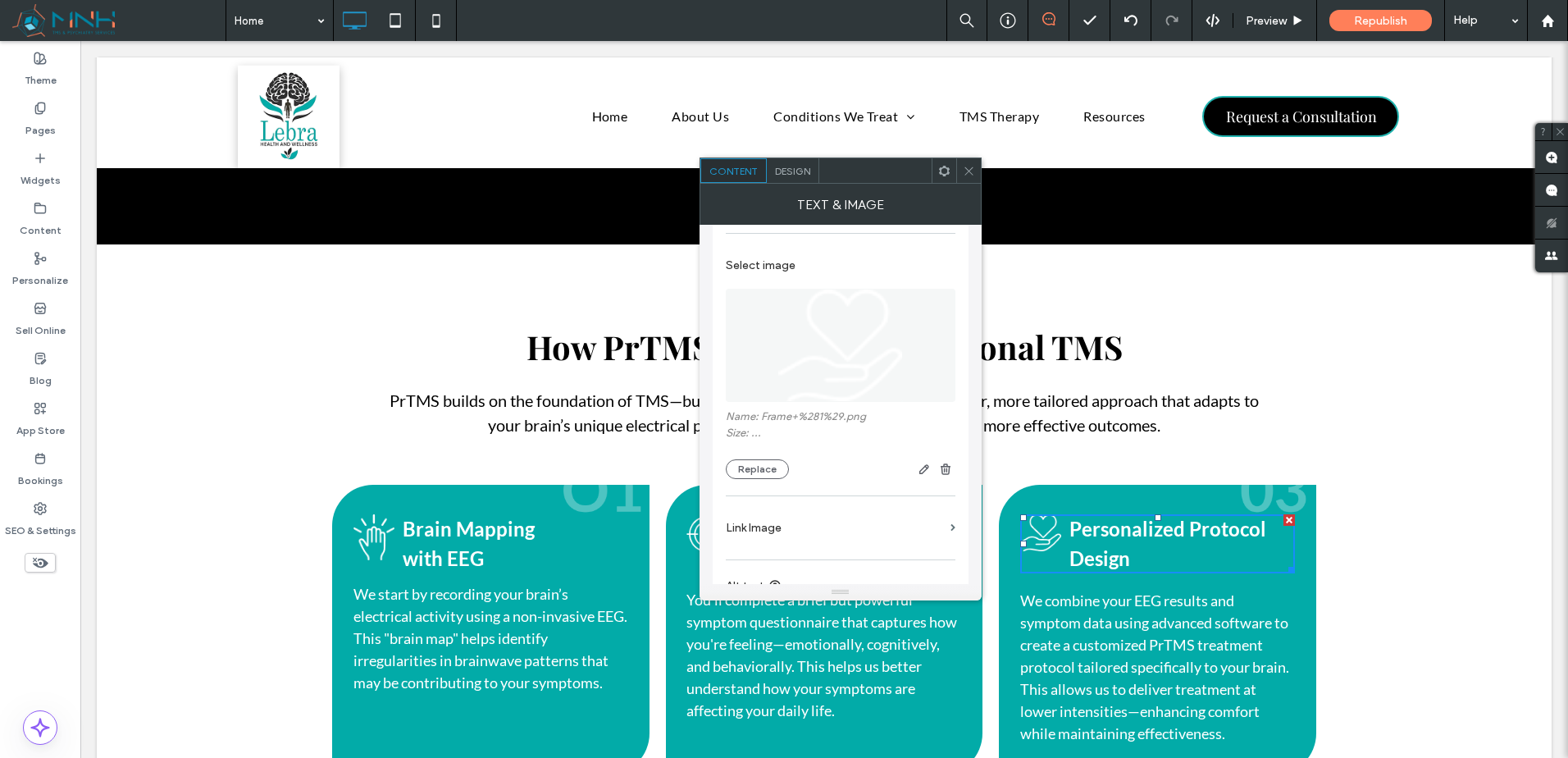
scroll to position [0, 0]
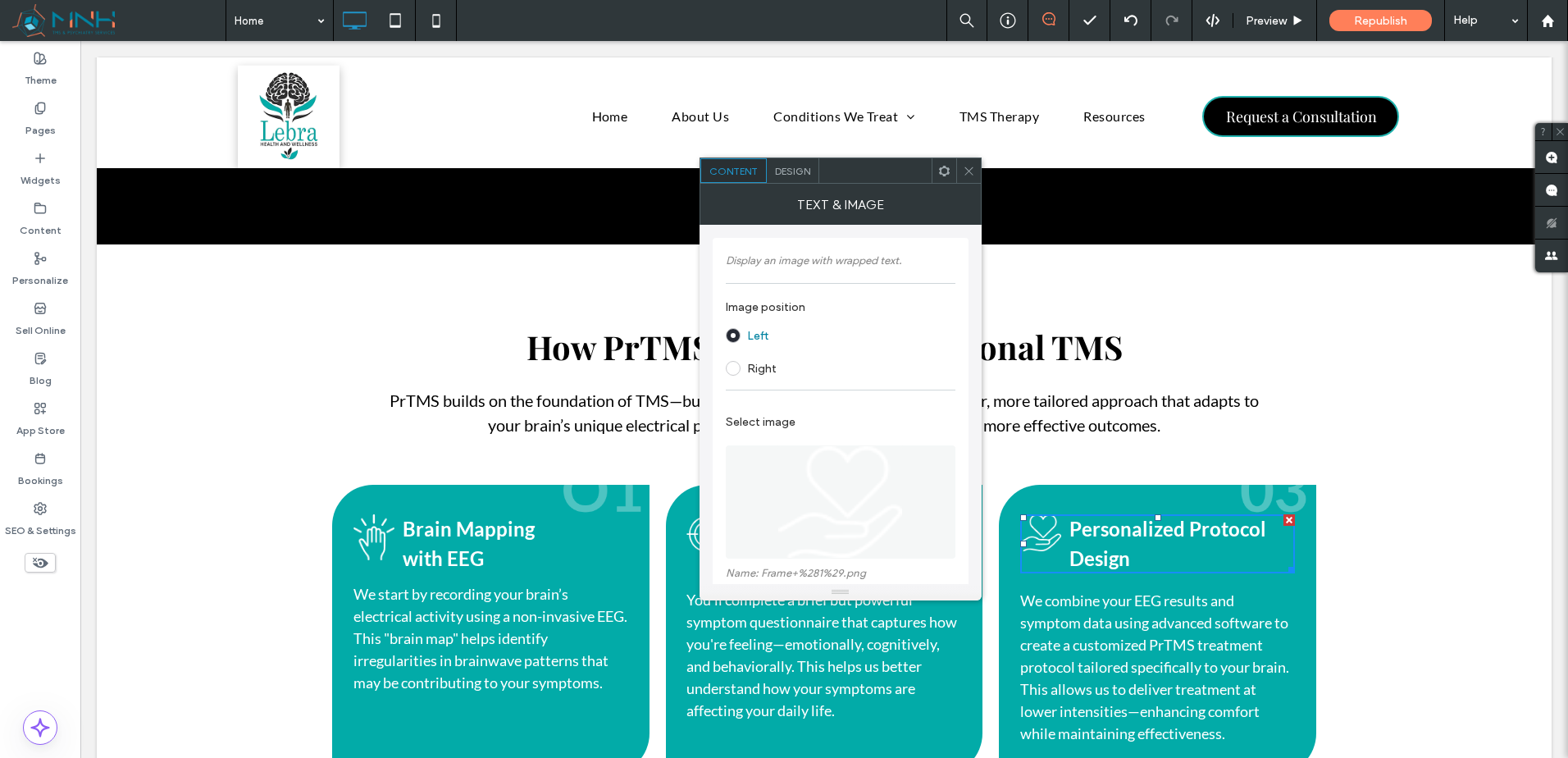
click at [904, 459] on figure at bounding box center [840, 502] width 230 height 113
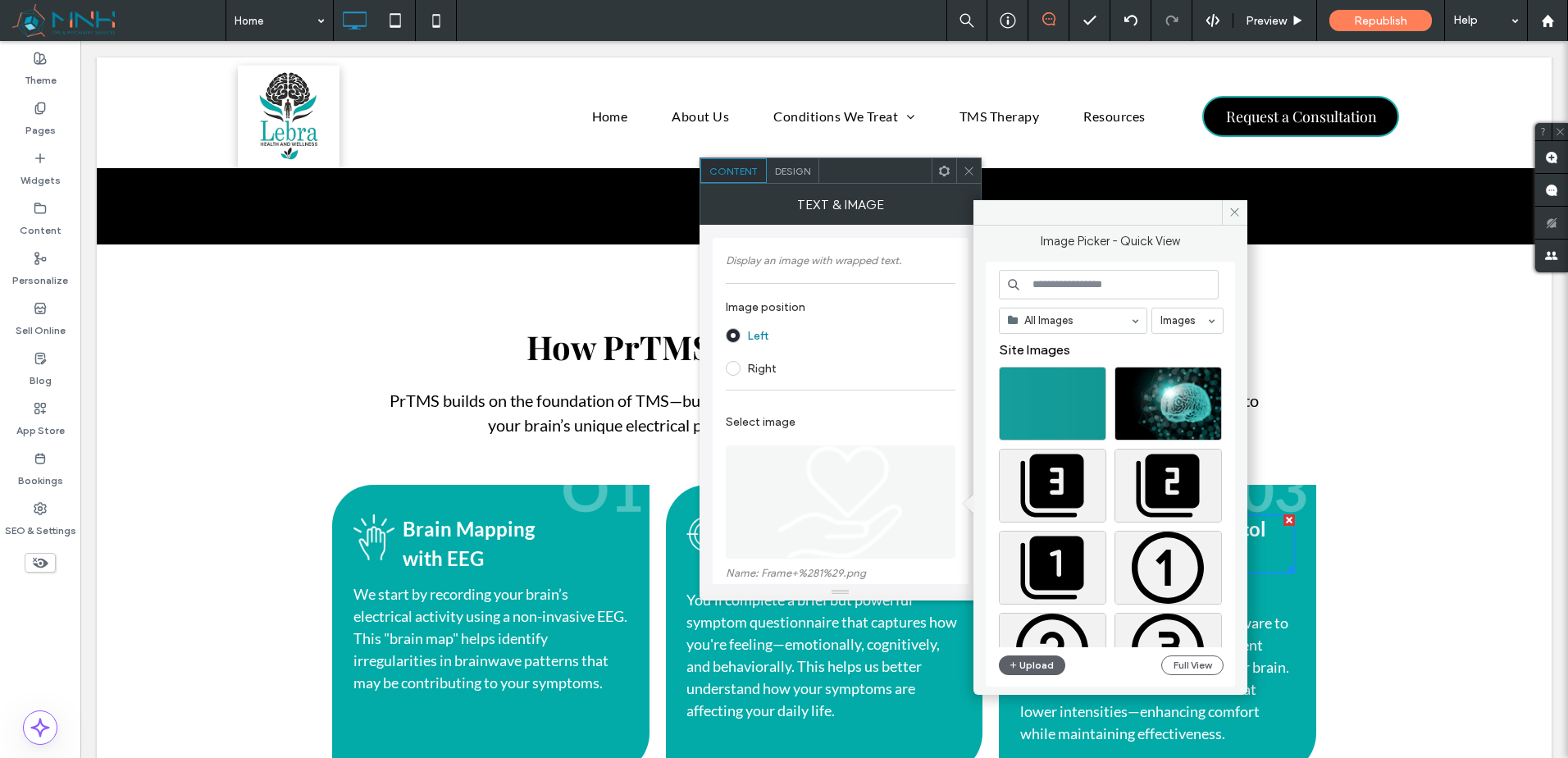
click at [968, 175] on icon at bounding box center [969, 171] width 12 height 12
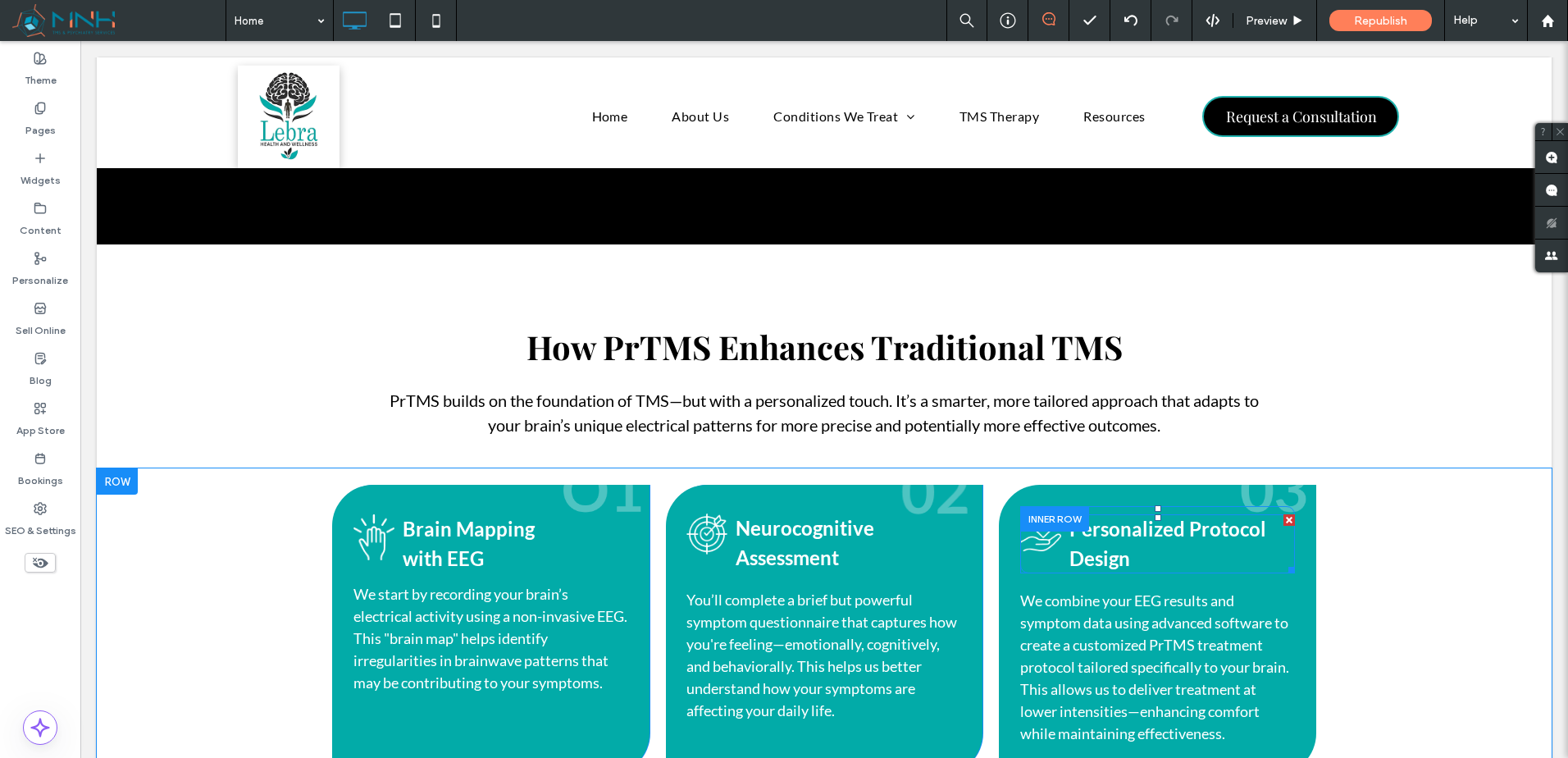
click at [1044, 532] on span at bounding box center [1158, 543] width 275 height 59
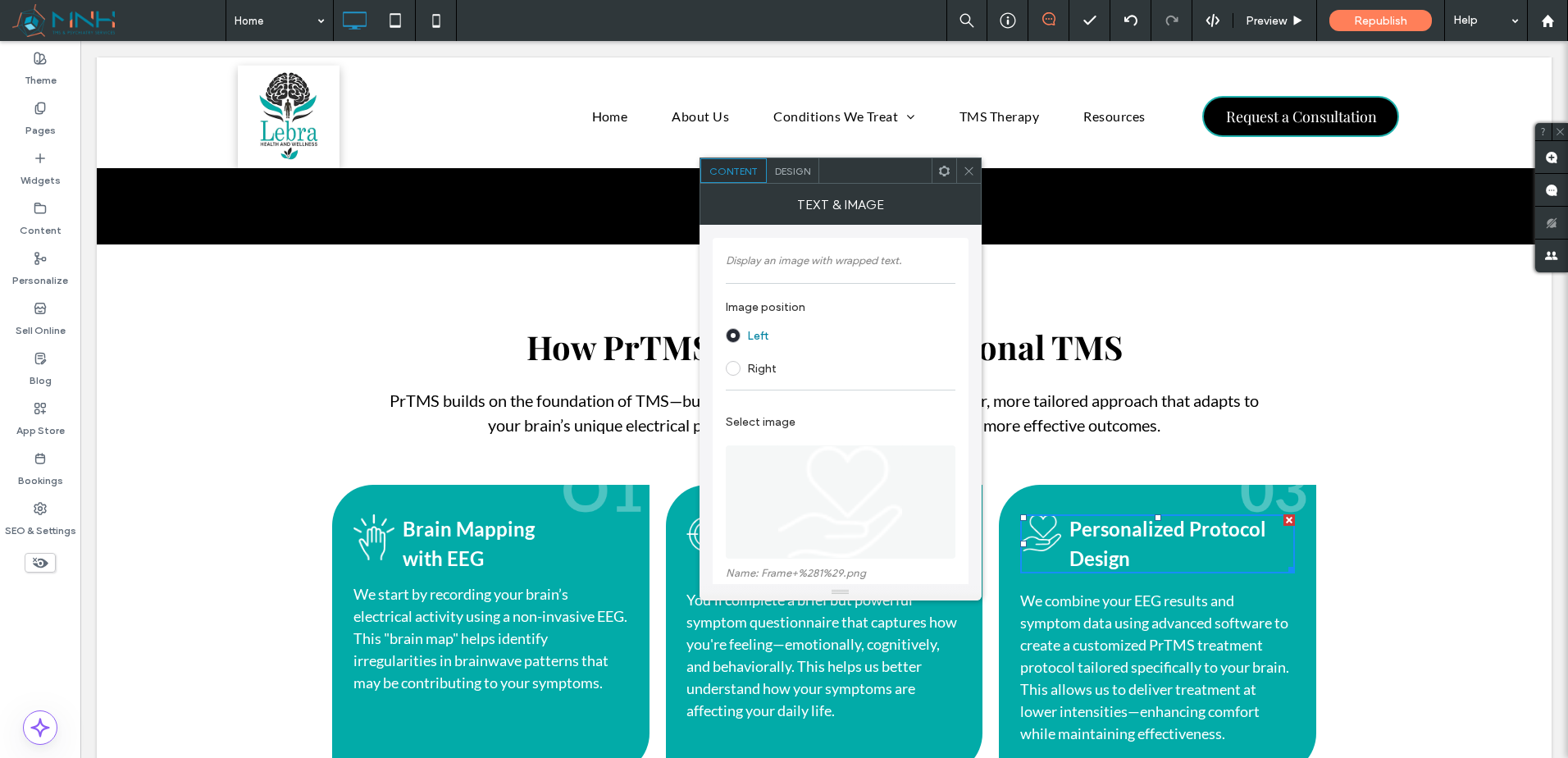
click at [853, 477] on figure at bounding box center [840, 502] width 230 height 113
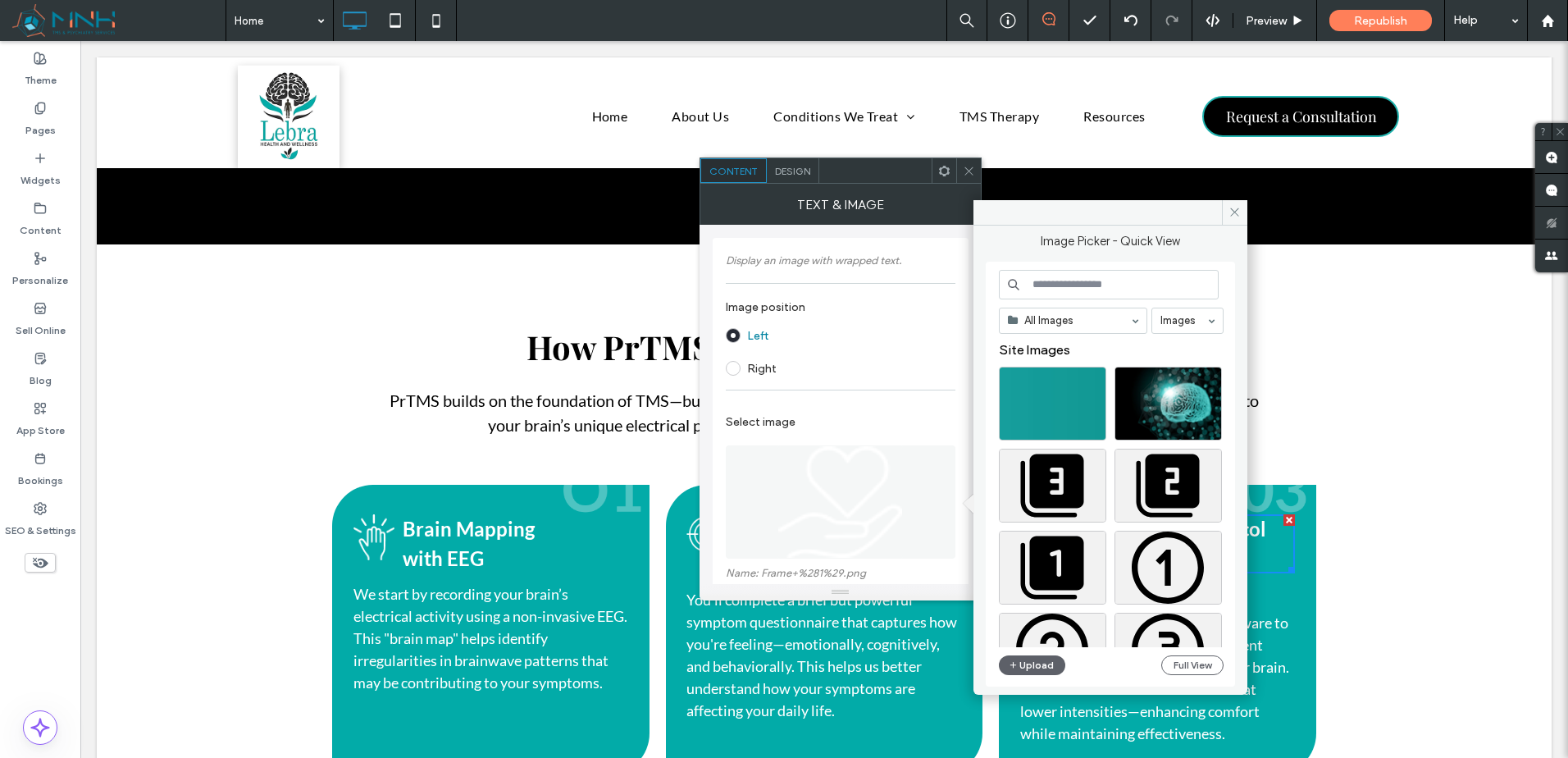
drag, startPoint x: 851, startPoint y: 494, endPoint x: 841, endPoint y: 500, distance: 11.7
click at [854, 518] on figure at bounding box center [840, 502] width 230 height 113
click at [956, 161] on div at bounding box center [969, 171] width 25 height 25
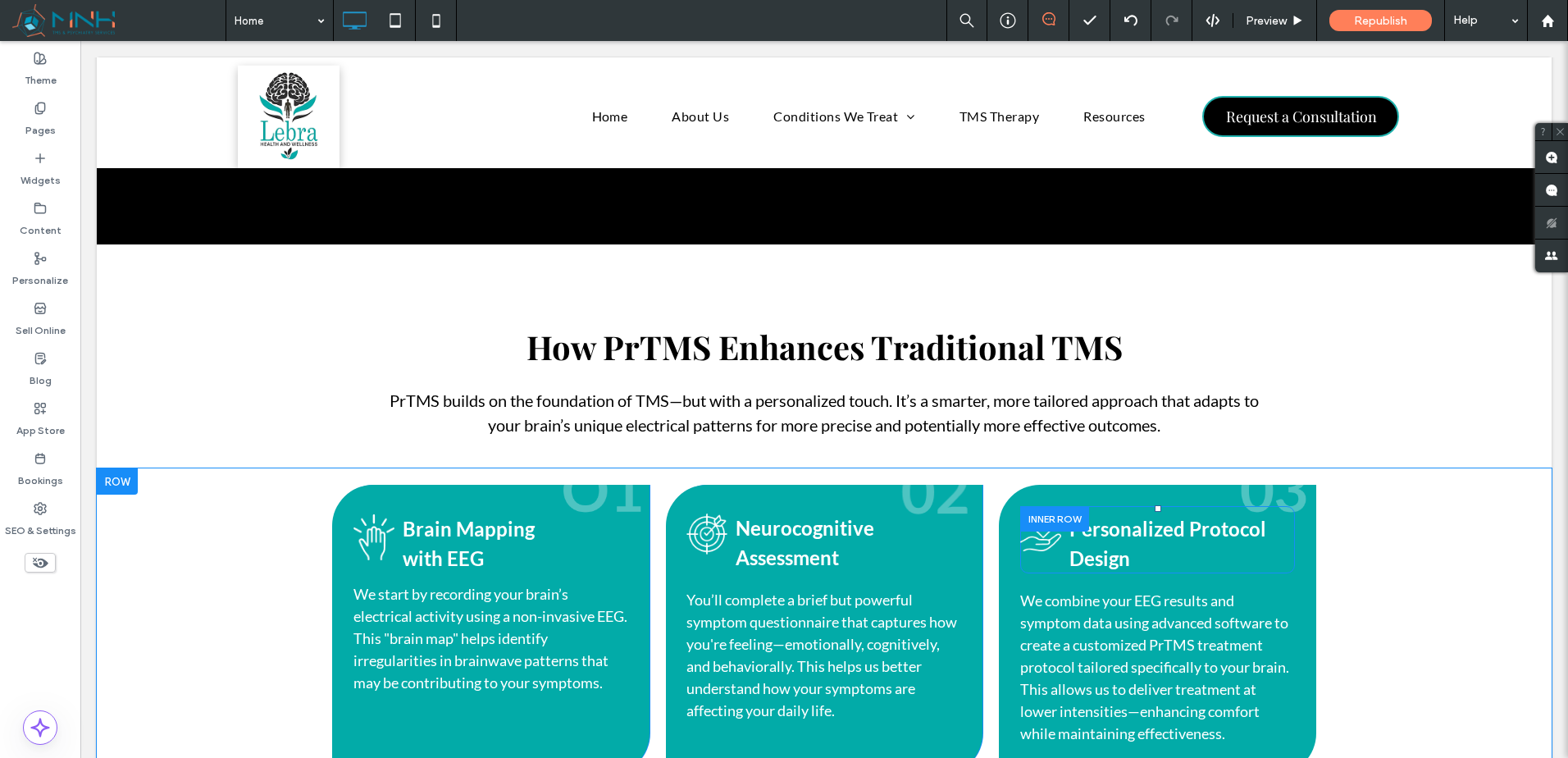
drag, startPoint x: 1049, startPoint y: 498, endPoint x: 1025, endPoint y: 496, distance: 24.1
click at [1049, 506] on div at bounding box center [1055, 519] width 69 height 26
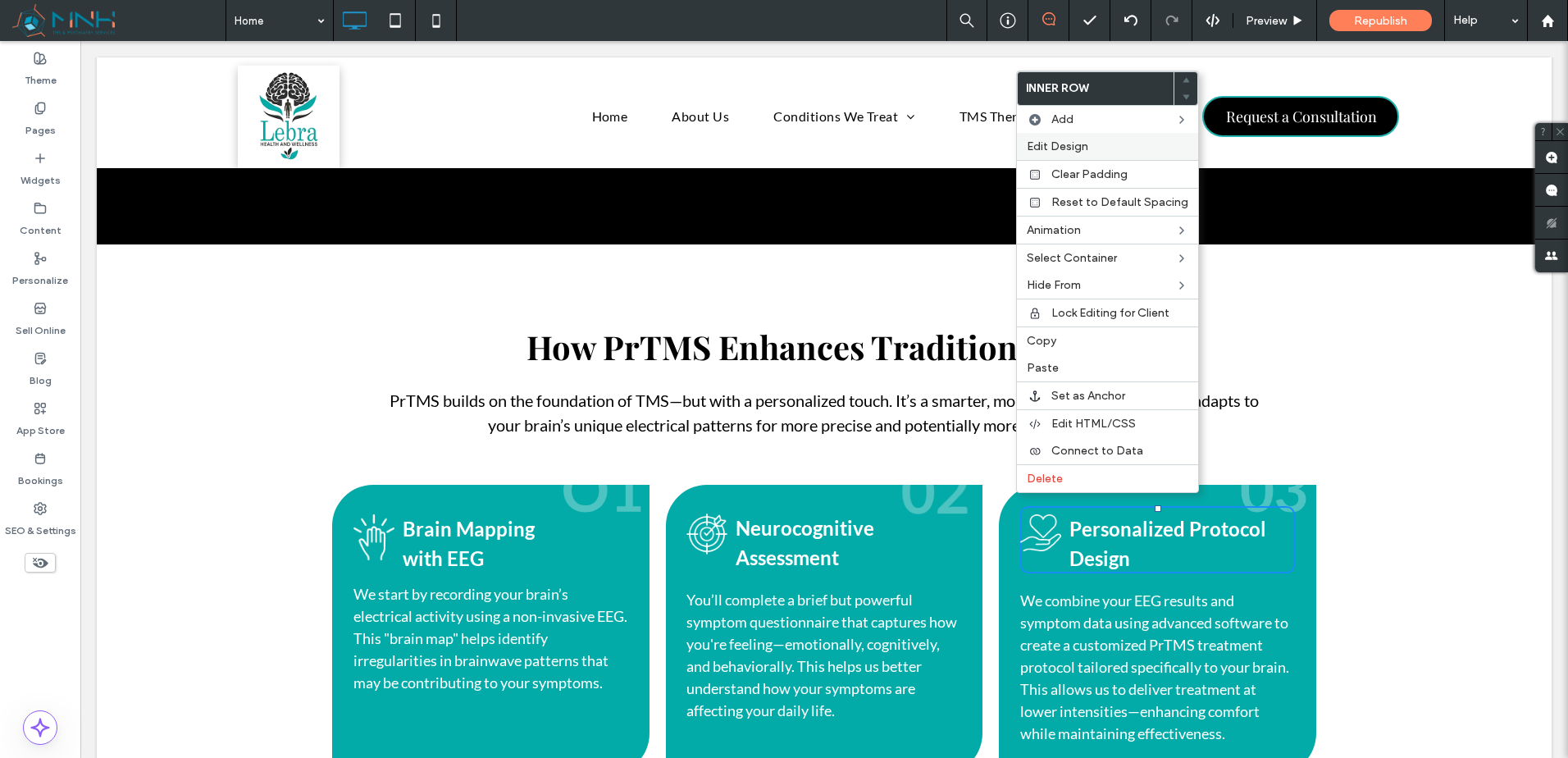
click at [1080, 147] on span "Edit Design" at bounding box center [1057, 146] width 61 height 14
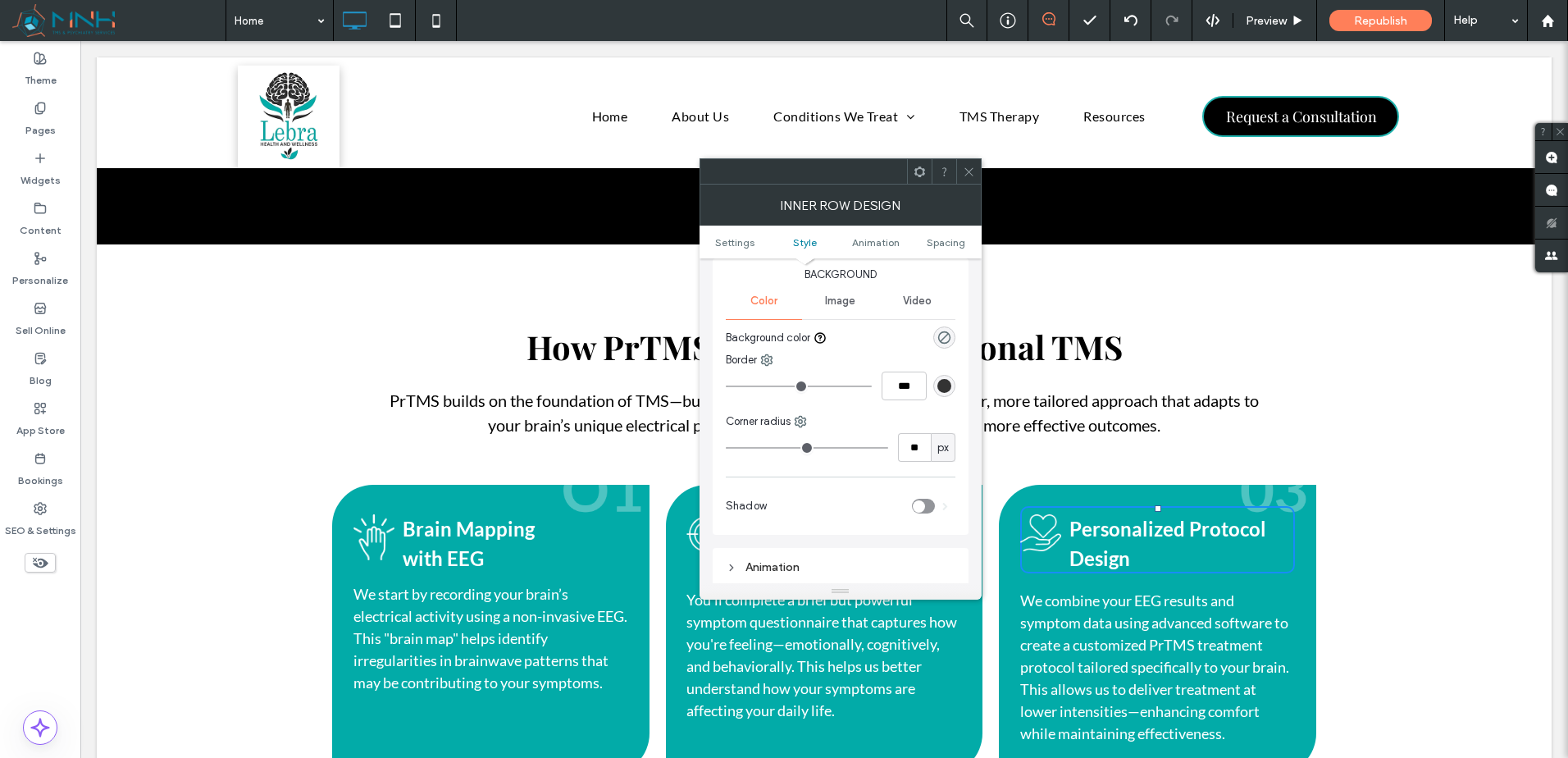
scroll to position [137, 0]
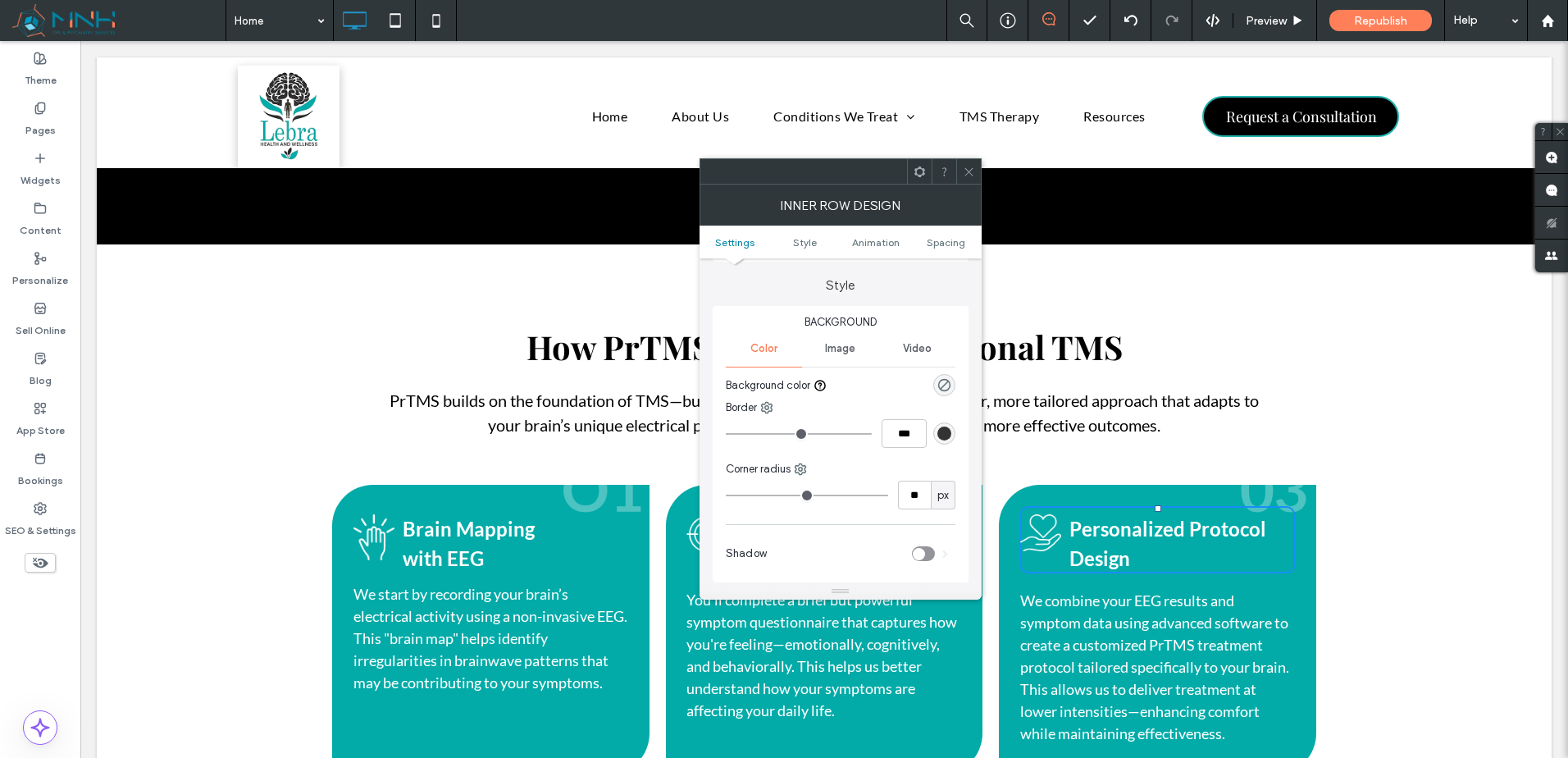
click at [845, 350] on span "Image" at bounding box center [840, 348] width 30 height 13
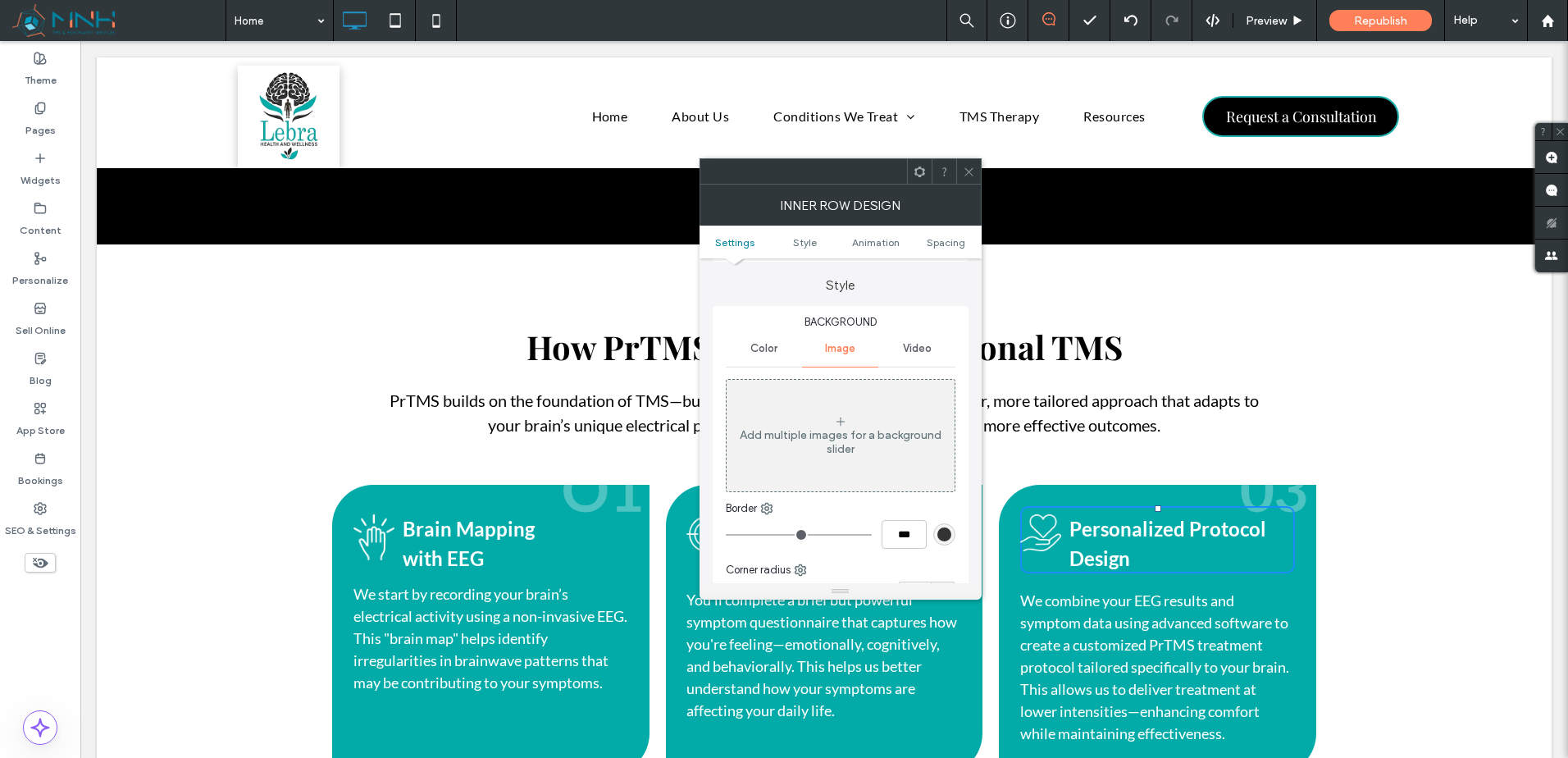
click at [963, 164] on span at bounding box center [969, 172] width 12 height 25
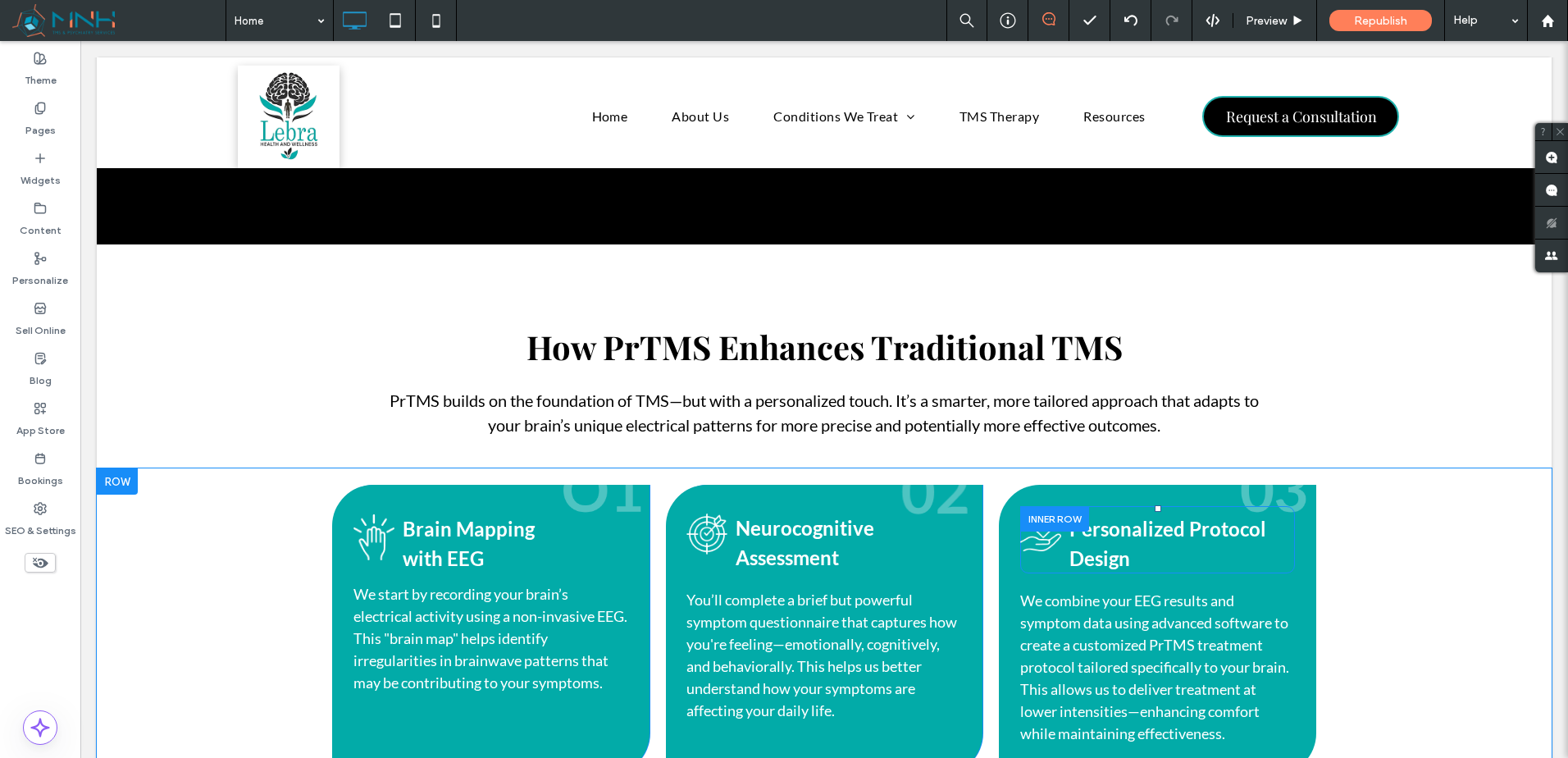
click at [1137, 506] on div "Personalized Protocol Design Click To Paste" at bounding box center [1158, 540] width 275 height 67
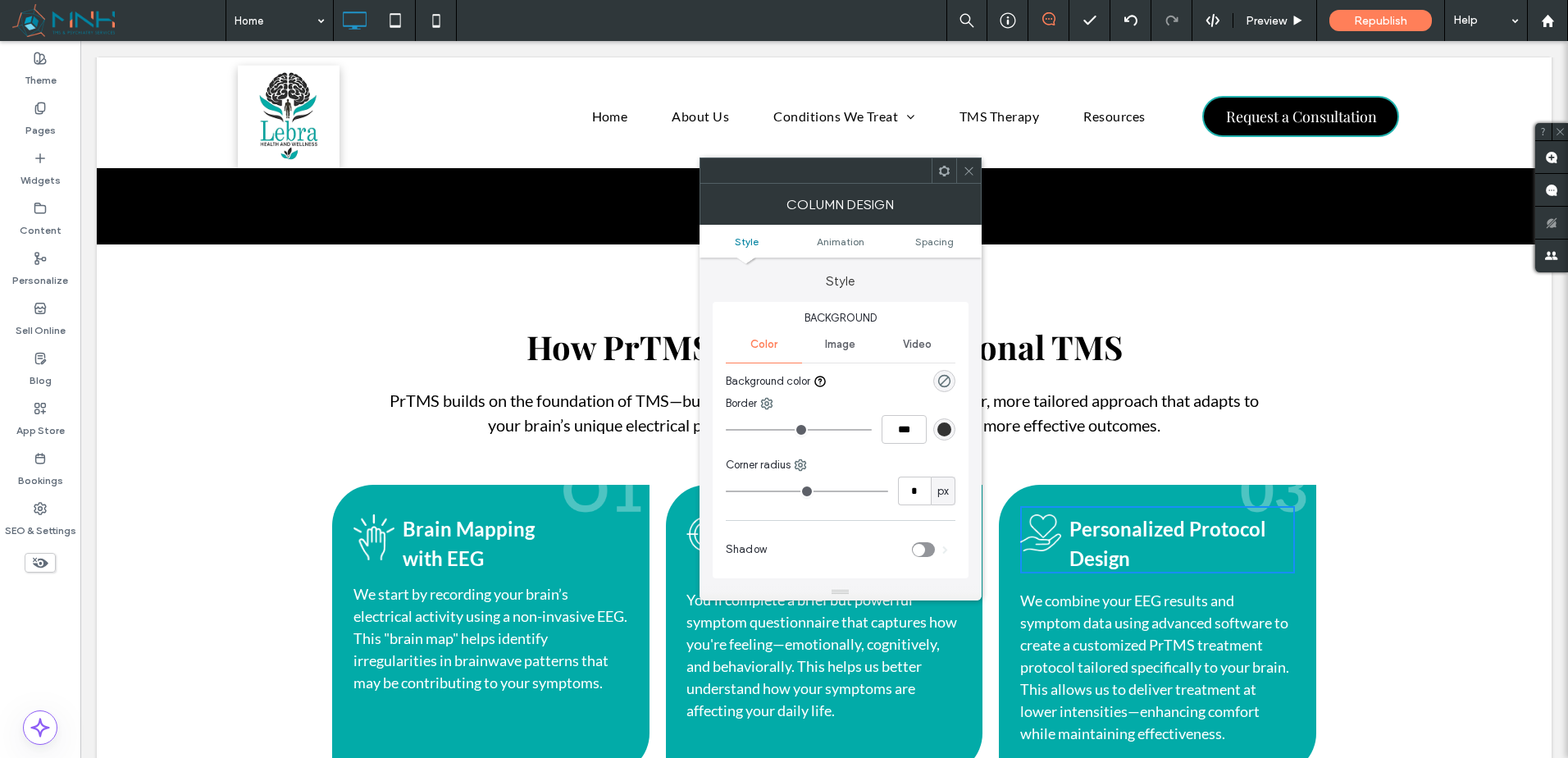
click at [832, 340] on span "Image" at bounding box center [840, 344] width 30 height 13
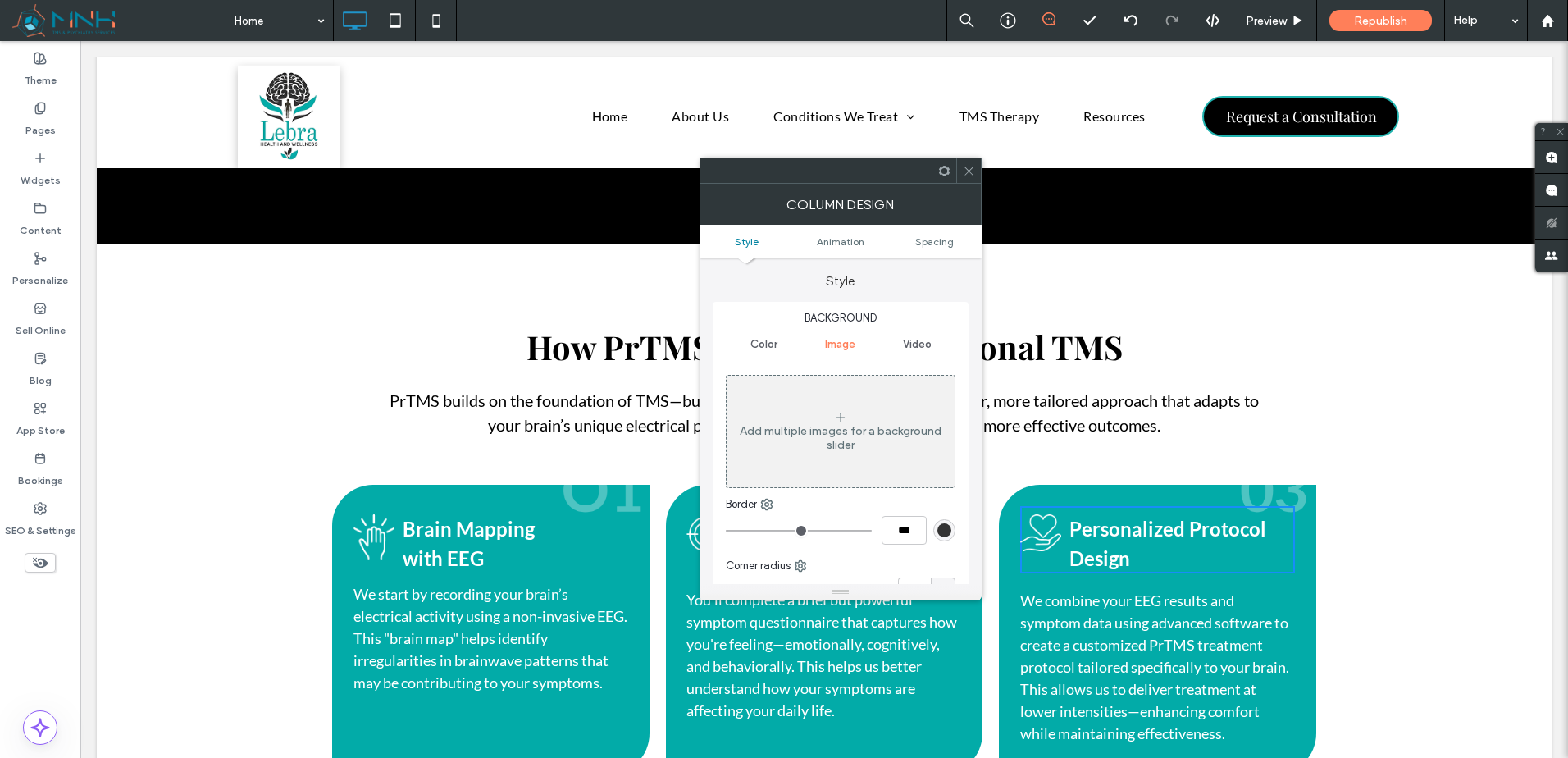
drag, startPoint x: 971, startPoint y: 181, endPoint x: 979, endPoint y: 191, distance: 12.8
click at [971, 181] on span at bounding box center [969, 171] width 12 height 25
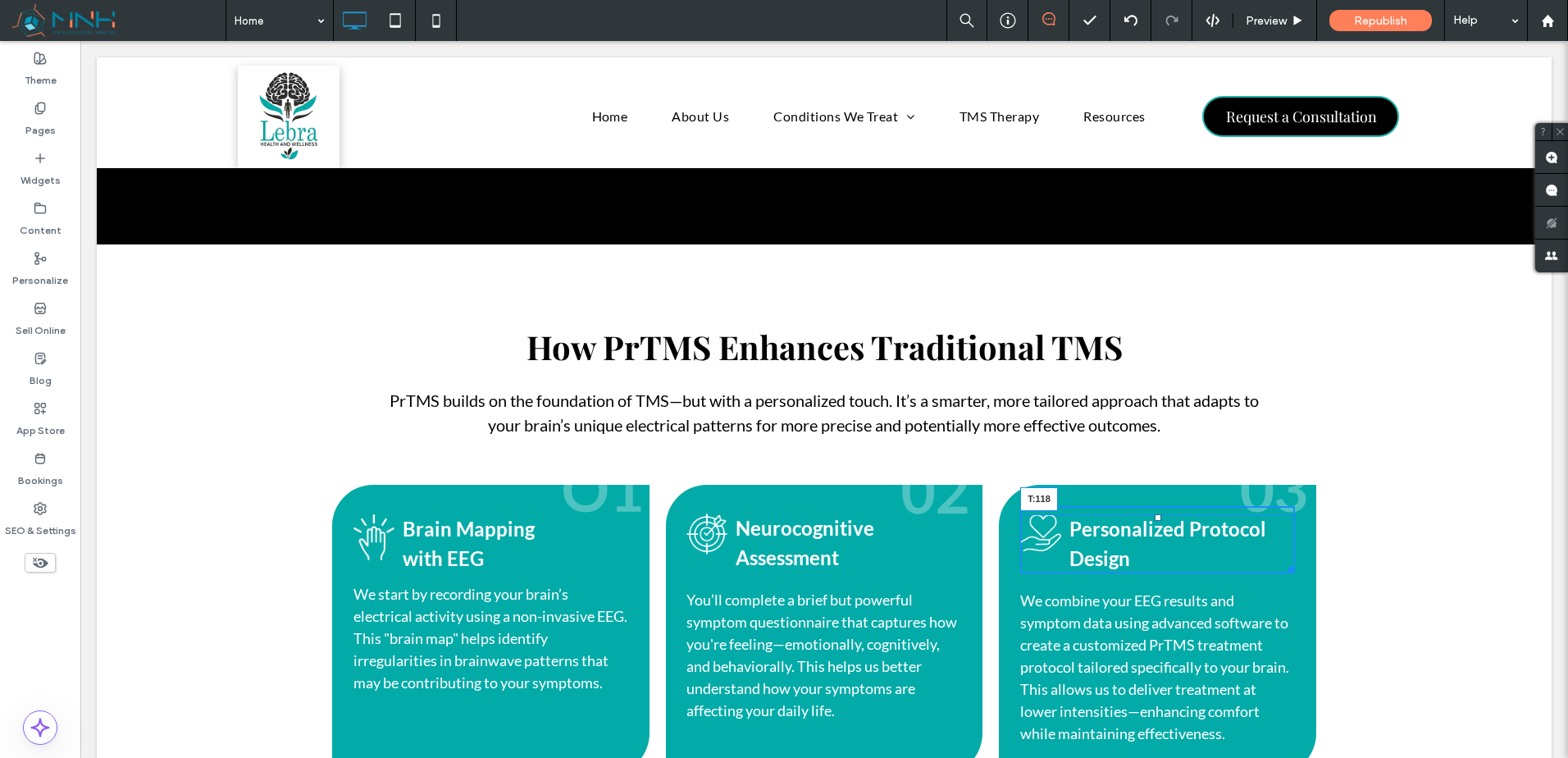
drag, startPoint x: 1151, startPoint y: 501, endPoint x: 1122, endPoint y: 590, distance: 93.6
click at [1122, 574] on div "Personalized Protocol Design T:118" at bounding box center [1158, 543] width 275 height 59
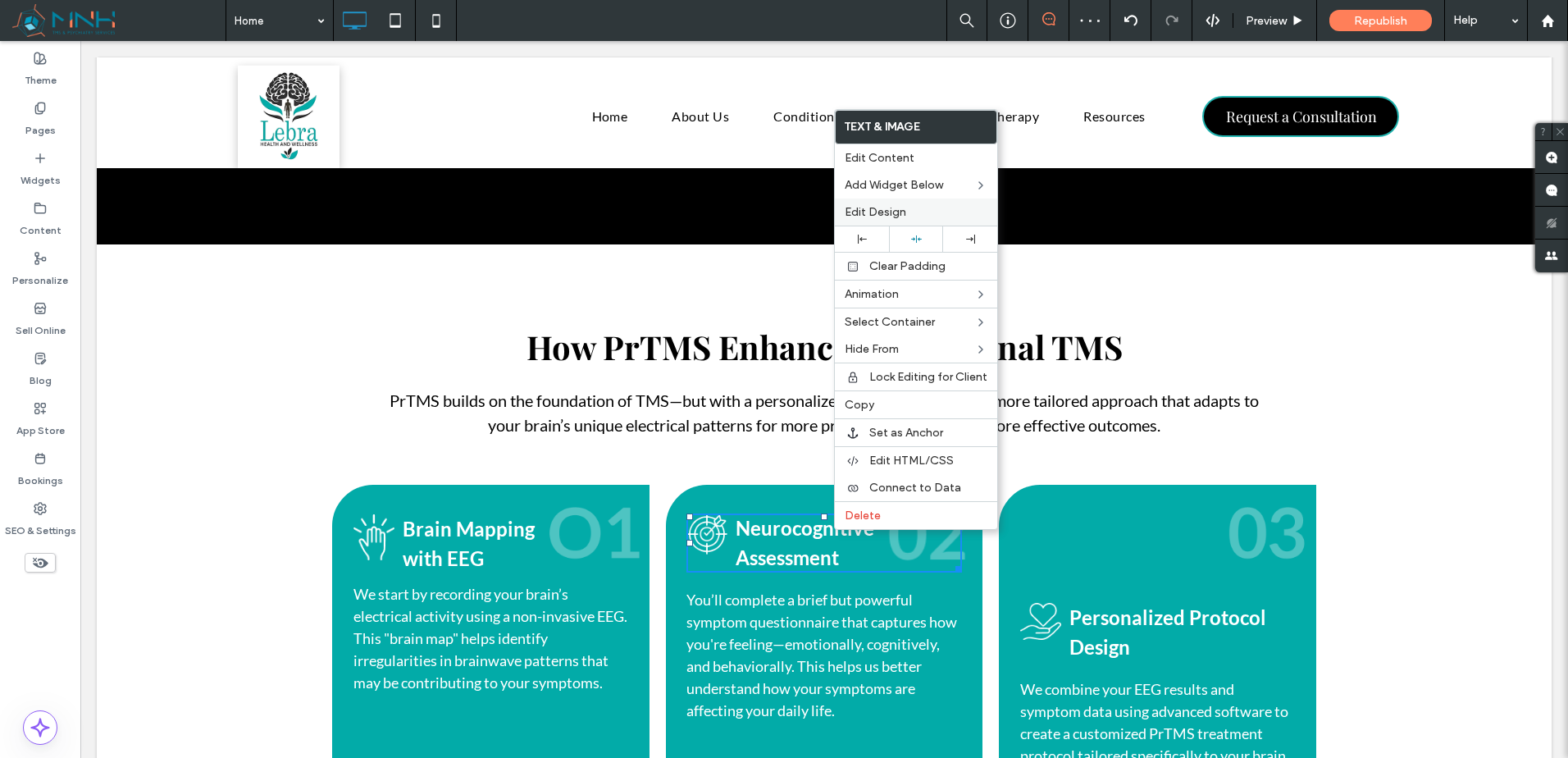
click at [894, 211] on span "Edit Design" at bounding box center [875, 212] width 61 height 14
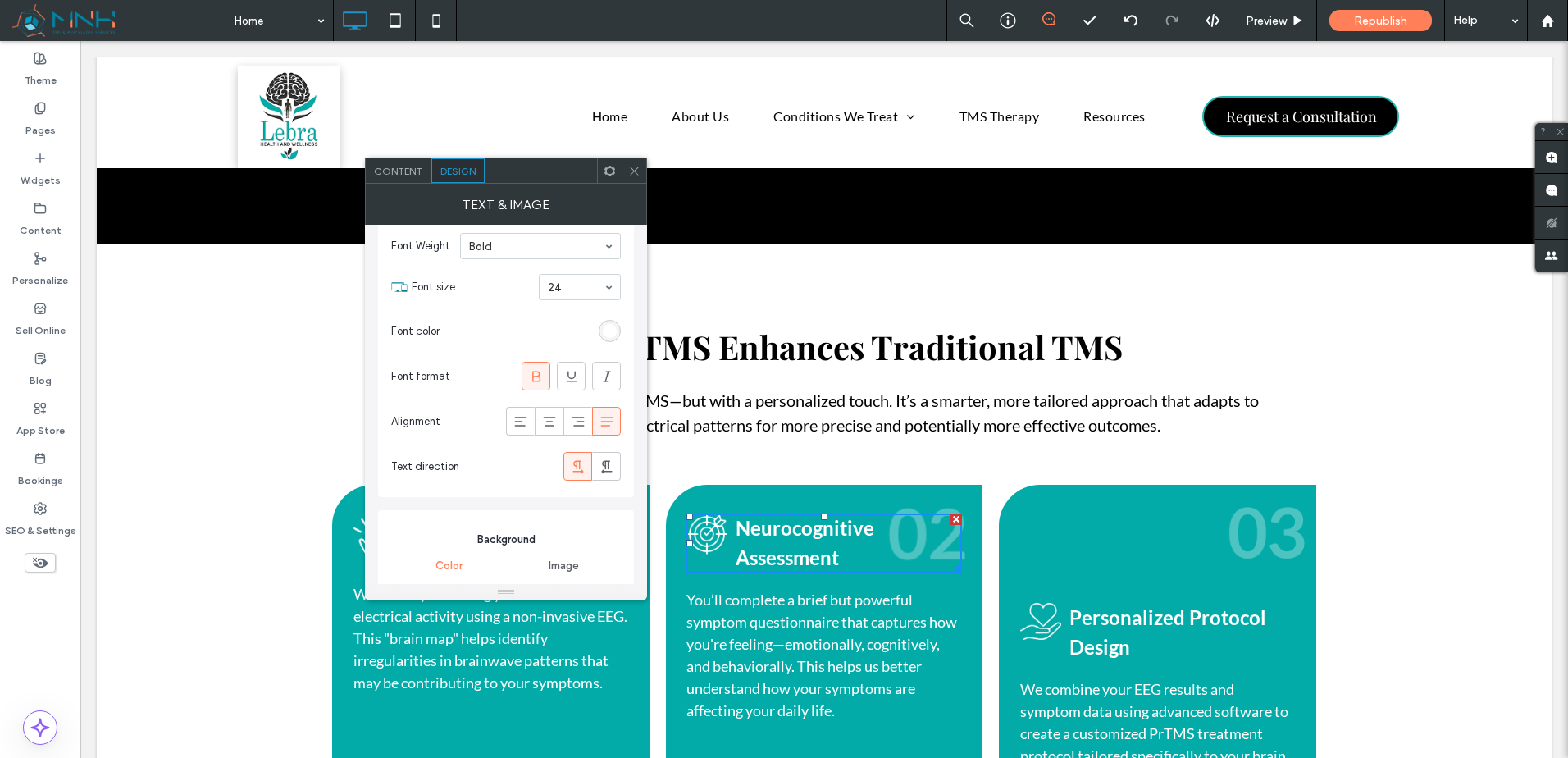
scroll to position [807, 0]
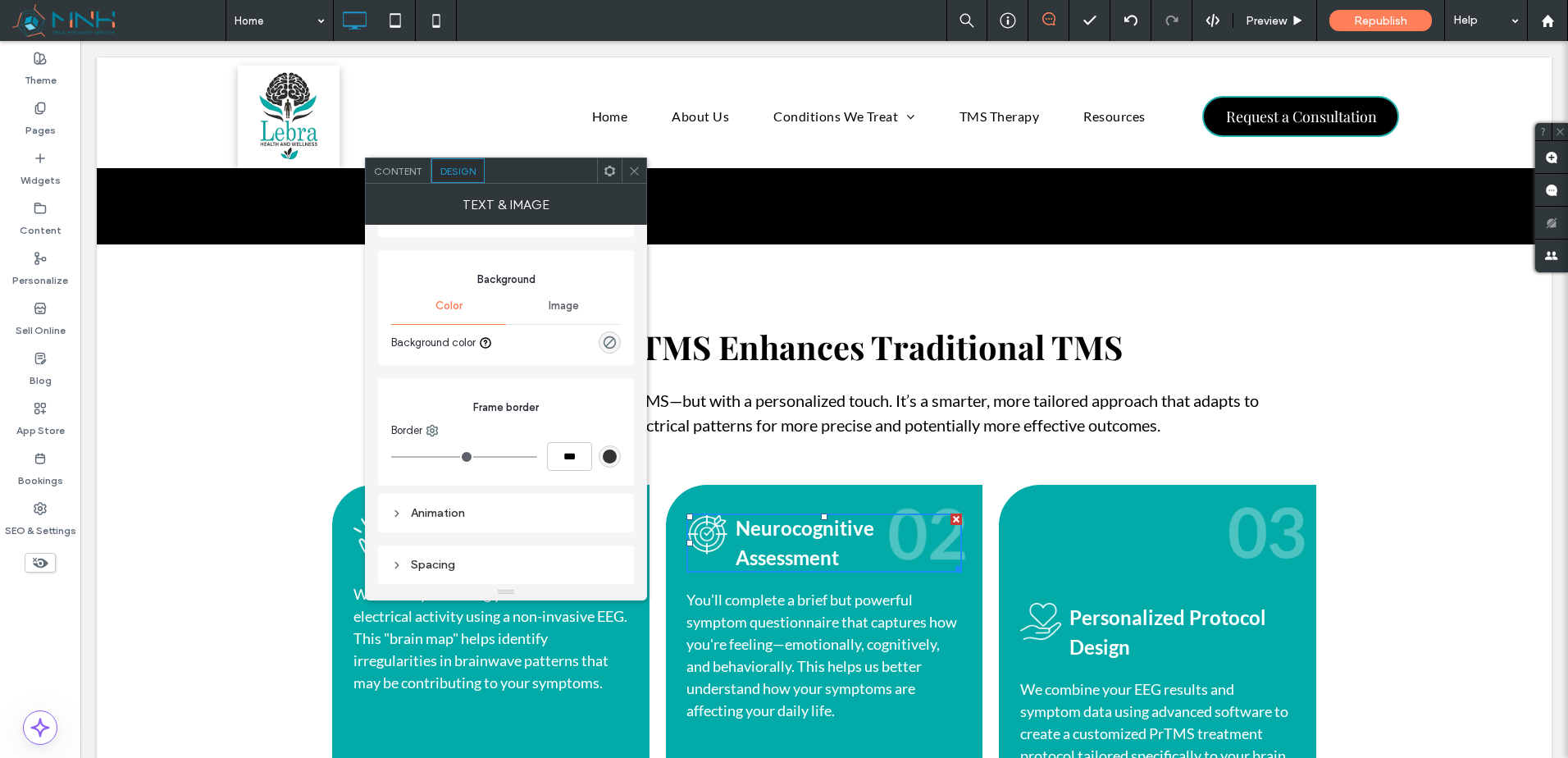
click at [565, 317] on div "Image" at bounding box center [564, 306] width 115 height 36
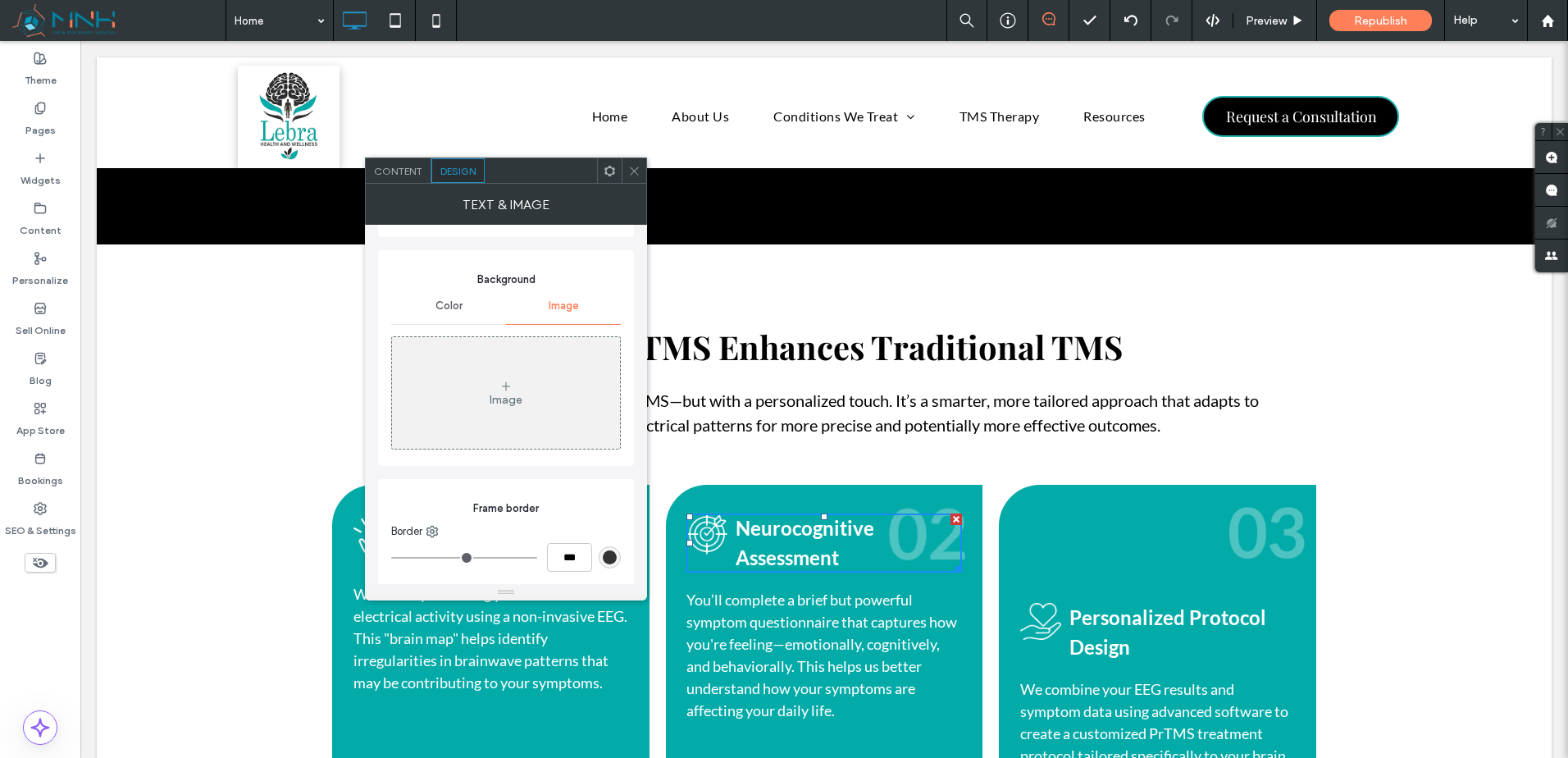
drag, startPoint x: 638, startPoint y: 172, endPoint x: 643, endPoint y: 180, distance: 9.4
click at [638, 173] on icon at bounding box center [635, 171] width 12 height 12
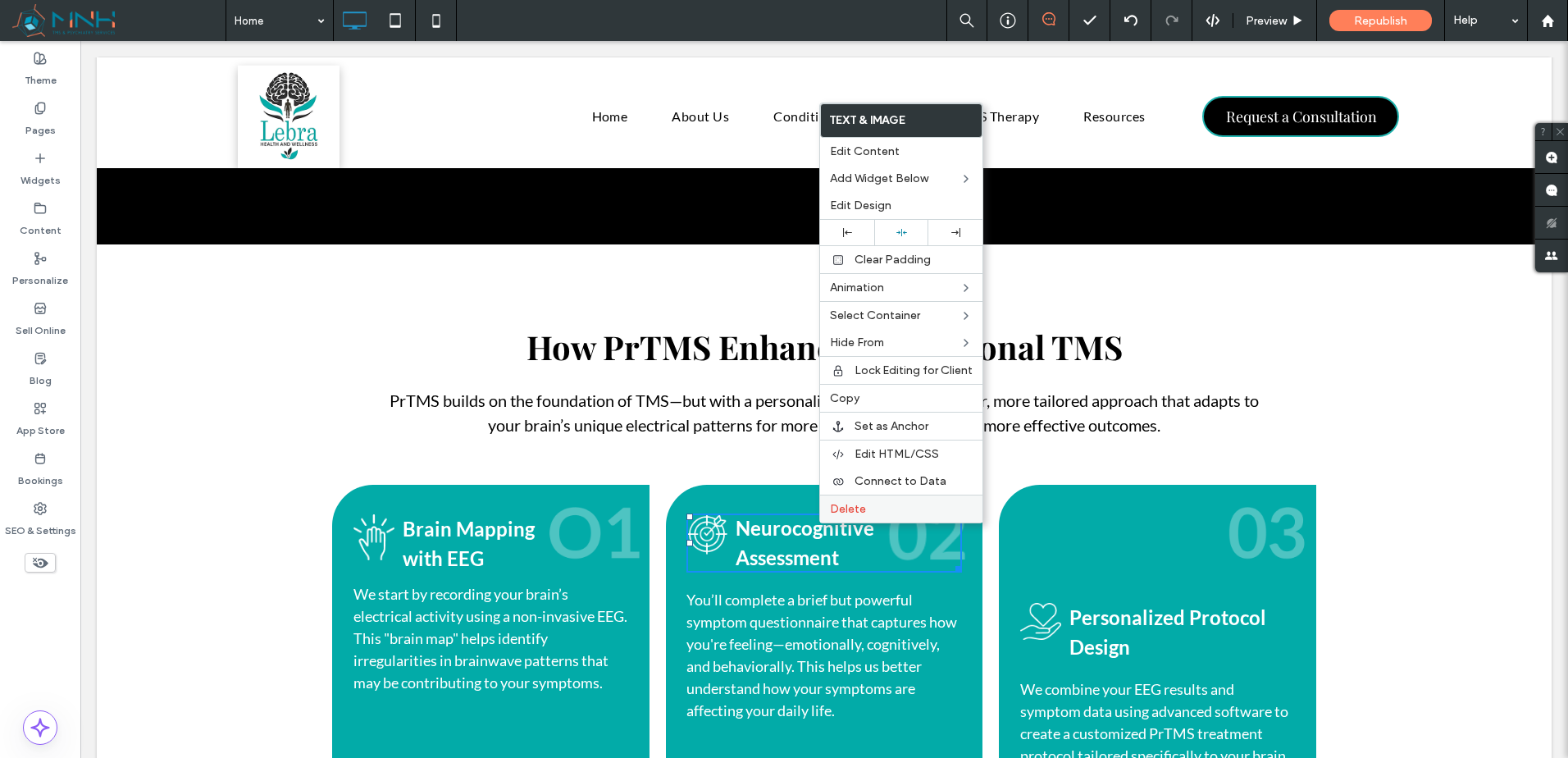
drag, startPoint x: 856, startPoint y: 507, endPoint x: 918, endPoint y: 520, distance: 63.3
click at [859, 507] on span "Delete" at bounding box center [847, 509] width 36 height 14
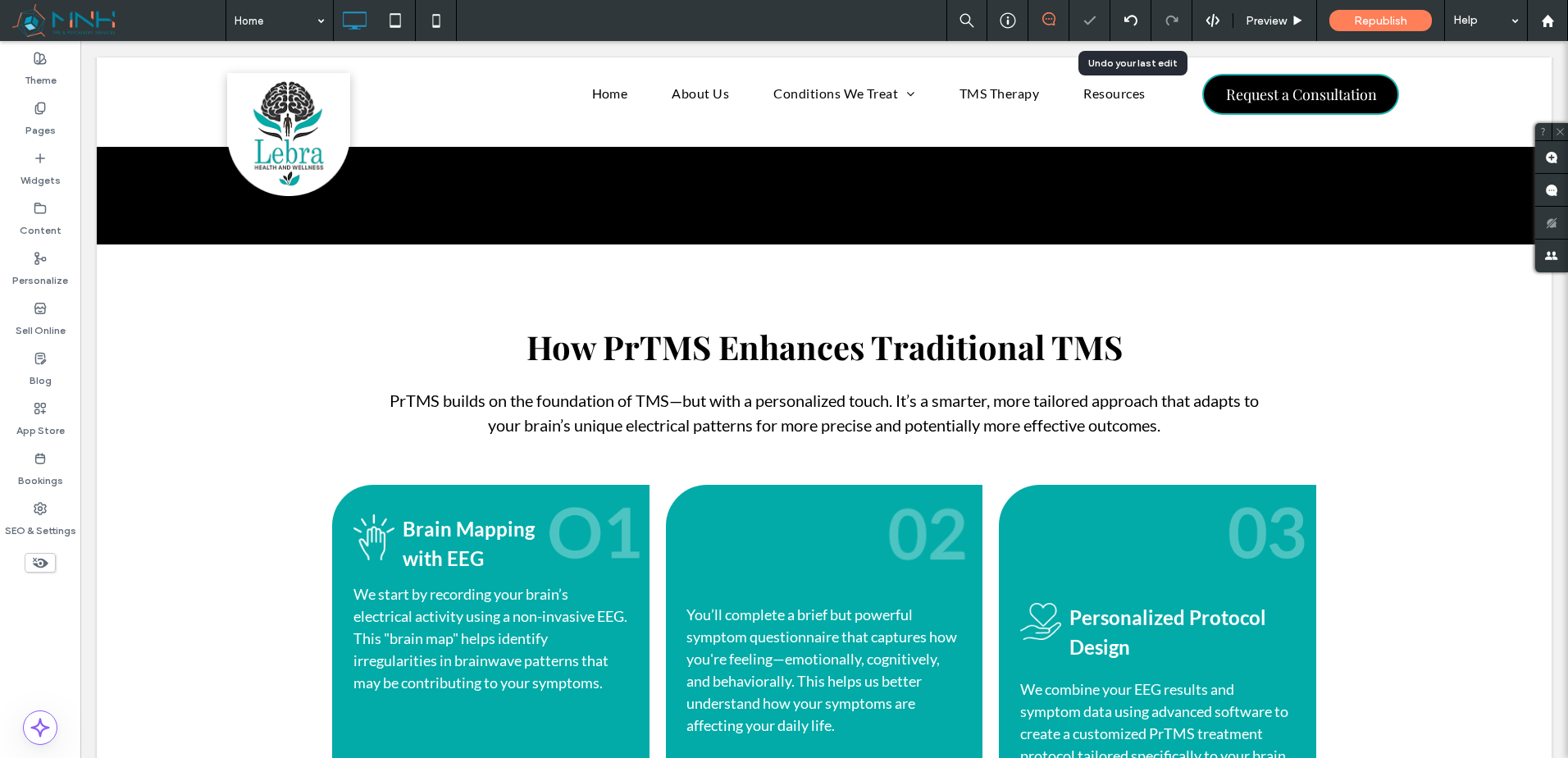
scroll to position [13534, 0]
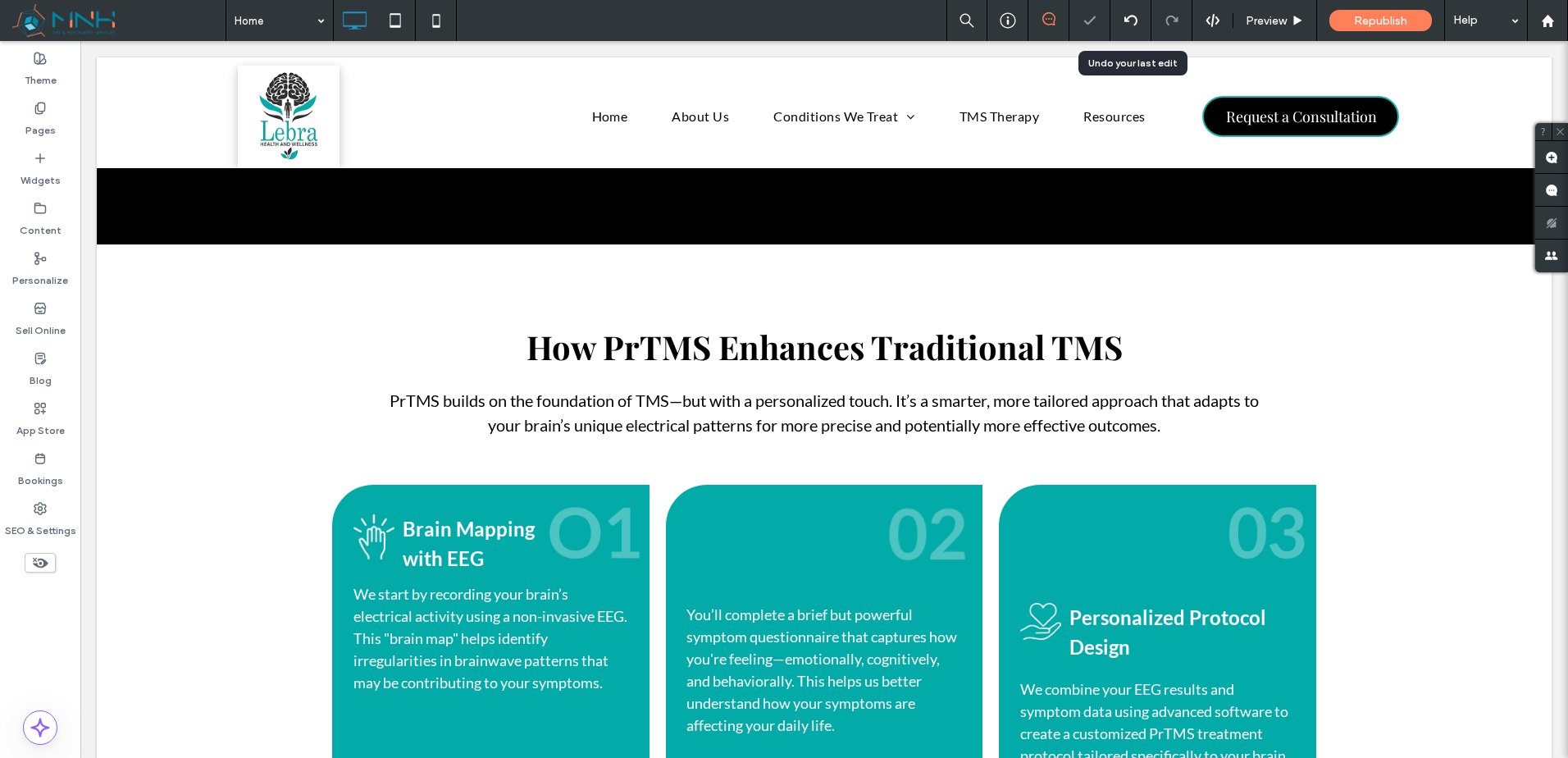
click at [1132, 19] on icon at bounding box center [1131, 20] width 13 height 13
